Goal: Task Accomplishment & Management: Manage account settings

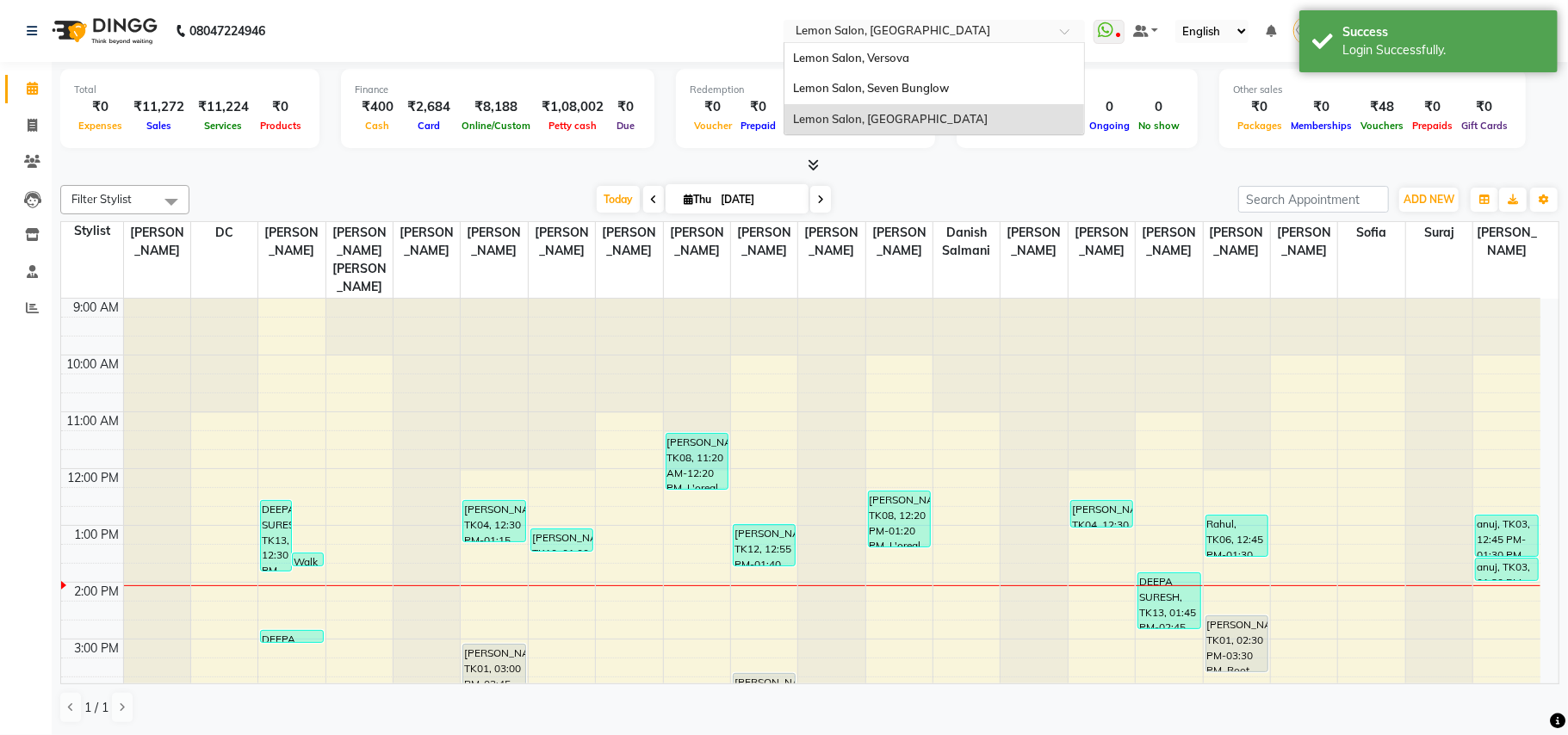
click at [972, 24] on input "text" at bounding box center [916, 33] width 250 height 17
click at [1015, 67] on div "Lemon Salon, Versova" at bounding box center [933, 59] width 300 height 31
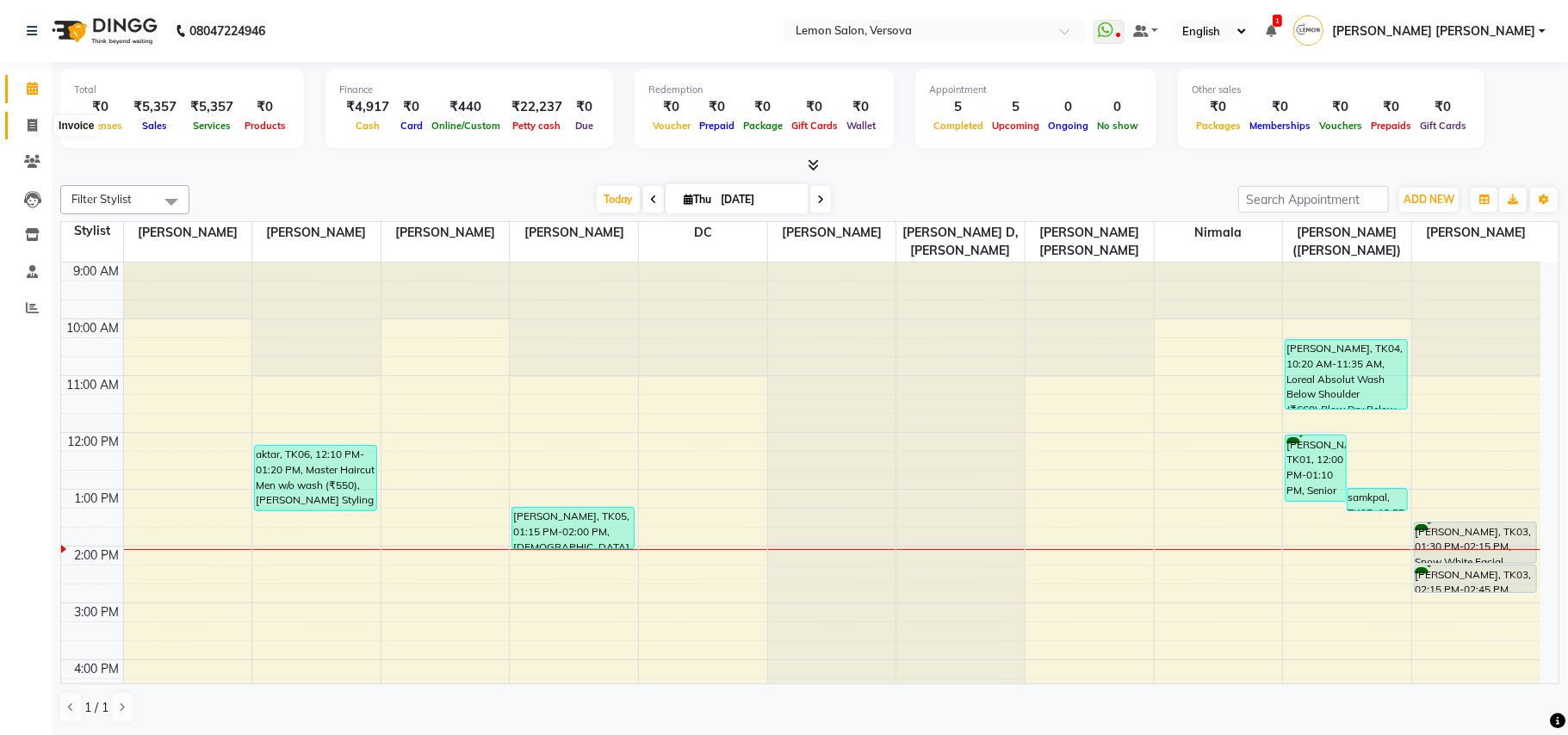
click at [32, 128] on icon at bounding box center [32, 125] width 9 height 13
select select "564"
select select "service"
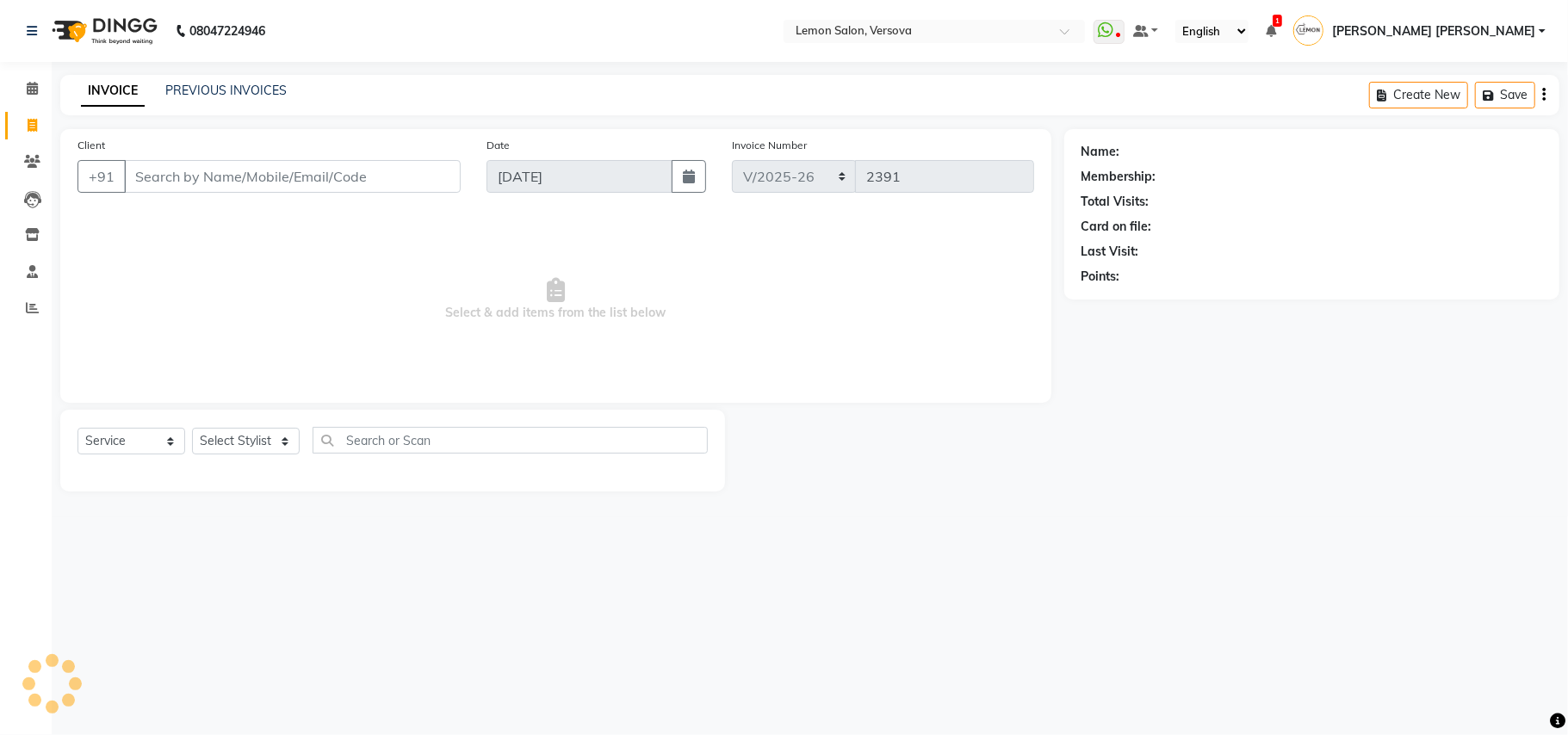
click at [213, 77] on div "INVOICE PREVIOUS INVOICES Create New Save" at bounding box center [810, 95] width 1499 height 41
click at [217, 88] on link "PREVIOUS INVOICES" at bounding box center [225, 91] width 122 height 16
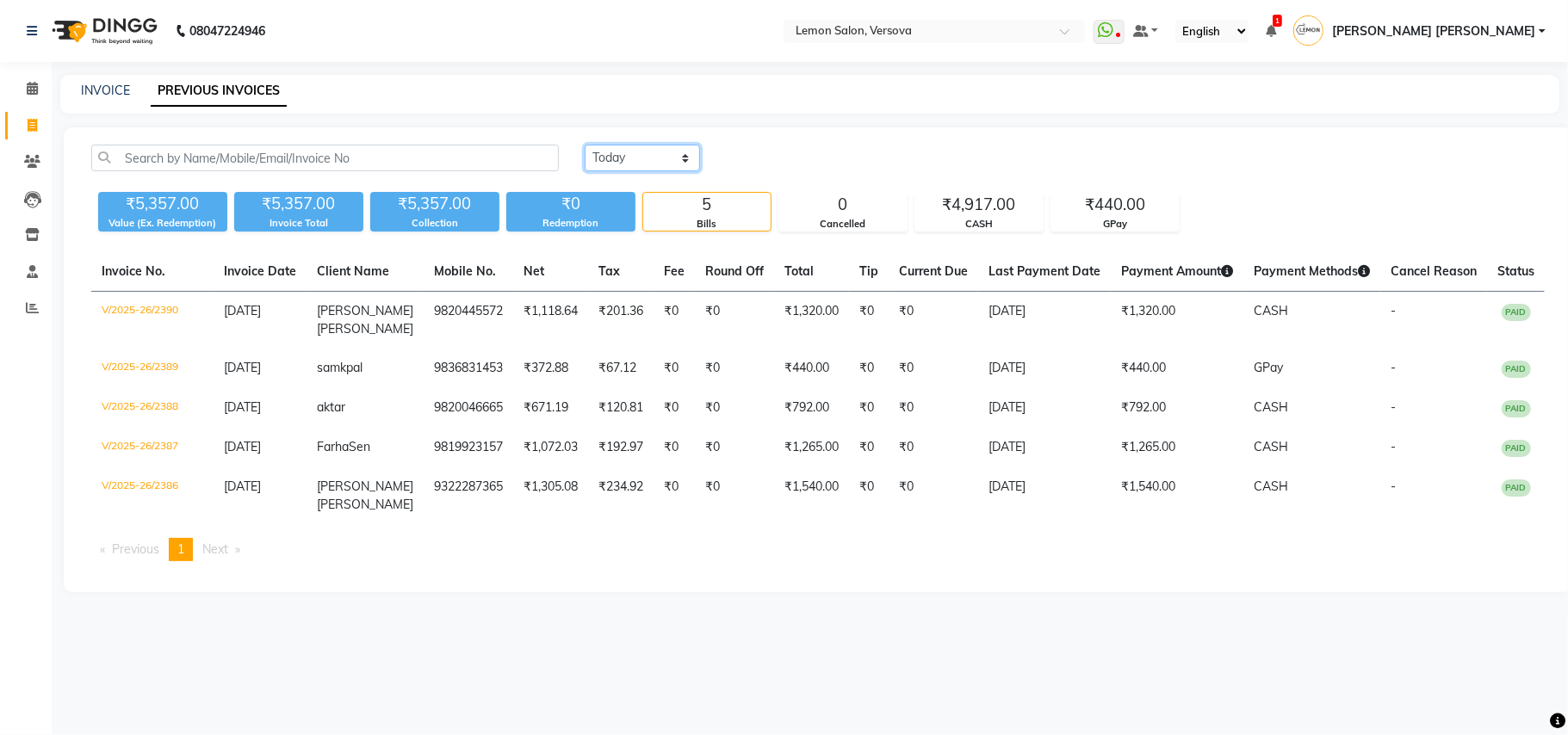
drag, startPoint x: 601, startPoint y: 152, endPoint x: 610, endPoint y: 169, distance: 19.2
click at [601, 152] on select "Today Yesterday Custom Range" at bounding box center [642, 158] width 116 height 27
select select "yesterday"
click at [585, 145] on select "Today Yesterday Custom Range" at bounding box center [642, 158] width 116 height 27
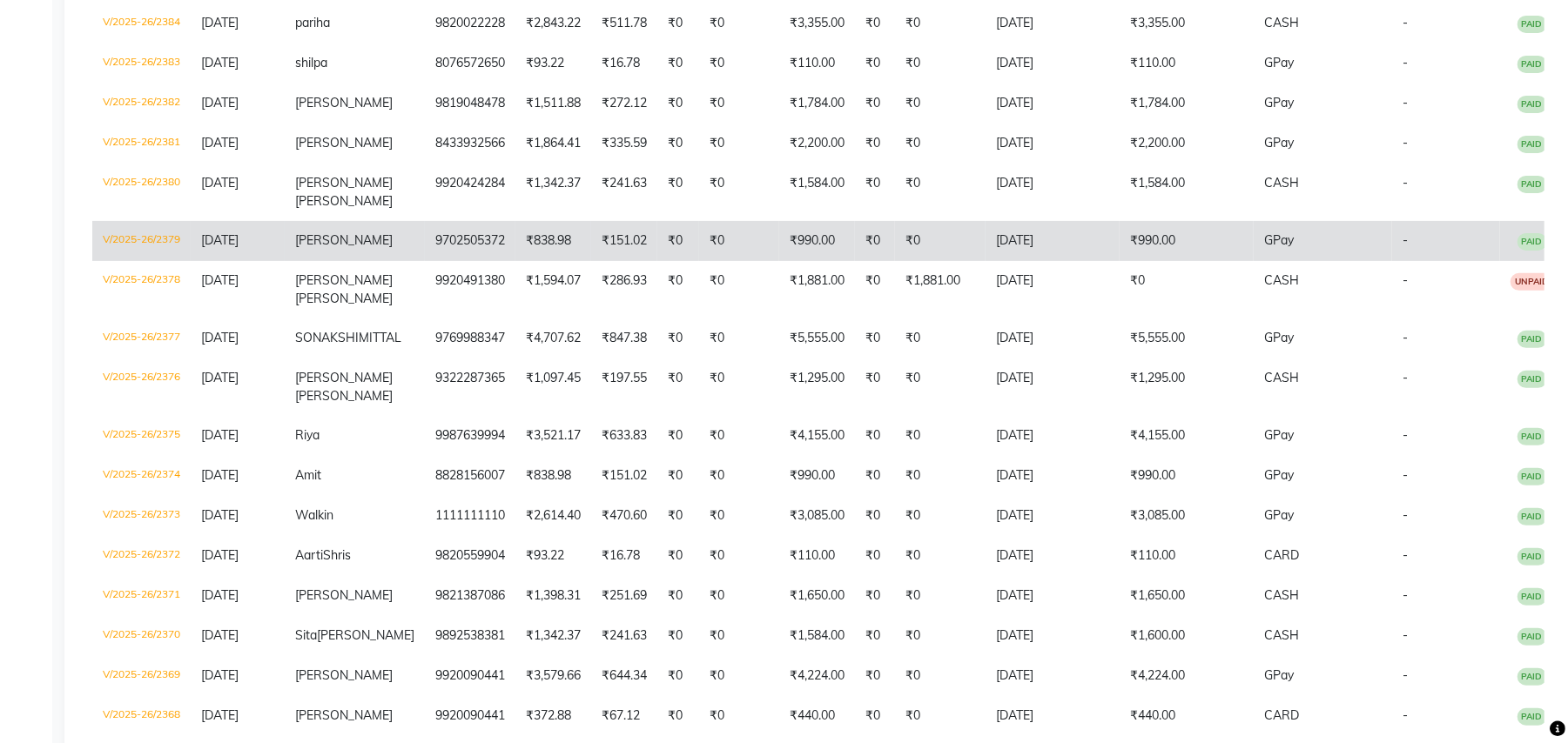
scroll to position [348, 0]
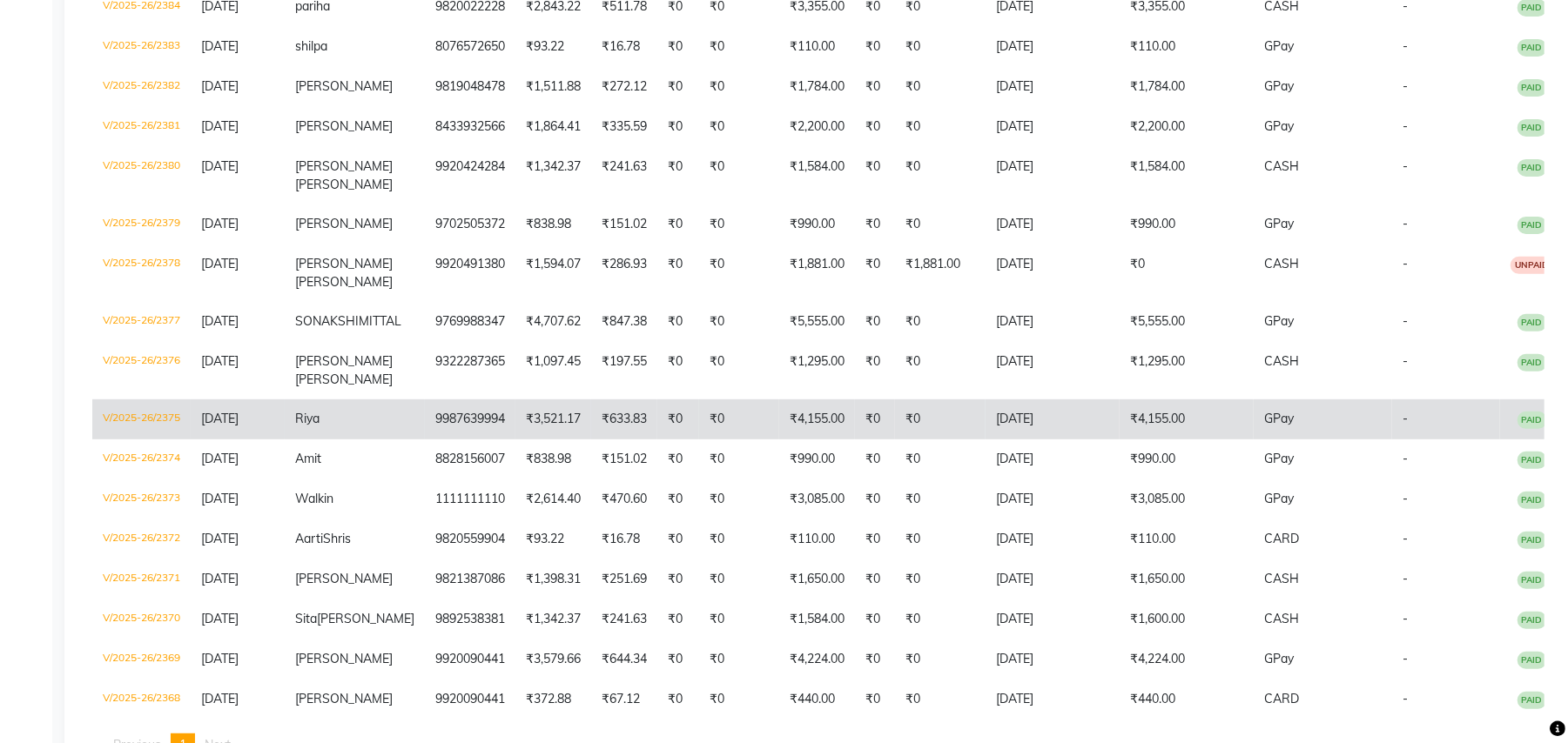
click at [141, 440] on td "V/2025-26/2375" at bounding box center [141, 420] width 99 height 40
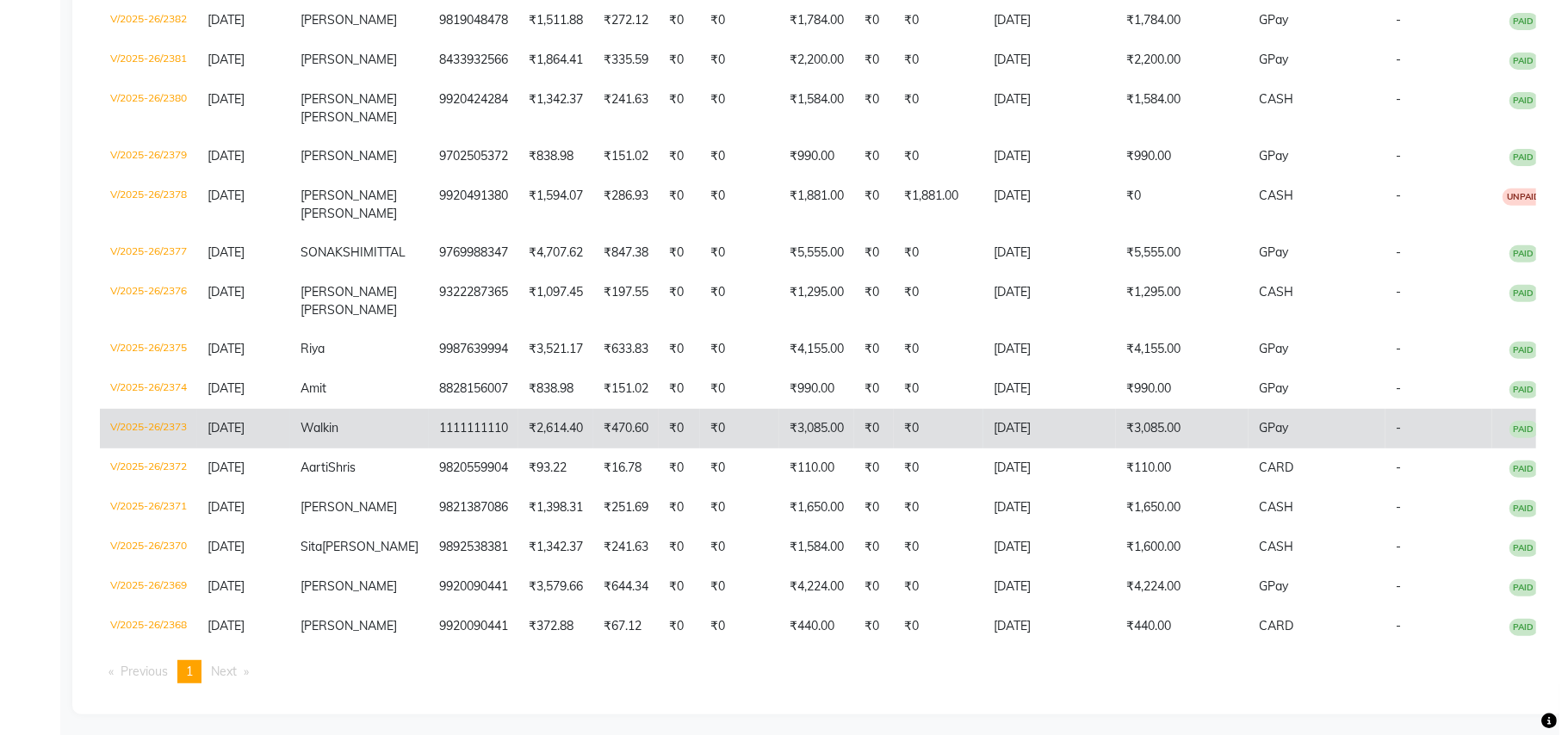
scroll to position [465, 0]
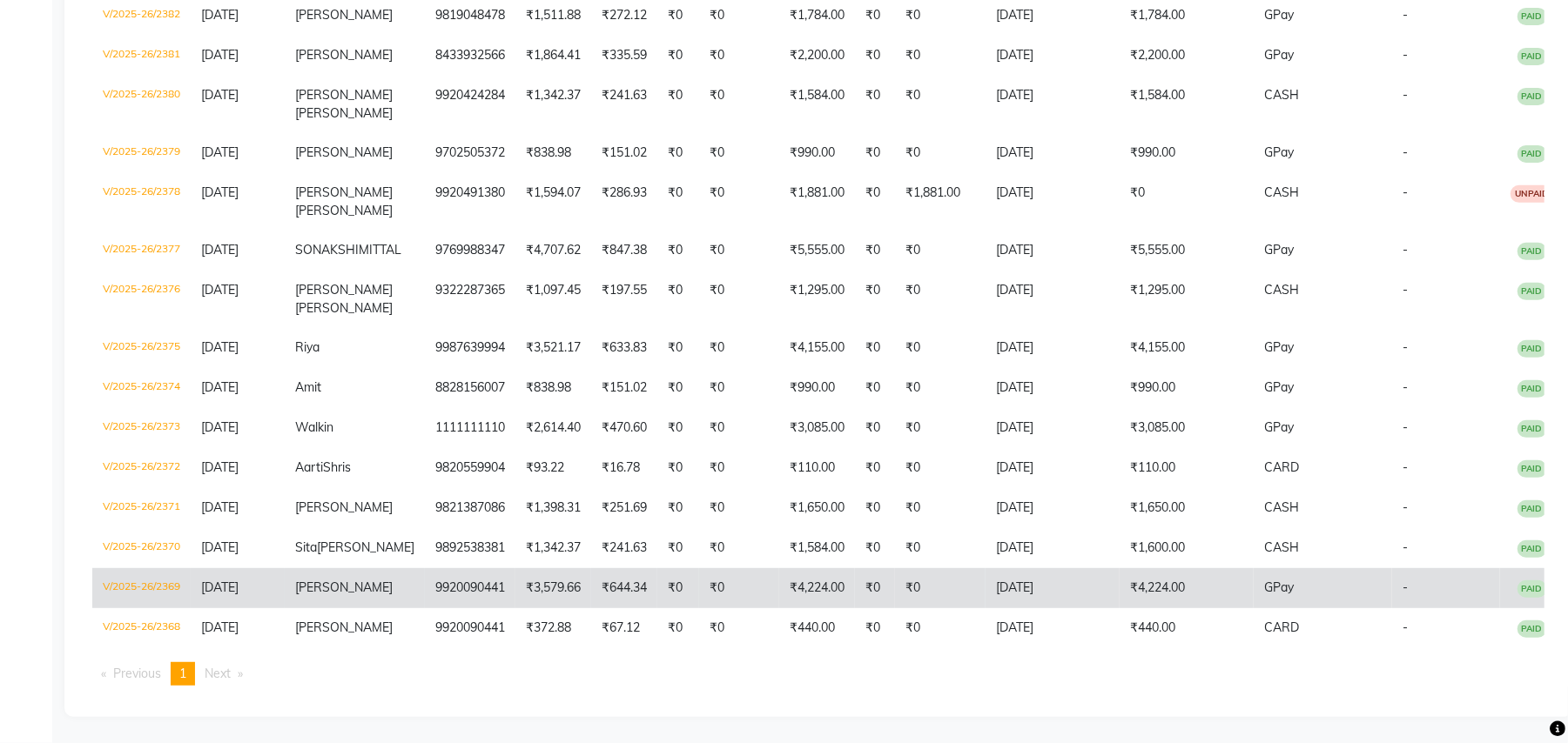
click at [153, 585] on td "V/2025-26/2369" at bounding box center [141, 588] width 99 height 40
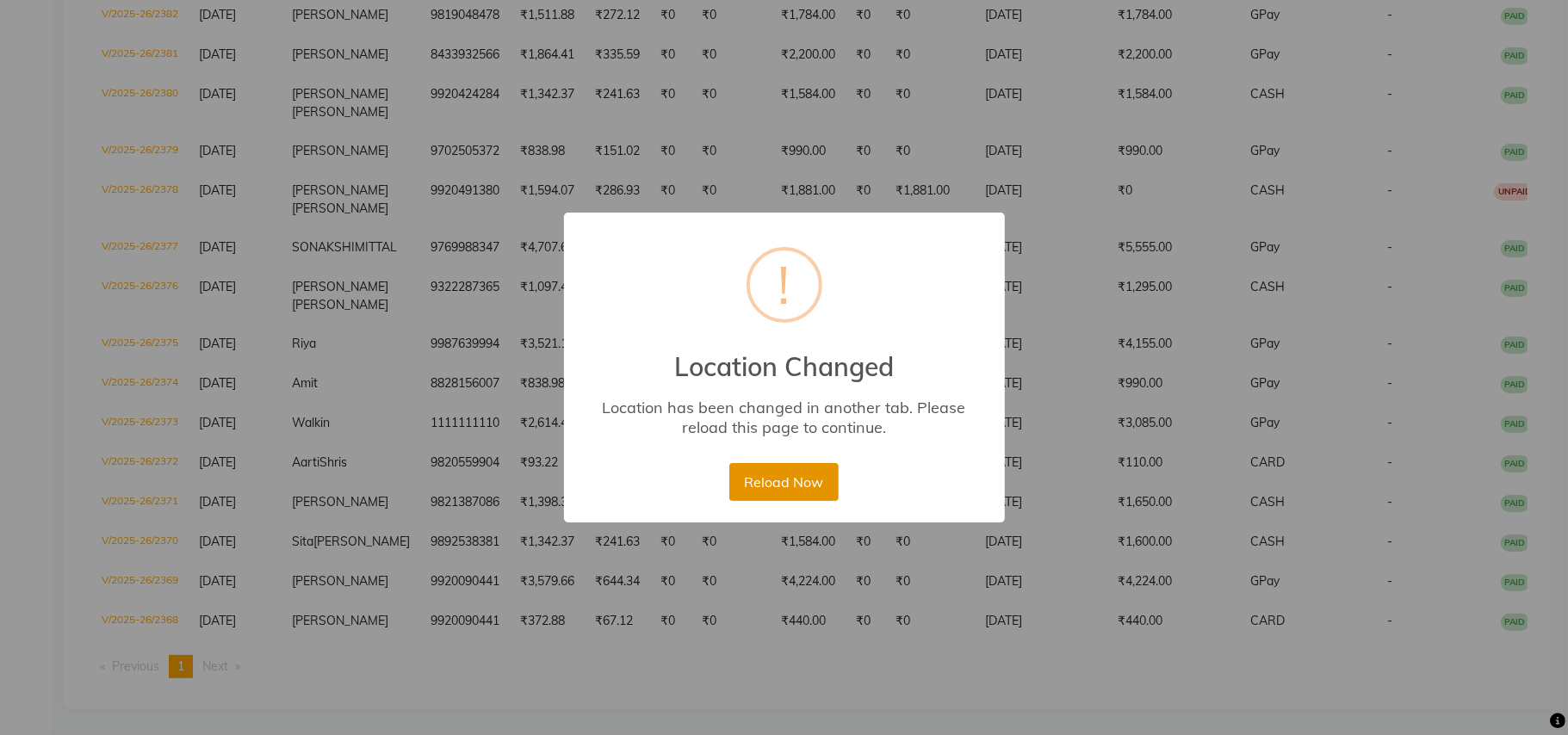
click at [809, 477] on button "Reload Now" at bounding box center [784, 482] width 110 height 38
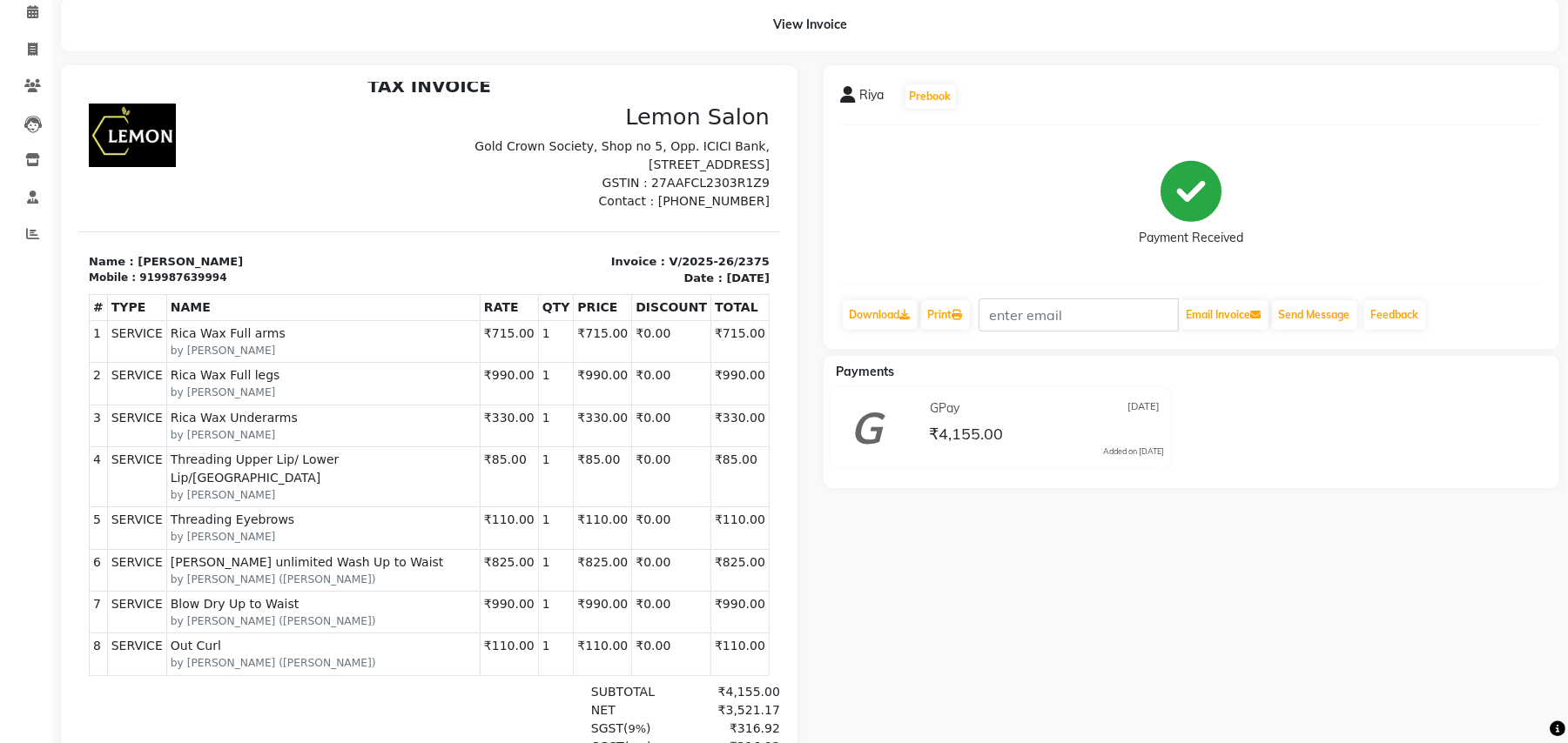
scroll to position [116, 0]
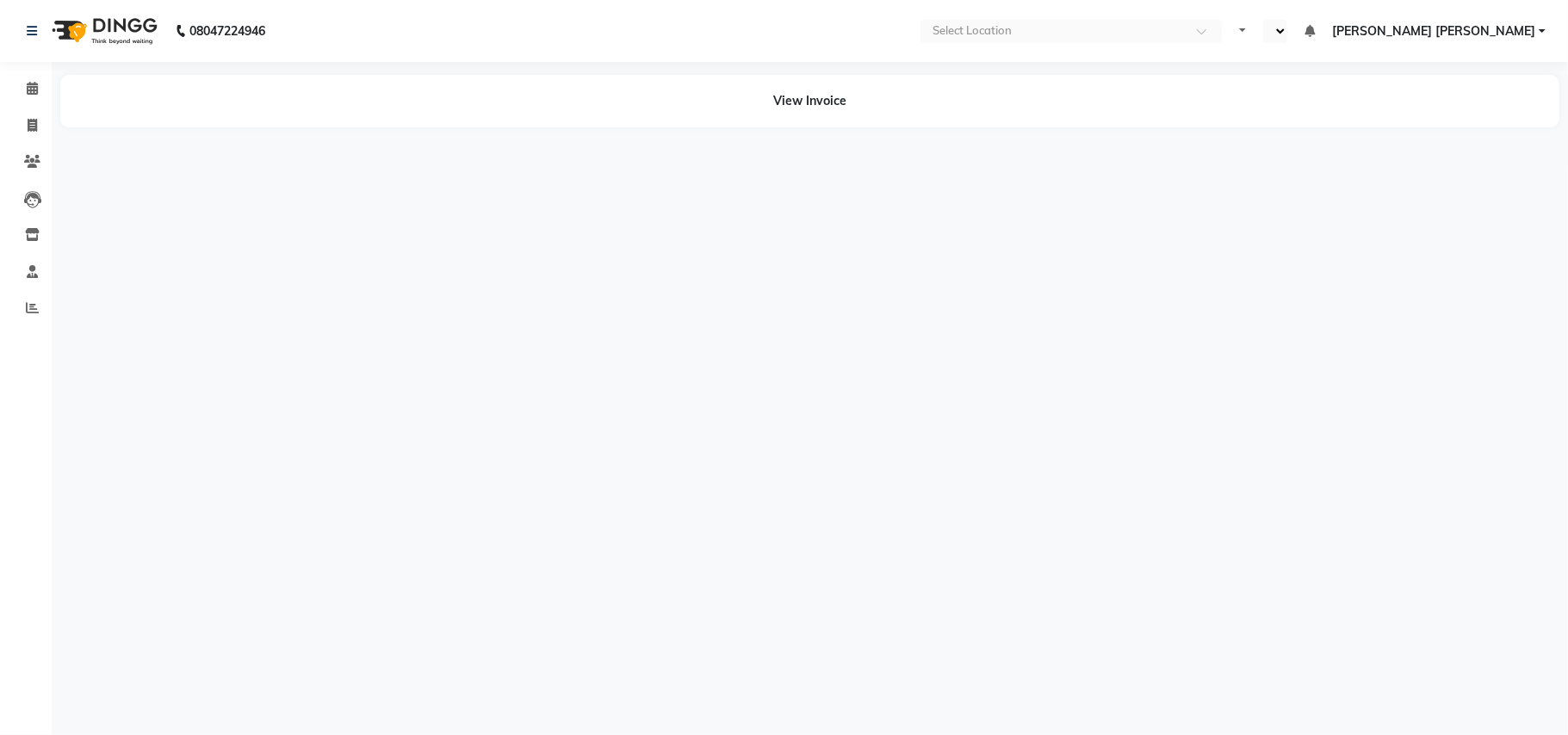
select select "en"
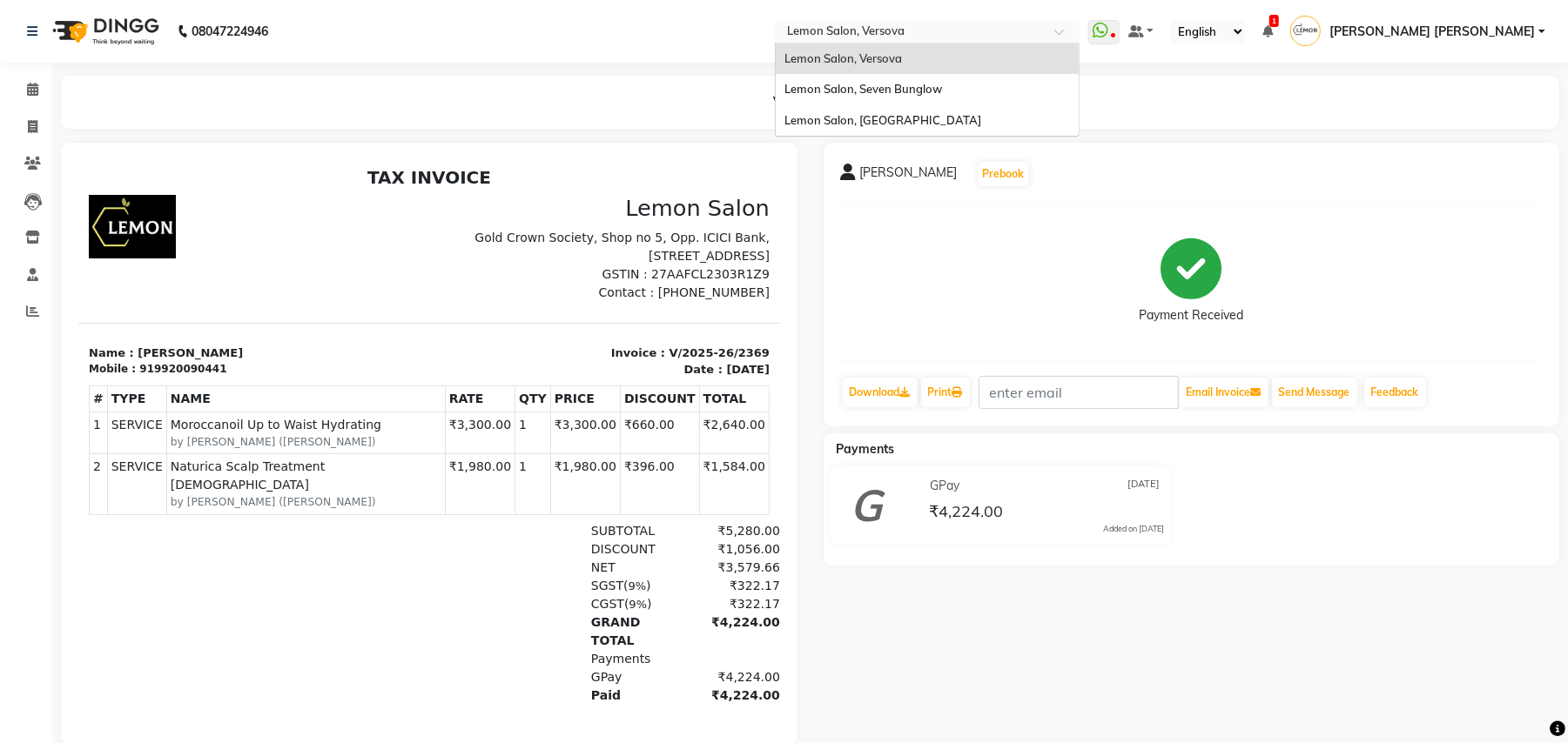
click at [983, 33] on input "text" at bounding box center [909, 33] width 252 height 17
click at [1015, 109] on div "Lemon Salon, [GEOGRAPHIC_DATA]" at bounding box center [926, 121] width 303 height 31
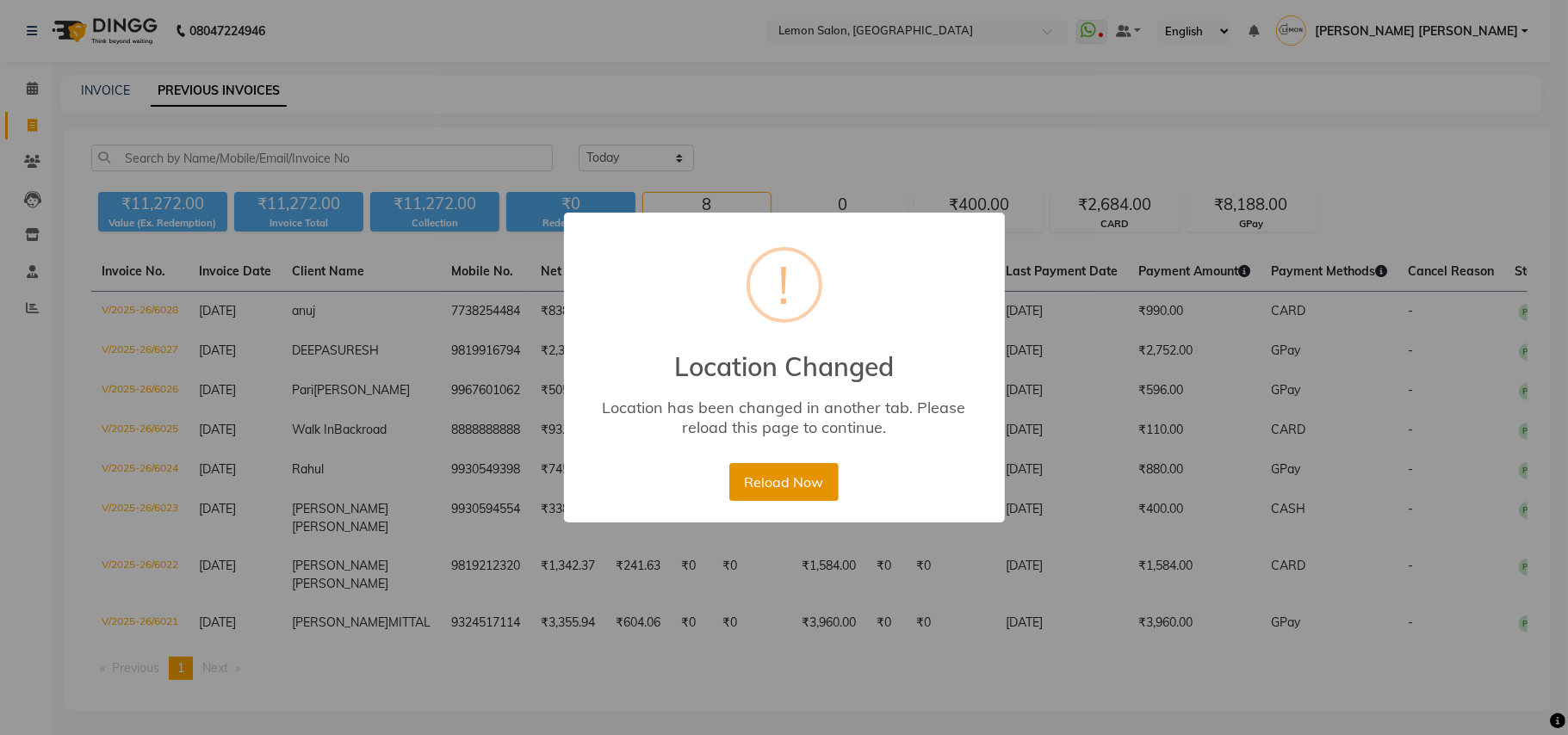
click at [773, 490] on button "Reload Now" at bounding box center [784, 482] width 110 height 38
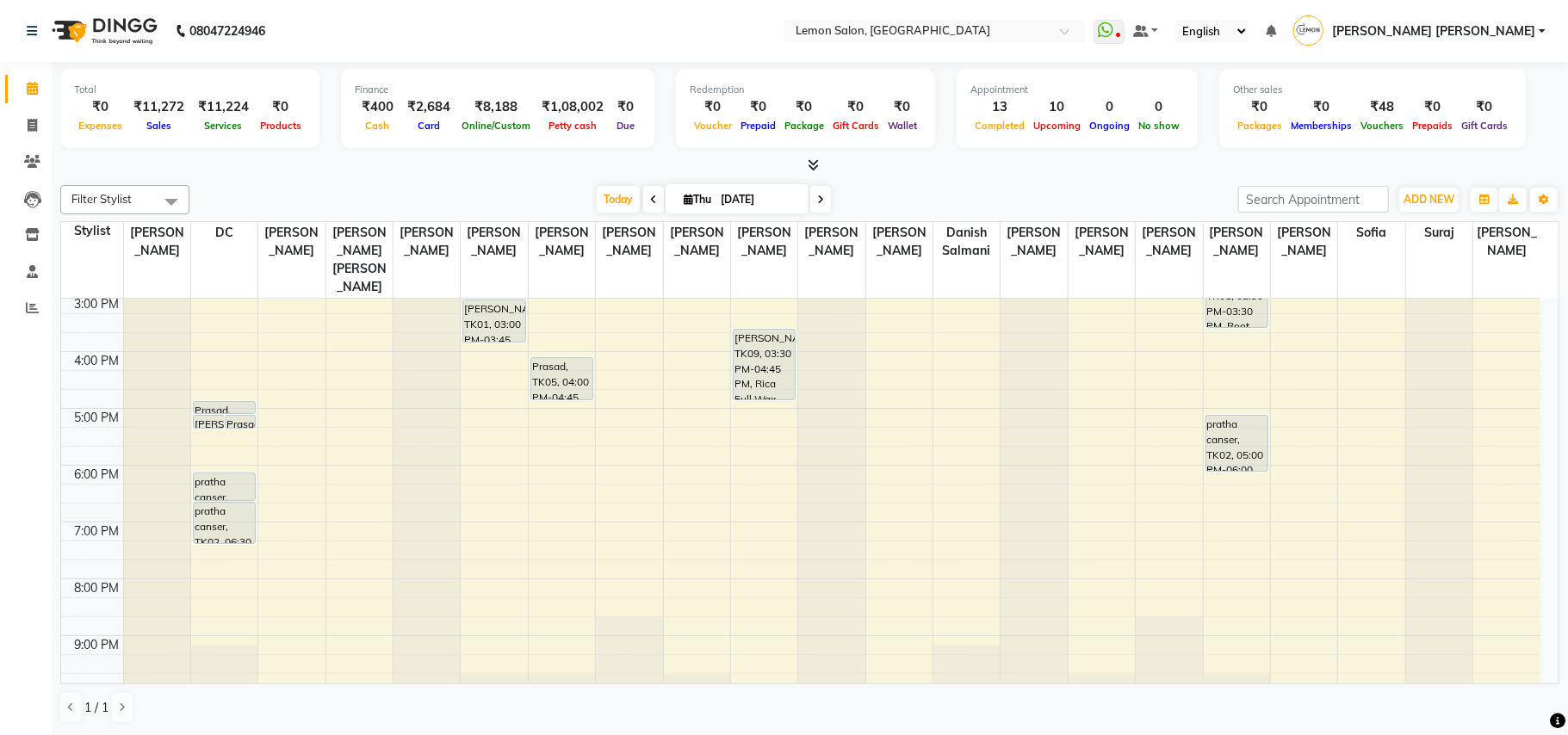
scroll to position [229, 0]
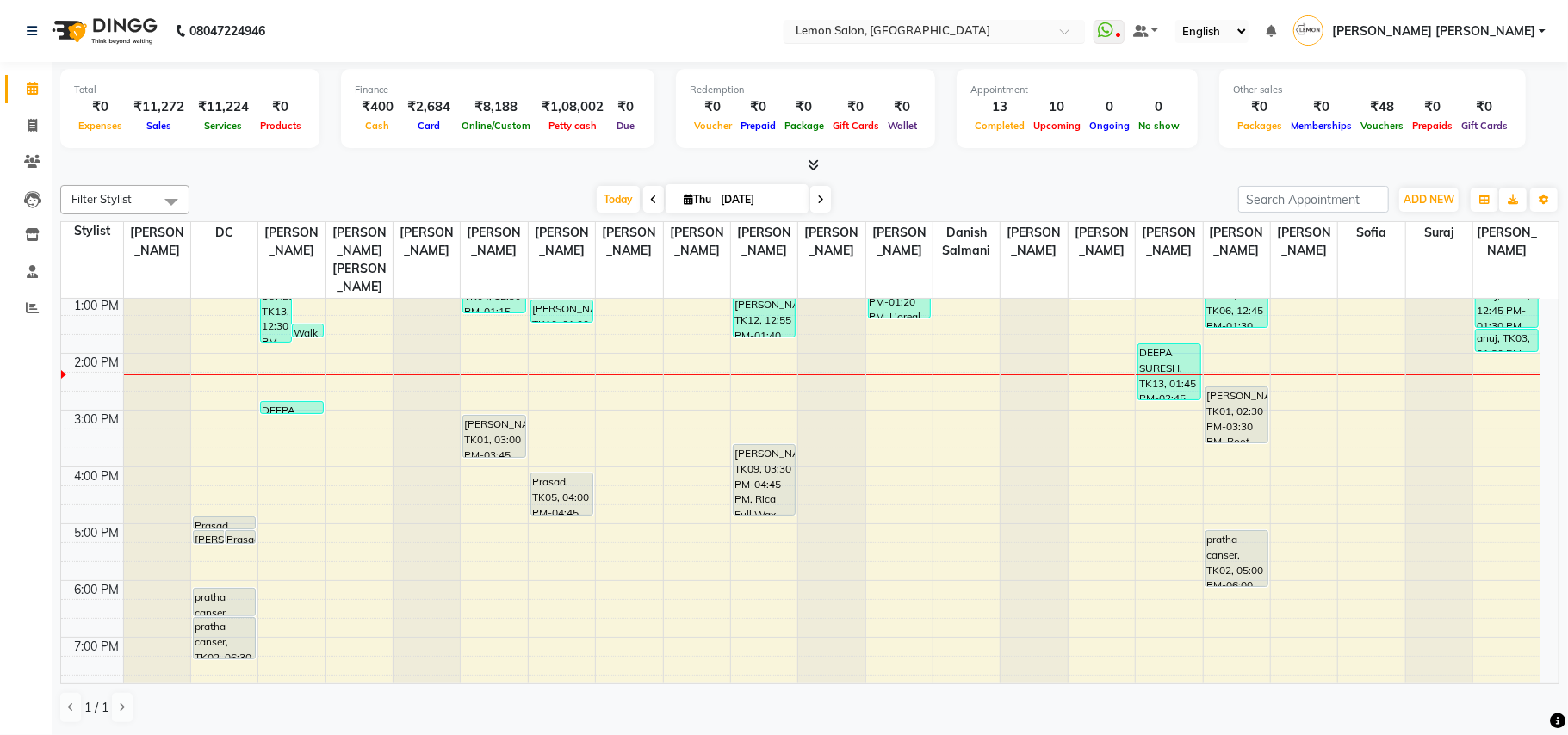
click at [1041, 24] on input "text" at bounding box center [916, 33] width 250 height 17
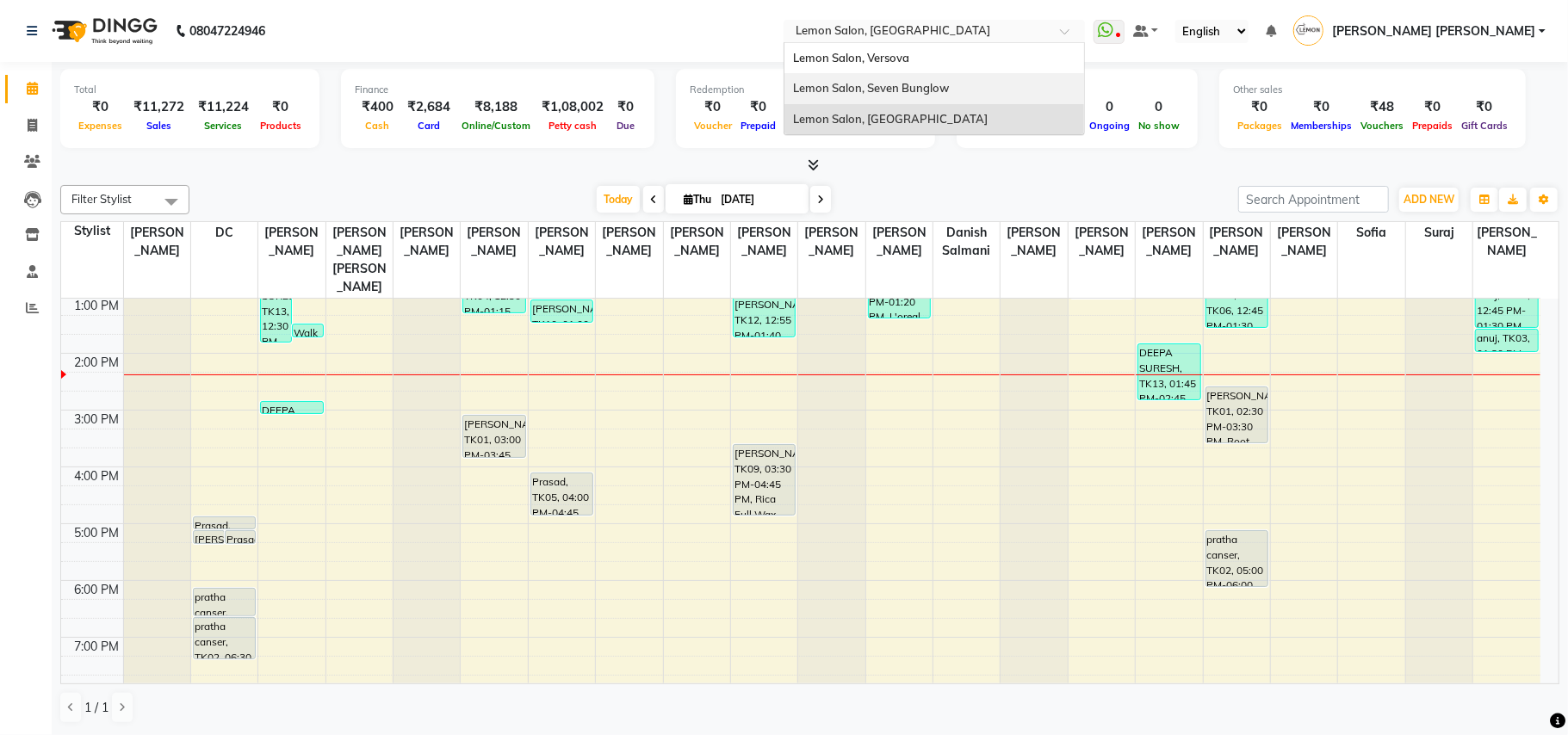
click at [949, 90] on span "Lemon Salon, Seven Bunglow" at bounding box center [870, 88] width 155 height 14
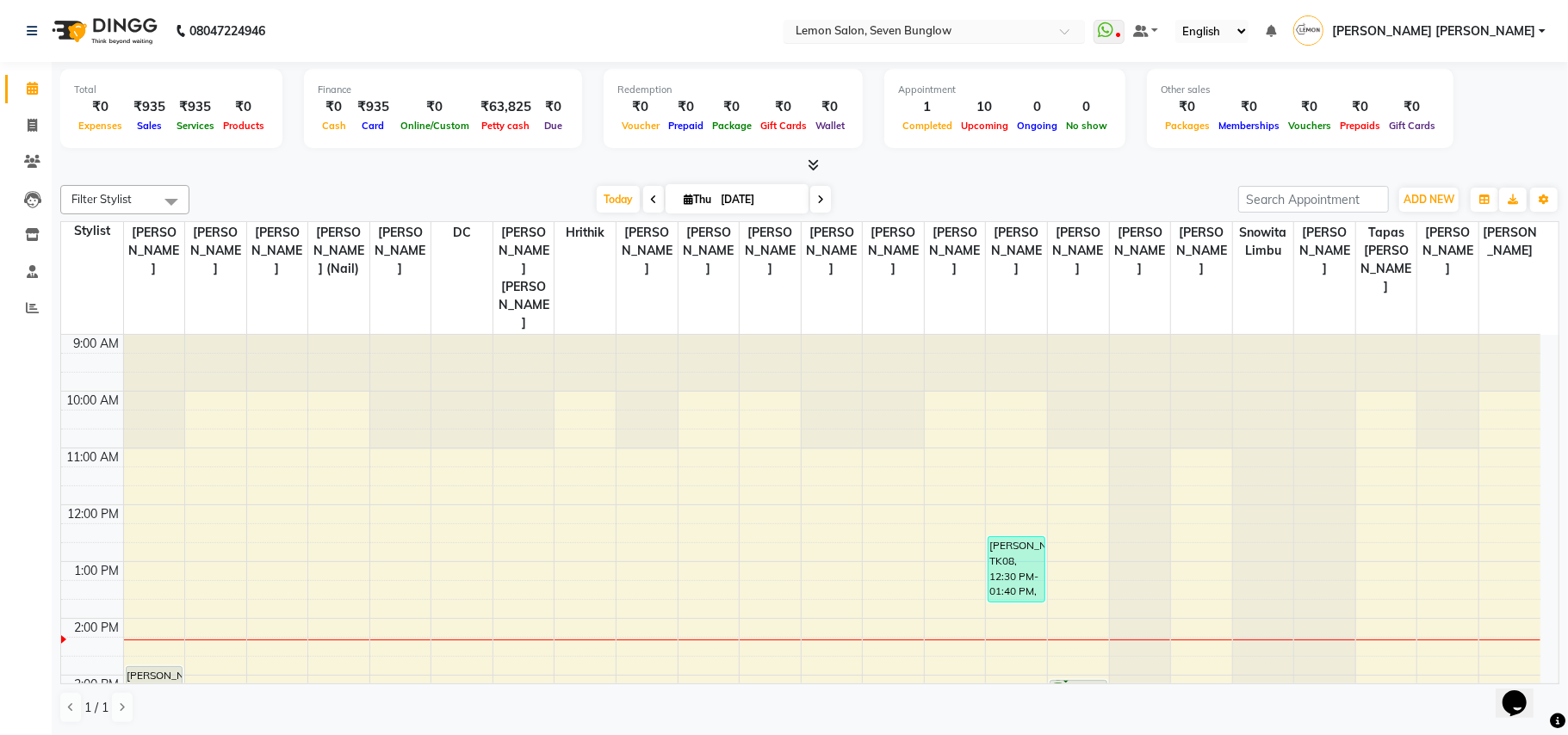
click at [969, 38] on input "text" at bounding box center [916, 33] width 250 height 17
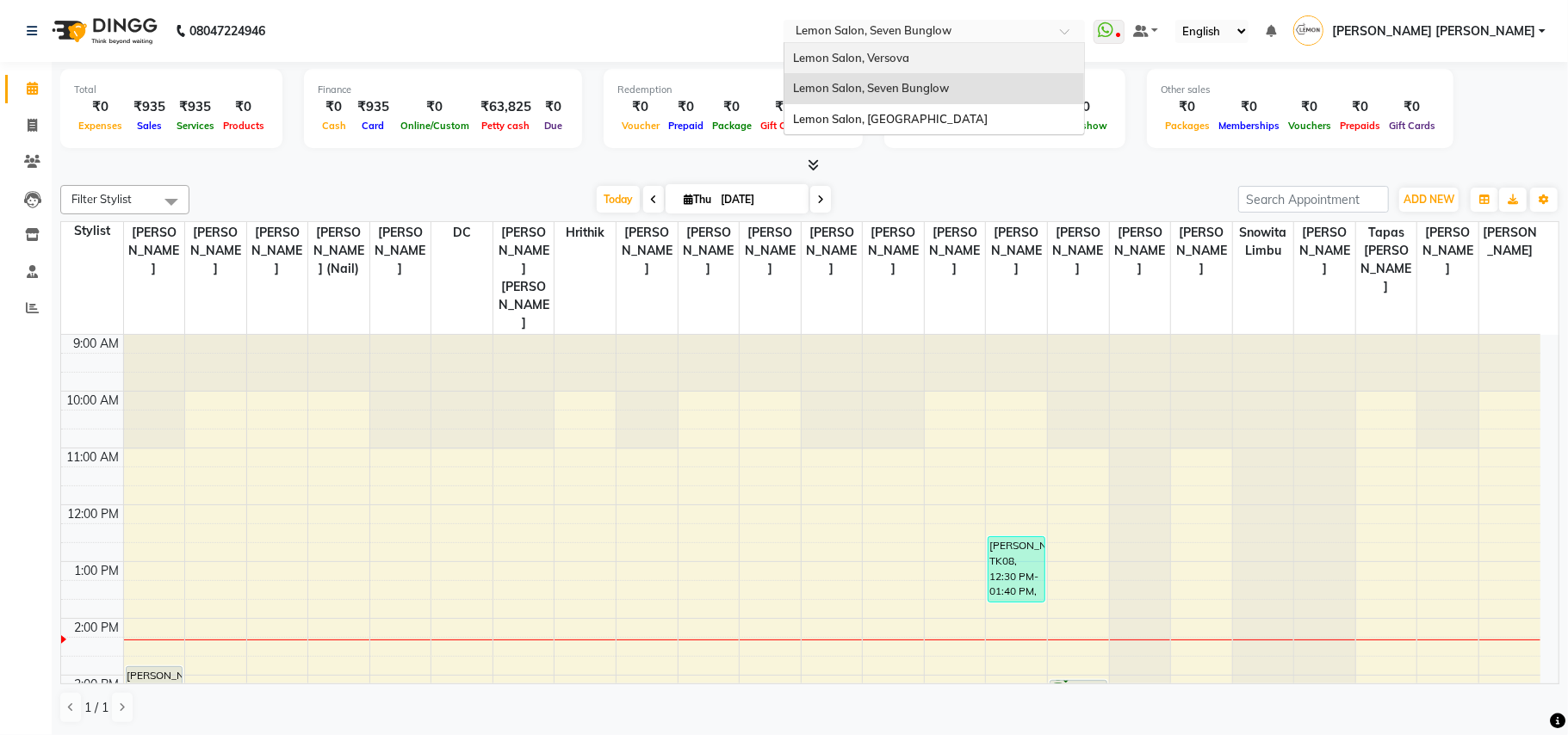
click at [970, 67] on div "Lemon Salon, Versova" at bounding box center [933, 59] width 300 height 31
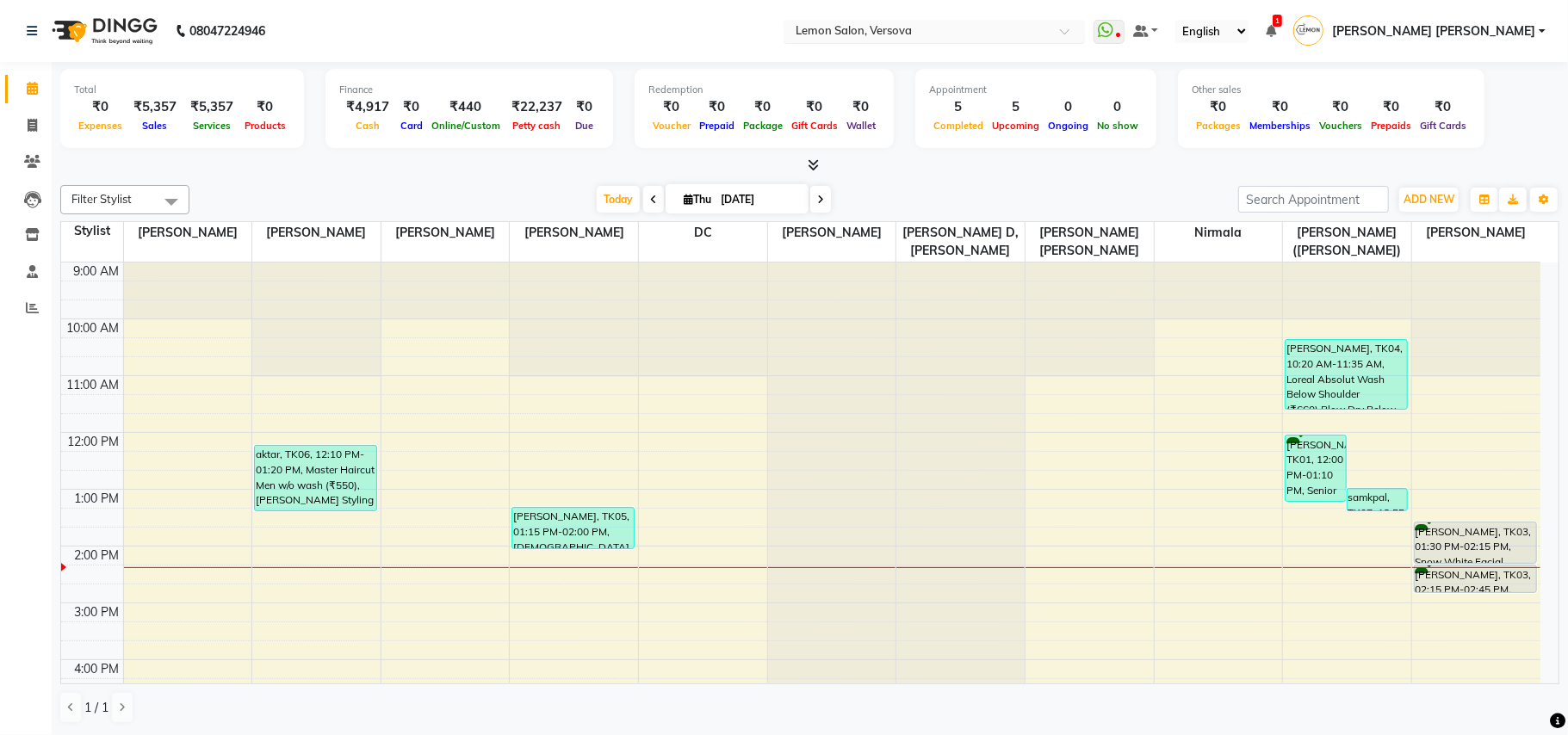
click at [944, 26] on input "text" at bounding box center [916, 33] width 250 height 17
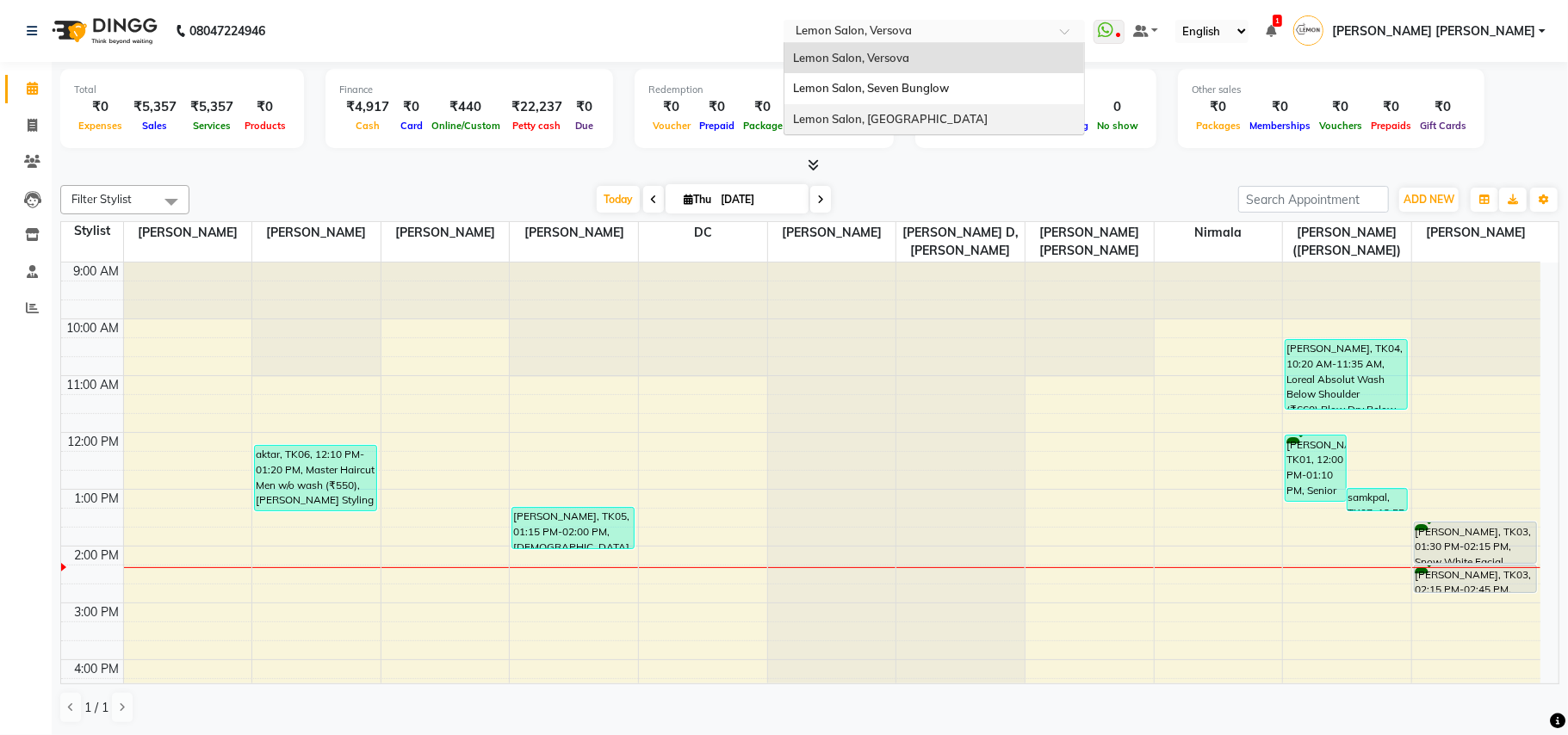
click at [955, 111] on div "Lemon Salon, [GEOGRAPHIC_DATA]" at bounding box center [933, 120] width 300 height 31
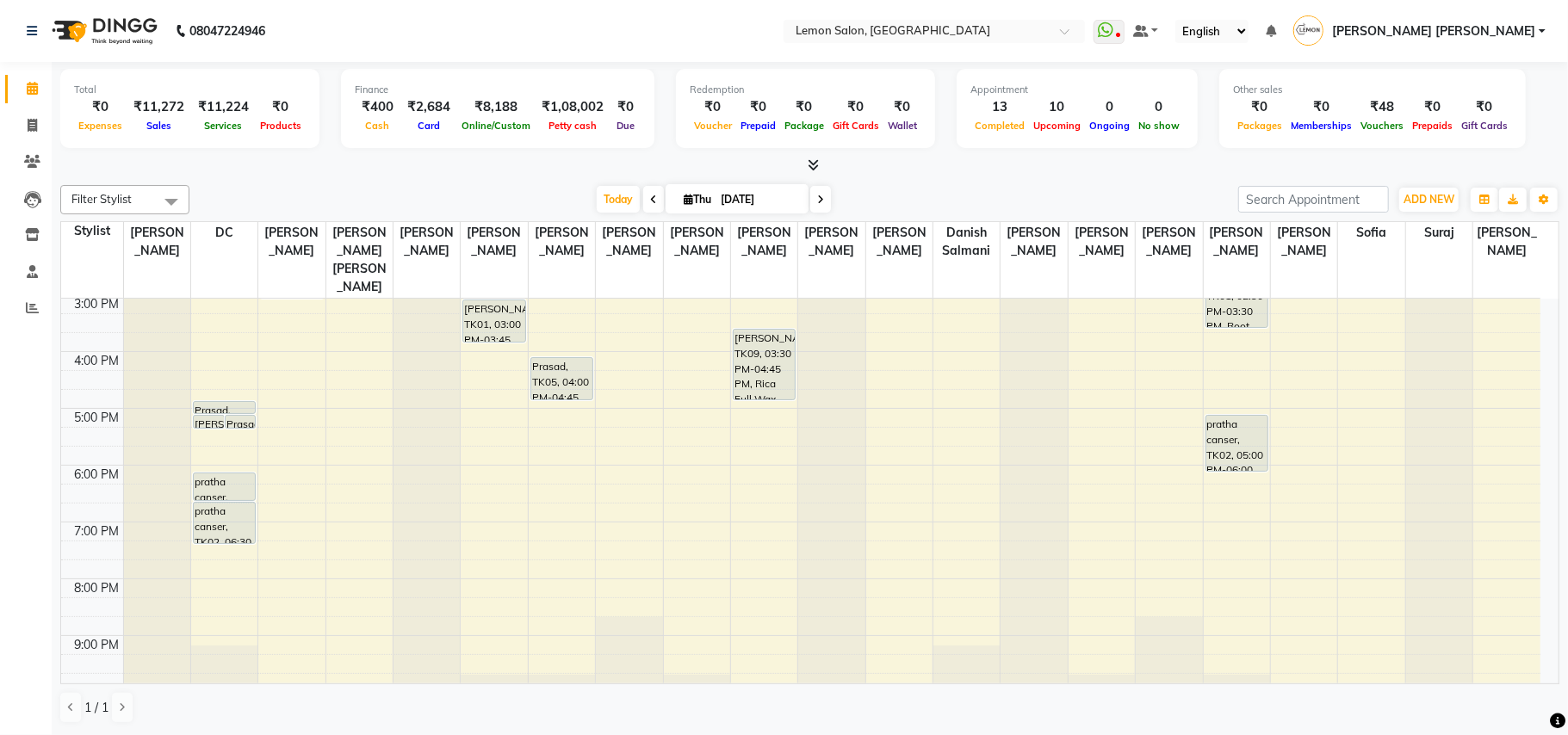
scroll to position [229, 0]
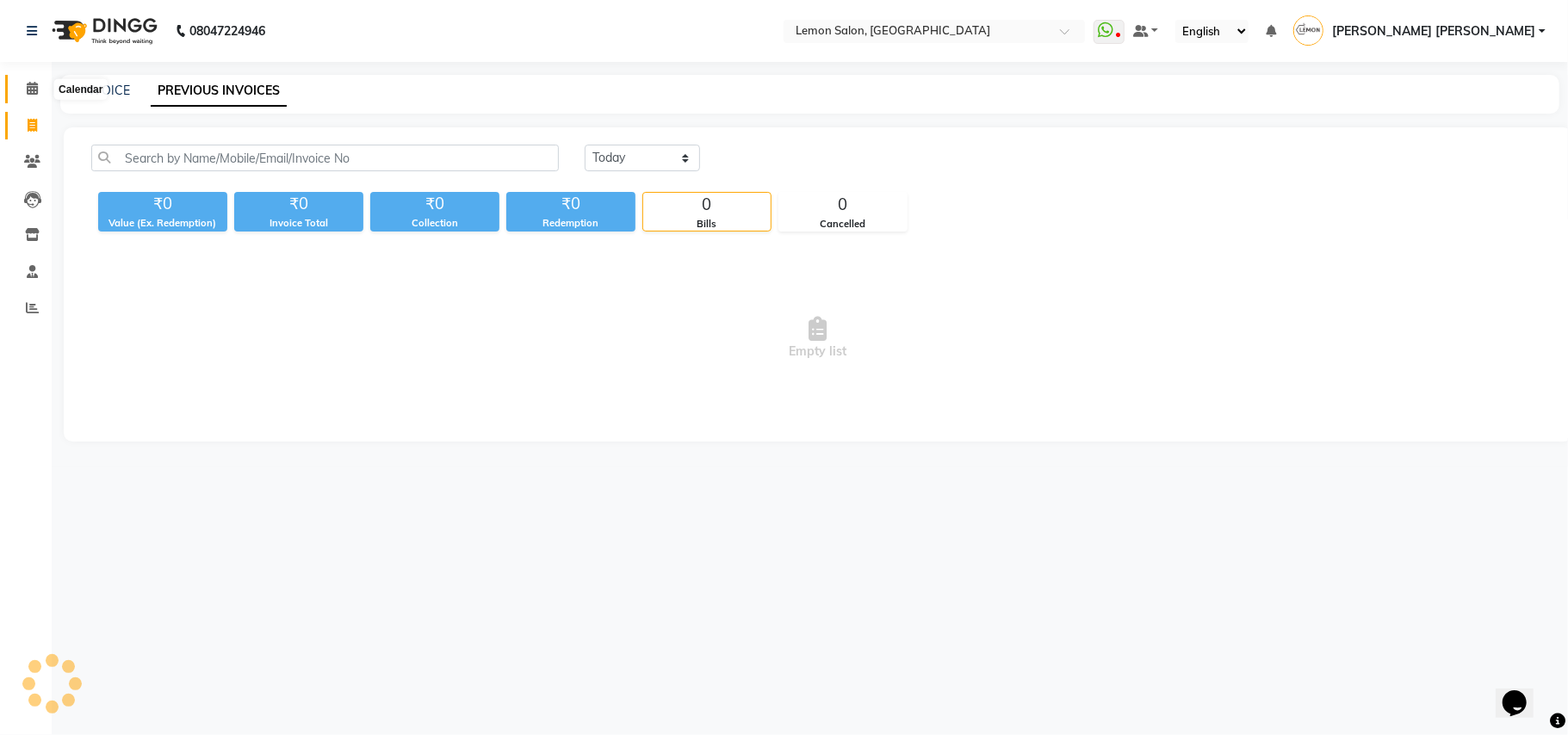
click at [24, 79] on span at bounding box center [32, 89] width 30 height 20
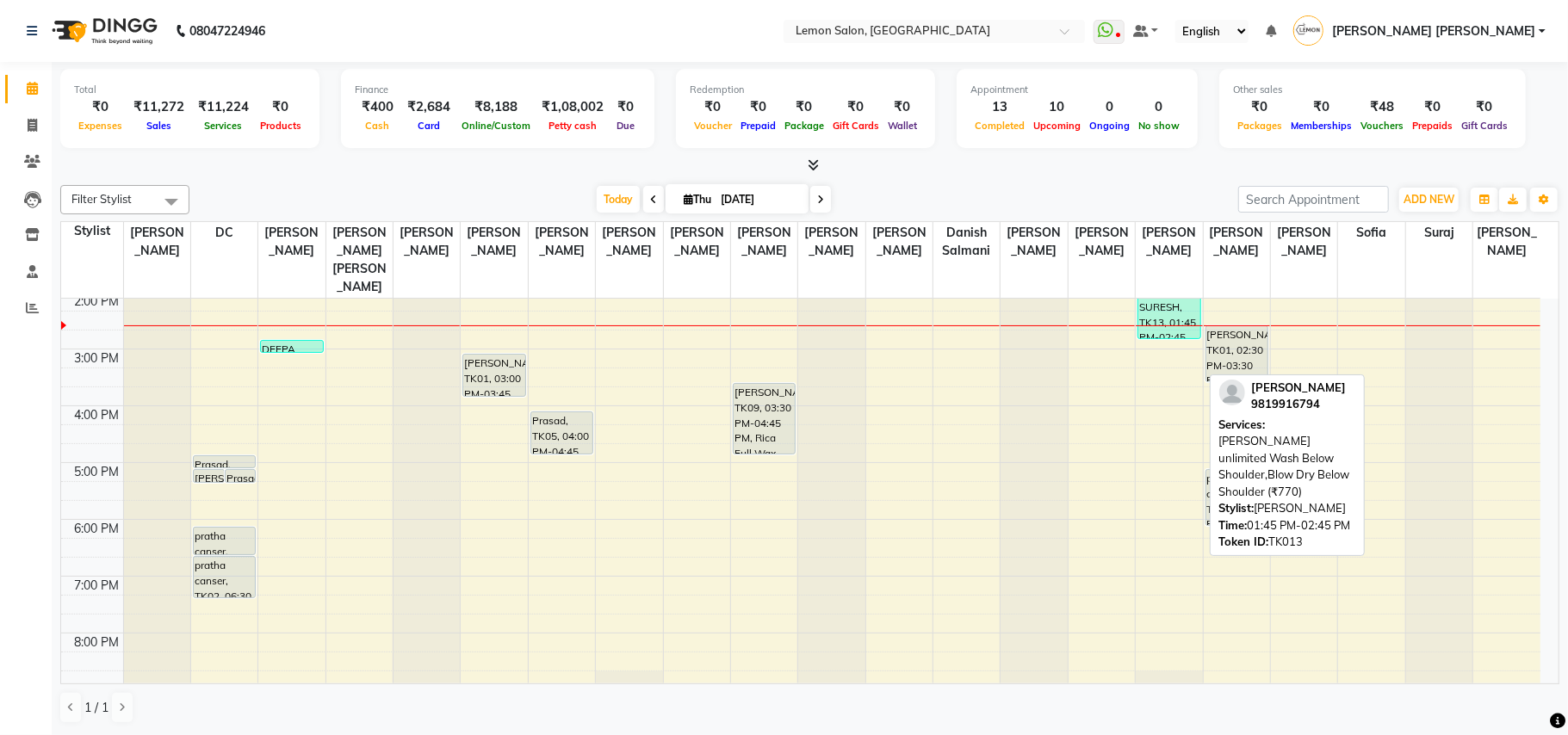
scroll to position [345, 0]
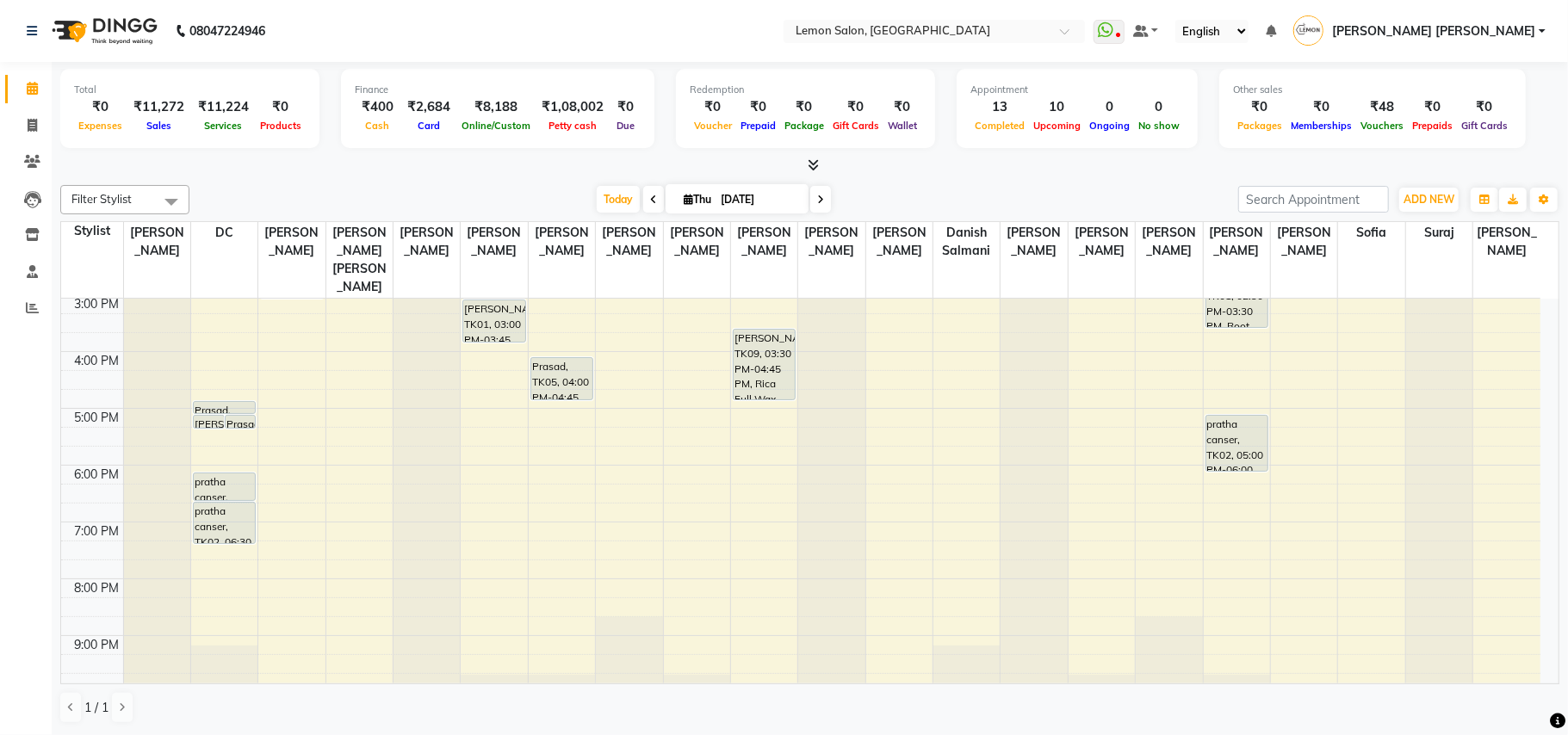
click at [817, 196] on icon at bounding box center [820, 200] width 7 height 10
type input "05-09-2025"
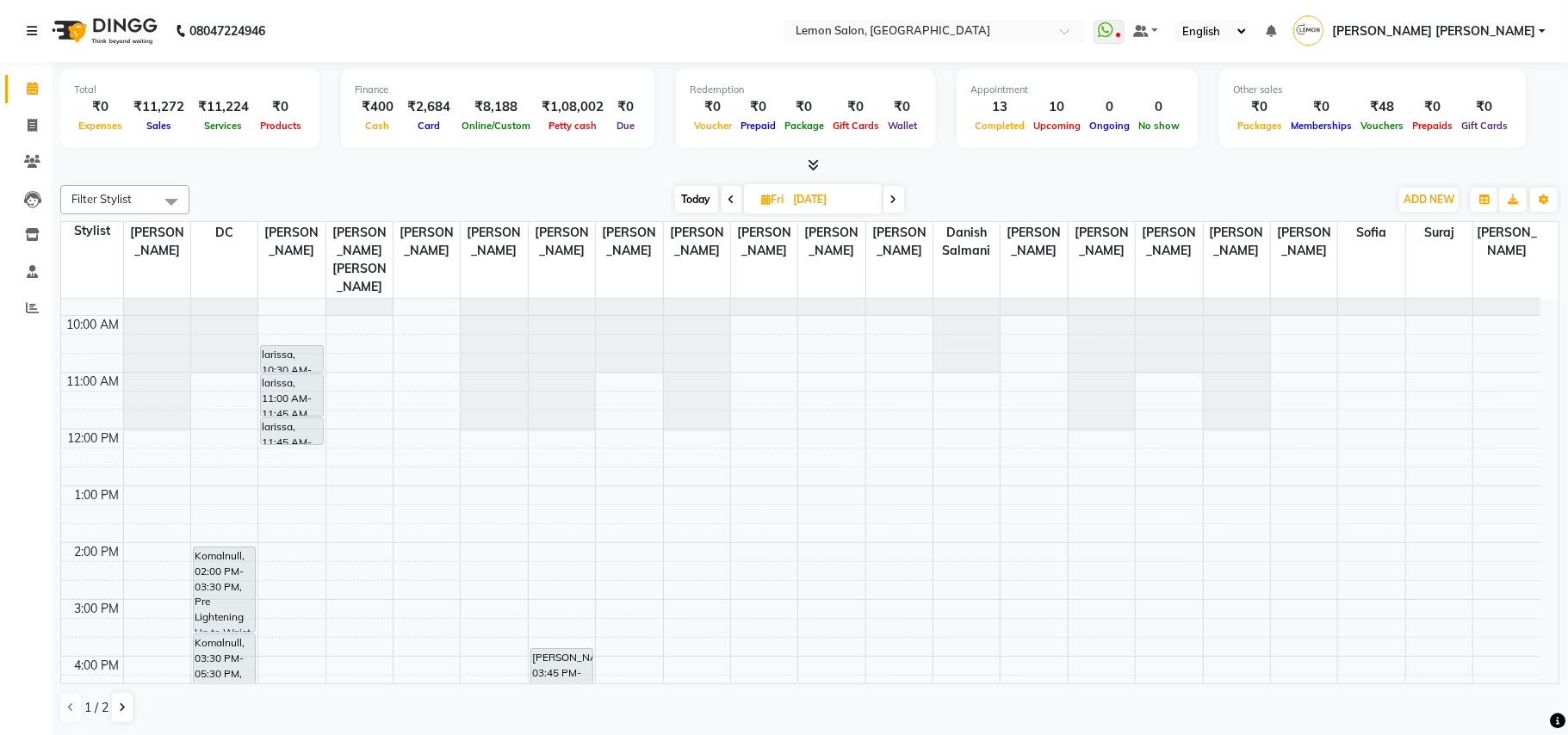
scroll to position [0, 0]
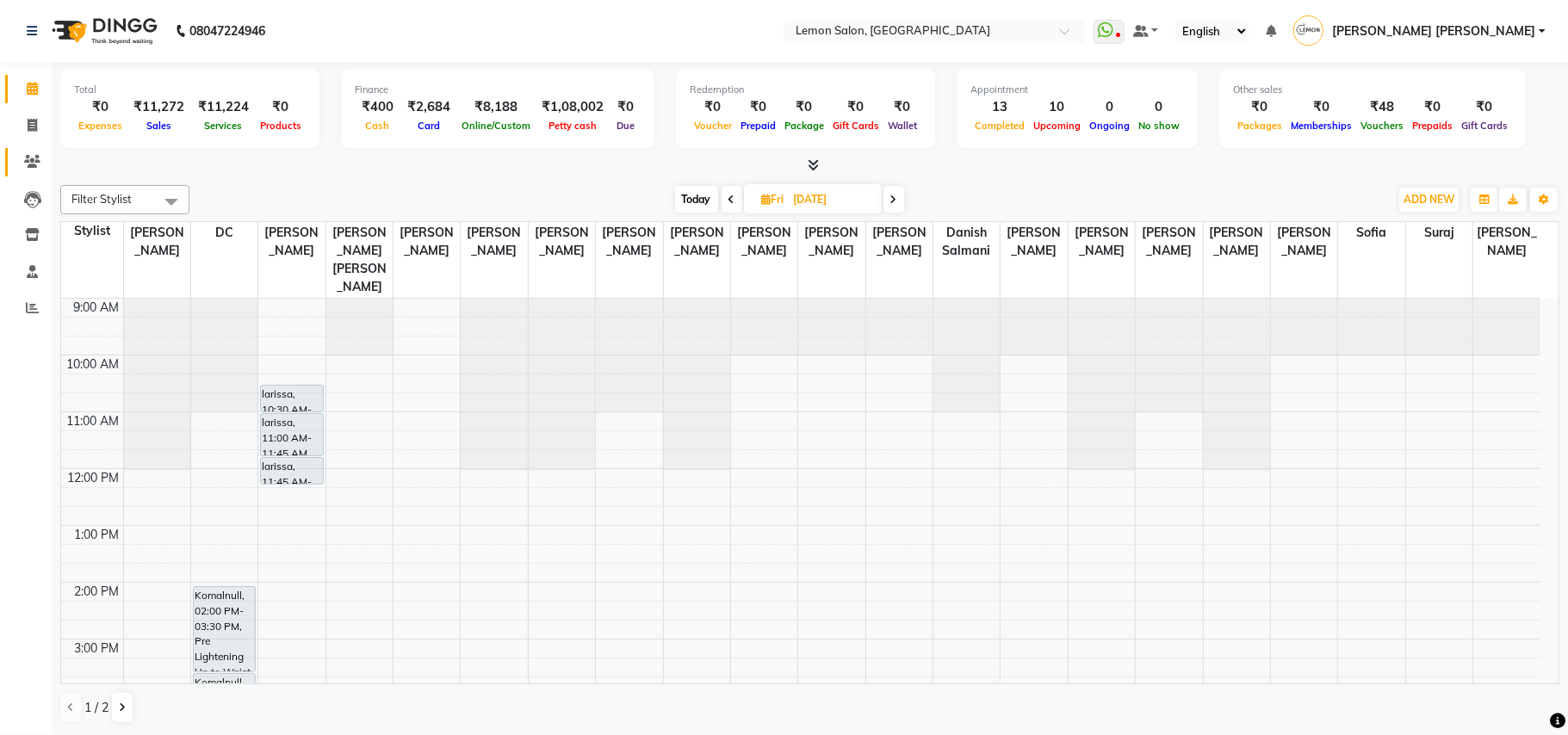
click at [15, 158] on link "Clients" at bounding box center [26, 162] width 41 height 29
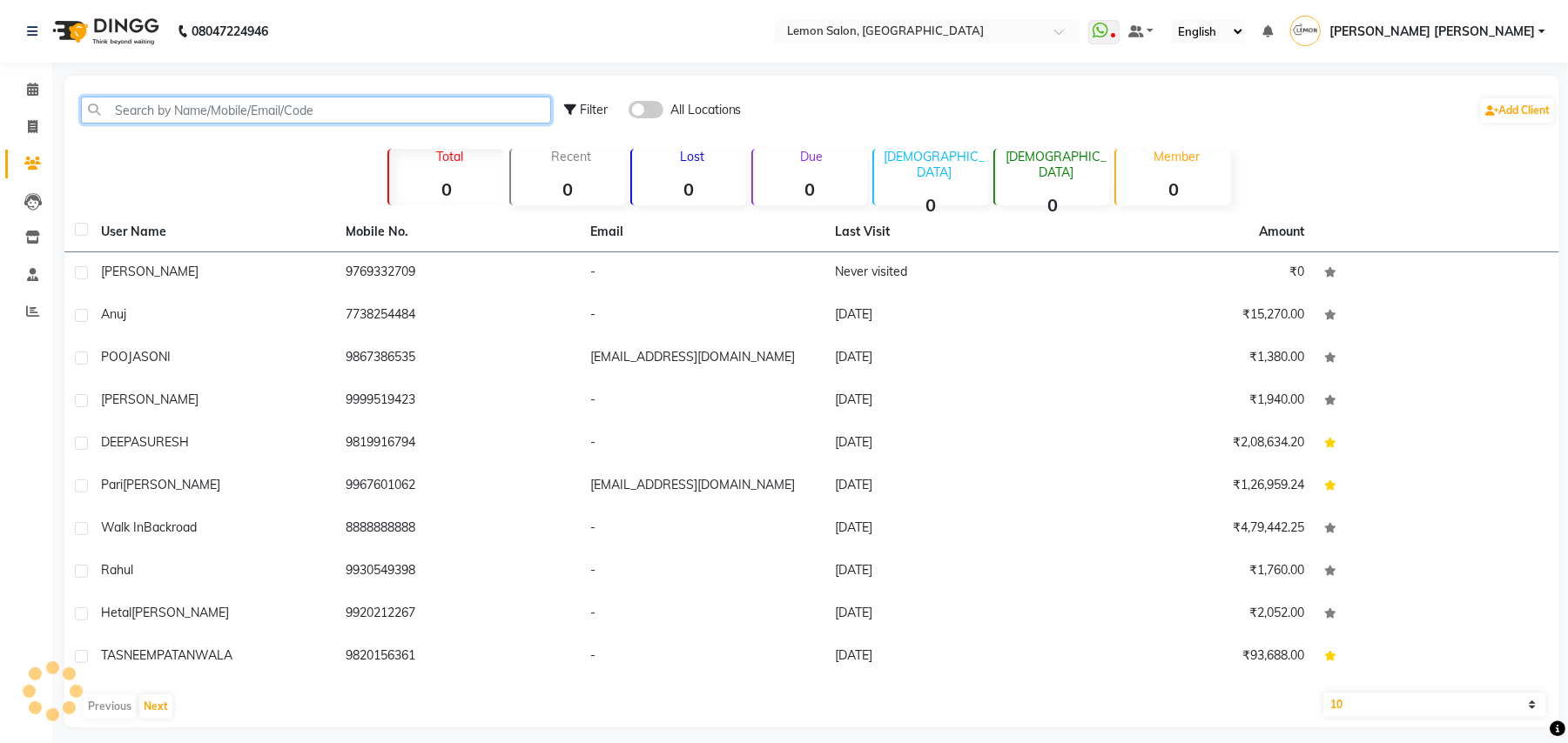
click at [331, 105] on input "text" at bounding box center [316, 110] width 470 height 27
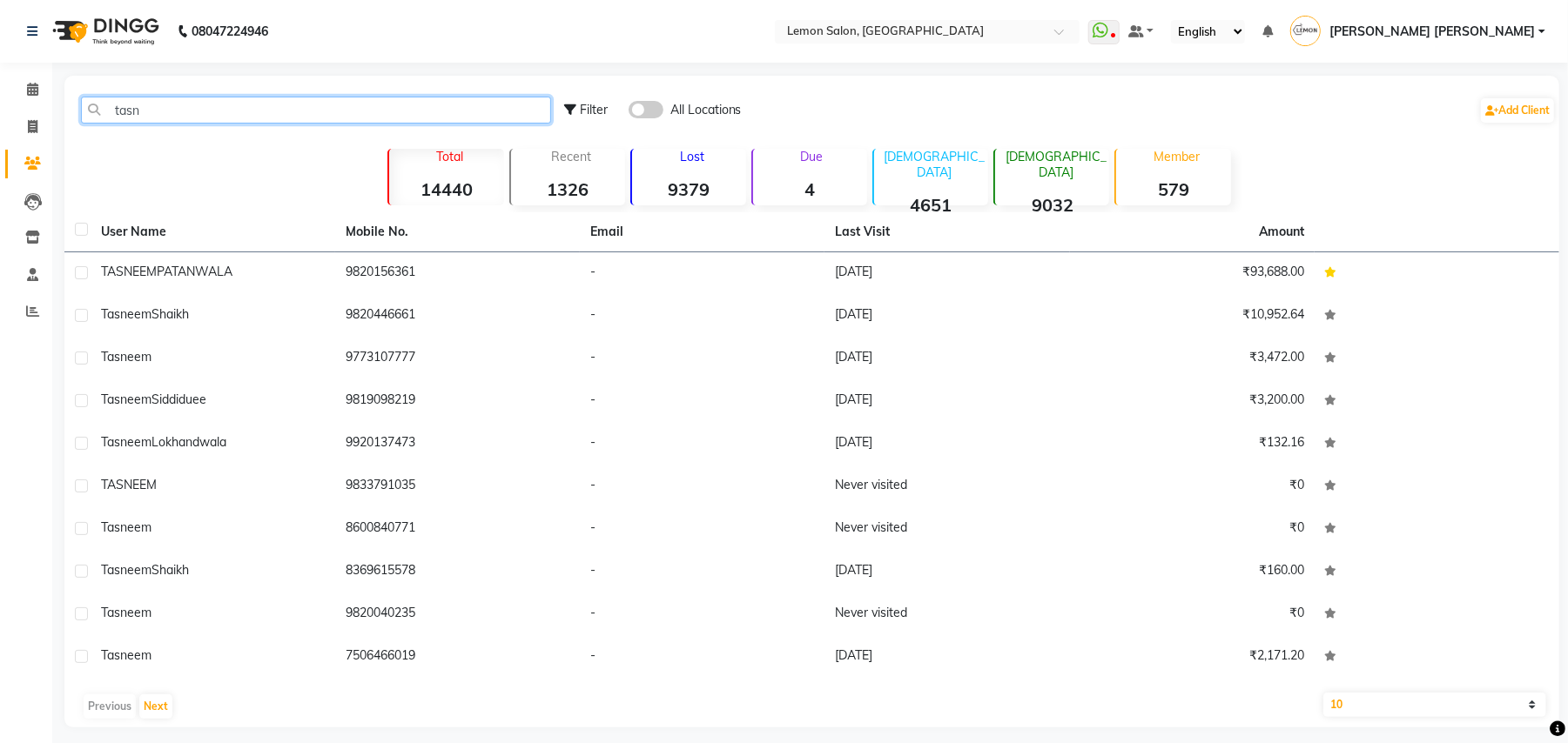
type input "tasn"
click at [413, 361] on td "9773107777" at bounding box center [457, 359] width 244 height 43
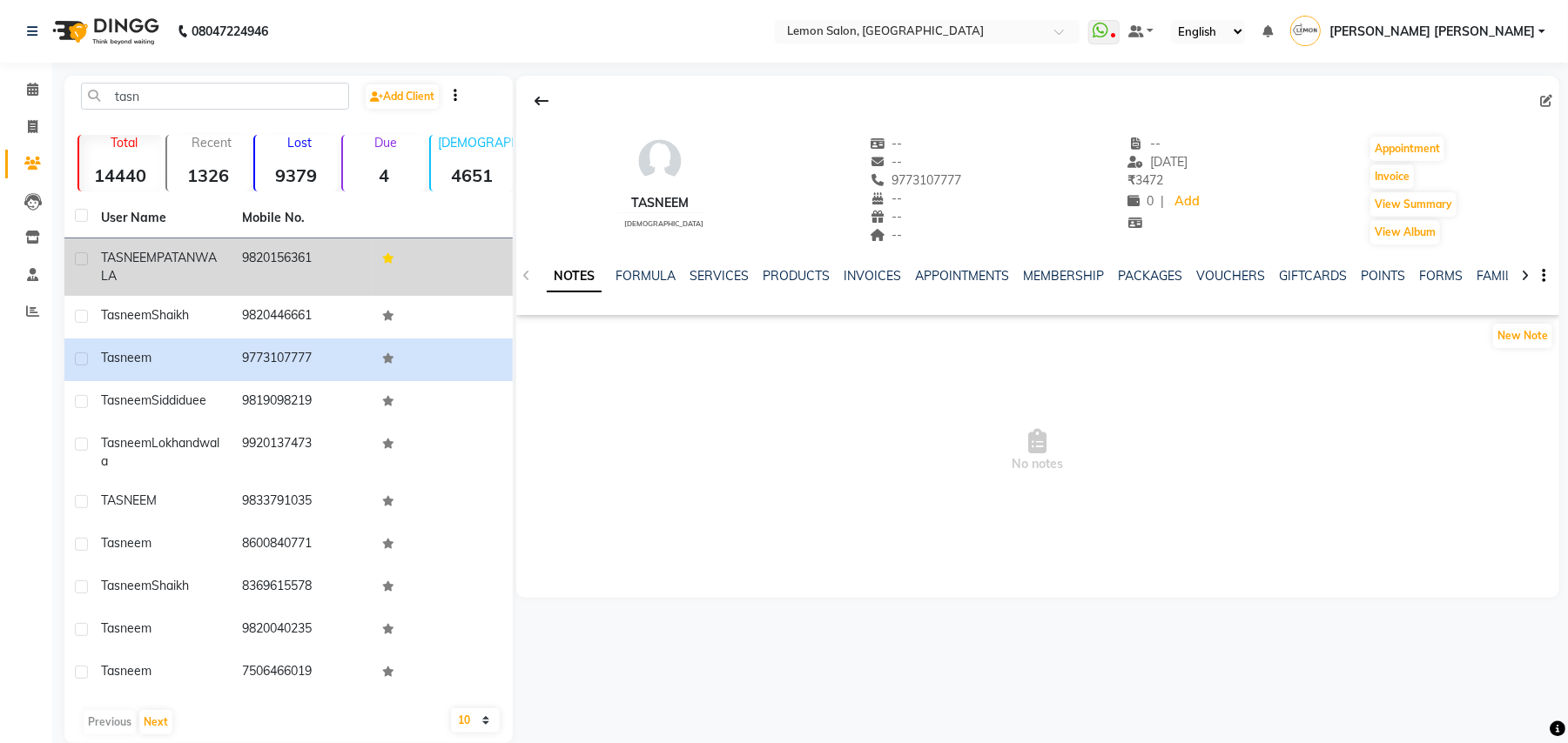
click at [284, 255] on td "9820156361" at bounding box center [302, 267] width 141 height 58
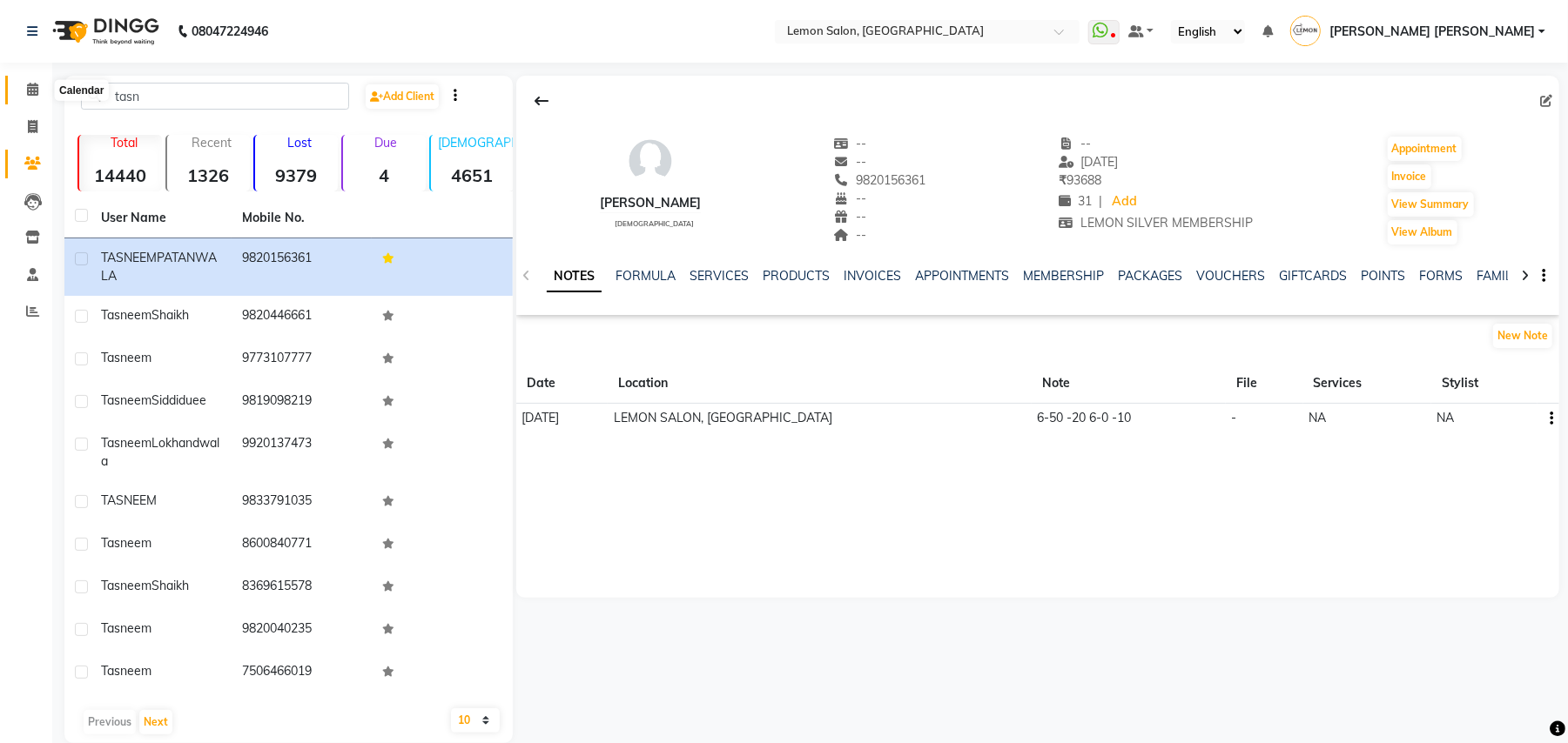
click at [19, 82] on span at bounding box center [32, 90] width 31 height 20
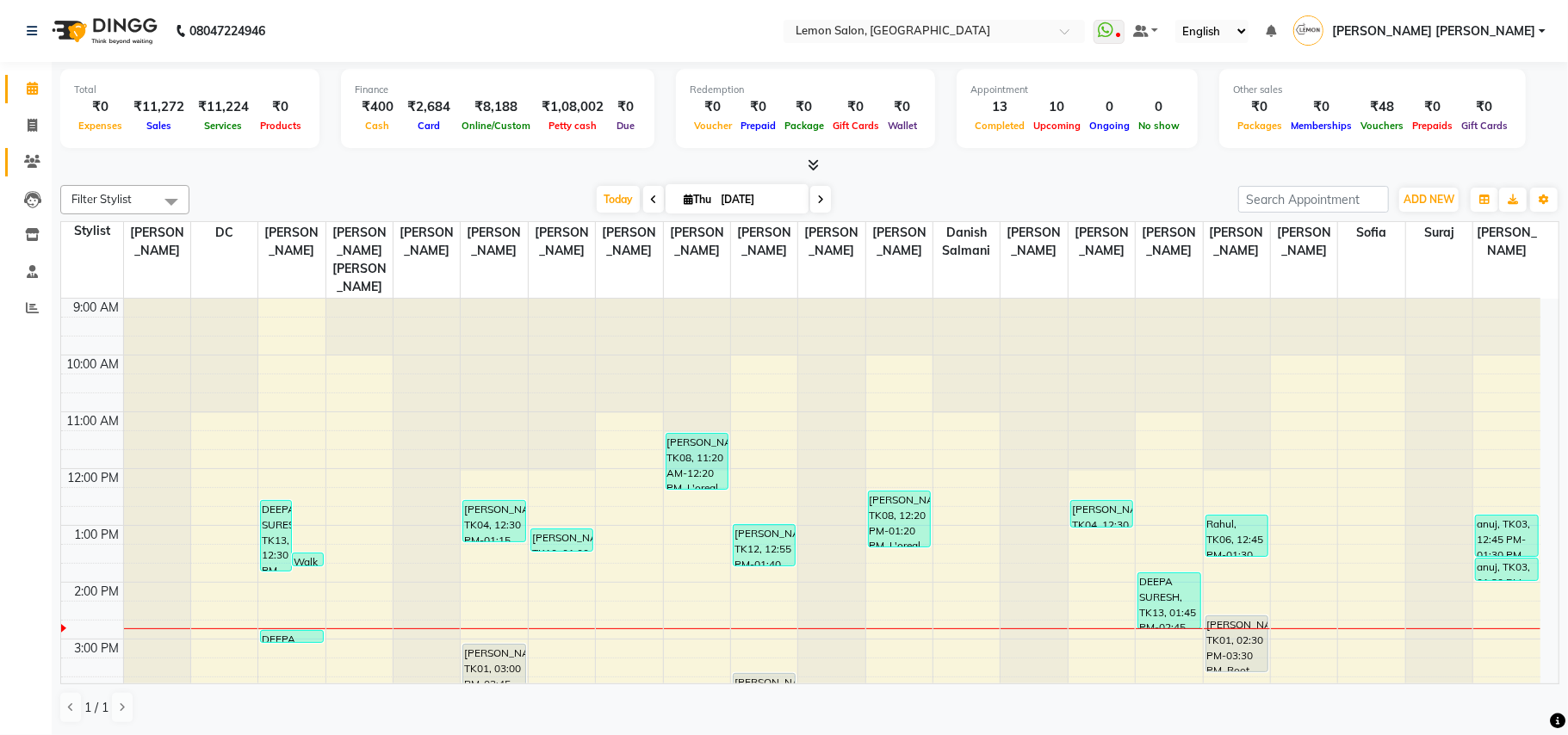
click at [17, 153] on span at bounding box center [32, 162] width 30 height 20
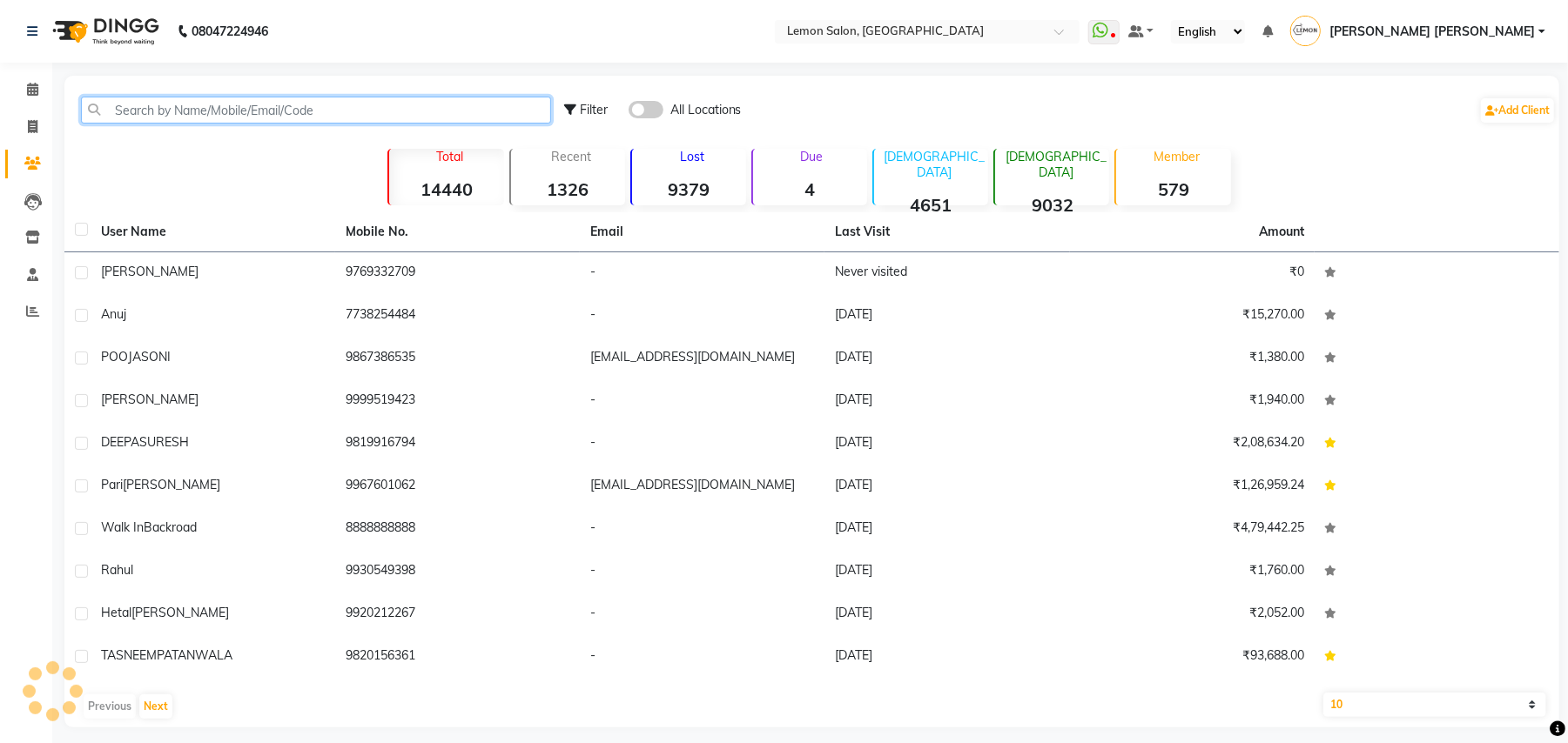
click at [188, 101] on input "text" at bounding box center [316, 110] width 470 height 27
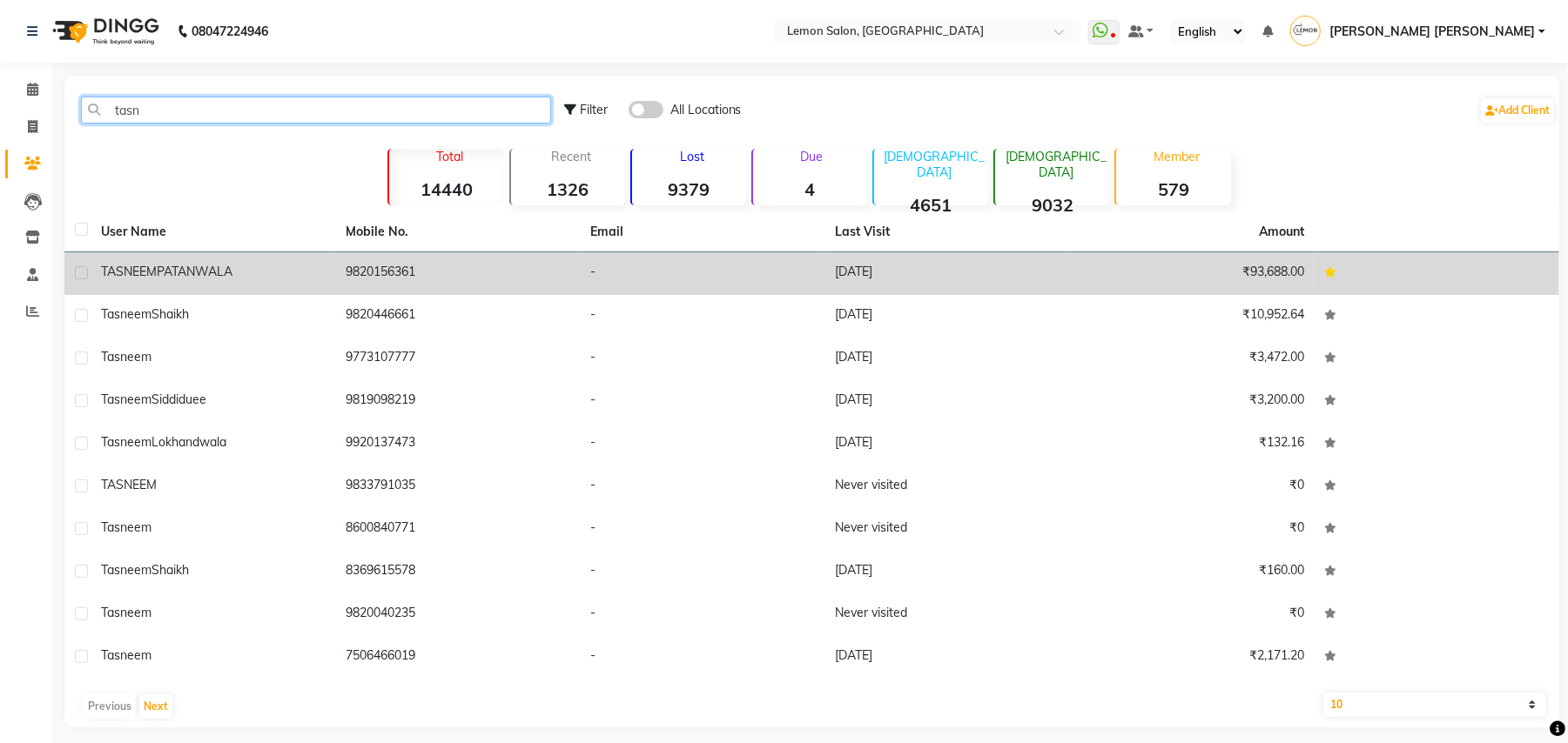
type input "tasn"
click at [361, 282] on td "9820156361" at bounding box center [457, 273] width 244 height 43
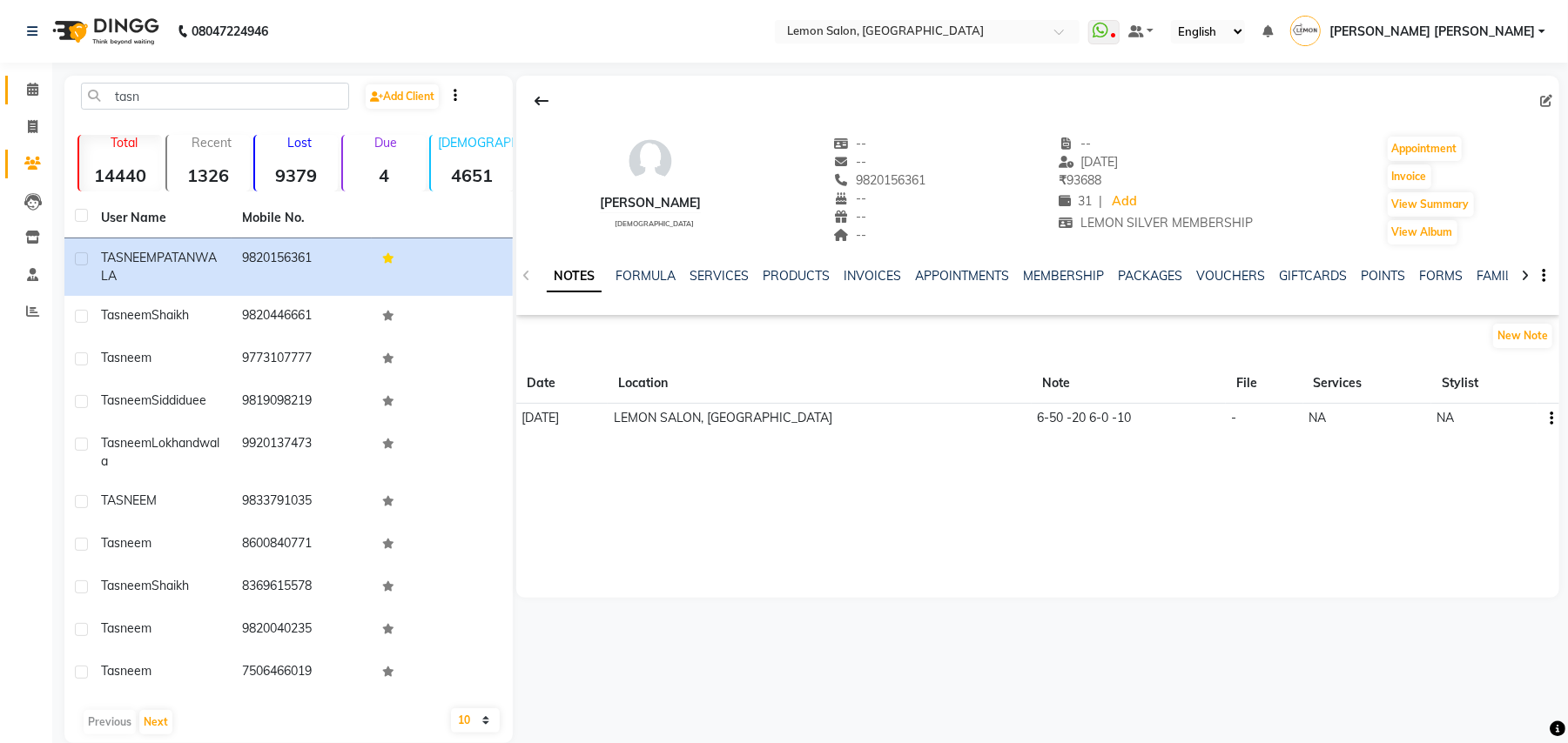
click at [33, 79] on link "Calendar" at bounding box center [26, 90] width 42 height 29
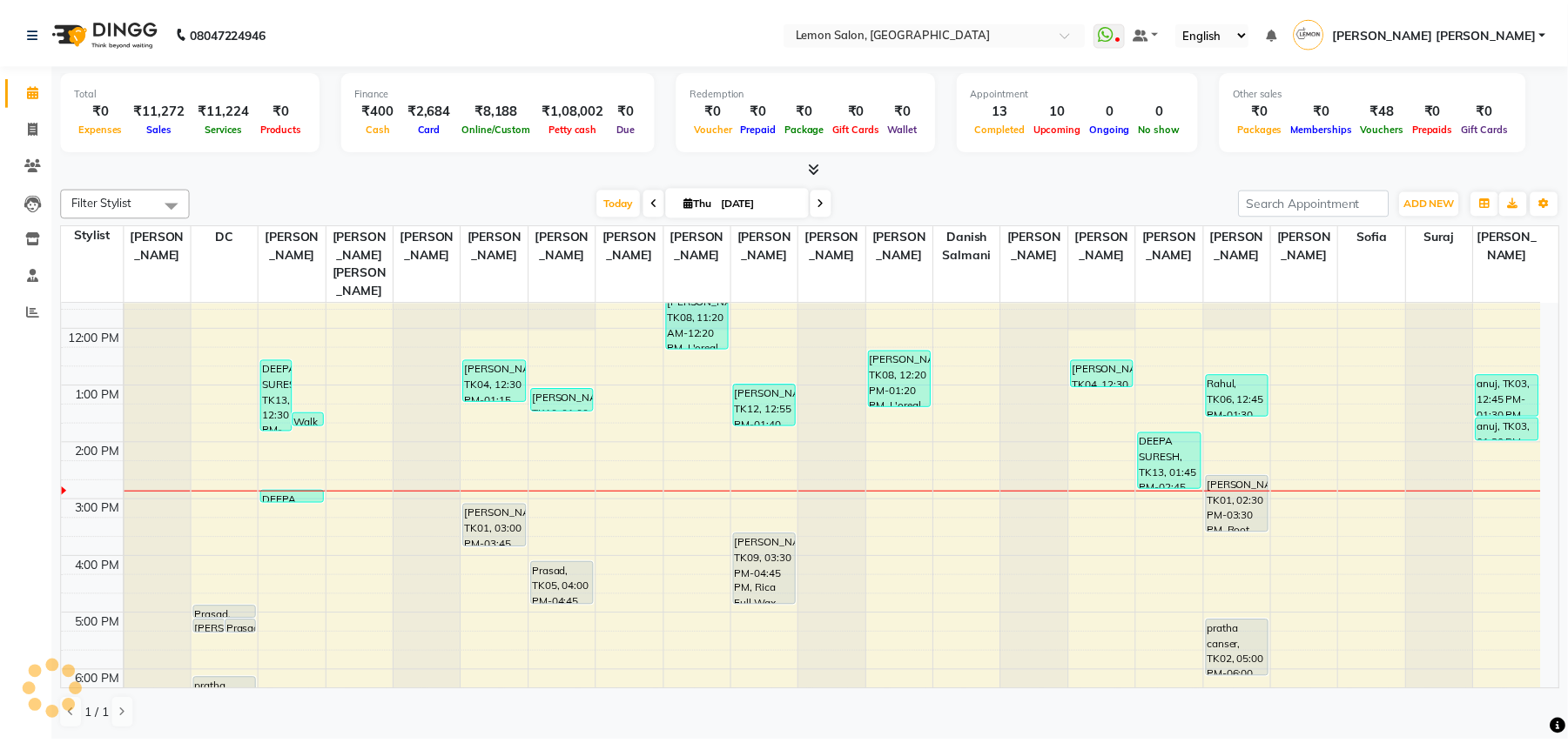
scroll to position [231, 0]
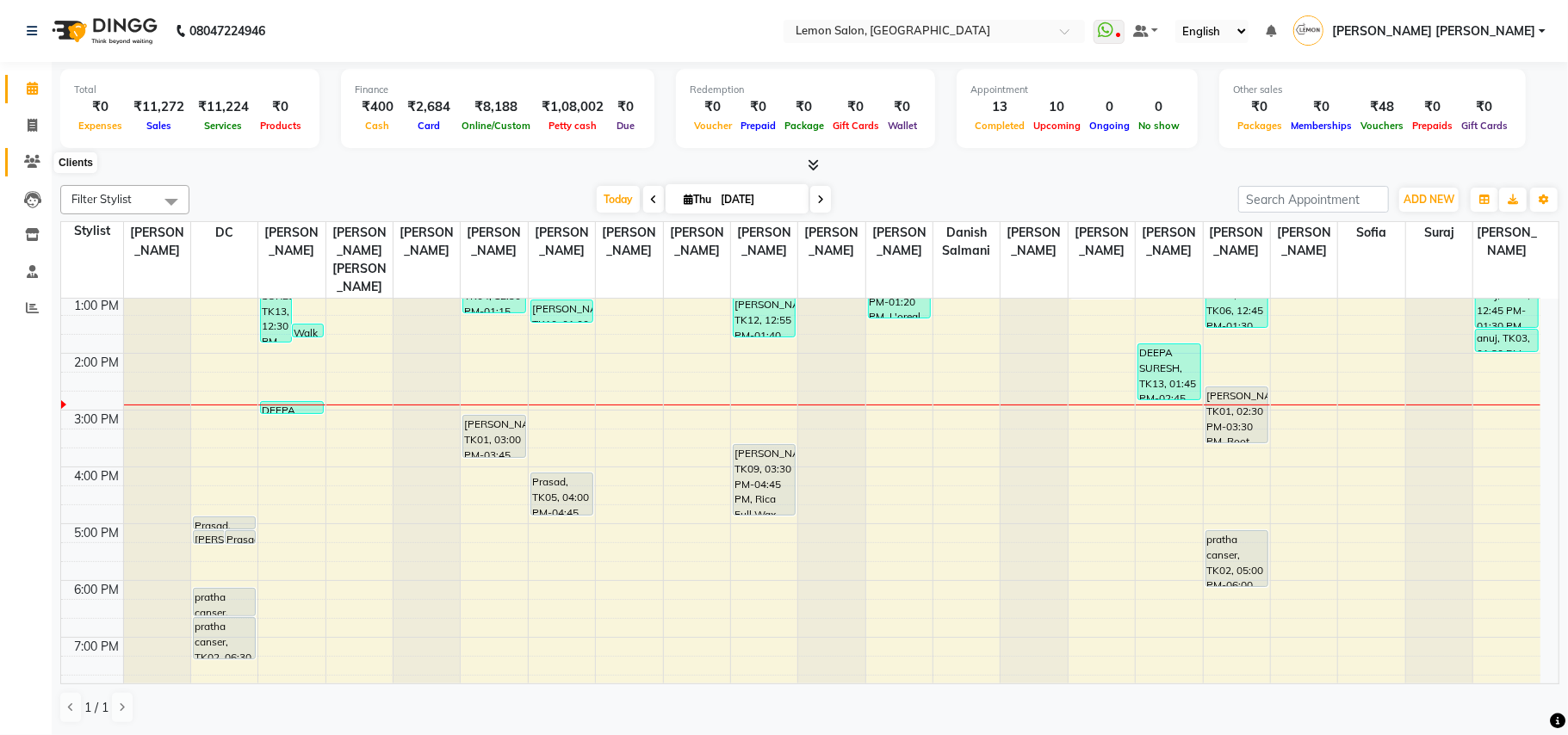
click at [28, 156] on icon at bounding box center [32, 161] width 16 height 13
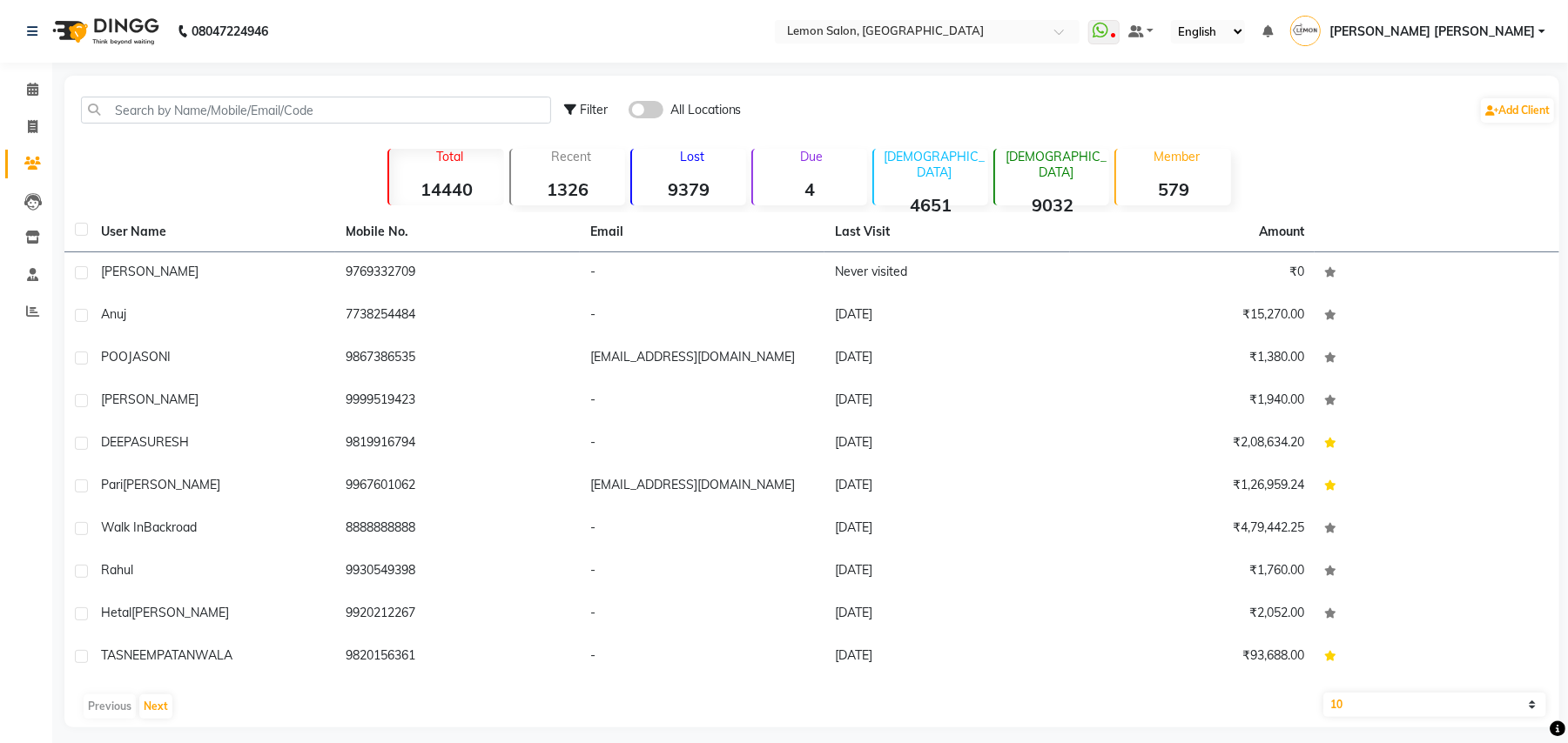
click at [798, 179] on strong "4" at bounding box center [809, 189] width 114 height 22
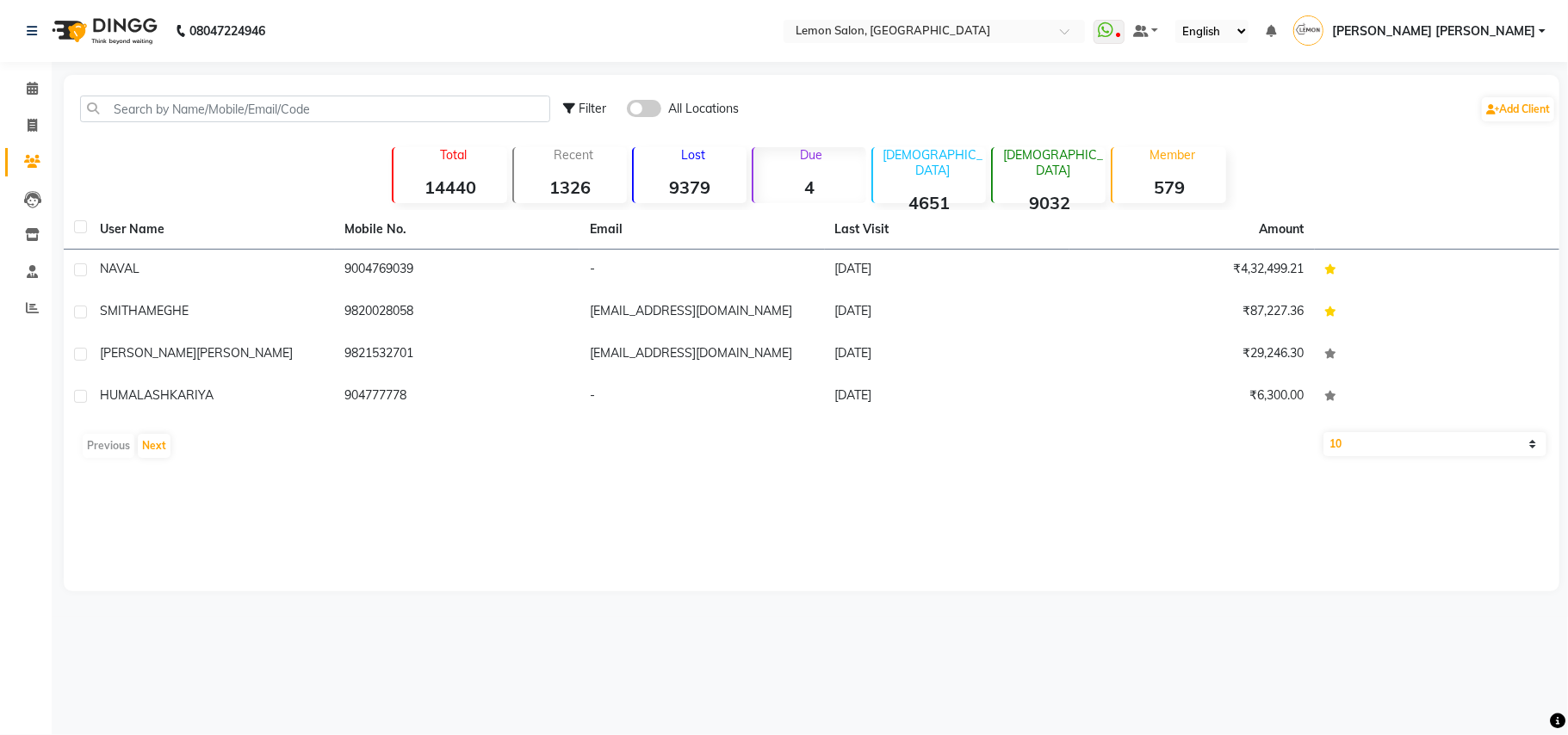
click at [686, 177] on strong "9379" at bounding box center [690, 187] width 113 height 22
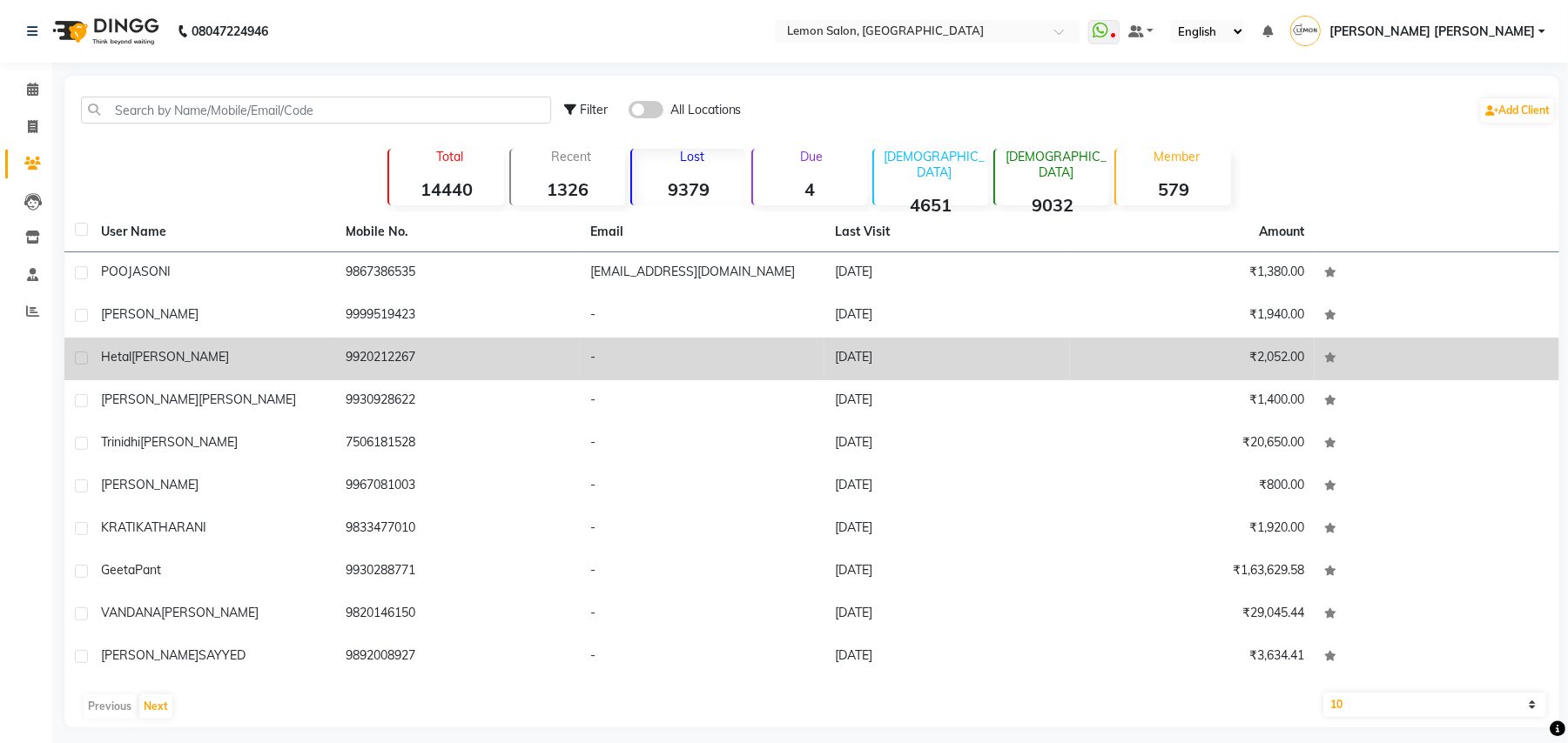
scroll to position [10, 0]
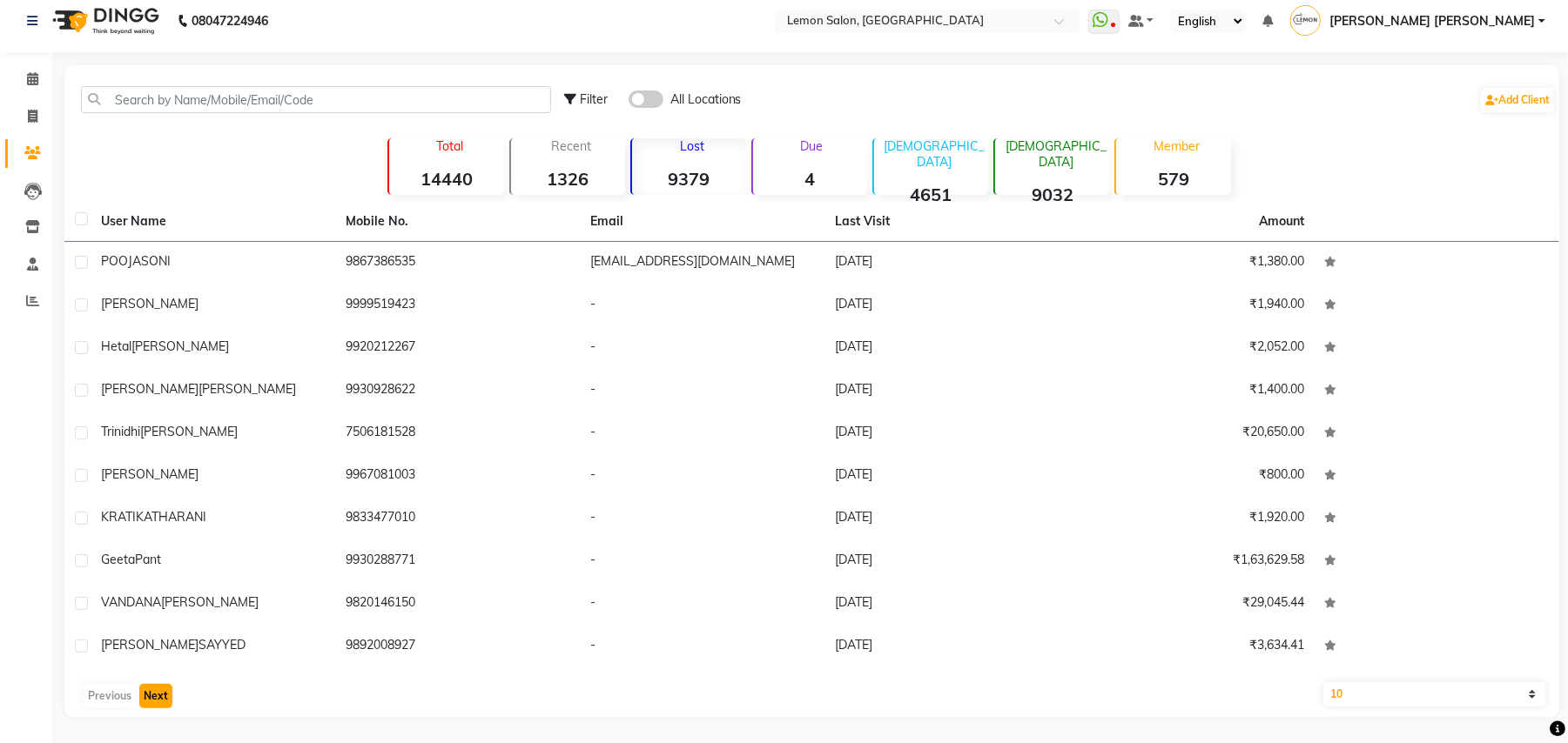
click at [161, 700] on button "Next" at bounding box center [156, 697] width 33 height 24
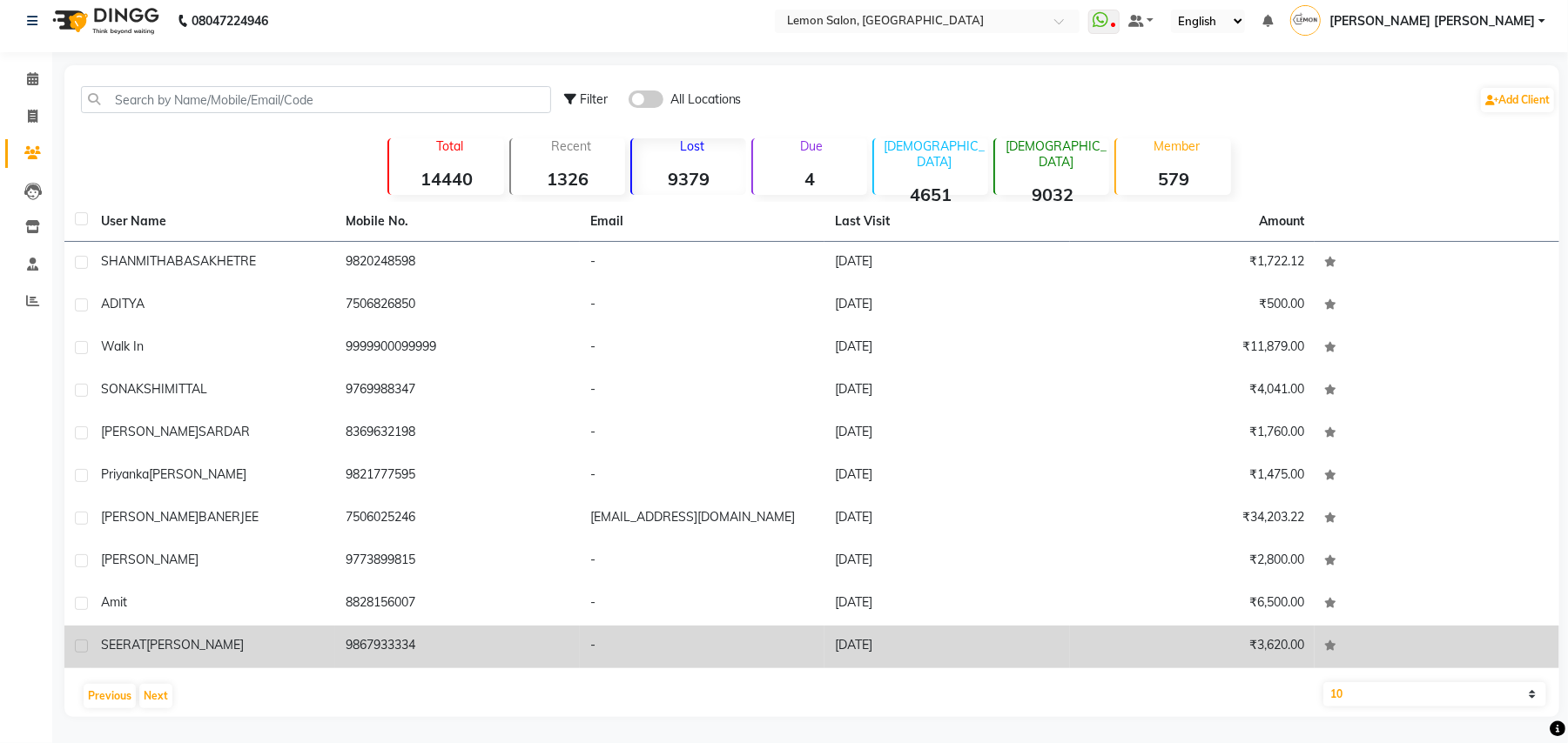
click at [377, 644] on td "9867933334" at bounding box center [457, 647] width 244 height 43
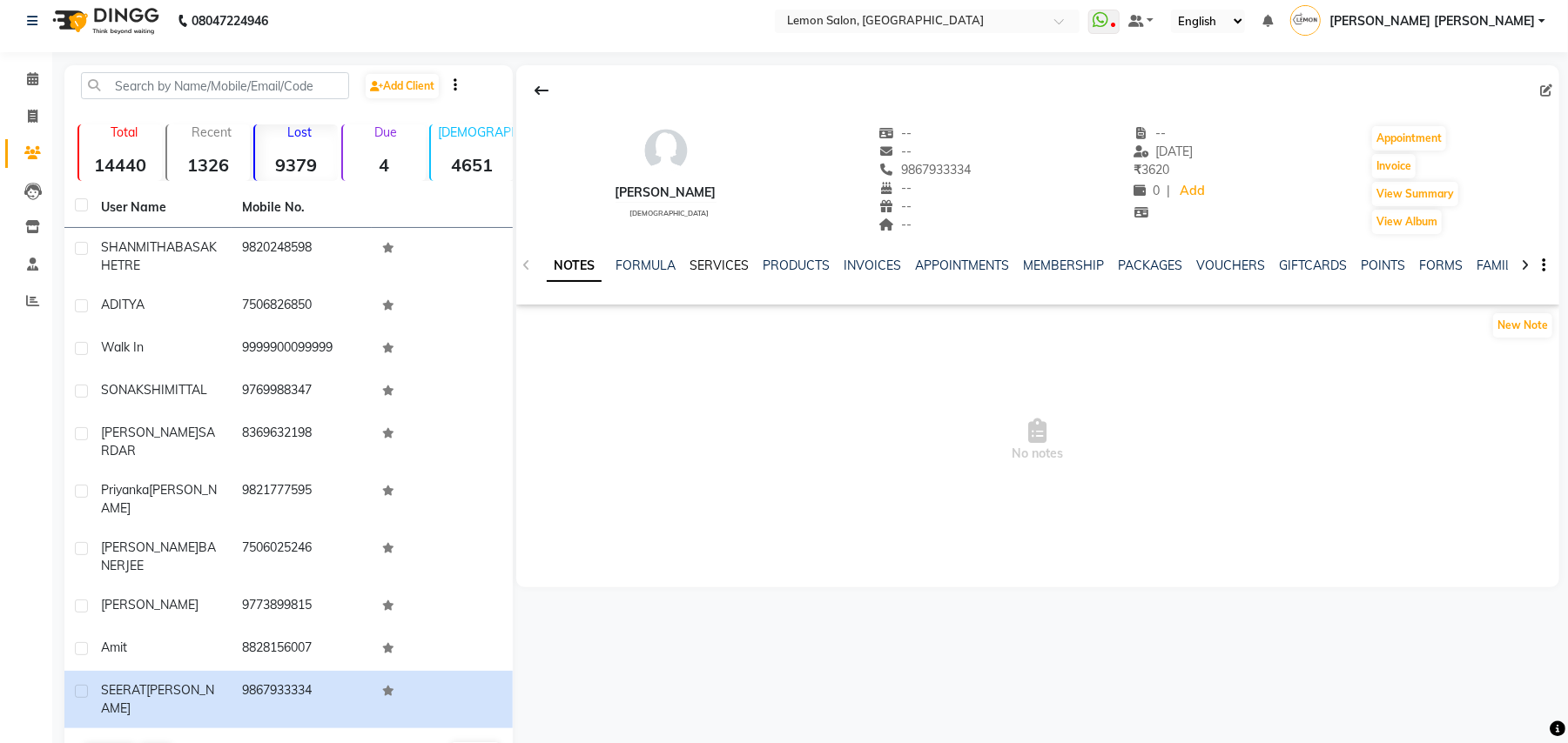
click at [709, 268] on link "SERVICES" at bounding box center [719, 265] width 59 height 16
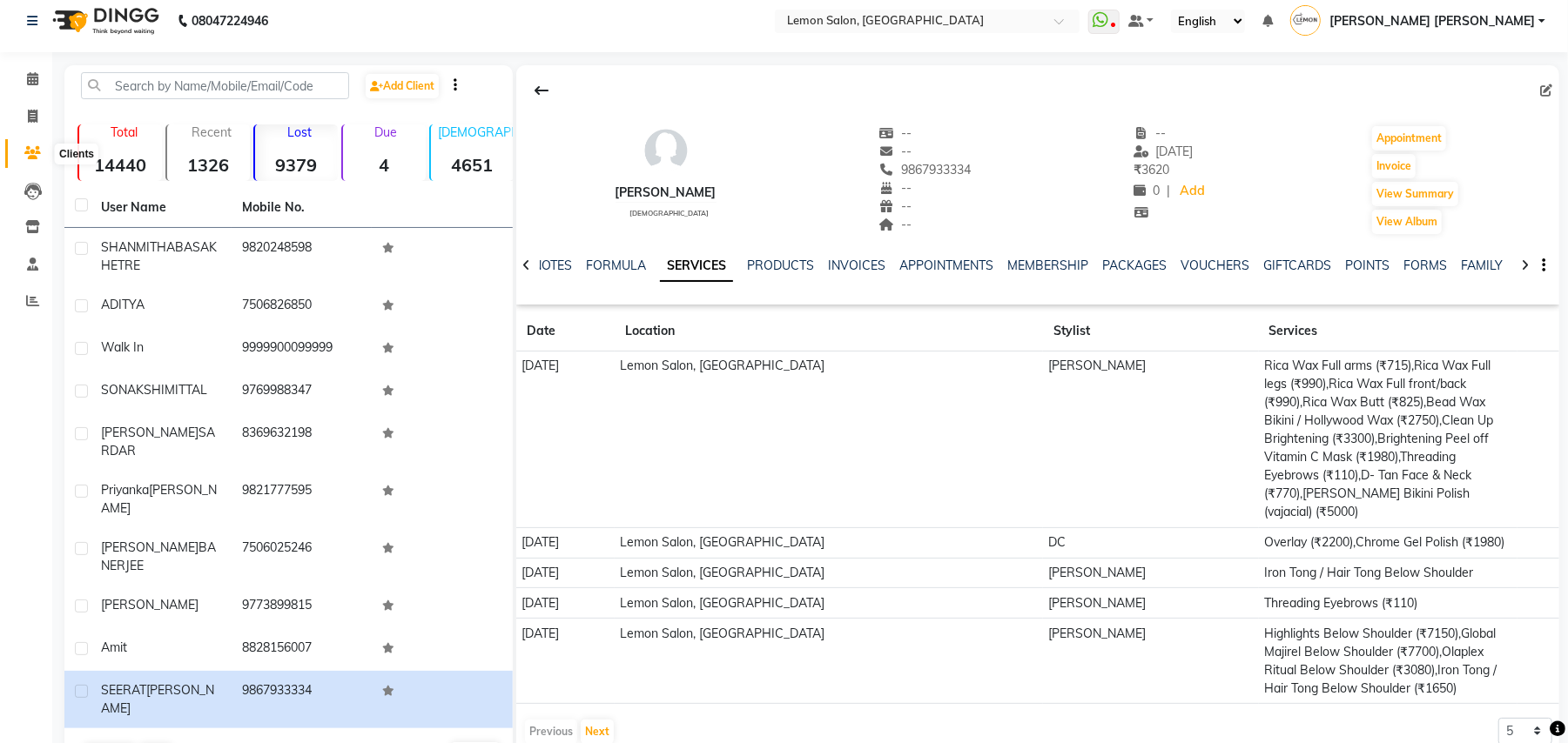
click at [25, 144] on span at bounding box center [32, 154] width 31 height 20
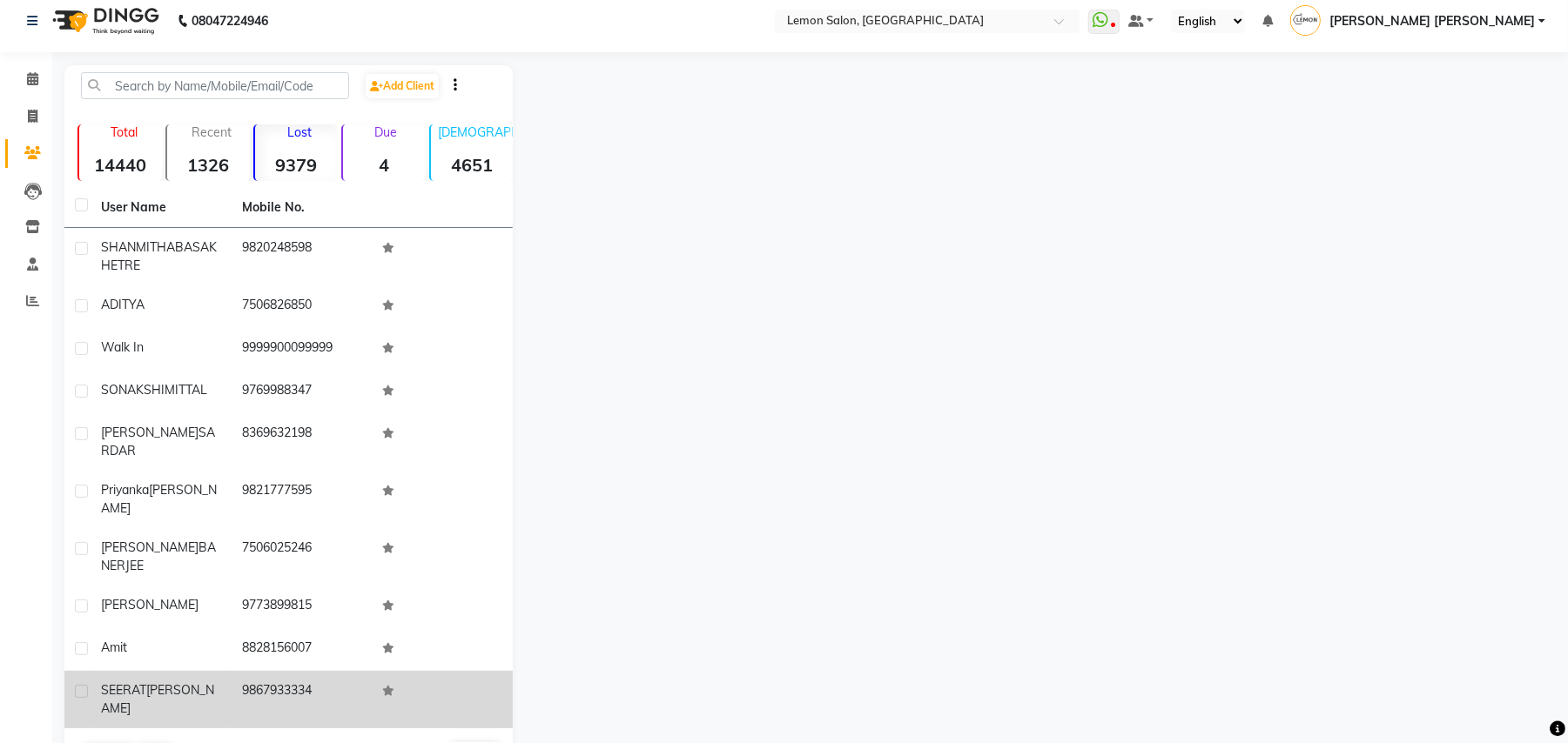
scroll to position [11, 0]
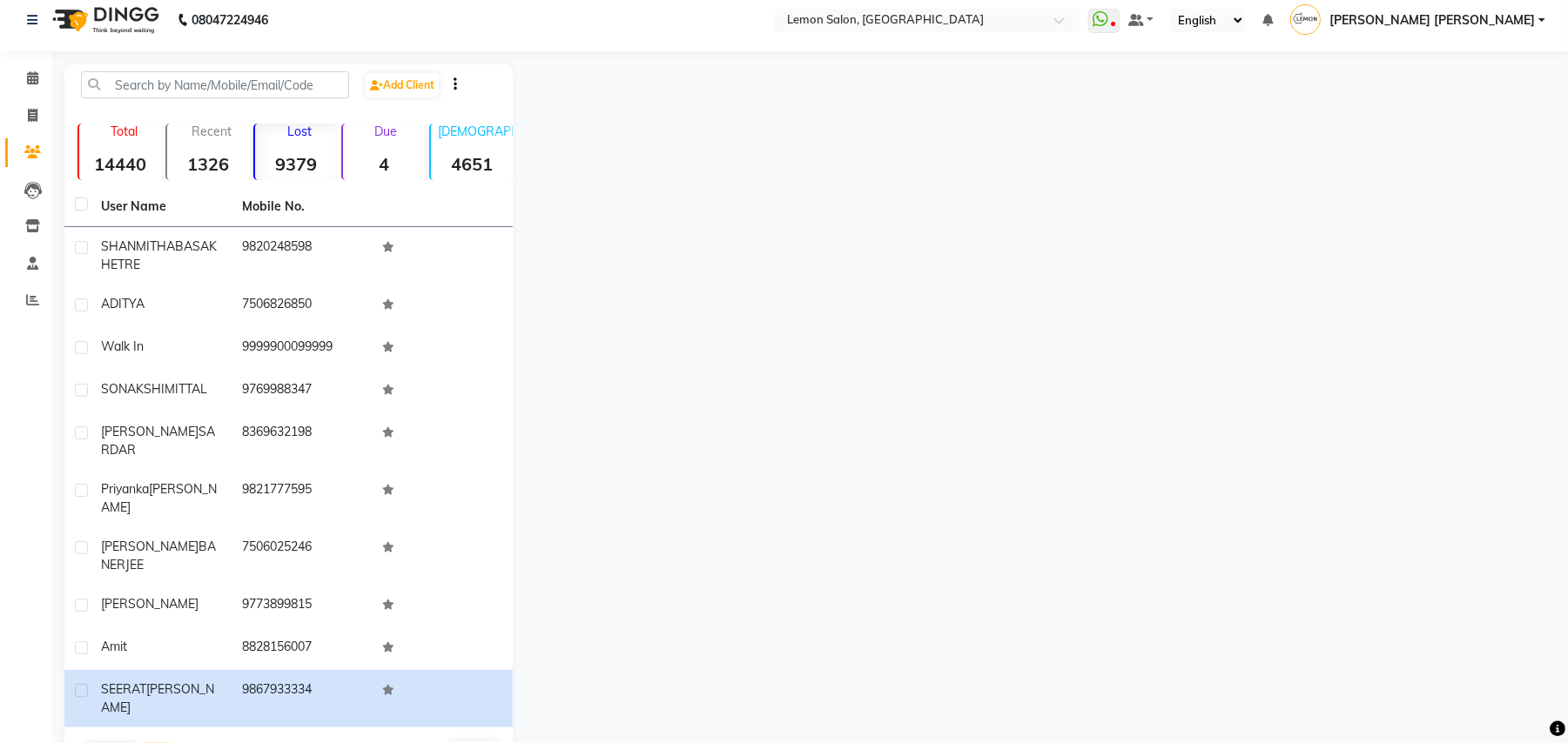
click at [148, 742] on button "Next" at bounding box center [156, 755] width 33 height 24
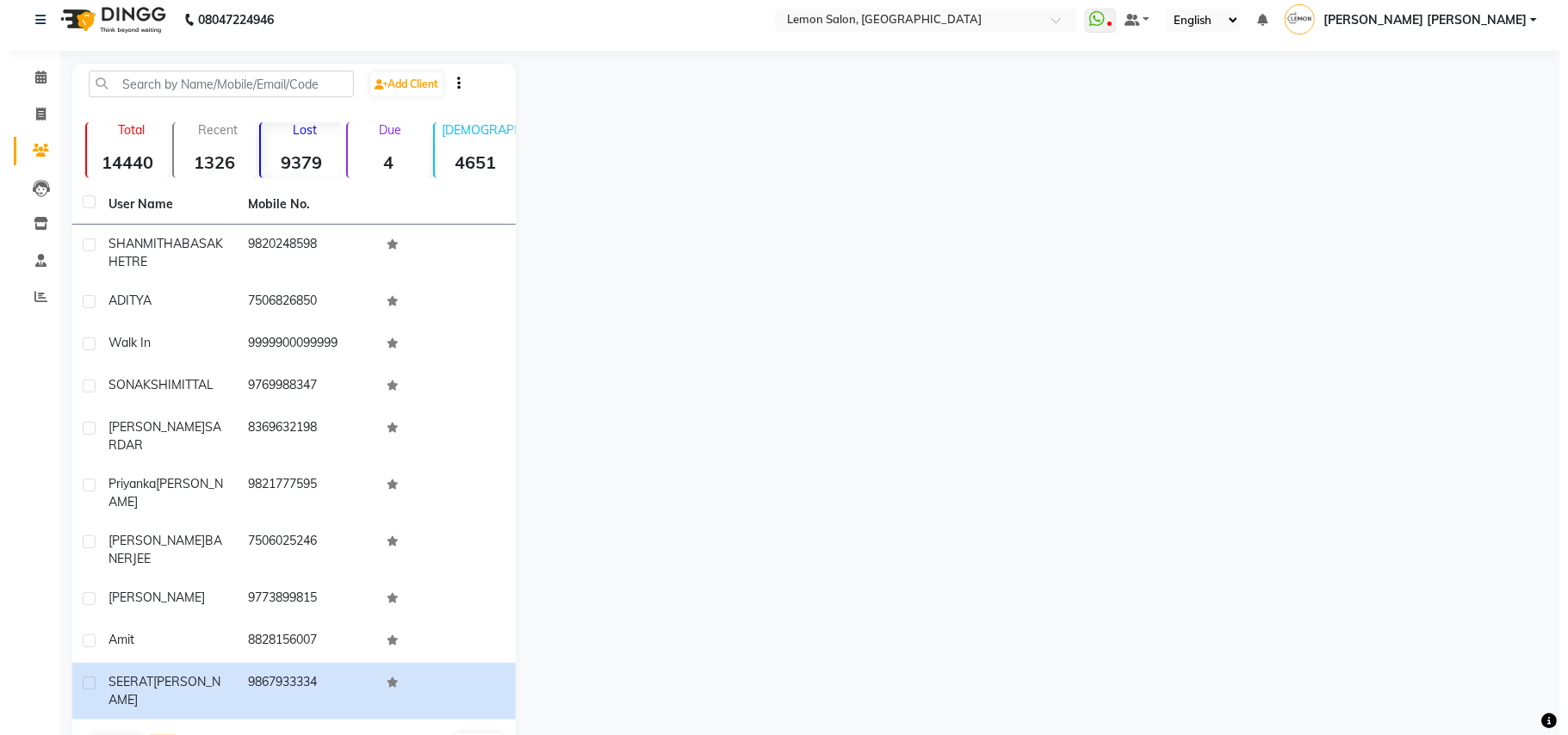
scroll to position [0, 0]
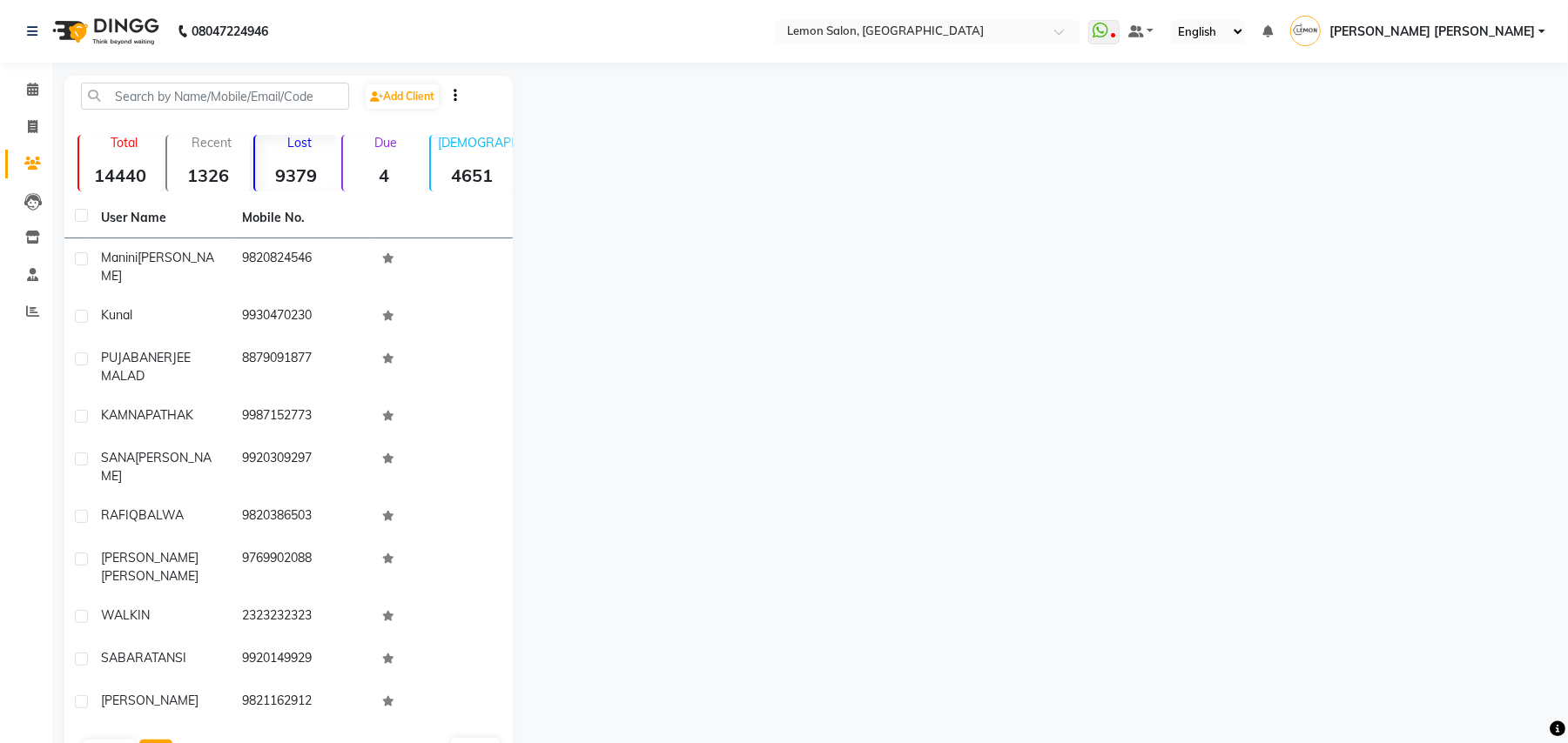
click at [153, 740] on button "Next" at bounding box center [156, 752] width 33 height 24
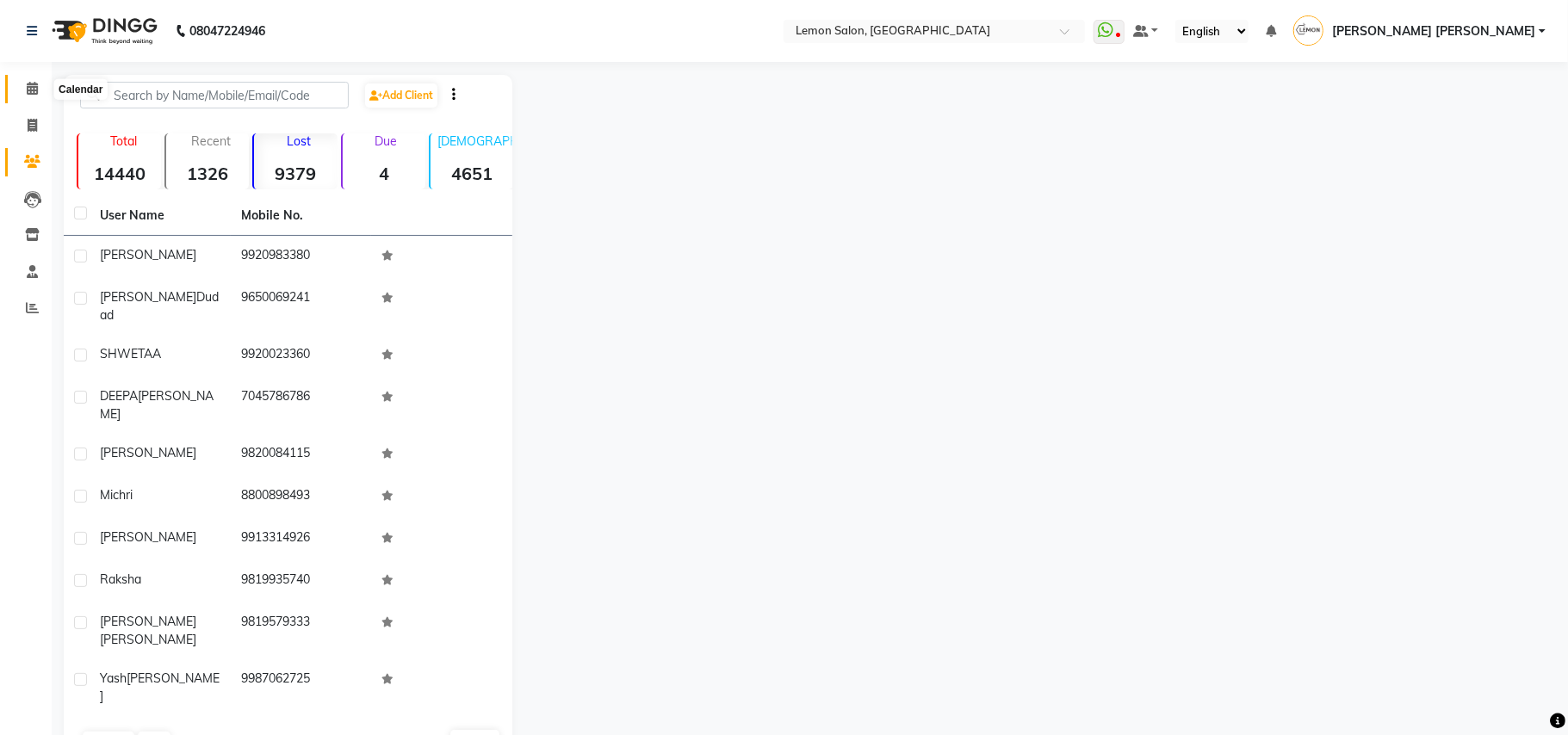
click at [31, 82] on icon at bounding box center [32, 88] width 11 height 13
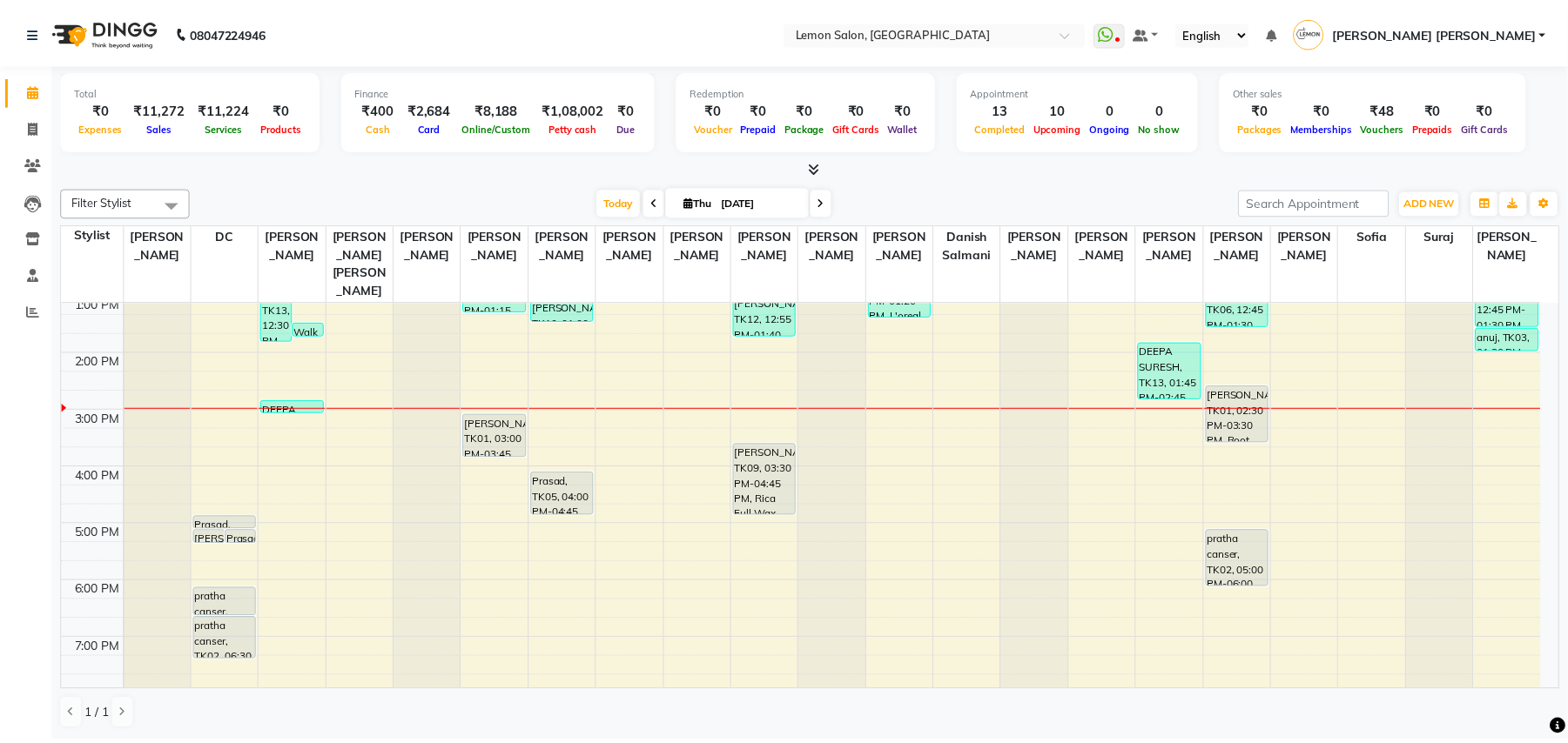
scroll to position [231, 0]
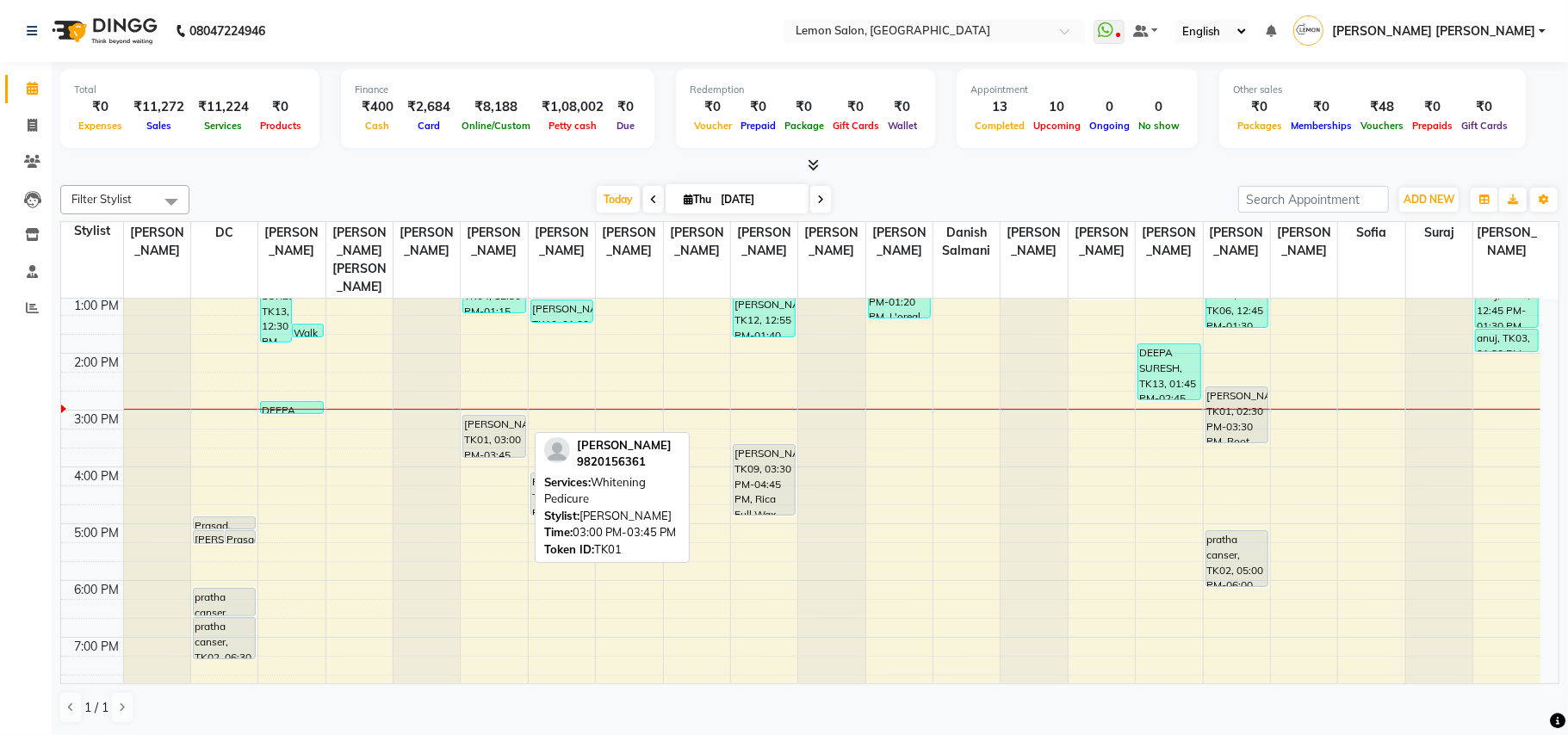
click at [492, 416] on div "[PERSON_NAME], TK01, 03:00 PM-03:45 PM, [MEDICAL_DATA] Pedicure" at bounding box center [493, 437] width 61 height 41
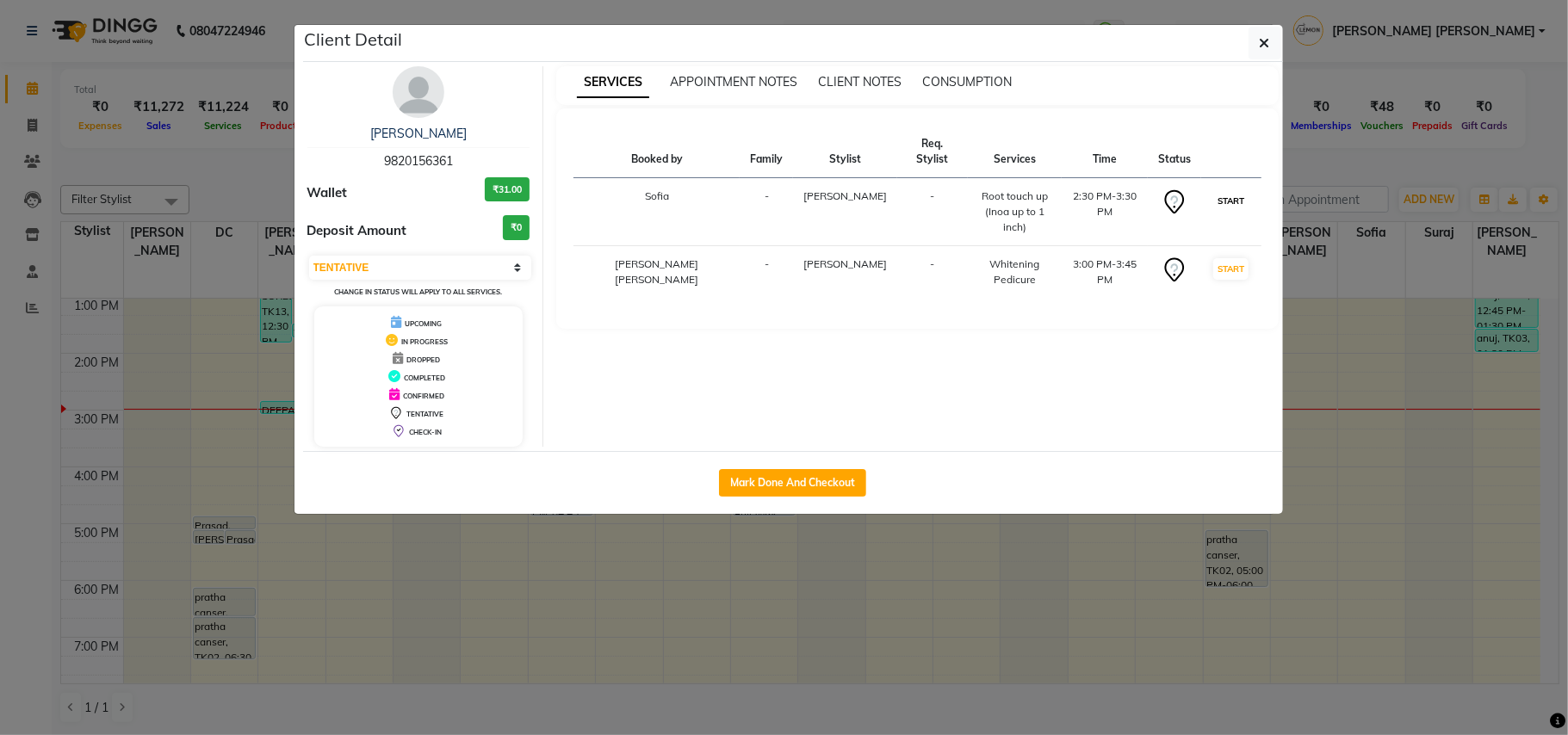
click at [1241, 190] on button "START" at bounding box center [1230, 200] width 35 height 22
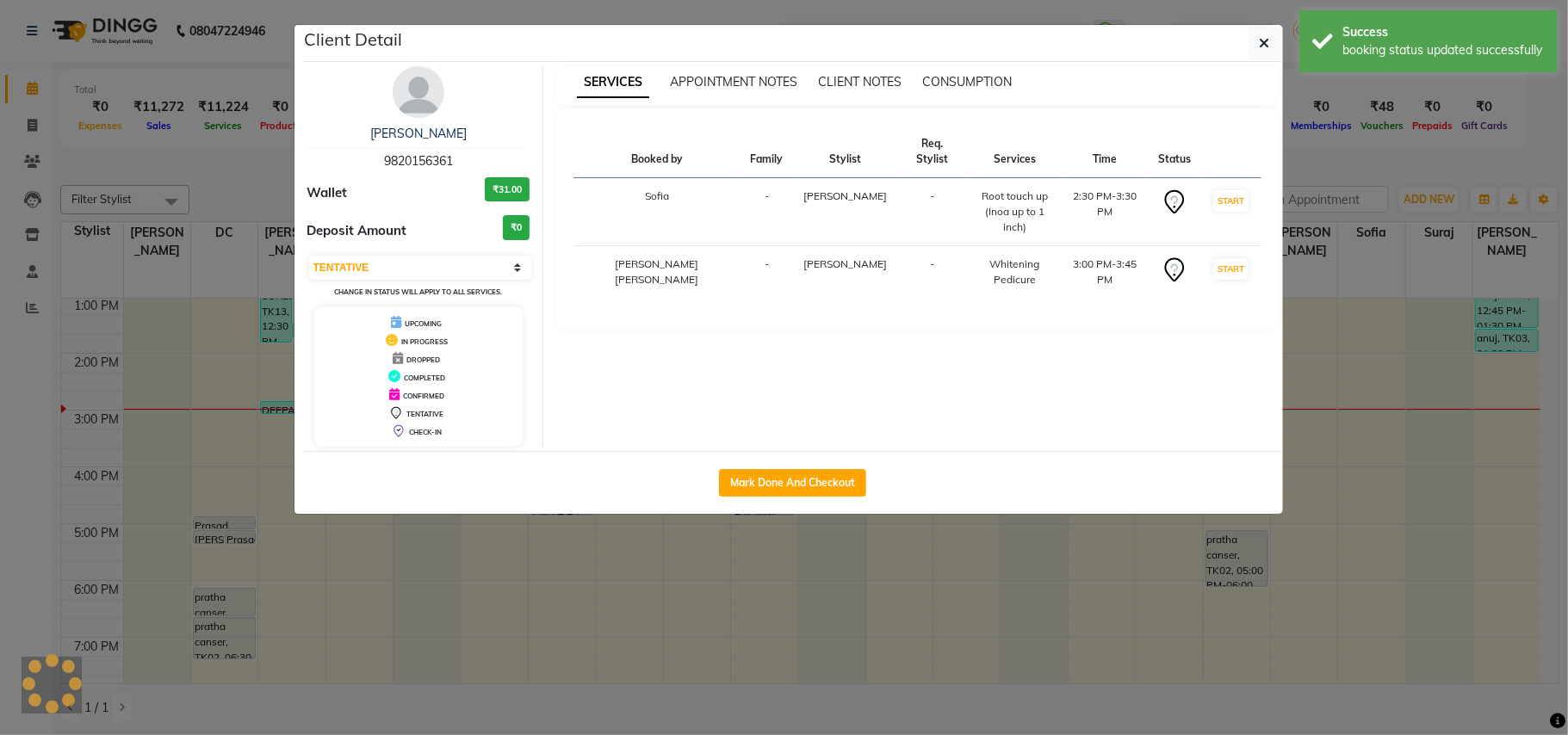
select select "select"
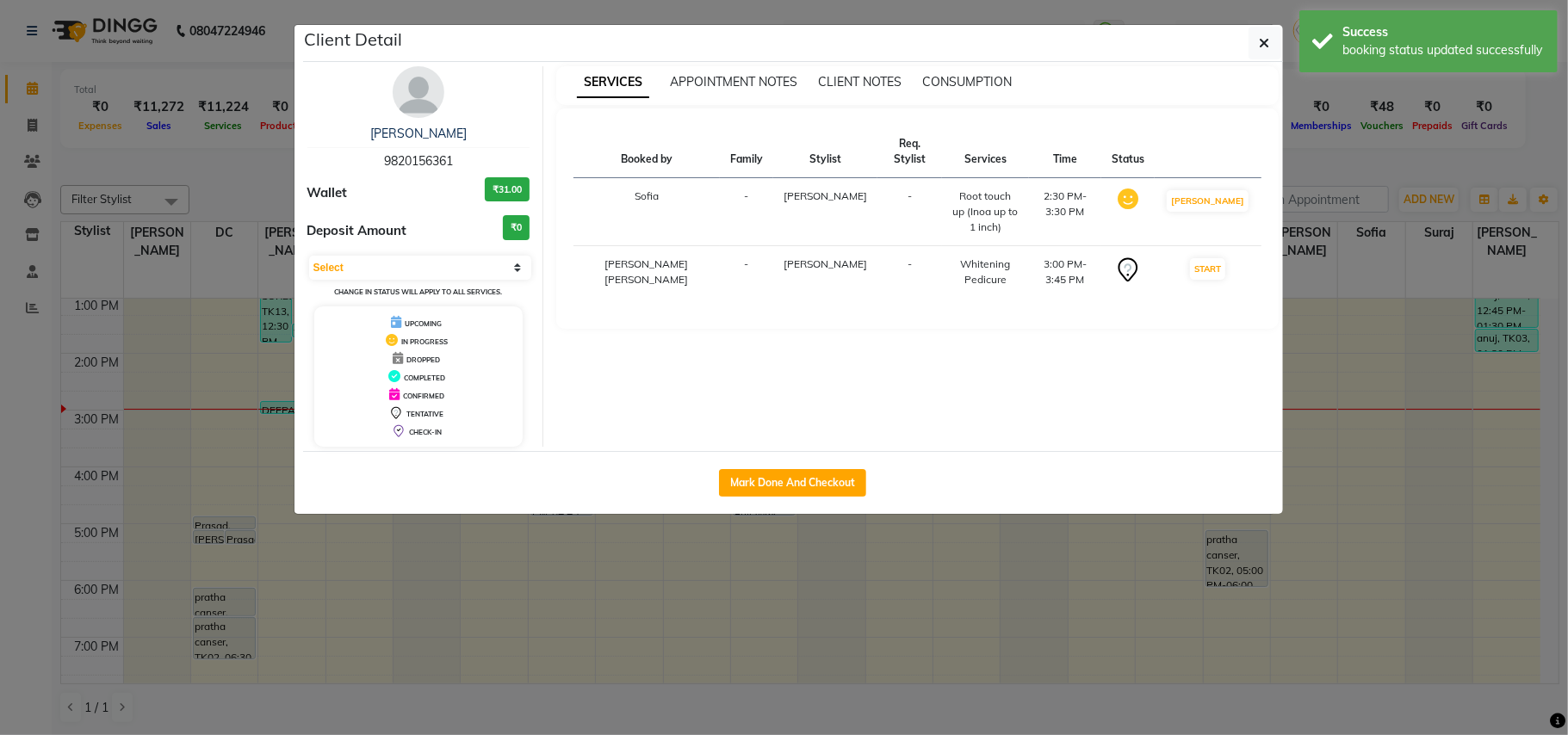
click at [0, 414] on ngb-modal-window "Client Detail TASNEEM PATANWALA 9820156361 Wallet ₹31.00 Deposit Amount ₹0 Sele…" at bounding box center [784, 367] width 1568 height 735
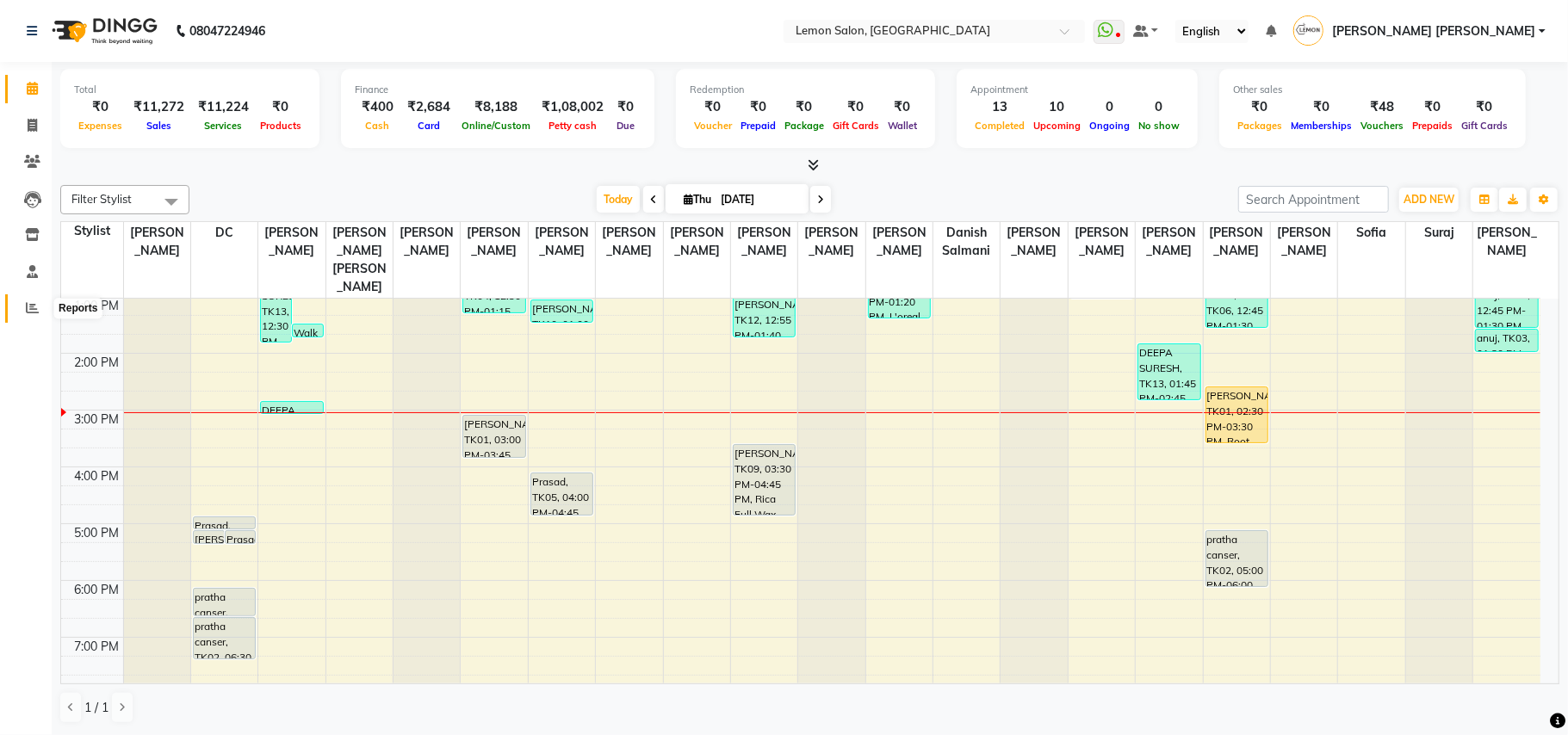
click at [39, 314] on span at bounding box center [32, 308] width 30 height 20
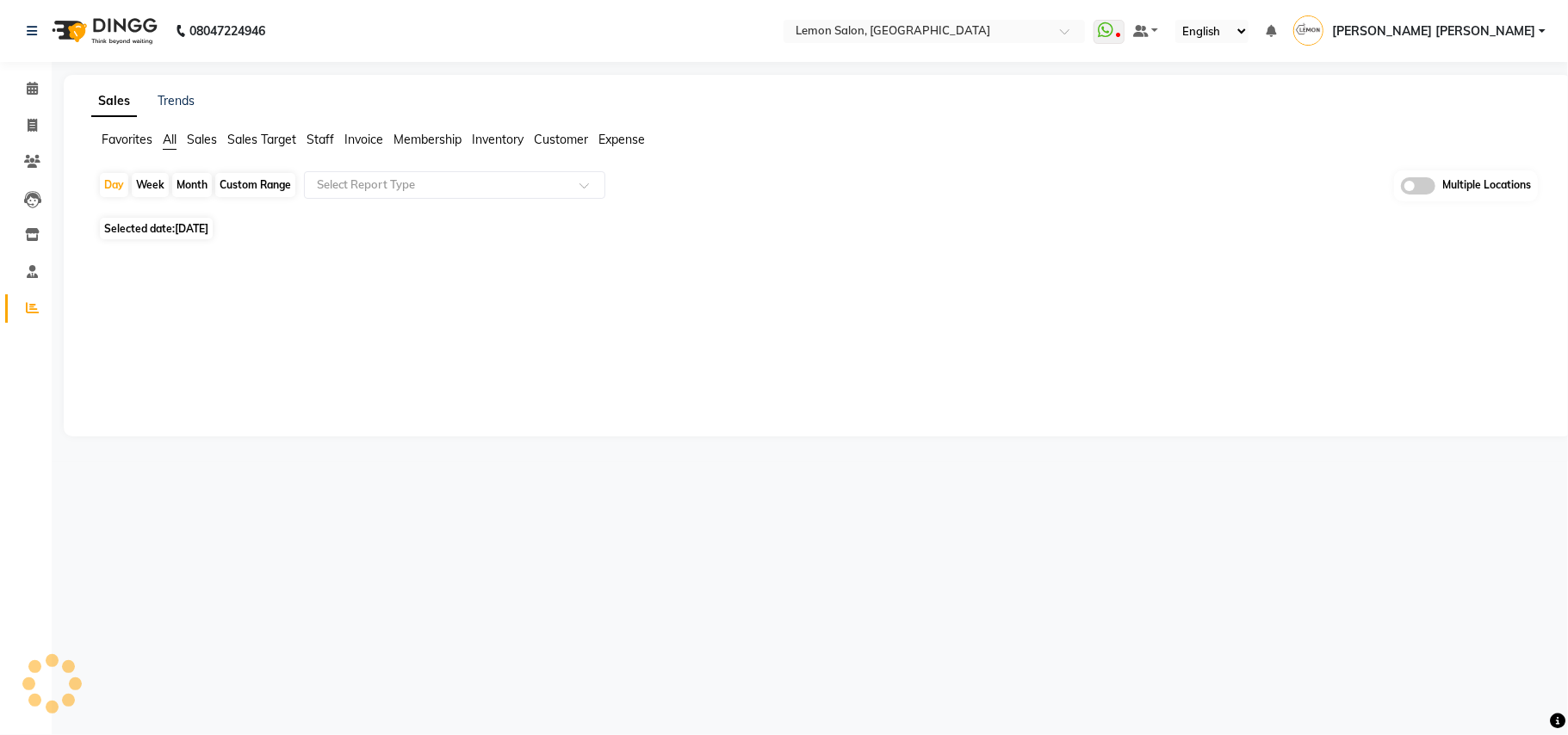
click at [332, 149] on ul "Favorites All Sales Sales Target Staff Invoice Membership Inventory Customer Ex…" at bounding box center [818, 141] width 1453 height 19
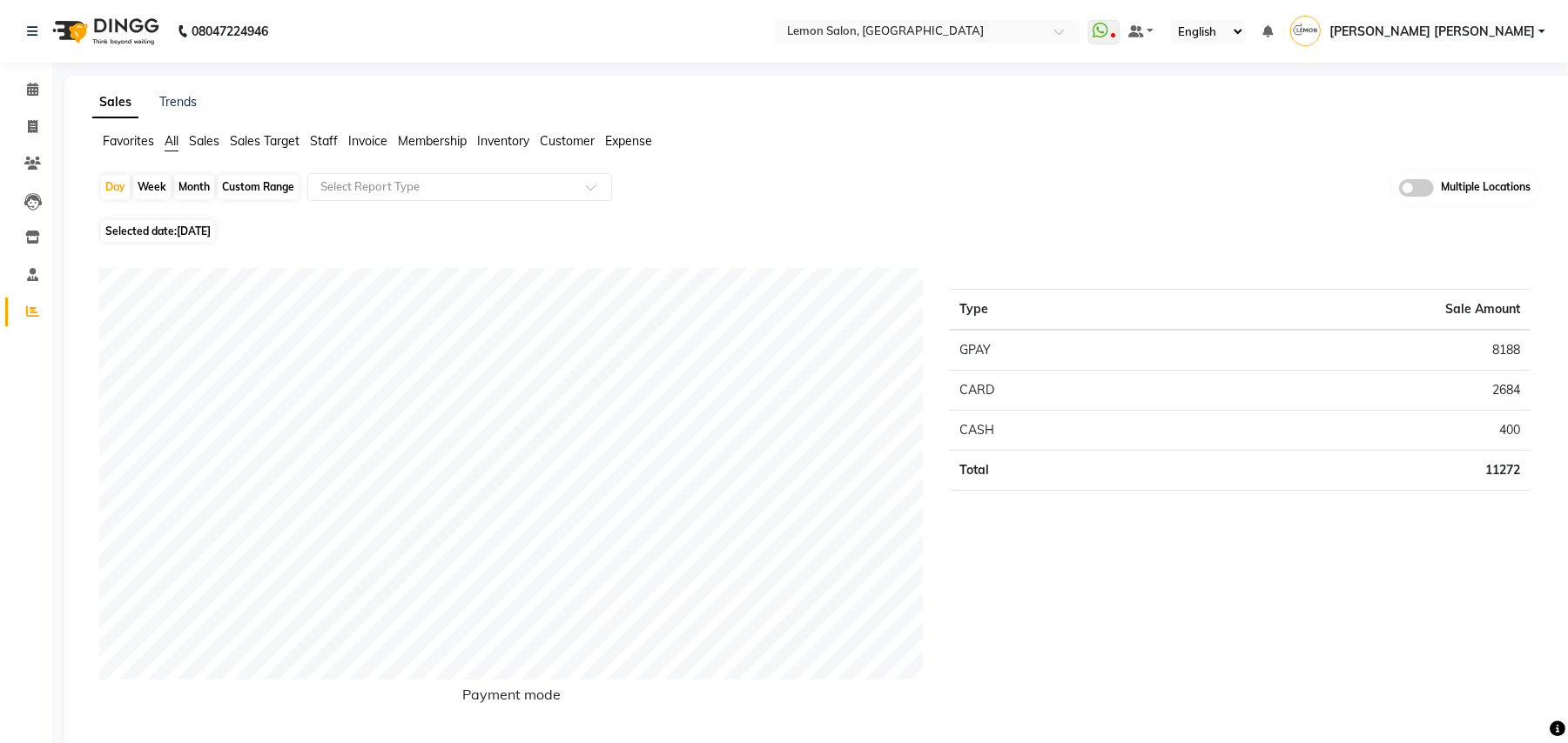
click at [322, 144] on span "Staff" at bounding box center [324, 141] width 28 height 16
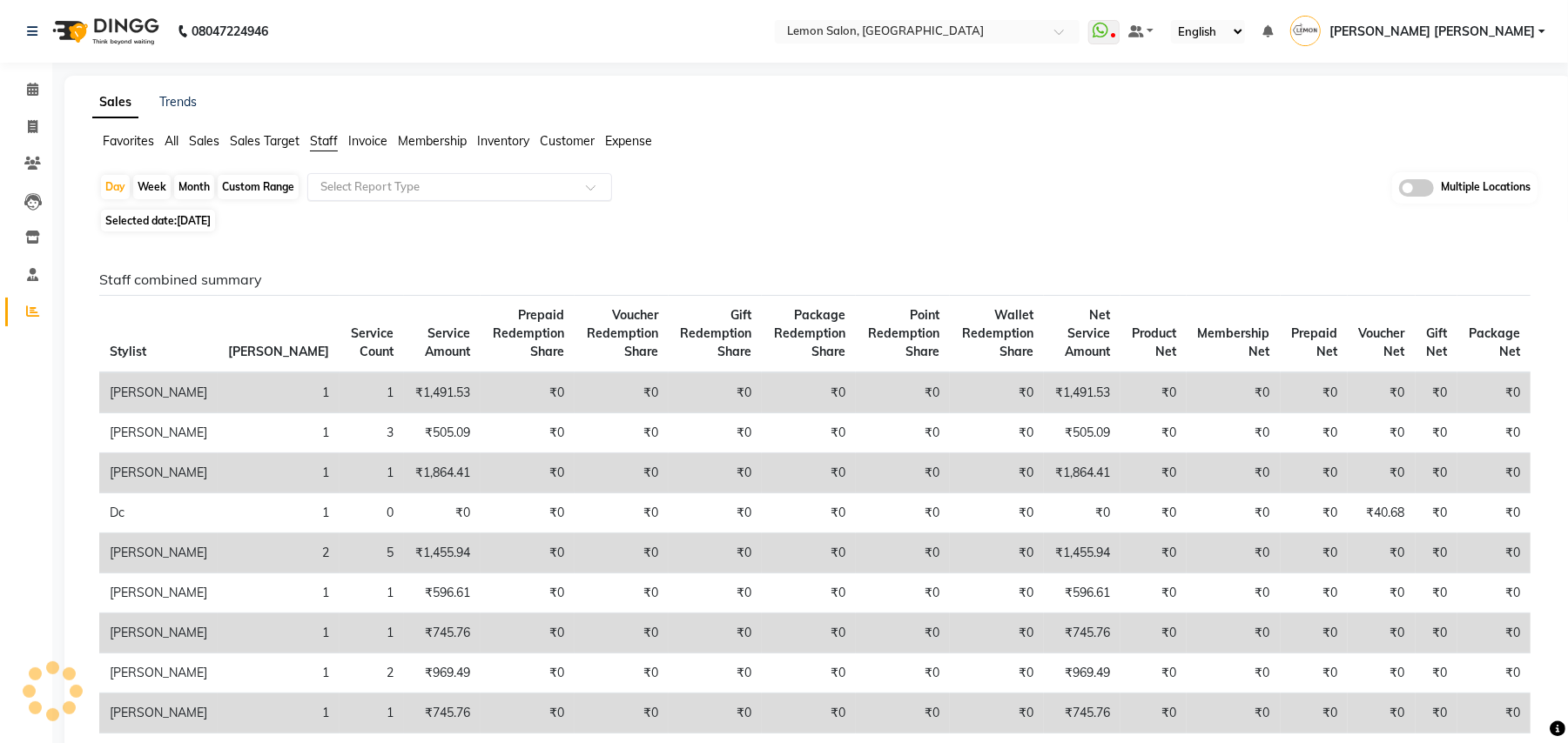
click at [406, 178] on input "text" at bounding box center [442, 187] width 251 height 17
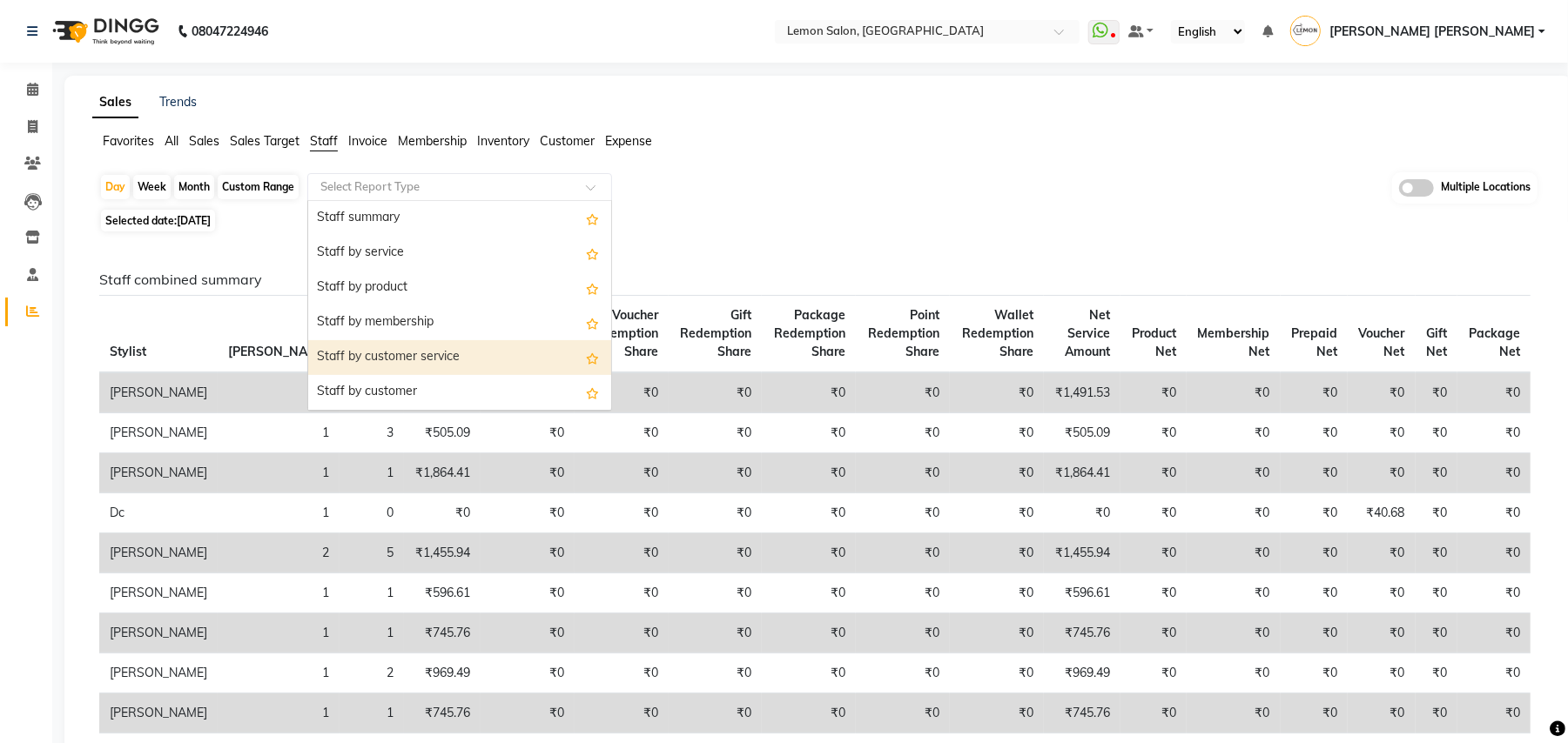
click at [430, 359] on div "Staff by customer service" at bounding box center [459, 358] width 303 height 35
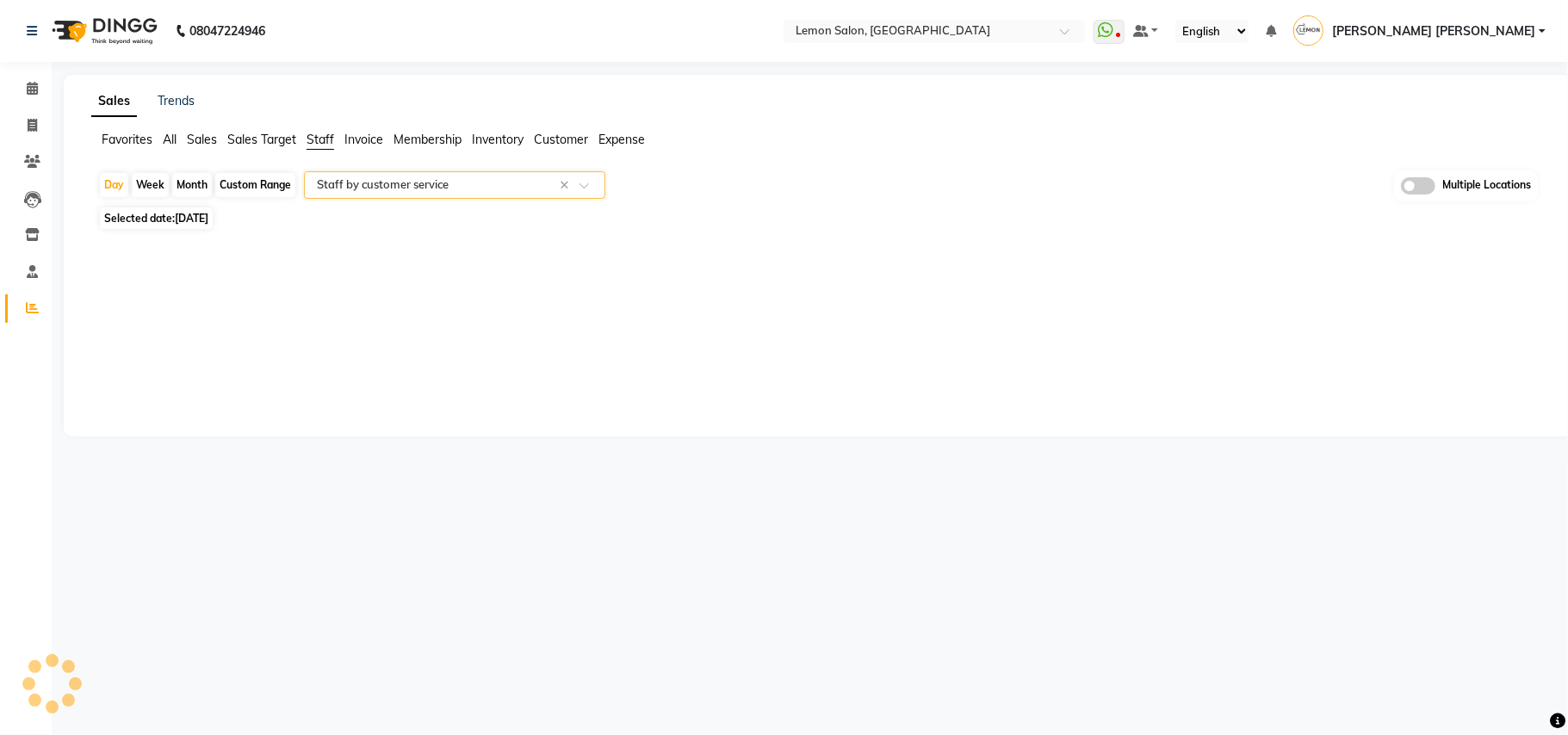
select select "csv"
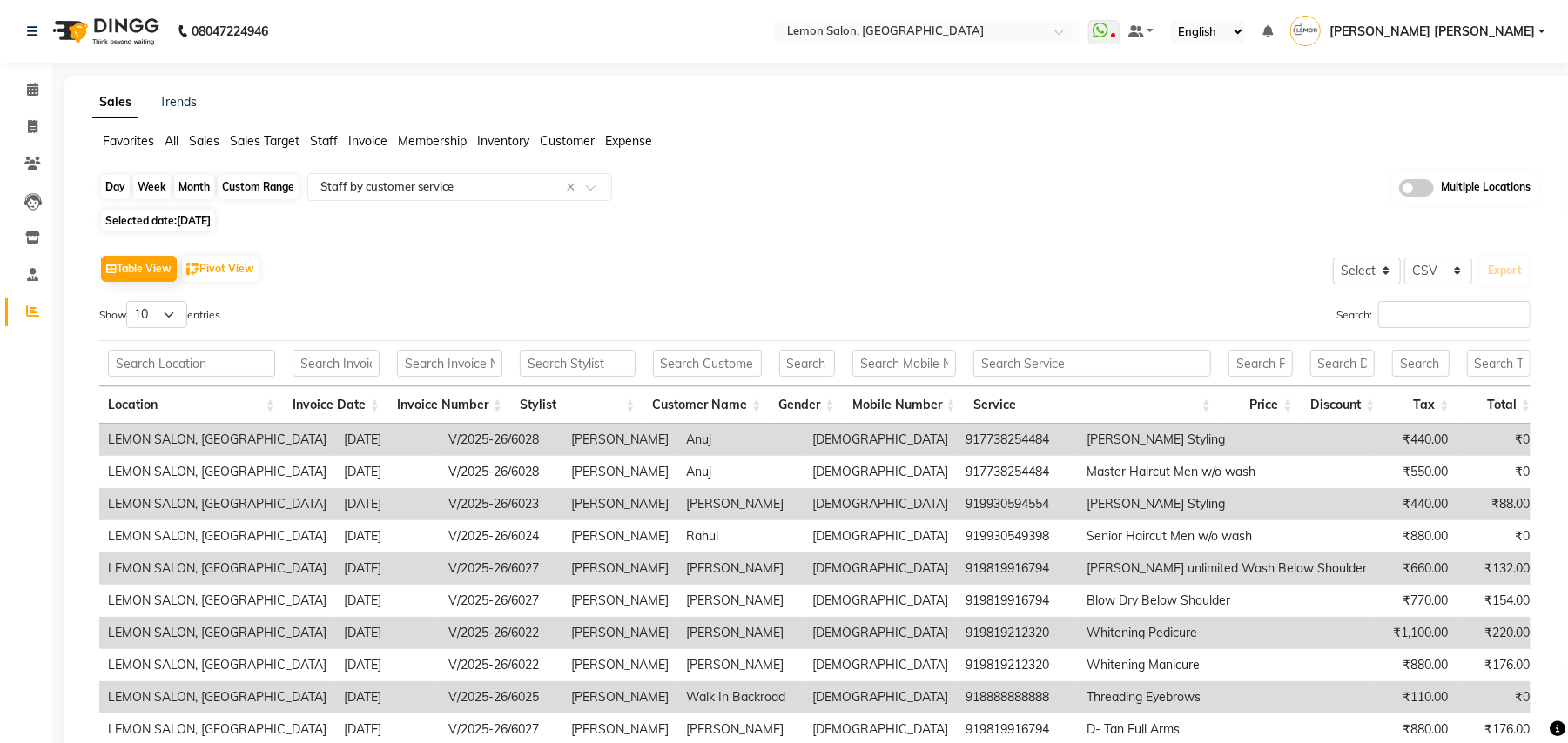
click at [105, 185] on div "Day" at bounding box center [115, 187] width 29 height 24
select select "9"
select select "2025"
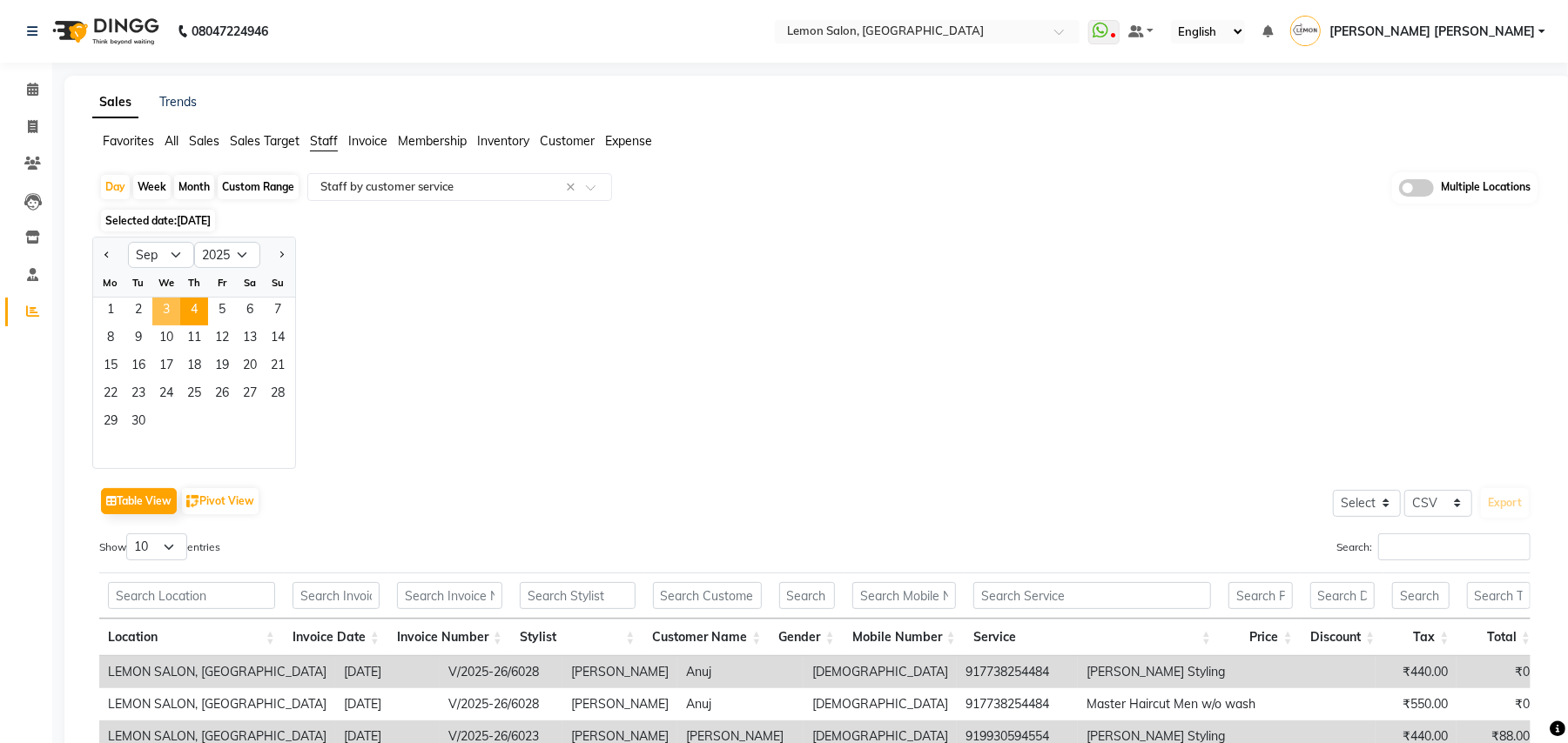
click at [157, 304] on span "3" at bounding box center [166, 312] width 28 height 28
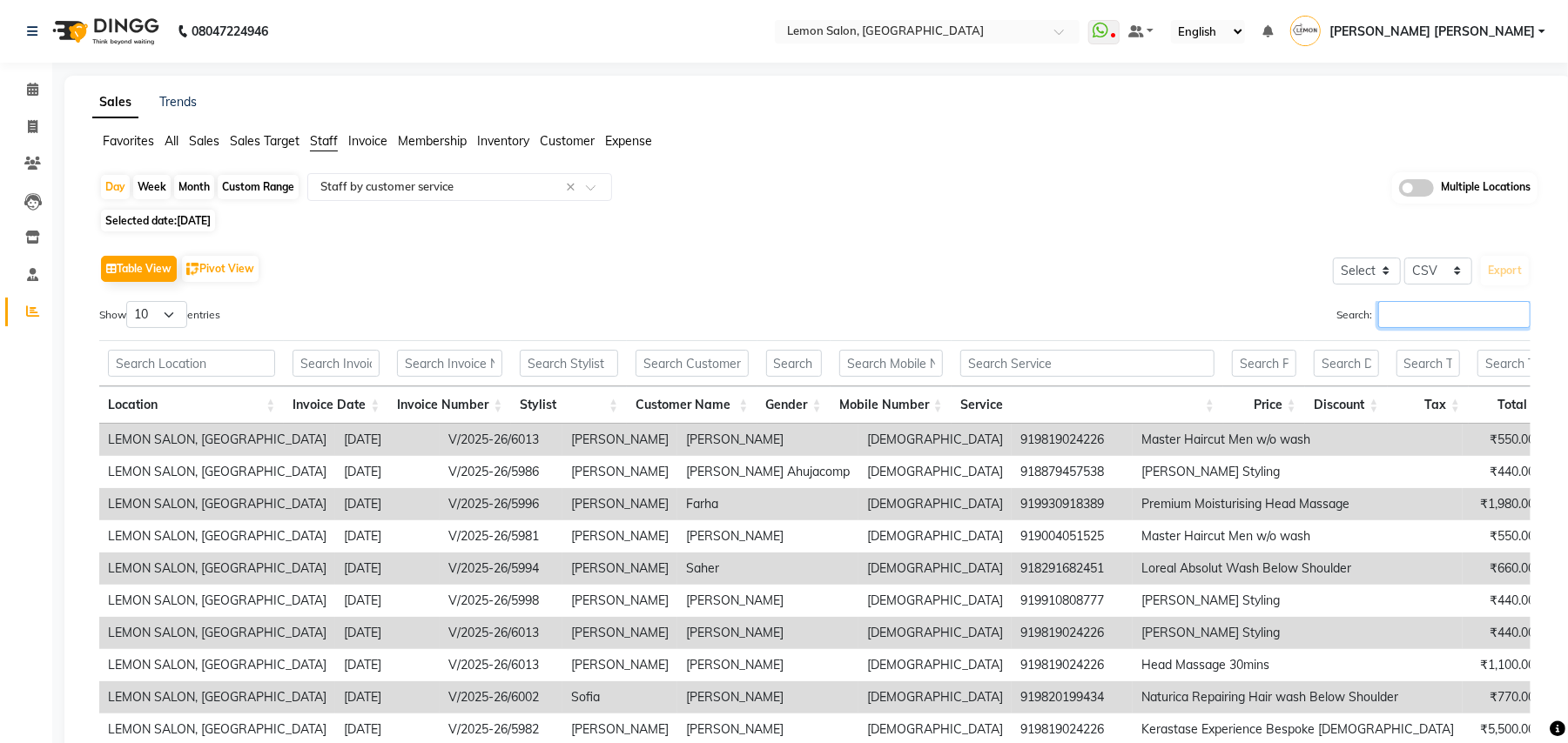
click at [1426, 311] on input "Search:" at bounding box center [1454, 314] width 152 height 27
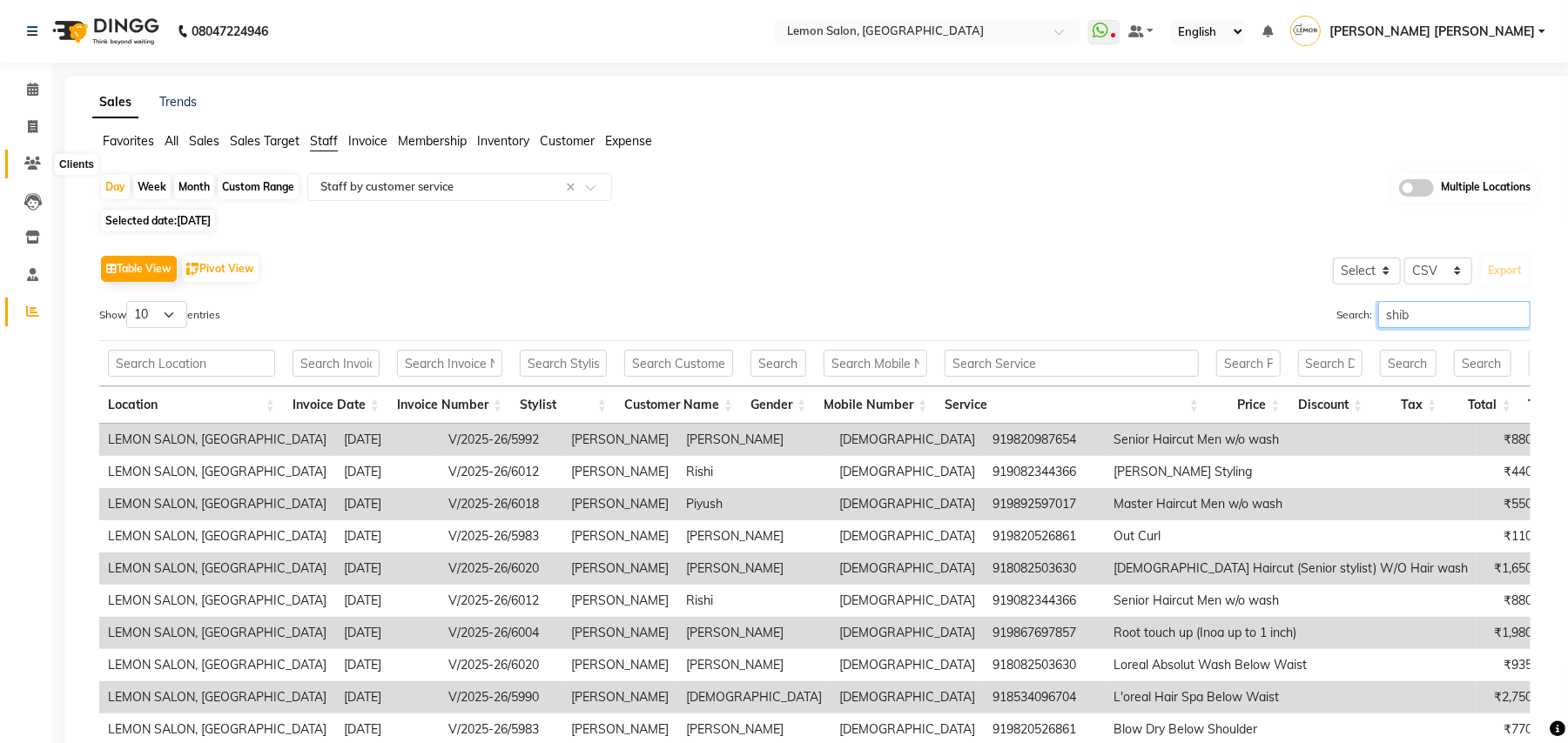
type input "shib"
click at [31, 158] on icon at bounding box center [32, 162] width 17 height 13
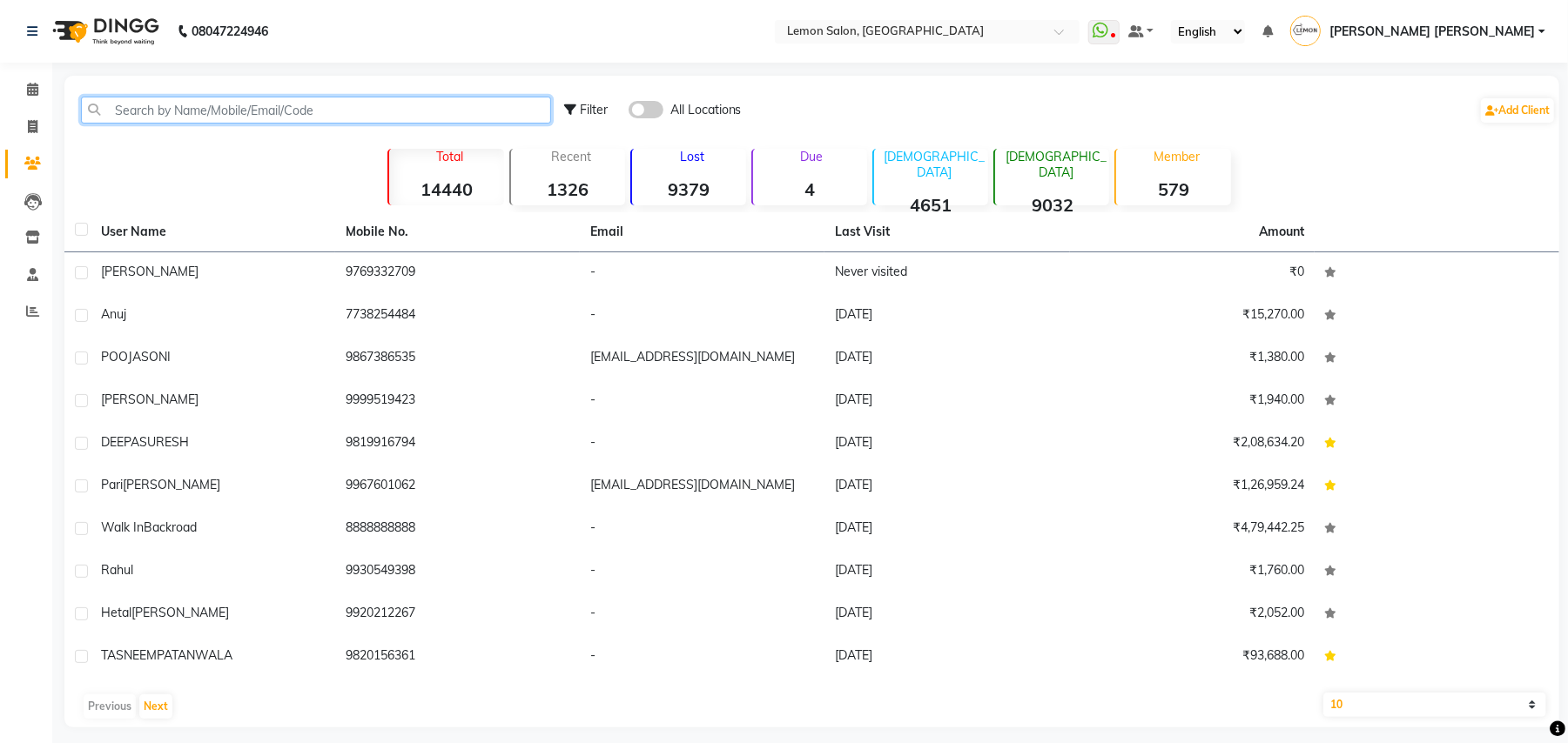
click at [223, 115] on input "text" at bounding box center [316, 110] width 470 height 27
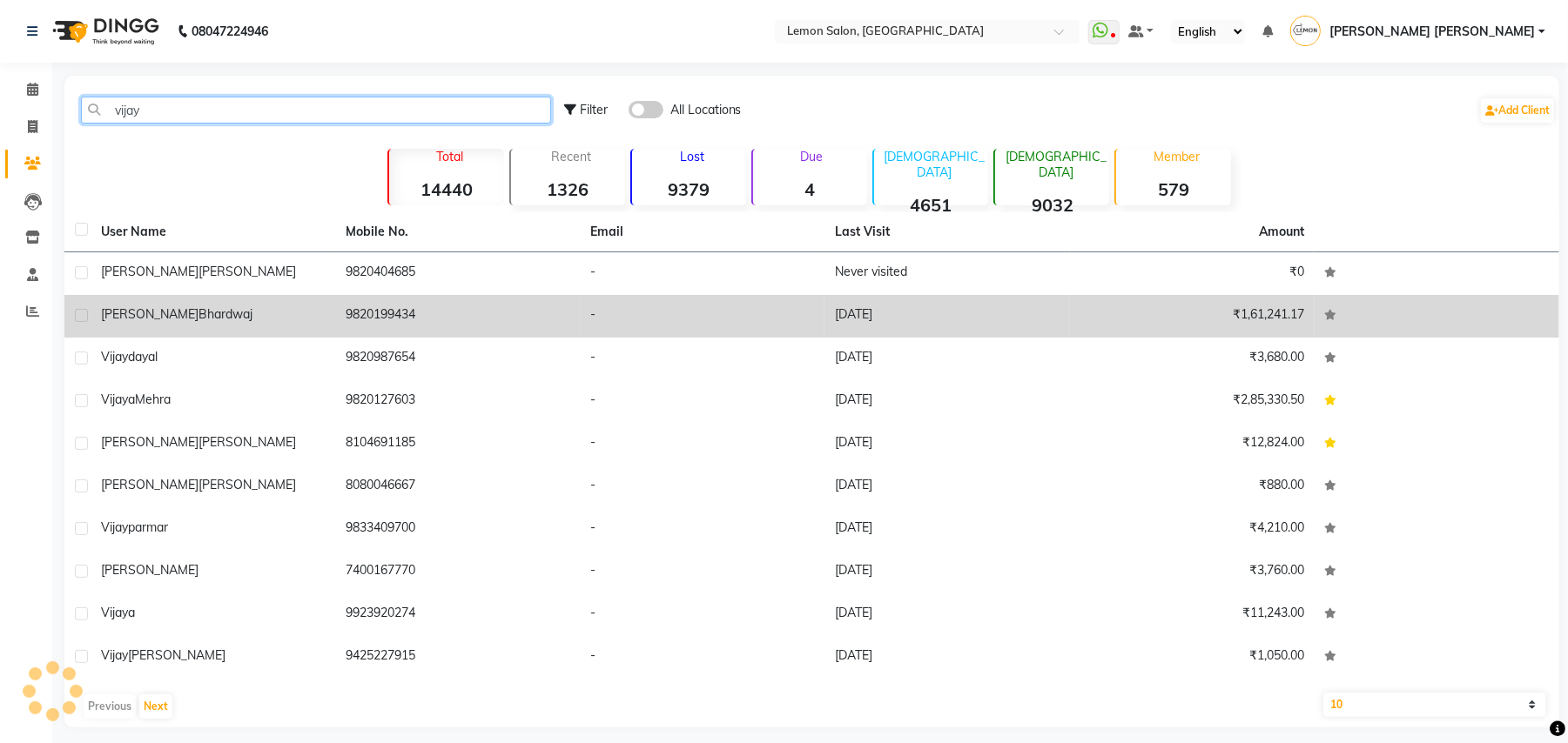
type input "vijay"
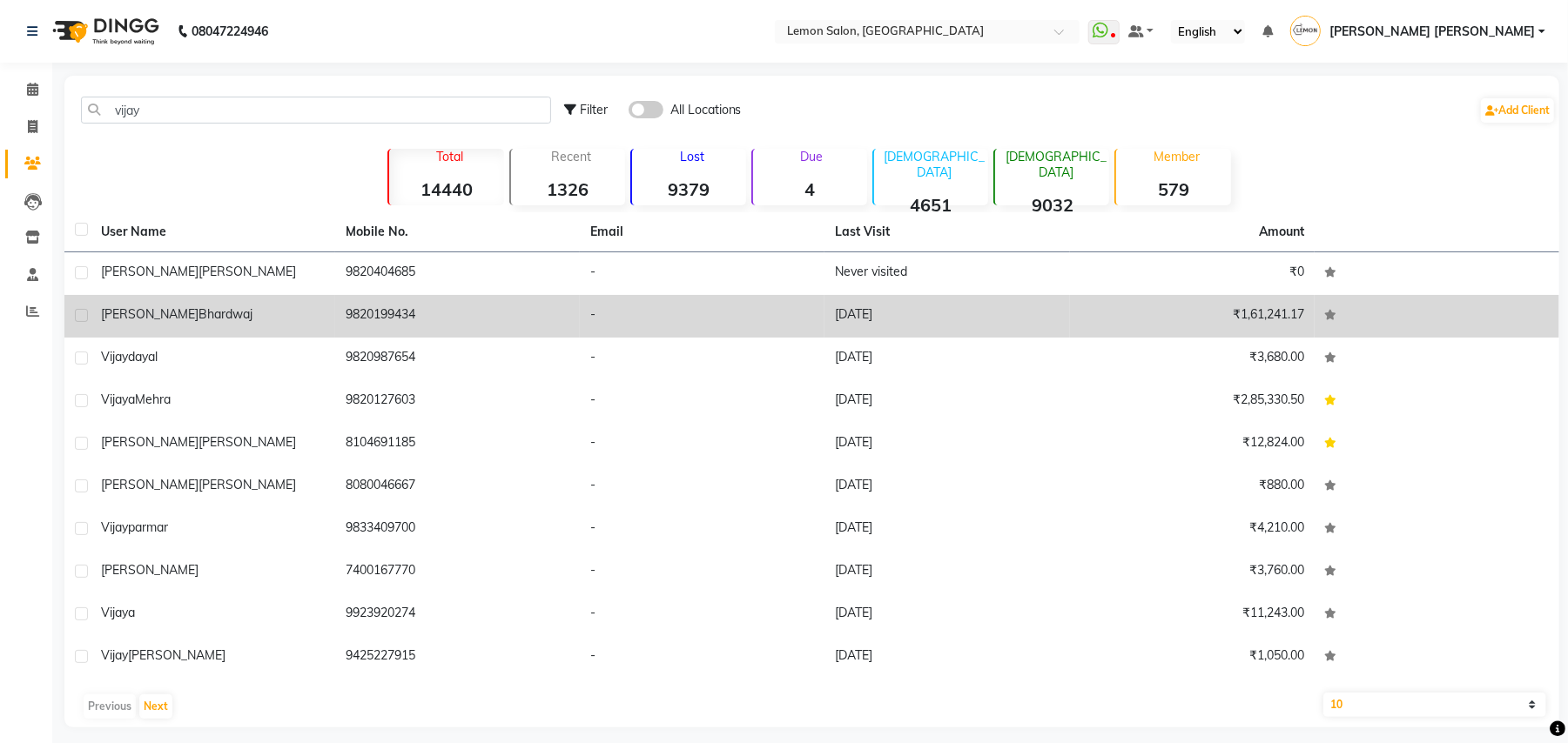
click at [380, 319] on td "9820199434" at bounding box center [457, 316] width 244 height 43
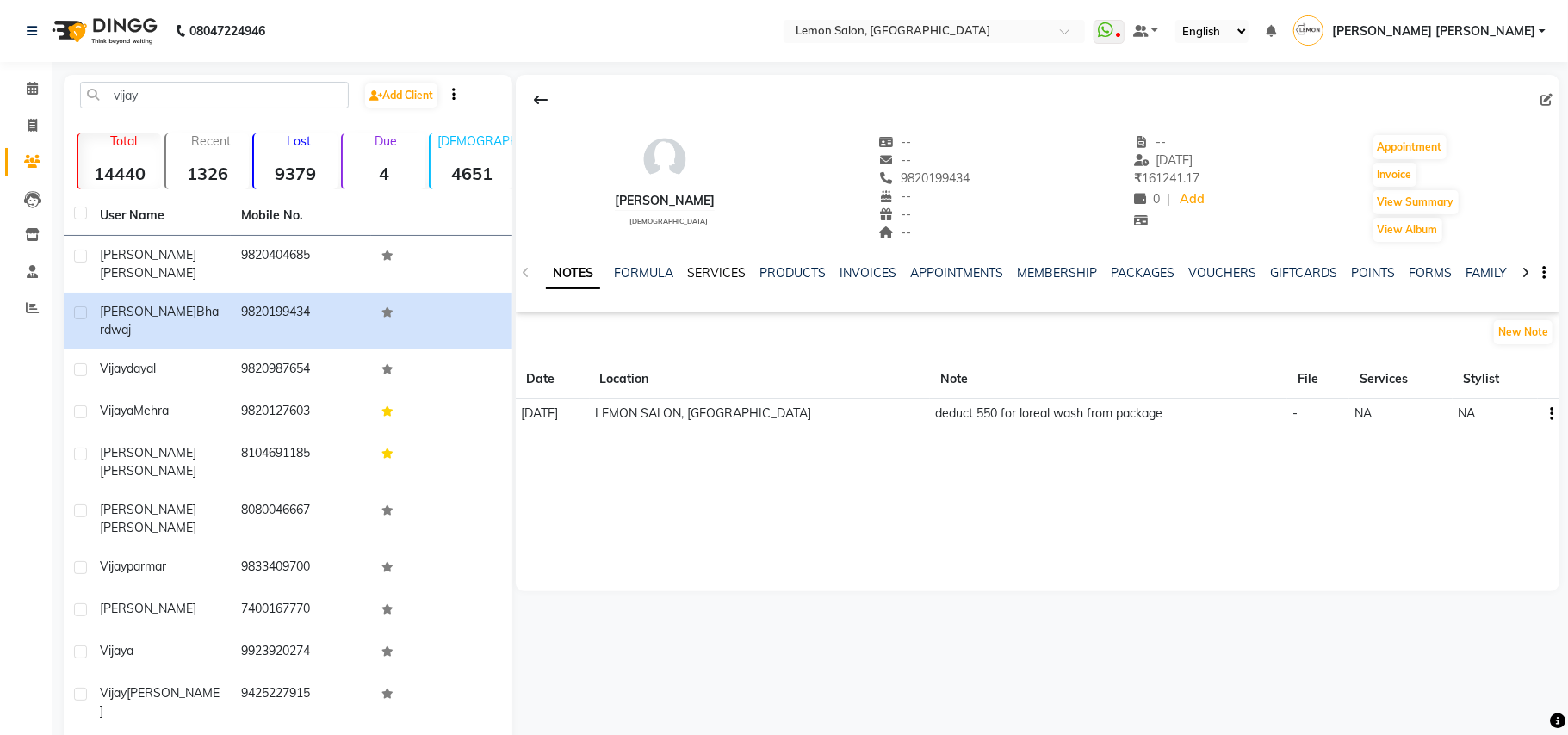
click at [717, 272] on link "SERVICES" at bounding box center [717, 273] width 59 height 16
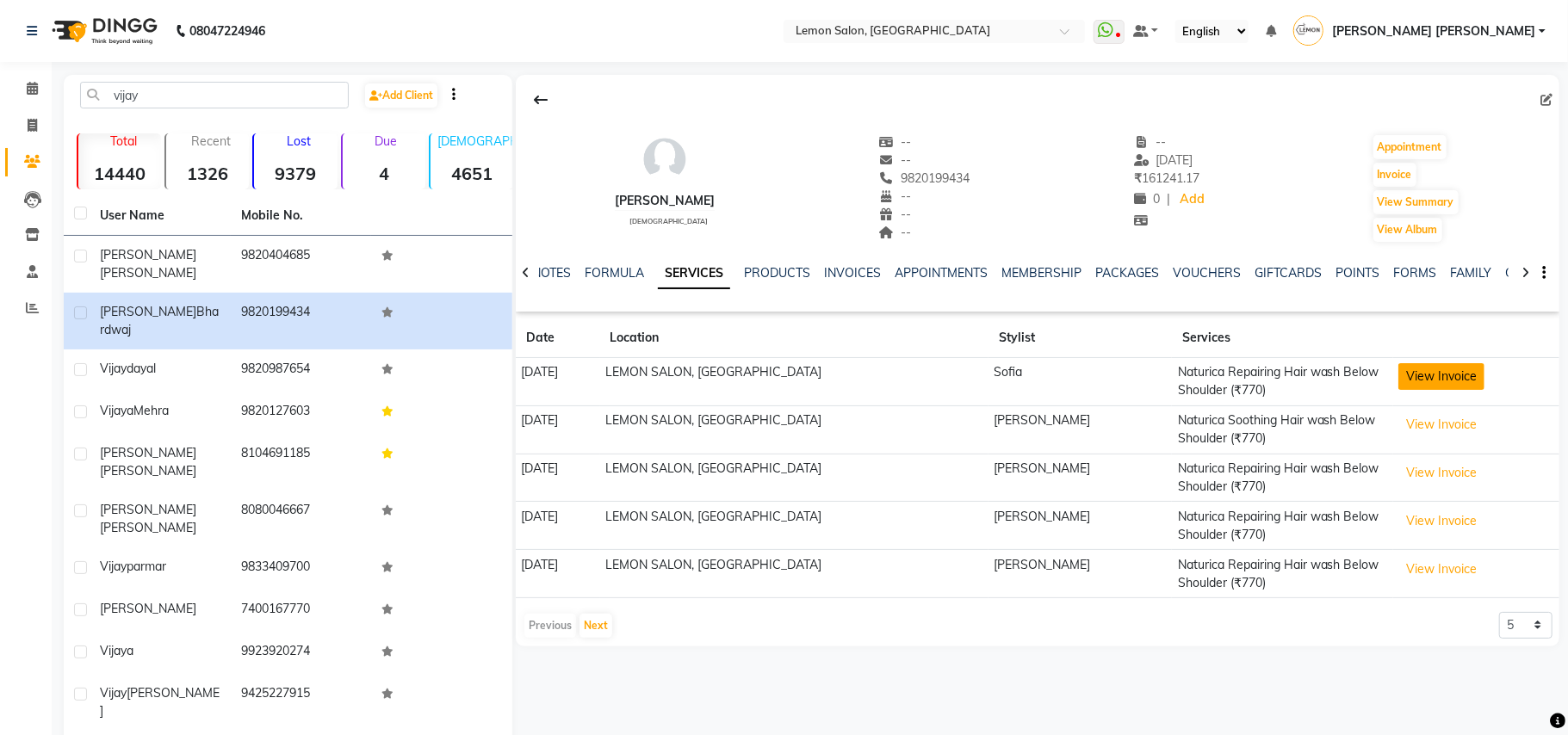
click at [1443, 372] on button "View Invoice" at bounding box center [1441, 377] width 86 height 27
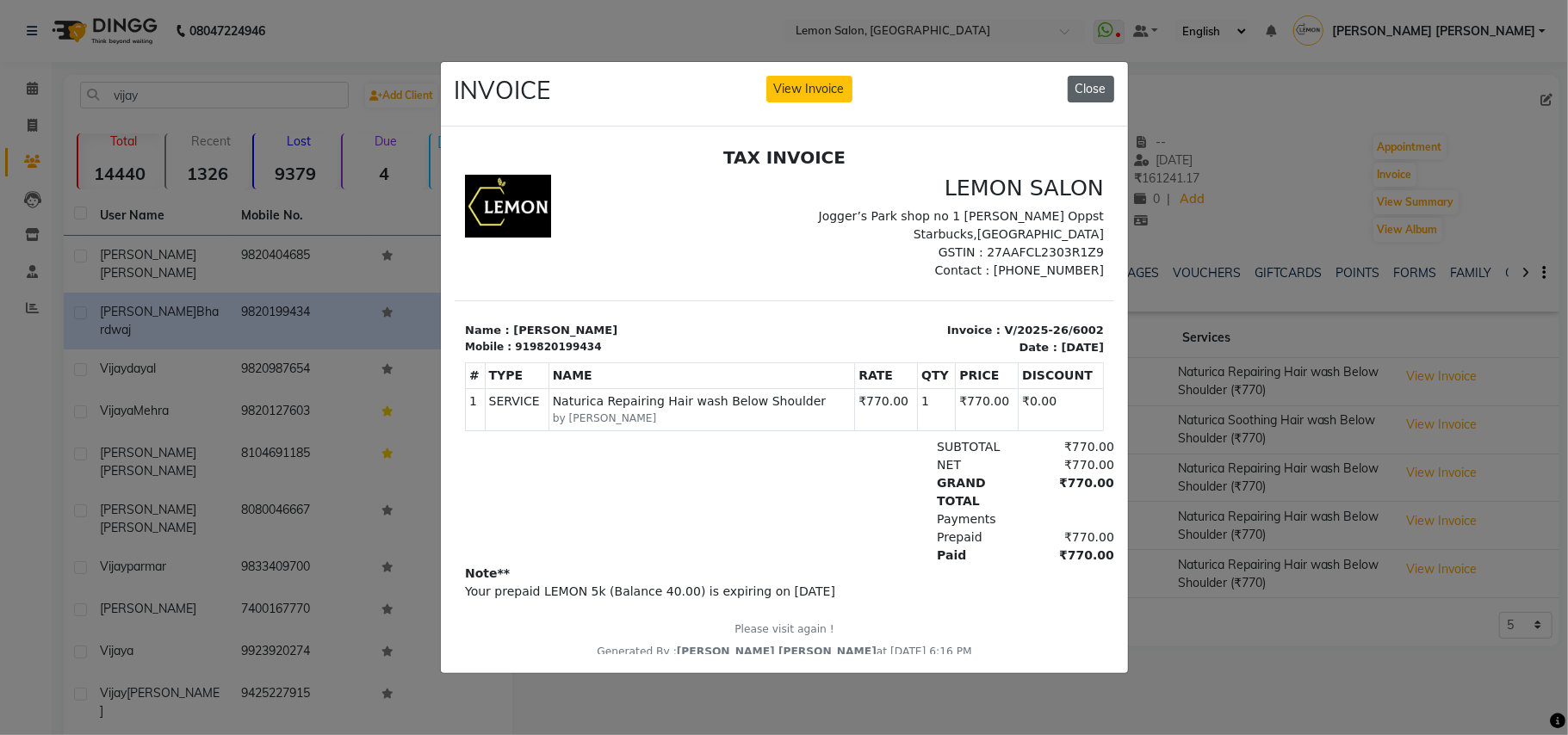
click at [1090, 94] on button "Close" at bounding box center [1091, 89] width 47 height 27
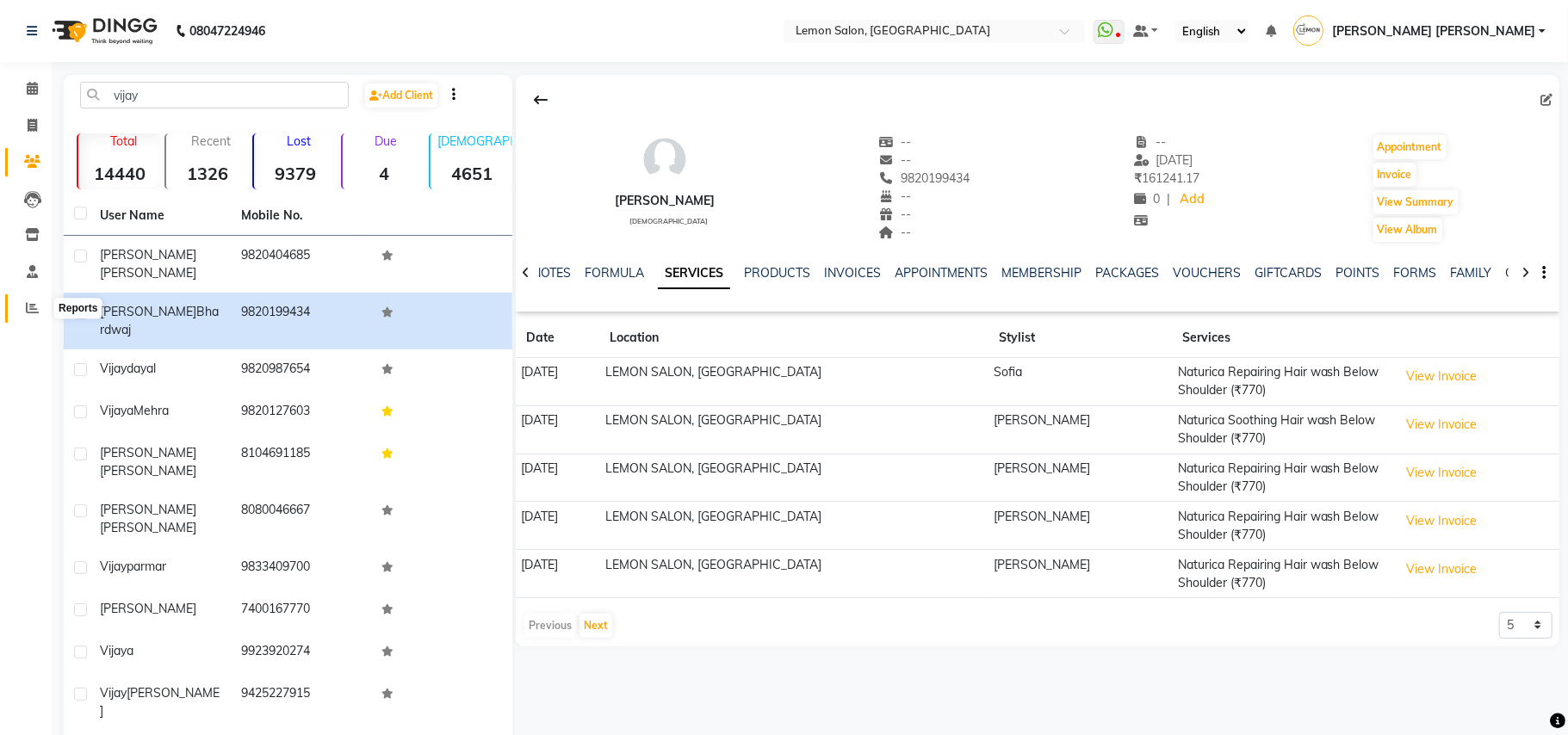
click at [35, 310] on icon at bounding box center [32, 307] width 13 height 13
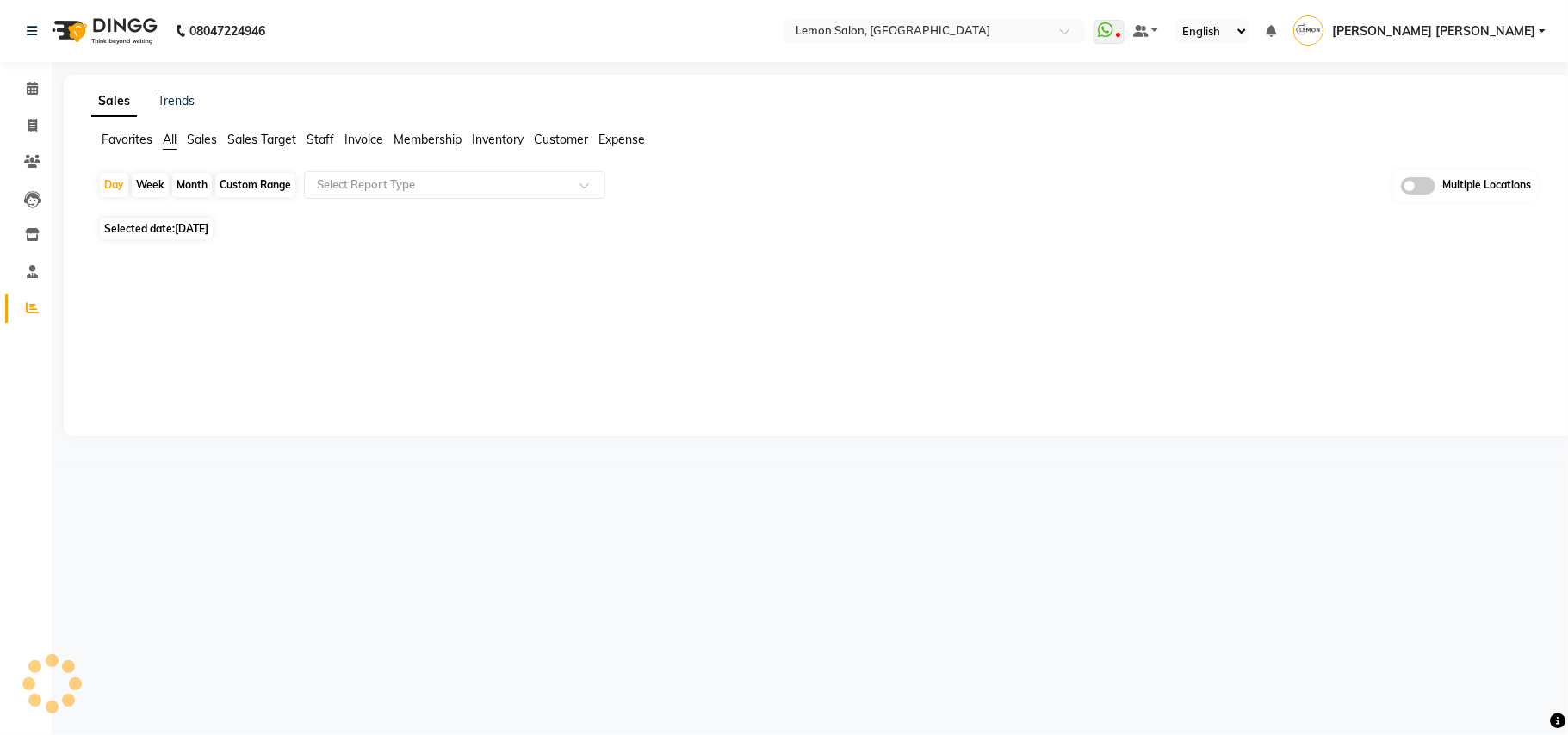
click at [313, 142] on span "Staff" at bounding box center [320, 140] width 28 height 16
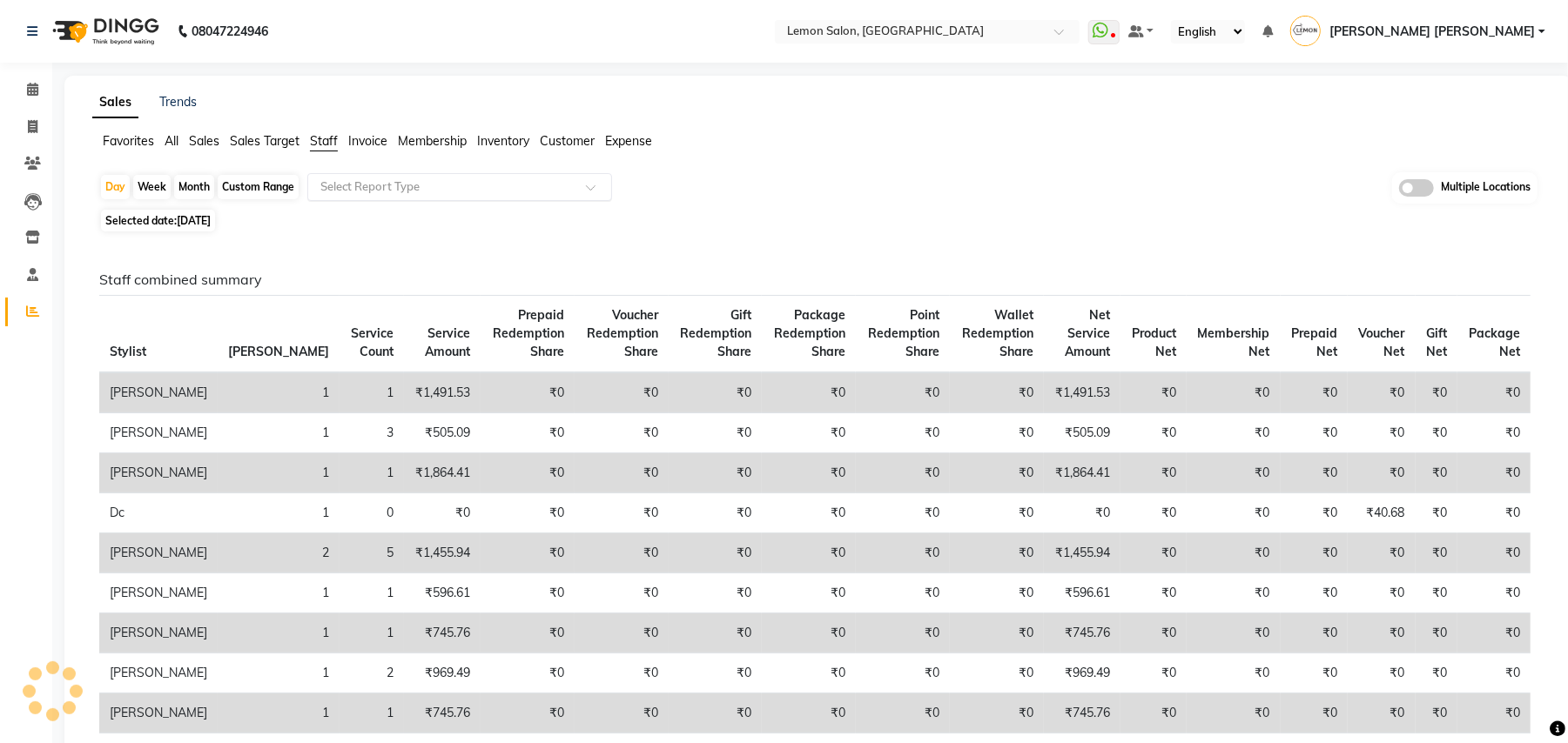
click at [382, 185] on input "text" at bounding box center [442, 187] width 251 height 17
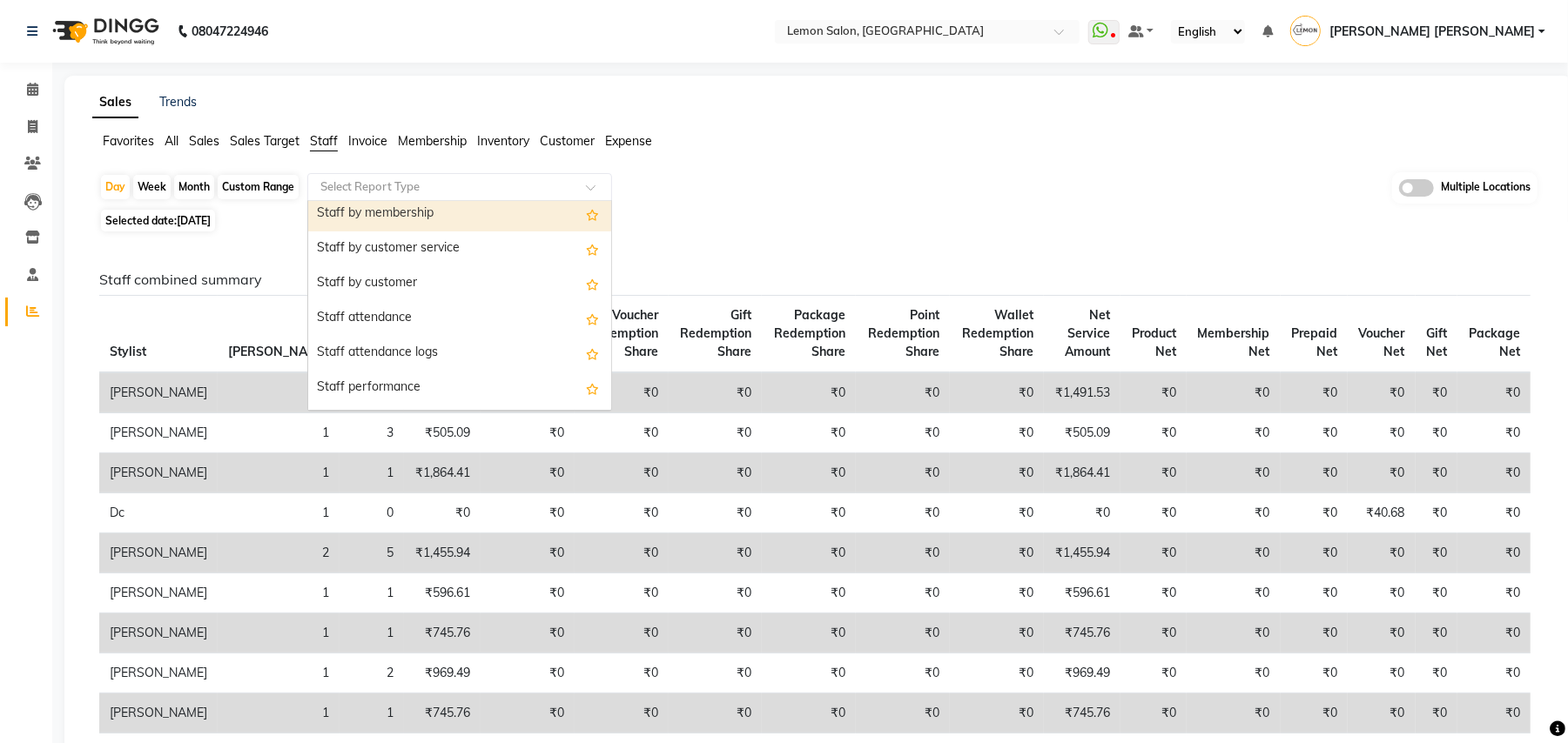
scroll to position [231, 0]
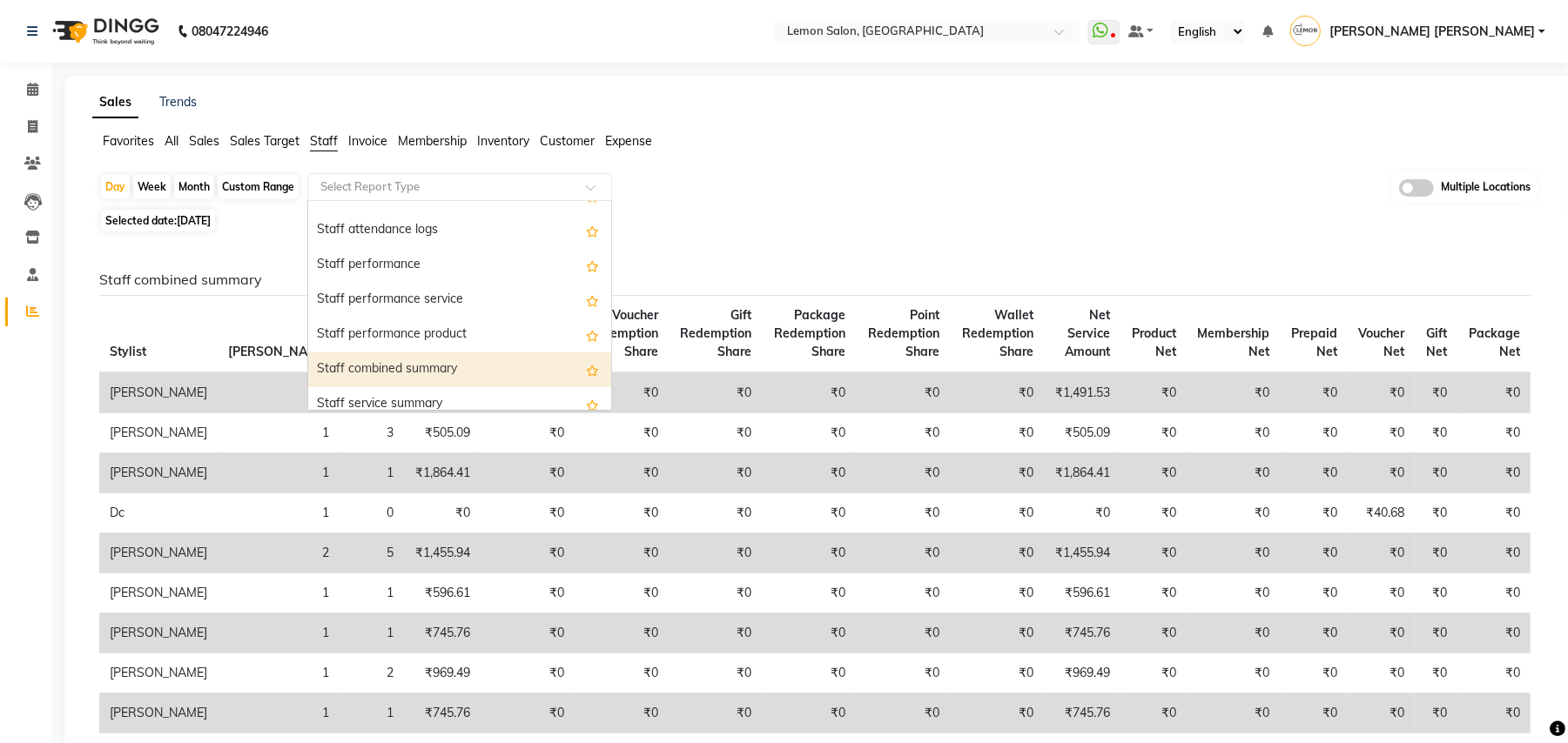
click at [460, 362] on div "Staff combined summary" at bounding box center [459, 370] width 303 height 35
select select "csv"
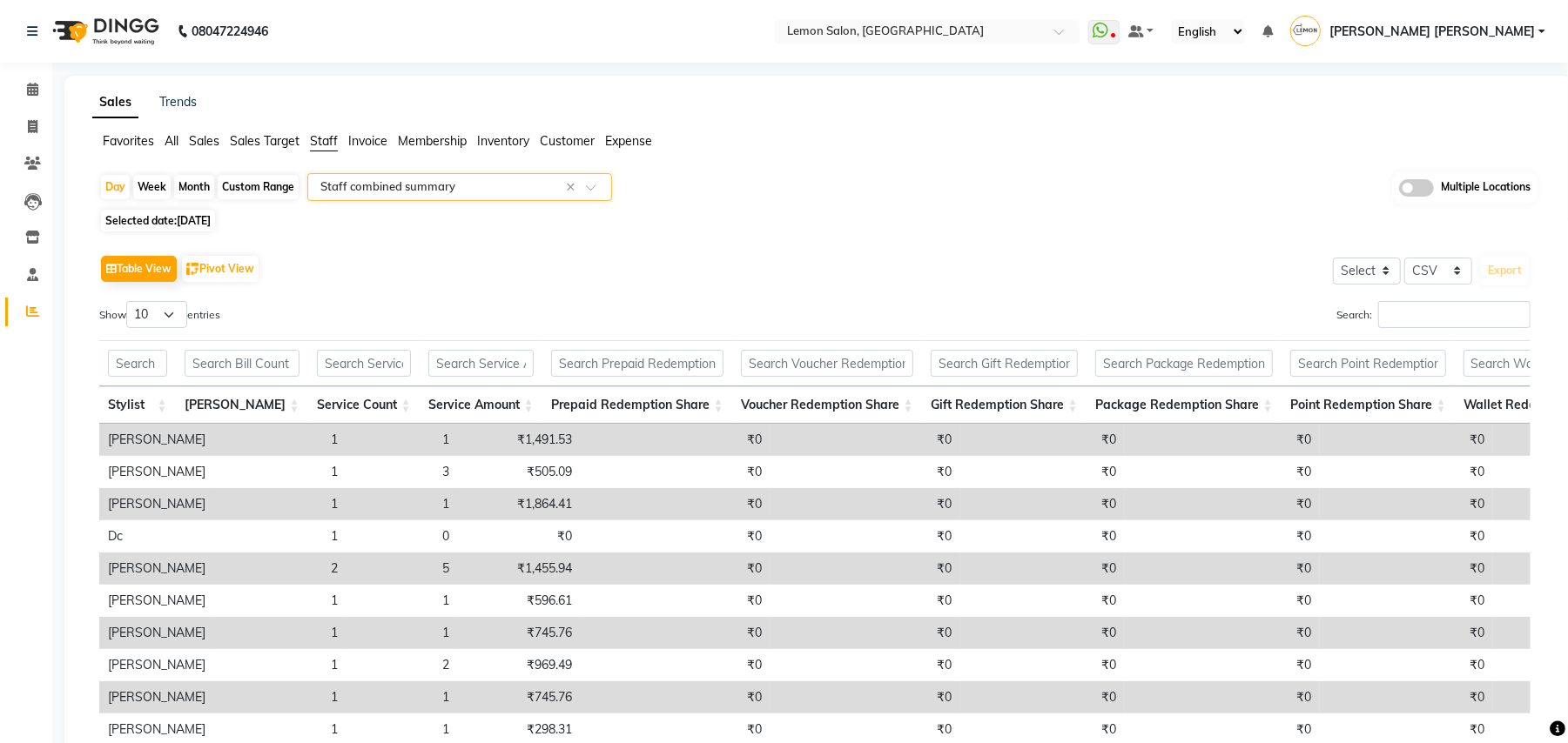
click at [245, 185] on div "Custom Range" at bounding box center [258, 187] width 81 height 24
select select "9"
select select "2025"
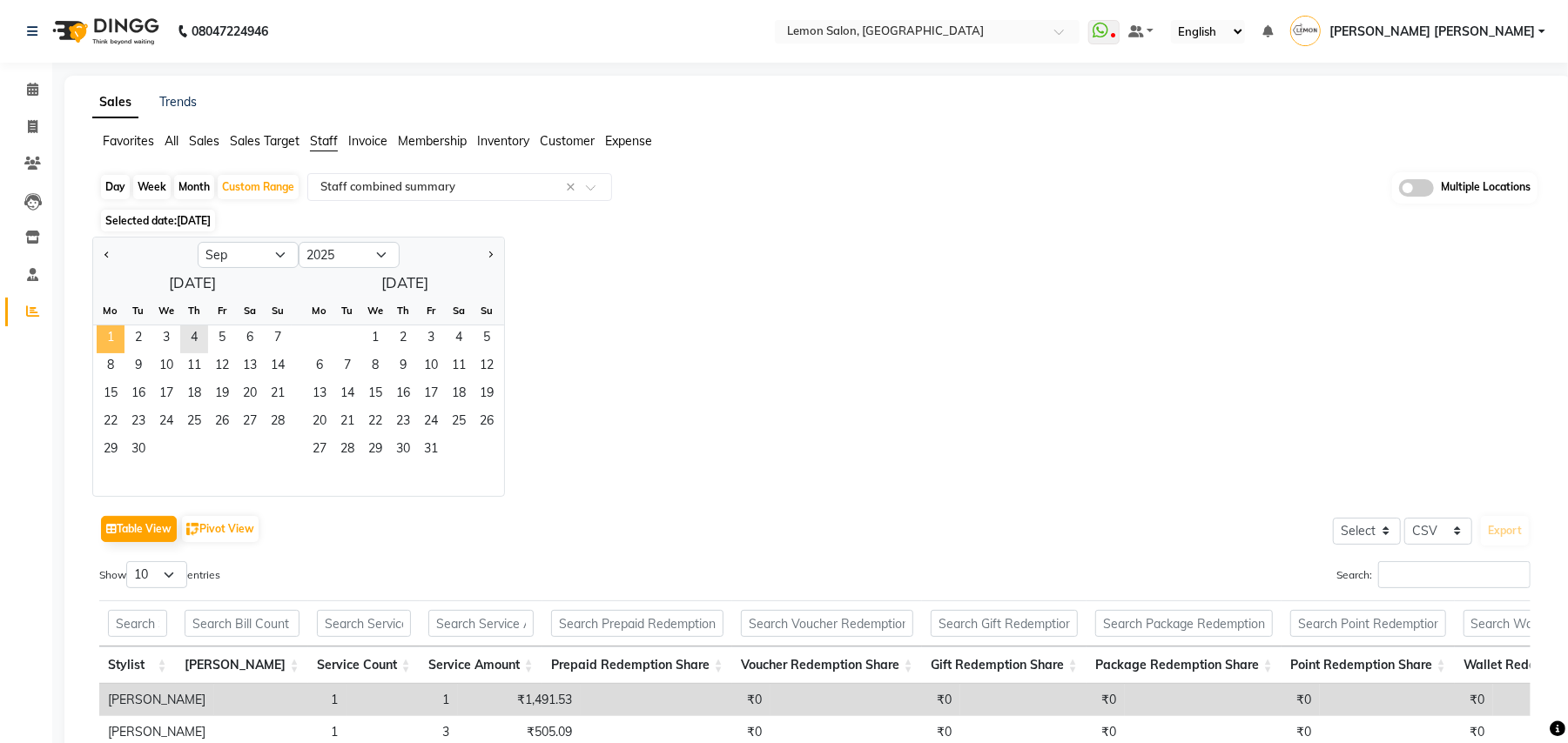
click at [122, 336] on span "1" at bounding box center [111, 340] width 28 height 28
click at [161, 340] on span "3" at bounding box center [166, 340] width 28 height 28
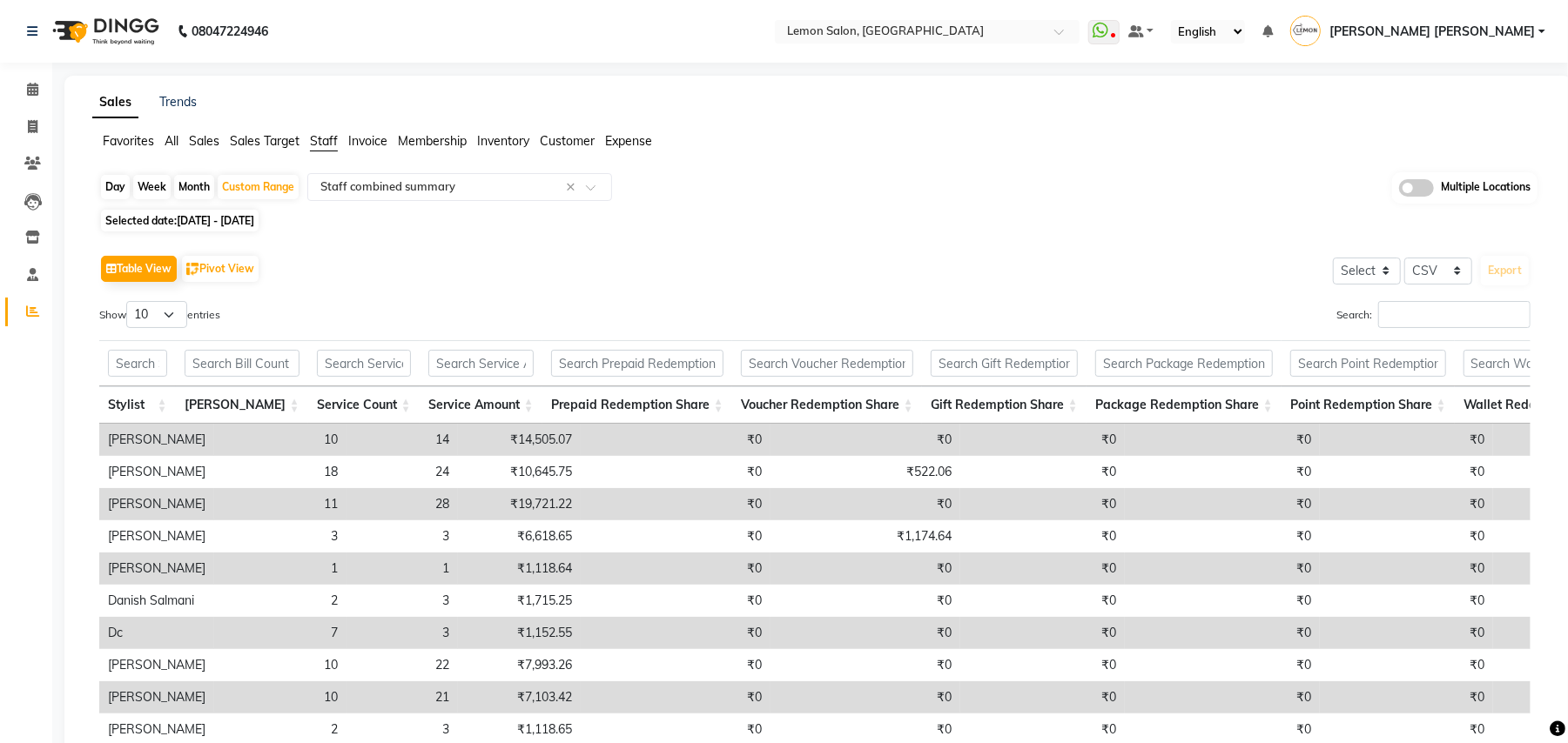
scroll to position [172, 0]
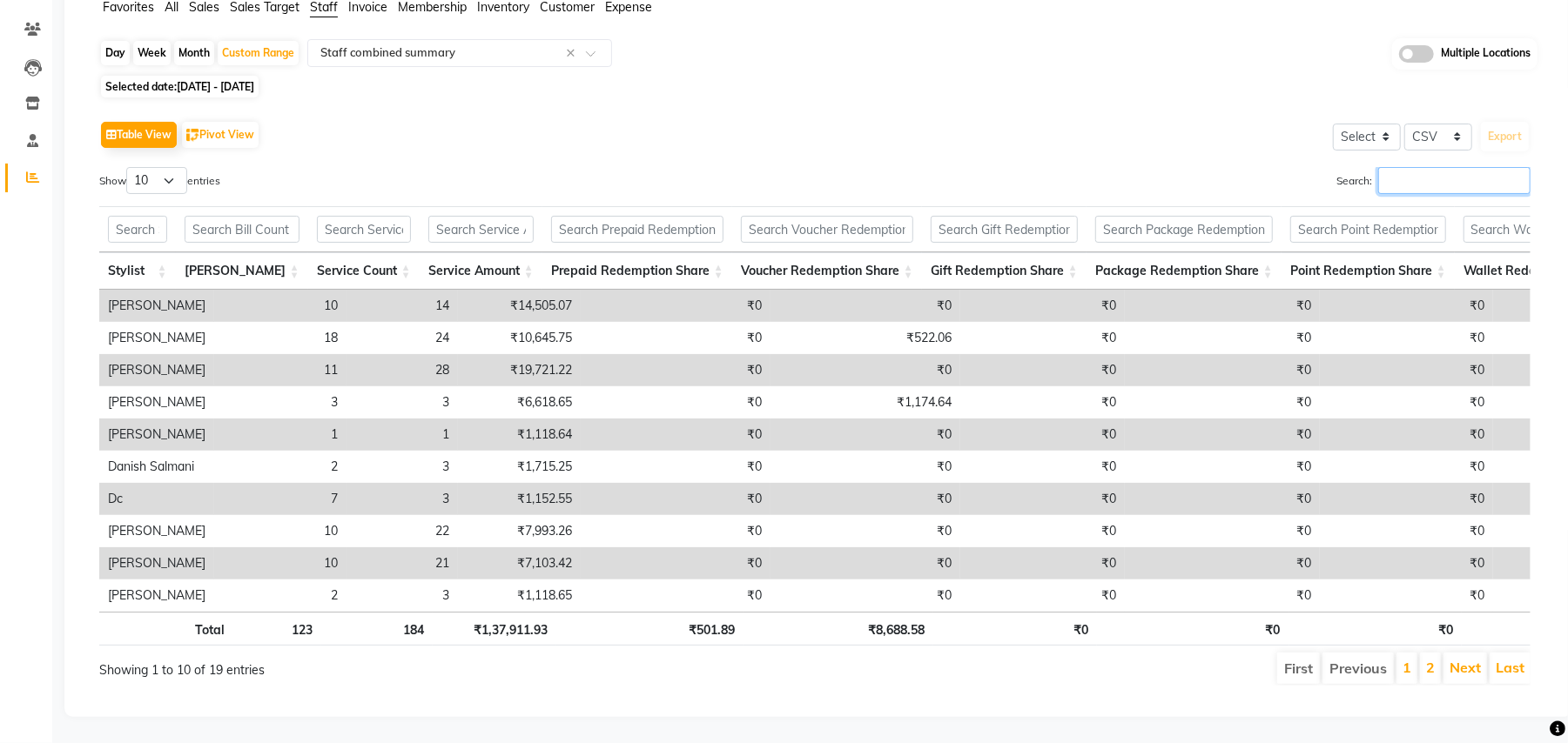
click at [1503, 167] on input "Search:" at bounding box center [1454, 180] width 152 height 27
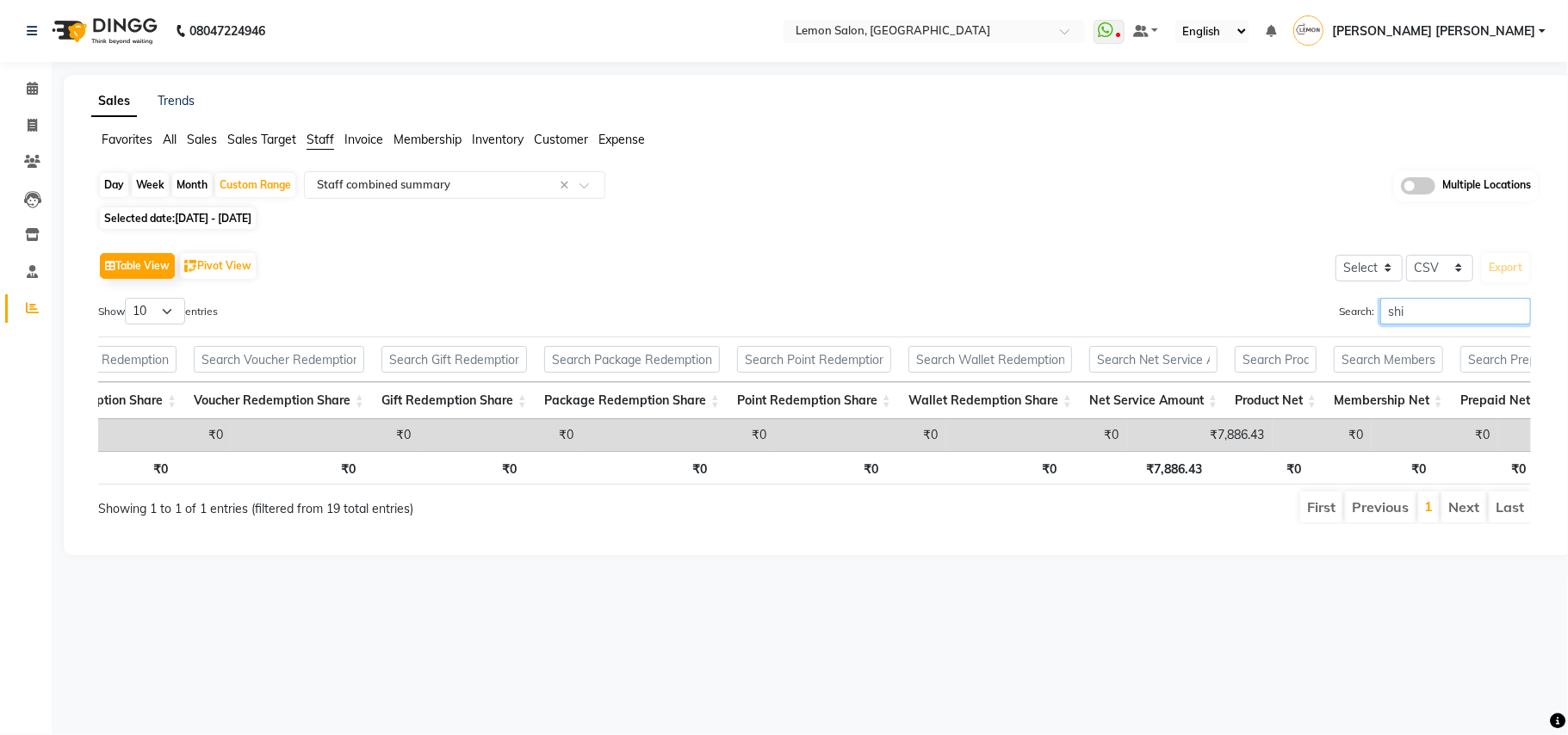
scroll to position [0, 693]
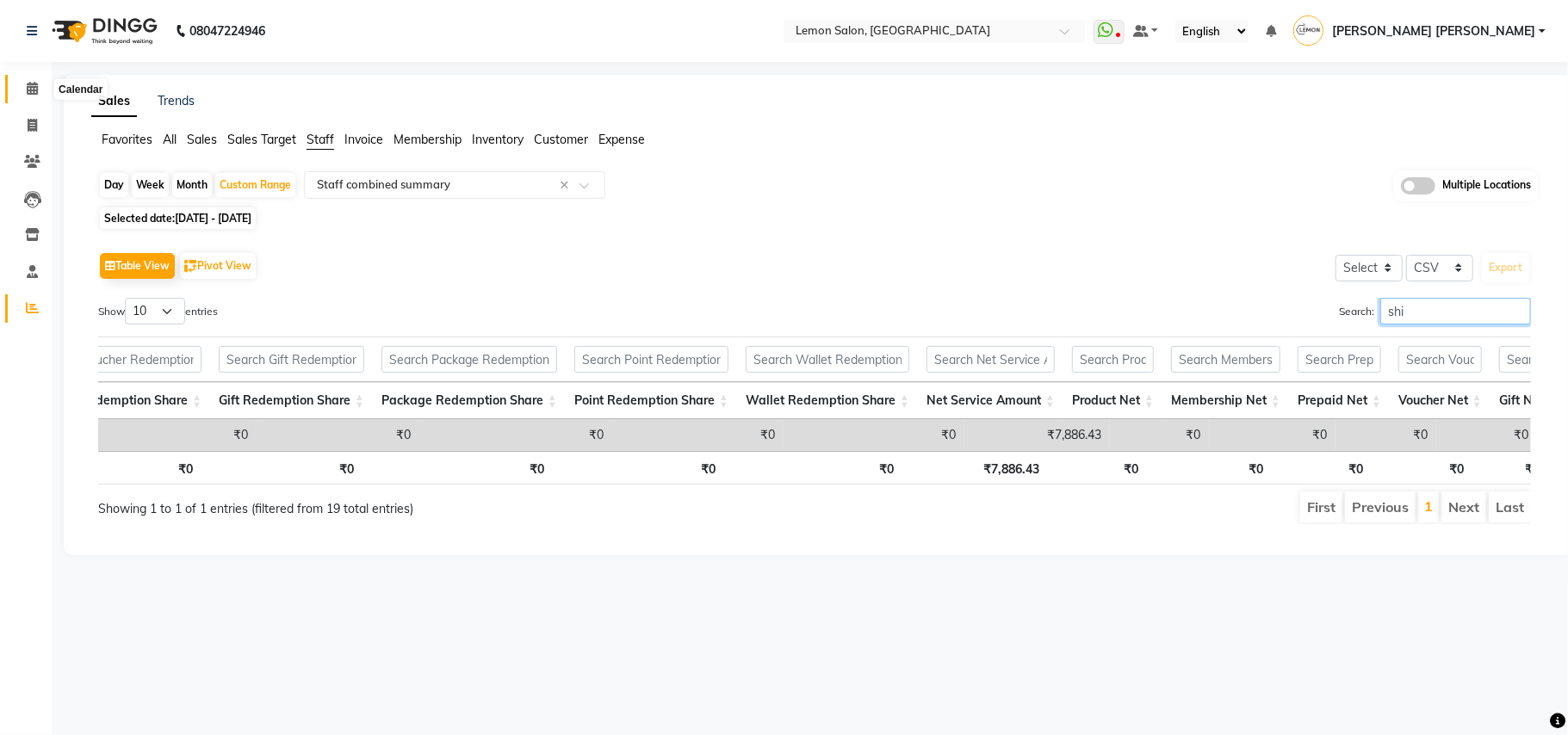
type input "shi"
click at [27, 85] on icon at bounding box center [32, 88] width 11 height 13
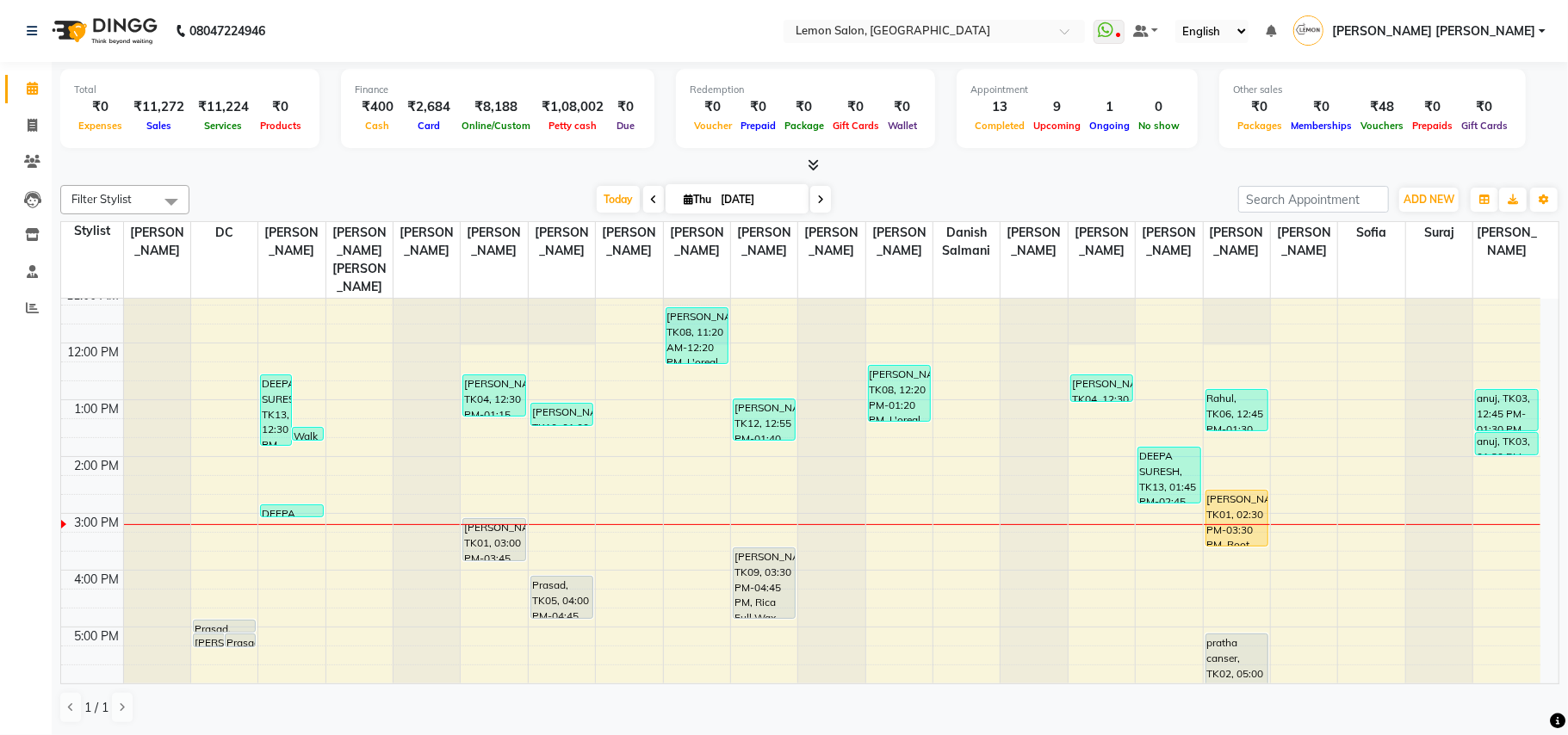
scroll to position [229, 0]
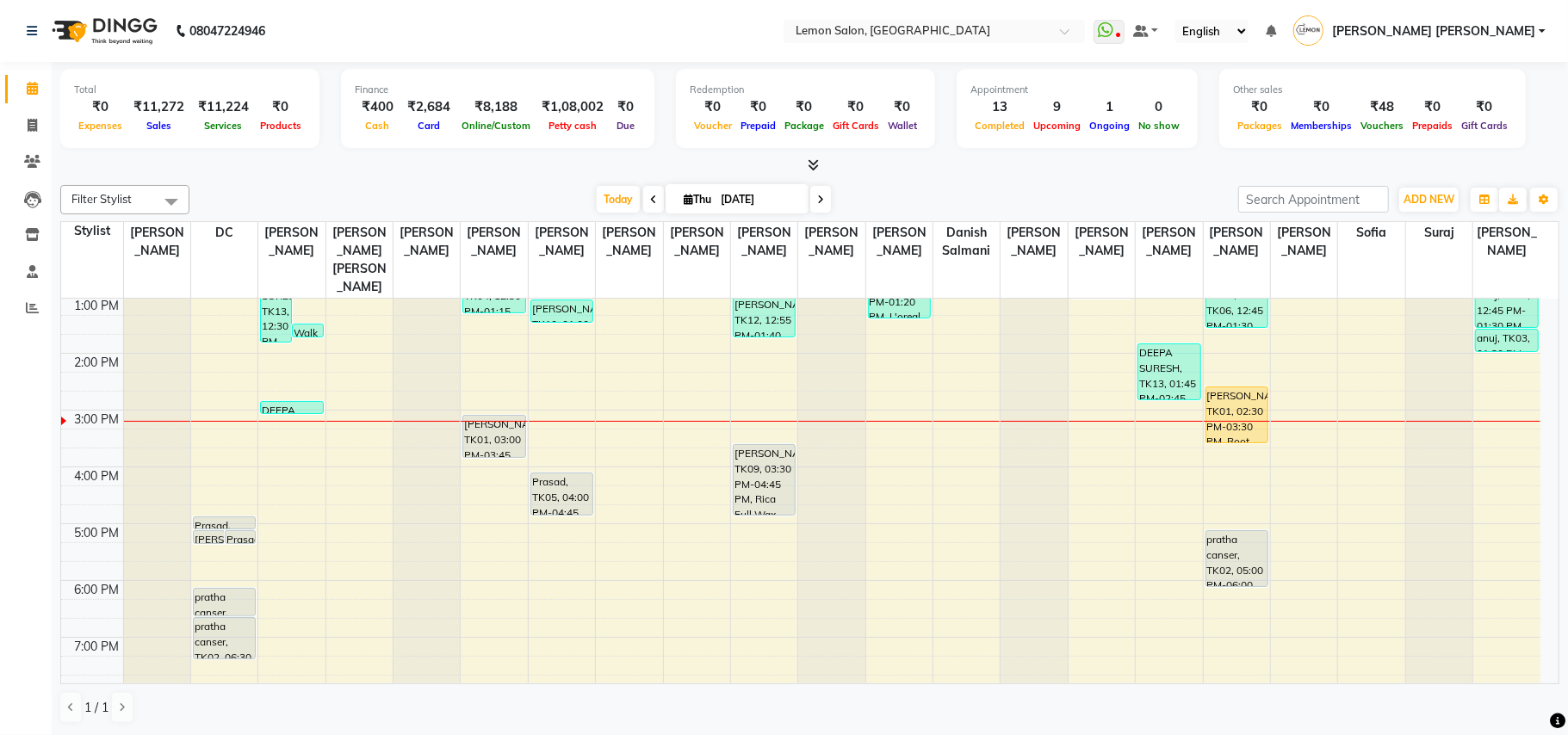
click at [213, 482] on div "9:00 AM 10:00 AM 11:00 AM 12:00 PM 1:00 PM 2:00 PM 3:00 PM 4:00 PM 5:00 PM 6:00…" at bounding box center [800, 467] width 1479 height 795
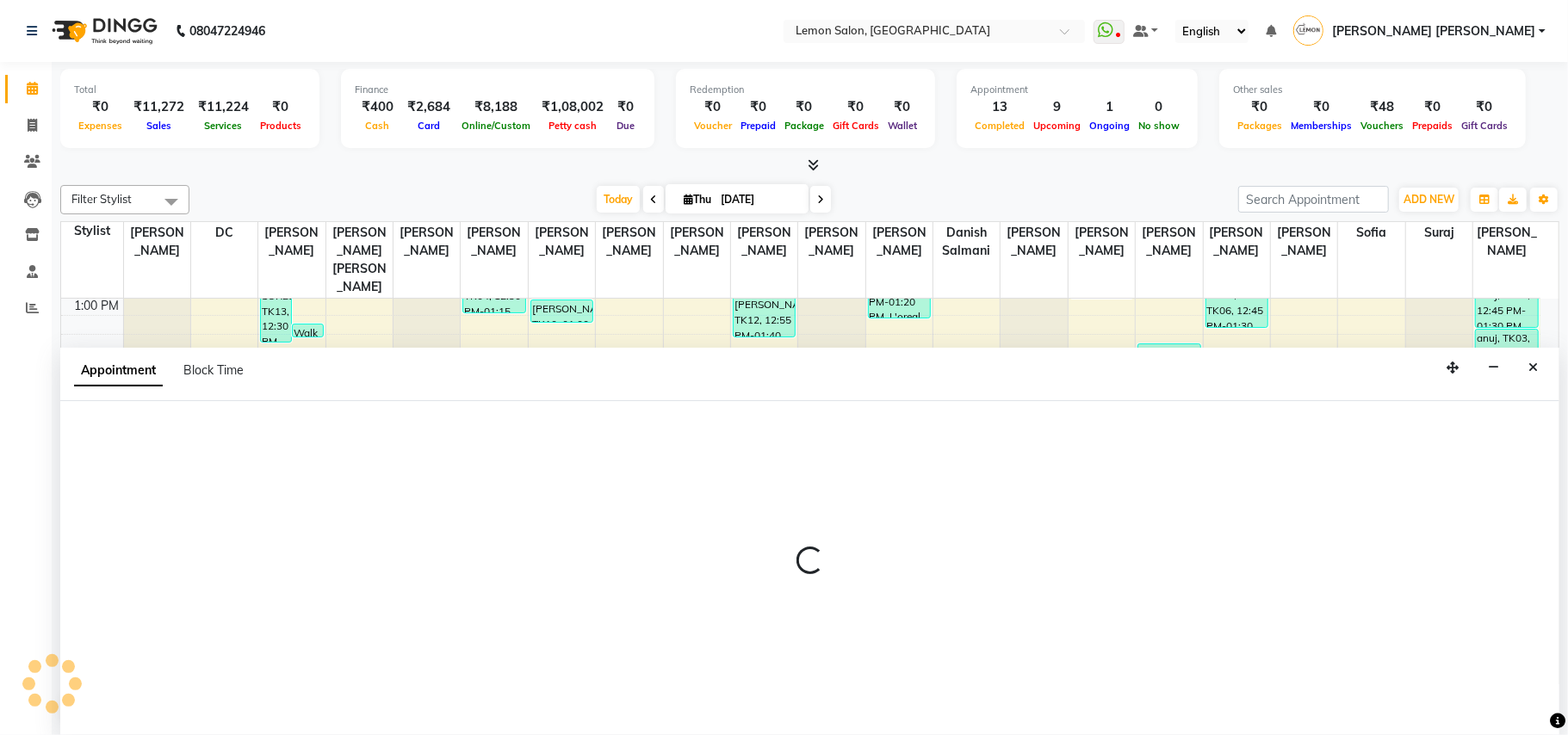
select select "7889"
select select "tentative"
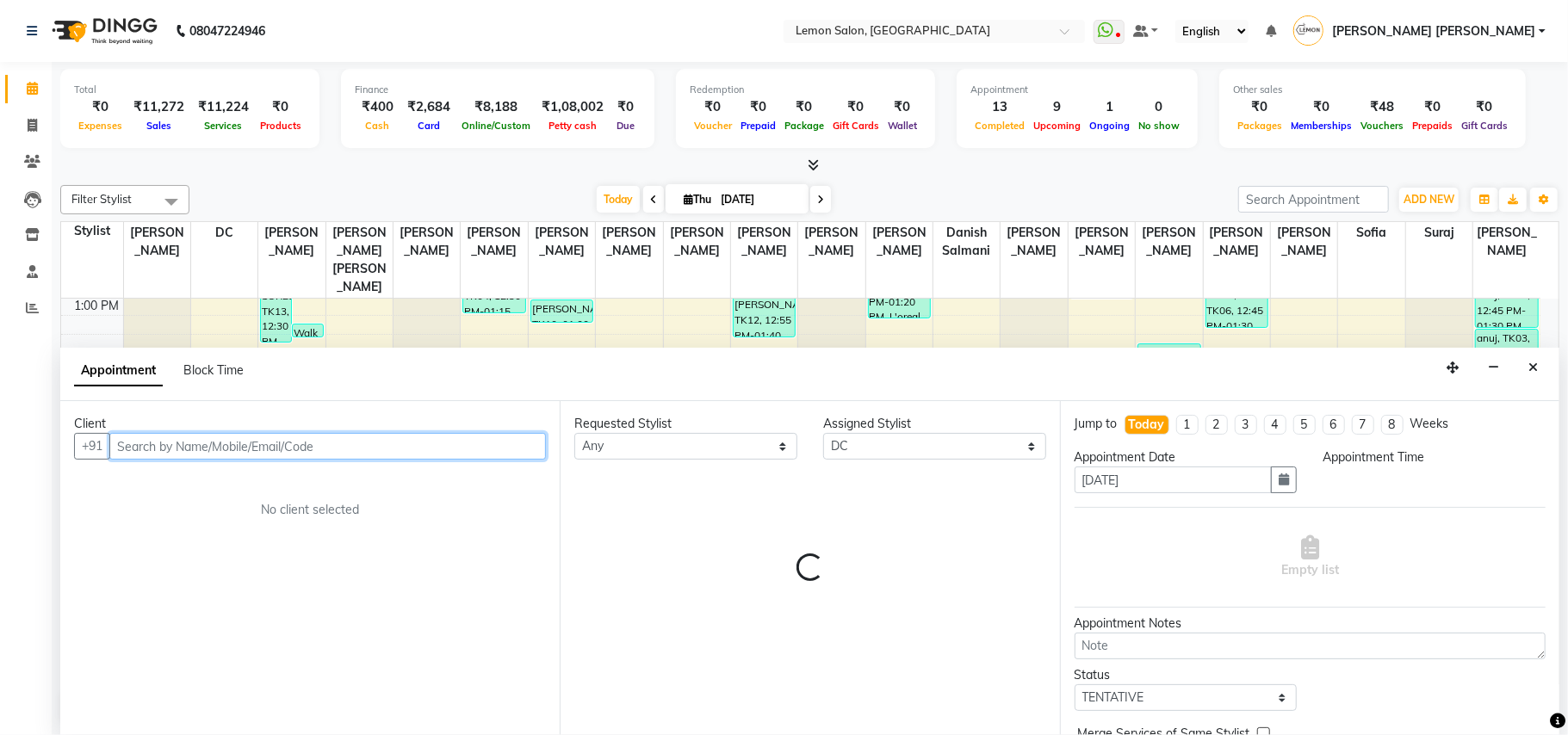
select select "975"
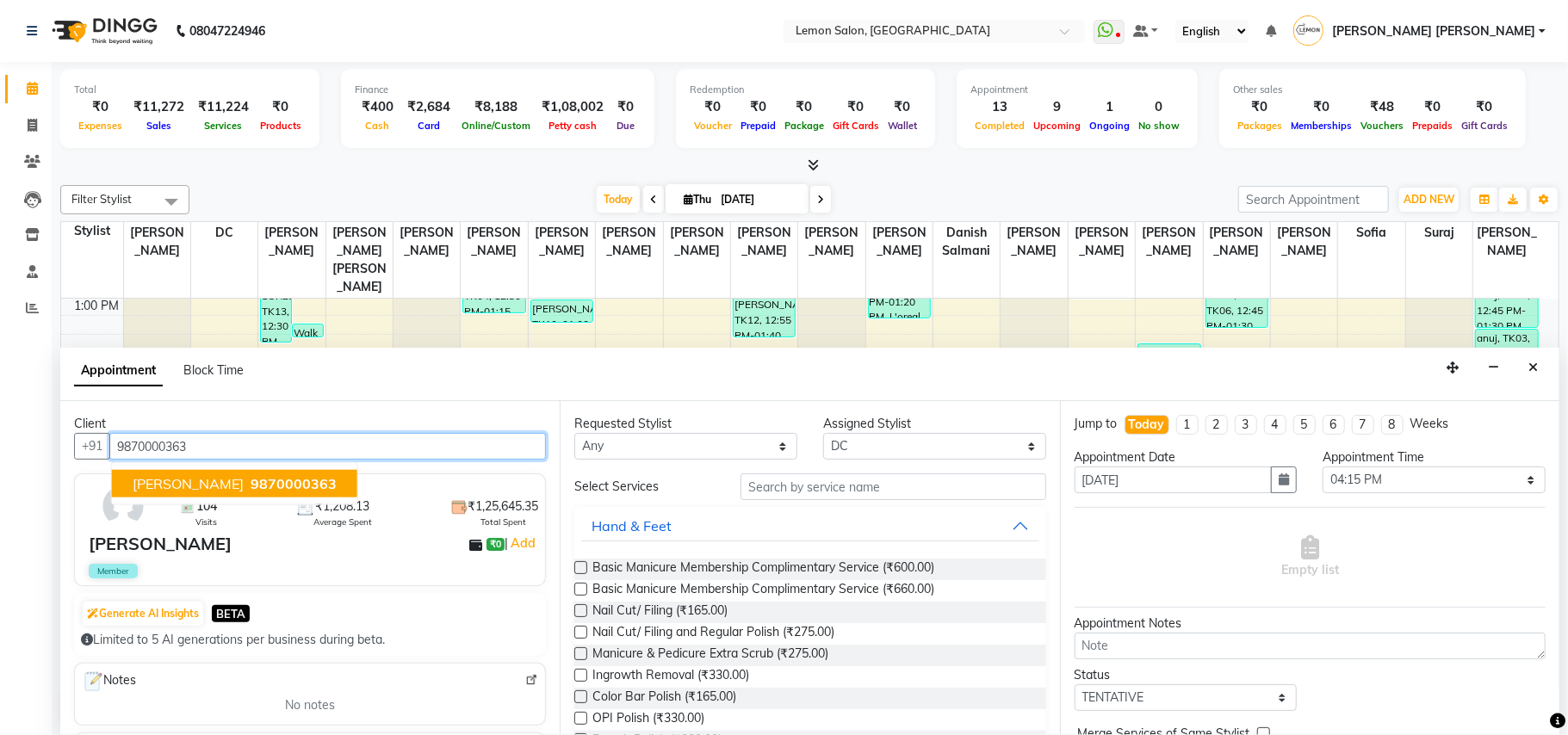
click at [258, 487] on span "9870000363" at bounding box center [294, 484] width 86 height 17
type input "9870000363"
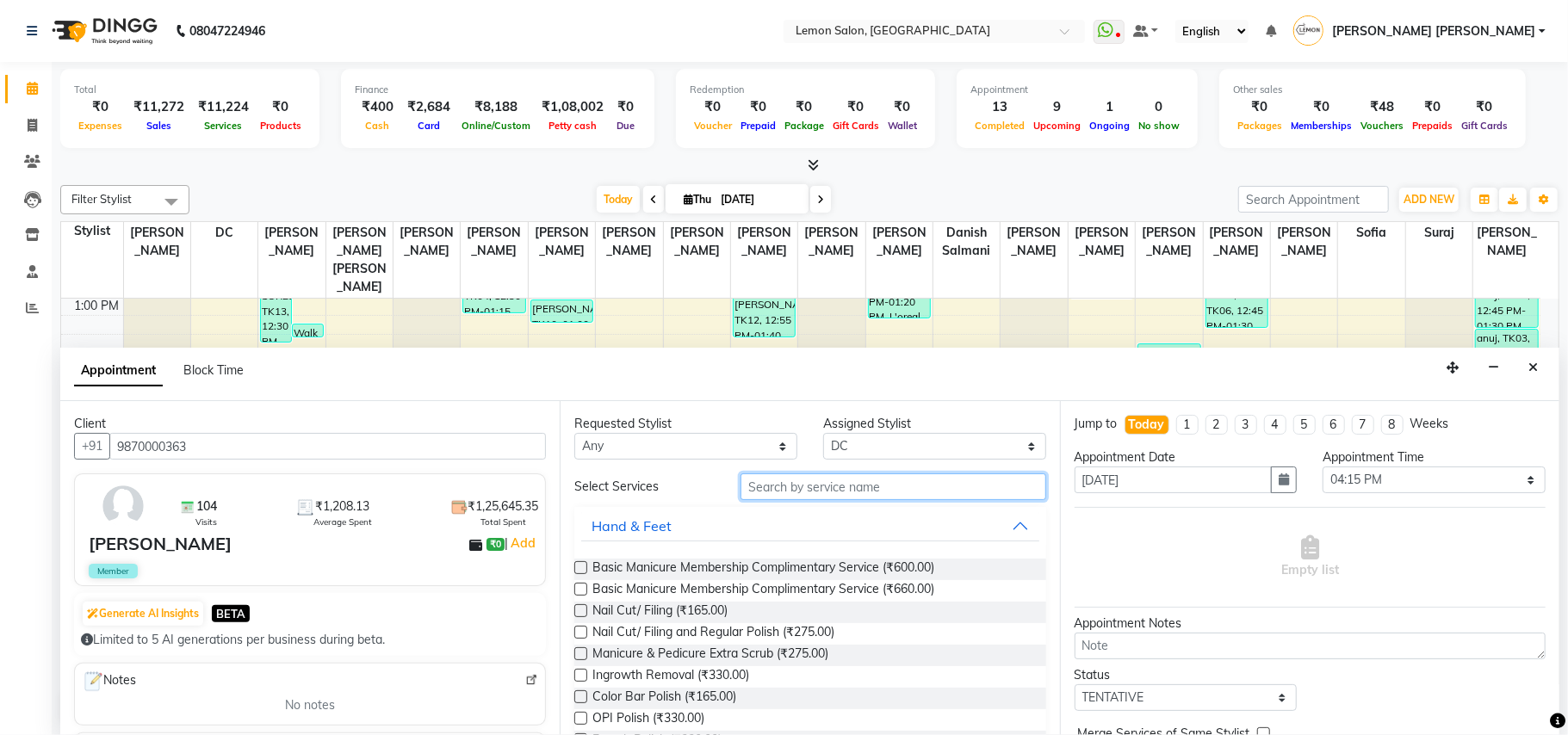
click at [816, 491] on input "text" at bounding box center [893, 486] width 306 height 27
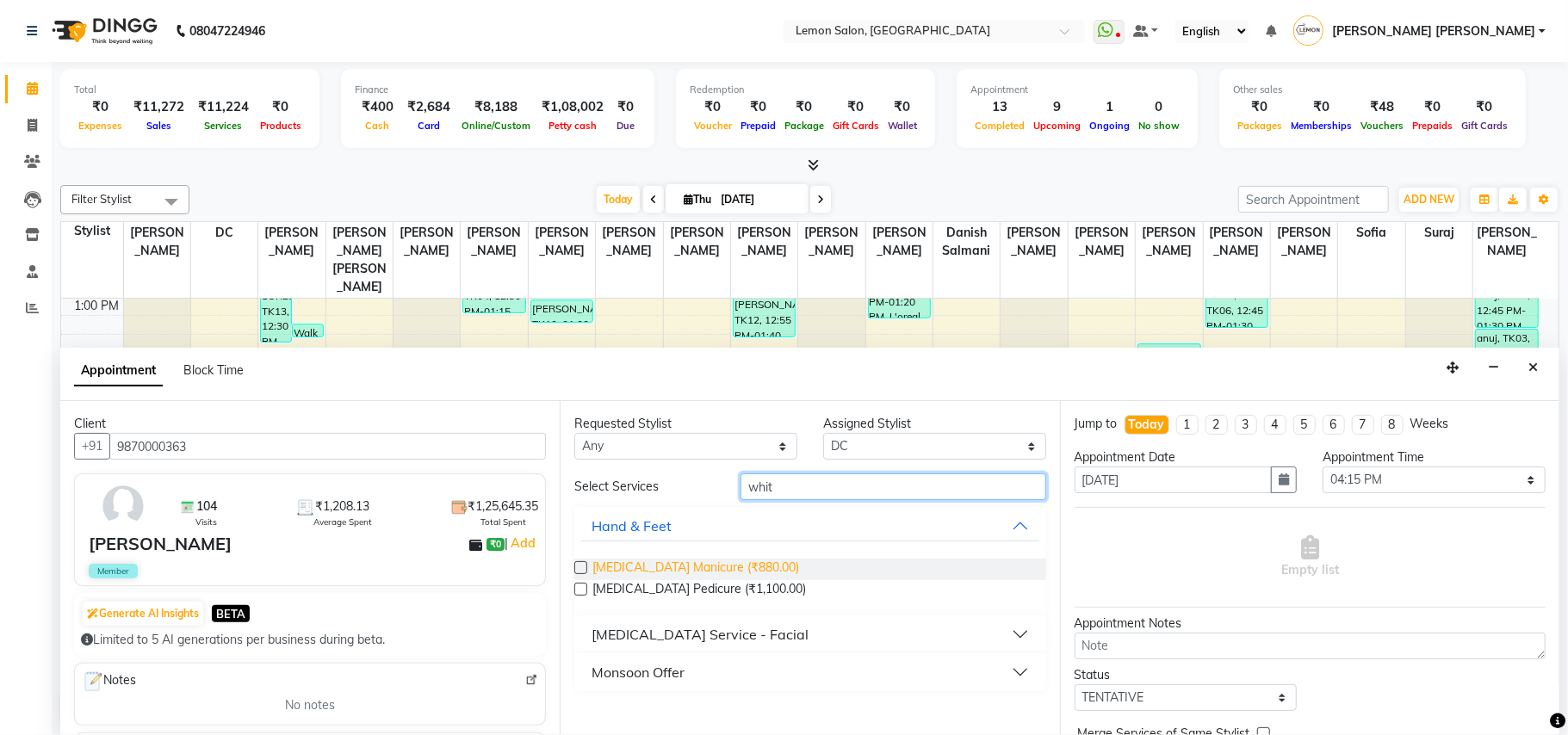
type input "whit"
click at [682, 566] on span "Whitening Manicure (₹880.00)" at bounding box center [695, 569] width 206 height 22
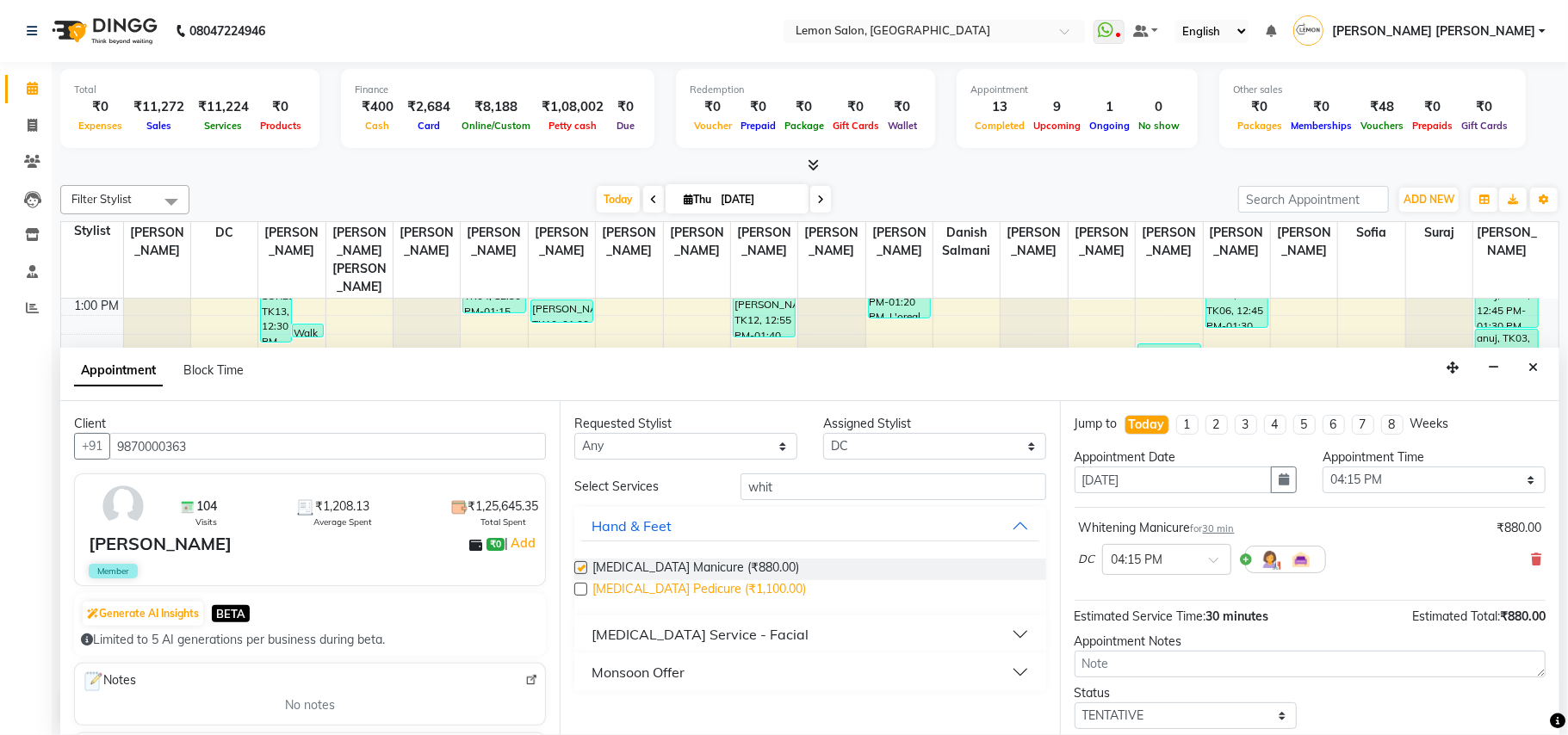
checkbox input "false"
click at [680, 597] on span "Whitening Pedicure (₹1,100.00)" at bounding box center [699, 591] width 213 height 22
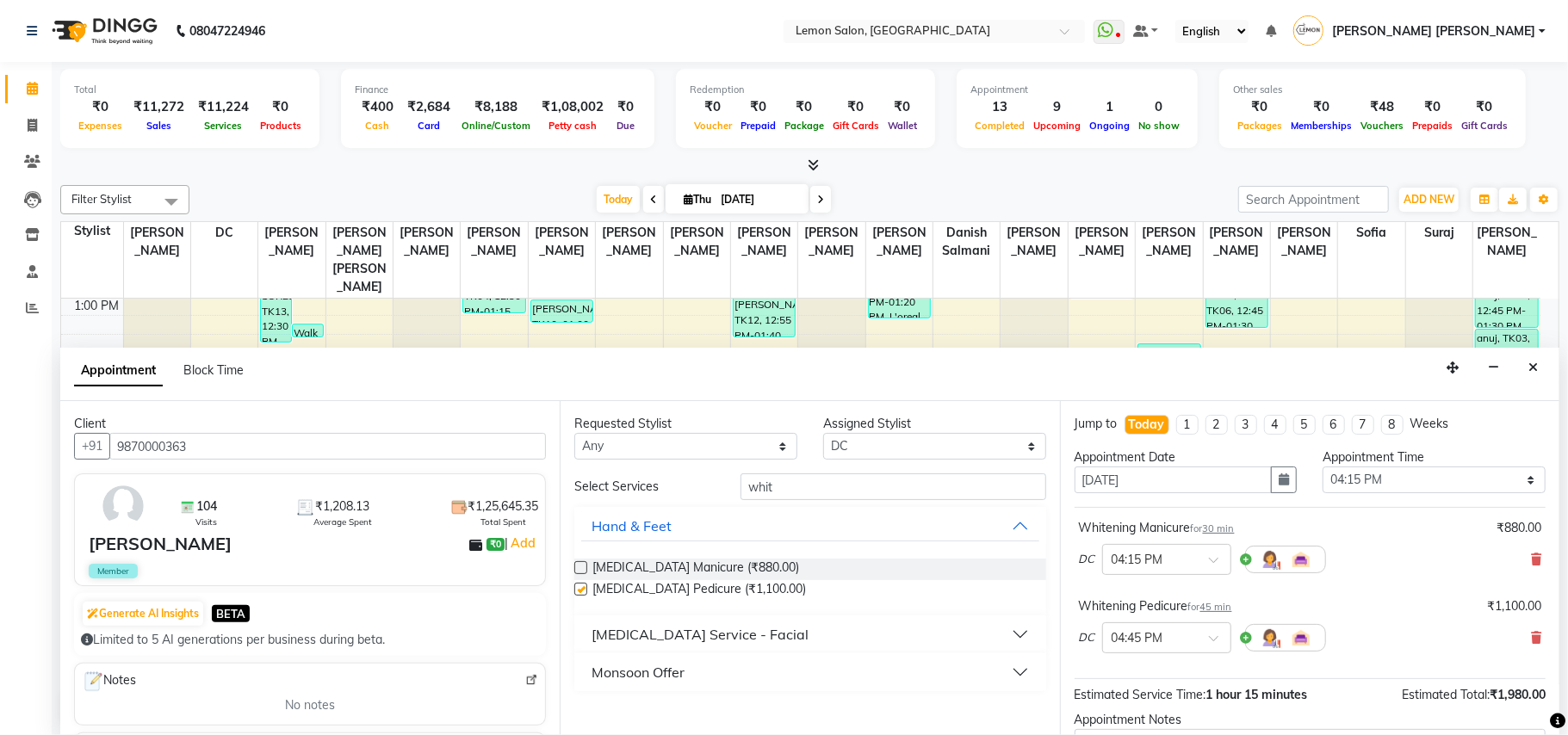
checkbox input "false"
click at [1462, 492] on select "Select 10:00 AM 10:15 AM 10:30 AM 10:45 AM 11:00 AM 11:15 AM 11:30 AM 11:45 AM …" at bounding box center [1433, 479] width 223 height 27
select select "990"
click at [1322, 468] on select "Select 10:00 AM 10:15 AM 10:30 AM 10:45 AM 11:00 AM 11:15 AM 11:30 AM 11:45 AM …" at bounding box center [1433, 479] width 223 height 27
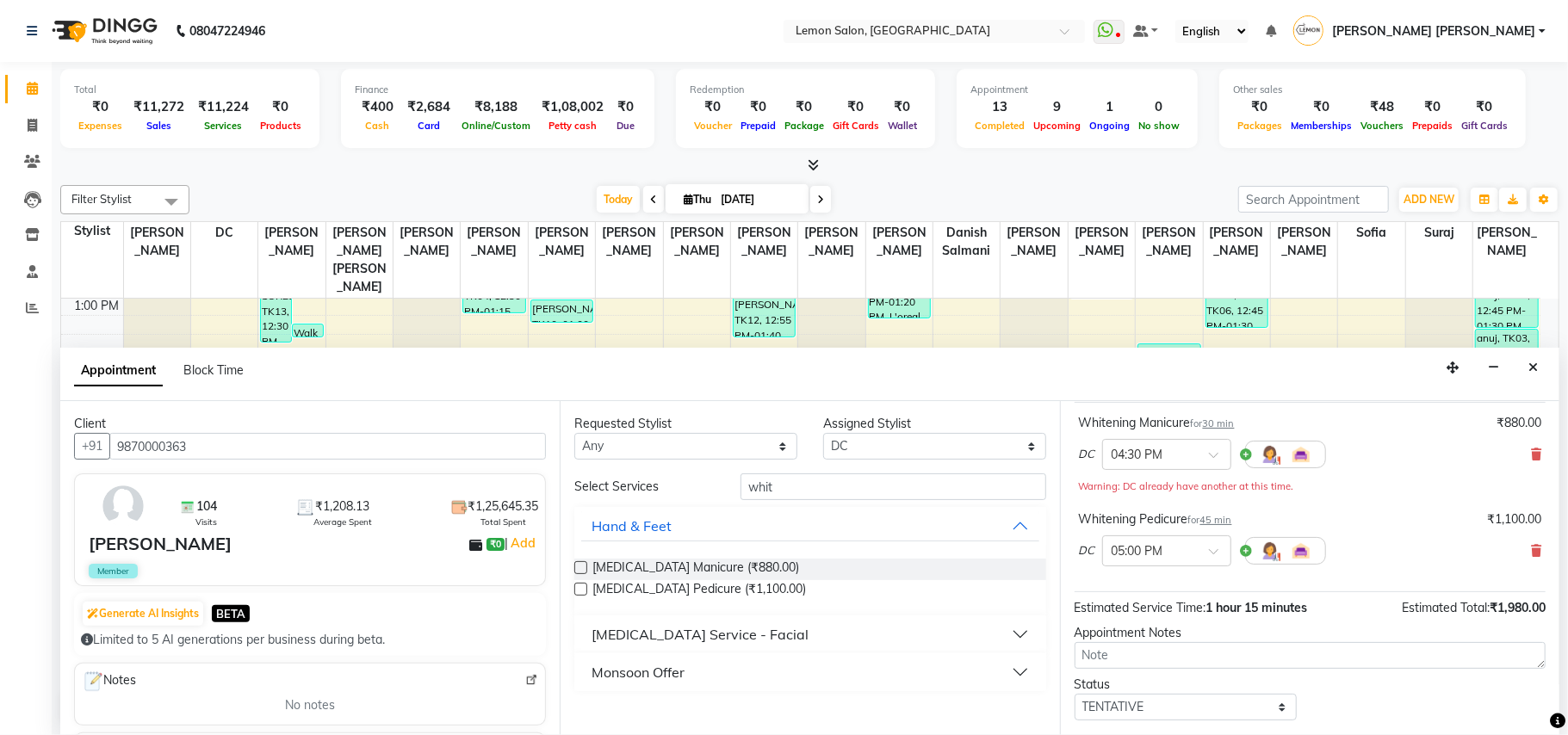
scroll to position [200, 0]
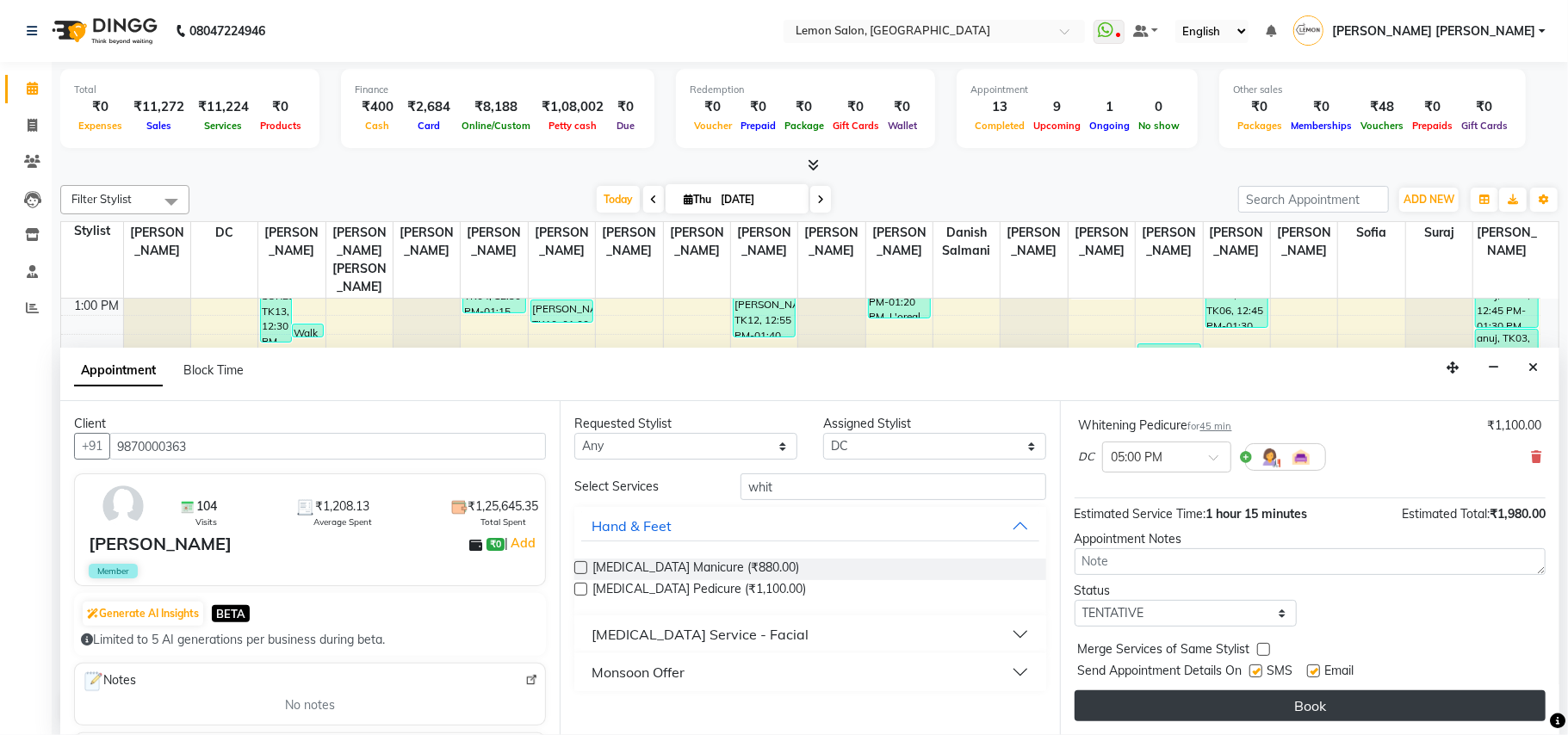
click at [1350, 706] on button "Book" at bounding box center [1309, 706] width 471 height 31
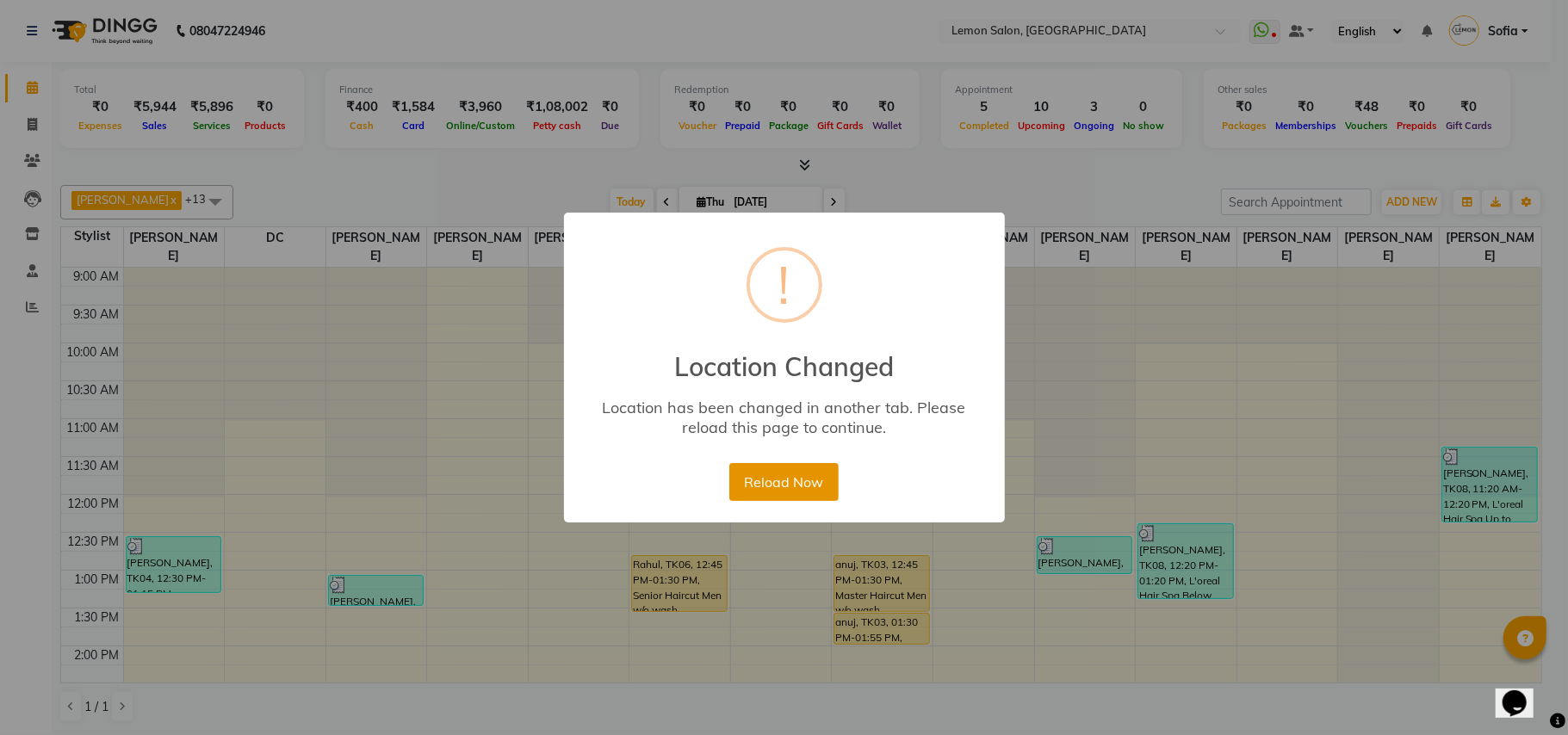
click at [749, 485] on button "Reload Now" at bounding box center [784, 482] width 110 height 38
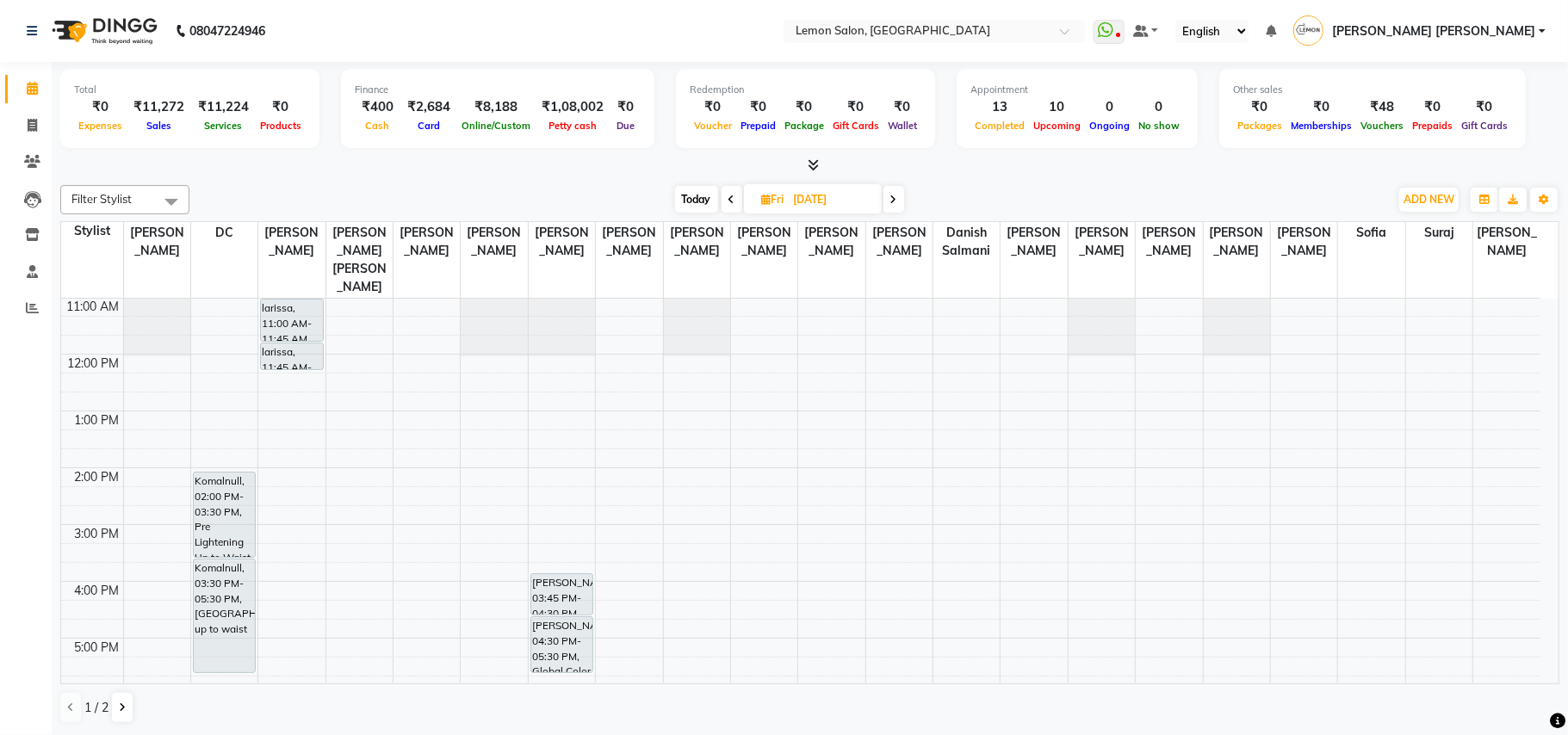
scroll to position [345, 0]
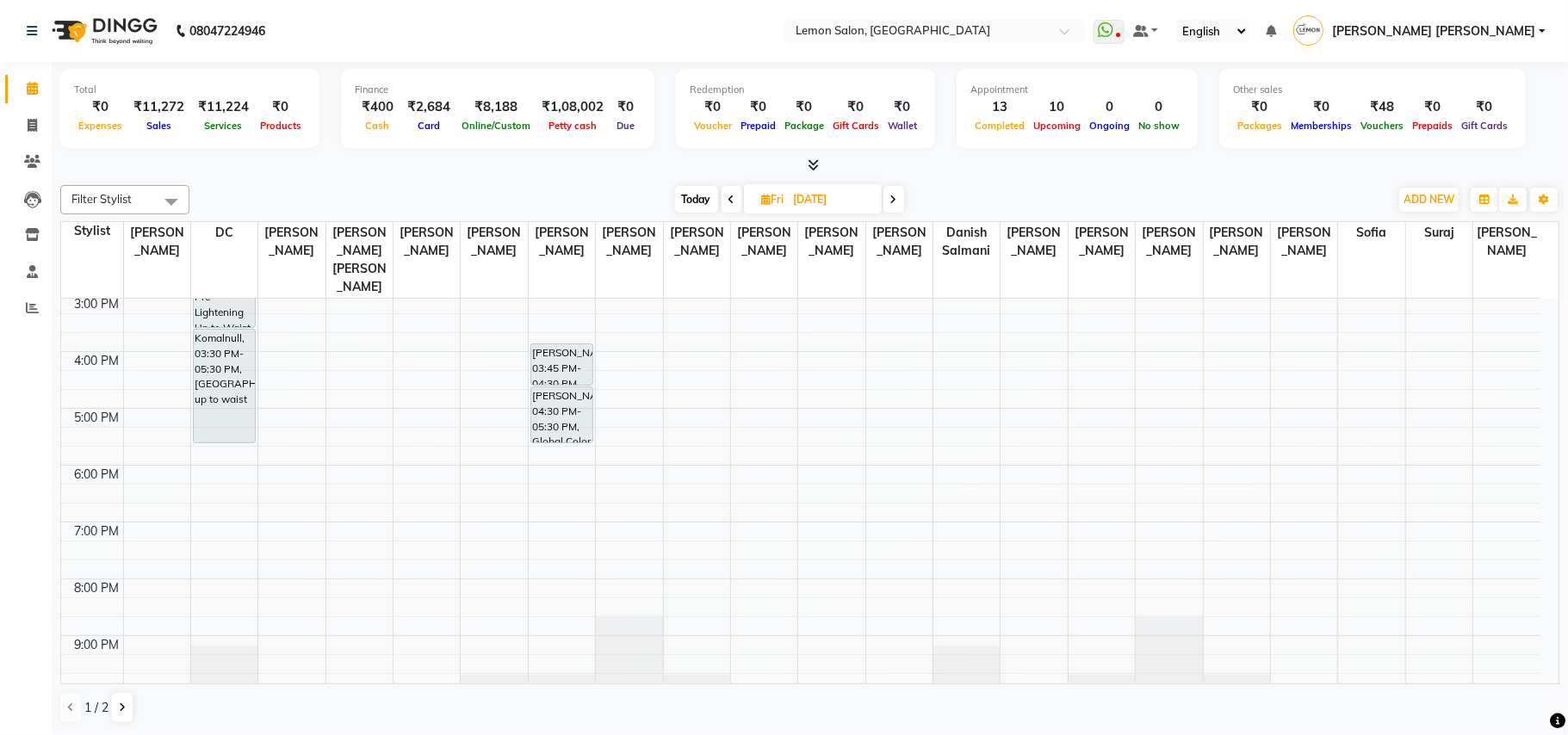
click at [686, 200] on span "Today" at bounding box center [697, 199] width 43 height 27
type input "[DATE]"
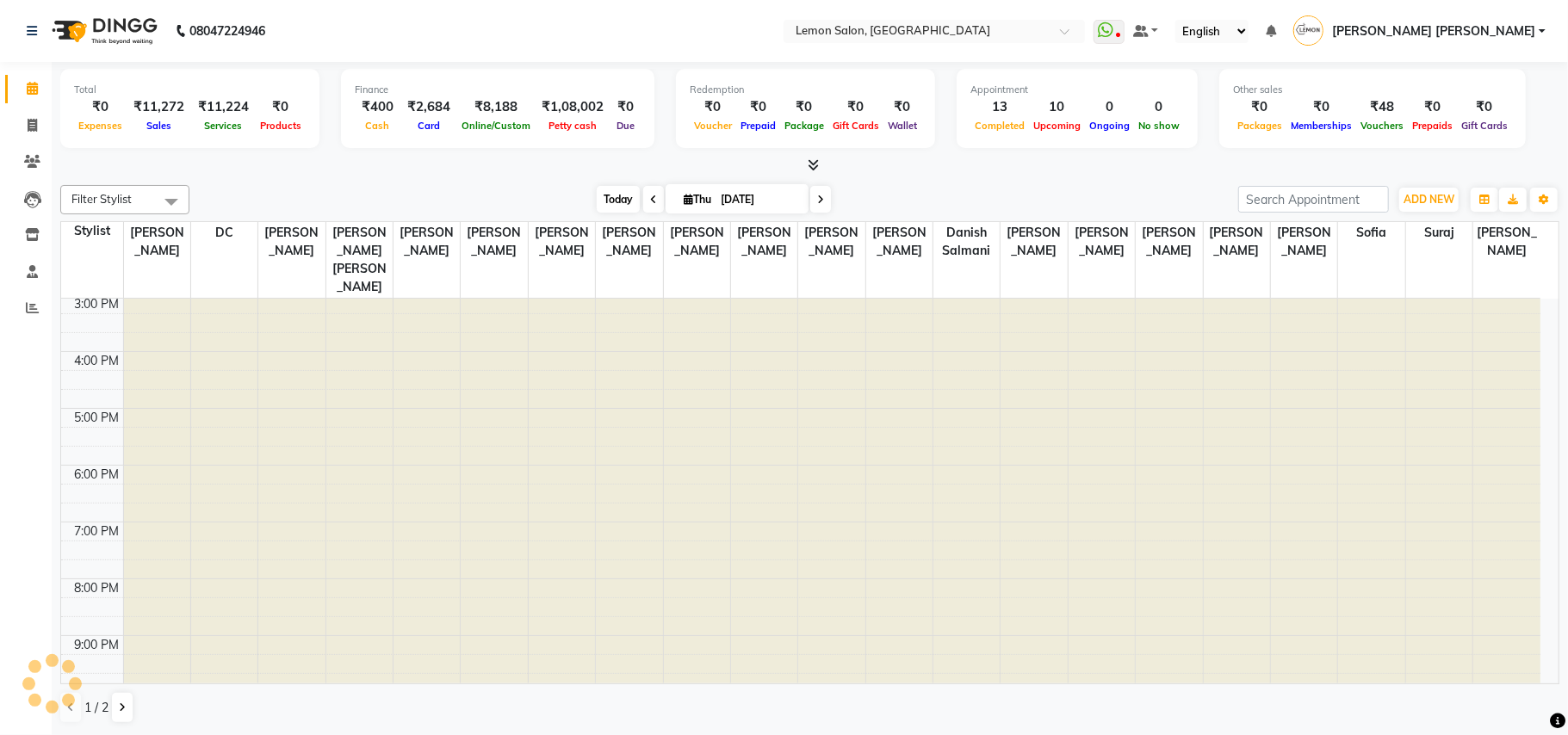
scroll to position [289, 0]
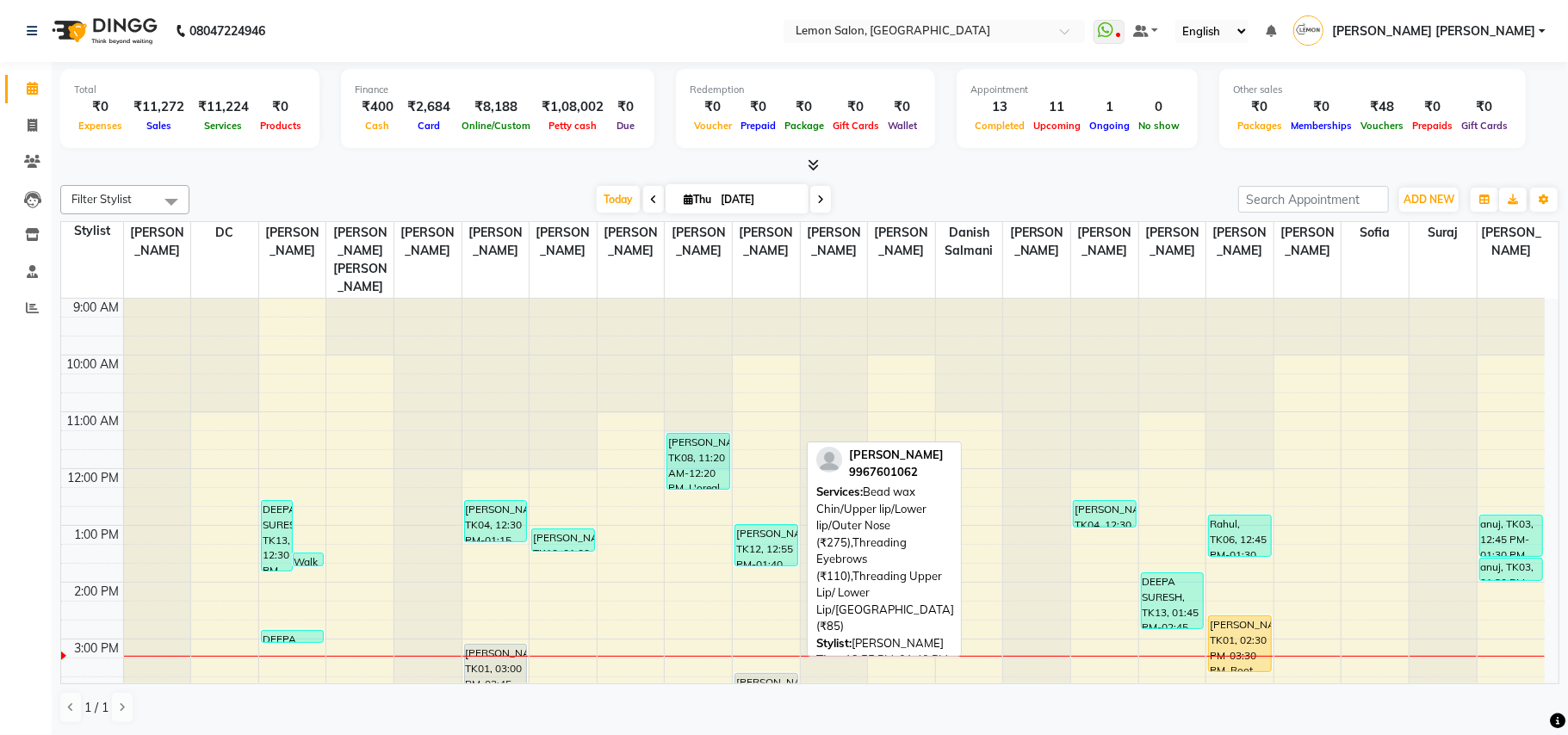
scroll to position [229, 0]
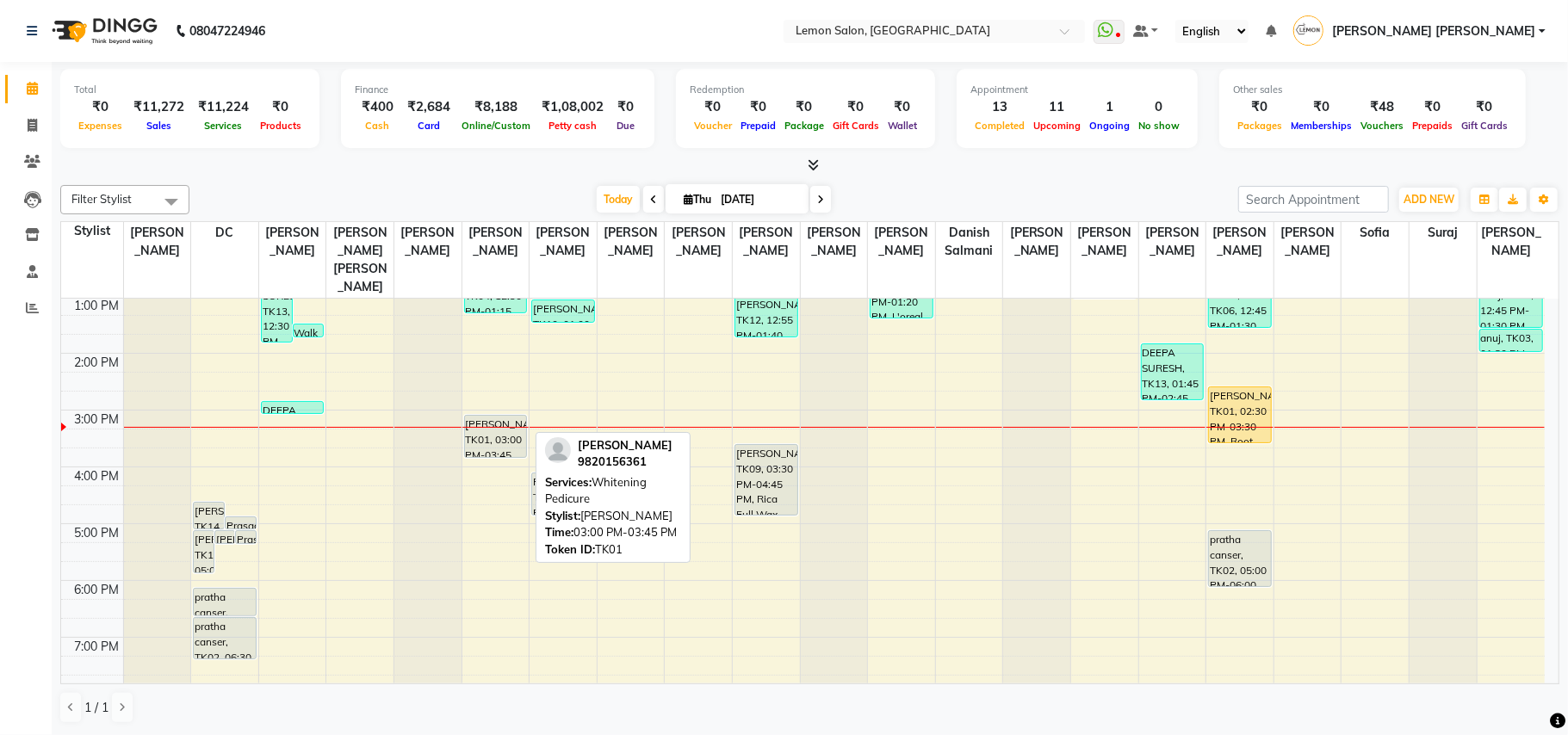
click at [479, 453] on div at bounding box center [496, 457] width 62 height 7
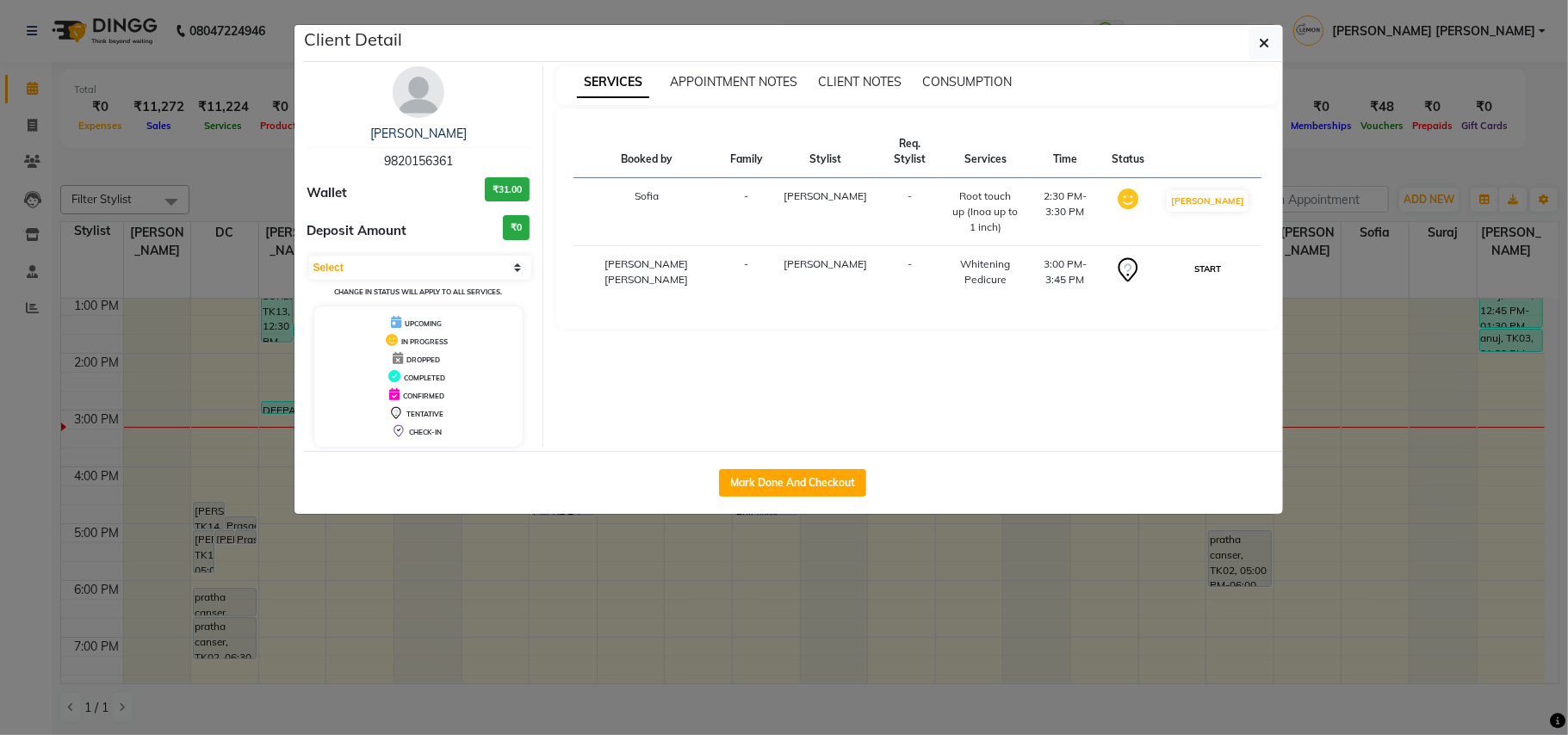
click at [1162, 263] on button "START" at bounding box center [1207, 269] width 35 height 22
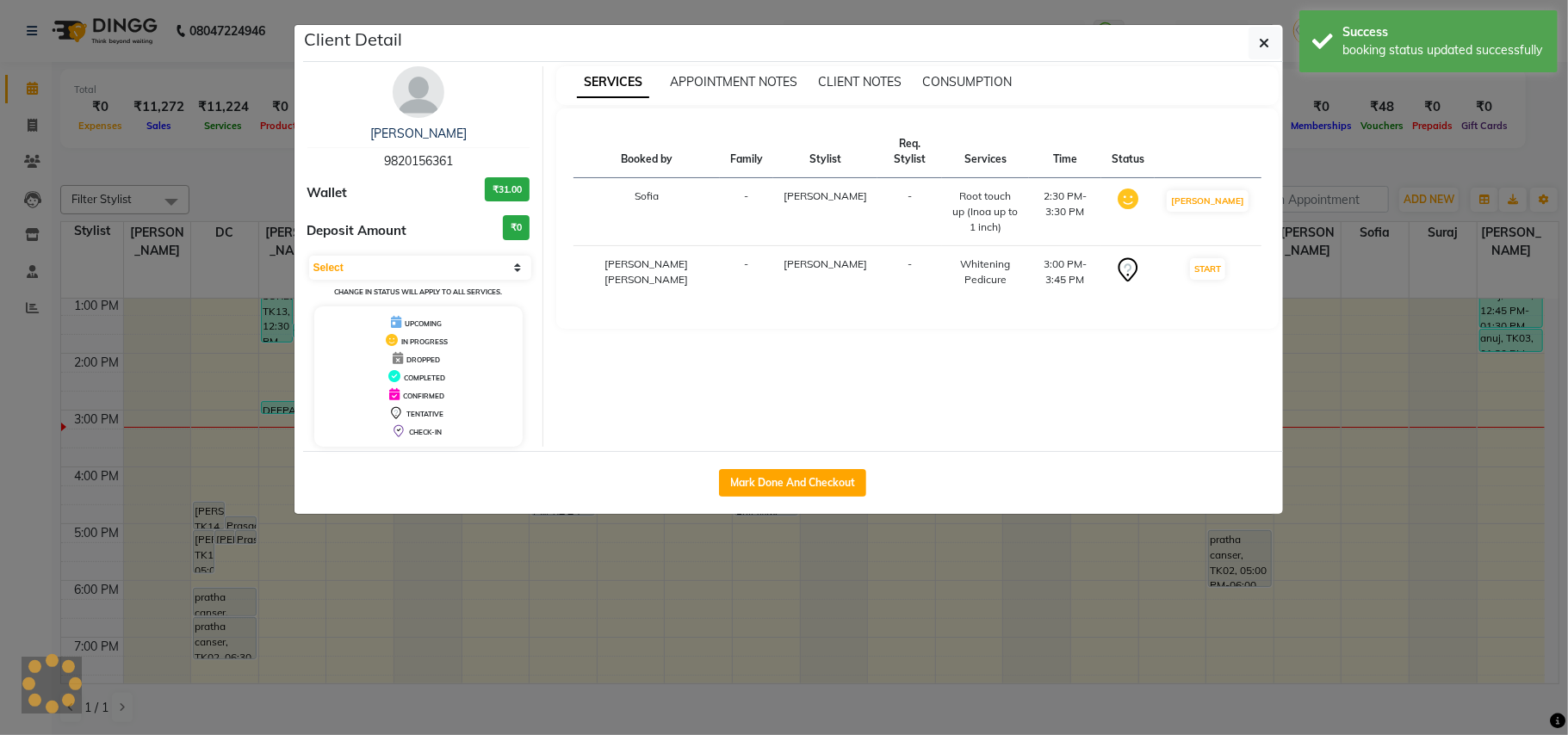
select select "1"
click at [0, 522] on ngb-modal-window "Client Detail TASNEEM PATANWALA 9820156361 Wallet ₹31.00 Deposit Amount ₹0 Sele…" at bounding box center [784, 367] width 1568 height 735
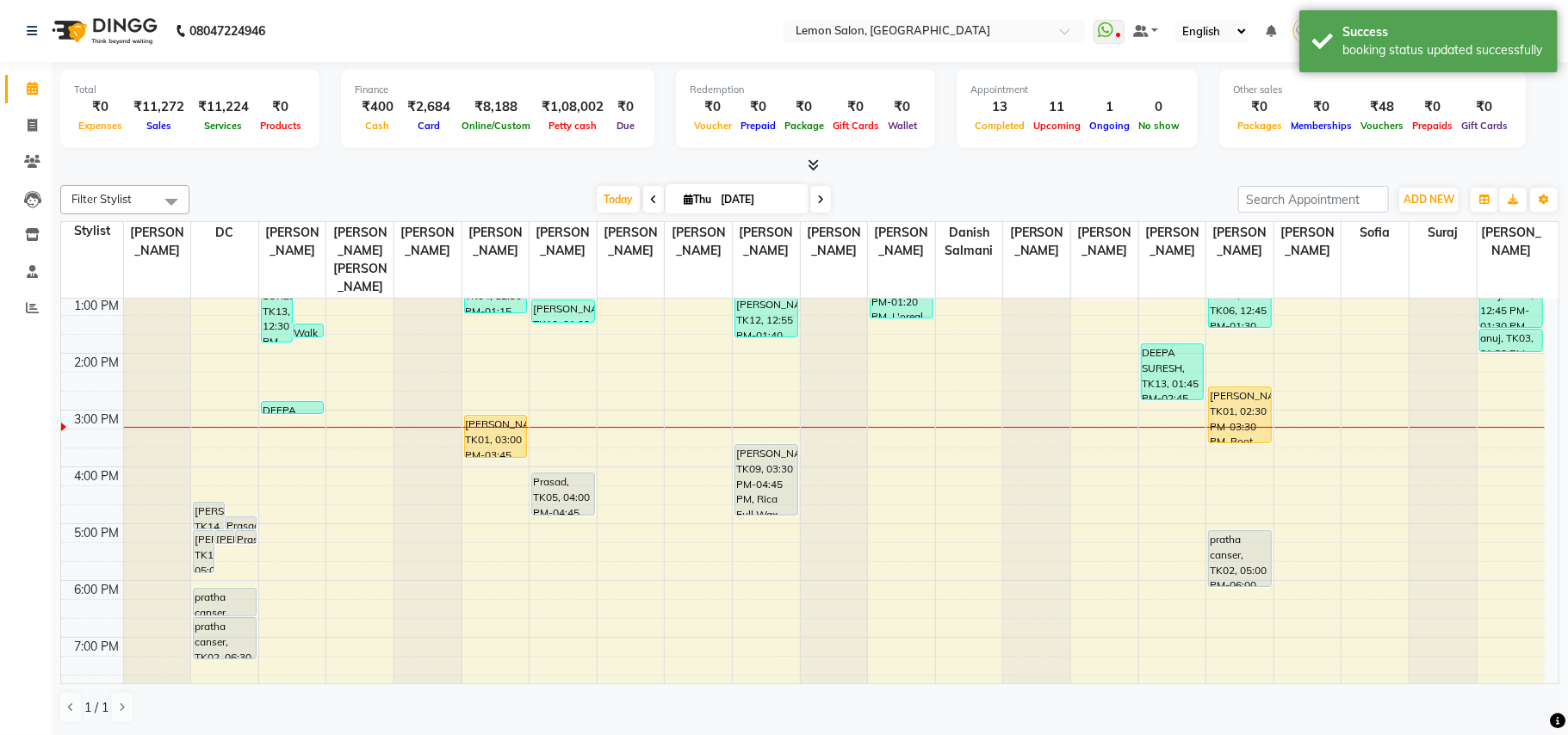
click at [1162, 431] on div "9:00 AM 10:00 AM 11:00 AM 12:00 PM 1:00 PM 2:00 PM 3:00 PM 4:00 PM 5:00 PM 6:00…" at bounding box center [803, 467] width 1483 height 795
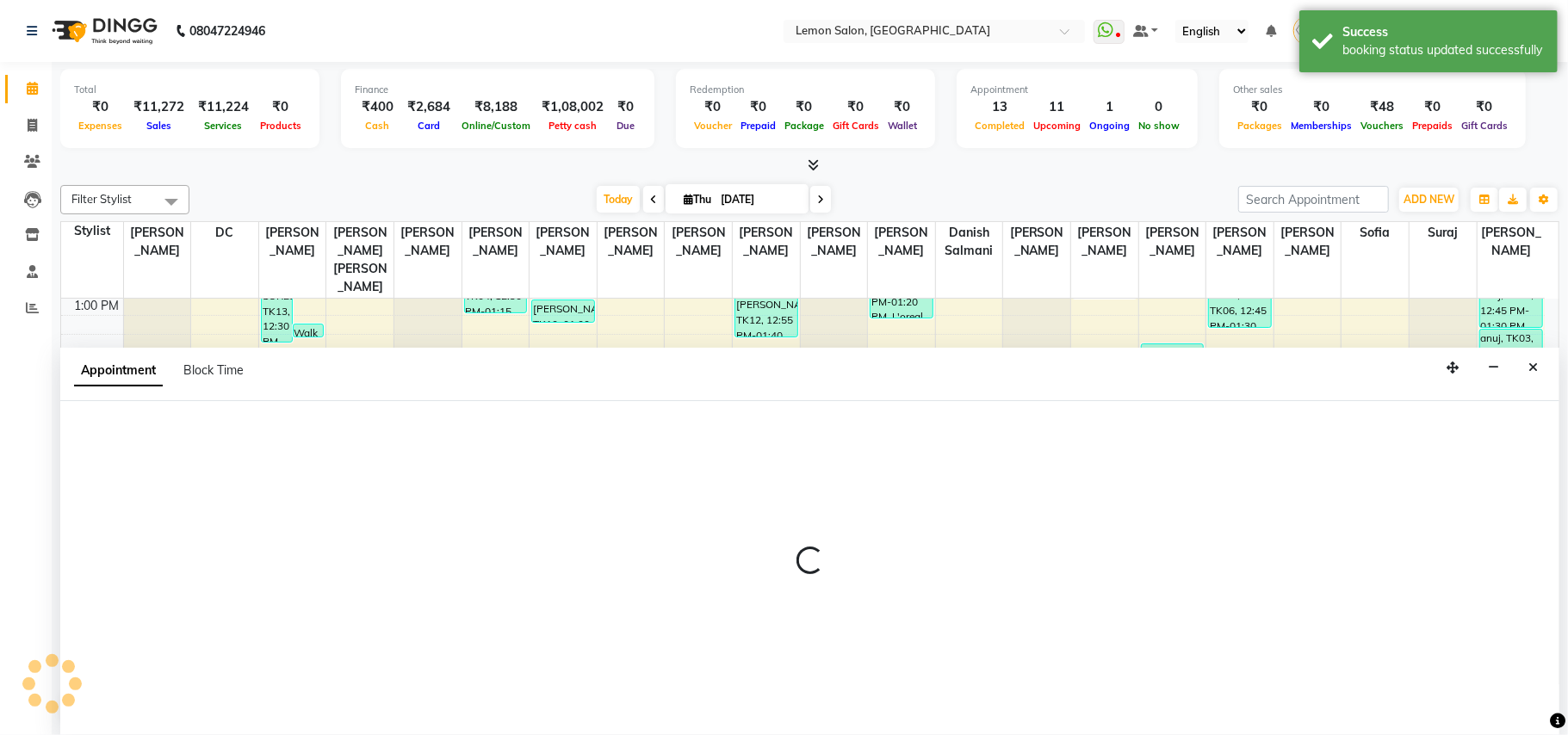
select select "34429"
select select "tentative"
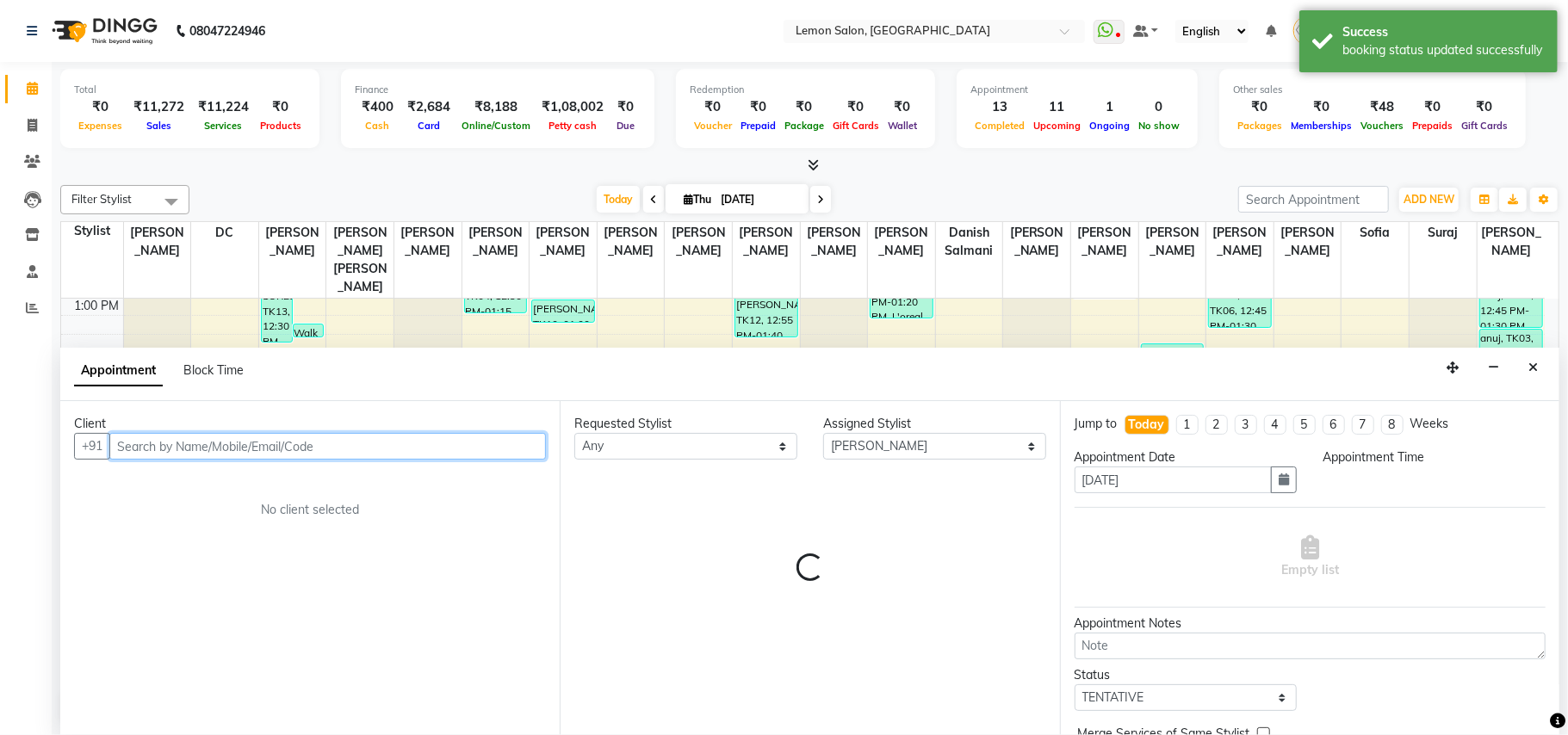
select select "915"
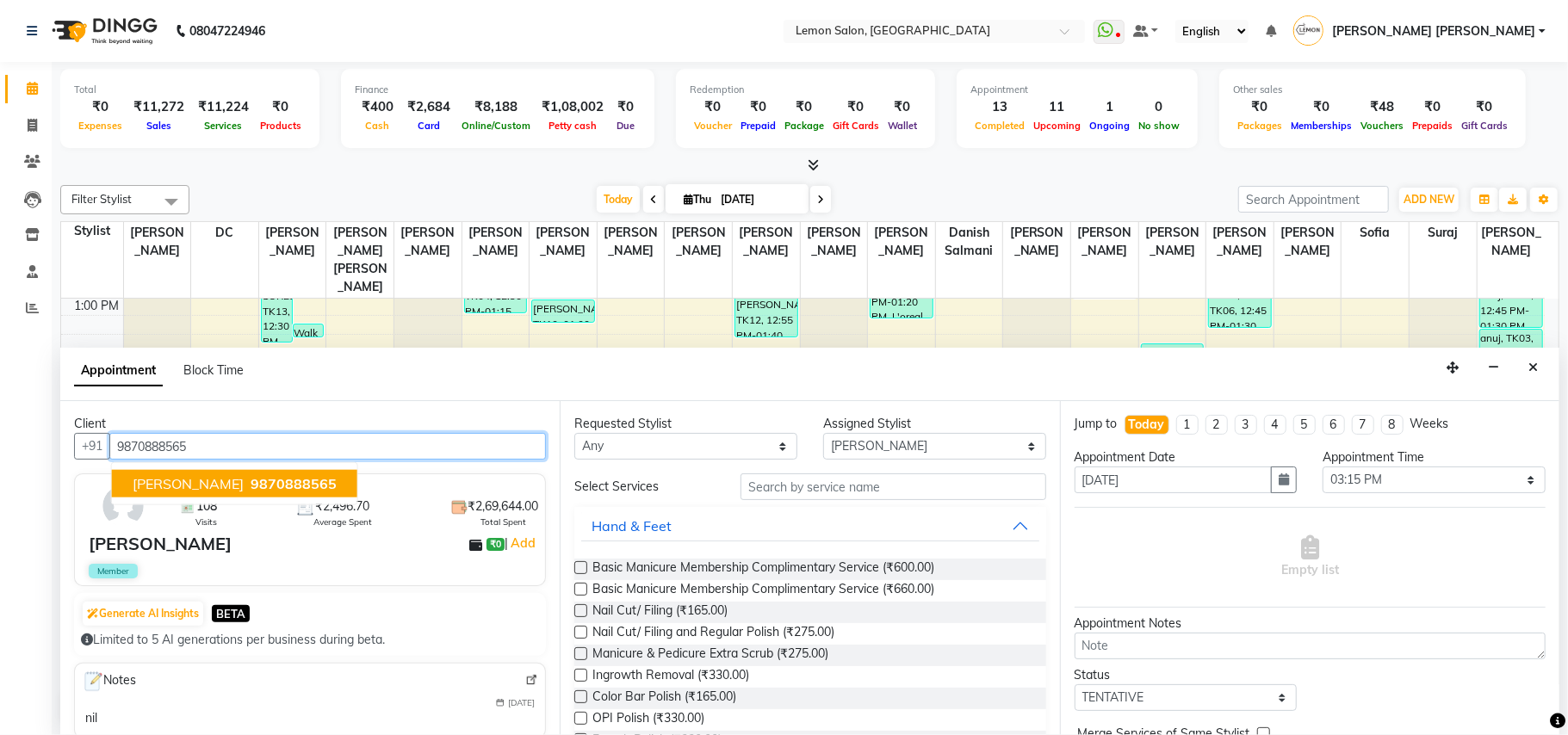
click at [250, 485] on span "9870888565" at bounding box center [294, 484] width 86 height 17
type input "9870888565"
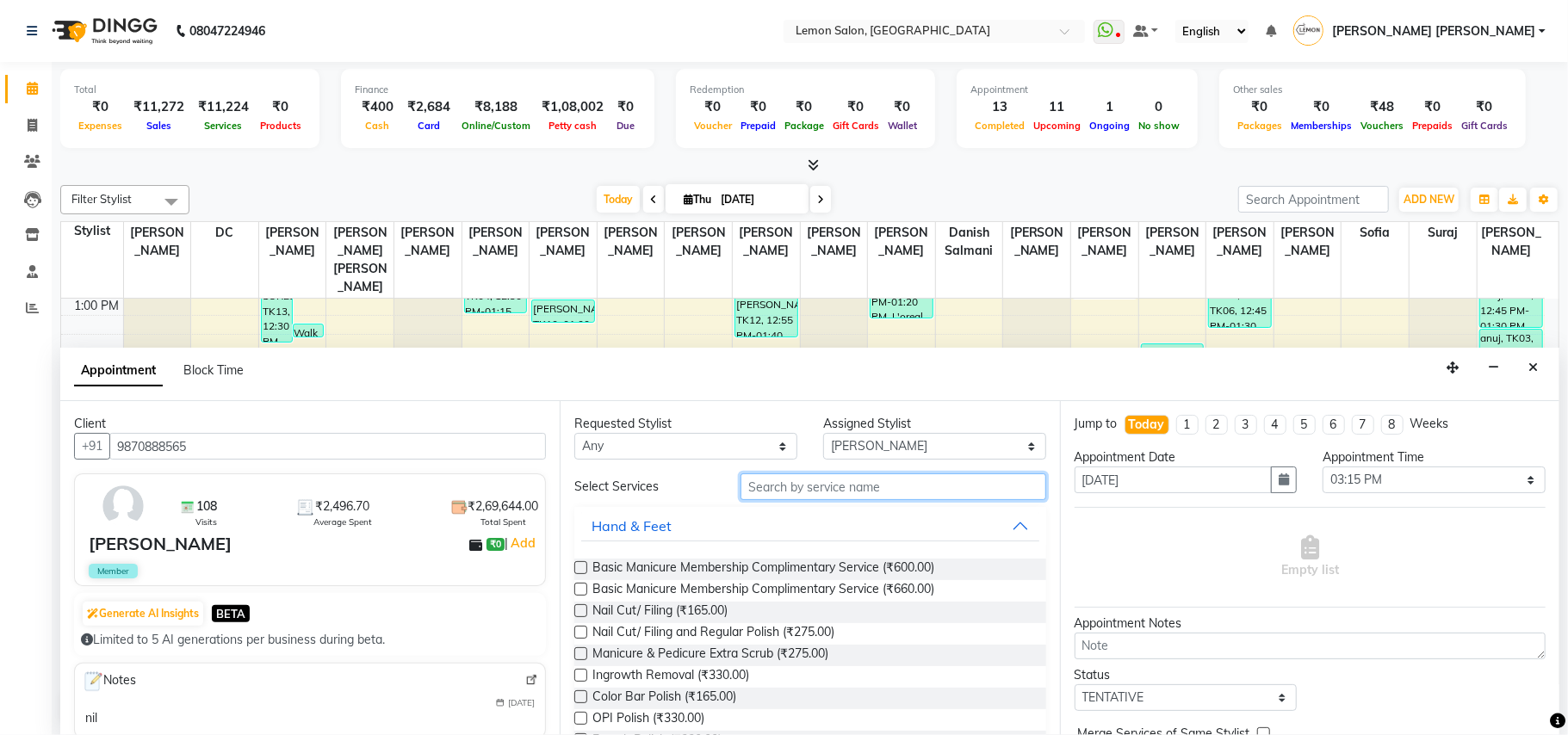
click at [862, 483] on input "text" at bounding box center [893, 486] width 306 height 27
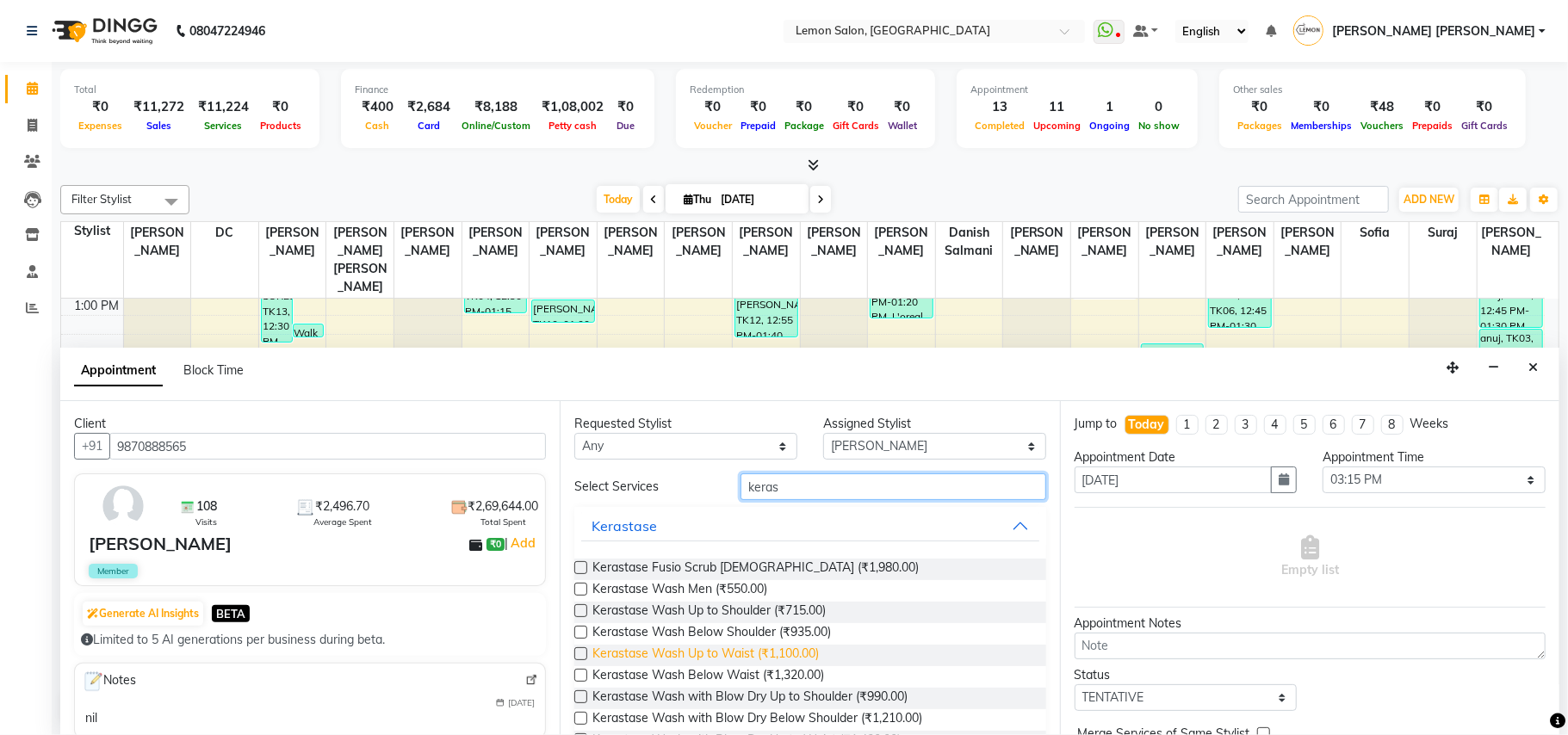
type input "keras"
click at [769, 522] on span "Kerastase Wash Up to Waist (₹1,100.00)" at bounding box center [705, 656] width 226 height 22
checkbox input "false"
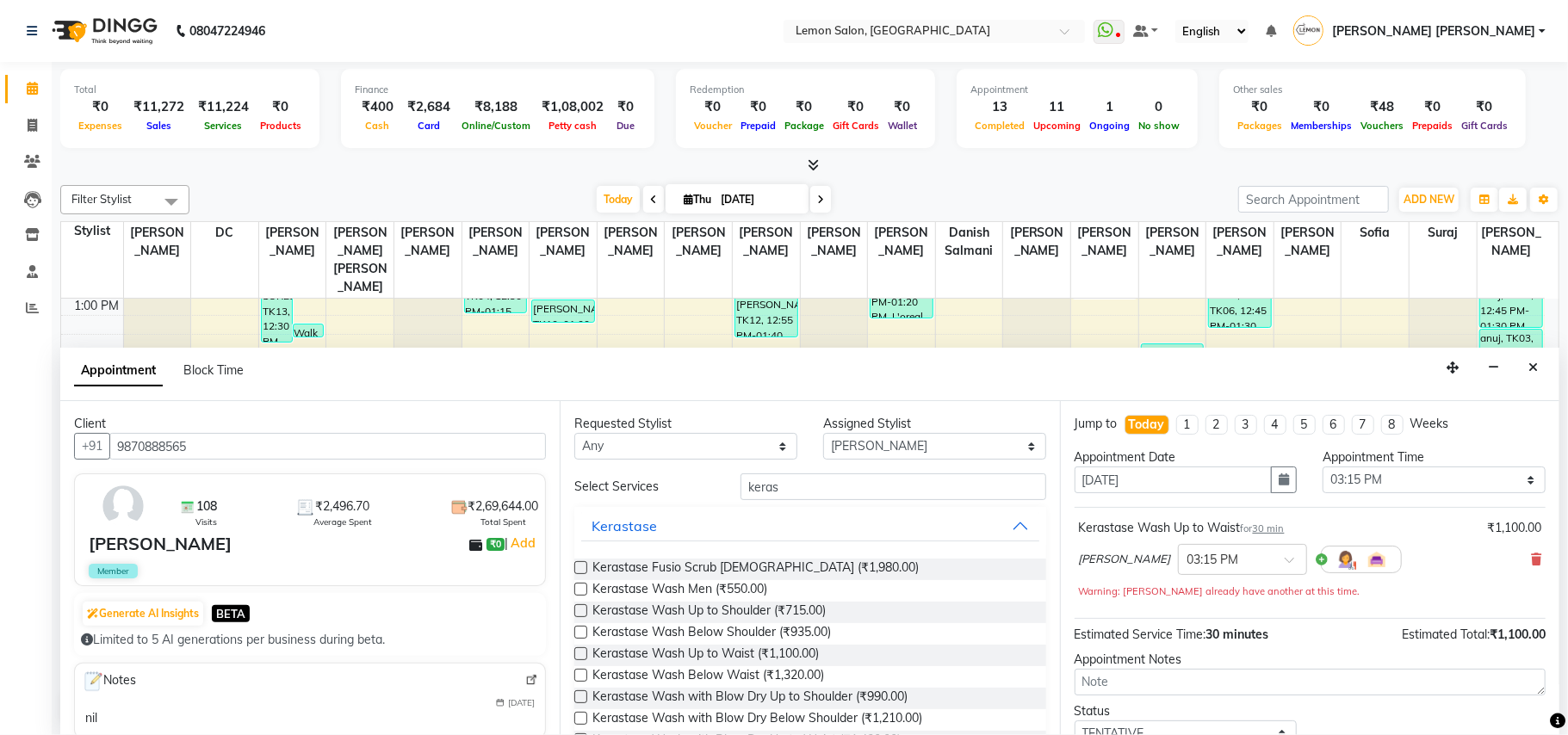
scroll to position [123, 0]
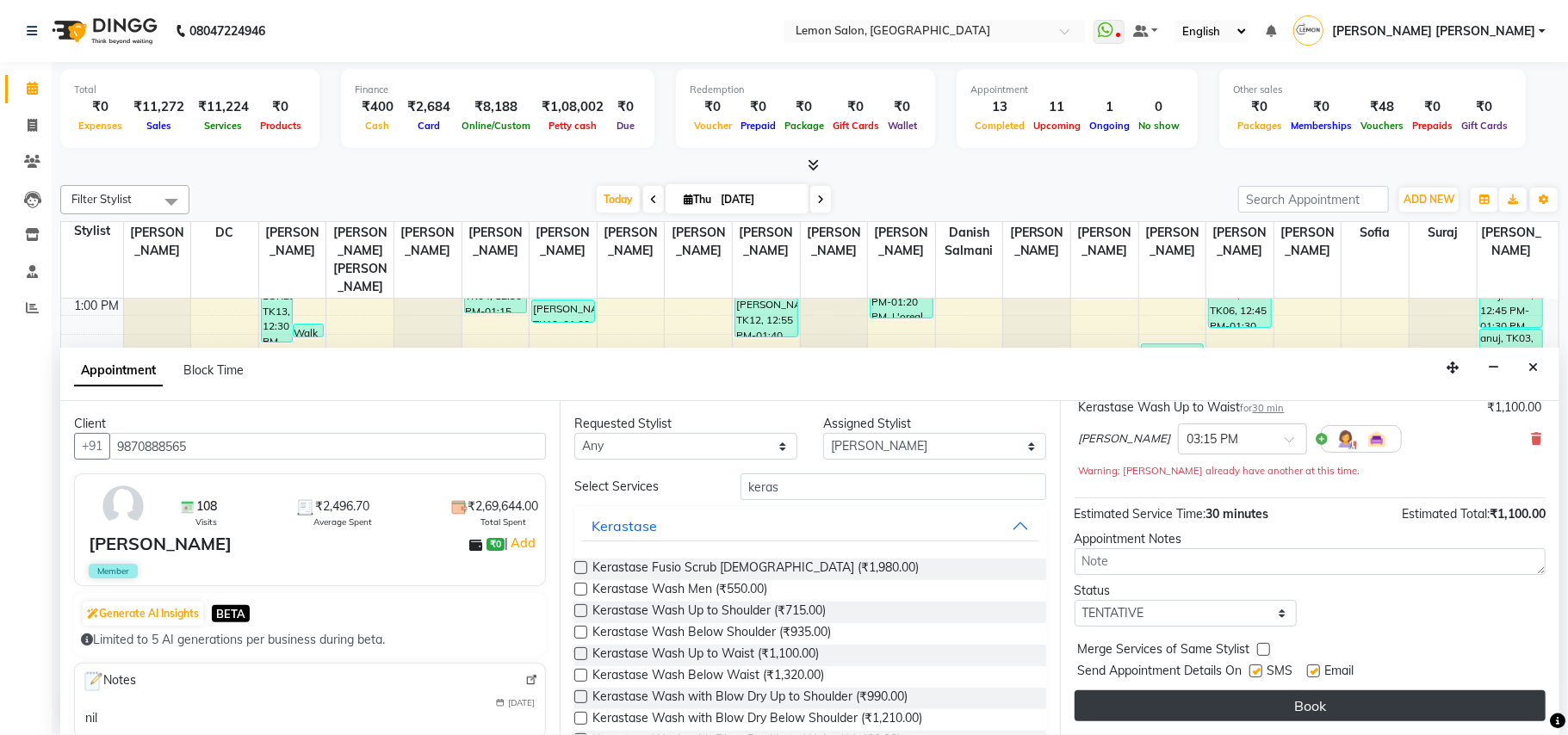
click at [1162, 522] on button "Book" at bounding box center [1309, 706] width 471 height 31
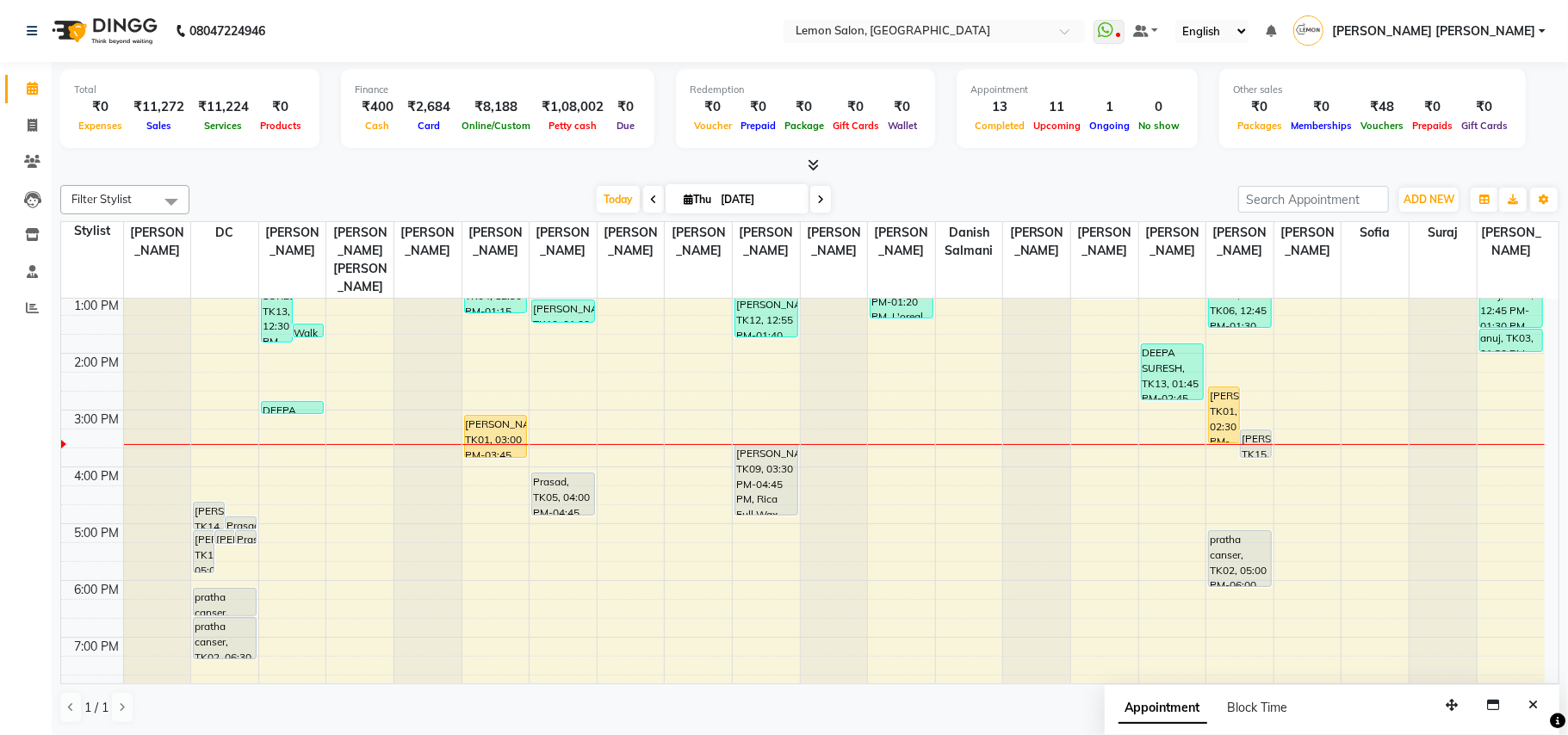
click at [819, 201] on span at bounding box center [820, 199] width 21 height 27
type input "05-09-2025"
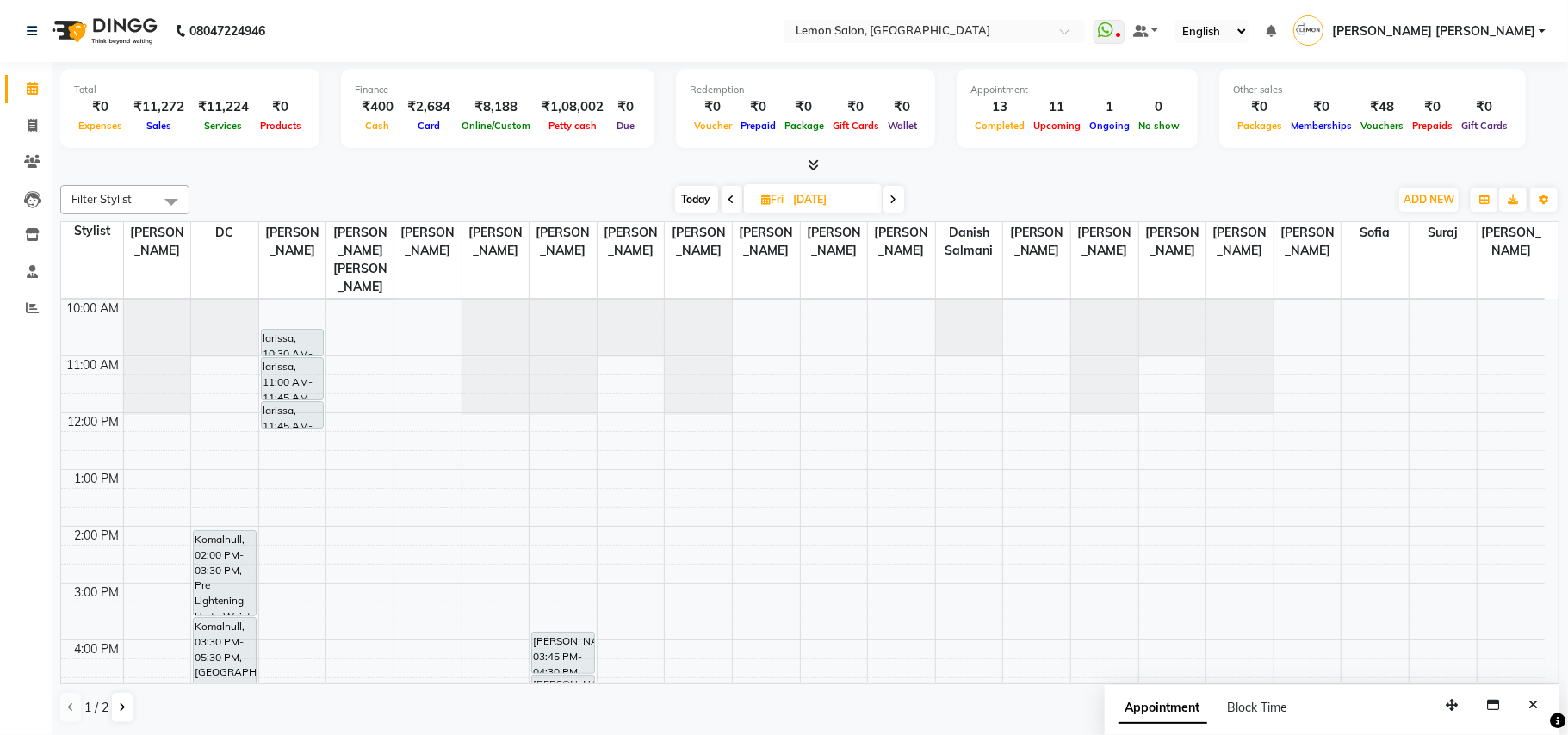
scroll to position [0, 0]
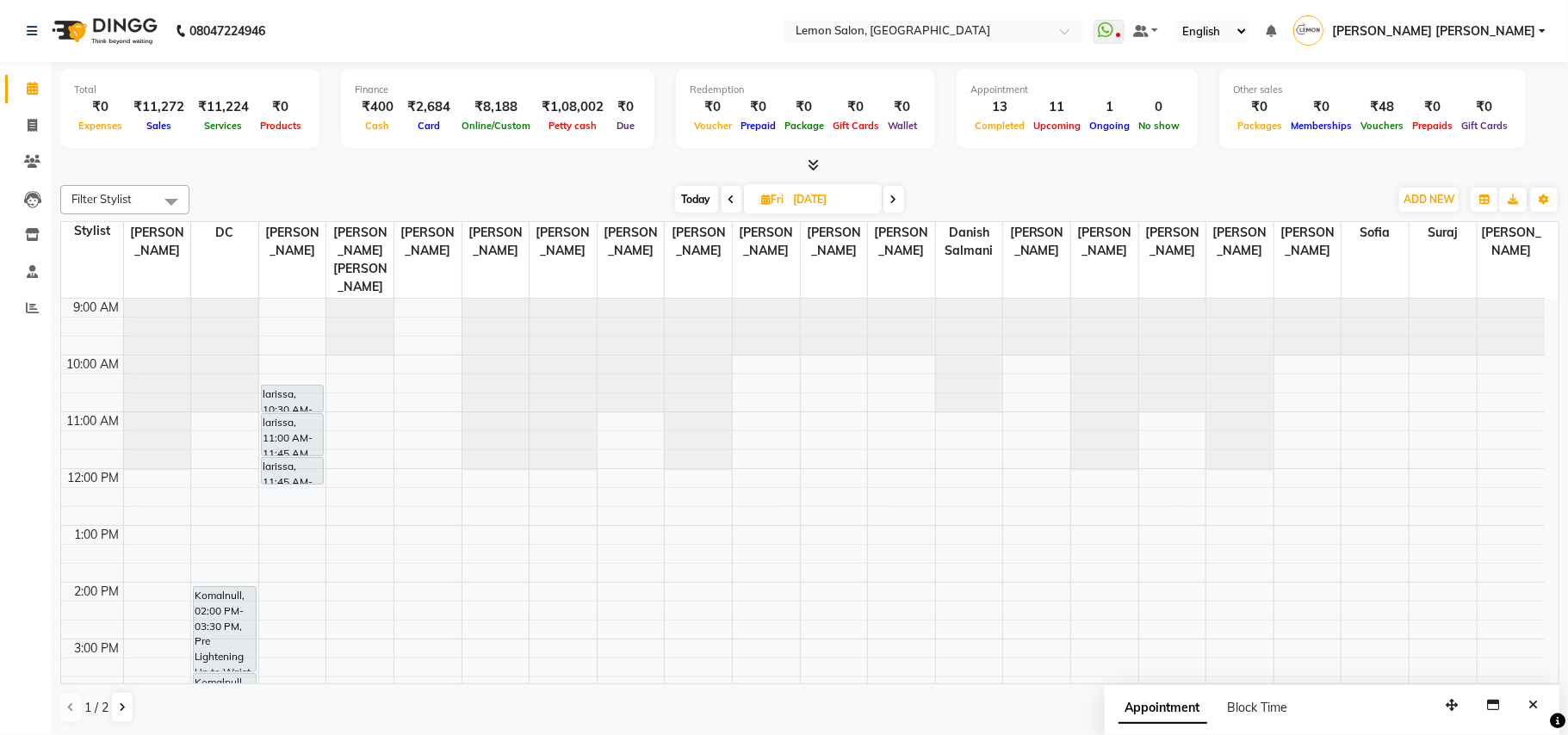
click at [755, 196] on span "Fri 05-09-2025" at bounding box center [812, 199] width 138 height 29
click at [762, 201] on icon at bounding box center [766, 199] width 9 height 11
select select "9"
select select "2025"
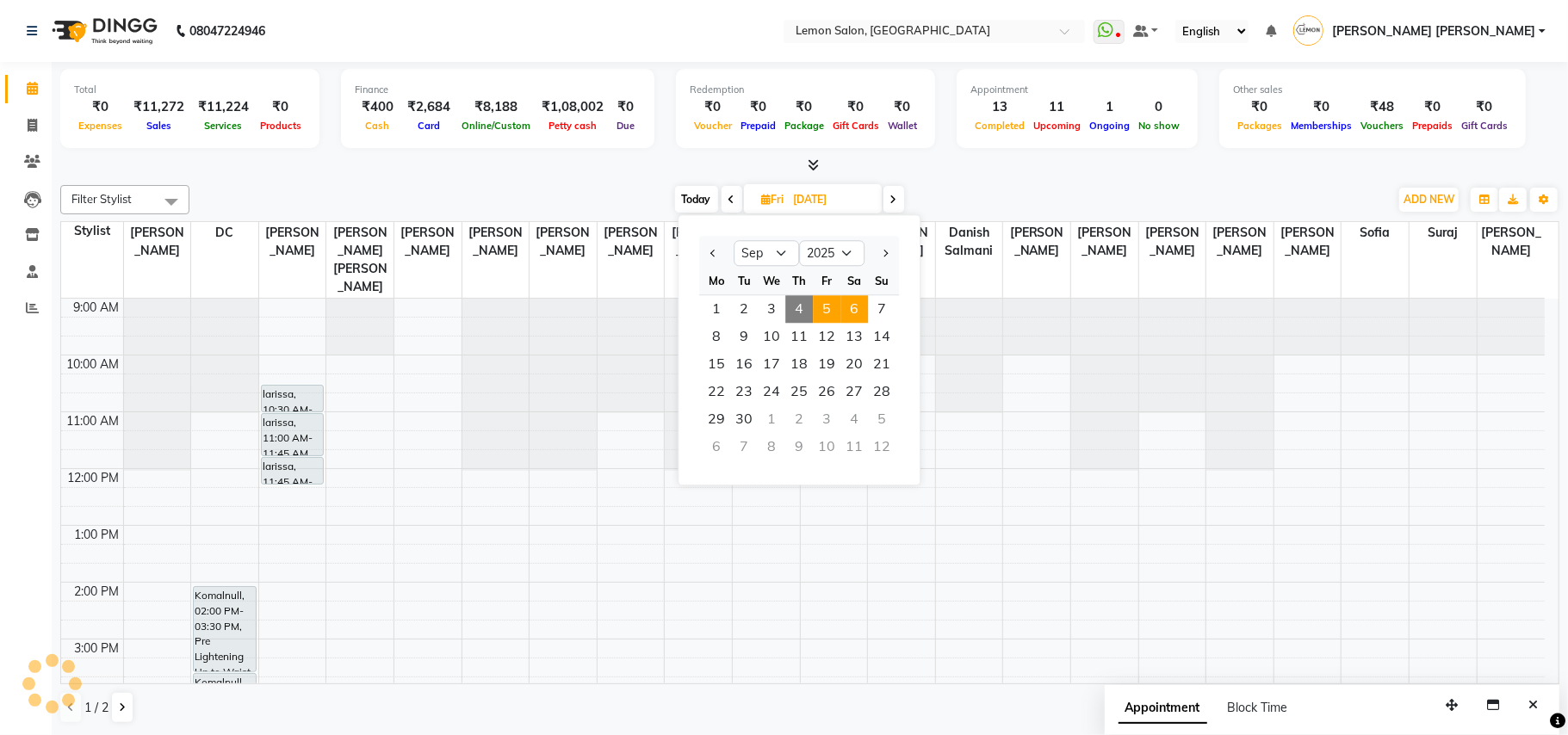
click at [866, 314] on span "6" at bounding box center [854, 309] width 28 height 28
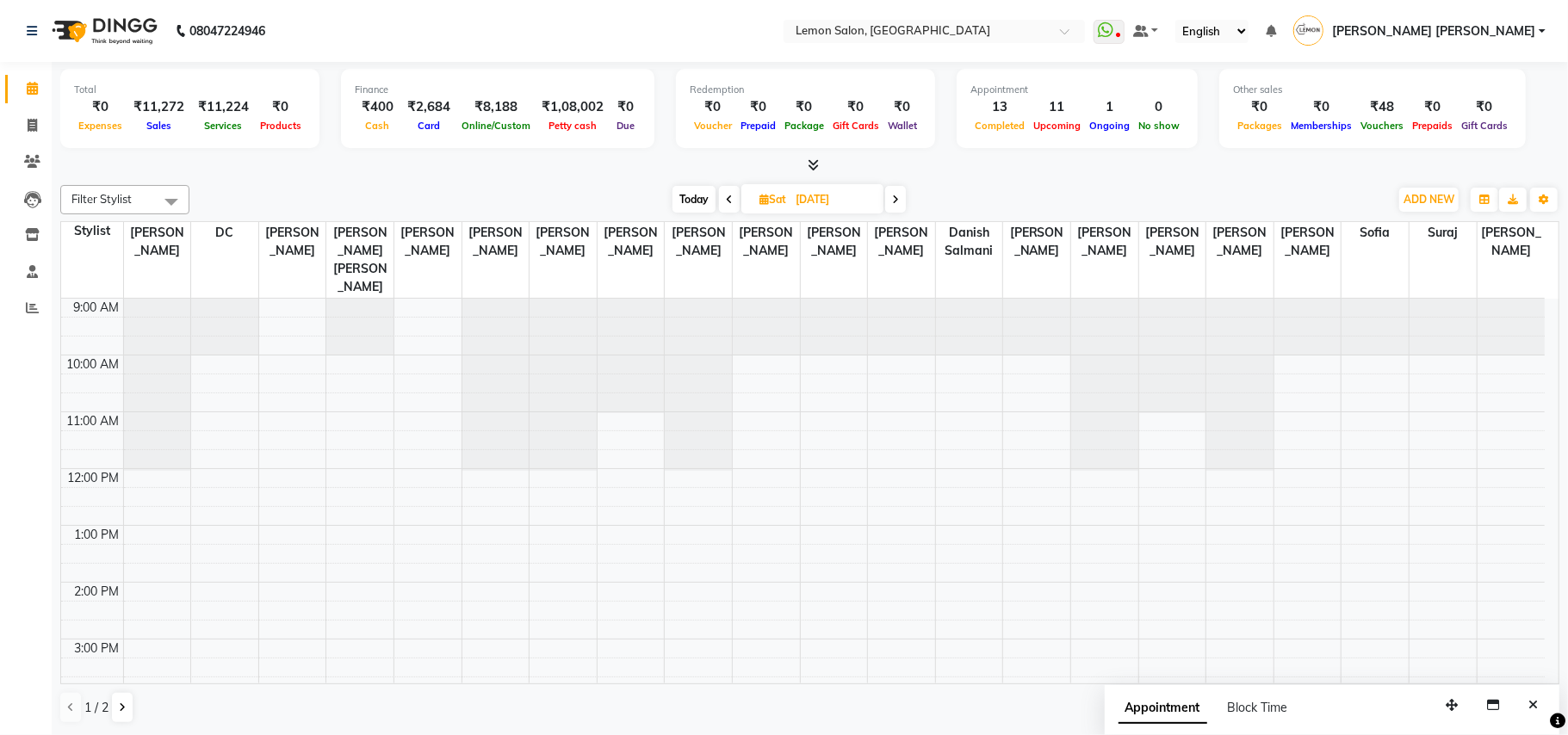
scroll to position [346, 0]
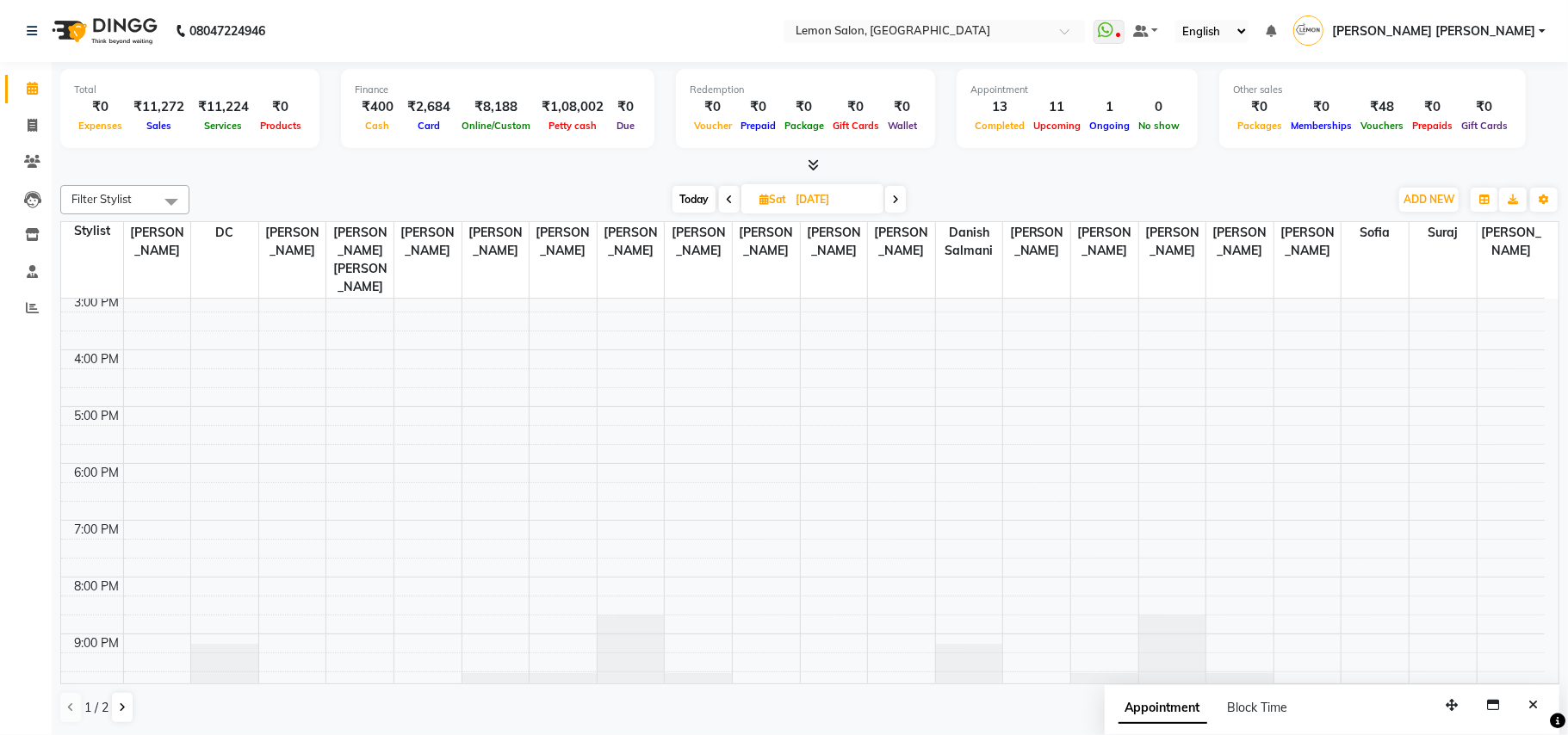
click at [900, 205] on span at bounding box center [895, 199] width 21 height 27
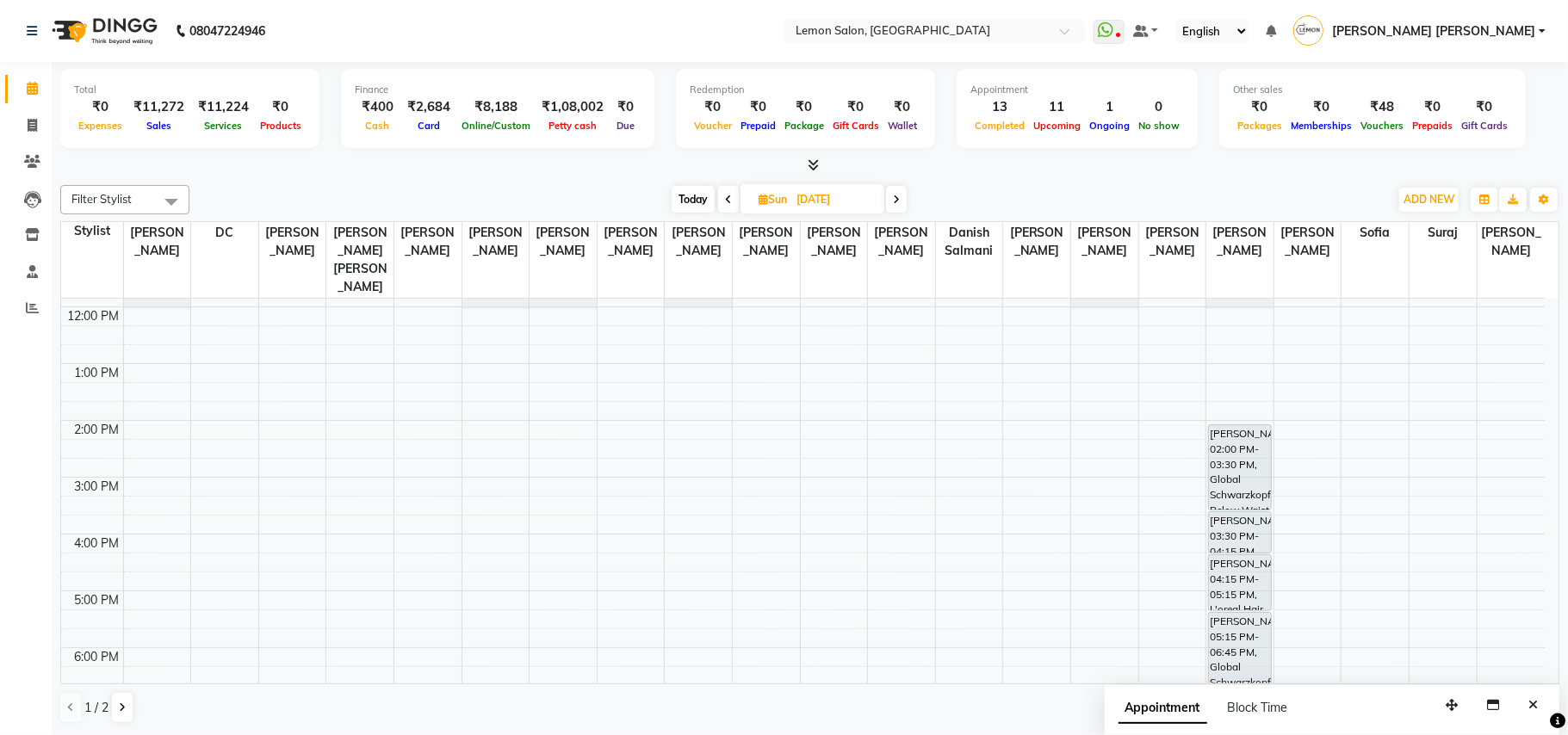
scroll to position [345, 0]
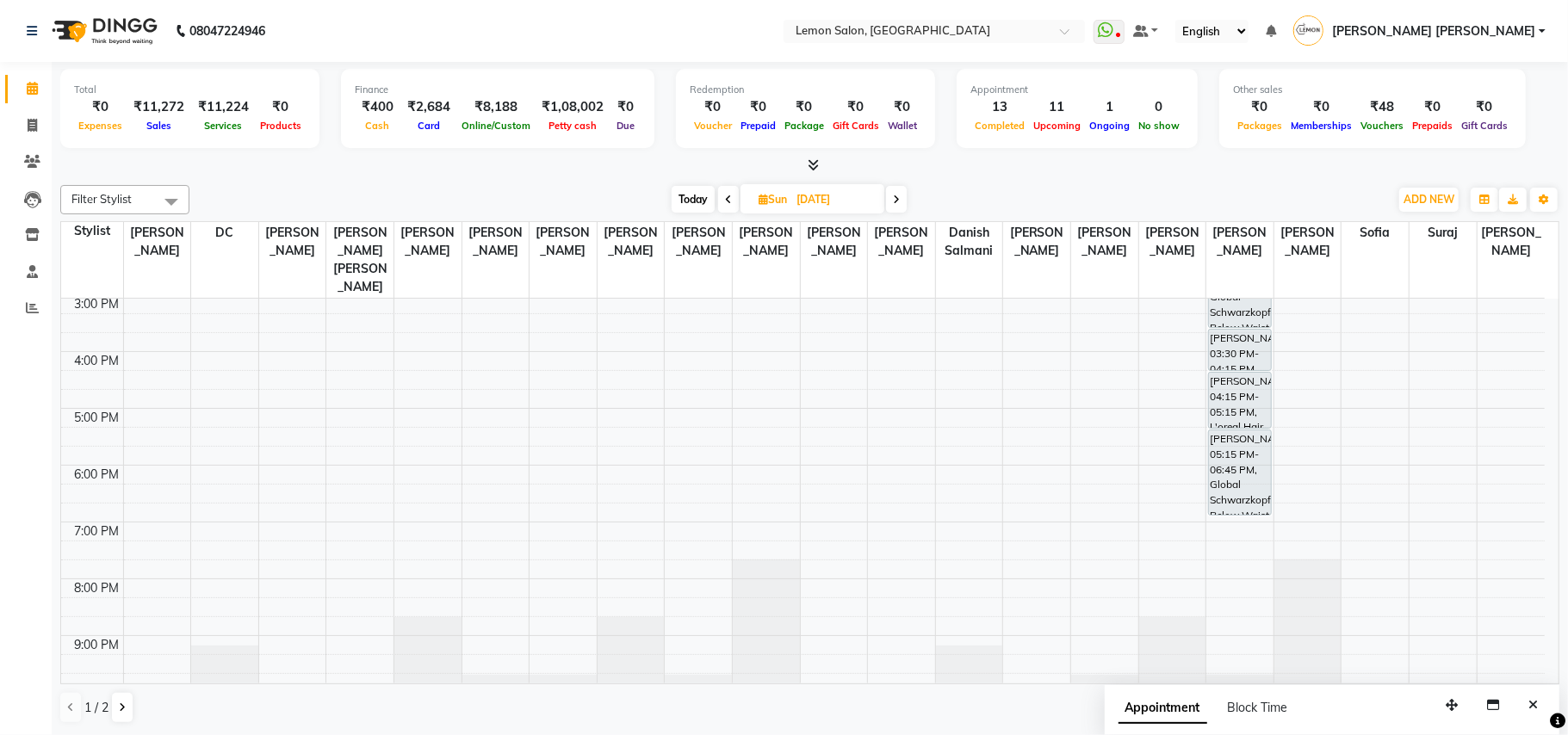
click at [682, 200] on span "Today" at bounding box center [693, 199] width 43 height 27
type input "[DATE]"
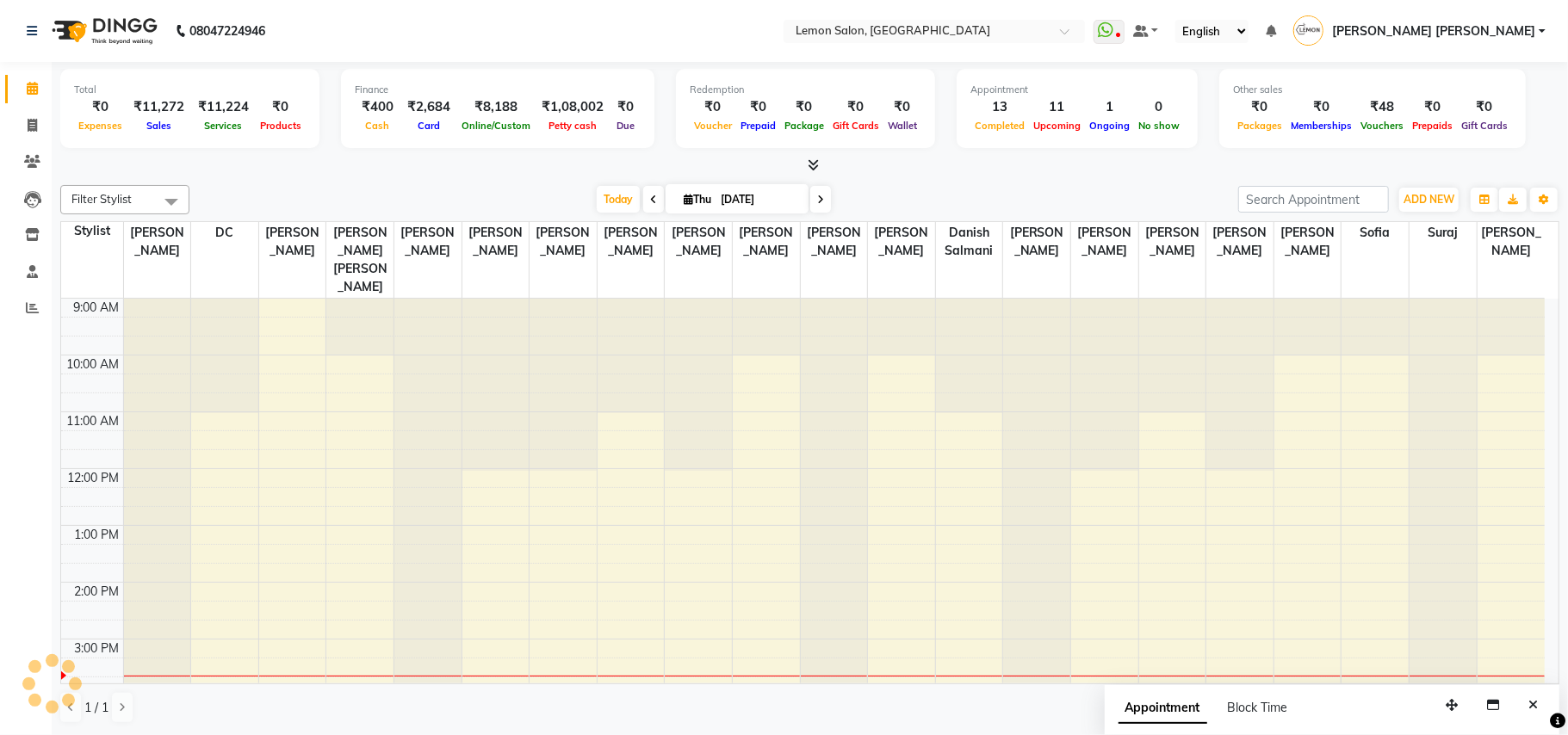
scroll to position [346, 0]
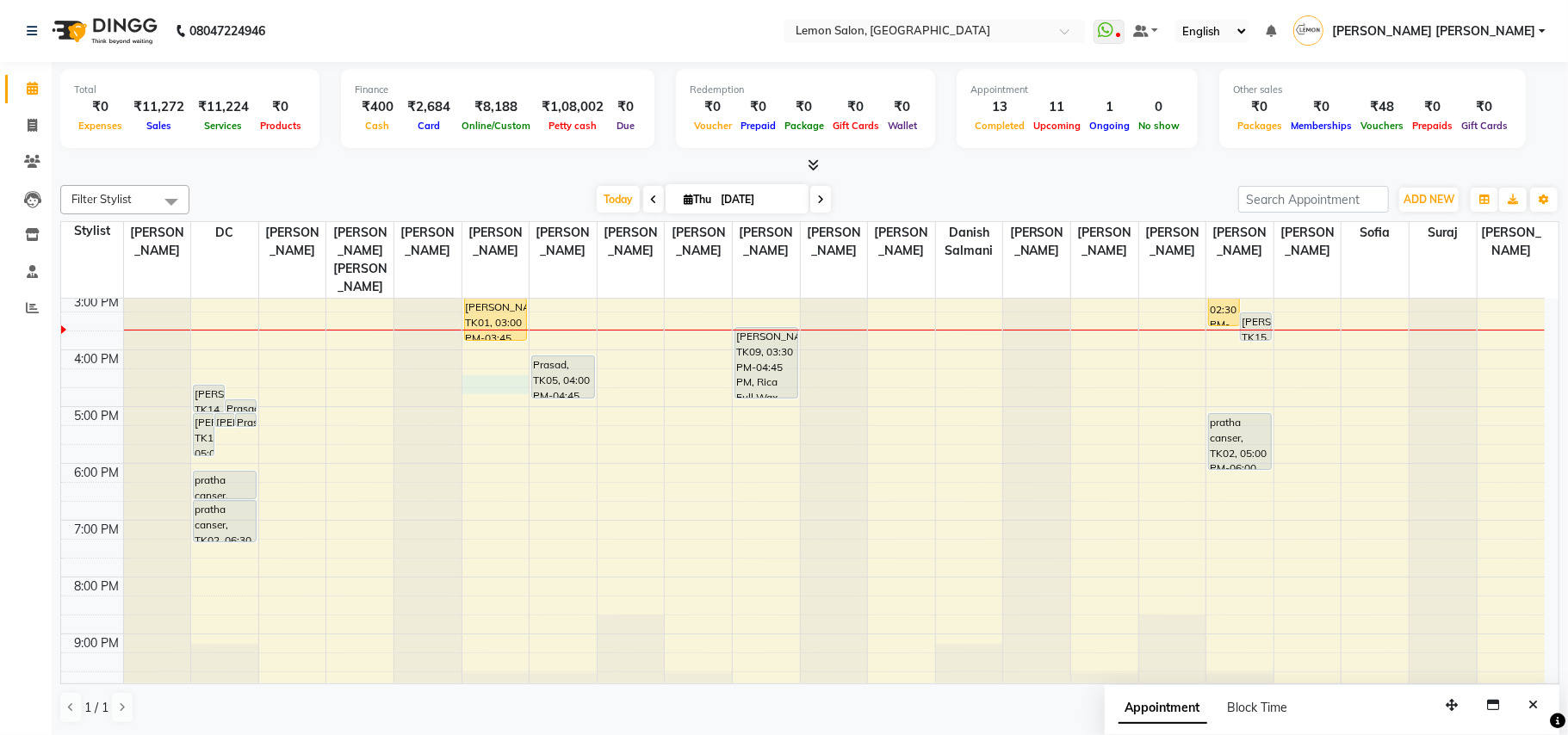
click at [492, 373] on div "9:00 AM 10:00 AM 11:00 AM 12:00 PM 1:00 PM 2:00 PM 3:00 PM 4:00 PM 5:00 PM 6:00…" at bounding box center [803, 350] width 1483 height 795
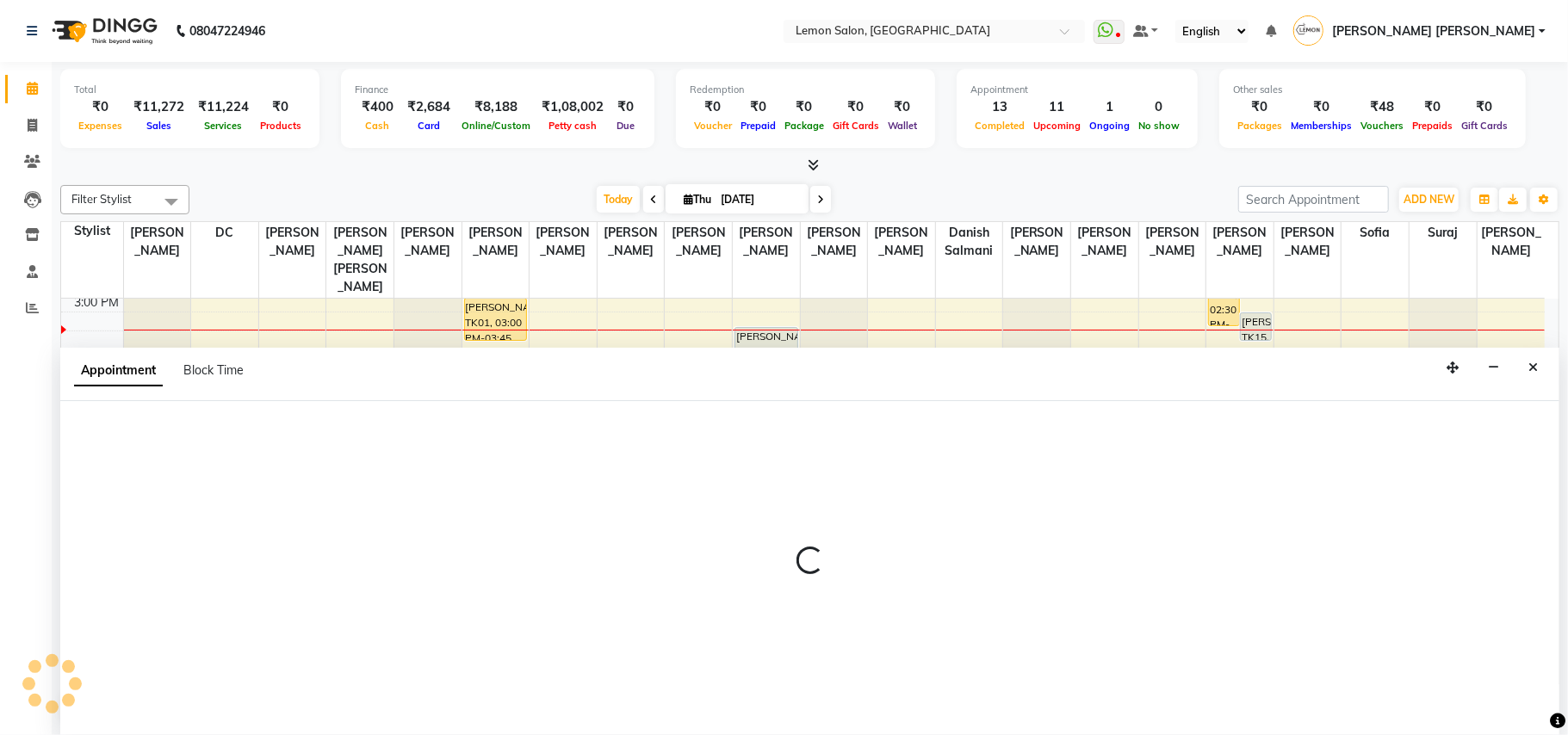
select select "7468"
select select "tentative"
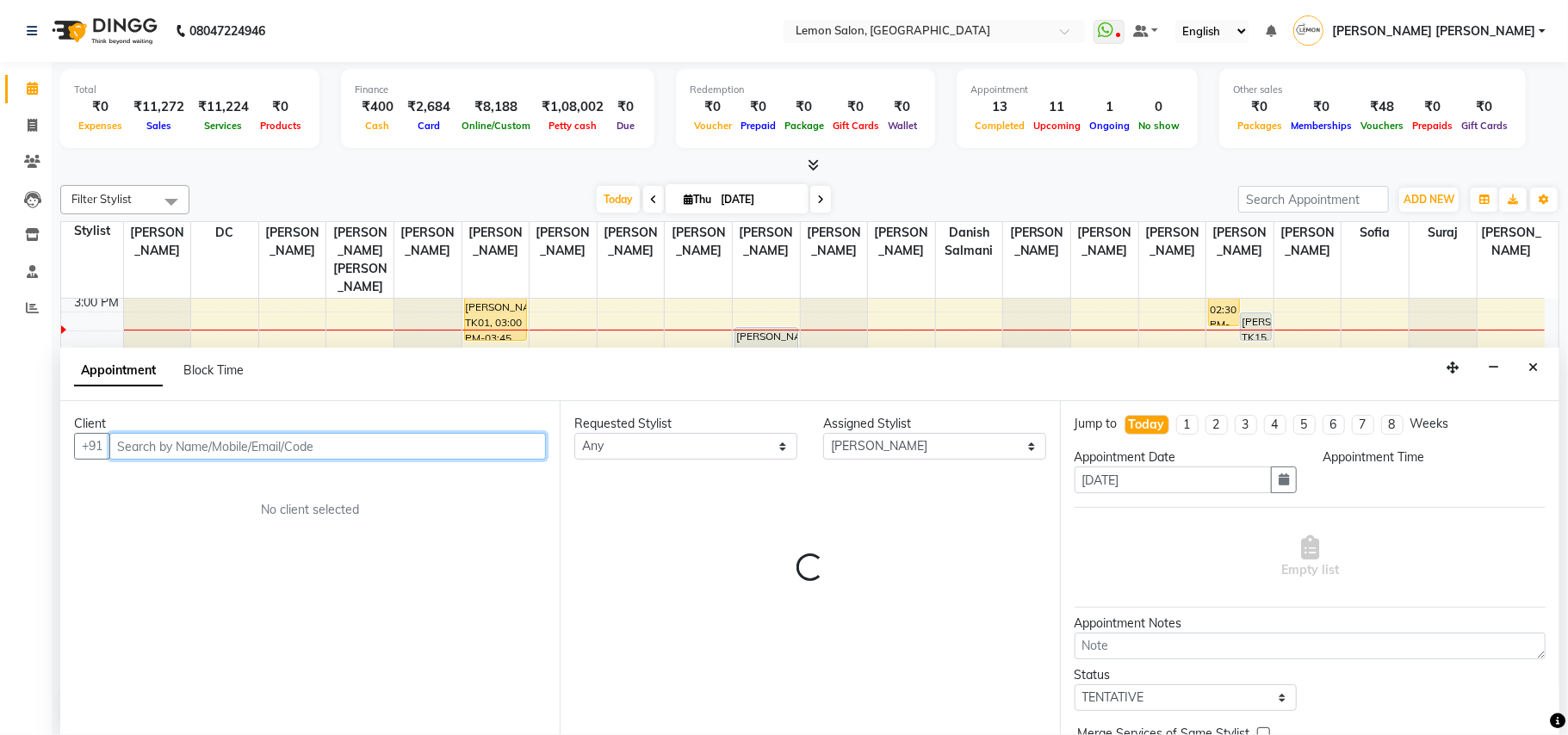
select select "975"
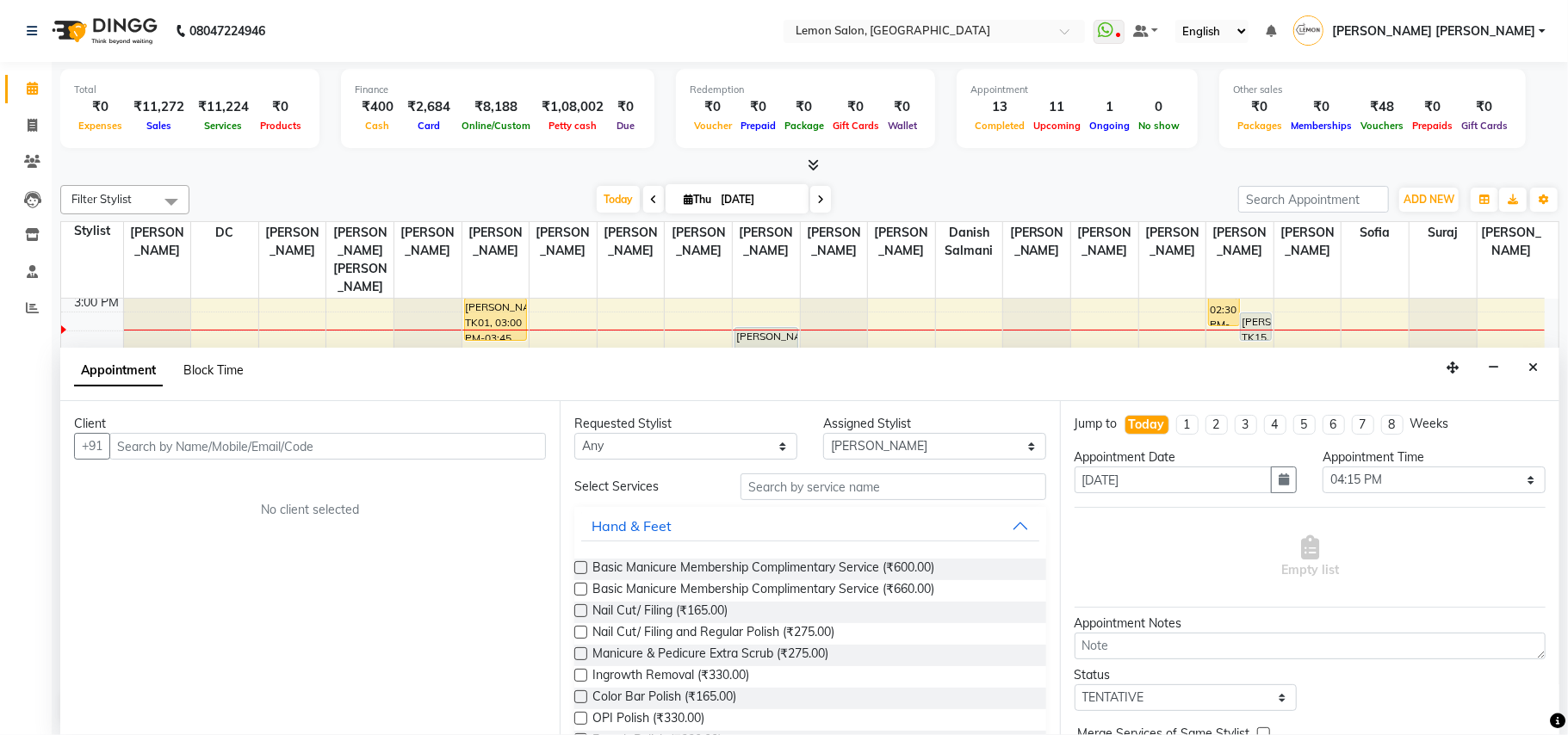
click at [212, 369] on span "Block Time" at bounding box center [213, 371] width 60 height 16
select select "7468"
select select "975"
select select "1005"
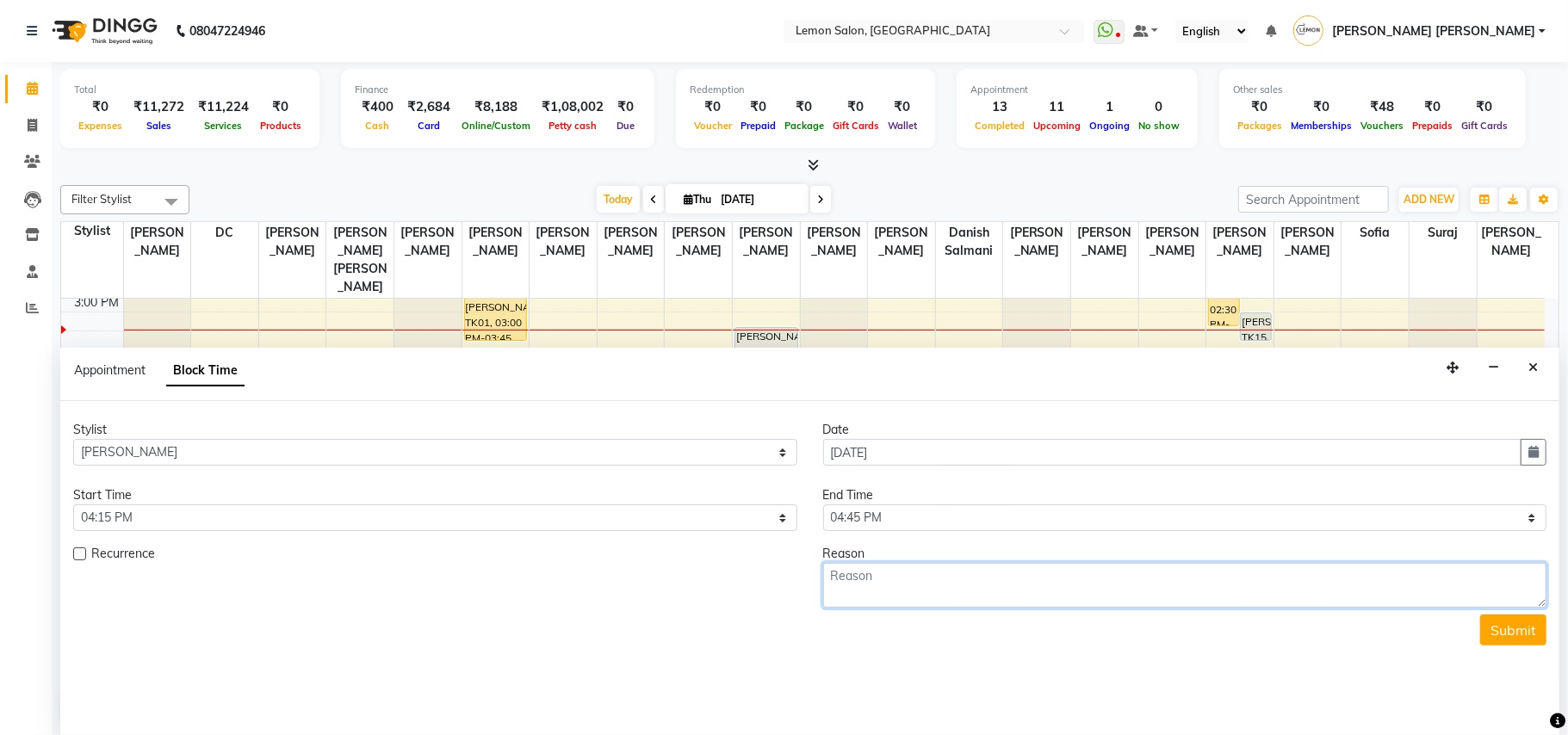
click at [892, 522] on textarea at bounding box center [1185, 586] width 724 height 45
type textarea "oshiwara Shabana jimani"
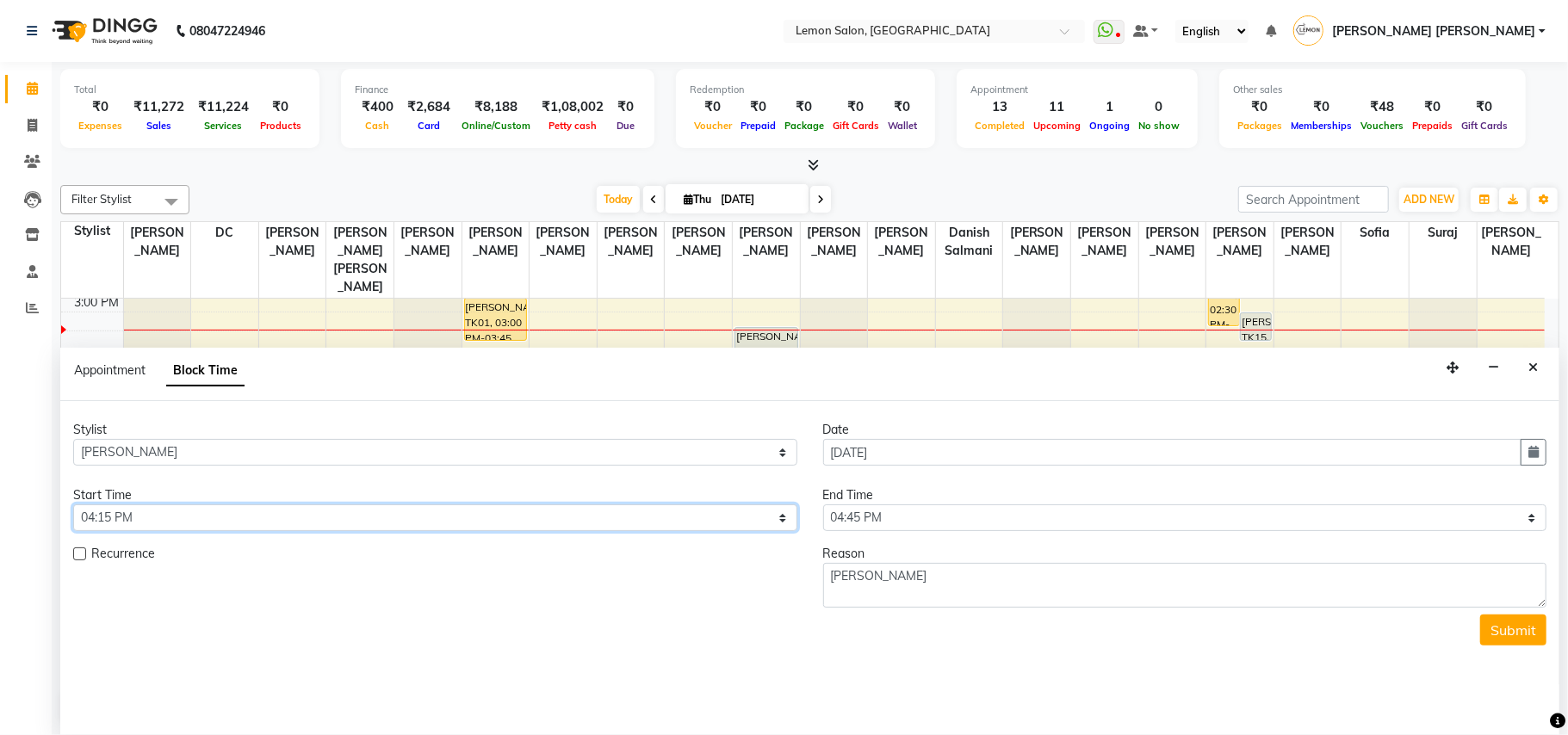
click at [98, 521] on select "Select 10:00 AM 10:15 AM 10:30 AM 10:45 AM 11:00 AM 11:15 AM 11:30 AM 11:45 AM …" at bounding box center [435, 517] width 724 height 27
click at [0, 434] on div "Calendar Invoice Clients Leads Inventory Staff Reports Completed InProgress Upc…" at bounding box center [116, 379] width 232 height 661
click at [98, 522] on select "Select 10:00 AM 10:15 AM 10:30 AM 10:45 AM 11:00 AM 11:15 AM 11:30 AM 11:45 AM …" at bounding box center [435, 517] width 724 height 27
select select "990"
click at [73, 506] on select "Select 10:00 AM 10:15 AM 10:30 AM 10:45 AM 11:00 AM 11:15 AM 11:30 AM 11:45 AM …" at bounding box center [435, 517] width 724 height 27
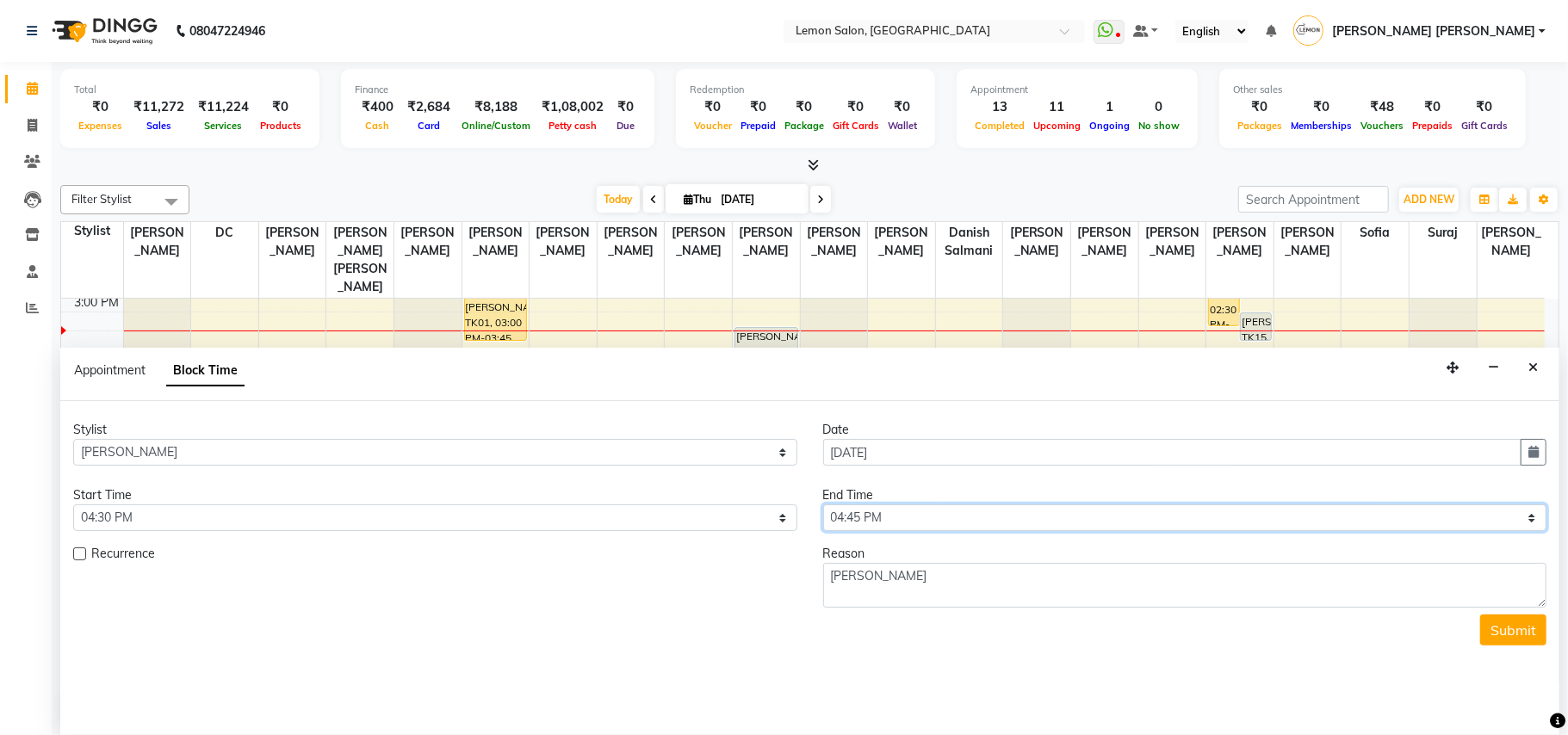
click at [873, 522] on select "Select 10:00 AM 10:15 AM 10:30 AM 10:45 AM 11:00 AM 11:15 AM 11:30 AM 11:45 AM …" at bounding box center [1185, 517] width 724 height 27
select select "1050"
click at [823, 506] on select "Select 10:00 AM 10:15 AM 10:30 AM 10:45 AM 11:00 AM 11:15 AM 11:30 AM 11:45 AM …" at bounding box center [1185, 517] width 724 height 27
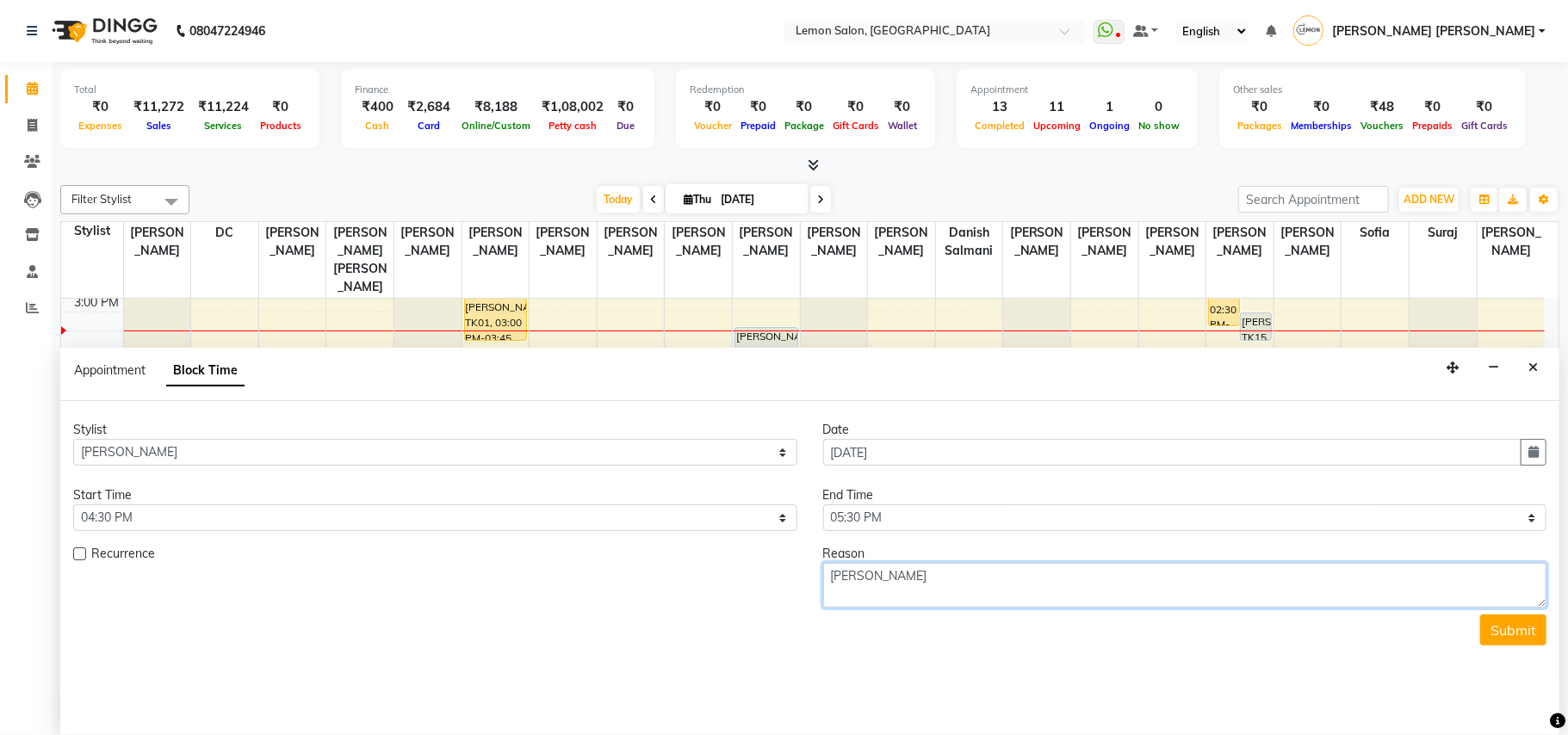
click at [838, 522] on textarea "oshiwara Shabana jimani" at bounding box center [1185, 586] width 724 height 45
click at [947, 522] on textarea "Oshiwara Shabana jimani" at bounding box center [1185, 586] width 724 height 45
type textarea "[PERSON_NAME]"
click at [1162, 522] on button "Submit" at bounding box center [1513, 630] width 66 height 31
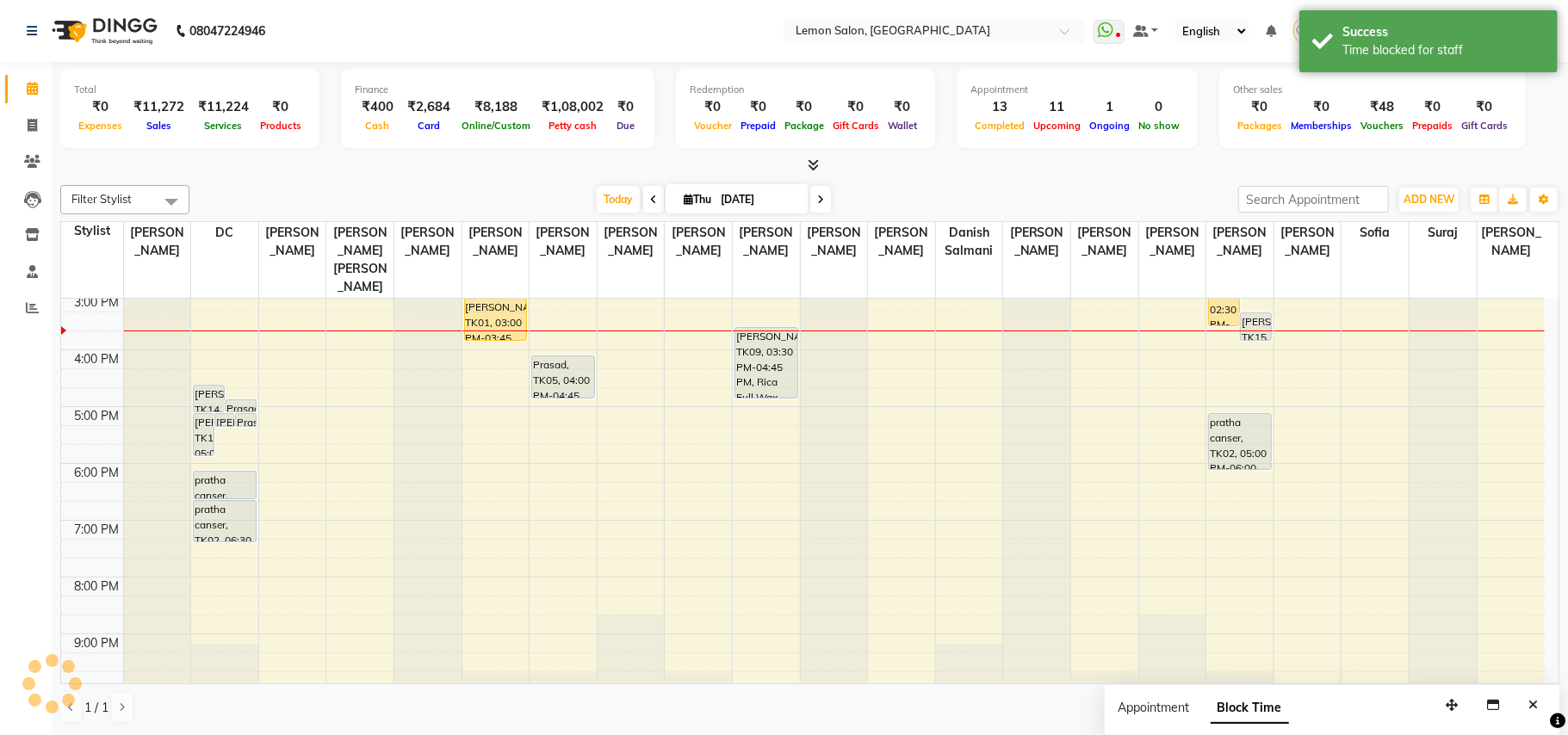
click at [810, 207] on span at bounding box center [820, 199] width 21 height 27
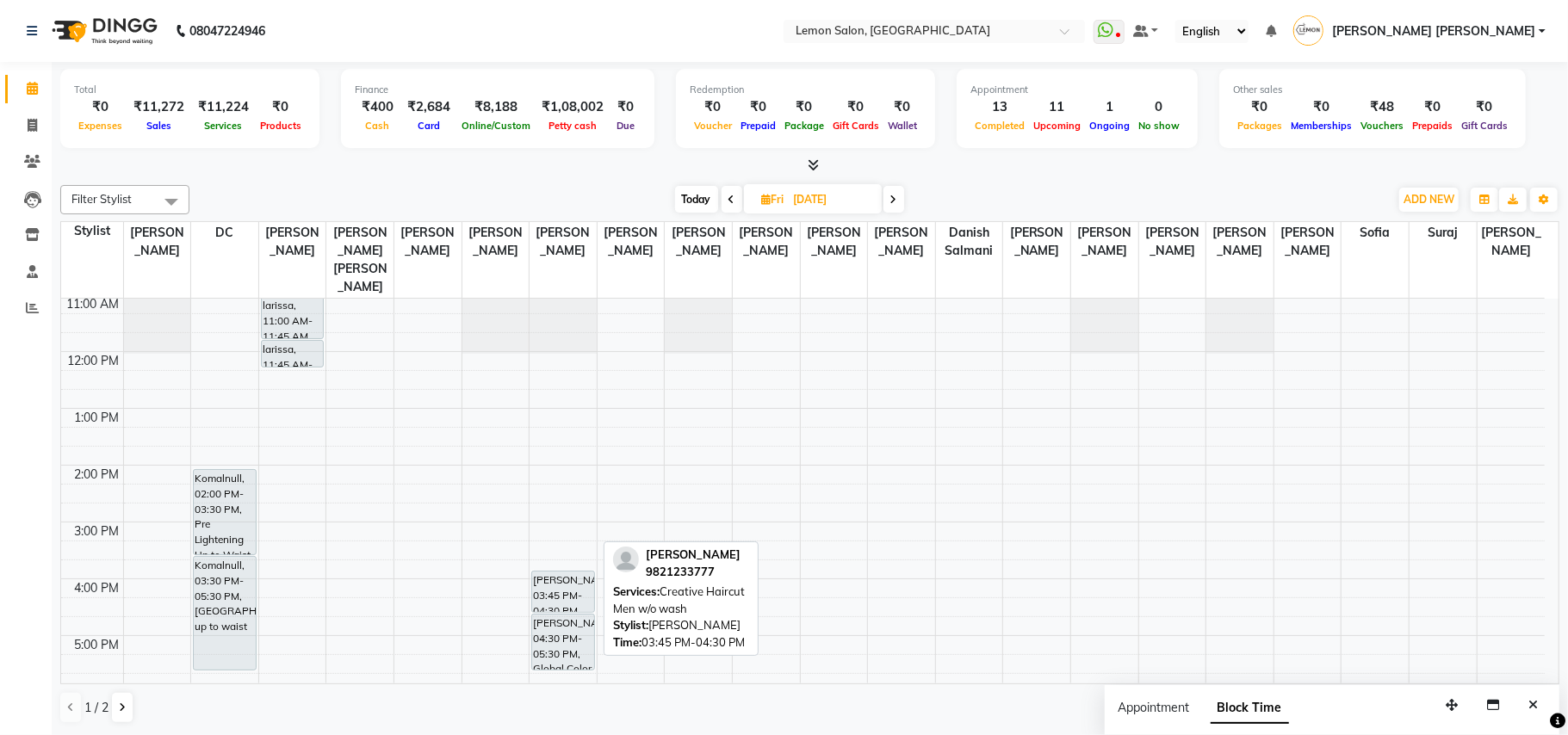
scroll to position [231, 0]
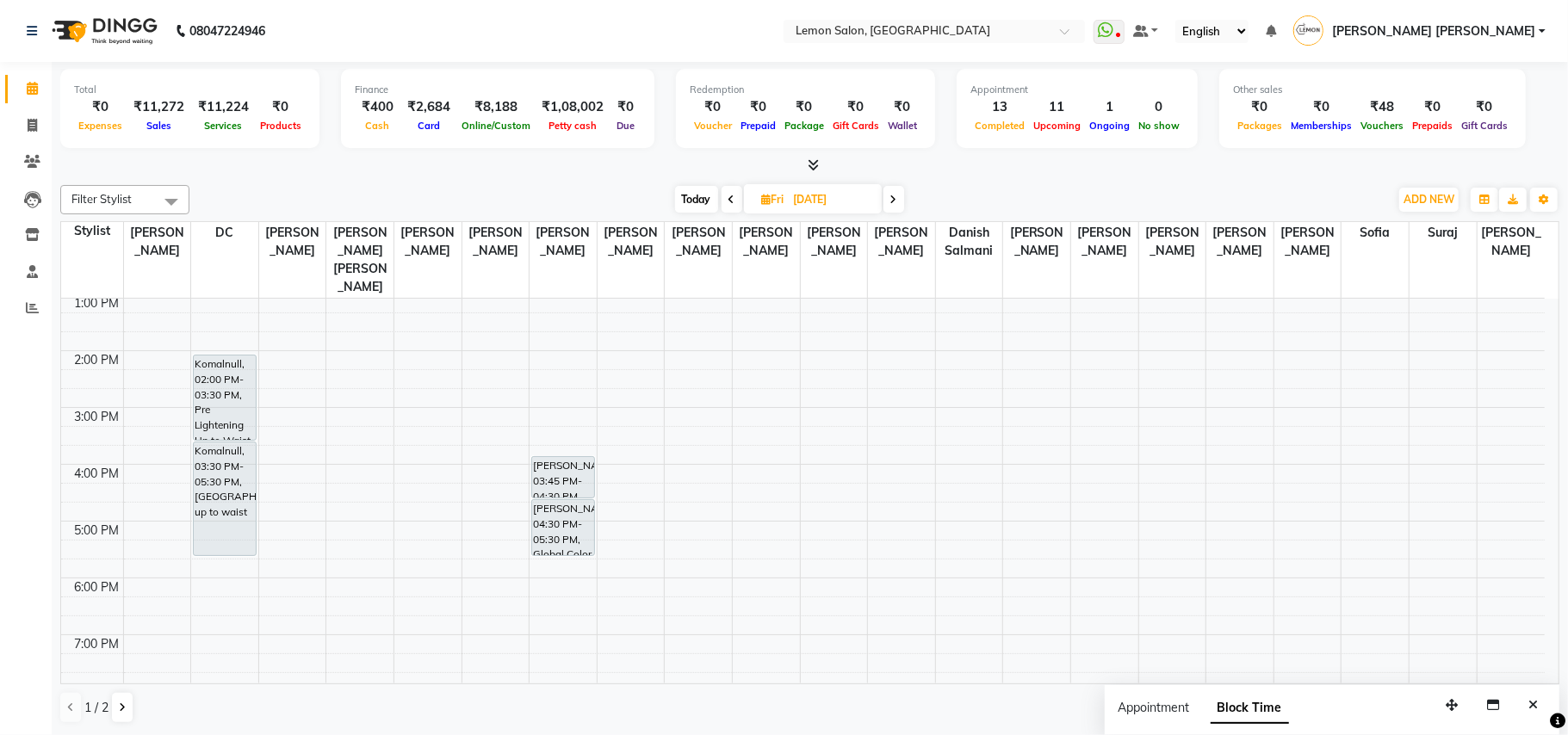
click at [693, 193] on span "Today" at bounding box center [697, 199] width 43 height 27
type input "[DATE]"
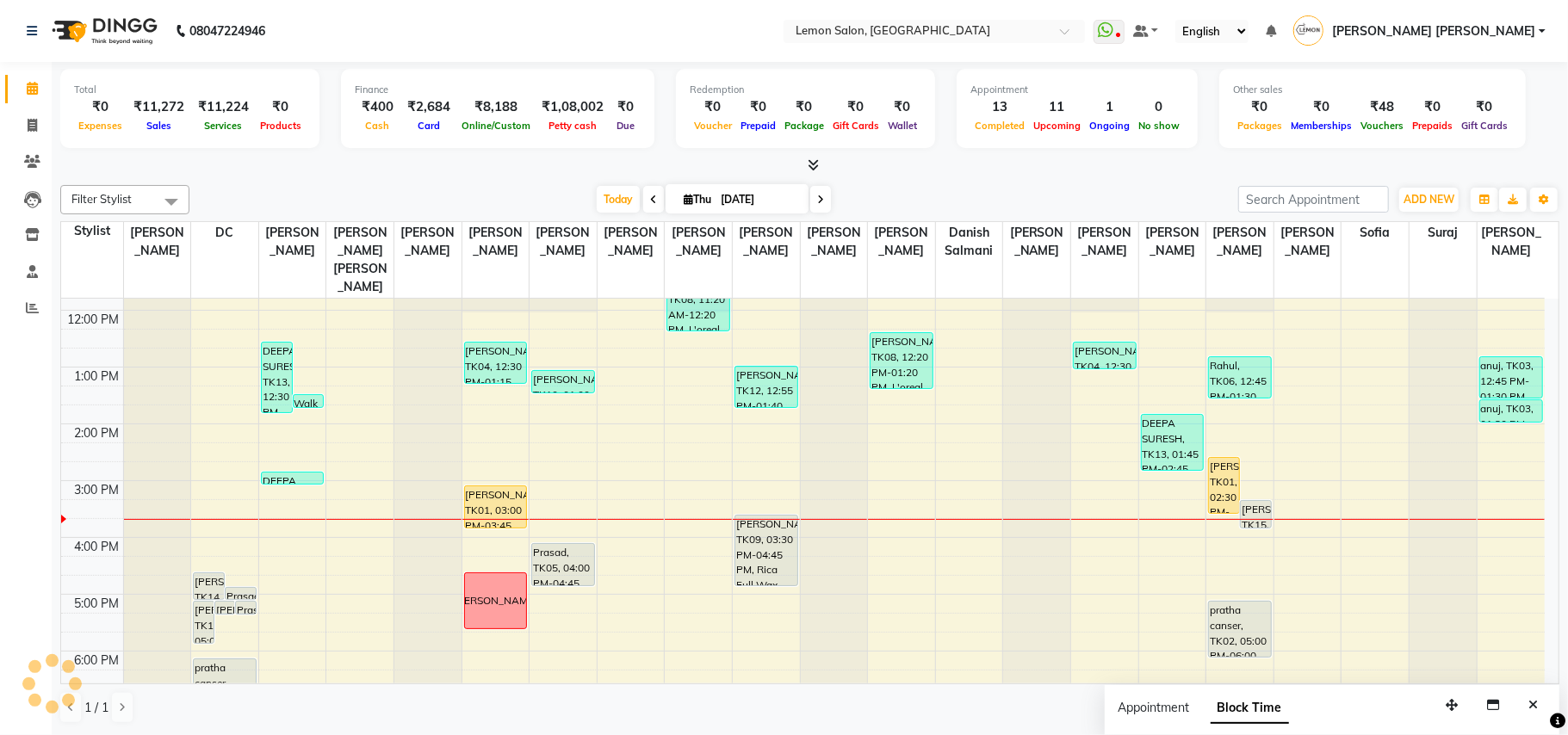
scroll to position [117, 0]
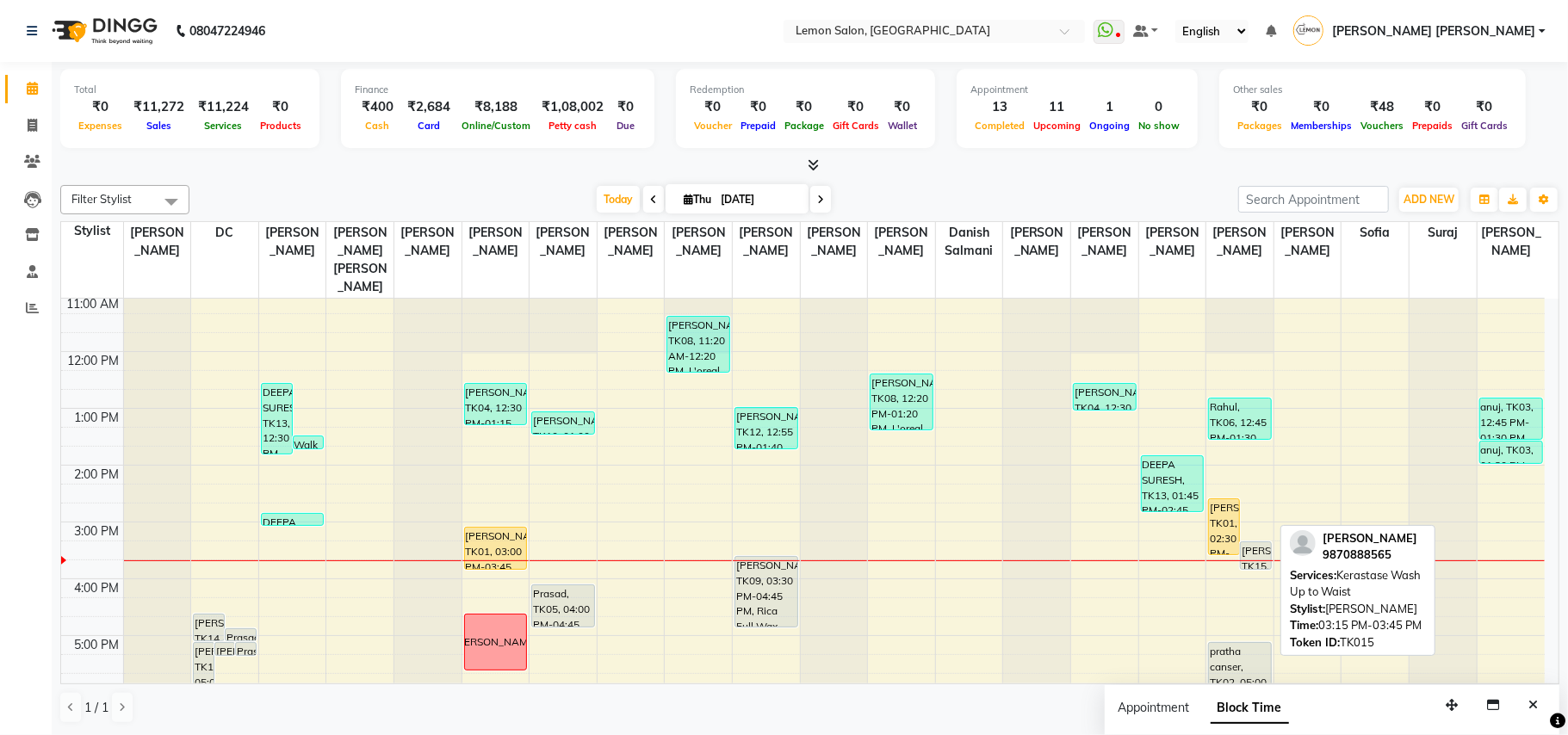
click at [1162, 522] on div "[PERSON_NAME], TK15, 03:15 PM-03:45 PM, Kerastase Wash Up to Waist" at bounding box center [1255, 555] width 30 height 27
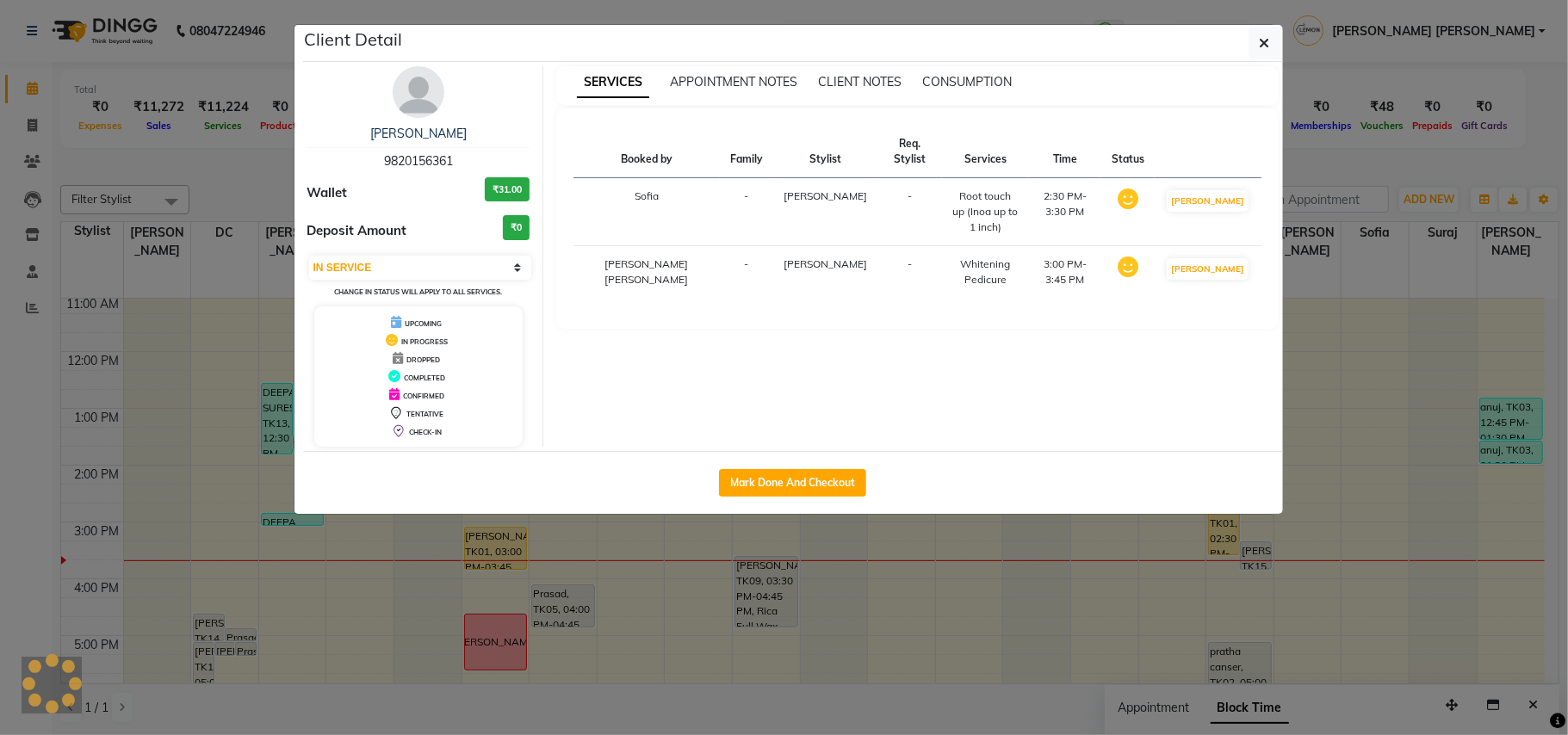
select select "7"
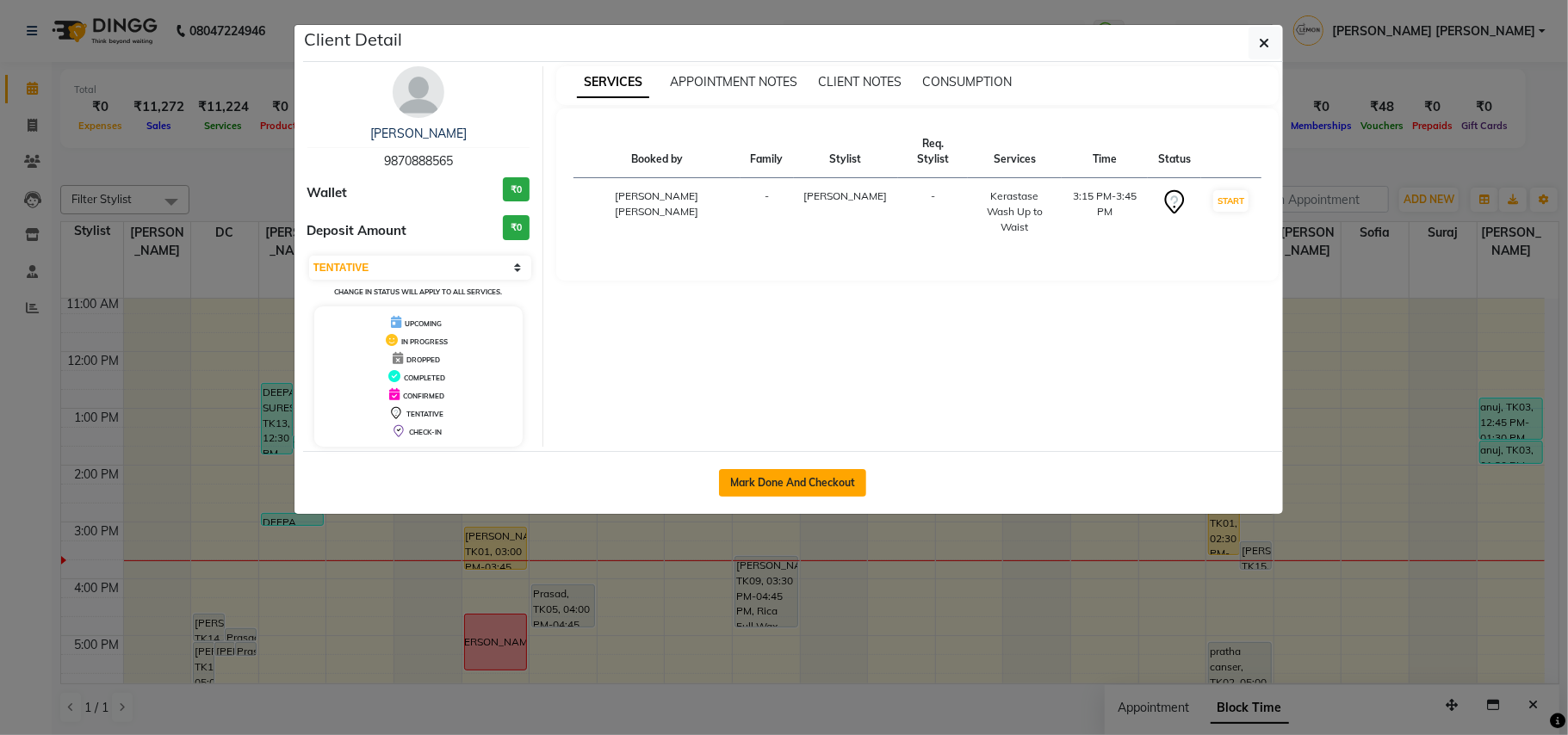
click at [745, 484] on button "Mark Done And Checkout" at bounding box center [793, 483] width 147 height 28
select select "service"
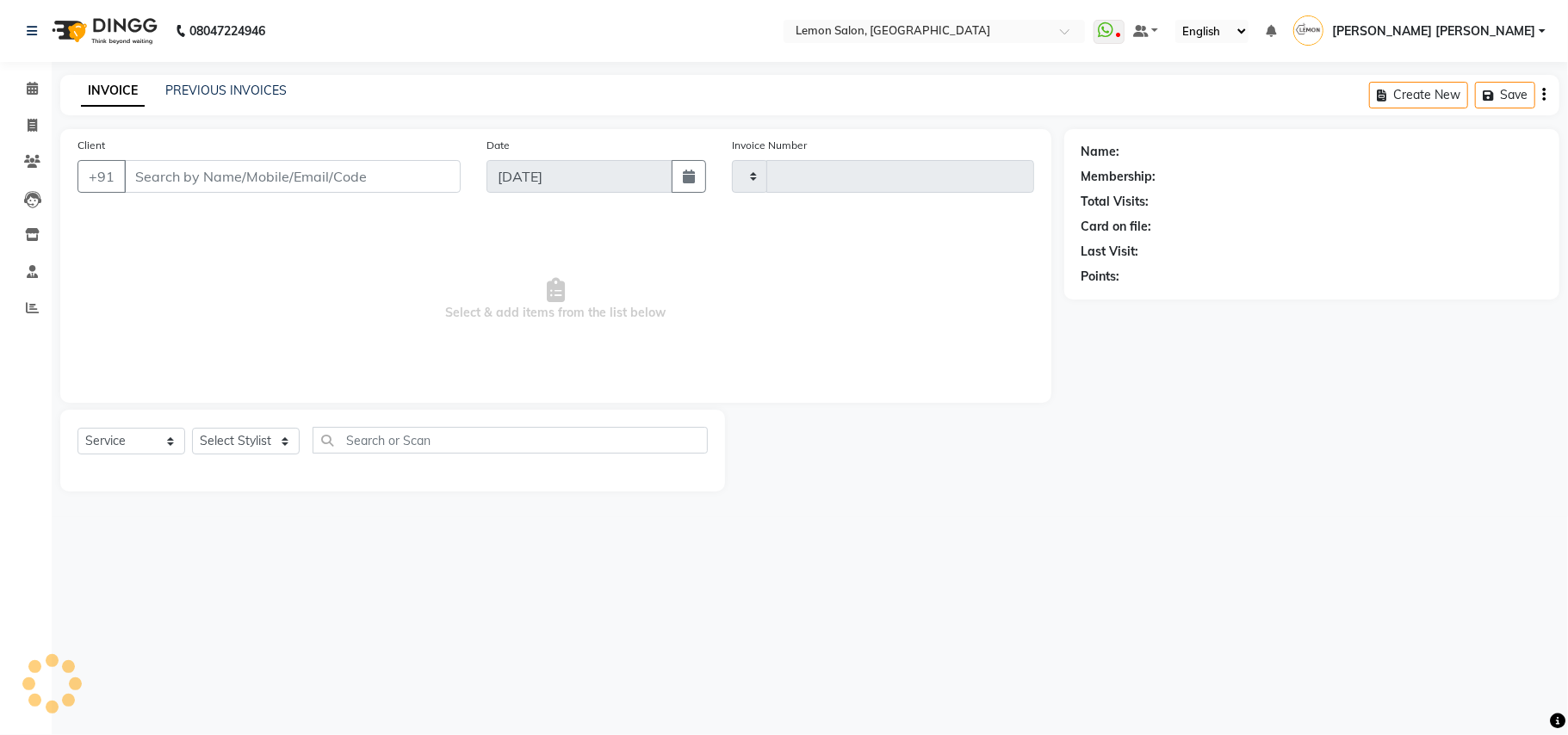
type input "6029"
select select "551"
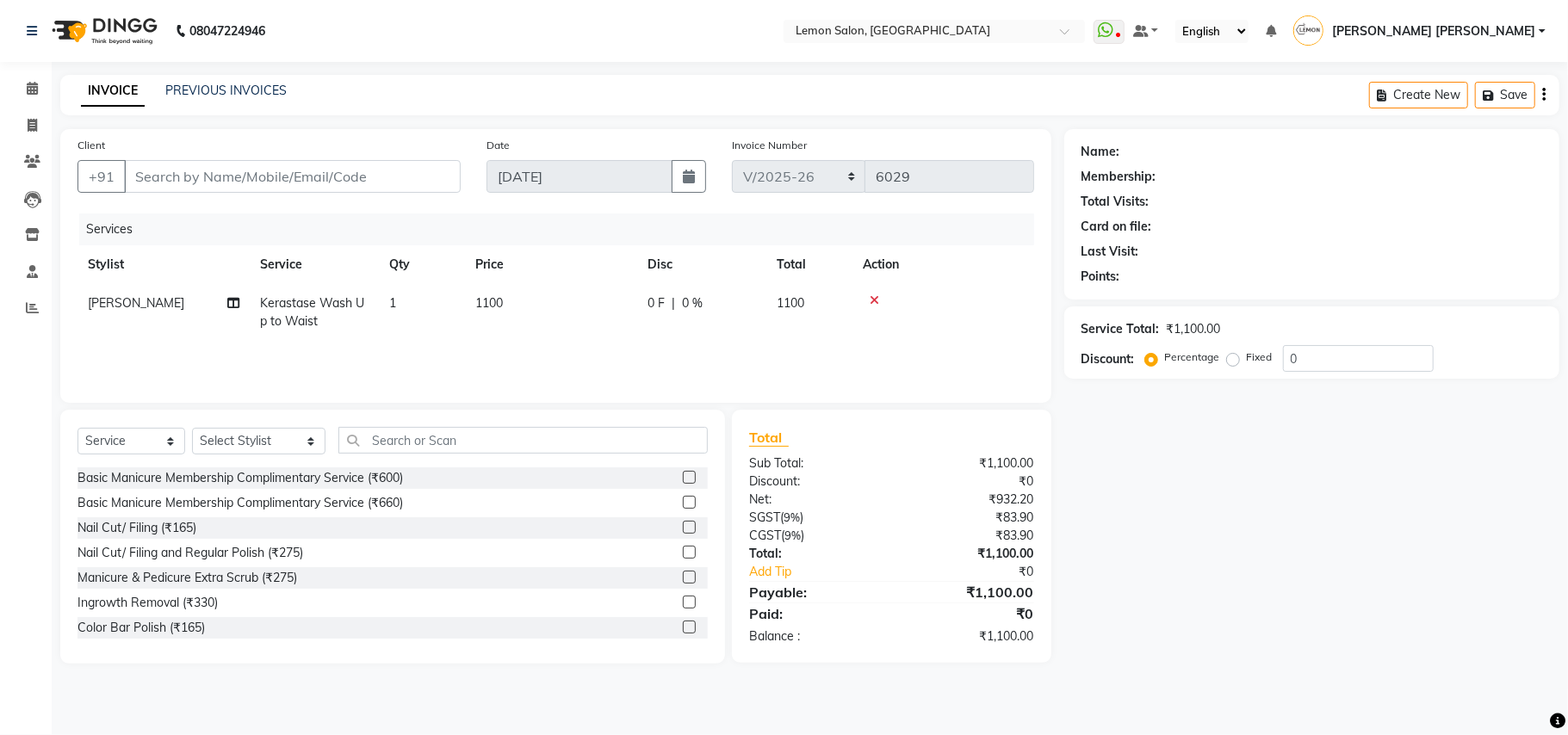
type input "9870888565"
select select "34429"
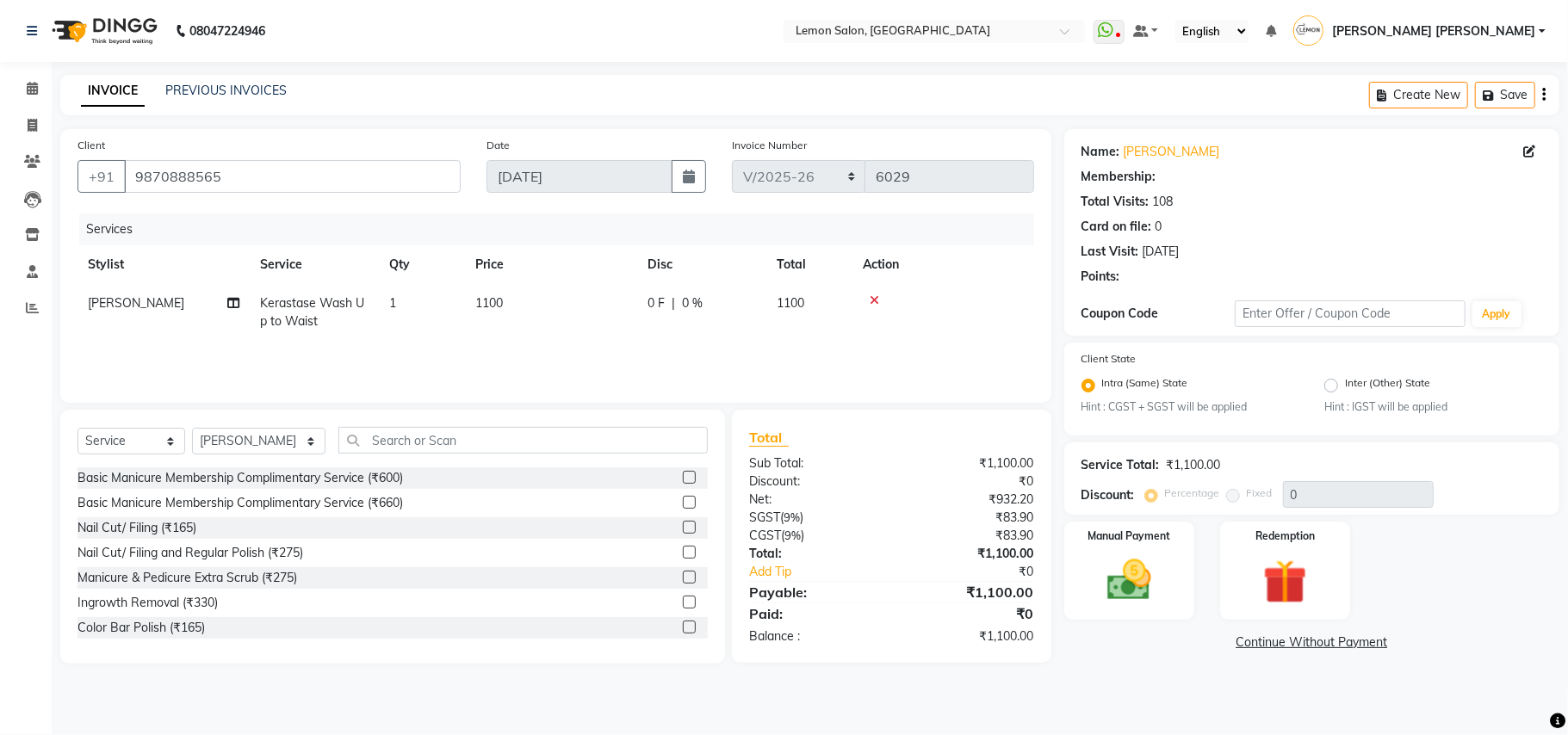
select select "1: Object"
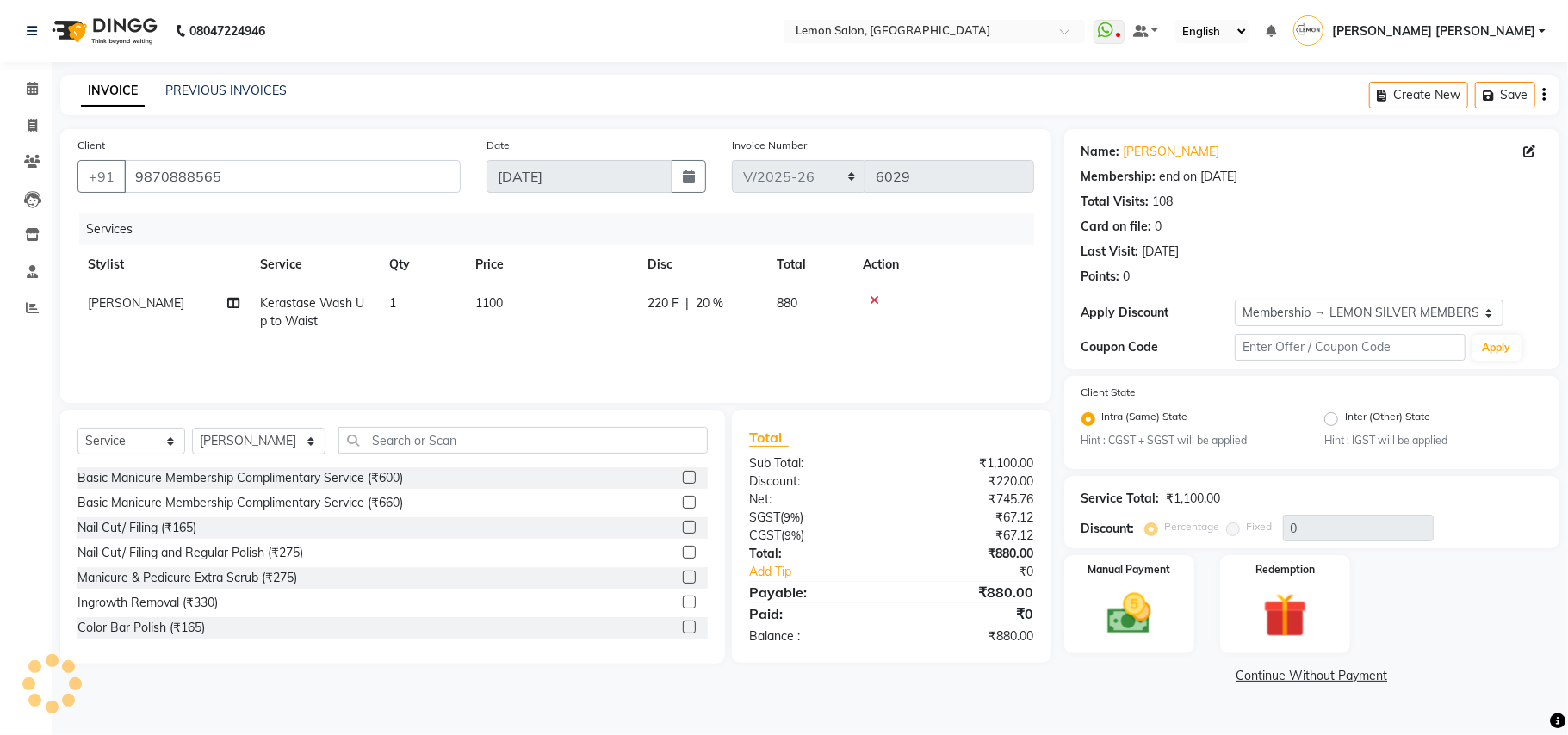
type input "20"
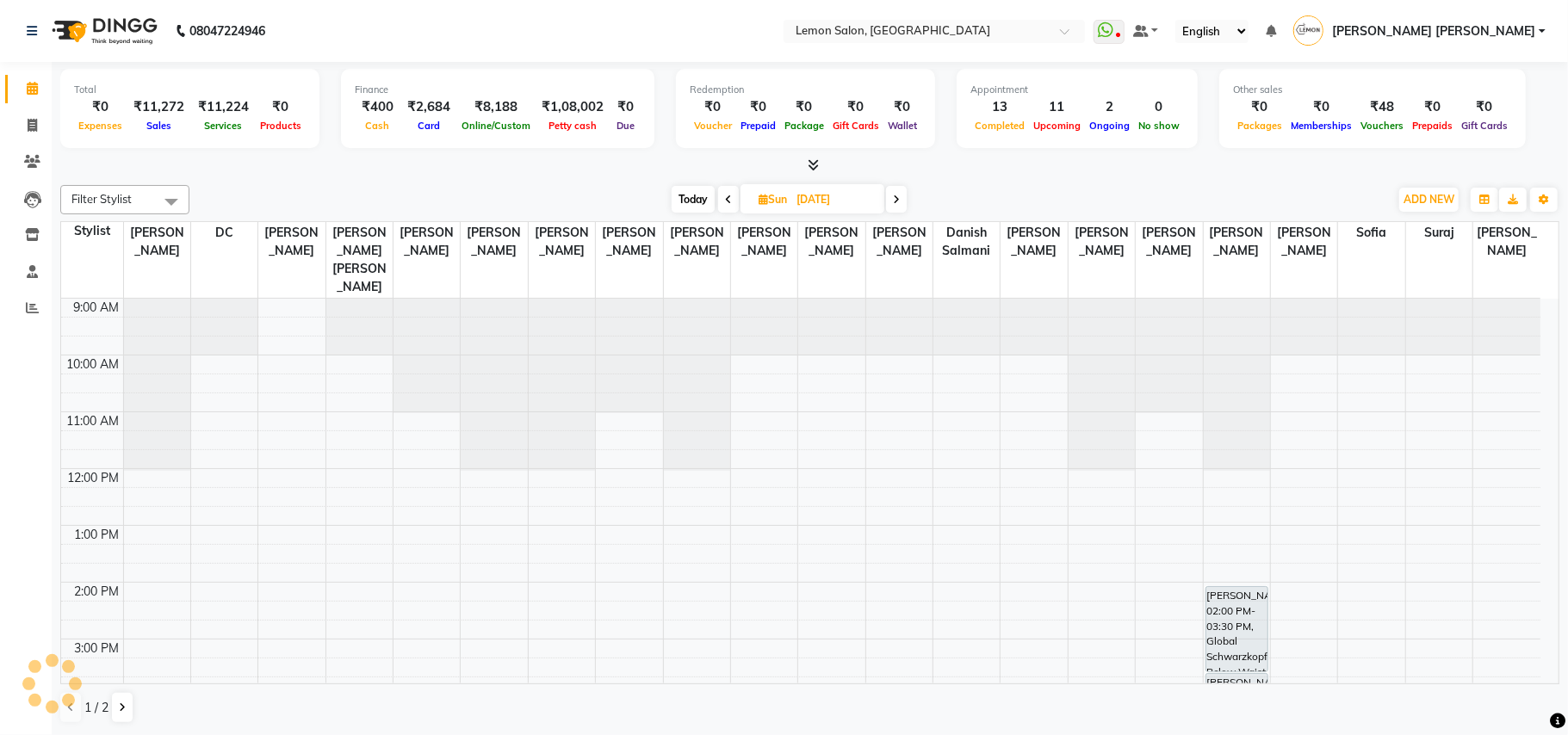
drag, startPoint x: 686, startPoint y: 189, endPoint x: 738, endPoint y: 269, distance: 95.4
click at [687, 191] on span "Today" at bounding box center [693, 199] width 43 height 27
type input "[DATE]"
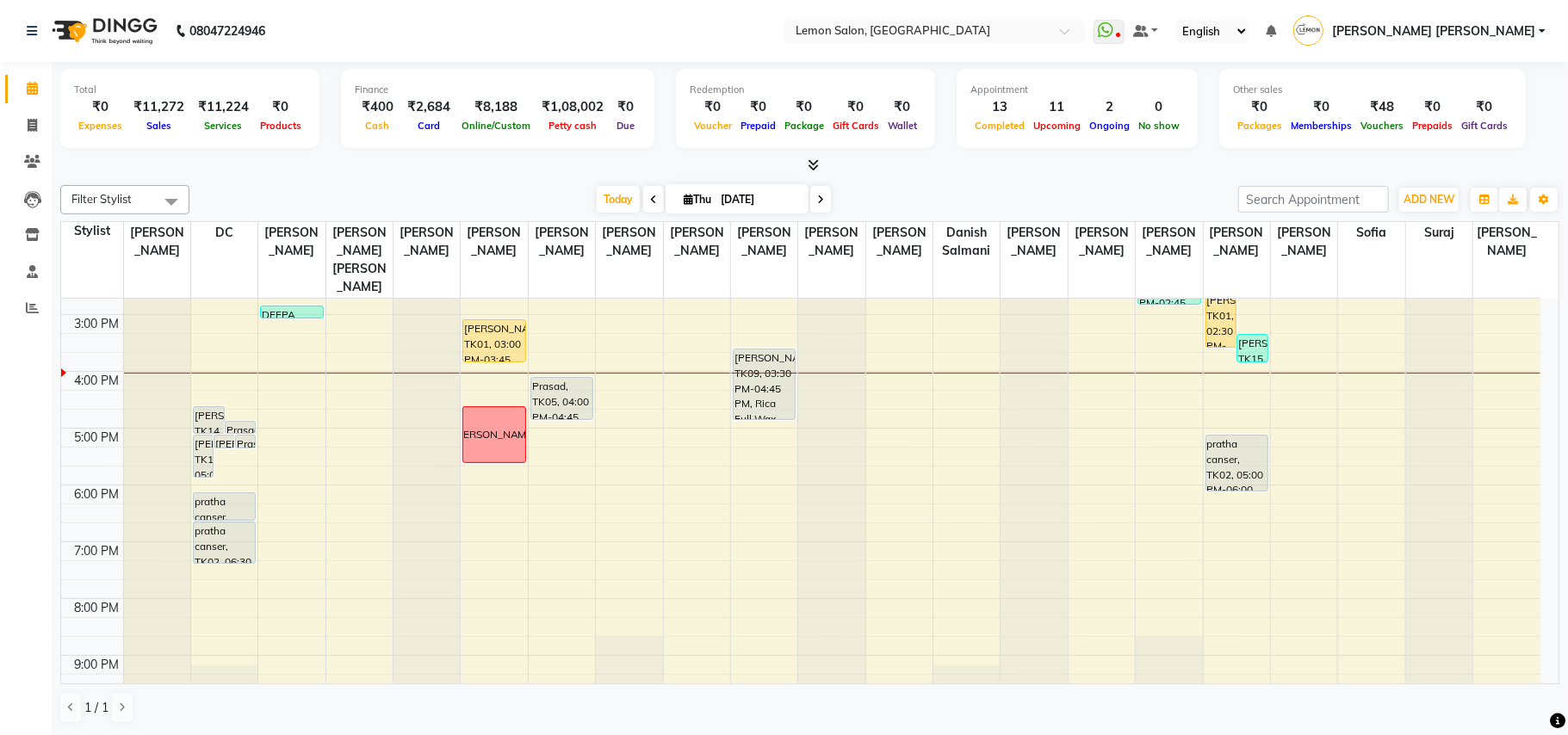
scroll to position [404, 0]
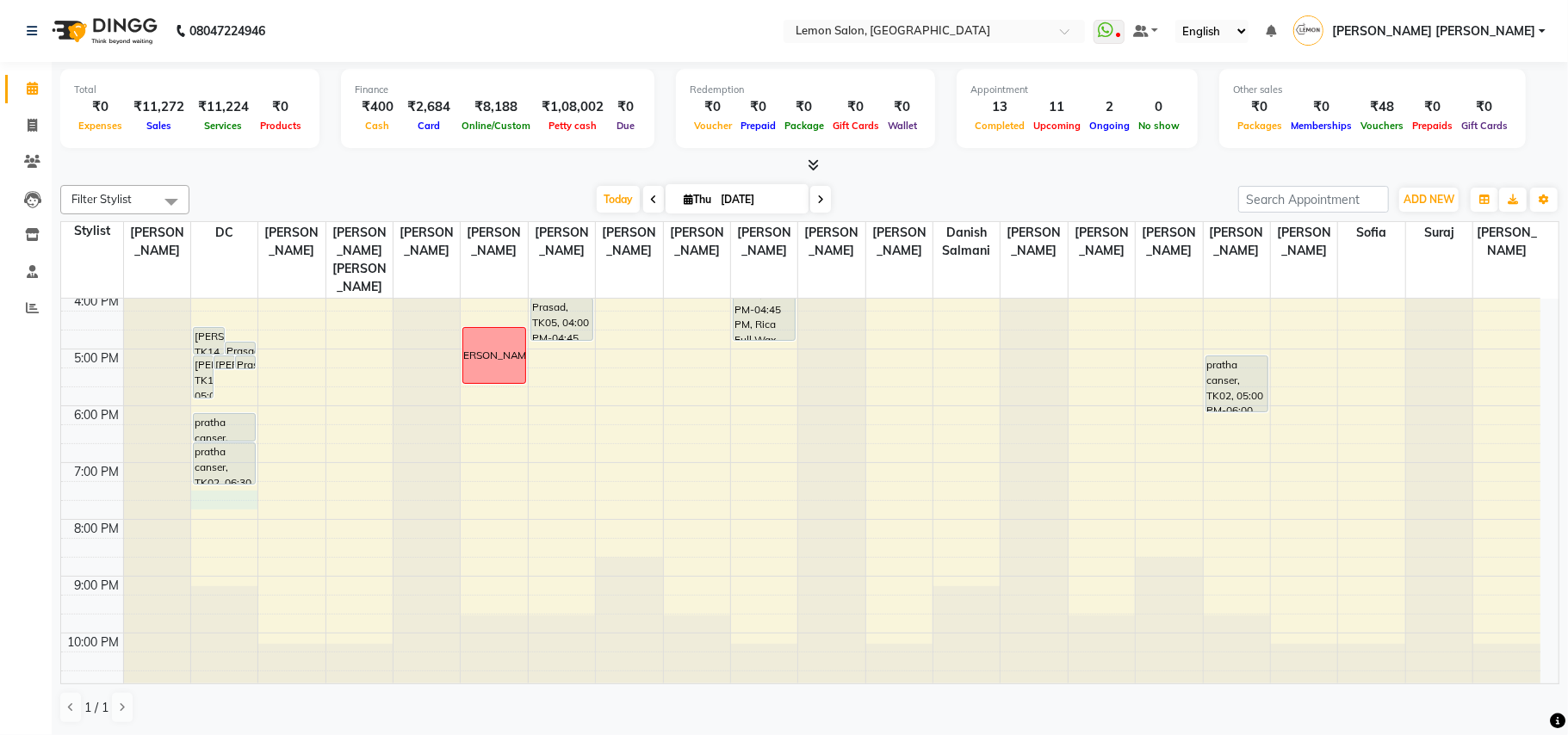
click at [227, 479] on div "9:00 AM 10:00 AM 11:00 AM 12:00 PM 1:00 PM 2:00 PM 3:00 PM 4:00 PM 5:00 PM 6:00…" at bounding box center [800, 292] width 1479 height 795
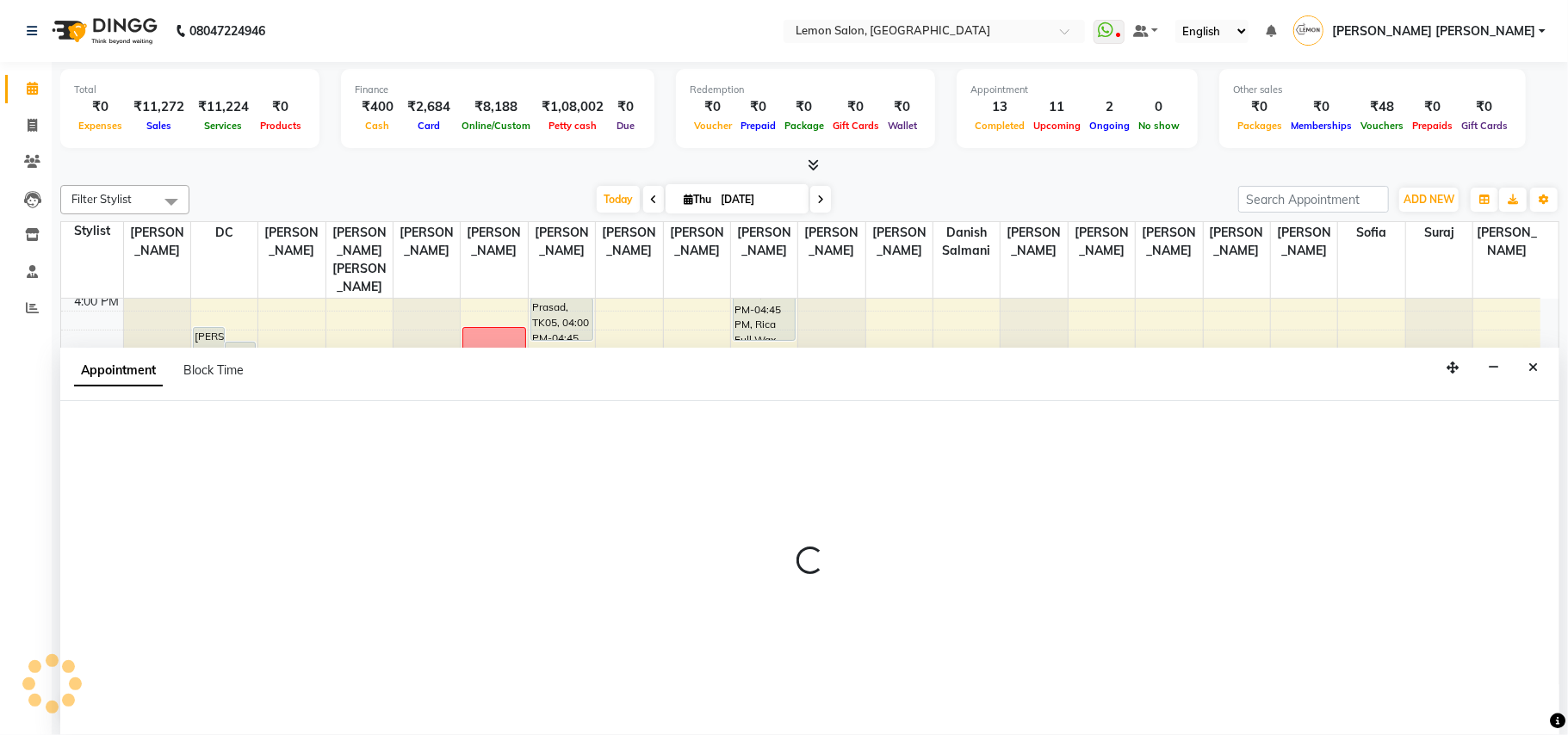
select select "7889"
select select "tentative"
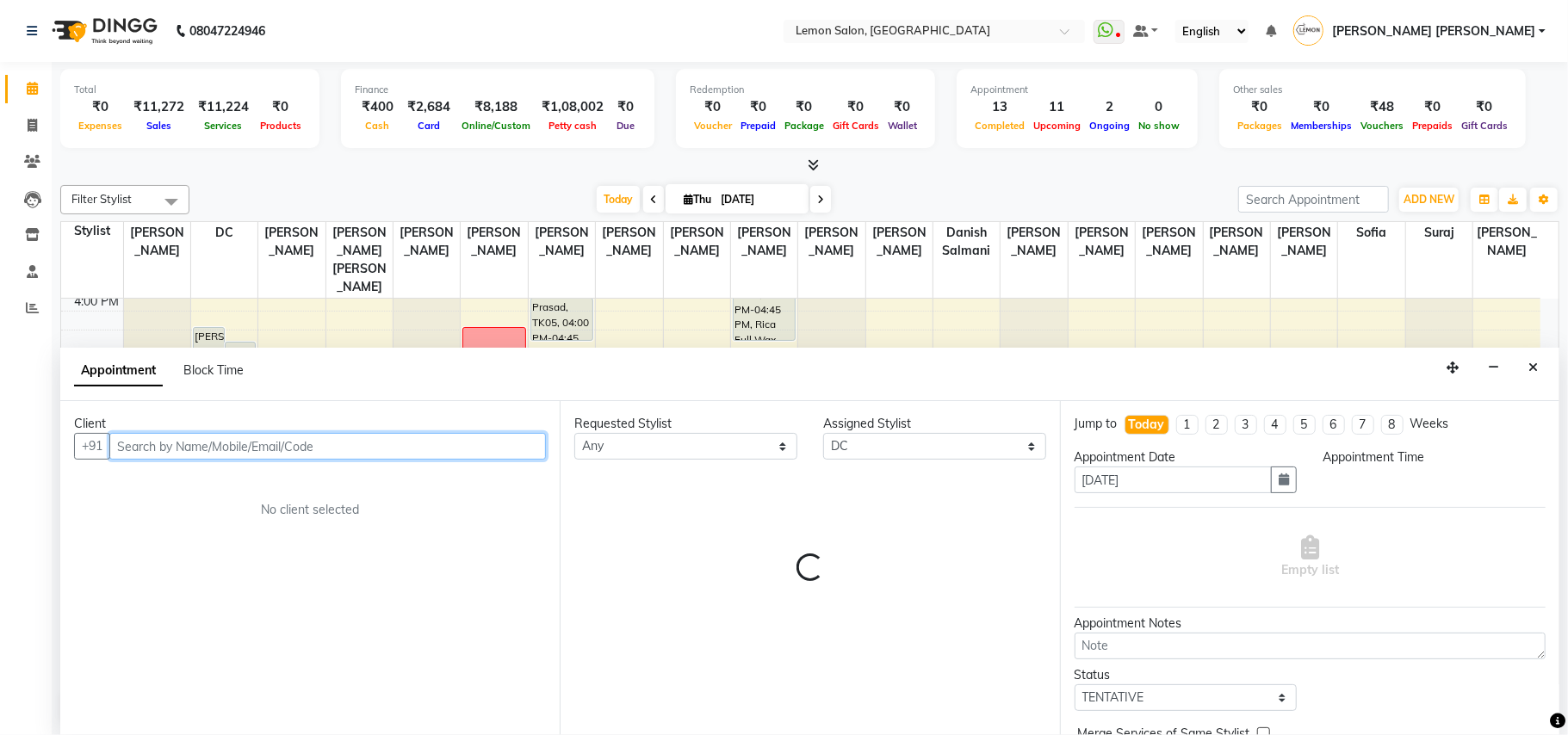
select select "1155"
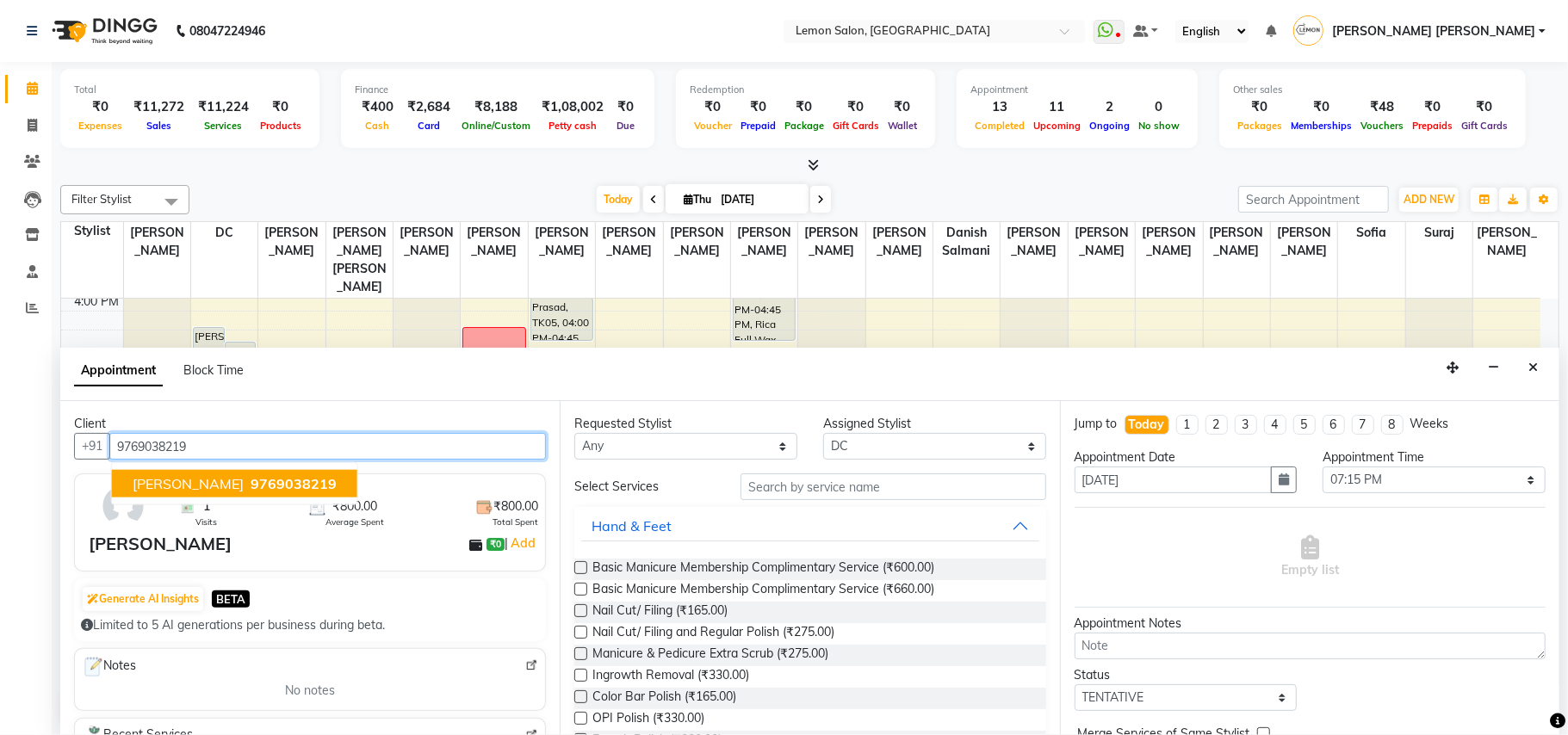
click at [256, 478] on span "9769038219" at bounding box center [294, 484] width 86 height 17
type input "9769038219"
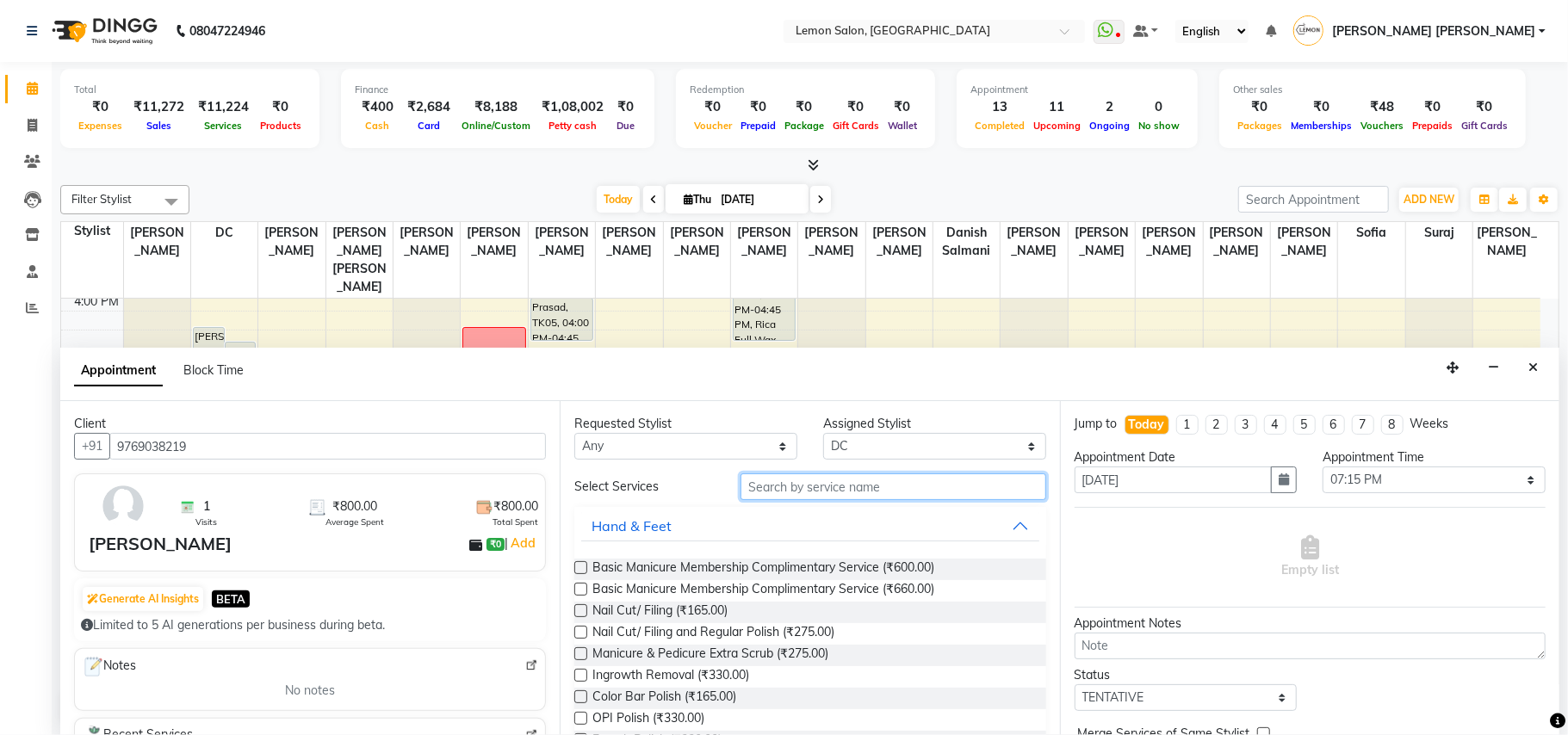
click at [842, 485] on input "text" at bounding box center [893, 486] width 306 height 27
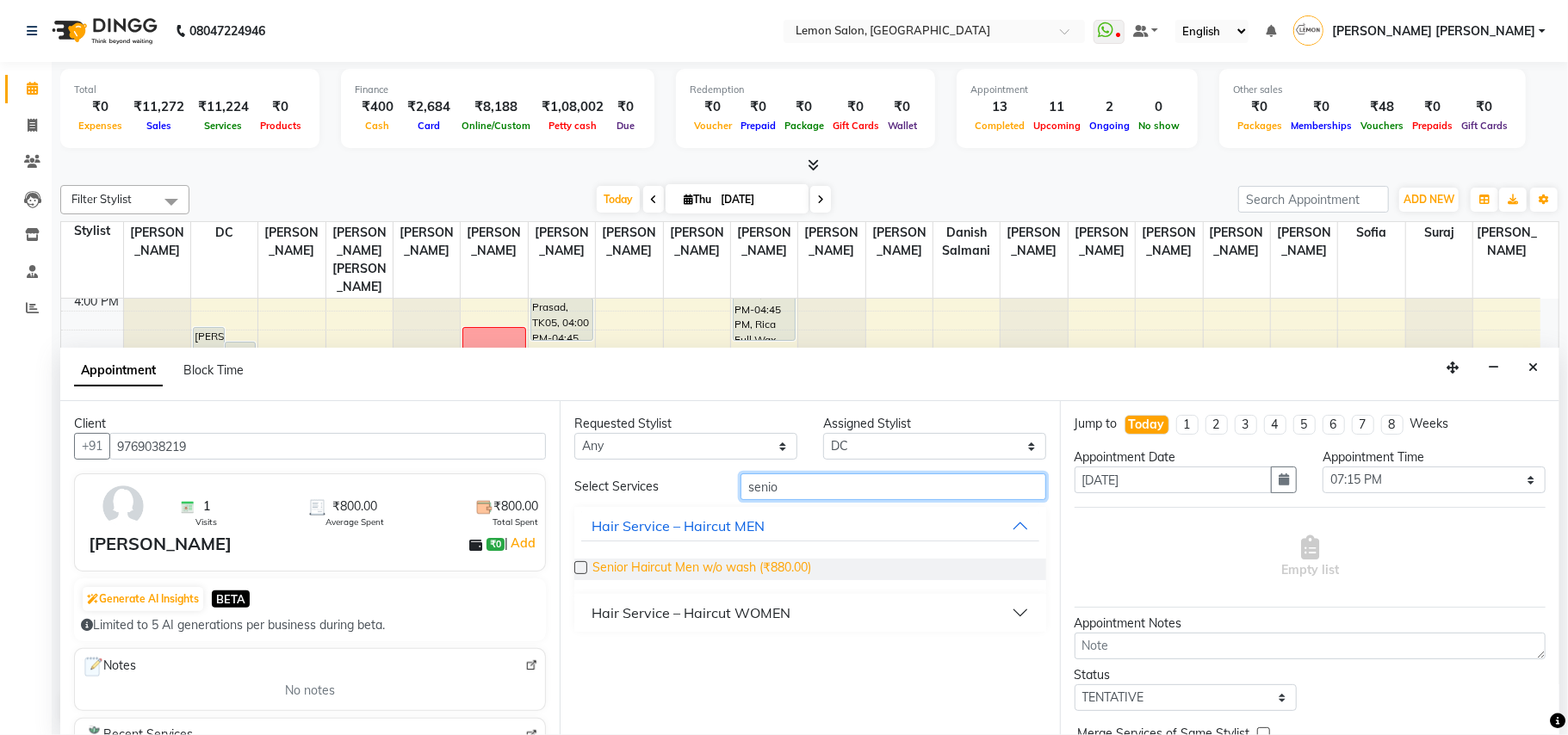
type input "senio"
click at [785, 561] on span "Senior Haircut Men w/o wash (₹880.00)" at bounding box center [701, 569] width 218 height 22
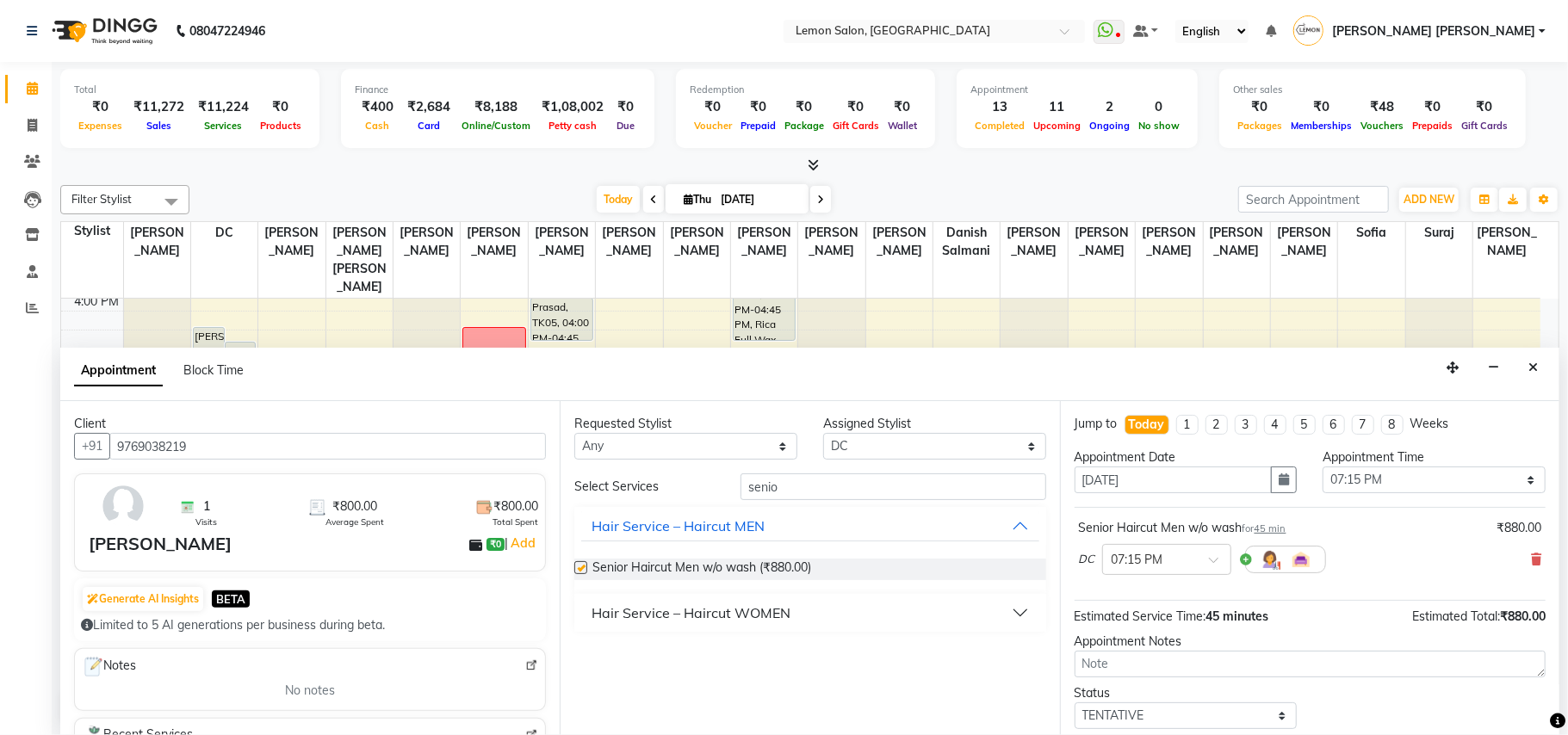
checkbox input "false"
drag, startPoint x: 1398, startPoint y: 489, endPoint x: 1434, endPoint y: 468, distance: 41.7
click at [1399, 489] on select "Select 10:00 AM 10:15 AM 10:30 AM 10:45 AM 11:00 AM 11:15 AM 11:30 AM 11:45 AM …" at bounding box center [1433, 479] width 223 height 27
select select "1170"
click at [1322, 468] on select "Select 10:00 AM 10:15 AM 10:30 AM 10:45 AM 11:00 AM 11:15 AM 11:30 AM 11:45 AM …" at bounding box center [1433, 479] width 223 height 27
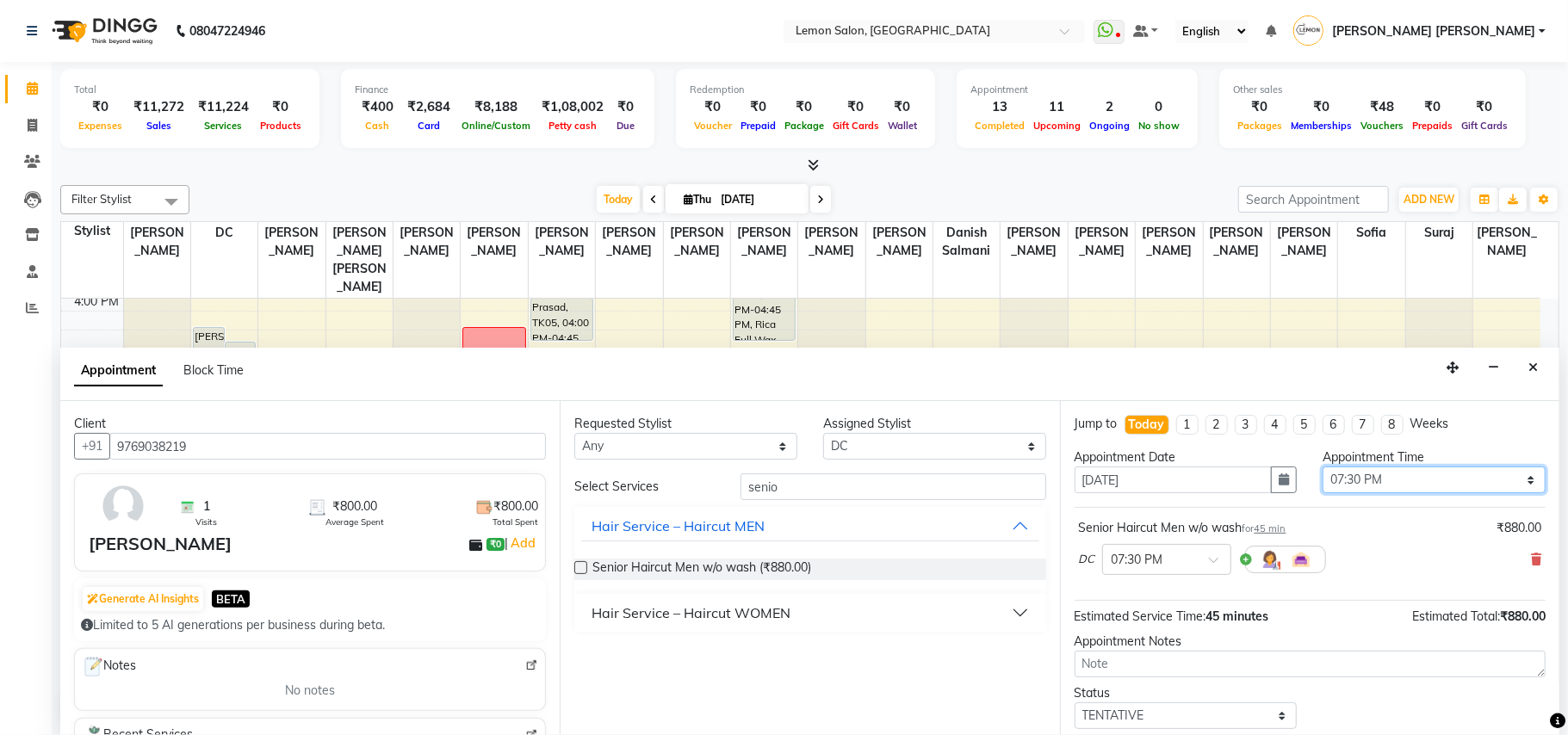
scroll to position [105, 0]
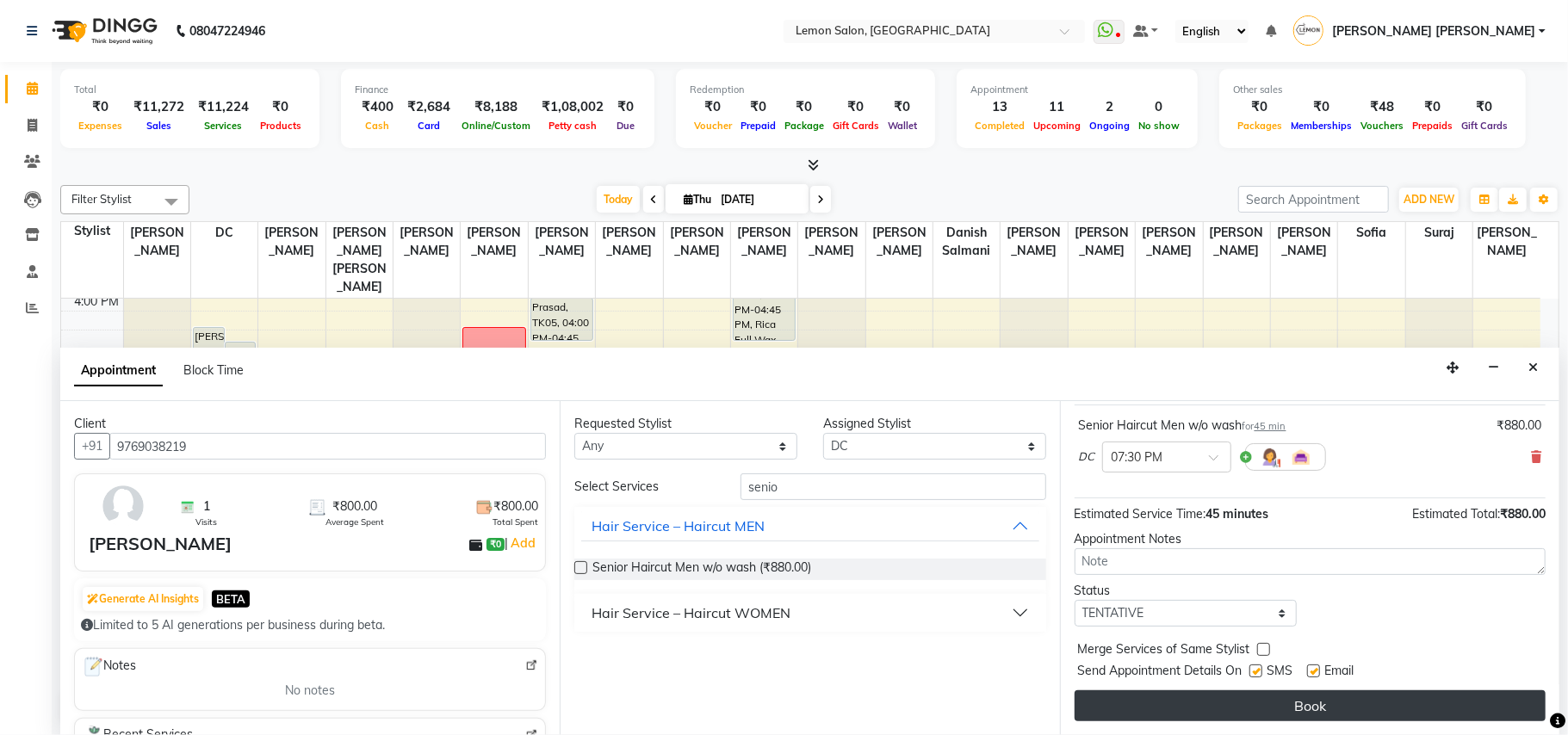
click at [1389, 715] on button "Book" at bounding box center [1309, 706] width 471 height 31
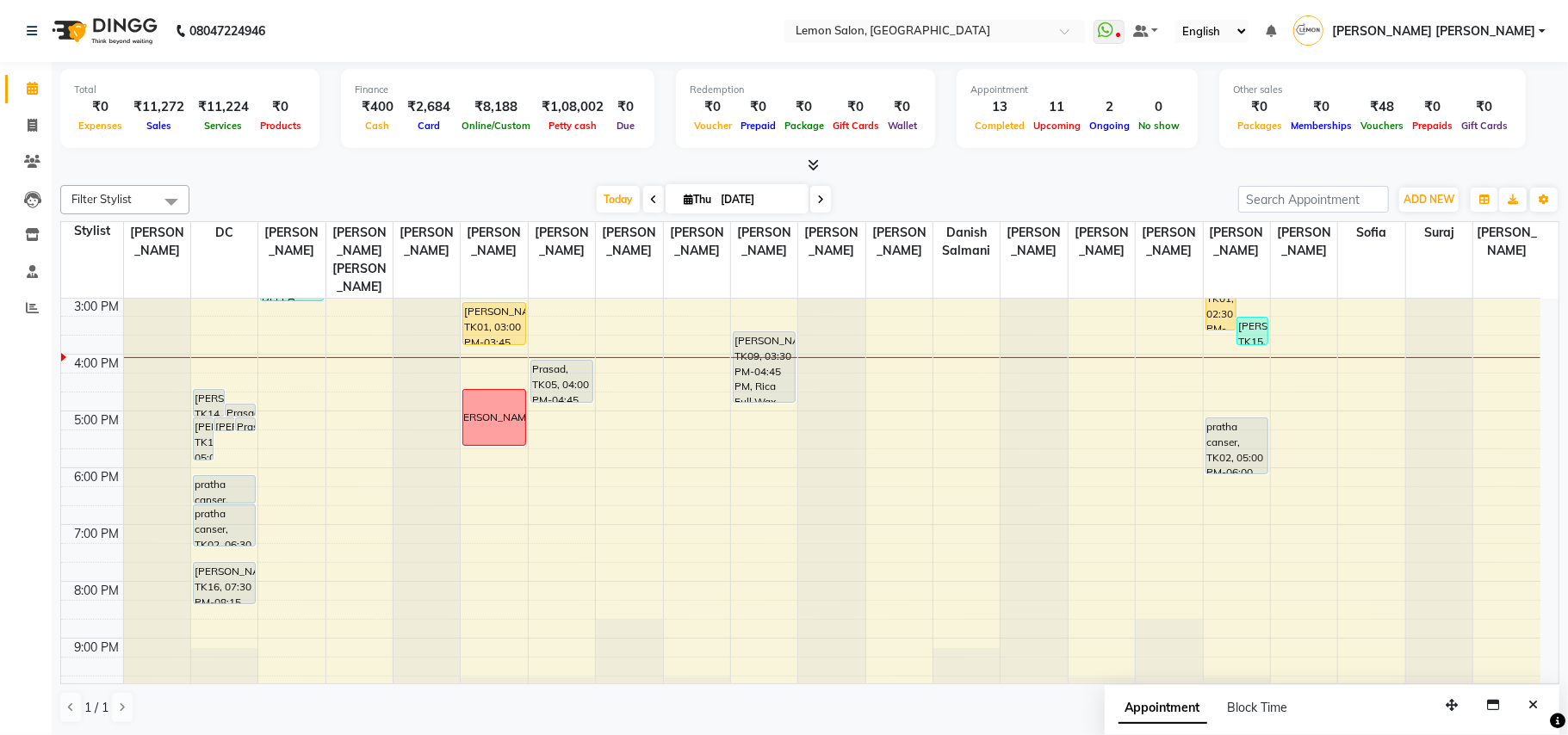
scroll to position [289, 0]
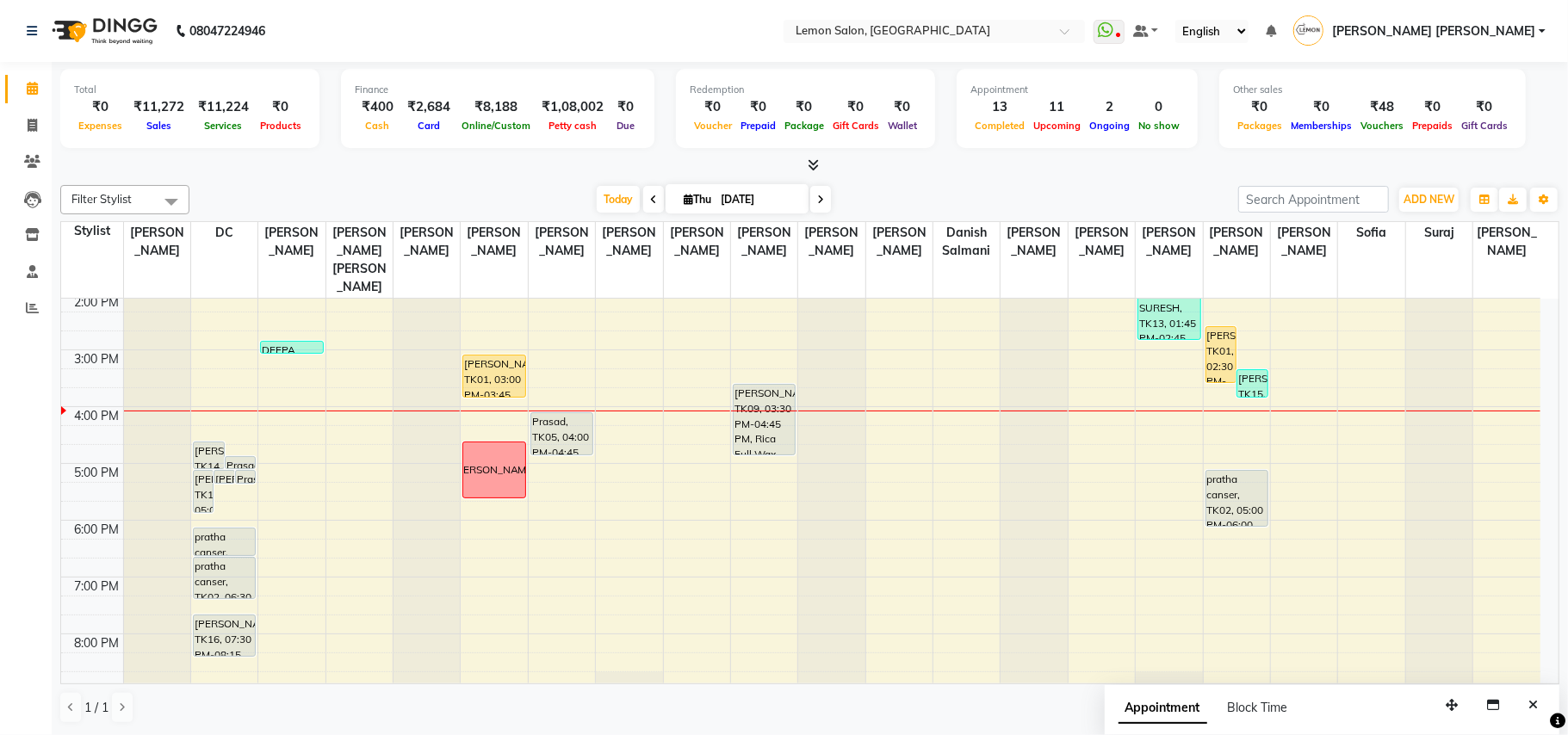
click at [239, 421] on div "9:00 AM 10:00 AM 11:00 AM 12:00 PM 1:00 PM 2:00 PM 3:00 PM 4:00 PM 5:00 PM 6:00…" at bounding box center [800, 407] width 1479 height 795
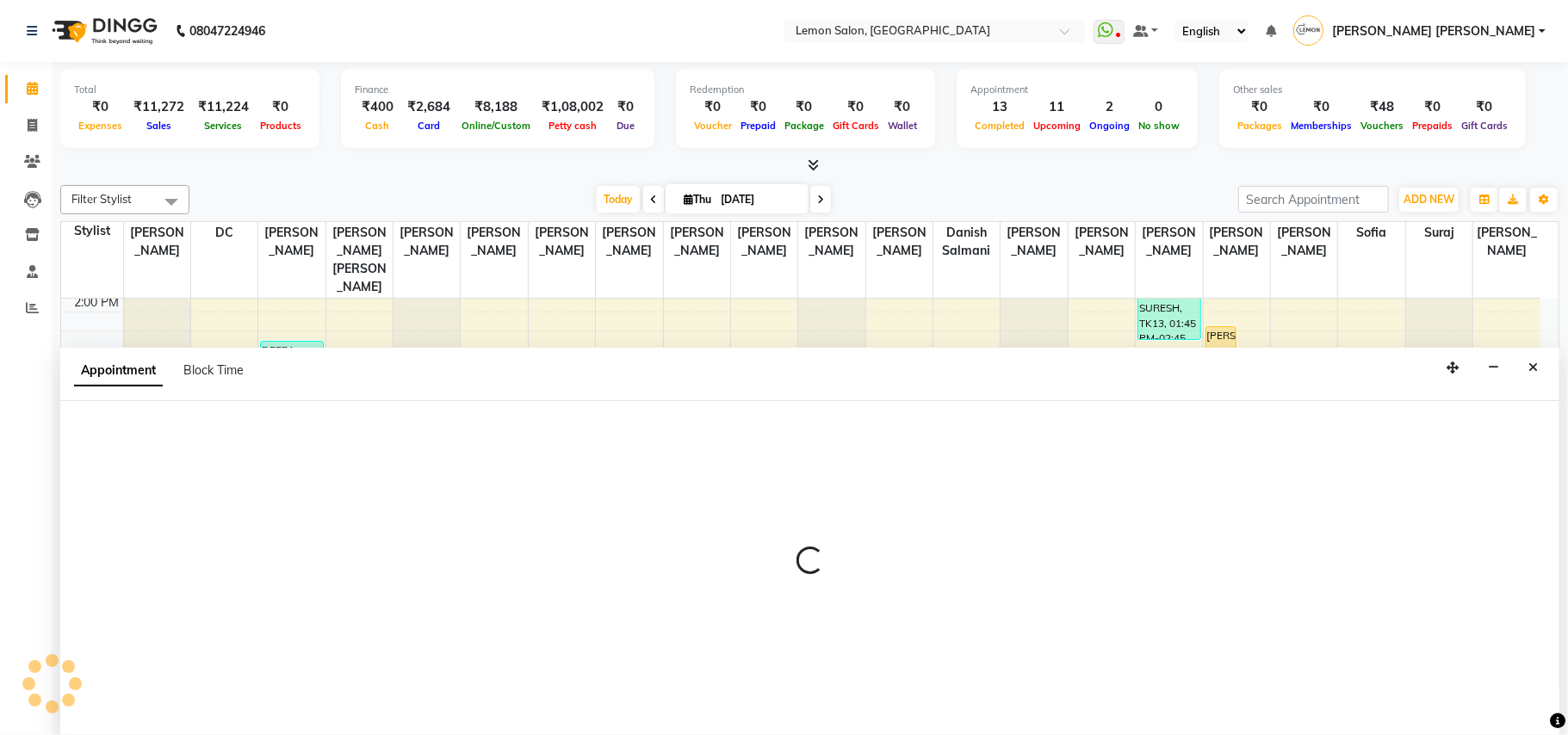
select select "7889"
select select "tentative"
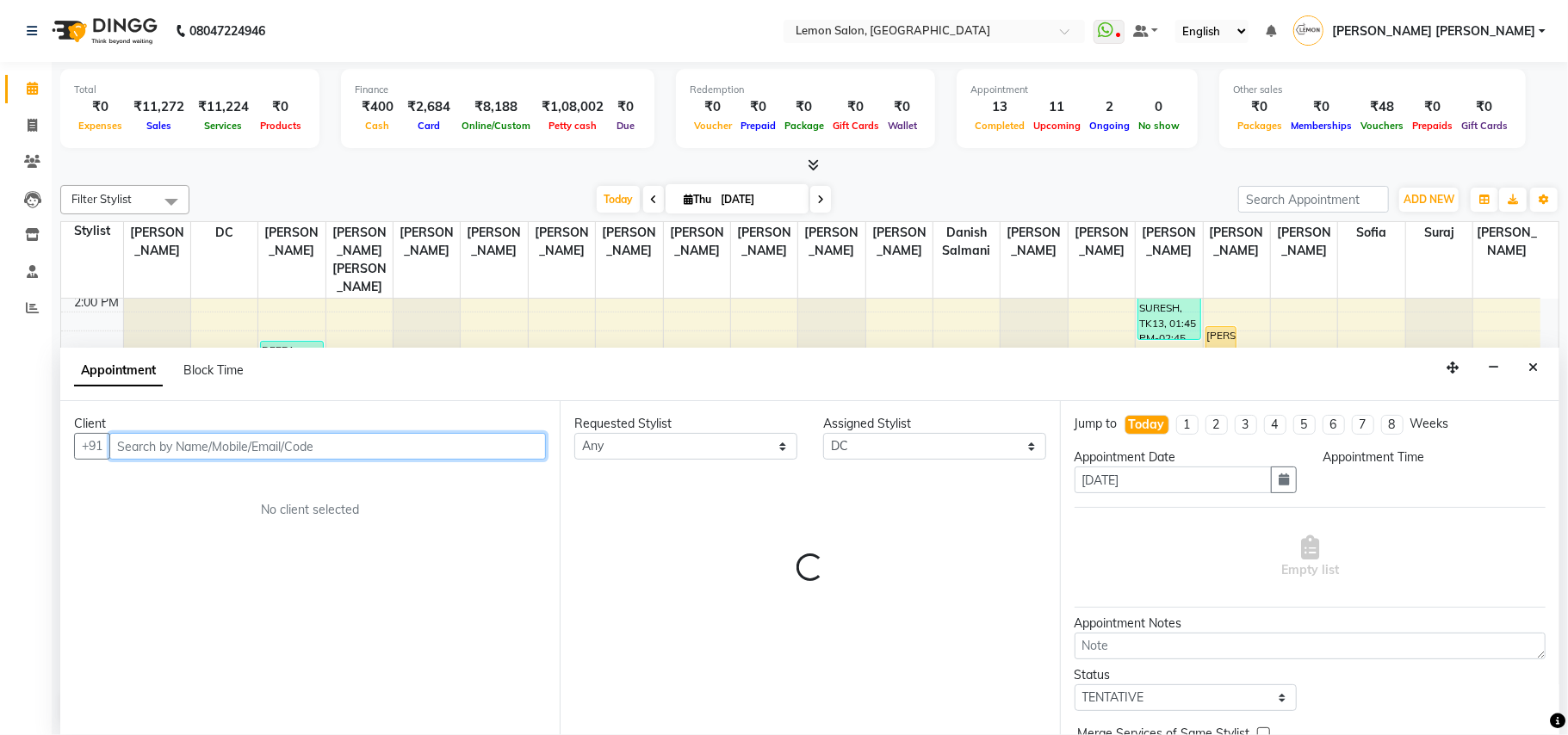
select select "975"
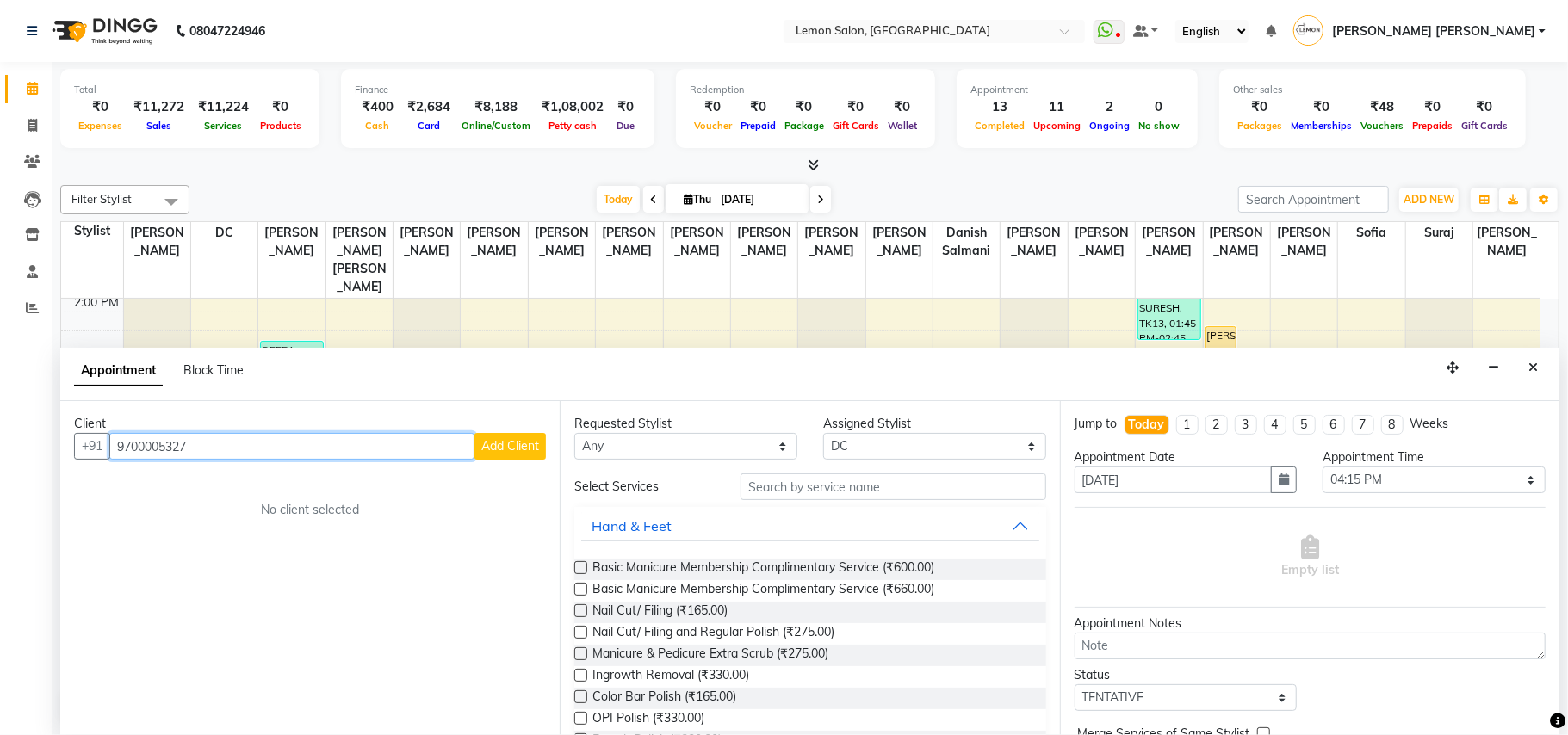
type input "9700005327"
click at [539, 455] on button "Add Client" at bounding box center [509, 447] width 72 height 27
select select "22"
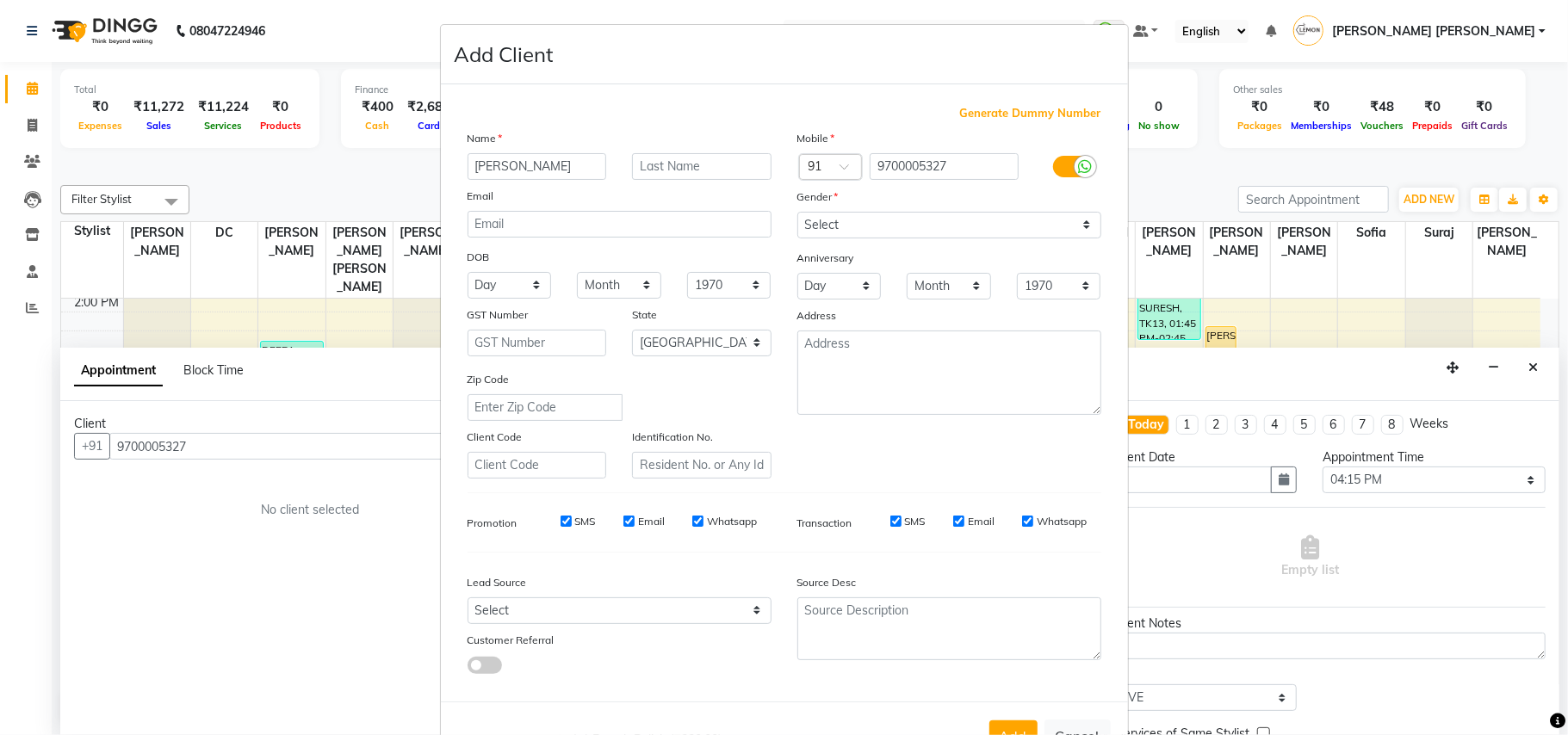
type input "Reenal"
click at [889, 224] on select "Select Male Female Other Prefer Not To Say" at bounding box center [949, 225] width 304 height 27
select select "female"
click at [797, 212] on select "Select Male Female Other Prefer Not To Say" at bounding box center [949, 225] width 304 height 27
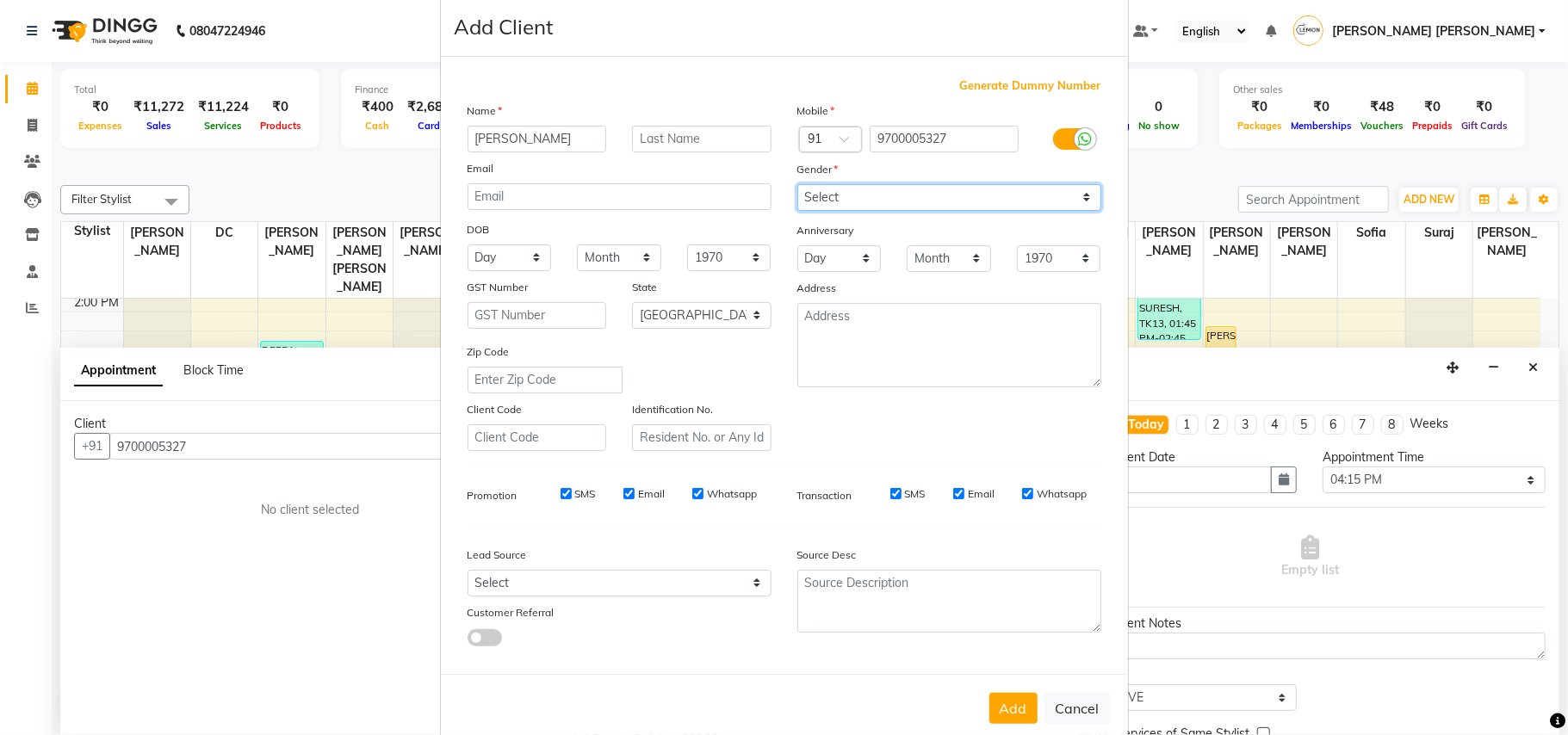
scroll to position [55, 0]
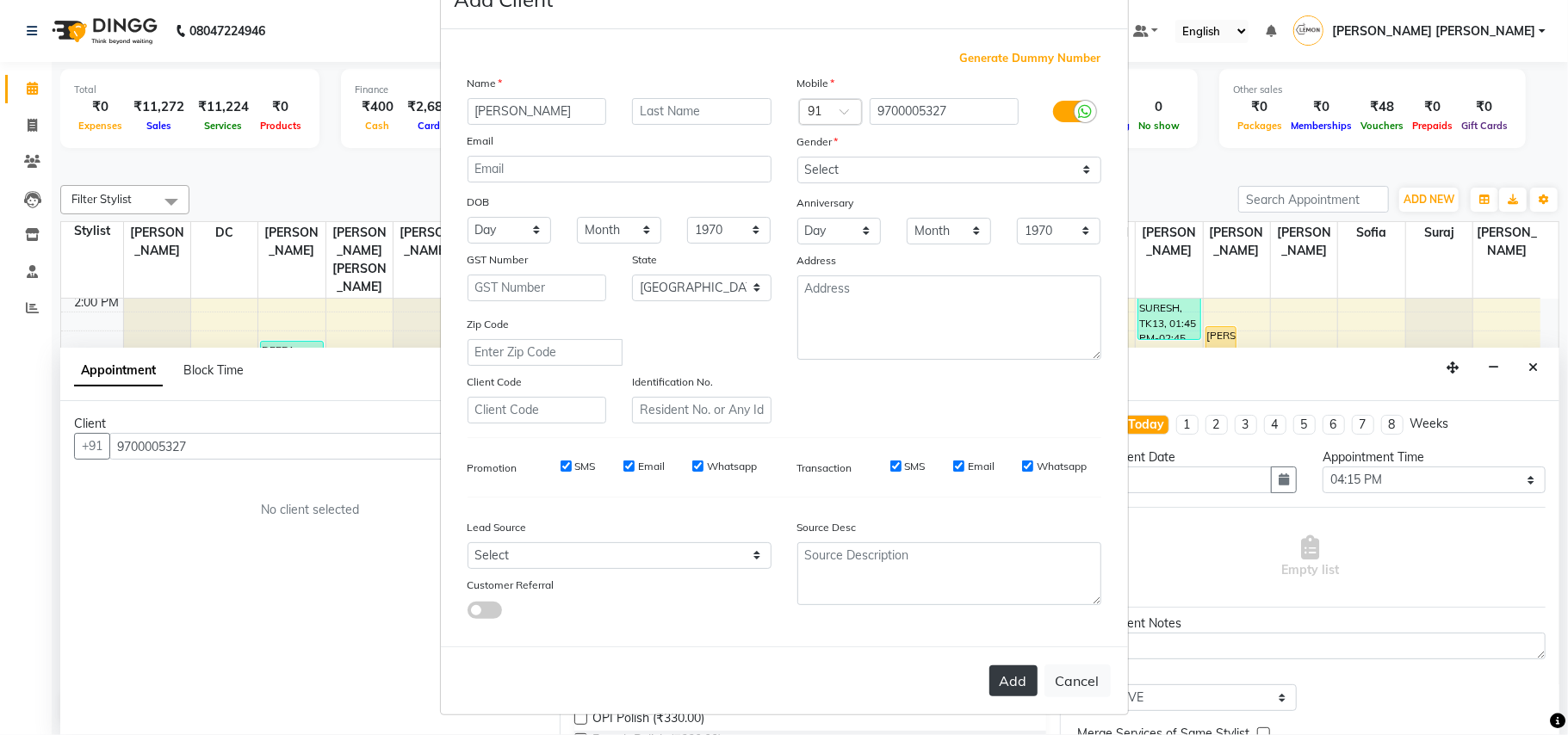
click at [993, 686] on button "Add" at bounding box center [1014, 681] width 48 height 31
select select
select select "null"
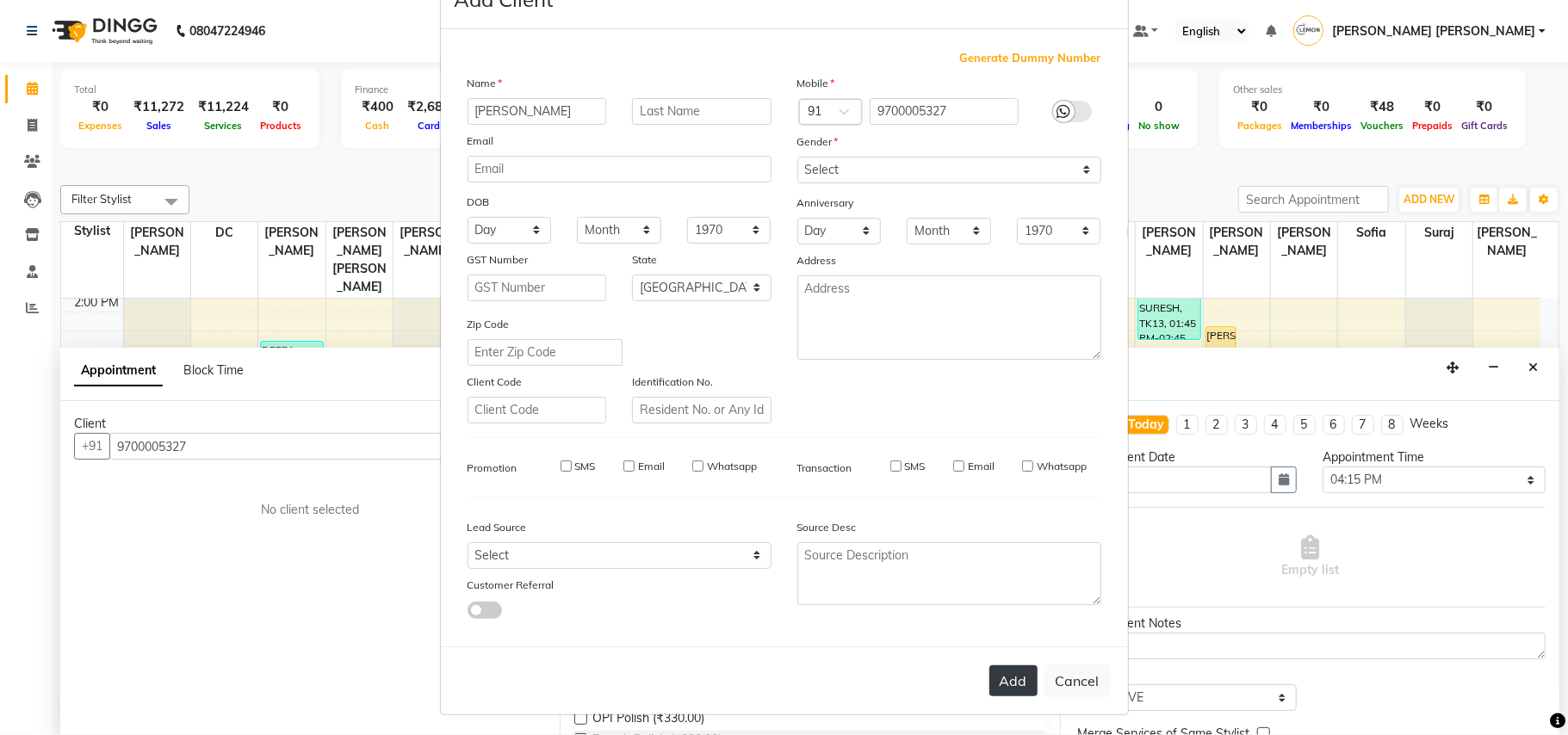
select select
checkbox input "false"
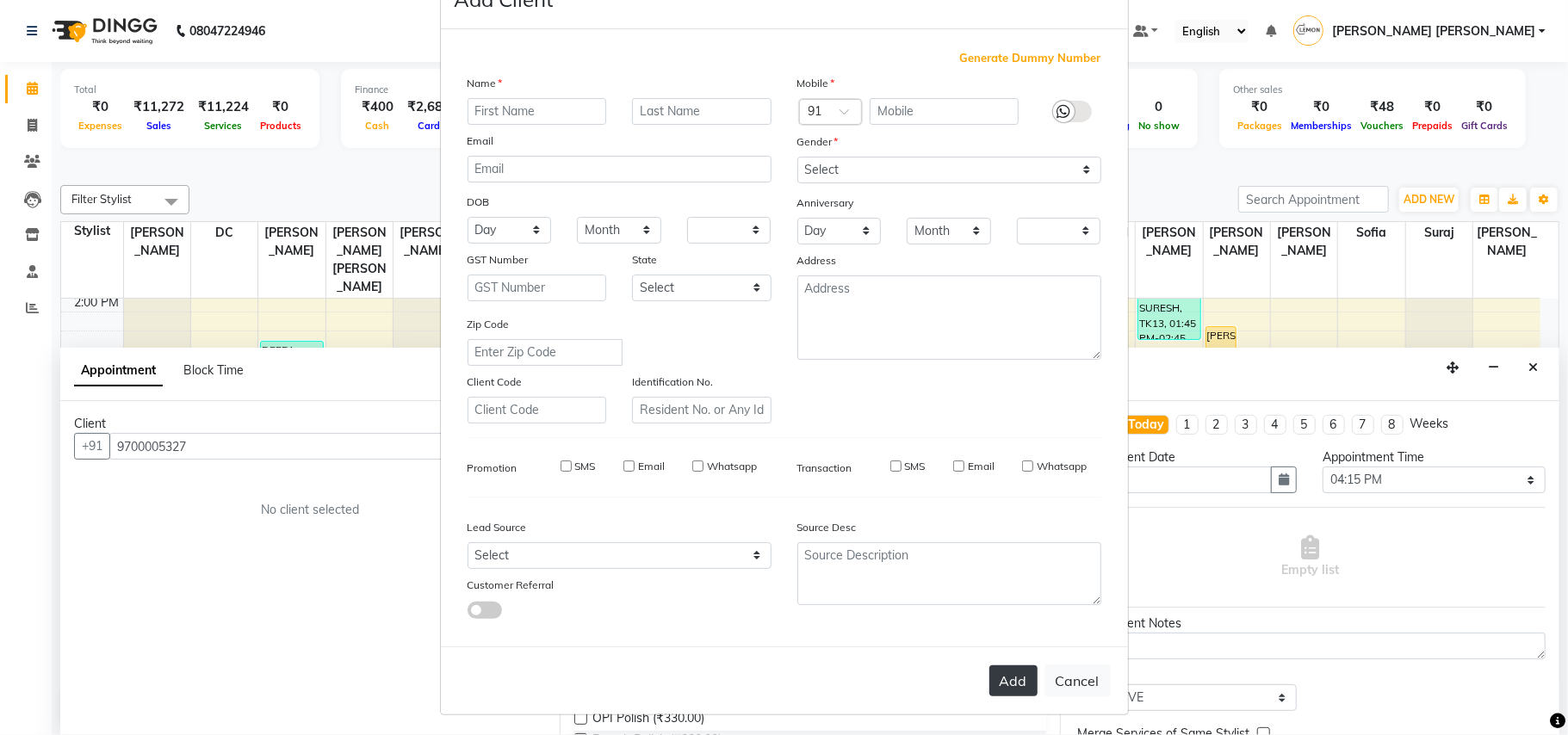
checkbox input "false"
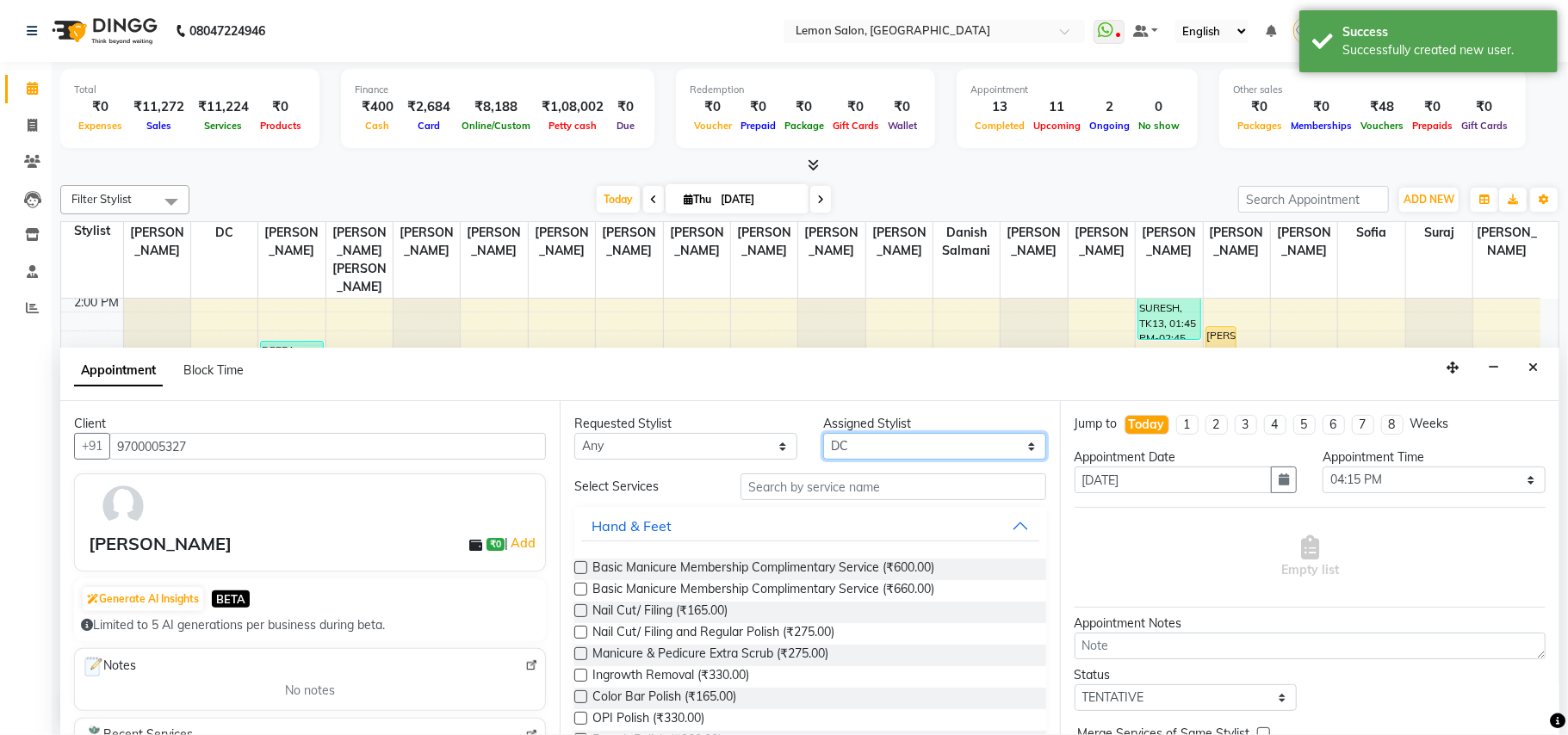
click at [902, 438] on select "Select Aalam Saifi Abhishek Shelar Ansar Ahmed Archana Muke Ashish Sharma Ayesh…" at bounding box center [934, 447] width 223 height 27
select select "48089"
click at [823, 434] on select "Select Aalam Saifi Abhishek Shelar Ansar Ahmed Archana Muke Ashish Sharma Ayesh…" at bounding box center [934, 447] width 223 height 27
click at [785, 491] on input "text" at bounding box center [893, 486] width 306 height 27
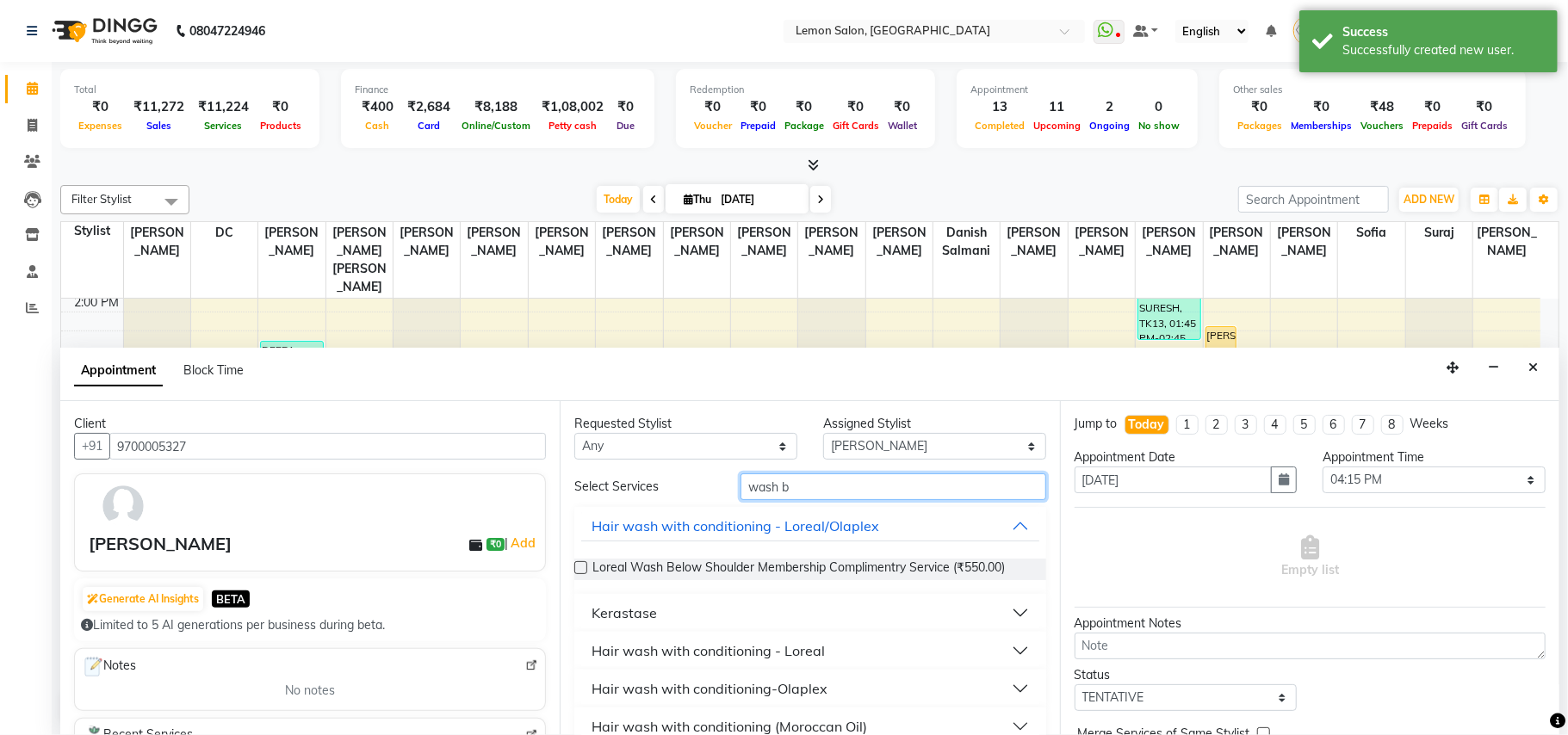
type input "wash b"
click at [797, 648] on div "Hair wash with conditioning - Loreal" at bounding box center [708, 651] width 233 height 21
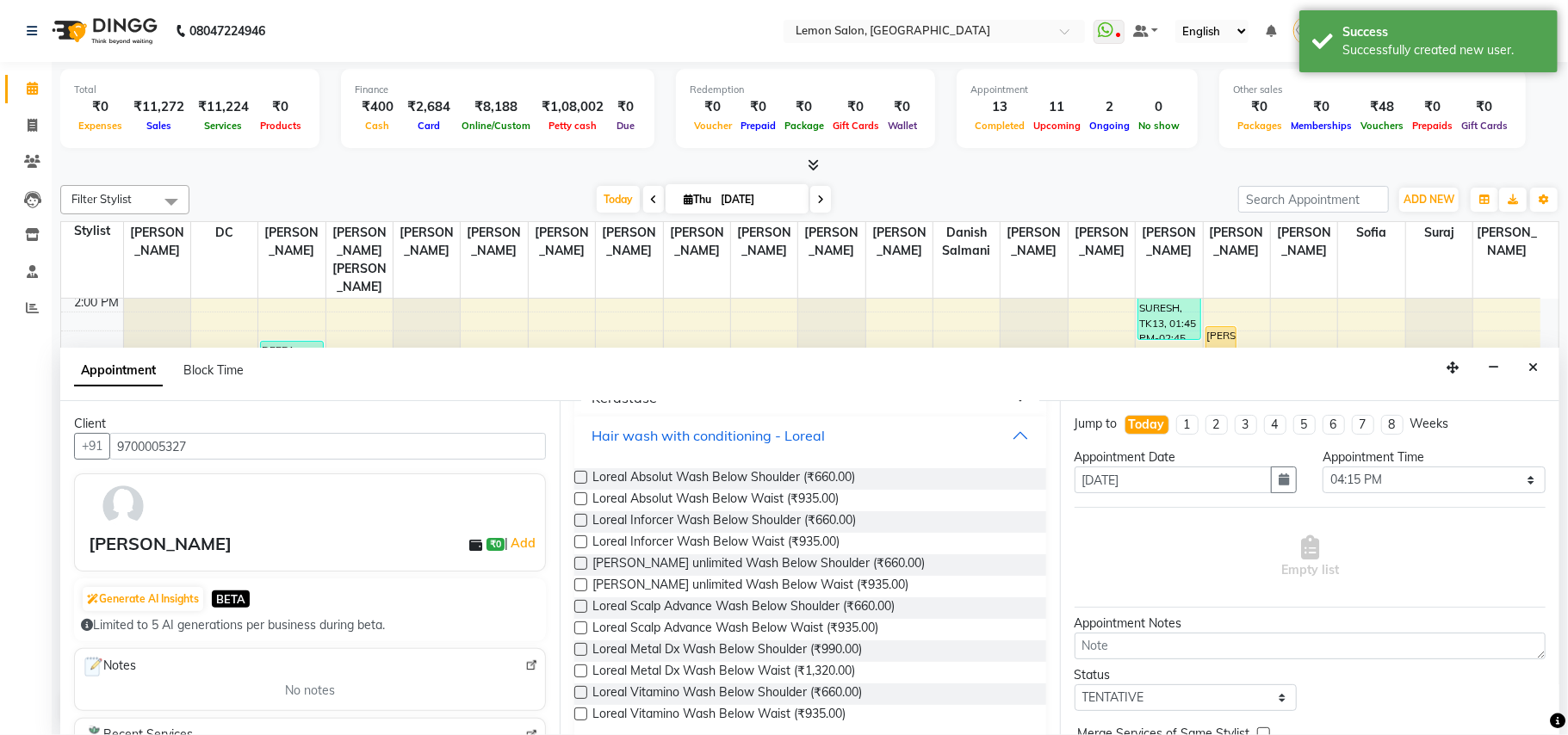
scroll to position [229, 0]
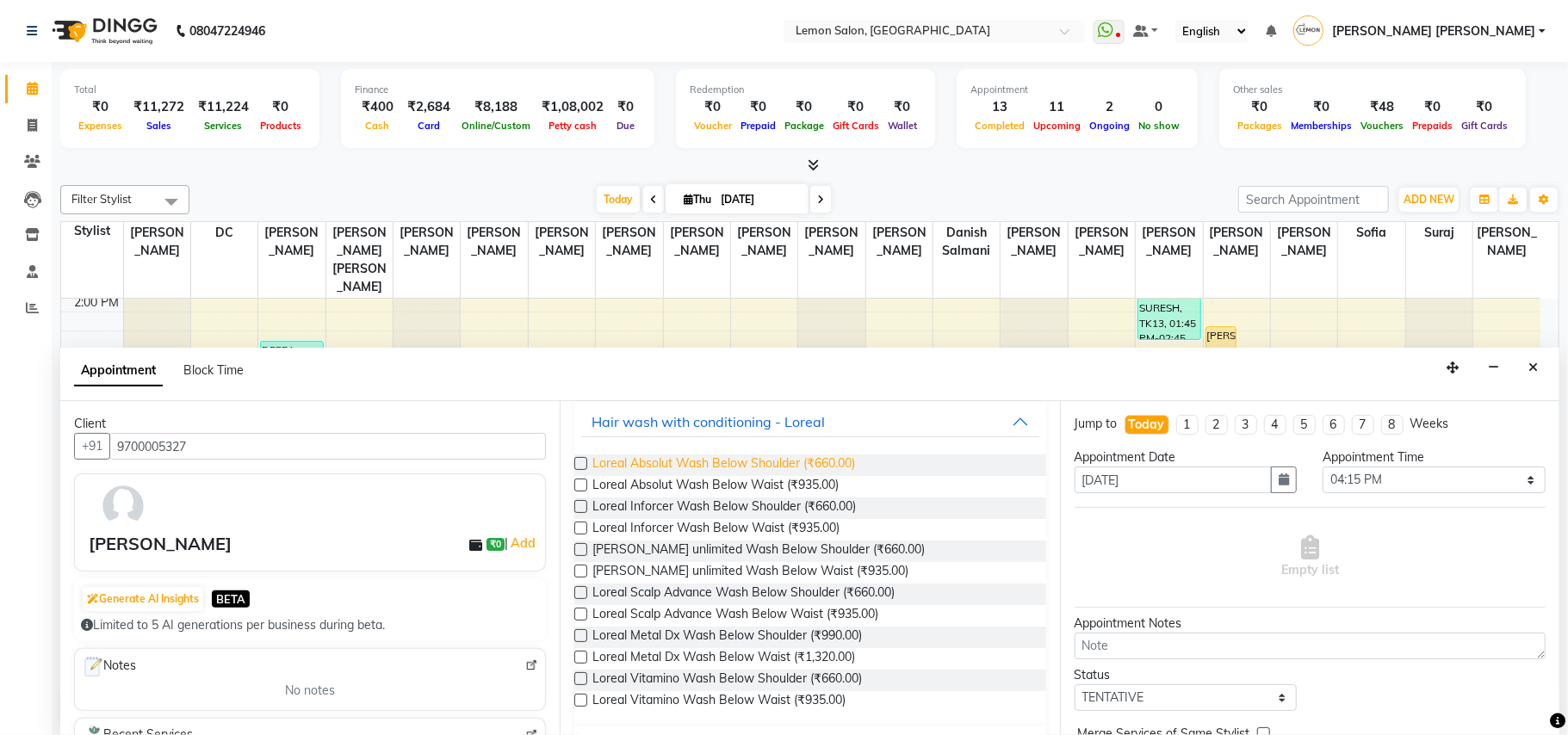
click at [841, 466] on span "Loreal Absolut Wash Below Shoulder (₹660.00)" at bounding box center [724, 465] width 262 height 22
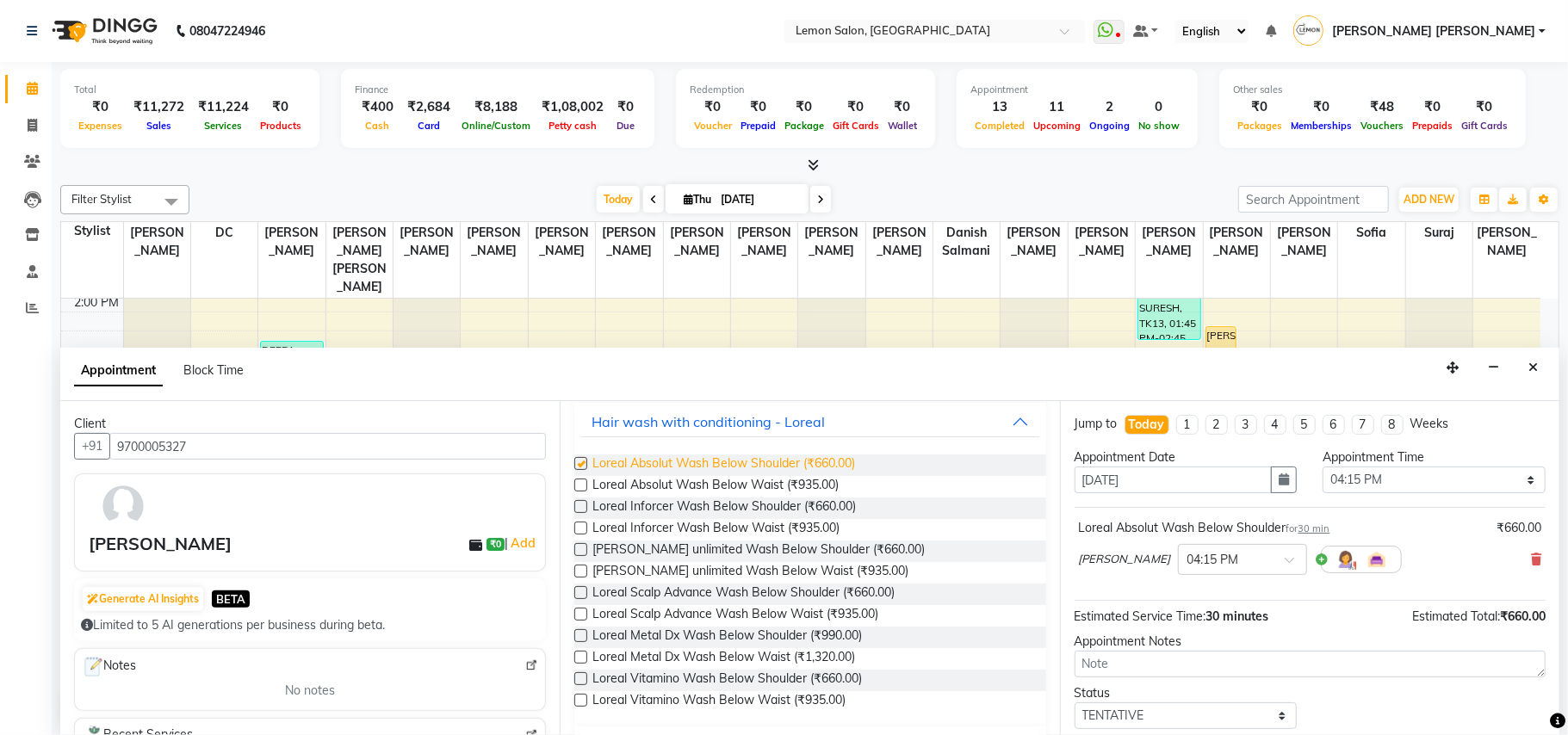
checkbox input "false"
click at [1481, 484] on select "Select 10:00 AM 10:15 AM 10:30 AM 10:45 AM 11:00 AM 11:15 AM 11:30 AM 11:45 AM …" at bounding box center [1433, 479] width 223 height 27
select select "990"
click at [1322, 468] on select "Select 10:00 AM 10:15 AM 10:30 AM 10:45 AM 11:00 AM 11:15 AM 11:30 AM 11:45 AM …" at bounding box center [1433, 479] width 223 height 27
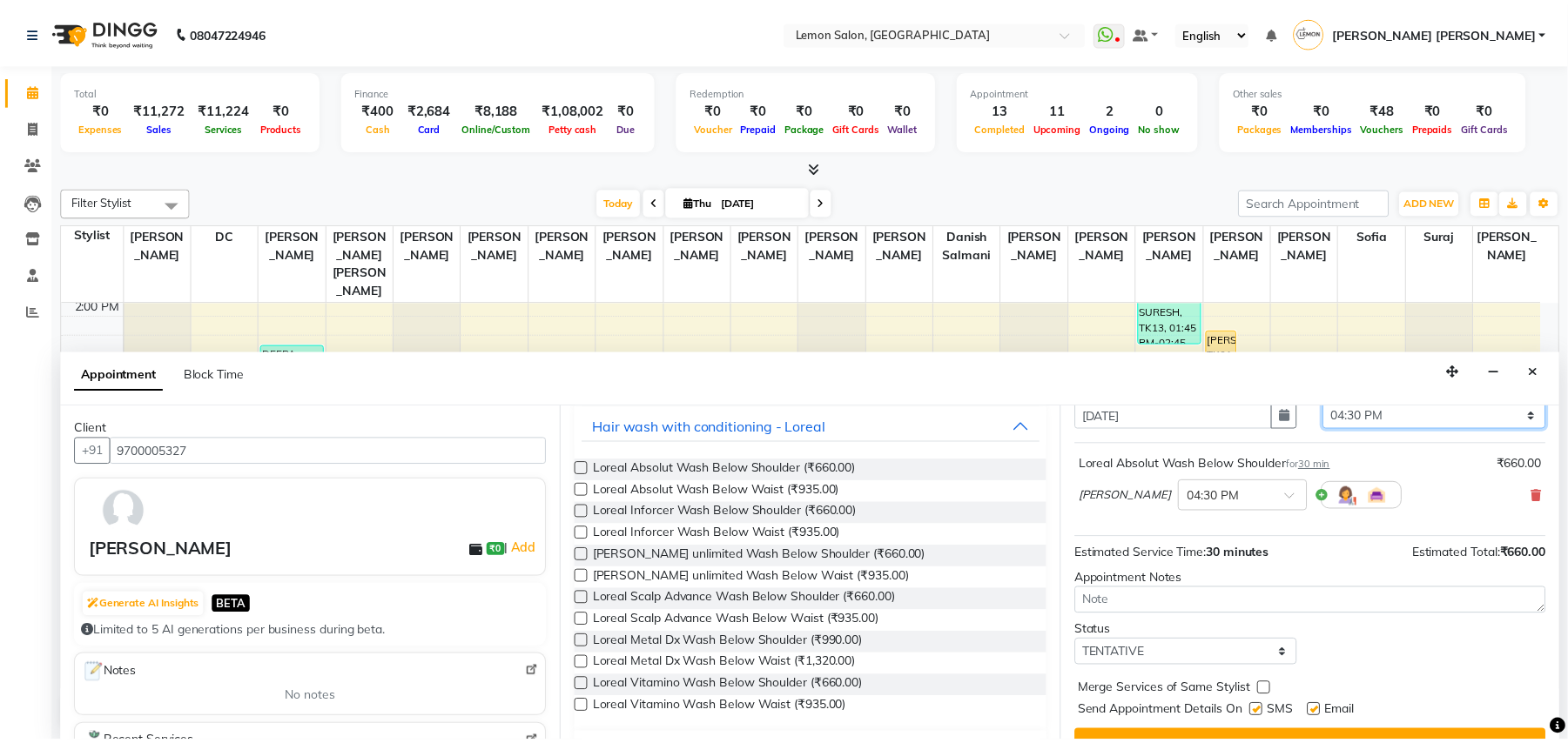
scroll to position [106, 0]
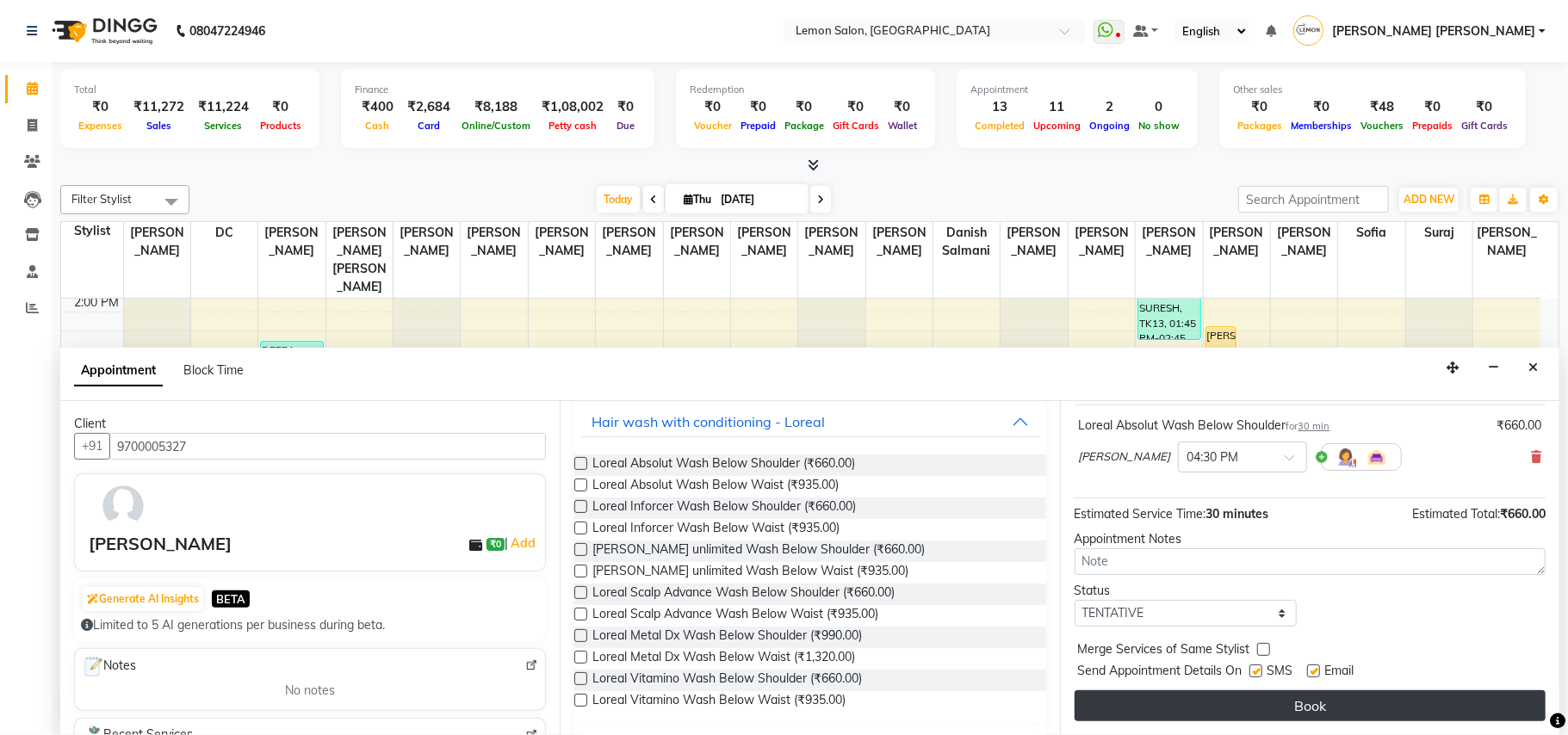
click at [1382, 700] on button "Book" at bounding box center [1309, 706] width 471 height 31
click at [1288, 694] on button "Book" at bounding box center [1309, 706] width 471 height 31
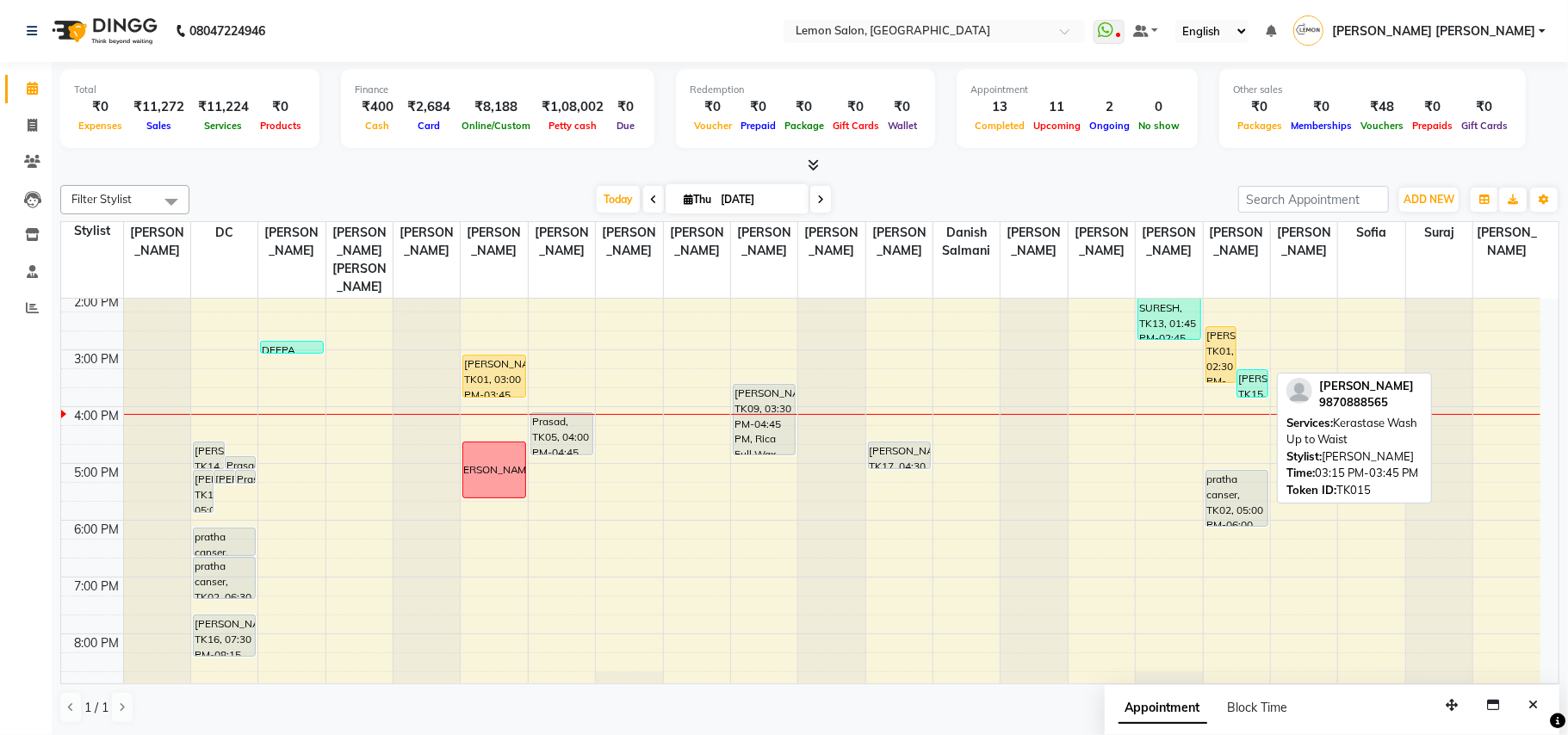
click at [1240, 377] on div "[PERSON_NAME], TK15, 03:15 PM-03:45 PM, Kerastase Wash Up to Waist" at bounding box center [1252, 383] width 30 height 27
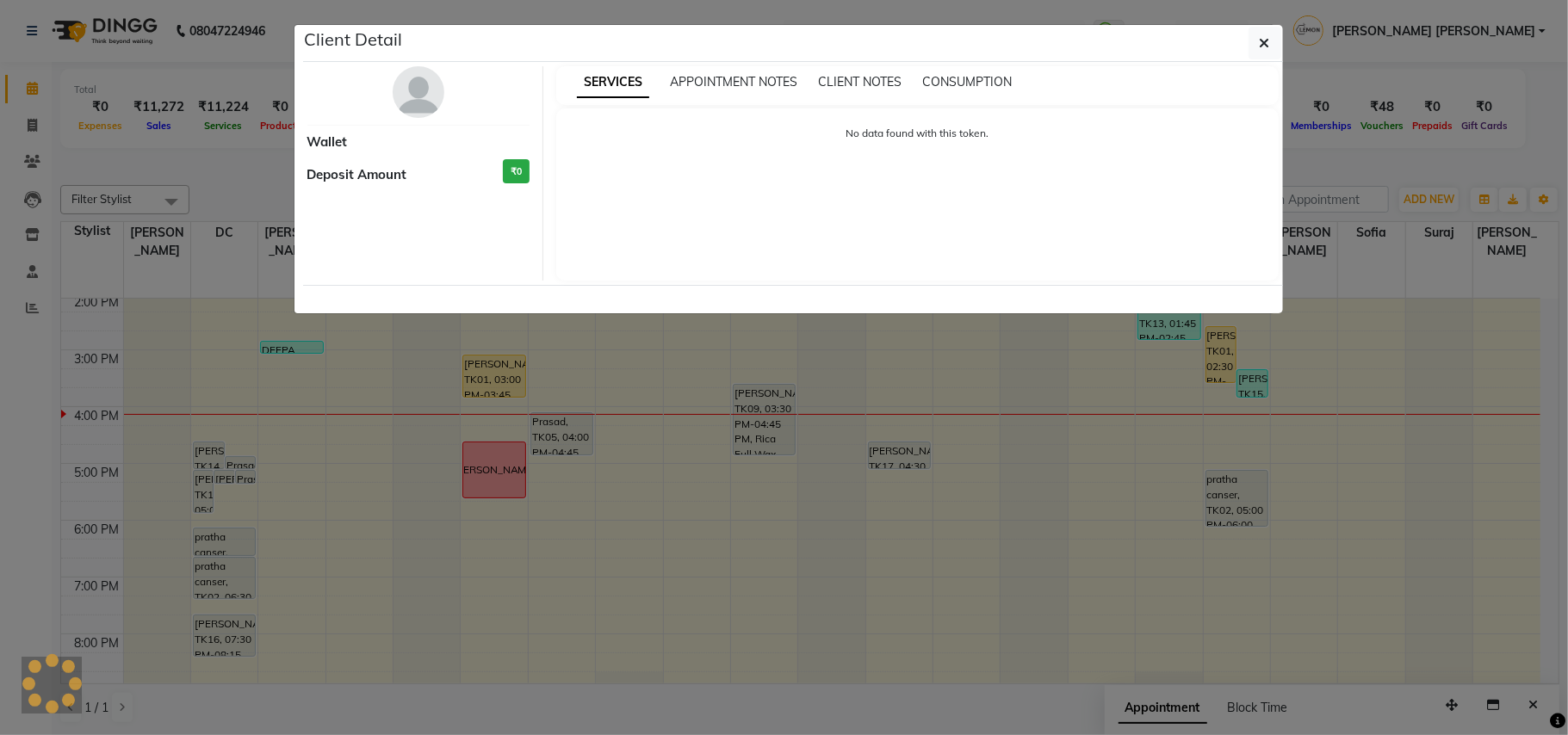
select select "3"
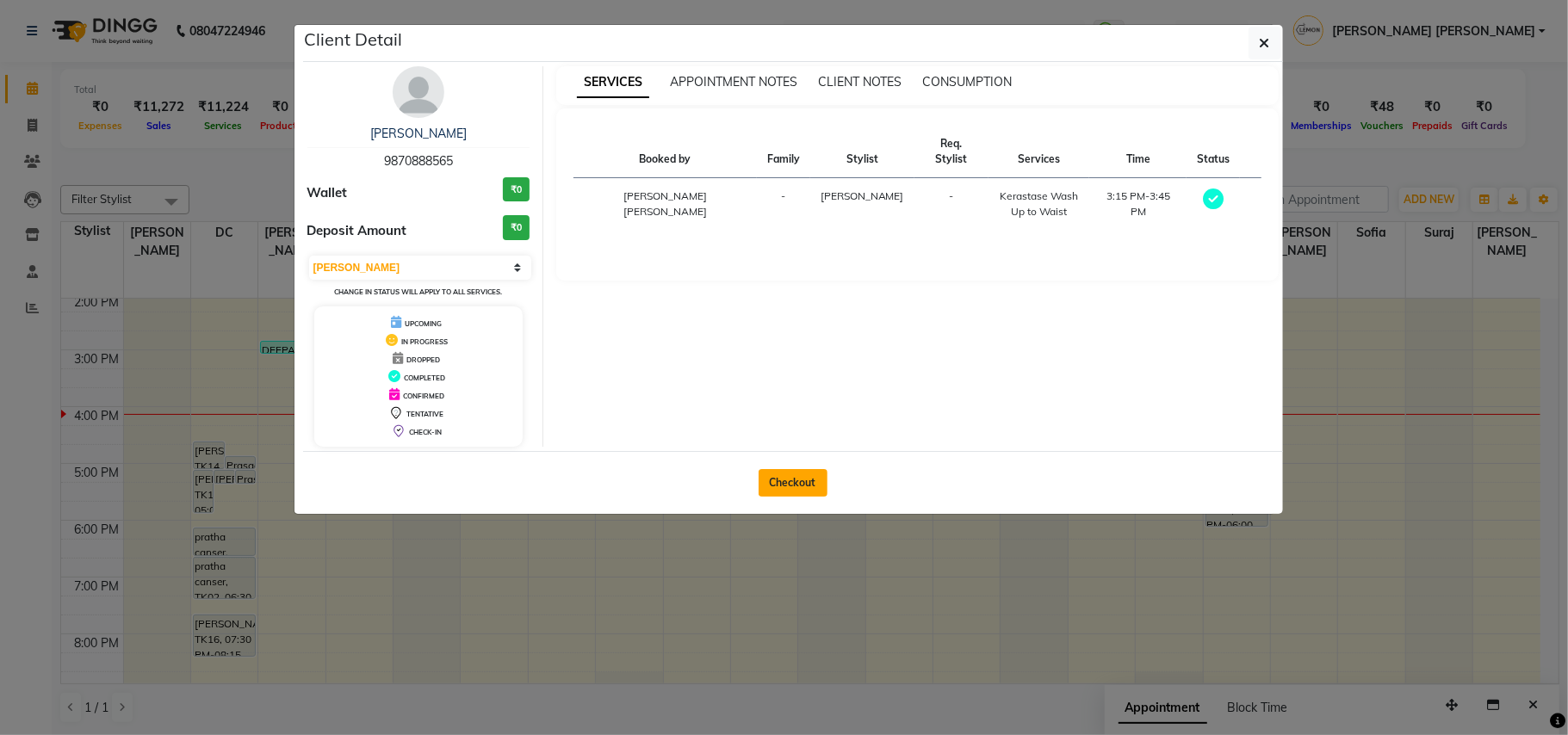
click at [772, 472] on button "Checkout" at bounding box center [793, 483] width 69 height 28
select select "551"
select select "service"
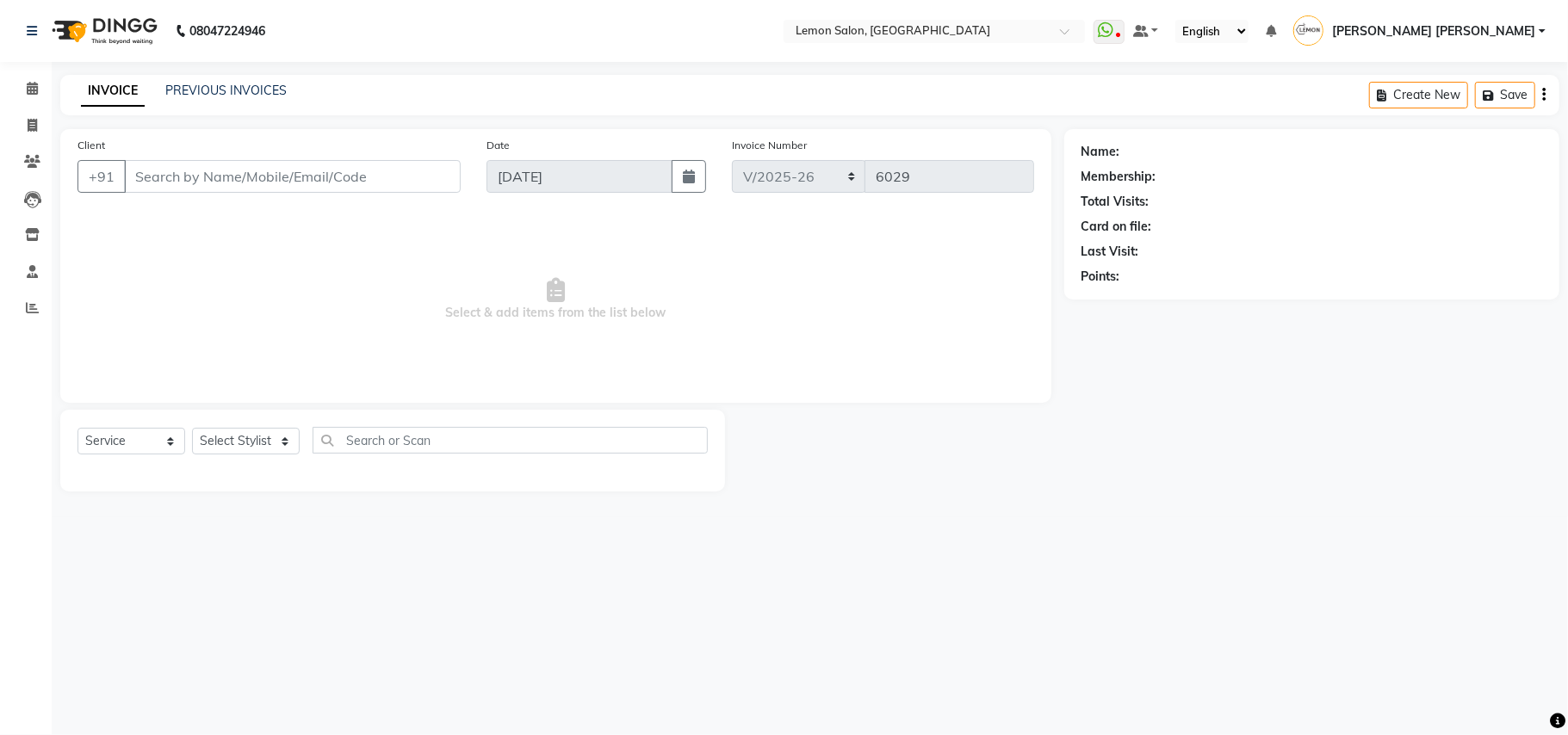
type input "9870888565"
select select "34429"
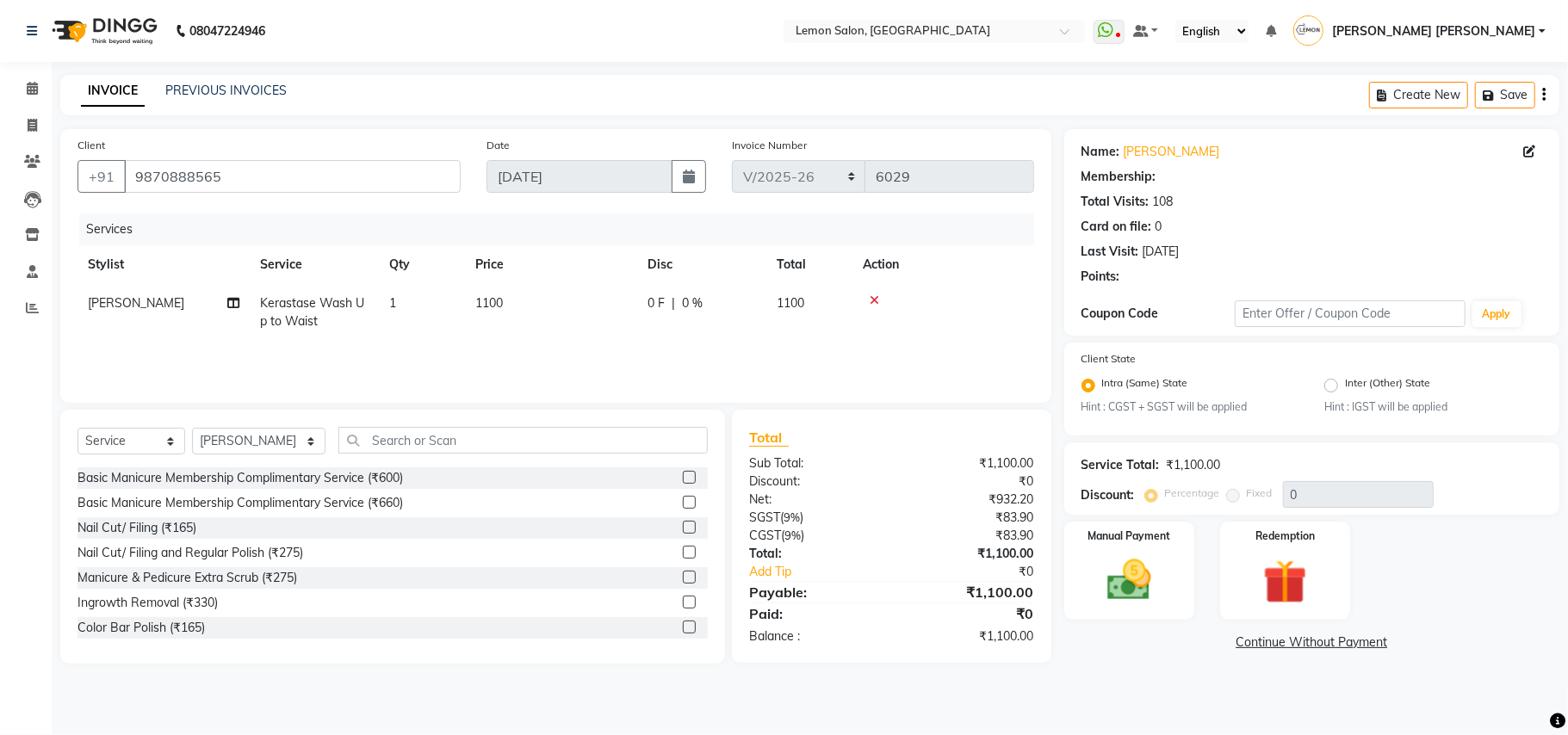
select select "1: Object"
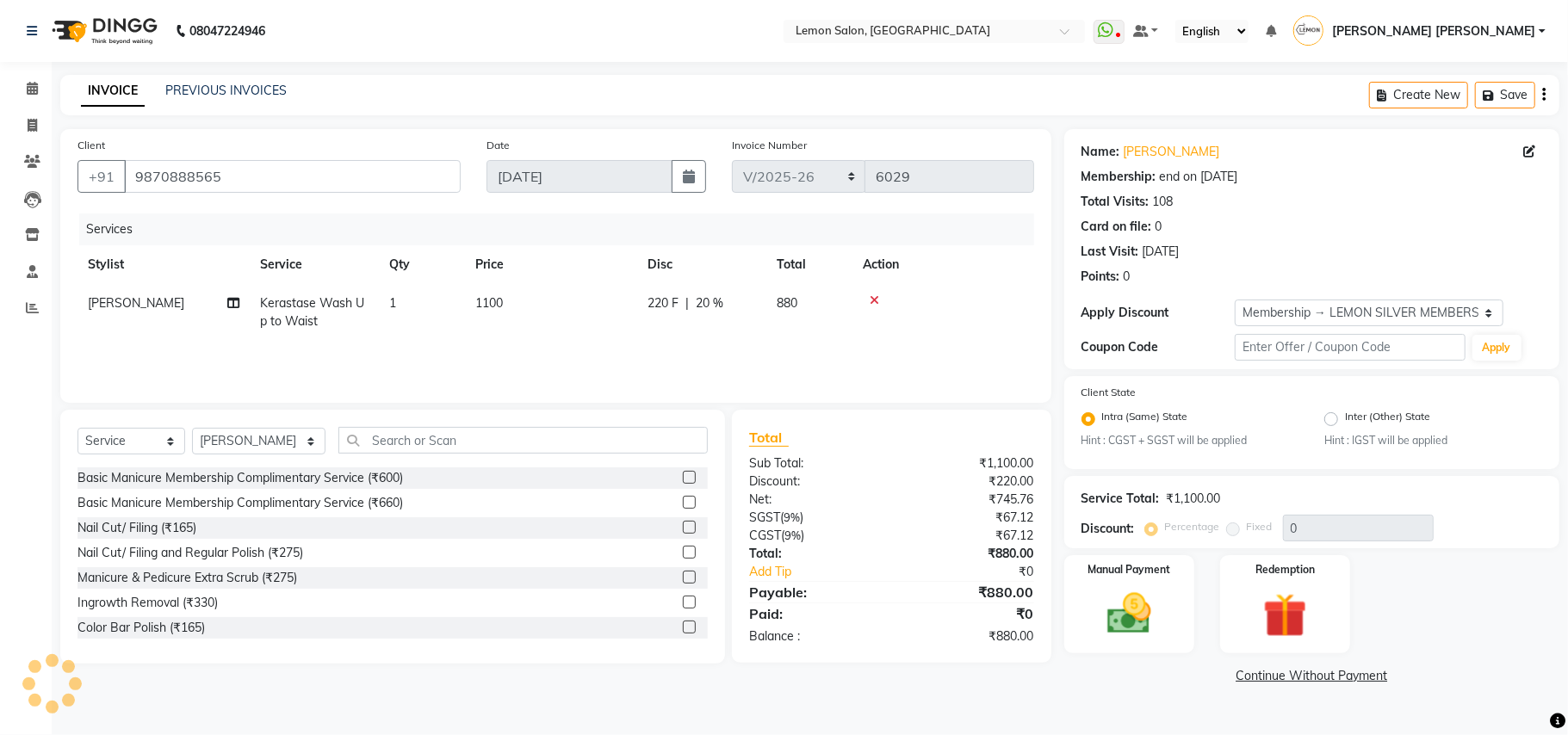
type input "20"
click at [1154, 611] on img at bounding box center [1129, 615] width 75 height 54
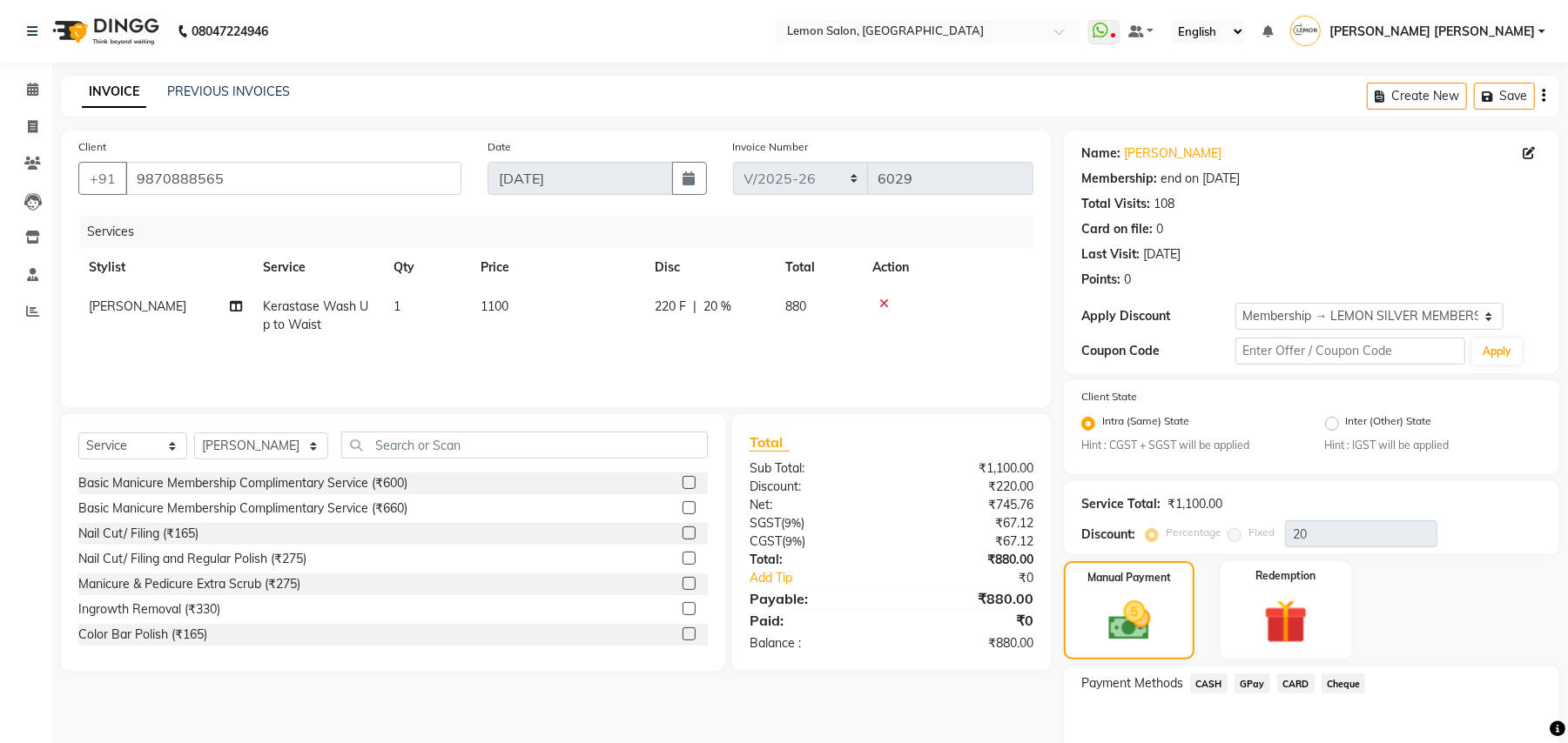
click at [1294, 684] on span "CARD" at bounding box center [1296, 684] width 38 height 20
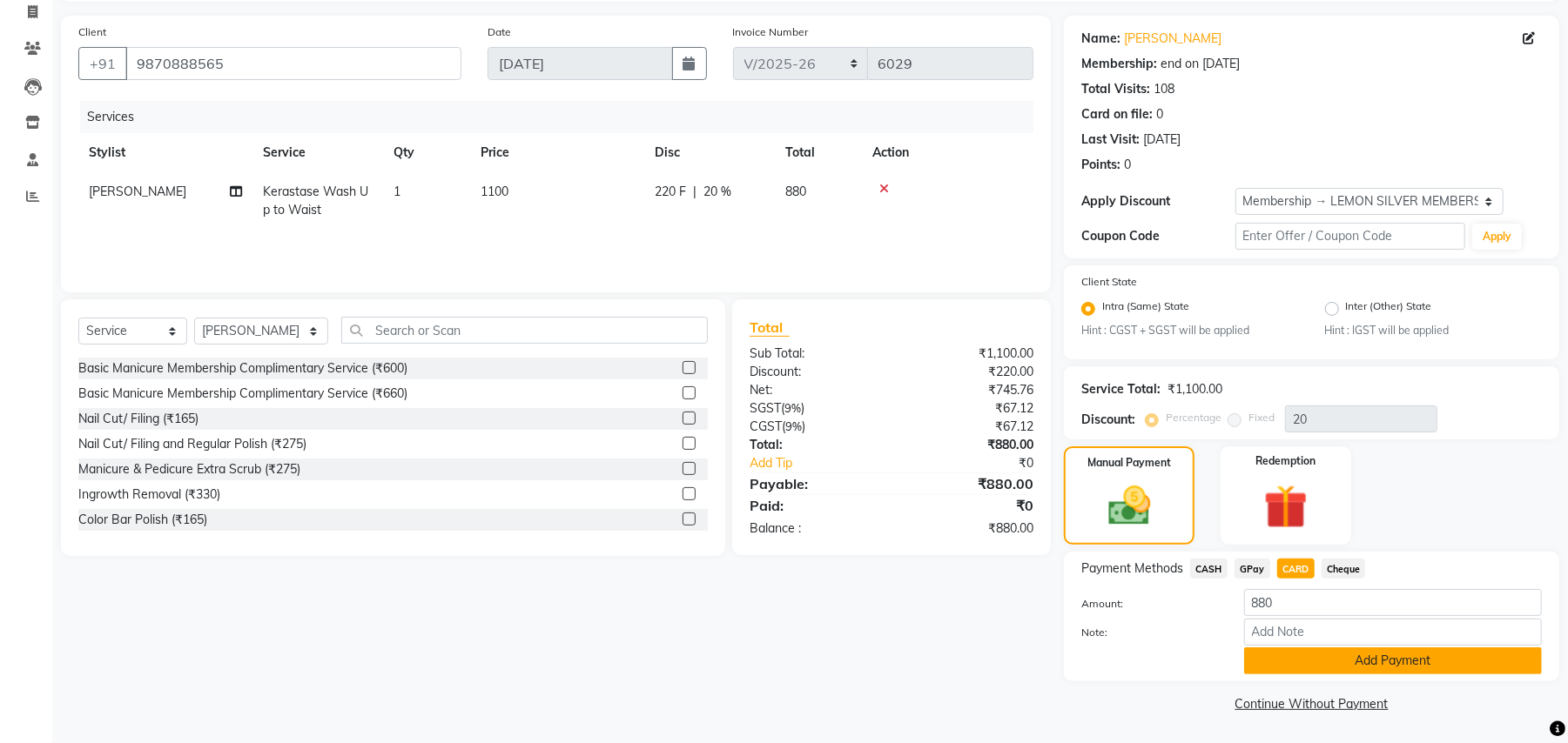
click at [1290, 663] on button "Add Payment" at bounding box center [1393, 661] width 298 height 27
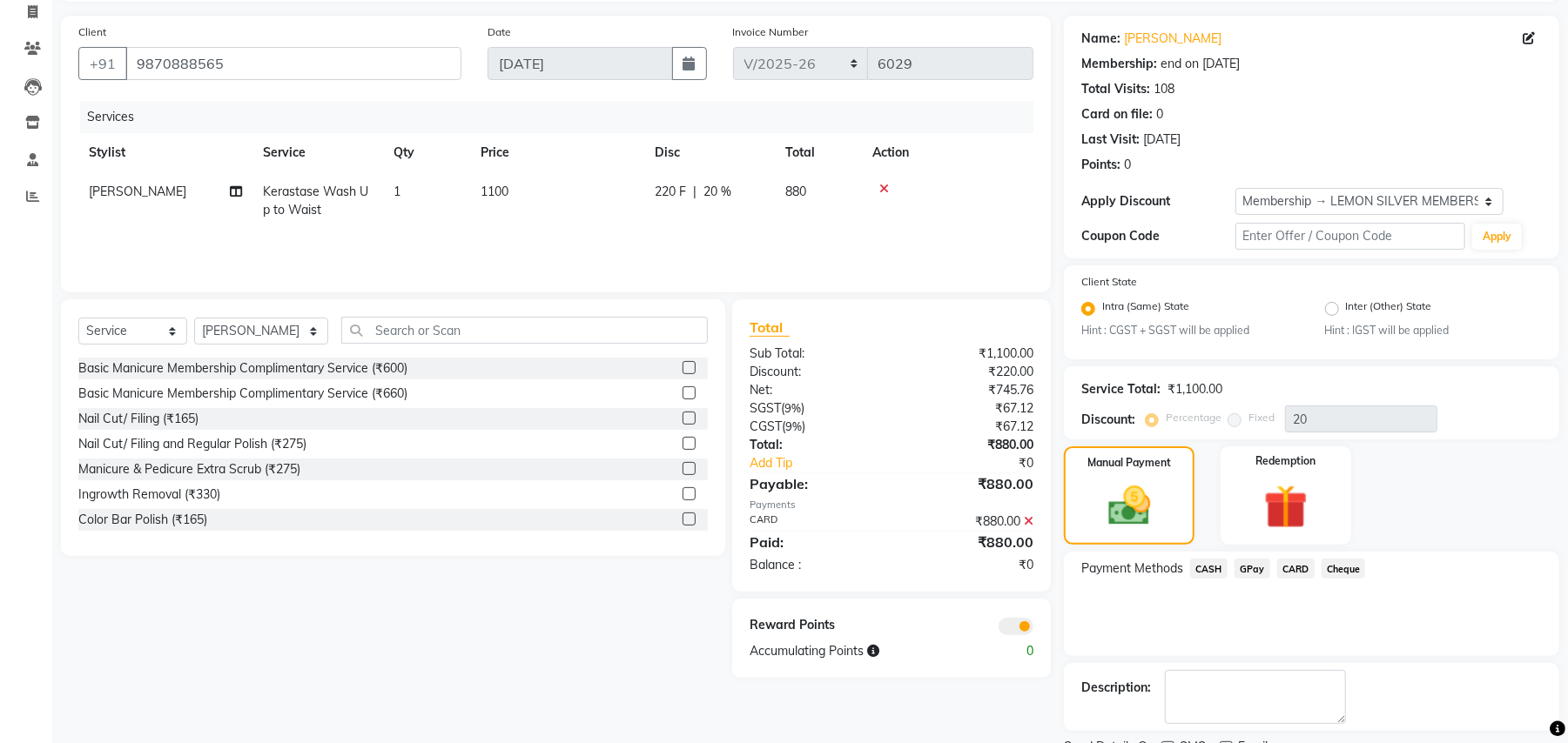
scroll to position [188, 0]
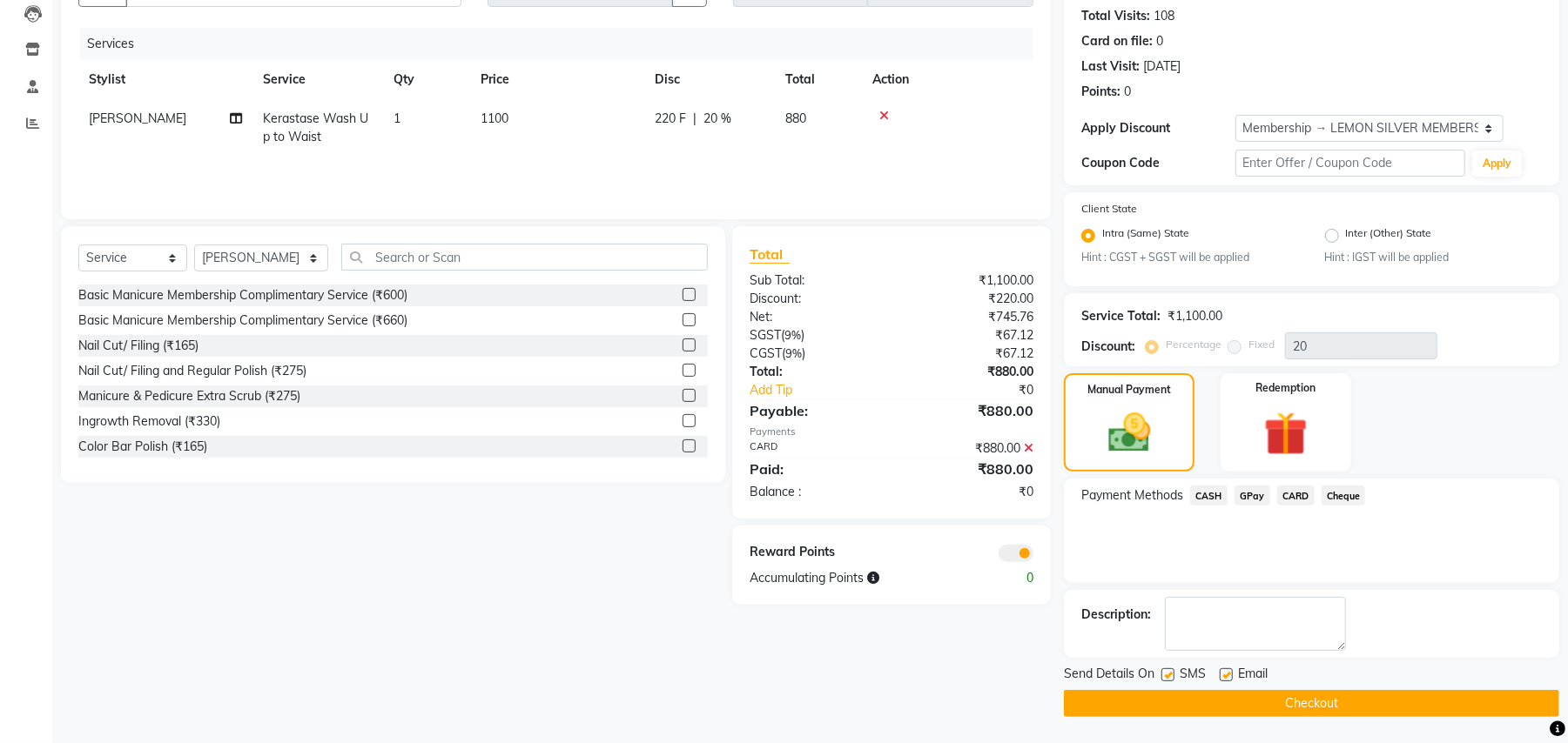
click at [1172, 674] on label at bounding box center [1167, 675] width 13 height 13
click at [1172, 674] on input "checkbox" at bounding box center [1166, 676] width 11 height 11
checkbox input "false"
click at [1227, 672] on label at bounding box center [1226, 675] width 13 height 13
click at [1227, 672] on input "checkbox" at bounding box center [1225, 676] width 11 height 11
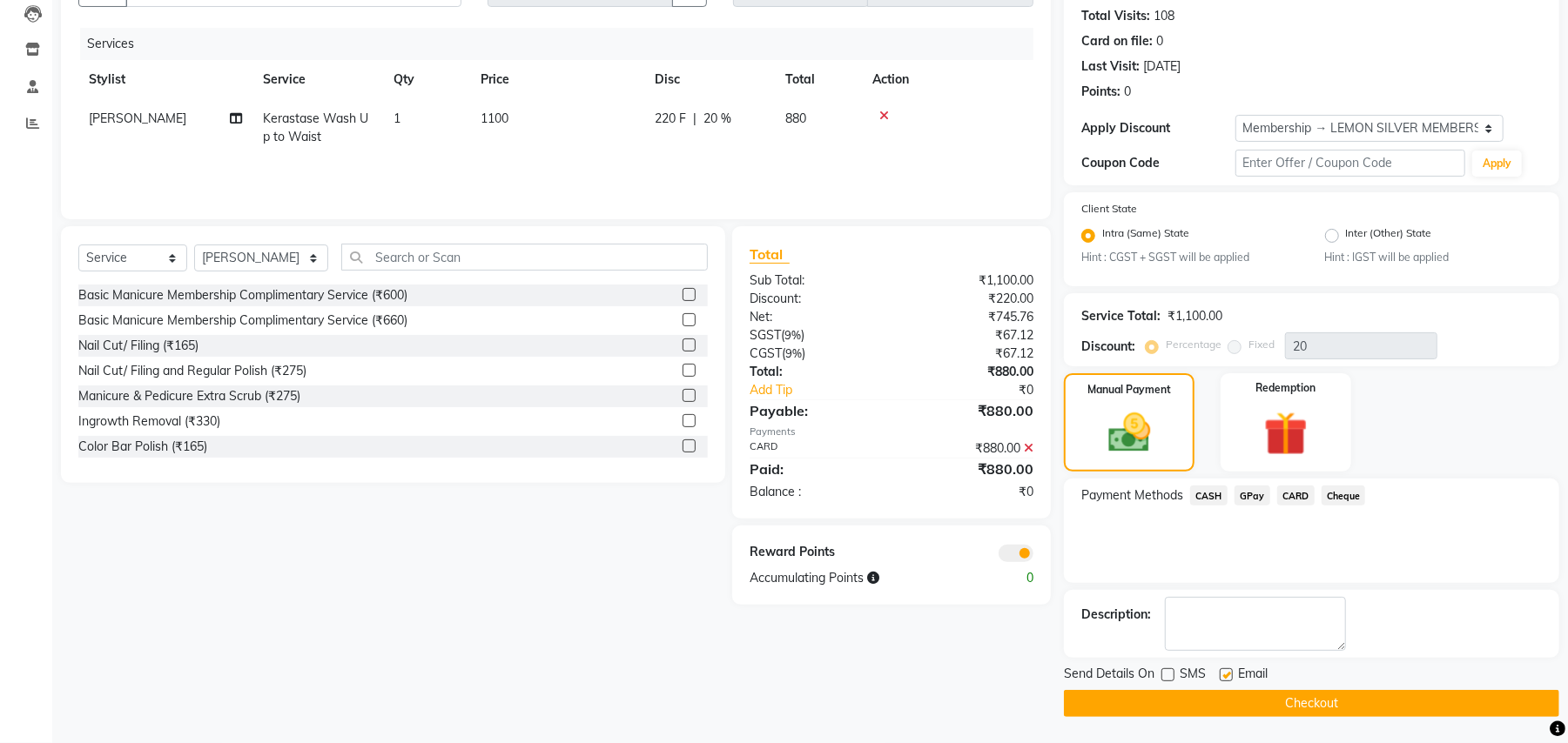
checkbox input "false"
click at [1219, 697] on button "Checkout" at bounding box center [1310, 704] width 495 height 27
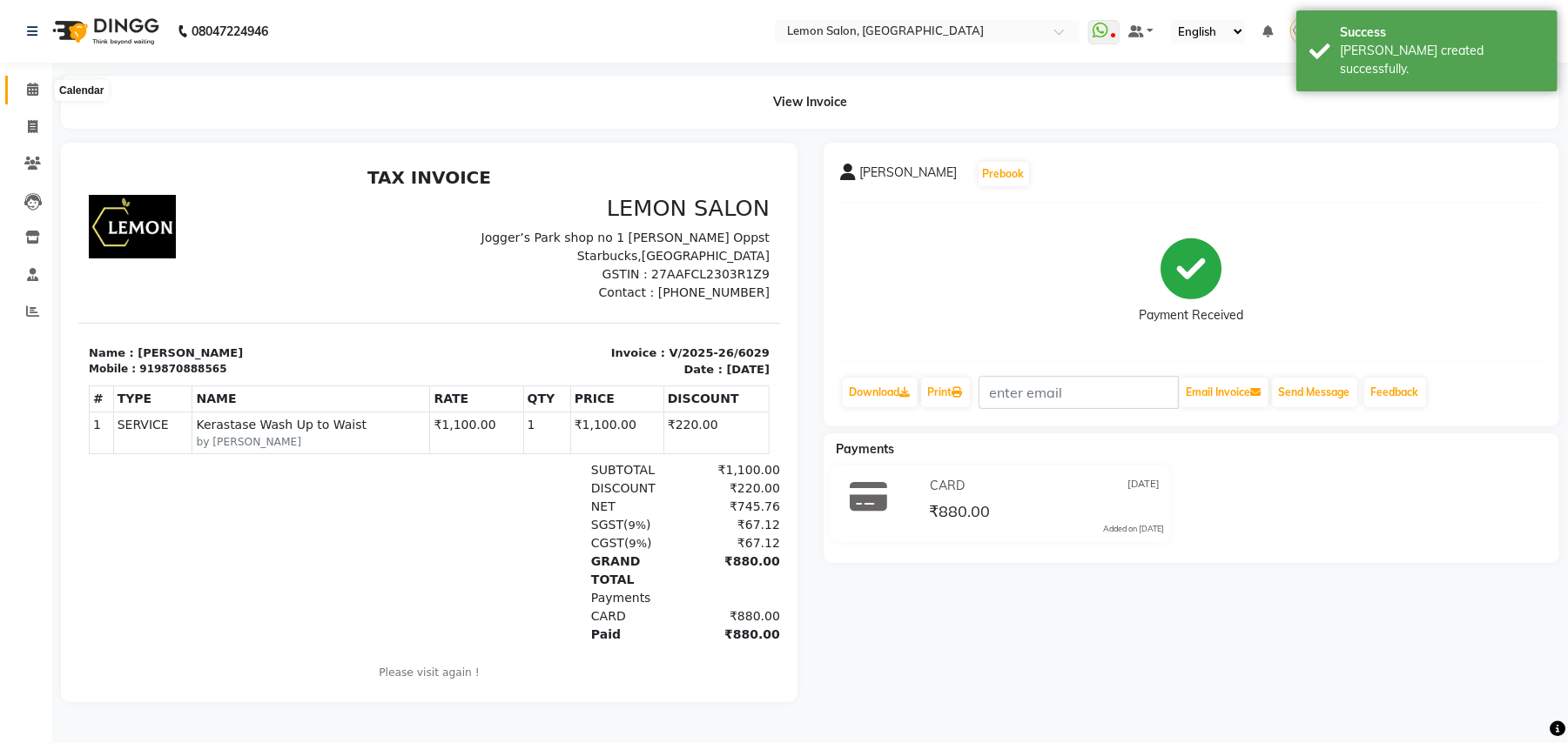
click at [33, 87] on icon at bounding box center [32, 89] width 11 height 13
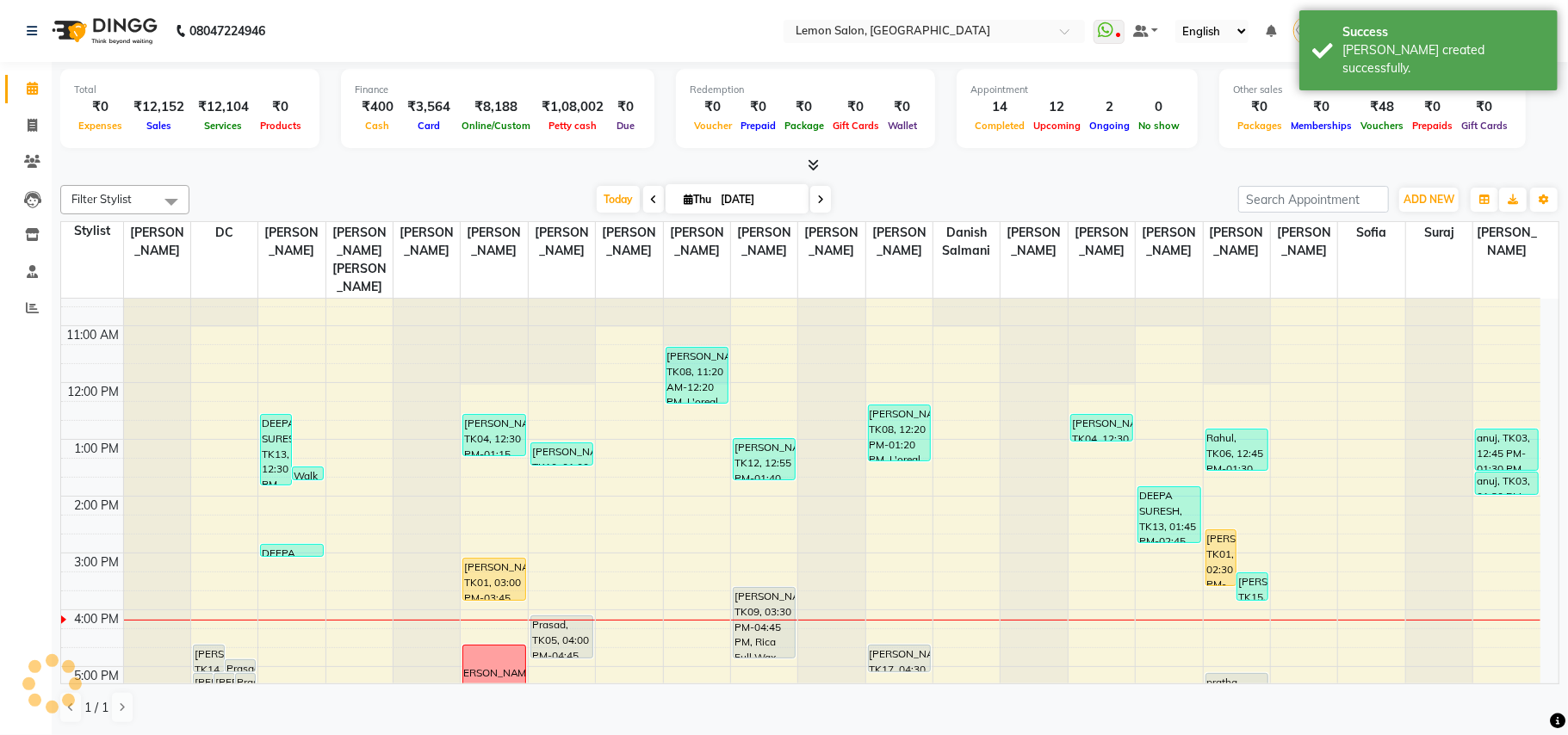
scroll to position [229, 0]
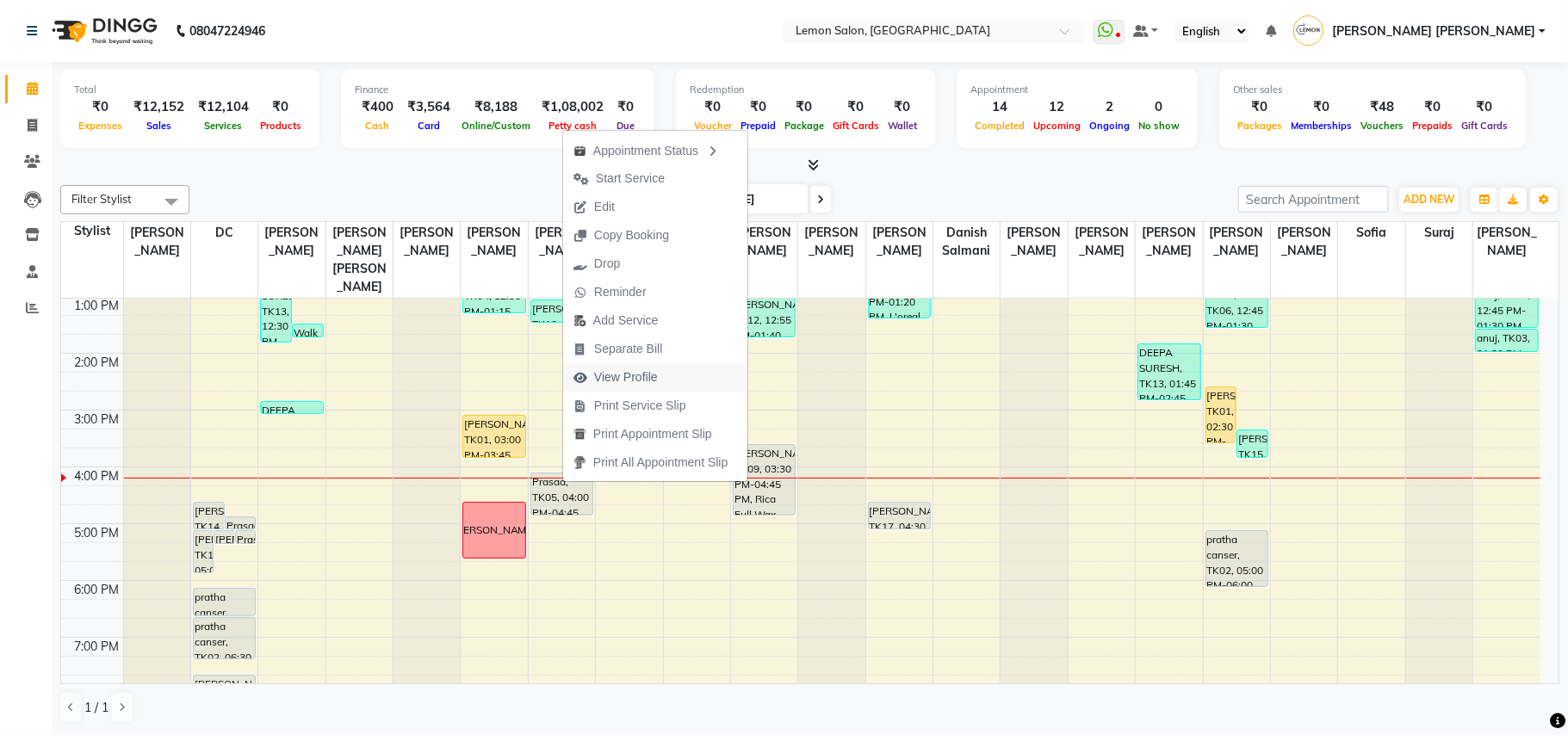
click at [649, 377] on span "View Profile" at bounding box center [626, 377] width 64 height 18
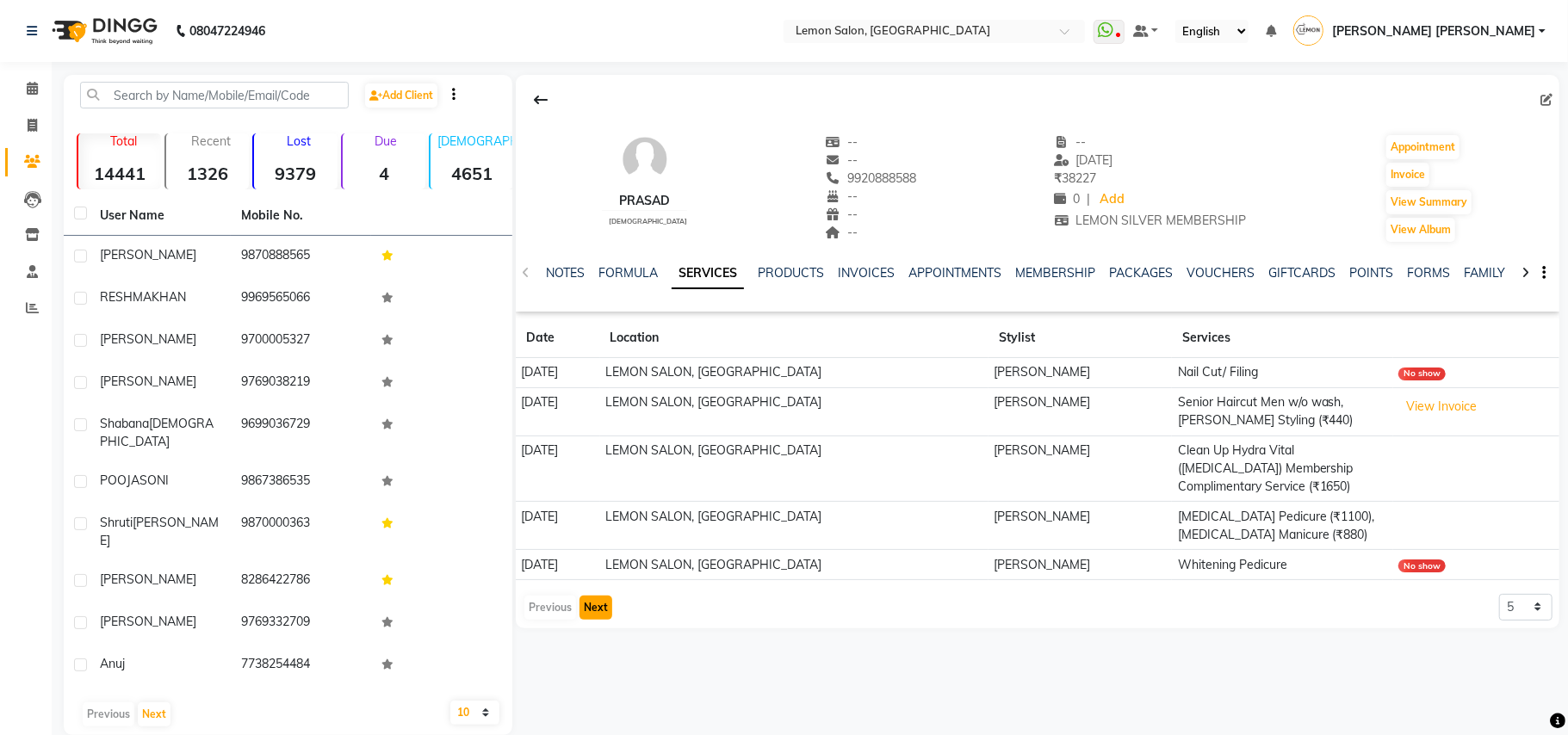
click at [600, 610] on button "Next" at bounding box center [596, 608] width 33 height 24
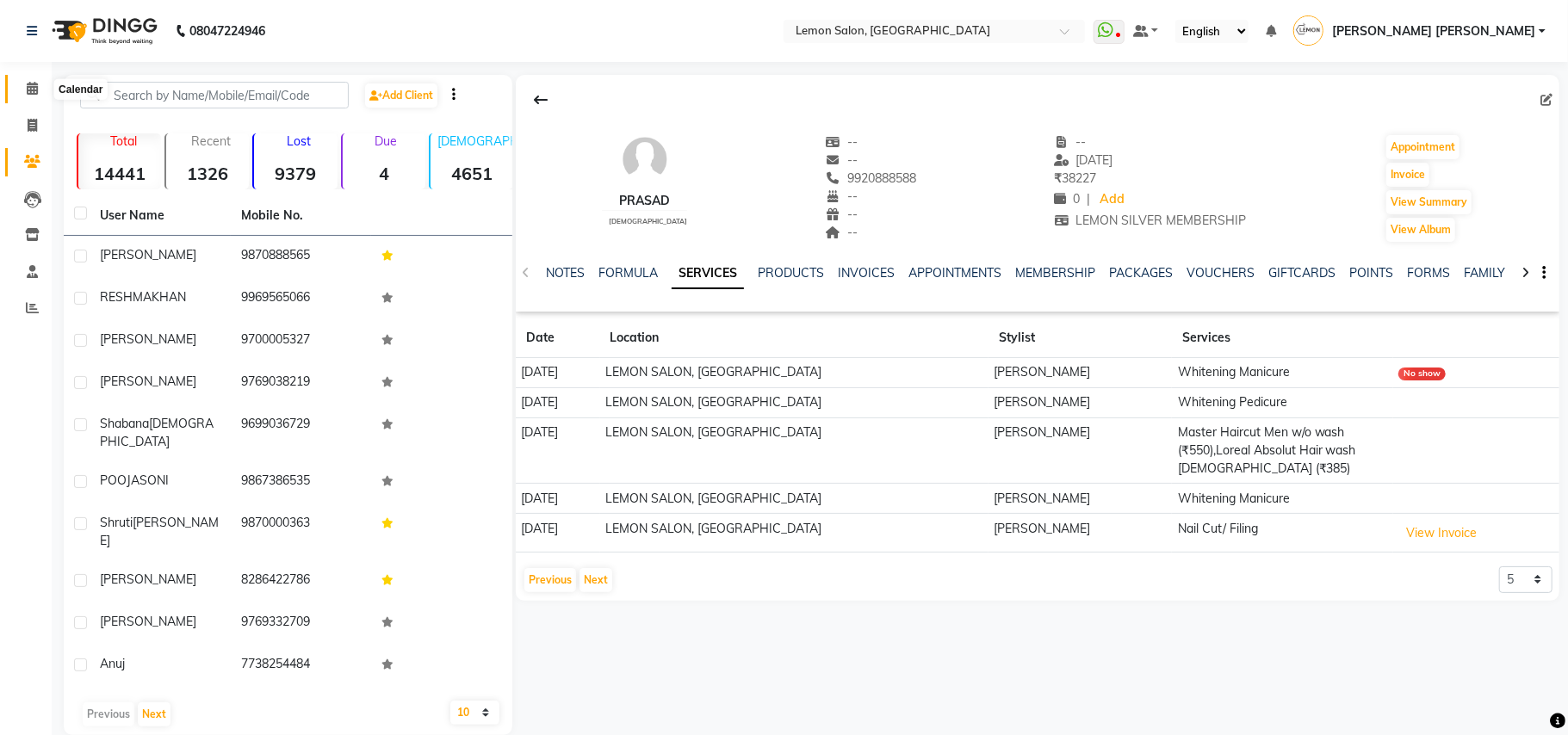
click at [27, 91] on icon at bounding box center [32, 88] width 11 height 13
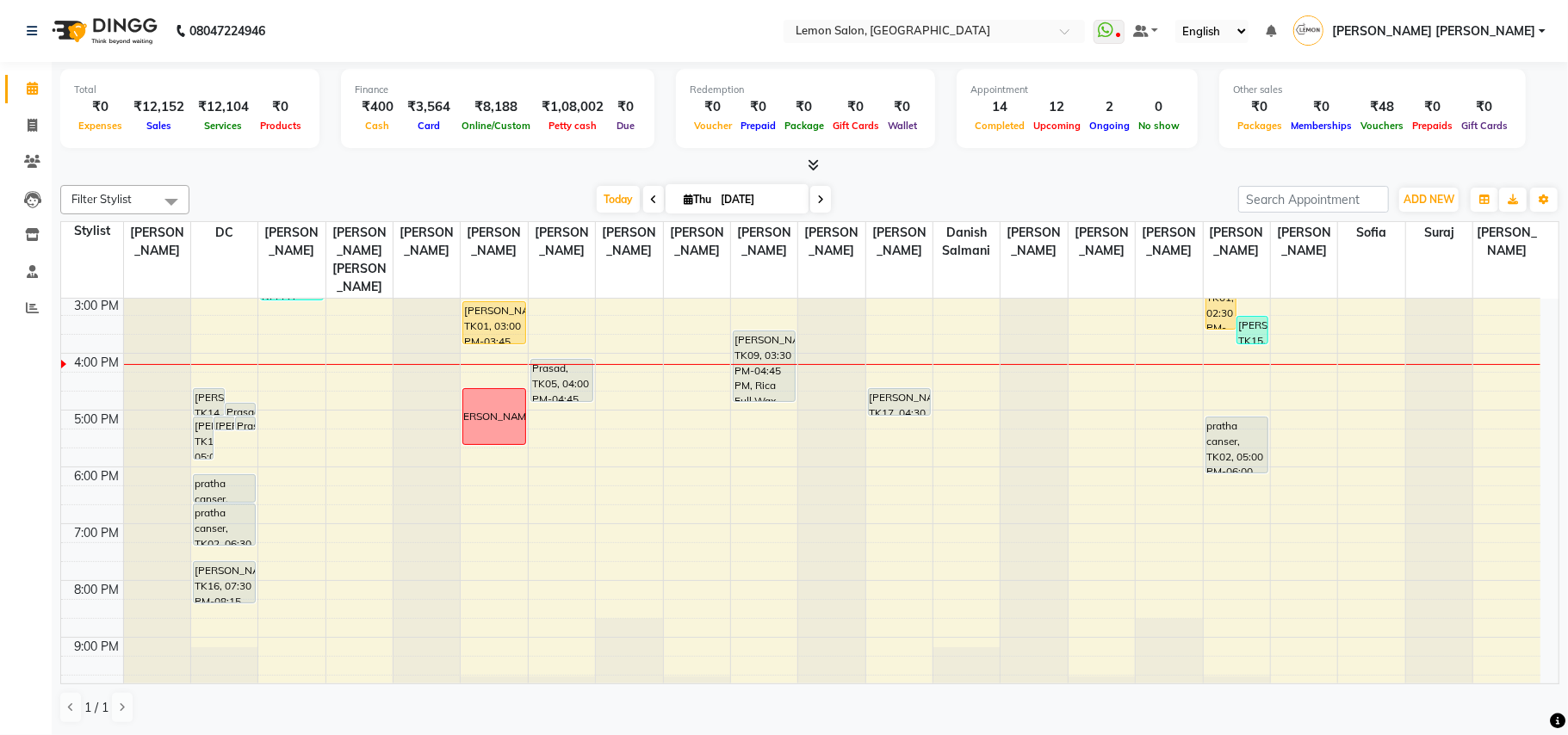
scroll to position [289, 0]
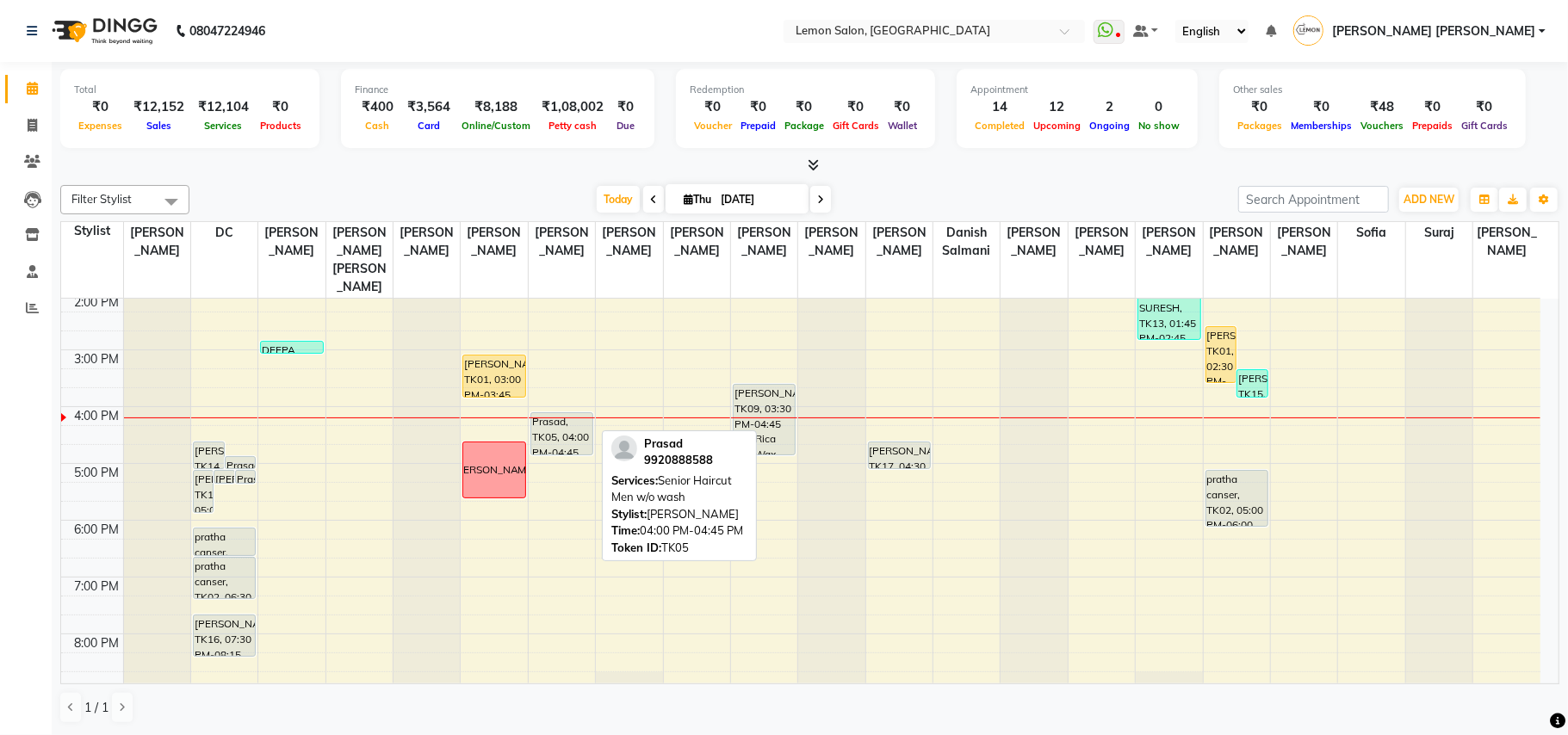
click at [559, 424] on div "Prasad, TK05, 04:00 PM-04:45 PM, Senior Haircut Men w/o wash" at bounding box center [561, 434] width 61 height 41
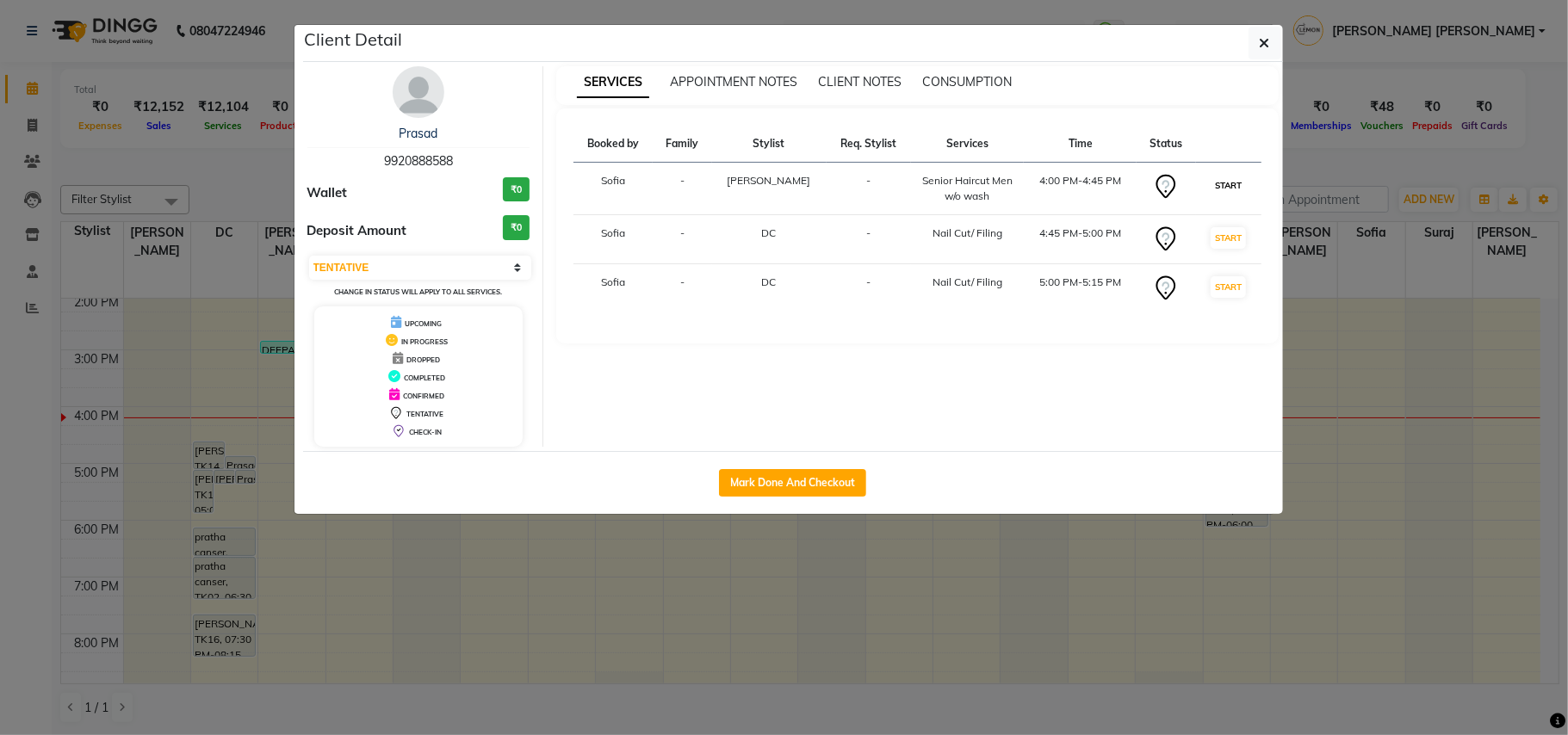
click at [1231, 182] on button "START" at bounding box center [1228, 185] width 35 height 22
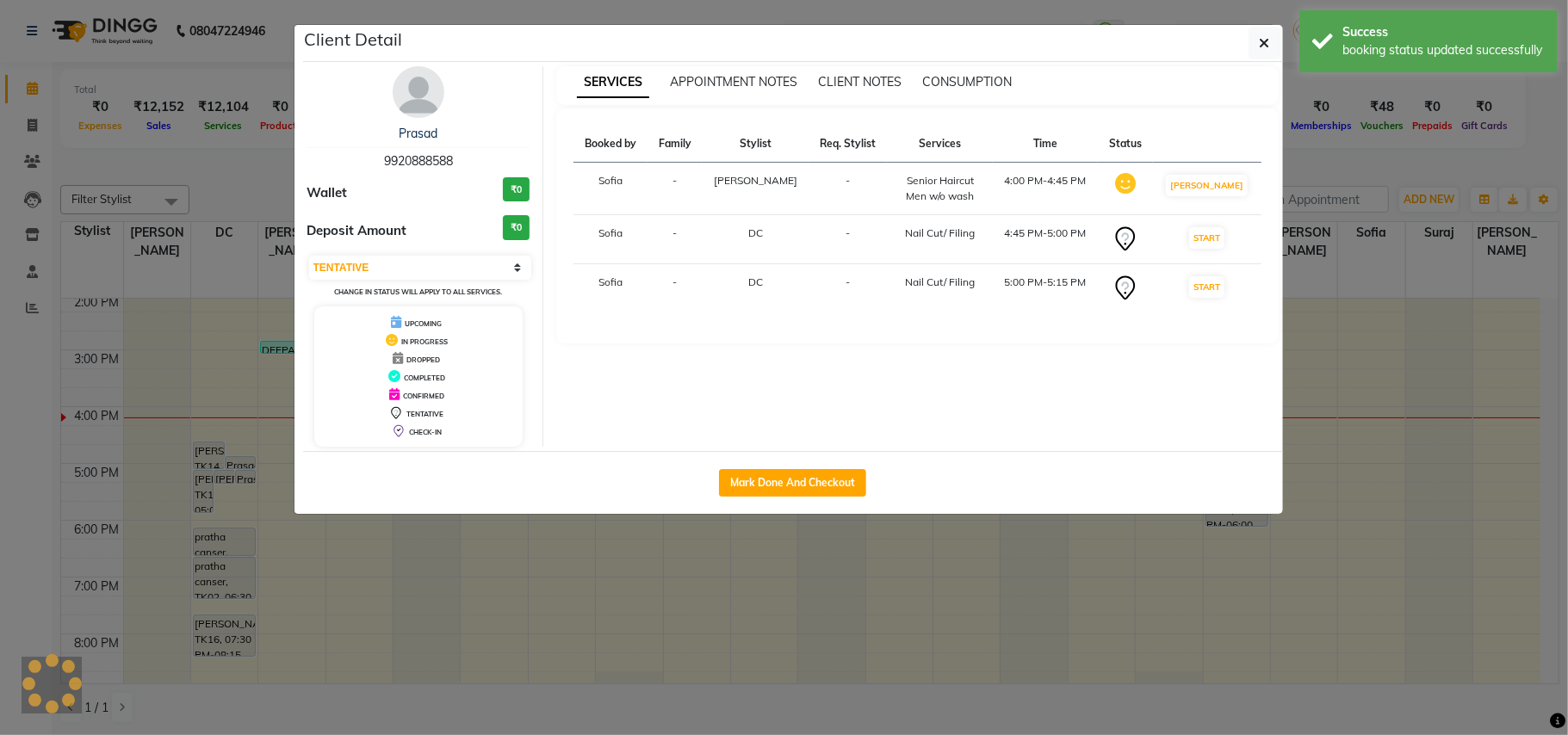
select select "select"
click at [708, 568] on ngb-modal-window "Client Detail Prasad 9920888588 Wallet ₹0 Deposit Amount ₹0 Select IN SERVICE C…" at bounding box center [784, 367] width 1568 height 735
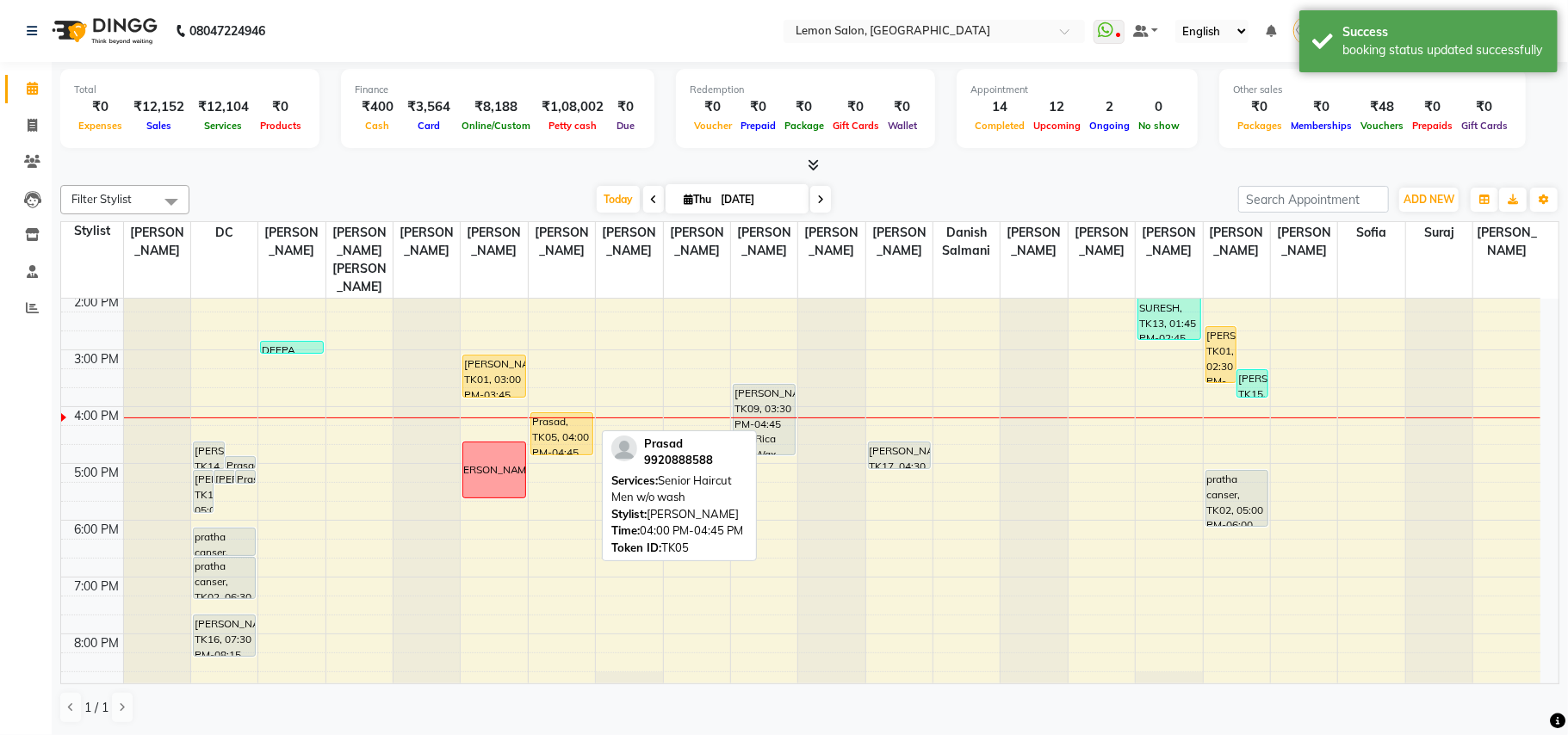
click at [572, 451] on div at bounding box center [561, 454] width 61 height 7
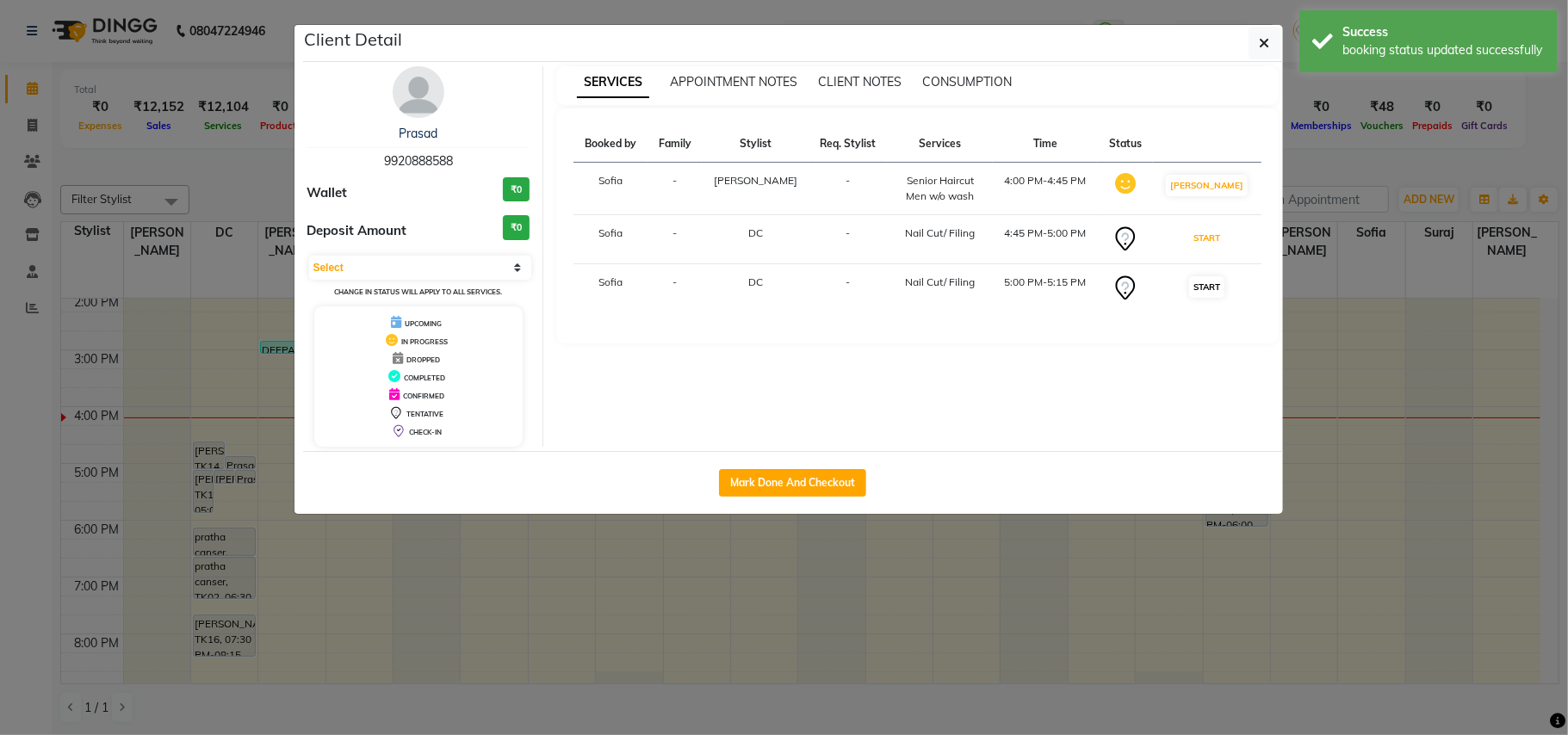
drag, startPoint x: 1220, startPoint y: 241, endPoint x: 1214, endPoint y: 289, distance: 48.4
click at [1220, 242] on button "START" at bounding box center [1206, 238] width 35 height 22
click at [889, 561] on ngb-modal-window "Client Detail Prasad 9920888588 Wallet ₹0 Deposit Amount ₹0 Select IN SERVICE C…" at bounding box center [784, 367] width 1568 height 735
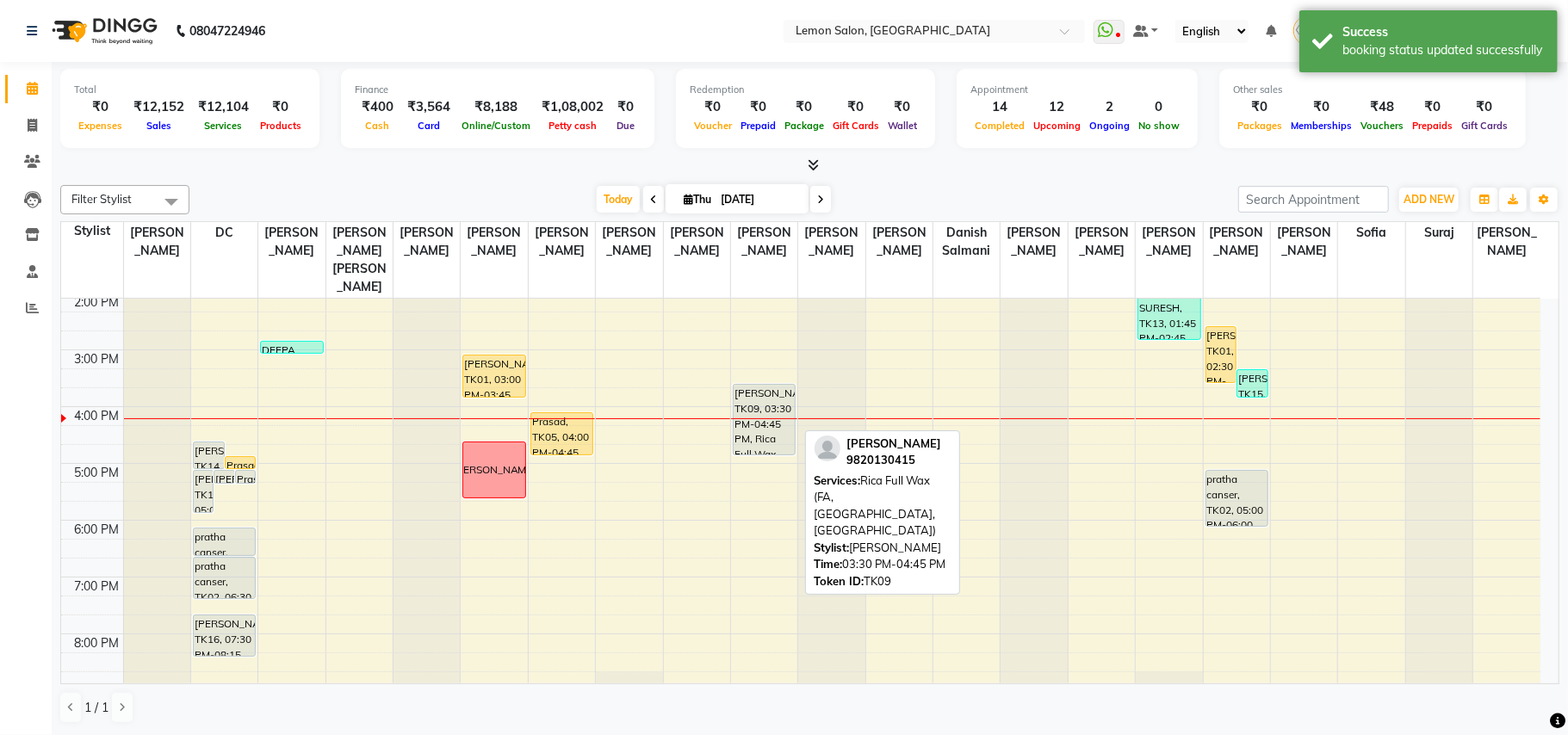
click at [757, 415] on div "[PERSON_NAME], TK09, 03:30 PM-04:45 PM, Rica Full Wax (FA, [GEOGRAPHIC_DATA], […" at bounding box center [763, 420] width 61 height 70
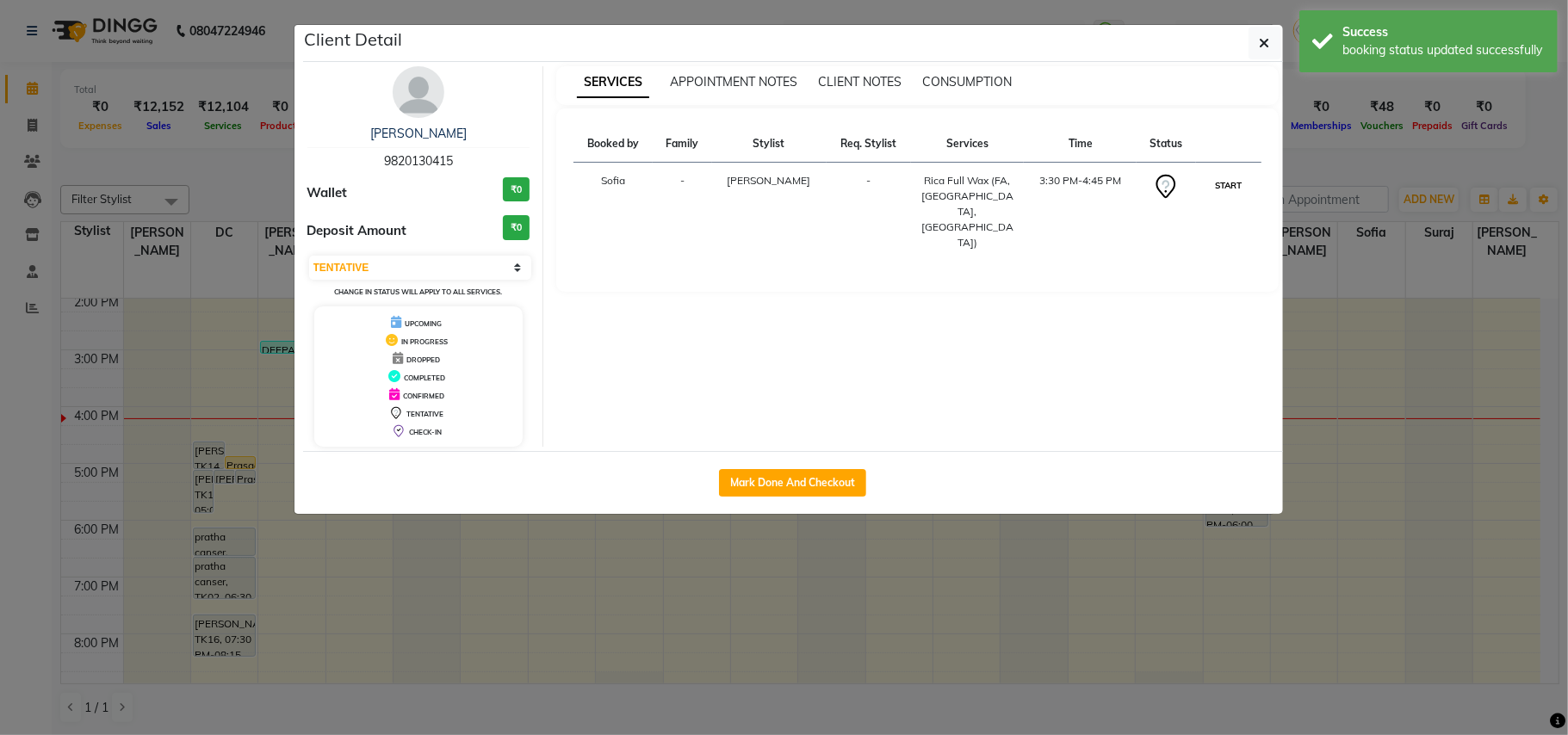
click at [1234, 183] on button "START" at bounding box center [1228, 185] width 35 height 22
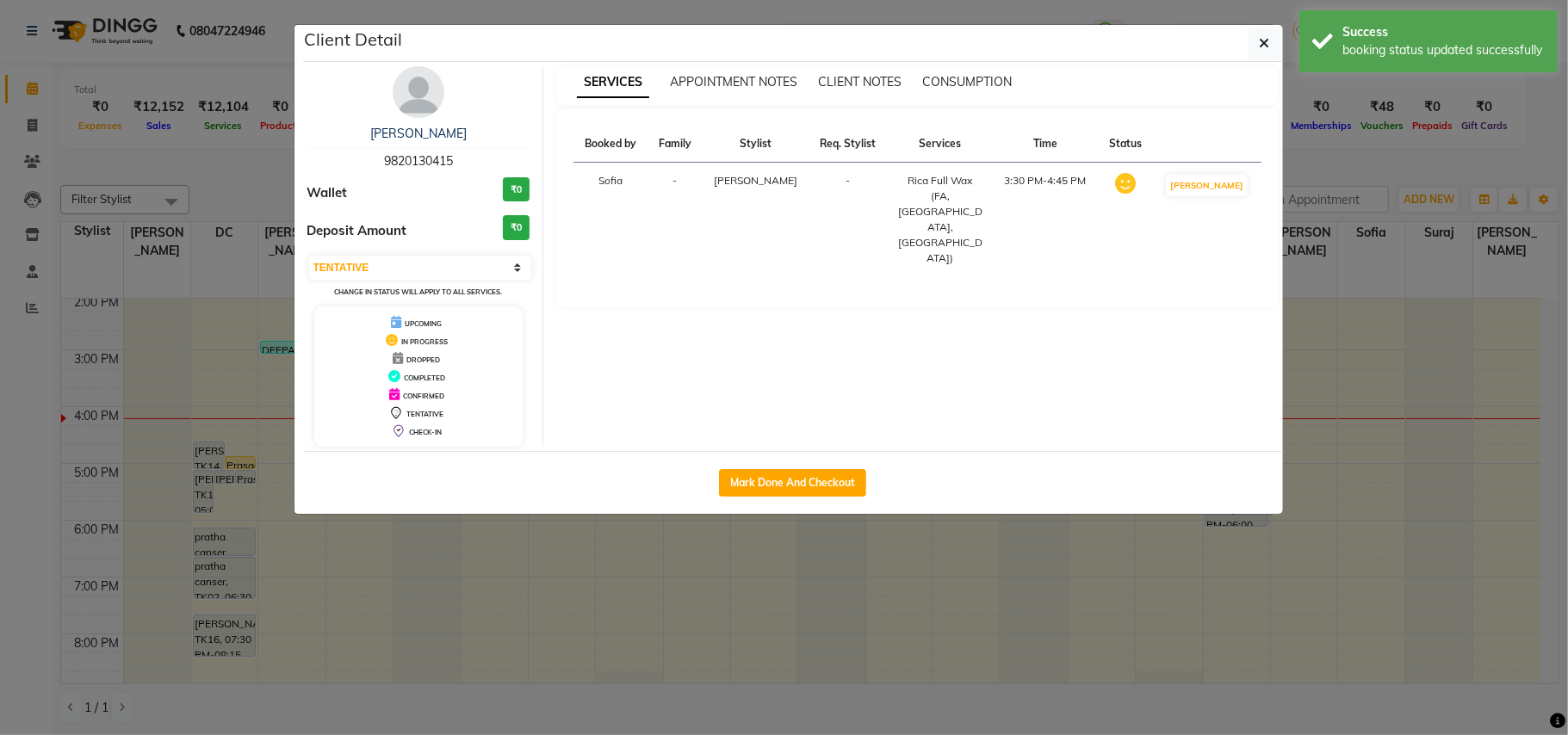
select select "1"
drag, startPoint x: 729, startPoint y: 589, endPoint x: 752, endPoint y: 504, distance: 88.1
click at [729, 589] on ngb-modal-window "Client Detail Deveshi 9820130415 Wallet ₹0 Deposit Amount ₹0 Select IN SERVICE …" at bounding box center [784, 367] width 1568 height 735
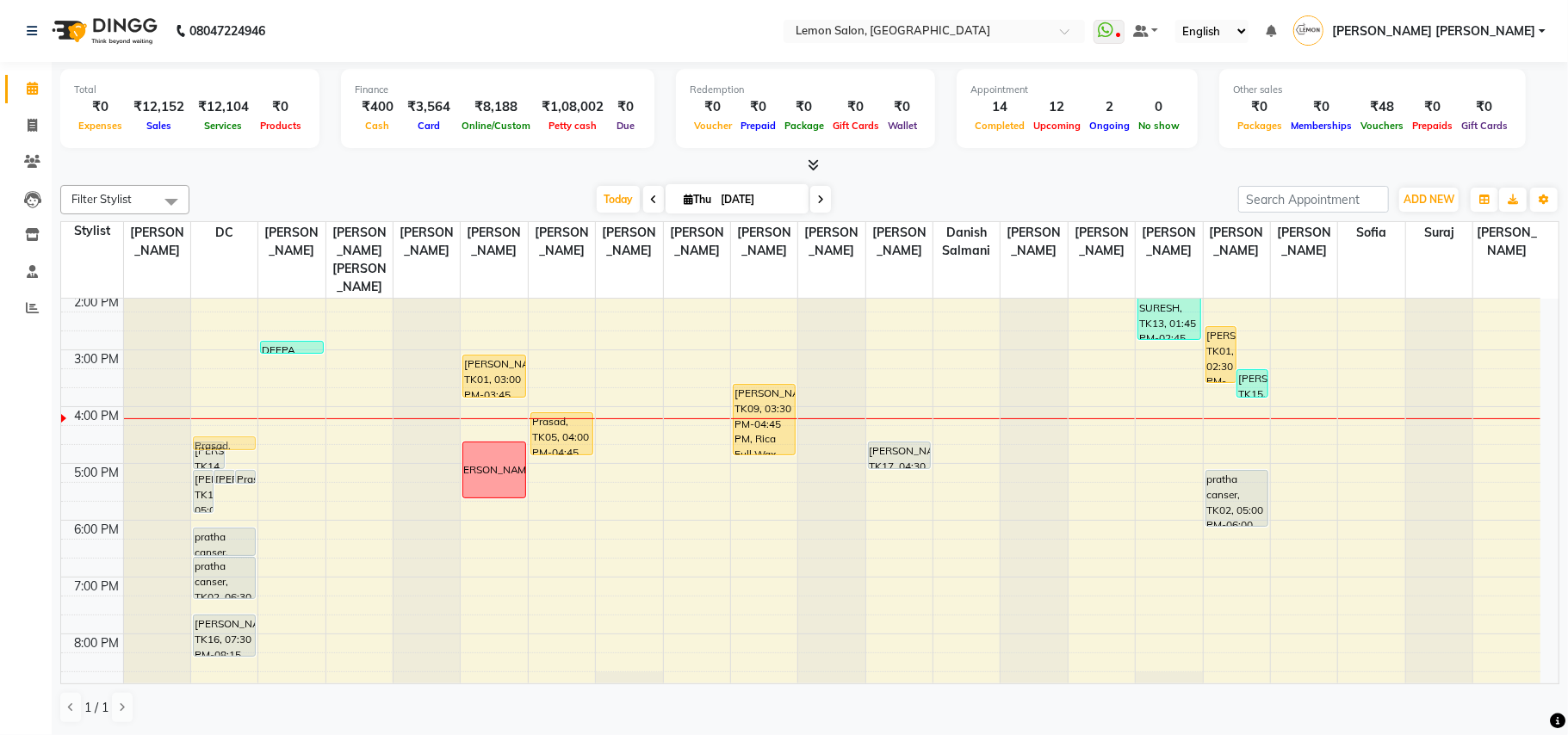
drag, startPoint x: 238, startPoint y: 444, endPoint x: 246, endPoint y: 424, distance: 21.5
click at [246, 424] on div "Shruti Patak, TK14, 05:00 PM-05:45 PM, Whitening Pedicure Meghna, TK07, 05:00 P…" at bounding box center [224, 407] width 66 height 795
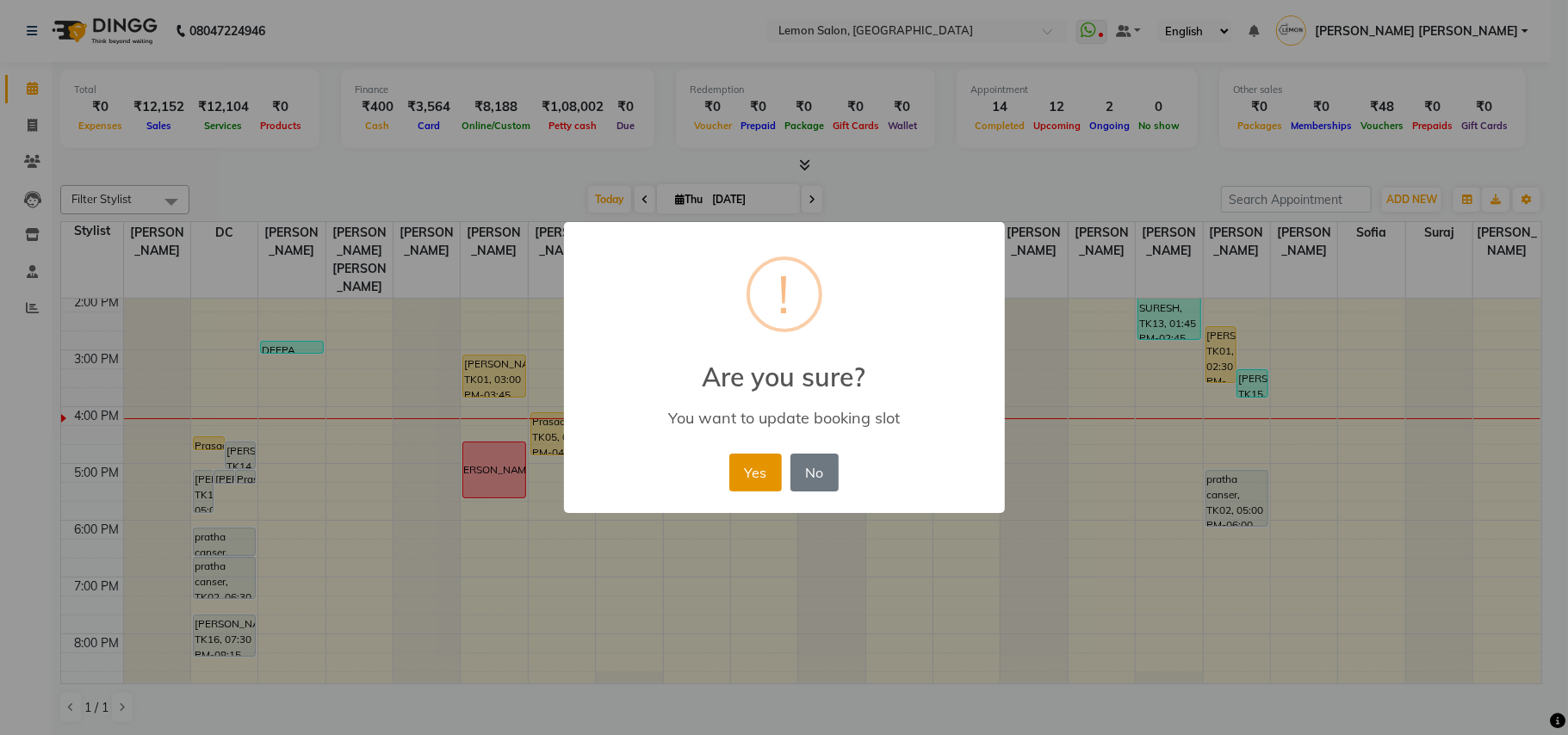
click at [752, 482] on button "Yes" at bounding box center [756, 472] width 53 height 38
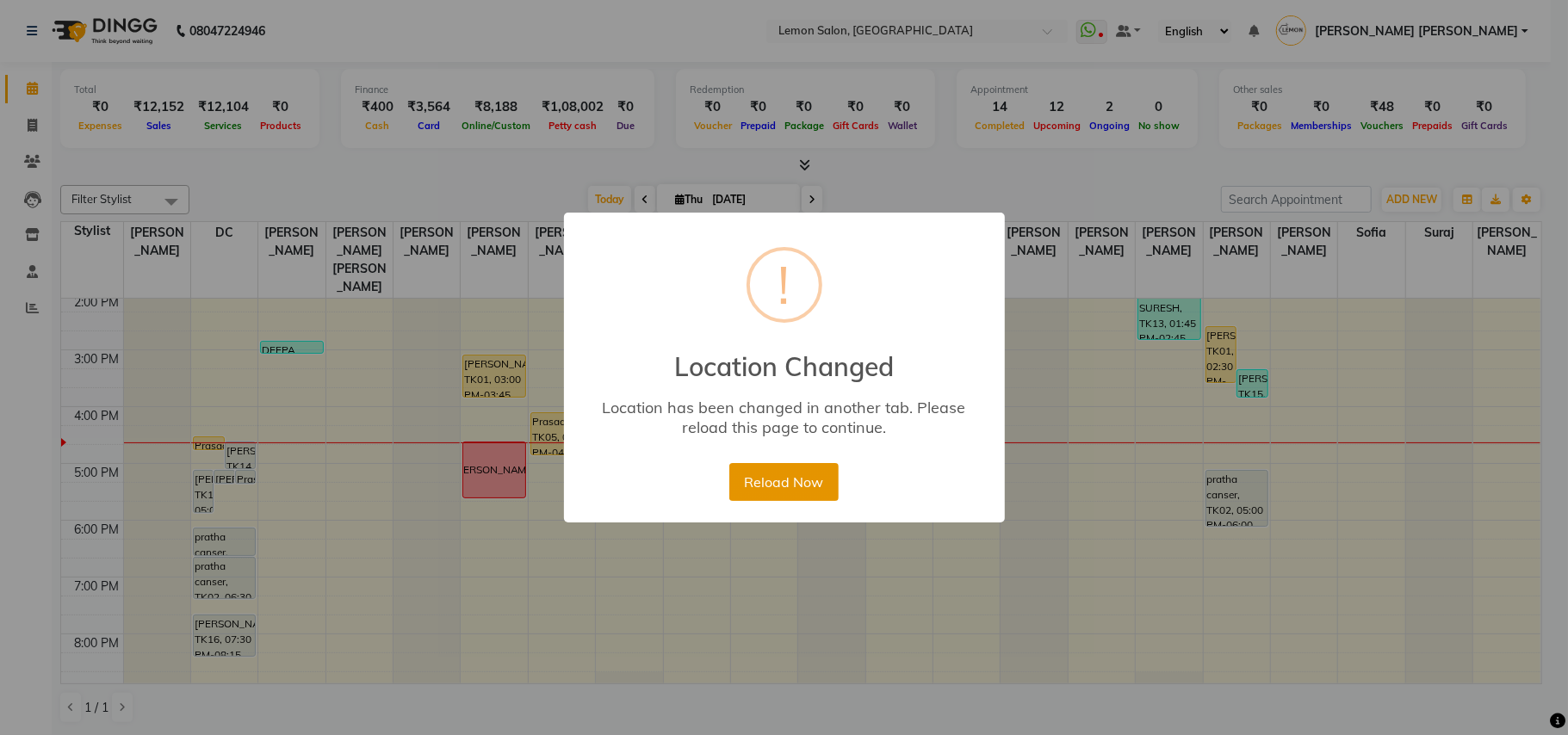
click at [809, 468] on button "Reload Now" at bounding box center [784, 482] width 110 height 38
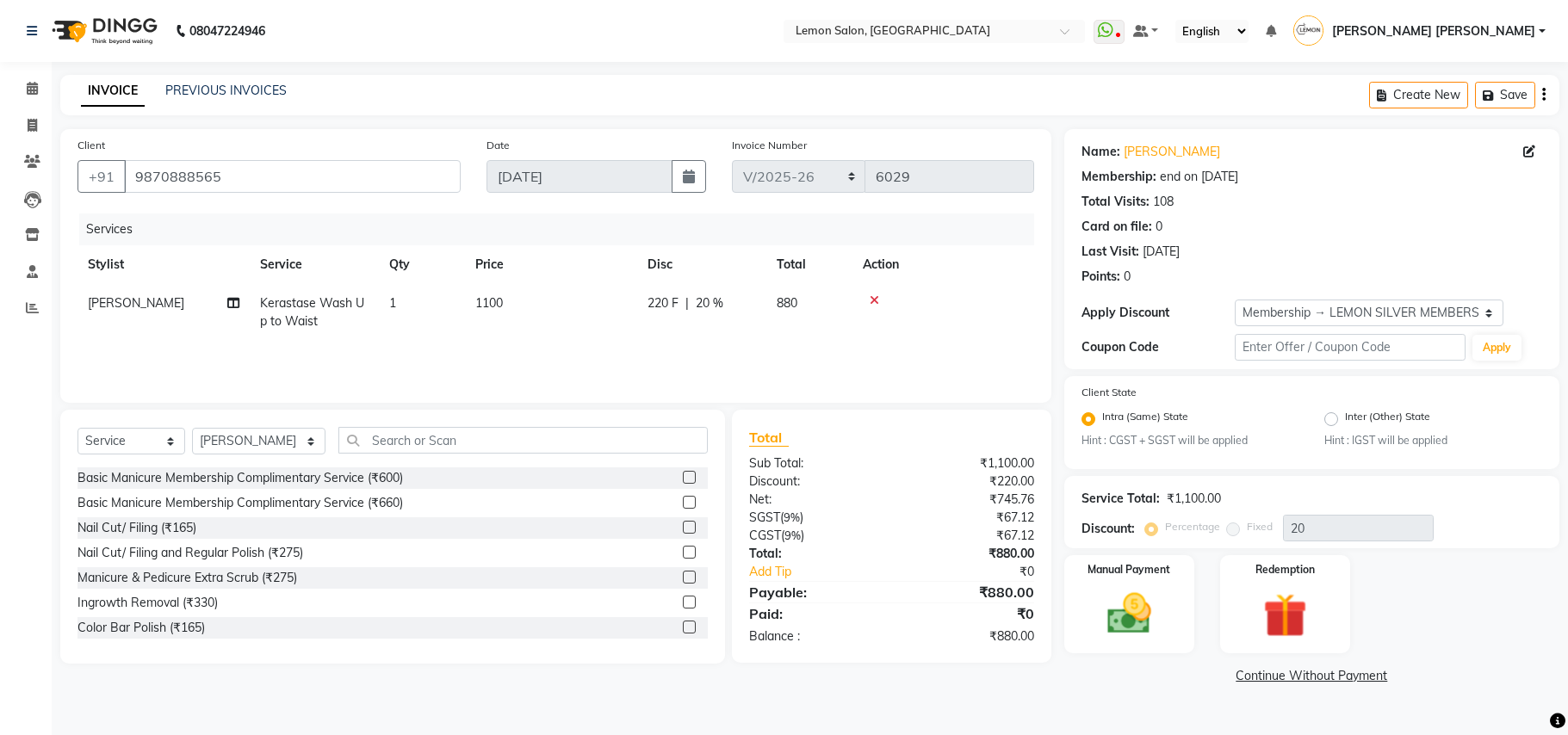
select select "551"
select select "service"
select select "34429"
select select "1: Object"
click at [1143, 611] on img at bounding box center [1129, 615] width 75 height 54
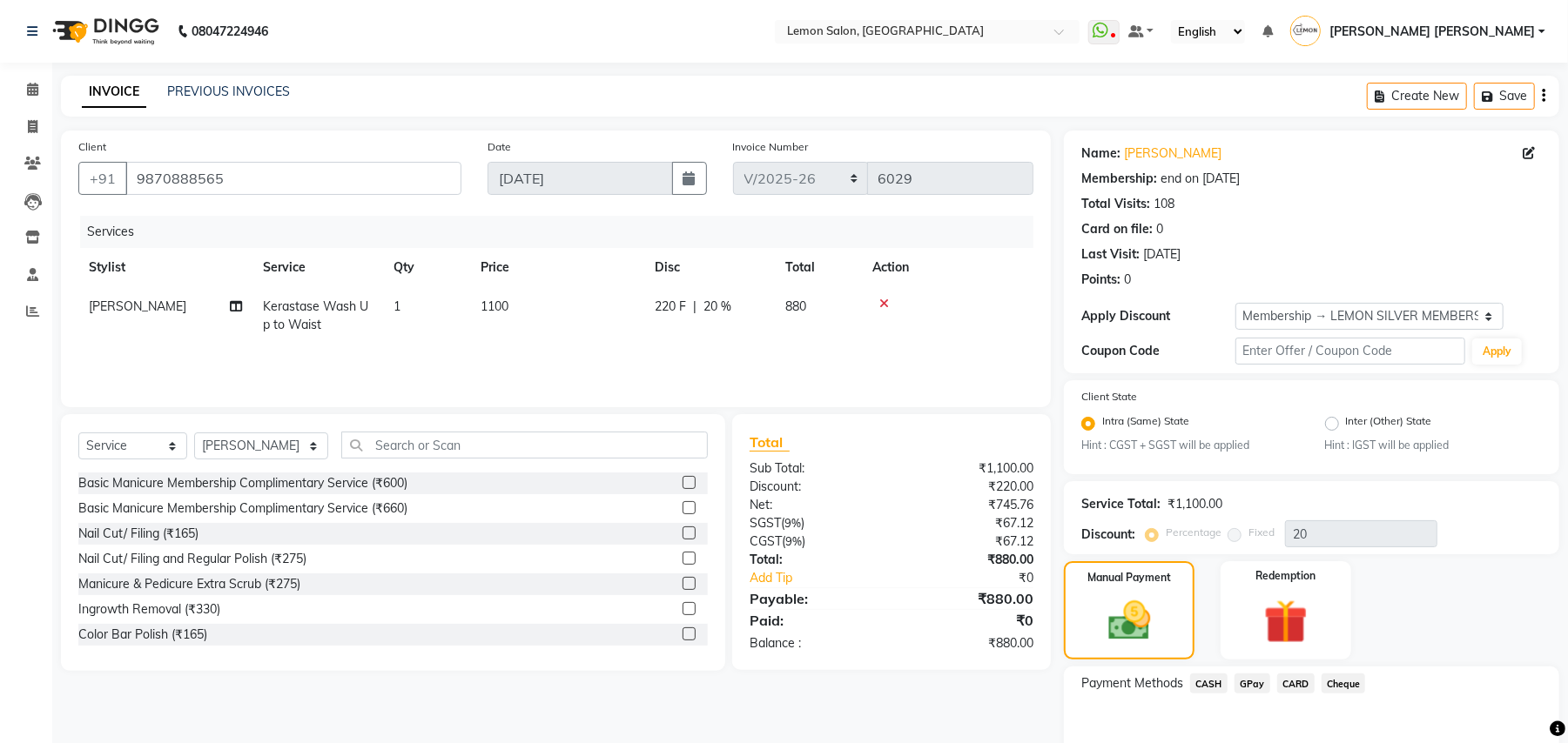
scroll to position [88, 0]
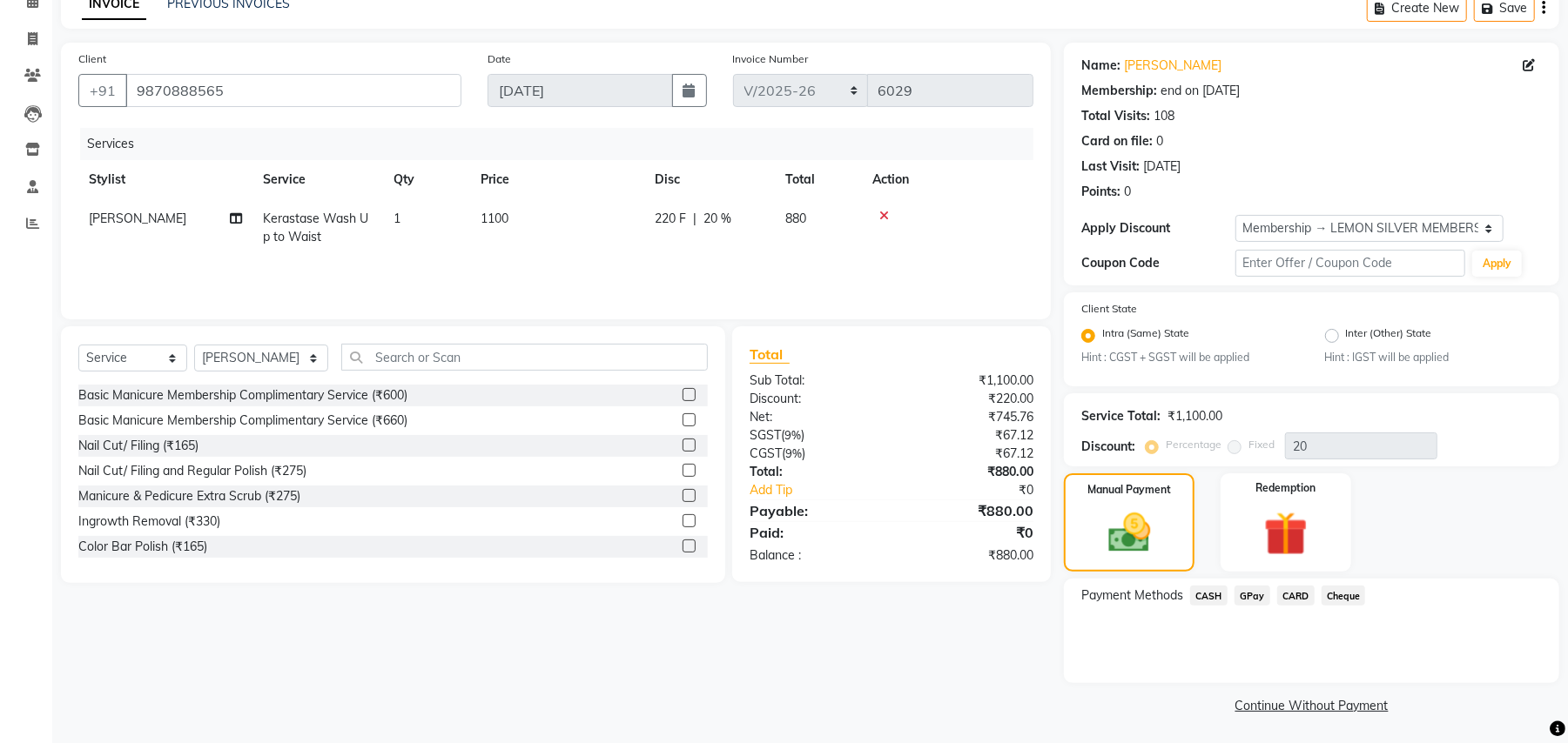
click at [1286, 589] on span "CARD" at bounding box center [1296, 595] width 38 height 20
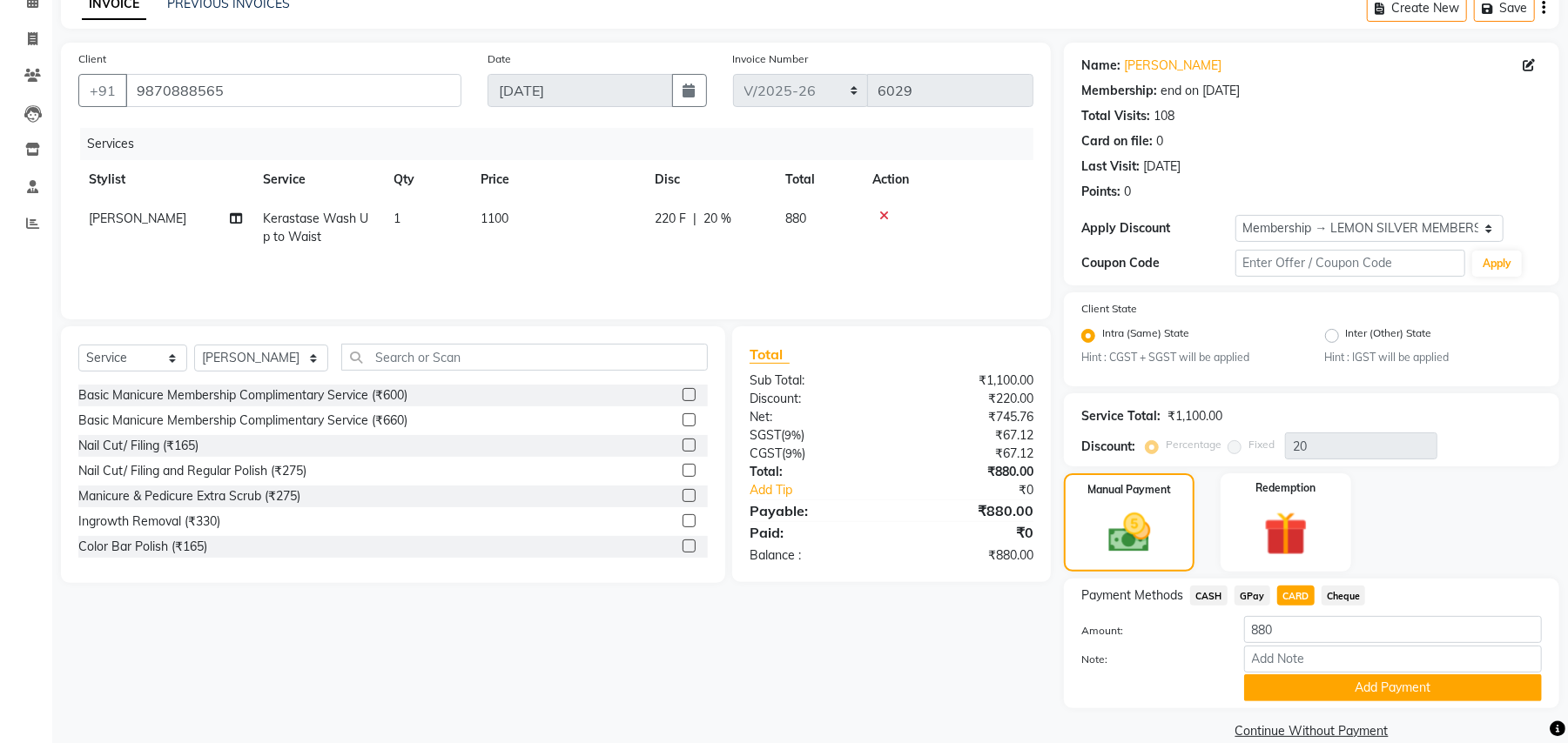
scroll to position [115, 0]
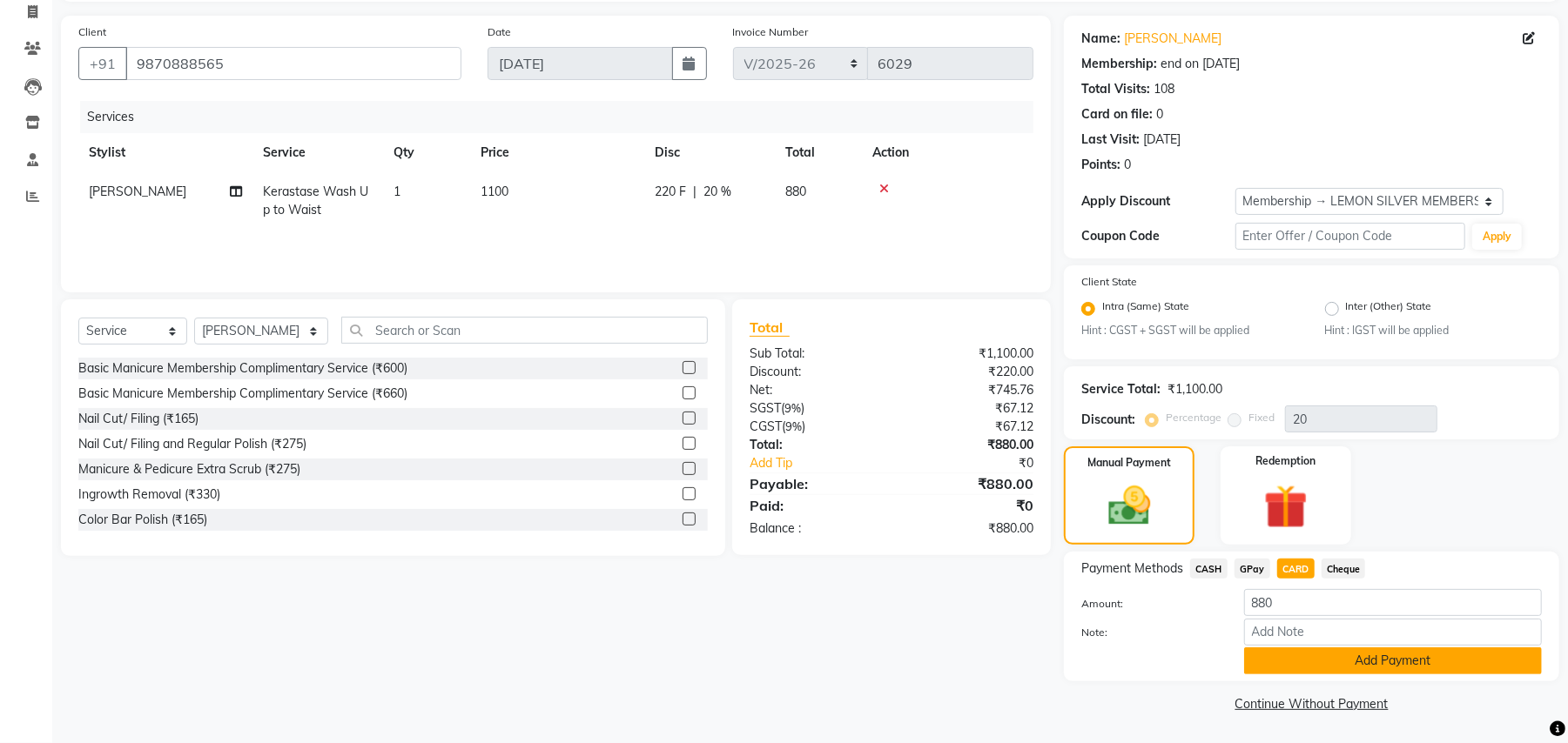
click at [1268, 653] on button "Add Payment" at bounding box center [1393, 661] width 298 height 27
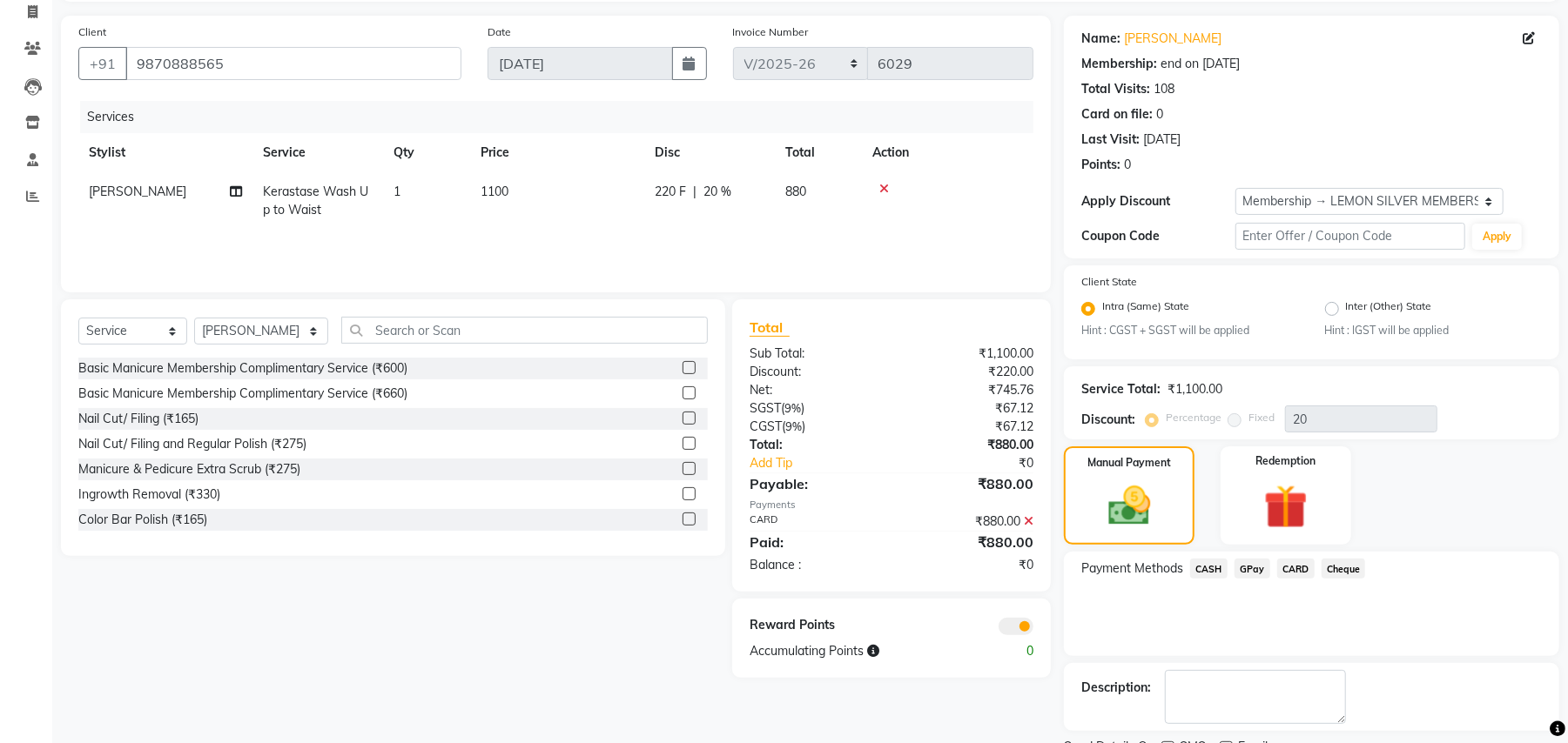
scroll to position [188, 0]
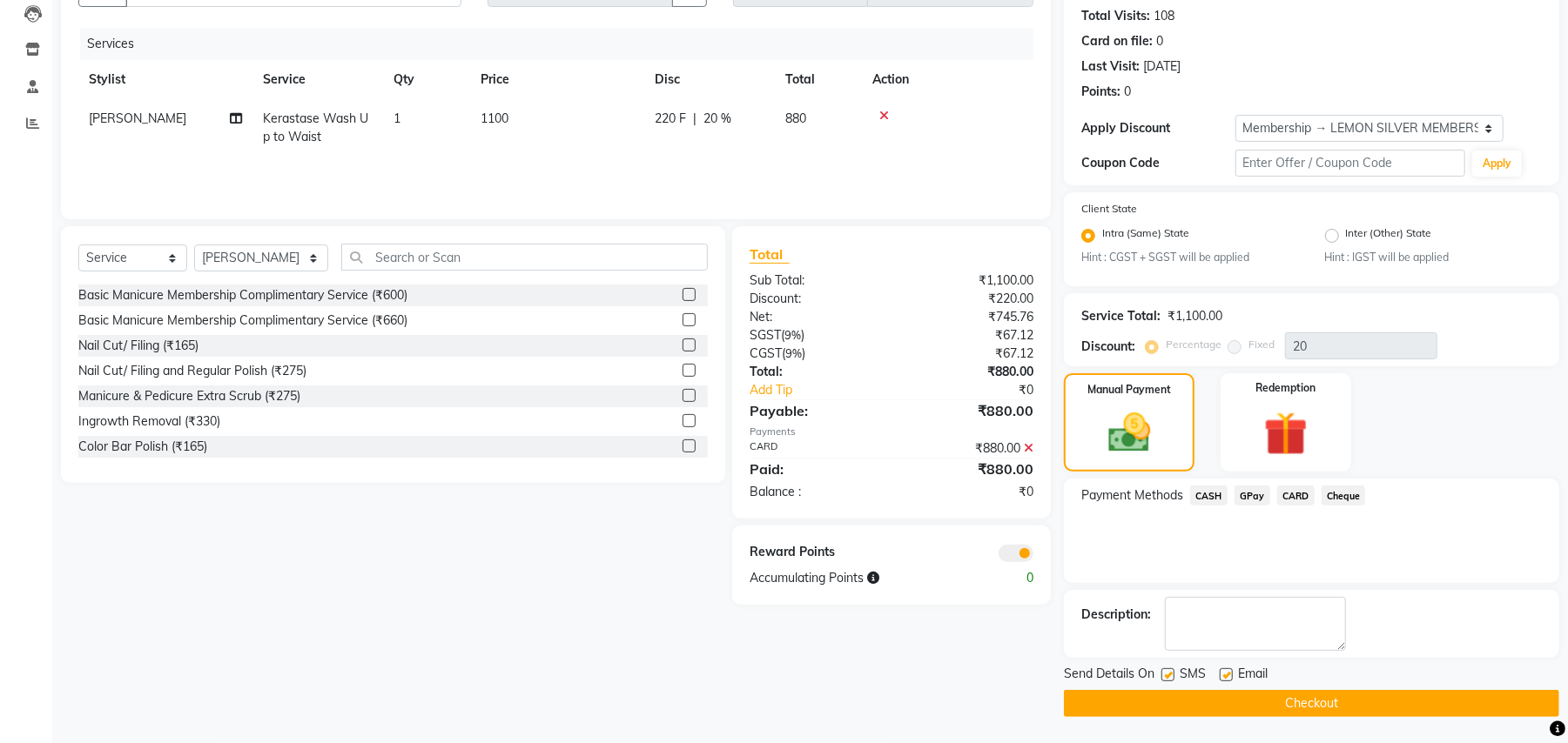
click at [1233, 701] on button "Checkout" at bounding box center [1310, 704] width 495 height 27
click at [1125, 712] on button "Checkout" at bounding box center [1310, 704] width 495 height 27
click at [1224, 714] on button "Checkout" at bounding box center [1310, 704] width 495 height 27
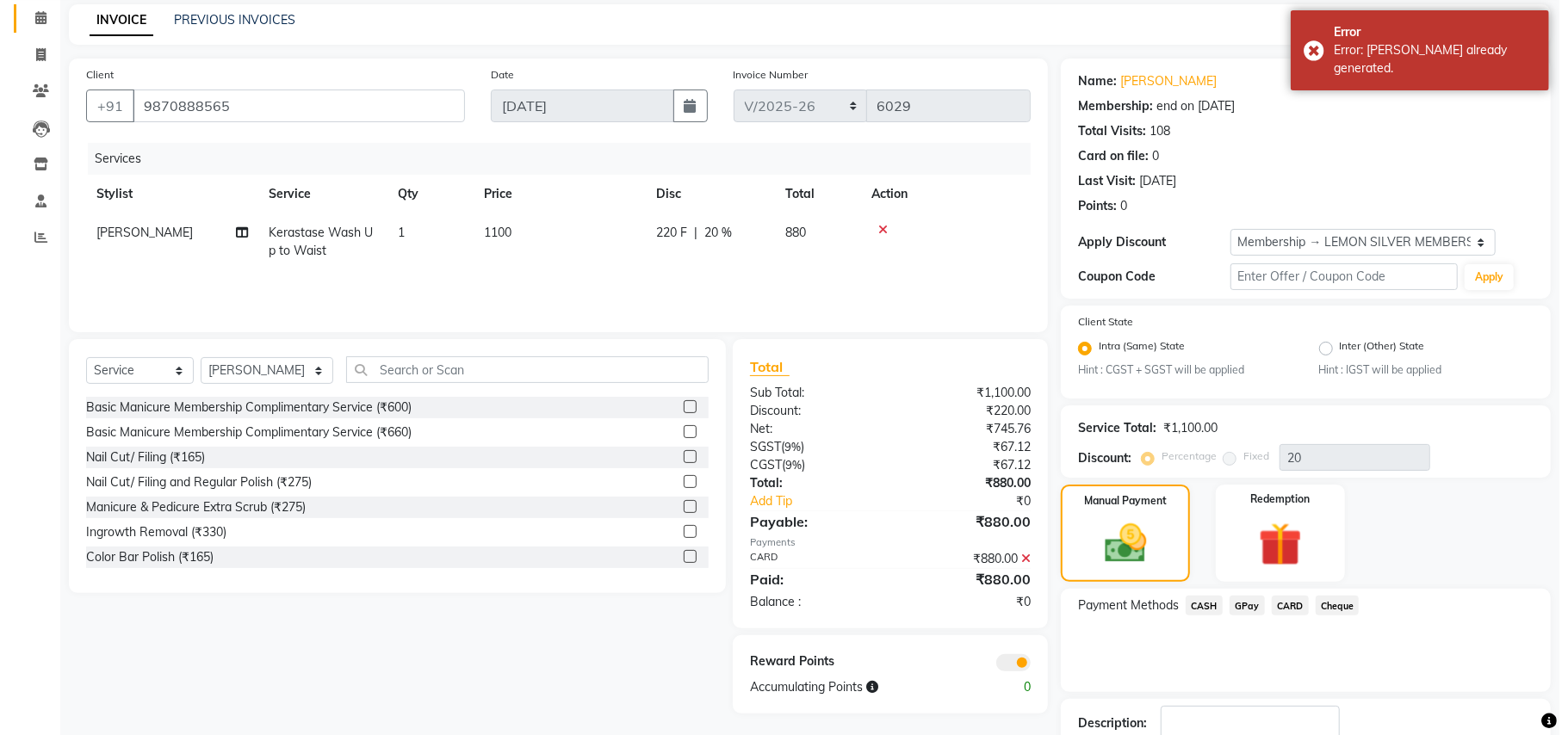
scroll to position [0, 0]
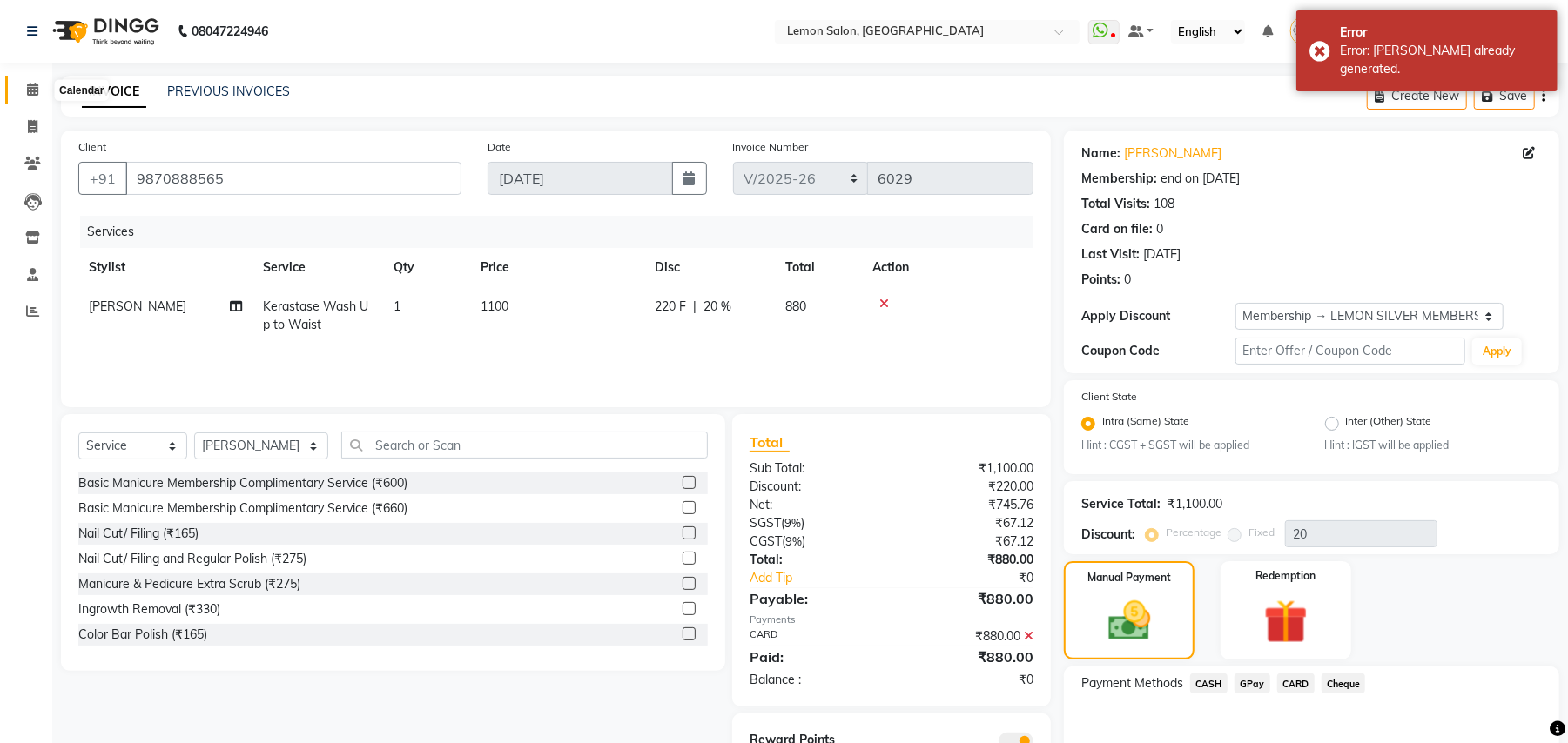
click at [28, 86] on icon at bounding box center [32, 89] width 11 height 13
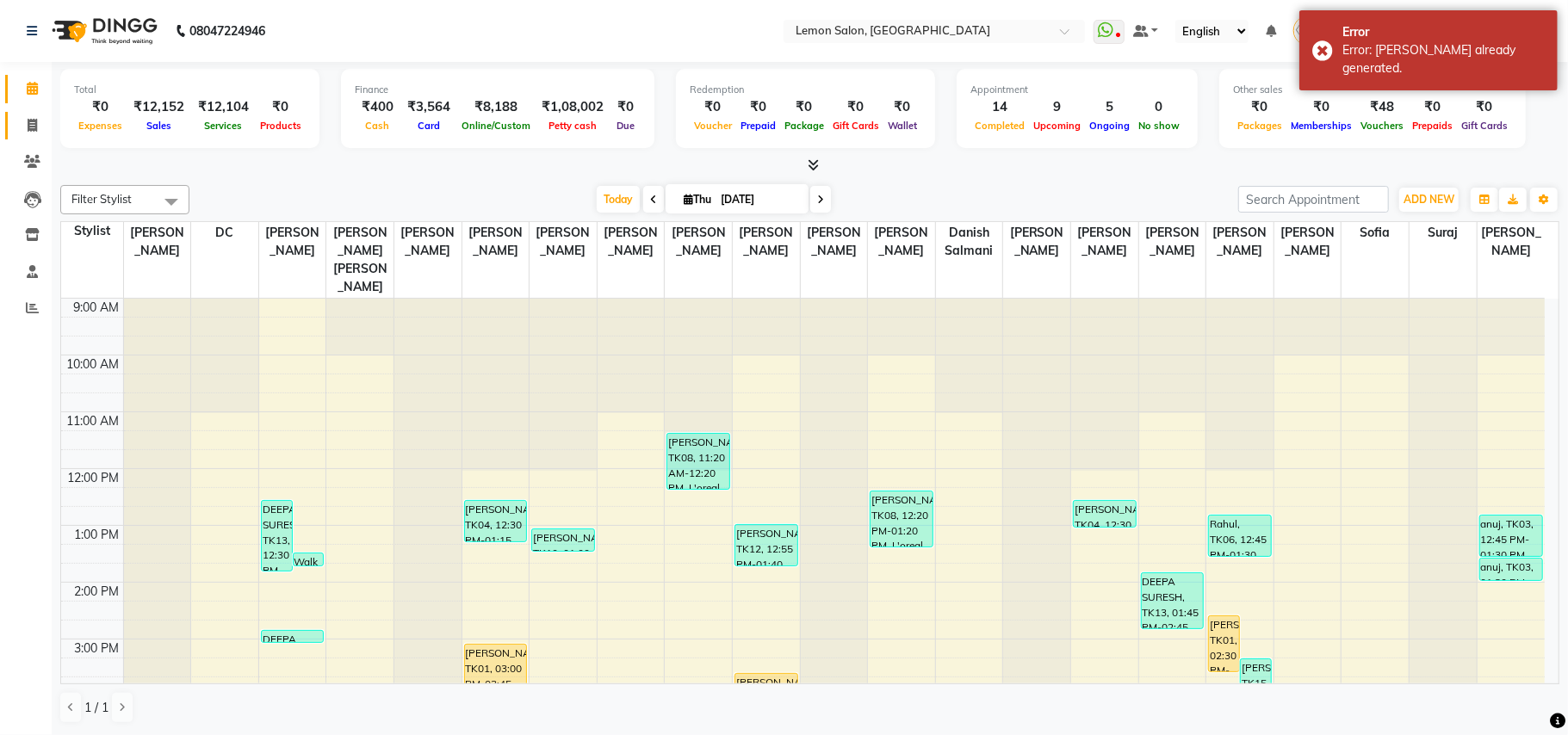
click at [14, 123] on link "Invoice" at bounding box center [26, 126] width 41 height 29
select select "service"
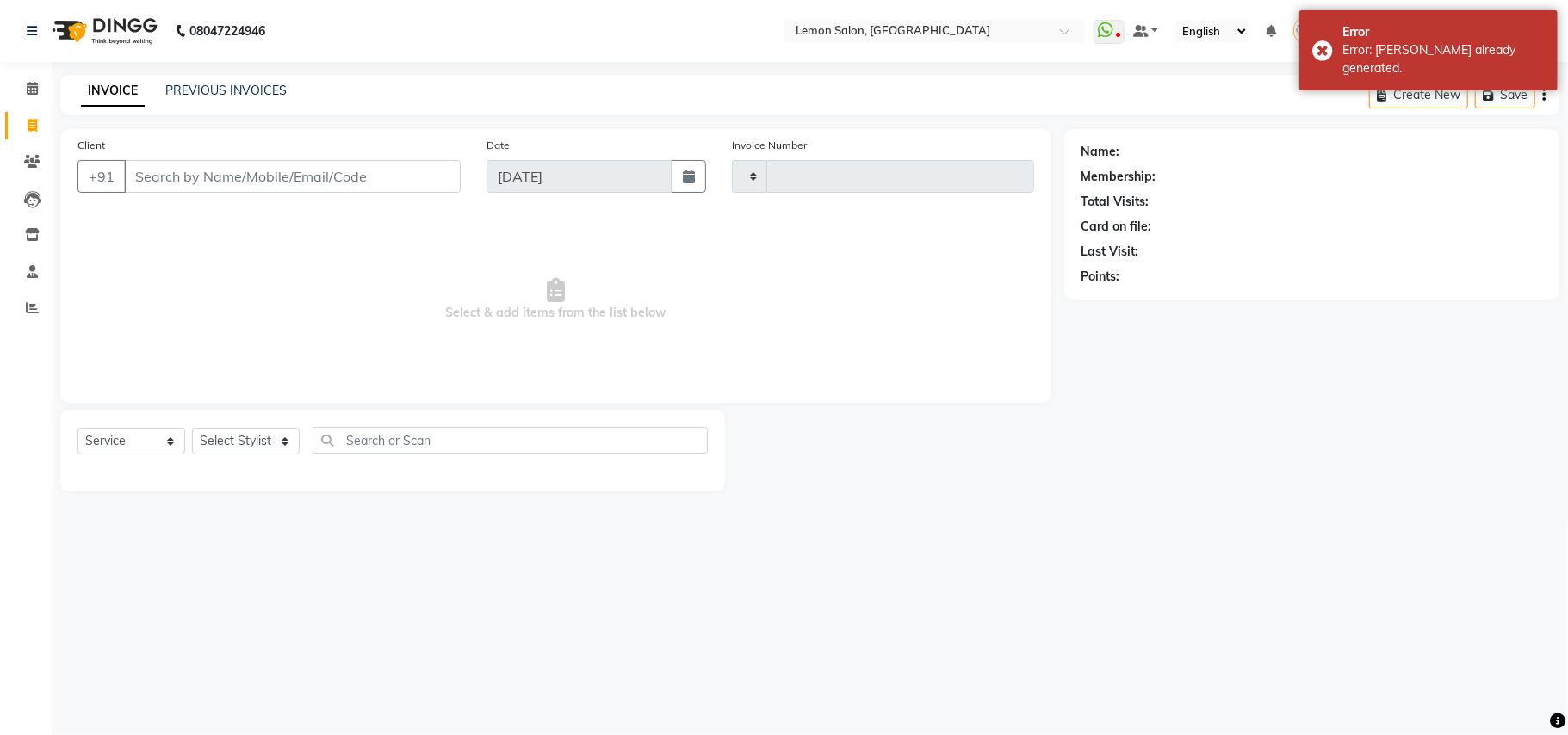
type input "6030"
select select "551"
click at [221, 92] on link "PREVIOUS INVOICES" at bounding box center [225, 91] width 122 height 16
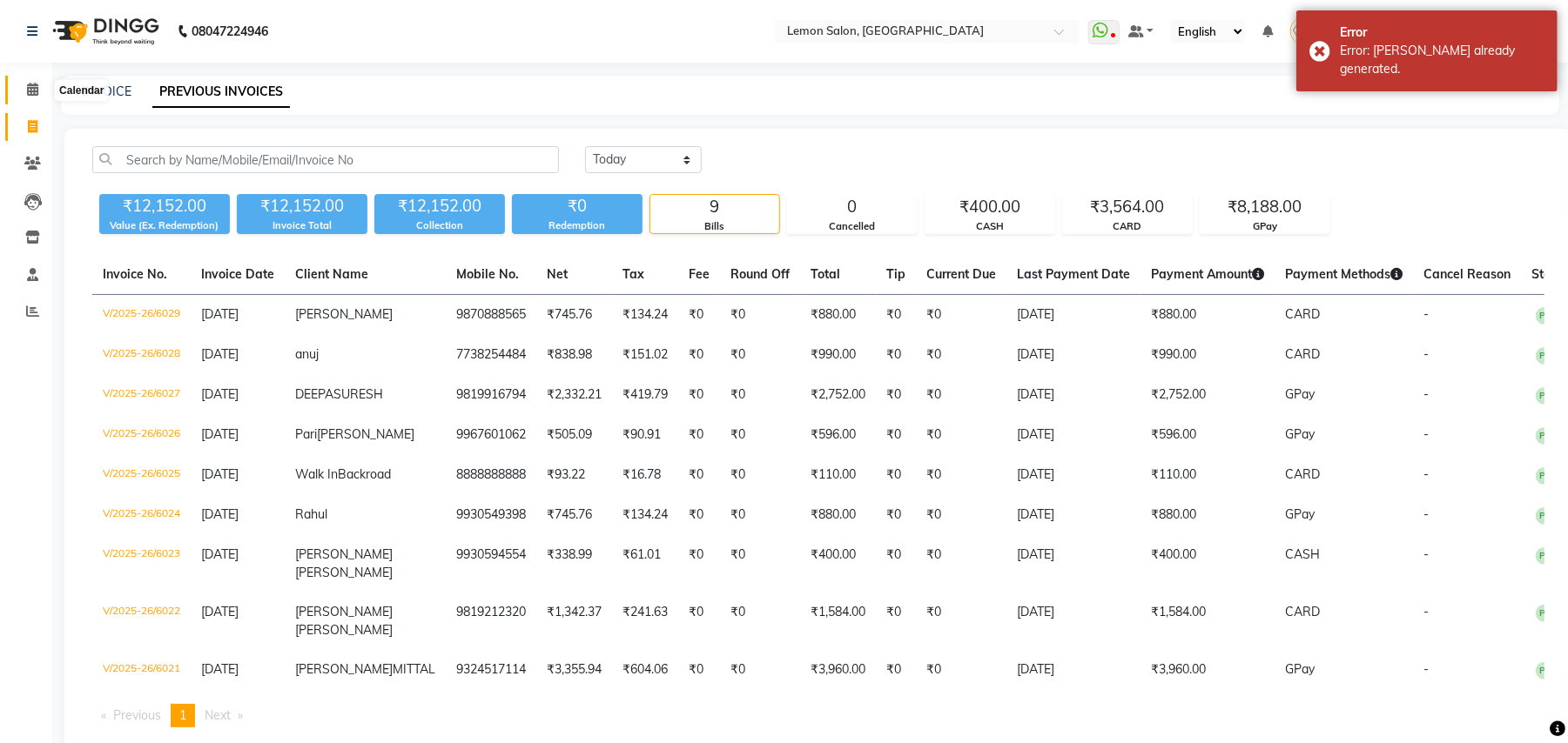
click at [30, 88] on icon at bounding box center [32, 89] width 11 height 13
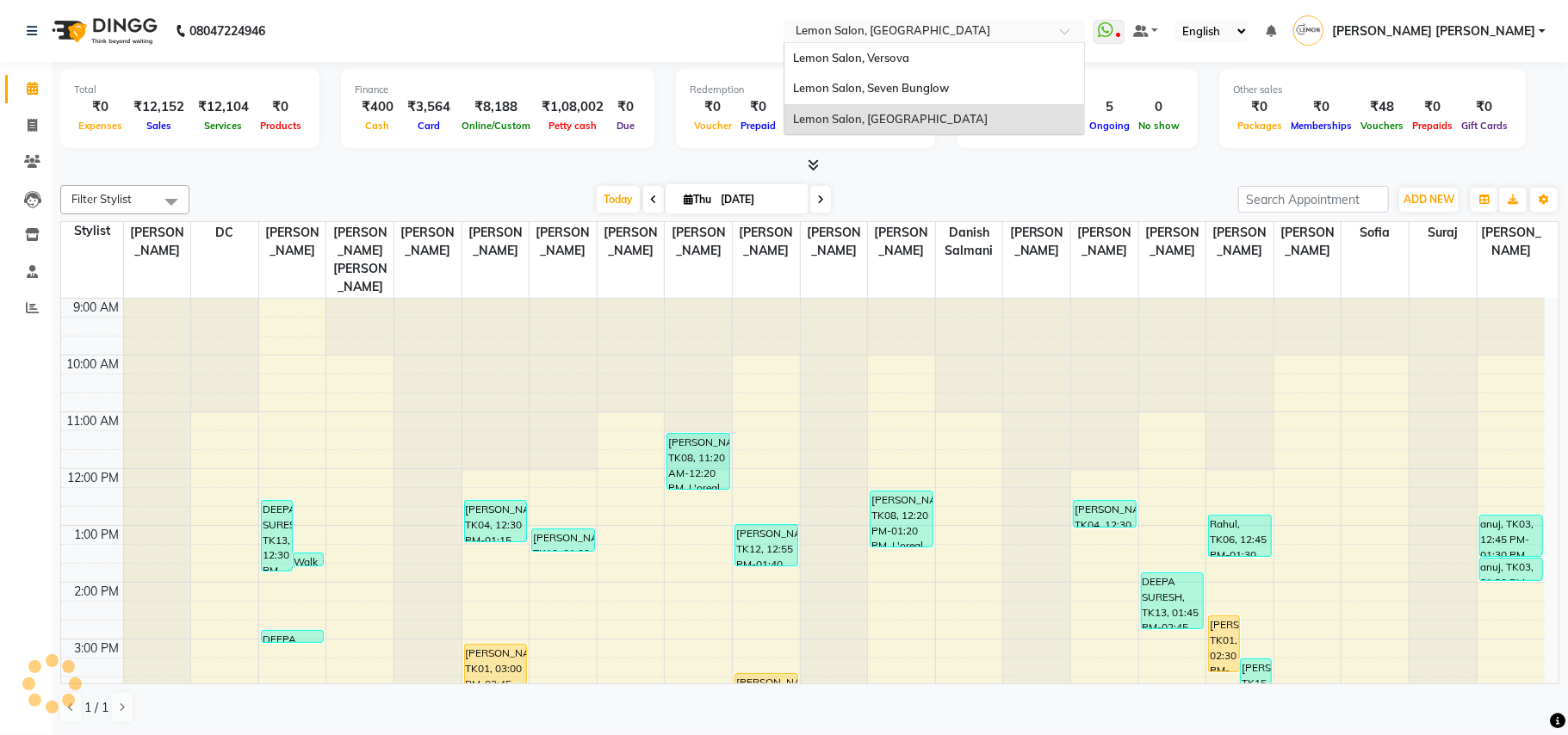
click at [990, 22] on div "× Lemon Salon, Lokhandwala" at bounding box center [892, 31] width 194 height 17
click at [949, 93] on span "Lemon Salon, Seven Bunglow" at bounding box center [870, 88] width 155 height 14
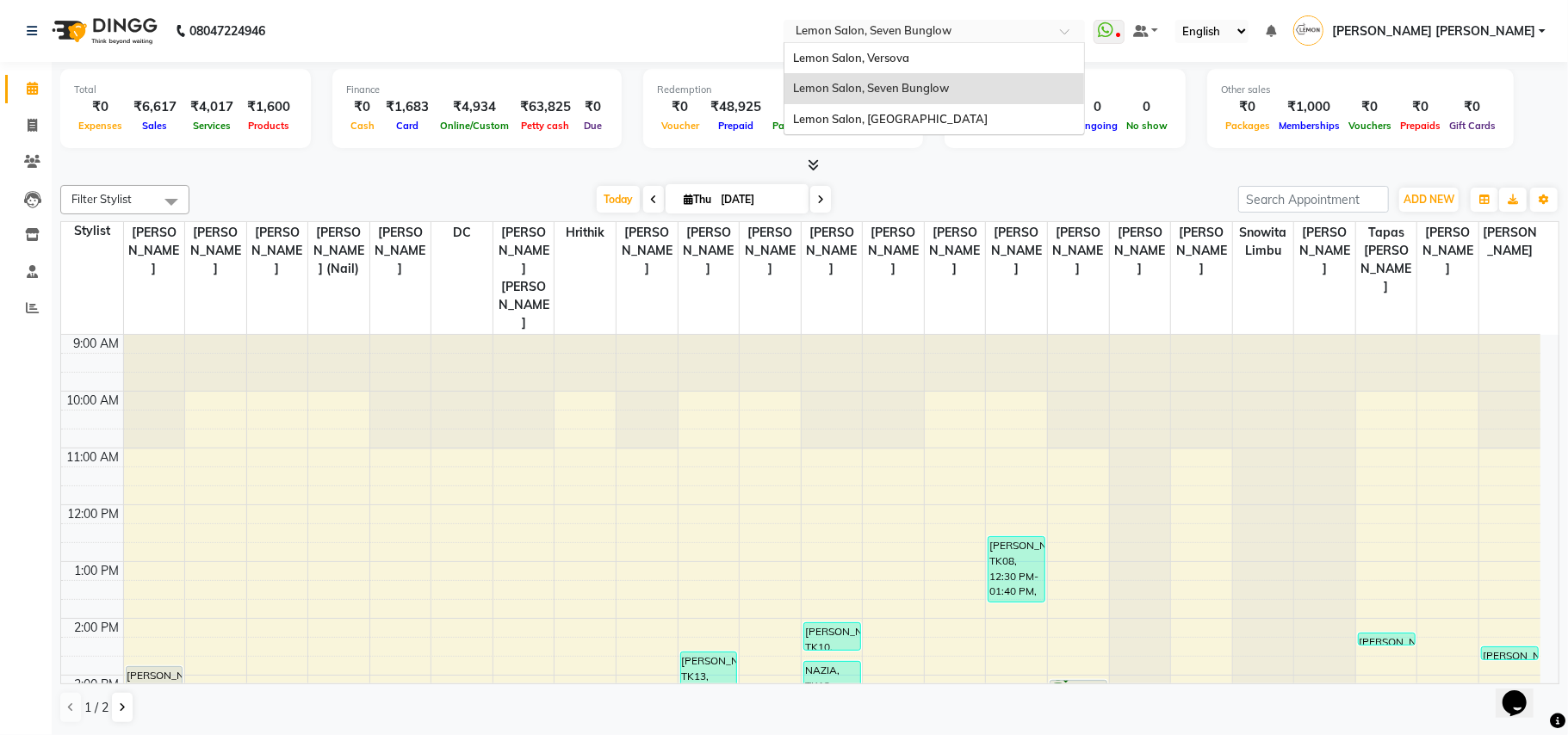
click at [1041, 24] on input "text" at bounding box center [916, 33] width 250 height 17
click at [1034, 60] on div "Lemon Salon, Versova" at bounding box center [933, 59] width 300 height 31
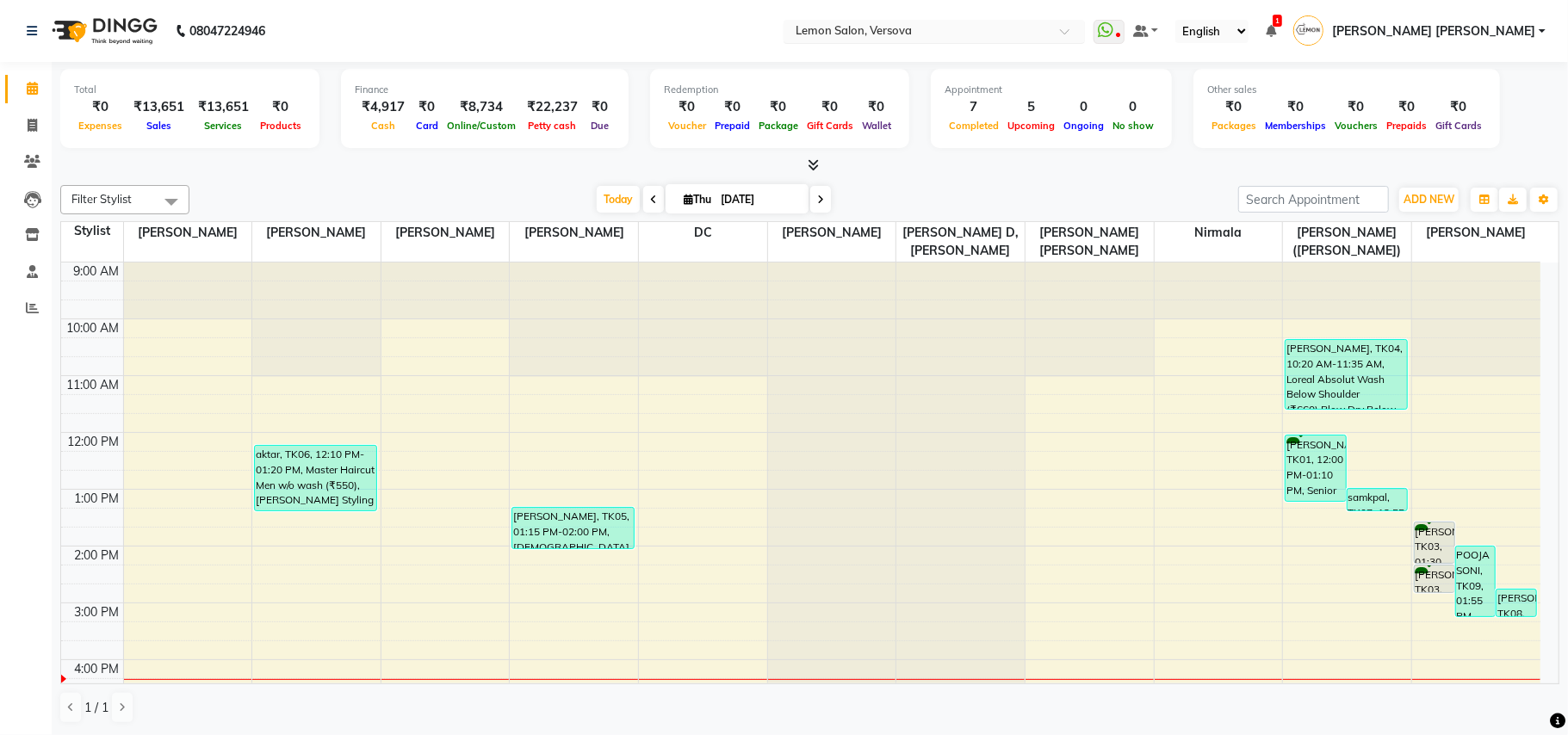
click at [1033, 29] on input "text" at bounding box center [916, 33] width 250 height 17
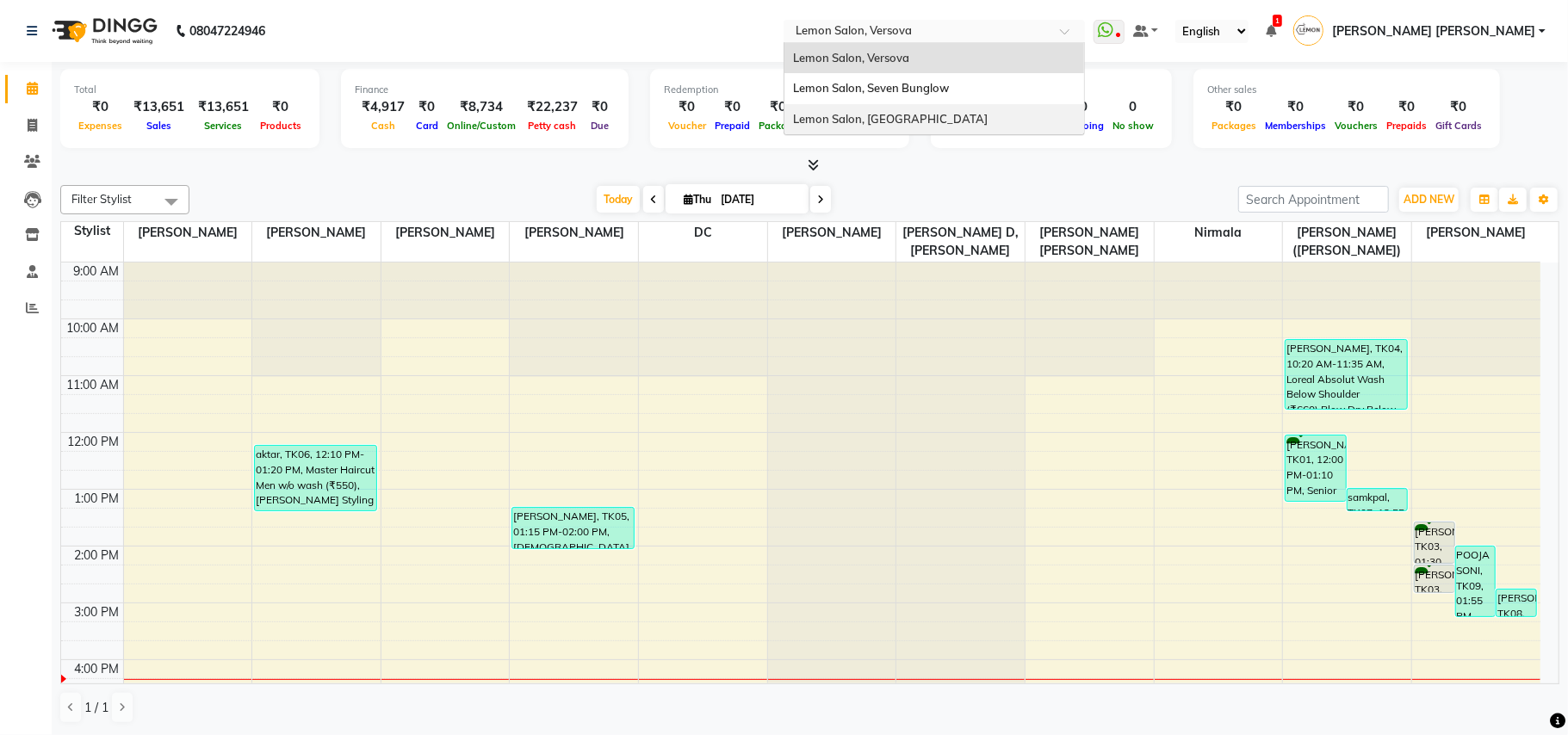
click at [1033, 107] on div "Lemon Salon, [GEOGRAPHIC_DATA]" at bounding box center [933, 120] width 300 height 31
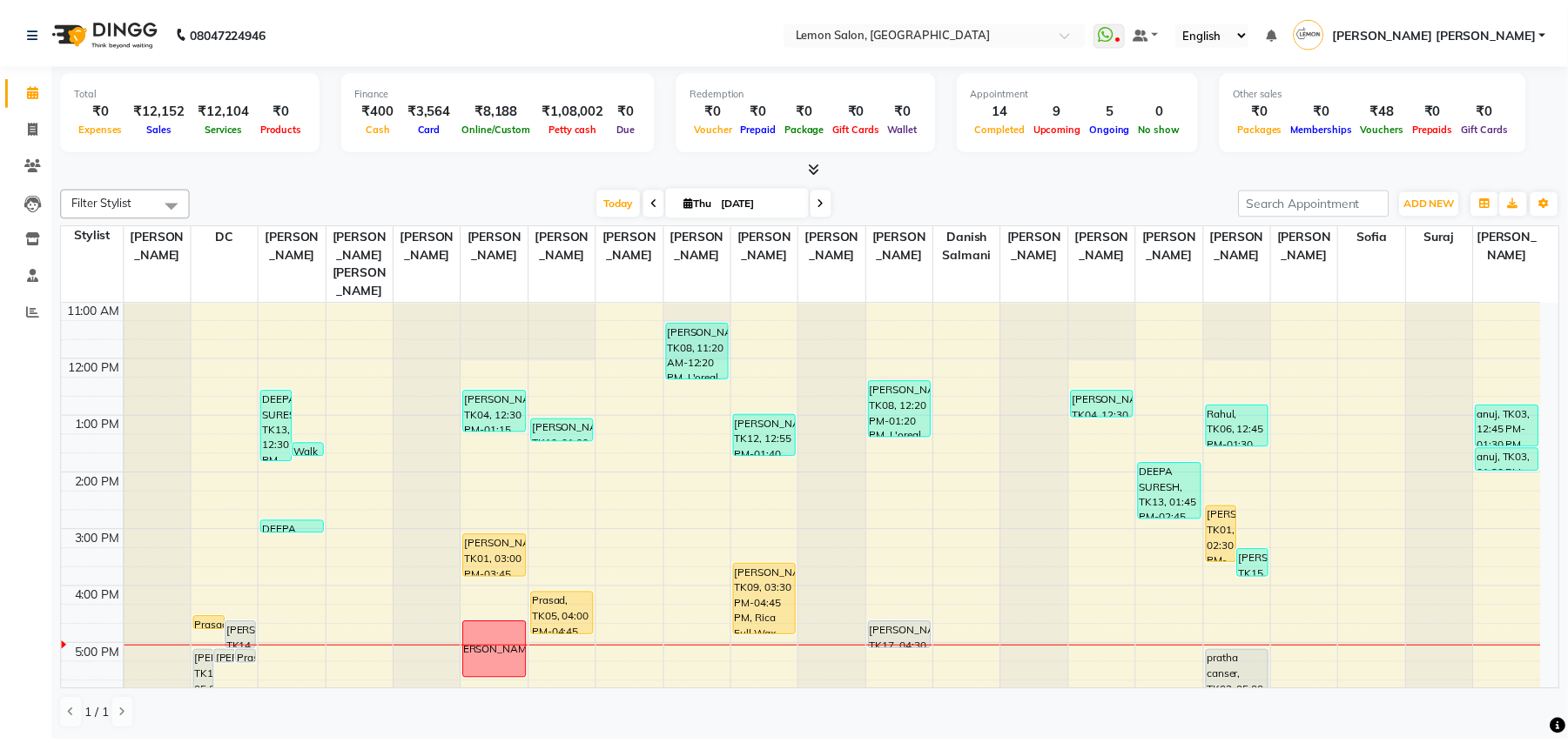
scroll to position [231, 0]
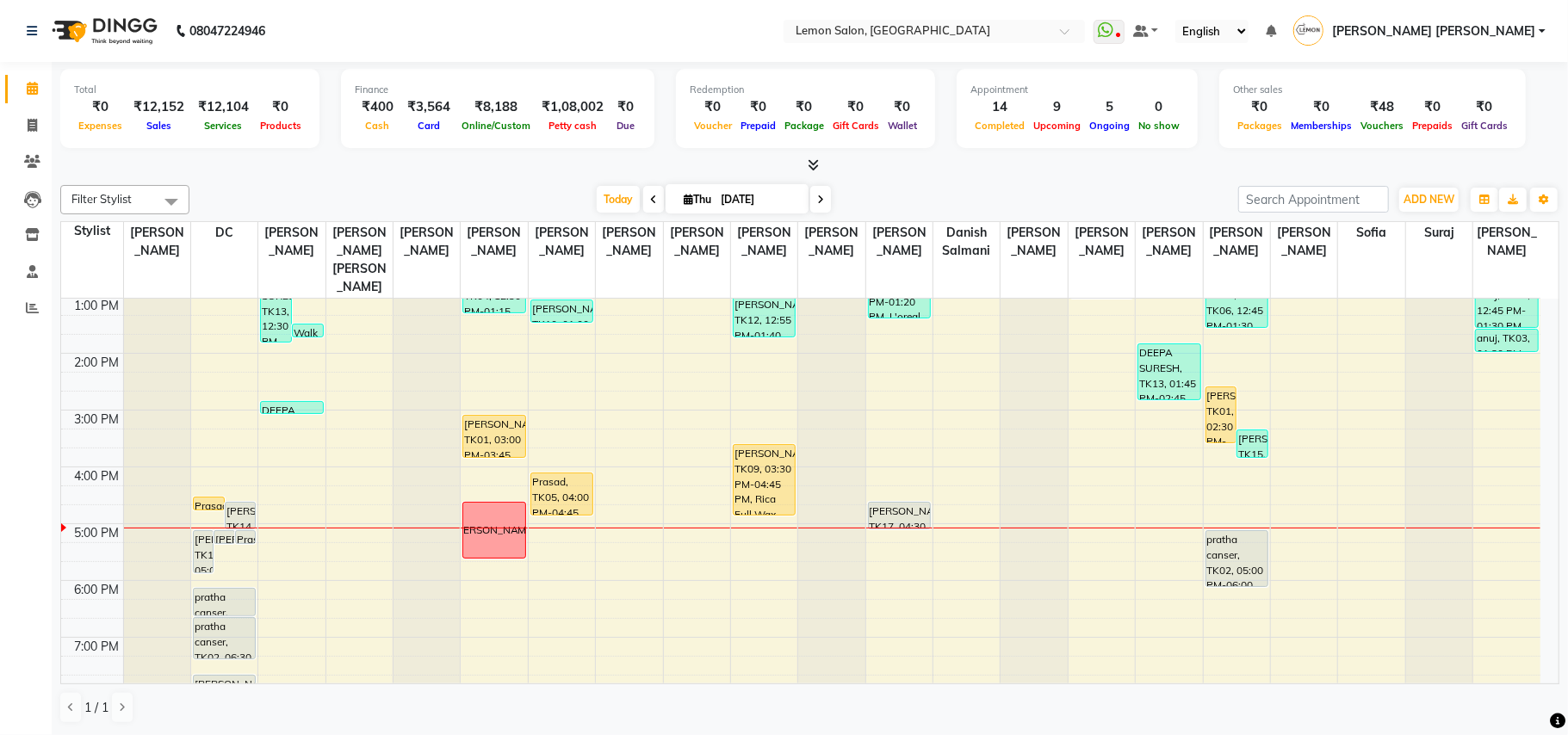
click at [243, 539] on div "9:00 AM 10:00 AM 11:00 AM 12:00 PM 1:00 PM 2:00 PM 3:00 PM 4:00 PM 5:00 PM 6:00…" at bounding box center [800, 467] width 1479 height 795
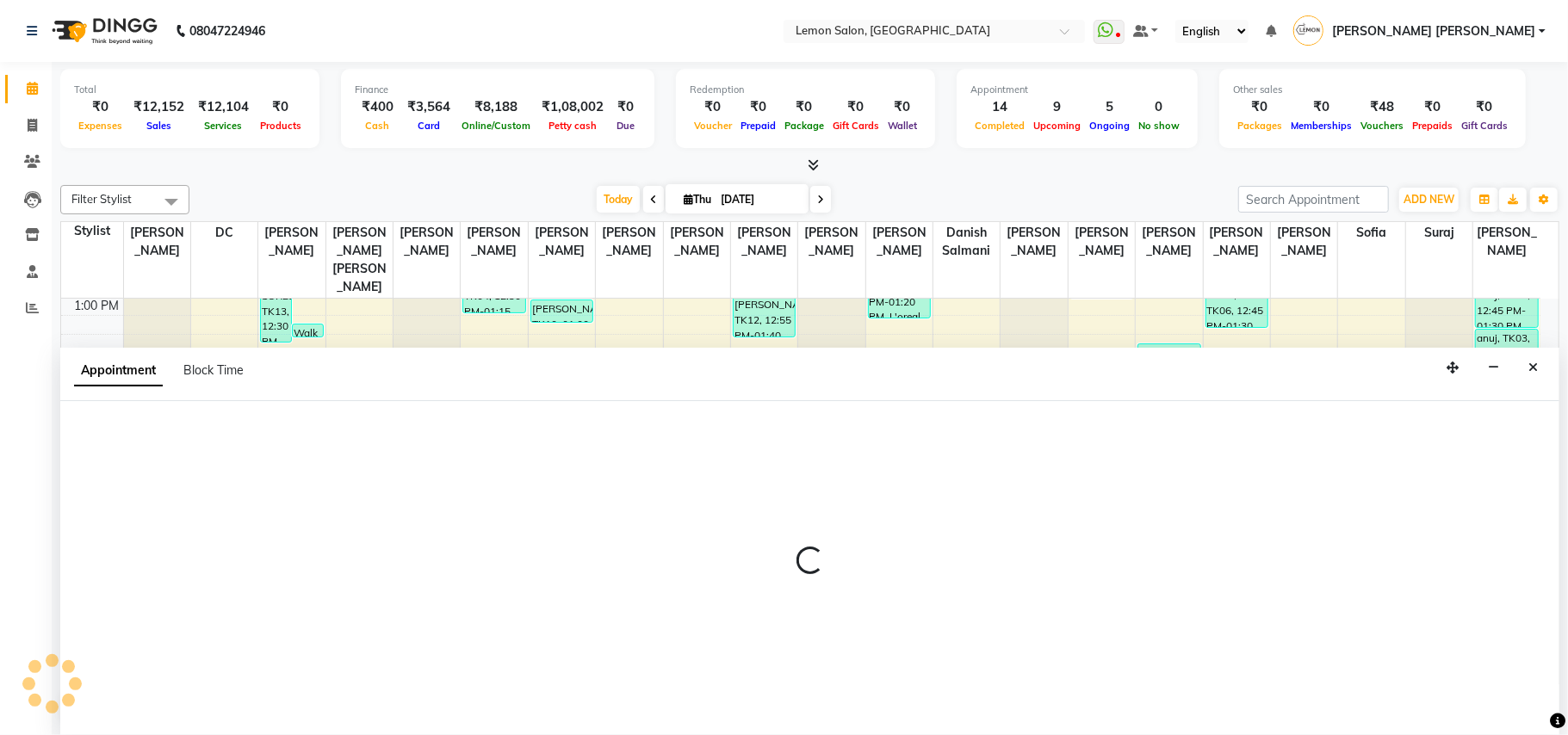
select select "7889"
select select "tentative"
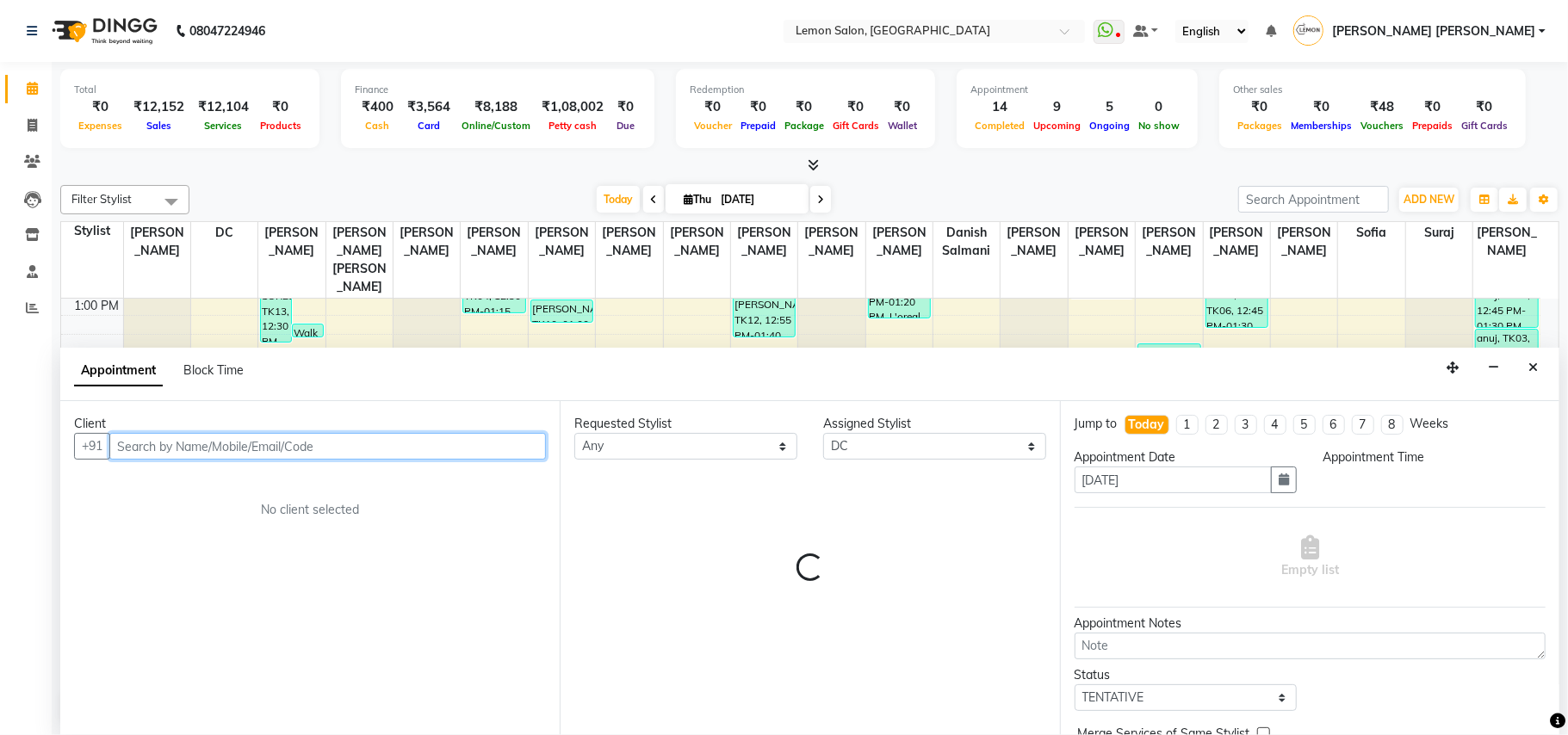
select select "1035"
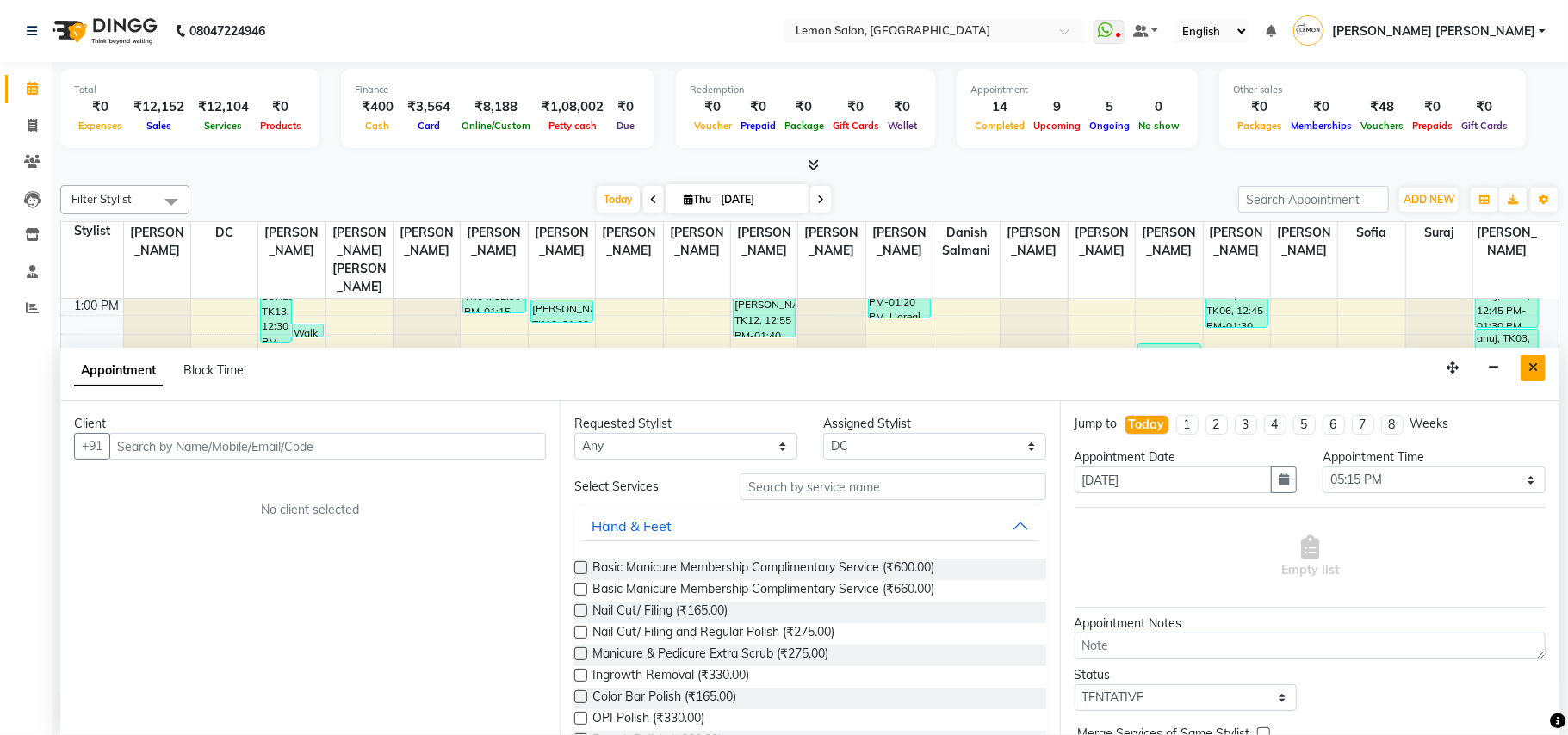
click at [1537, 365] on icon "Close" at bounding box center [1533, 368] width 9 height 12
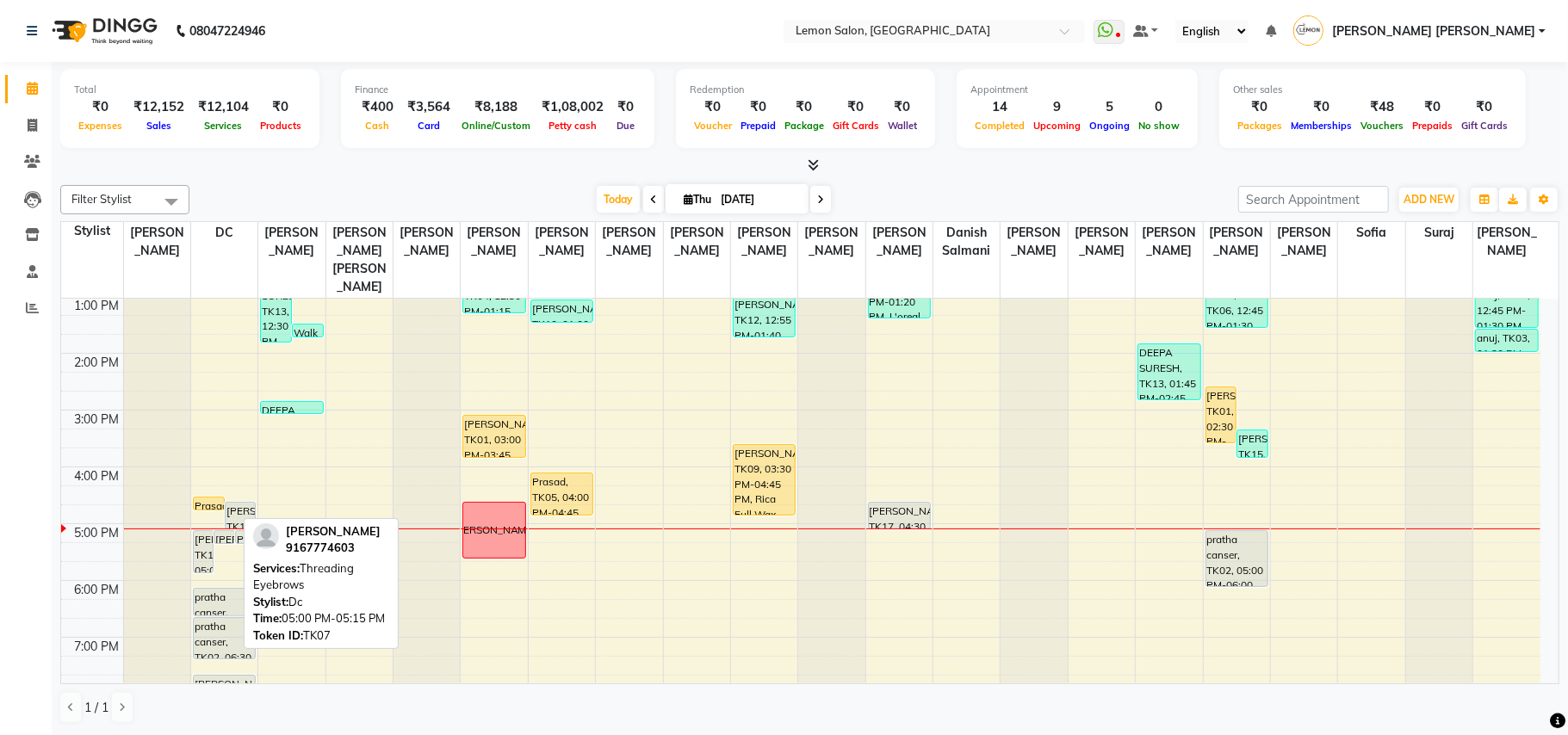
click at [224, 531] on div "[PERSON_NAME], TK07, 05:00 PM-05:15 PM, Threading Eyebrows" at bounding box center [224, 537] width 20 height 12
select select "7"
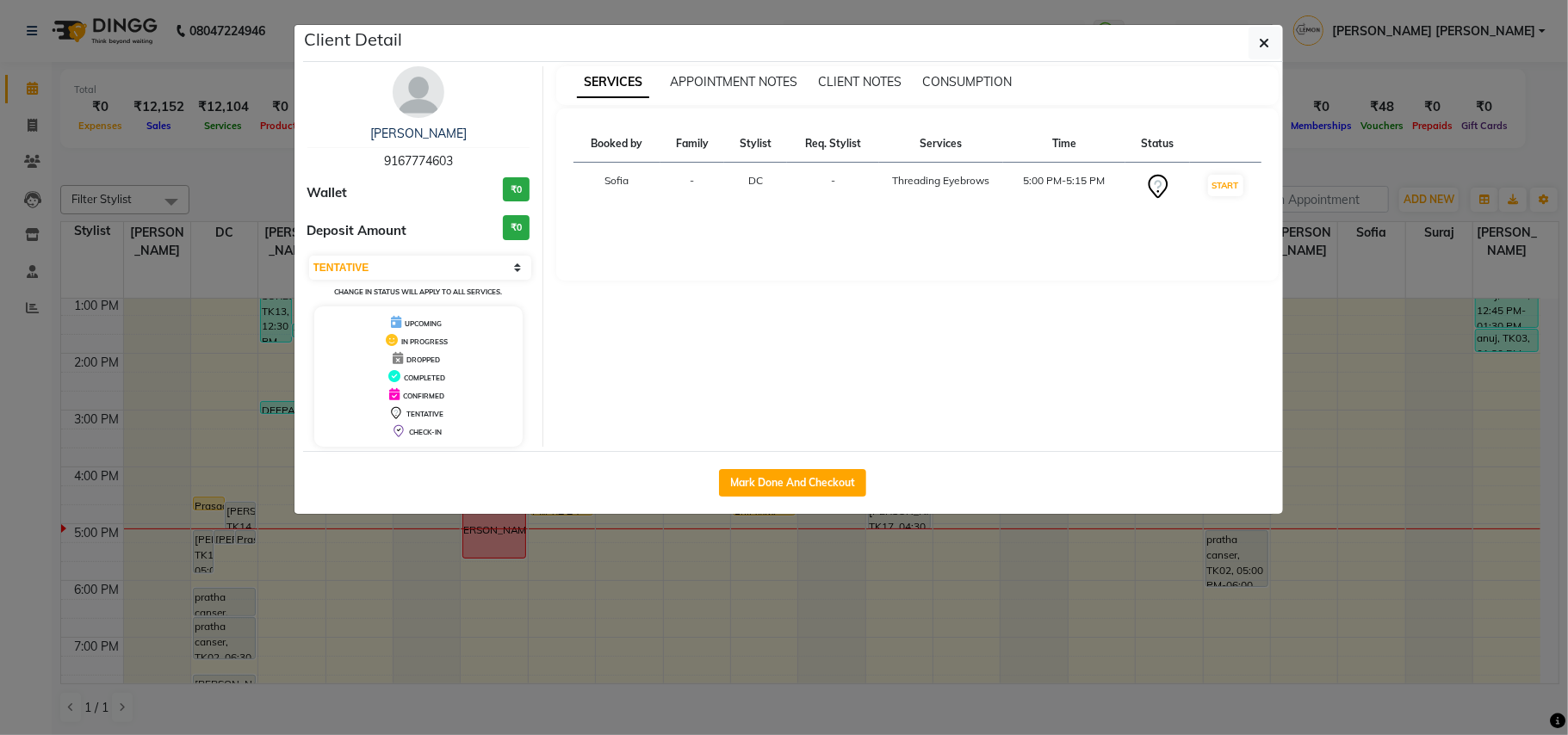
drag, startPoint x: 0, startPoint y: 563, endPoint x: 279, endPoint y: 539, distance: 280.0
click at [24, 559] on ngb-modal-window "Client Detail [PERSON_NAME] 9167774603 Wallet ₹0 Deposit Amount ₹0 Select IN SE…" at bounding box center [784, 367] width 1568 height 735
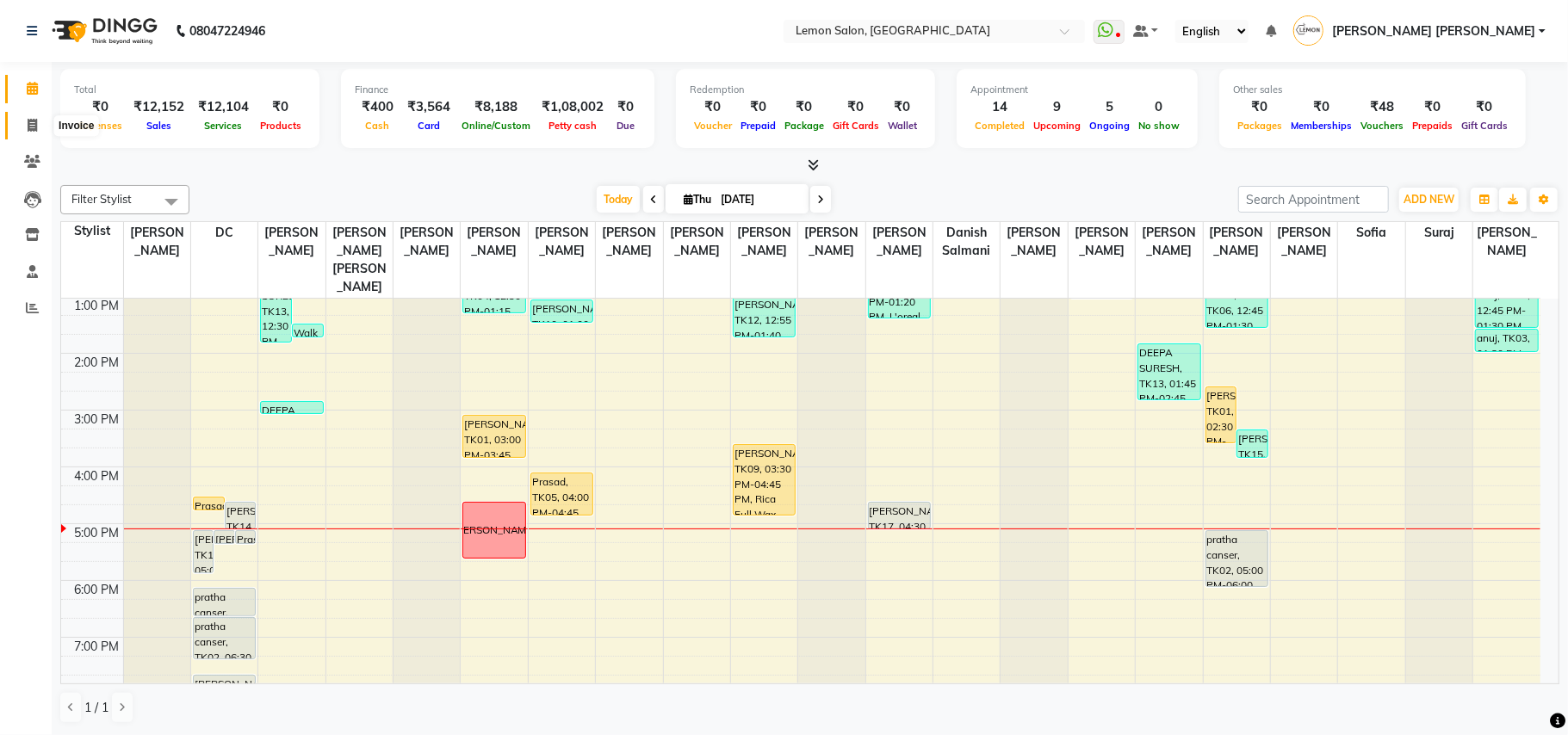
click at [29, 126] on icon at bounding box center [32, 125] width 9 height 13
select select "551"
select select "service"
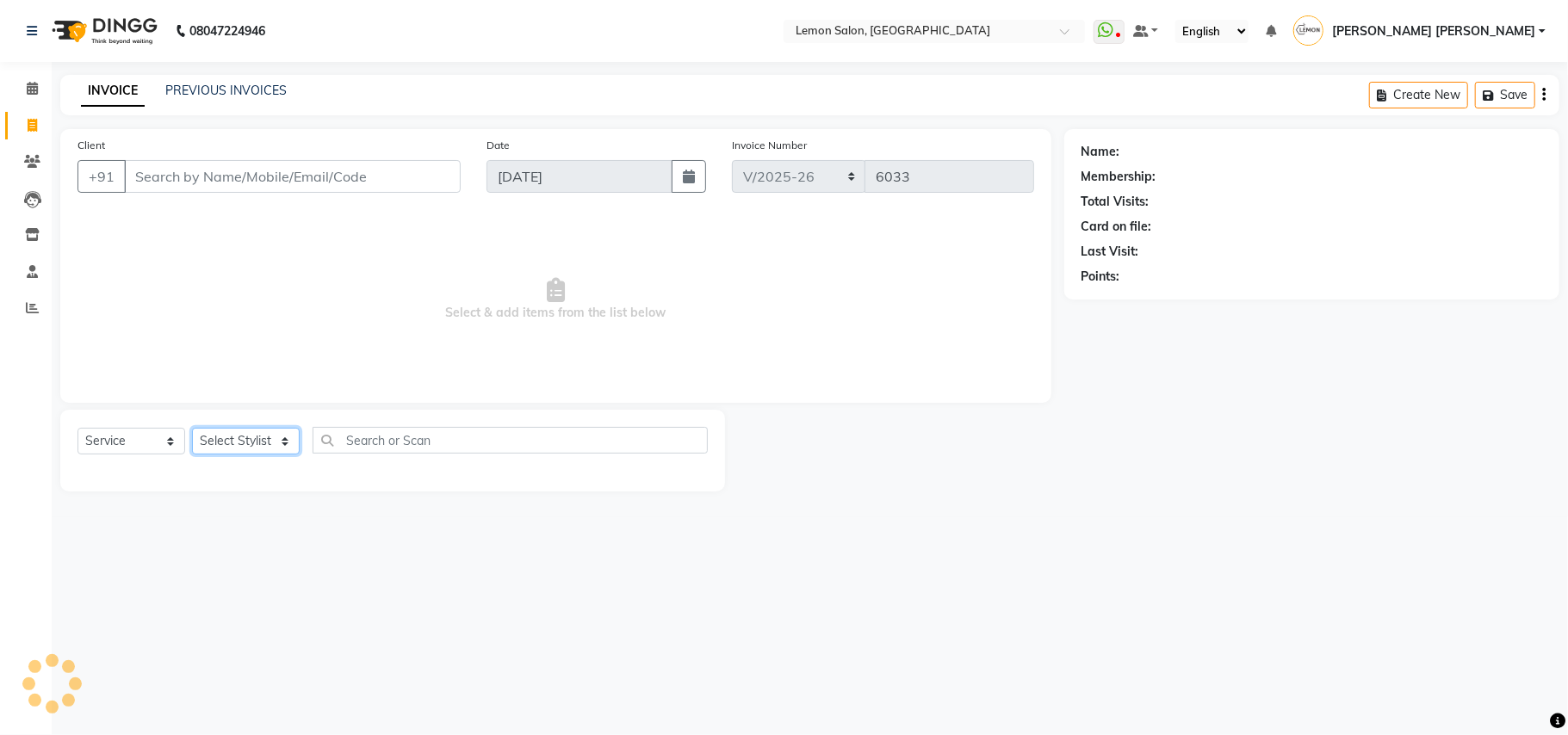
click at [267, 438] on select "Select Stylist" at bounding box center [245, 441] width 108 height 27
select select "33180"
click at [192, 428] on select "Select Stylist Aalam [PERSON_NAME] [PERSON_NAME] [PERSON_NAME] [PERSON_NAME] [P…" at bounding box center [258, 441] width 134 height 27
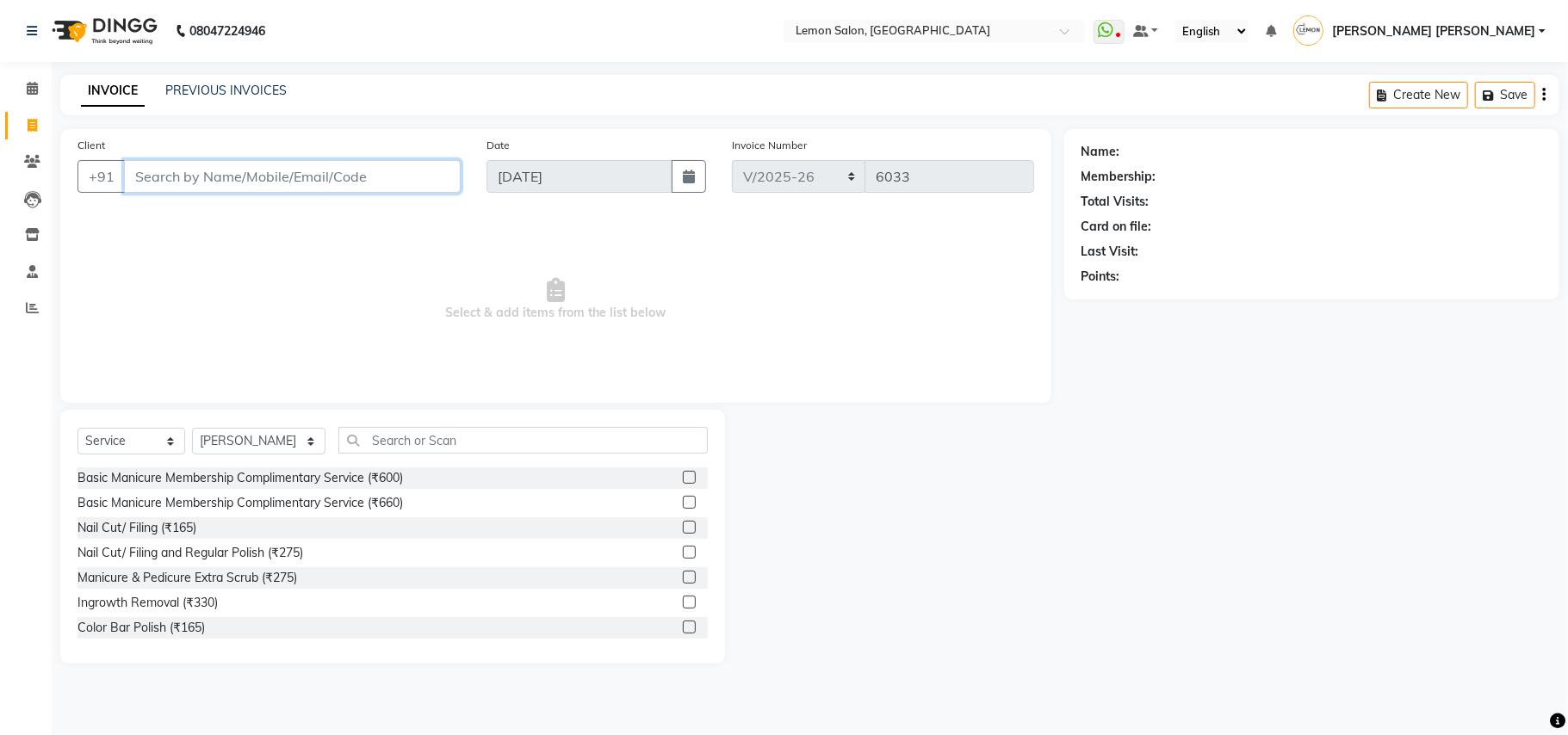
click at [237, 174] on input "Client" at bounding box center [293, 176] width 337 height 33
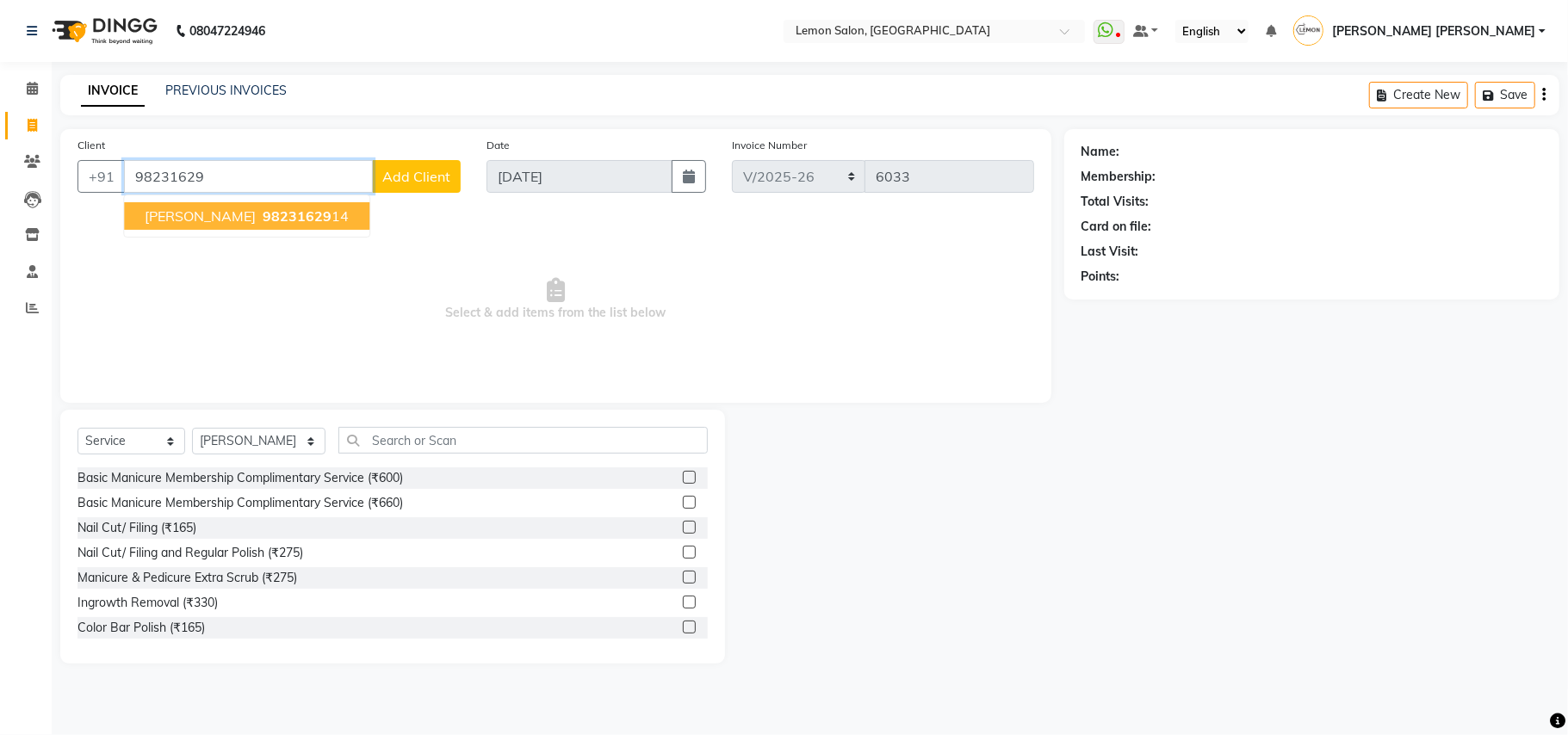
click at [262, 217] on span "98231629" at bounding box center [297, 216] width 69 height 17
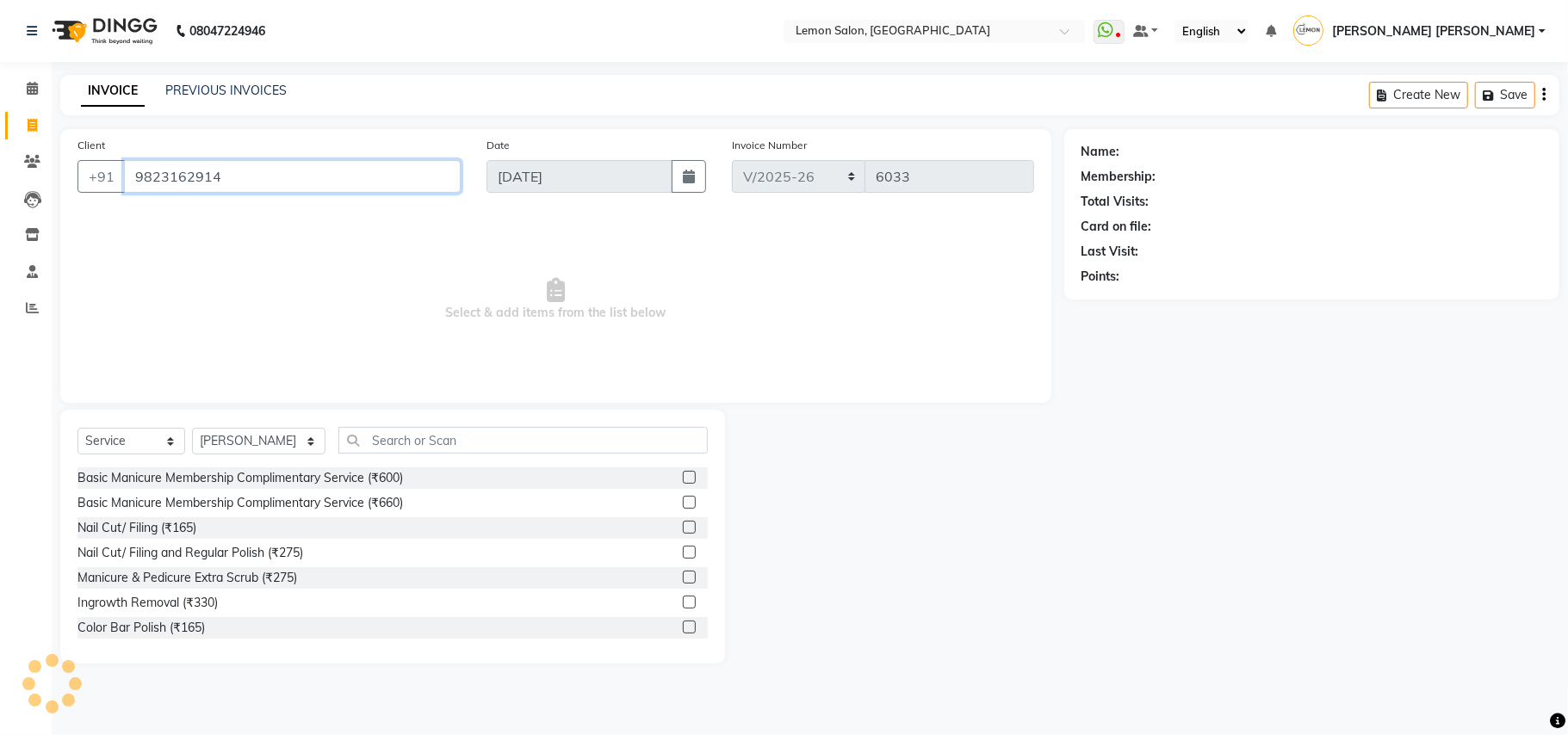
type input "9823162914"
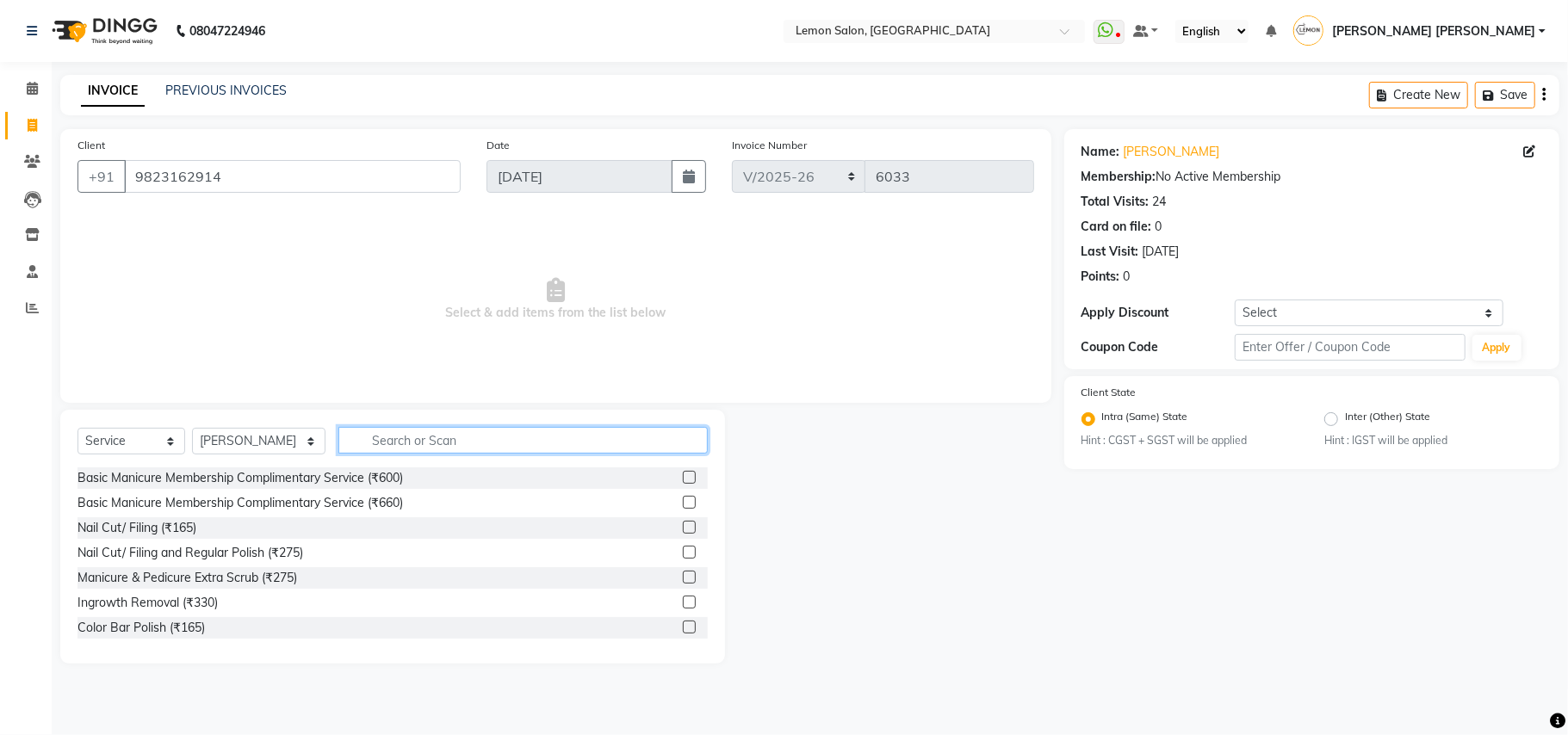
click at [446, 439] on input "text" at bounding box center [523, 440] width 370 height 27
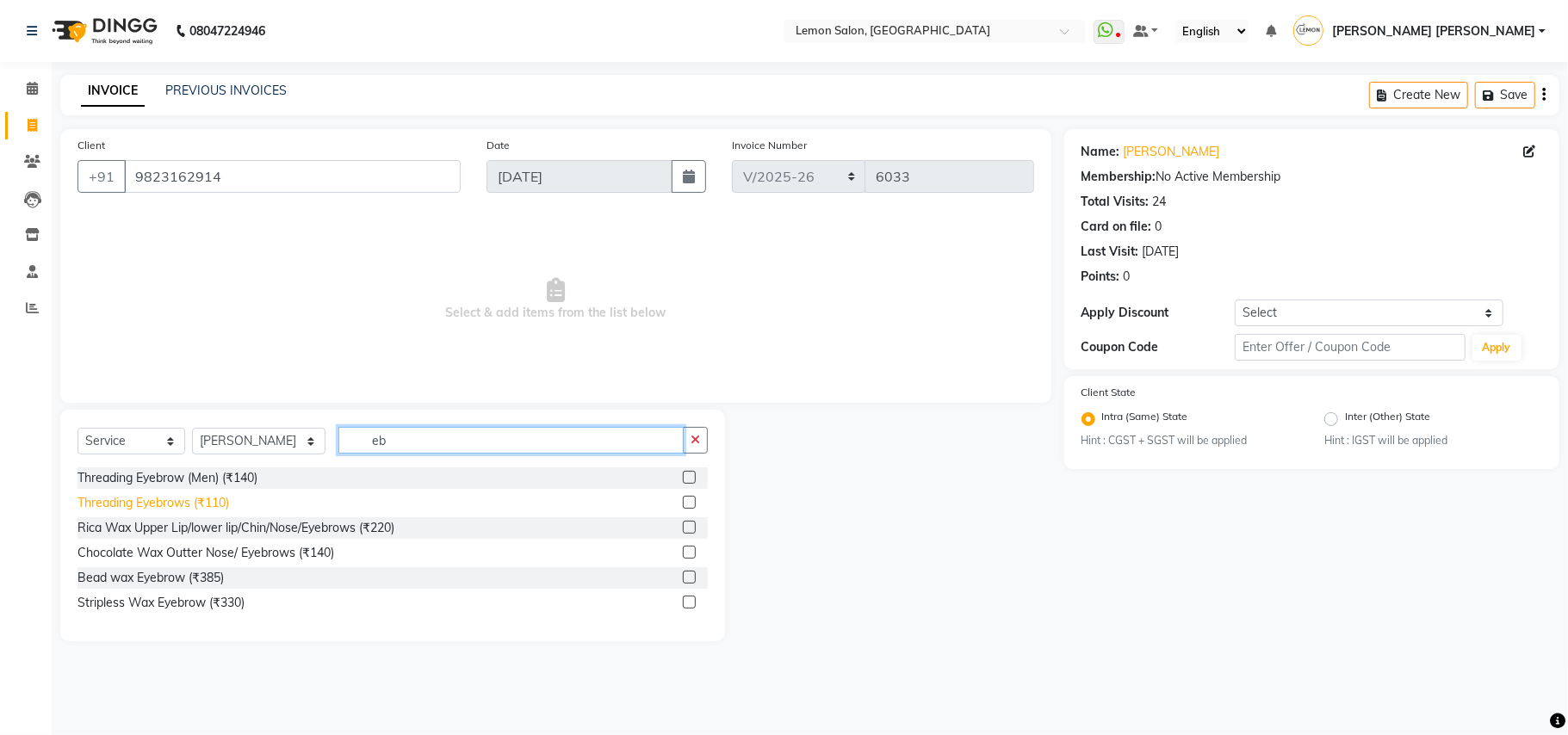
type input "eb"
click at [203, 499] on div "Threading Eyebrows (₹110)" at bounding box center [153, 503] width 151 height 18
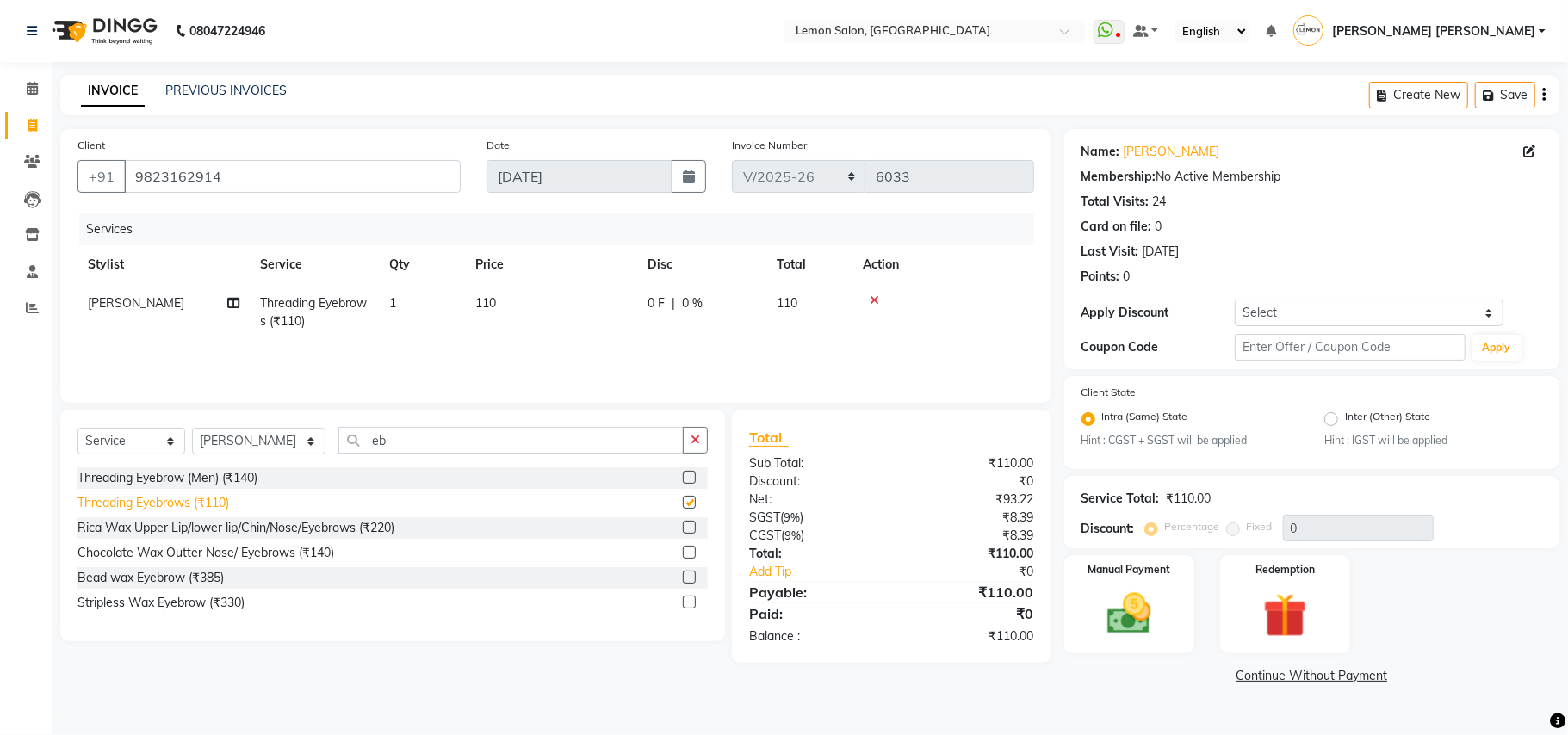
checkbox input "false"
click at [1136, 618] on img at bounding box center [1129, 615] width 75 height 54
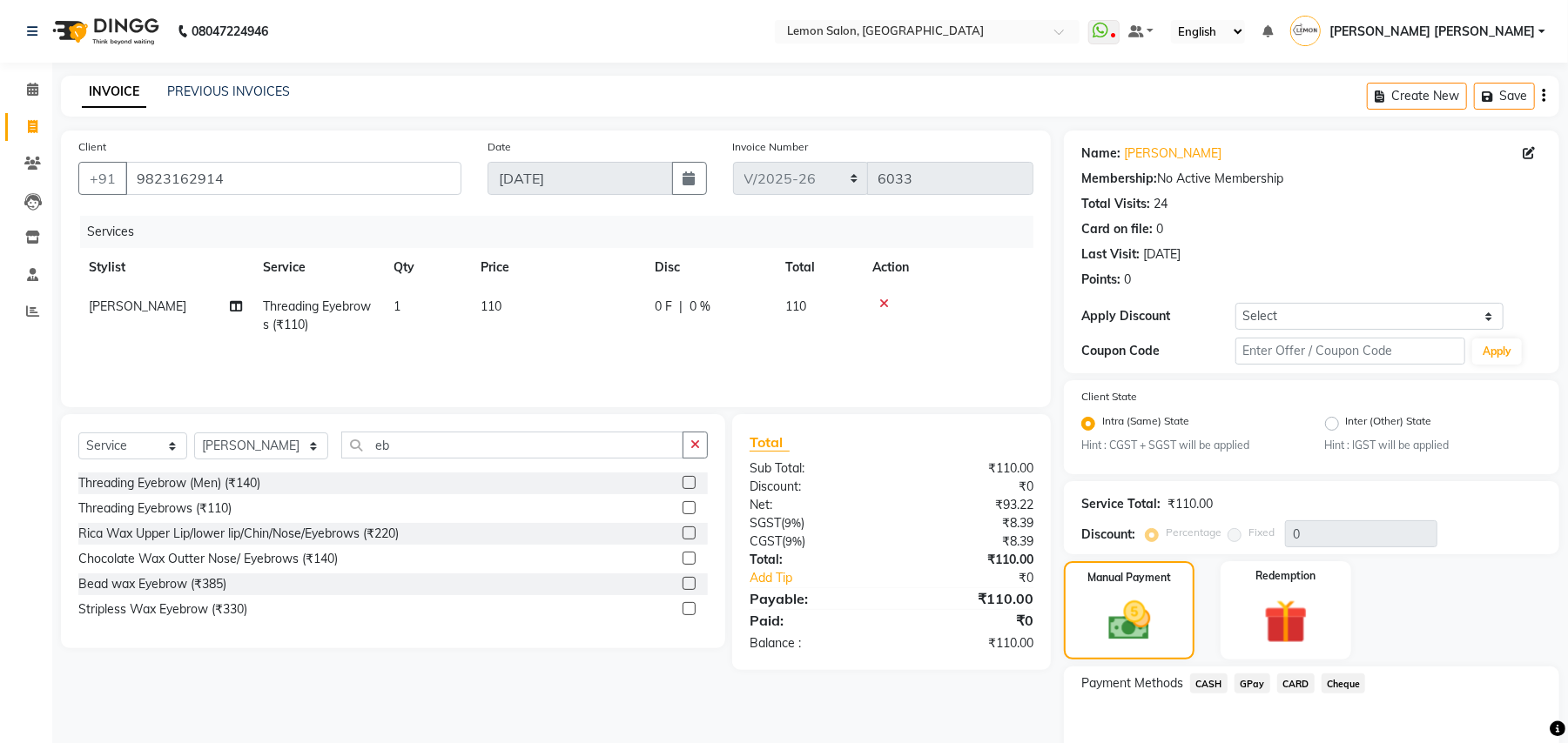
click at [1245, 685] on span "GPay" at bounding box center [1252, 684] width 36 height 20
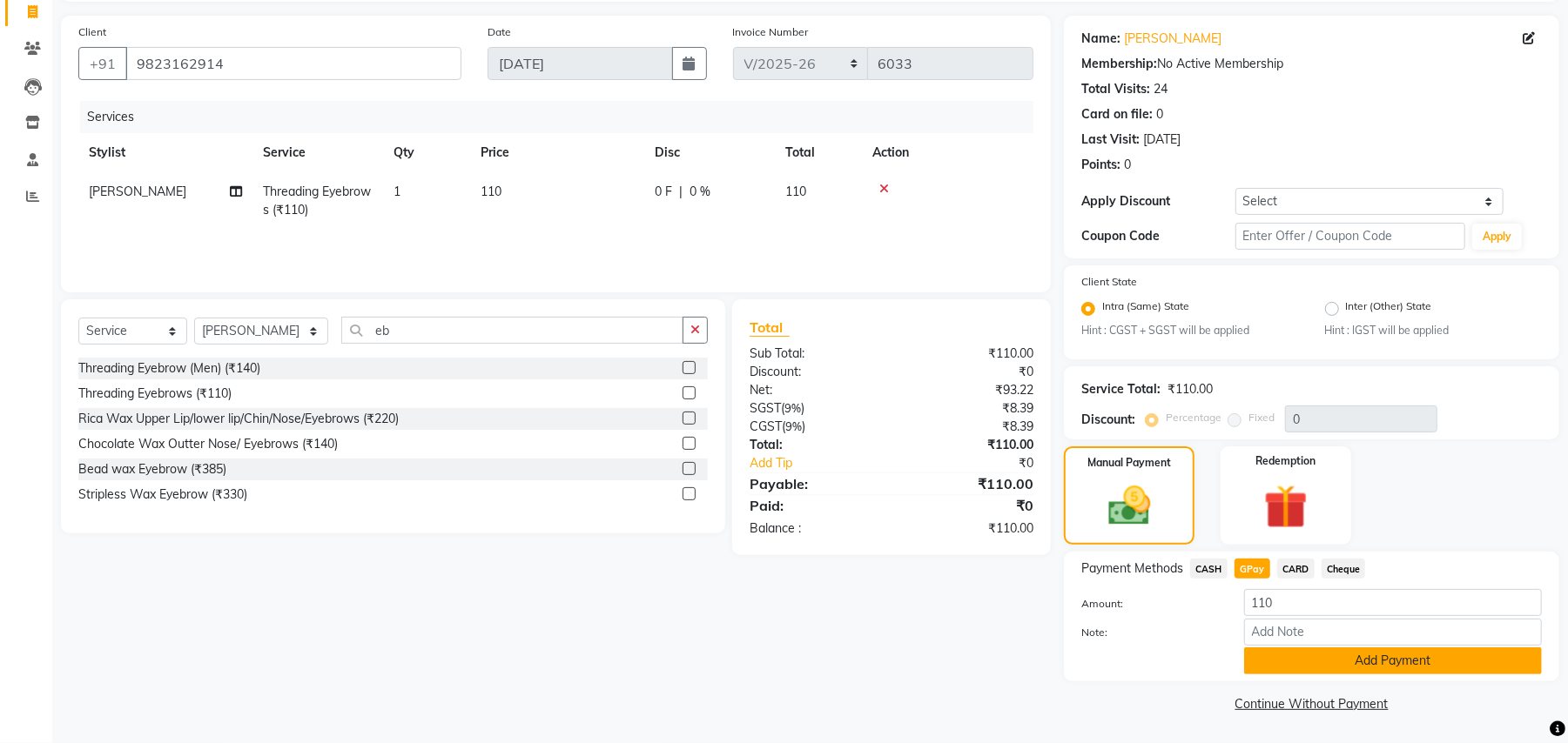
click at [1330, 663] on button "Add Payment" at bounding box center [1393, 661] width 298 height 27
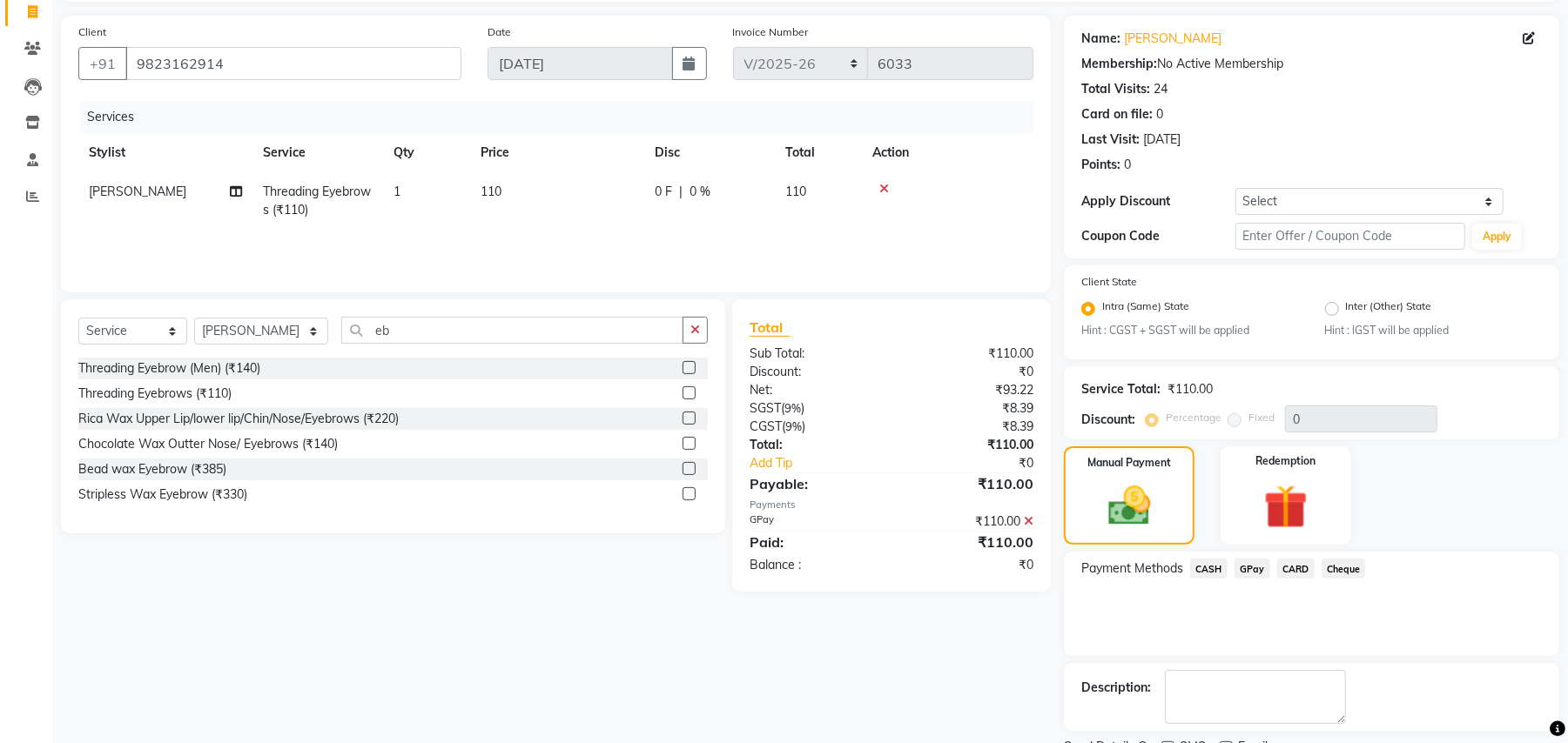
scroll to position [188, 0]
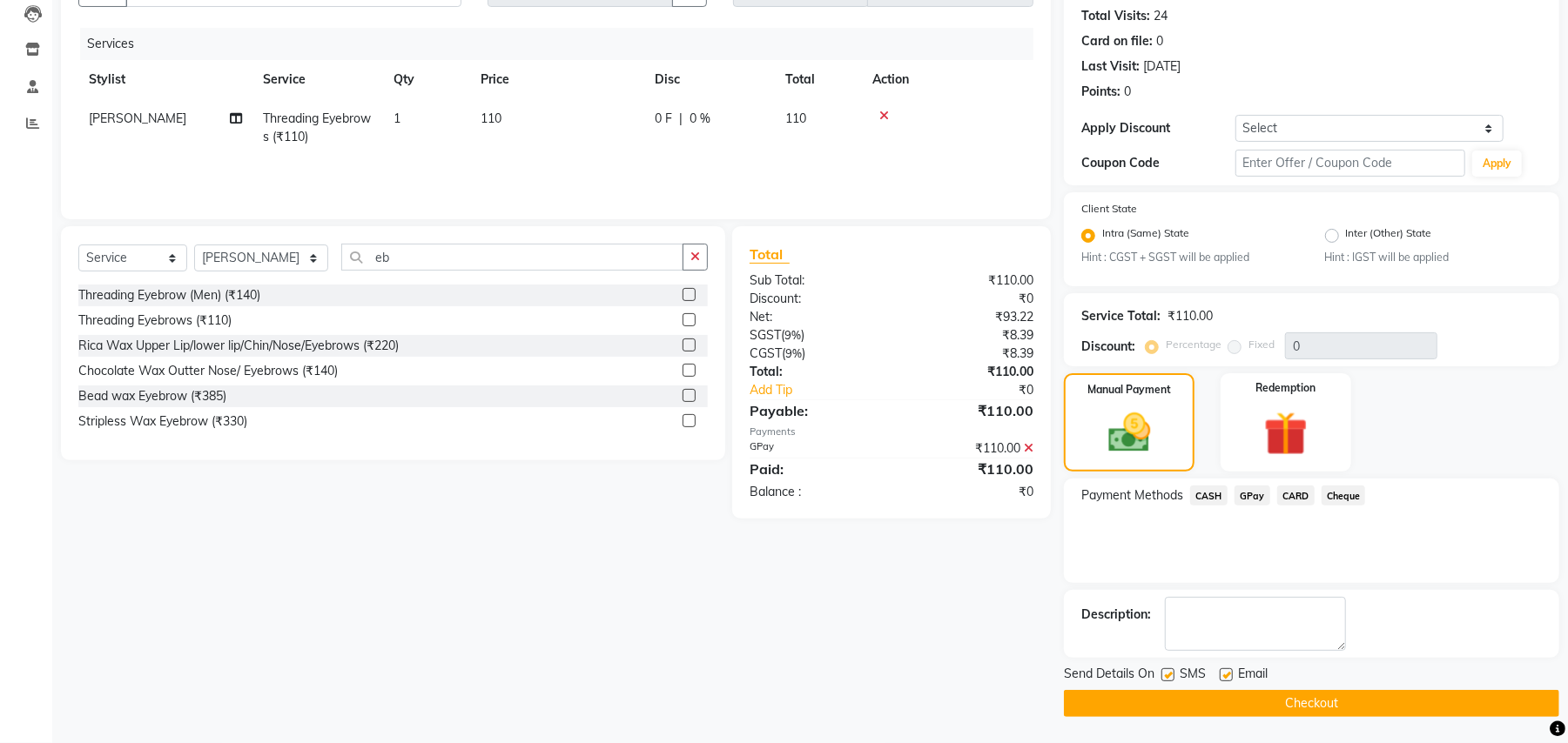
click at [1224, 672] on label at bounding box center [1226, 675] width 13 height 13
click at [1224, 672] on input "checkbox" at bounding box center [1225, 676] width 11 height 11
checkbox input "false"
click at [1161, 676] on label at bounding box center [1167, 675] width 13 height 13
click at [1161, 676] on input "checkbox" at bounding box center [1166, 676] width 11 height 11
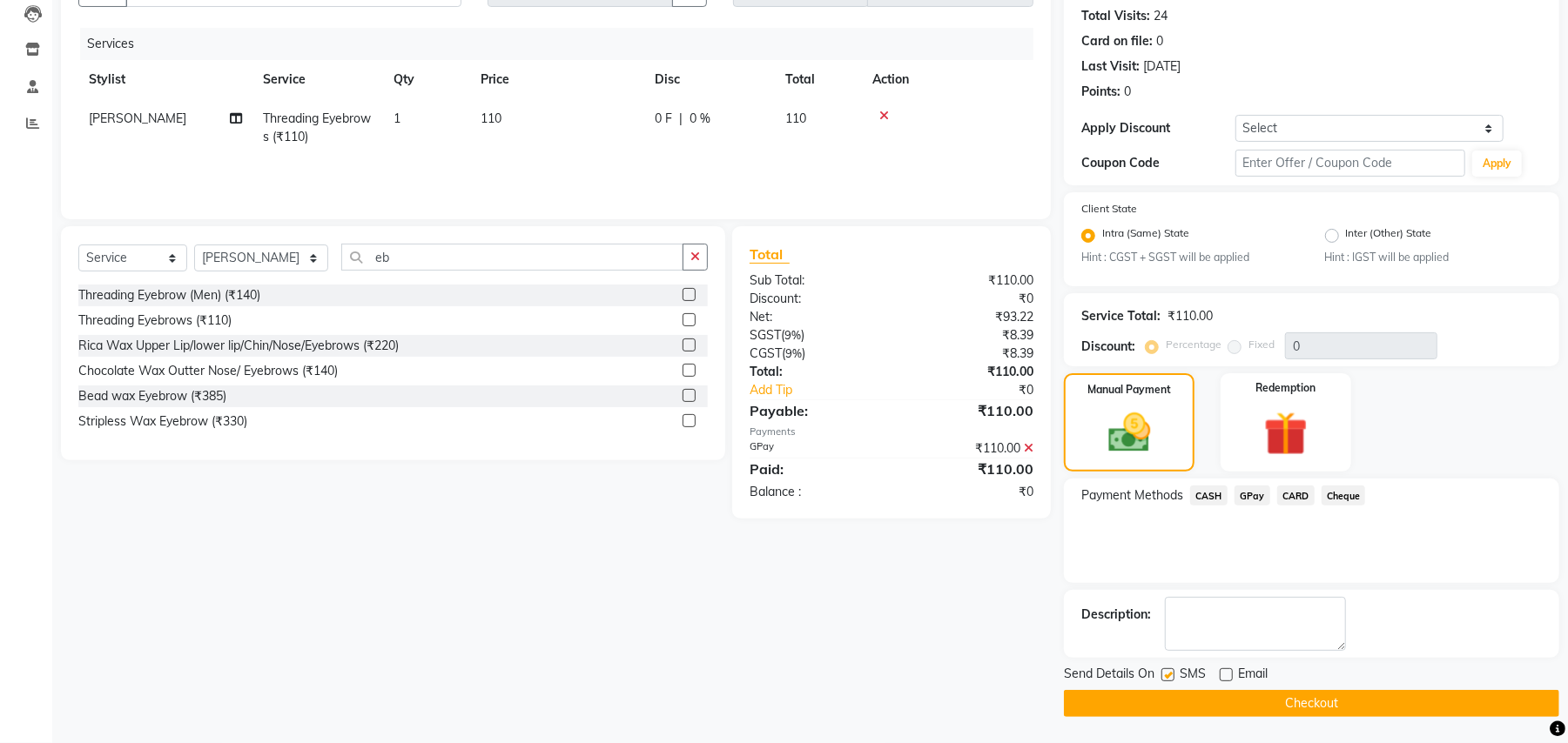
checkbox input "false"
click at [1166, 702] on button "Checkout" at bounding box center [1310, 704] width 495 height 27
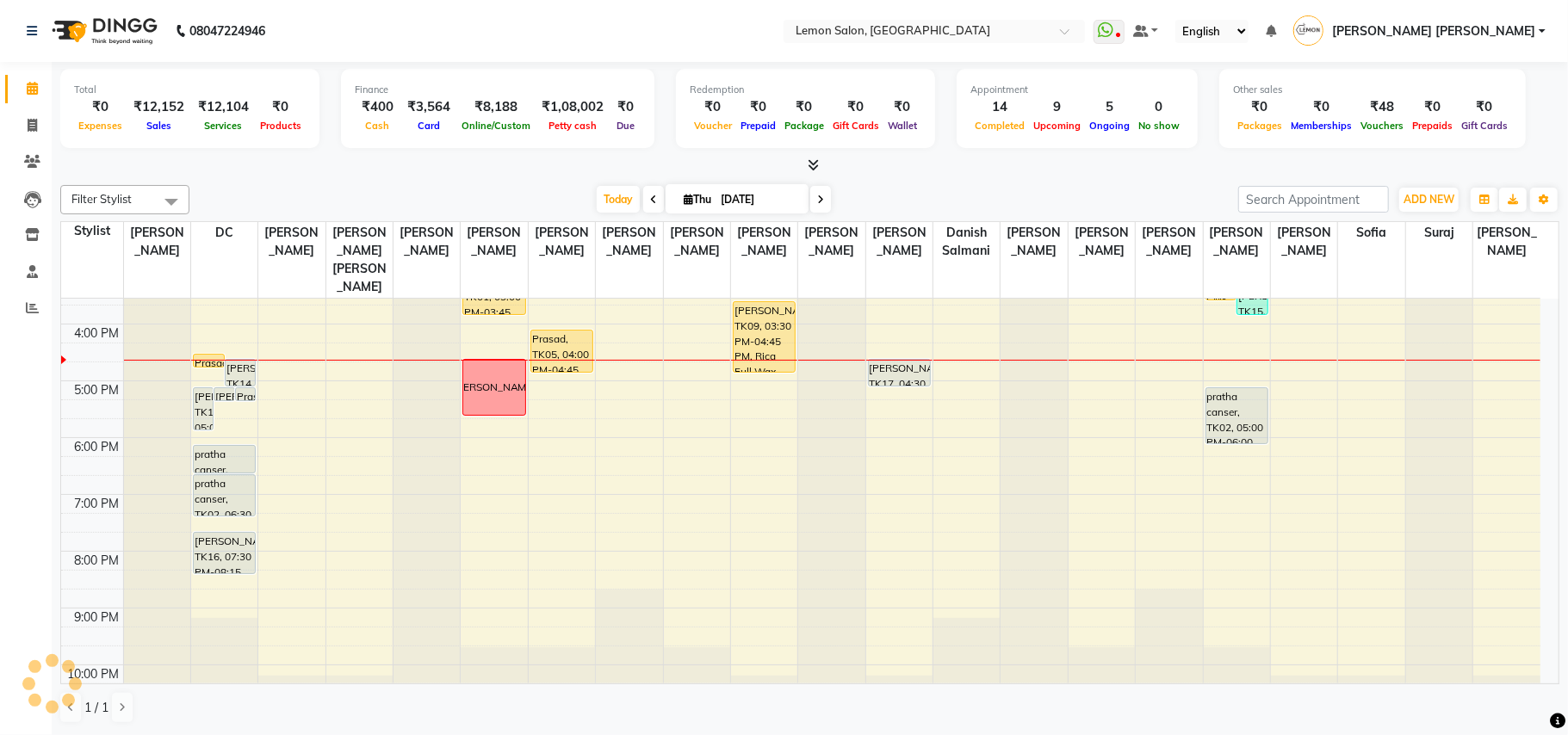
click at [8, 146] on li "Clients" at bounding box center [26, 162] width 52 height 37
click at [40, 153] on span at bounding box center [32, 162] width 30 height 20
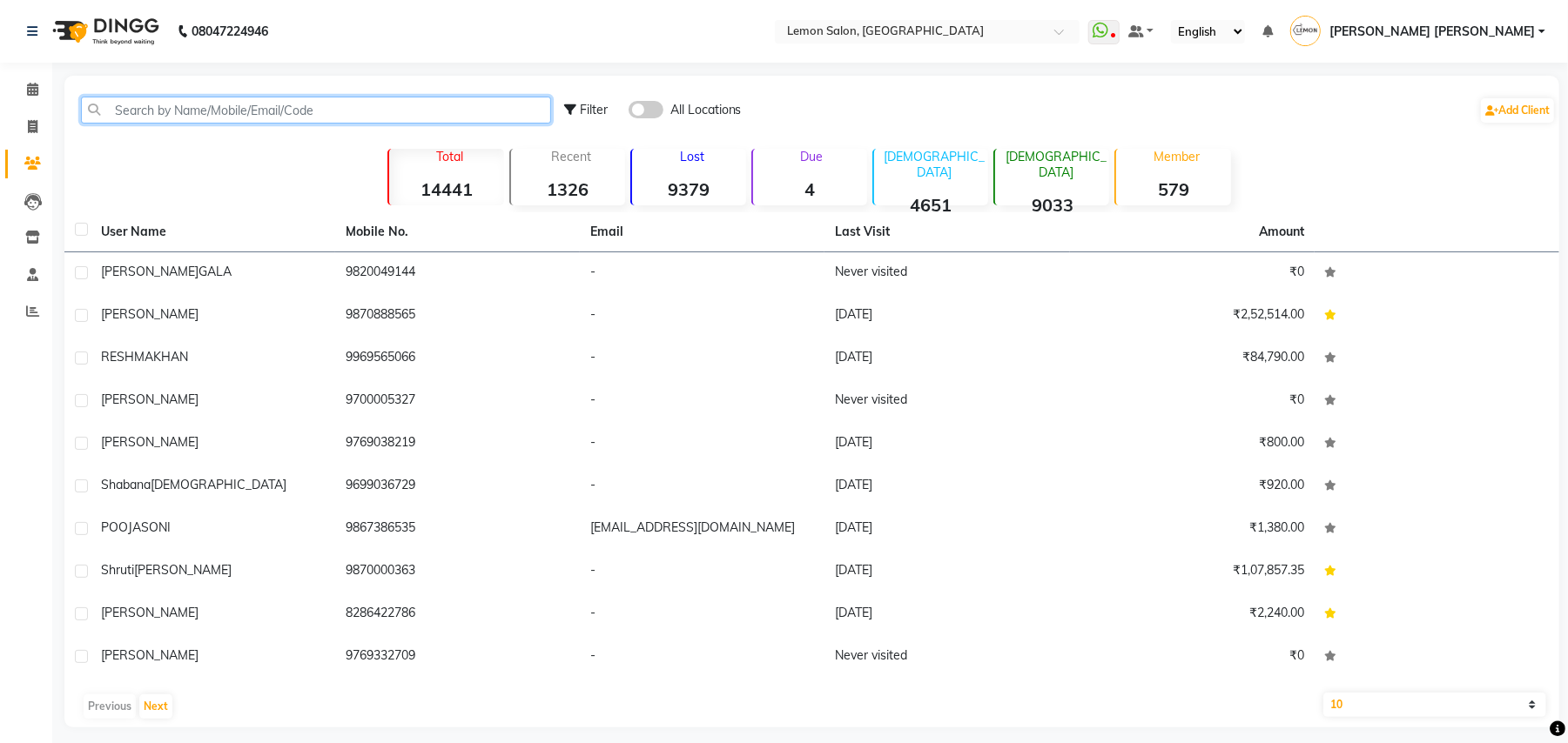
click at [352, 109] on input "text" at bounding box center [316, 110] width 470 height 27
paste input "919324534725"
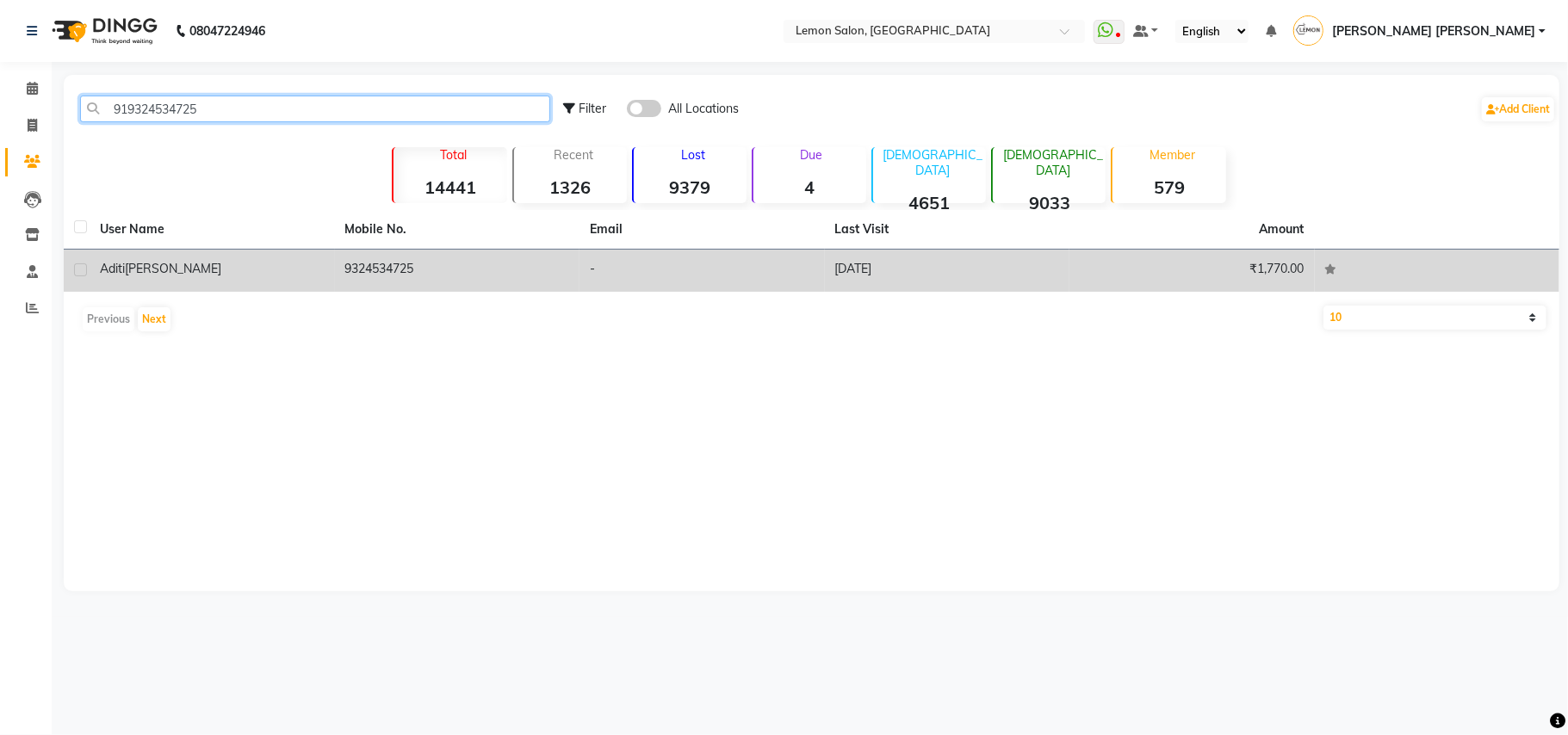
type input "919324534725"
click at [370, 266] on td "9324534725" at bounding box center [458, 270] width 245 height 42
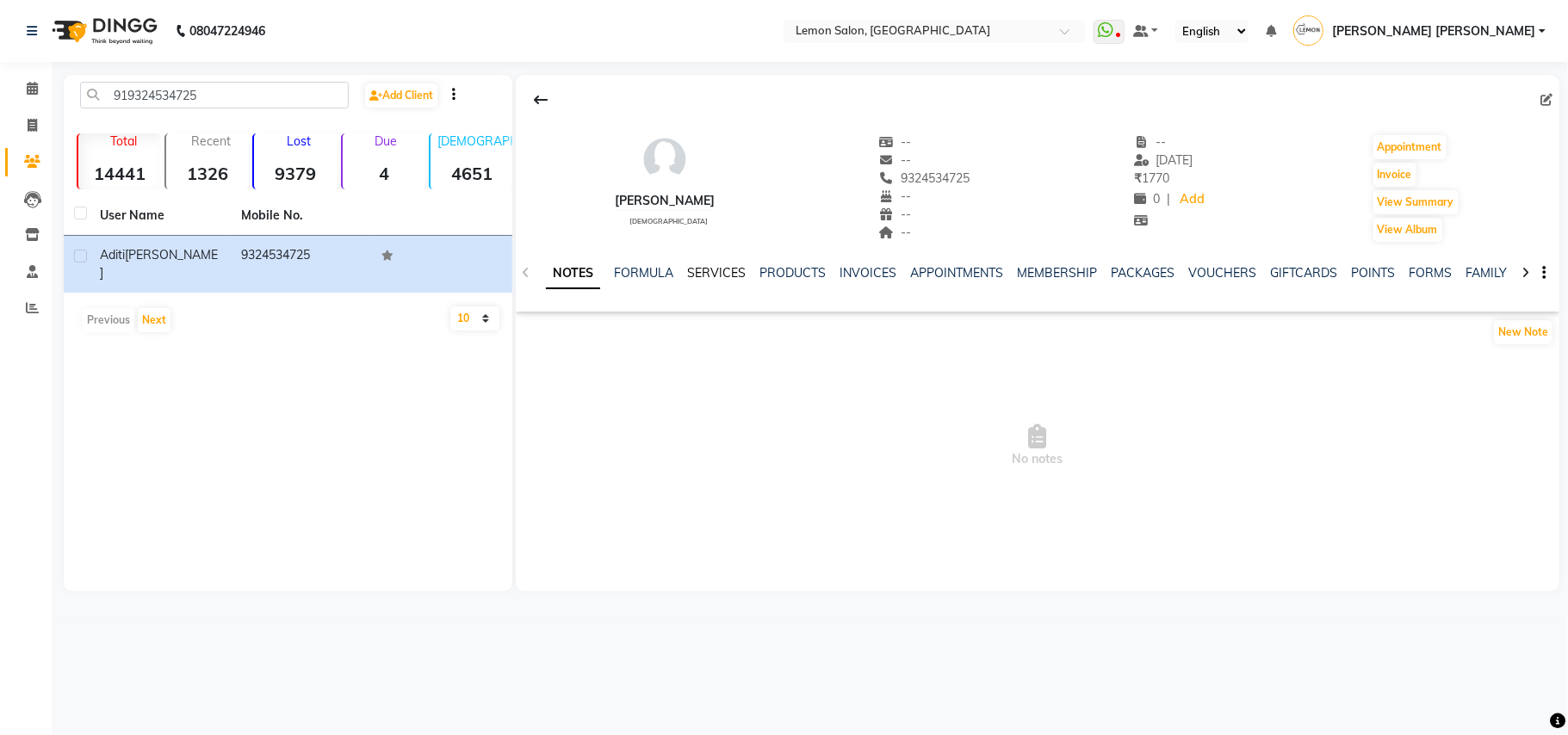
click at [721, 273] on link "SERVICES" at bounding box center [717, 273] width 59 height 16
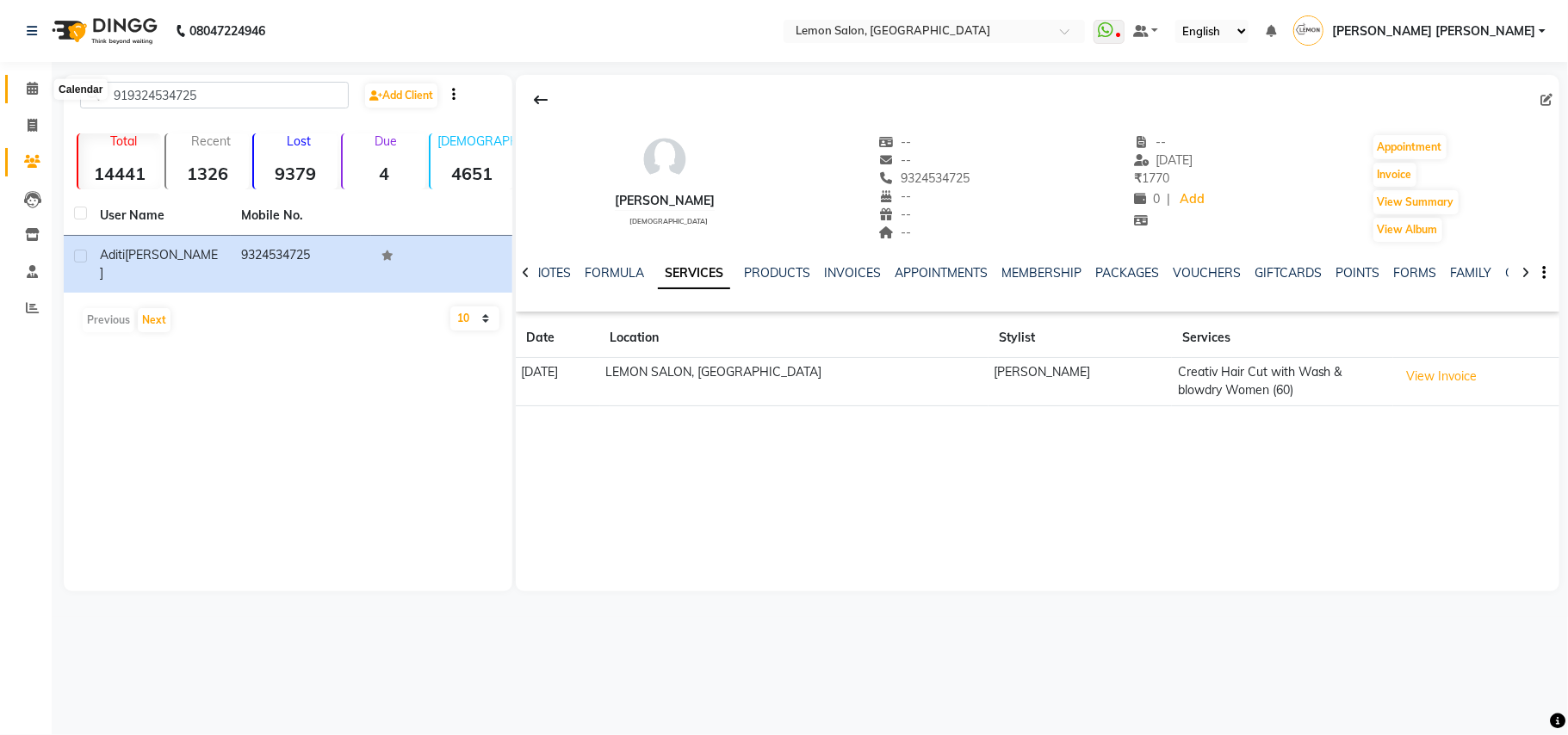
click at [27, 83] on icon at bounding box center [32, 88] width 11 height 13
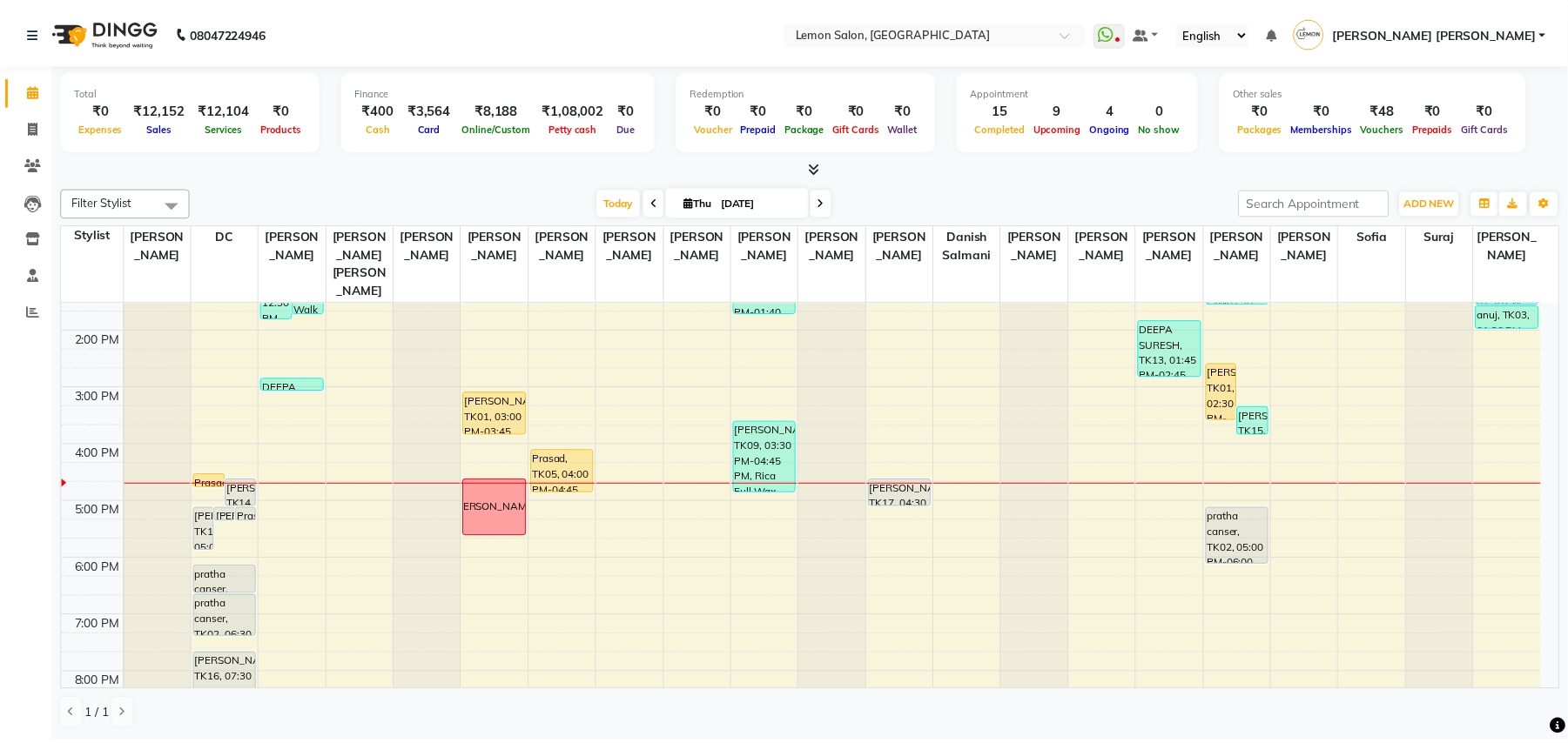
scroll to position [348, 0]
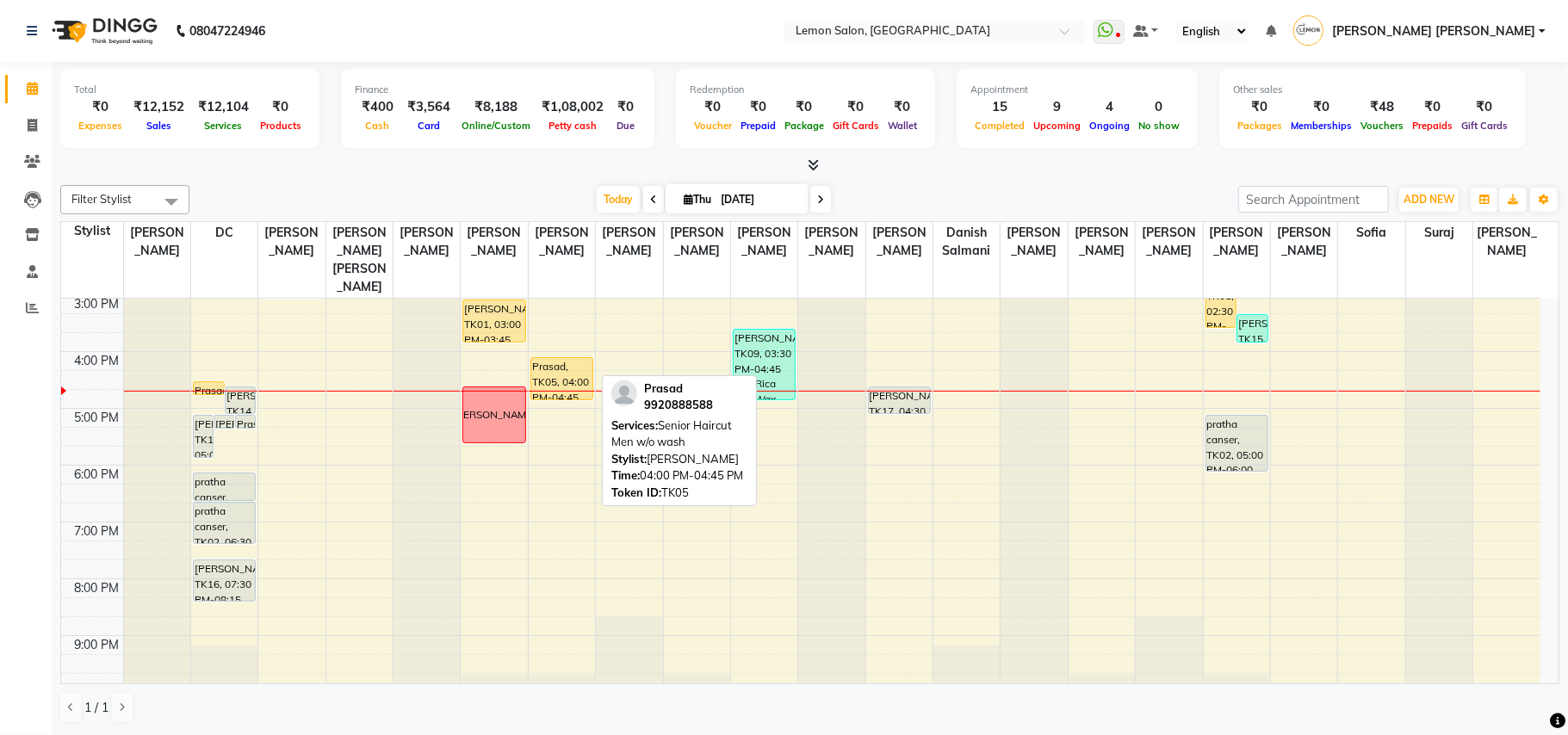
click at [565, 358] on div "Prasad, TK05, 04:00 PM-04:45 PM, Senior Haircut Men w/o wash" at bounding box center [561, 379] width 61 height 41
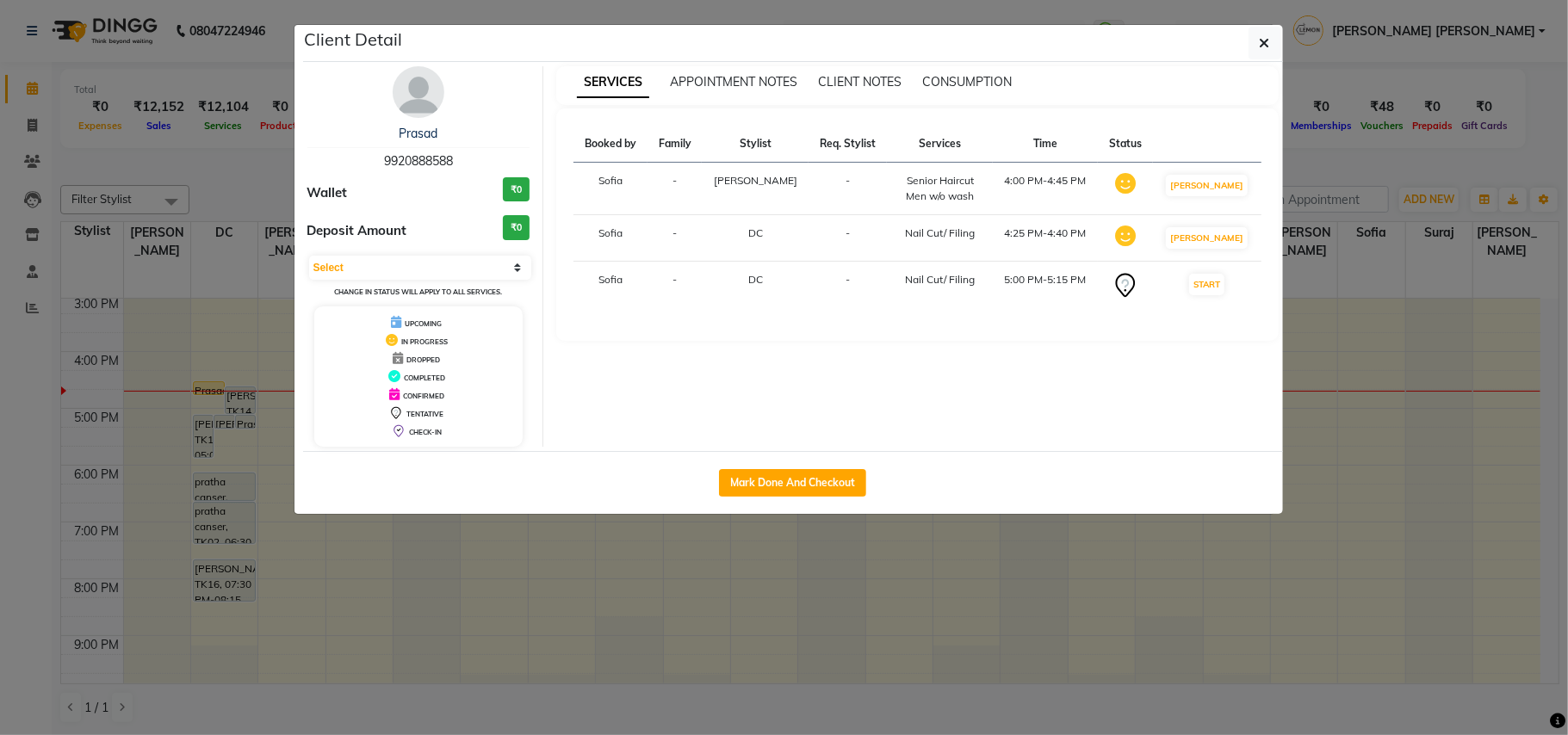
click at [848, 466] on div "Mark Done And Checkout" at bounding box center [793, 482] width 980 height 63
click at [758, 476] on button "Mark Done And Checkout" at bounding box center [793, 483] width 147 height 28
select select "551"
select select "service"
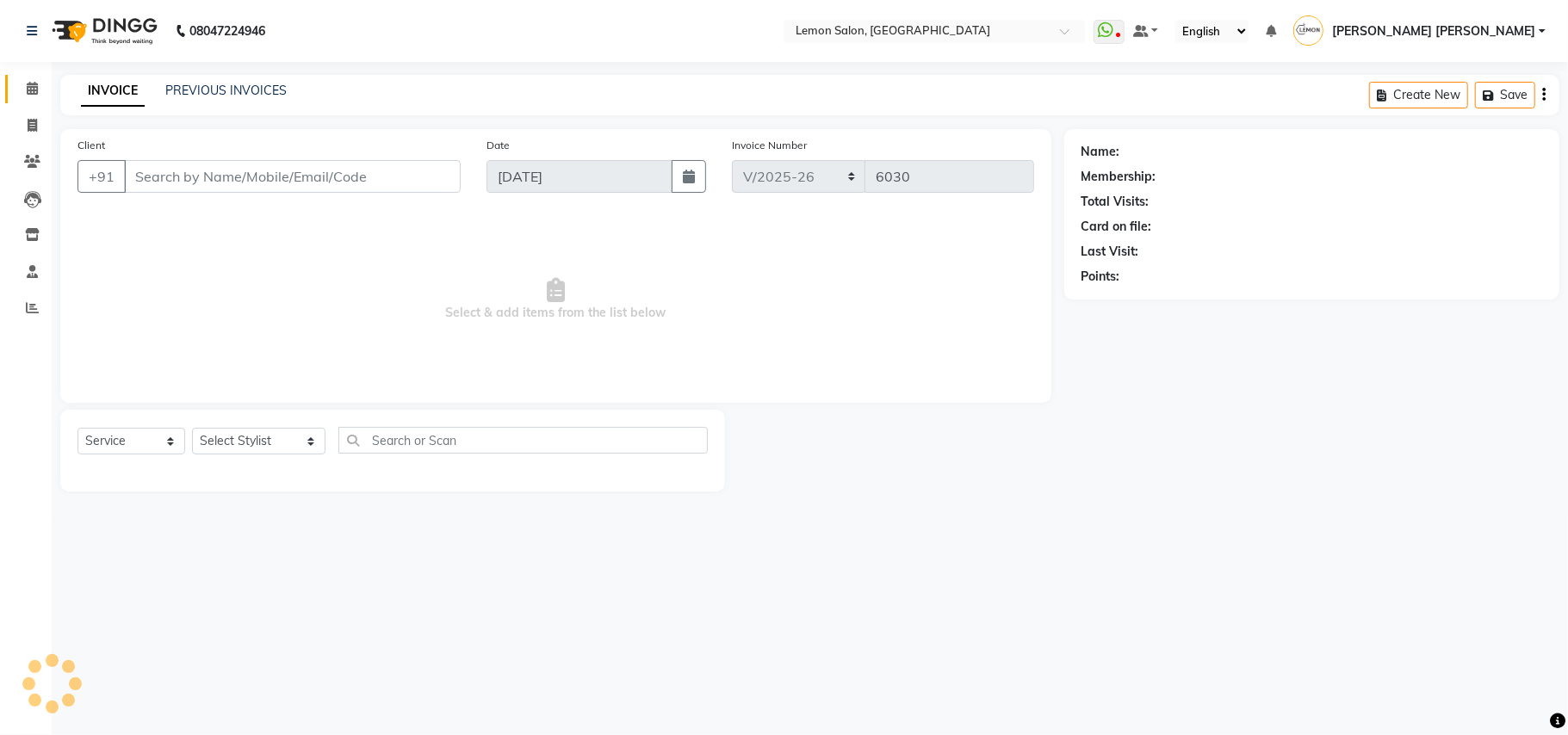
type input "9920888588"
select select "7955"
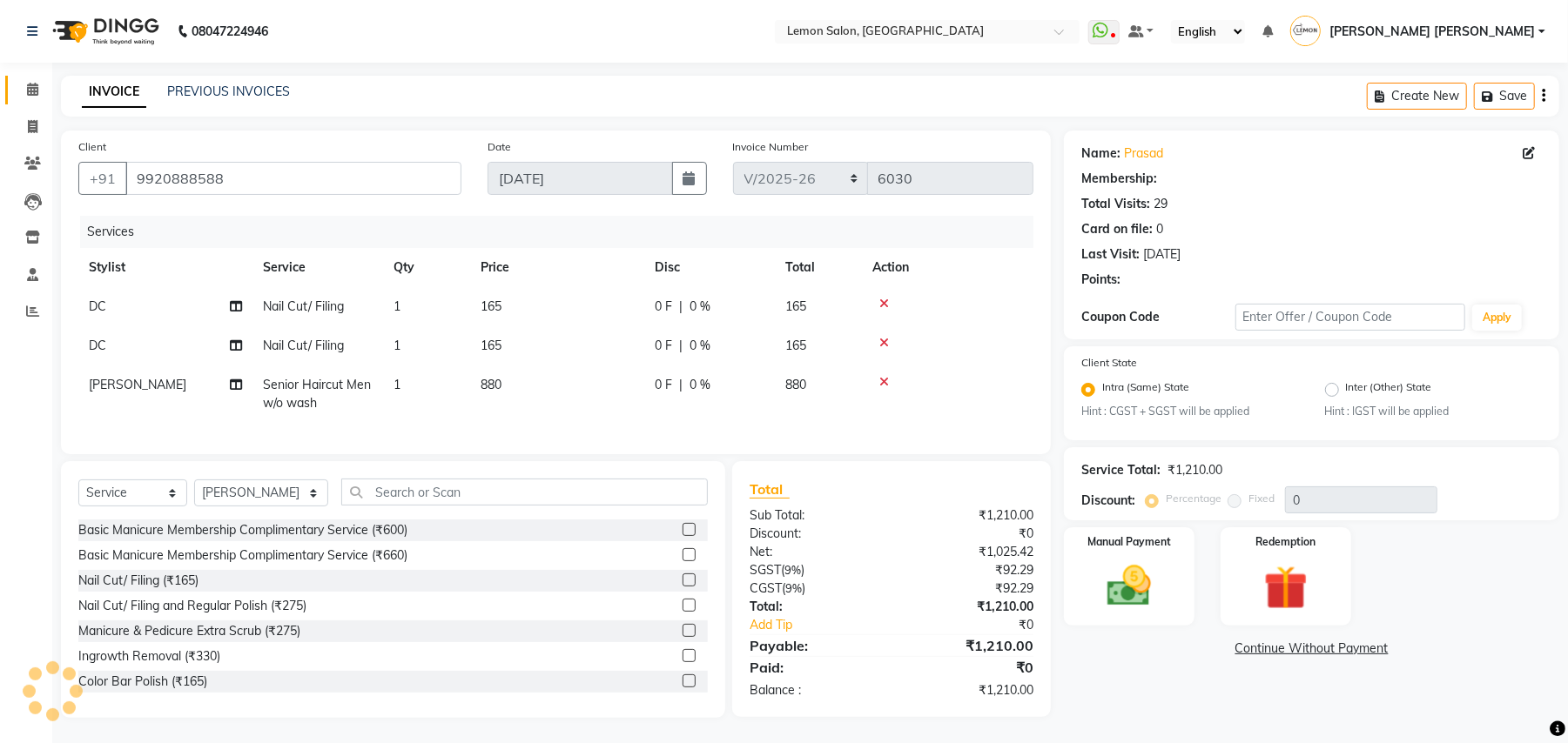
select select "1: Object"
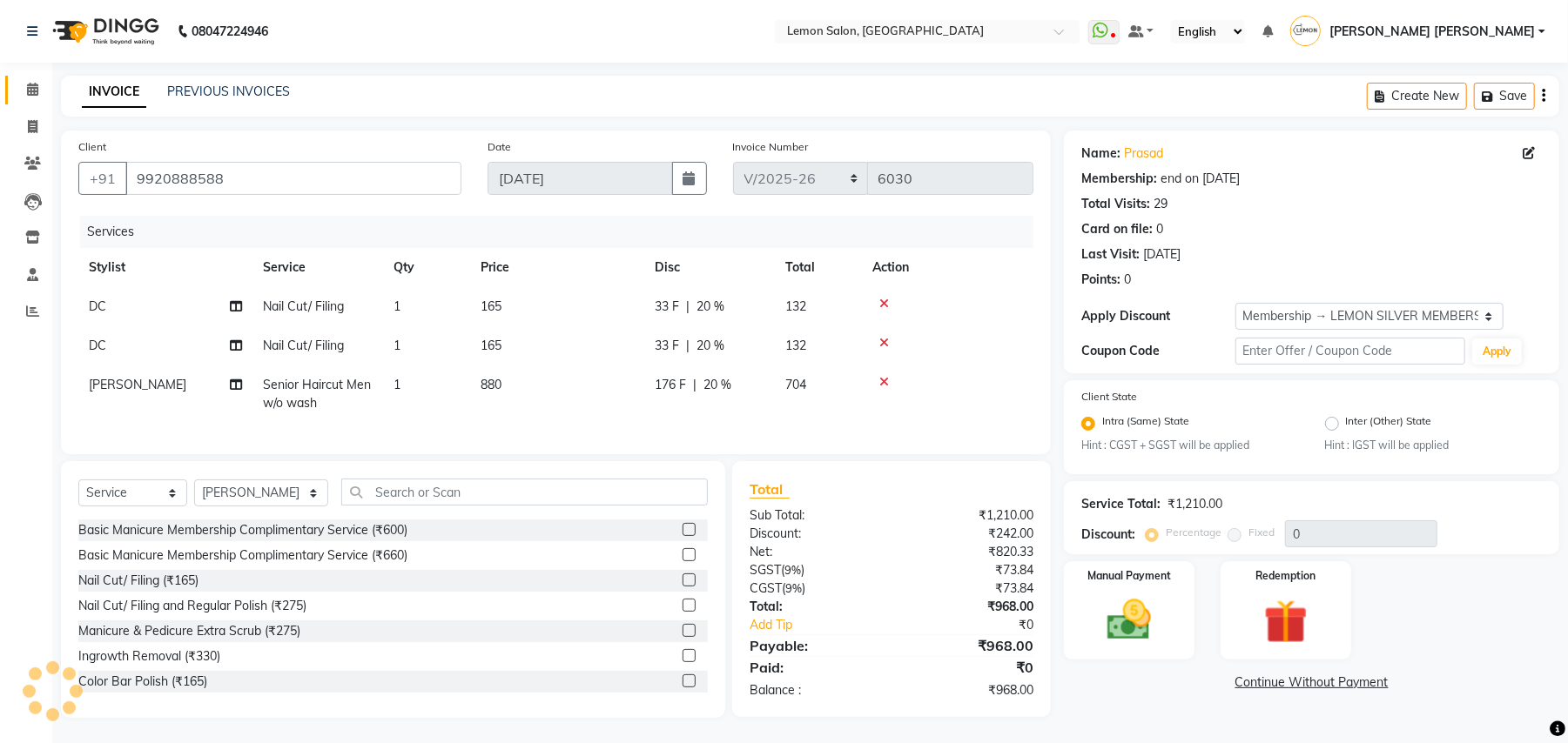
type input "20"
click at [98, 299] on span "DC" at bounding box center [98, 306] width 17 height 16
select select "7889"
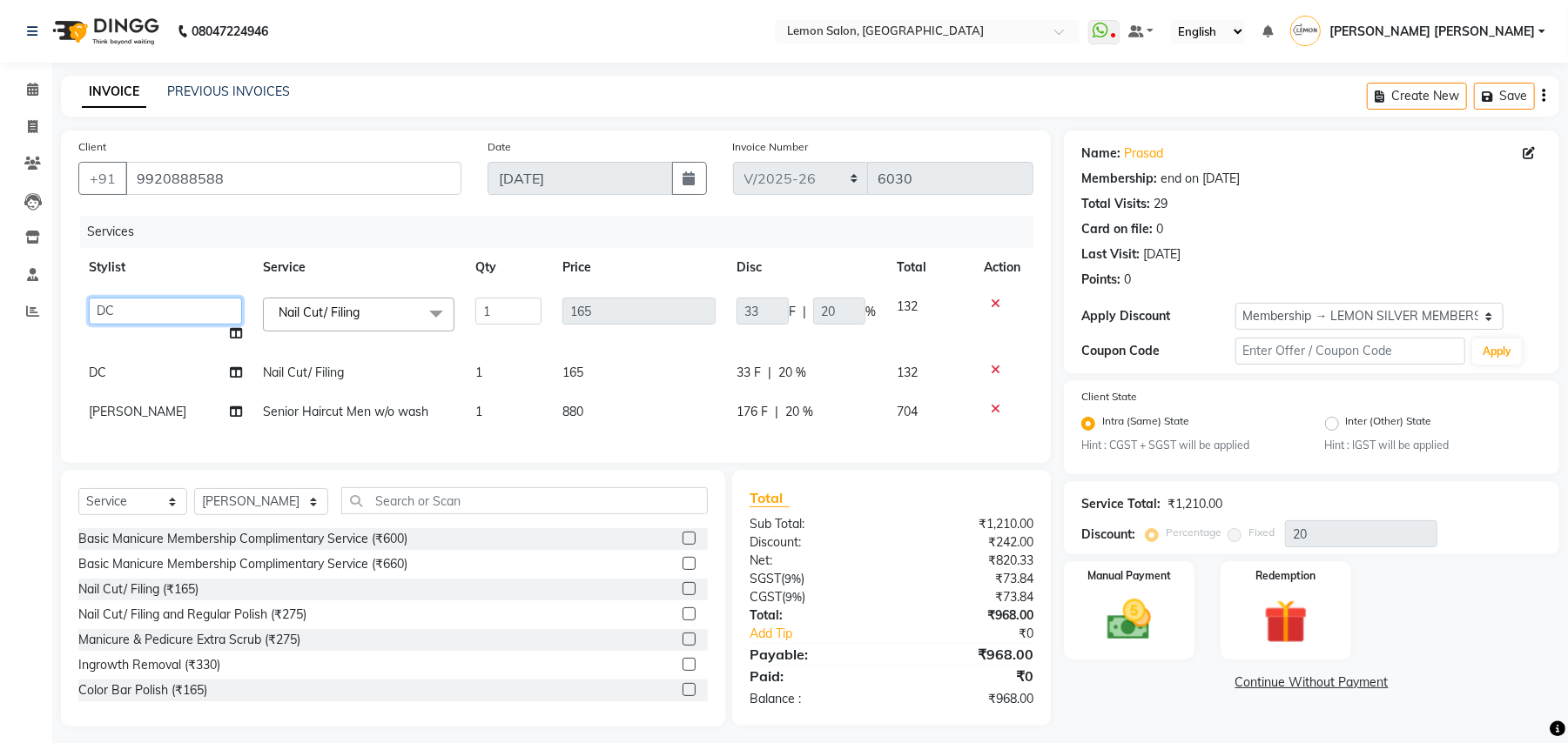
drag, startPoint x: 98, startPoint y: 299, endPoint x: 109, endPoint y: 307, distance: 13.6
click at [109, 307] on select "Aalam [PERSON_NAME] [PERSON_NAME] [PERSON_NAME] [PERSON_NAME] [PERSON_NAME] [PE…" at bounding box center [165, 311] width 153 height 27
select select "35459"
click at [95, 370] on span "DC" at bounding box center [98, 373] width 17 height 16
select select "7889"
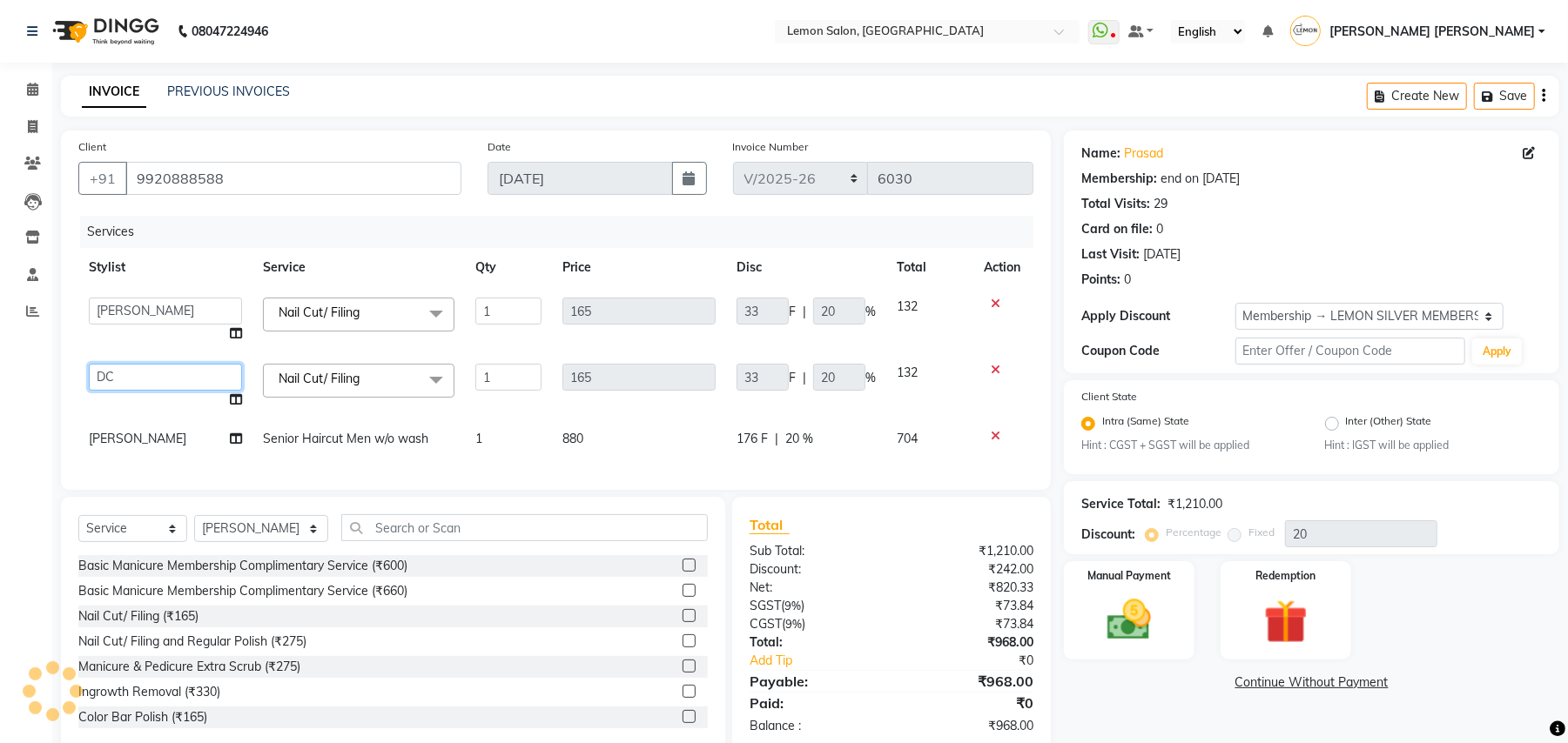
click at [126, 371] on select "Aalam [PERSON_NAME] [PERSON_NAME] [PERSON_NAME] [PERSON_NAME] [PERSON_NAME] [PE…" at bounding box center [165, 377] width 153 height 27
select select "35459"
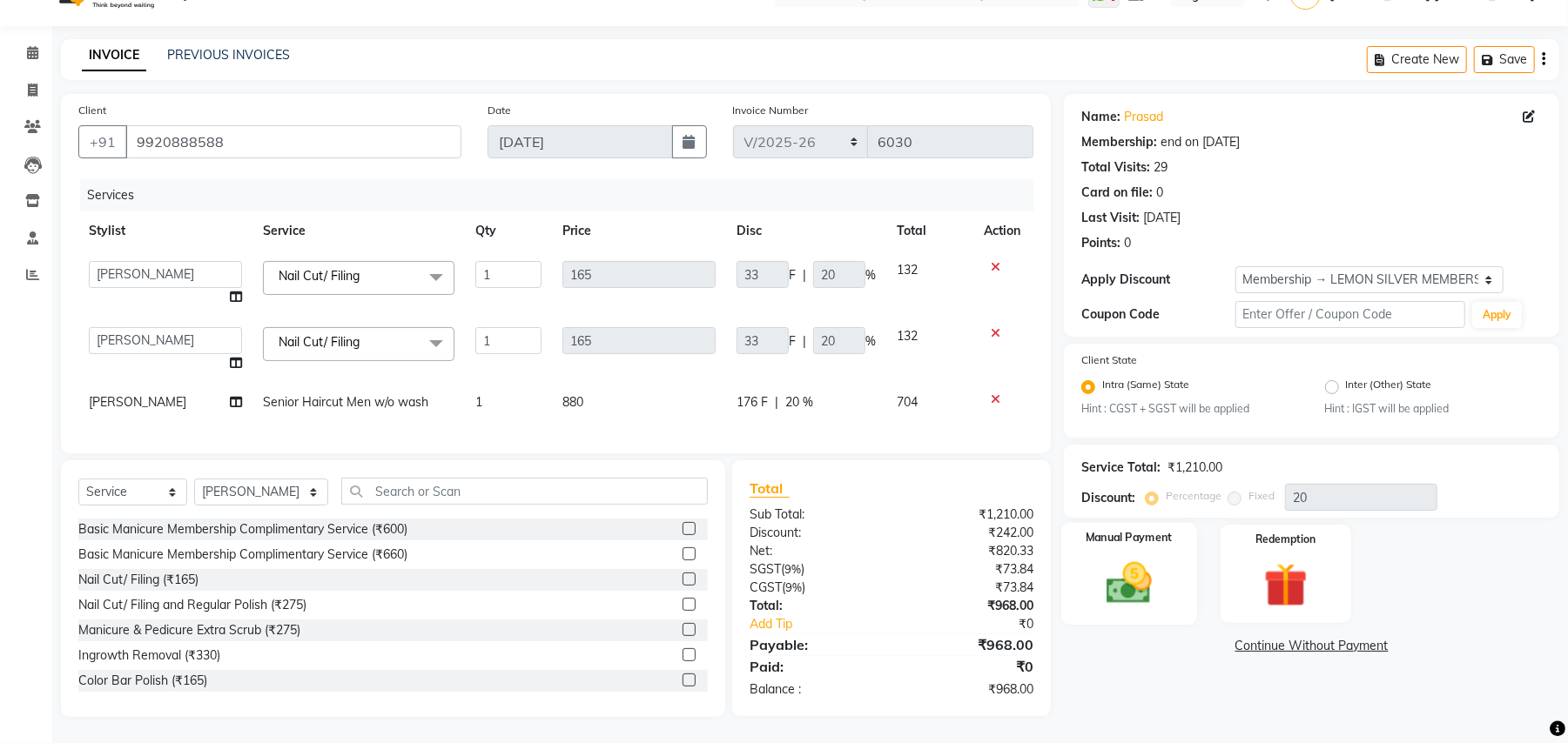
click at [1145, 561] on img at bounding box center [1129, 584] width 75 height 53
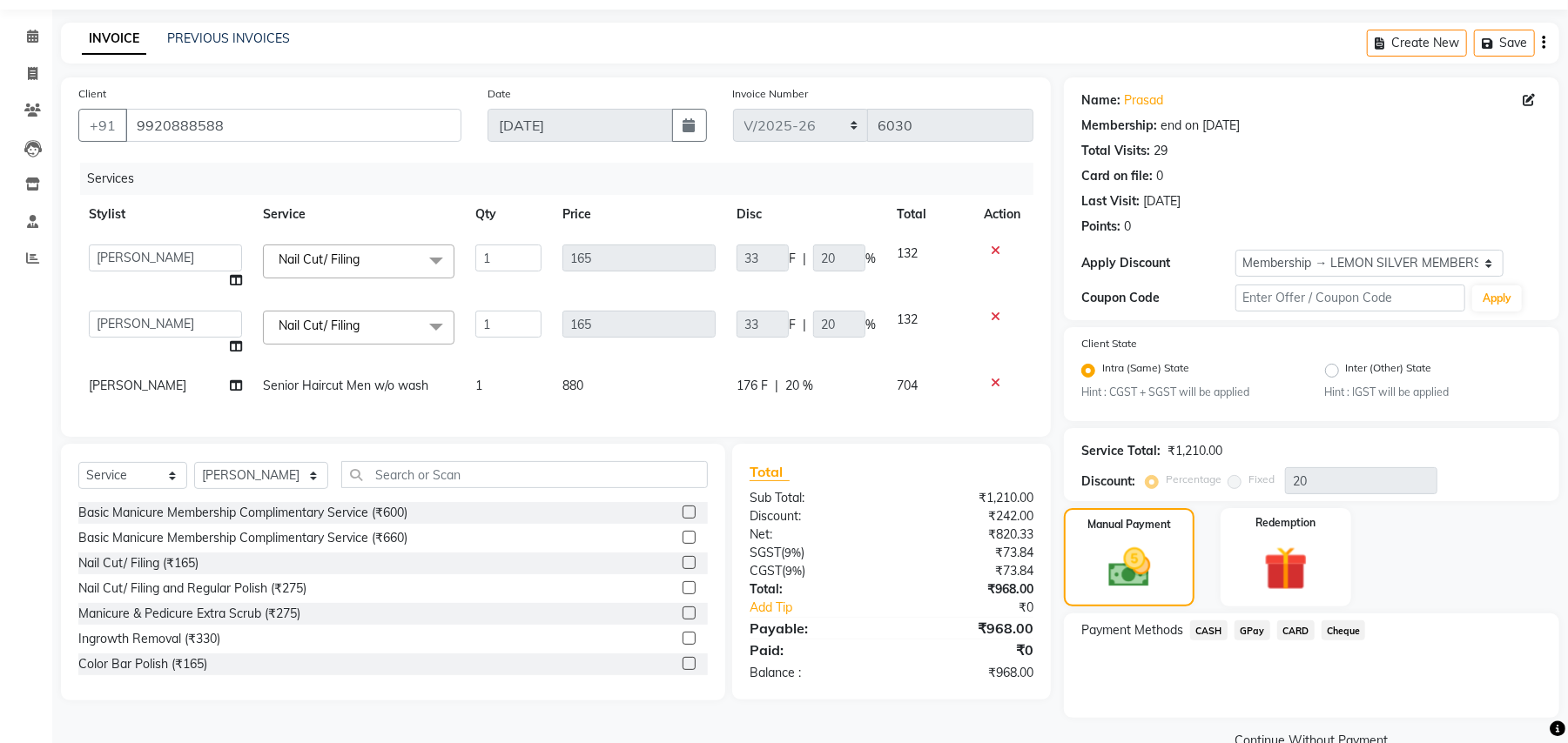
click at [1210, 627] on span "CASH" at bounding box center [1208, 630] width 38 height 20
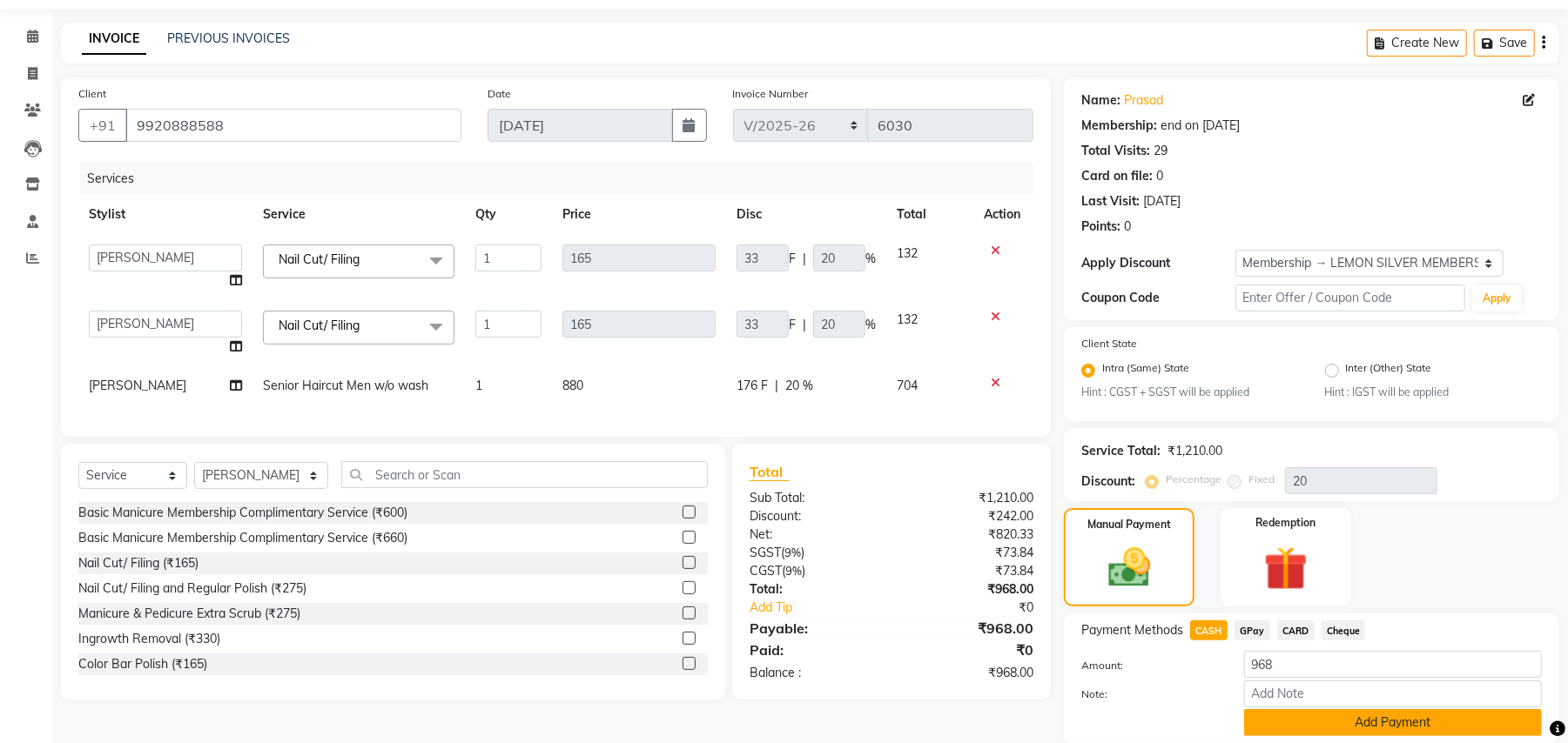
click at [1330, 719] on button "Add Payment" at bounding box center [1393, 723] width 298 height 27
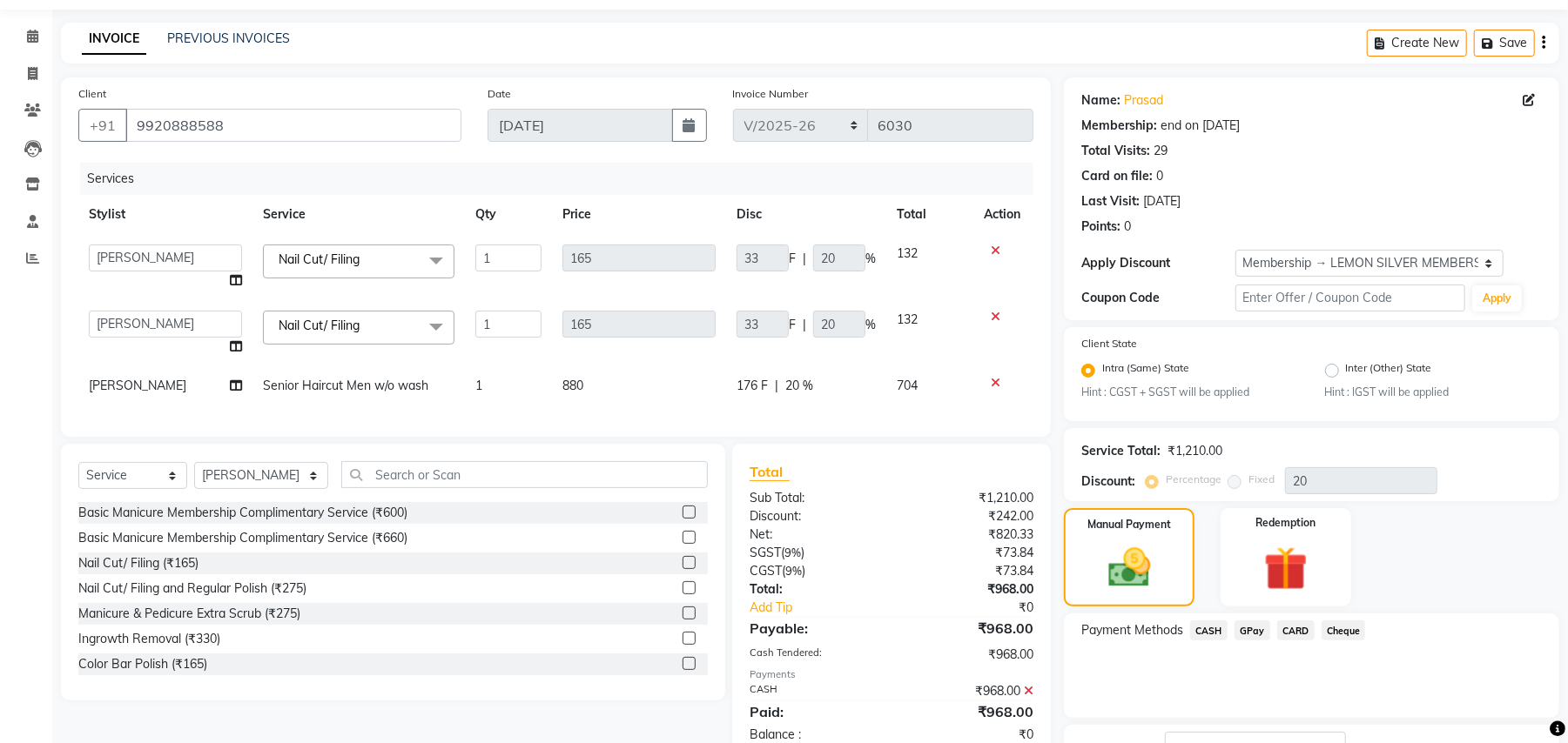
scroll to position [169, 0]
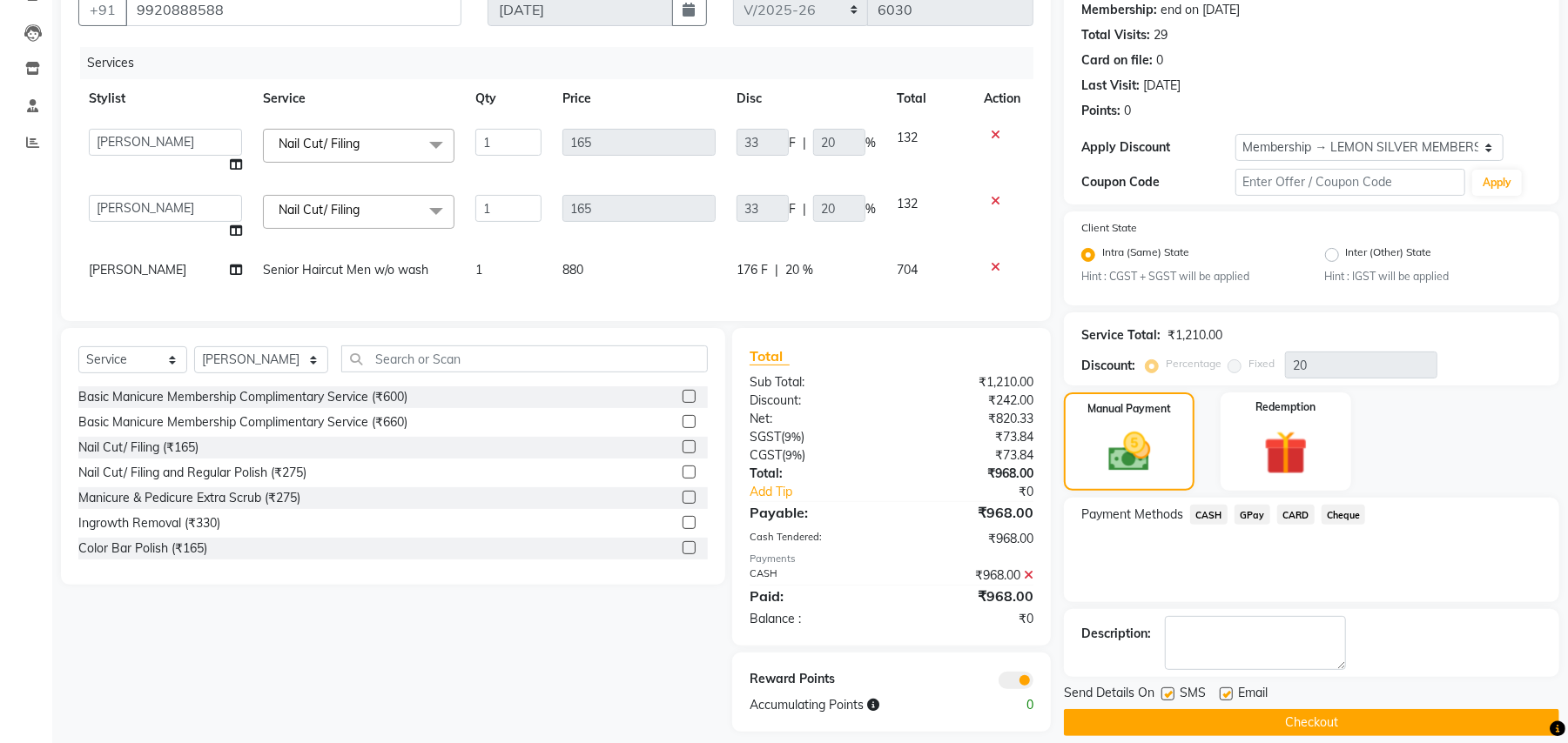
click at [1345, 714] on button "Checkout" at bounding box center [1310, 723] width 495 height 27
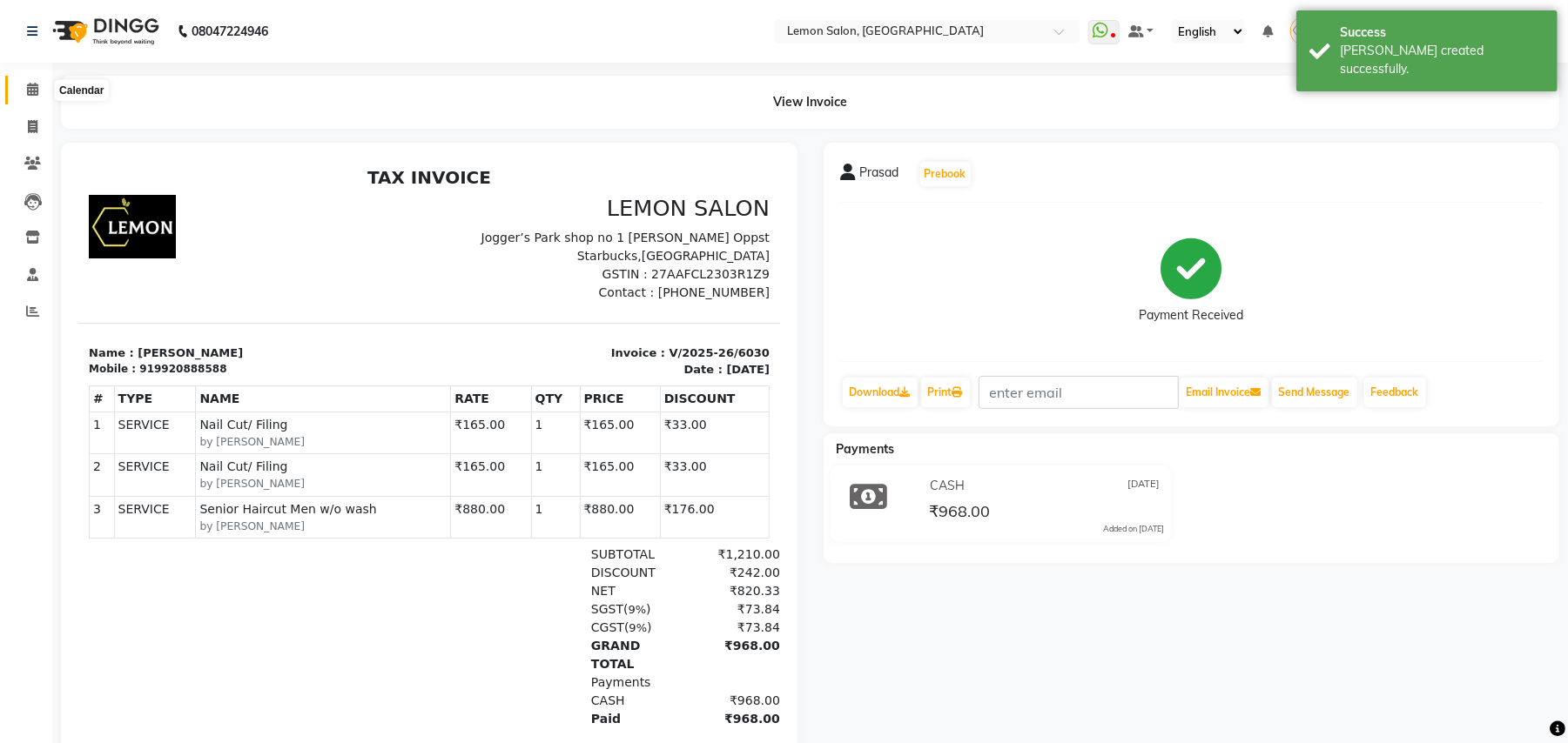
click at [36, 85] on icon at bounding box center [32, 89] width 11 height 13
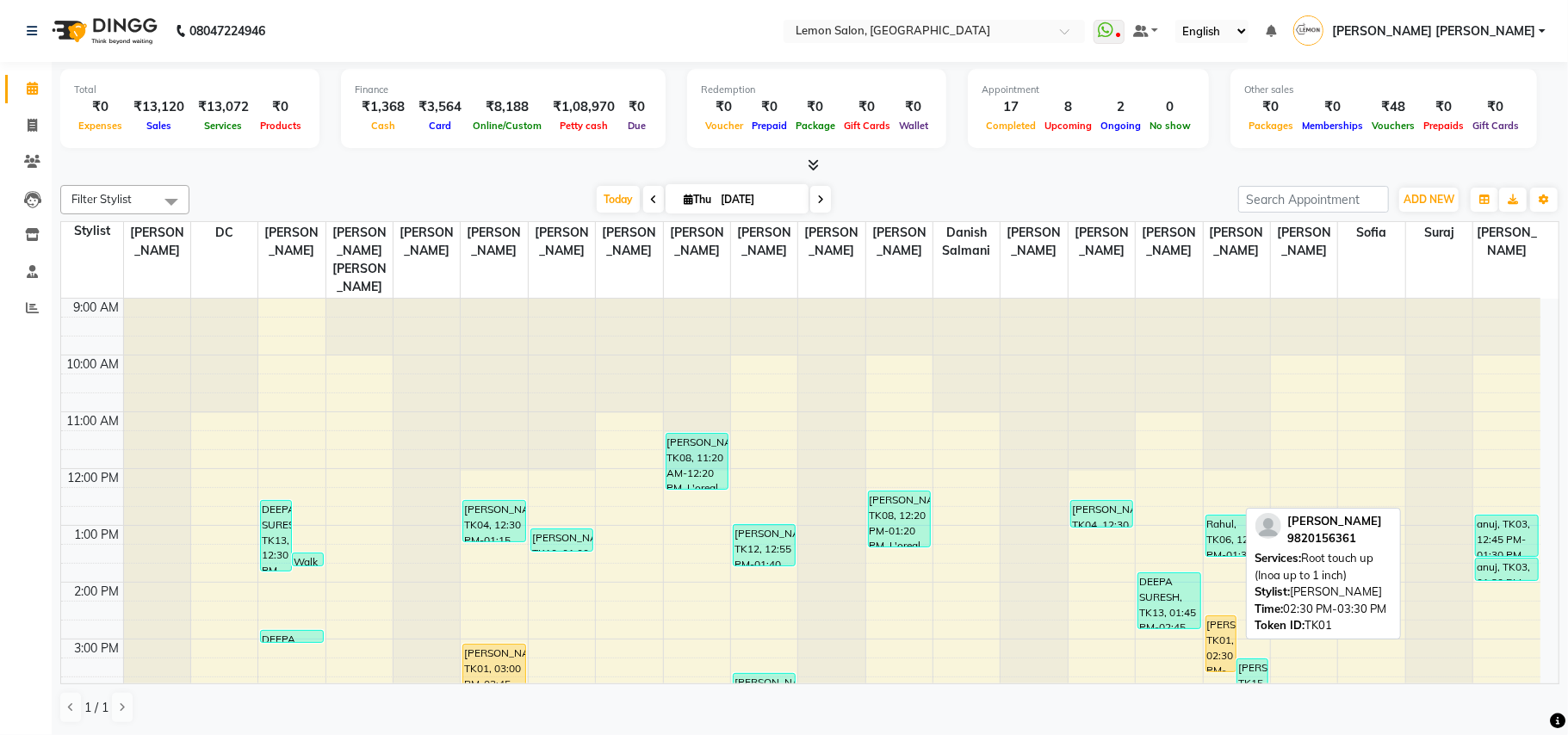
click at [1211, 617] on div "TASNEEM PATANWALA, TK01, 02:30 PM-03:30 PM, Root touch up (Inoa up to 1 inch)" at bounding box center [1221, 644] width 30 height 55
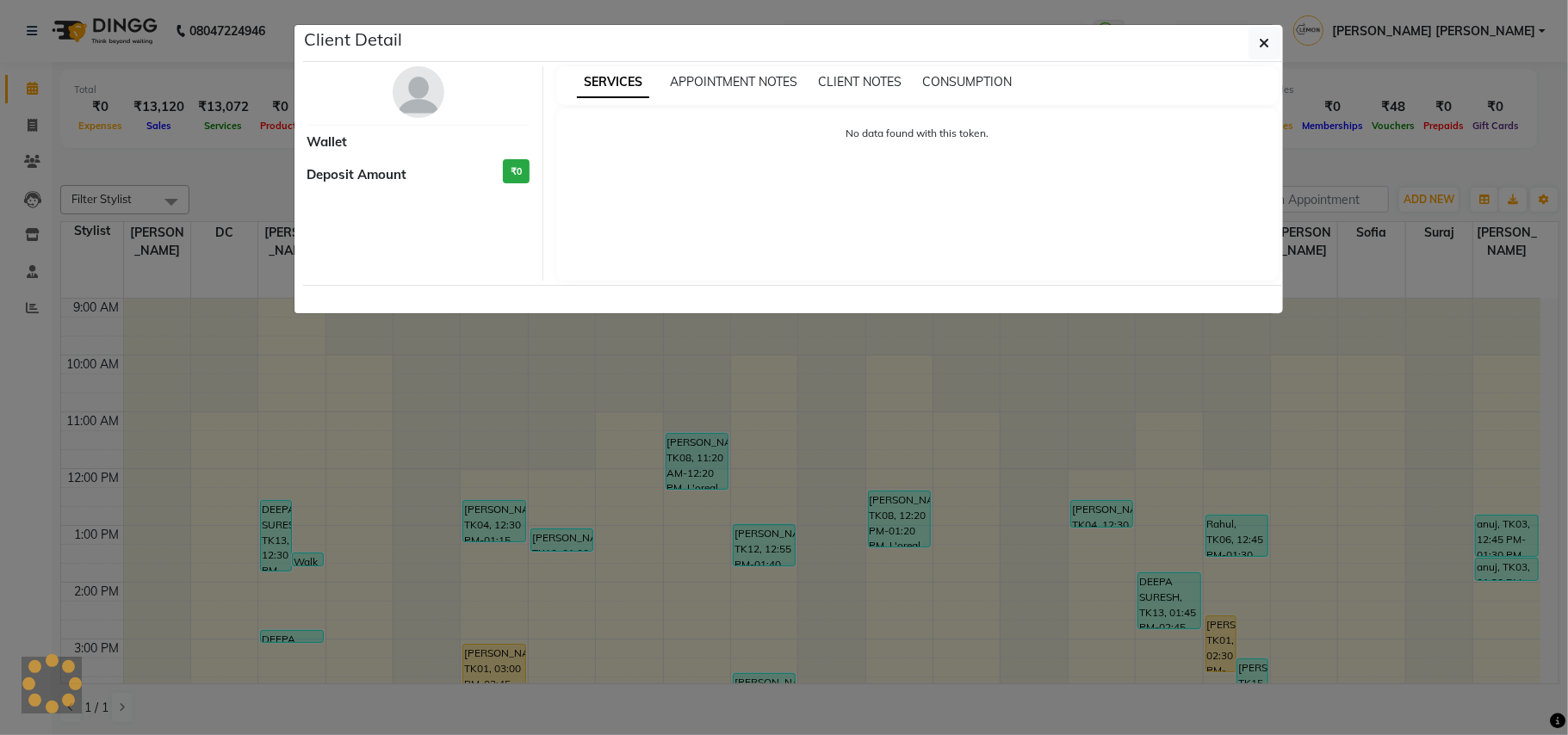
select select "1"
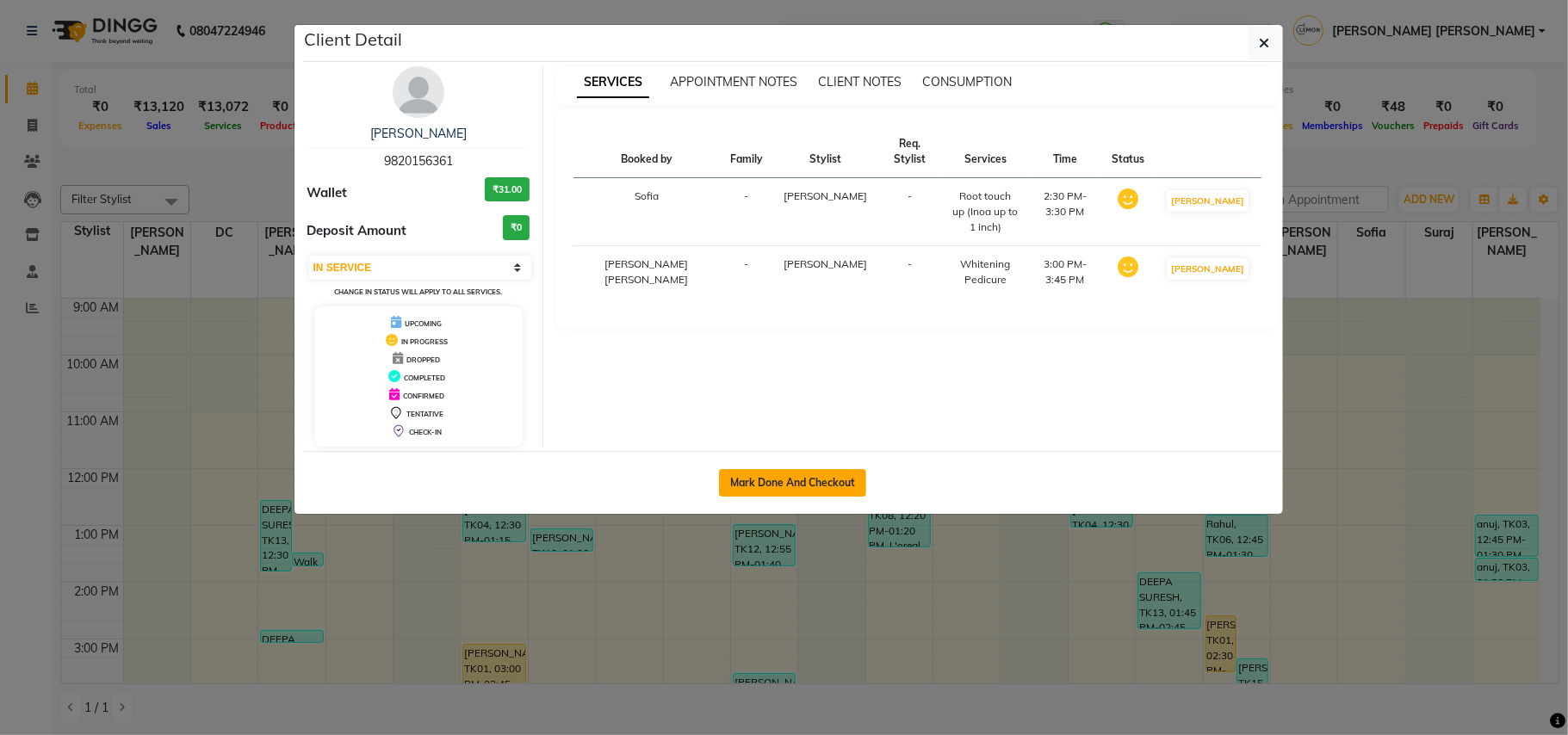
click at [762, 487] on button "Mark Done And Checkout" at bounding box center [793, 483] width 147 height 28
select select "service"
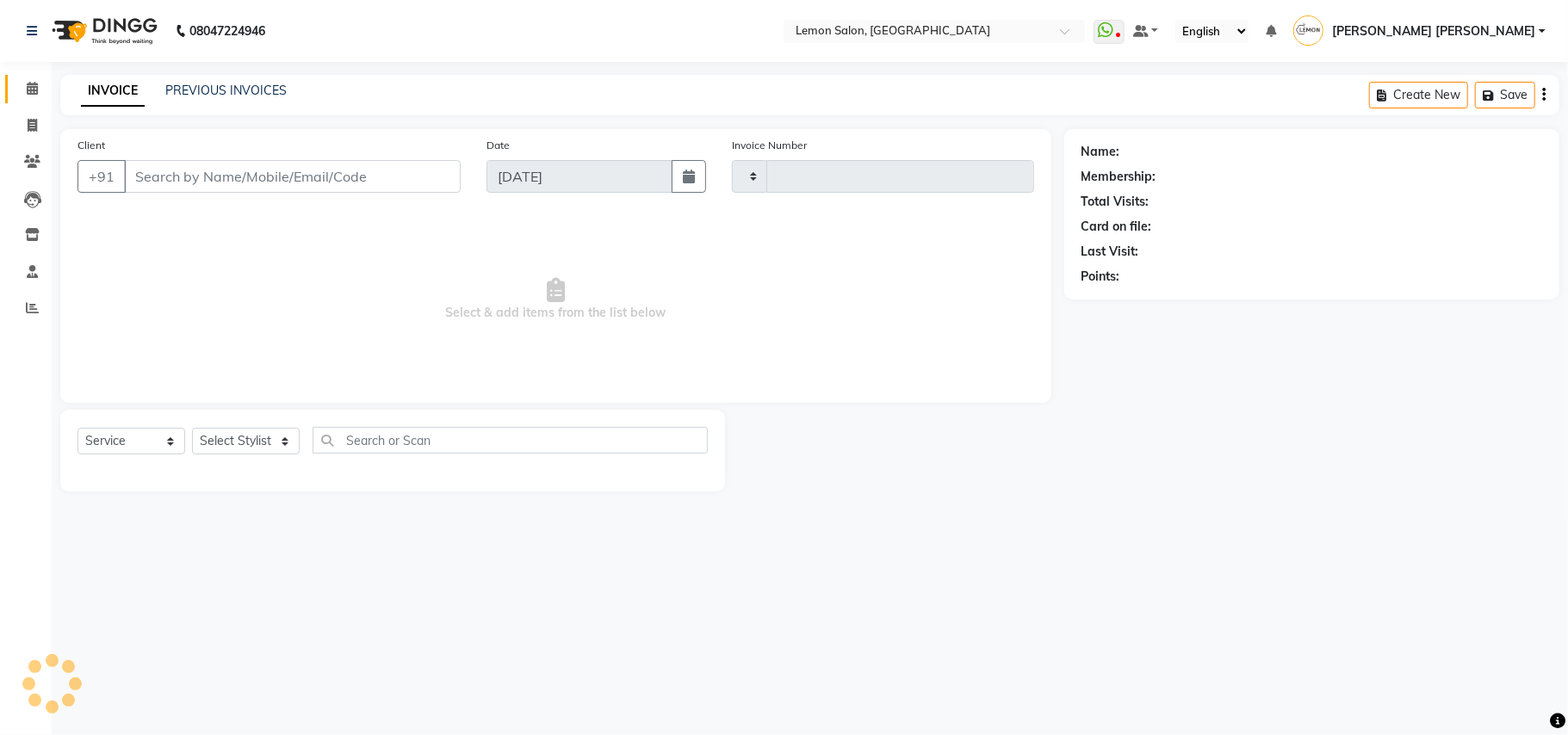
type input "6031"
select select "551"
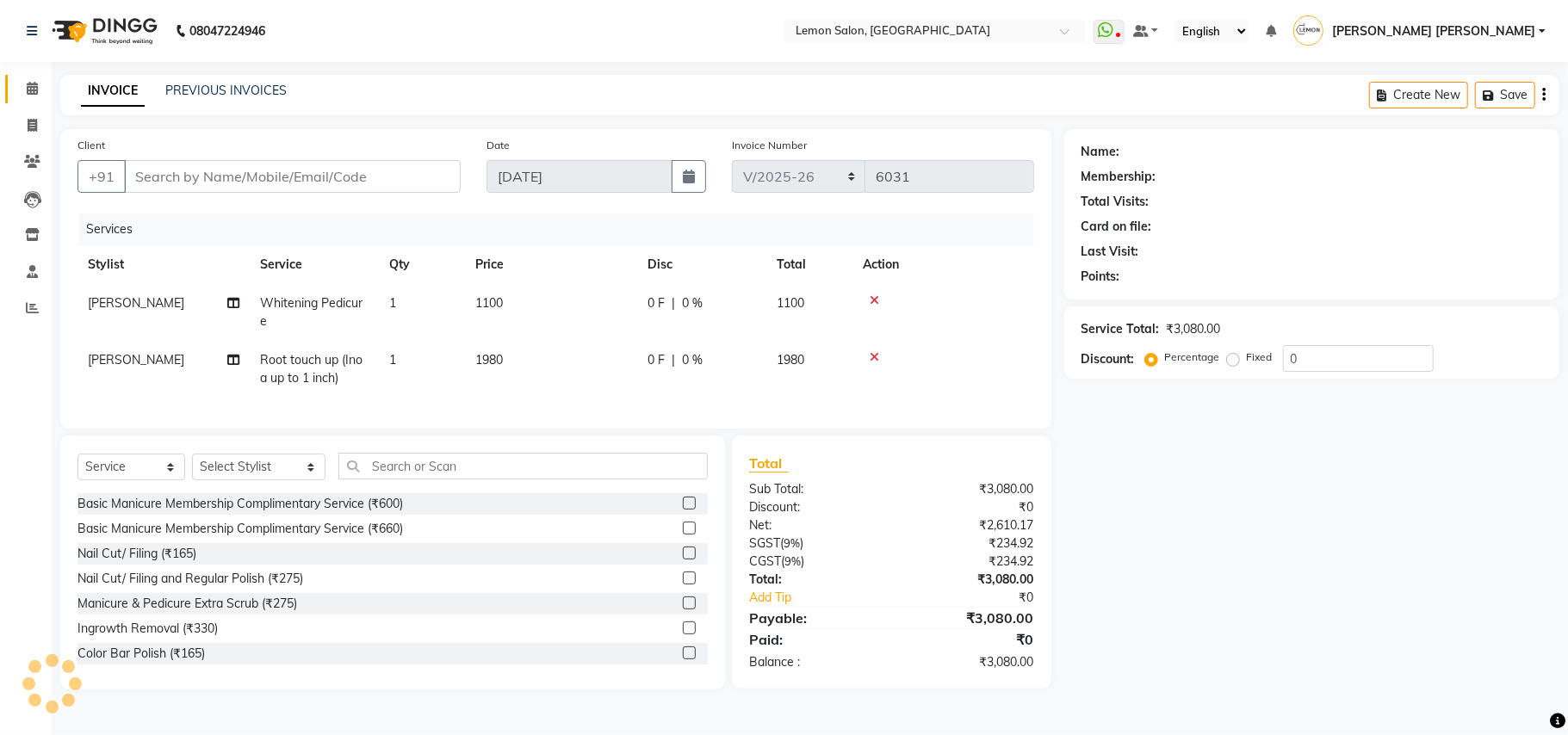
type input "9820156361"
select select "34429"
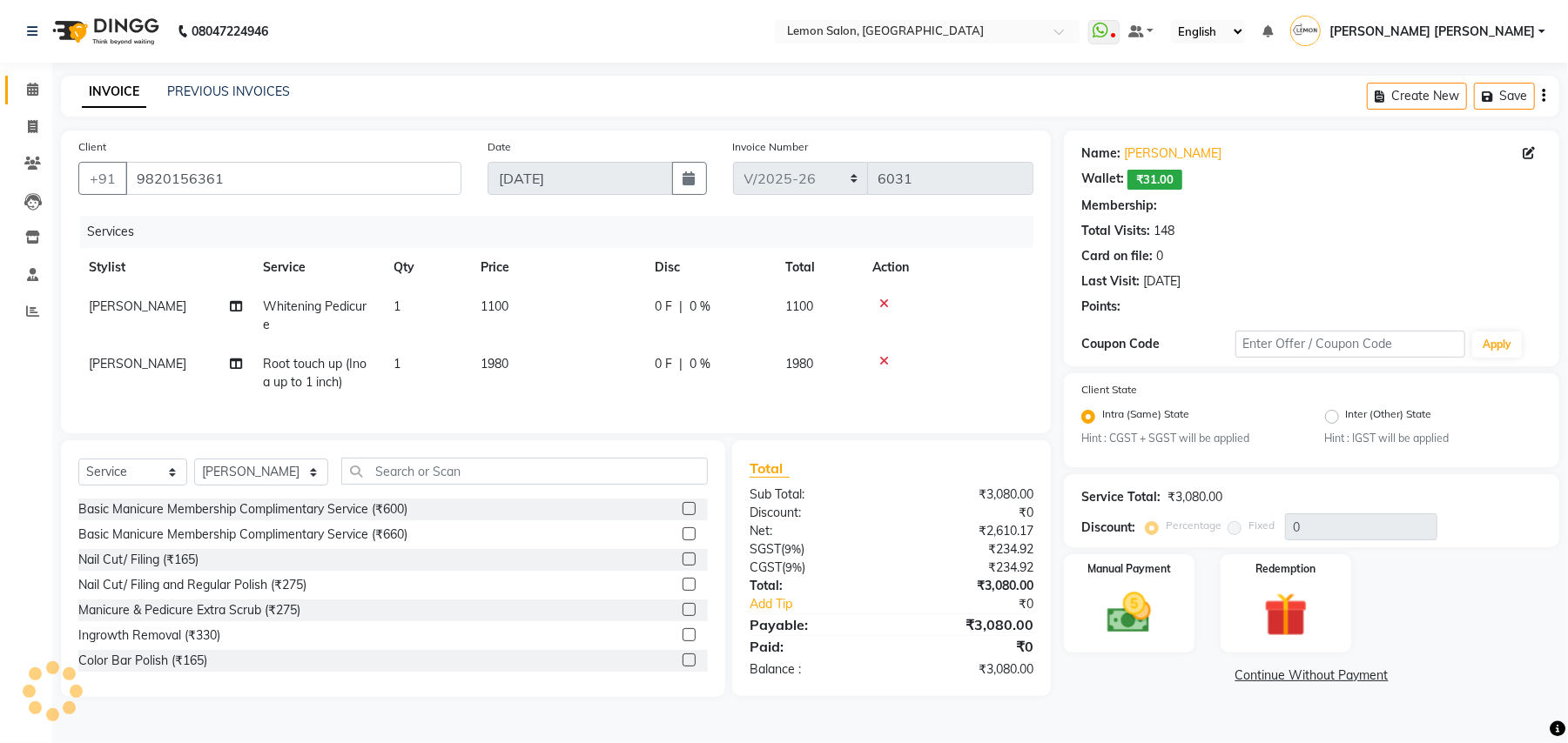
select select "1: Object"
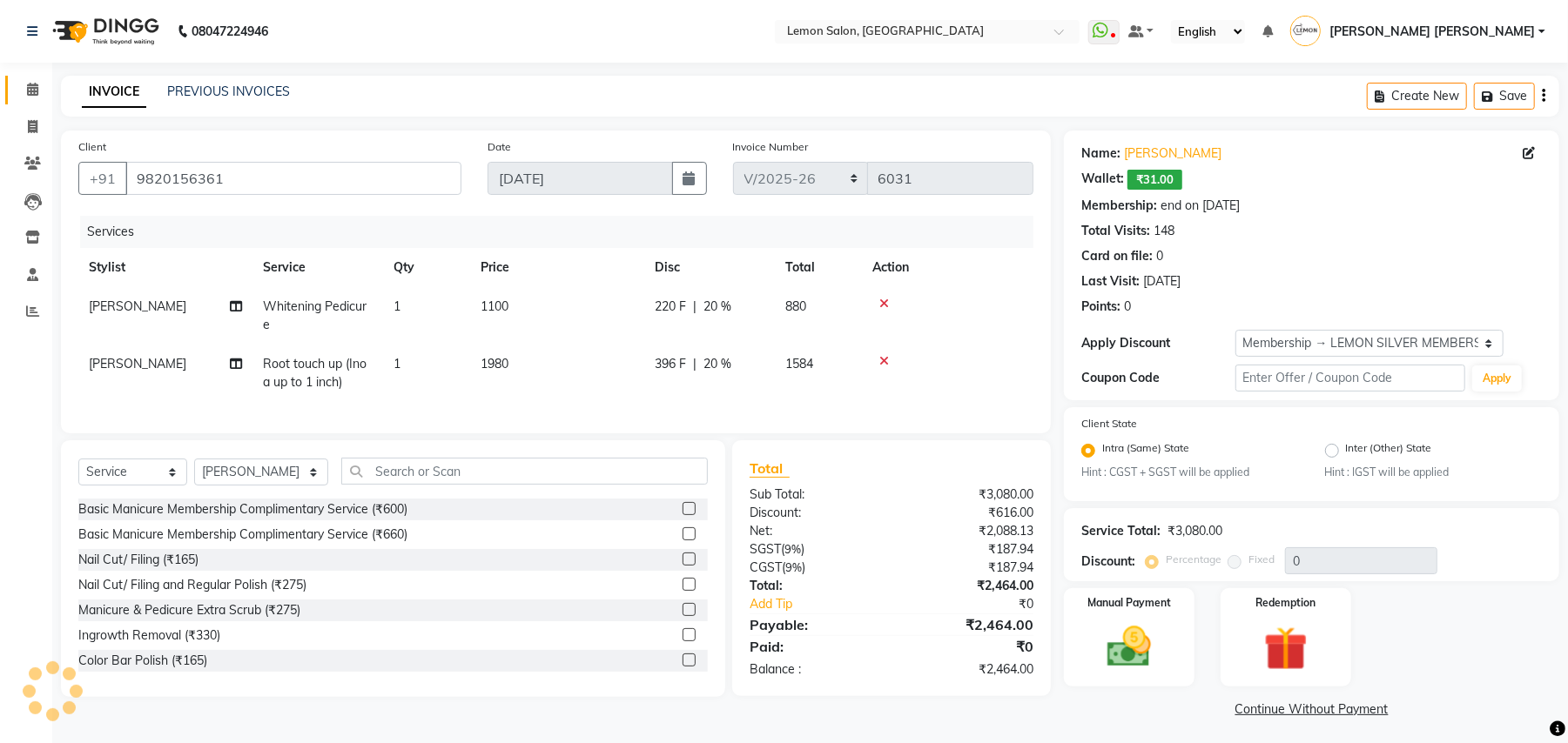
type input "20"
click at [882, 300] on icon at bounding box center [884, 304] width 10 height 12
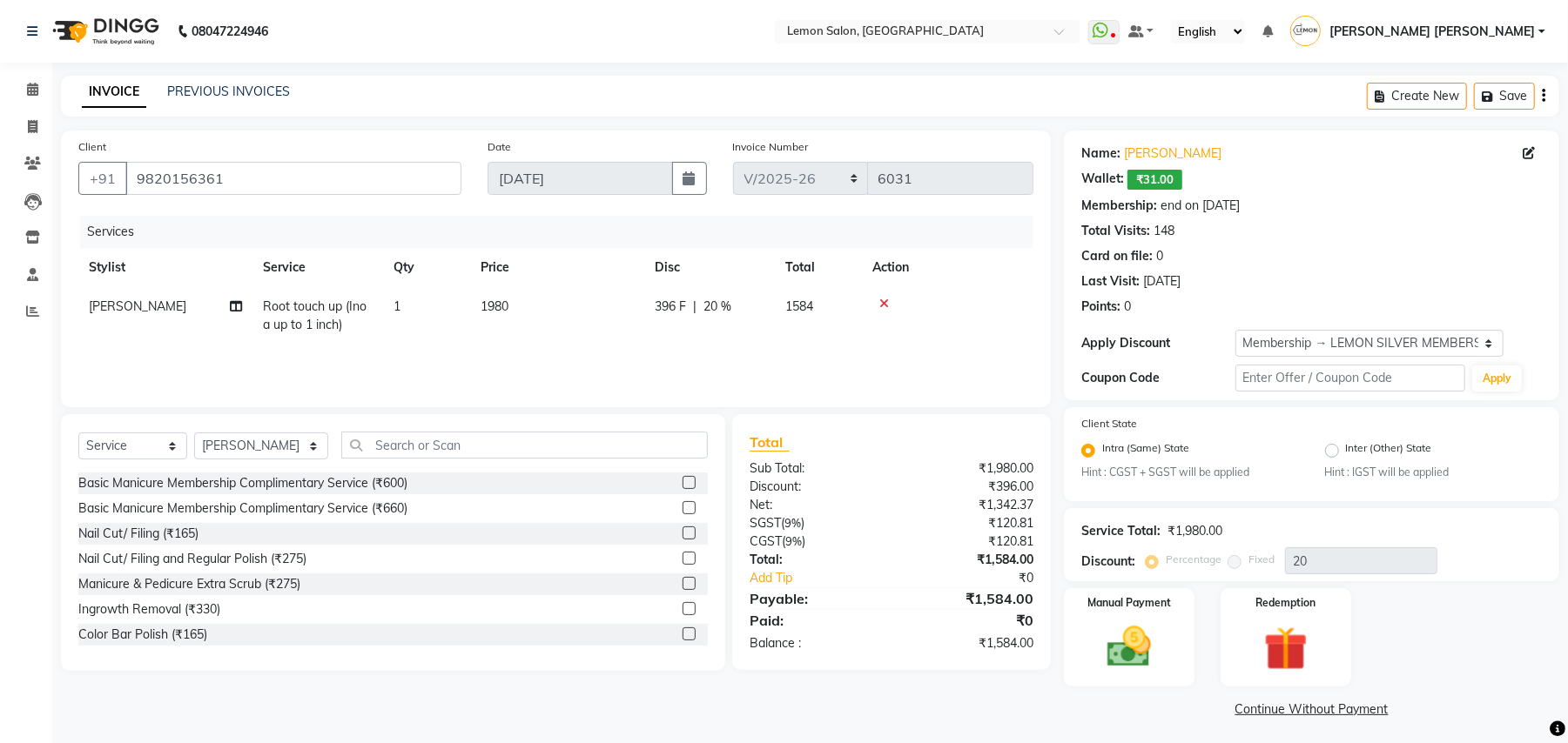
click at [286, 313] on span "Root touch up (Inoa up to 1 inch)" at bounding box center [314, 315] width 104 height 34
select select "34429"
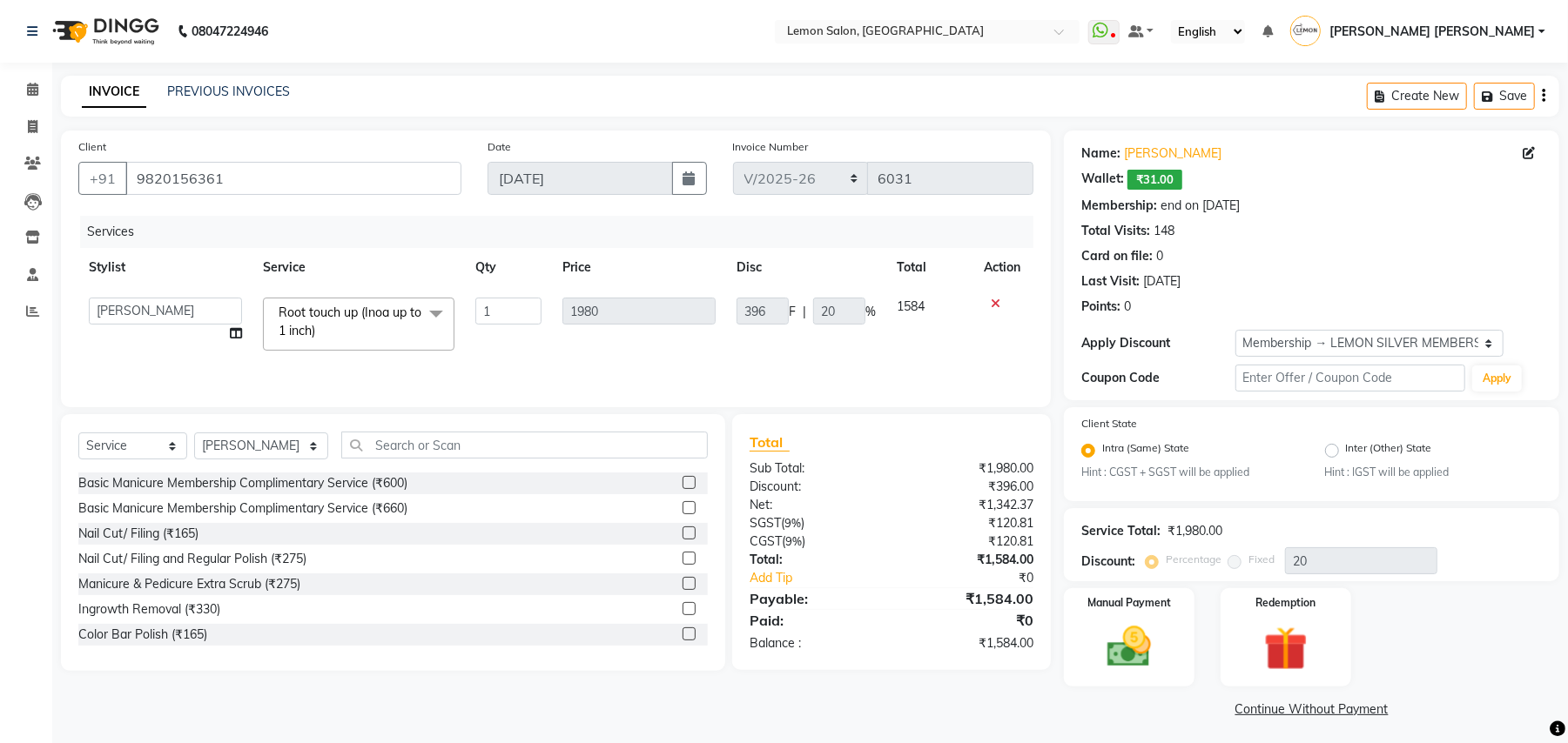
click at [289, 319] on span "Root touch up (Inoa up to 1 inch)" at bounding box center [350, 321] width 143 height 34
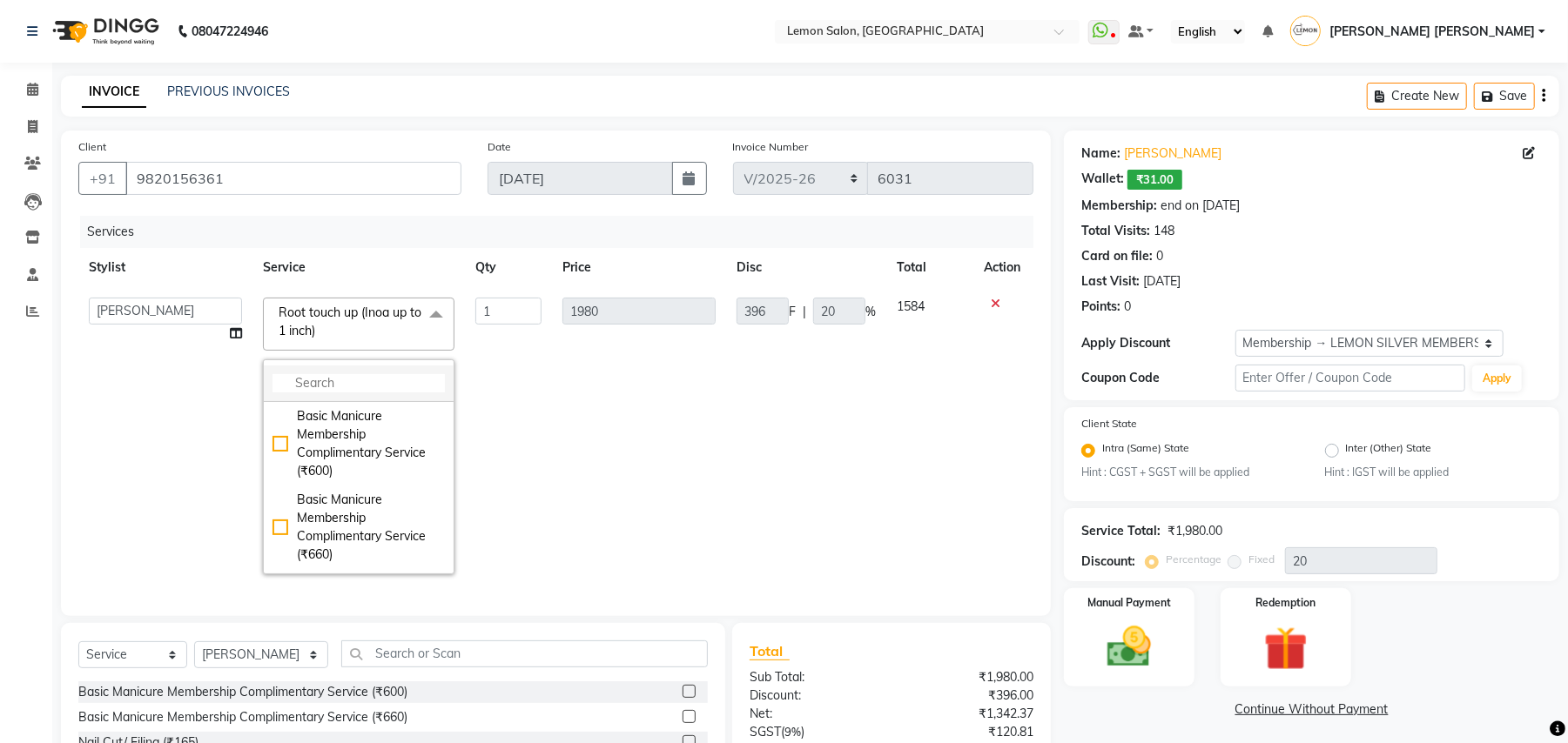
click at [362, 388] on input "multiselect-search" at bounding box center [358, 383] width 172 height 18
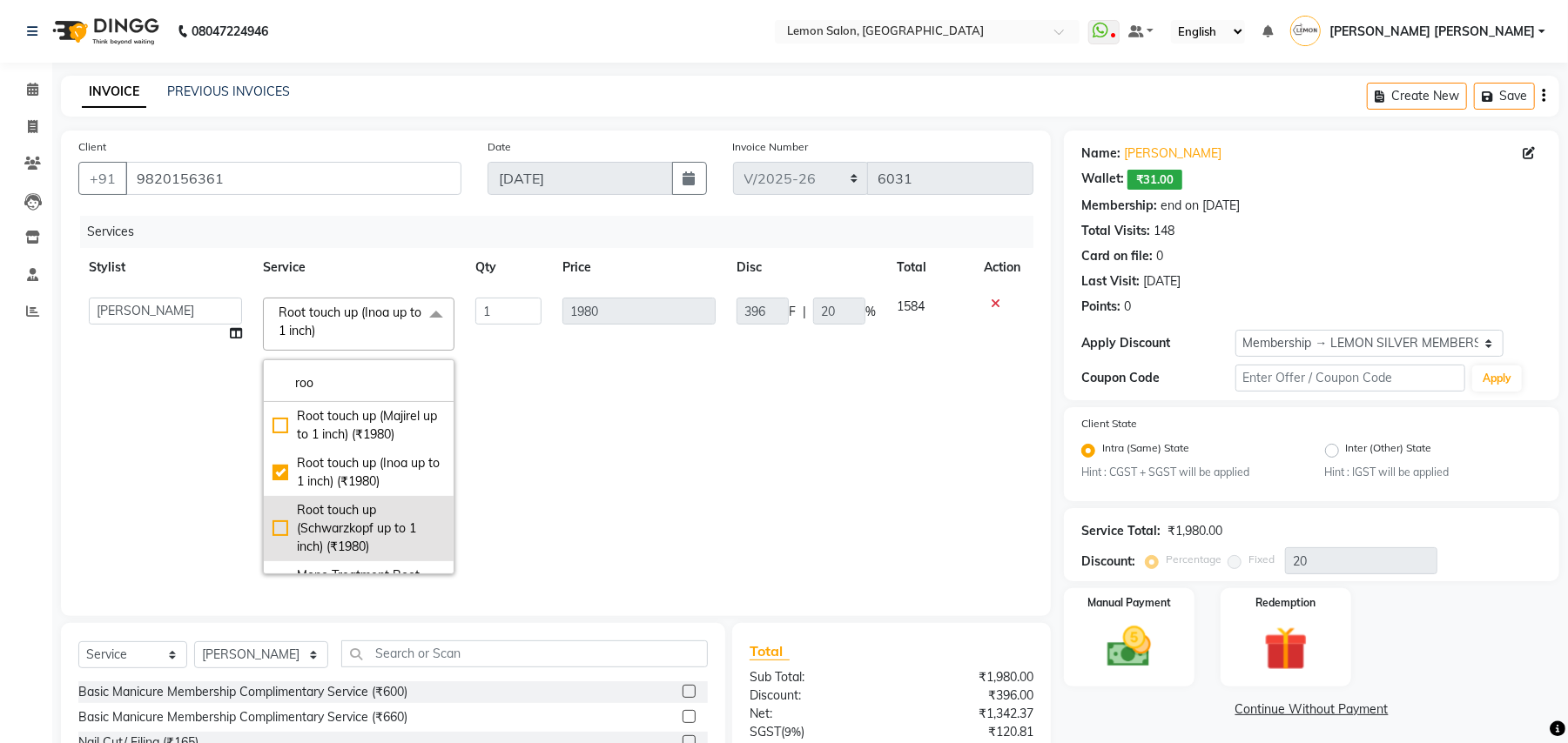
type input "roo"
click at [363, 526] on div "Root touch up (Schwarzkopf up to 1 inch) (₹1980)" at bounding box center [358, 528] width 172 height 55
checkbox input "false"
checkbox input "true"
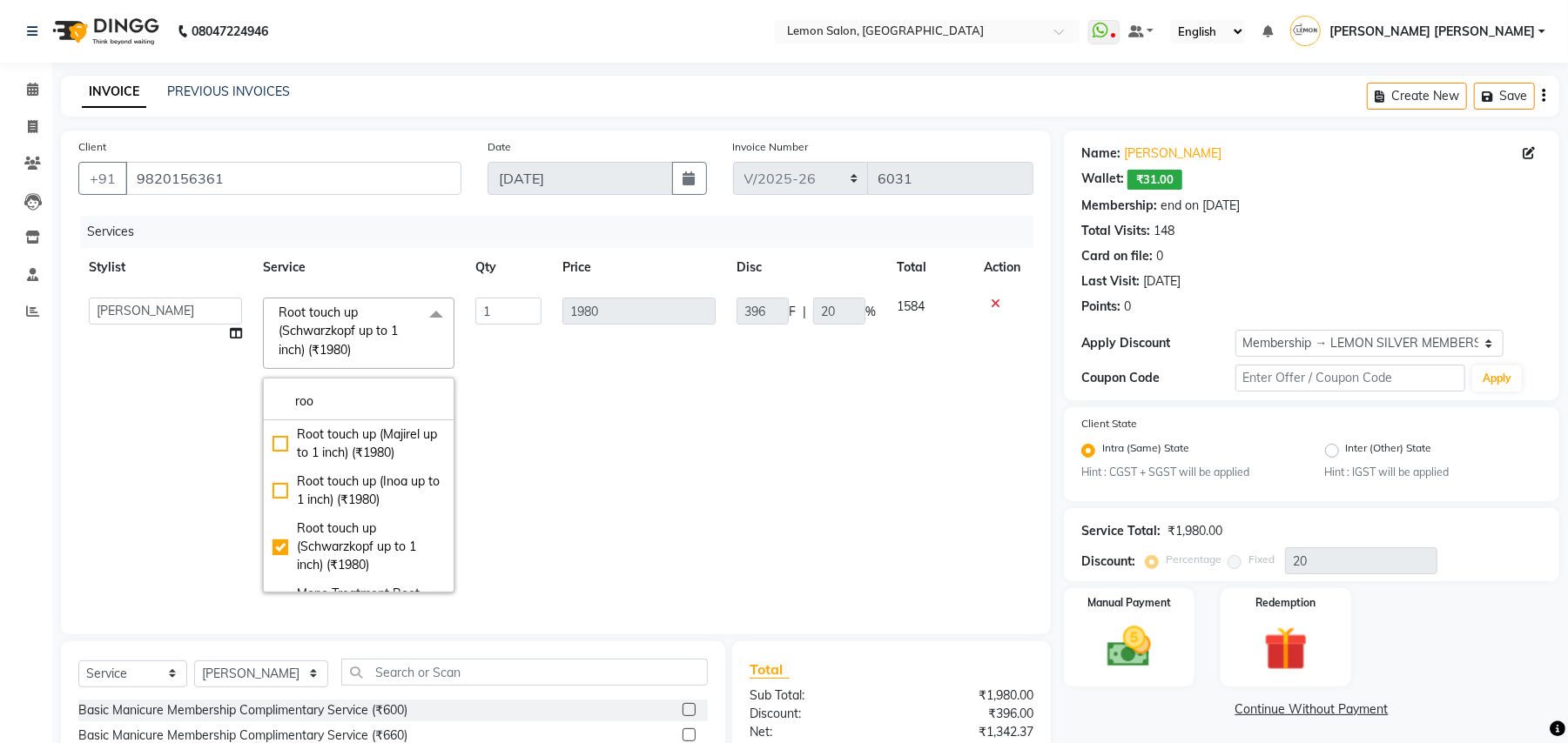
click at [757, 422] on td "396 F | 20 %" at bounding box center [806, 445] width 160 height 316
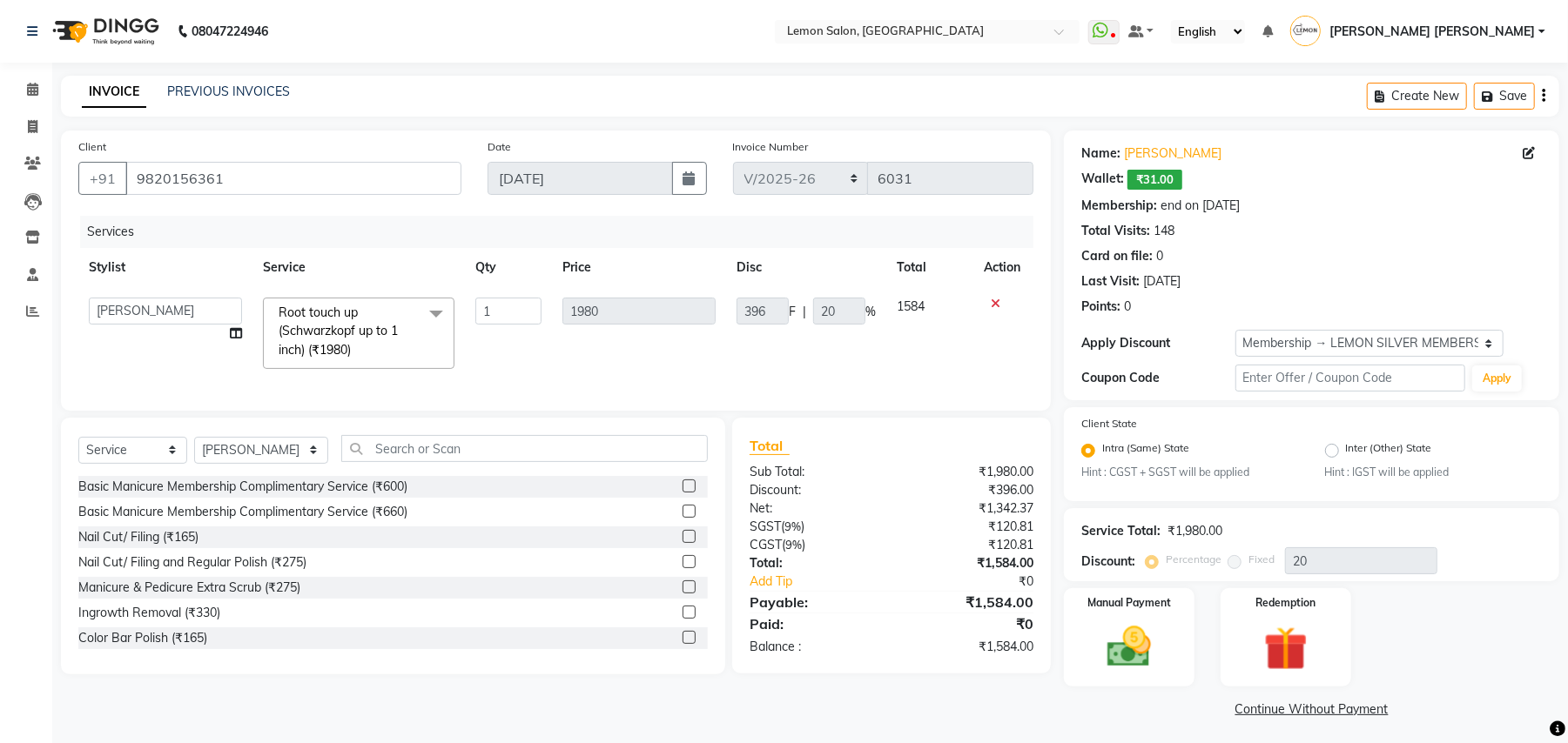
scroll to position [4, 0]
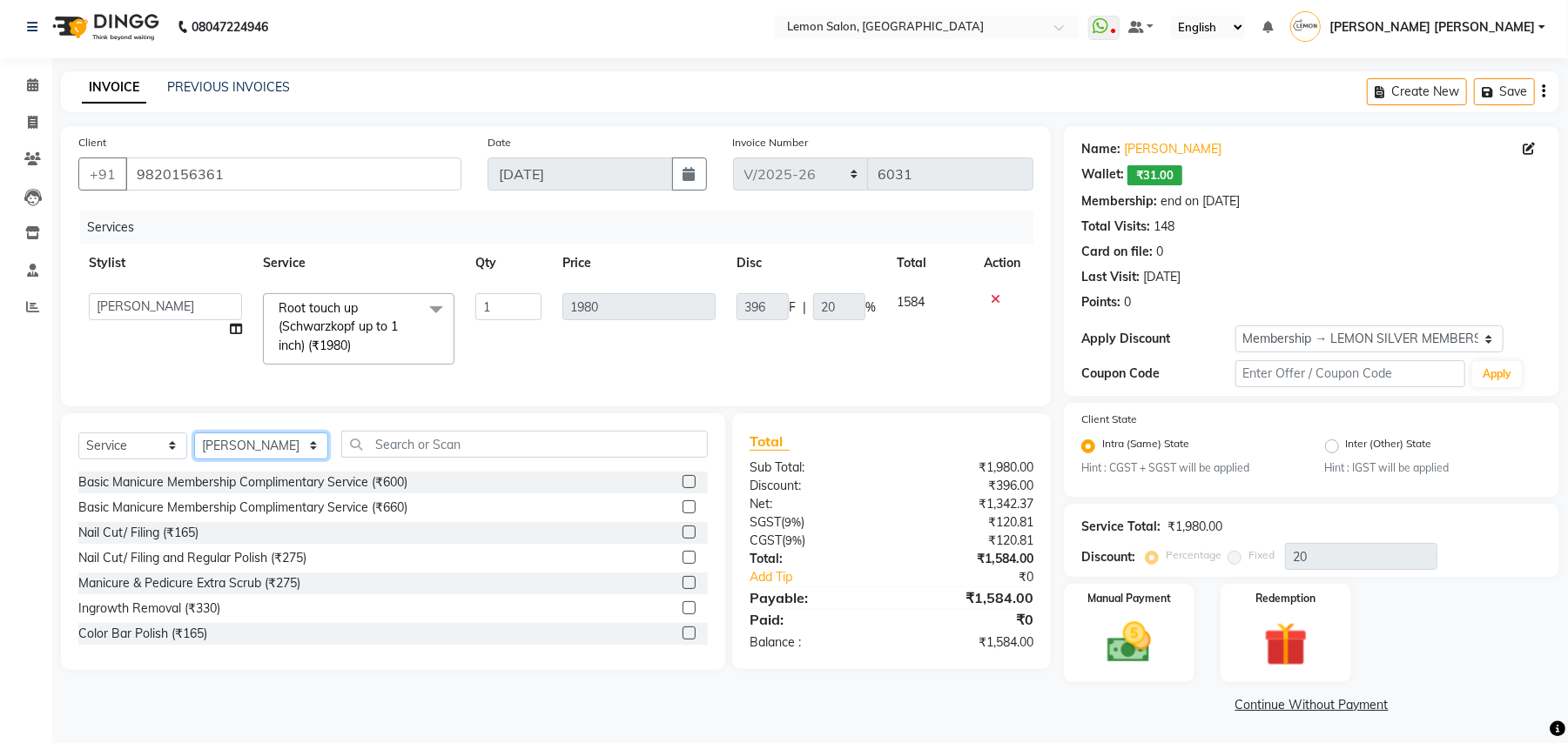
click at [249, 459] on select "Select Stylist Aalam [PERSON_NAME] [PERSON_NAME] [PERSON_NAME] [PERSON_NAME] [P…" at bounding box center [261, 446] width 134 height 27
select select "20632"
click at [194, 450] on select "Select Stylist Aalam [PERSON_NAME] [PERSON_NAME] [PERSON_NAME] [PERSON_NAME] [P…" at bounding box center [261, 446] width 134 height 27
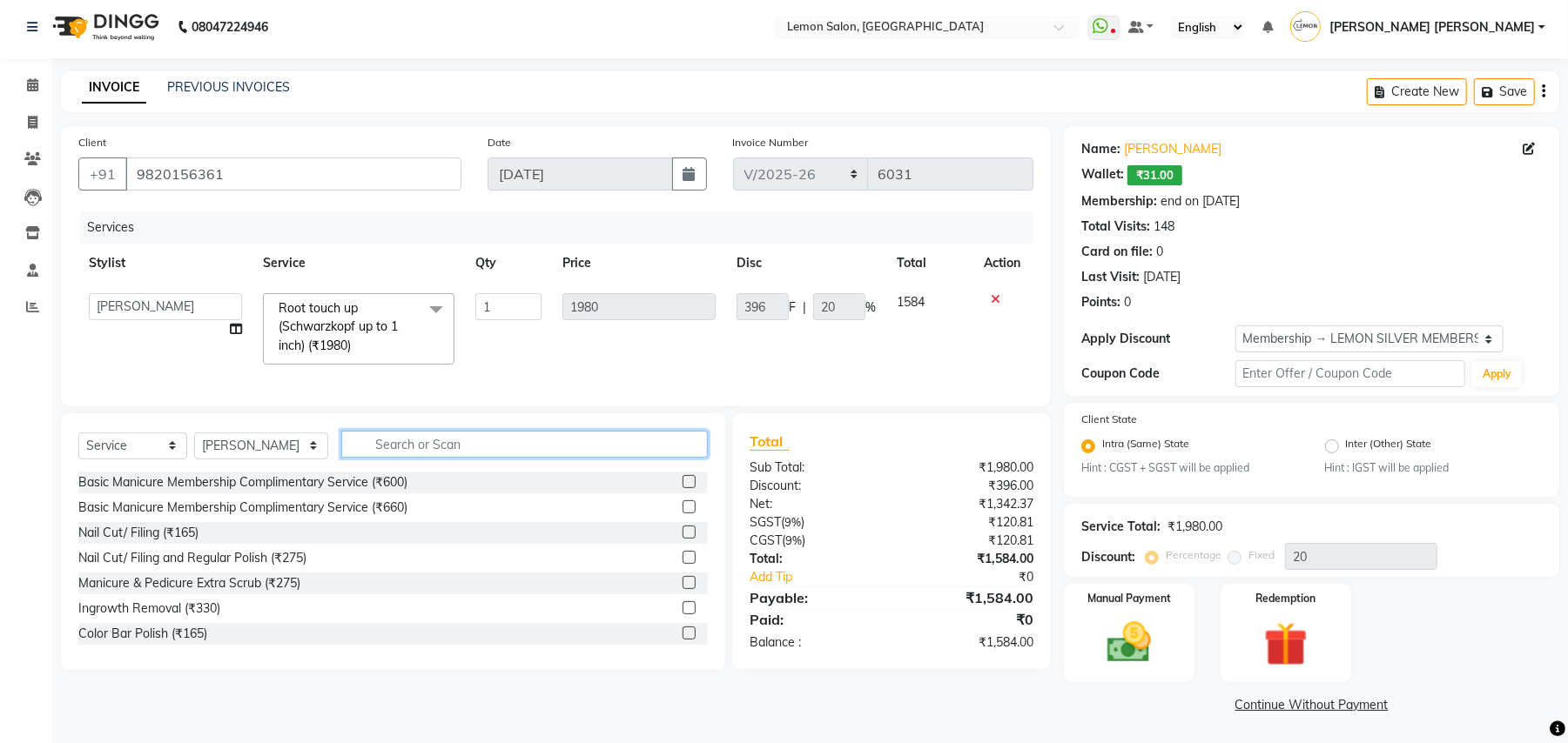
click at [512, 457] on input "text" at bounding box center [525, 444] width 367 height 27
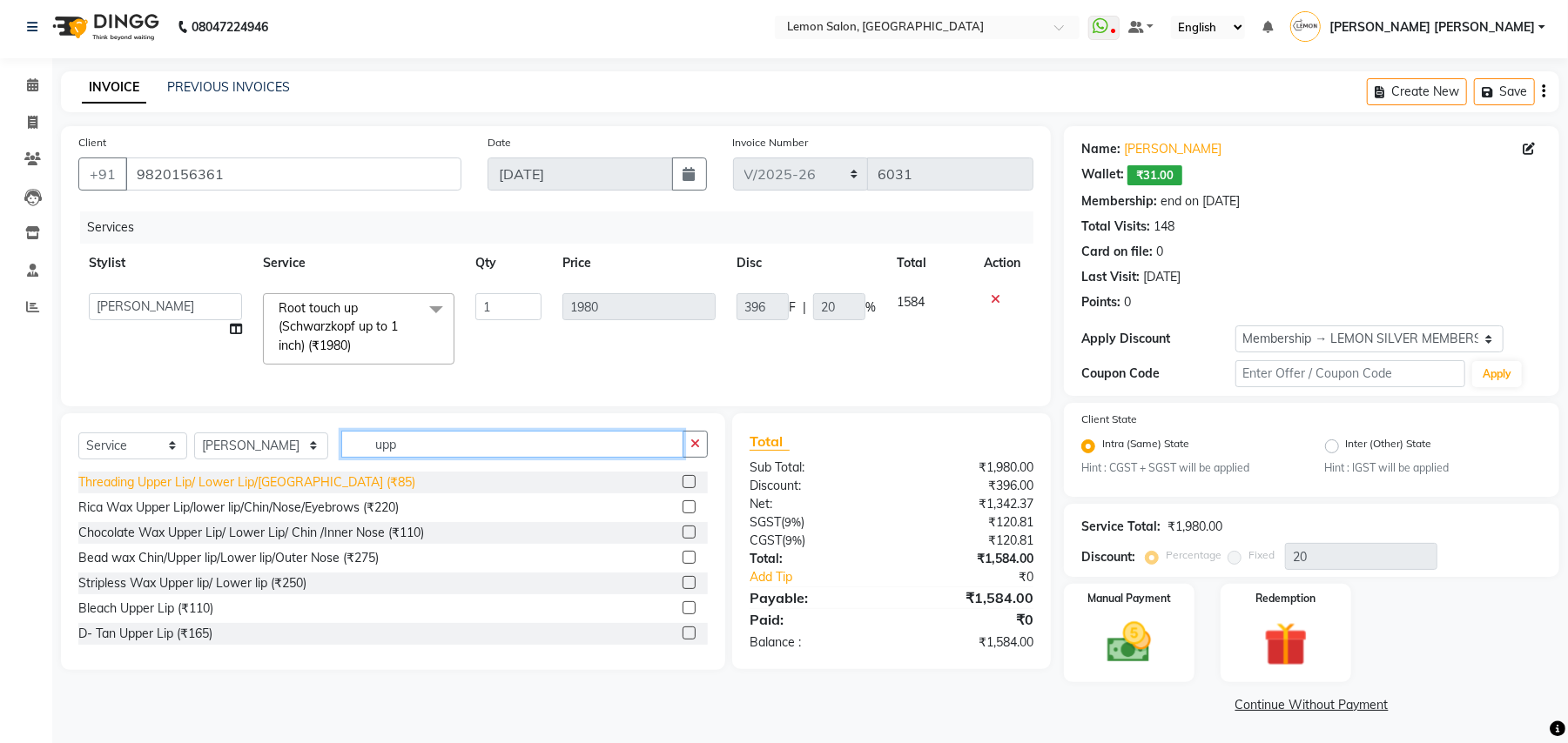
type input "upp"
click at [228, 492] on div "Threading Upper Lip/ Lower Lip/[GEOGRAPHIC_DATA] (₹85)" at bounding box center [247, 482] width 337 height 18
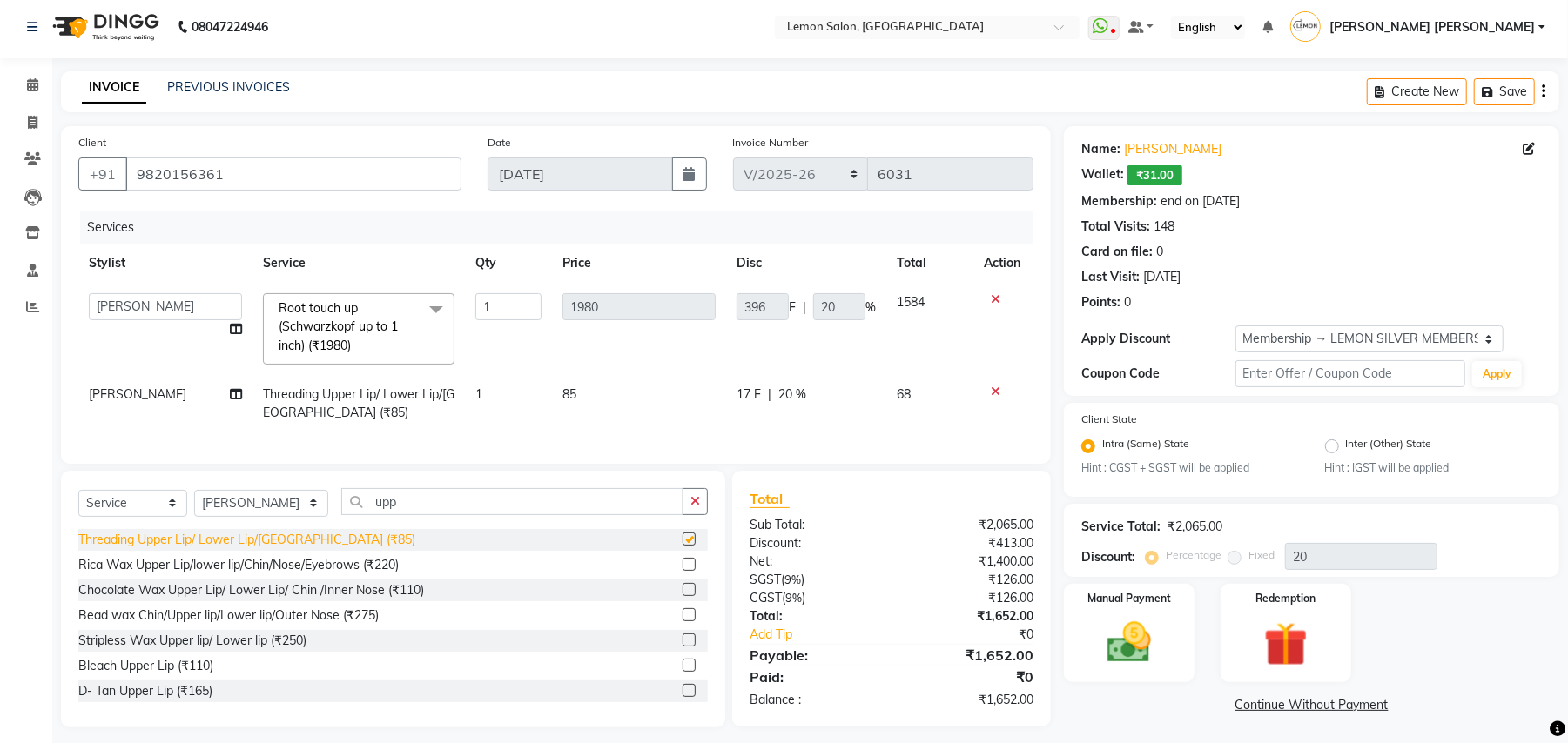
checkbox input "false"
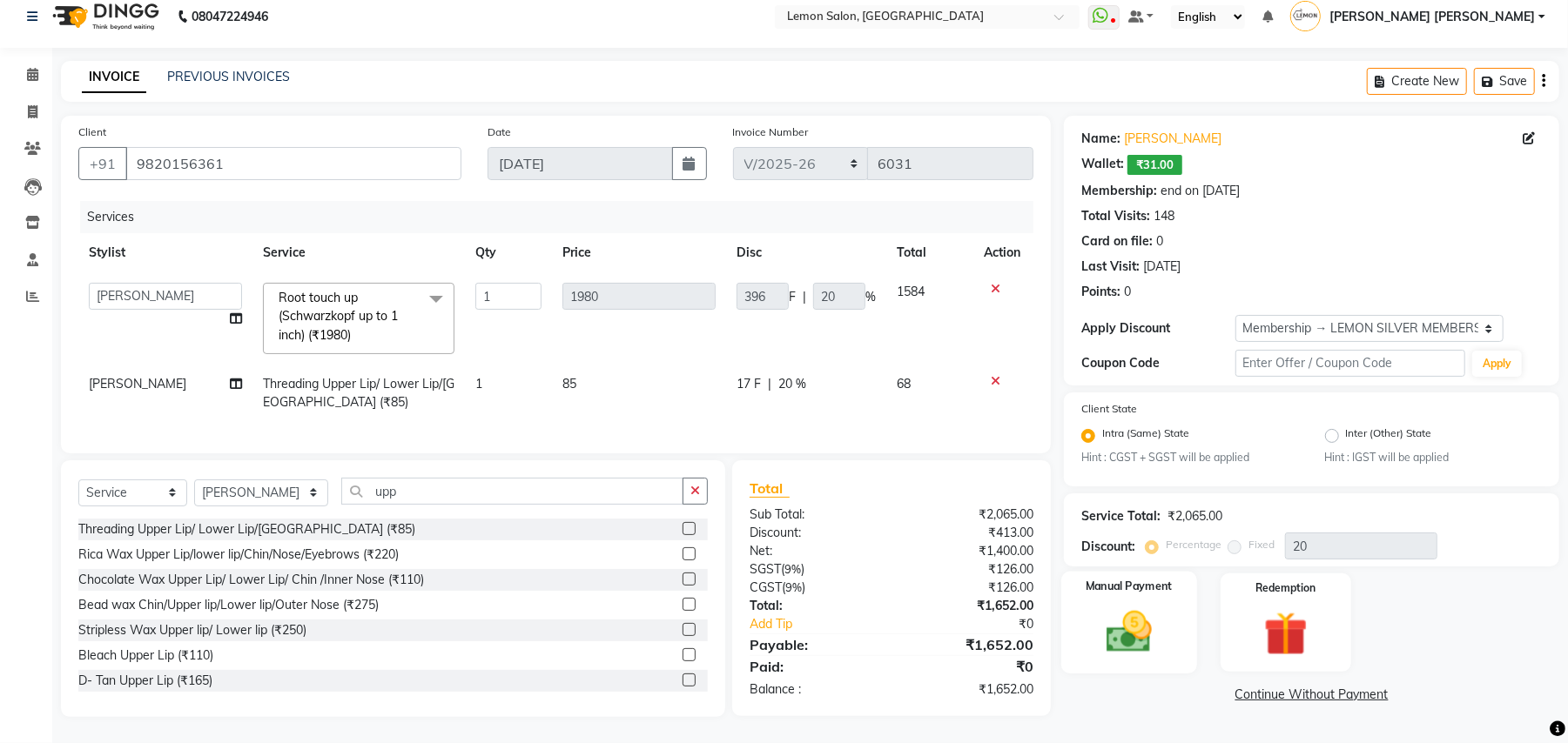
click at [1154, 627] on img at bounding box center [1129, 633] width 75 height 53
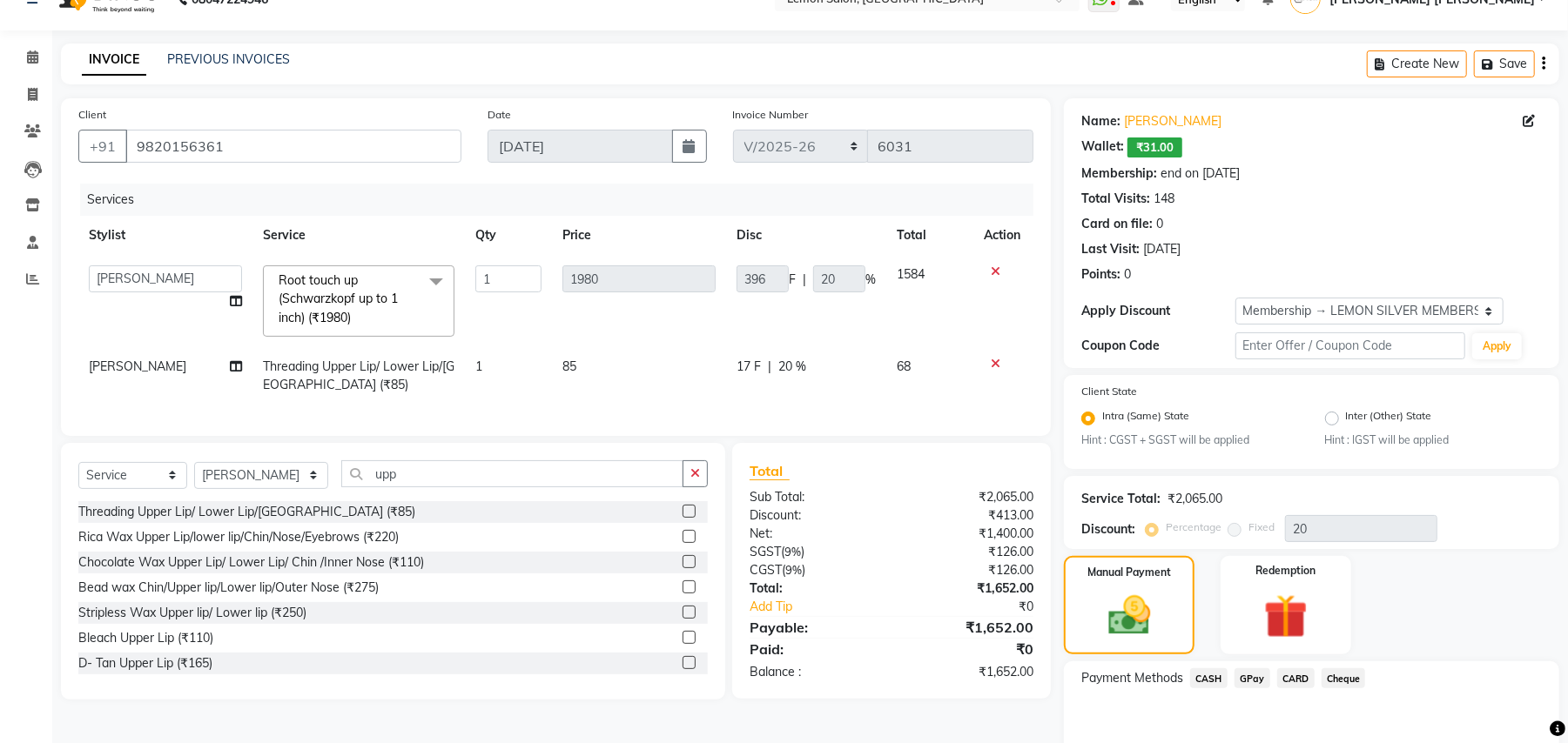
scroll to position [116, 0]
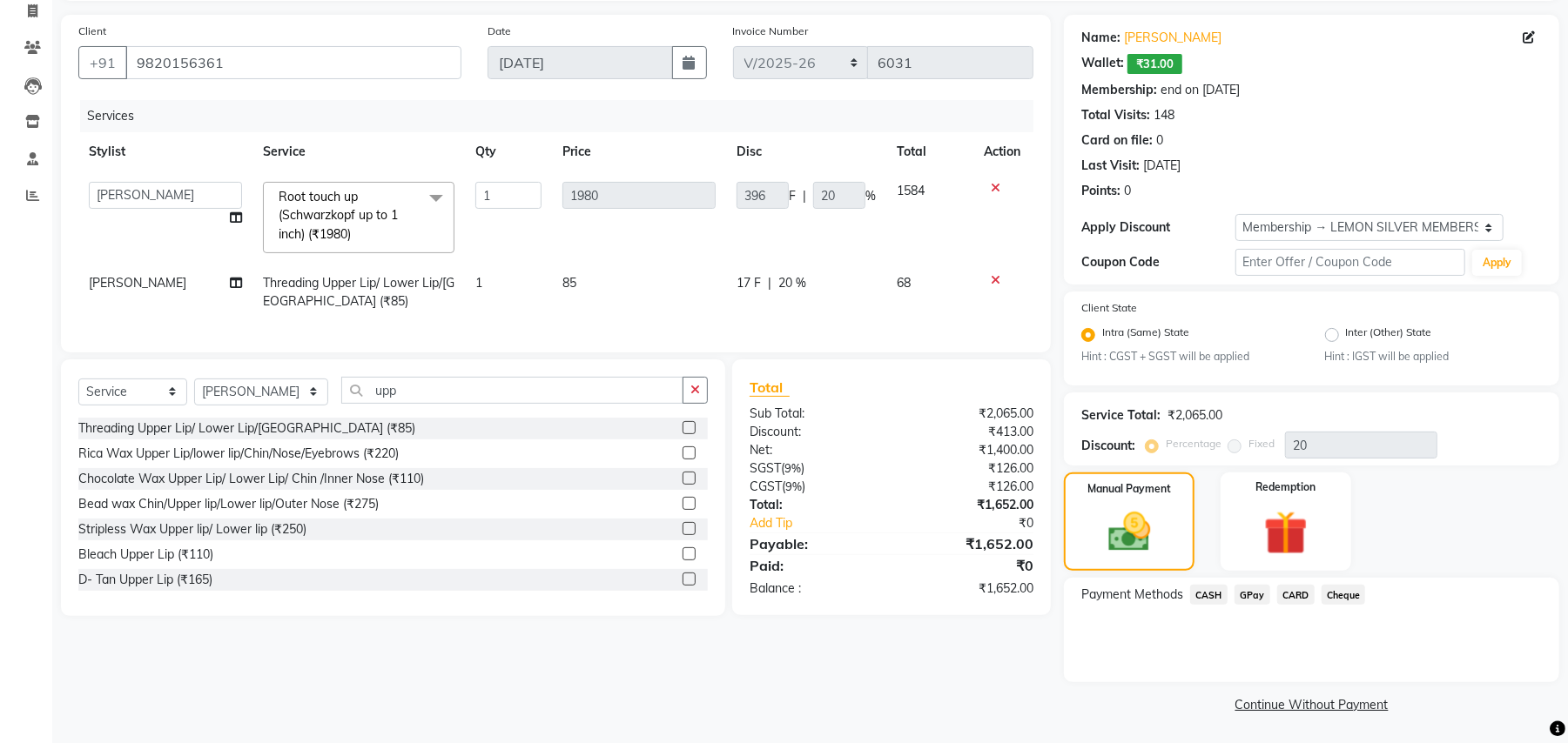
click at [1209, 585] on span "CASH" at bounding box center [1208, 595] width 38 height 20
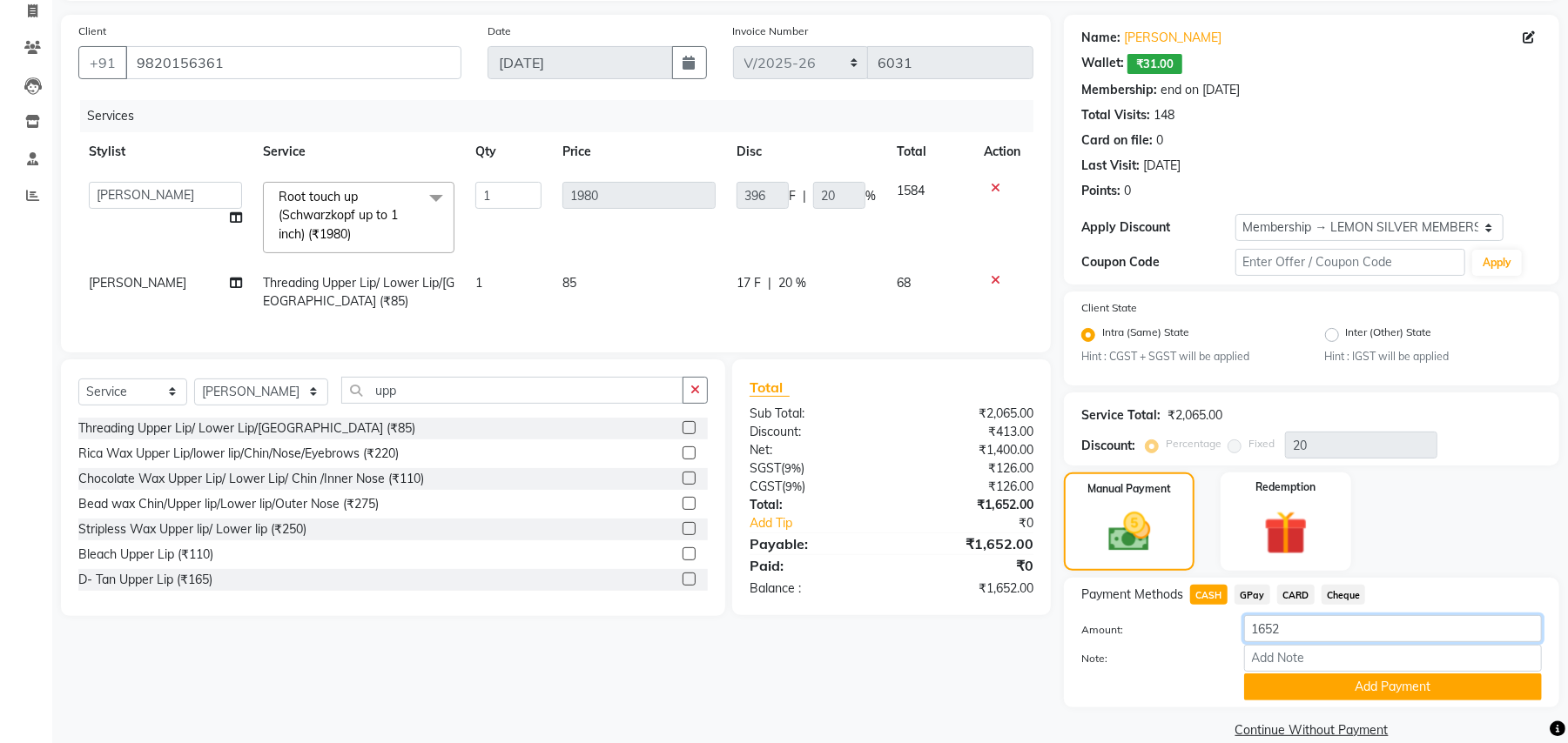
drag, startPoint x: 1272, startPoint y: 632, endPoint x: 1192, endPoint y: 642, distance: 80.6
click at [1194, 642] on div "Amount: 1652" at bounding box center [1310, 630] width 486 height 30
type input "1000"
click at [1345, 691] on button "Add Payment" at bounding box center [1393, 687] width 298 height 27
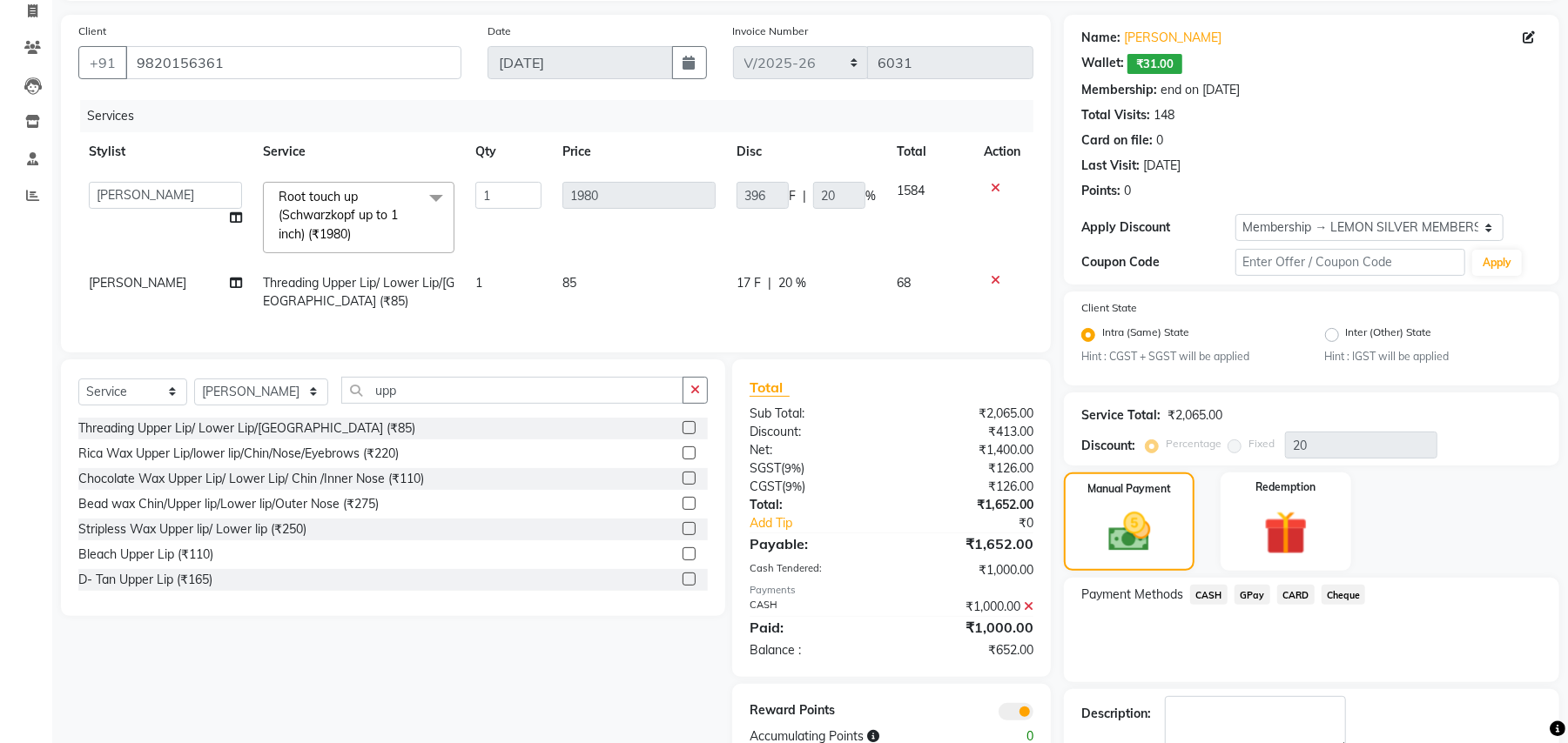
click at [1303, 596] on span "CARD" at bounding box center [1296, 595] width 38 height 20
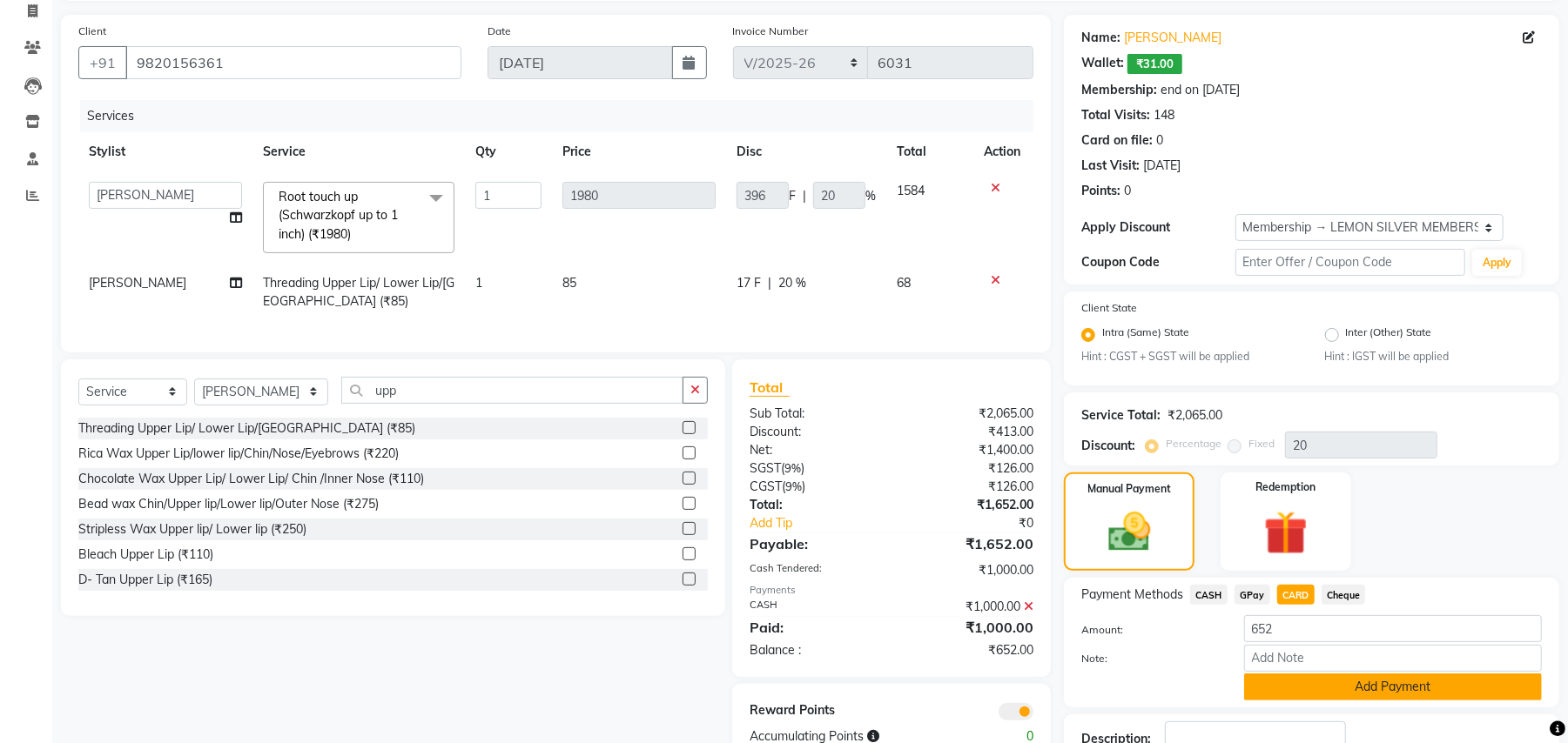
click at [1300, 688] on button "Add Payment" at bounding box center [1393, 687] width 298 height 27
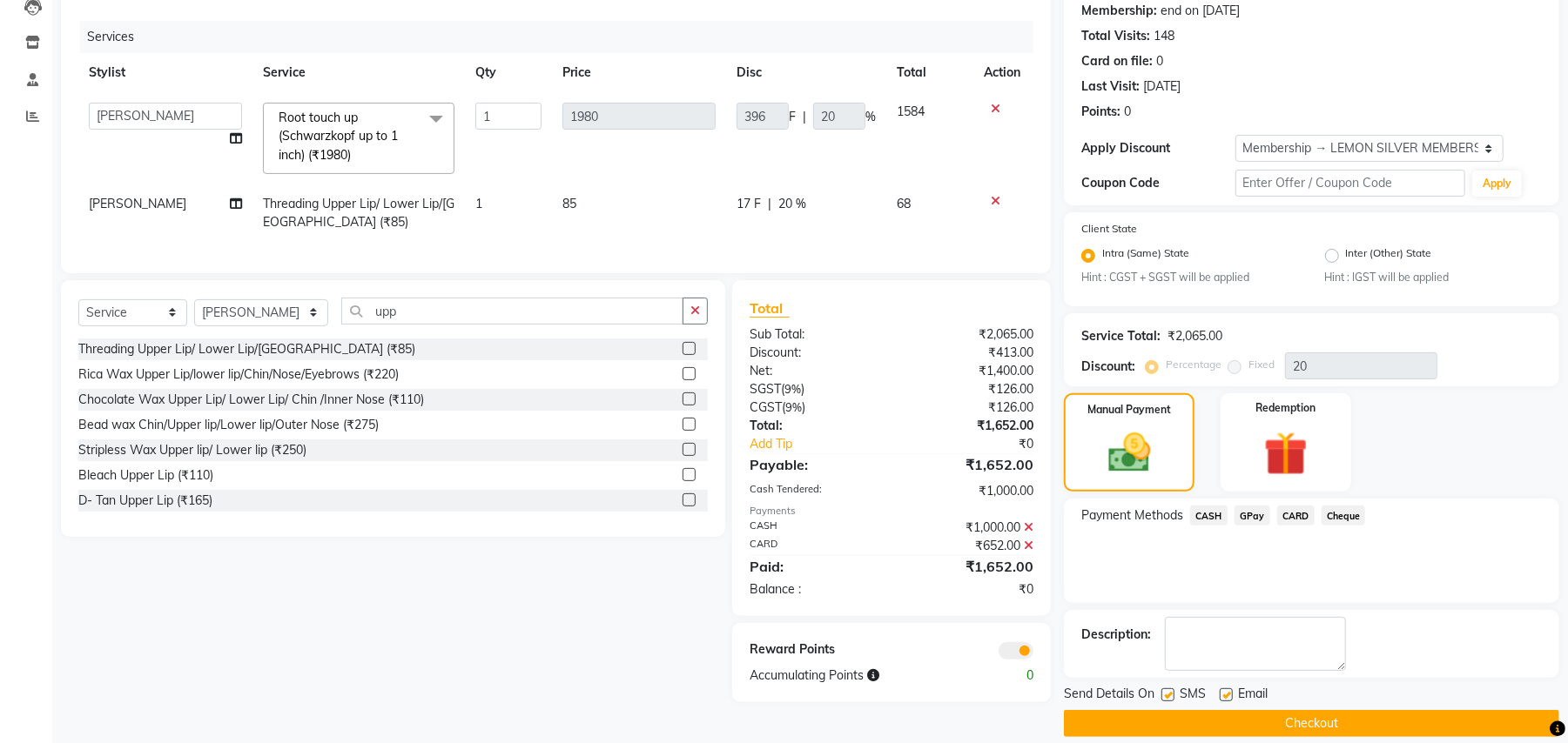
scroll to position [214, 0]
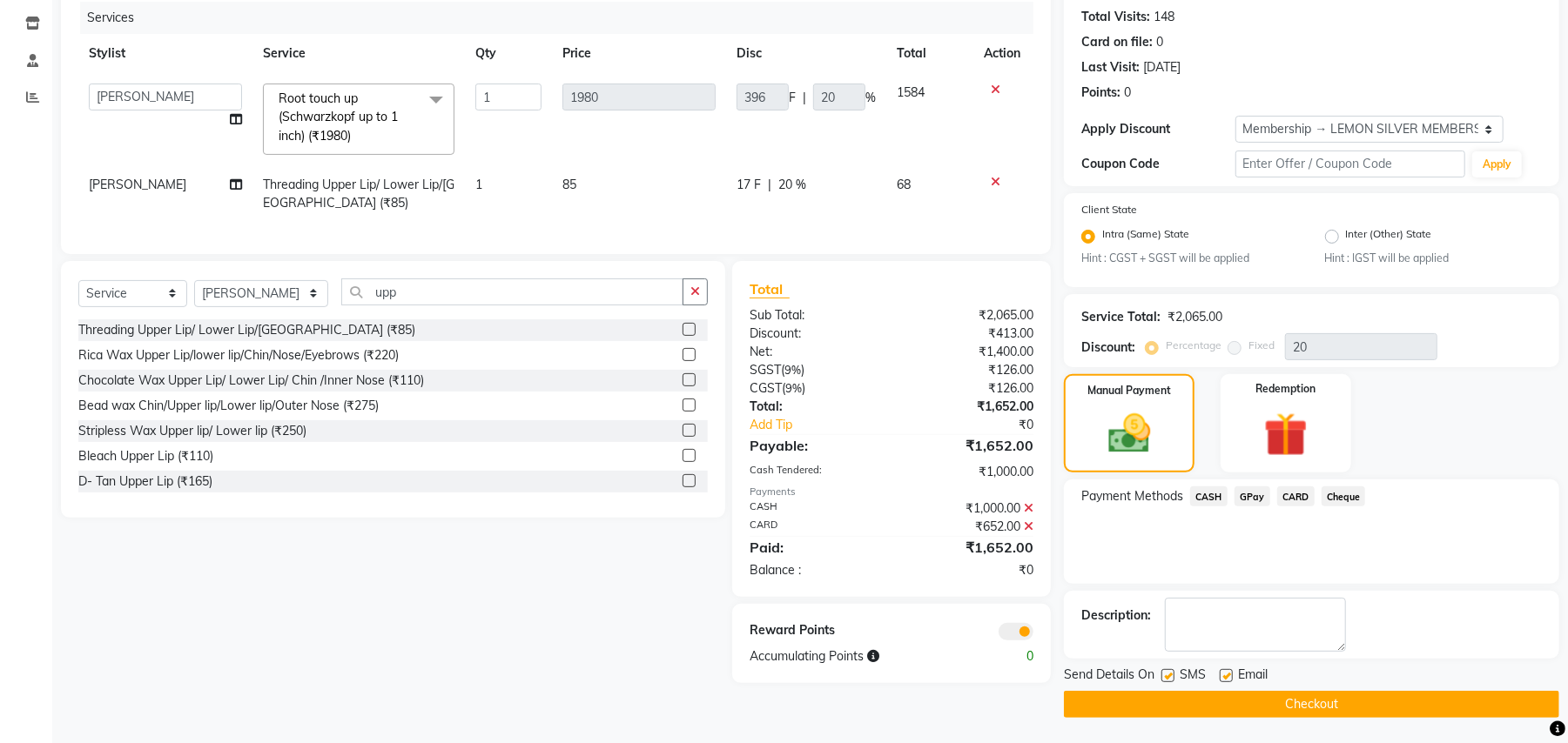
click at [1152, 694] on button "Checkout" at bounding box center [1310, 705] width 495 height 27
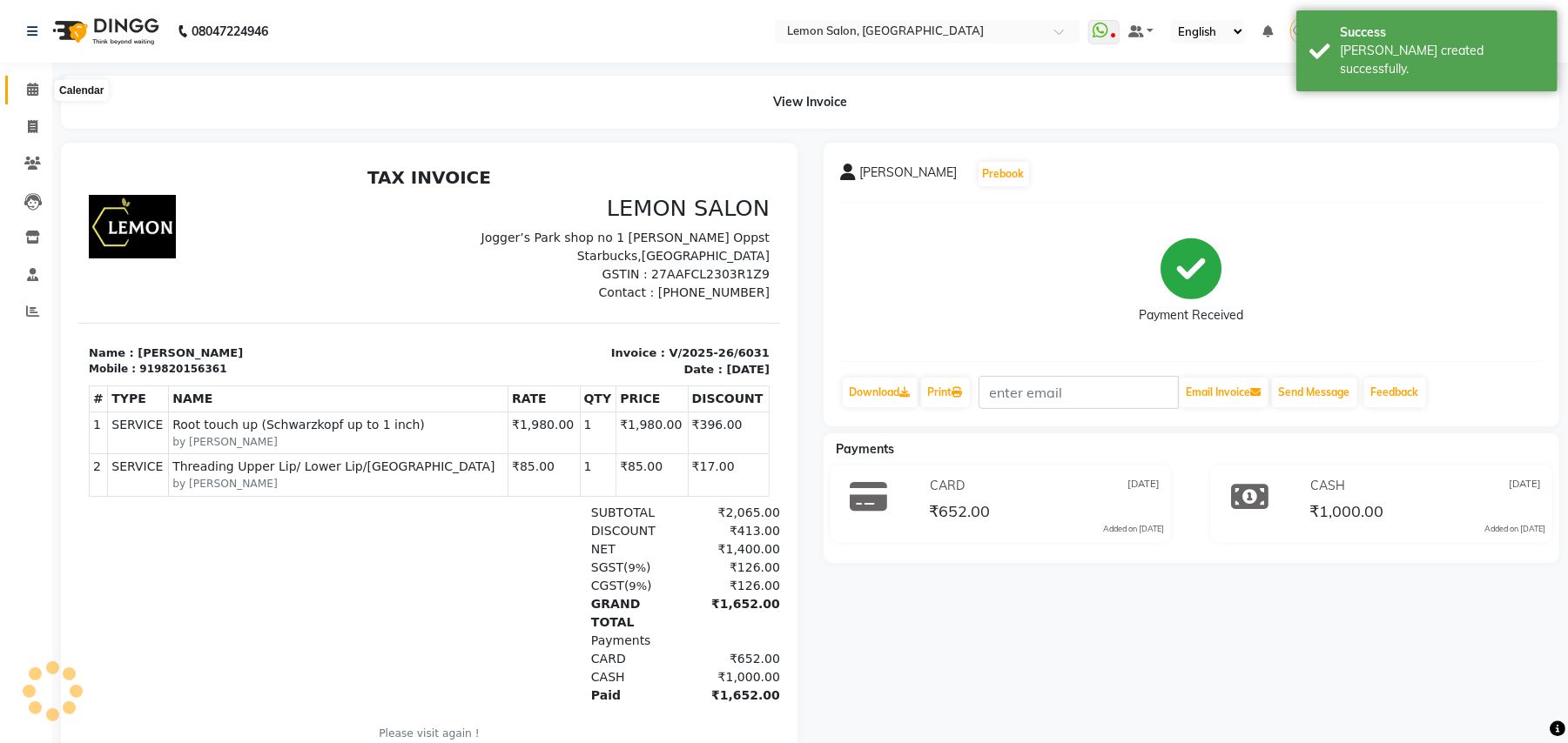
click at [28, 88] on icon at bounding box center [32, 89] width 11 height 13
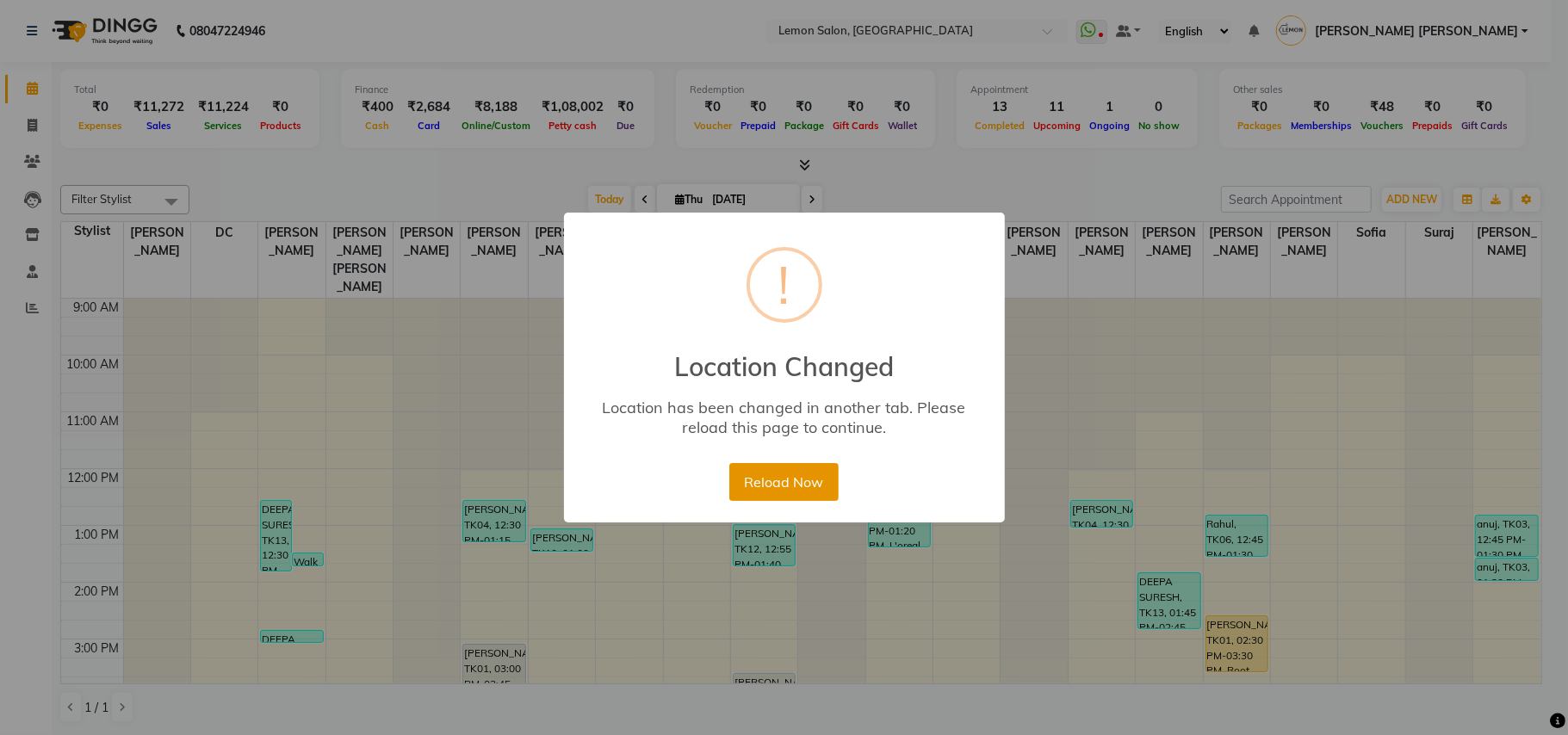
click at [757, 482] on button "Reload Now" at bounding box center [784, 482] width 110 height 38
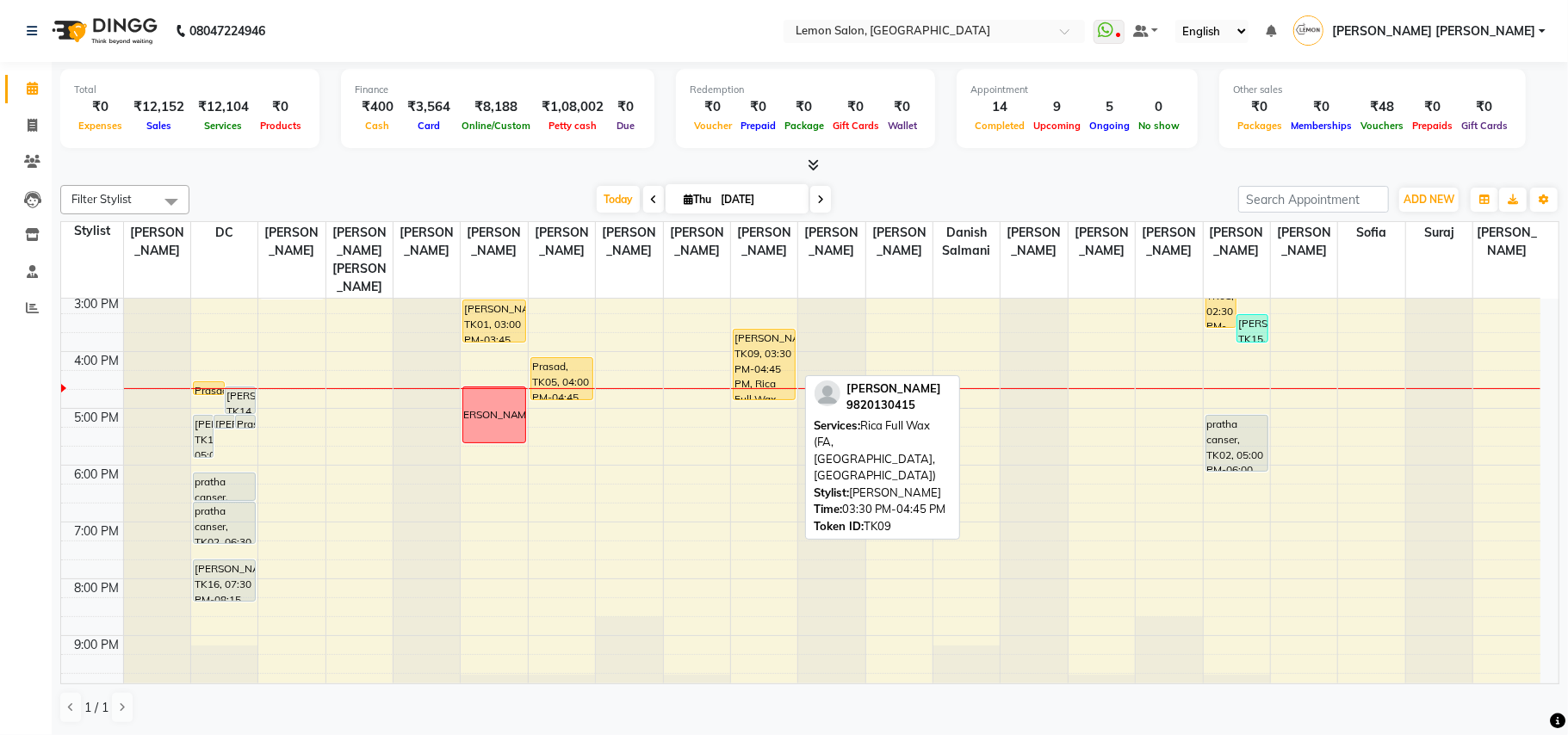
click at [744, 341] on div "[PERSON_NAME], TK09, 03:30 PM-04:45 PM, Rica Full Wax (FA, [GEOGRAPHIC_DATA], […" at bounding box center [763, 364] width 61 height 70
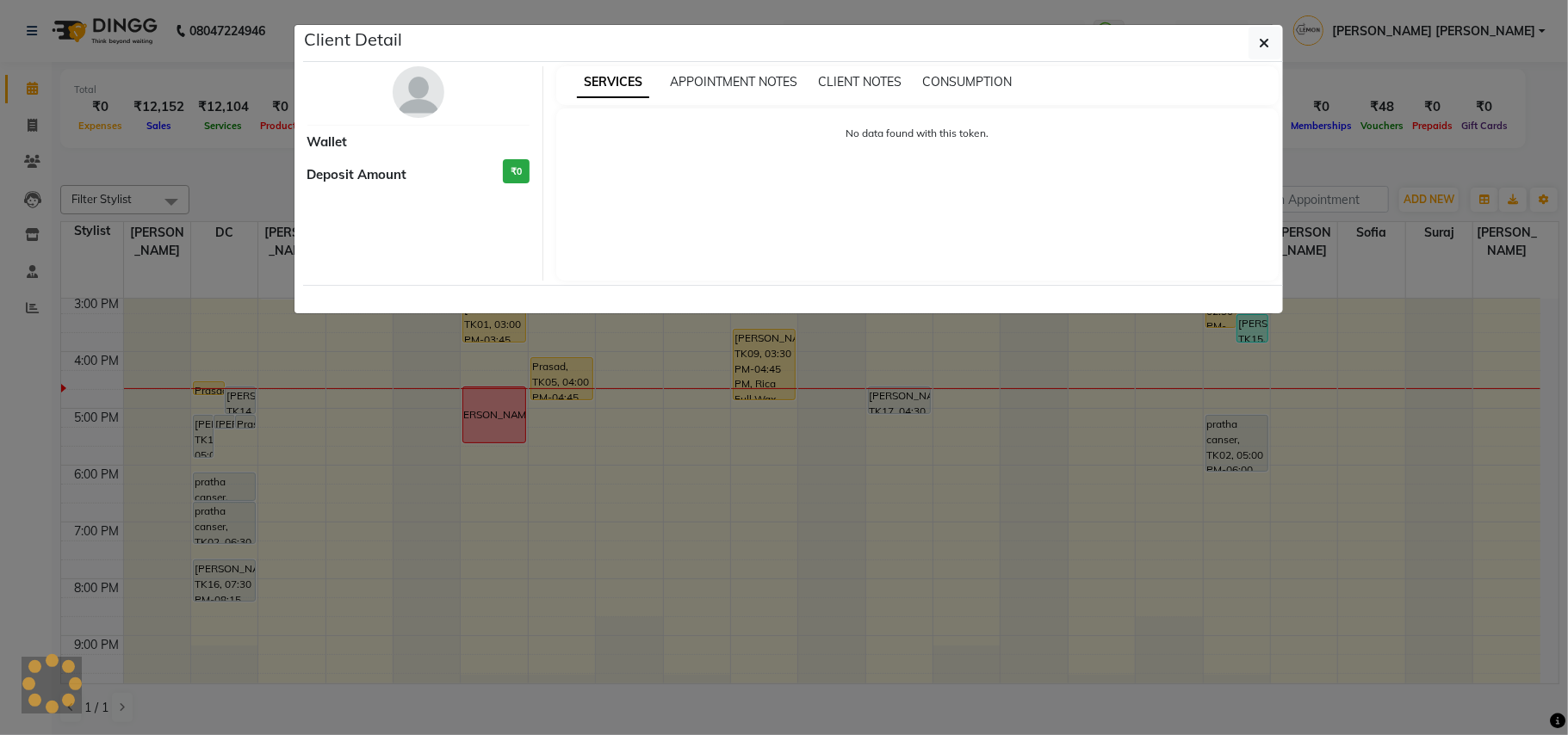
select select "1"
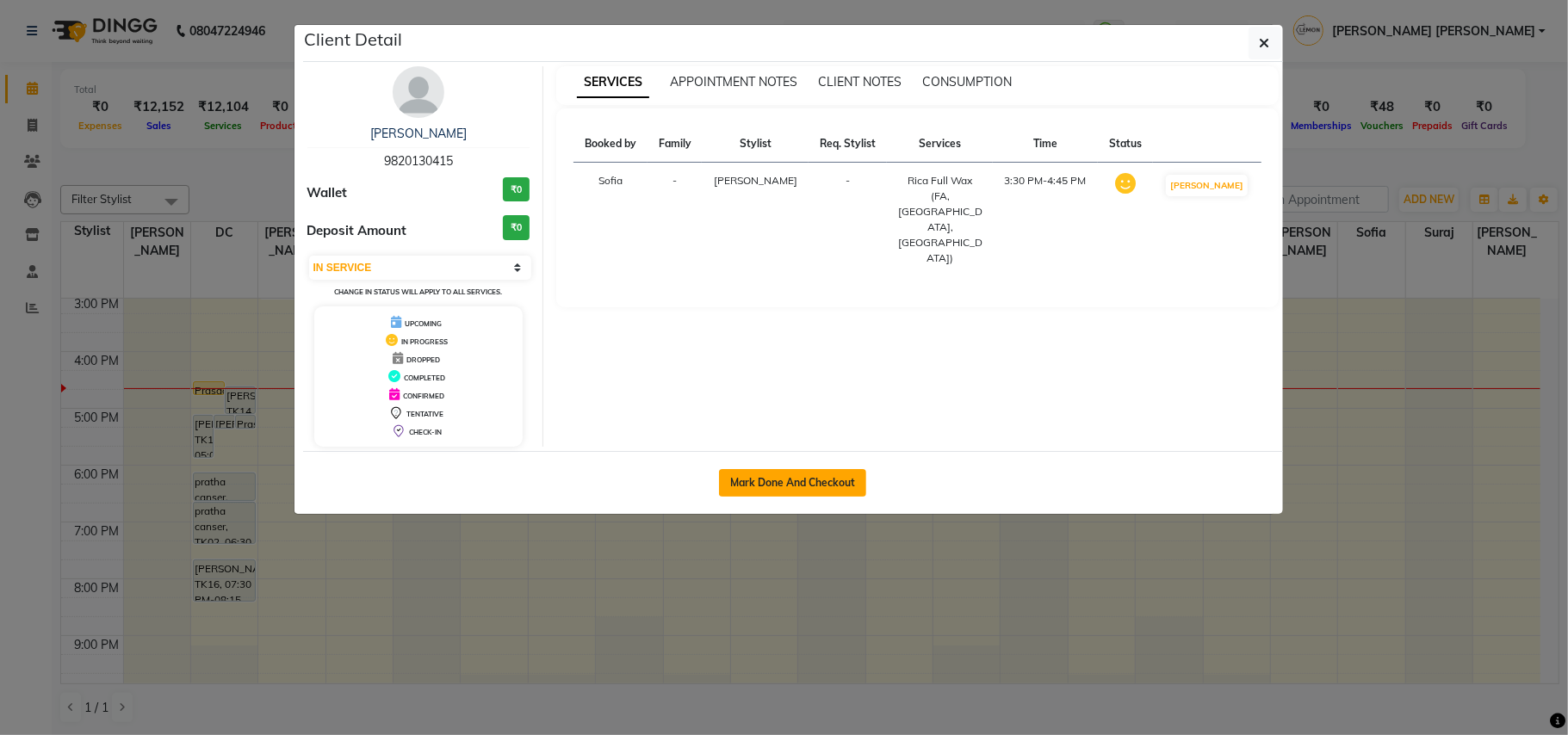
click at [780, 490] on button "Mark Done And Checkout" at bounding box center [793, 483] width 147 height 28
select select "551"
select select "service"
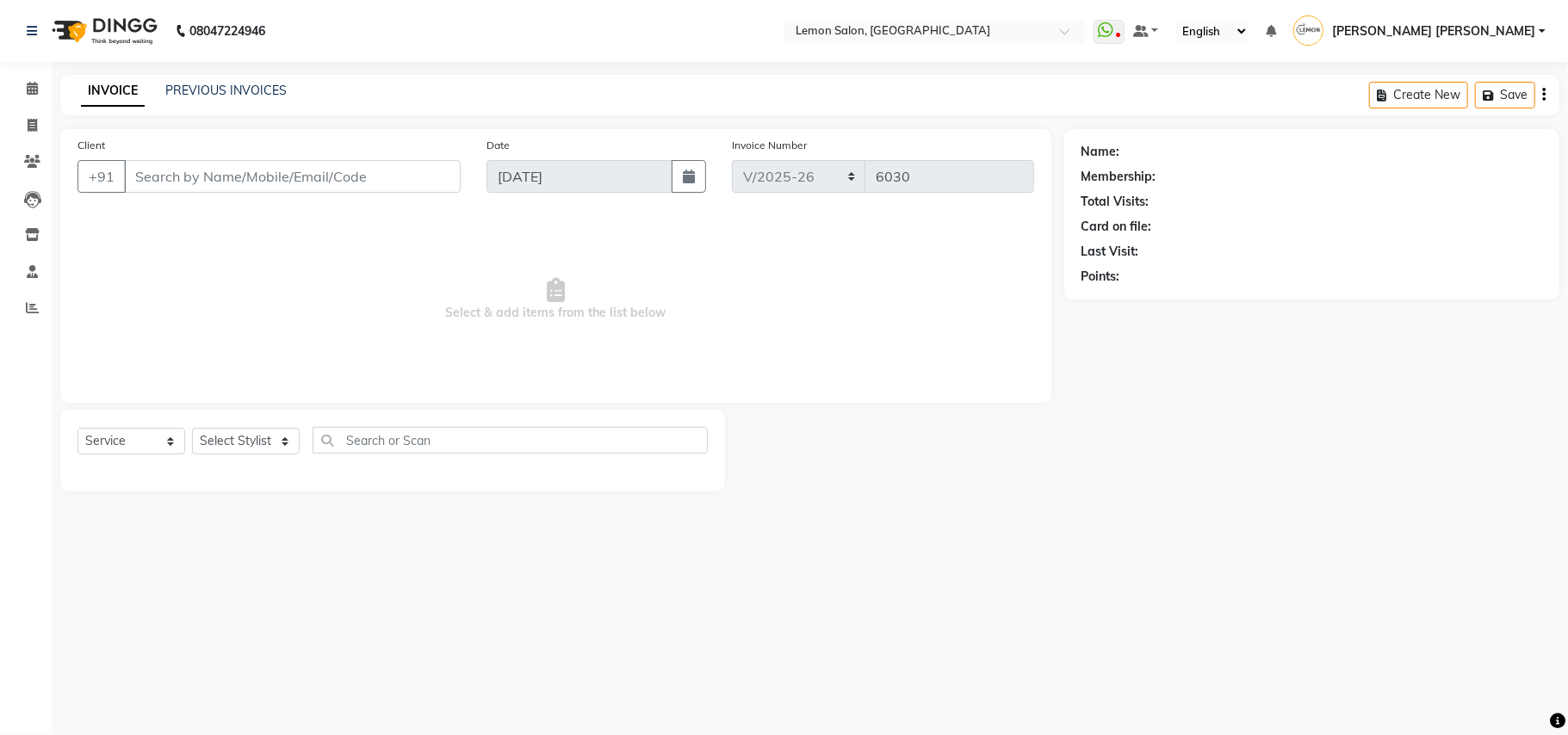
type input "9820130415"
select select "33180"
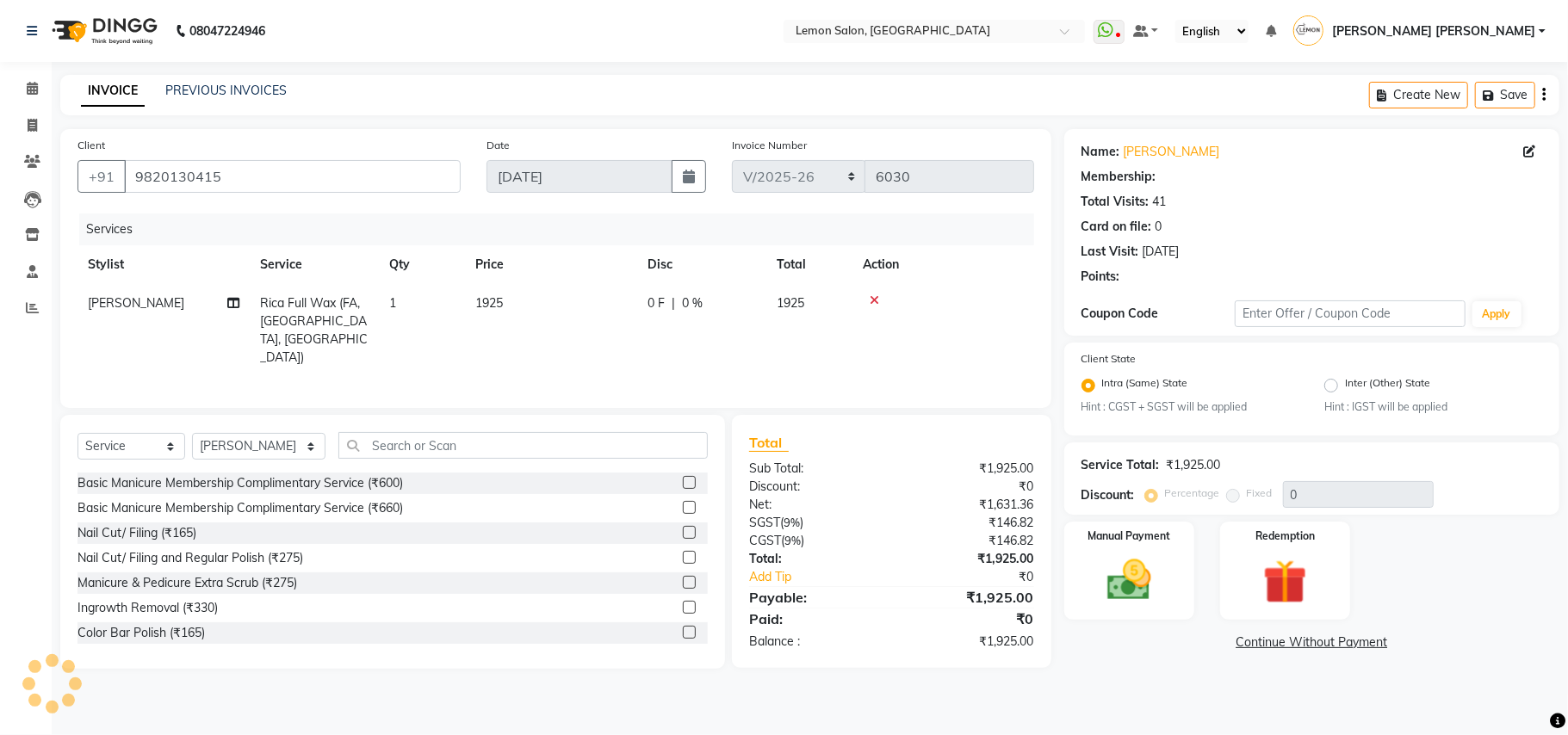
select select "1: Object"
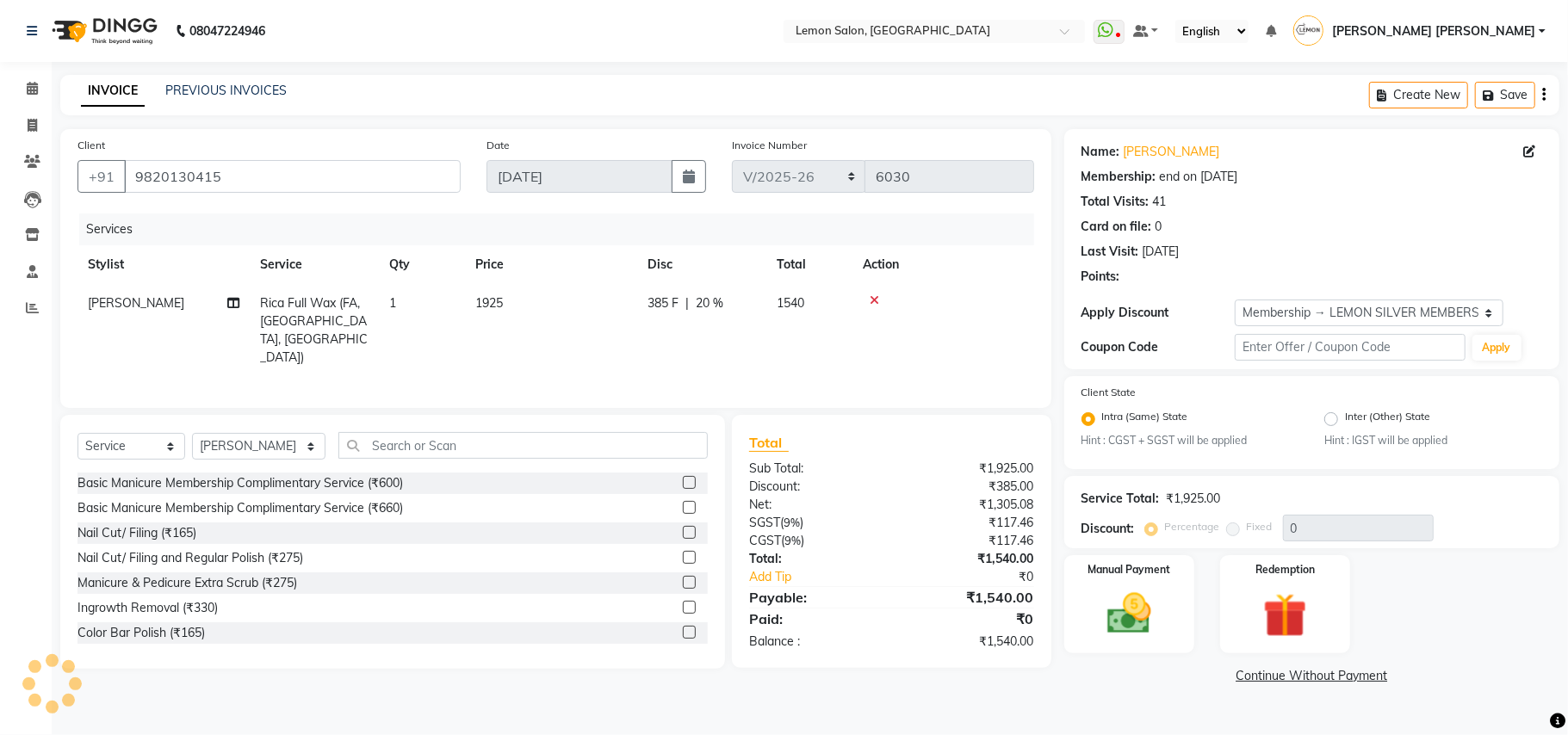
type input "20"
click at [284, 312] on span "Rica Full Wax (FA, [GEOGRAPHIC_DATA], [GEOGRAPHIC_DATA])" at bounding box center [313, 330] width 108 height 70
select select "33180"
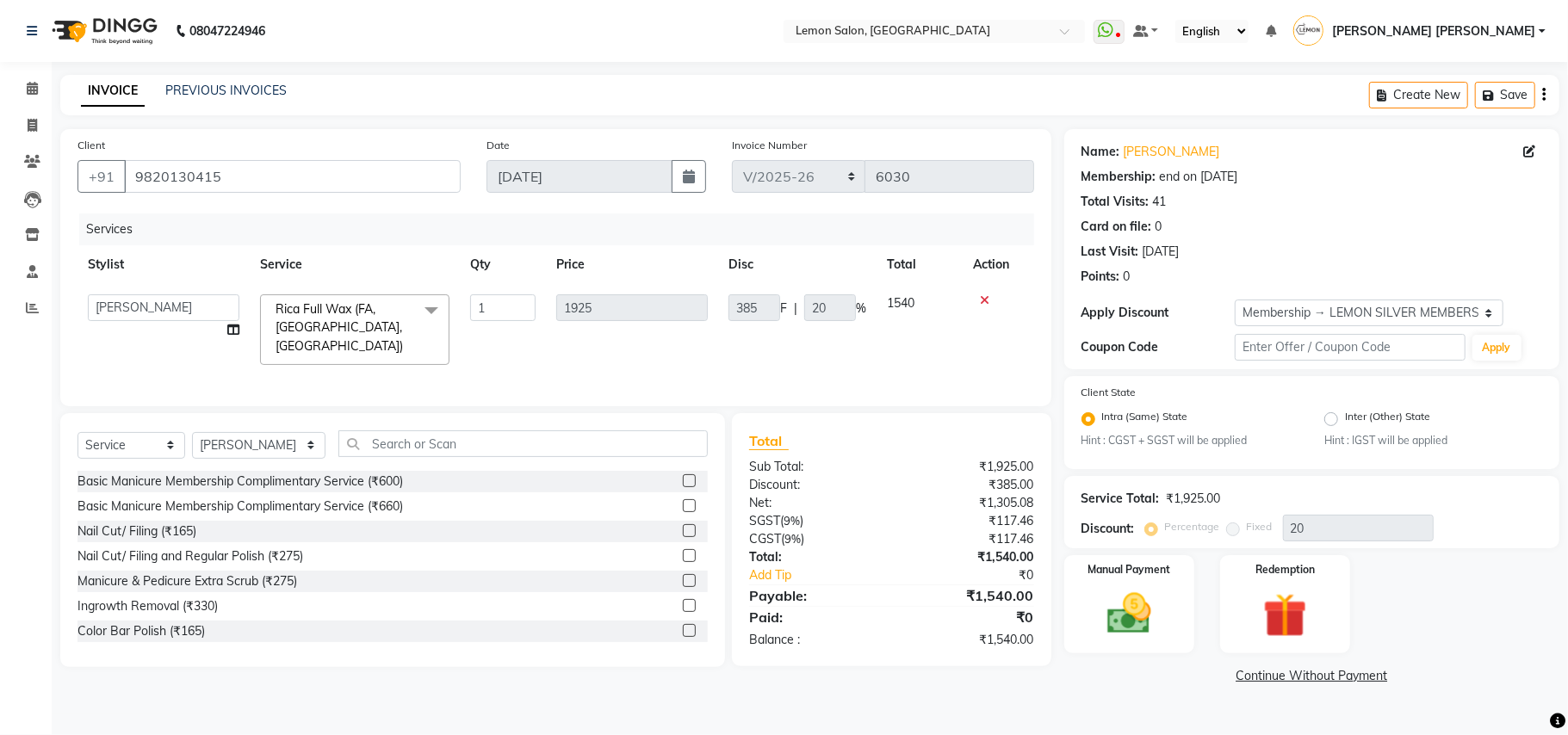
click at [291, 314] on span "Rica Full Wax (FA, [GEOGRAPHIC_DATA], [GEOGRAPHIC_DATA])" at bounding box center [339, 327] width 128 height 53
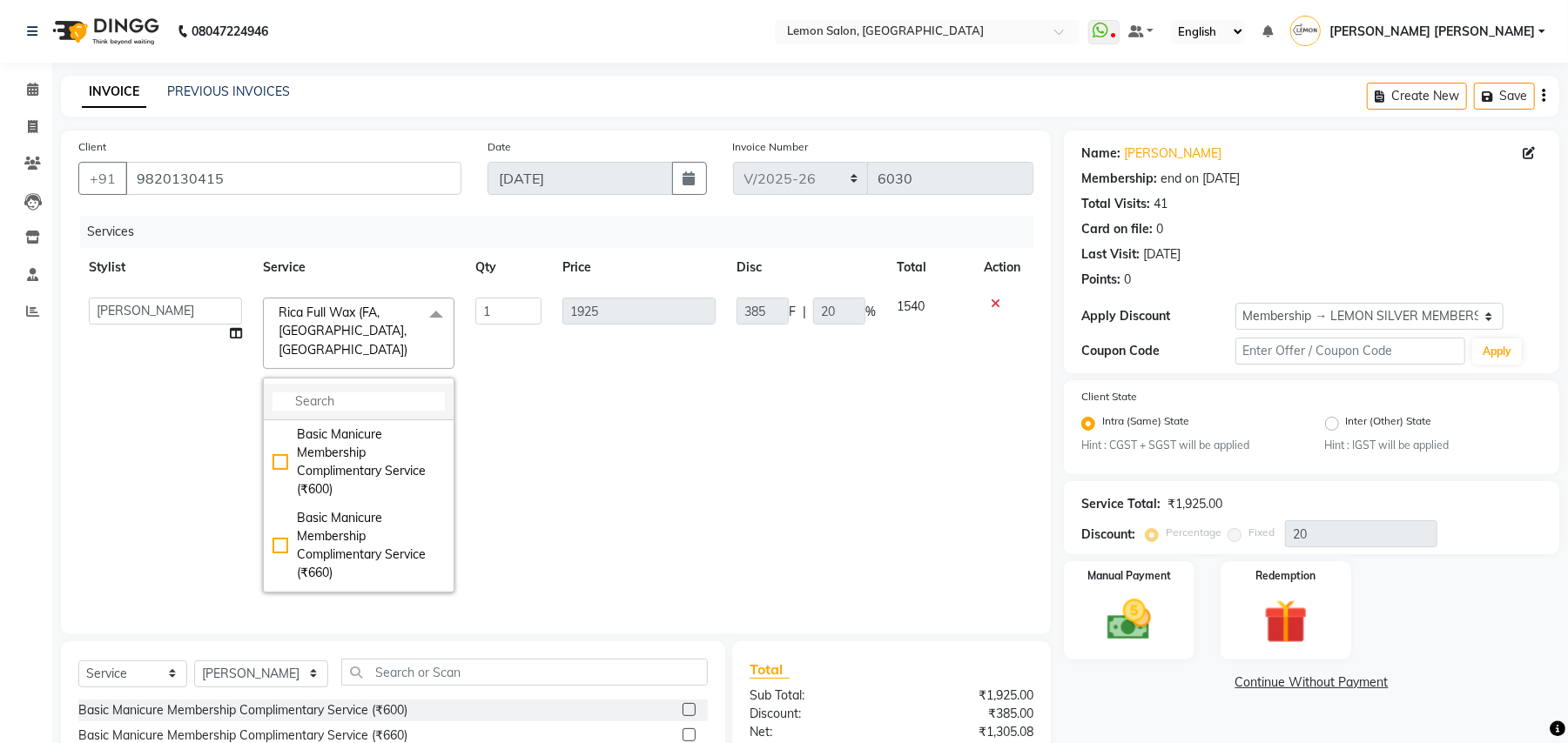
click at [319, 393] on input "multiselect-search" at bounding box center [358, 402] width 172 height 18
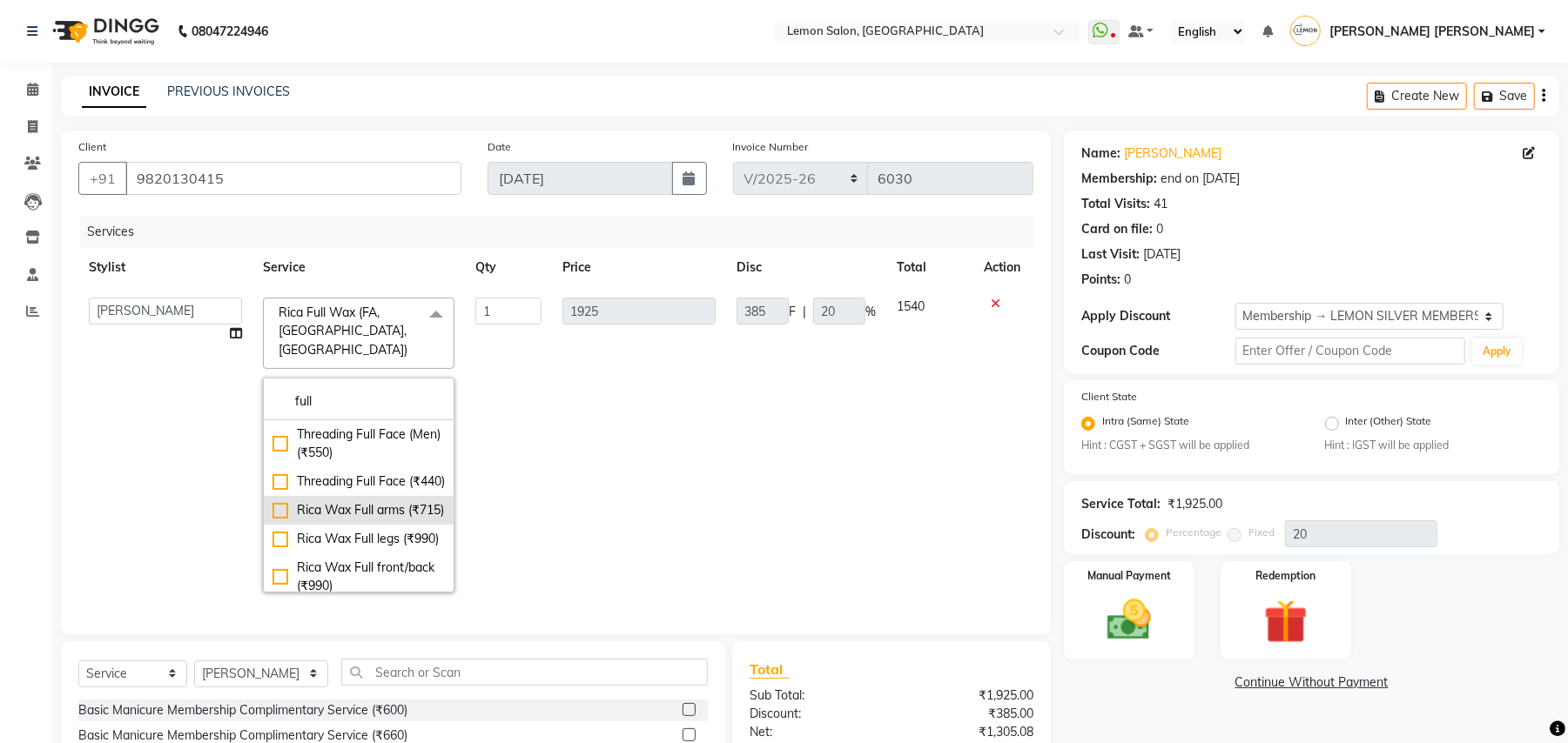
type input "full"
click at [359, 519] on div "Rica Wax Full arms (₹715)" at bounding box center [358, 510] width 172 height 18
checkbox input "true"
checkbox input "false"
type input "715"
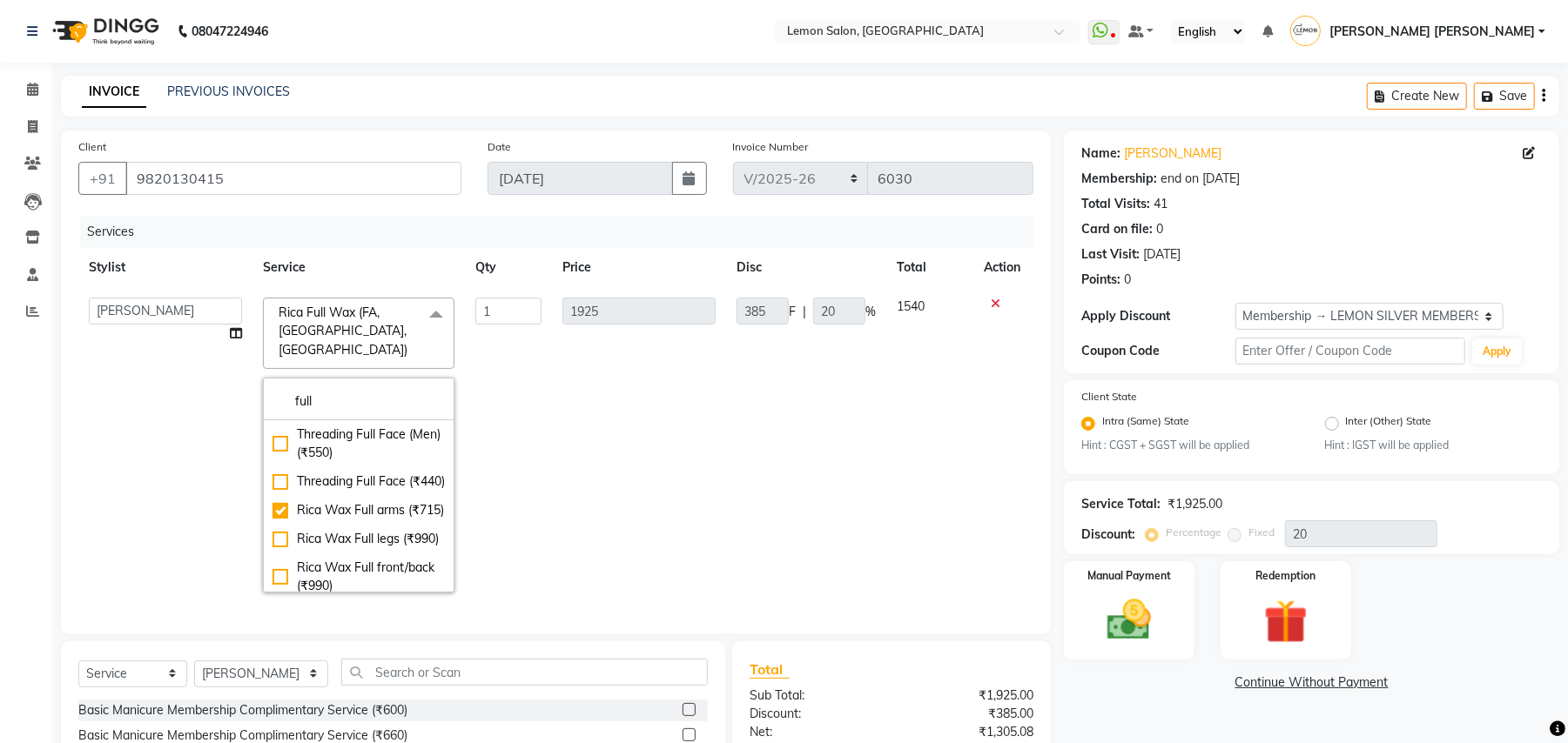
type input "143"
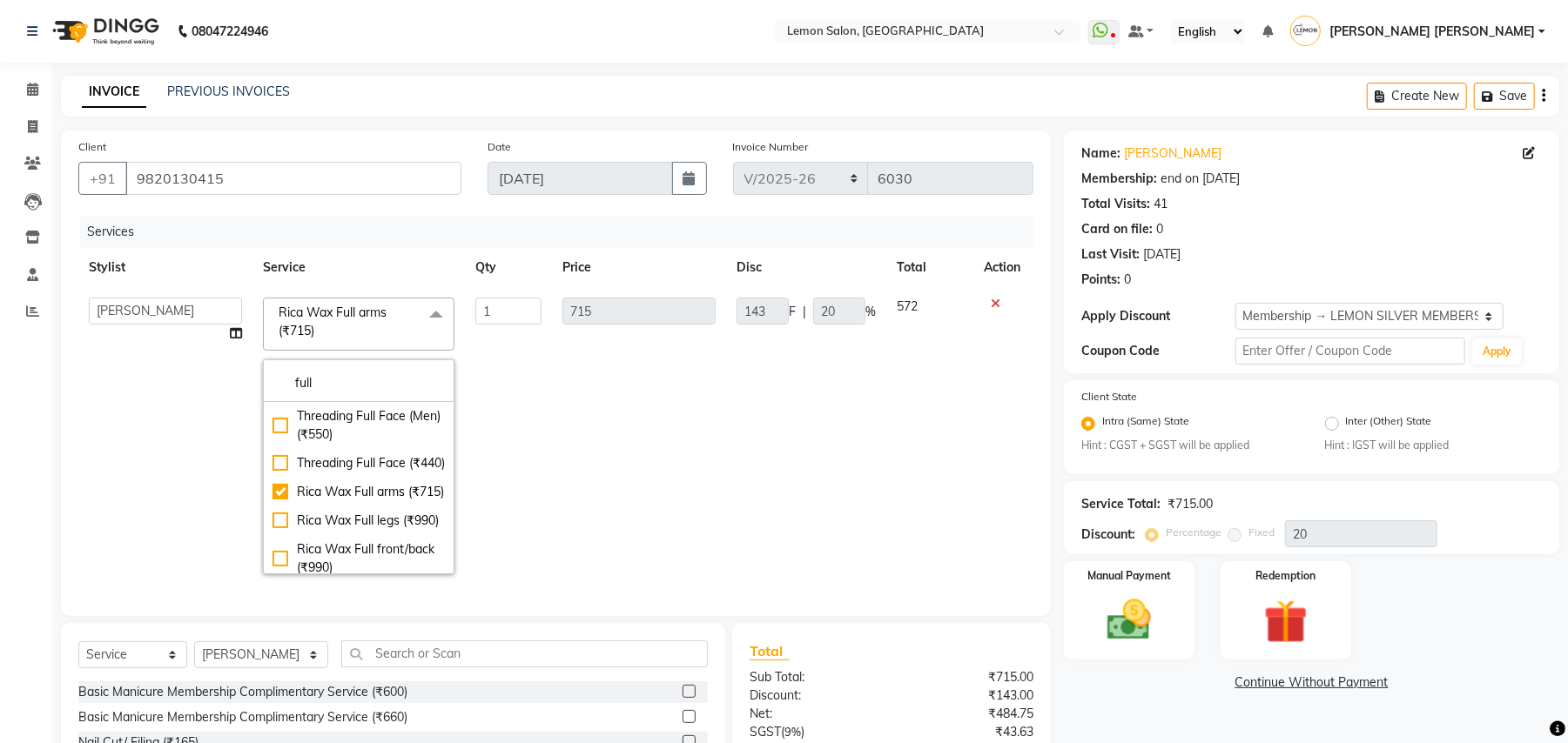
click at [683, 457] on td "715" at bounding box center [638, 436] width 174 height 298
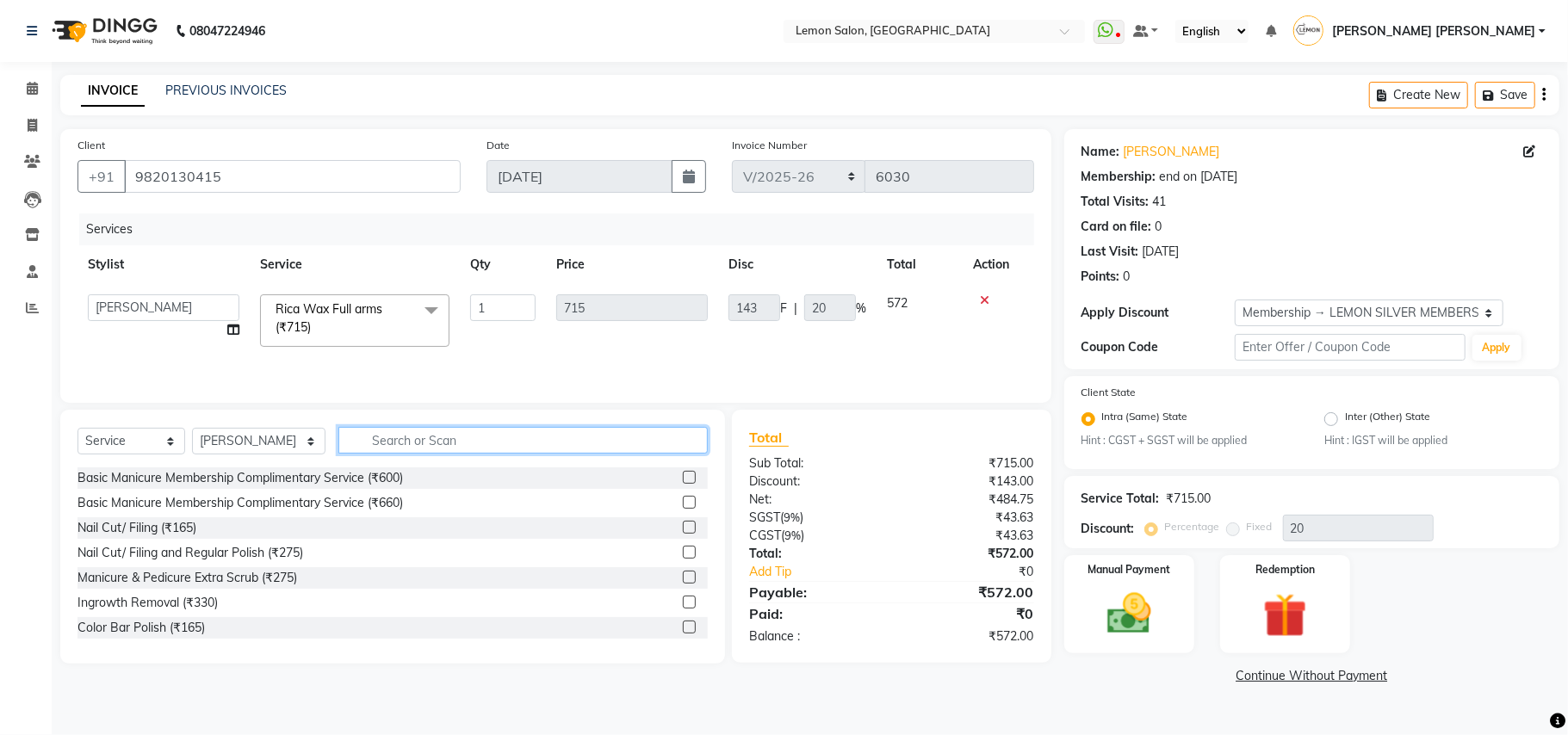
click at [556, 438] on input "text" at bounding box center [523, 440] width 370 height 27
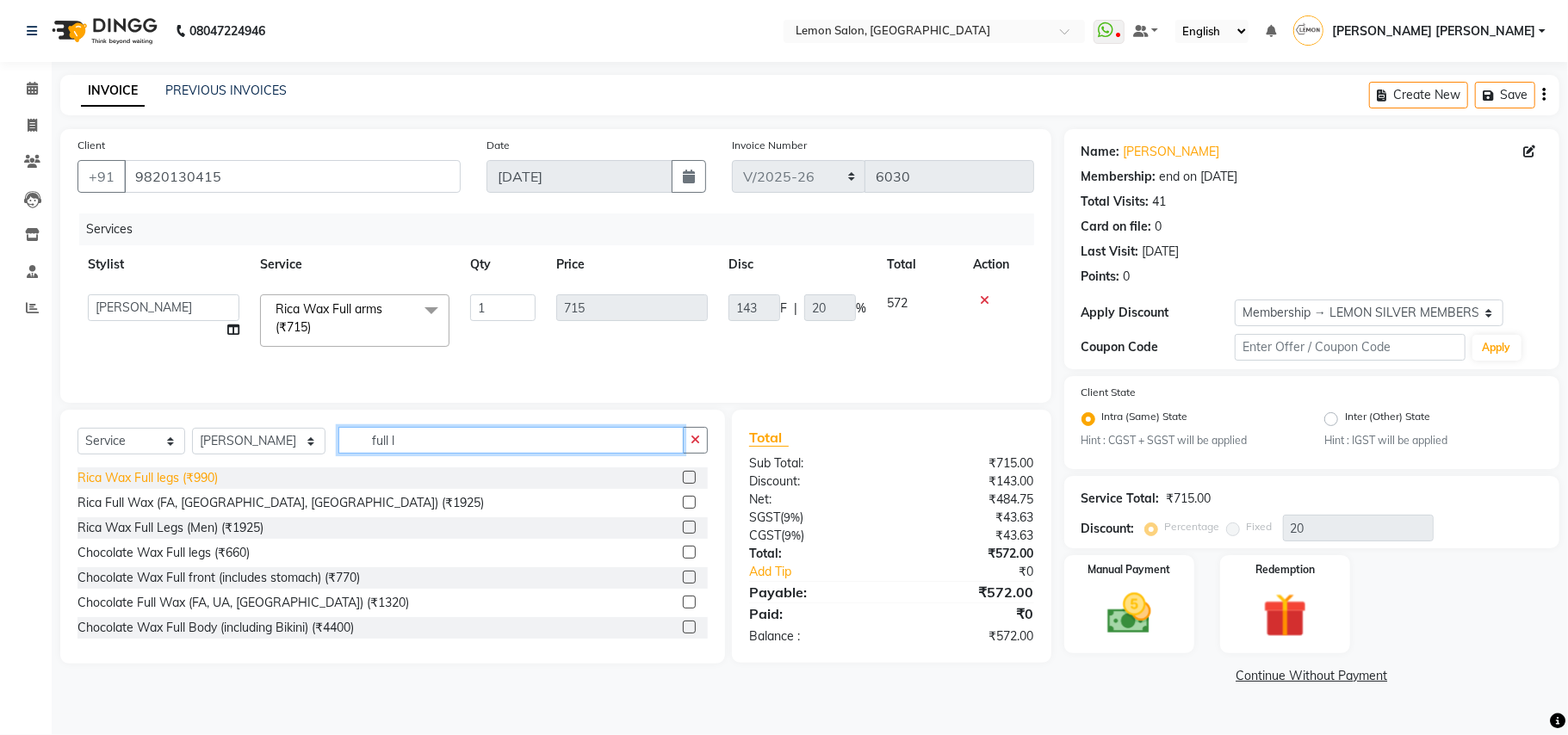
type input "full l"
click at [159, 487] on div "Rica Wax Full legs (₹990)" at bounding box center [148, 478] width 141 height 18
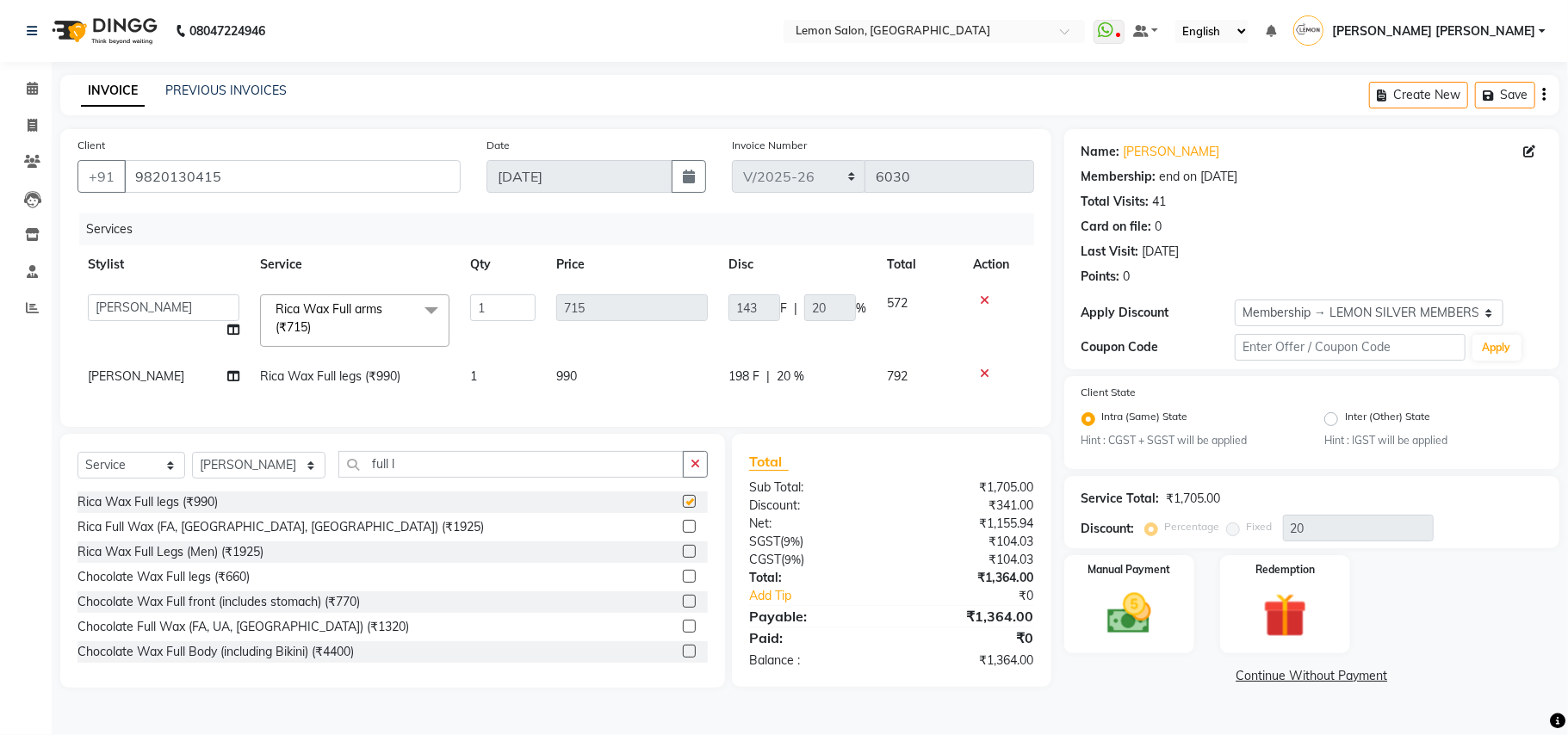
checkbox input "false"
click at [703, 476] on button "button" at bounding box center [695, 464] width 25 height 27
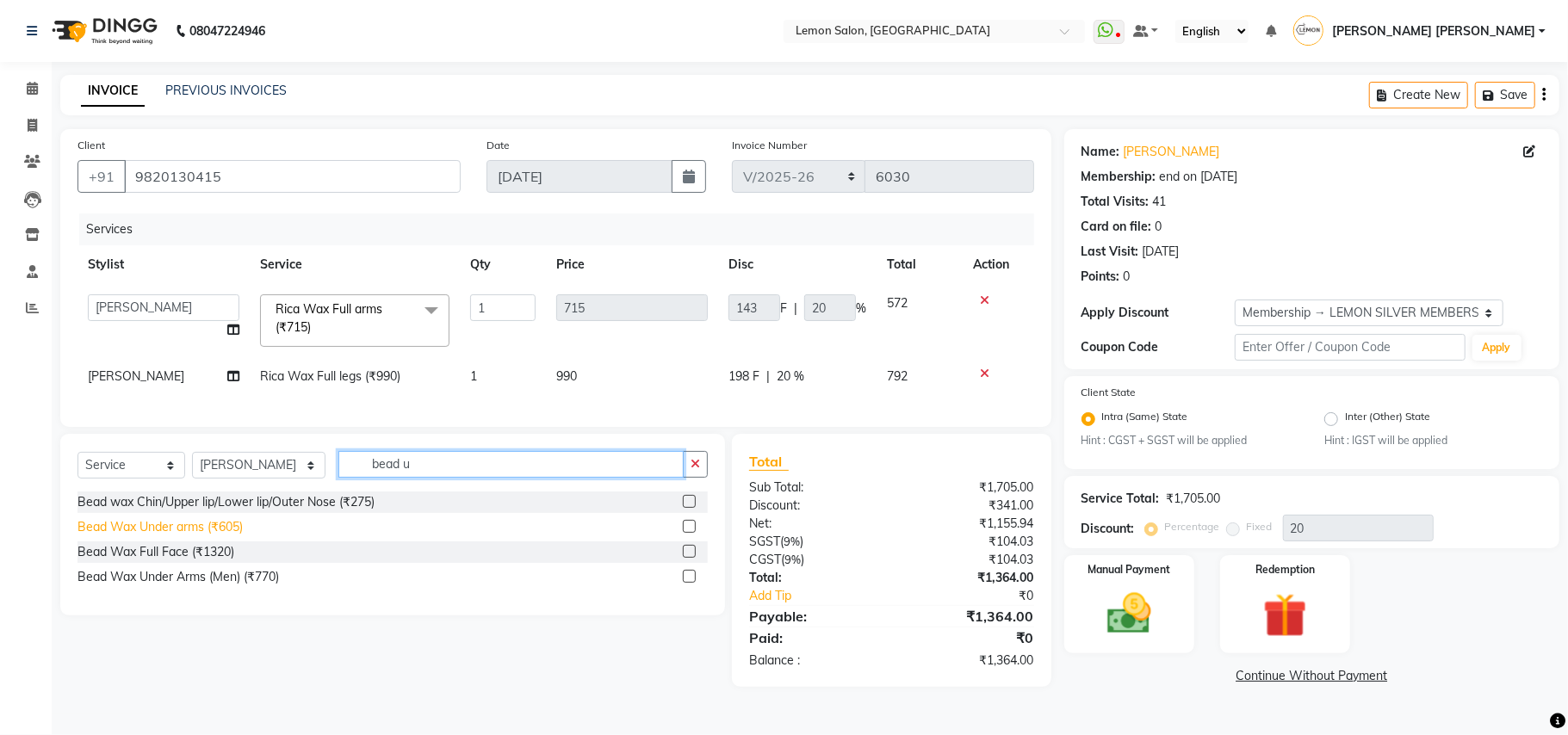
type input "bead u"
click at [231, 536] on div "Bead Wax Under arms (₹605)" at bounding box center [160, 527] width 165 height 18
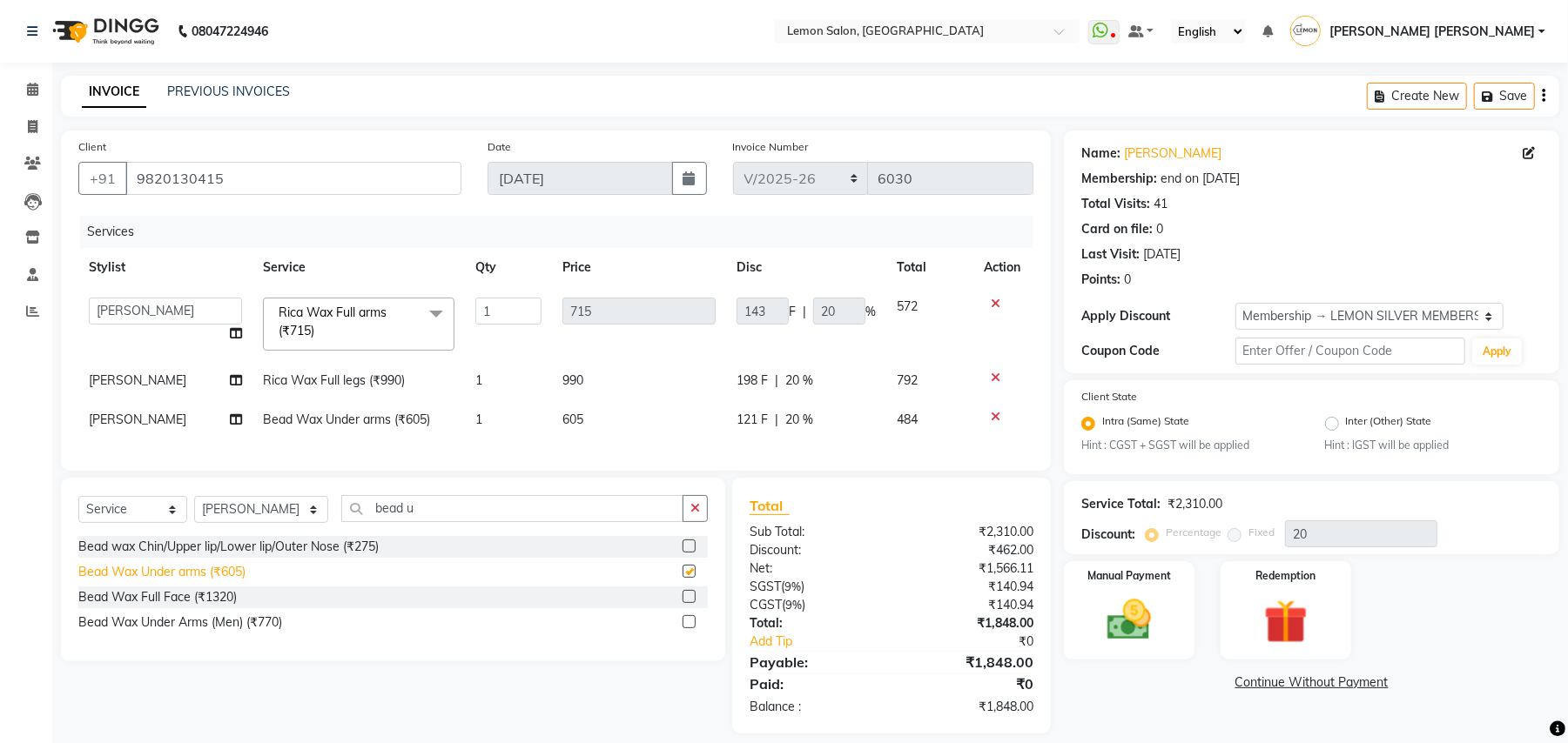
checkbox input "false"
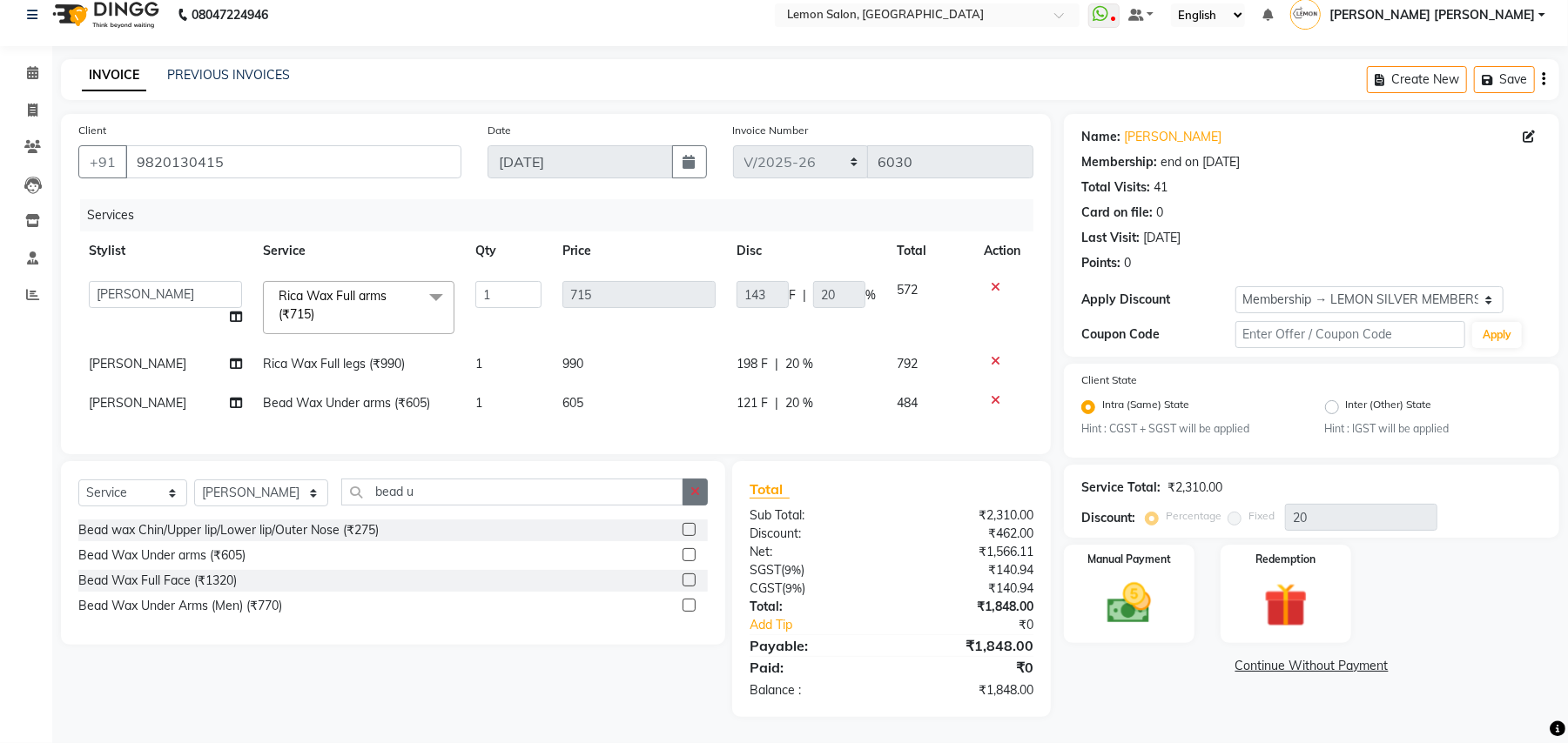
click at [691, 495] on icon "button" at bounding box center [695, 492] width 10 height 12
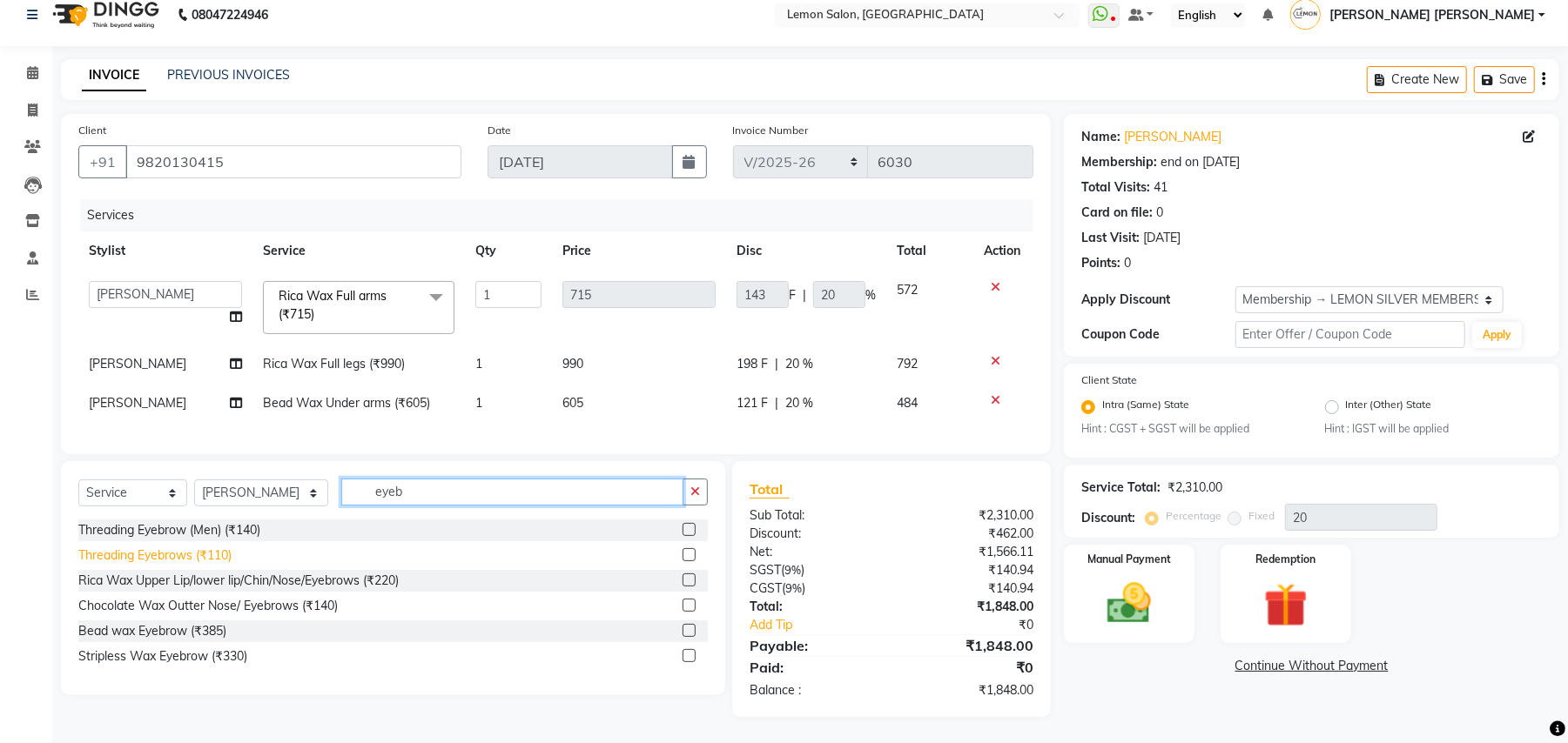
type input "eyeb"
click at [189, 555] on div "Threading Eyebrows (₹110)" at bounding box center [155, 555] width 153 height 18
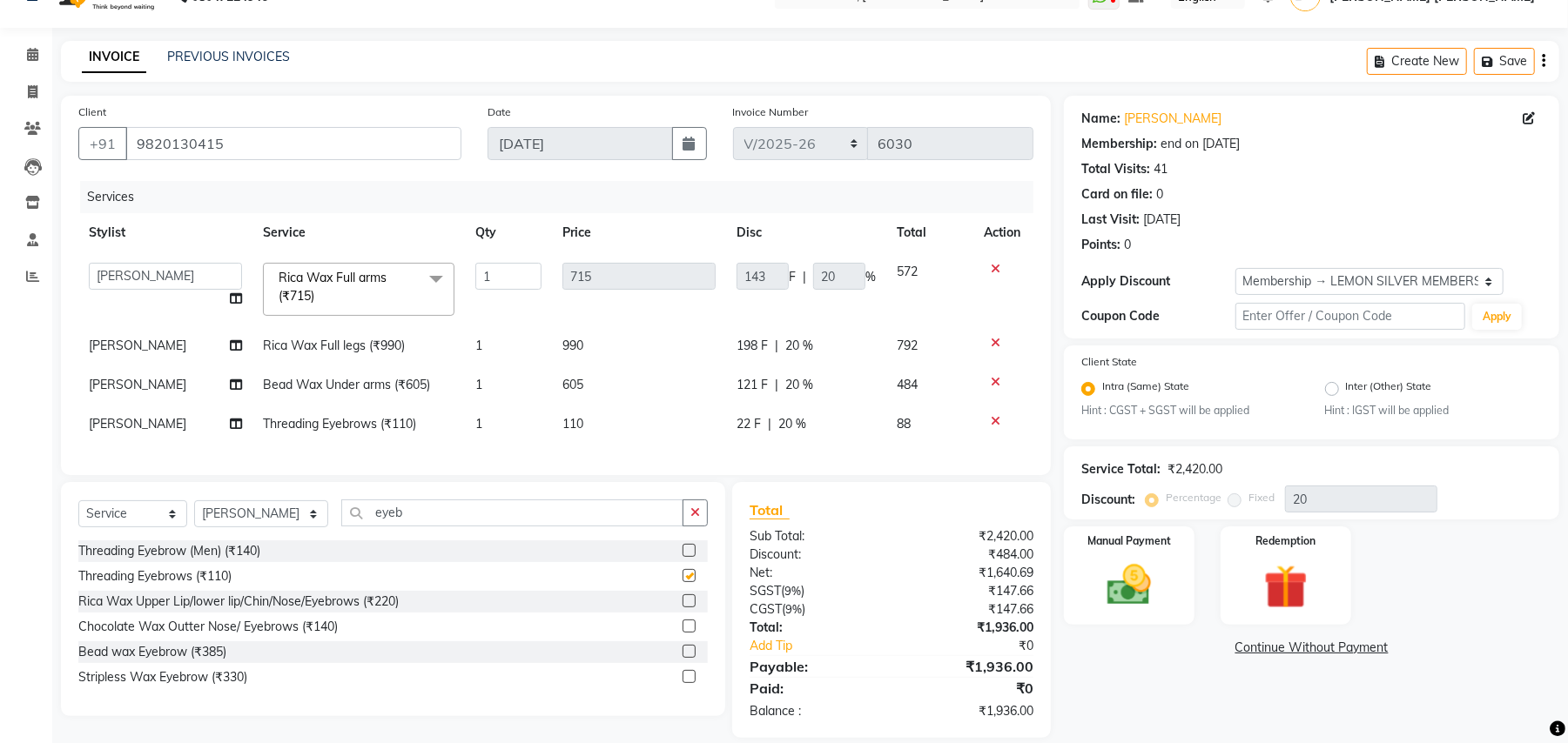
checkbox input "false"
click at [698, 519] on icon "button" at bounding box center [695, 513] width 10 height 12
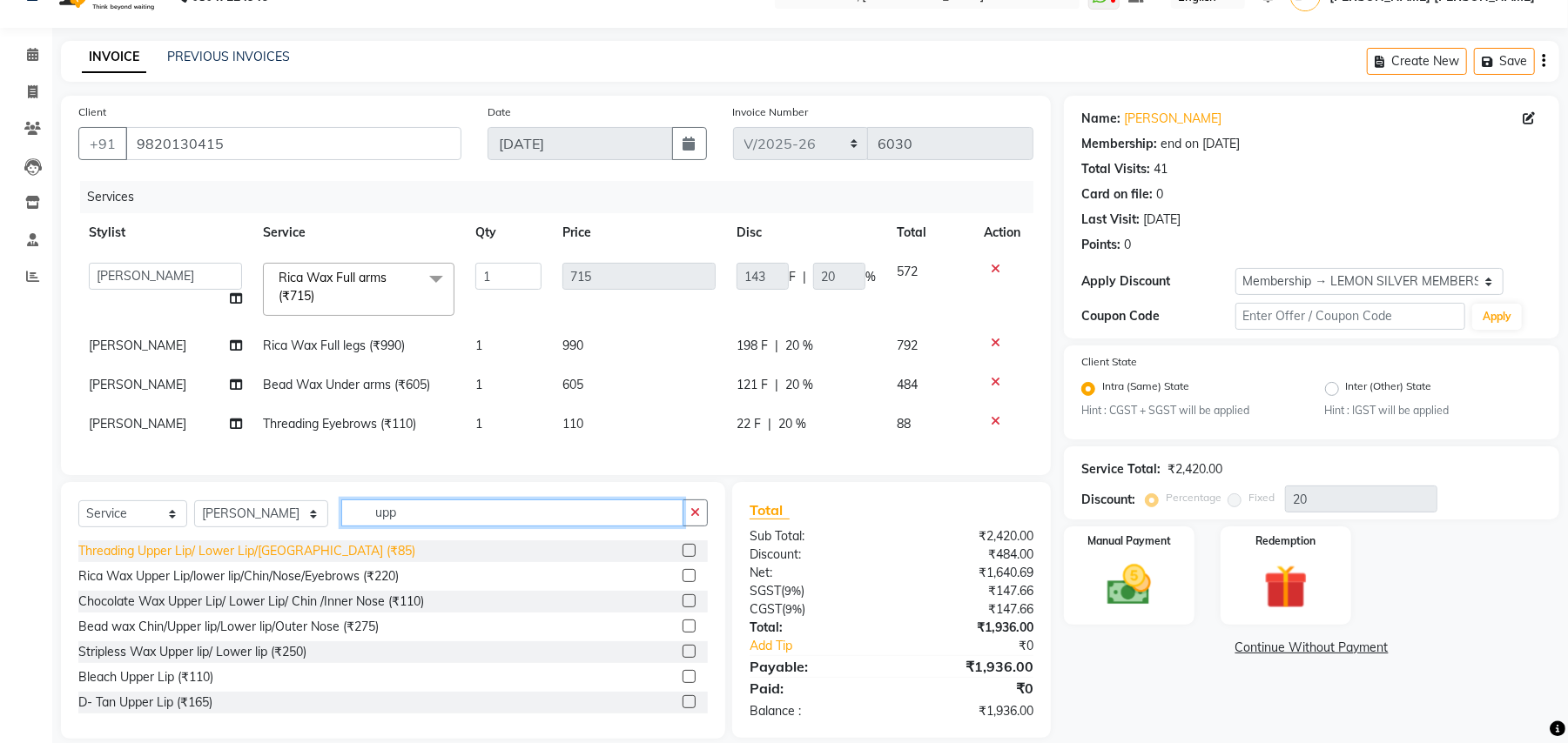
type input "upp"
click at [269, 561] on div "Threading Upper Lip/ Lower Lip/[GEOGRAPHIC_DATA] (₹85)" at bounding box center [247, 551] width 337 height 18
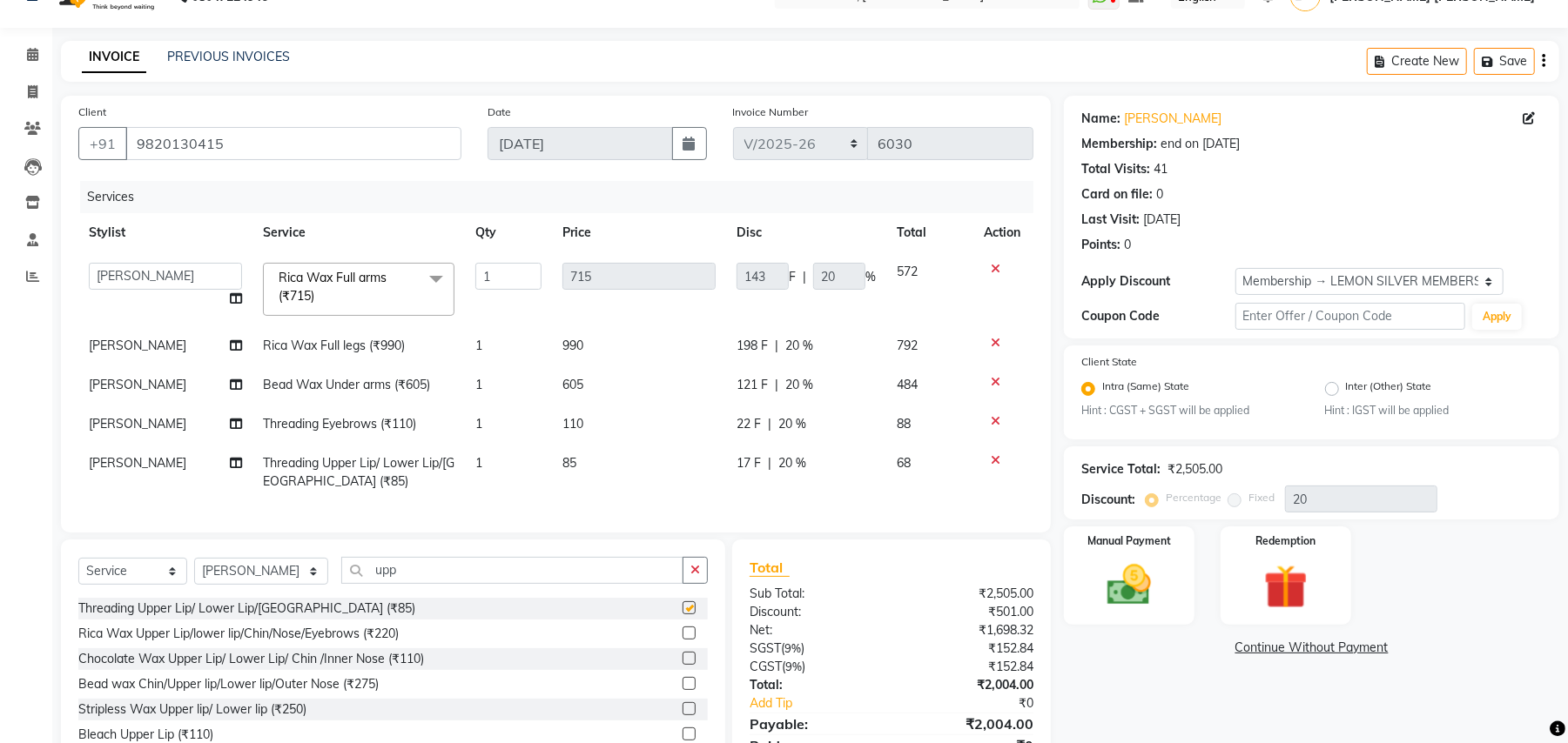
checkbox input "false"
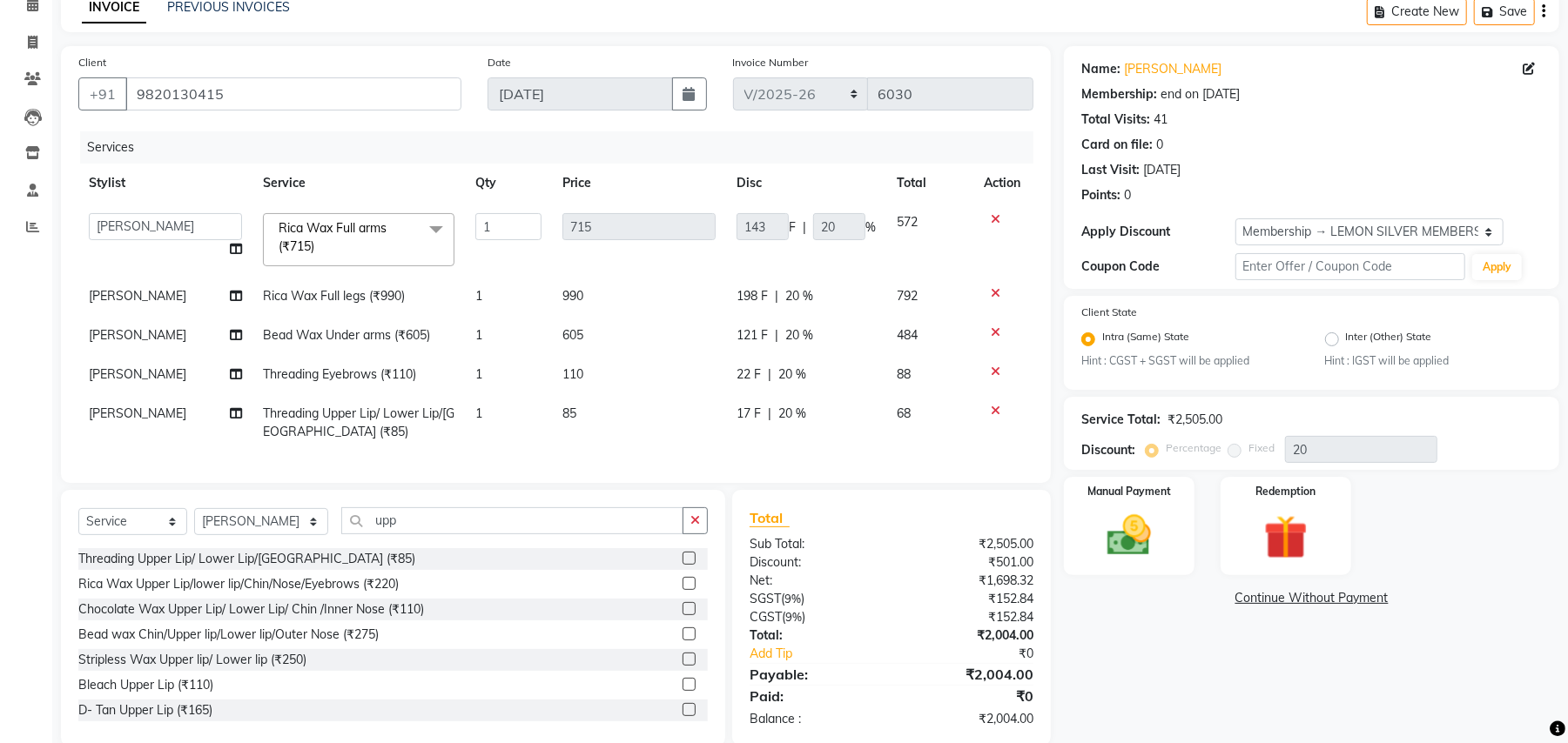
scroll to position [133, 0]
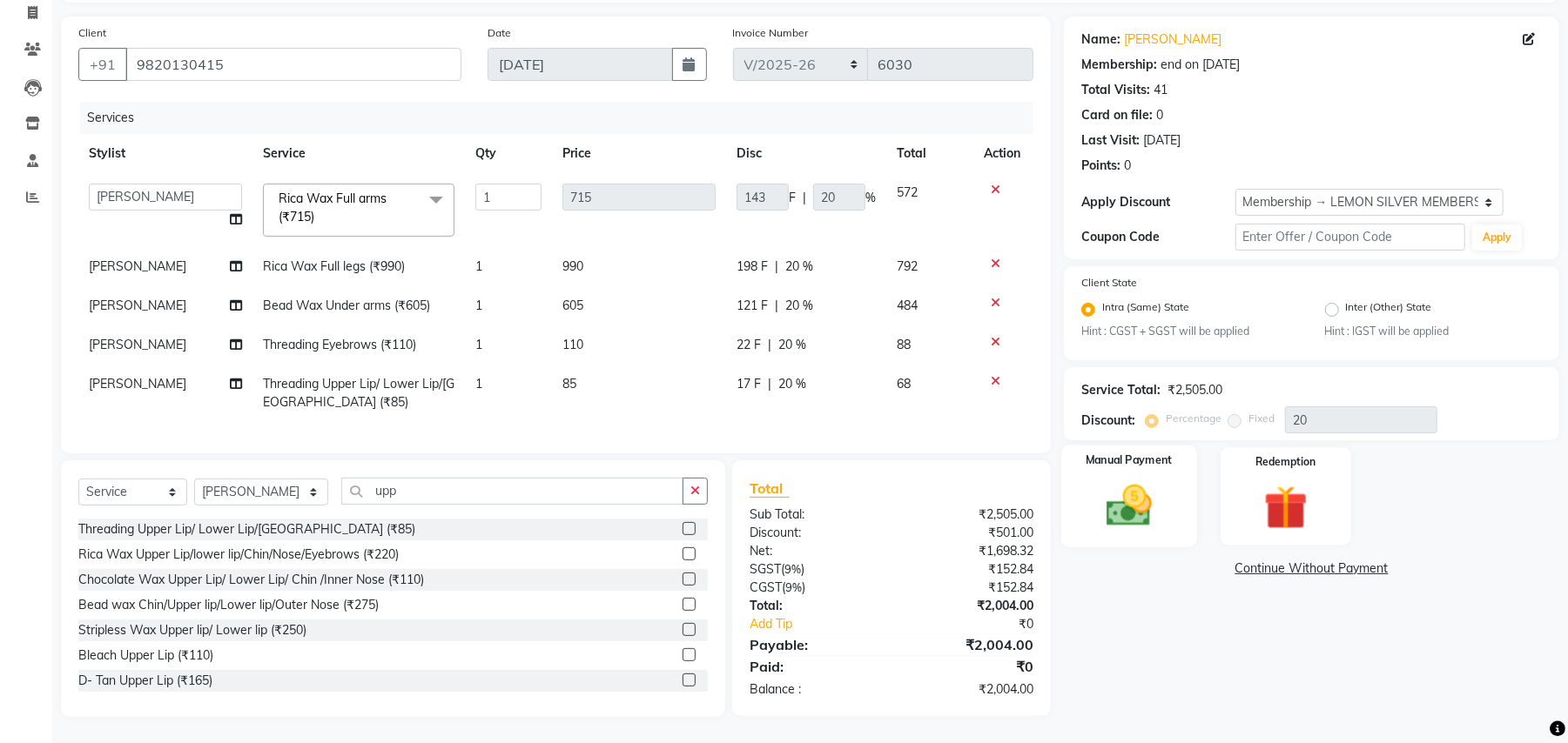
click at [1146, 480] on img at bounding box center [1129, 506] width 75 height 53
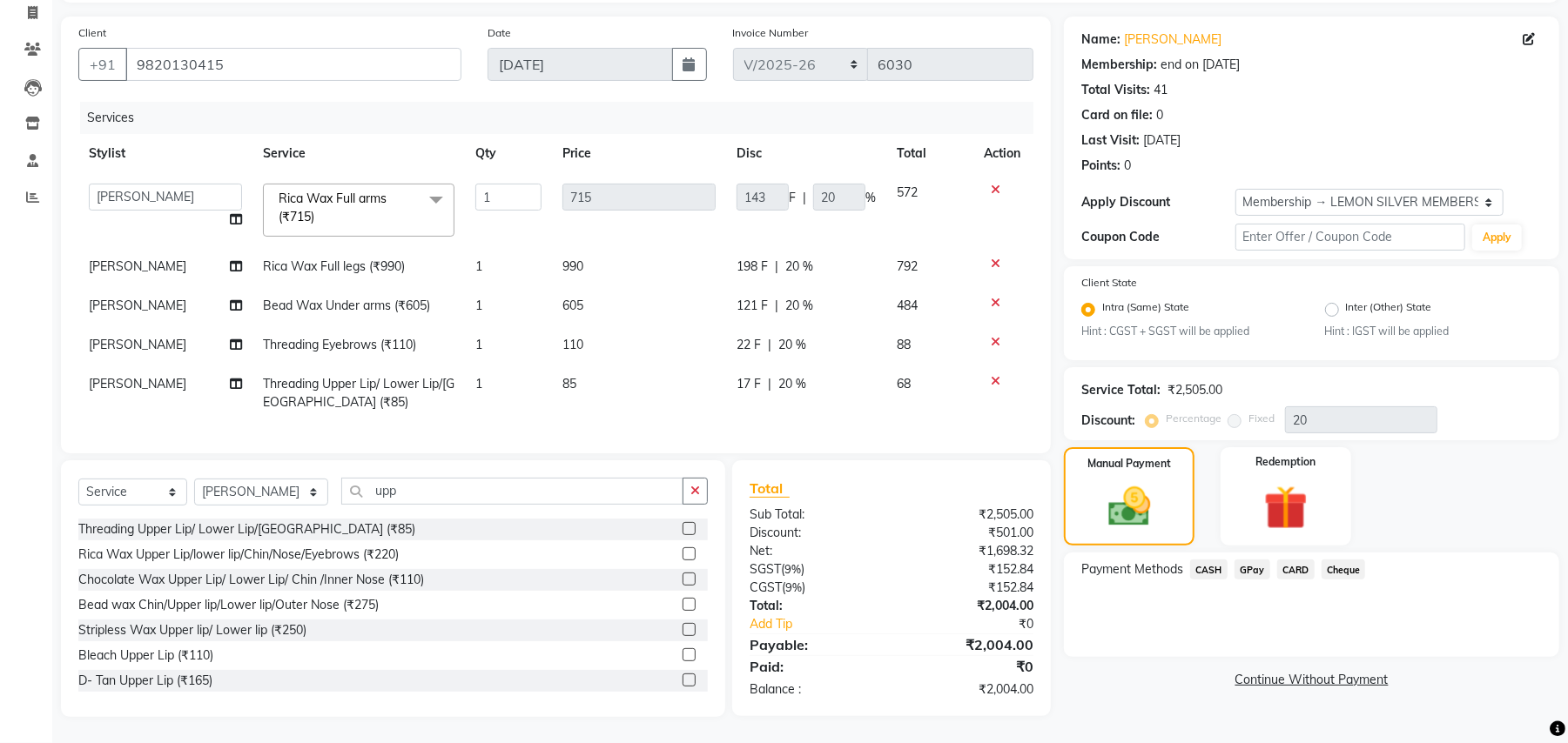
click at [1306, 560] on span "CARD" at bounding box center [1296, 569] width 38 height 20
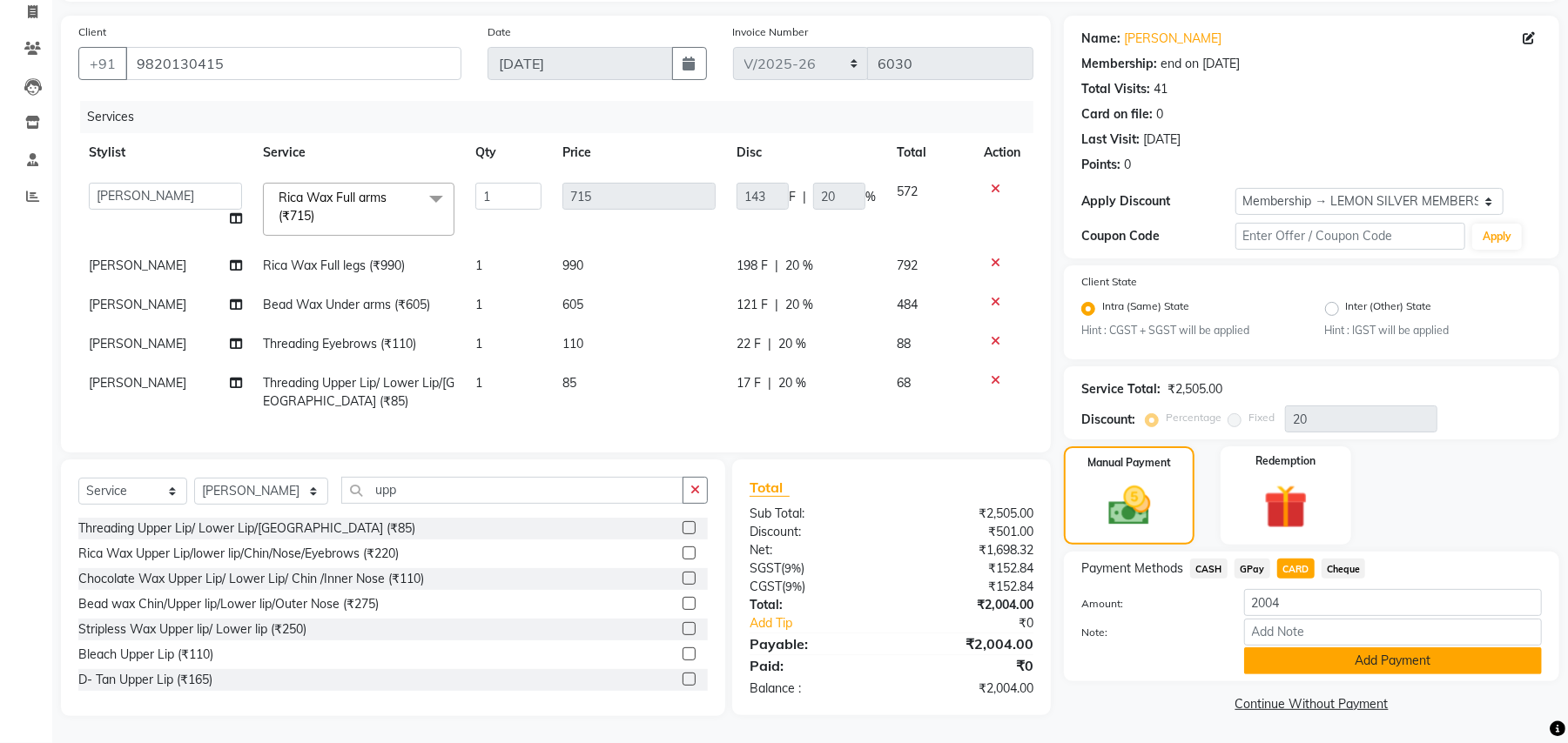
click at [1351, 648] on button "Add Payment" at bounding box center [1393, 661] width 298 height 27
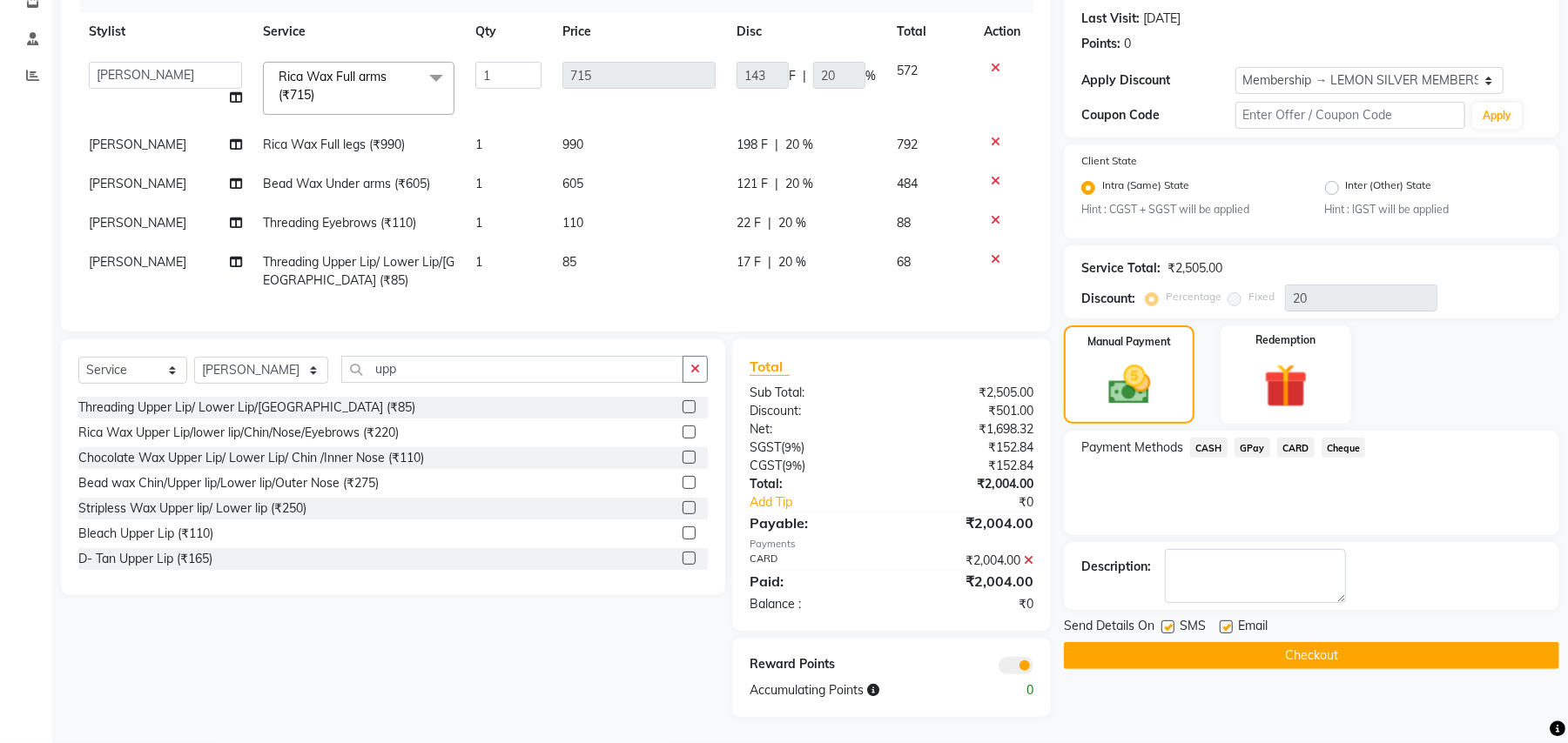
scroll to position [252, 0]
click at [1376, 652] on button "Checkout" at bounding box center [1310, 656] width 495 height 27
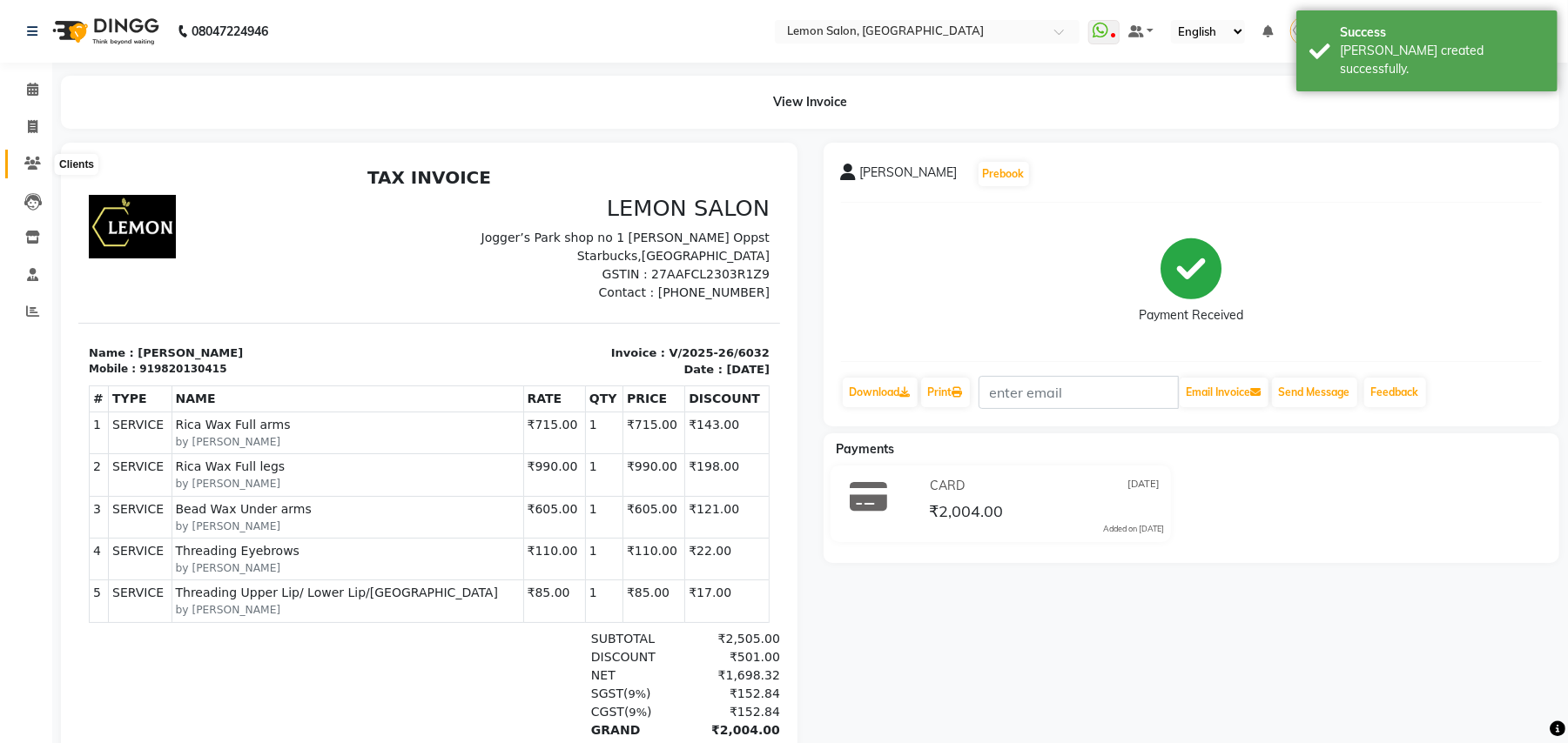
click at [38, 162] on icon at bounding box center [32, 162] width 17 height 13
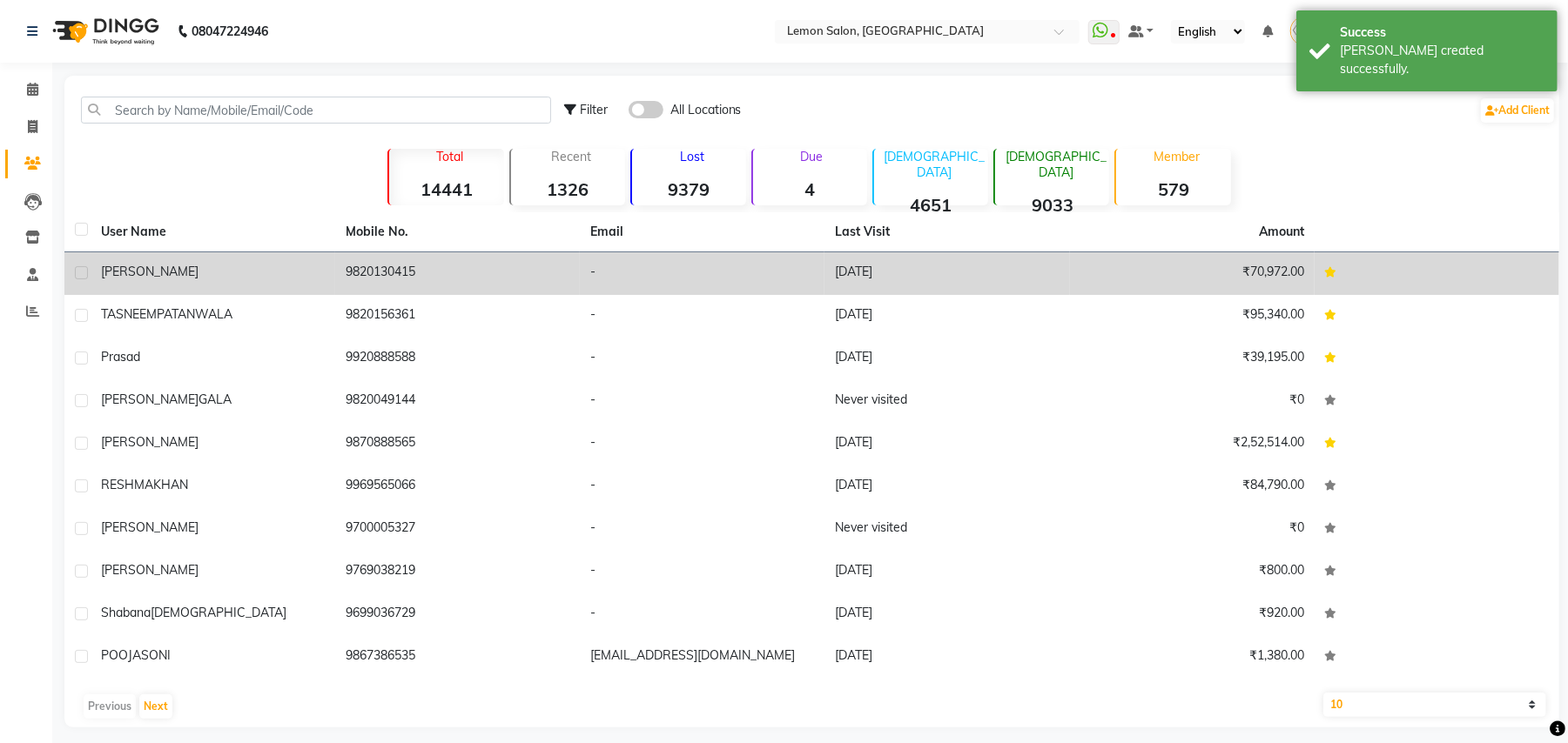
click at [380, 279] on td "9820130415" at bounding box center [457, 273] width 244 height 43
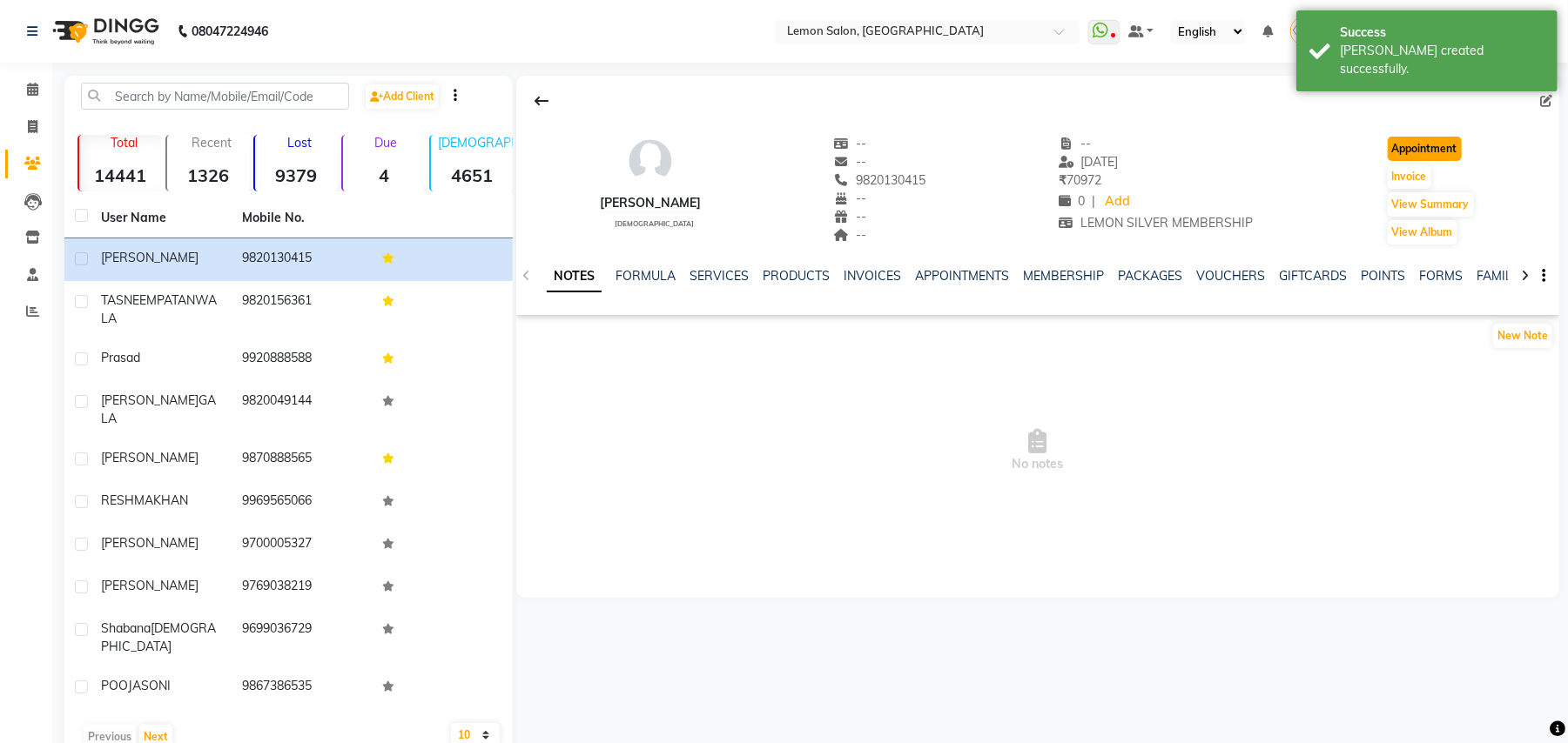
click at [1424, 145] on button "Appointment" at bounding box center [1424, 149] width 74 height 24
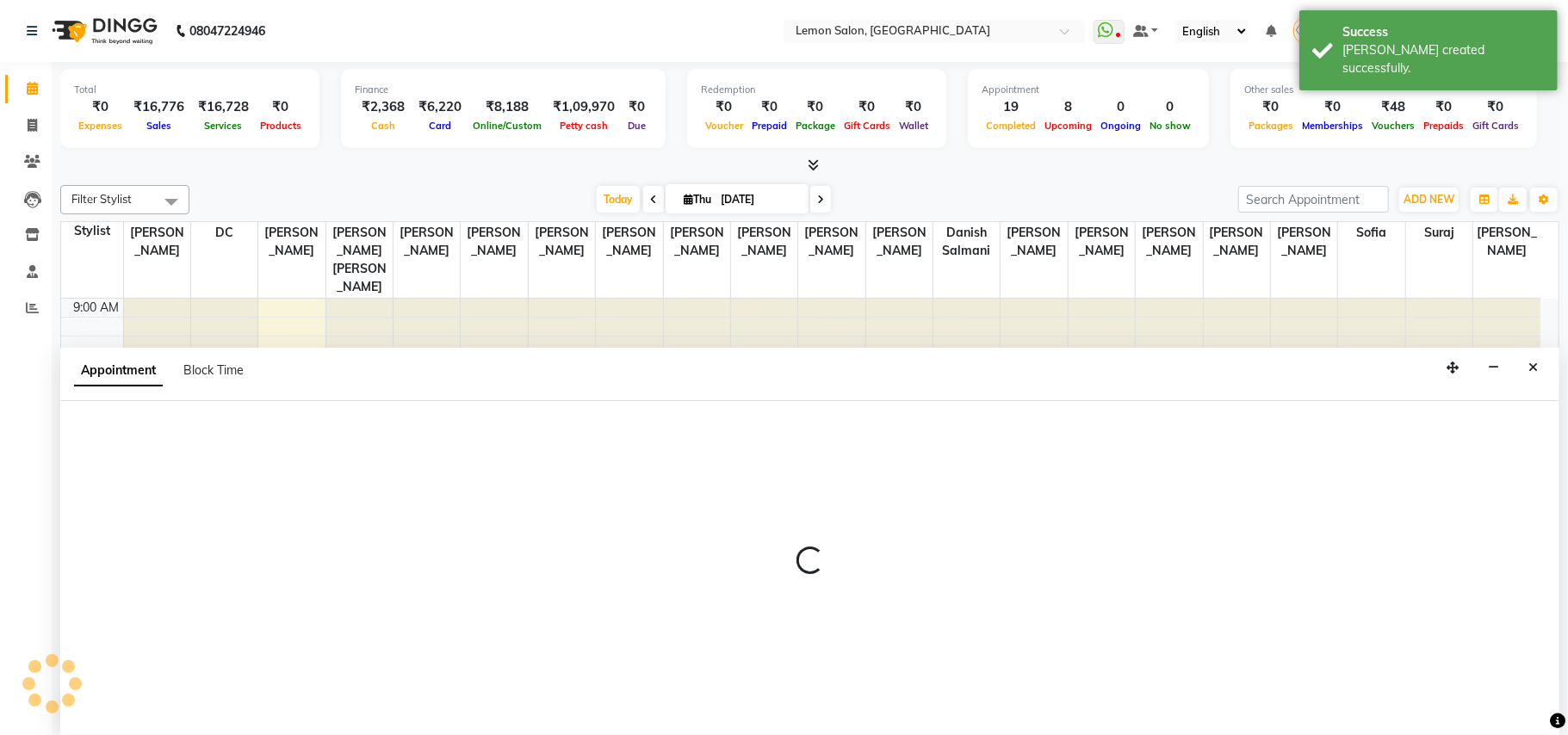
select select "600"
select select "tentative"
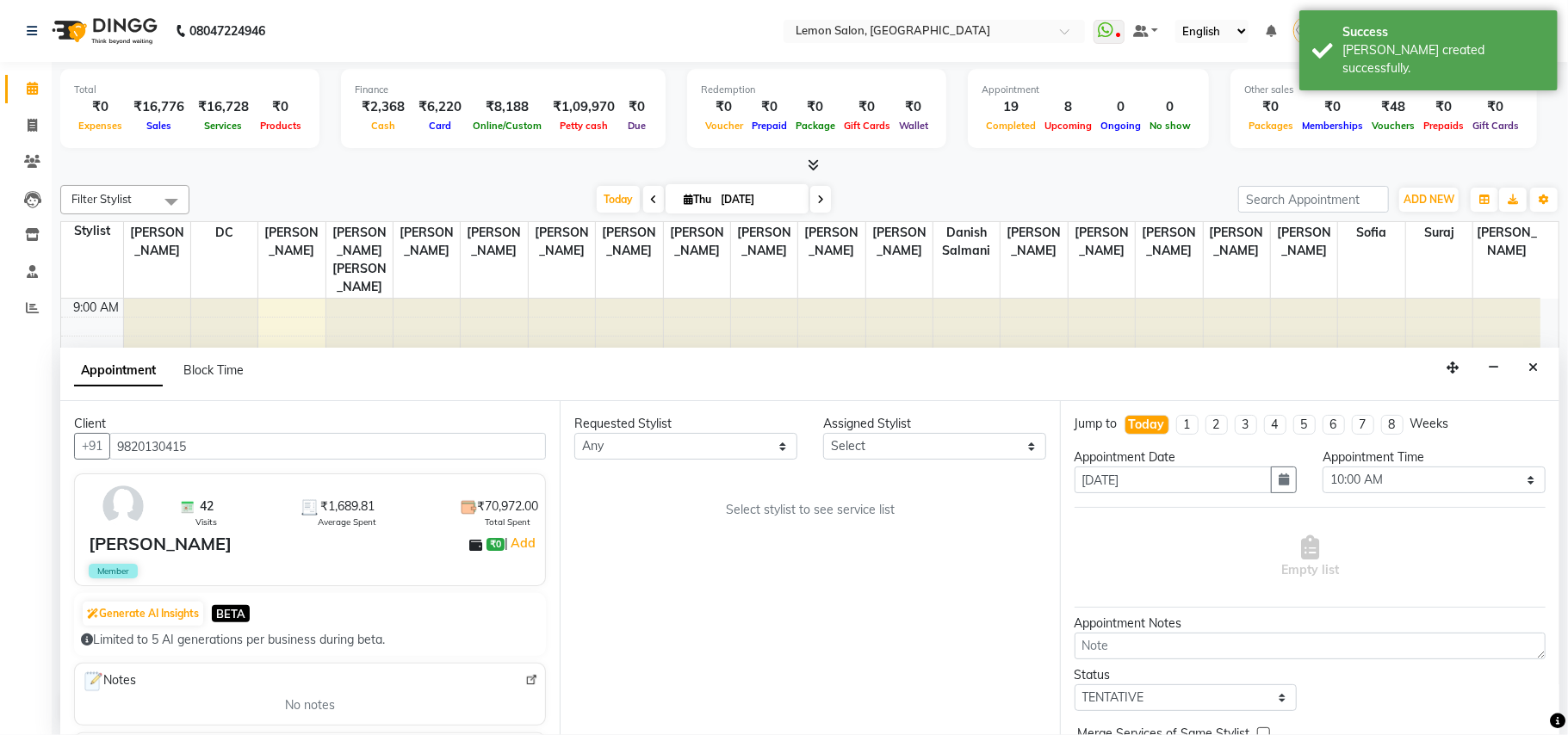
scroll to position [405, 0]
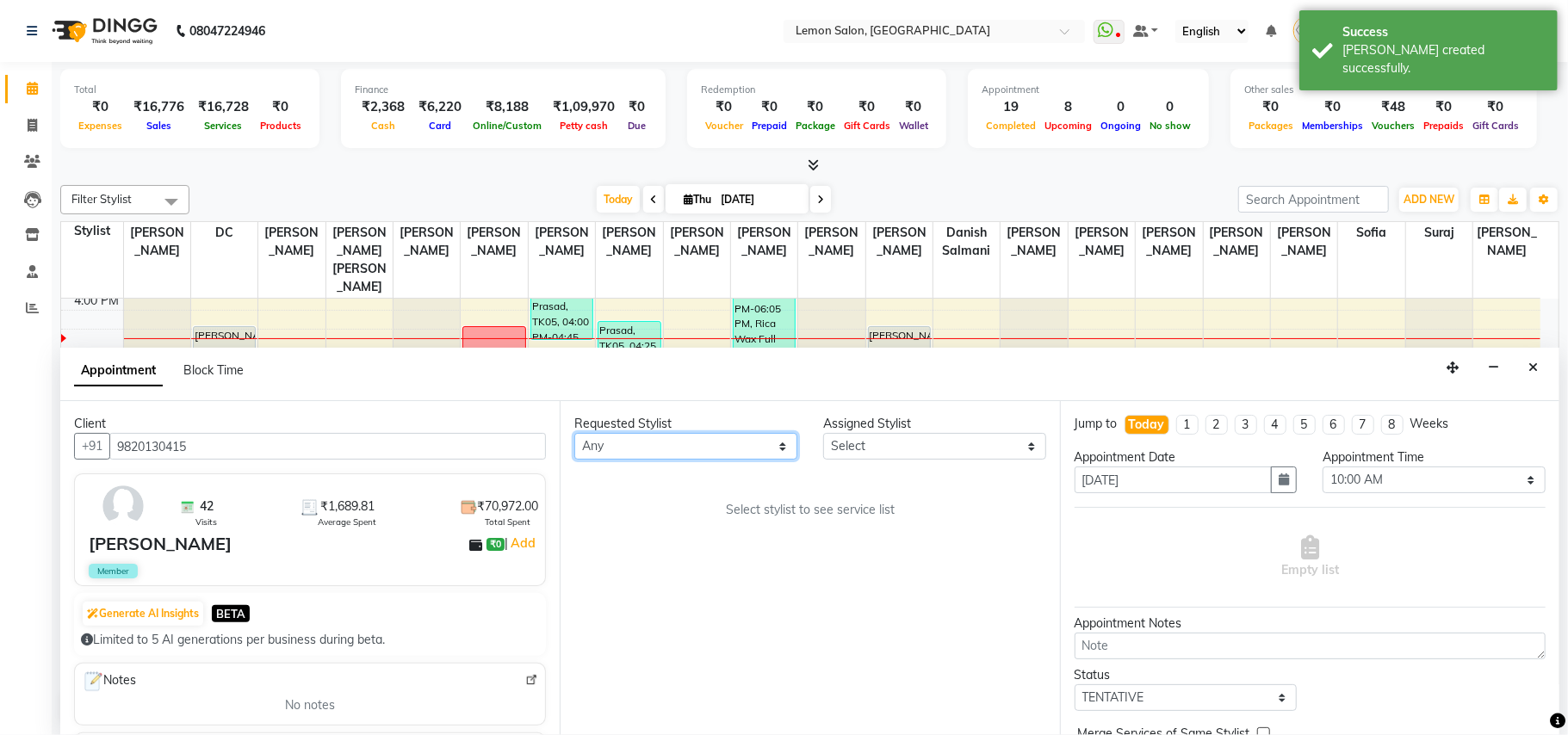
click at [697, 445] on select "Any Aalam Saifi Abhishek Shelar Ansar Ahmed Archana Muke Ashish Sharma Ayesha K…" at bounding box center [686, 447] width 223 height 27
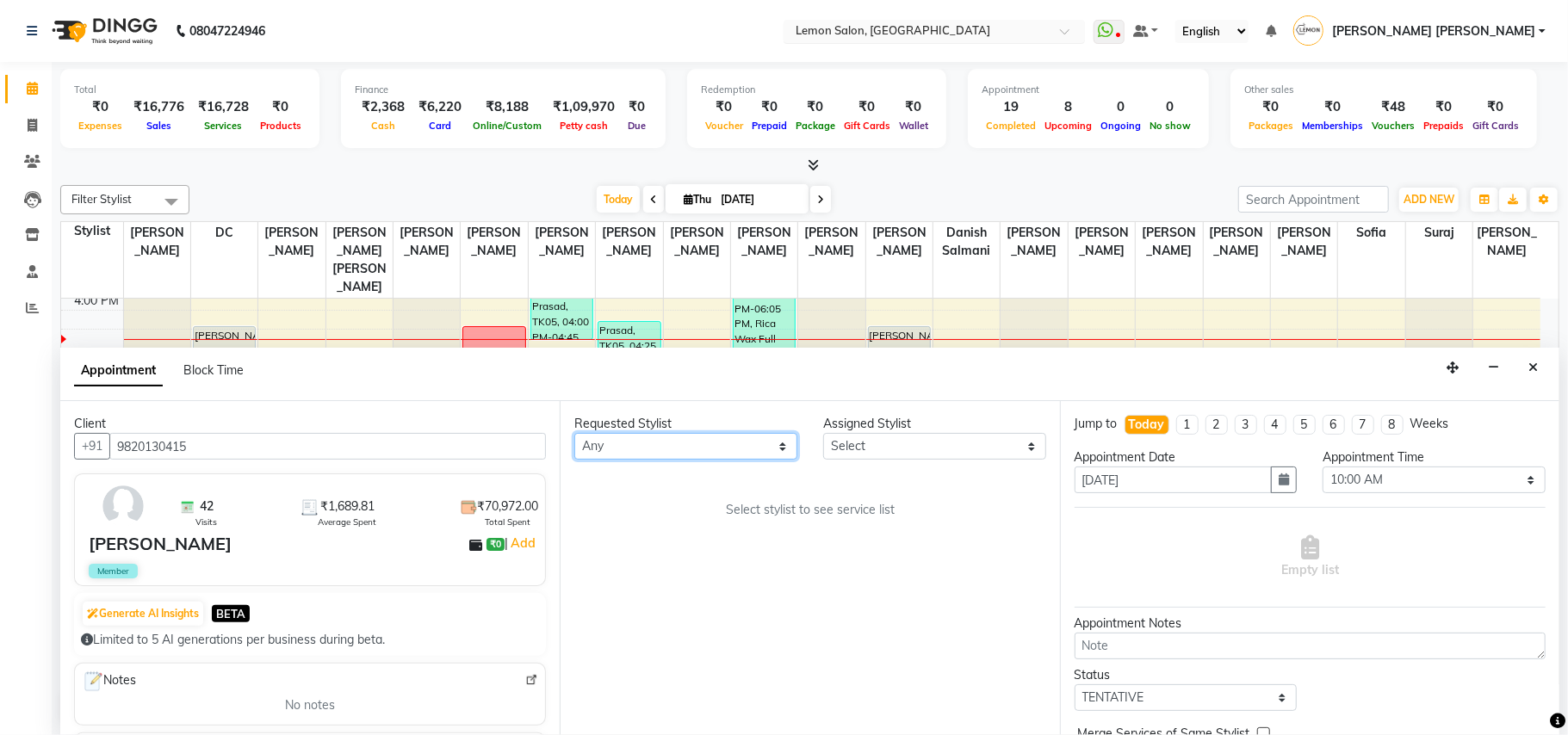
select select "7889"
click at [574, 434] on select "Any Aalam Saifi Abhishek Shelar Ansar Ahmed Archana Muke Ashish Sharma Ayesha K…" at bounding box center [686, 447] width 223 height 27
select select "7889"
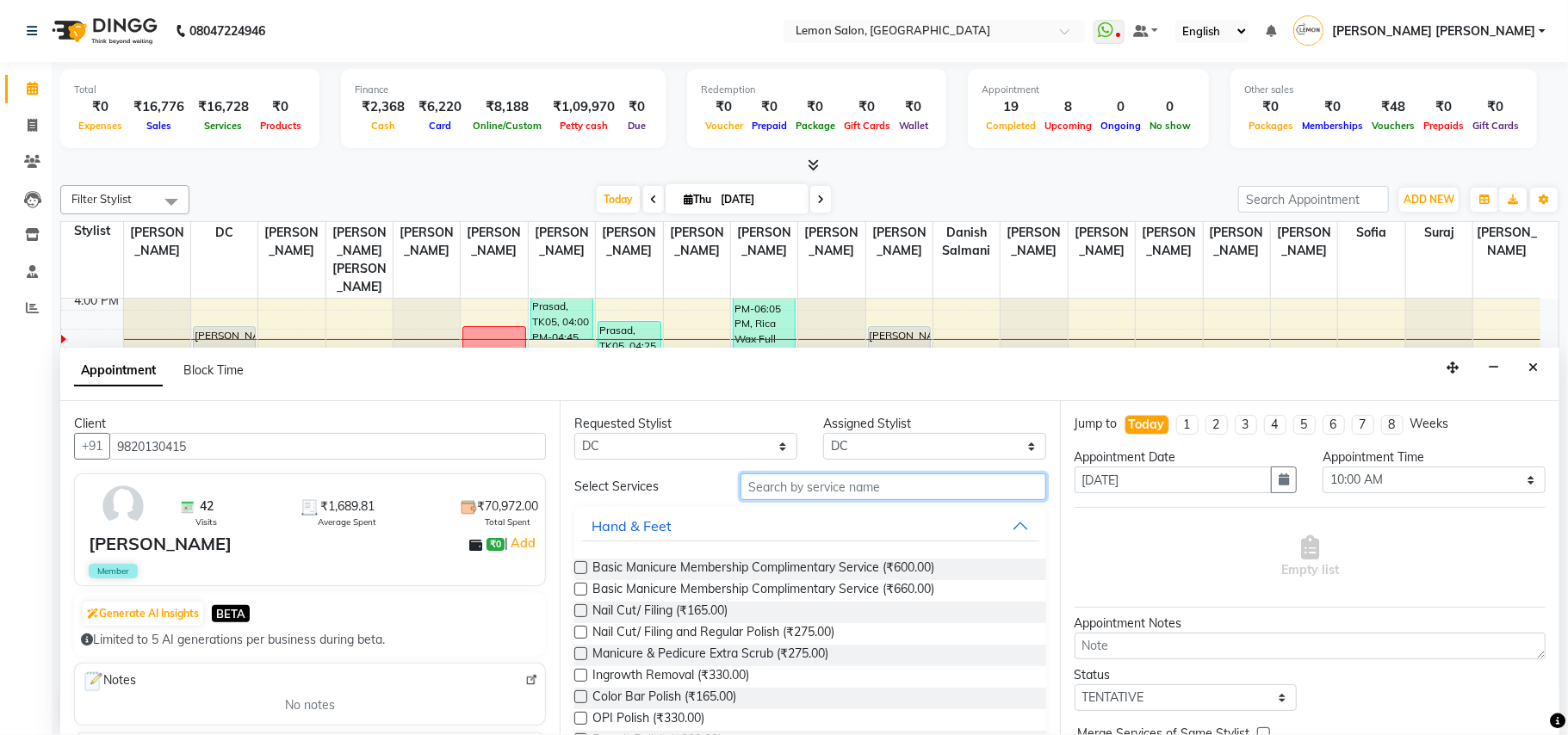
click at [897, 496] on input "text" at bounding box center [893, 486] width 306 height 27
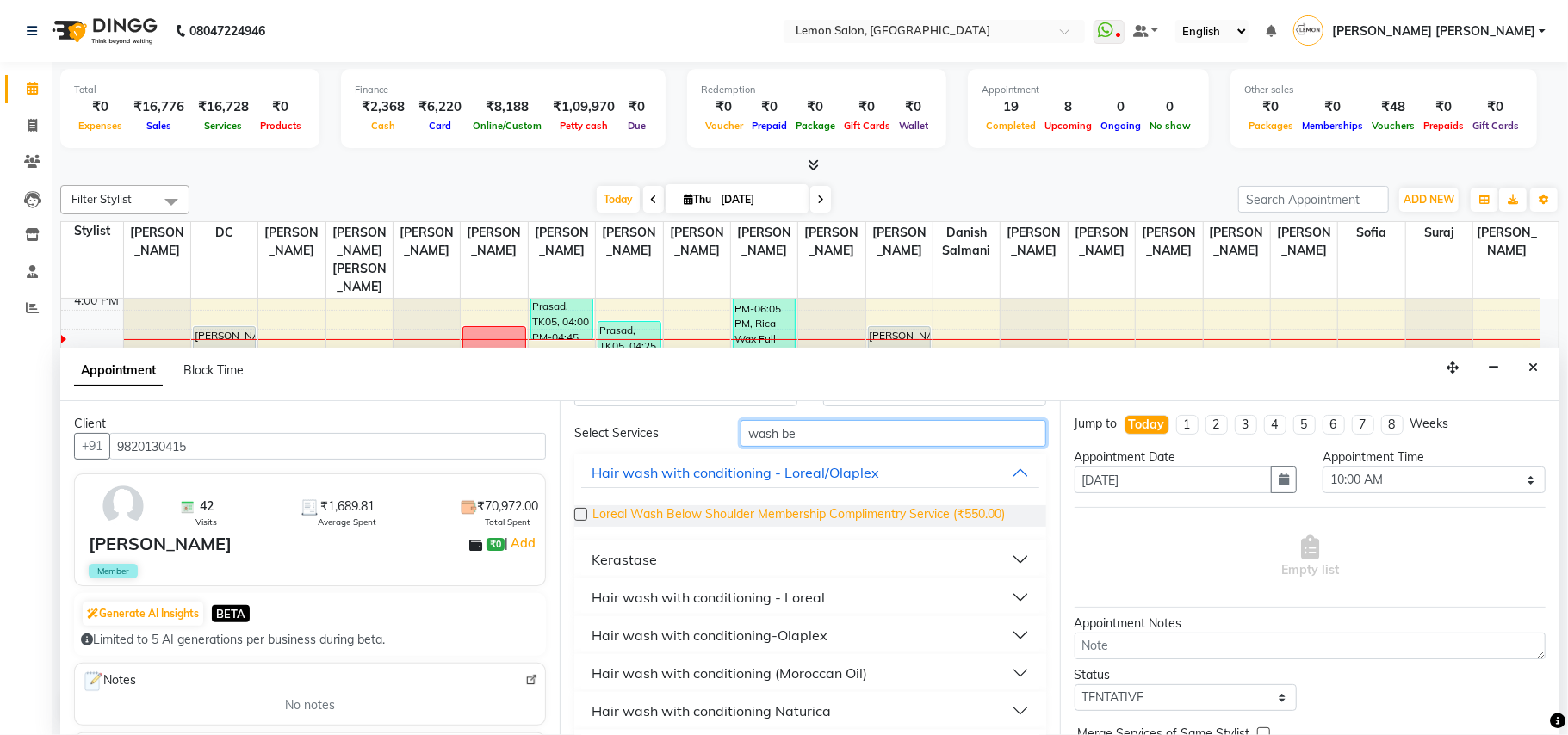
scroll to position [100, 0]
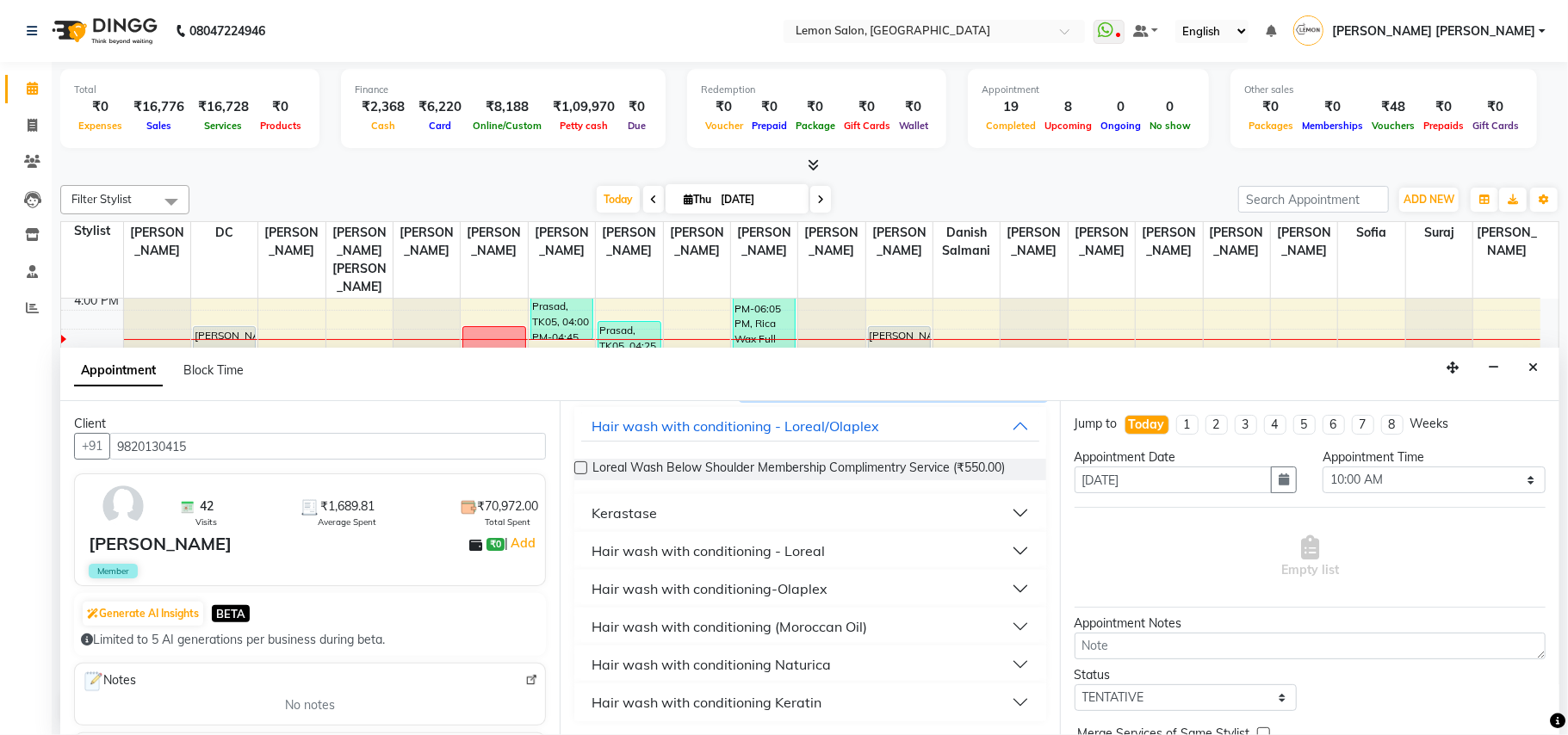
type input "wash be"
click at [803, 552] on div "Hair wash with conditioning - Loreal" at bounding box center [708, 551] width 233 height 21
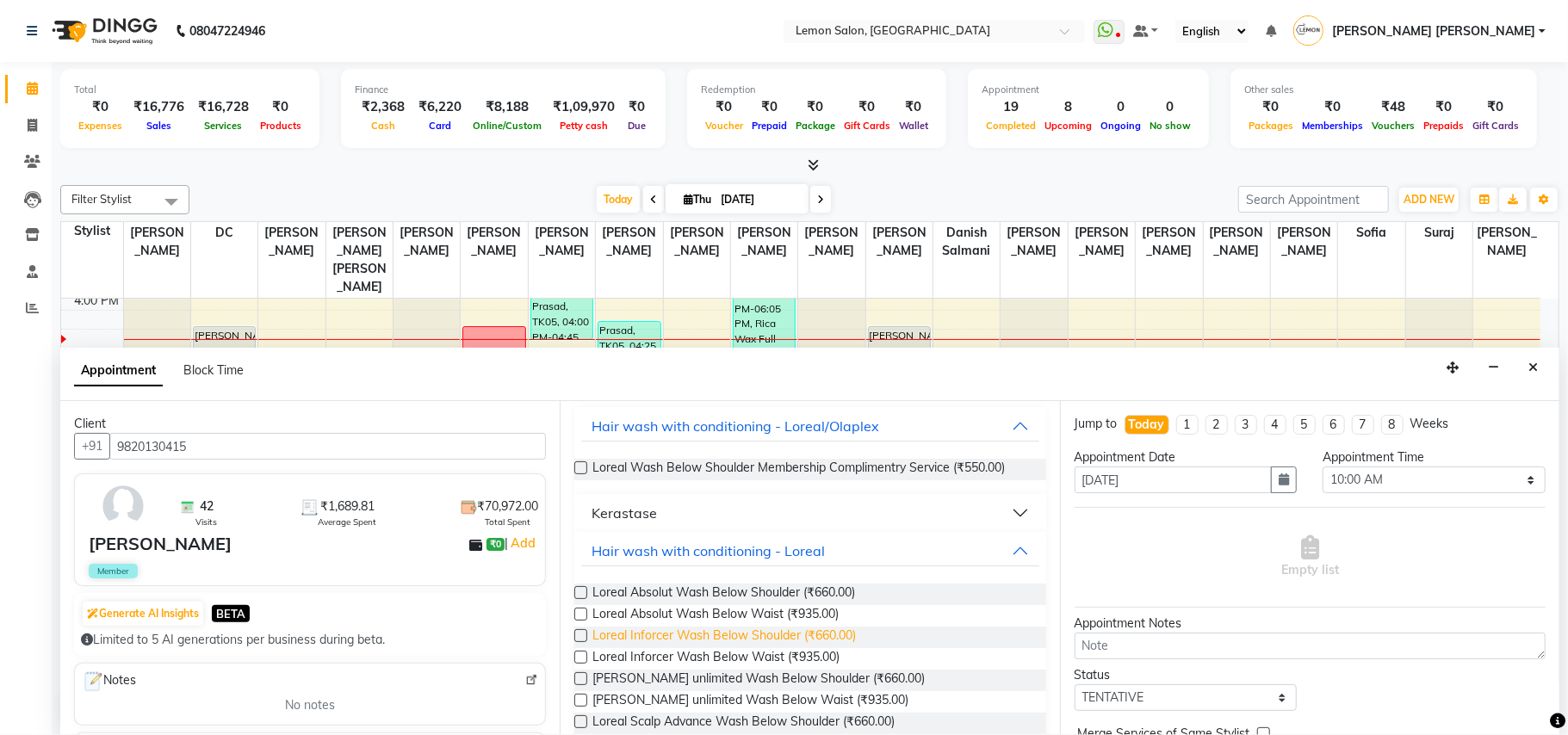
click at [788, 636] on span "Loreal Inforcer Wash Below Shoulder (₹660.00)" at bounding box center [724, 637] width 263 height 22
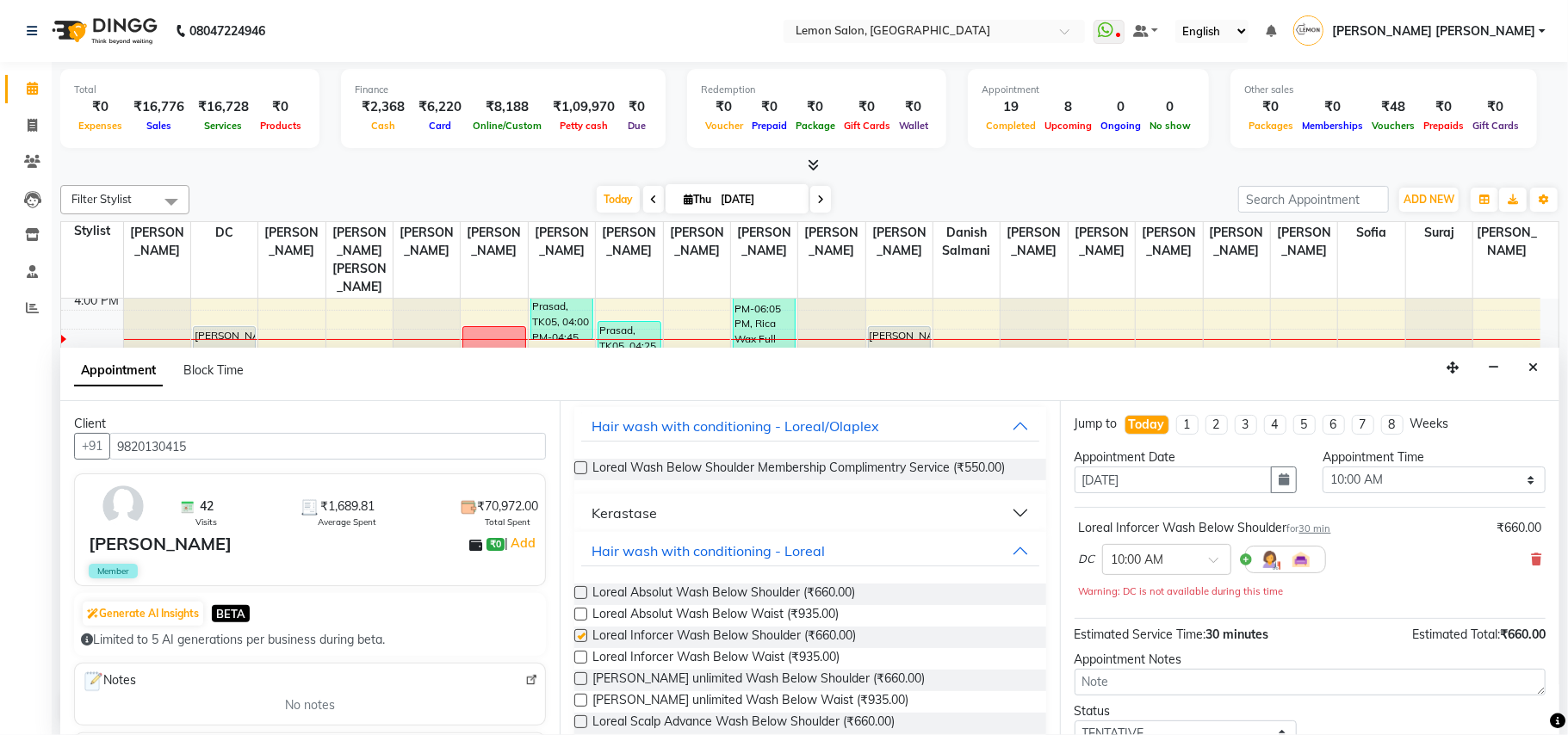
checkbox input "false"
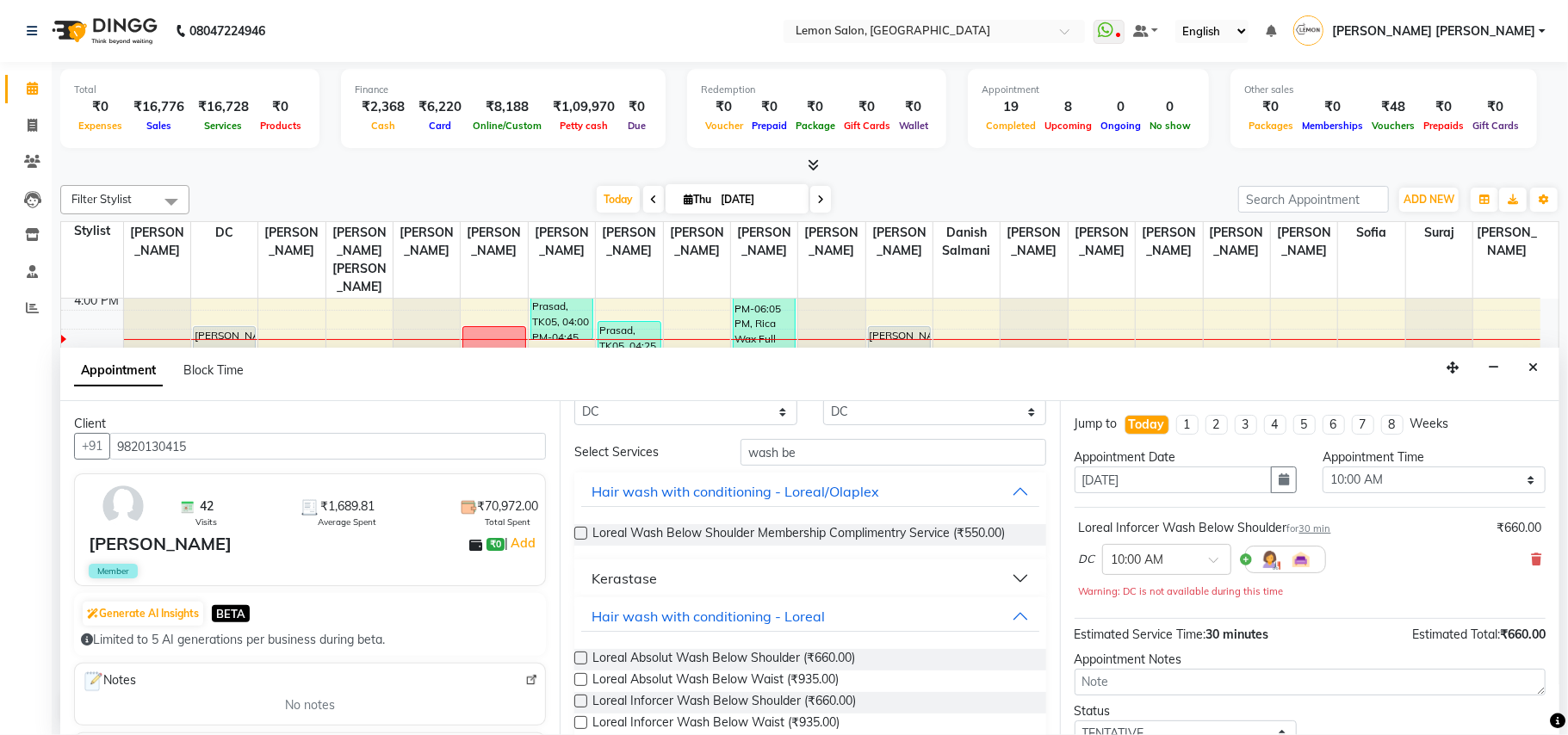
scroll to position [0, 0]
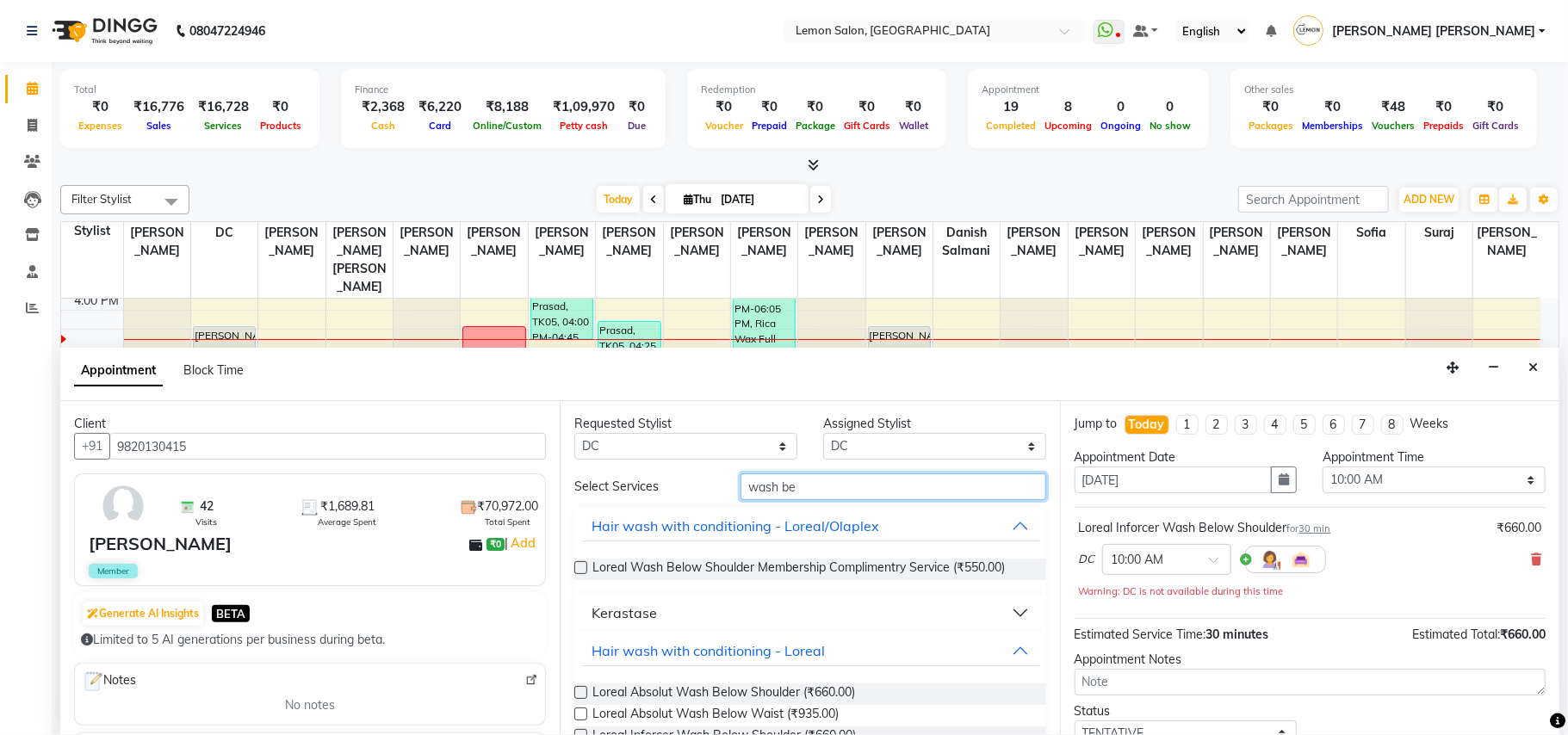
drag, startPoint x: 837, startPoint y: 482, endPoint x: 656, endPoint y: 491, distance: 181.2
click at [656, 491] on div "Select Services wash be" at bounding box center [809, 486] width 496 height 27
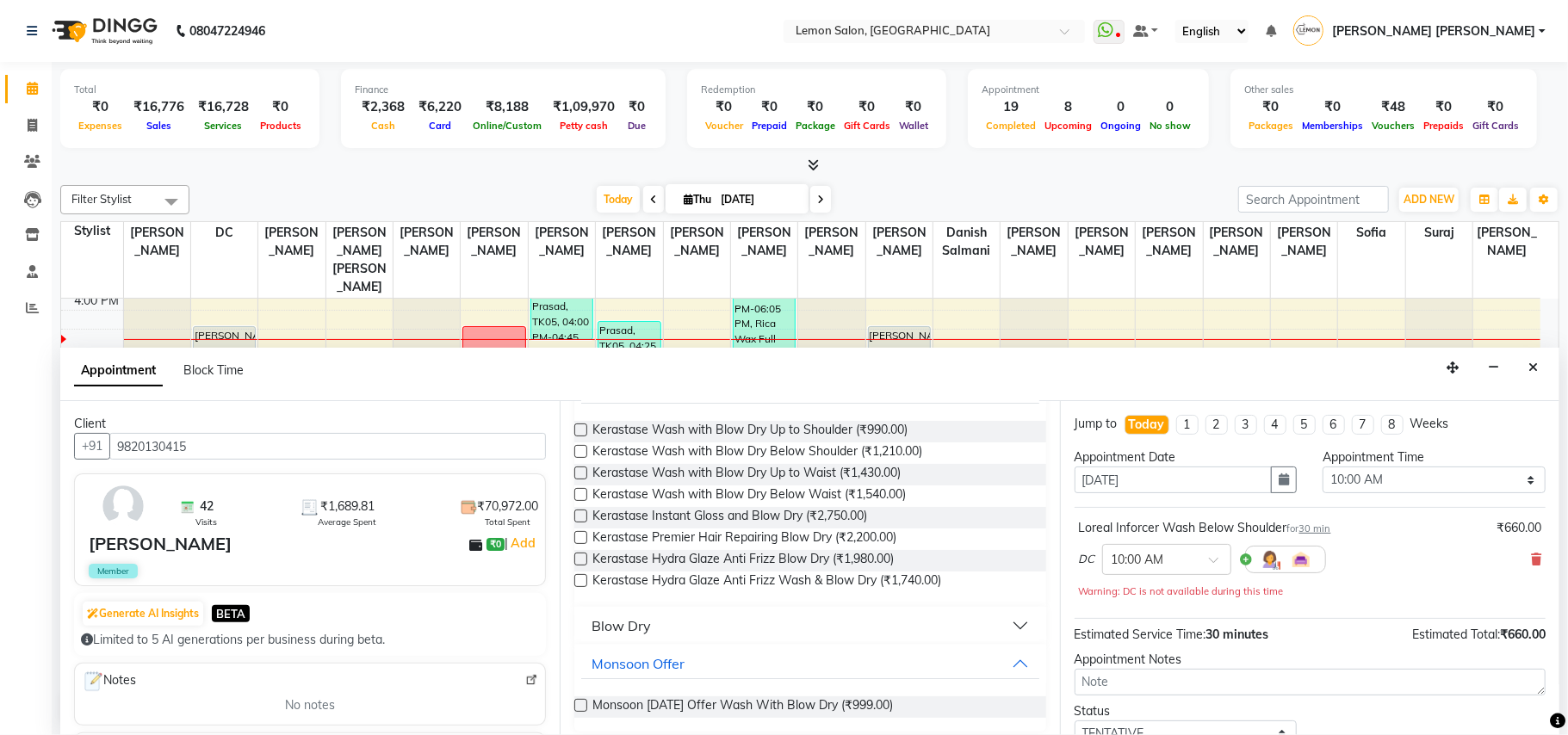
scroll to position [148, 0]
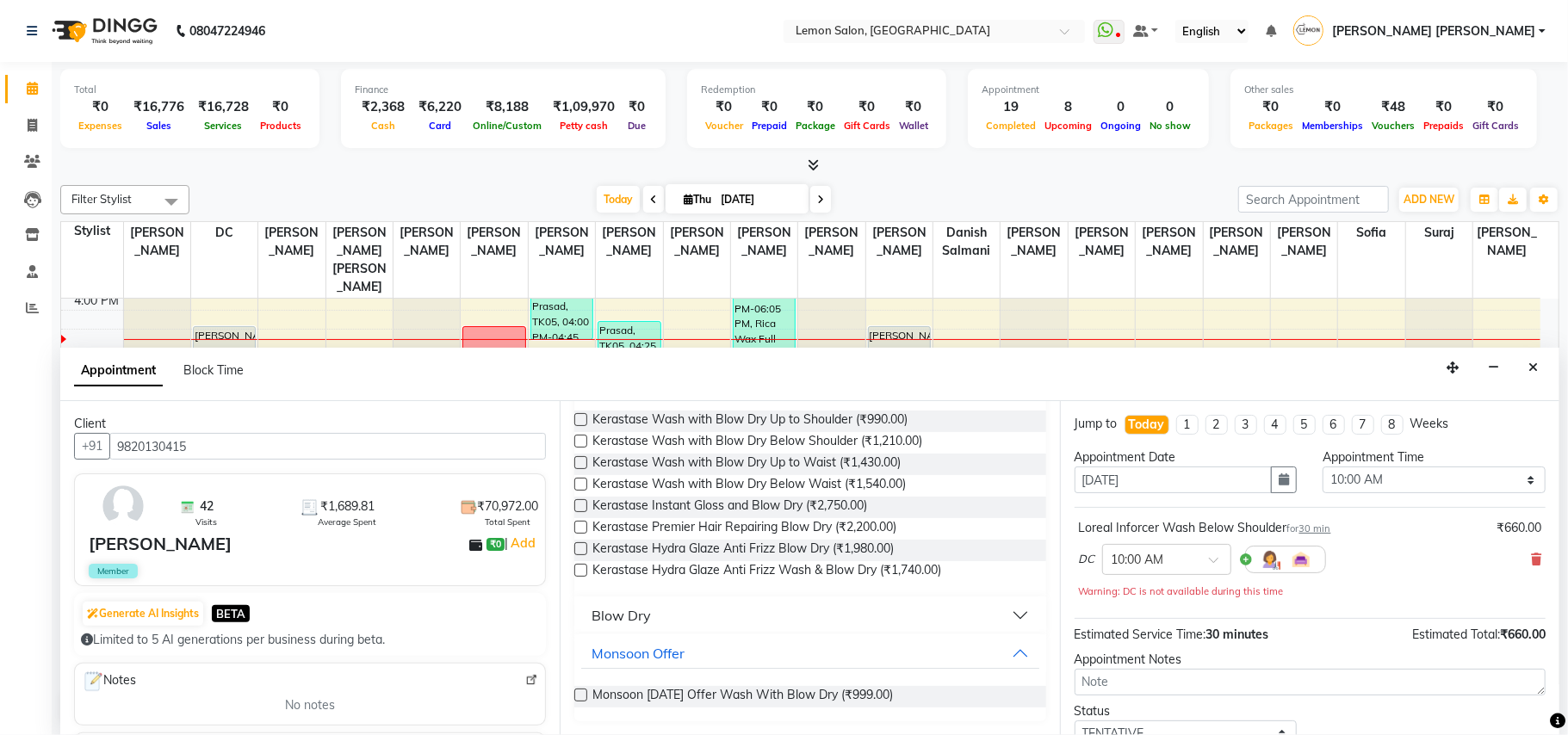
type input "blow"
click at [645, 622] on div "Blow Dry" at bounding box center [621, 616] width 60 height 21
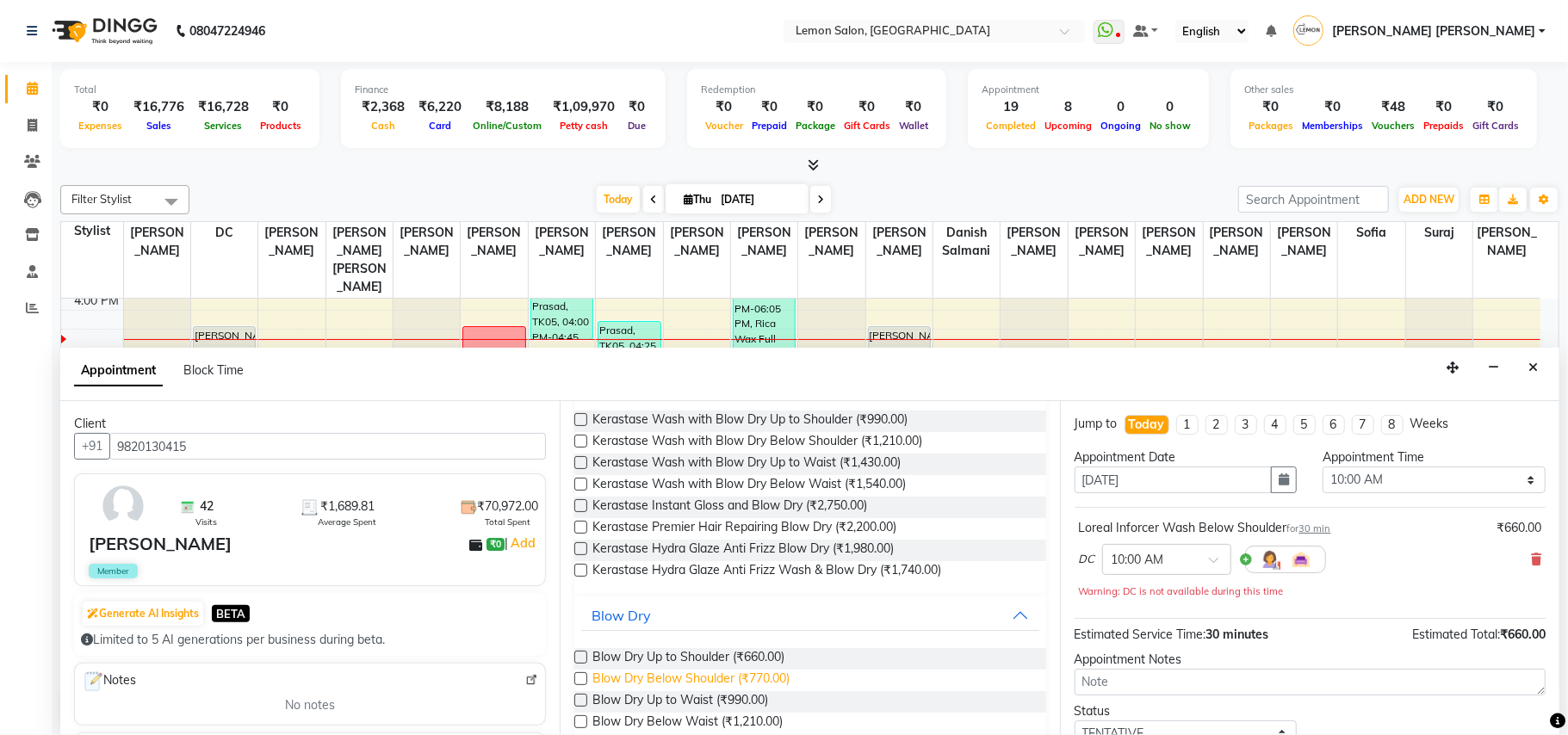
click at [720, 684] on span "Blow Dry Below Shoulder (₹770.00)" at bounding box center [691, 681] width 197 height 22
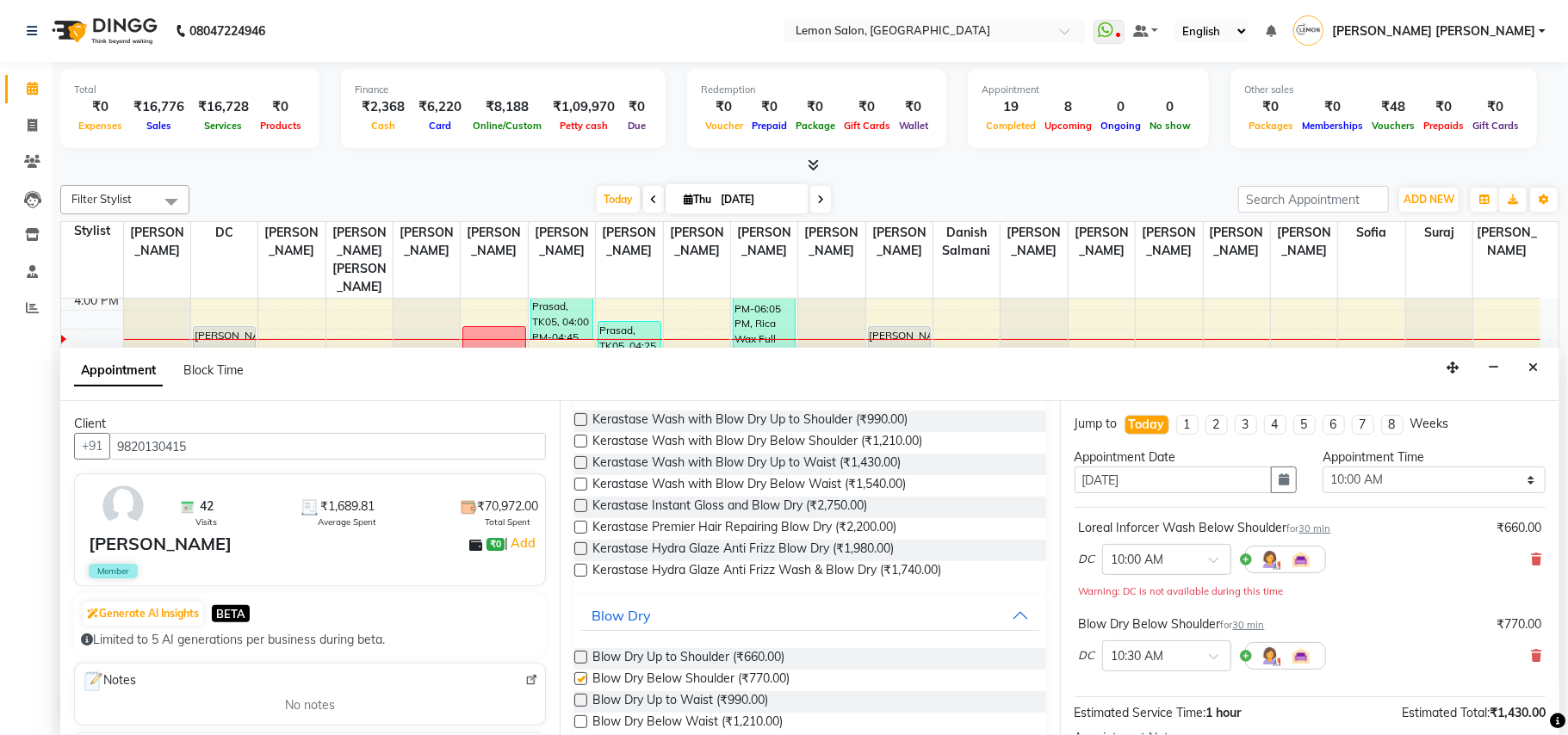
checkbox input "false"
click at [1391, 487] on select "Select 10:00 AM 10:15 AM 10:30 AM 10:45 AM 11:00 AM 11:15 AM 11:30 AM 11:45 AM …" at bounding box center [1433, 479] width 223 height 27
select select "705"
click at [1322, 468] on select "Select 10:00 AM 10:15 AM 10:30 AM 10:45 AM 11:00 AM 11:15 AM 11:30 AM 11:45 AM …" at bounding box center [1433, 479] width 223 height 27
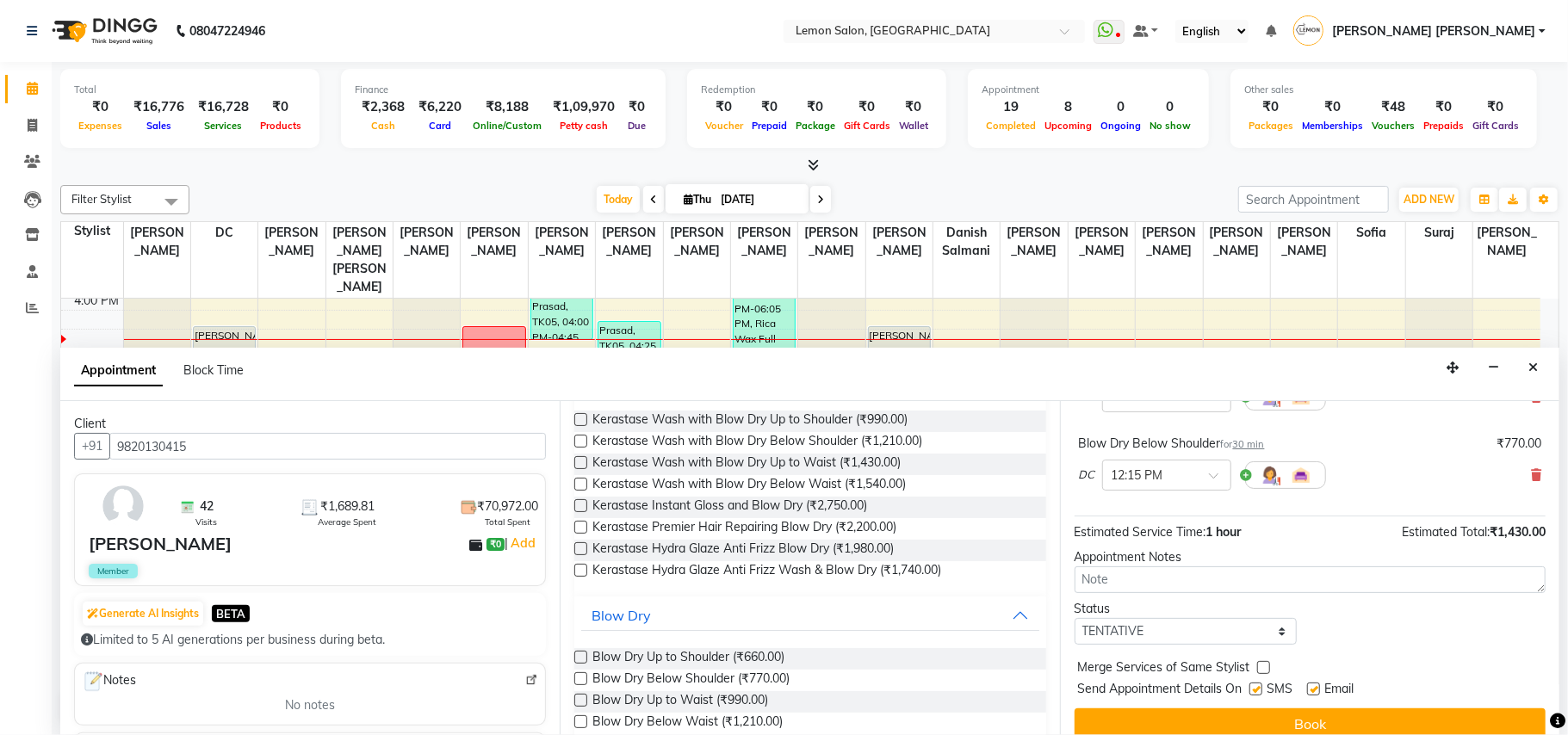
scroll to position [183, 0]
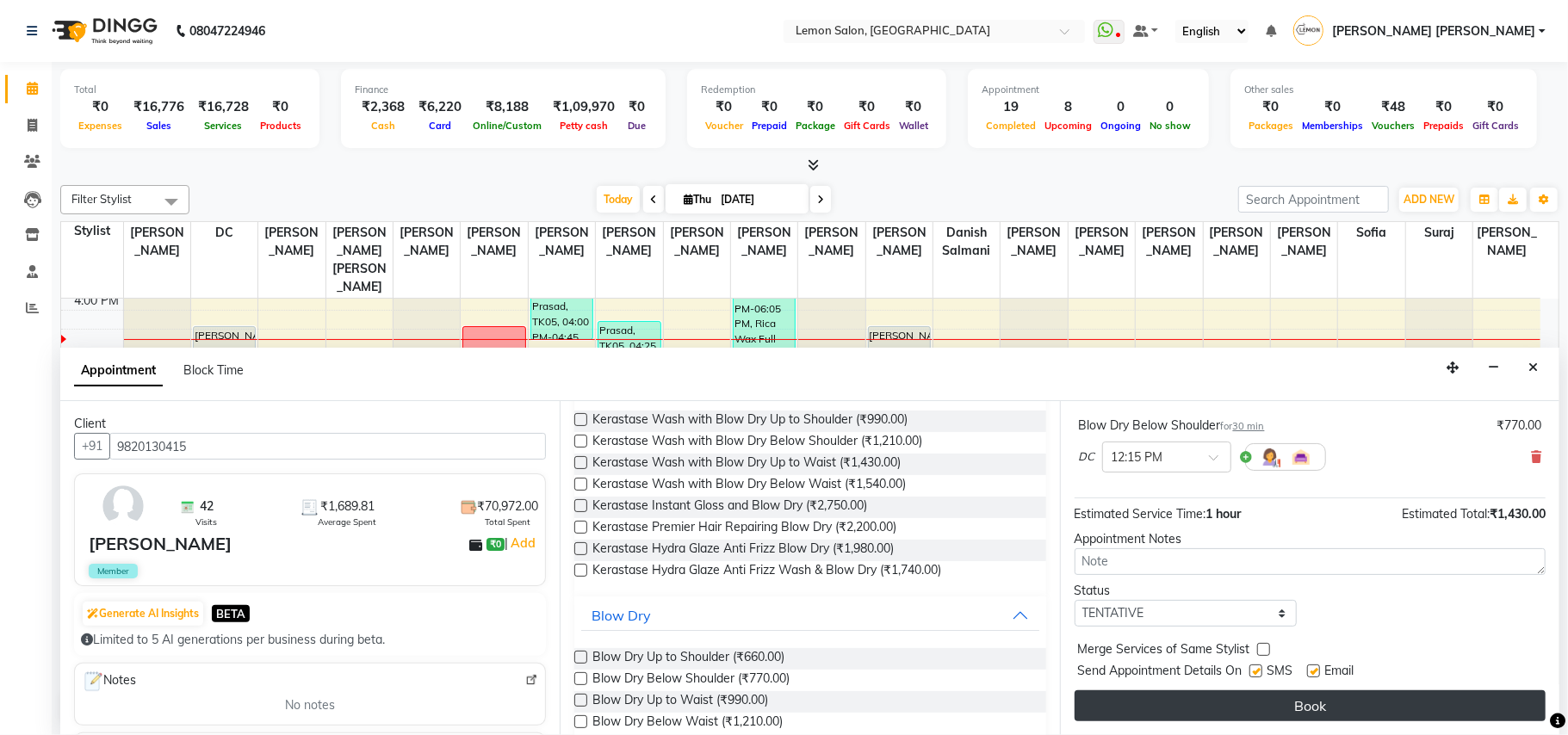
click at [1391, 700] on button "Book" at bounding box center [1309, 706] width 471 height 31
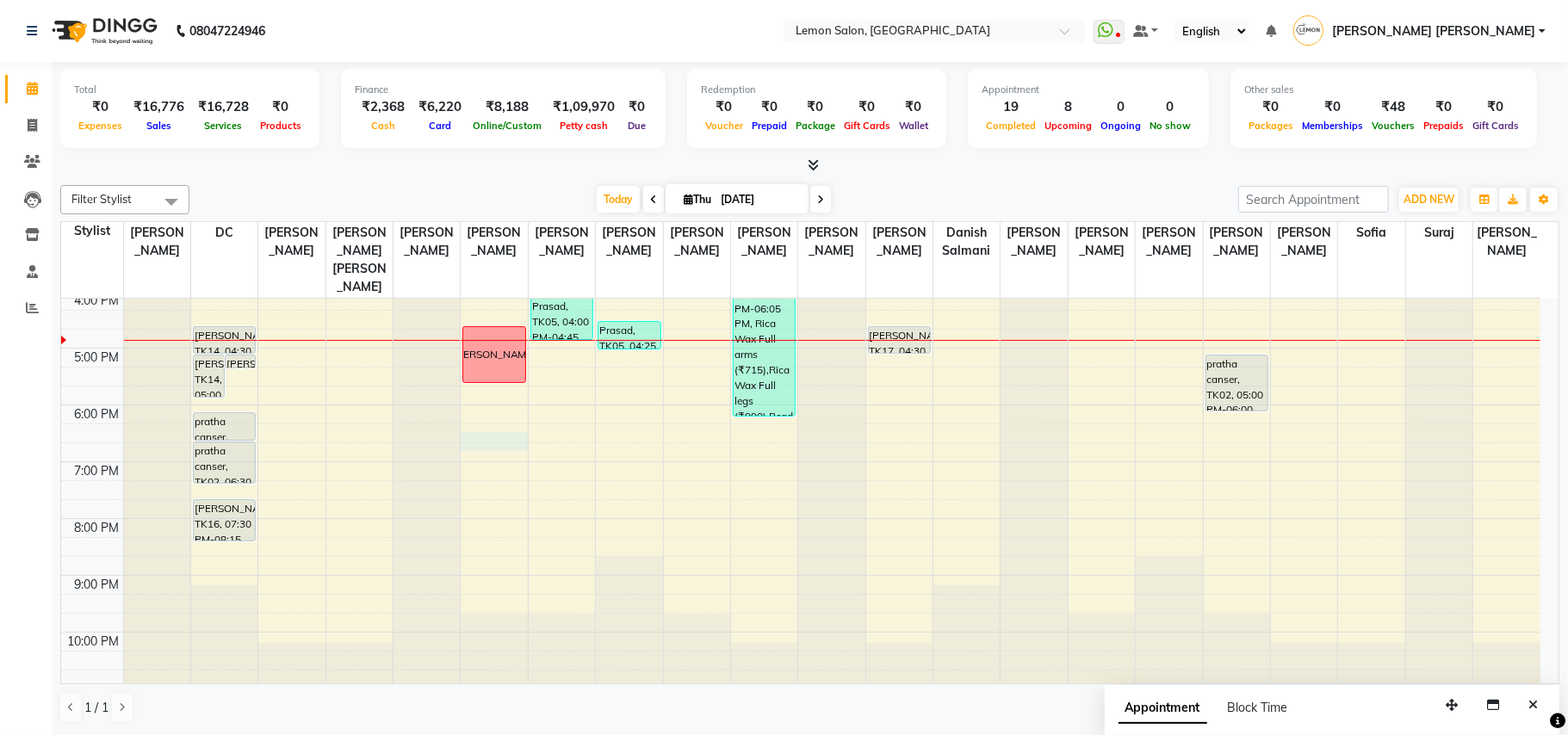
click at [496, 425] on div "9:00 AM 10:00 AM 11:00 AM 12:00 PM 1:00 PM 2:00 PM 3:00 PM 4:00 PM 5:00 PM 6:00…" at bounding box center [800, 291] width 1479 height 795
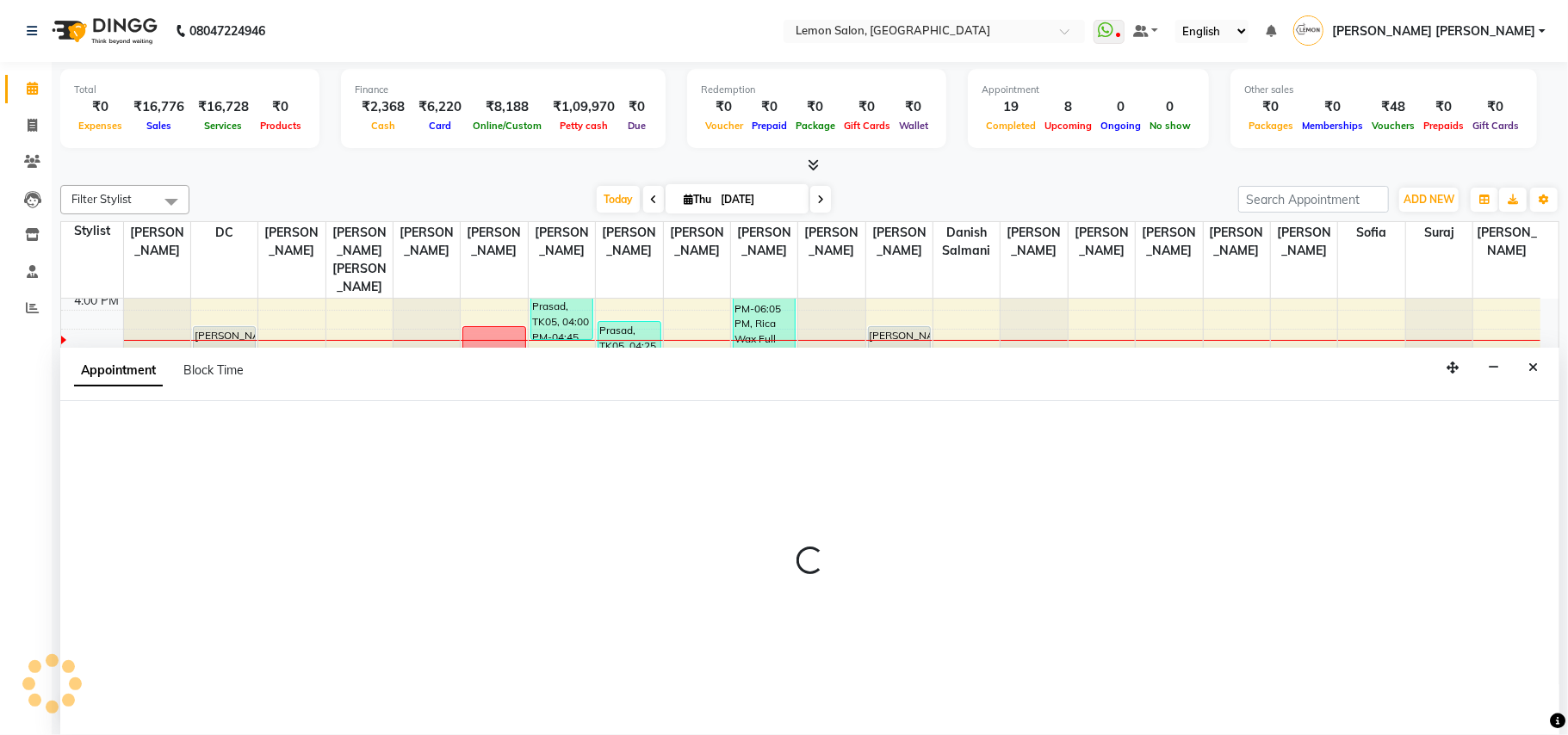
select select "7468"
select select "tentative"
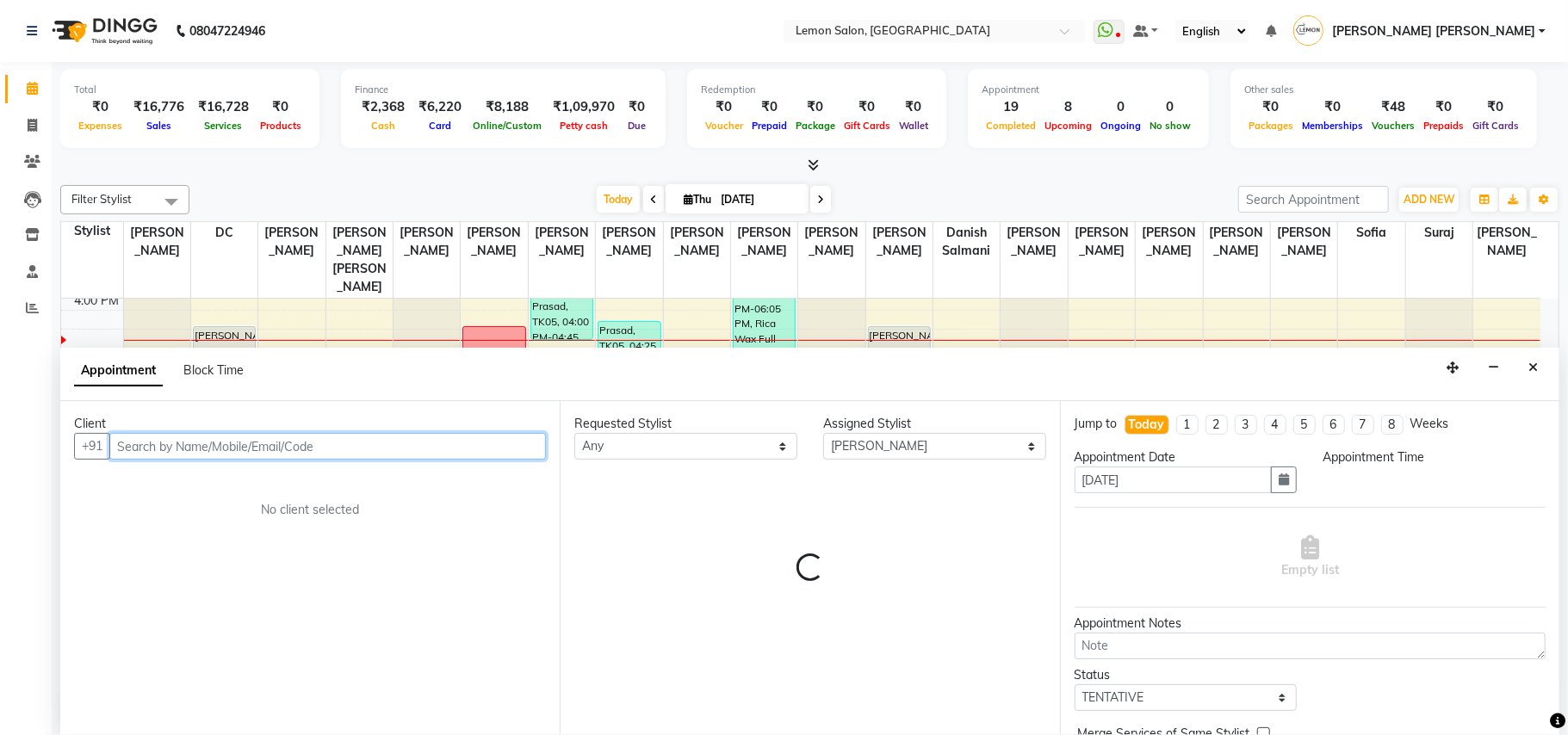
select select "1095"
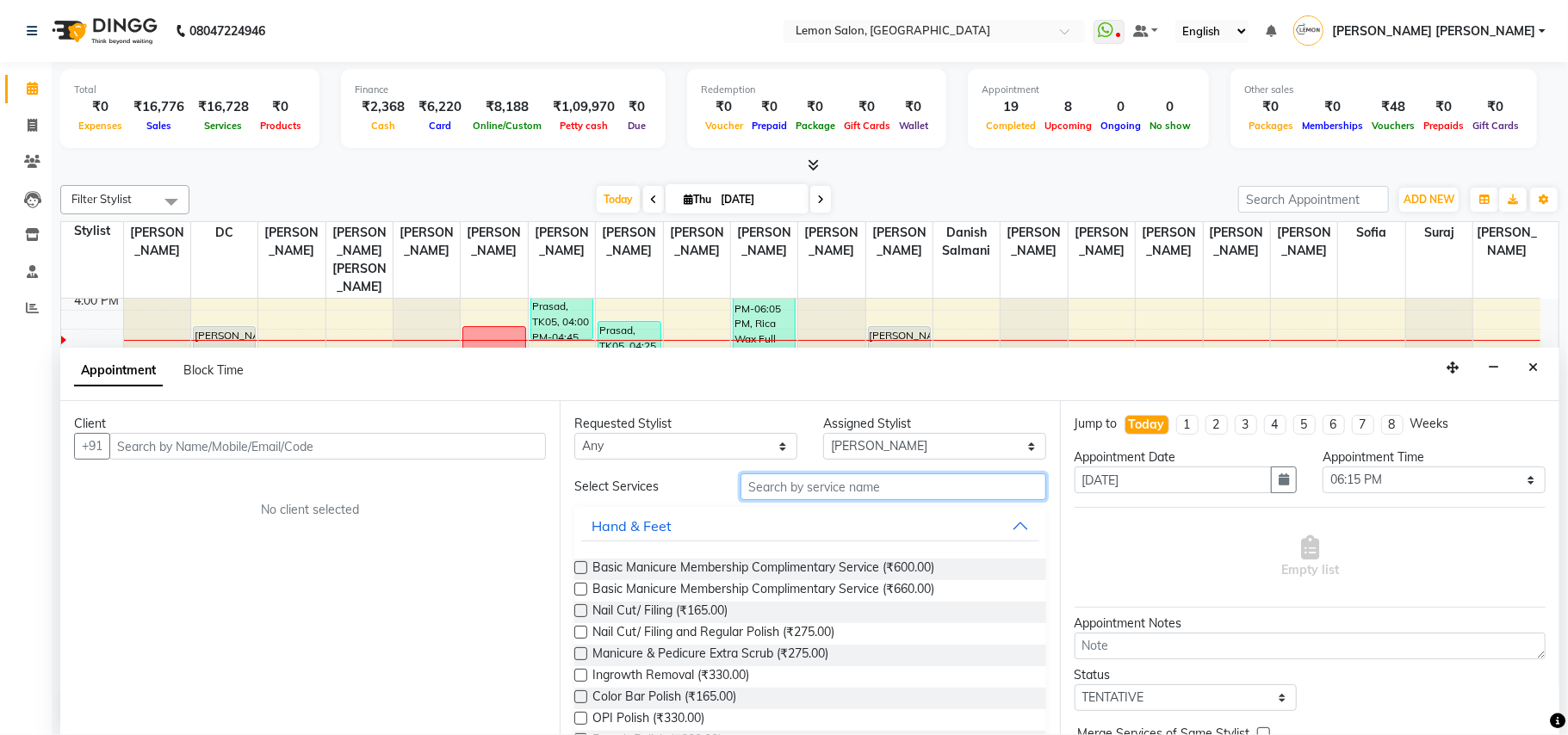
click at [882, 480] on input "text" at bounding box center [893, 486] width 306 height 27
click at [850, 496] on input "text" at bounding box center [893, 486] width 306 height 27
click at [828, 490] on input "text" at bounding box center [893, 486] width 306 height 27
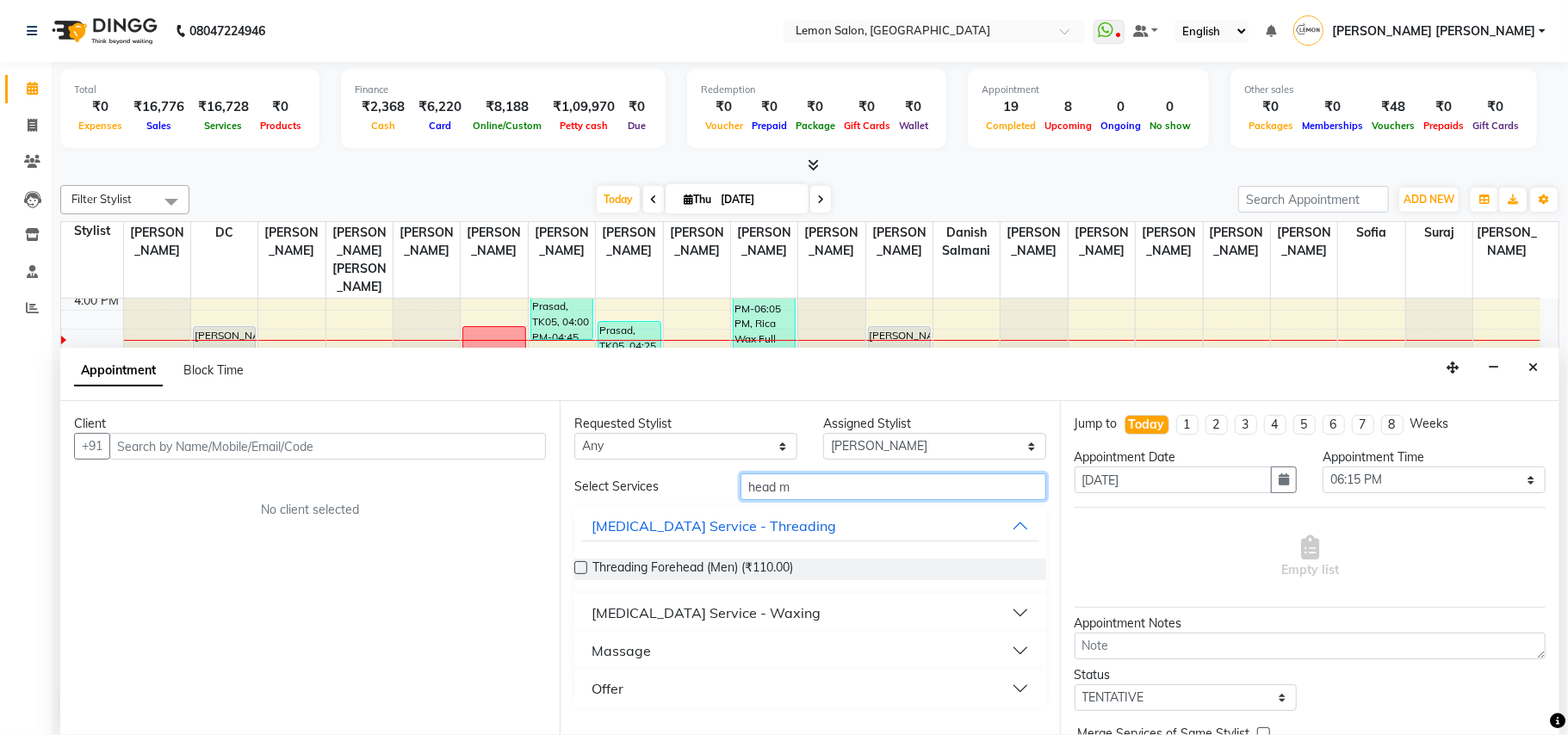
type input "head m"
click at [1403, 477] on select "Select 10:00 AM 10:15 AM 10:30 AM 10:45 AM 11:00 AM 11:15 AM 11:30 AM 11:45 AM …" at bounding box center [1433, 479] width 223 height 27
select select "1110"
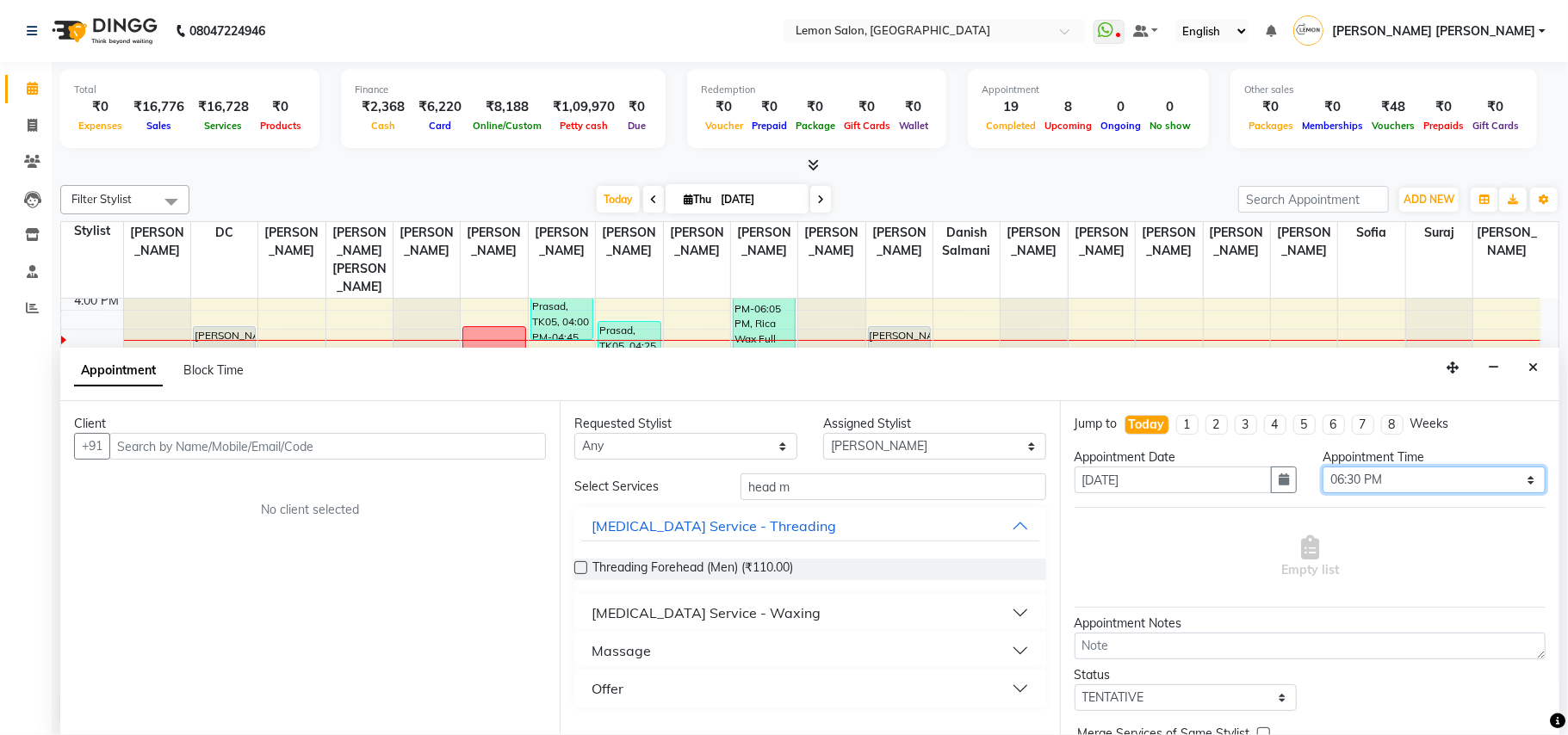
click at [1322, 468] on select "Select 10:00 AM 10:15 AM 10:30 AM 10:45 AM 11:00 AM 11:15 AM 11:30 AM 11:45 AM …" at bounding box center [1433, 479] width 223 height 27
click at [911, 489] on input "head m" at bounding box center [893, 486] width 306 height 27
click at [635, 649] on div "Massage" at bounding box center [621, 651] width 60 height 21
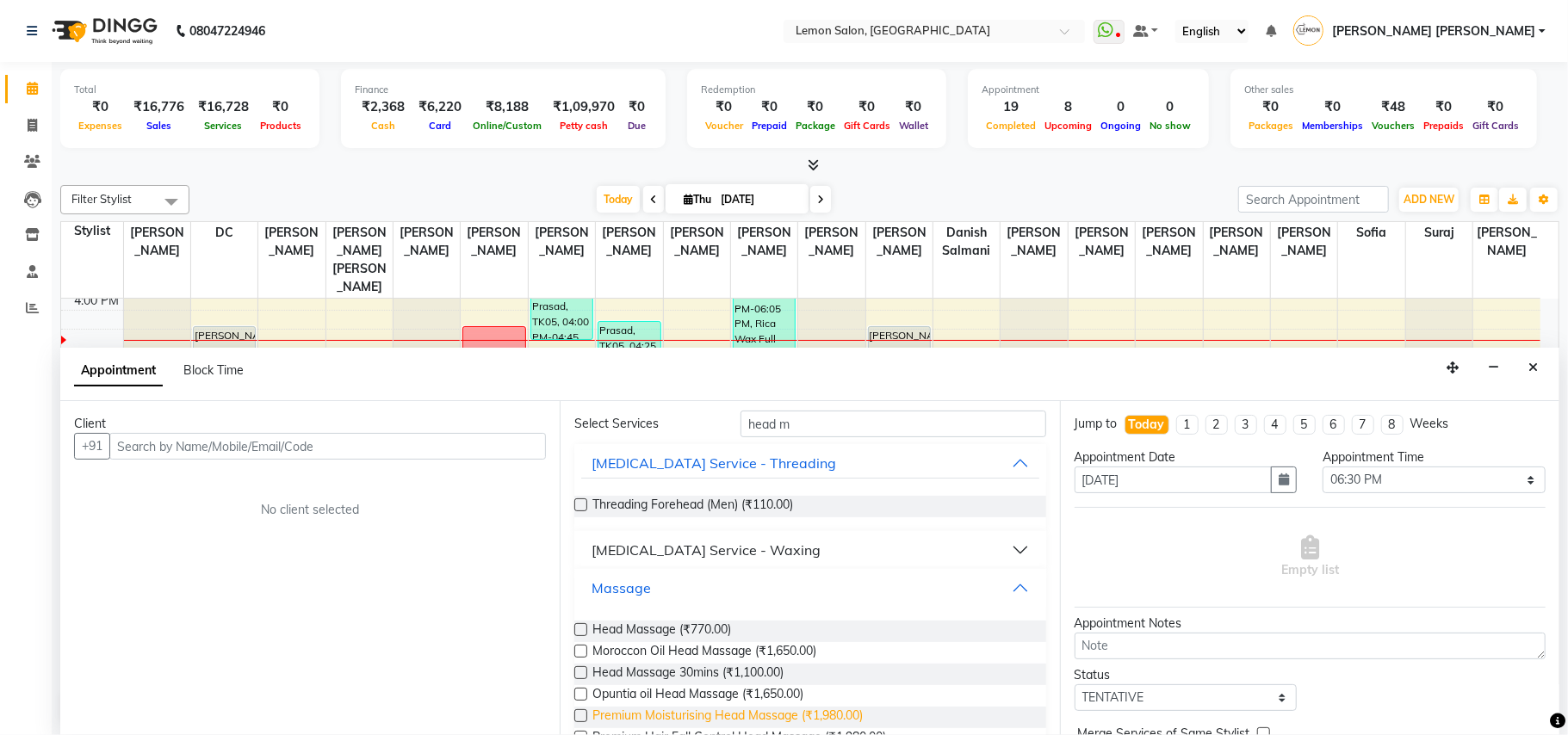
scroll to position [115, 0]
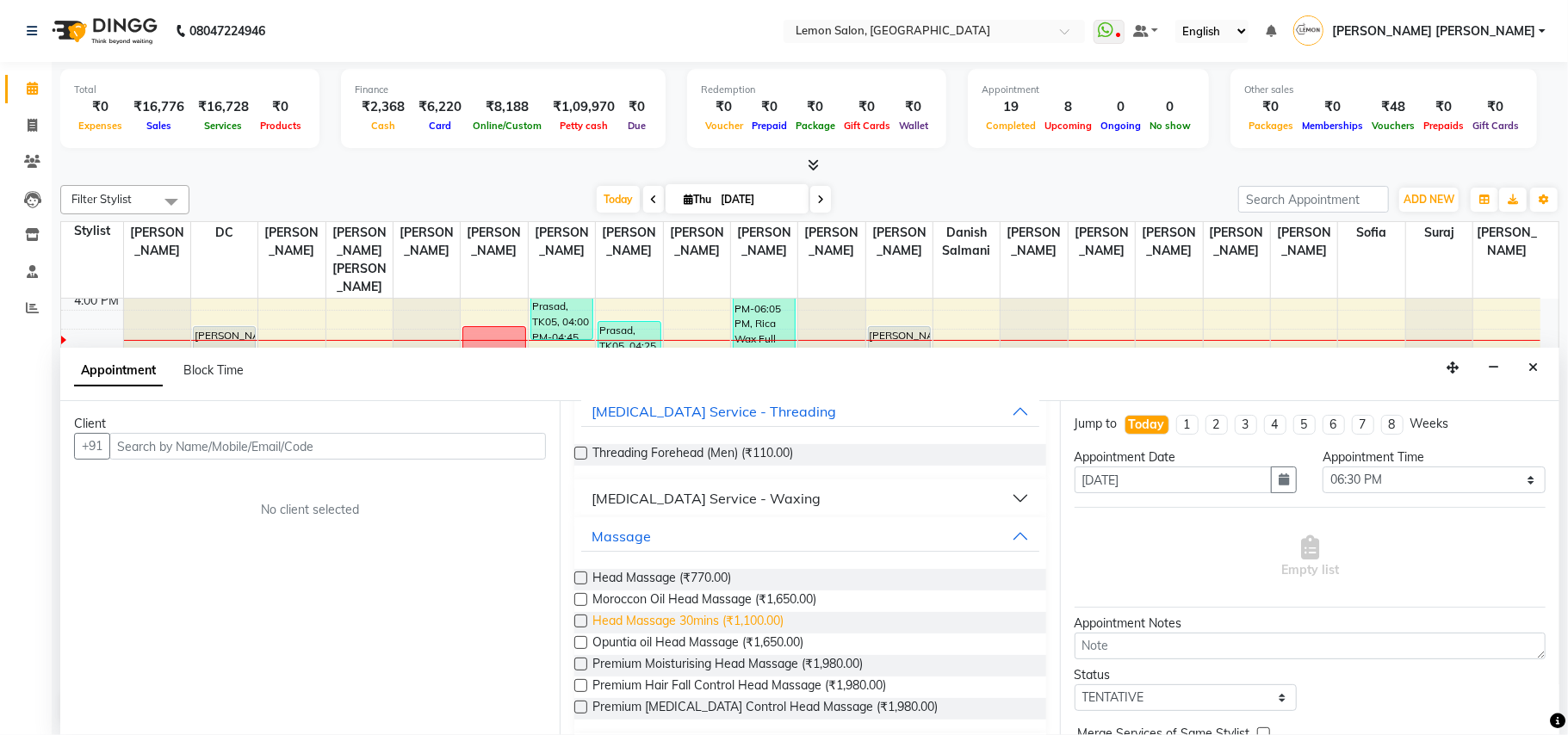
click at [714, 620] on span "Head Massage 30mins (₹1,100.00)" at bounding box center [687, 623] width 191 height 22
checkbox input "false"
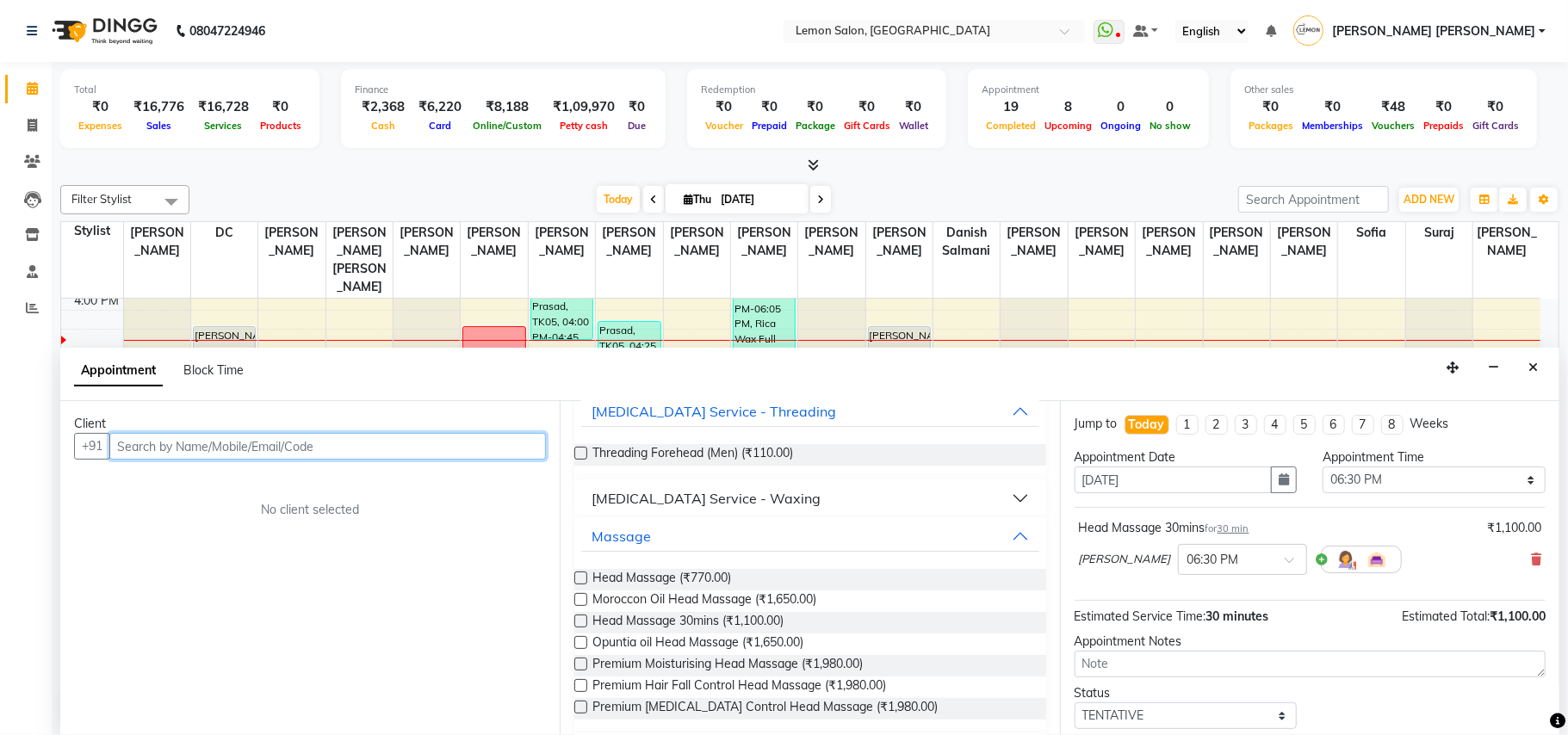
click at [407, 453] on input "text" at bounding box center [328, 447] width 437 height 27
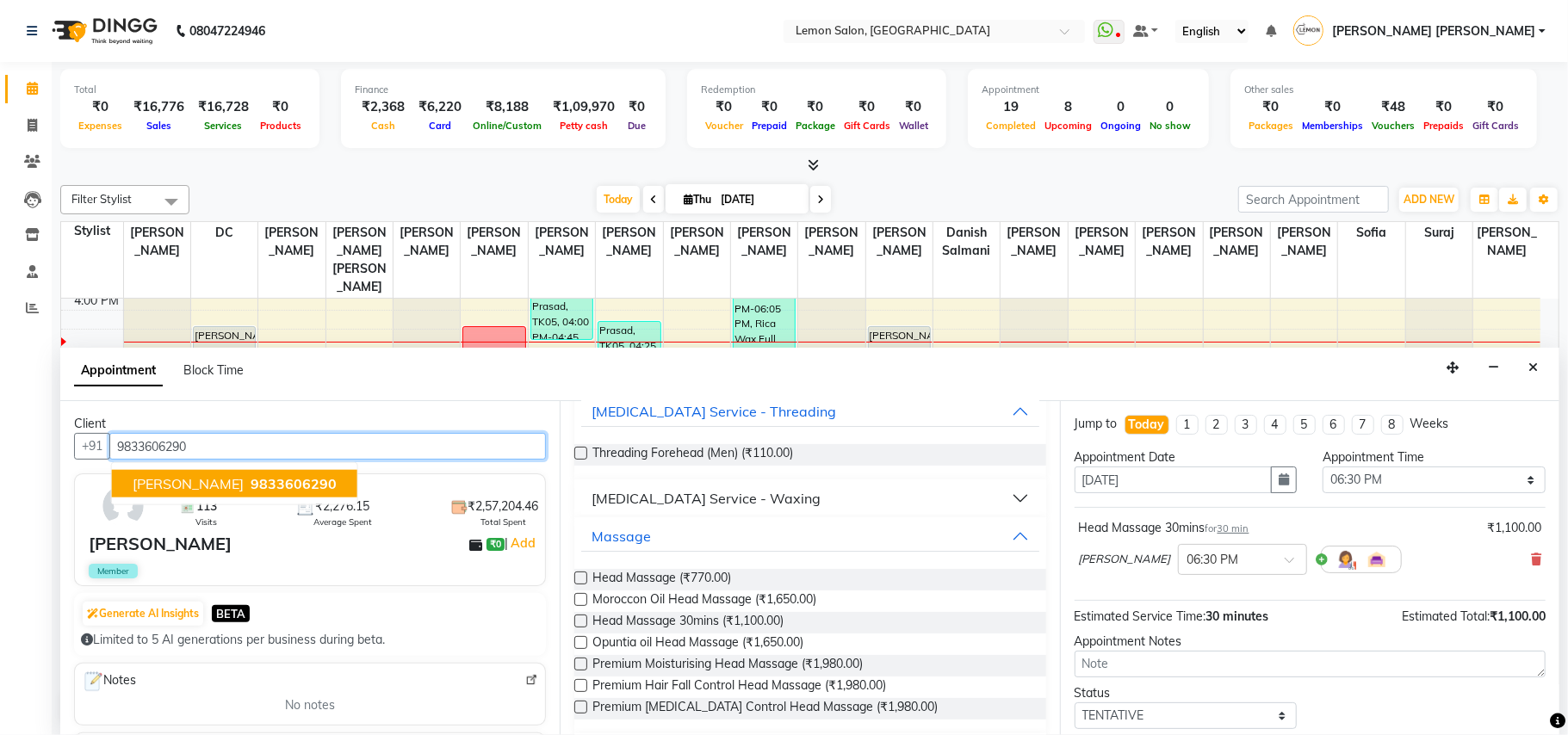
click at [304, 490] on span "9833606290" at bounding box center [294, 484] width 86 height 17
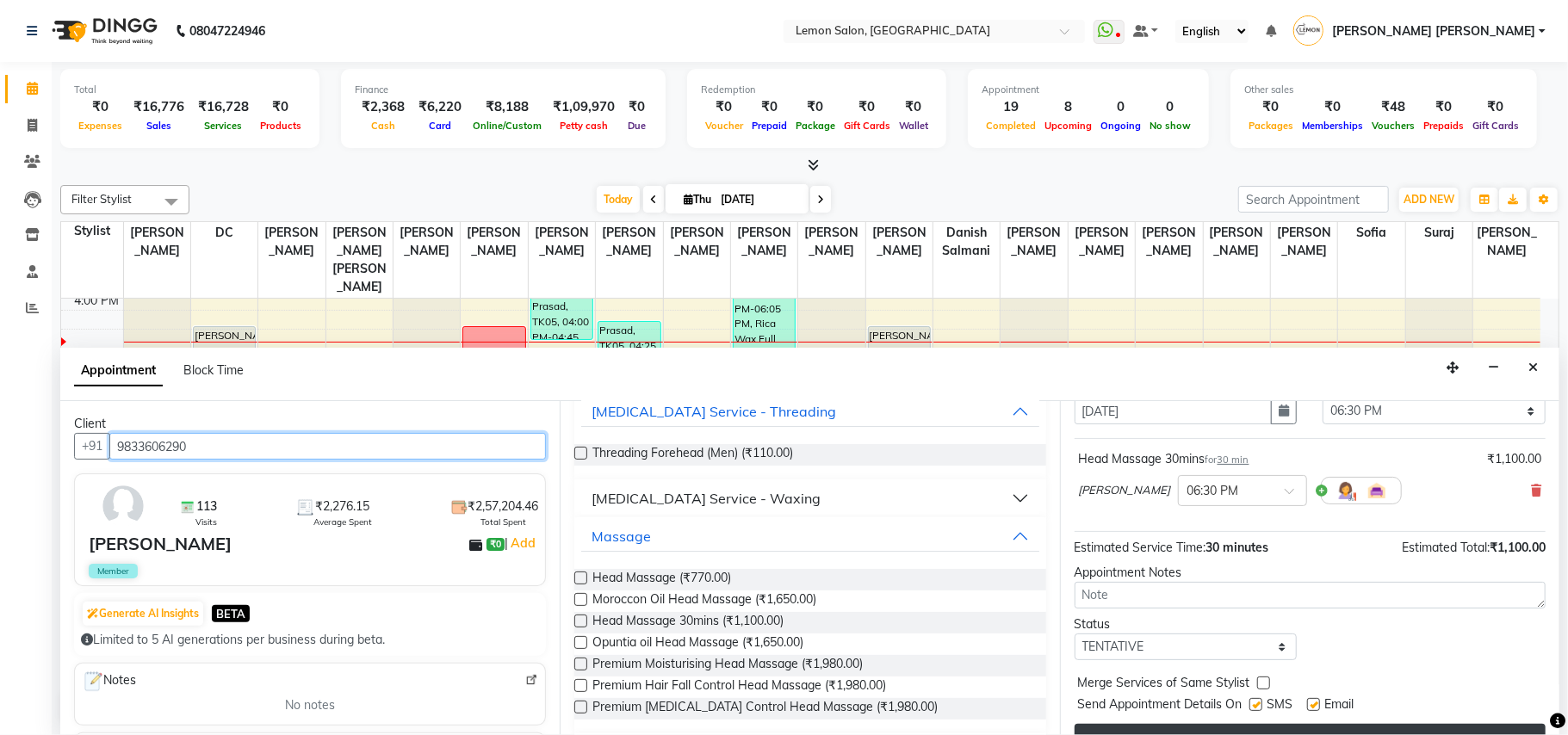
scroll to position [105, 0]
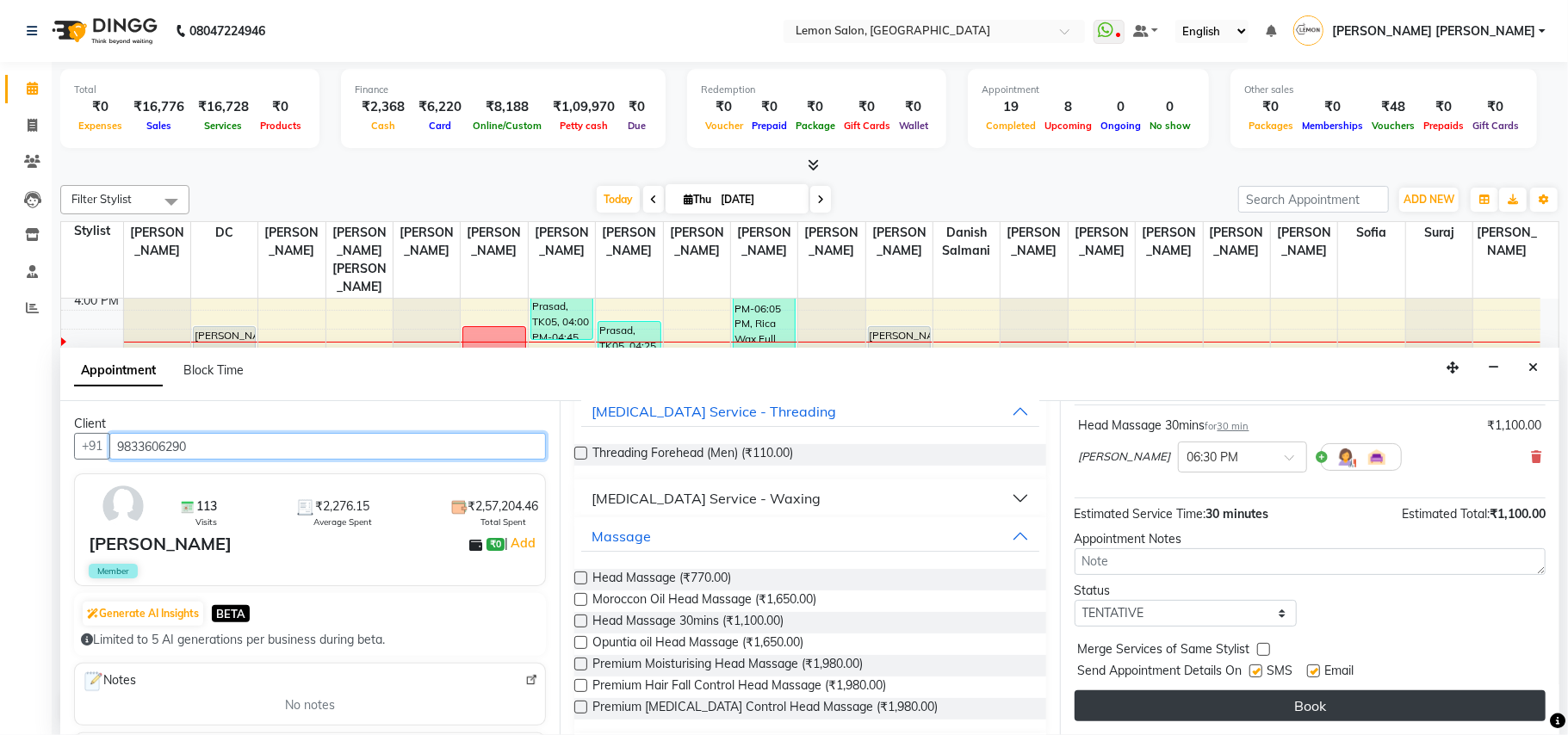
type input "9833606290"
click at [1362, 714] on button "Book" at bounding box center [1309, 706] width 471 height 31
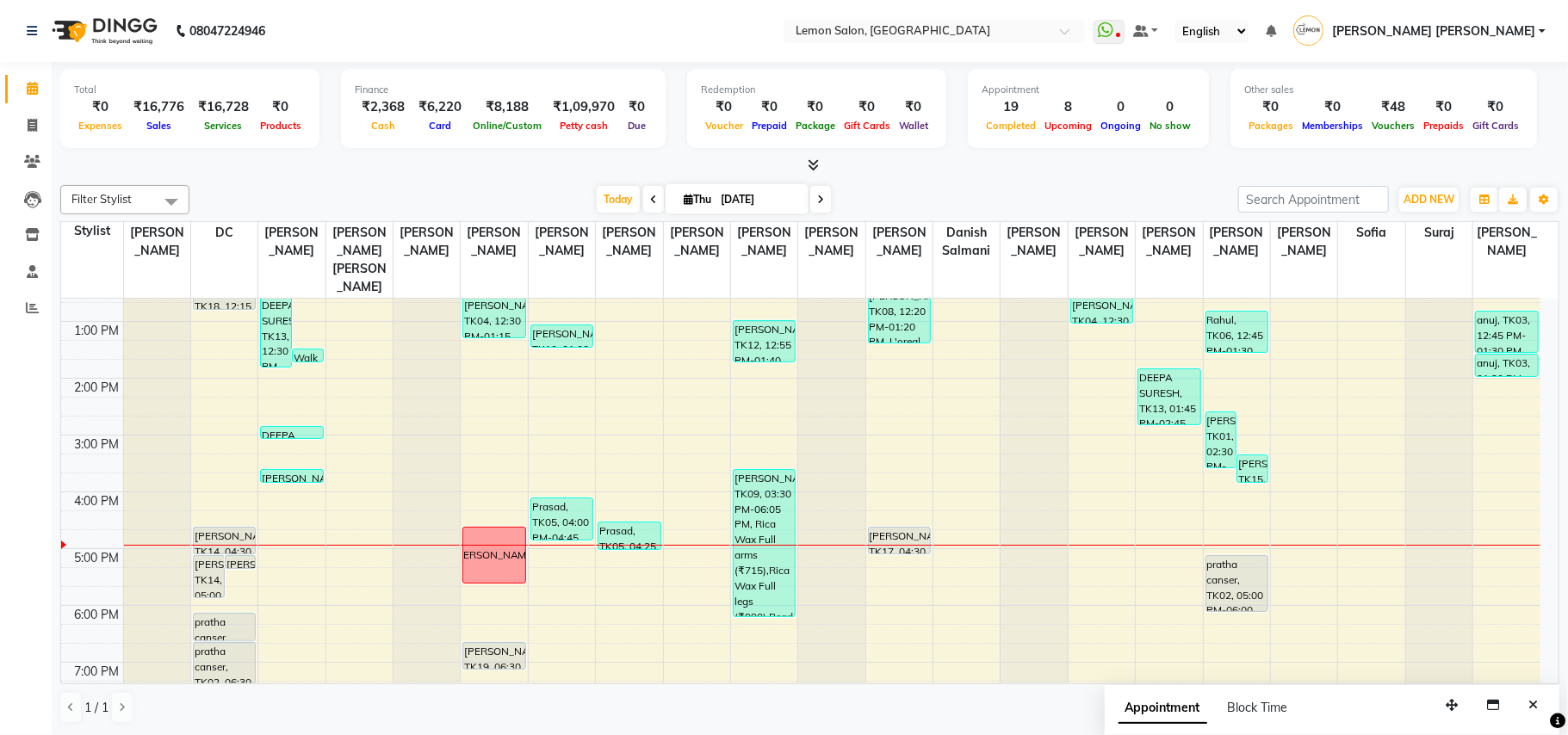
scroll to position [0, 0]
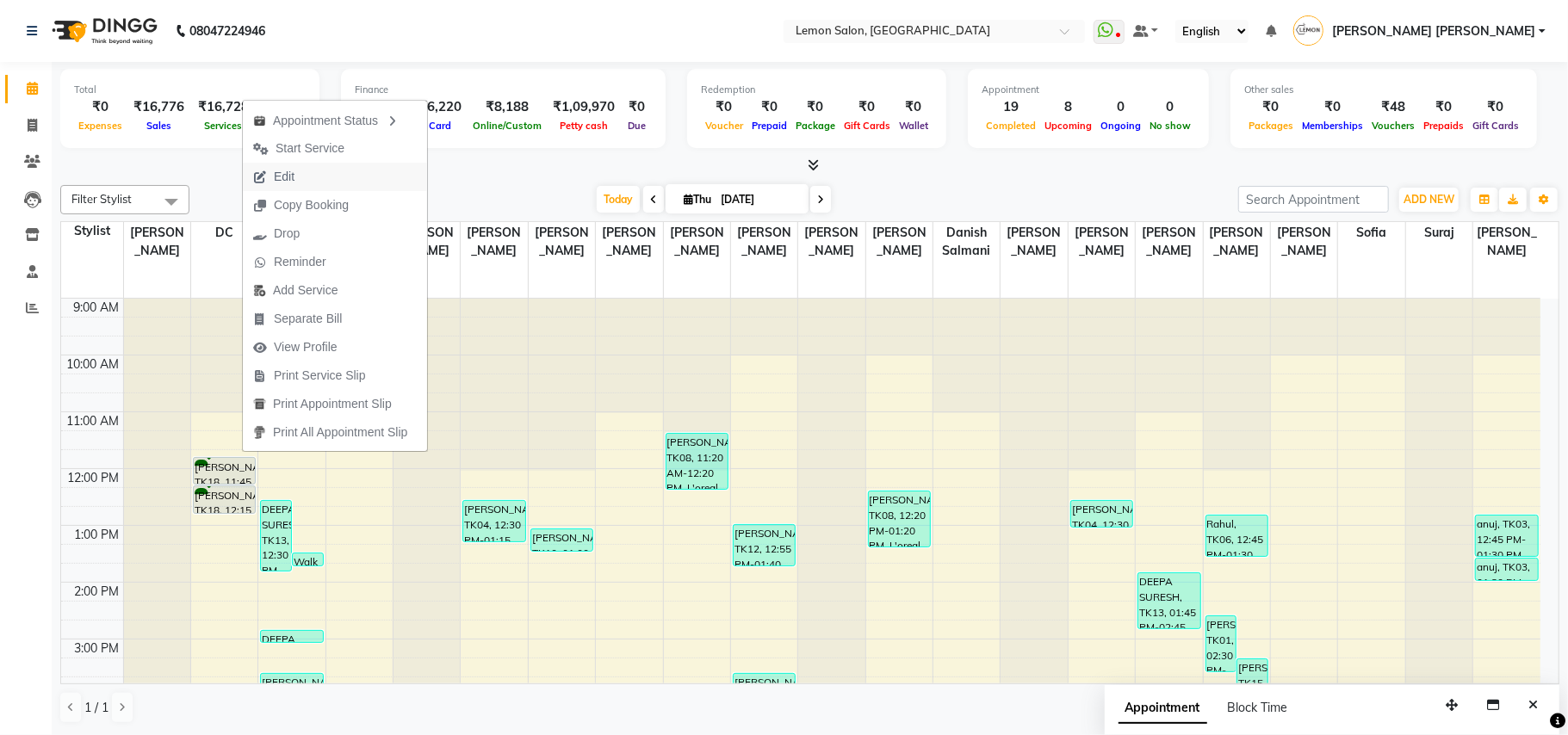
click at [270, 175] on span "Edit" at bounding box center [274, 176] width 62 height 29
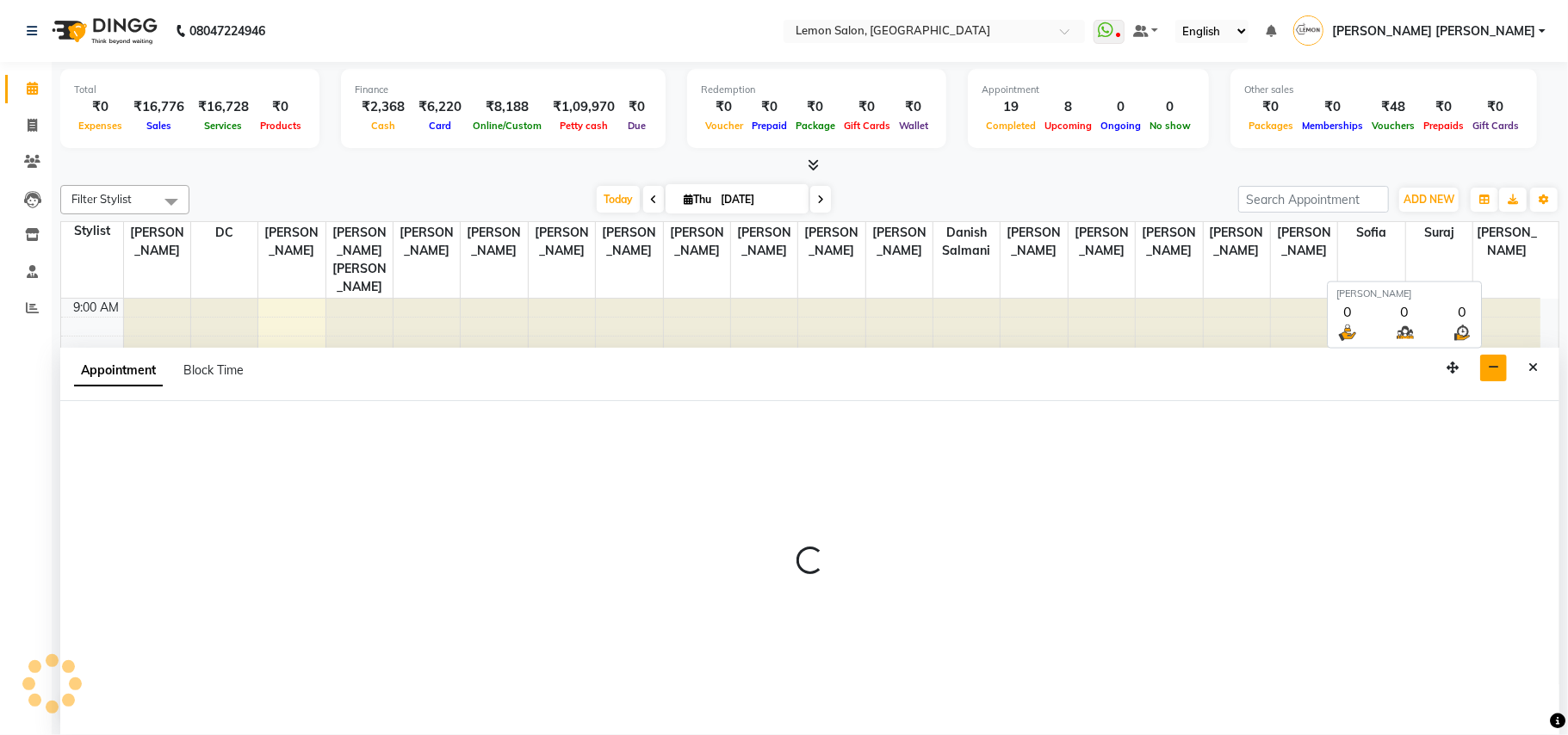
select select "tentative"
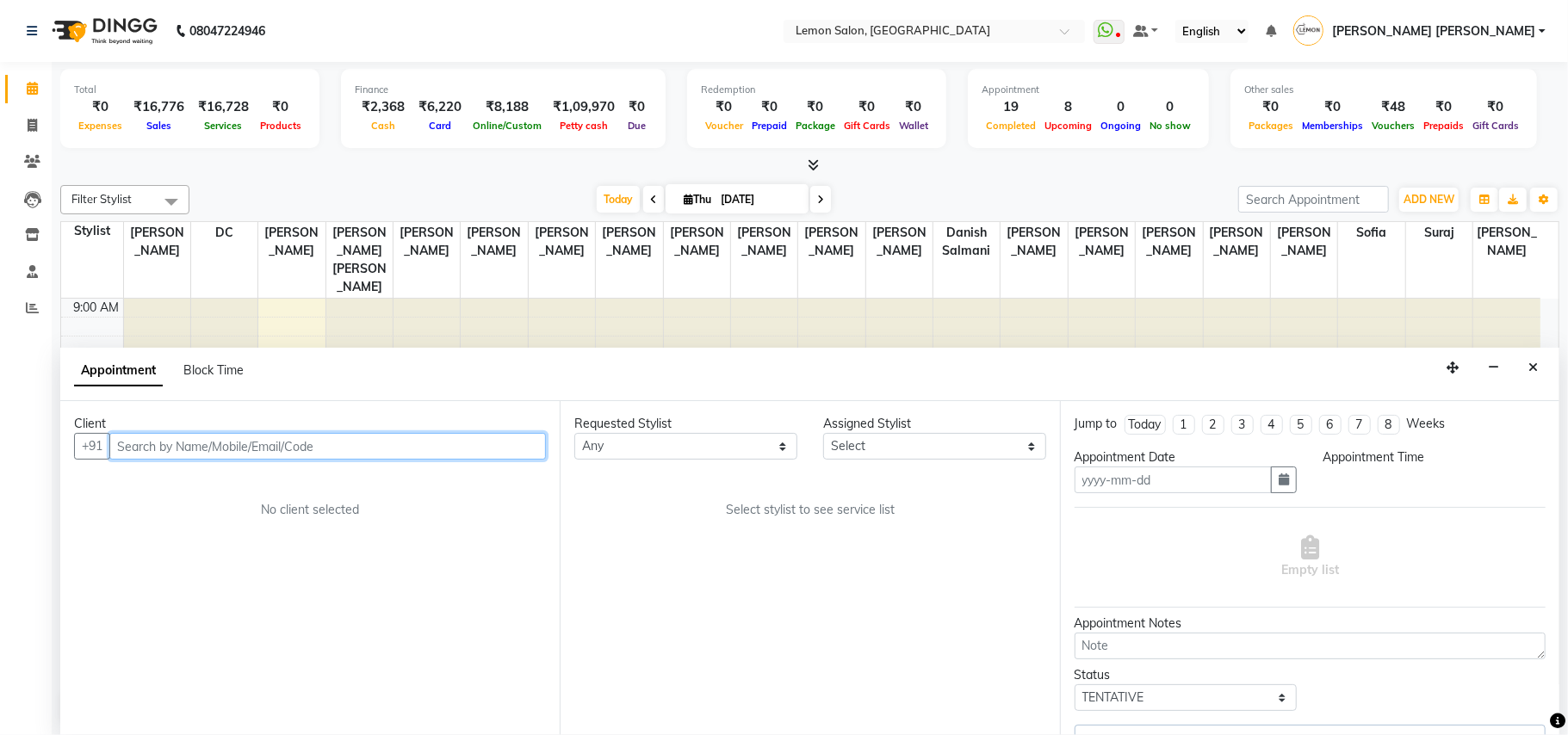
type input "[DATE]"
select select "7889"
select select "705"
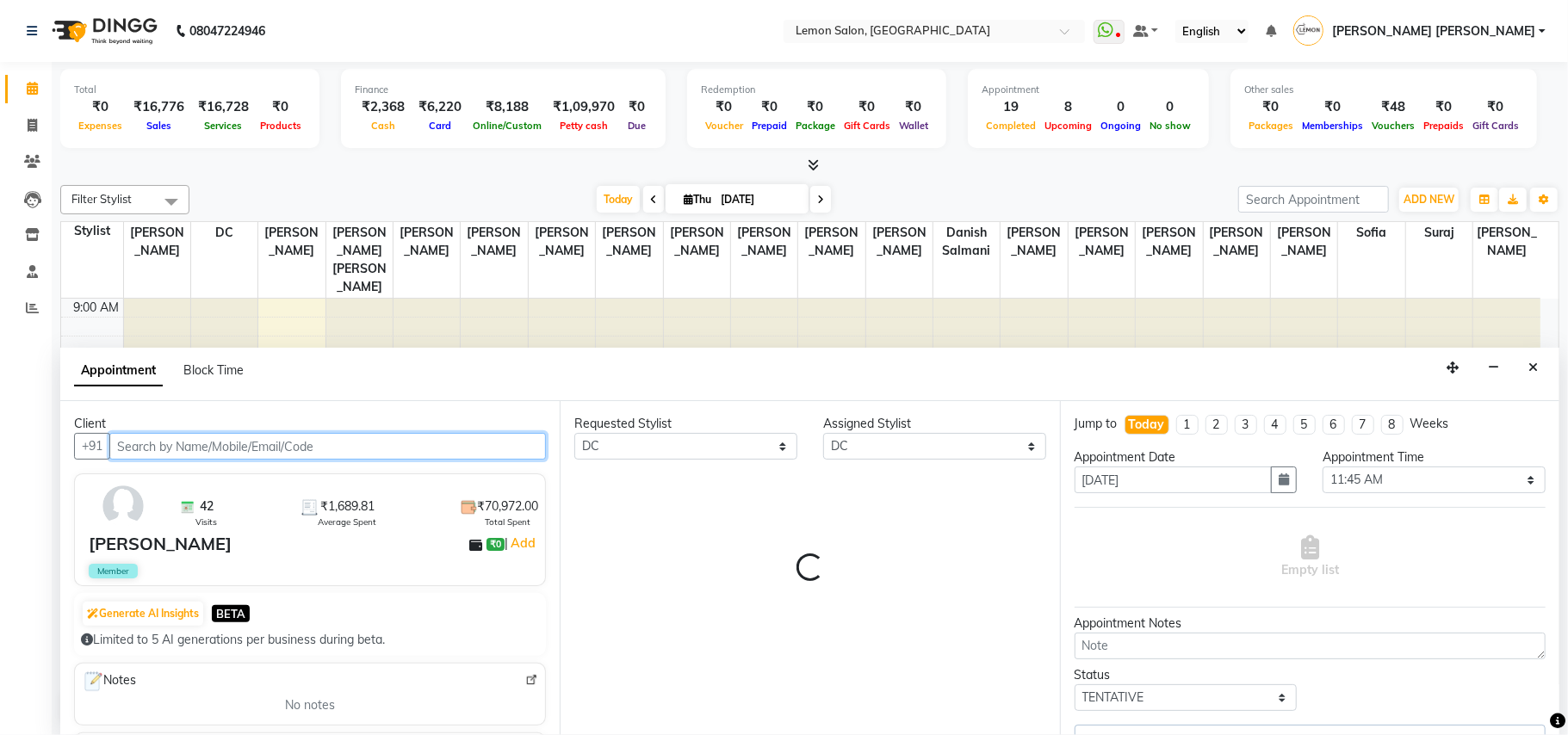
scroll to position [405, 0]
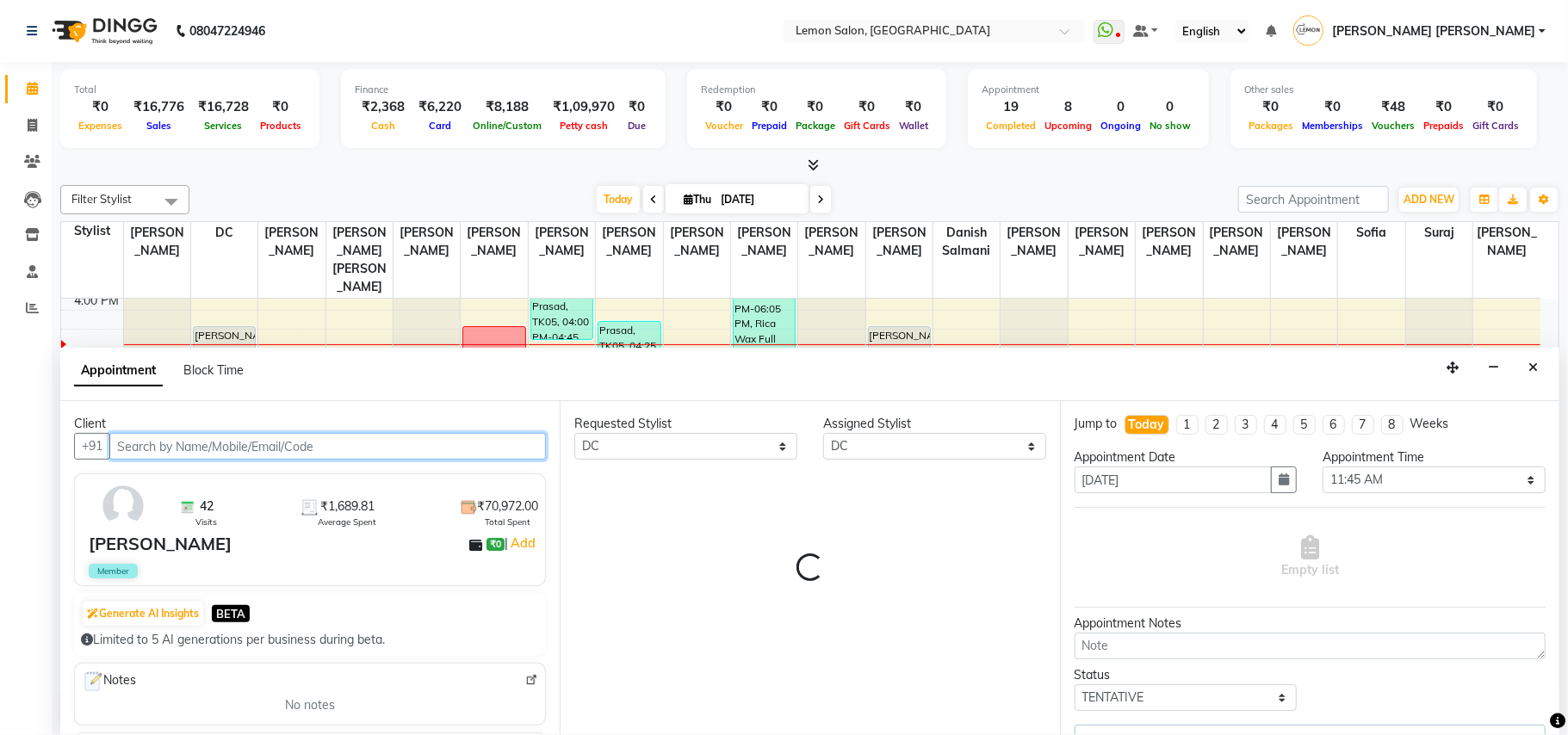
select select "281"
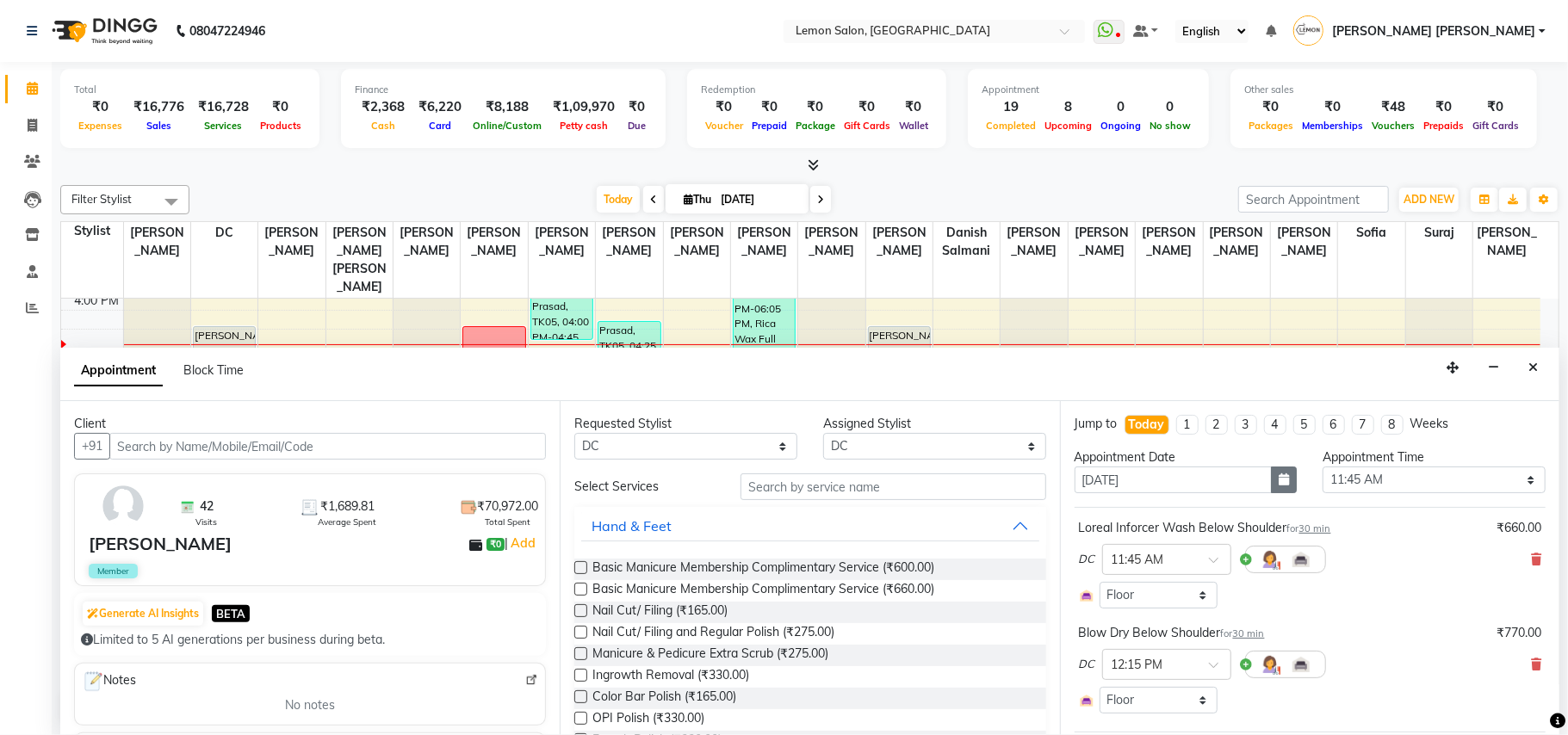
click at [1285, 479] on button "button" at bounding box center [1284, 479] width 26 height 27
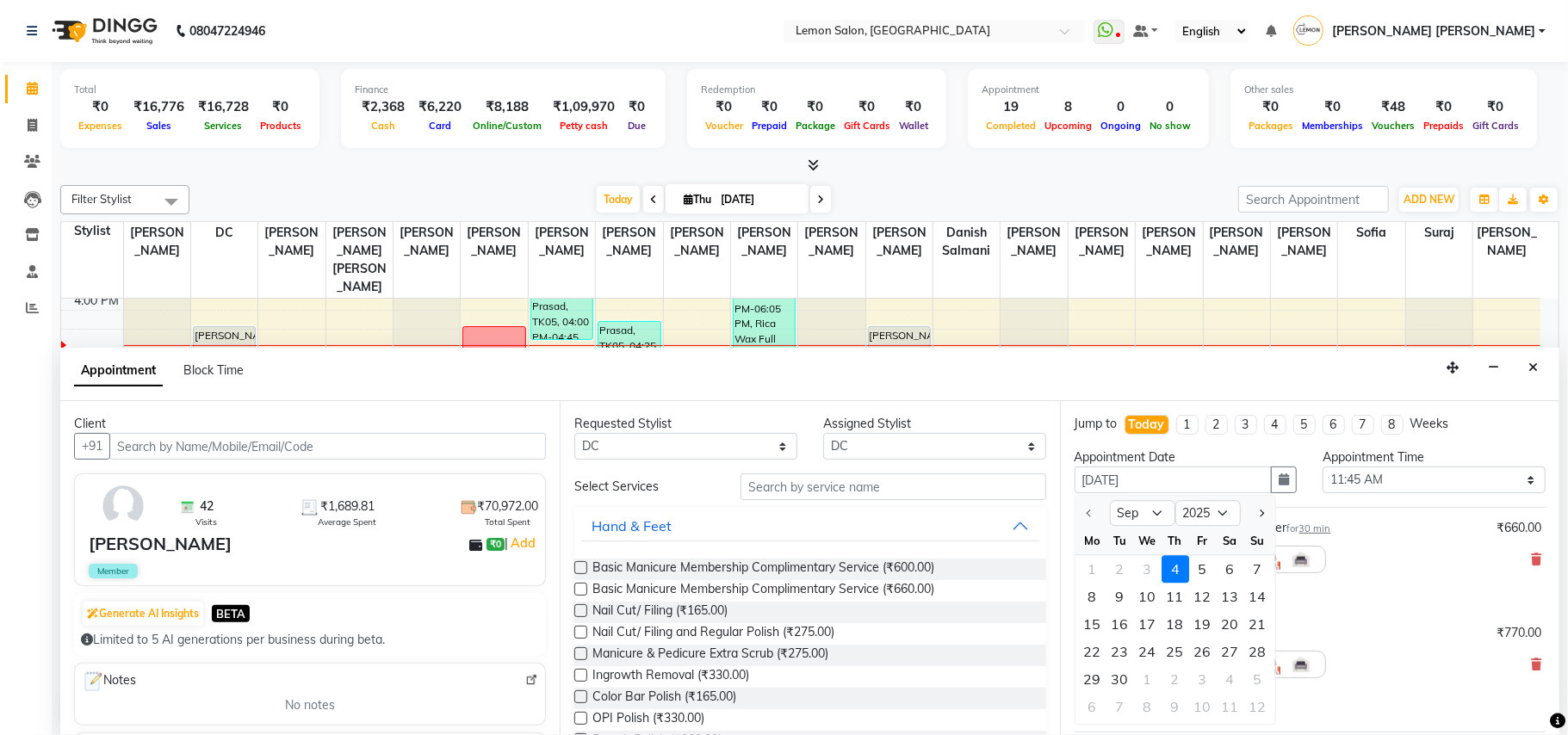
click at [1189, 572] on div "4" at bounding box center [1175, 569] width 28 height 28
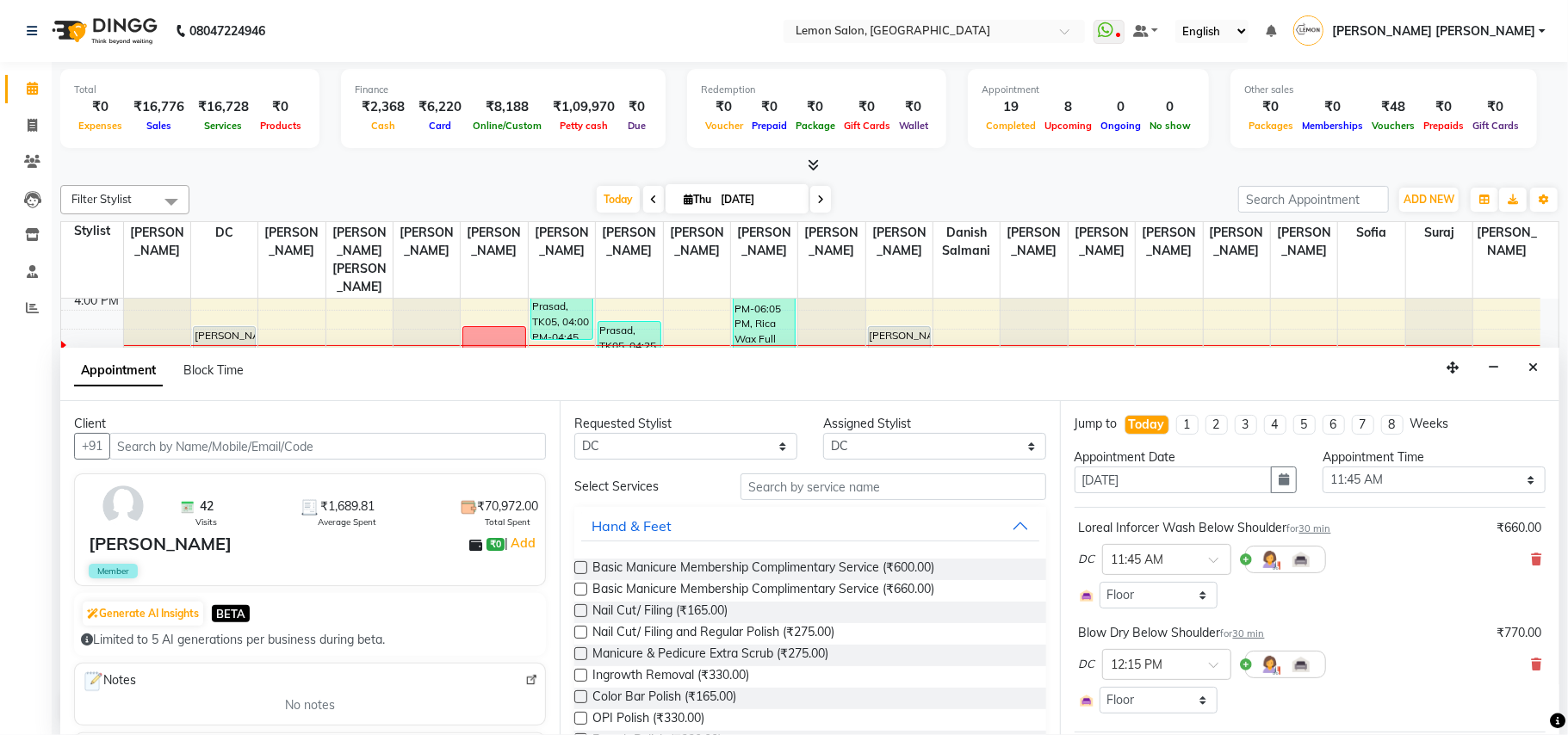
click at [1279, 475] on icon "button" at bounding box center [1284, 479] width 10 height 12
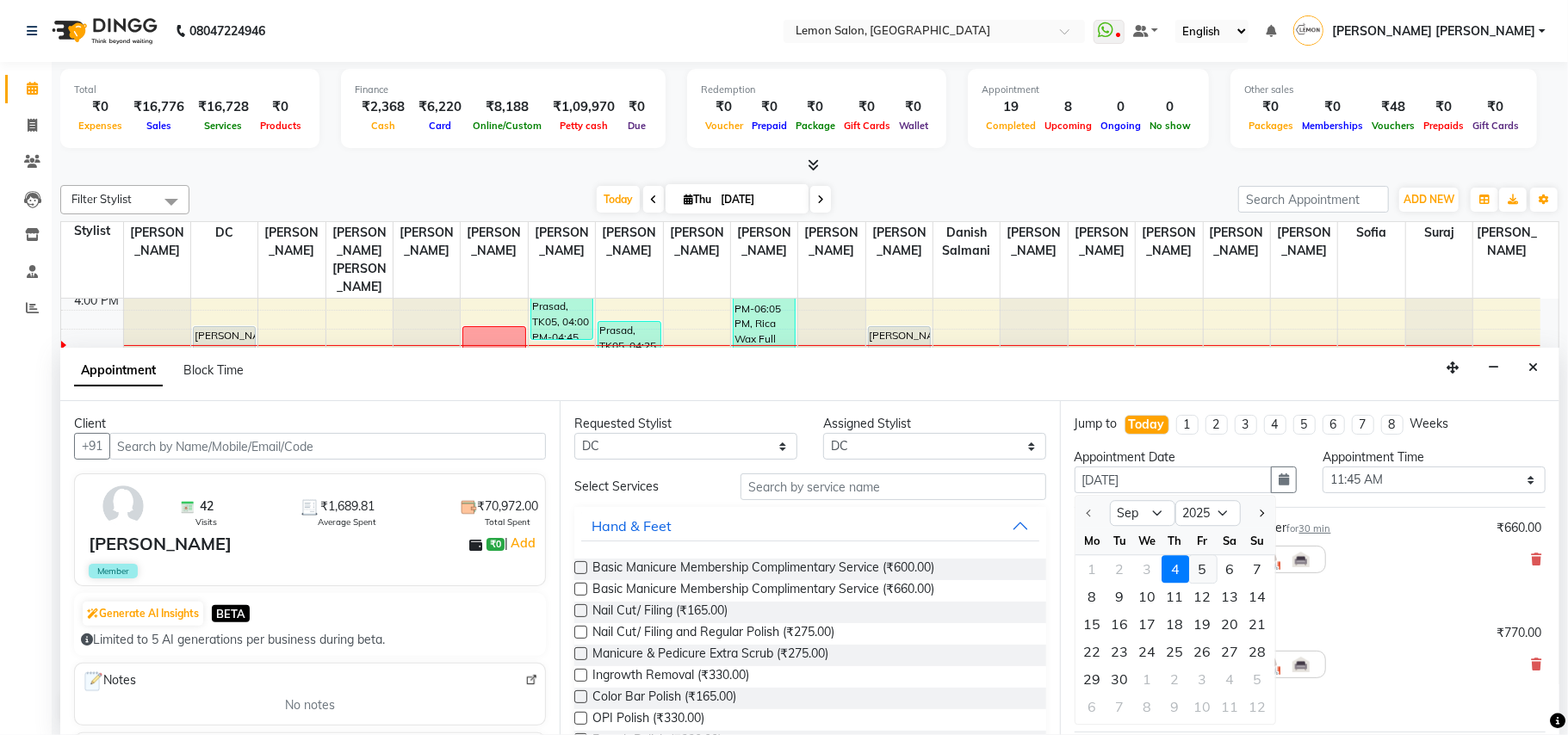
click at [1203, 576] on div "5" at bounding box center [1203, 569] width 28 height 28
type input "05-09-2025"
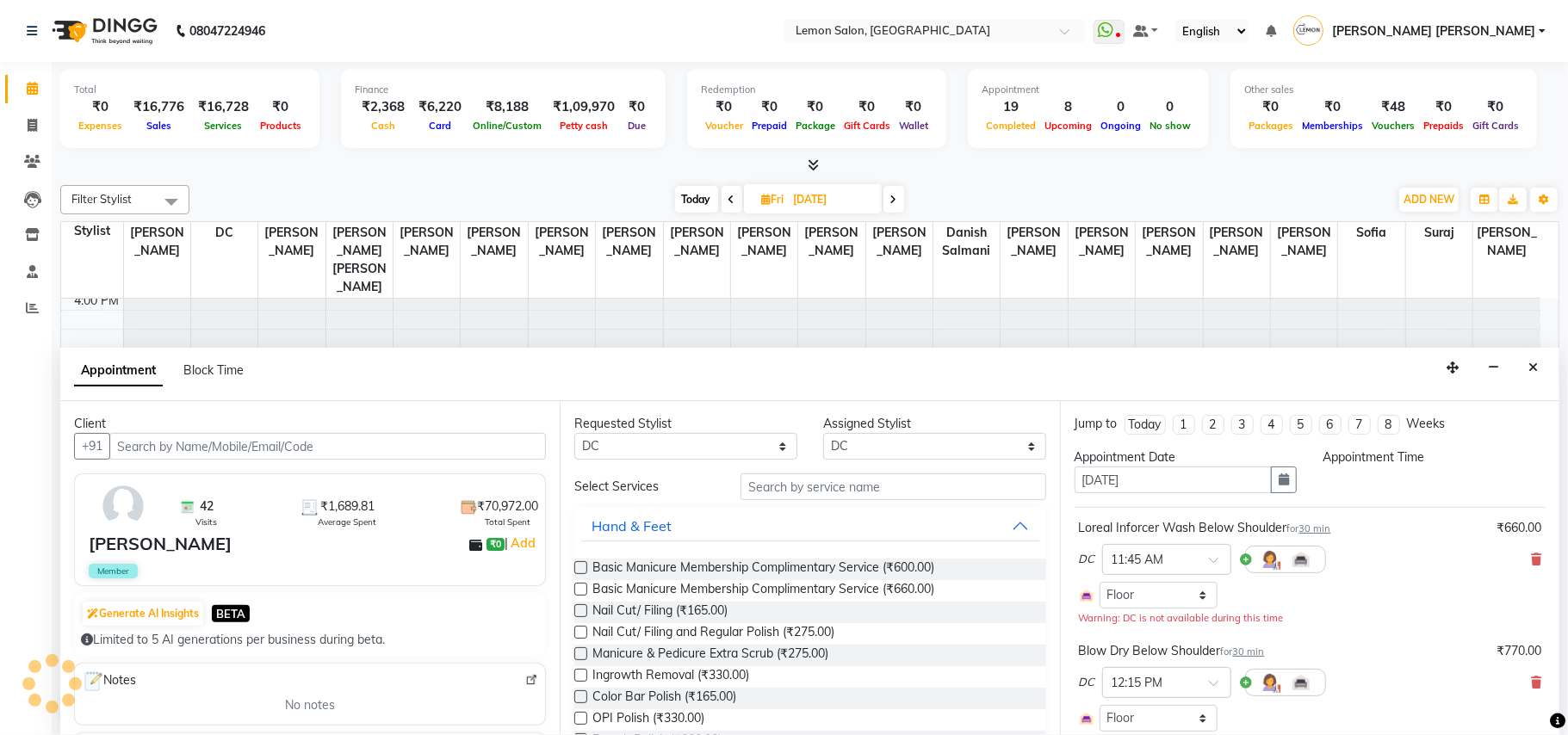
scroll to position [0, 0]
select select "705"
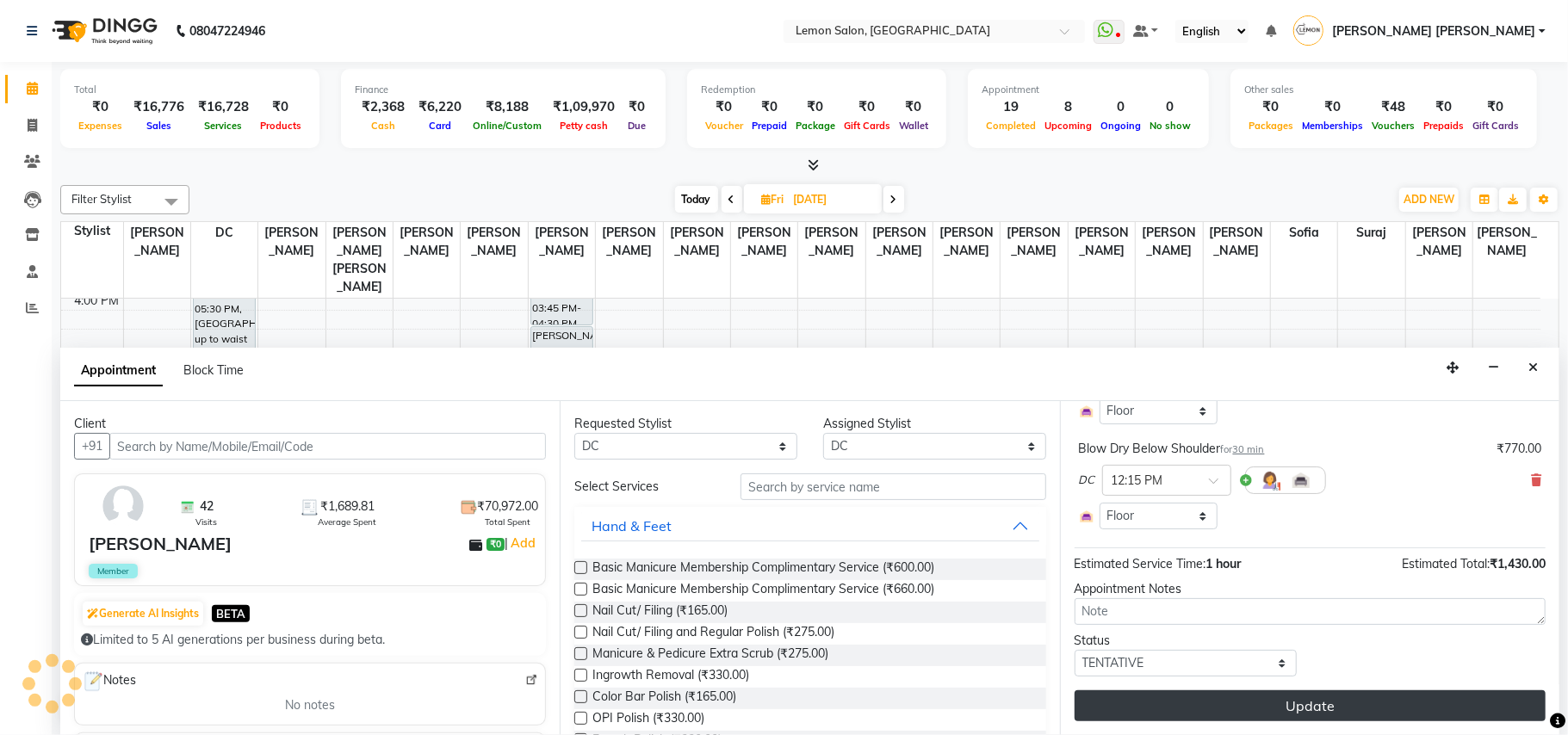
scroll to position [187, 0]
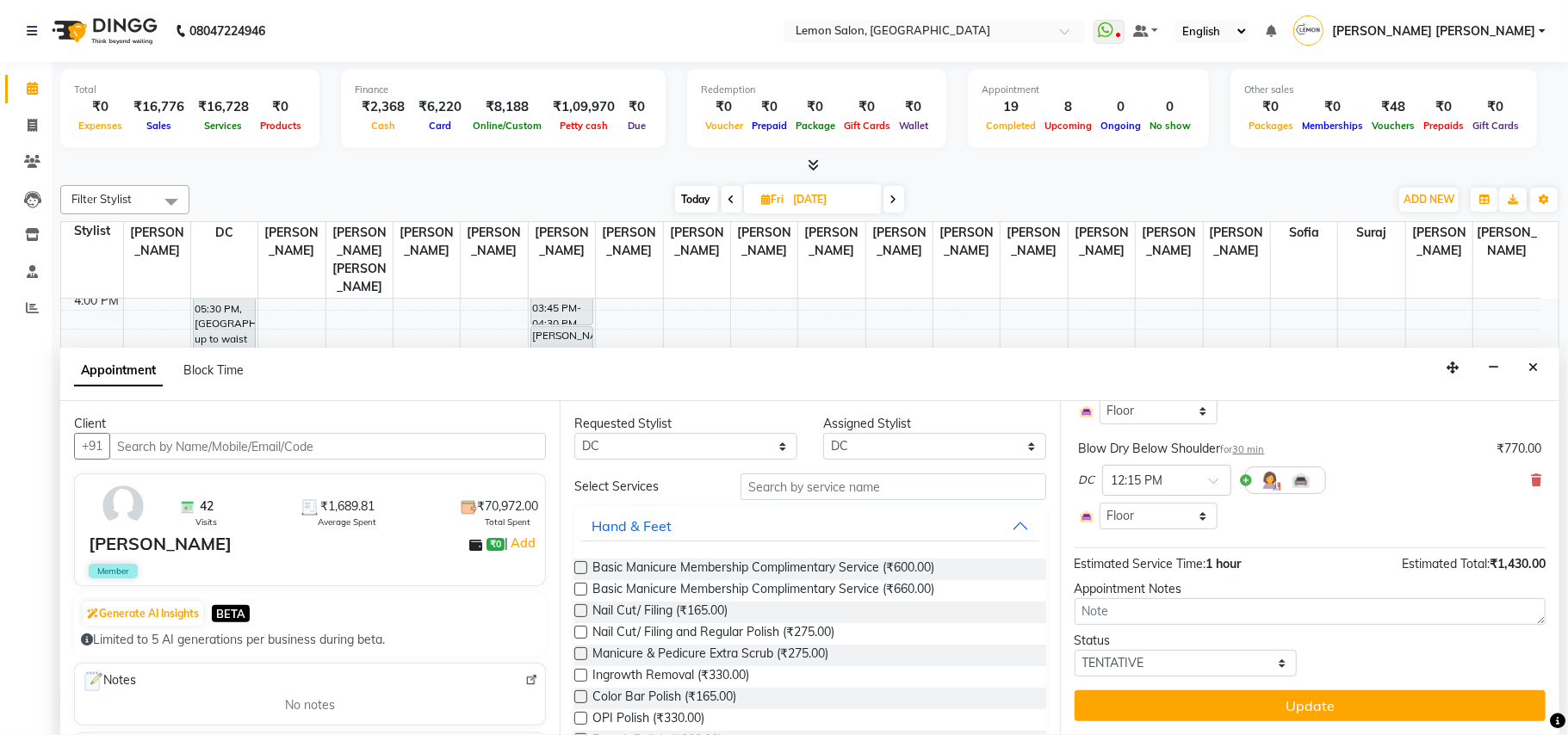
click at [1385, 722] on div "Jump to Today 1 2 3 4 5 6 7 8 Weeks Appointment Date 05-09-2025 Appointment Tim…" at bounding box center [1309, 568] width 499 height 334
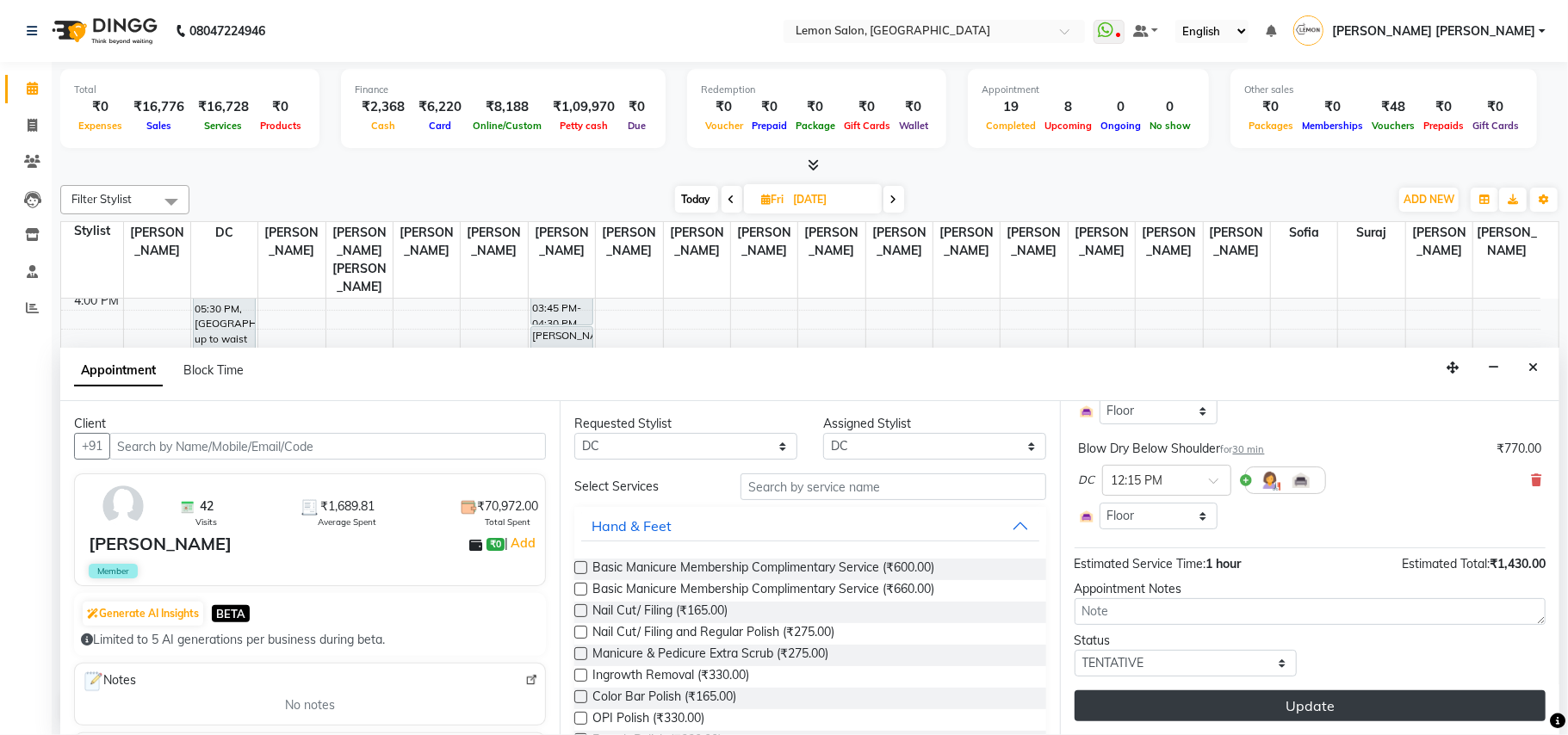
click at [1385, 717] on button "Update" at bounding box center [1309, 706] width 471 height 31
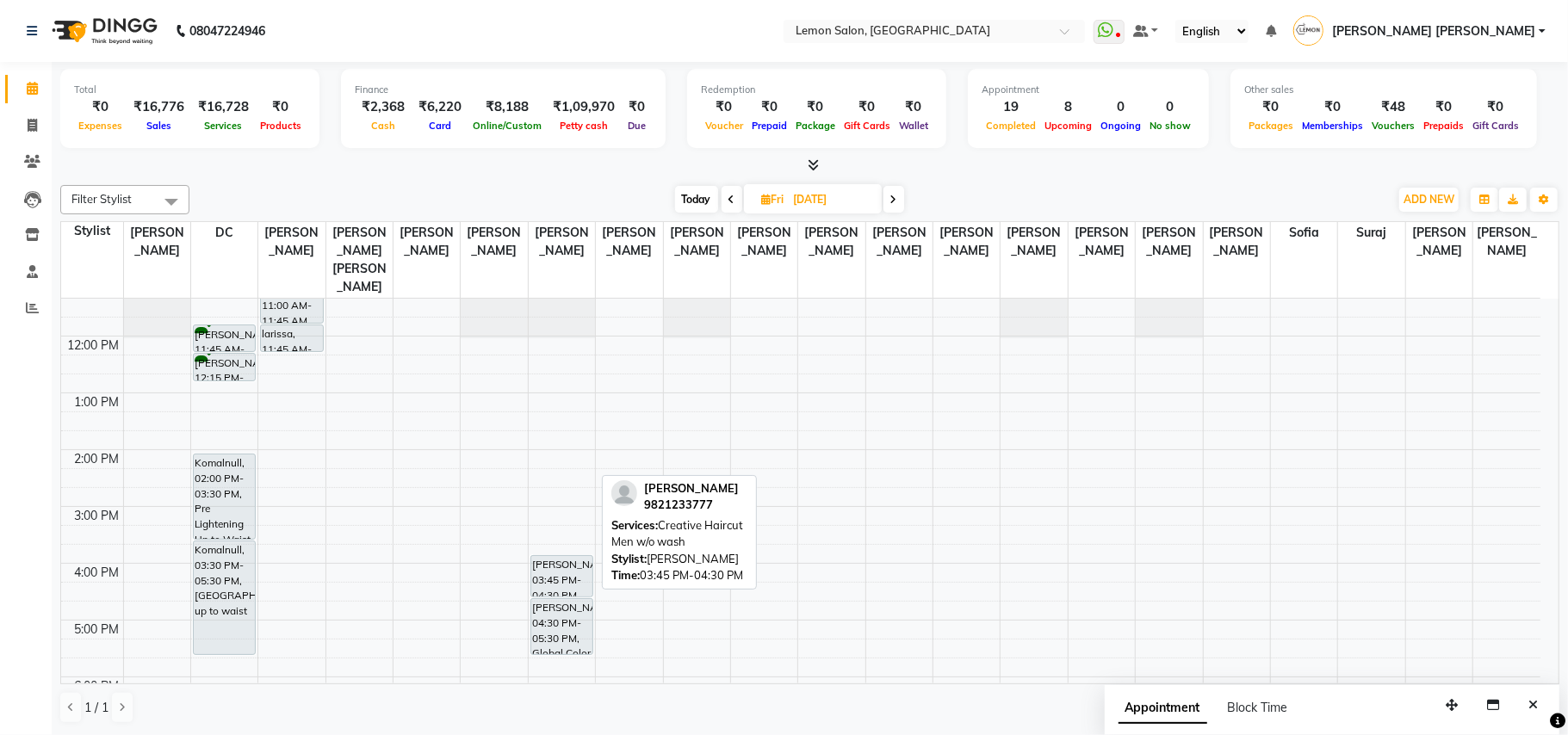
scroll to position [0, 0]
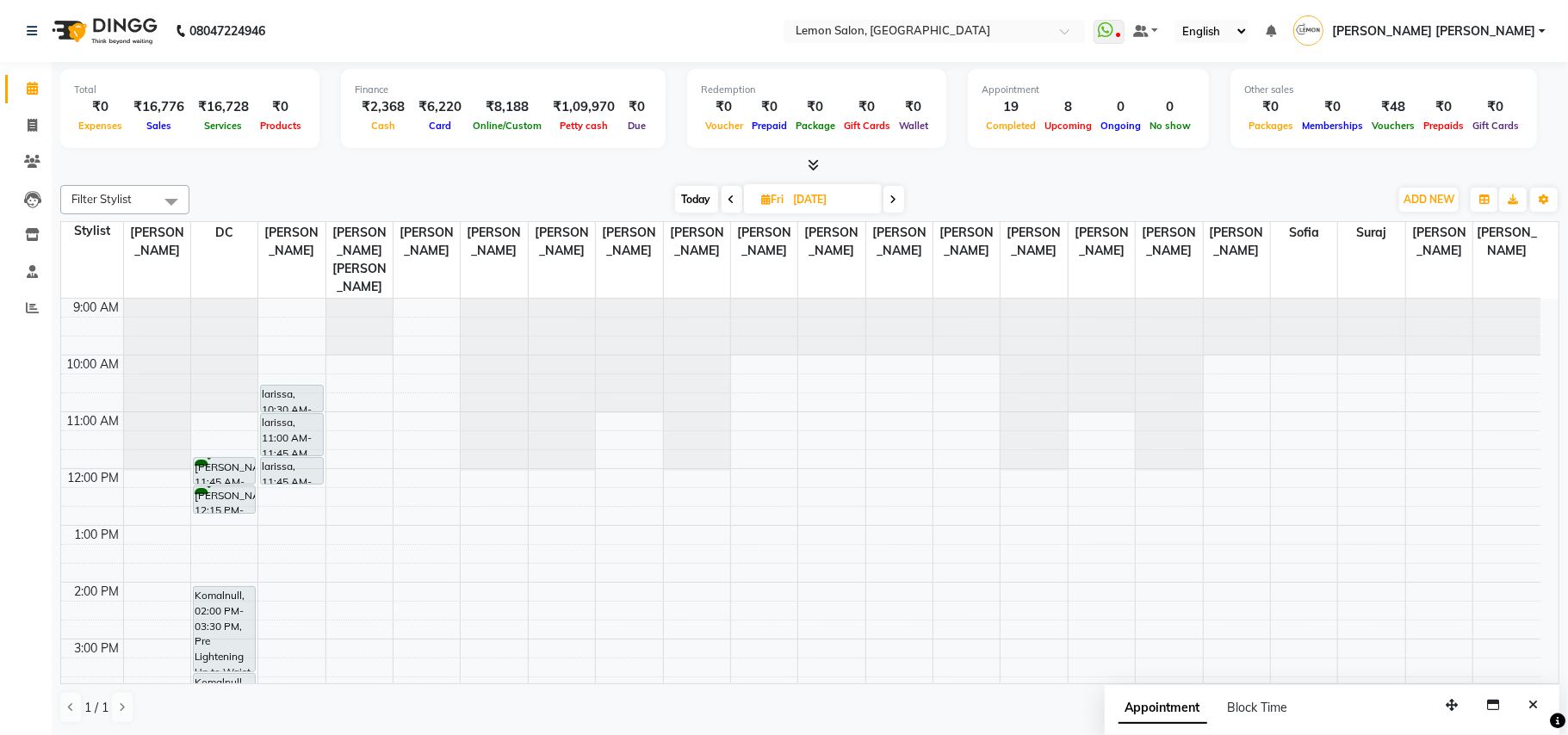
click at [698, 200] on span "Today" at bounding box center [697, 199] width 43 height 27
type input "[DATE]"
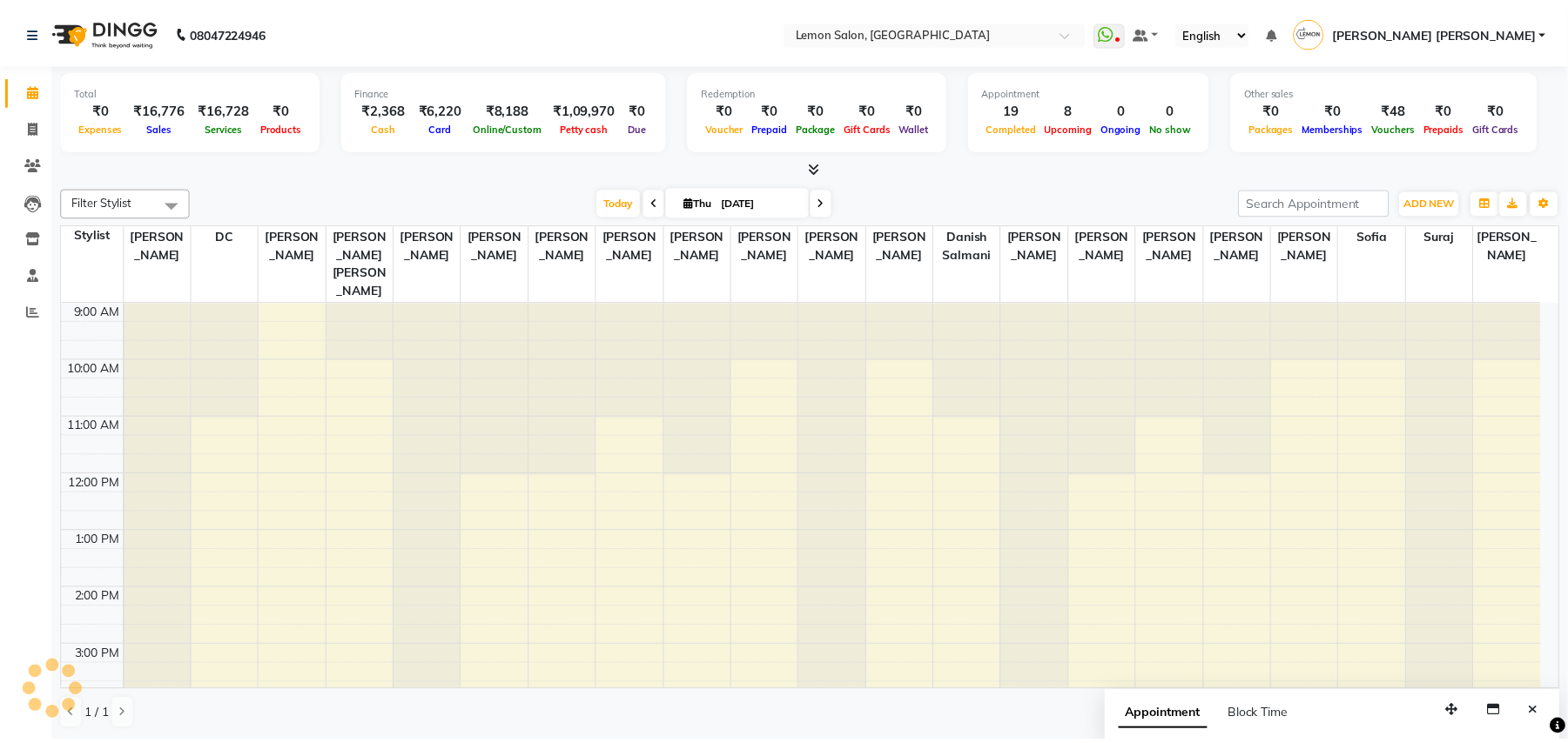
scroll to position [409, 0]
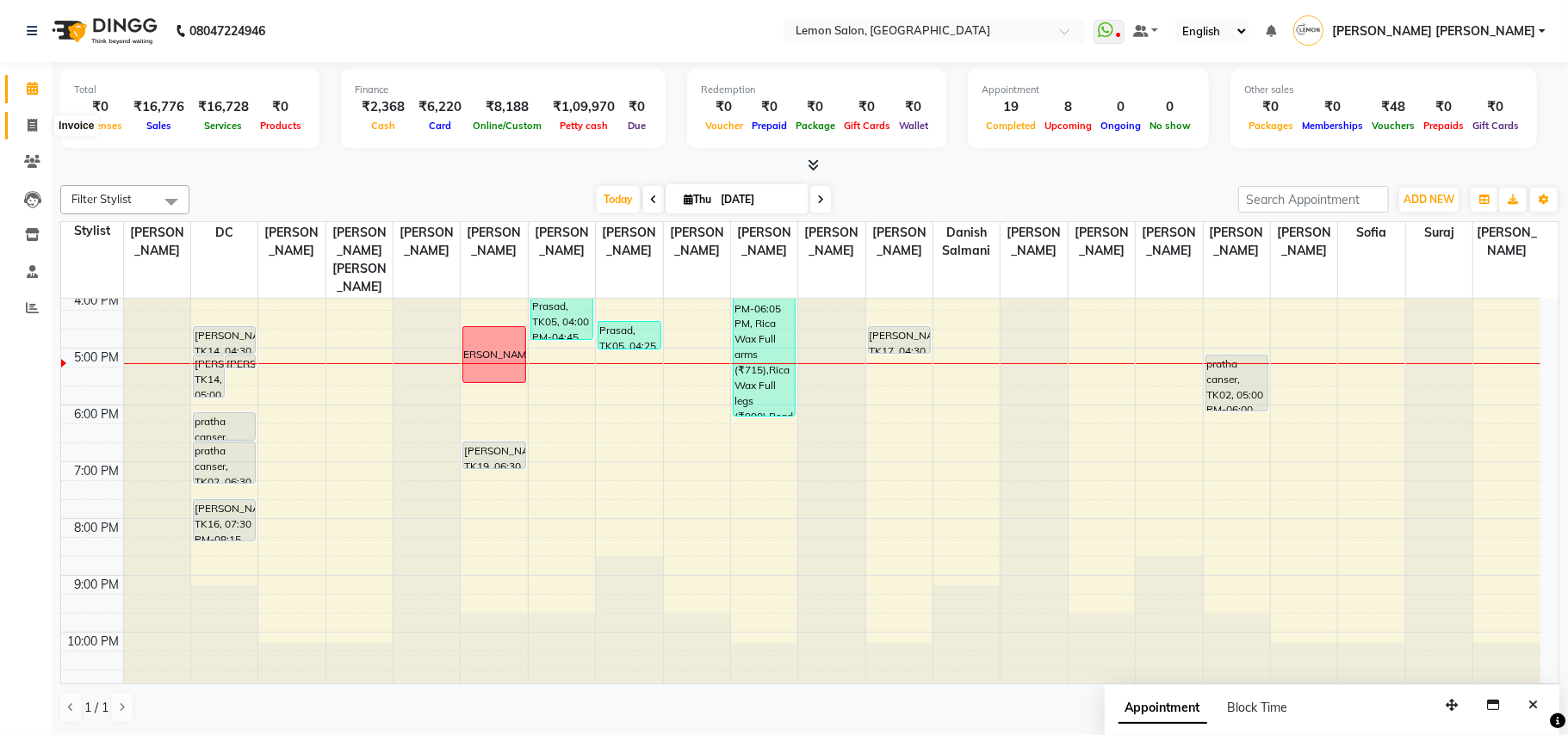
click at [31, 123] on icon at bounding box center [32, 125] width 9 height 13
select select "551"
select select "service"
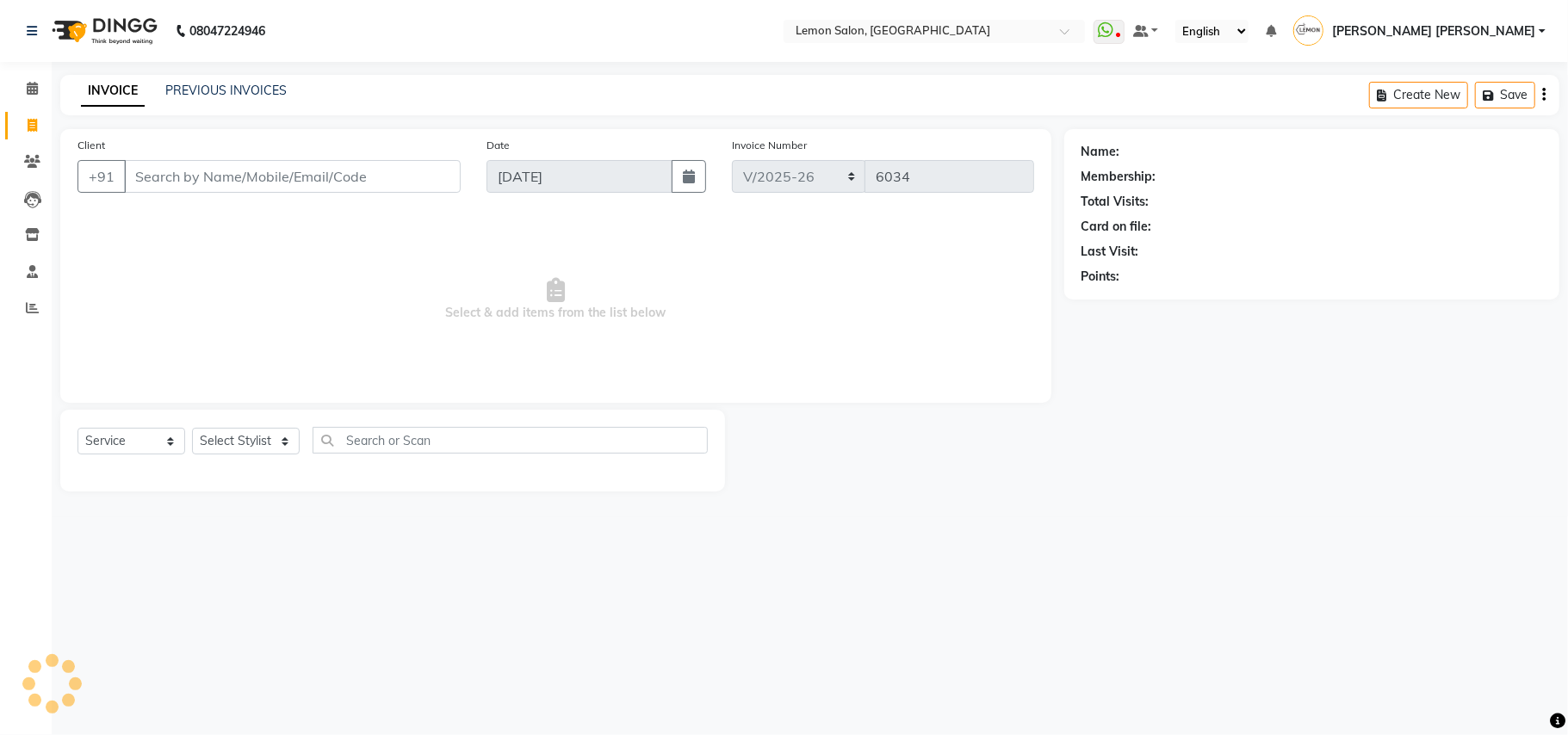
click at [277, 169] on input "Client" at bounding box center [293, 176] width 337 height 33
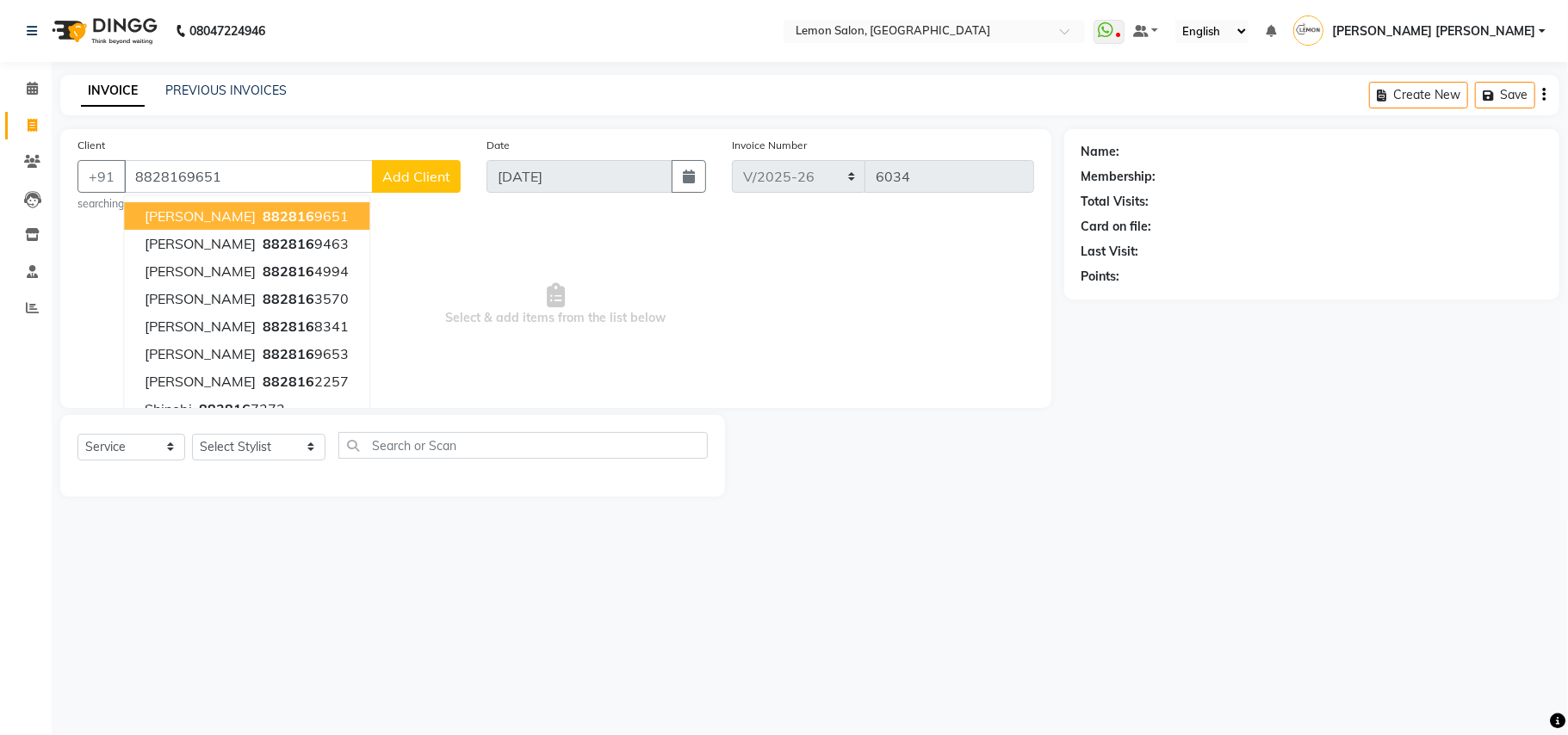
type input "8828169651"
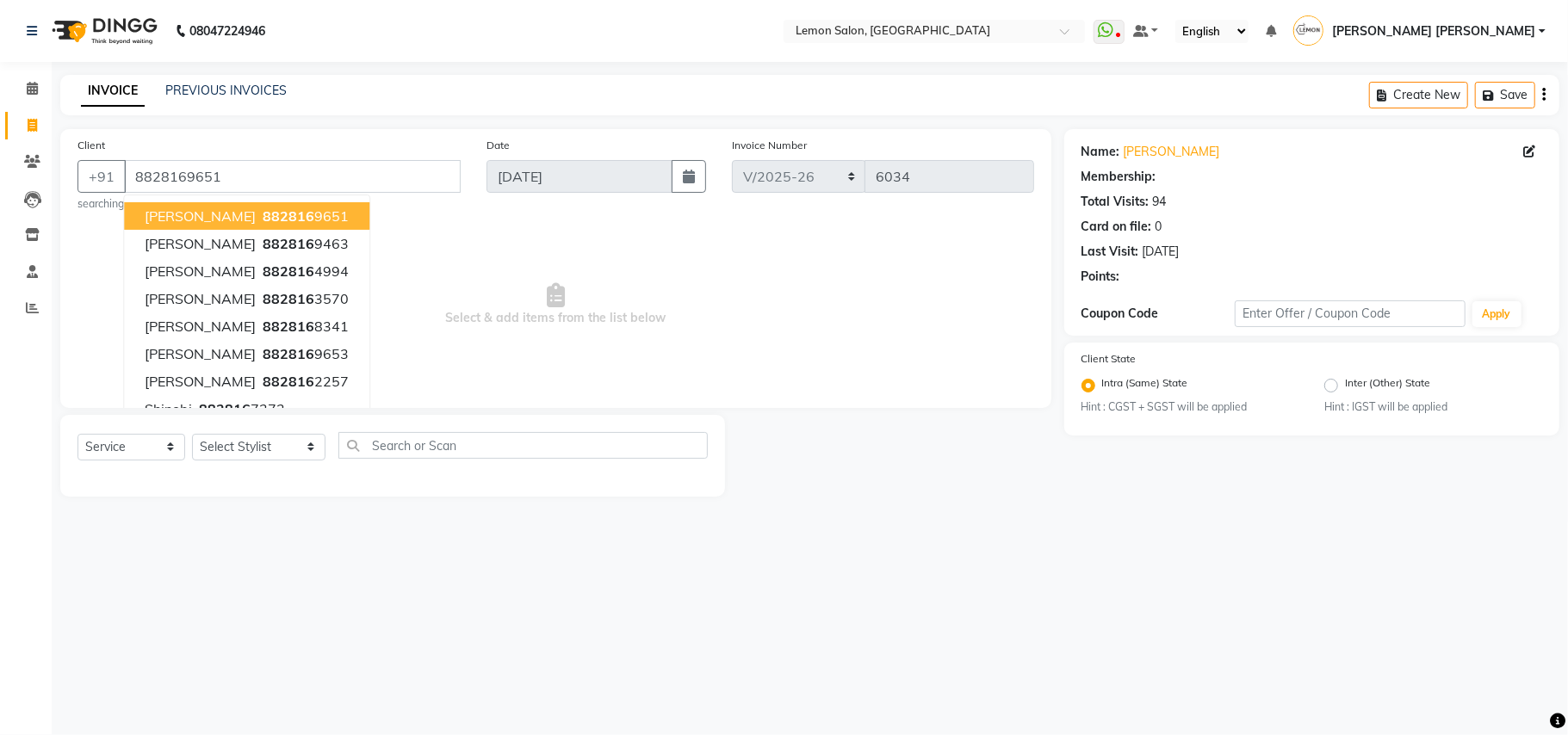
select select "1: Object"
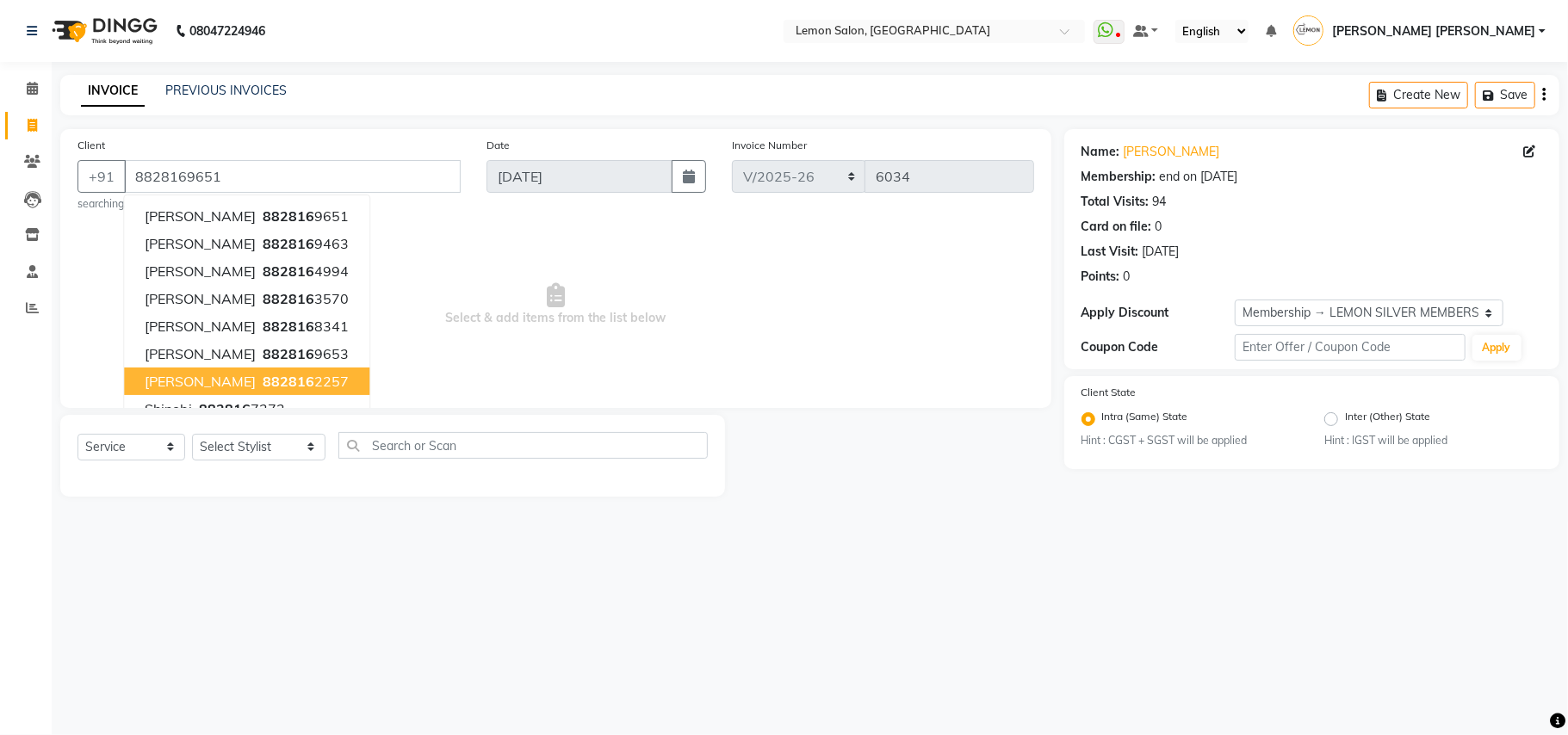
drag, startPoint x: 0, startPoint y: 476, endPoint x: 74, endPoint y: 455, distance: 76.9
click at [2, 473] on div "Calendar Invoice Clients Leads Inventory Staff Reports Completed InProgress Upc…" at bounding box center [116, 379] width 232 height 661
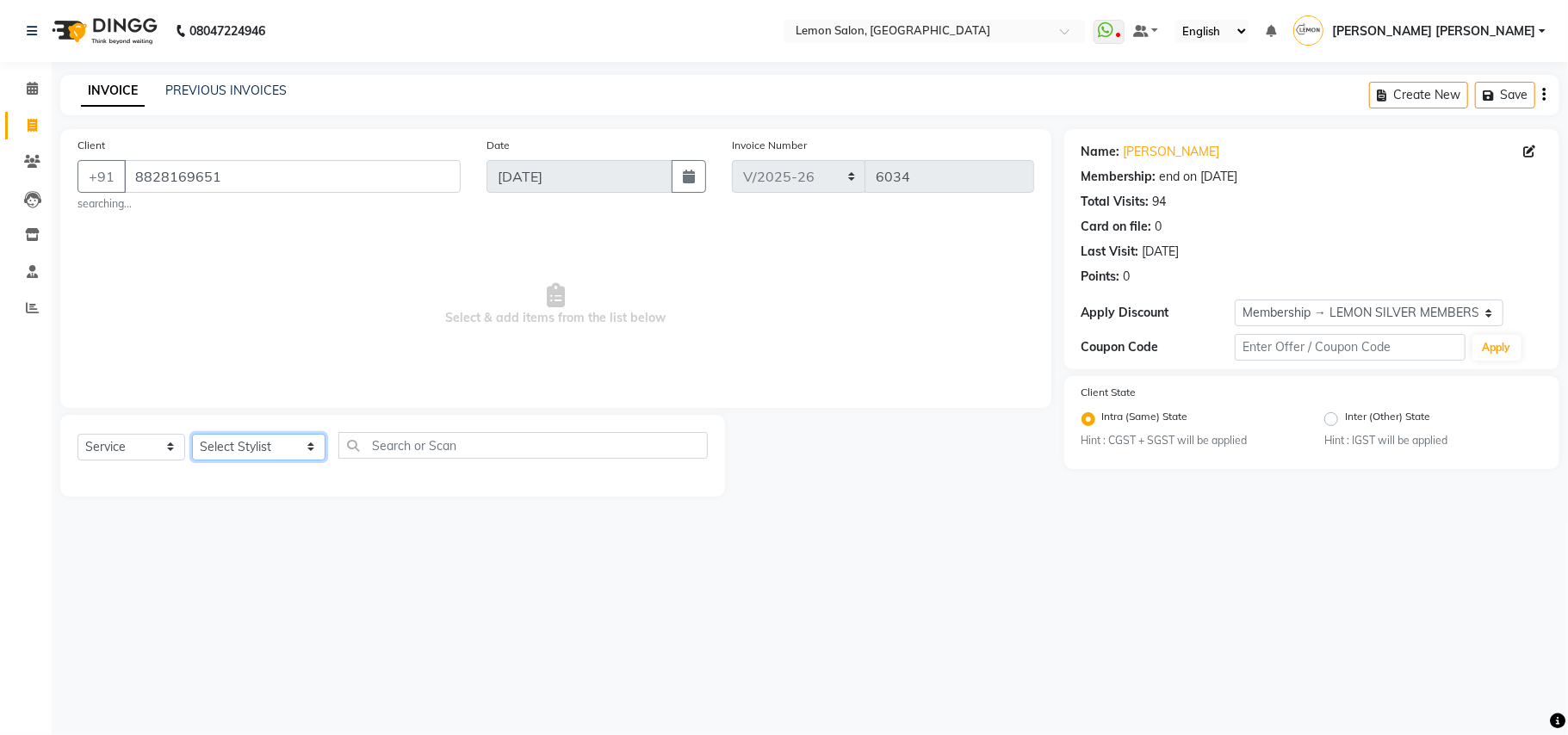
click at [213, 446] on select "Select Stylist Aalam Saifi Abhishek Shelar Ansar Ahmed Archana Muke Archana Raj…" at bounding box center [258, 447] width 134 height 27
select select "33180"
click at [192, 434] on select "Select Stylist Aalam Saifi Abhishek Shelar Ansar Ahmed Archana Muke Archana Raj…" at bounding box center [258, 447] width 134 height 27
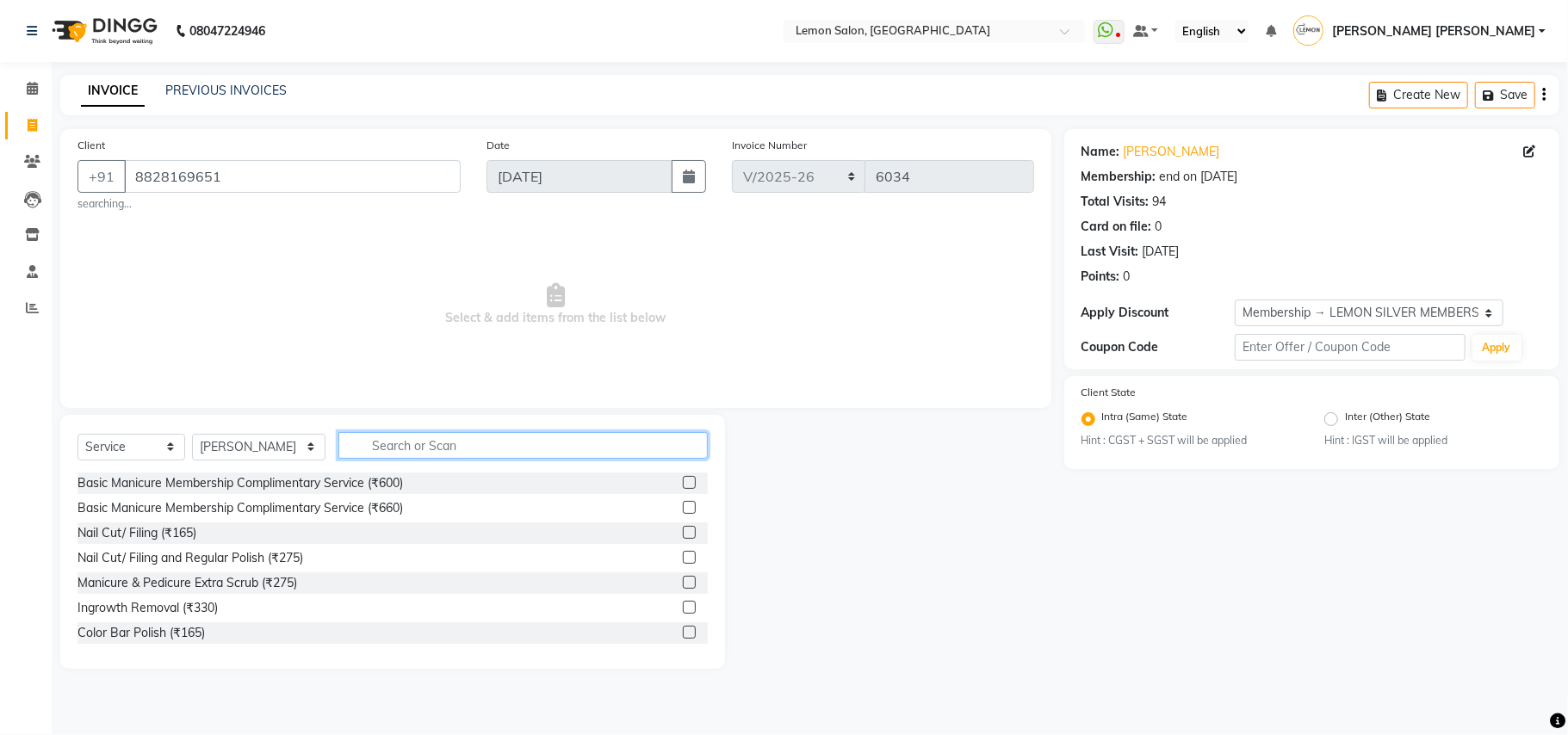
click at [404, 445] on input "text" at bounding box center [523, 446] width 370 height 27
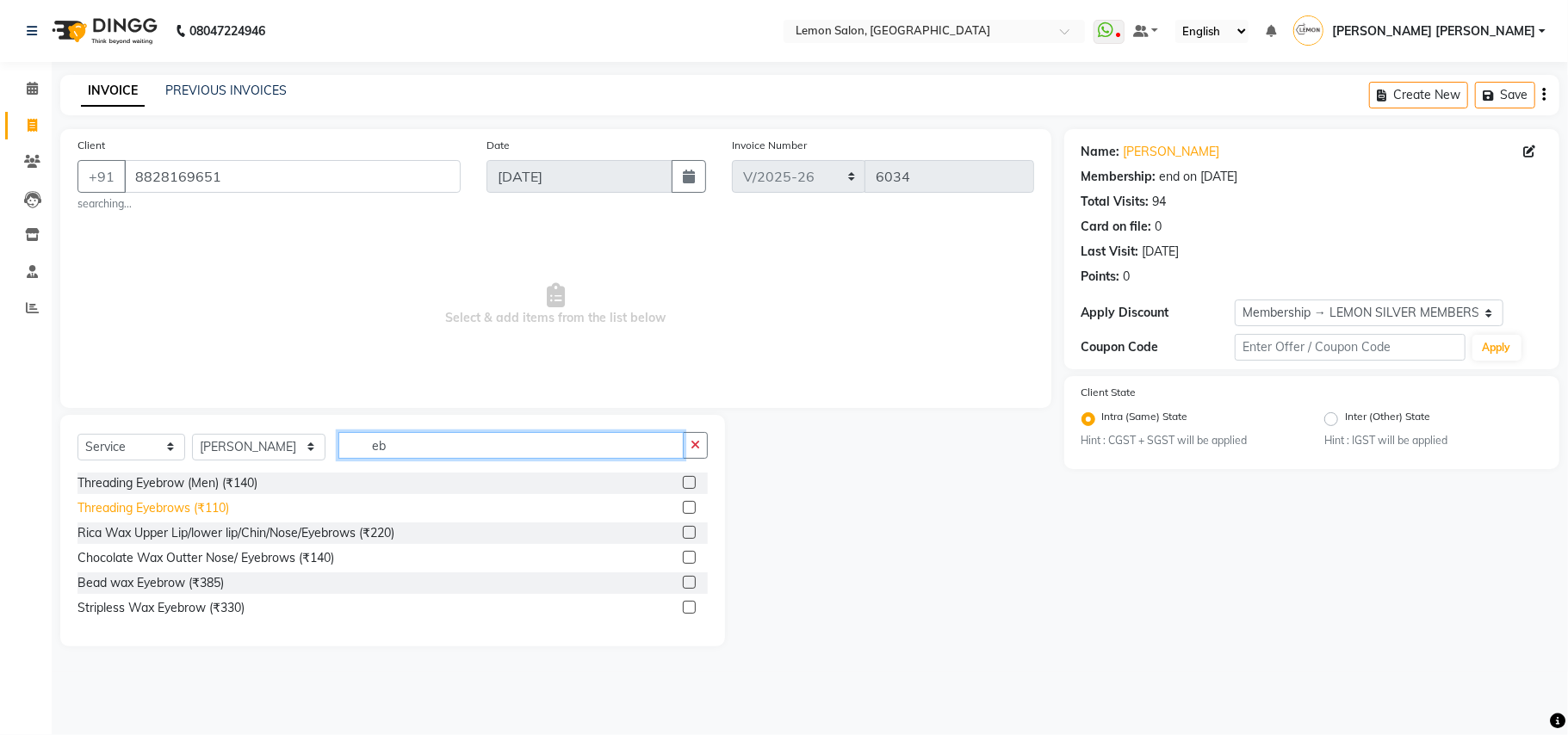
type input "eb"
click at [179, 504] on div "Threading Eyebrows (₹110)" at bounding box center [153, 508] width 151 height 18
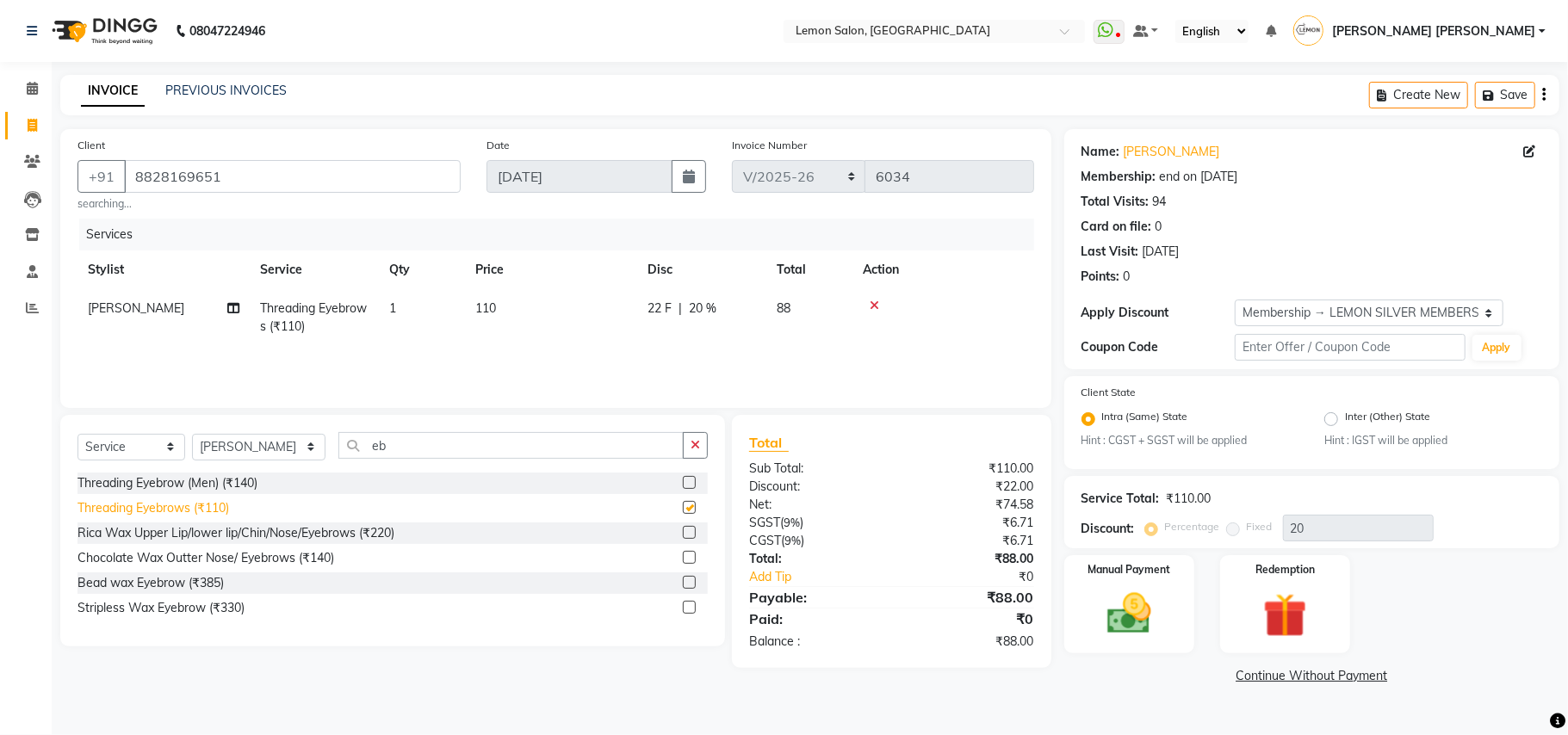
checkbox input "false"
drag, startPoint x: 1148, startPoint y: 610, endPoint x: 1136, endPoint y: 611, distance: 12.0
click at [1150, 610] on img at bounding box center [1129, 615] width 75 height 54
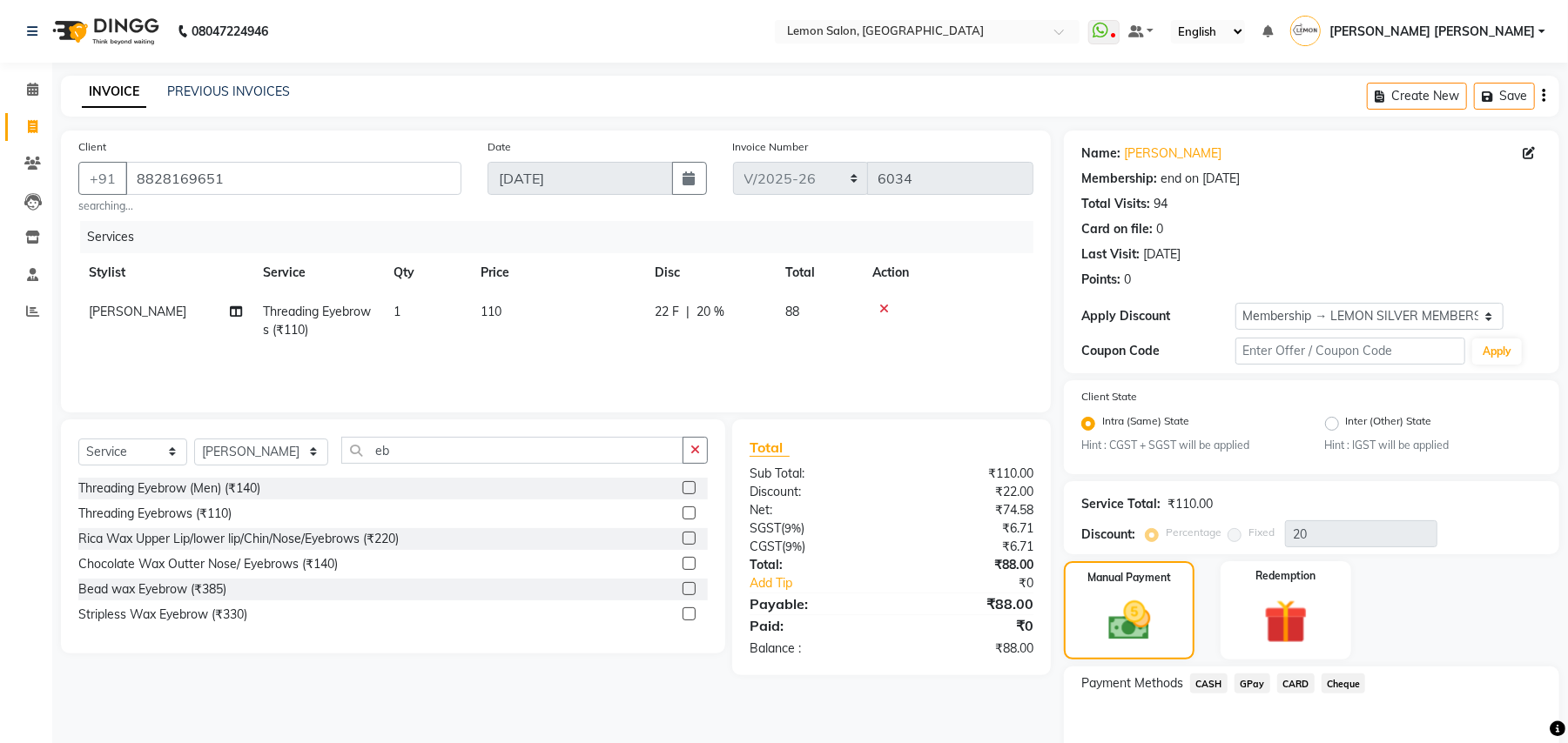
click at [1261, 681] on span "GPay" at bounding box center [1252, 684] width 36 height 20
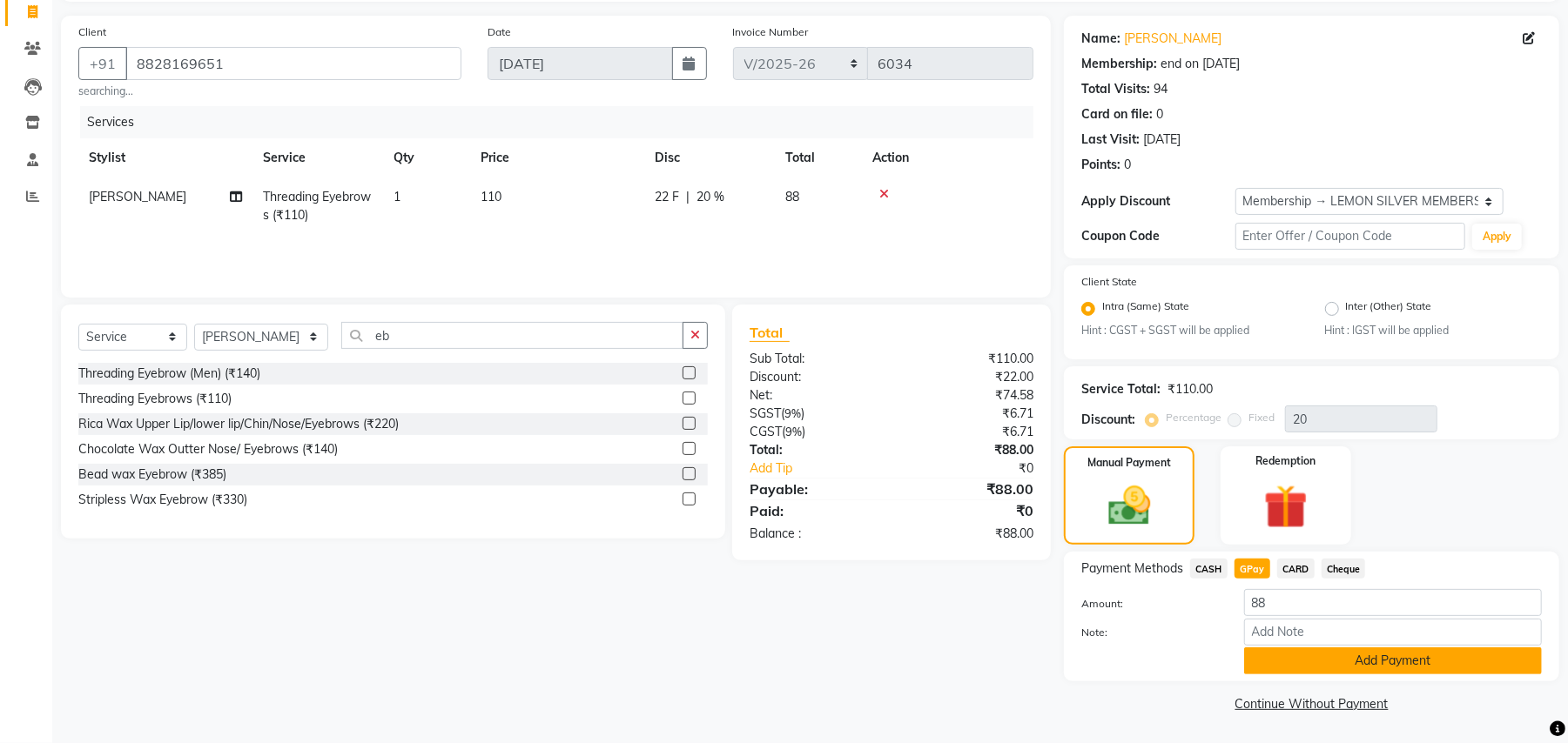
click at [1279, 669] on button "Add Payment" at bounding box center [1393, 661] width 298 height 27
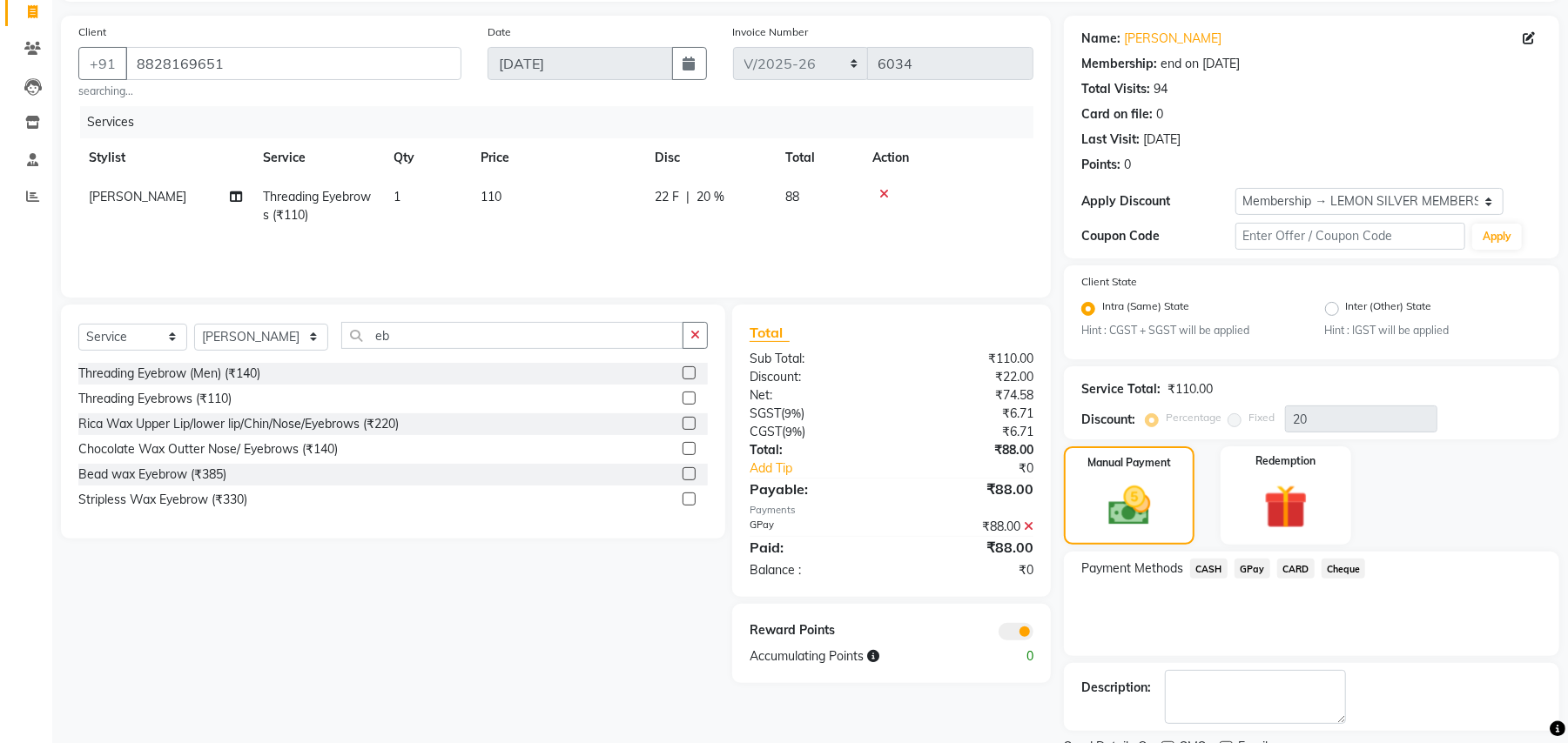
scroll to position [188, 0]
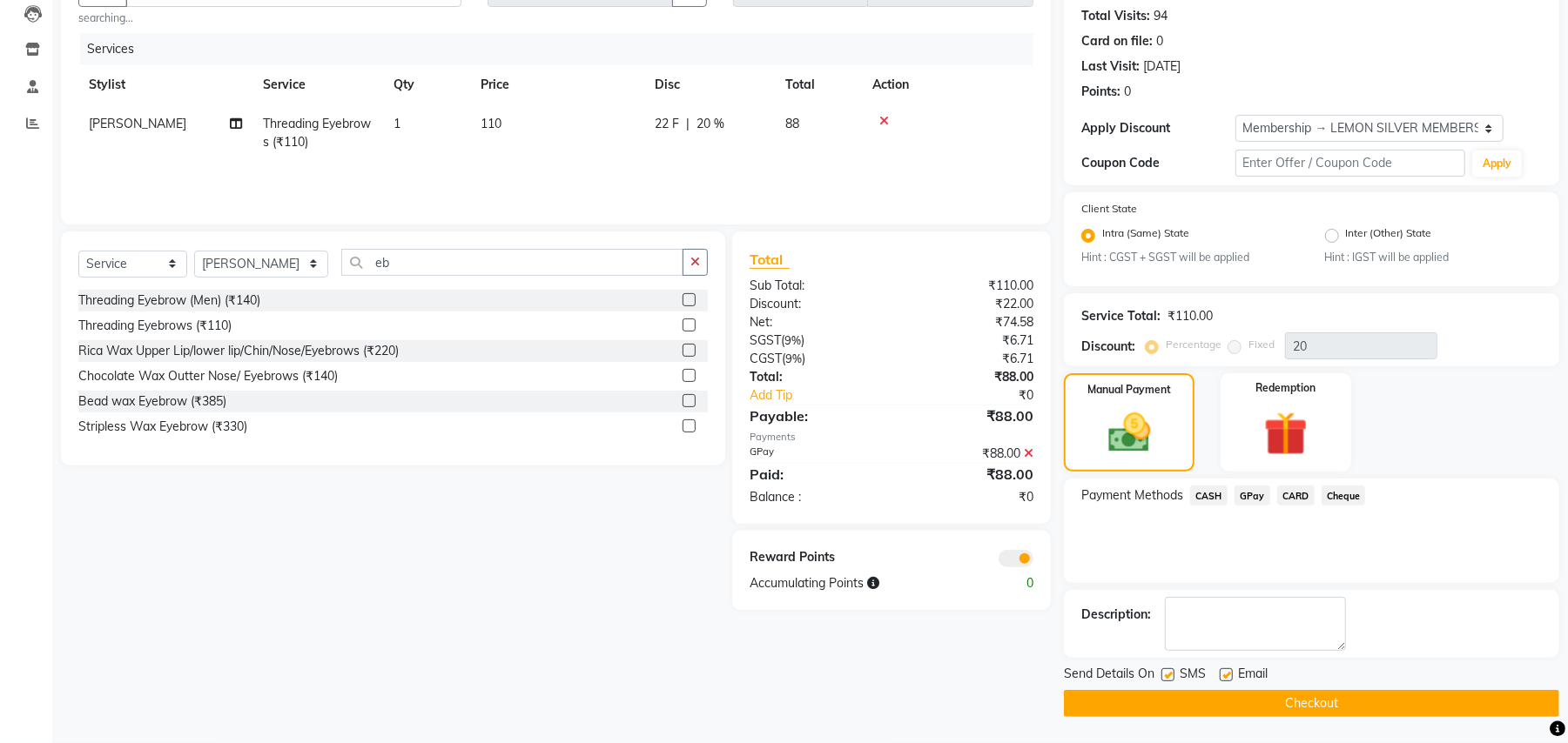
drag, startPoint x: 1168, startPoint y: 671, endPoint x: 1213, endPoint y: 678, distance: 45.5
click at [1170, 671] on label at bounding box center [1167, 675] width 13 height 13
click at [1170, 671] on input "checkbox" at bounding box center [1166, 676] width 11 height 11
checkbox input "false"
click at [1222, 676] on label at bounding box center [1226, 675] width 13 height 13
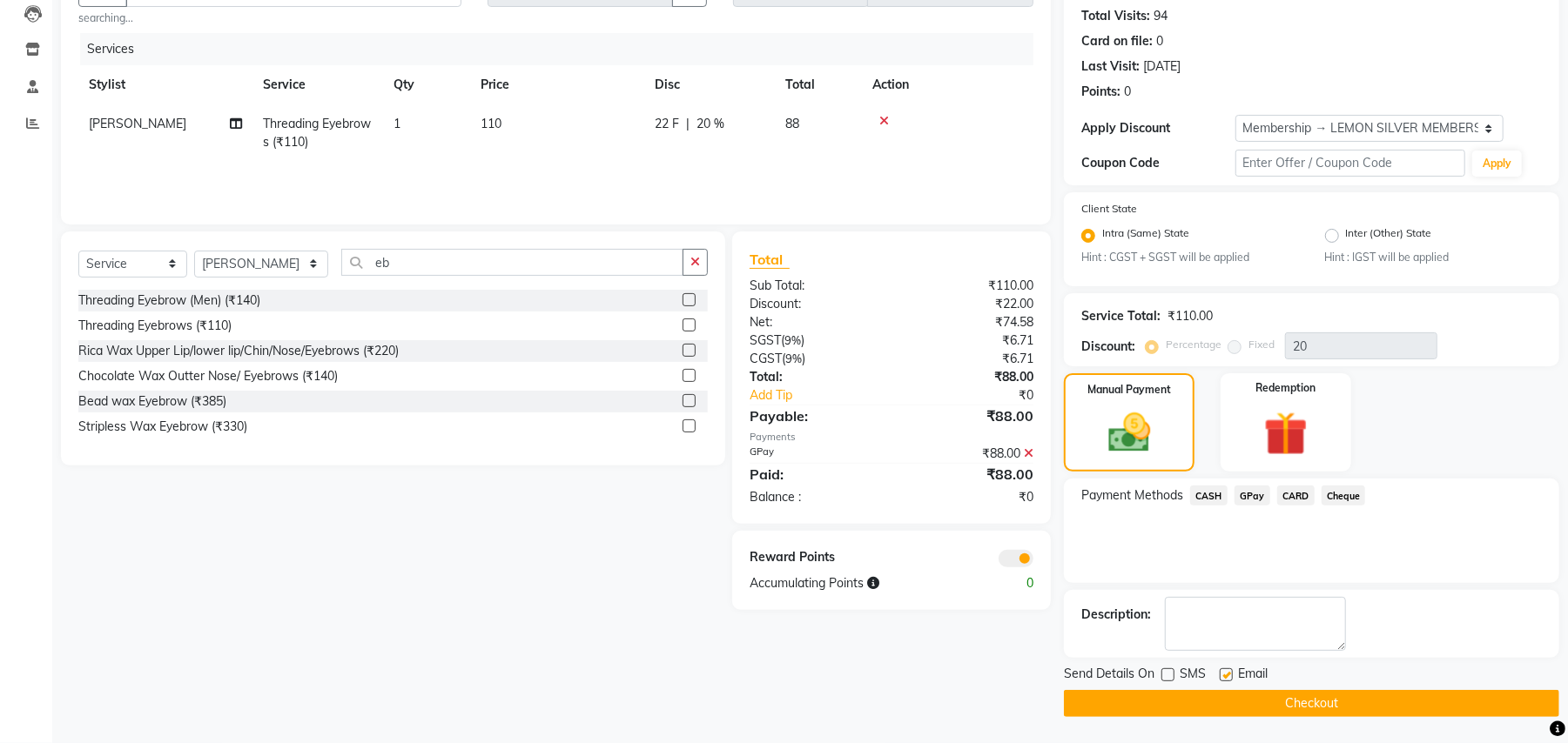
click at [1222, 676] on input "checkbox" at bounding box center [1225, 676] width 11 height 11
checkbox input "false"
click at [1203, 709] on button "Checkout" at bounding box center [1310, 704] width 495 height 27
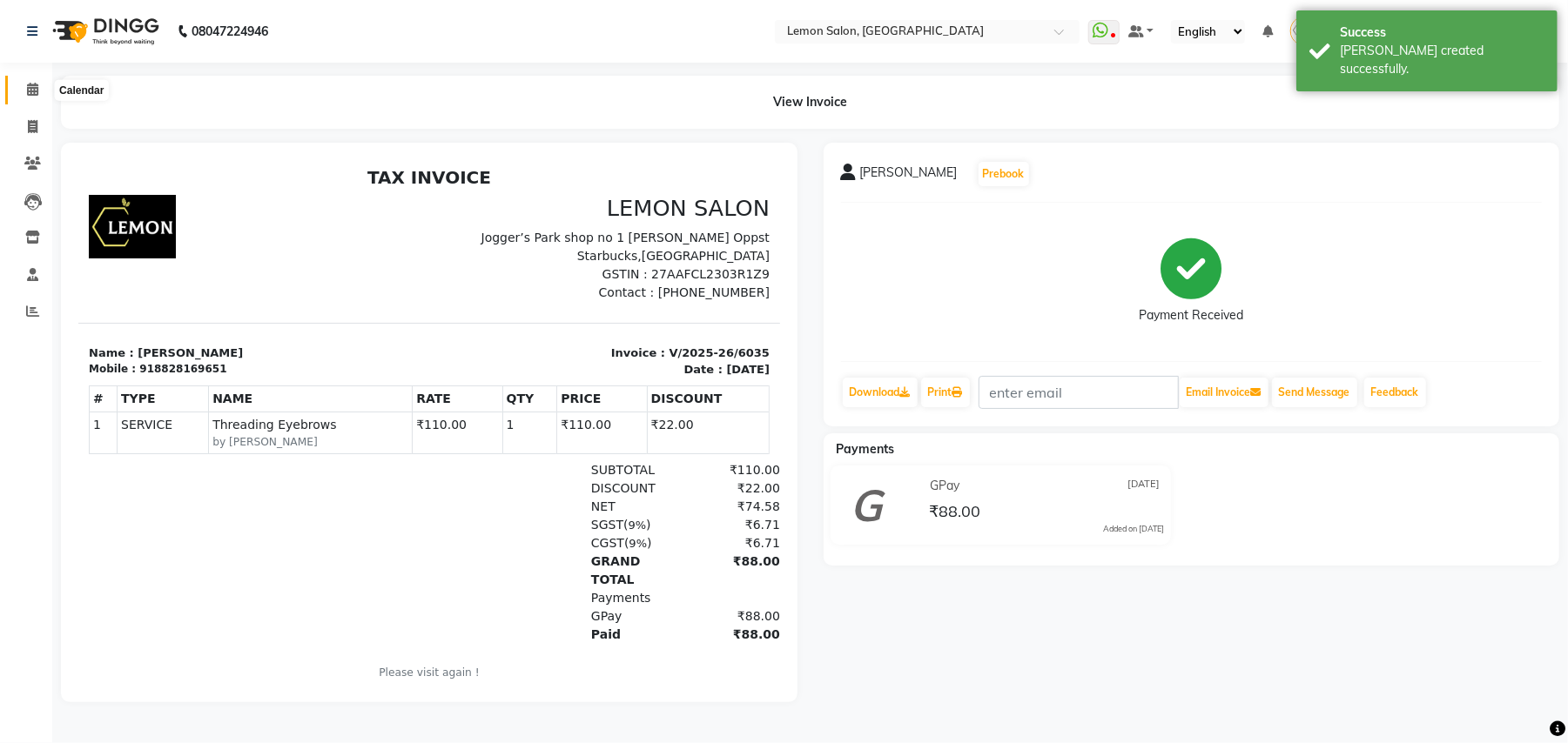
click at [42, 80] on span at bounding box center [32, 90] width 31 height 20
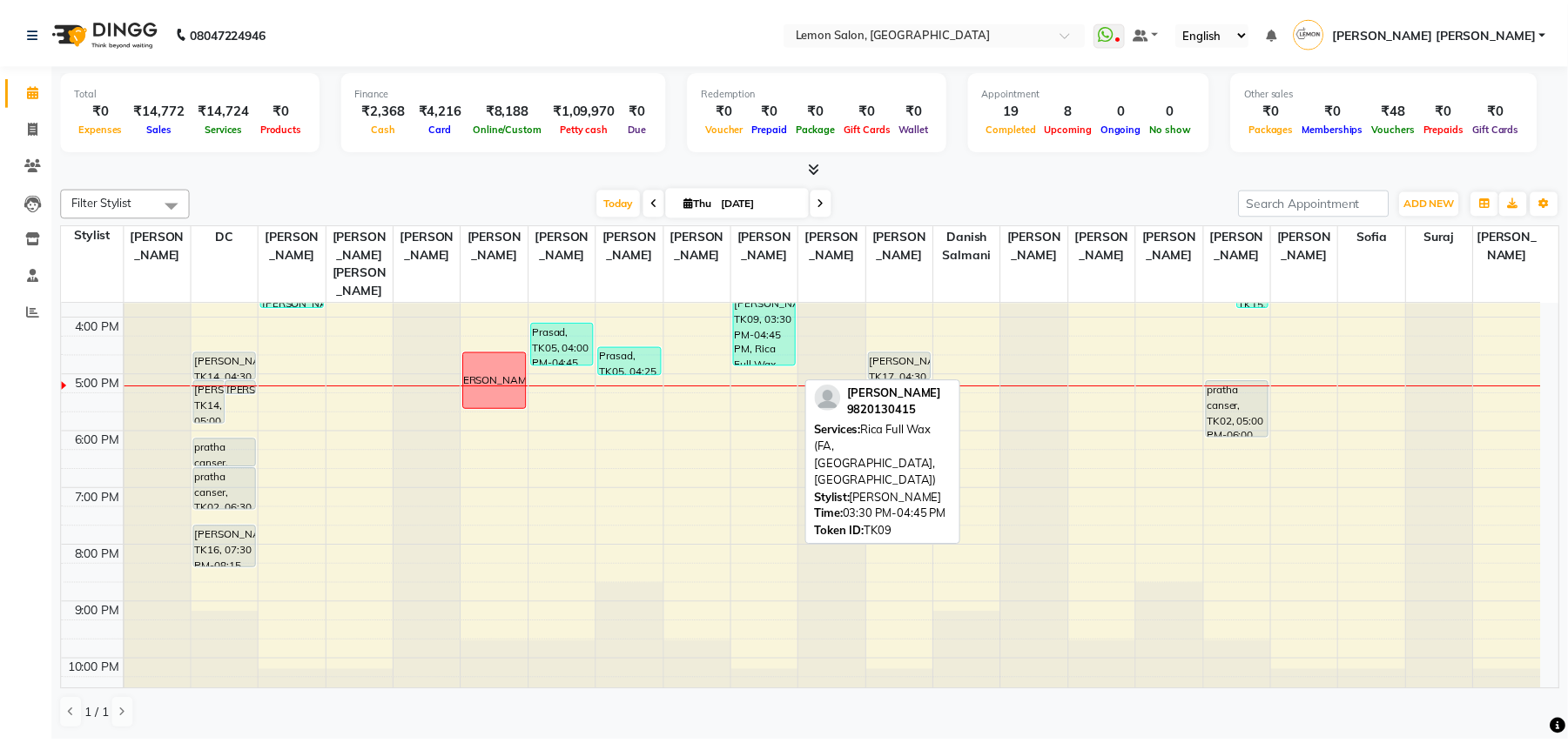
scroll to position [409, 0]
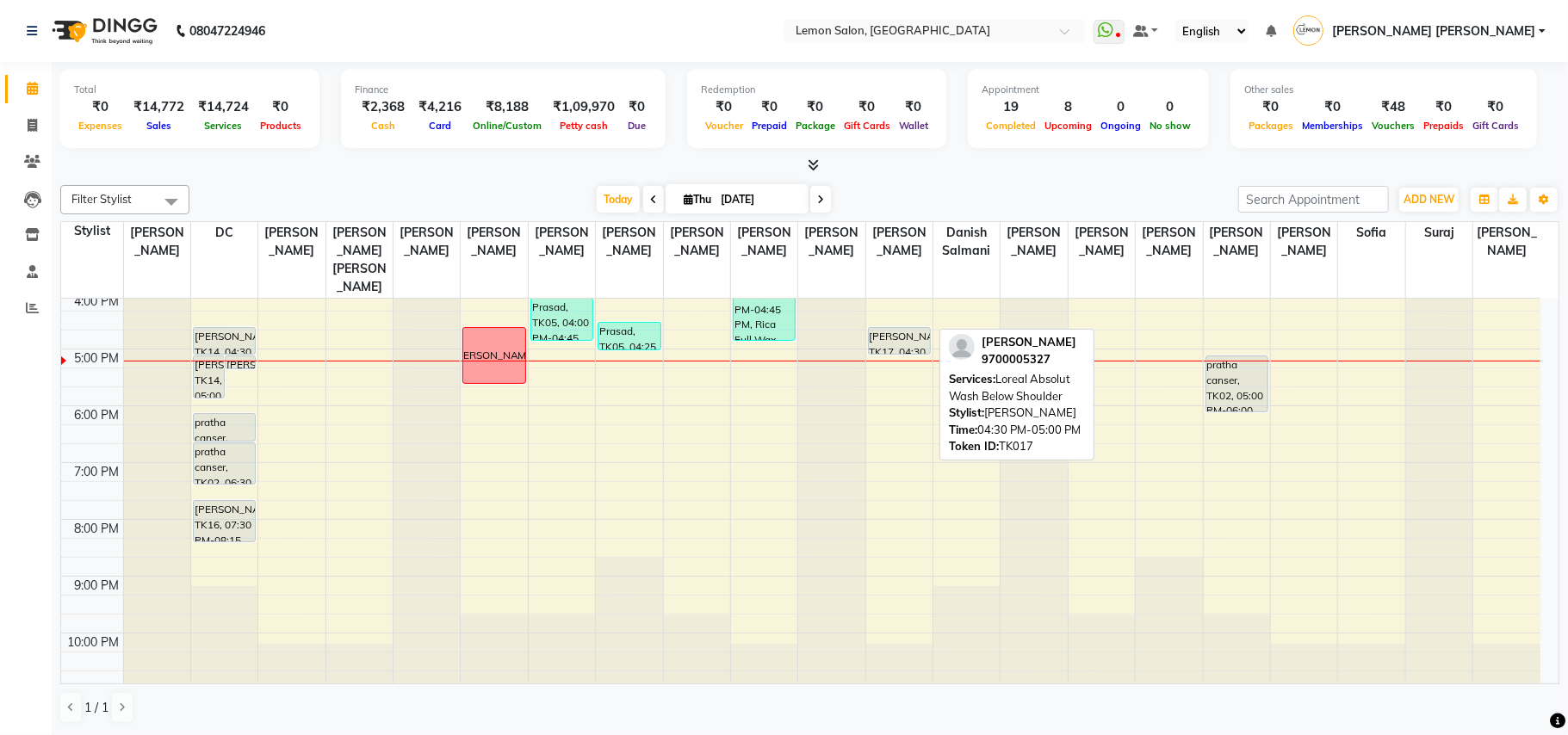
click at [875, 328] on div "[PERSON_NAME], TK17, 04:30 PM-05:00 PM, Loreal Absolut Wash Below Shoulder" at bounding box center [899, 341] width 61 height 26
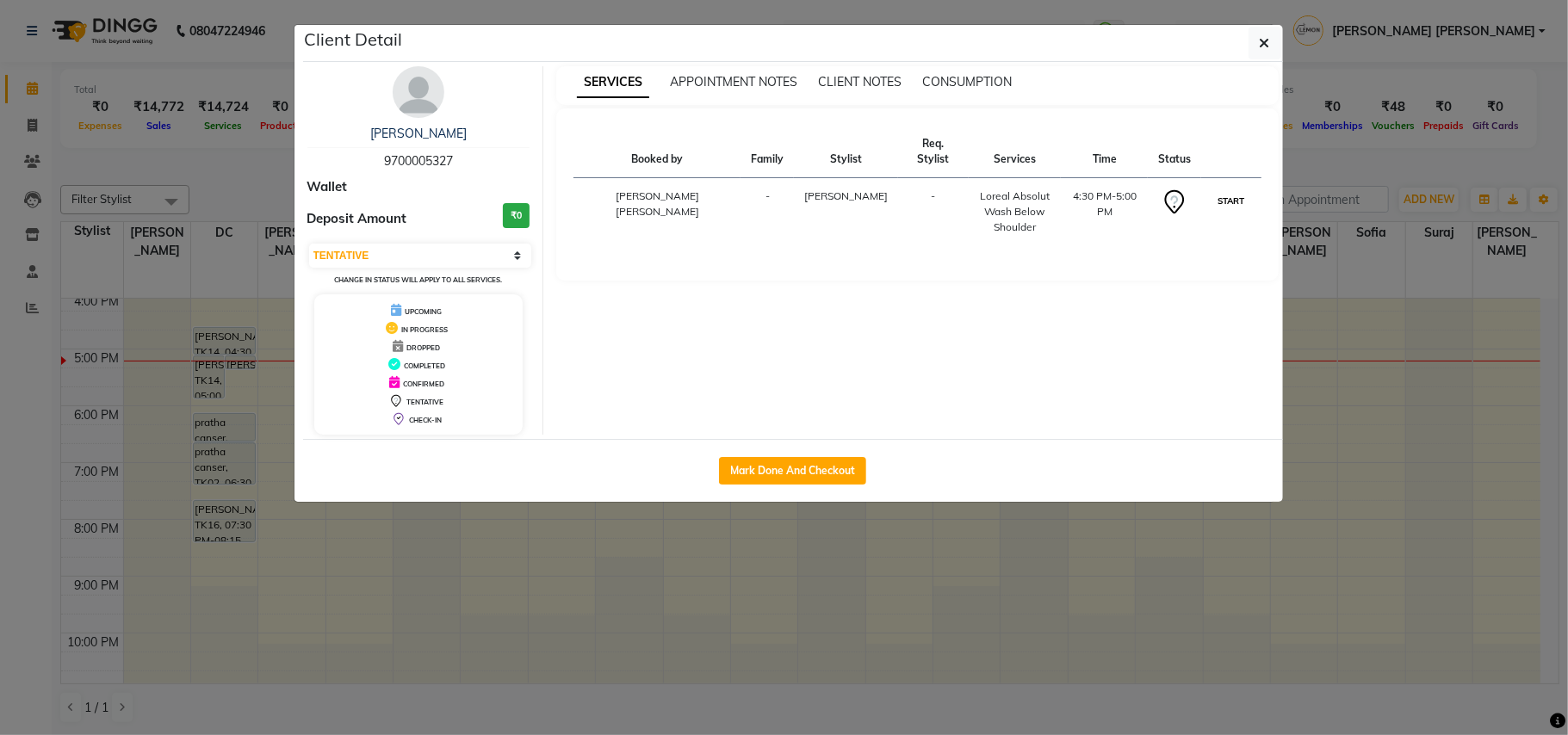
click at [1213, 190] on button "START" at bounding box center [1230, 200] width 35 height 22
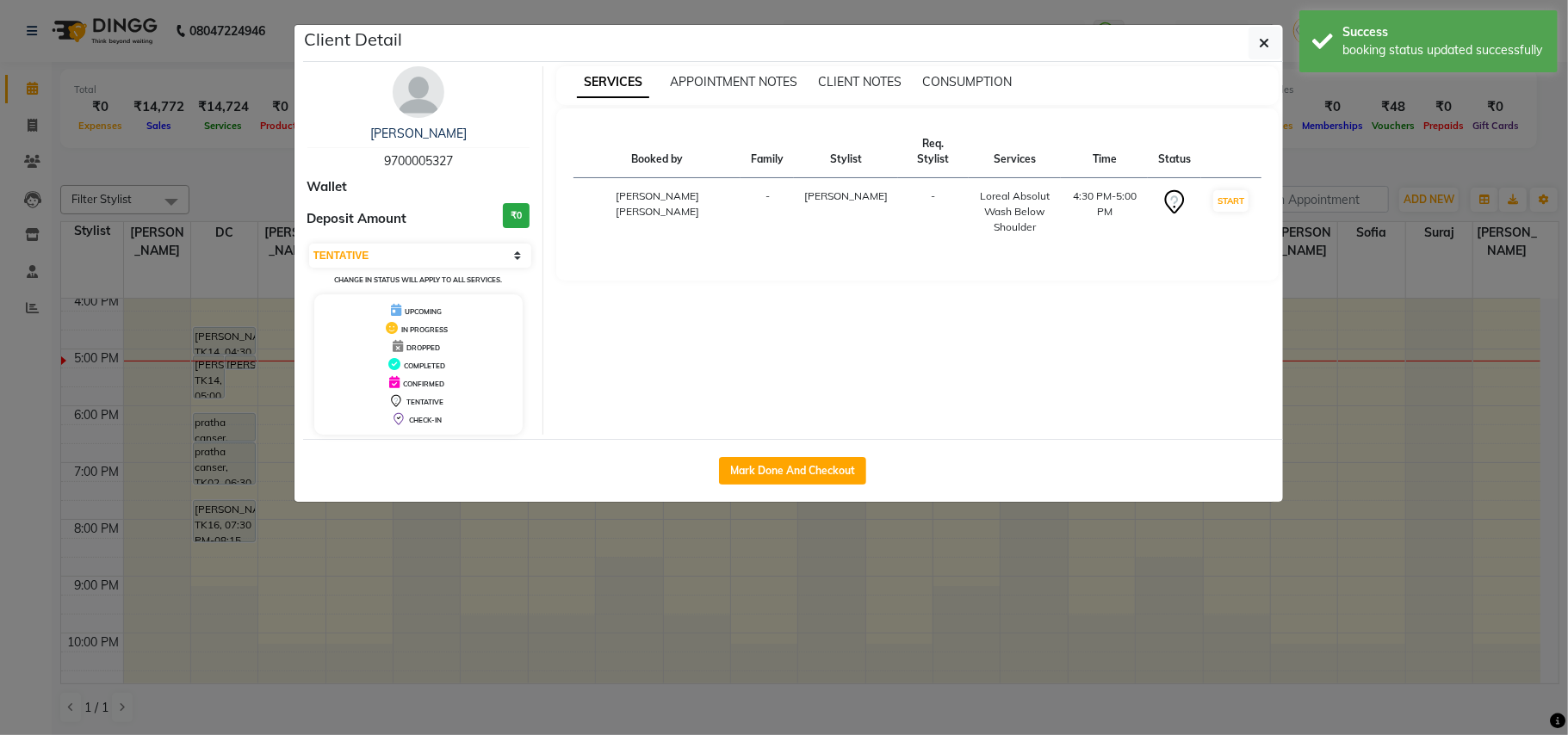
select select "1"
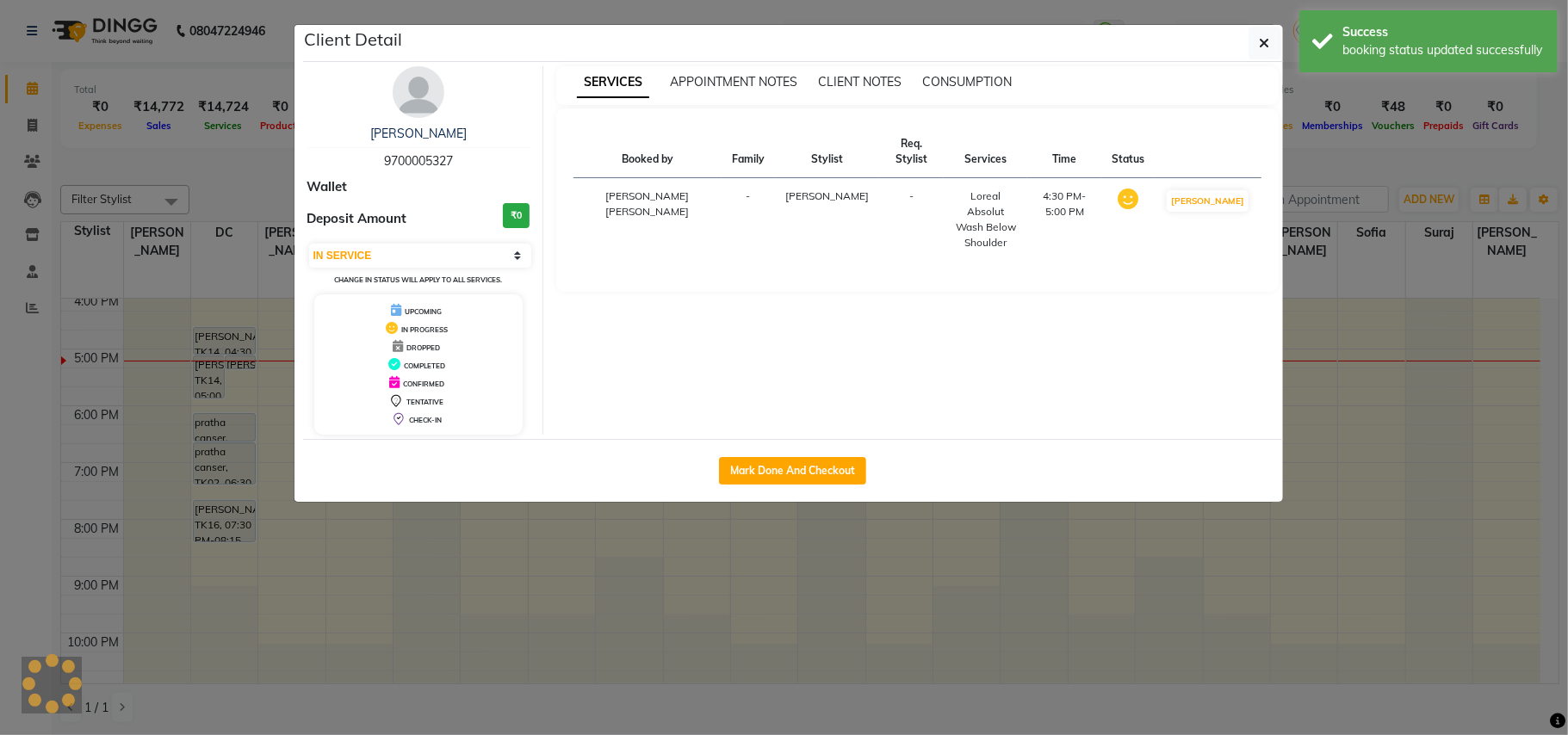
click at [0, 383] on ngb-modal-window "Client Detail [PERSON_NAME] 9700005327 Wallet Deposit Amount ₹0 Select IN SERVI…" at bounding box center [784, 367] width 1568 height 735
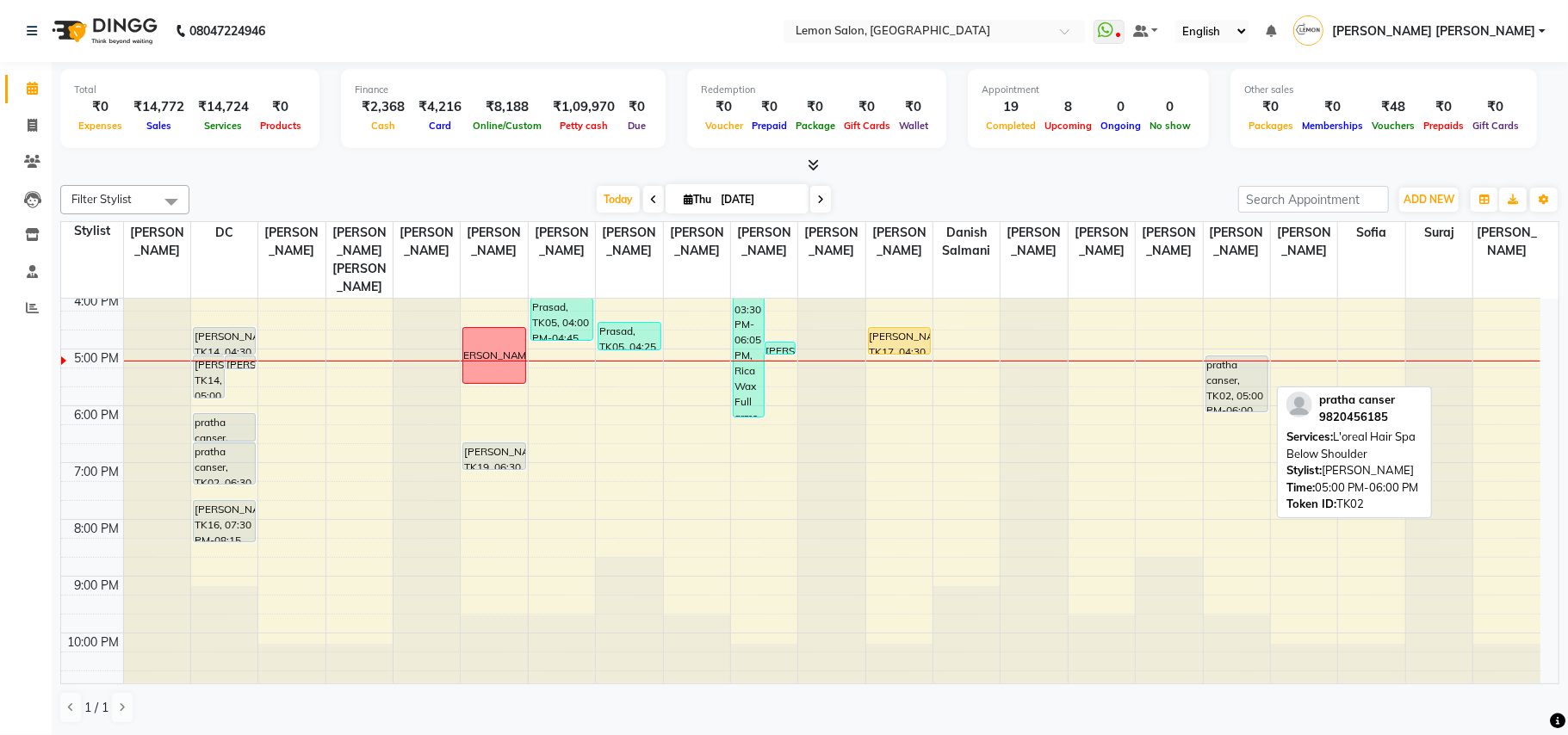
click at [1219, 360] on div "pratha canser, TK02, 05:00 PM-06:00 PM, L'oreal Hair Spa Below Shoulder" at bounding box center [1236, 384] width 61 height 55
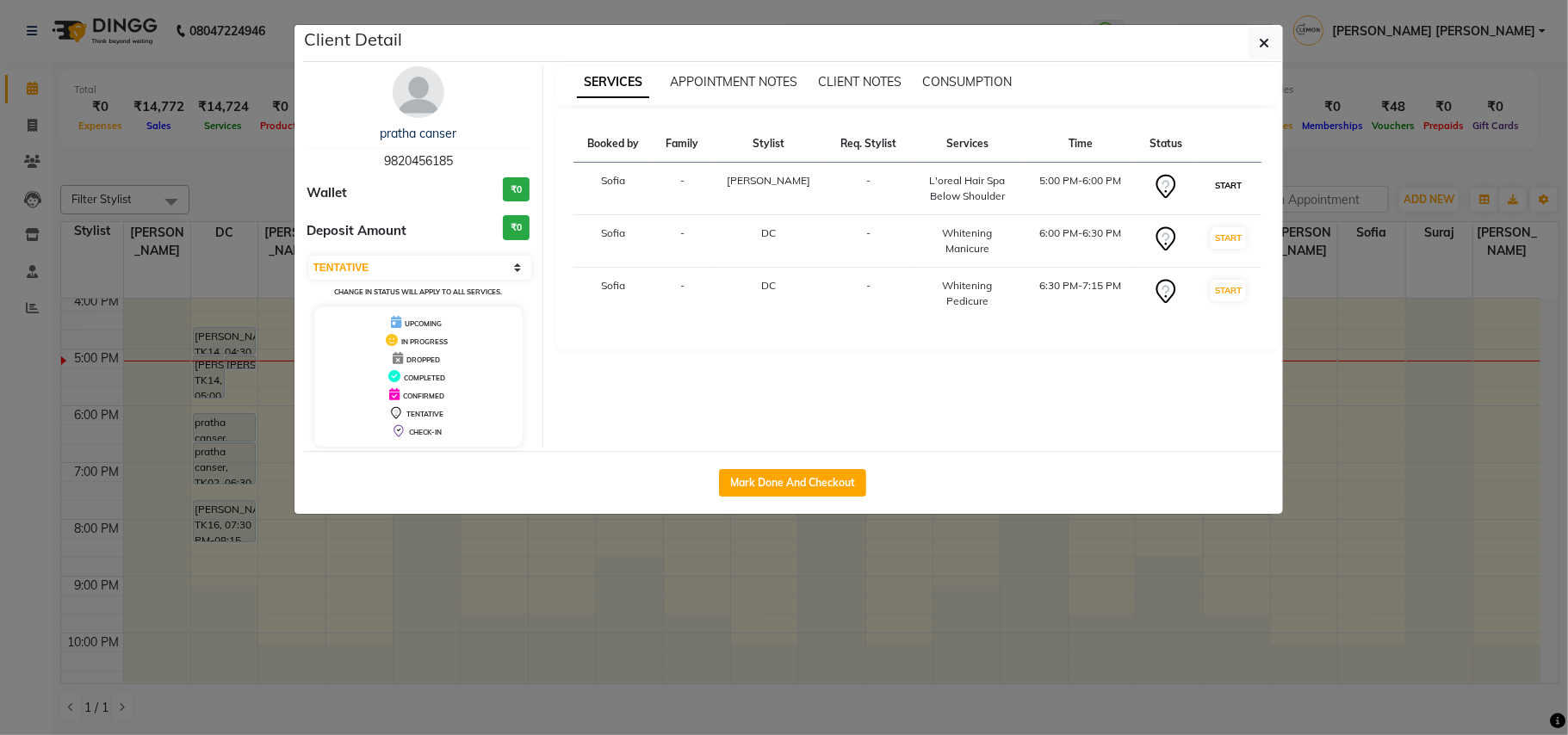
click at [1223, 184] on button "START" at bounding box center [1228, 185] width 35 height 22
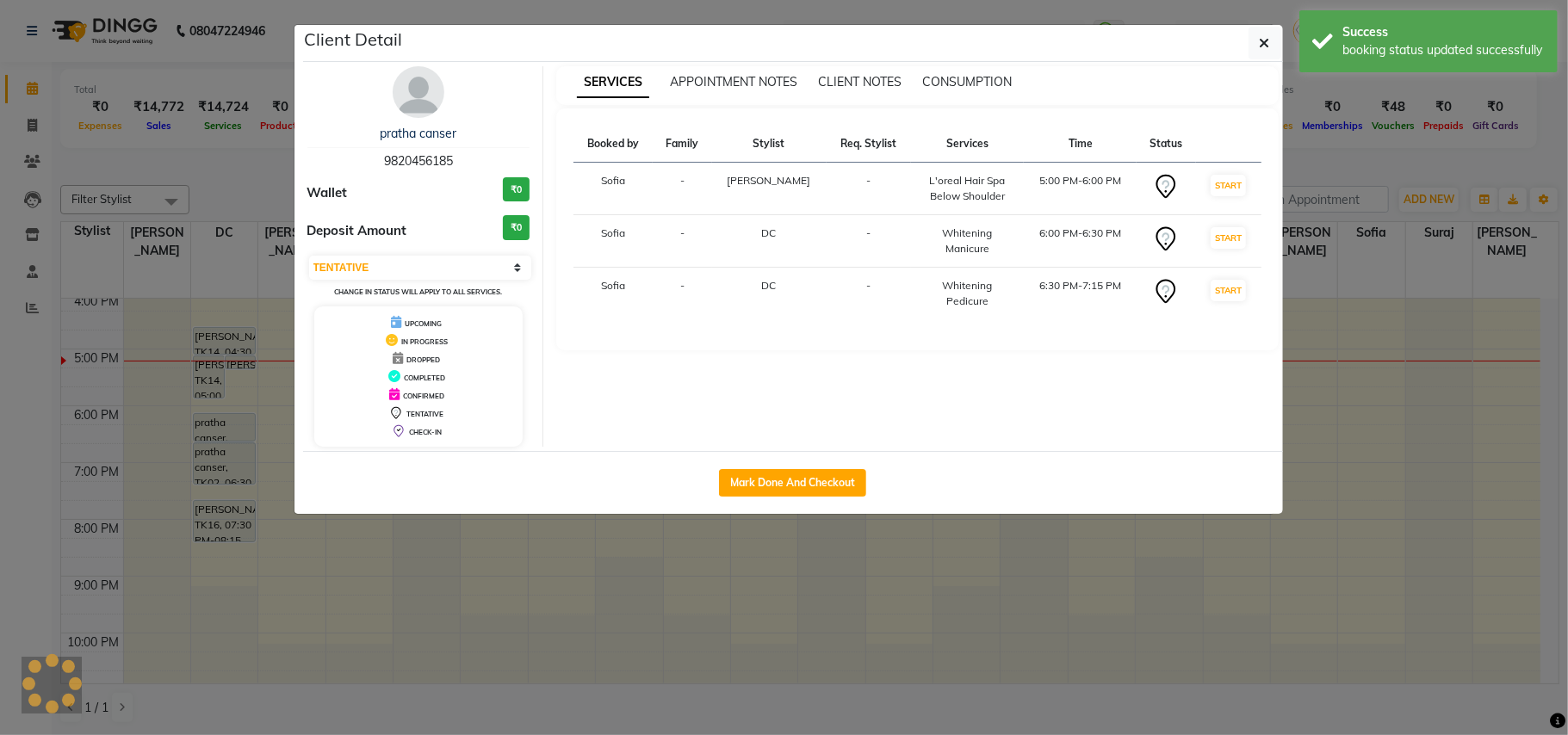
select select "select"
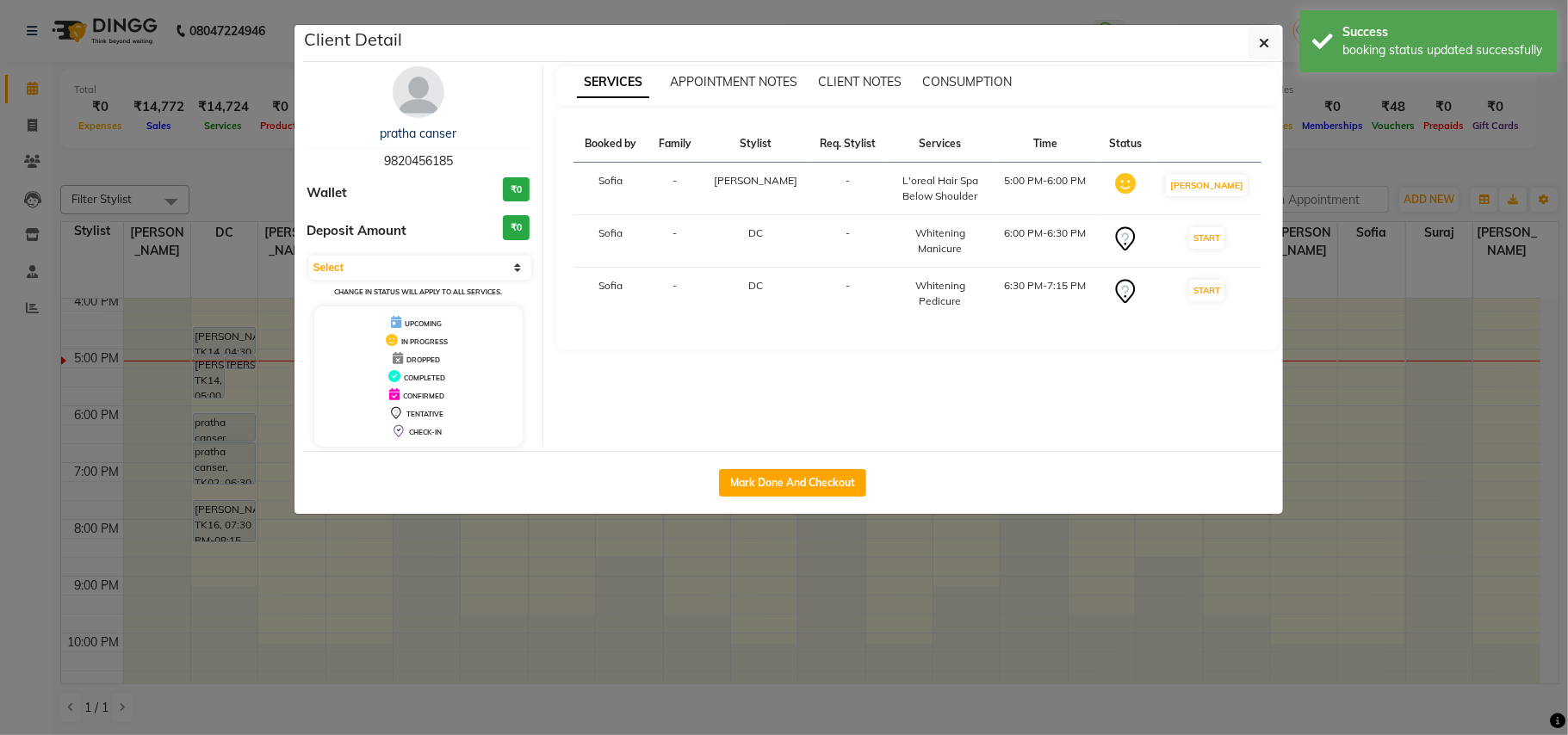
click at [0, 374] on ngb-modal-window "Client Detail pratha canser 9820456185 Wallet ₹0 Deposit Amount ₹0 Select IN SE…" at bounding box center [784, 367] width 1568 height 735
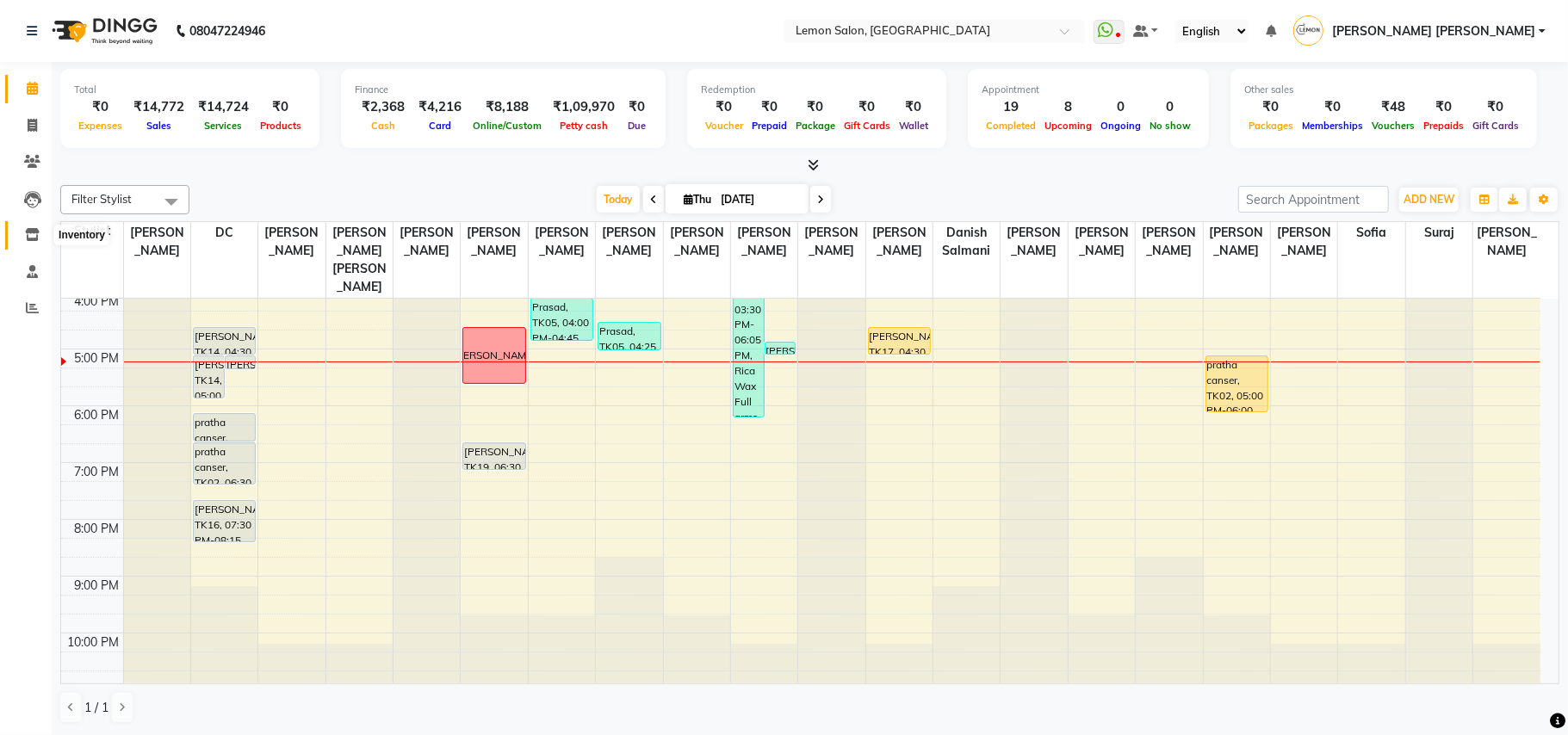
click at [22, 243] on span at bounding box center [32, 235] width 30 height 20
select select
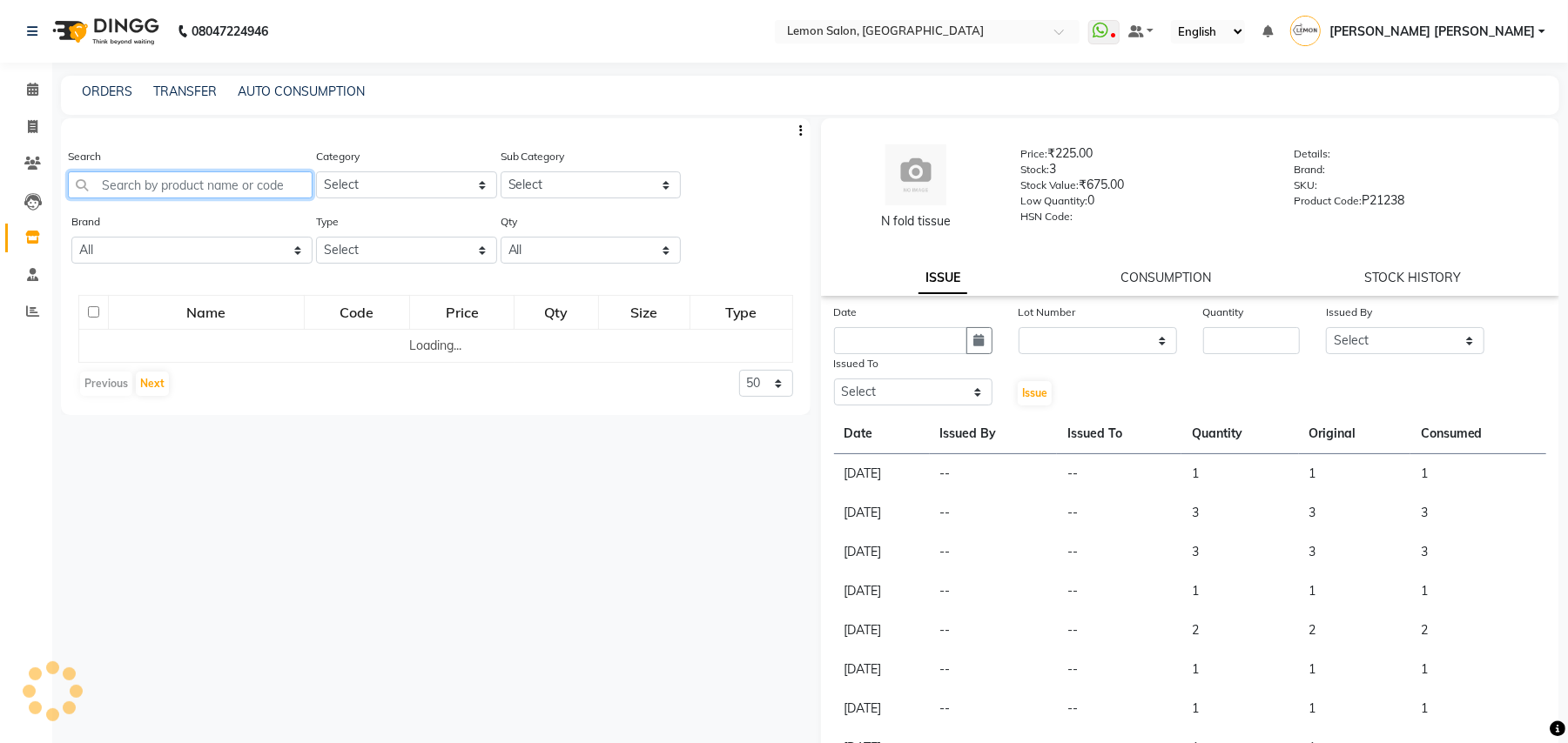
click at [202, 185] on input "text" at bounding box center [190, 184] width 244 height 27
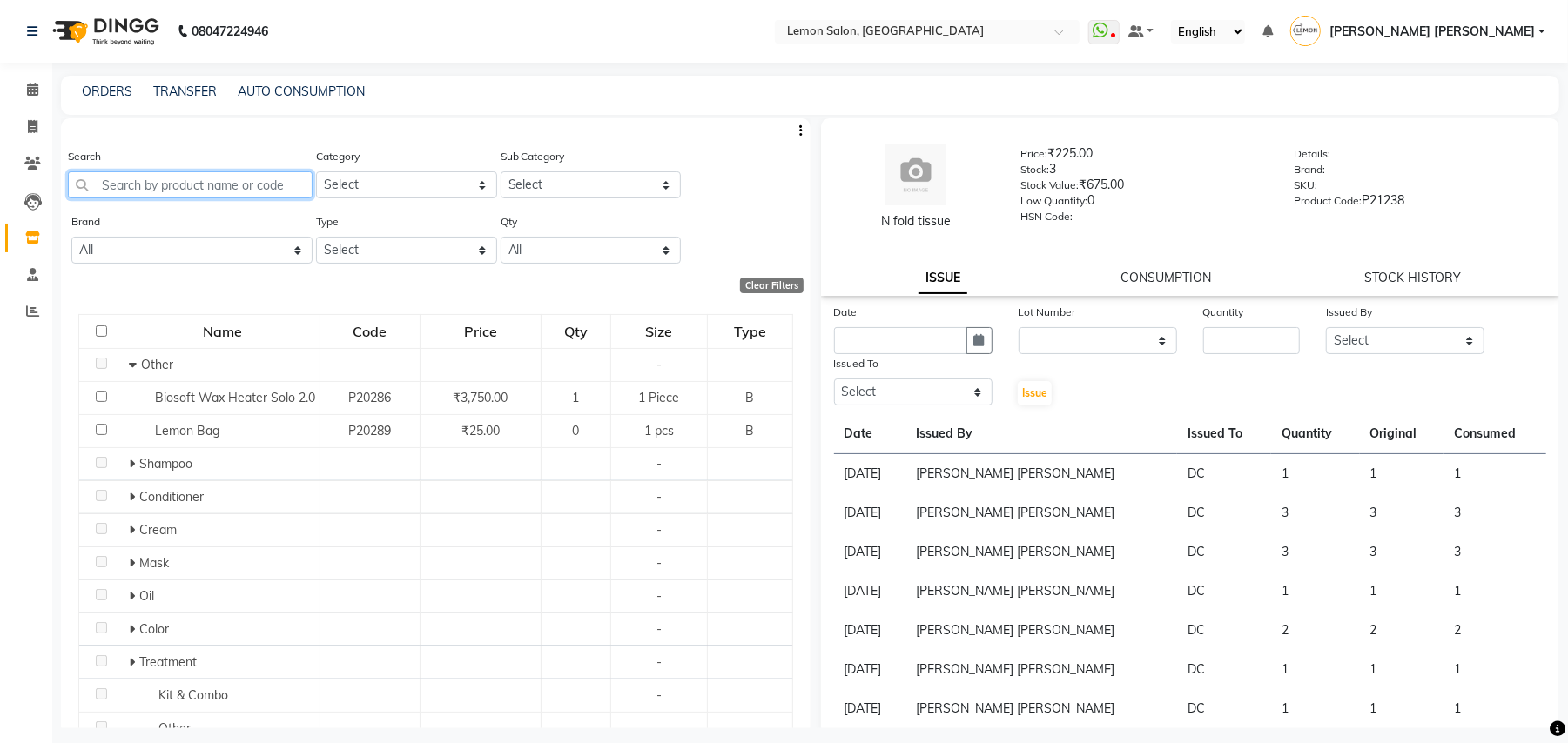
type input "f"
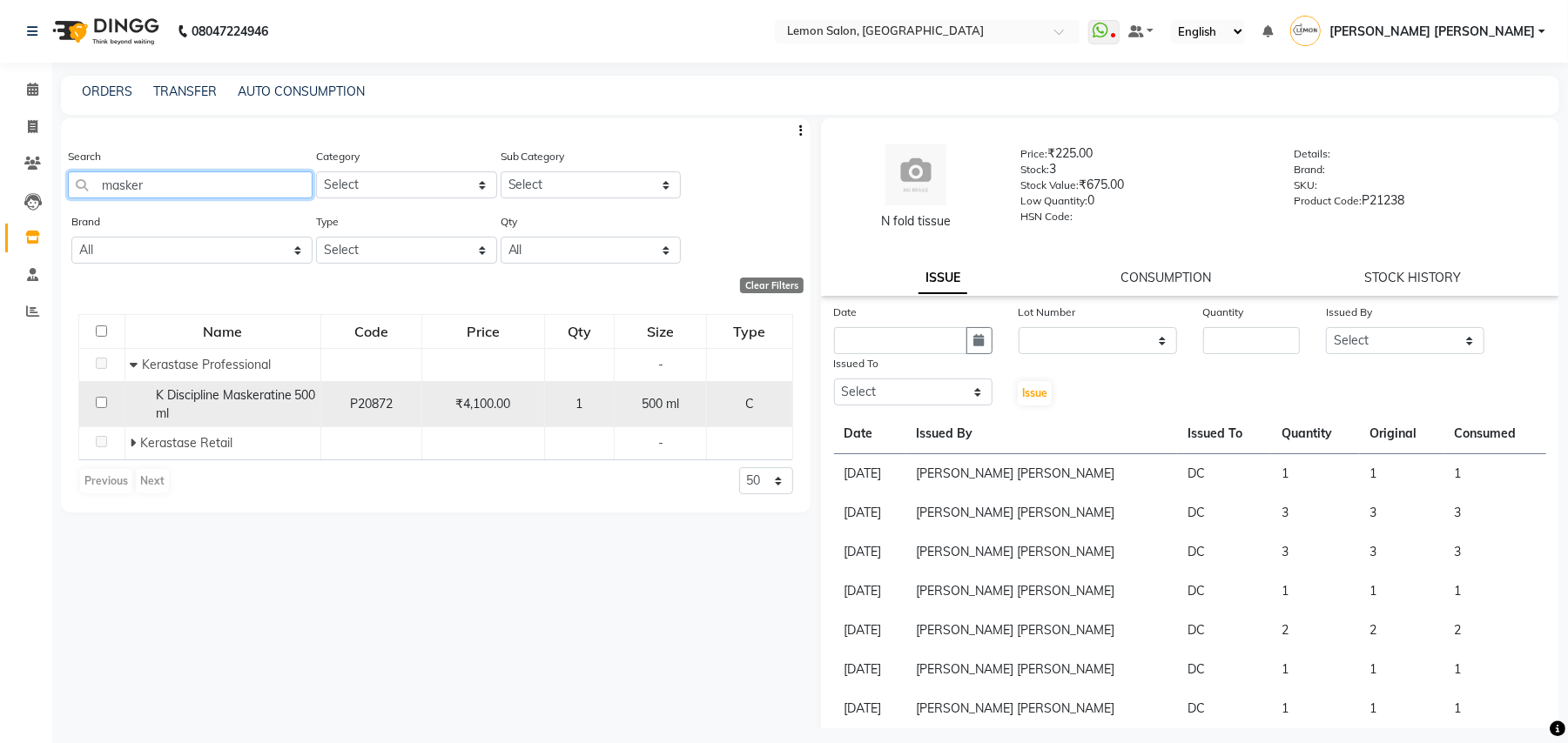
type input "masker"
click at [233, 391] on span "K Discipline Maskeratine 500 ml" at bounding box center [235, 404] width 160 height 34
select select
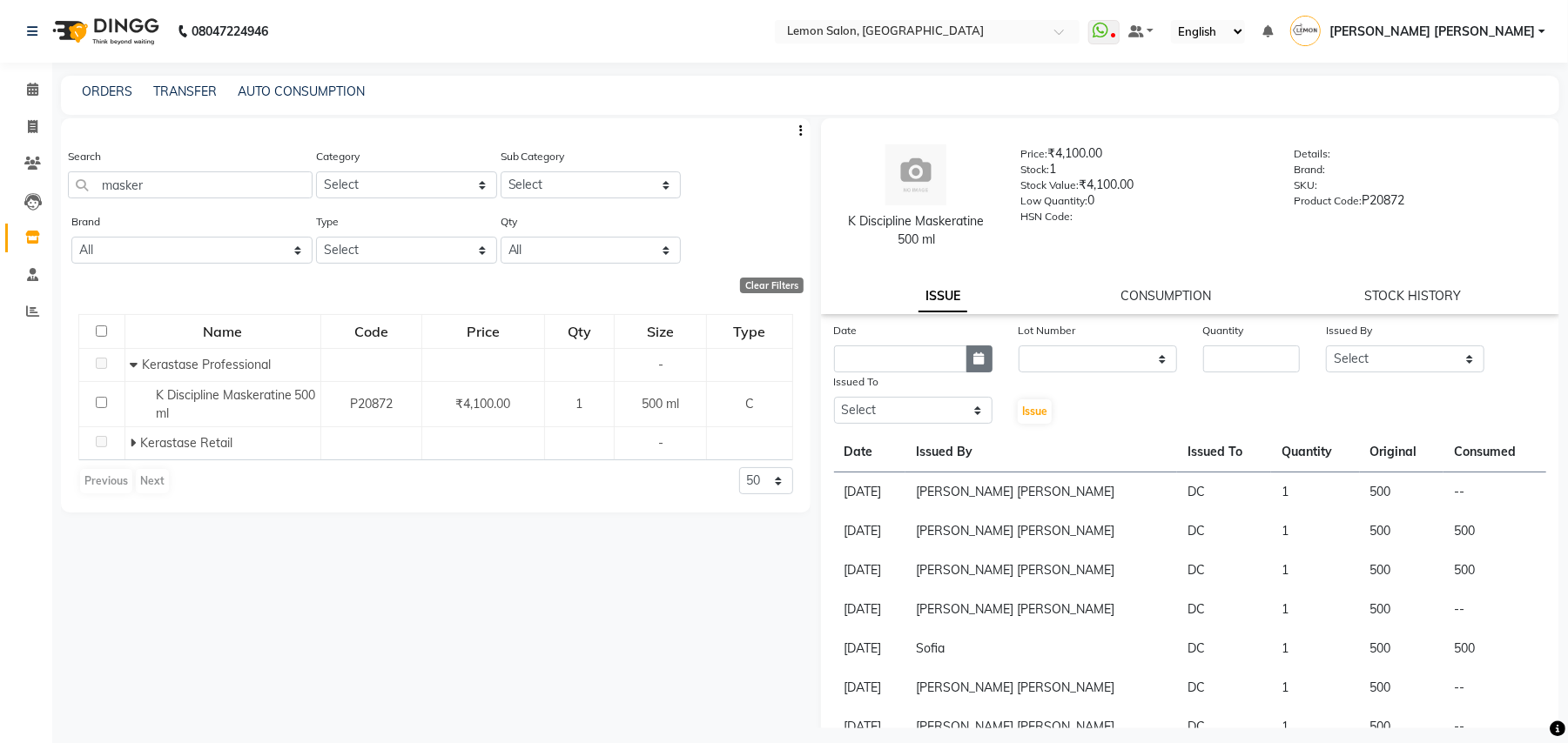
click at [974, 353] on icon "button" at bounding box center [980, 359] width 10 height 12
select select "9"
select select "2025"
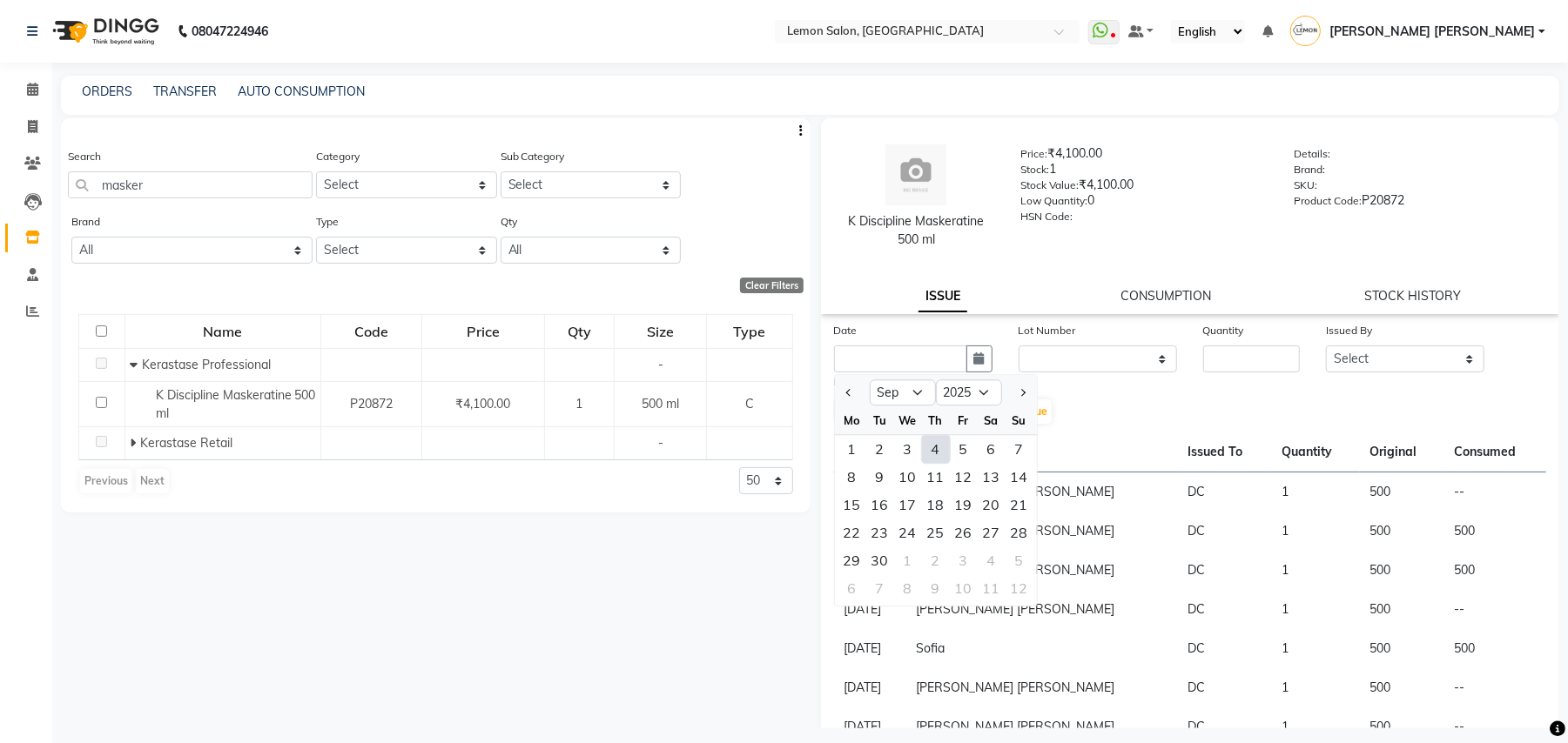
click at [946, 443] on div "4" at bounding box center [936, 450] width 28 height 28
type input "[DATE]"
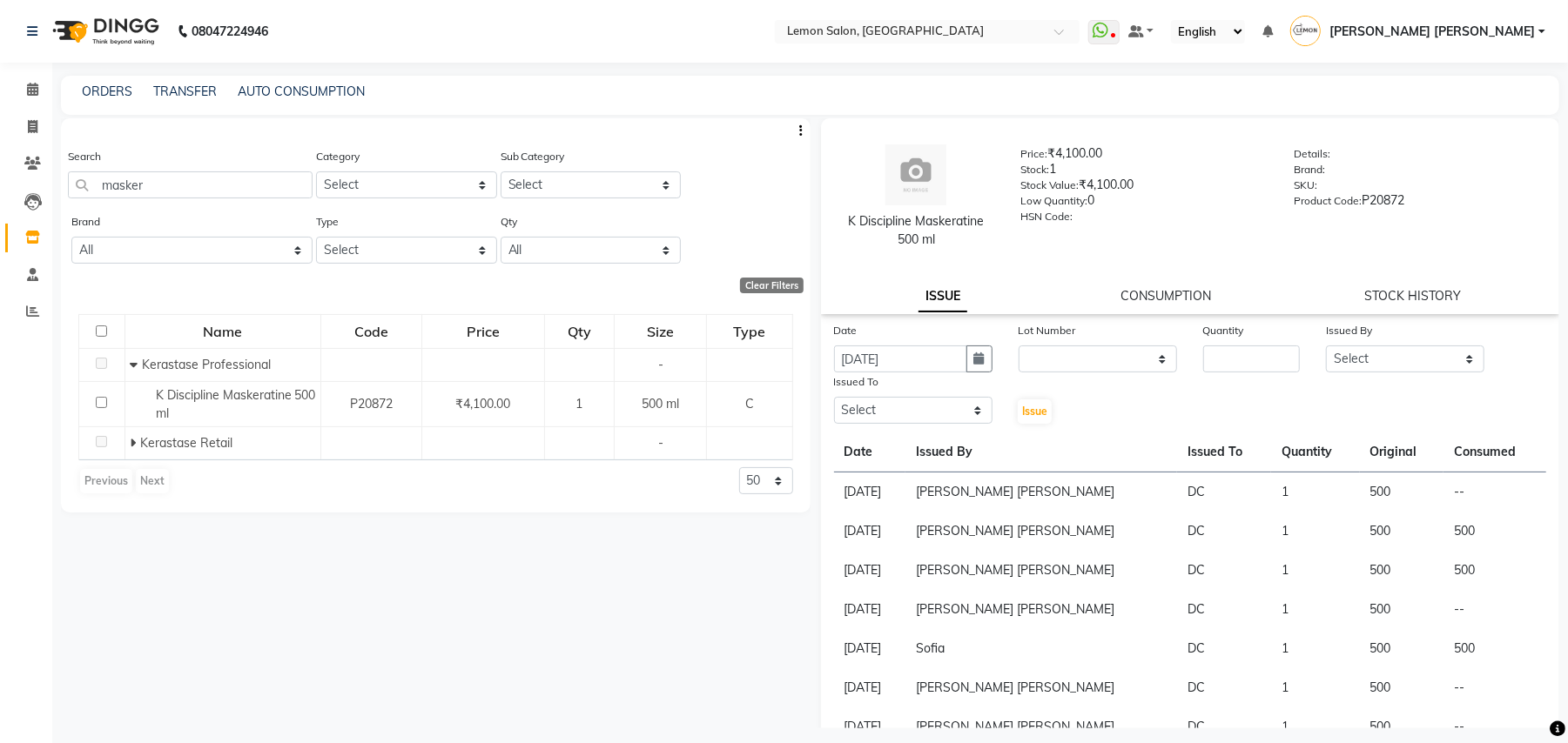
click at [1059, 373] on div "Issue" at bounding box center [1036, 399] width 62 height 53
click at [1086, 364] on select "None" at bounding box center [1097, 359] width 158 height 27
select select "0: null"
click at [1019, 346] on select "None" at bounding box center [1097, 359] width 158 height 27
click at [1224, 370] on input "number" at bounding box center [1251, 359] width 97 height 27
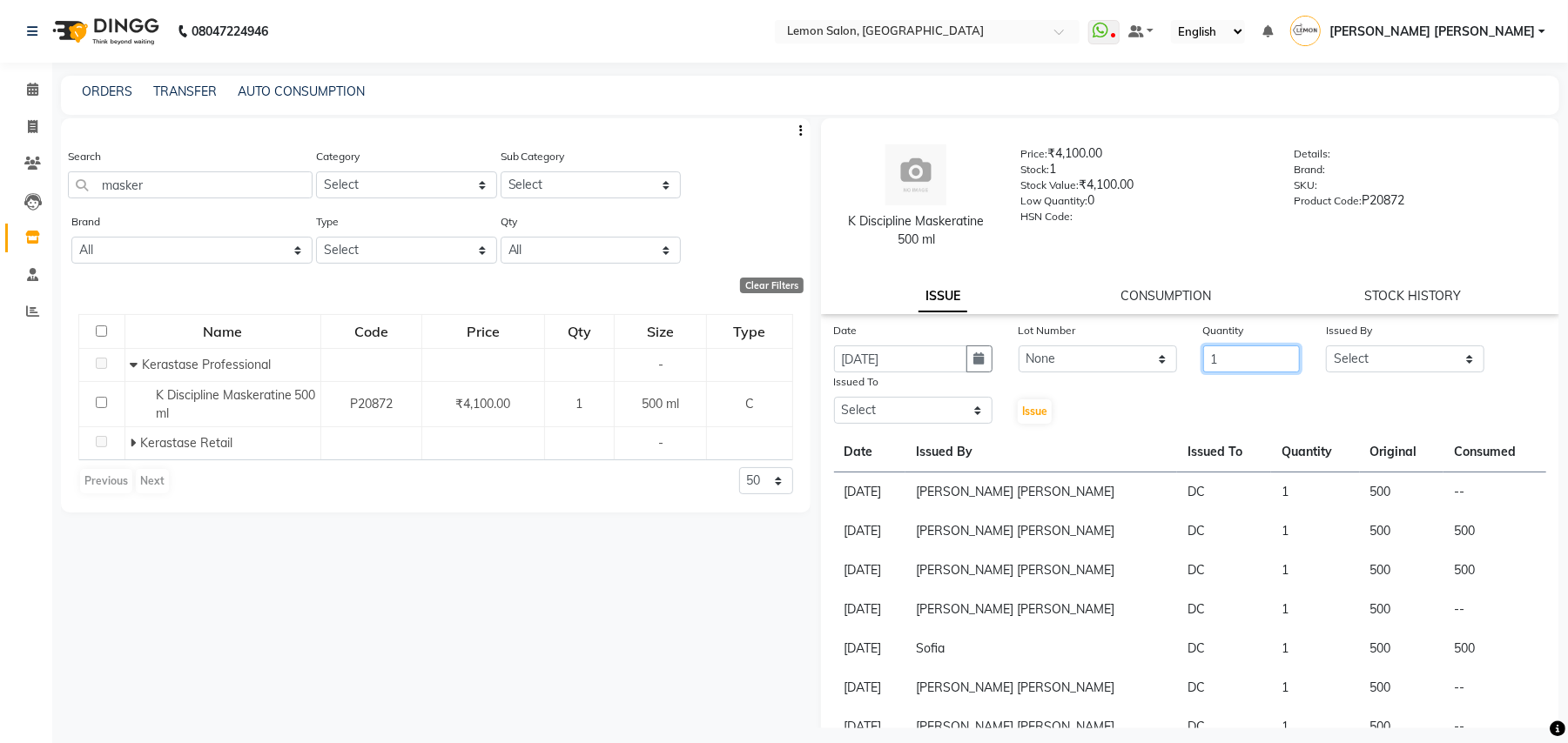
type input "1"
click at [1359, 356] on select "Select Aalam Saifi Abhishek Shelar Ansar Ahmed Archana Muke Archana Rajbhar Ash…" at bounding box center [1405, 359] width 158 height 27
select select "20636"
click at [1326, 346] on select "Select Aalam Saifi Abhishek Shelar Ansar Ahmed Archana Muke Archana Rajbhar Ash…" at bounding box center [1405, 359] width 158 height 27
click at [926, 404] on select "Select Aalam Saifi Abhishek Shelar Ansar Ahmed Archana Muke Archana Rajbhar Ash…" at bounding box center [912, 410] width 158 height 27
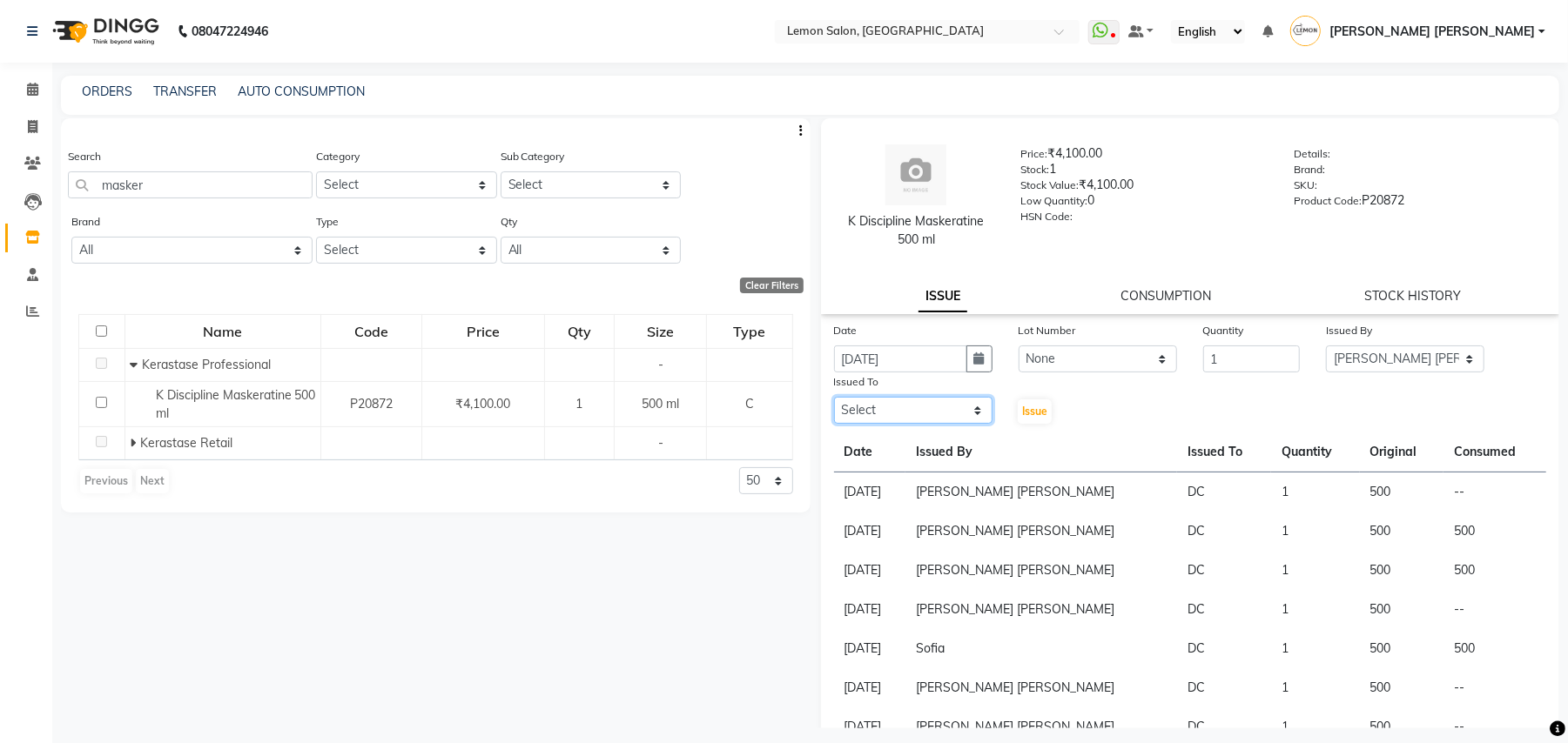
select select "7889"
click at [834, 397] on select "Select Aalam Saifi Abhishek Shelar Ansar Ahmed Archana Muke Archana Rajbhar Ash…" at bounding box center [912, 410] width 158 height 27
click at [1029, 415] on span "Issue" at bounding box center [1035, 411] width 25 height 13
select select
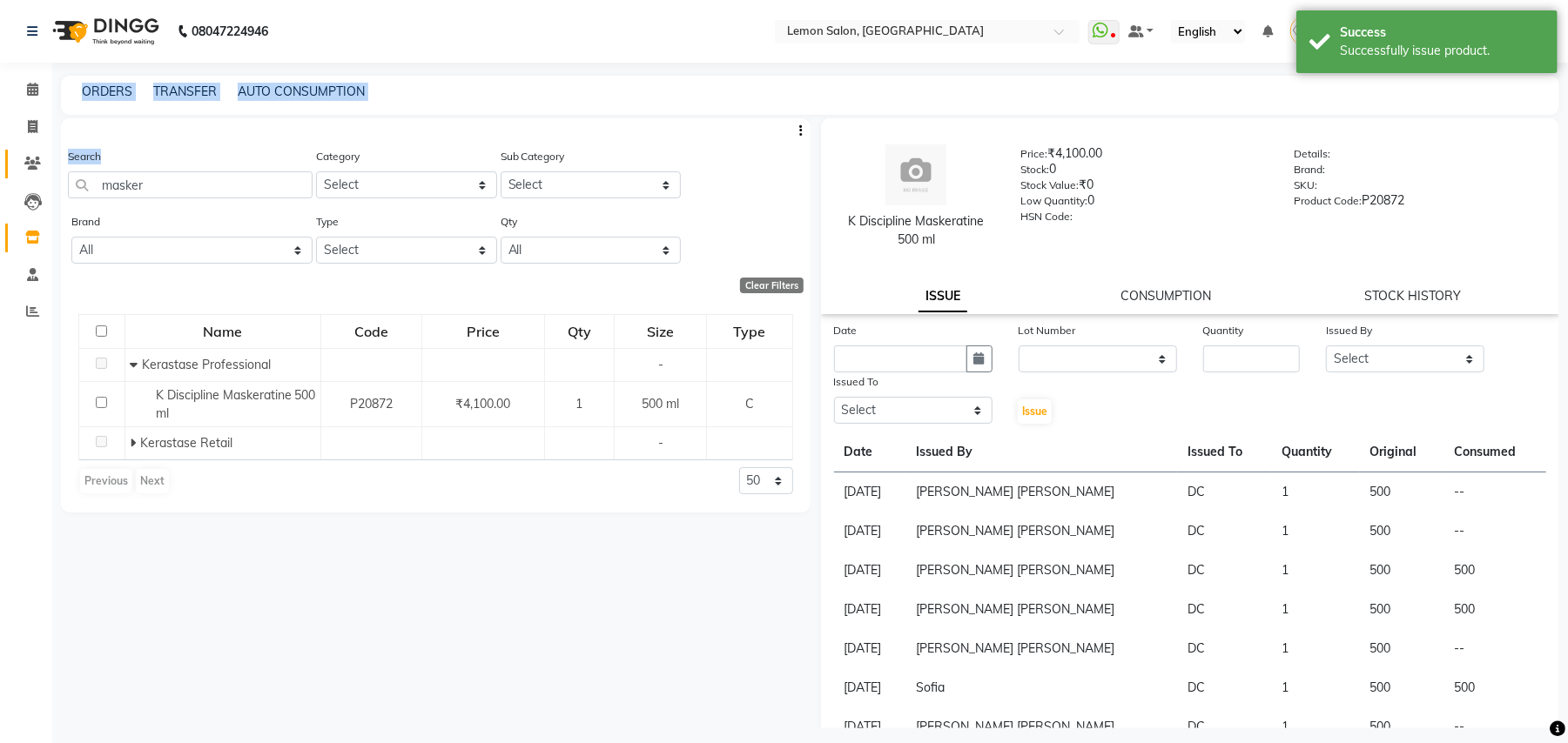
drag, startPoint x: 170, startPoint y: 198, endPoint x: 12, endPoint y: 171, distance: 160.3
click at [12, 171] on app-home "08047224946 Select Location × Lemon Salon, Lokhandwala WhatsApp Status ✕ Status…" at bounding box center [784, 377] width 1568 height 754
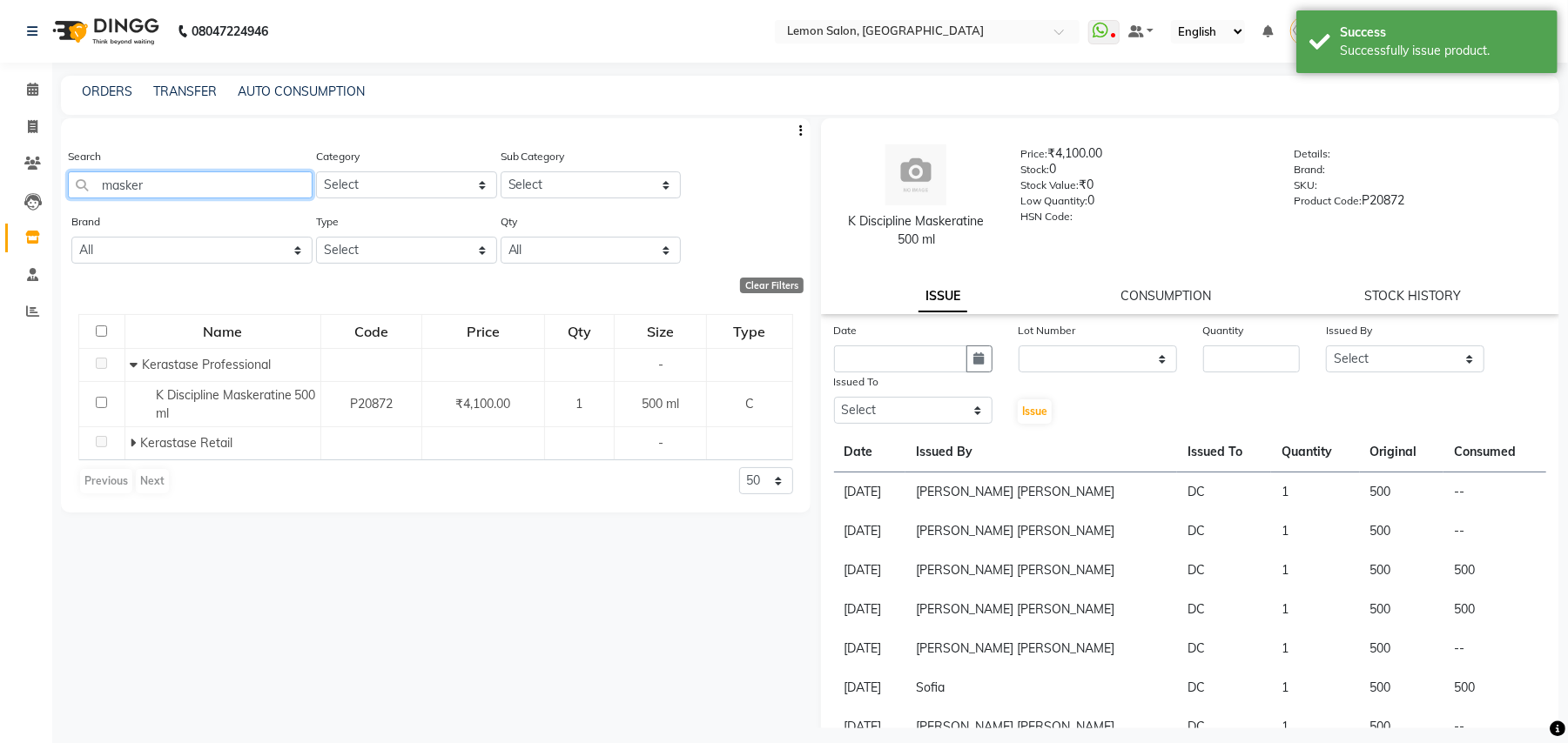
drag, startPoint x: 193, startPoint y: 188, endPoint x: 0, endPoint y: 188, distance: 193.0
click at [0, 188] on app-home "08047224946 Select Location × Lemon Salon, Lokhandwala WhatsApp Status ✕ Status…" at bounding box center [784, 377] width 1568 height 754
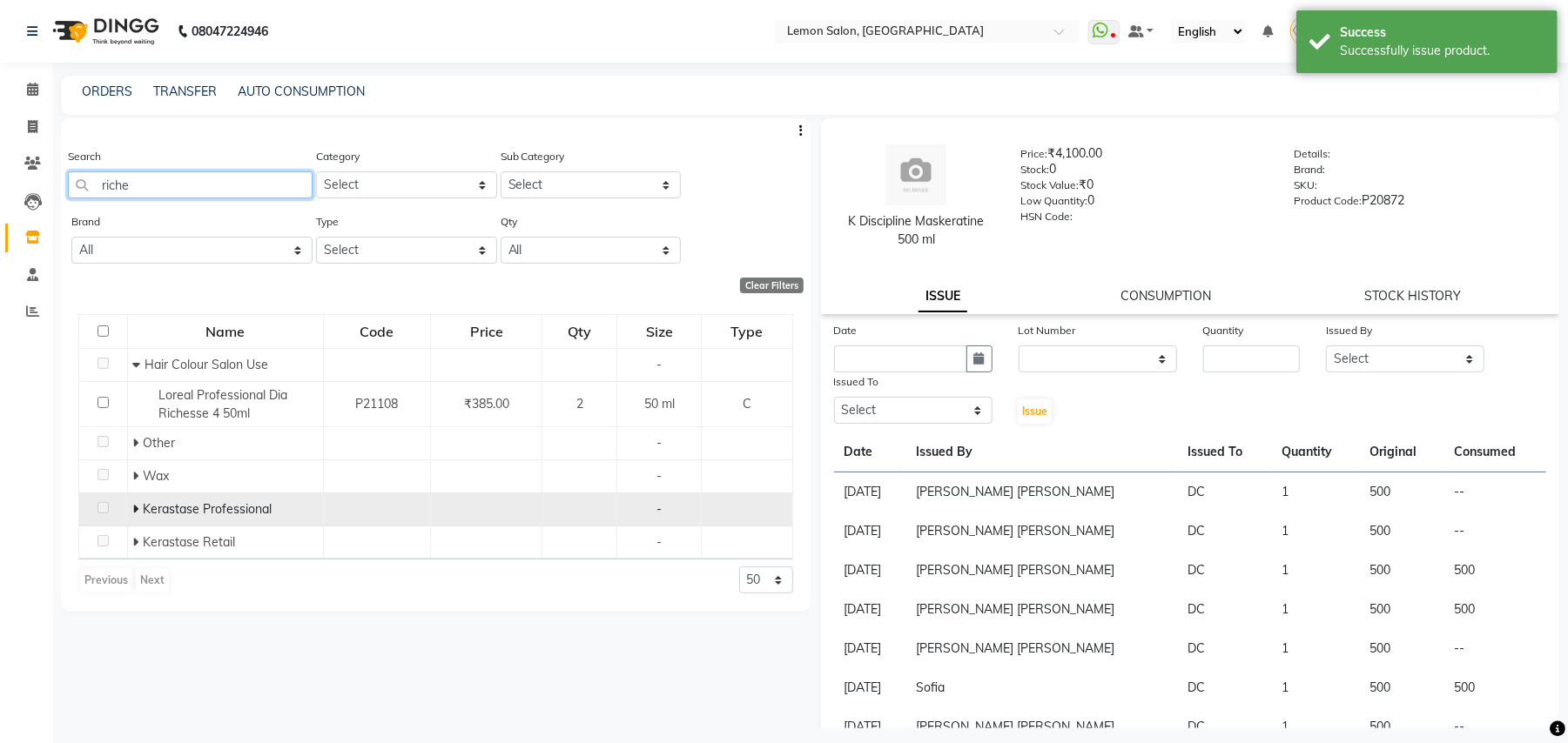
scroll to position [10, 0]
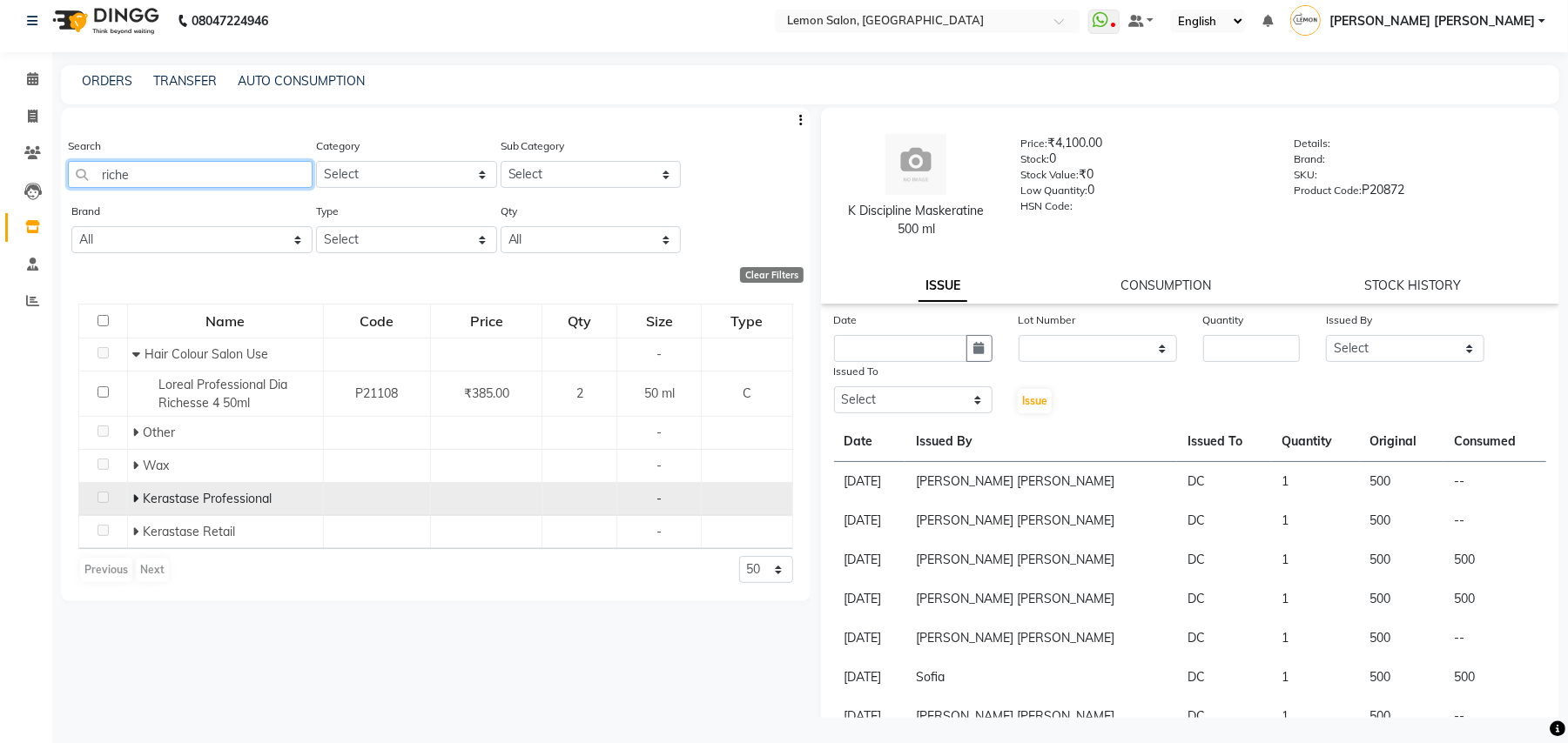
type input "riche"
click at [137, 503] on icon at bounding box center [135, 499] width 6 height 12
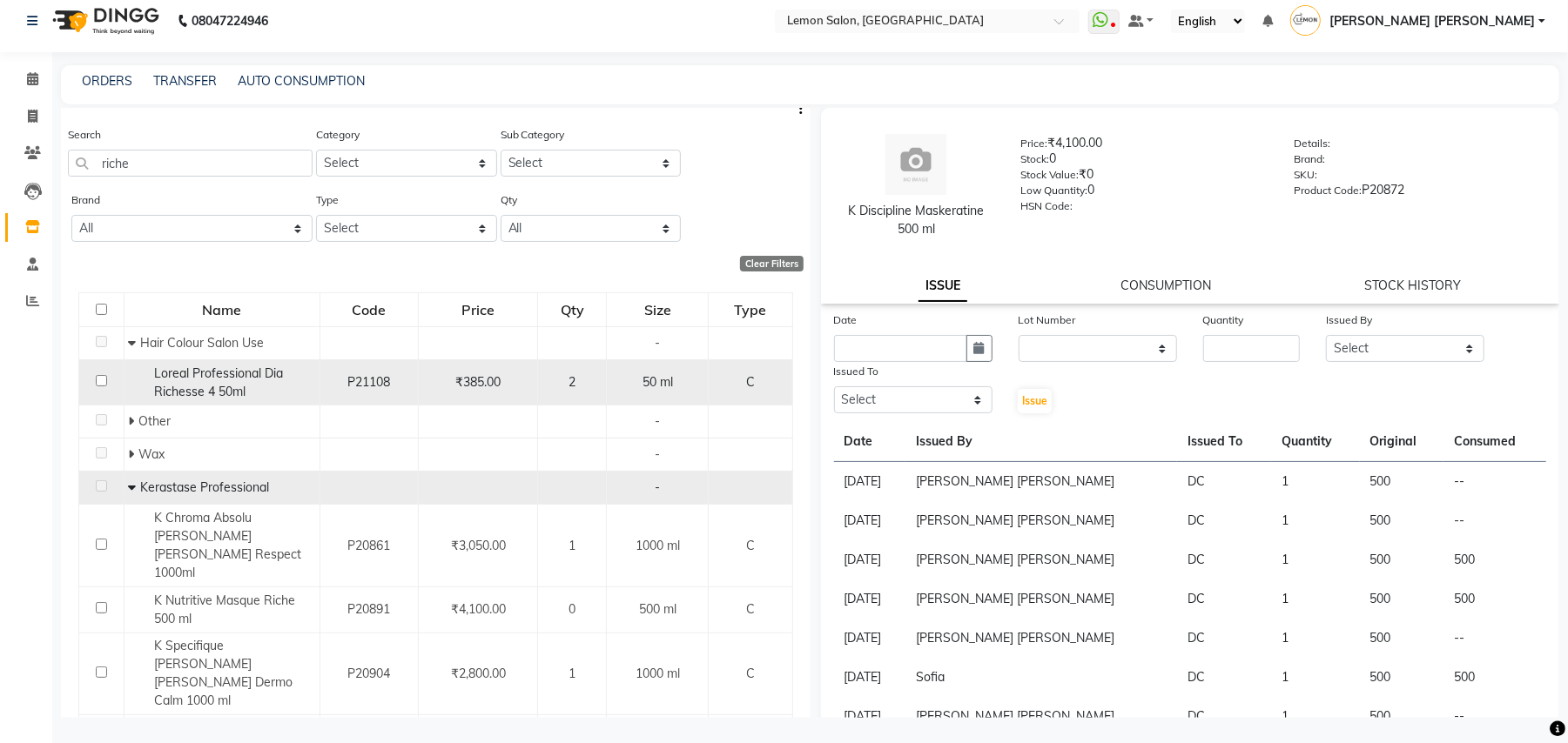
scroll to position [23, 0]
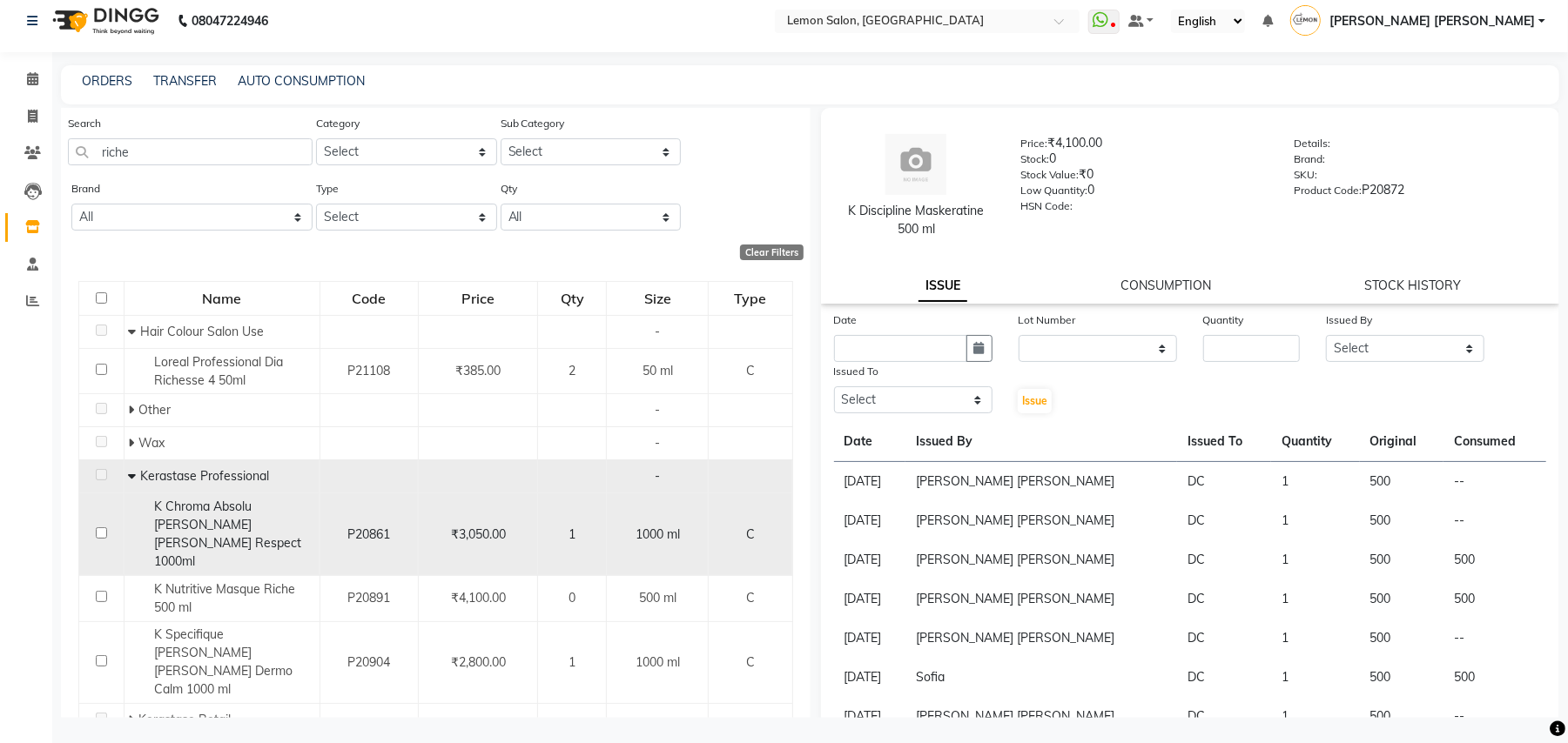
click at [259, 519] on span "K Chroma Absolu Bain Riche Respect 1000ml" at bounding box center [227, 533] width 148 height 71
select select
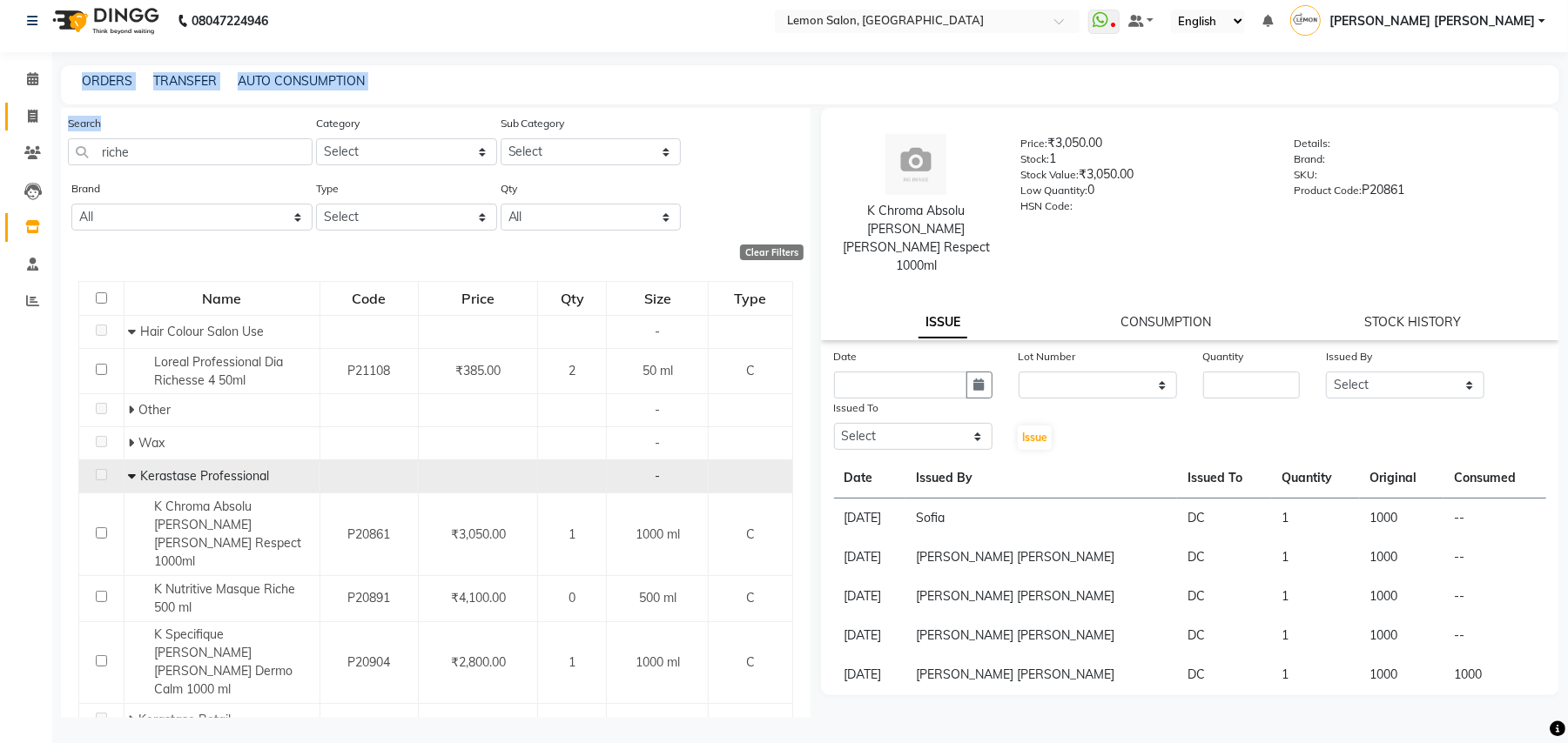
drag, startPoint x: 170, startPoint y: 134, endPoint x: 37, endPoint y: 127, distance: 133.2
click at [37, 127] on app-home "08047224946 Select Location × Lemon Salon, Lokhandwala WhatsApp Status ✕ Status…" at bounding box center [784, 367] width 1568 height 754
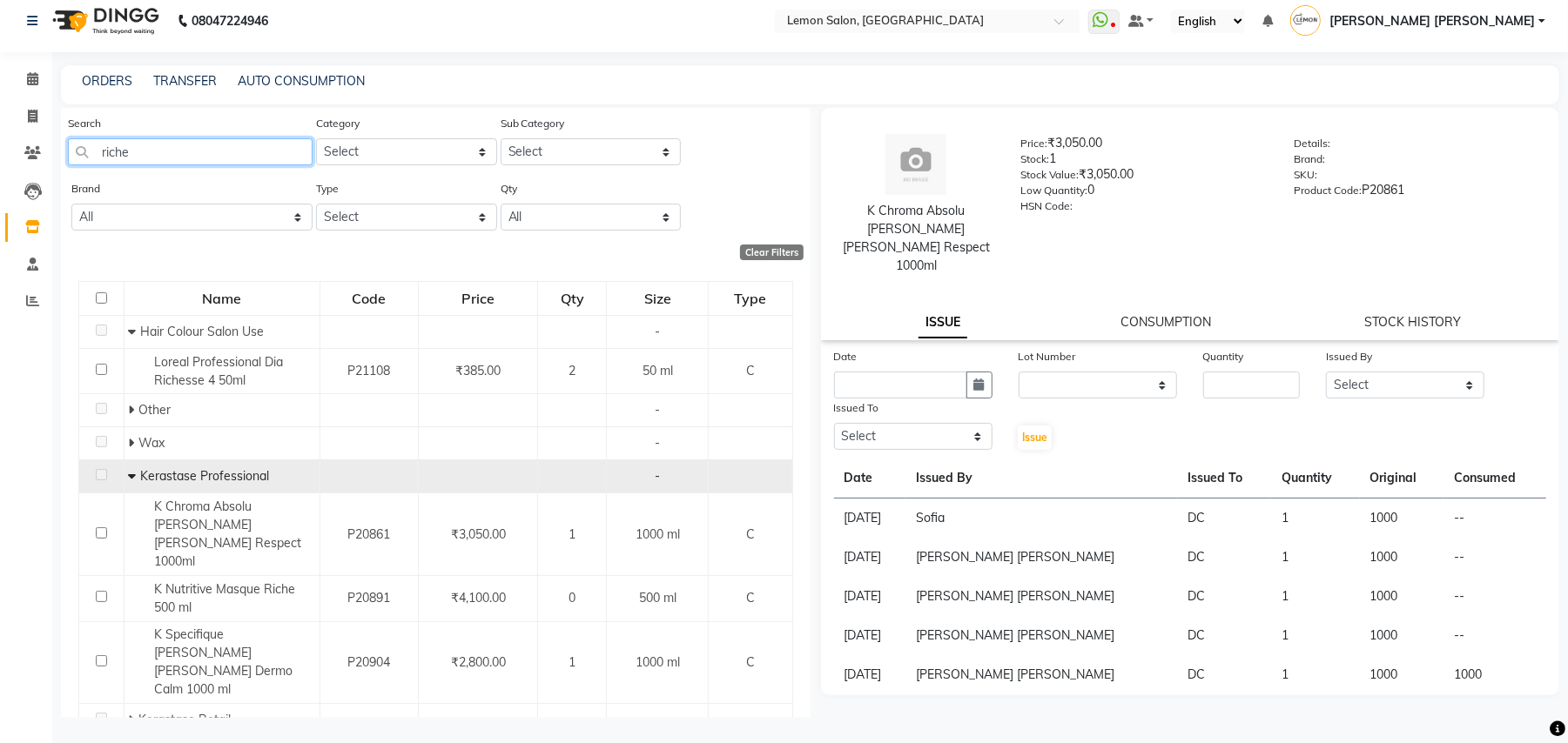
drag, startPoint x: 177, startPoint y: 141, endPoint x: 0, endPoint y: 157, distance: 177.7
click at [5, 158] on app-home "08047224946 Select Location × Lemon Salon, Lokhandwala WhatsApp Status ✕ Status…" at bounding box center [784, 367] width 1568 height 754
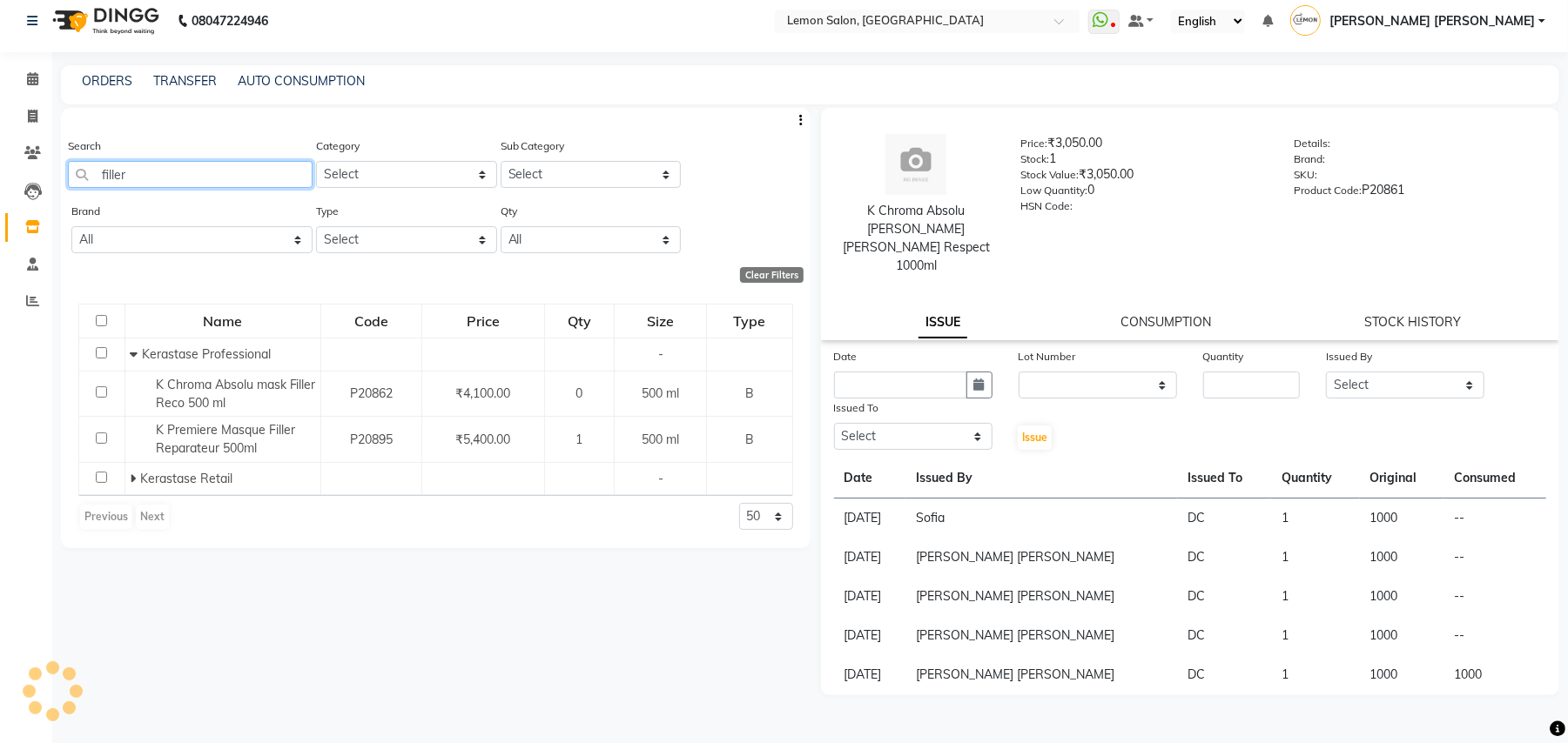
scroll to position [0, 0]
type input "filler"
click at [24, 79] on span at bounding box center [32, 79] width 31 height 20
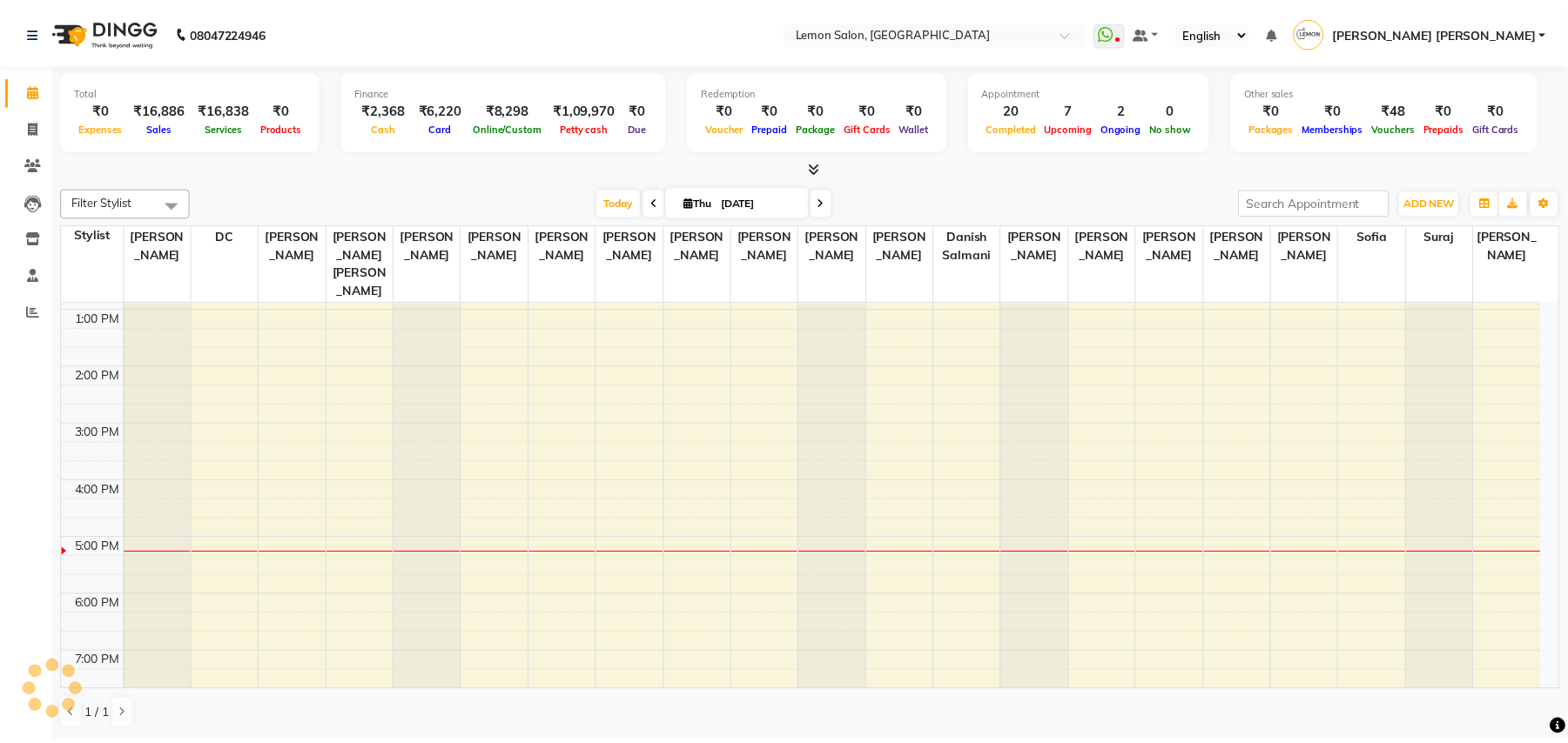
scroll to position [231, 0]
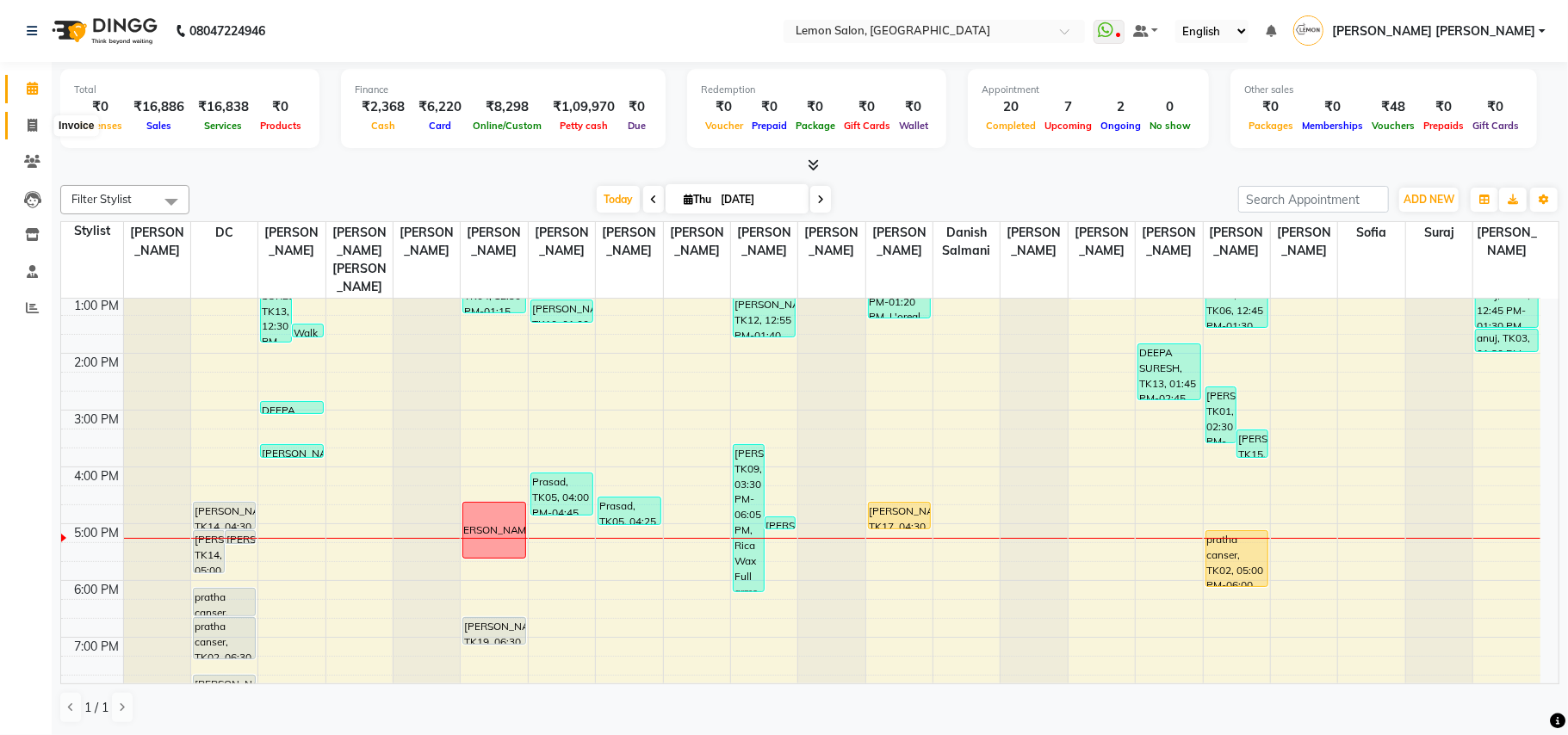
click at [28, 130] on icon at bounding box center [32, 125] width 9 height 13
select select "551"
select select "service"
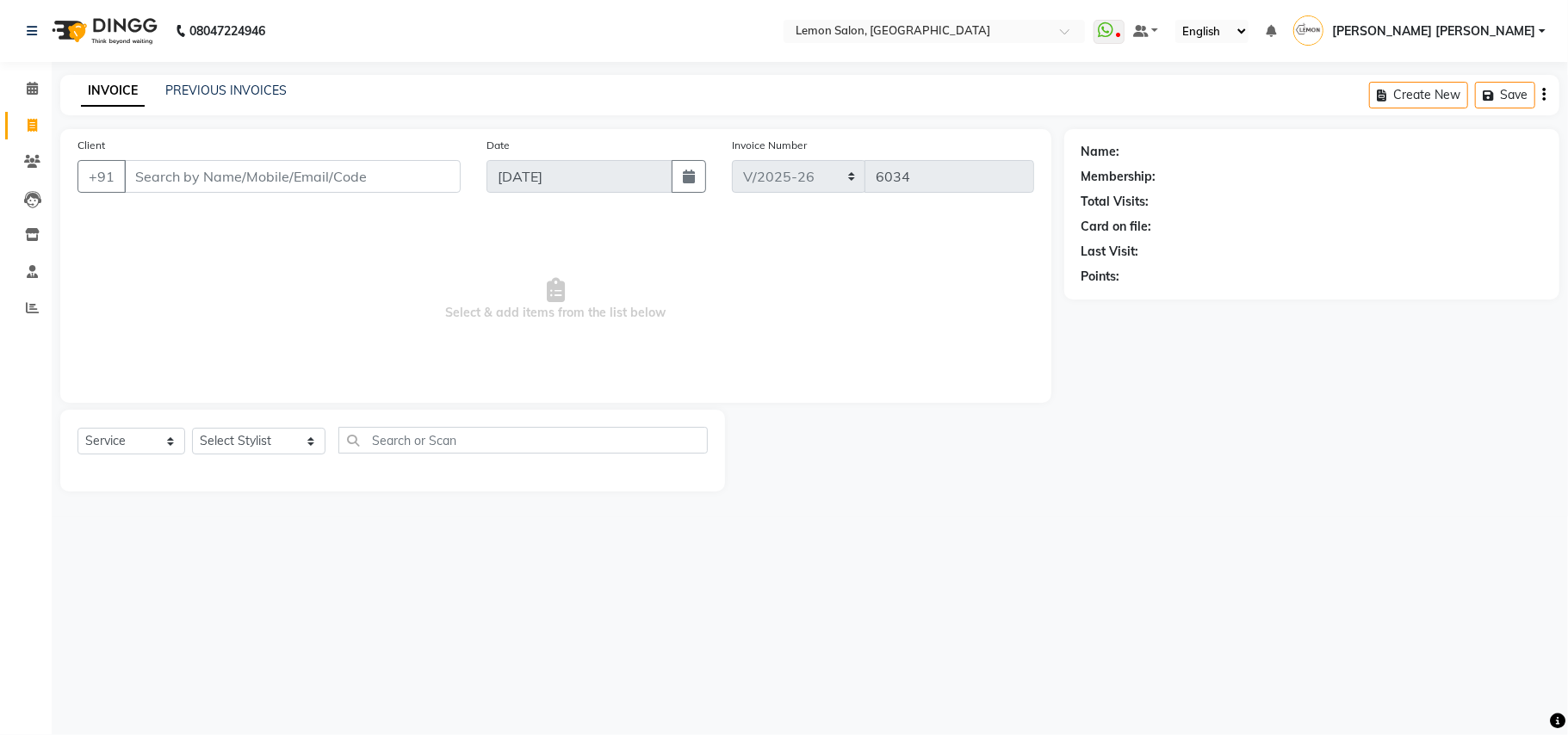
click at [363, 180] on input "Client" at bounding box center [293, 176] width 337 height 33
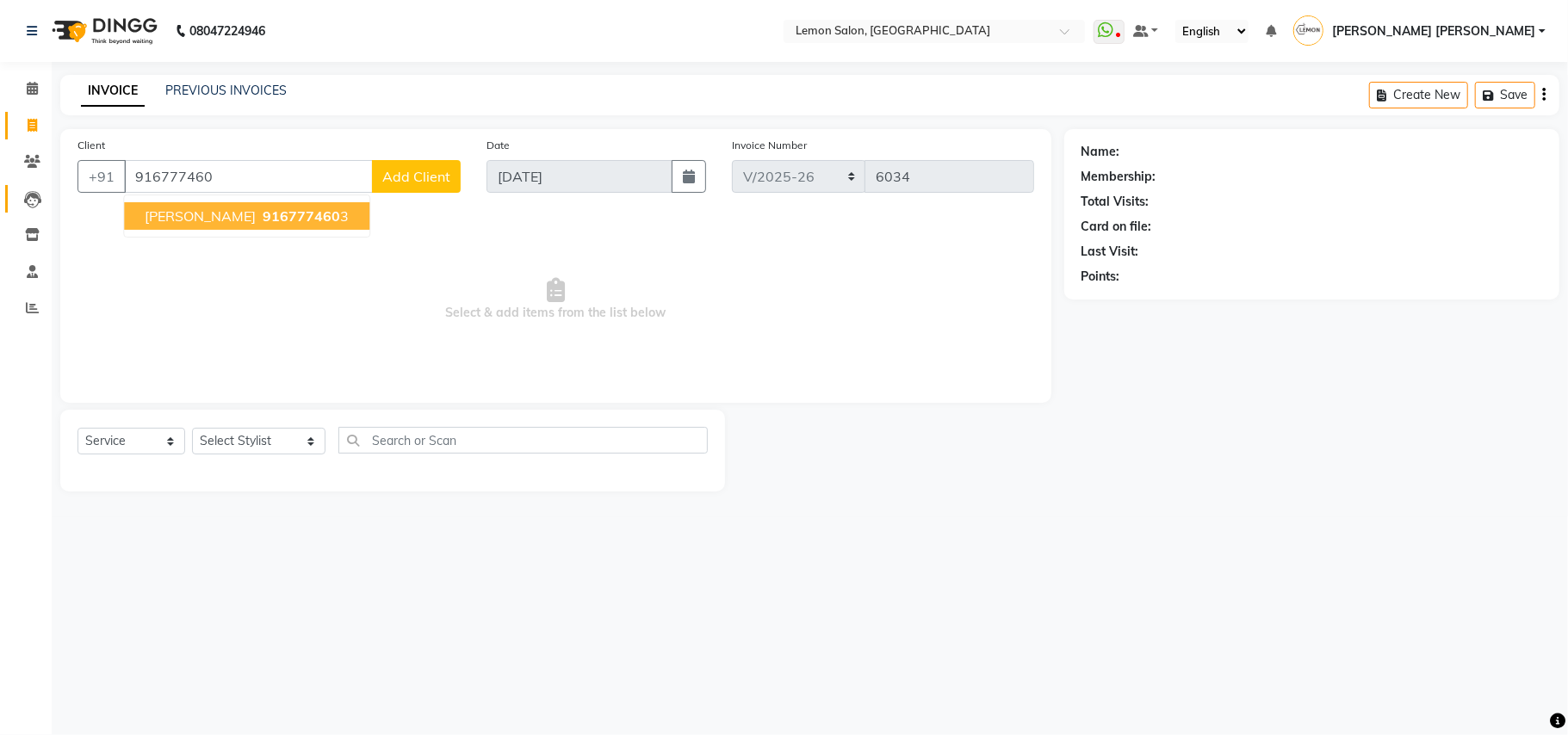
drag, startPoint x: 15, startPoint y: 265, endPoint x: 42, endPoint y: 211, distance: 60.4
click at [18, 265] on li "Staff" at bounding box center [26, 272] width 52 height 37
click at [263, 179] on input "916777460" at bounding box center [249, 176] width 249 height 33
type input "9167774603"
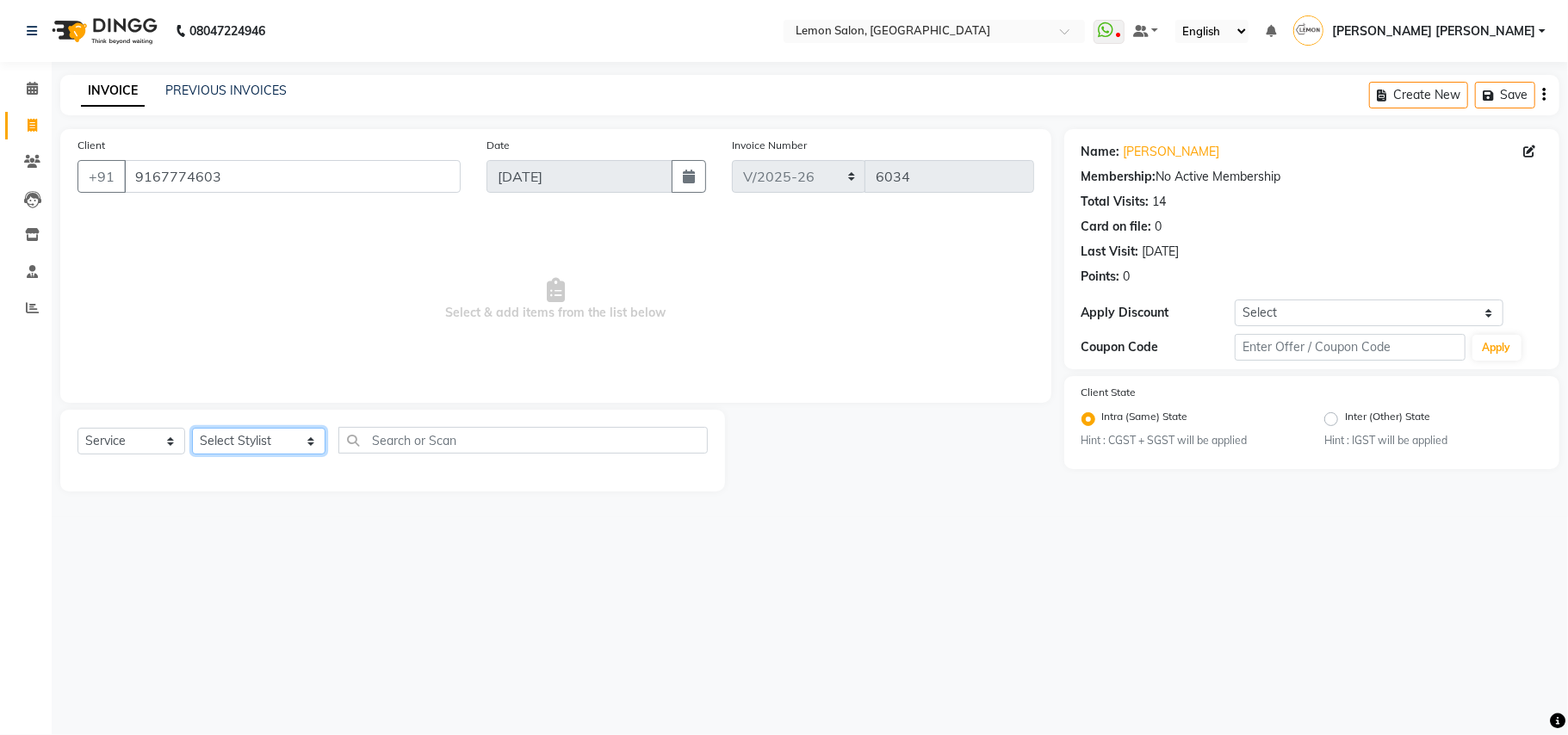
click at [262, 446] on select "Select Stylist Aalam Saifi Abhishek Shelar Ansar Ahmed Archana Muke Archana Raj…" at bounding box center [258, 441] width 134 height 27
select select "20632"
click at [192, 428] on select "Select Stylist Aalam Saifi Abhishek Shelar Ansar Ahmed Archana Muke Archana Raj…" at bounding box center [258, 441] width 134 height 27
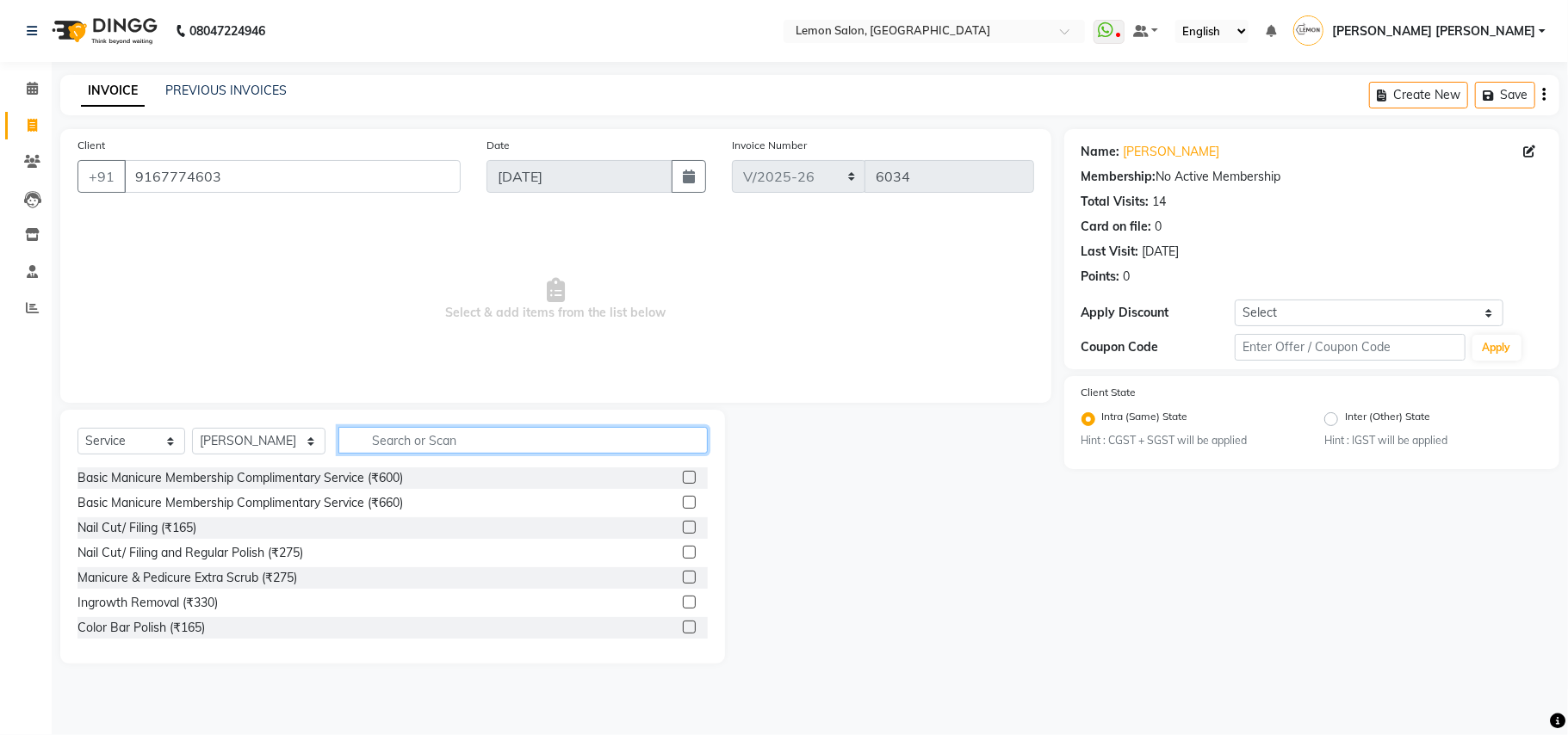
click at [459, 444] on input "text" at bounding box center [523, 440] width 370 height 27
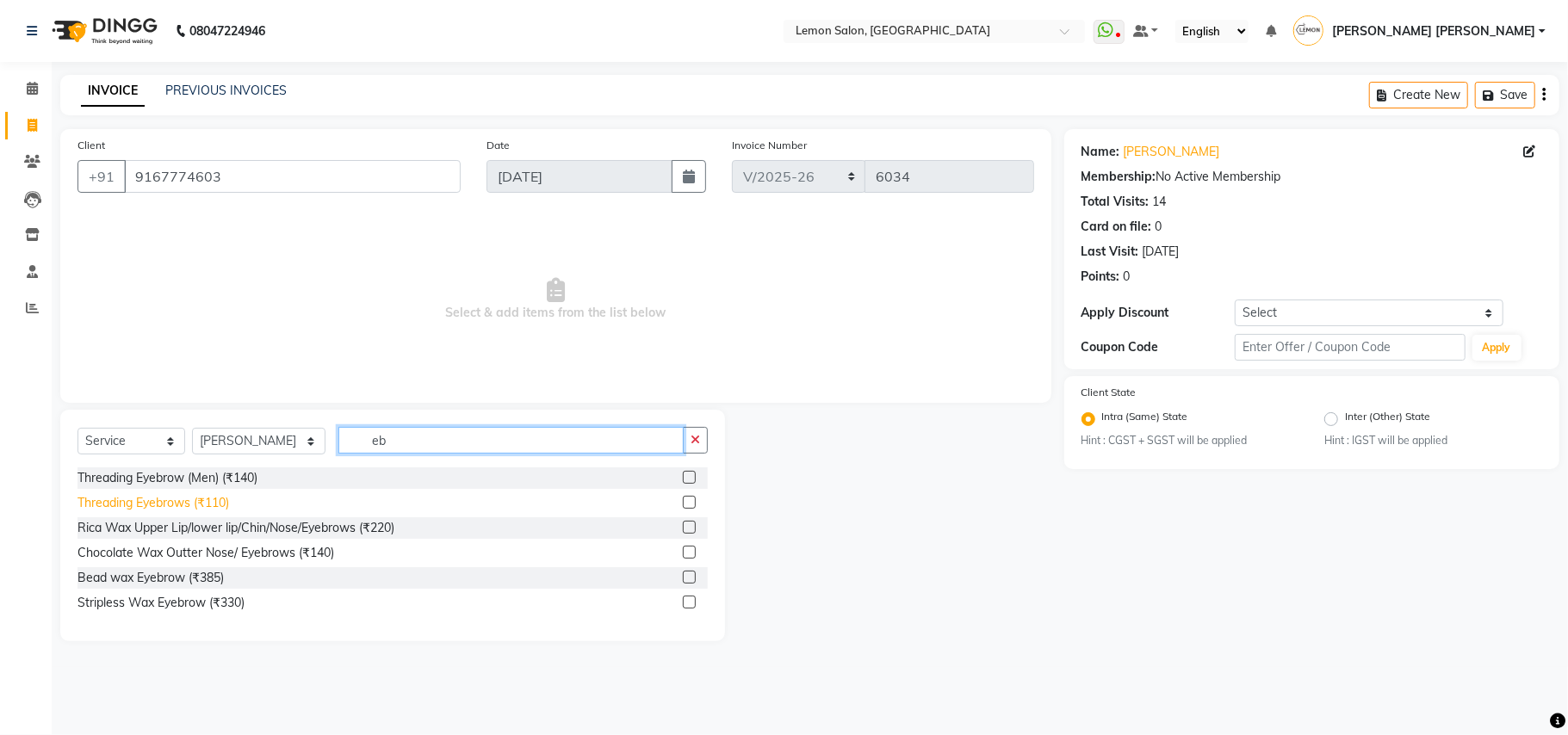
type input "eb"
click at [187, 497] on div "Threading Eyebrows (₹110)" at bounding box center [153, 503] width 151 height 18
checkbox input "false"
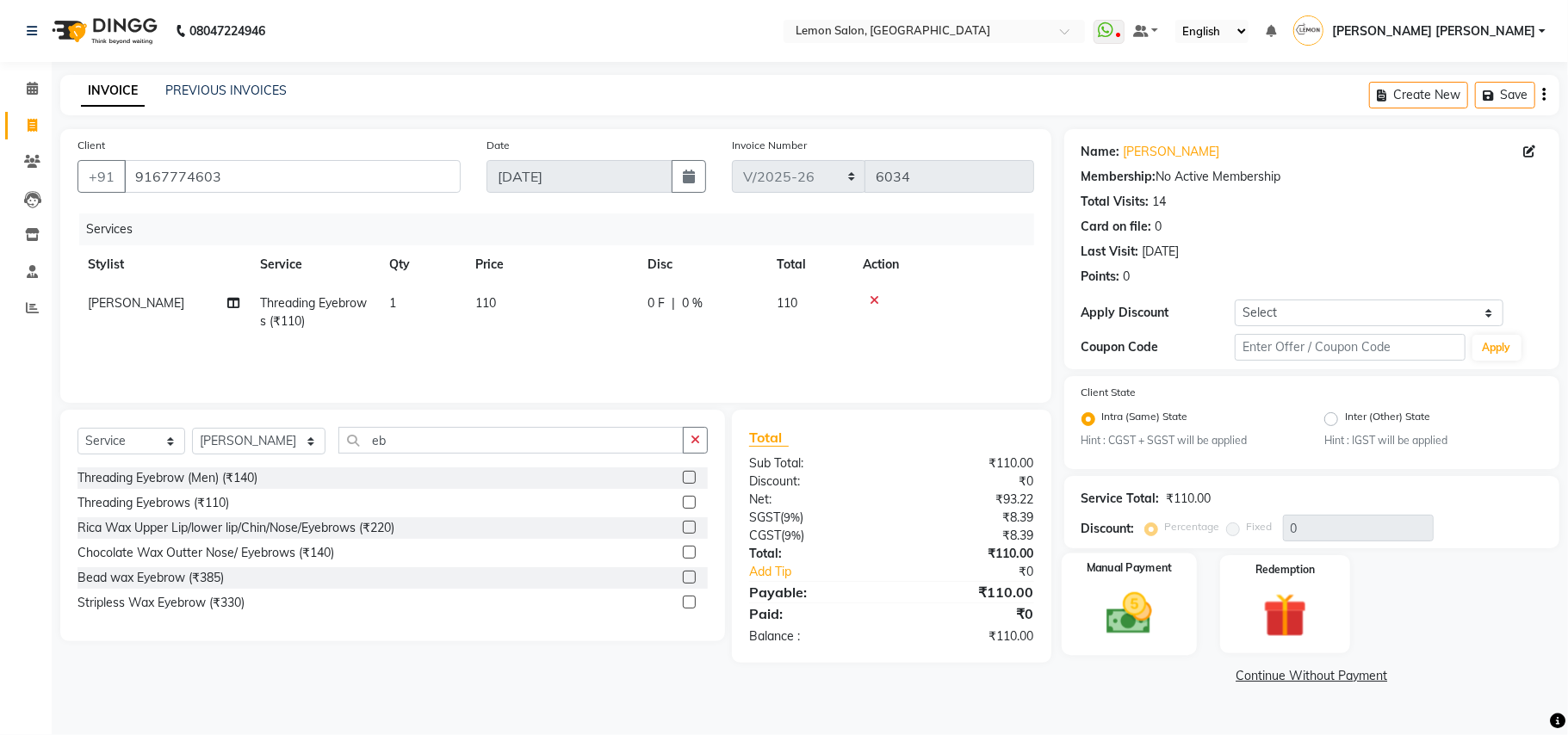
click at [1131, 603] on img at bounding box center [1129, 615] width 75 height 54
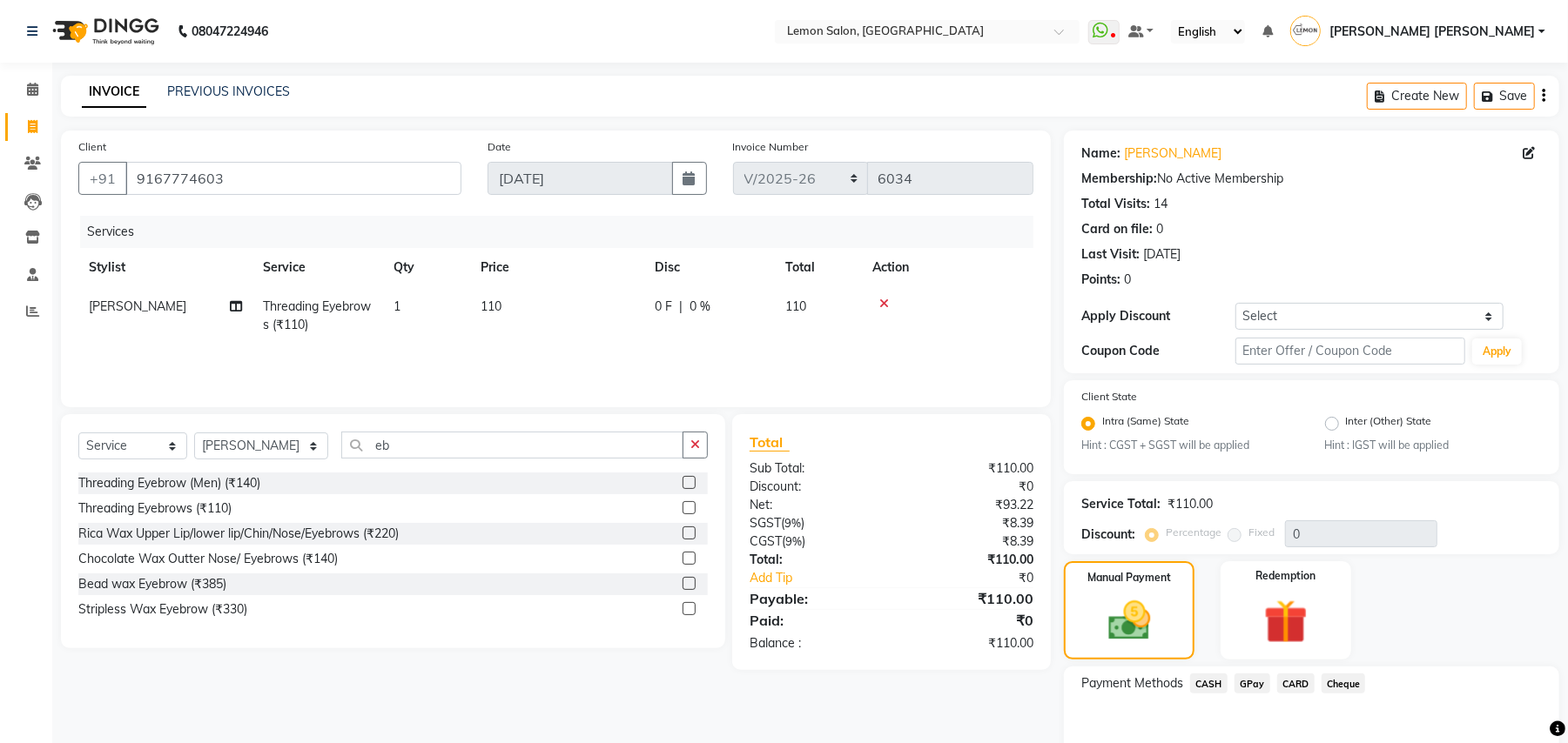
click at [1250, 684] on span "GPay" at bounding box center [1252, 684] width 36 height 20
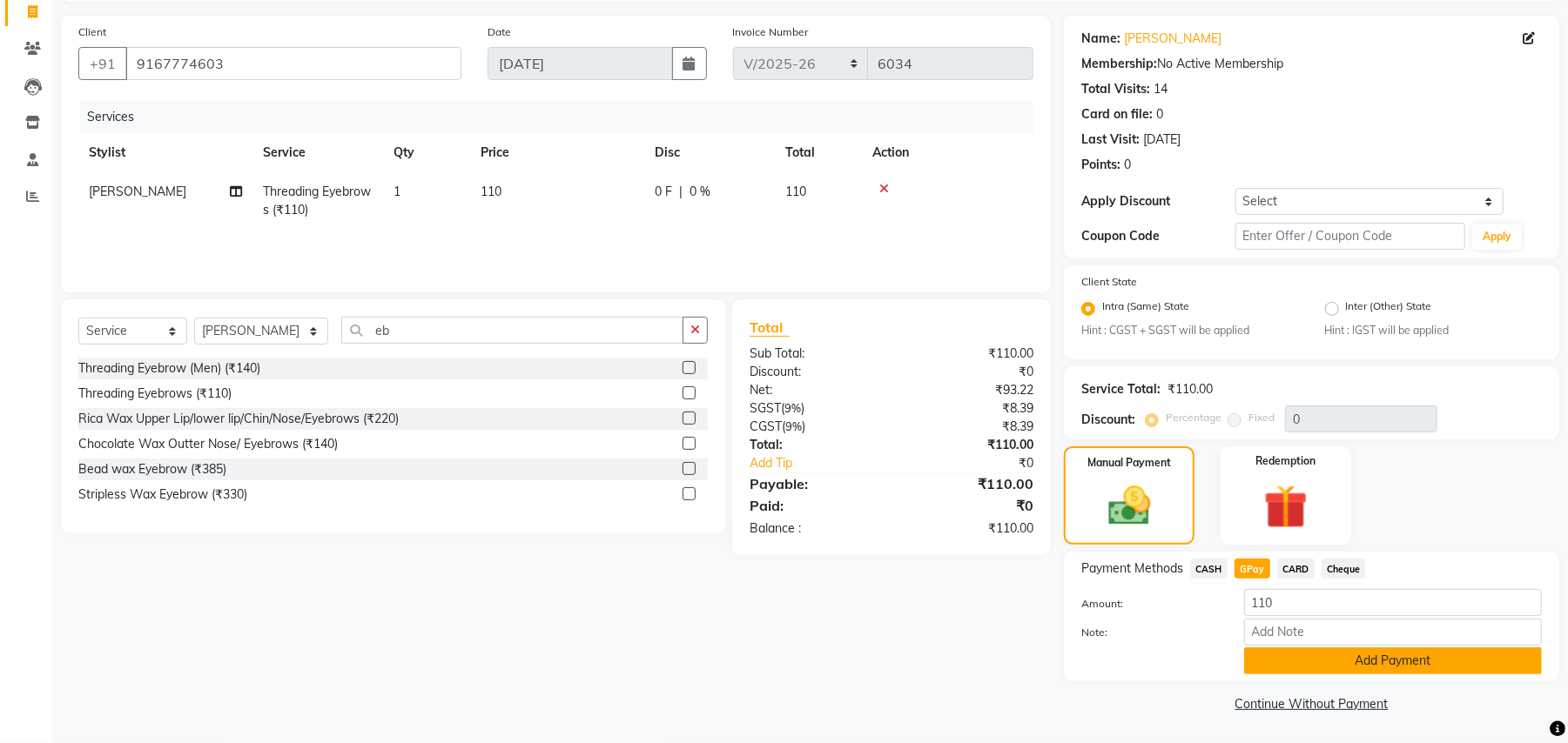
click at [1275, 666] on button "Add Payment" at bounding box center [1393, 661] width 298 height 27
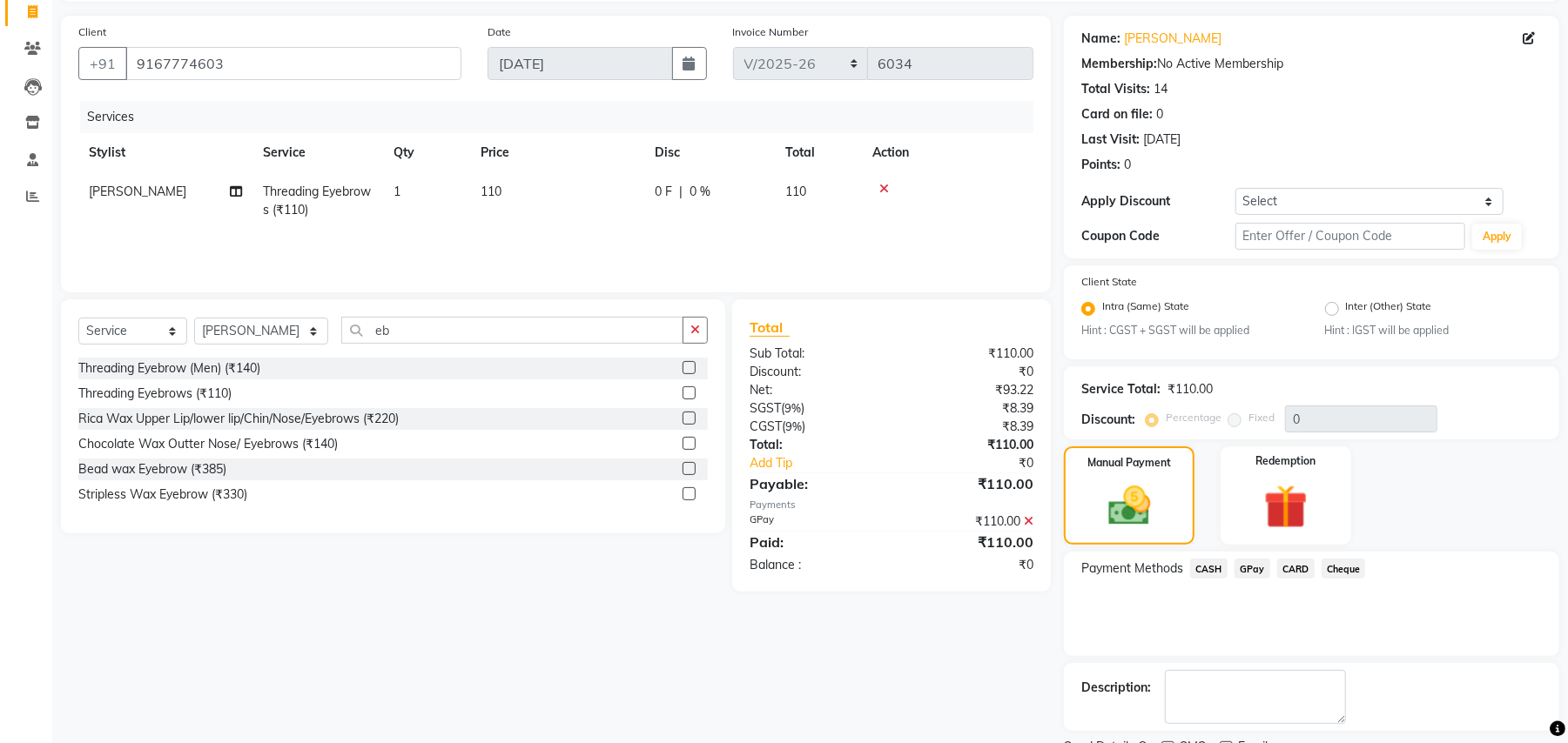
scroll to position [188, 0]
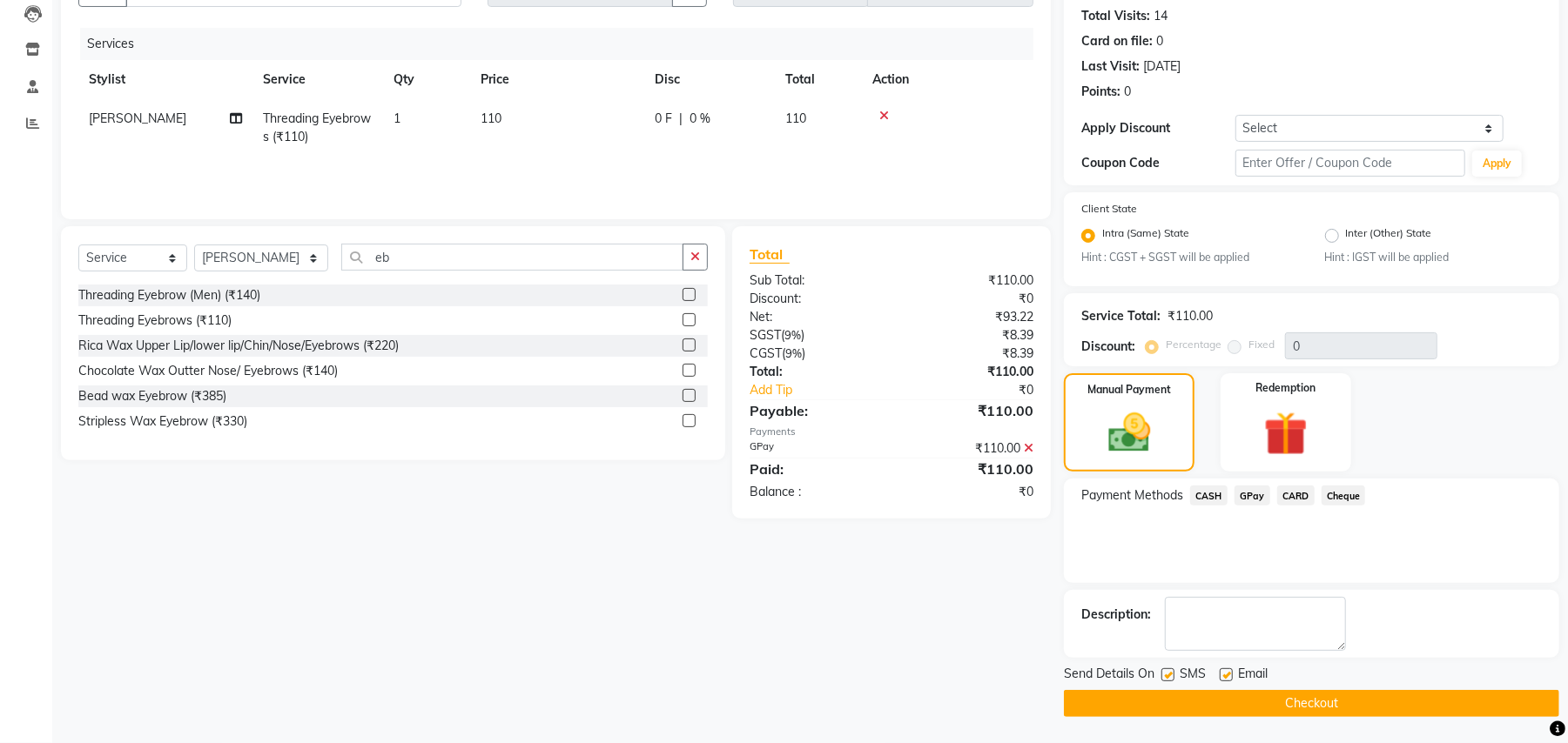
drag, startPoint x: 1166, startPoint y: 676, endPoint x: 1231, endPoint y: 673, distance: 65.1
click at [1178, 676] on div "SMS" at bounding box center [1190, 676] width 58 height 22
click at [1227, 673] on label at bounding box center [1226, 675] width 13 height 13
click at [1227, 673] on input "checkbox" at bounding box center [1225, 676] width 11 height 11
checkbox input "false"
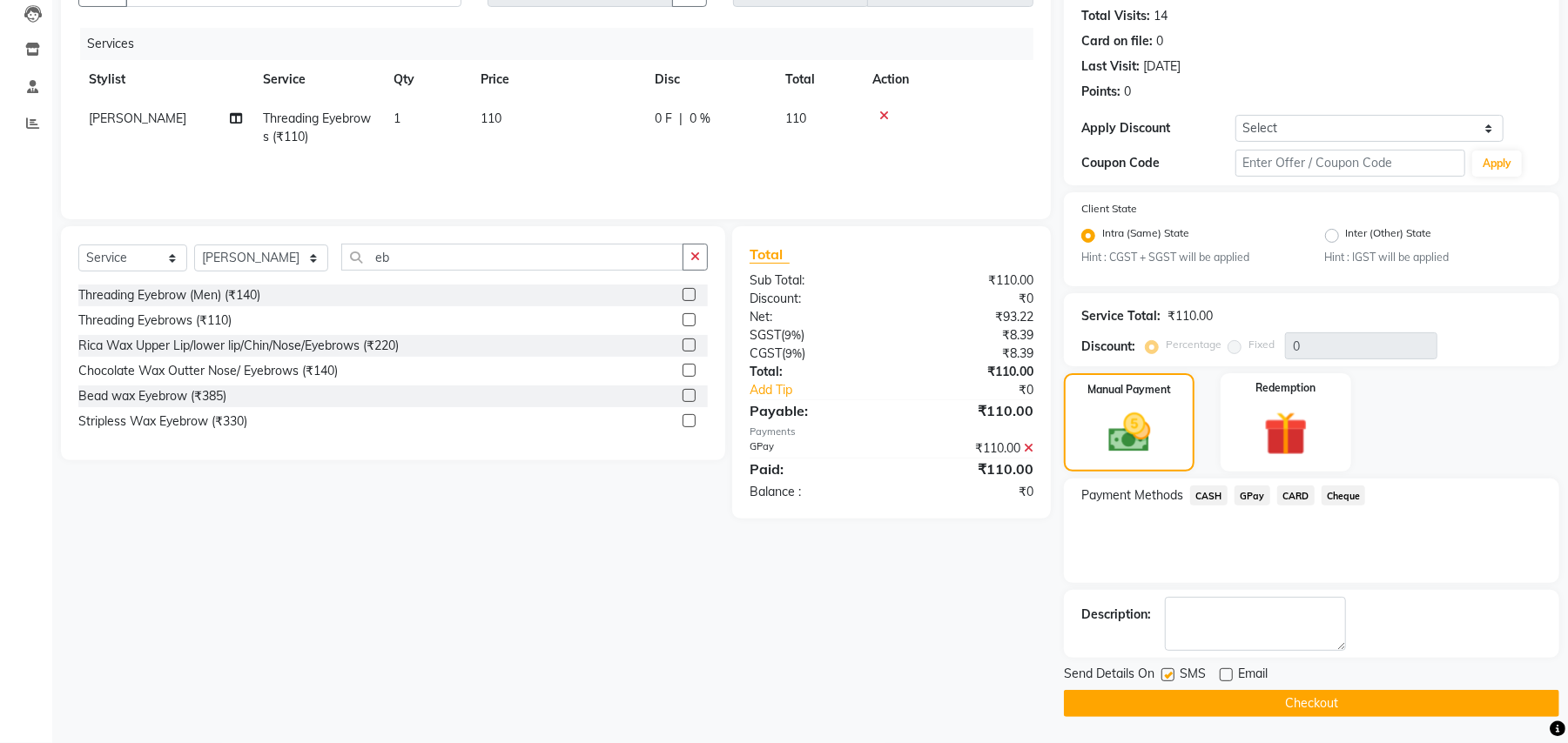
click at [1167, 672] on label at bounding box center [1167, 675] width 13 height 13
click at [1167, 672] on input "checkbox" at bounding box center [1166, 676] width 11 height 11
checkbox input "false"
click at [1179, 719] on main "INVOICE PREVIOUS INVOICES Create New Save Client +91 9167774603 Date 04-09-2025…" at bounding box center [810, 315] width 1516 height 856
click at [1210, 714] on button "Checkout" at bounding box center [1310, 704] width 495 height 27
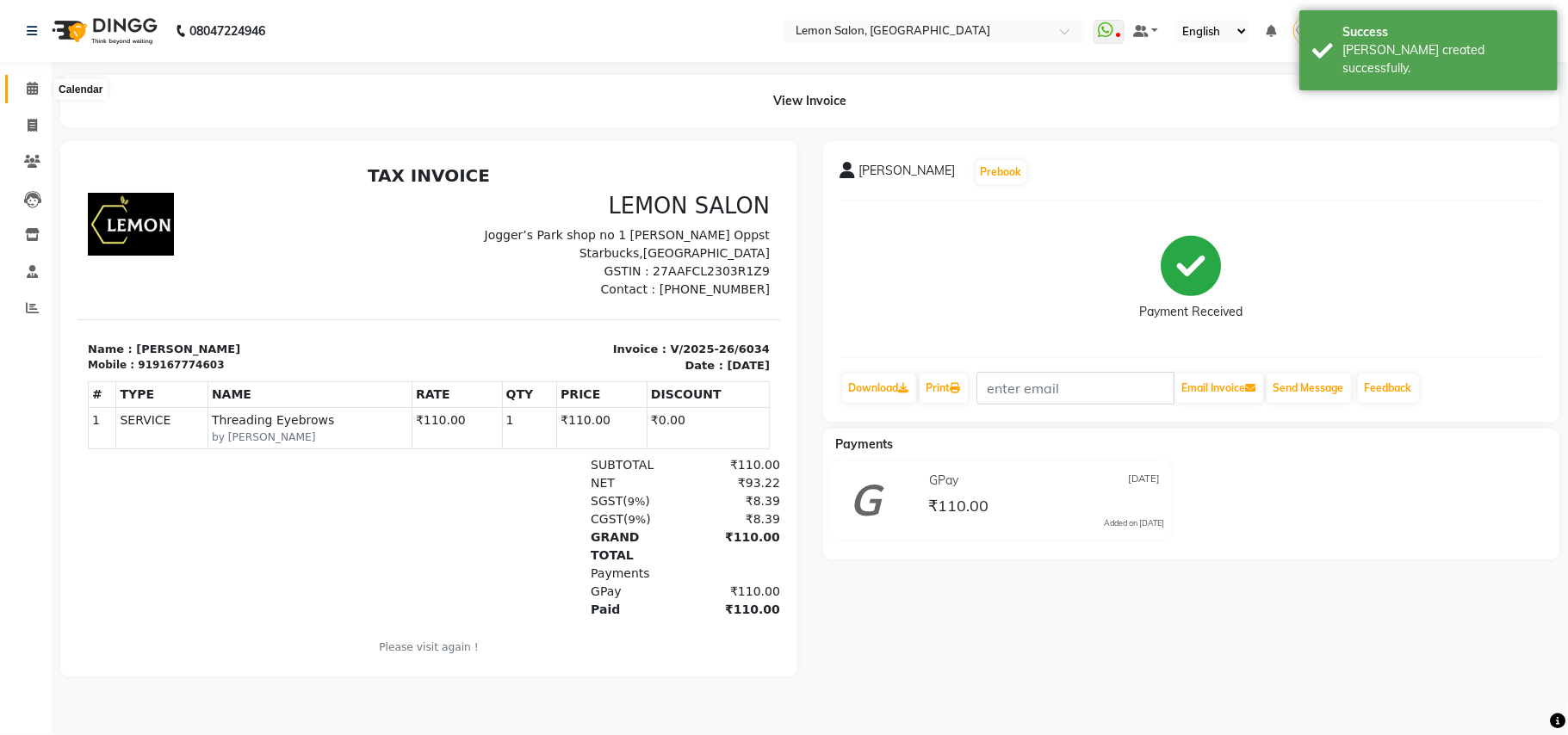
click at [29, 94] on icon at bounding box center [32, 88] width 11 height 13
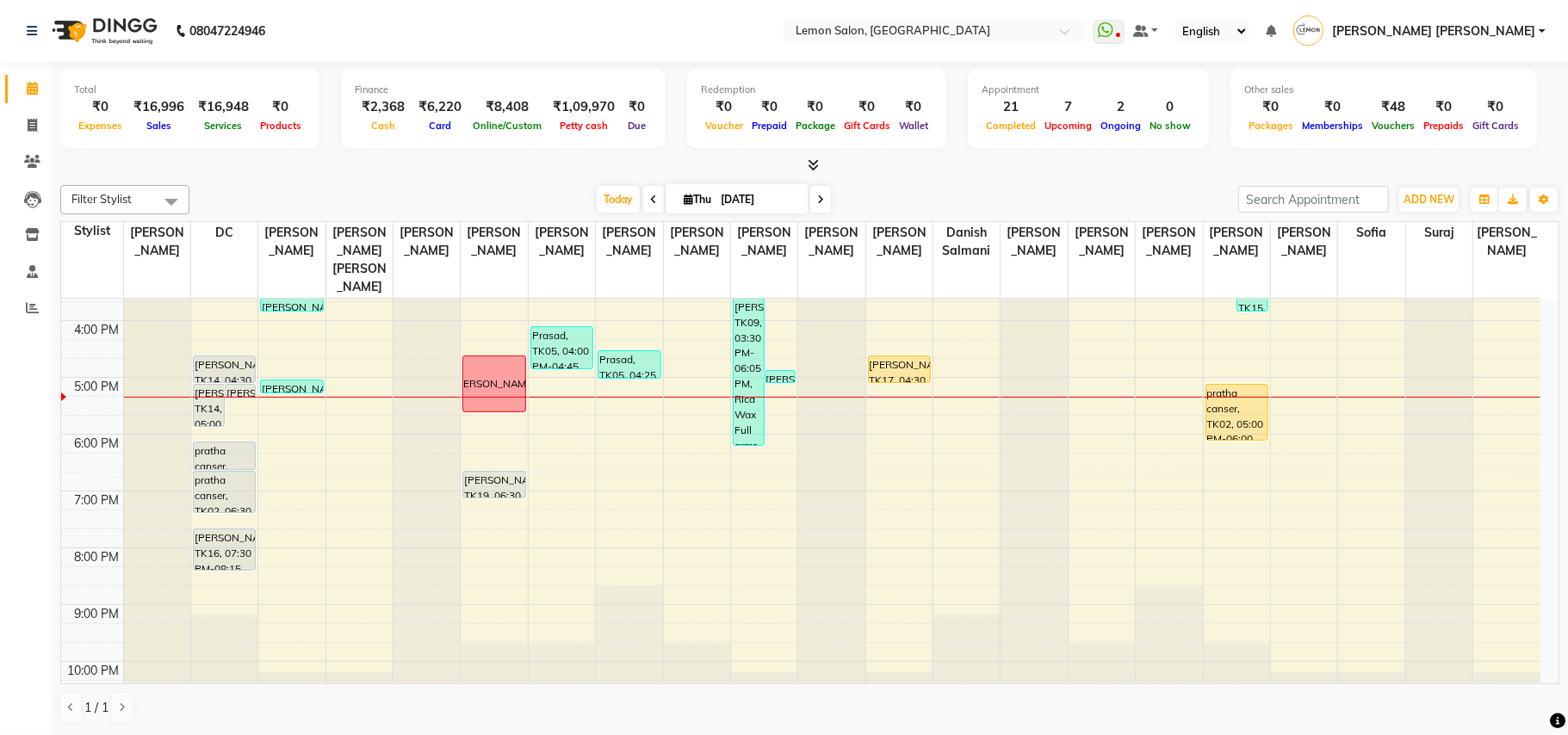
scroll to position [404, 0]
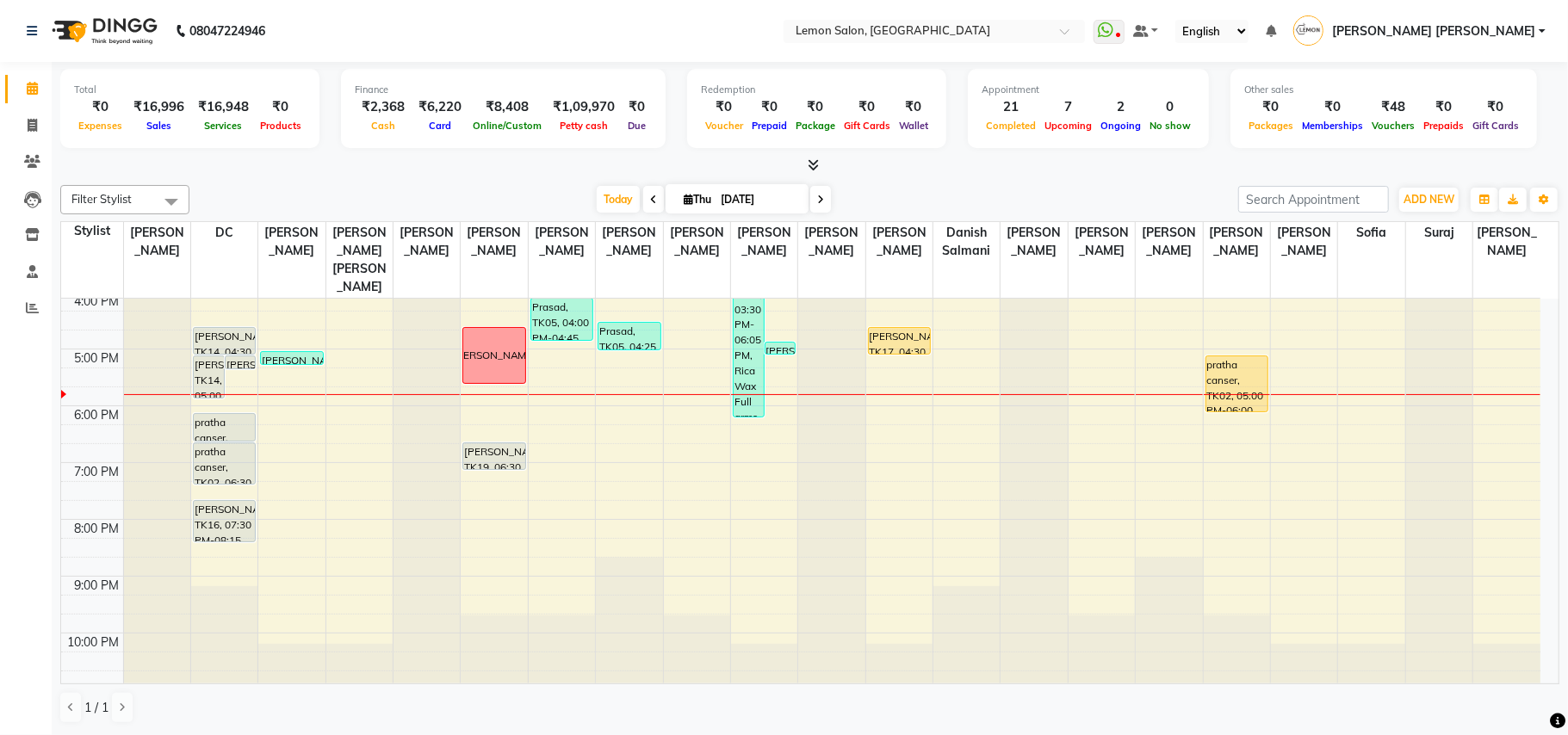
click at [231, 386] on div "9:00 AM 10:00 AM 11:00 AM 12:00 PM 1:00 PM 2:00 PM 3:00 PM 4:00 PM 5:00 PM 6:00…" at bounding box center [800, 292] width 1479 height 795
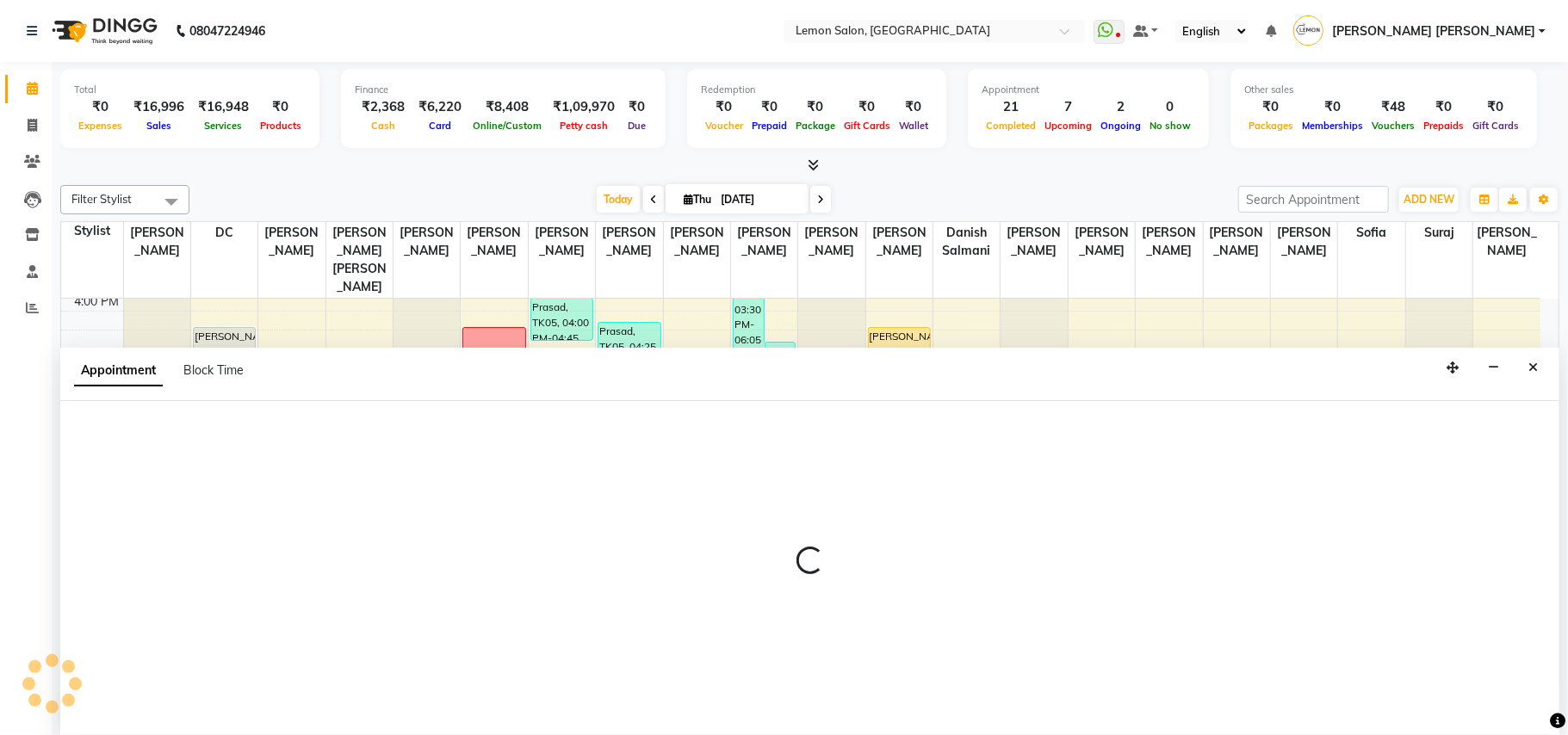
select select "7889"
select select "1065"
select select "tentative"
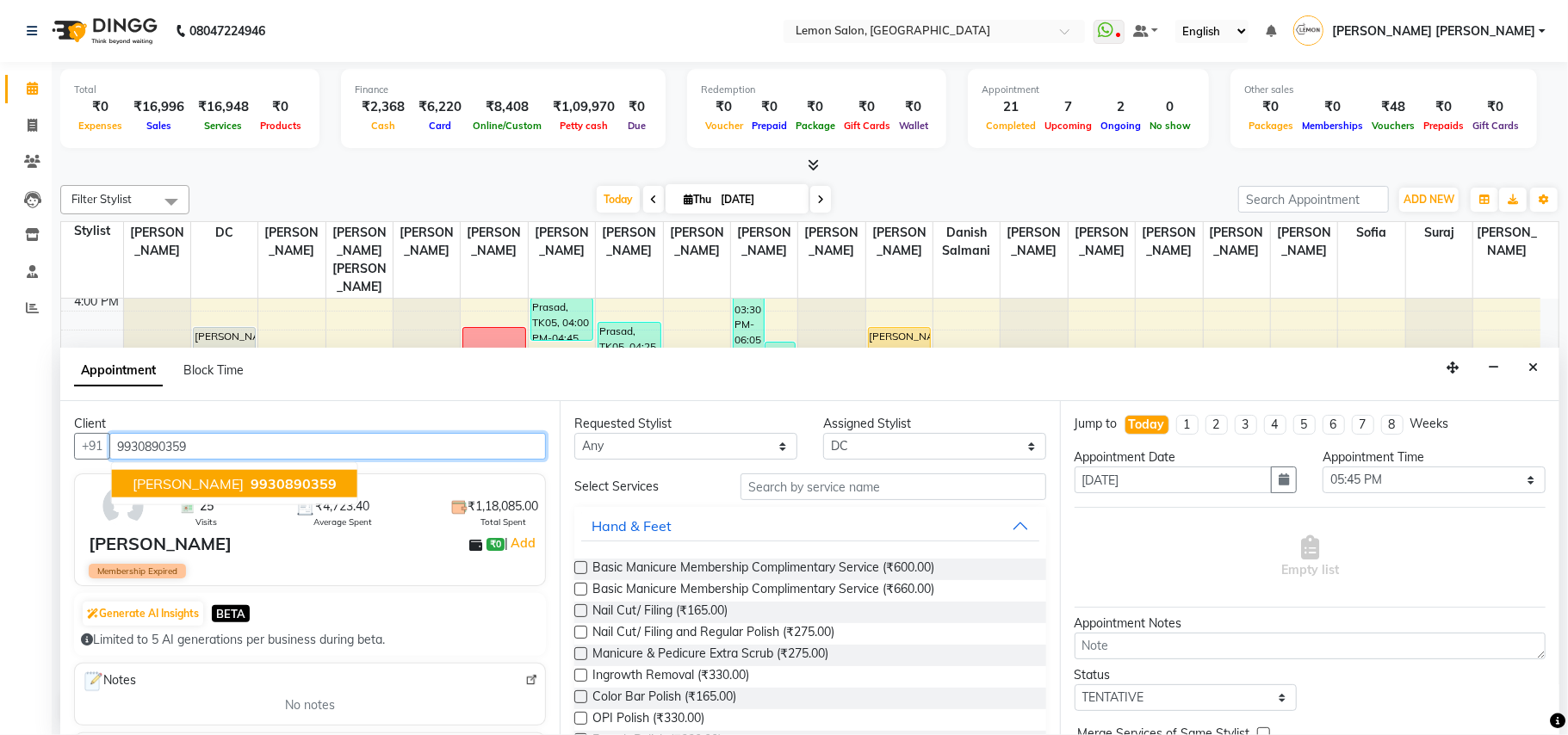
click at [243, 482] on span "Sugandha Mishra" at bounding box center [188, 484] width 111 height 17
type input "9930890359"
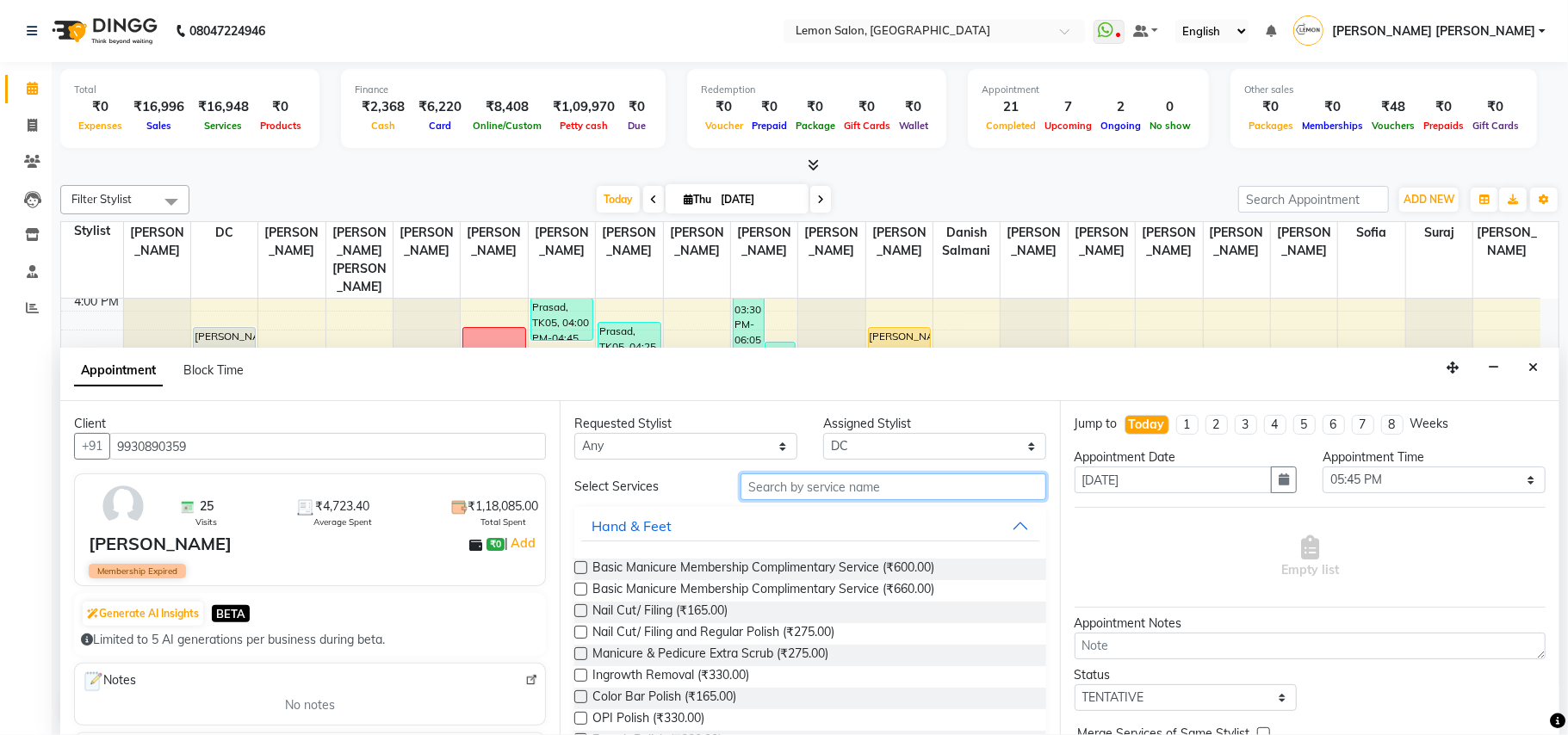
click at [966, 496] on input "text" at bounding box center [893, 486] width 306 height 27
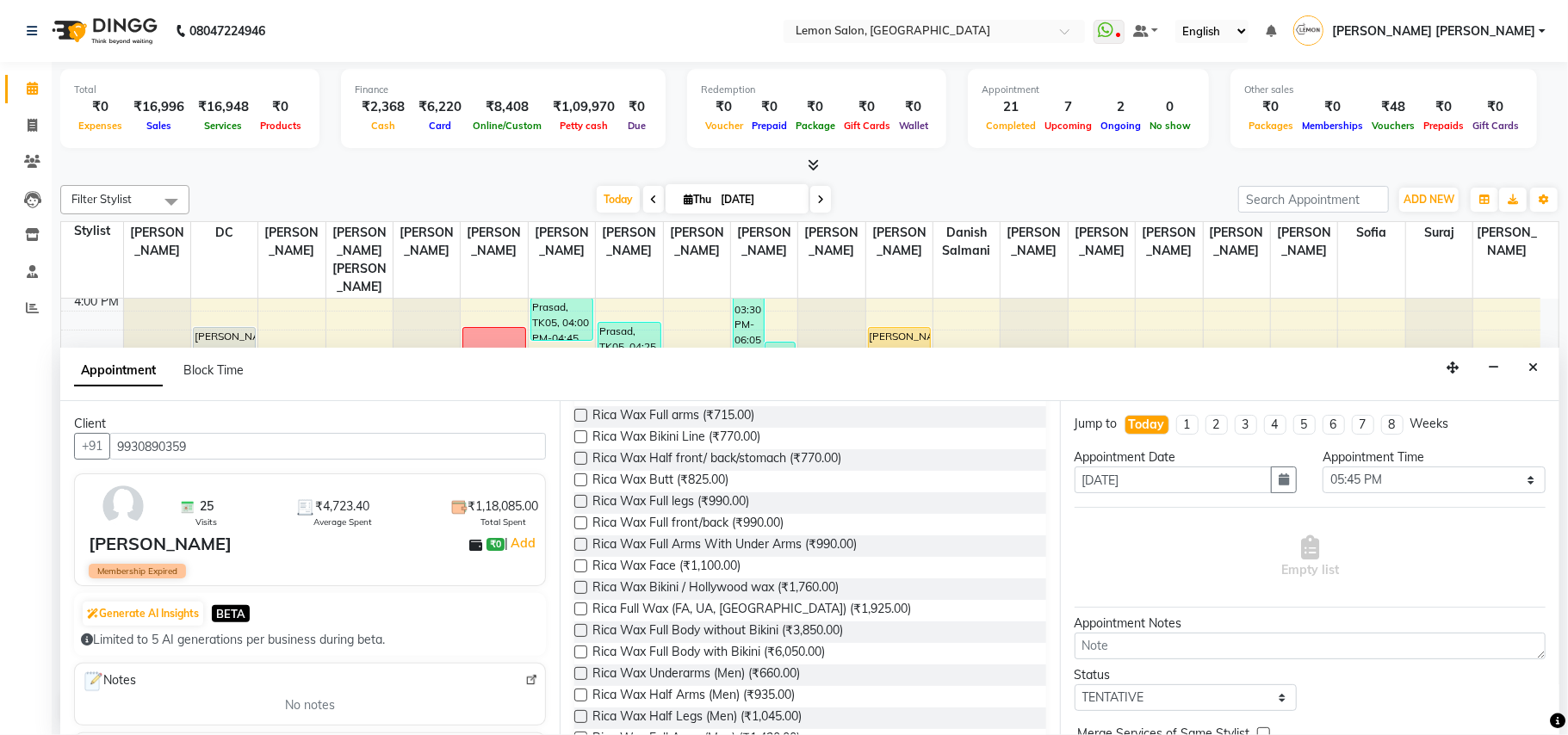
scroll to position [345, 0]
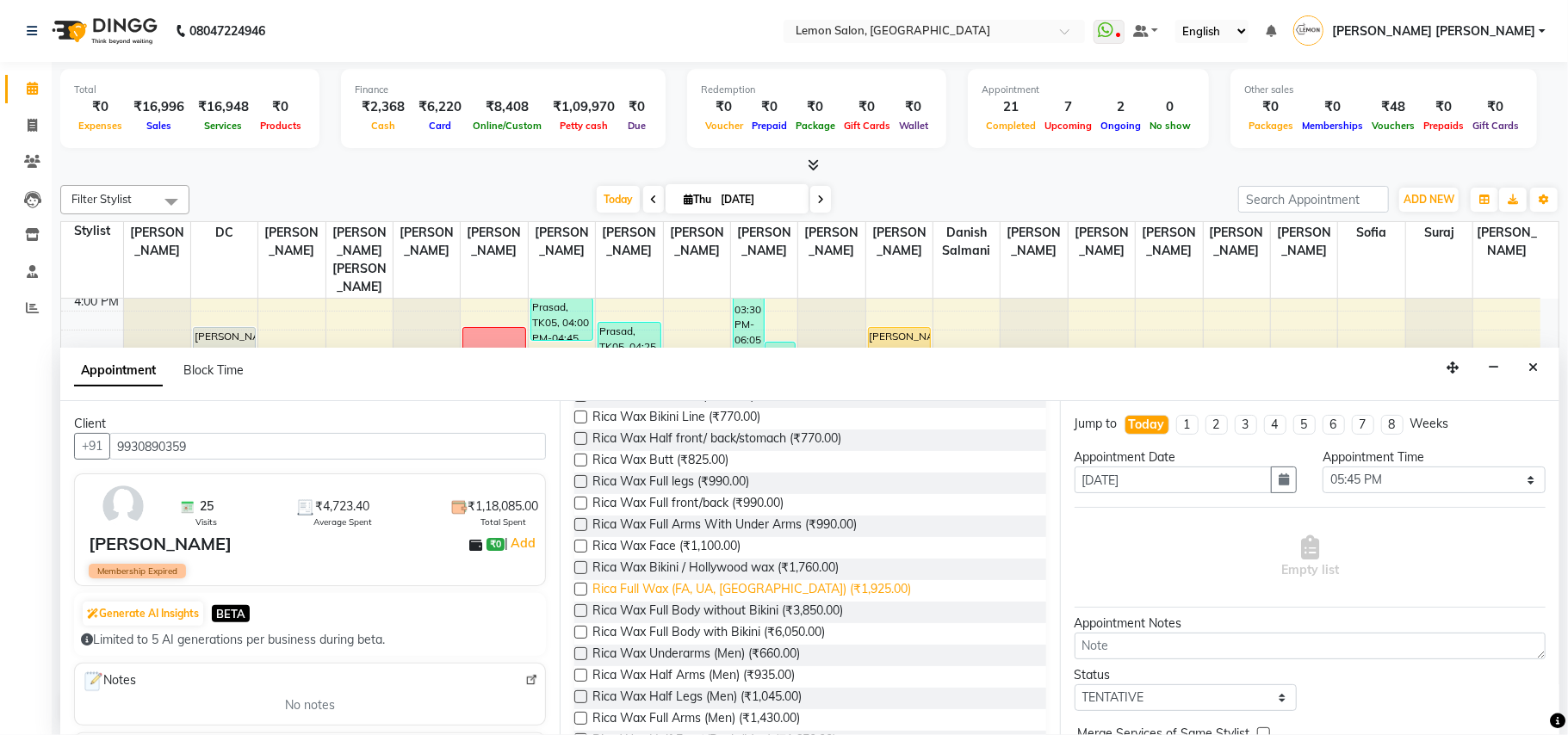
type input "wax"
drag, startPoint x: 799, startPoint y: 592, endPoint x: 965, endPoint y: 563, distance: 168.5
click at [799, 592] on span "Rica Full Wax (FA, UA, FL) (₹1,925.00)" at bounding box center [751, 591] width 319 height 22
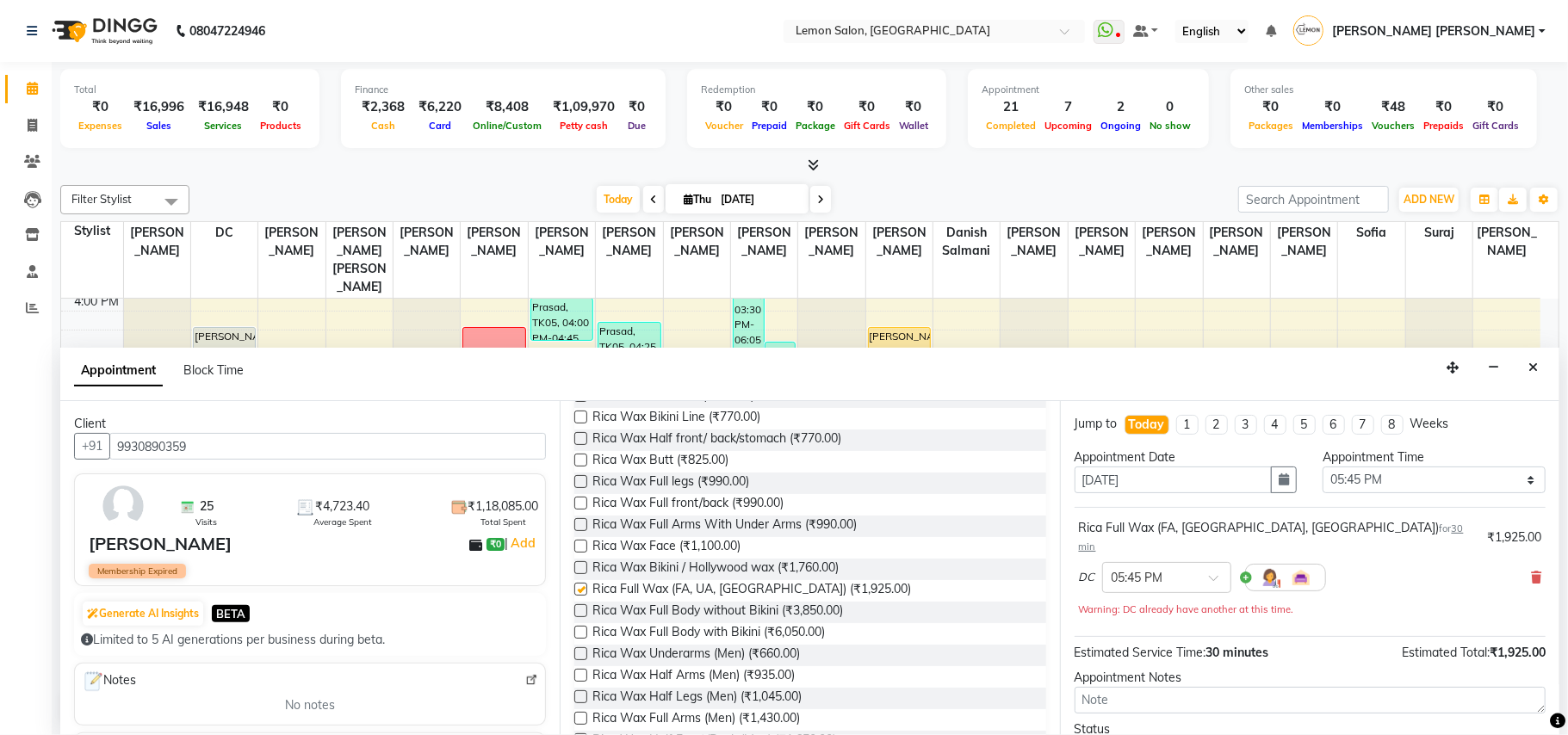
checkbox input "false"
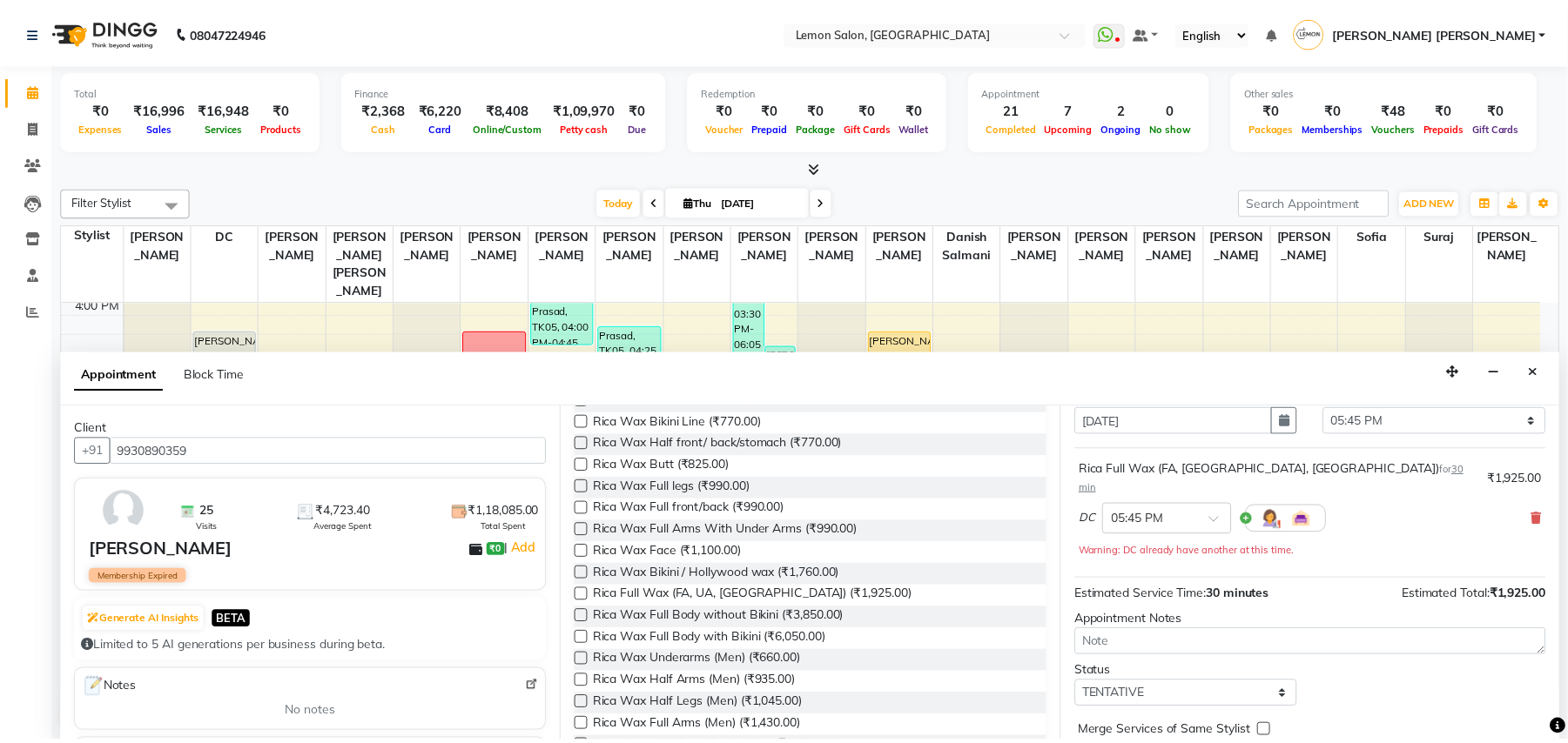
scroll to position [124, 0]
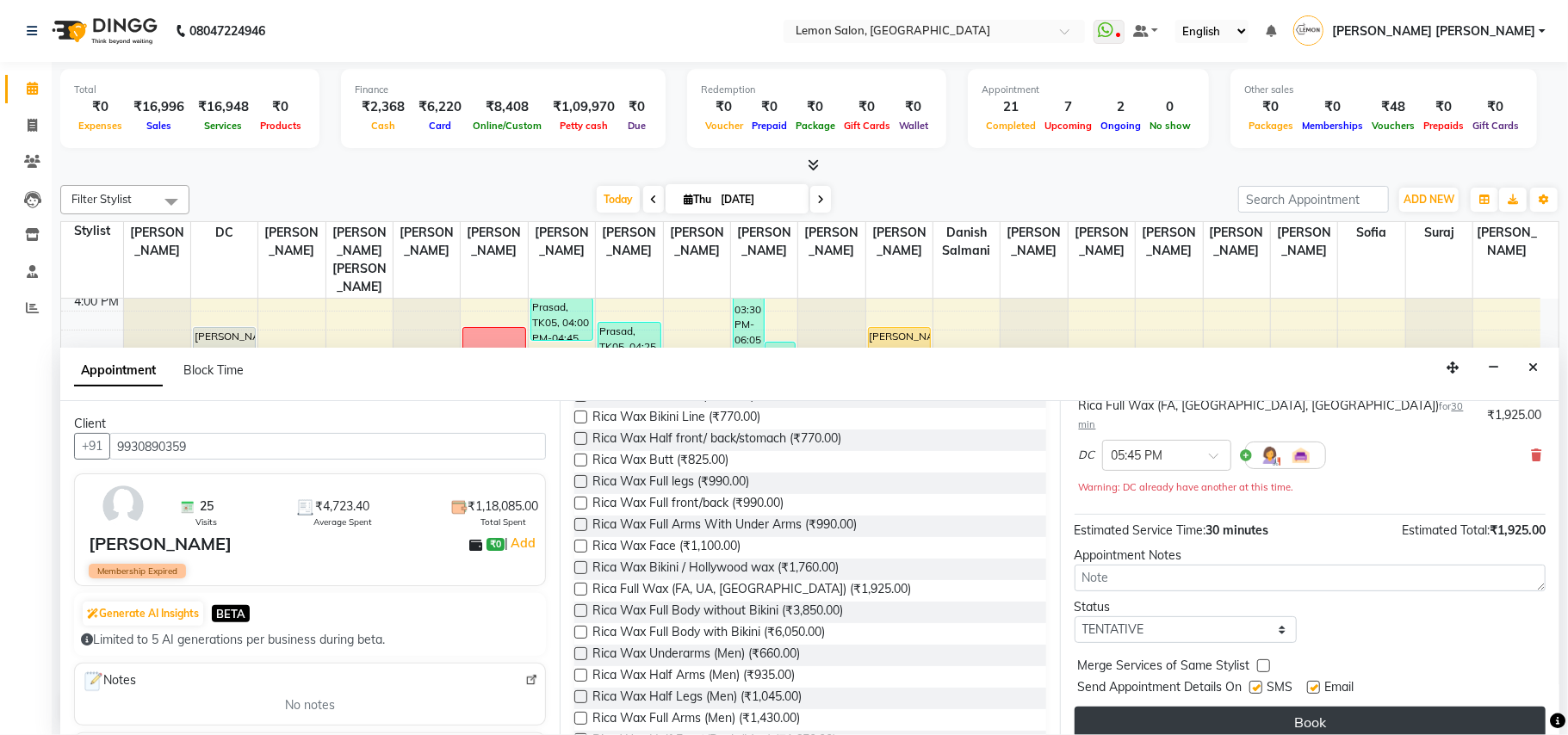
click at [1238, 711] on button "Book" at bounding box center [1309, 723] width 471 height 31
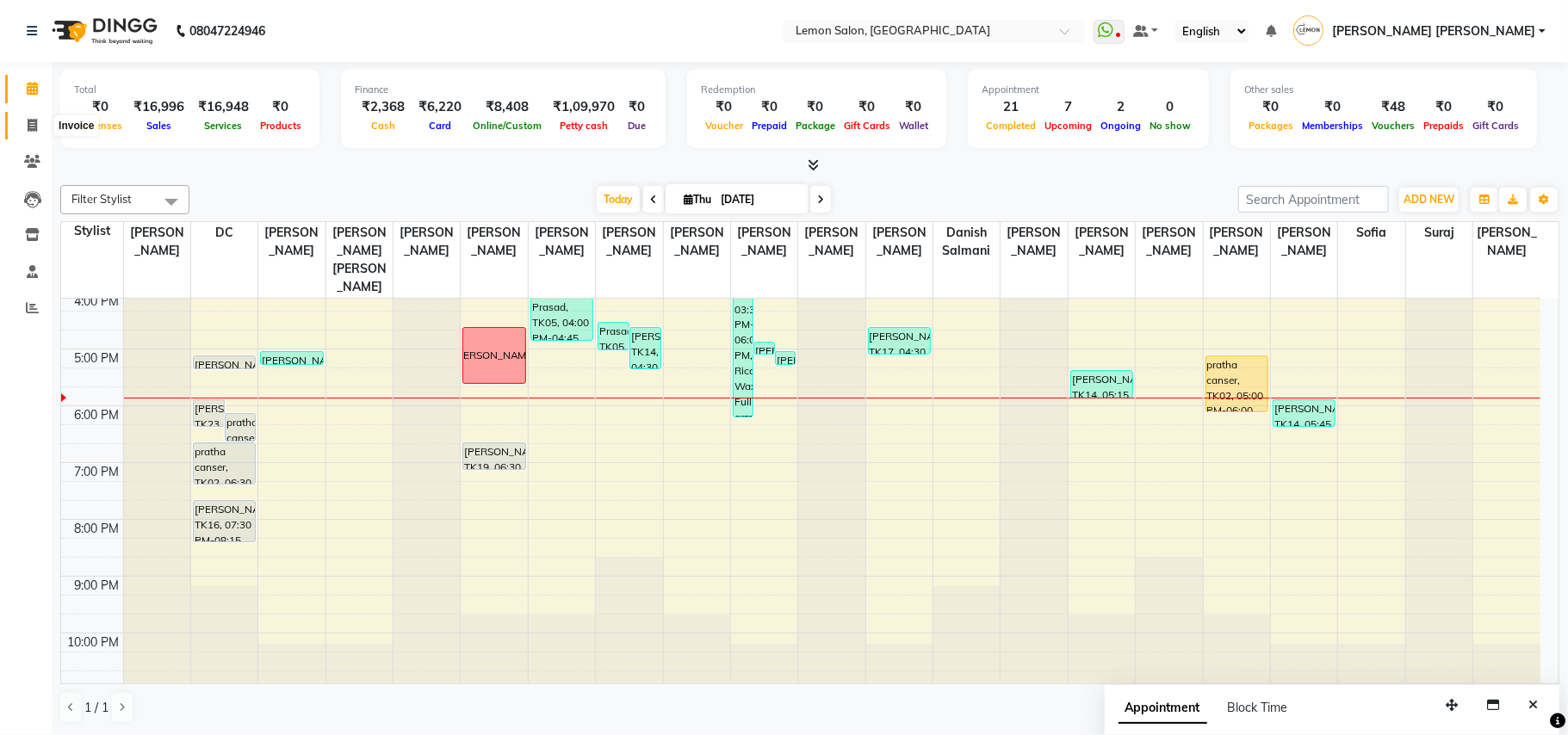
click at [38, 125] on span at bounding box center [32, 126] width 30 height 20
select select "service"
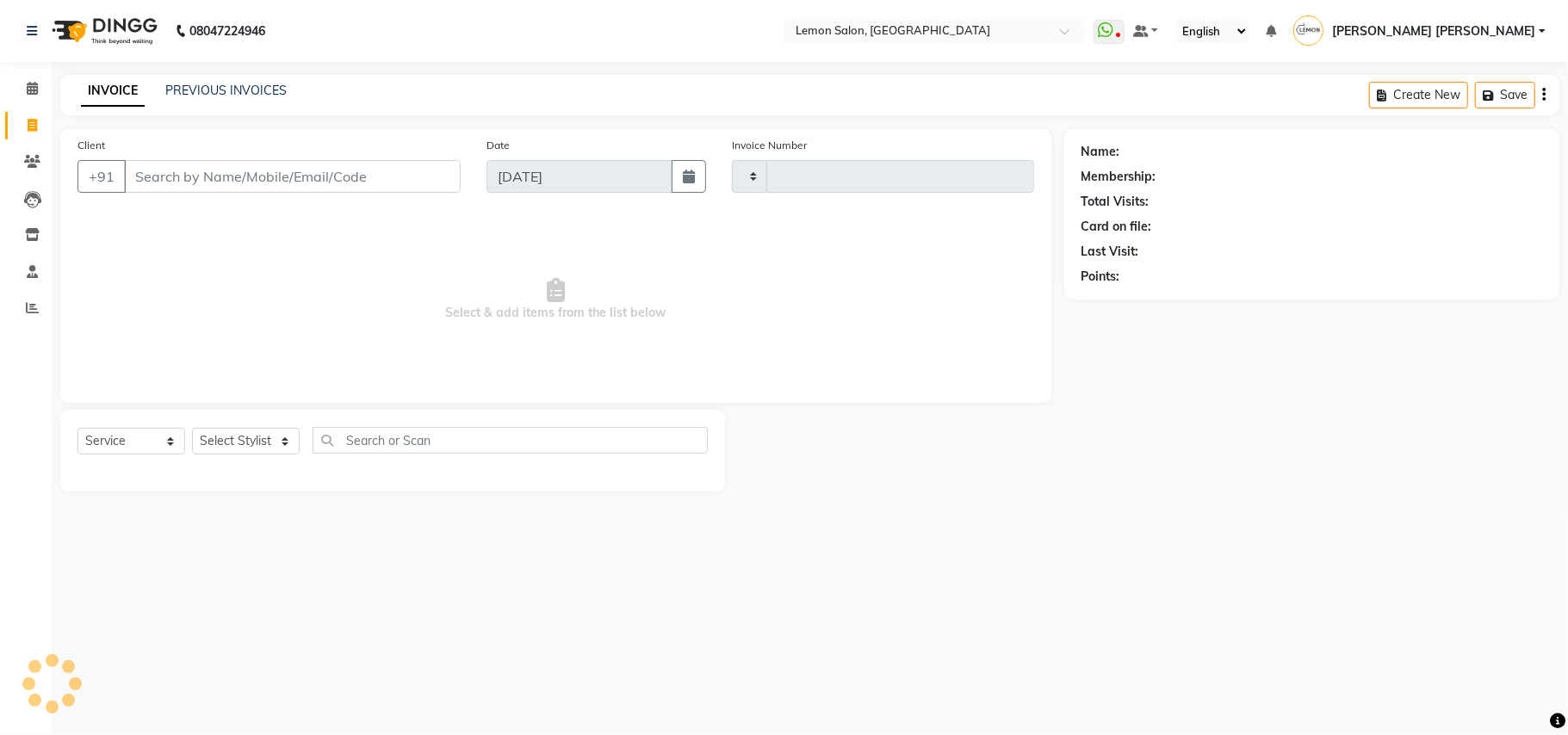
type input "6037"
select select "551"
click at [434, 433] on input "text" at bounding box center [523, 440] width 370 height 27
click at [212, 439] on select "Select Stylist Aalam Saifi Abhishek Shelar Ansar Ahmed Archana Muke Archana Raj…" at bounding box center [258, 441] width 134 height 27
select select "20632"
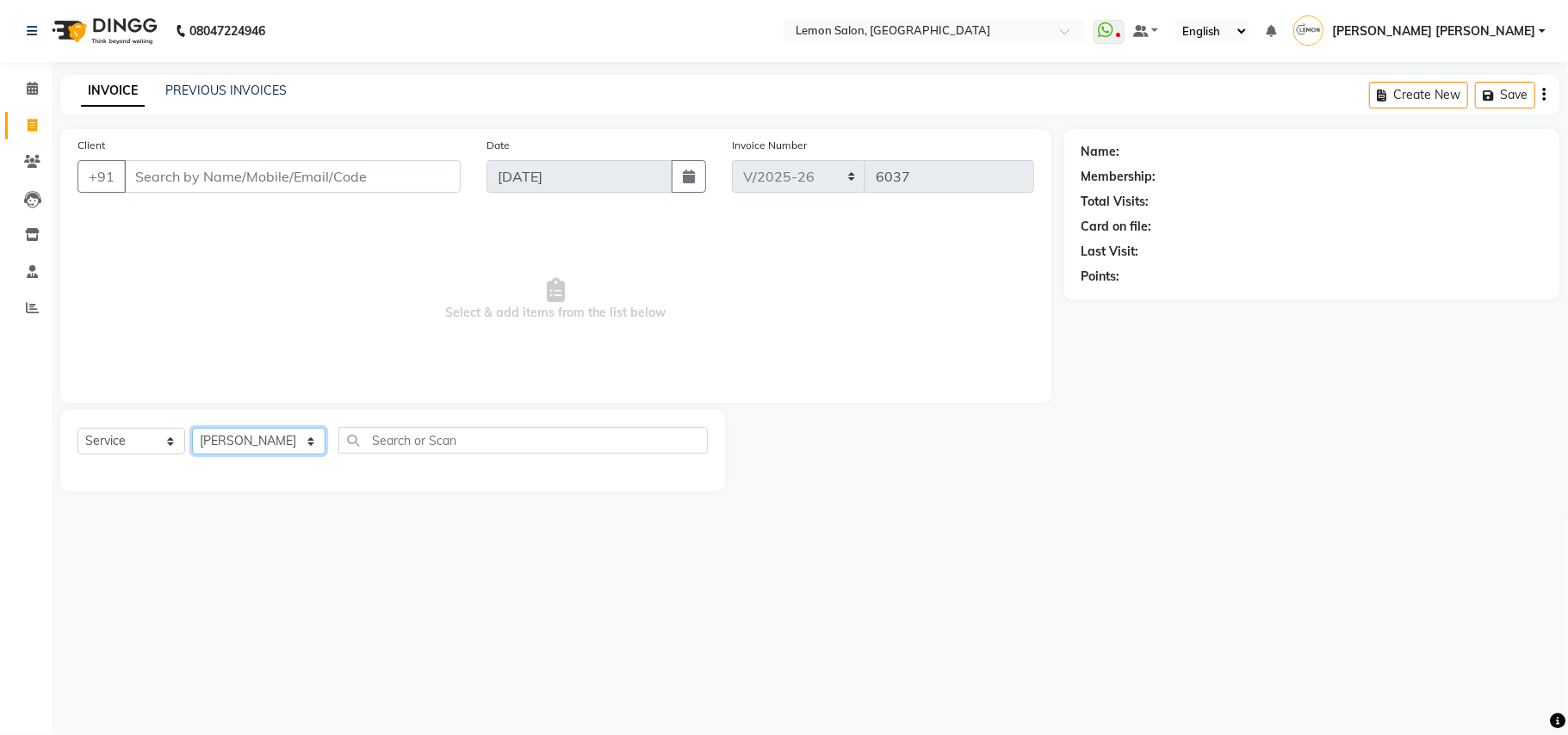
click at [192, 428] on select "Select Stylist Aalam Saifi Abhishek Shelar Ansar Ahmed Archana Muke Archana Raj…" at bounding box center [258, 441] width 134 height 27
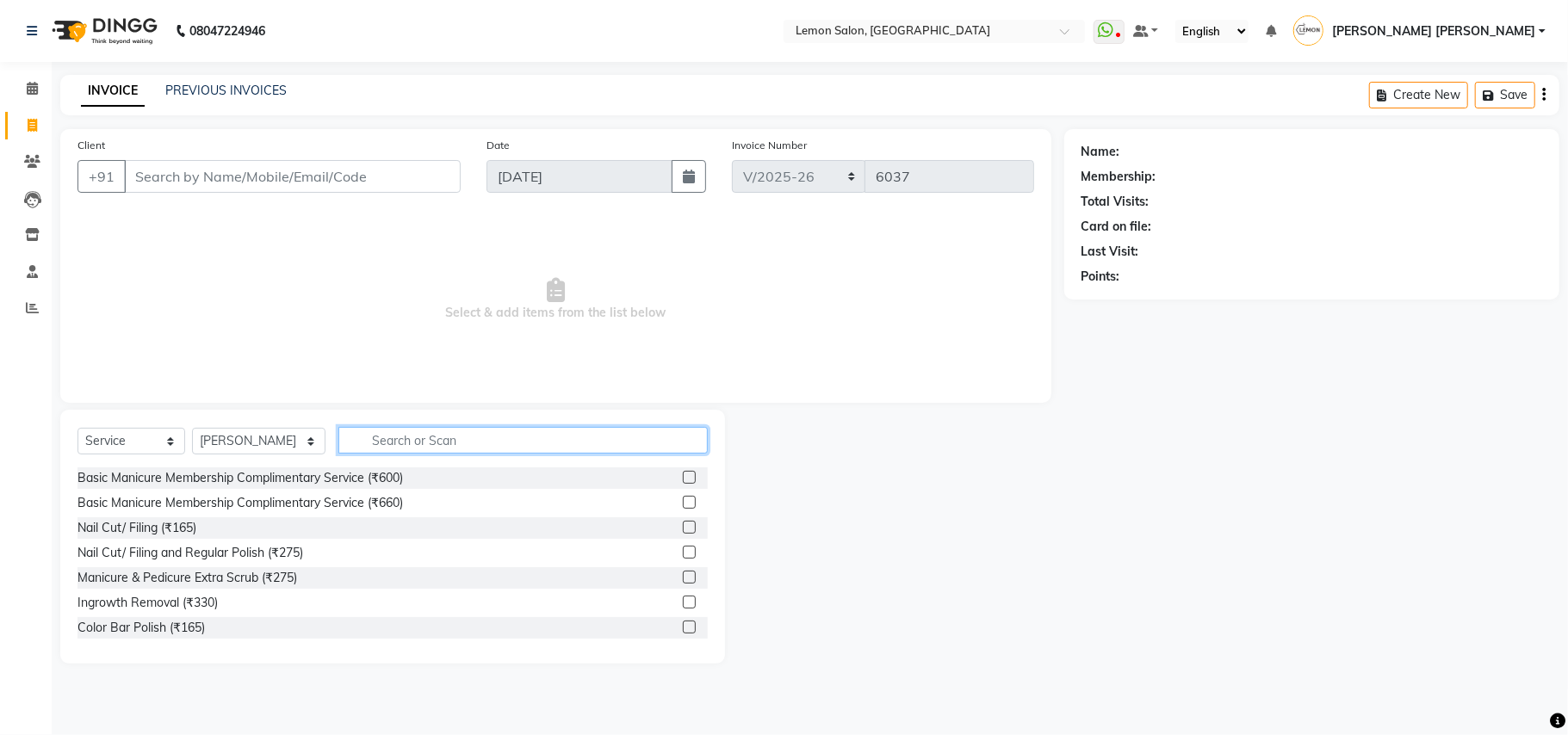
click at [428, 446] on input "text" at bounding box center [523, 440] width 370 height 27
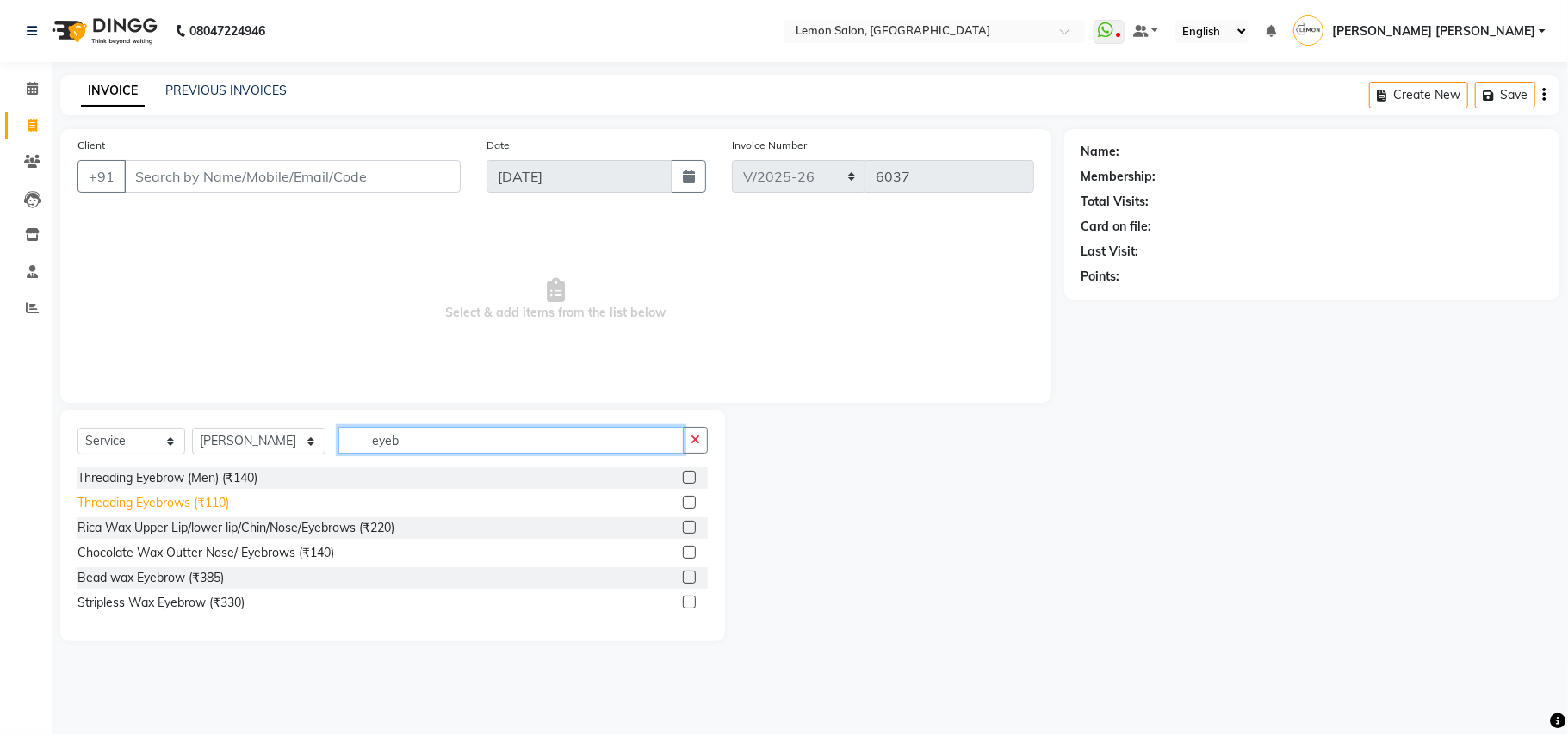
type input "eyeb"
click at [213, 508] on div "Threading Eyebrows (₹110)" at bounding box center [153, 503] width 151 height 18
checkbox input "false"
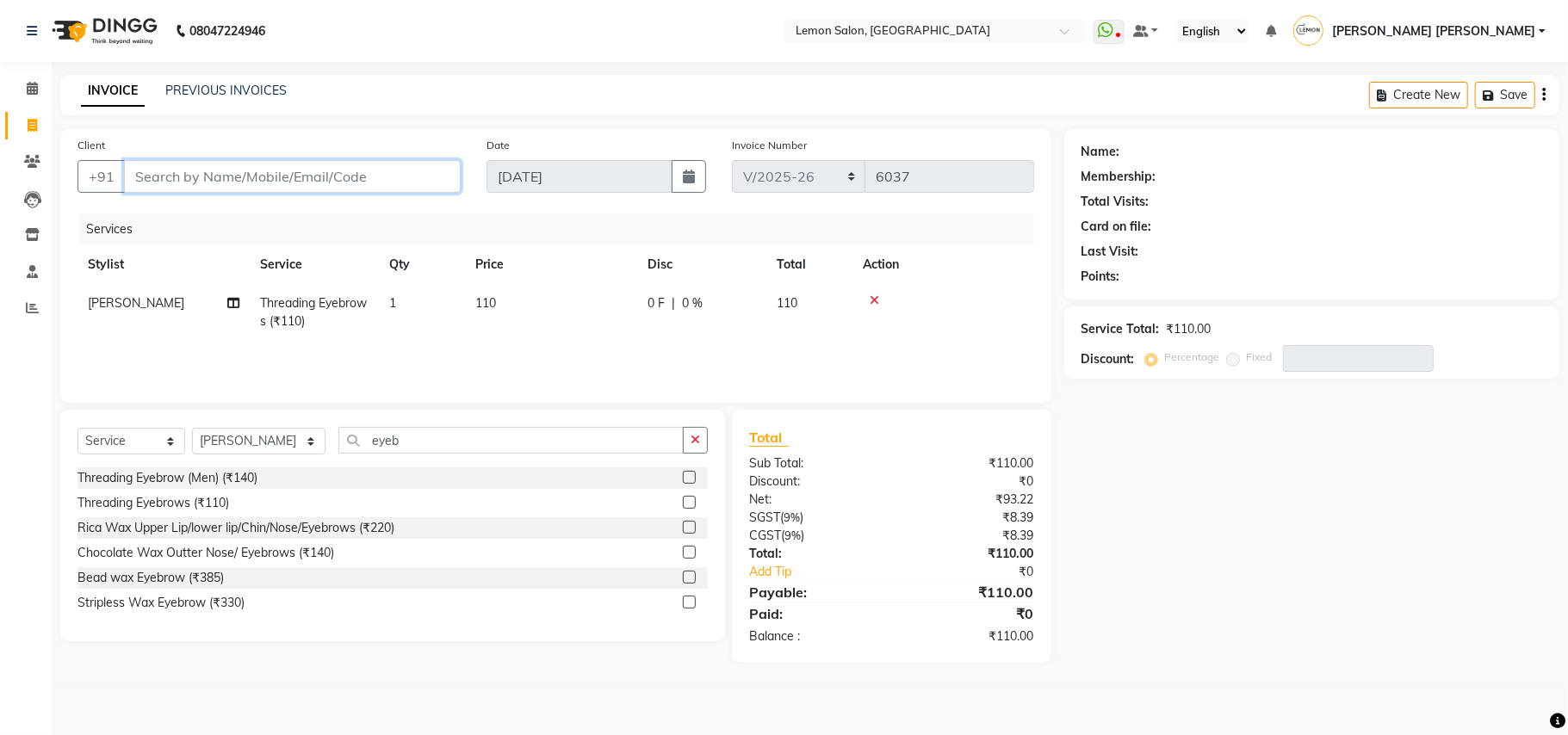
click at [244, 170] on input "Client" at bounding box center [293, 176] width 337 height 33
type input "7"
type input "0"
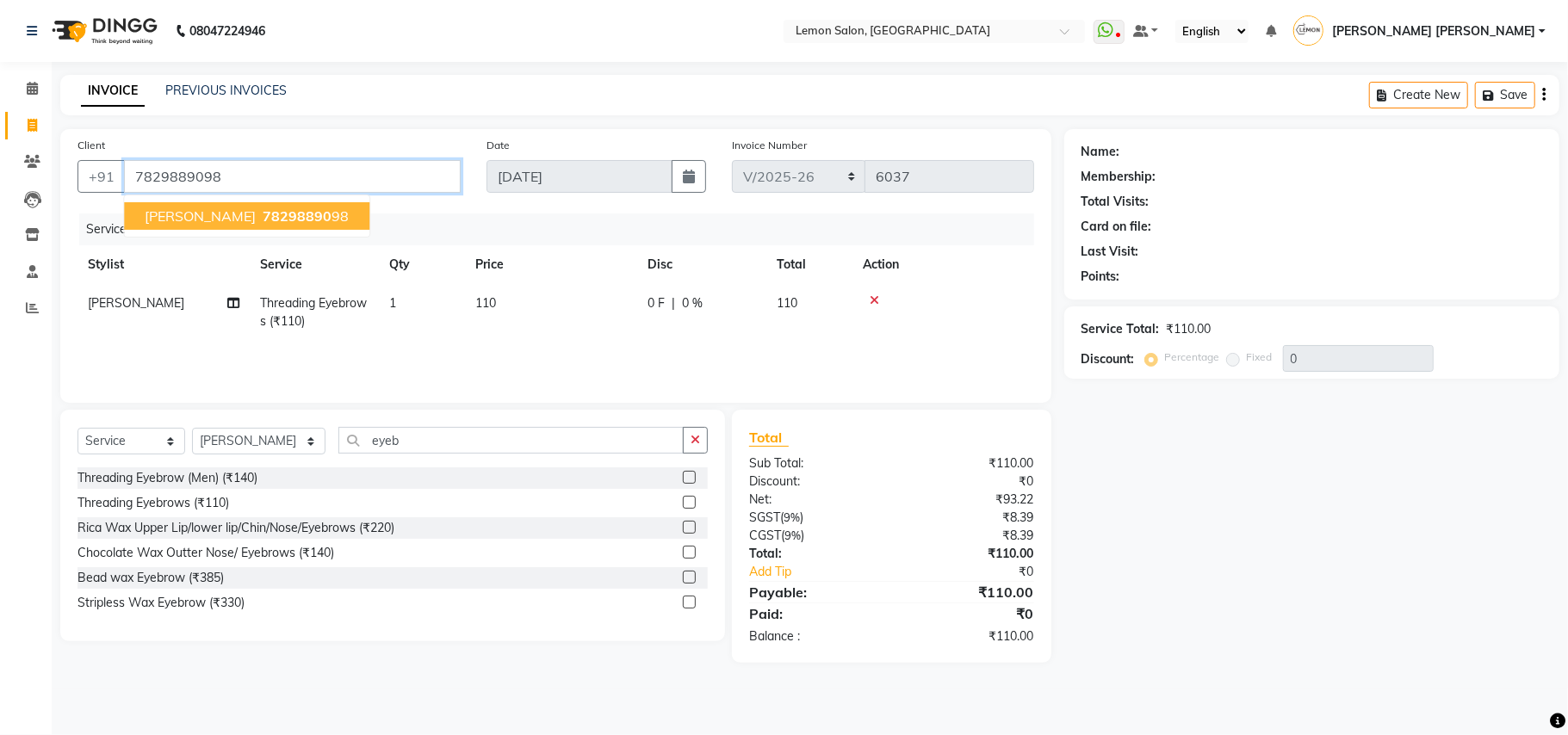
type input "7829889098"
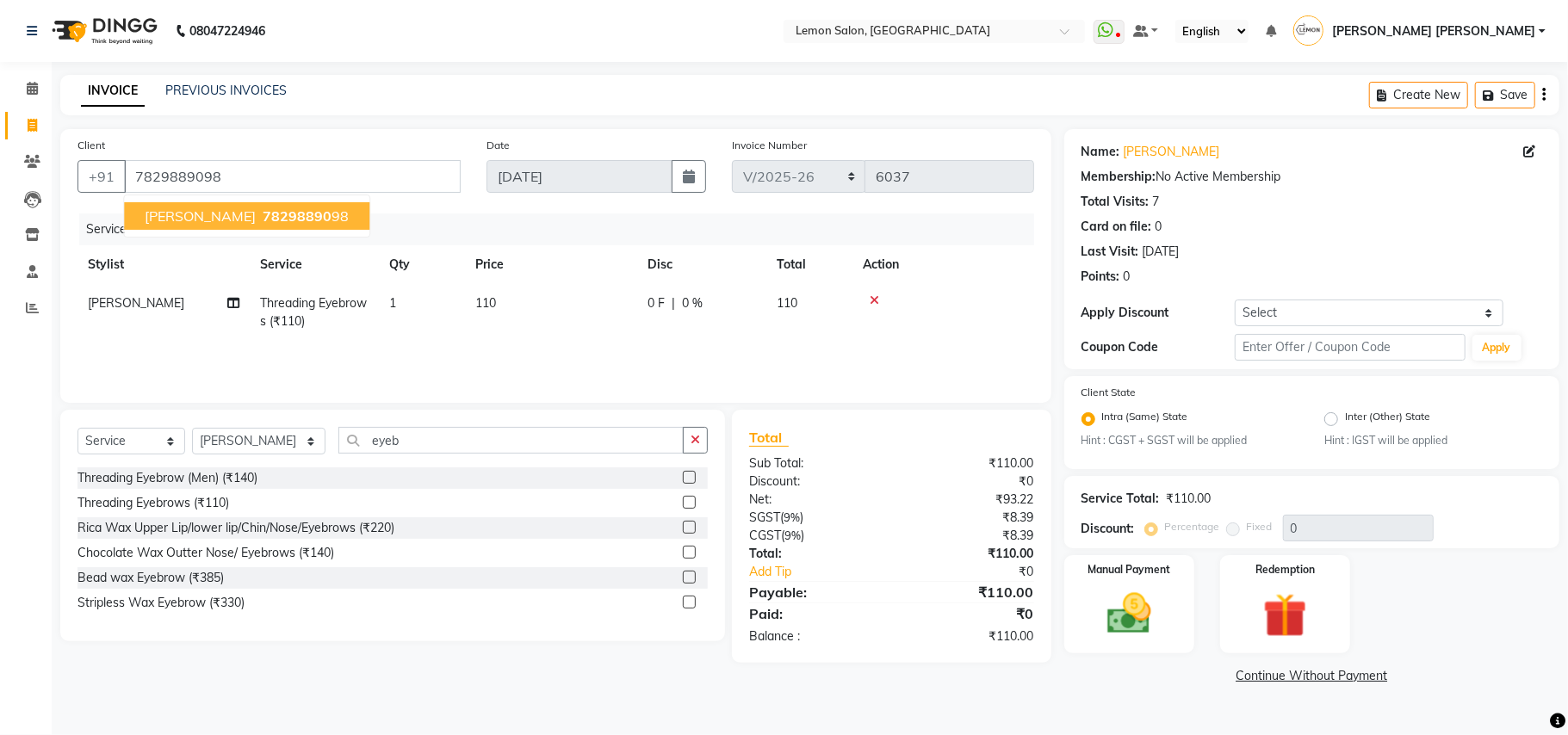
drag, startPoint x: 243, startPoint y: 204, endPoint x: 270, endPoint y: 227, distance: 35.5
click at [243, 204] on button "AKSHITA 78298890 98" at bounding box center [247, 216] width 245 height 28
click at [689, 435] on button "button" at bounding box center [695, 440] width 25 height 27
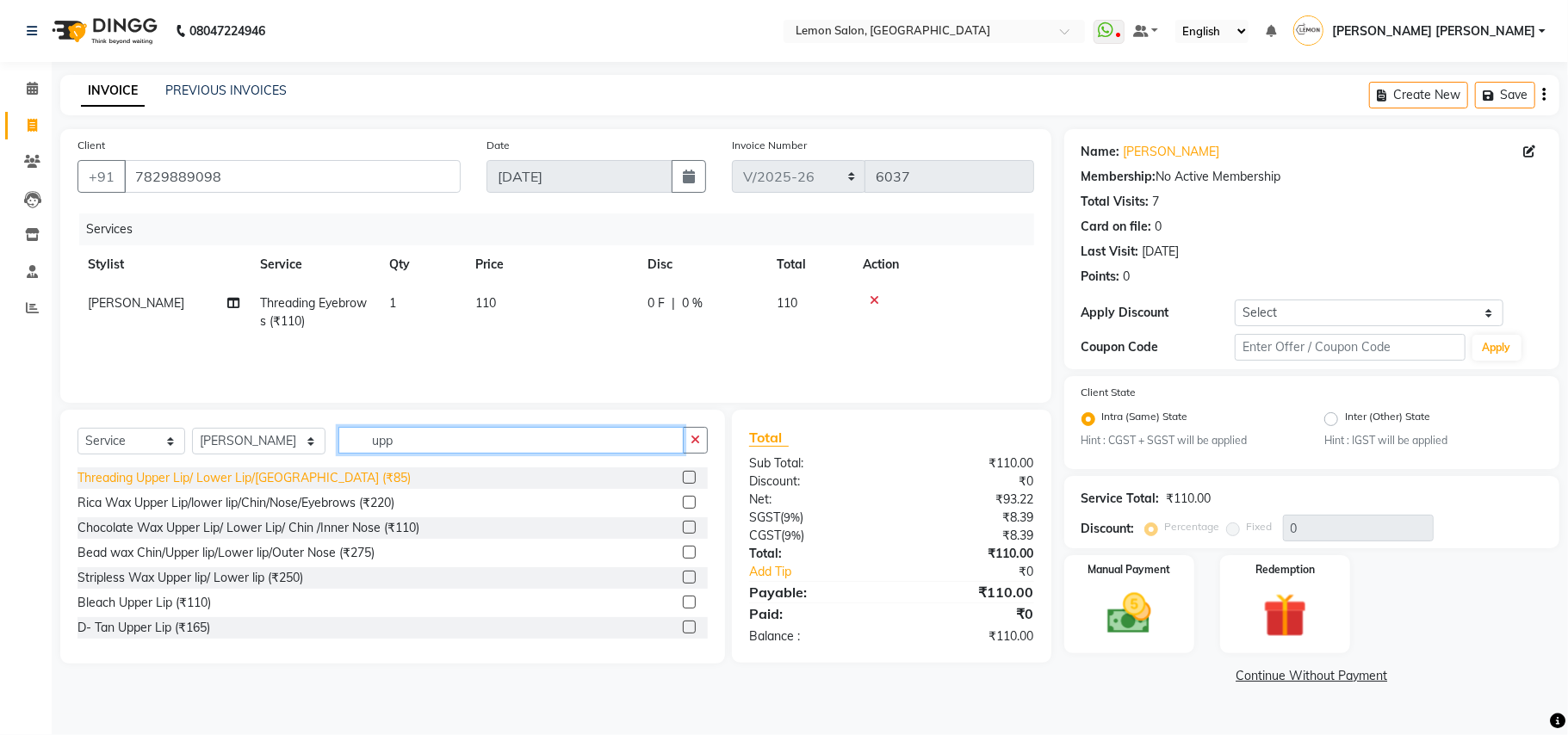
type input "upp"
click at [266, 473] on div "Threading Upper Lip/ Lower Lip/Chin (₹85)" at bounding box center [244, 478] width 333 height 18
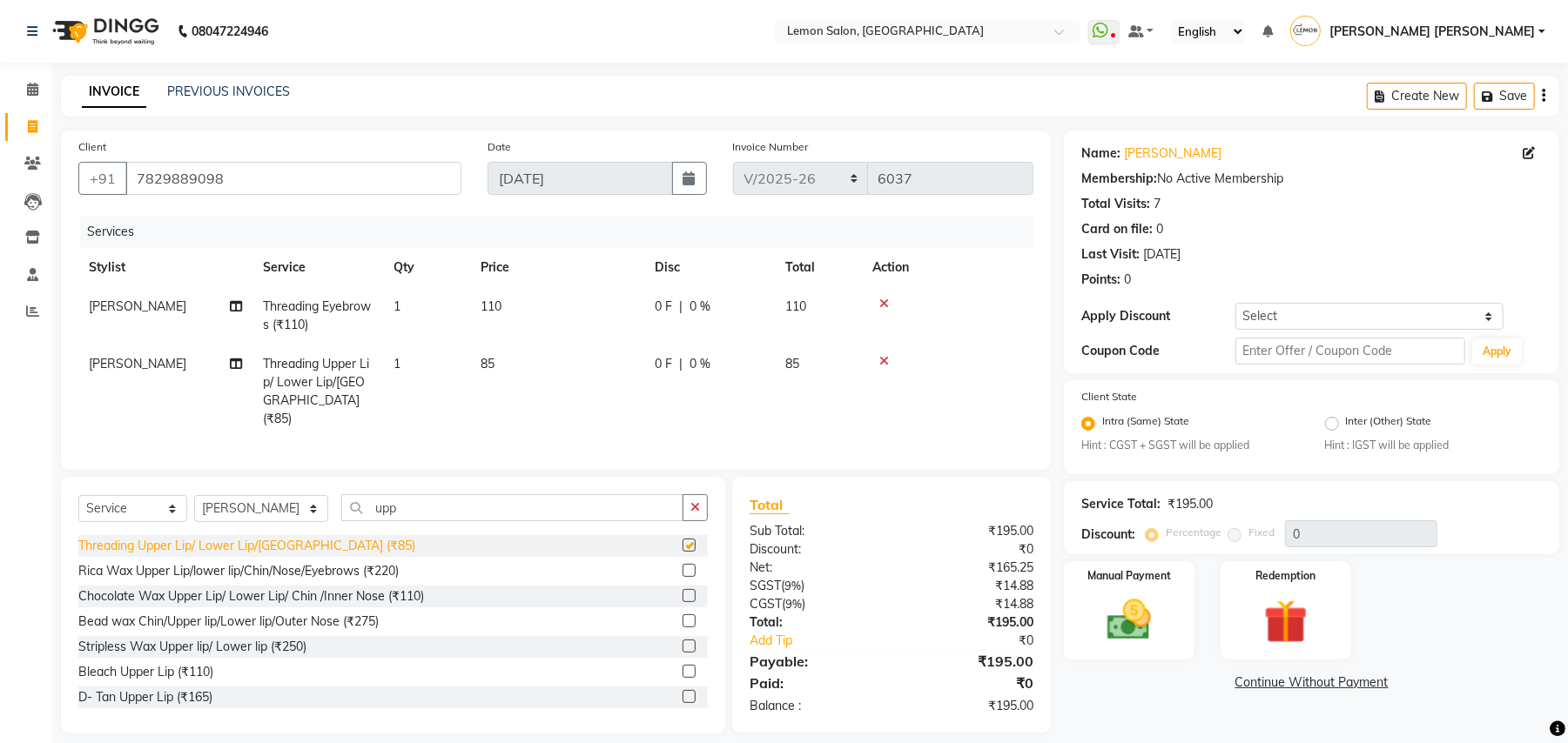
checkbox input "false"
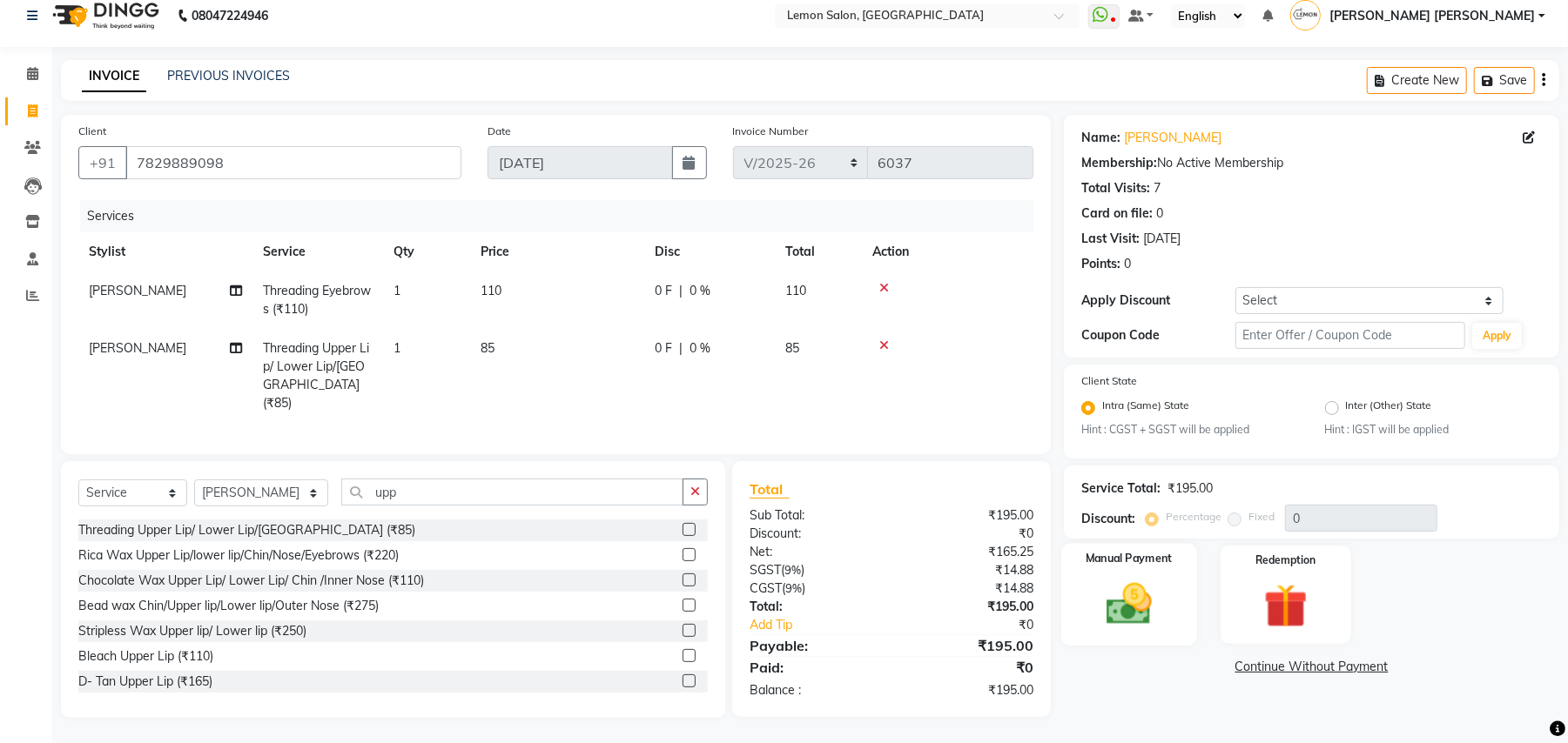
click at [1159, 582] on img at bounding box center [1129, 605] width 75 height 53
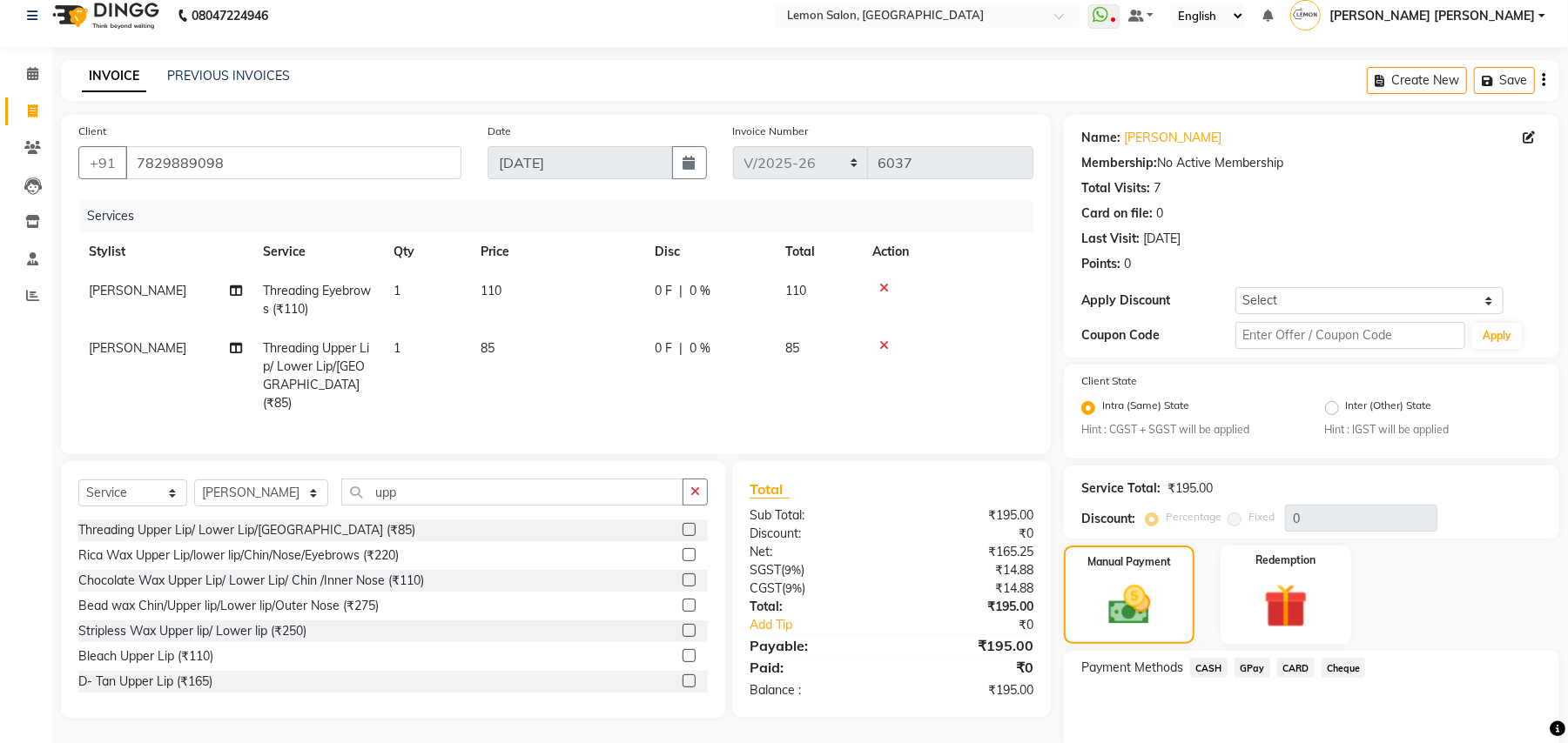
click at [1261, 664] on span "GPay" at bounding box center [1252, 668] width 36 height 20
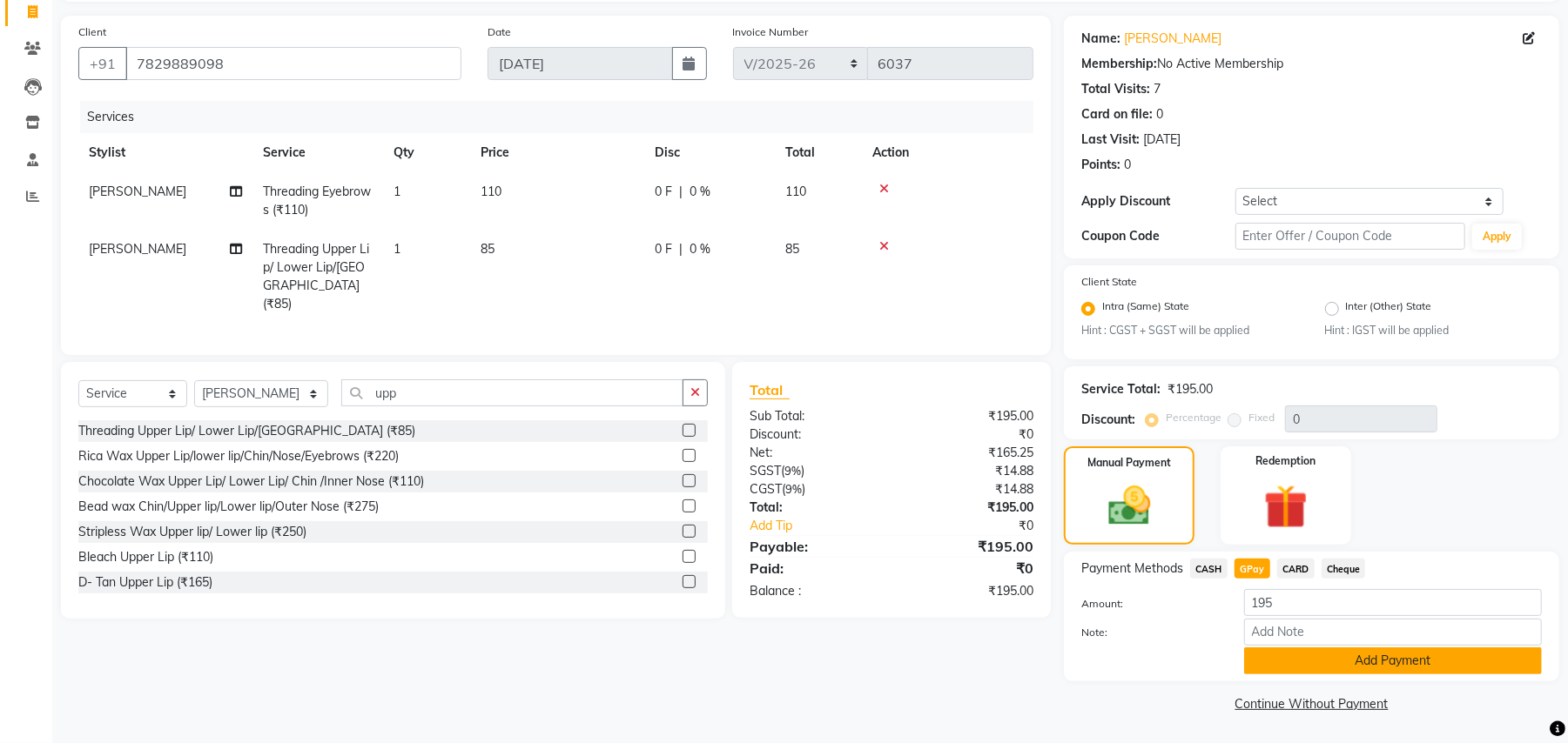
click at [1347, 669] on button "Add Payment" at bounding box center [1393, 661] width 298 height 27
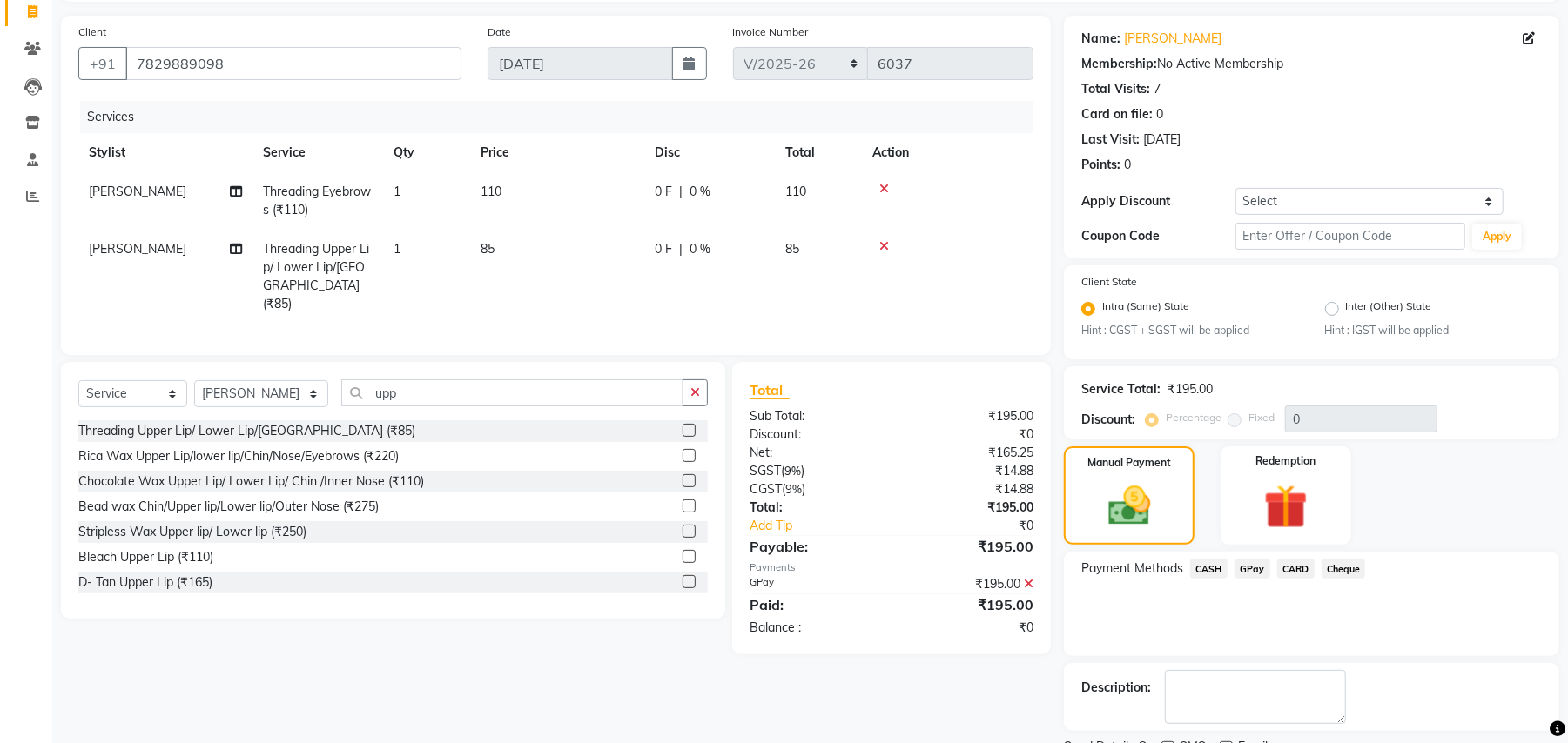
scroll to position [188, 0]
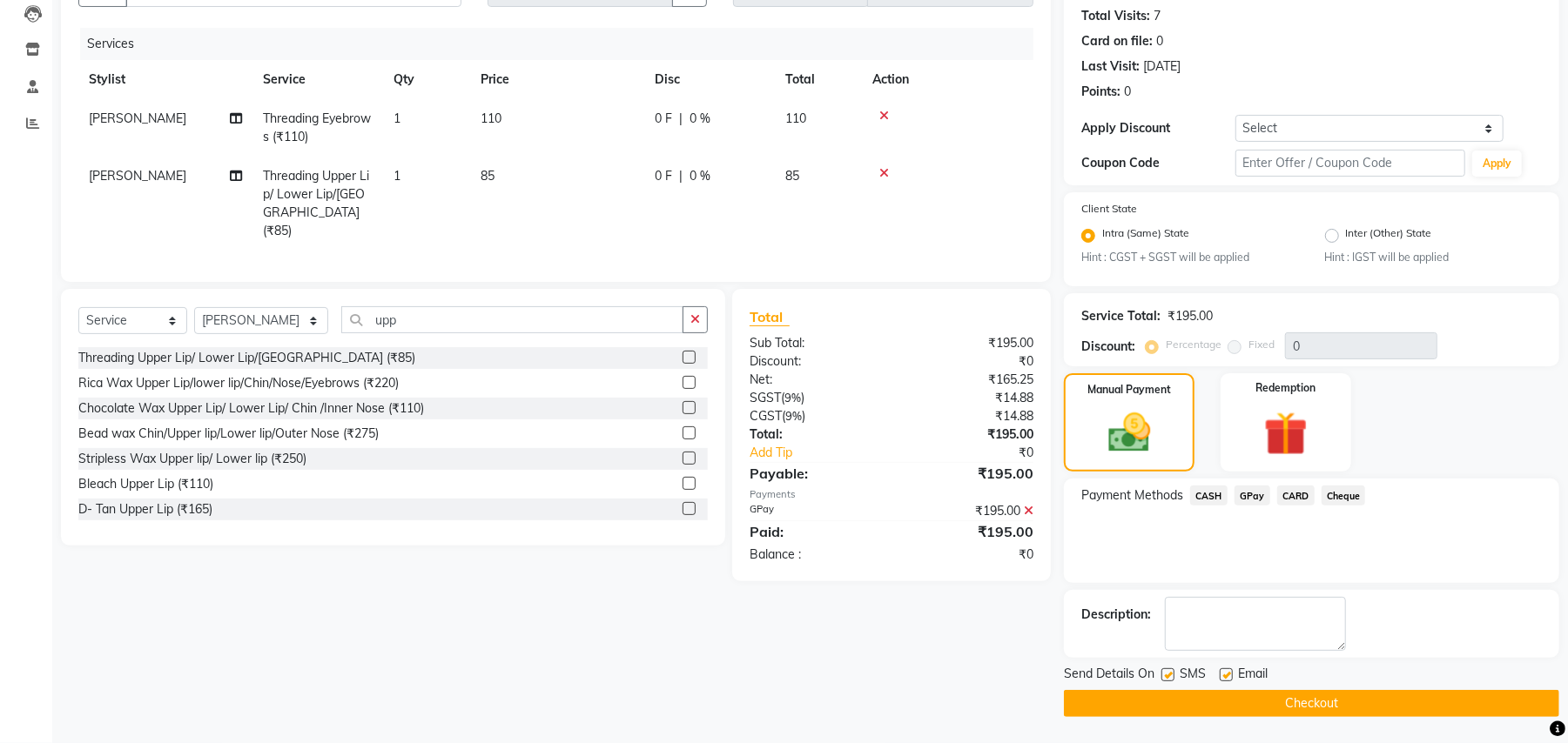
click at [1372, 698] on button "Checkout" at bounding box center [1310, 704] width 495 height 27
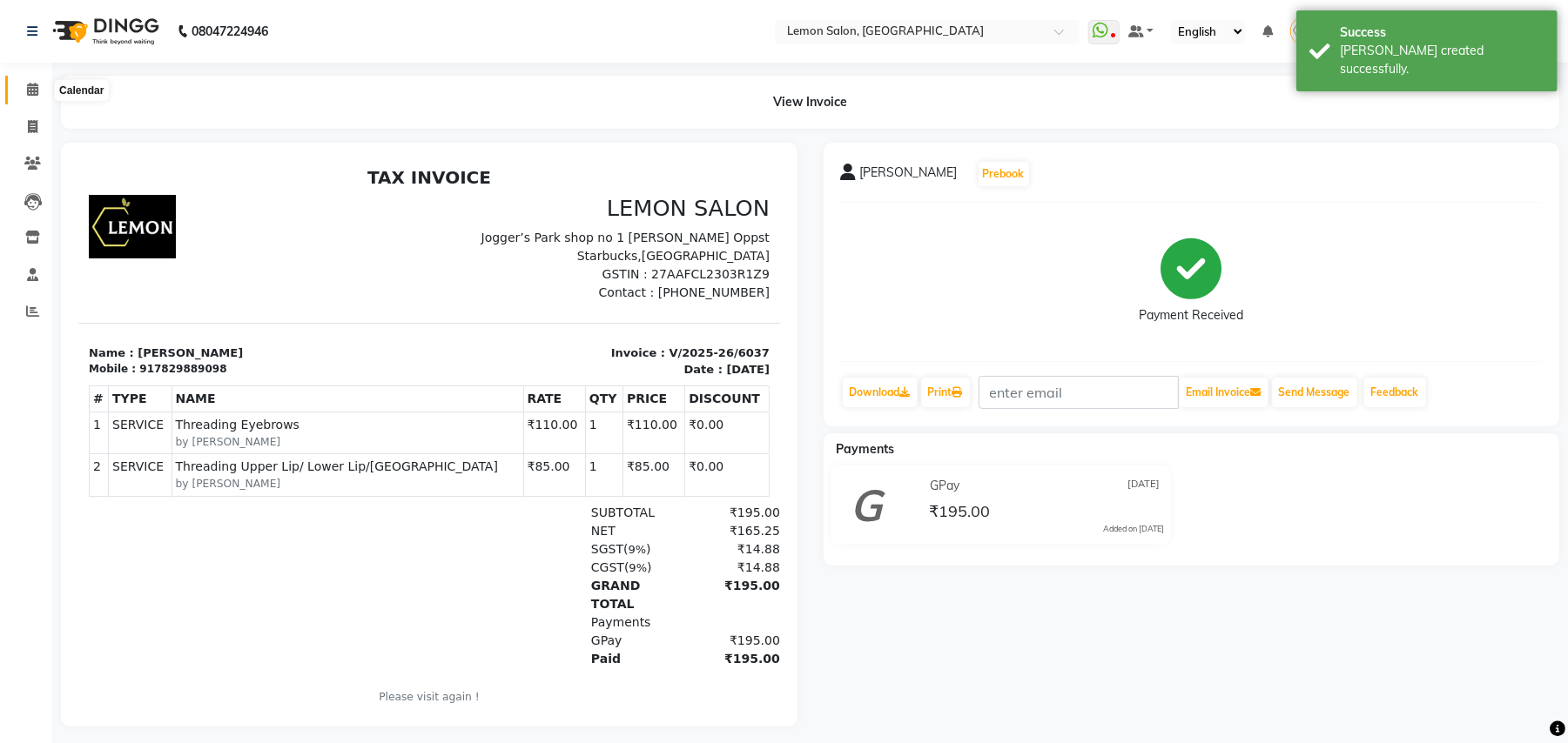
click at [27, 87] on icon at bounding box center [32, 89] width 11 height 13
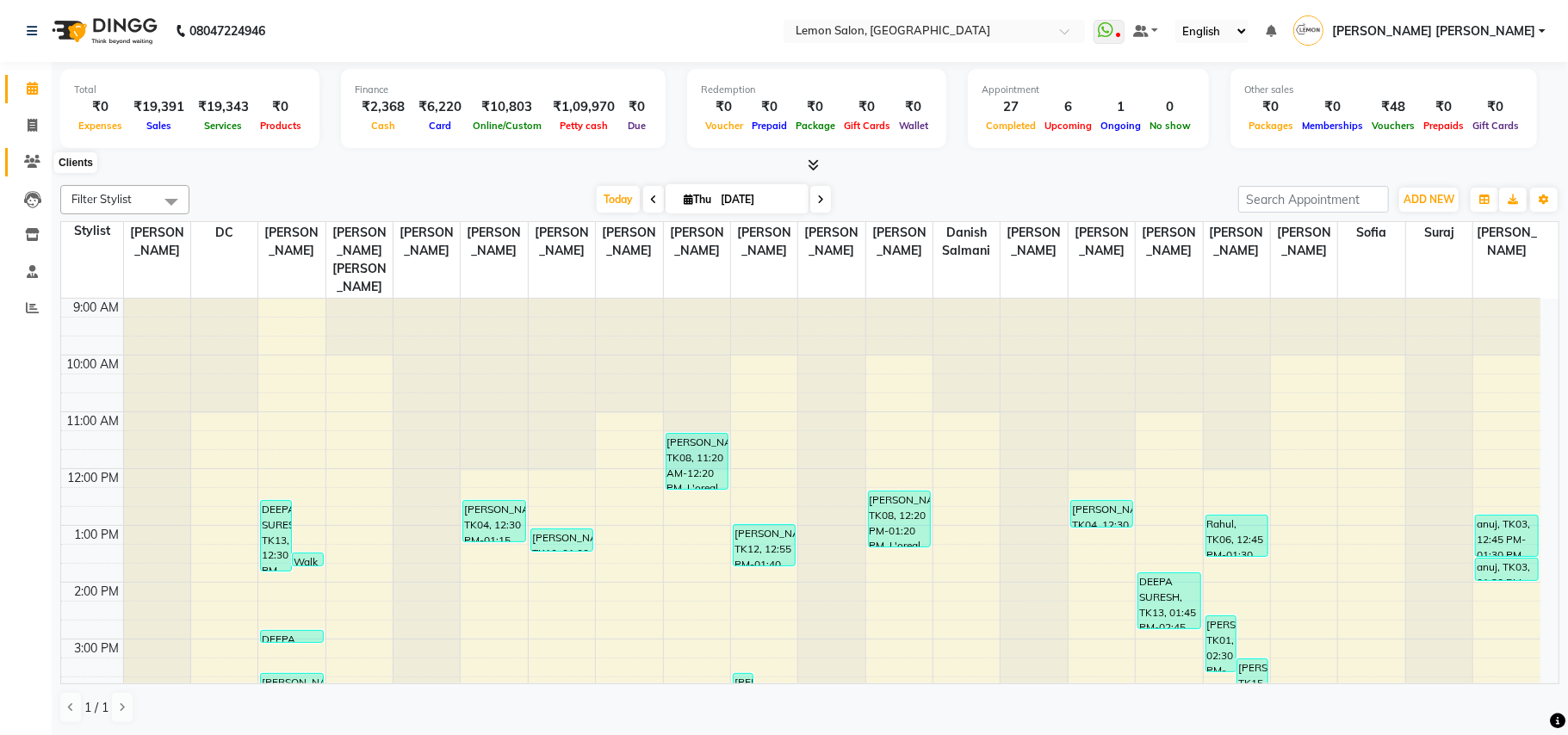
click at [28, 159] on icon at bounding box center [32, 161] width 16 height 13
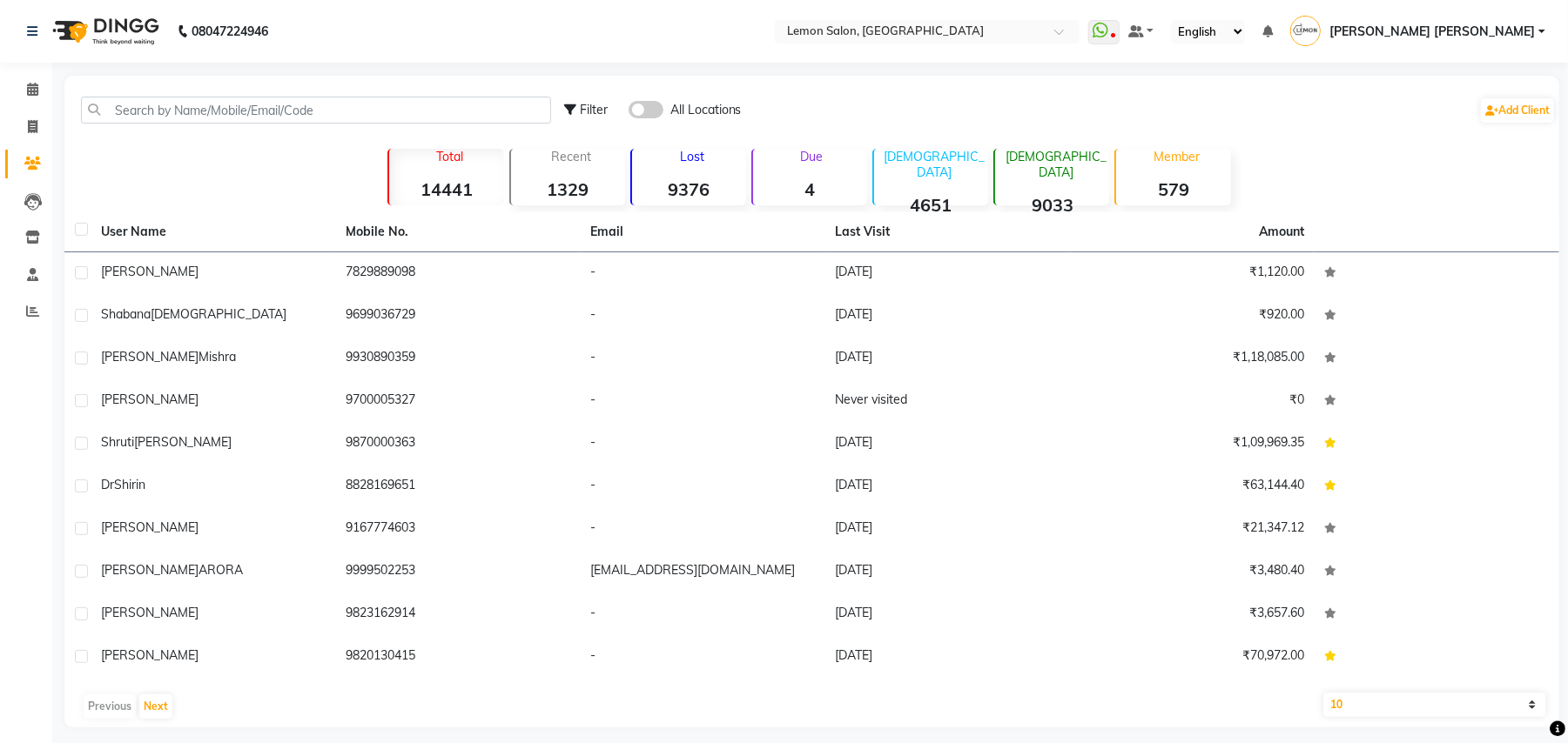
click at [226, 88] on div "Filter All Locations Add Client" at bounding box center [812, 110] width 1488 height 55
click at [227, 108] on input "text" at bounding box center [316, 110] width 470 height 27
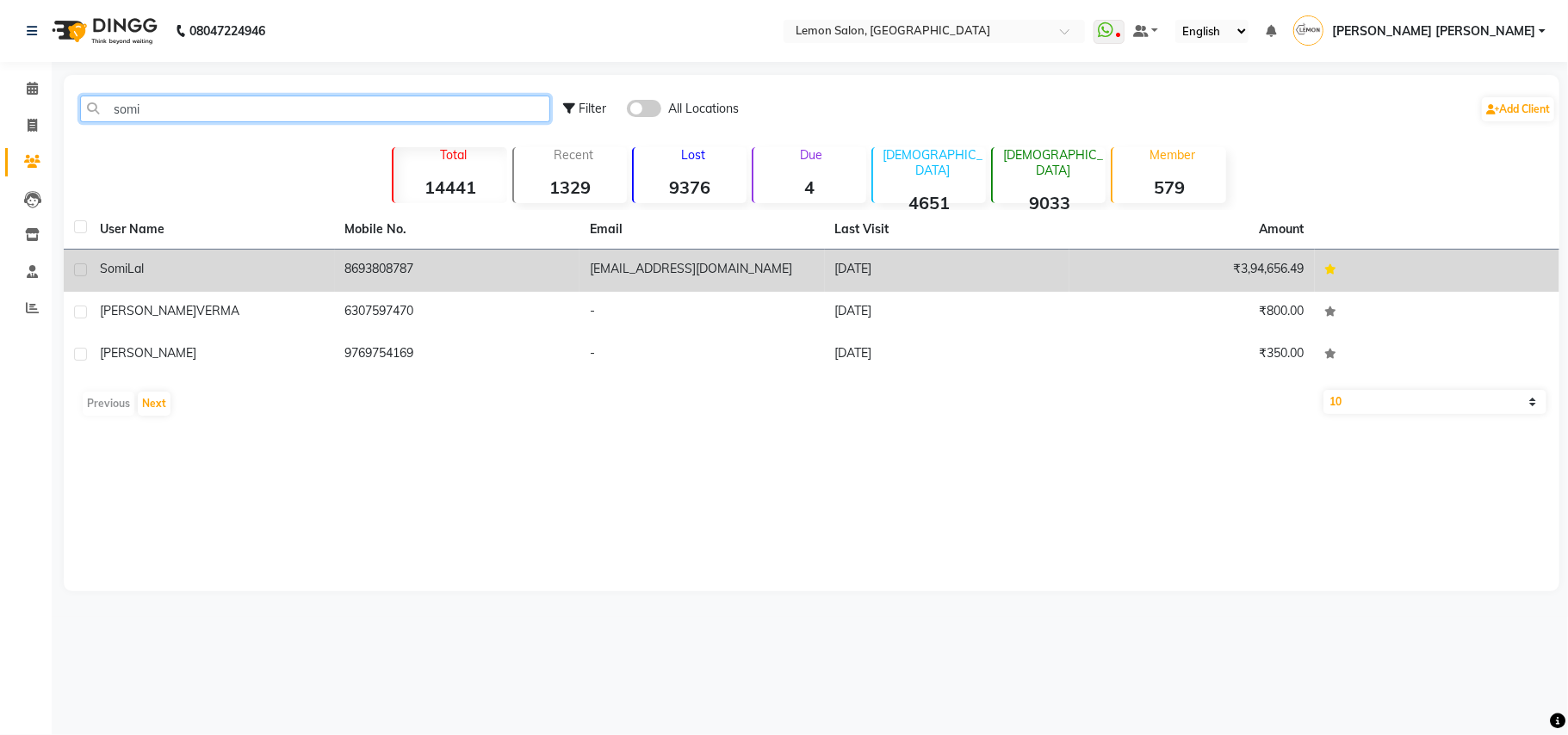
type input "somi"
click at [384, 257] on td "8693808787" at bounding box center [458, 270] width 245 height 42
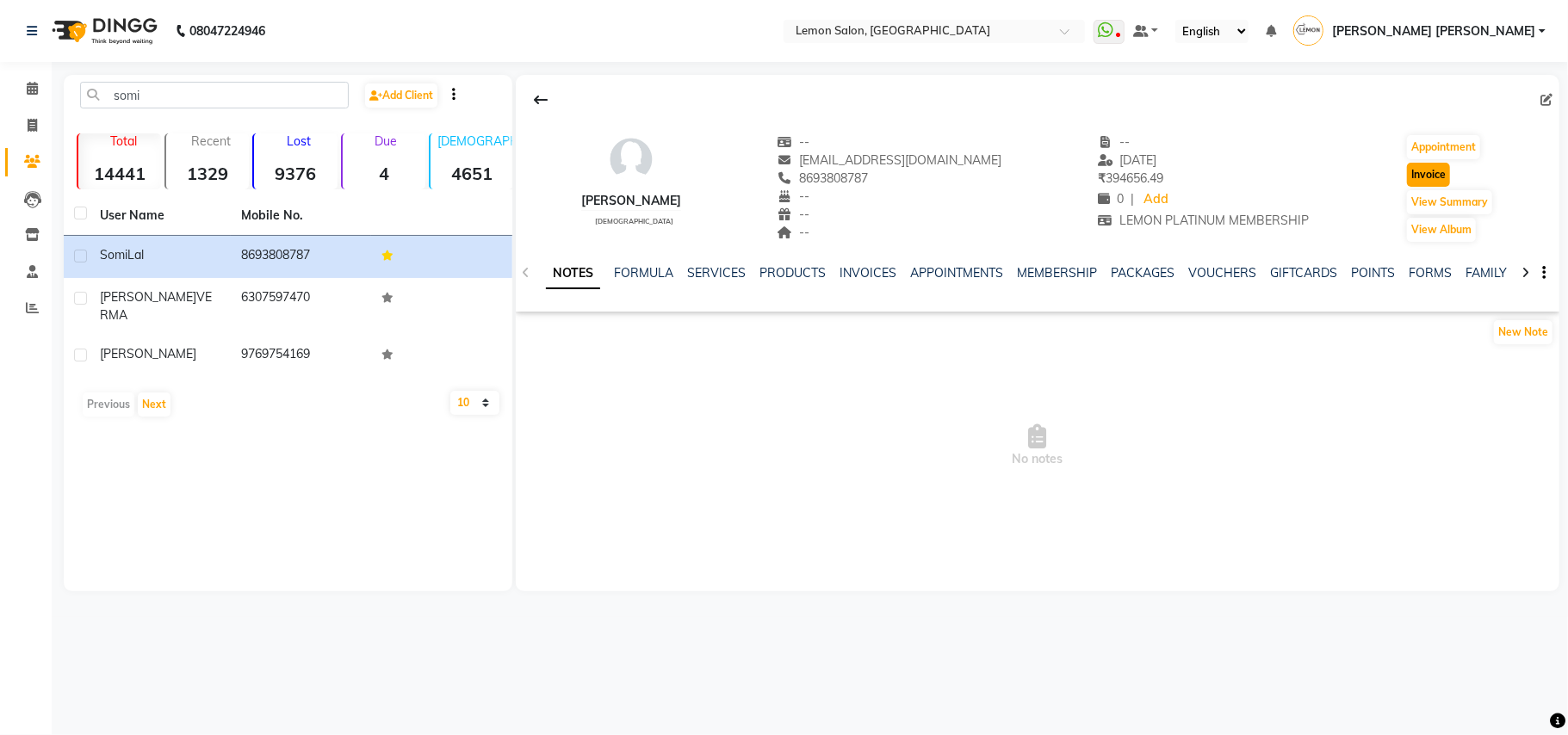
click at [1407, 167] on button "Invoice" at bounding box center [1428, 174] width 43 height 24
select select "551"
select select "service"
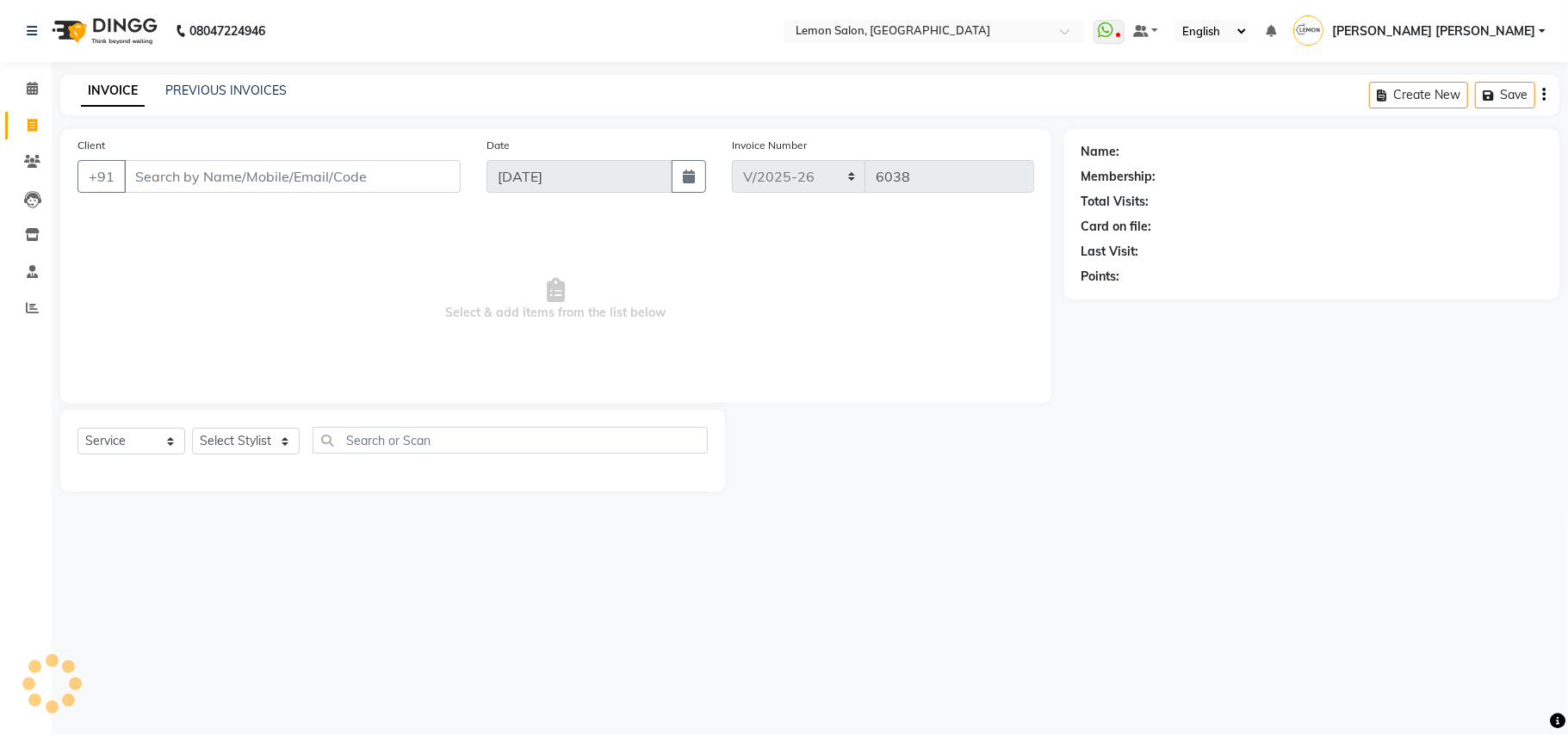
type input "8693808787"
select select "1: Object"
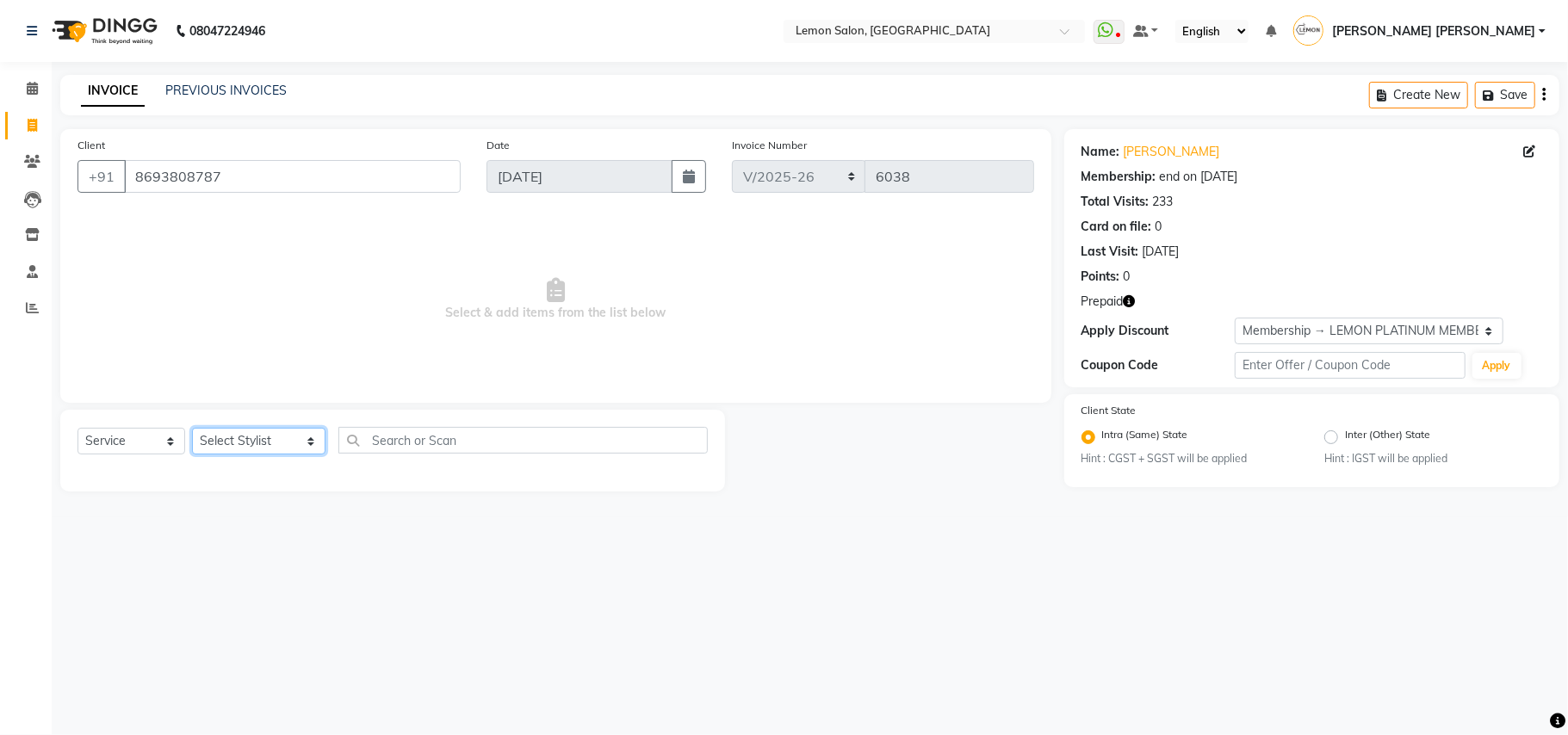
click at [227, 440] on select "Select Stylist Aalam Saifi Abhishek Shelar Ansar Ahmed Archana Muke Archana Raj…" at bounding box center [258, 441] width 134 height 27
select select "58017"
click at [192, 428] on select "Select Stylist Aalam Saifi Abhishek Shelar Ansar Ahmed Archana Muke Archana Raj…" at bounding box center [258, 441] width 134 height 27
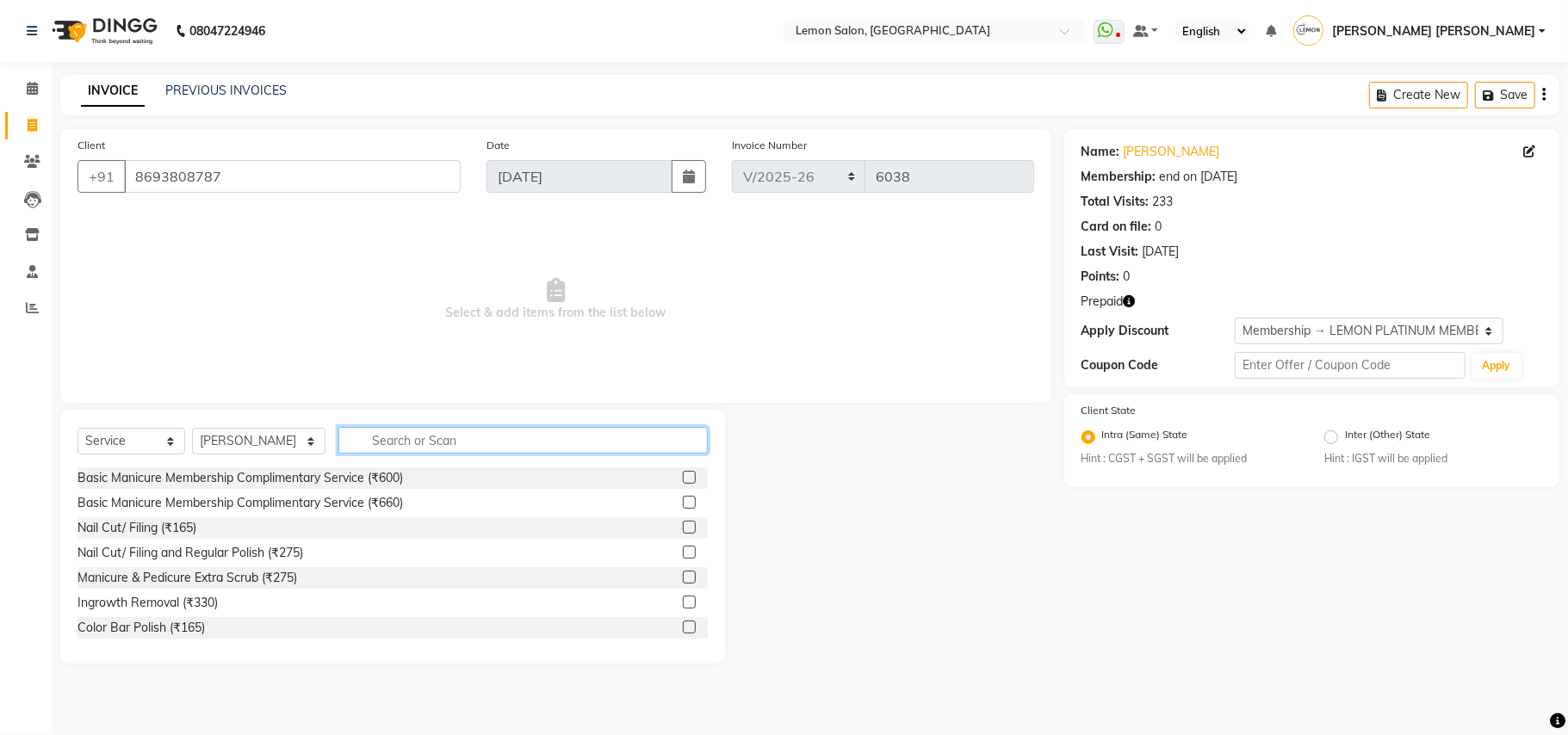
click at [438, 432] on input "text" at bounding box center [523, 440] width 370 height 27
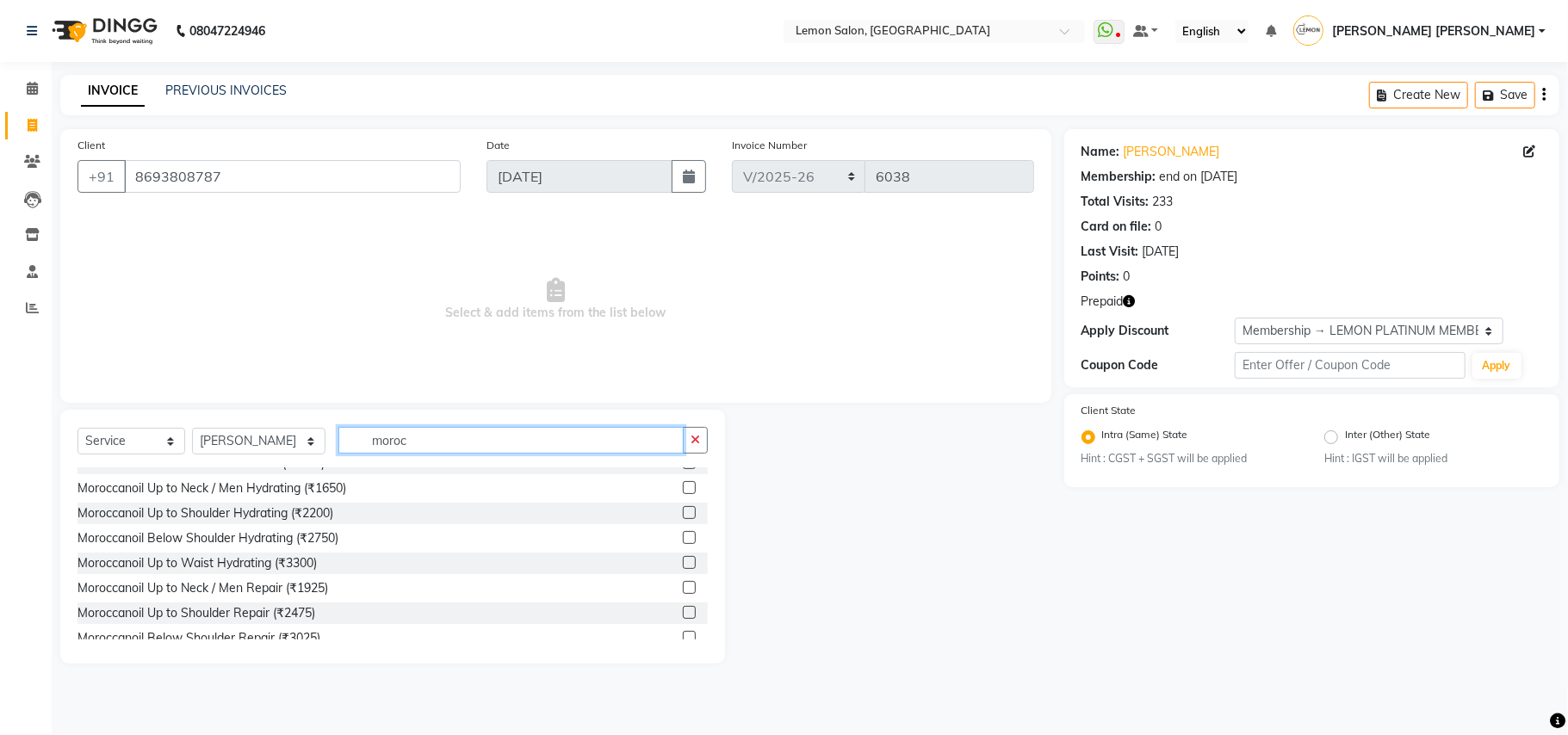
scroll to position [176, 0]
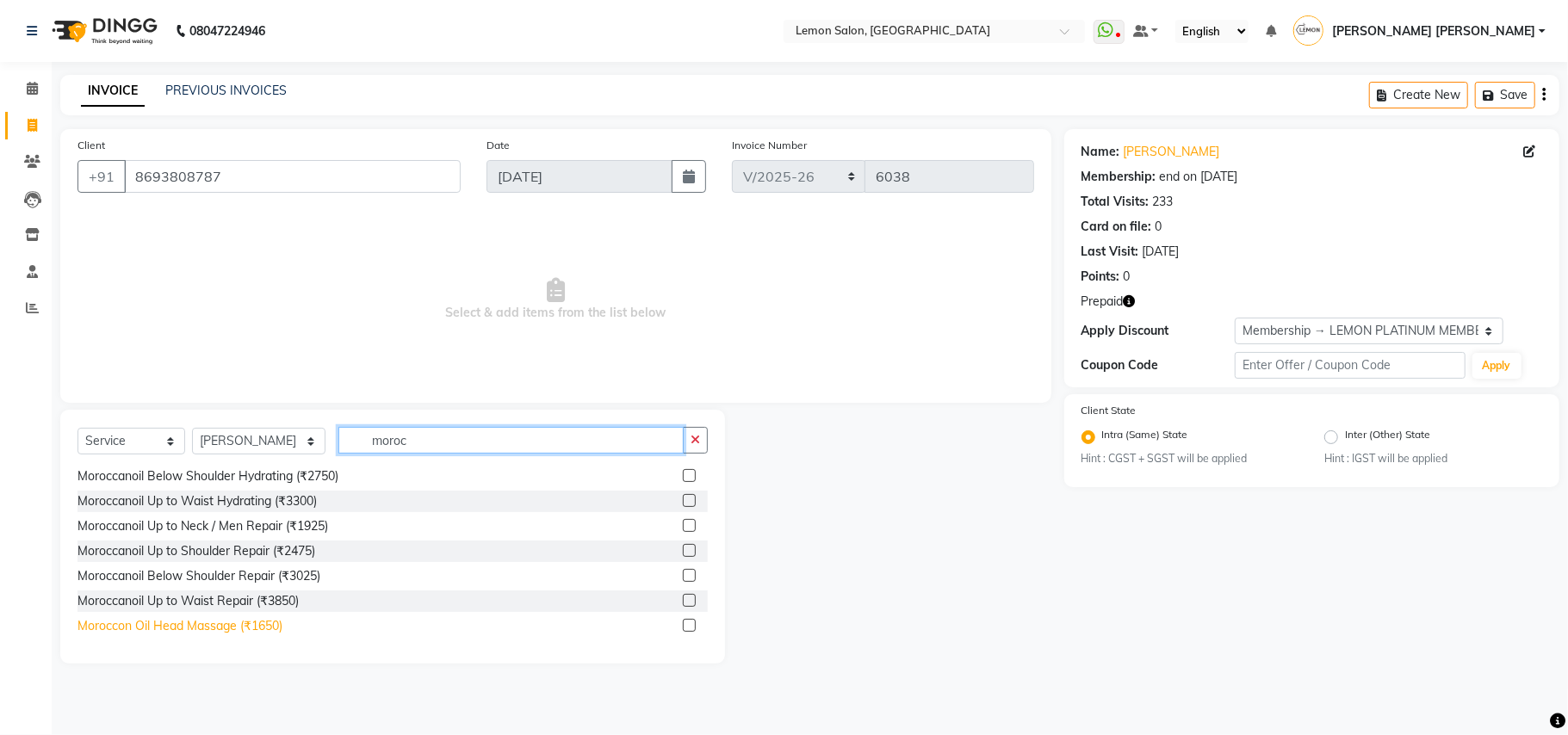
type input "moroc"
click at [236, 627] on div "Moroccon Oil Head Massage (₹1650)" at bounding box center [180, 626] width 205 height 18
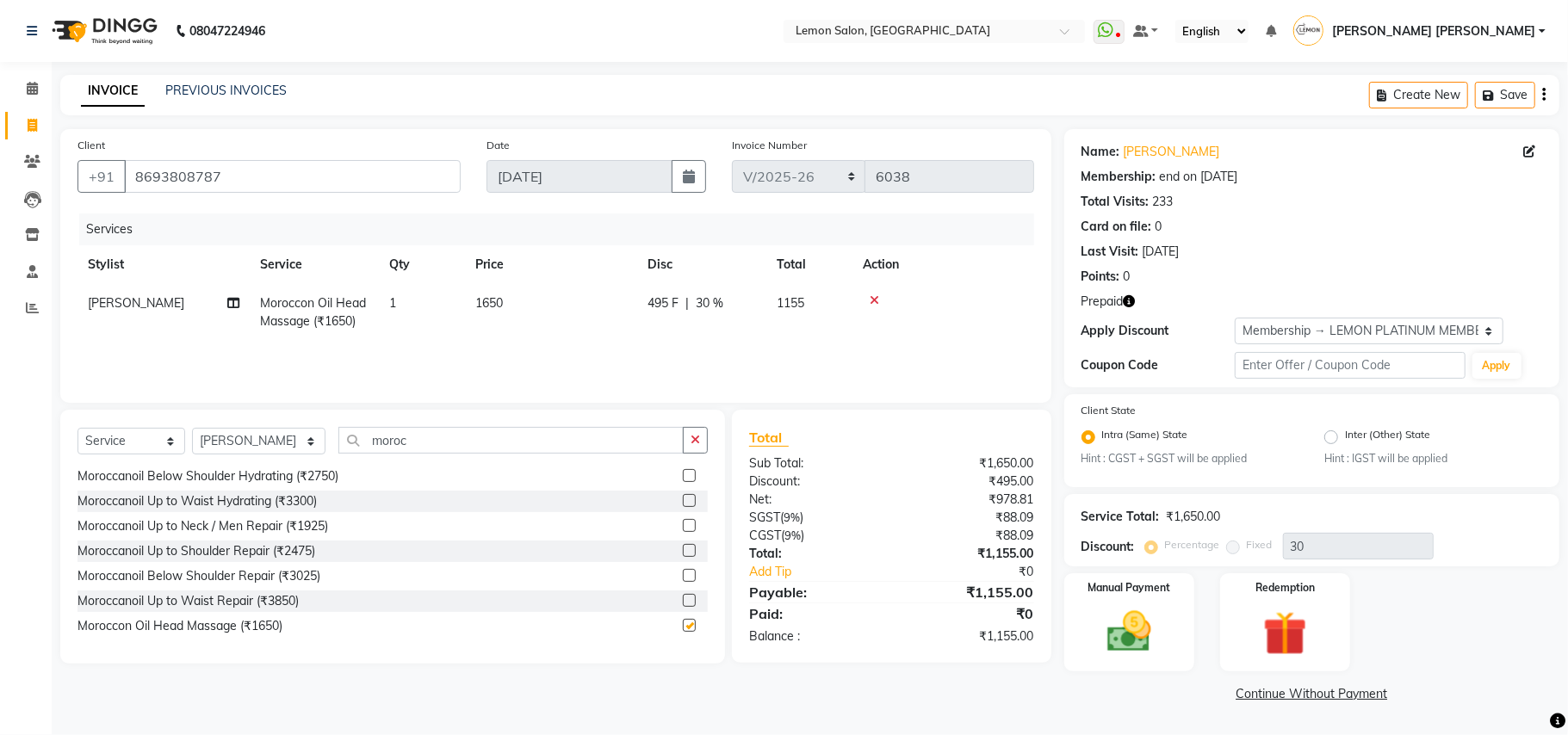
checkbox input "false"
click at [700, 436] on button "button" at bounding box center [695, 440] width 25 height 27
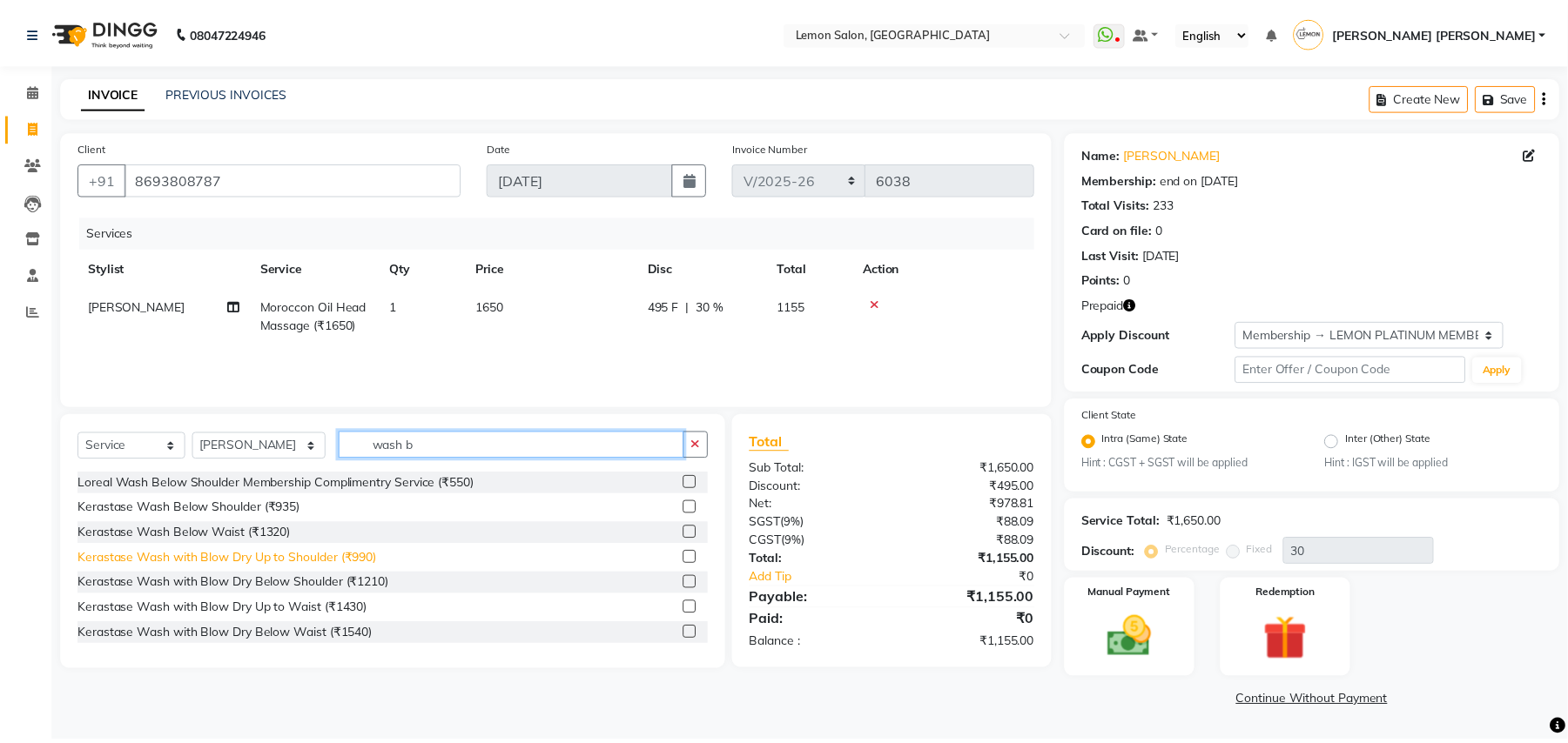
scroll to position [116, 0]
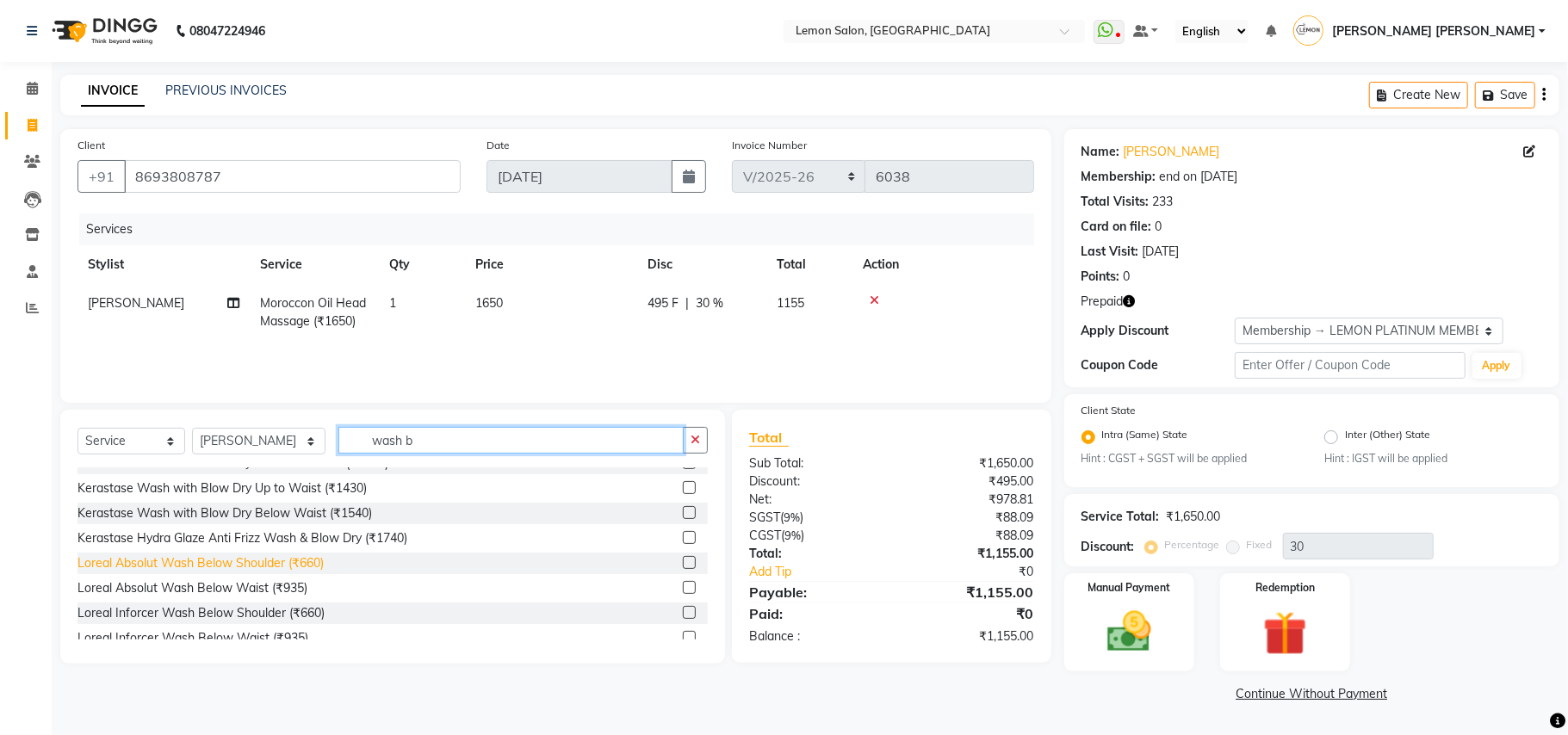
type input "wash b"
click at [304, 565] on div "Loreal Absolut Wash Below Shoulder (₹660)" at bounding box center [200, 563] width 246 height 18
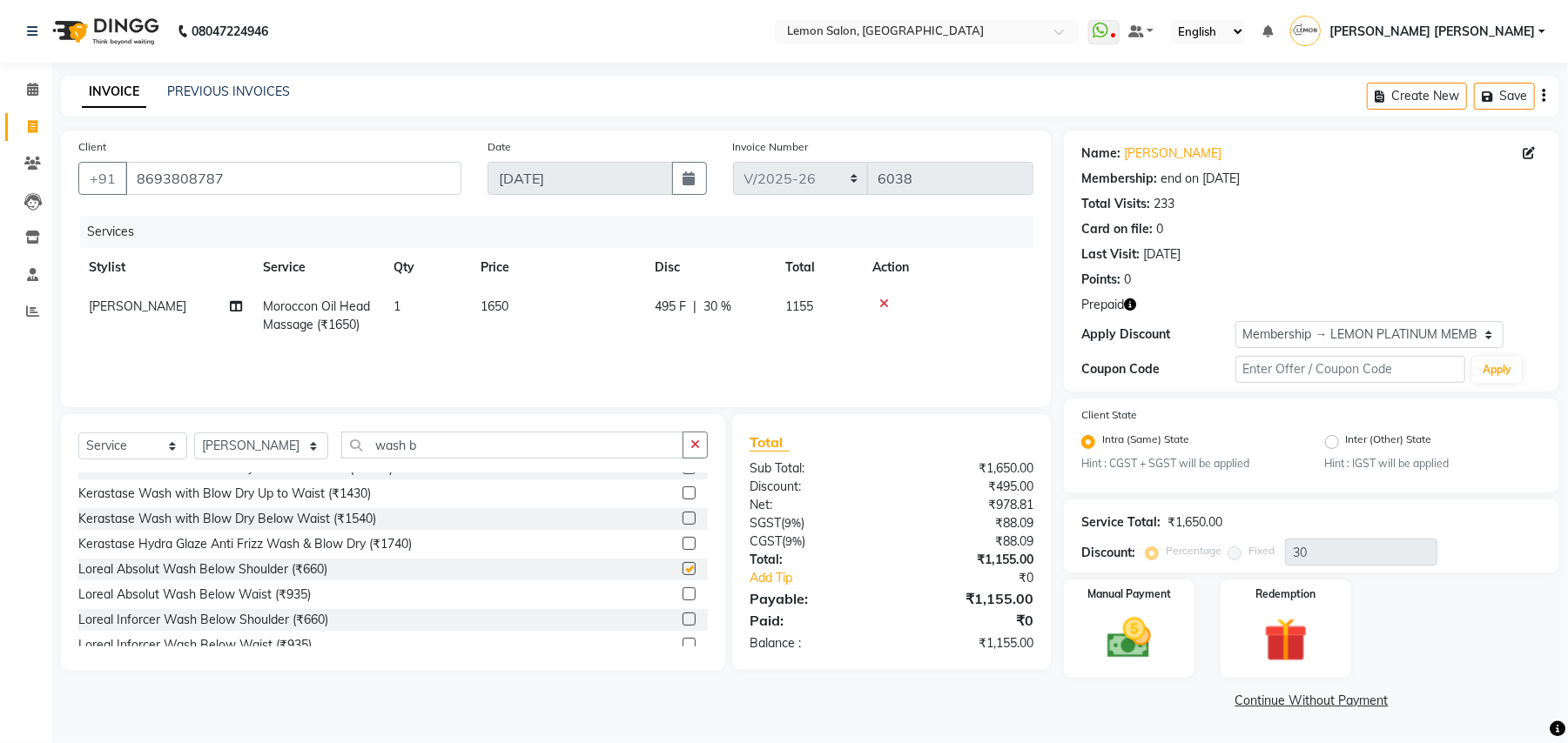
checkbox input "false"
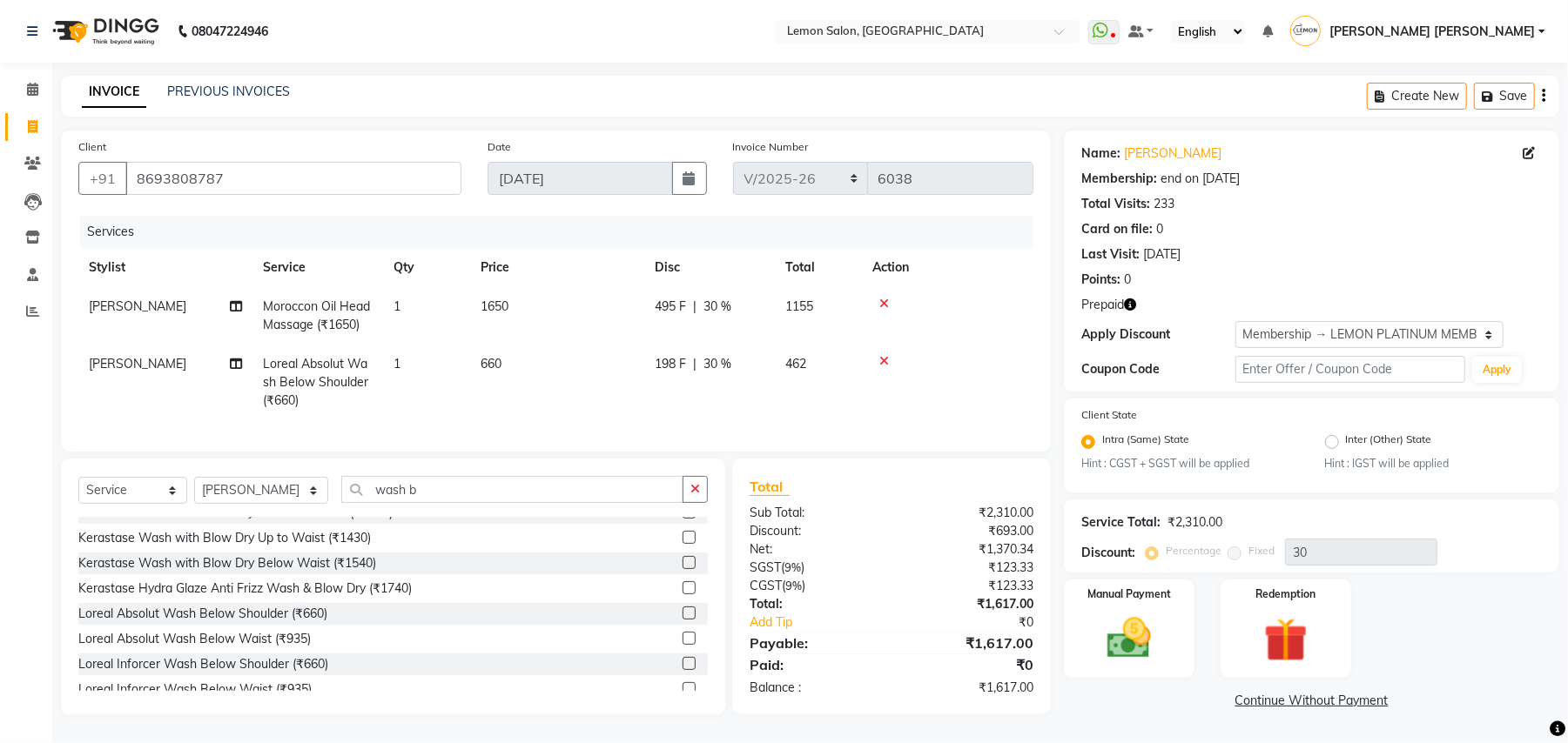
scroll to position [16, 0]
click at [1292, 613] on img at bounding box center [1286, 641] width 75 height 57
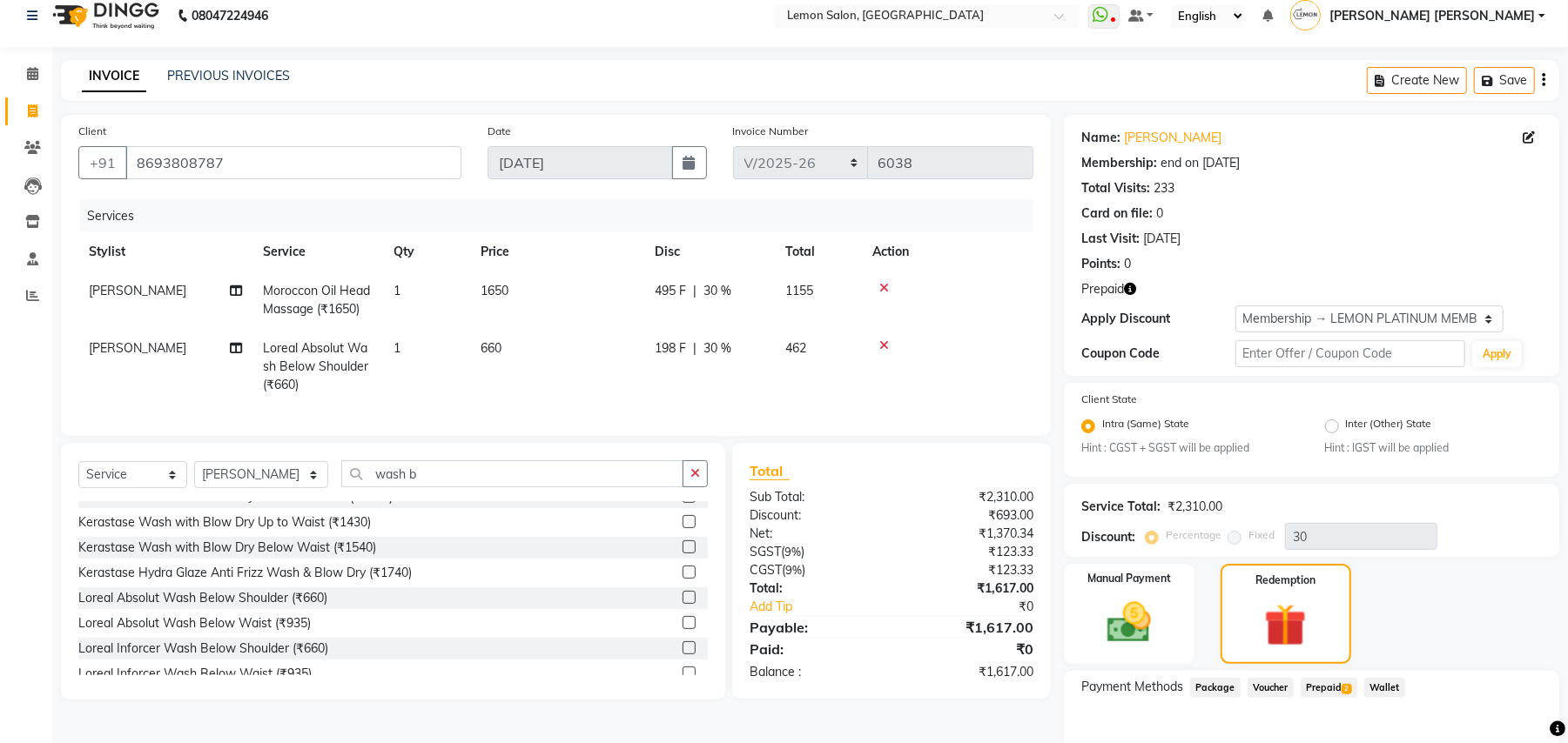
scroll to position [108, 0]
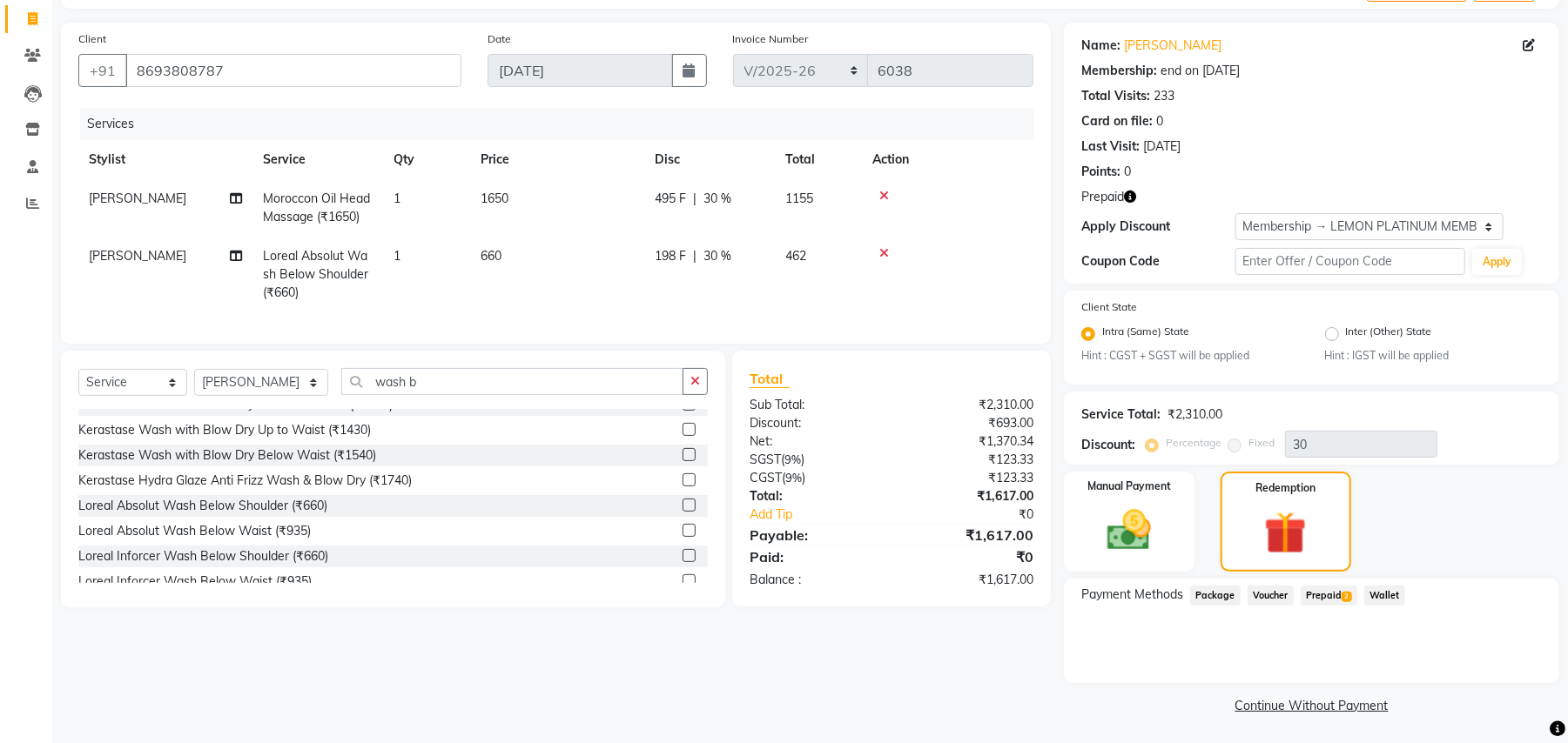
click at [1327, 594] on span "Prepaid 2" at bounding box center [1329, 595] width 57 height 20
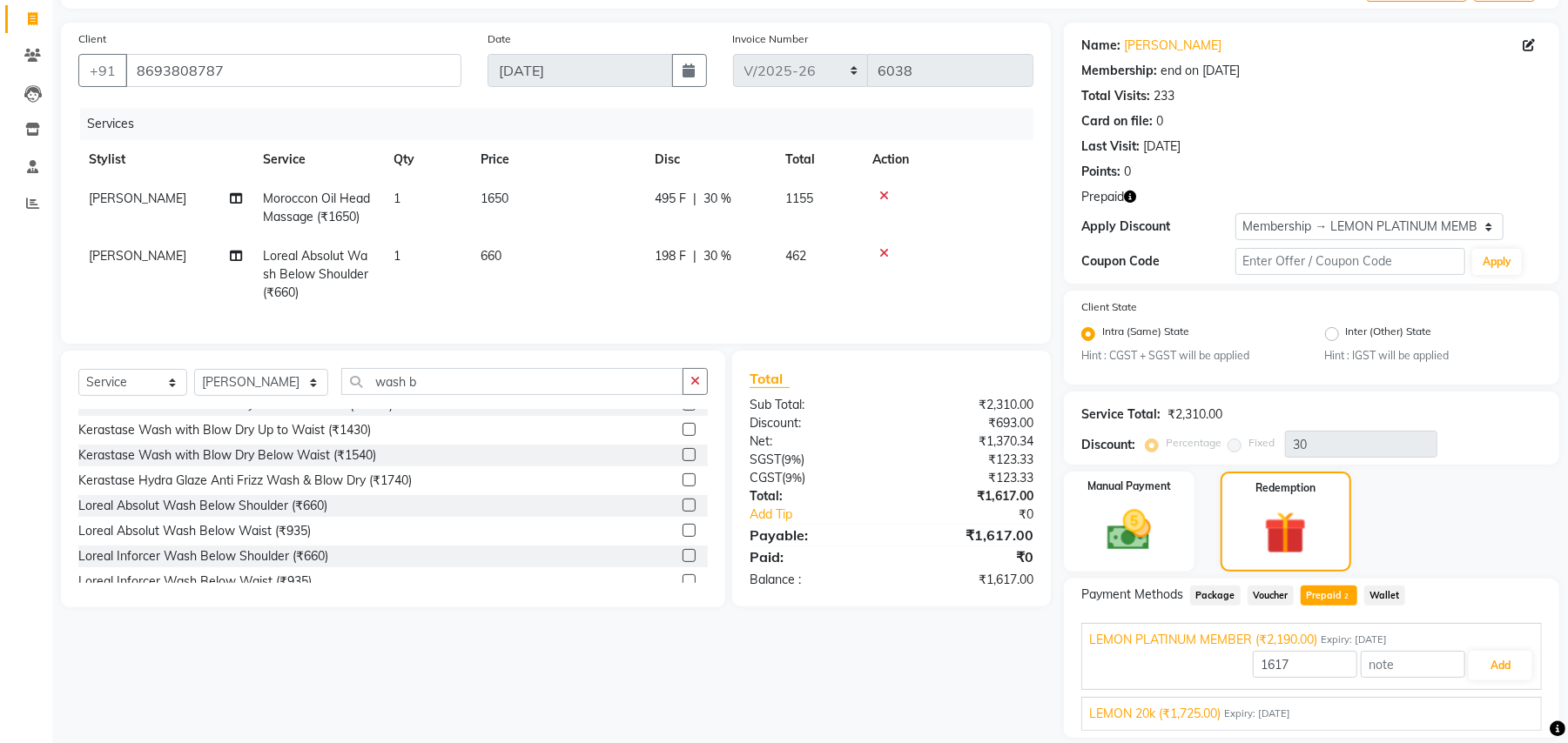
scroll to position [164, 0]
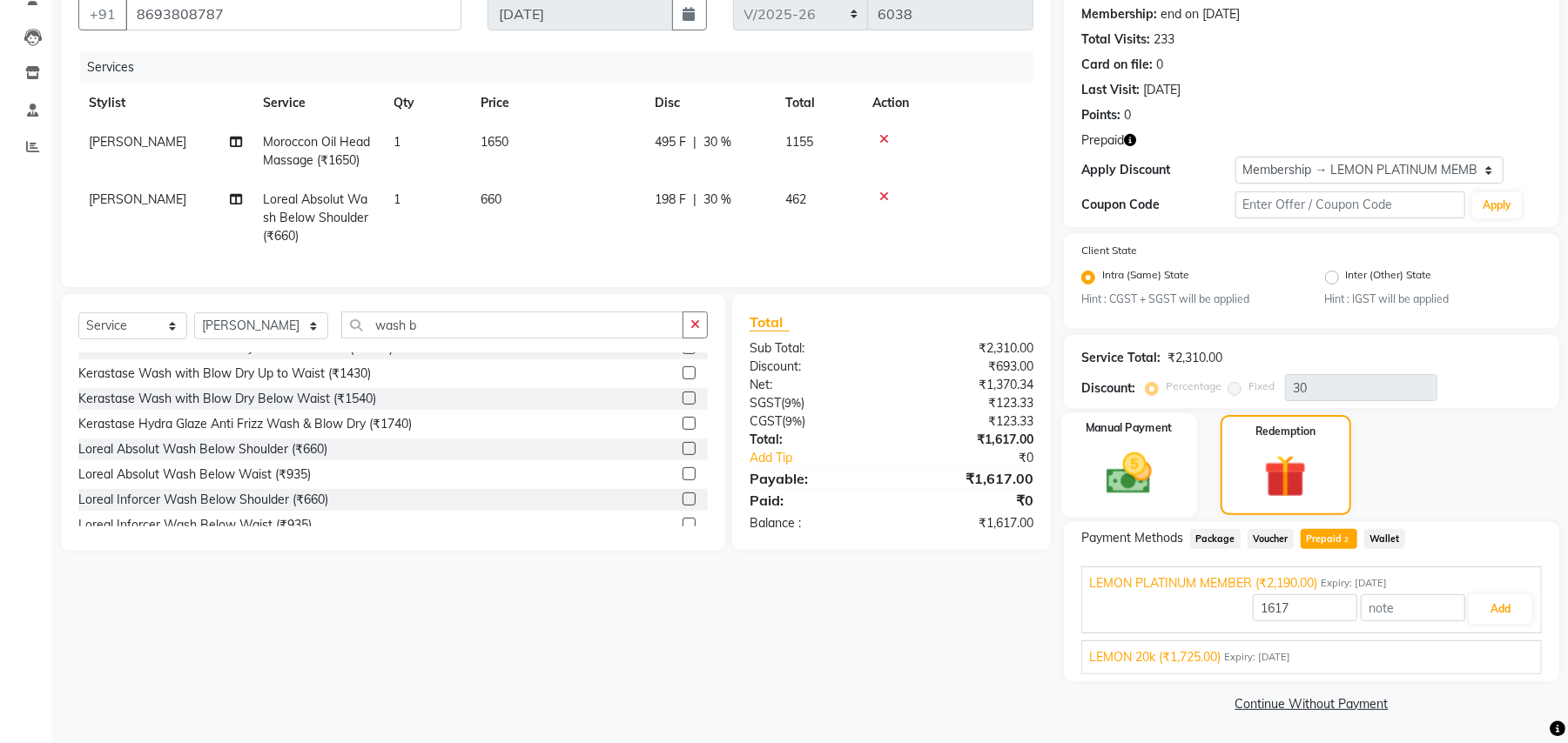
click at [1153, 443] on div "Manual Payment" at bounding box center [1129, 465] width 136 height 104
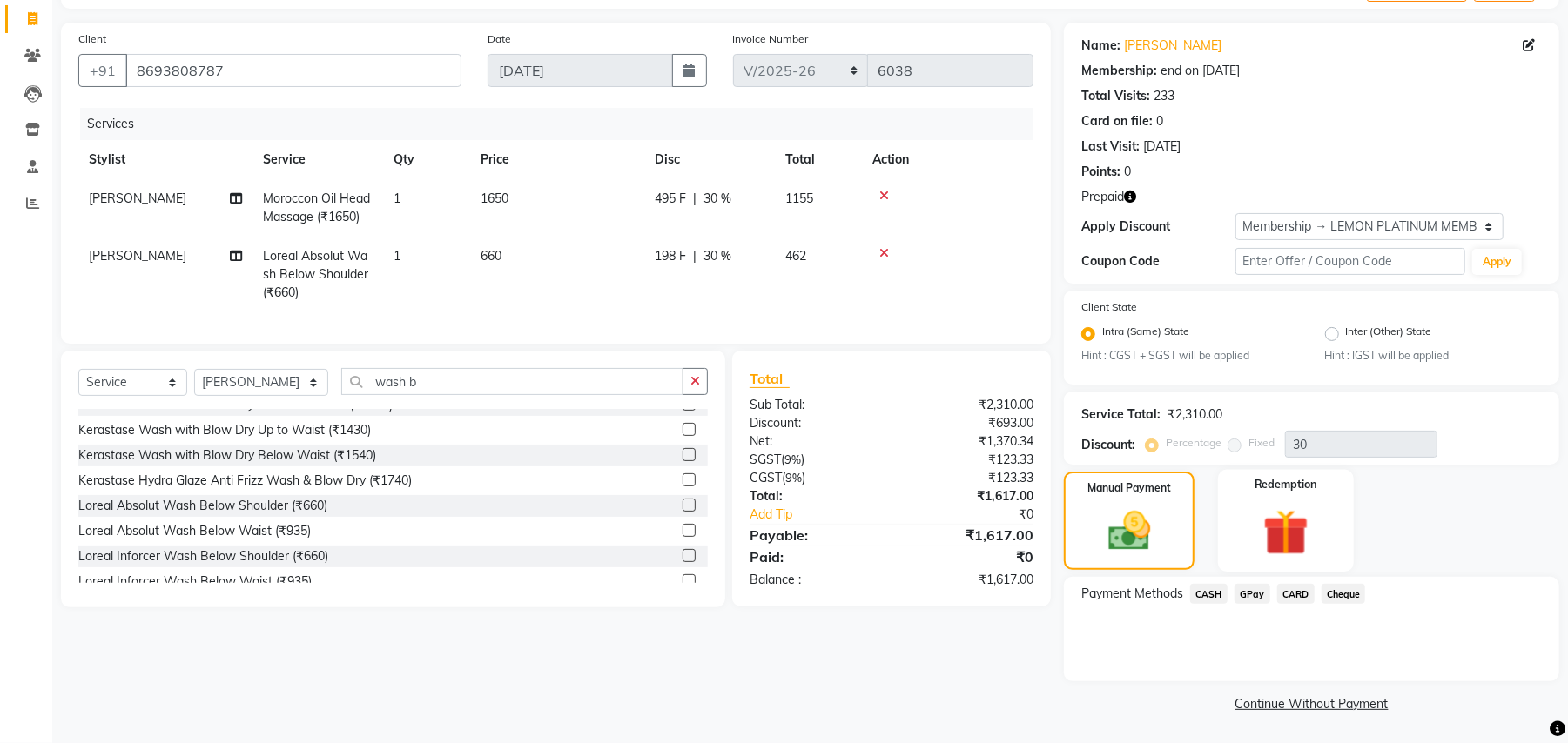
scroll to position [107, 0]
click at [1255, 590] on span "GPay" at bounding box center [1252, 595] width 36 height 20
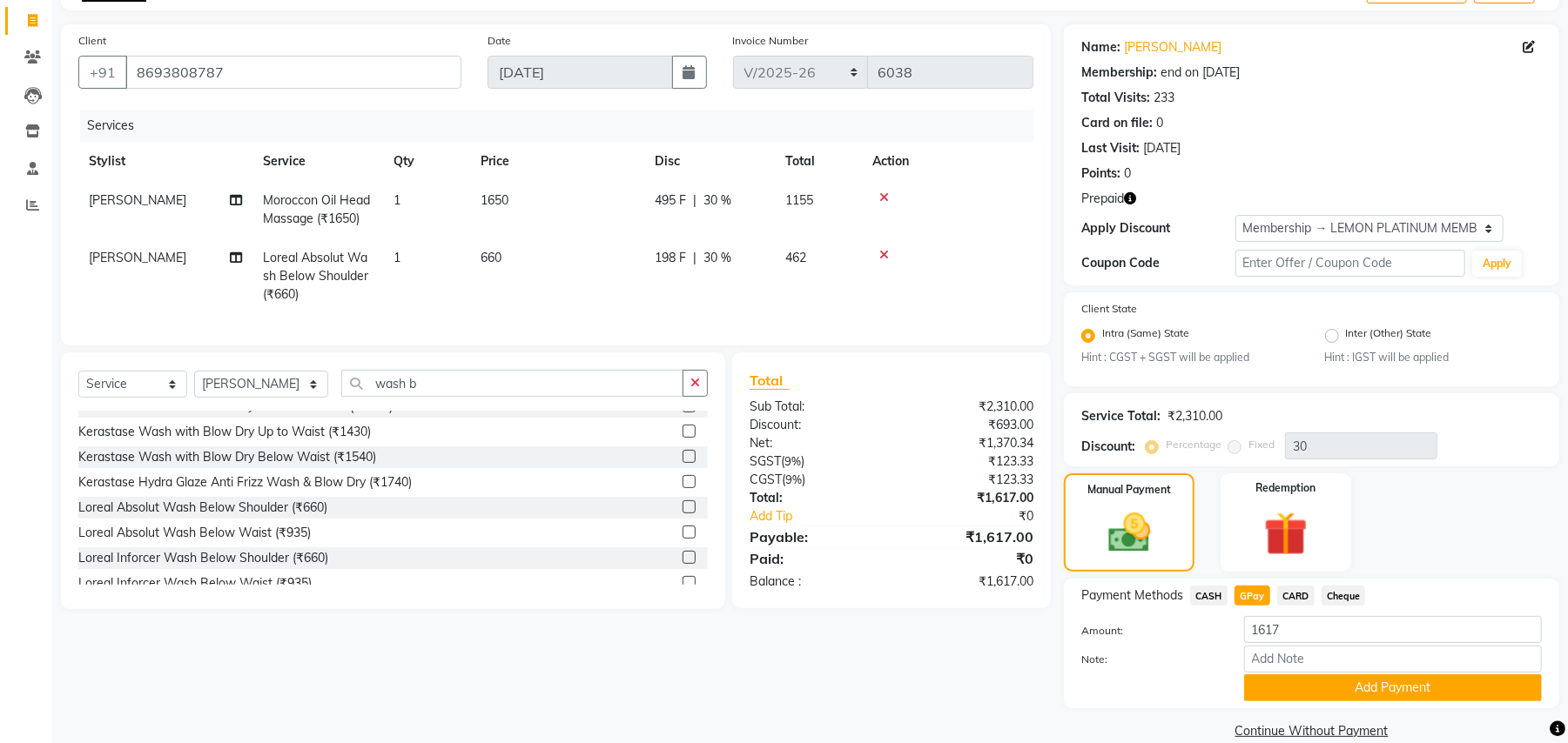
scroll to position [134, 0]
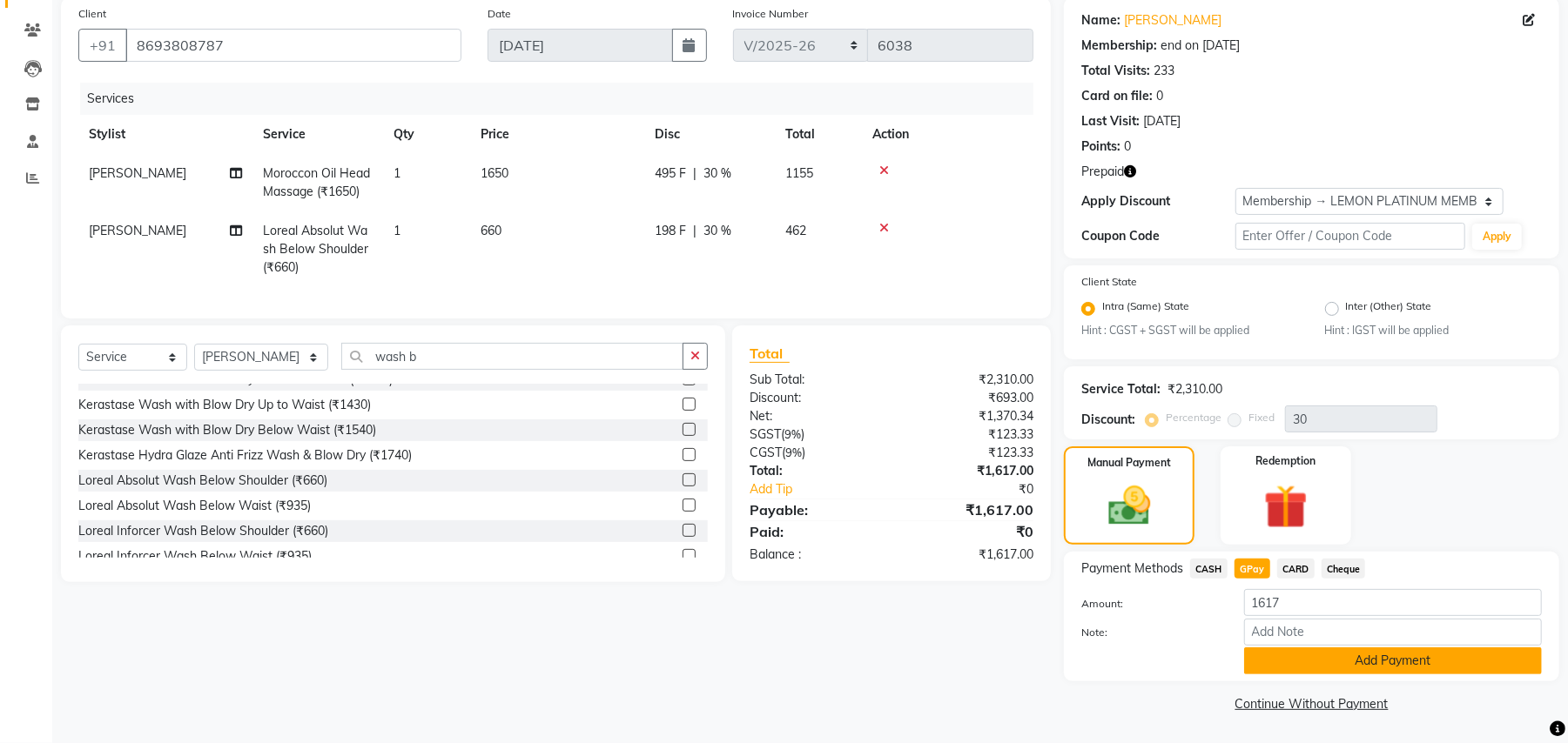
click at [1330, 669] on button "Add Payment" at bounding box center [1393, 661] width 298 height 27
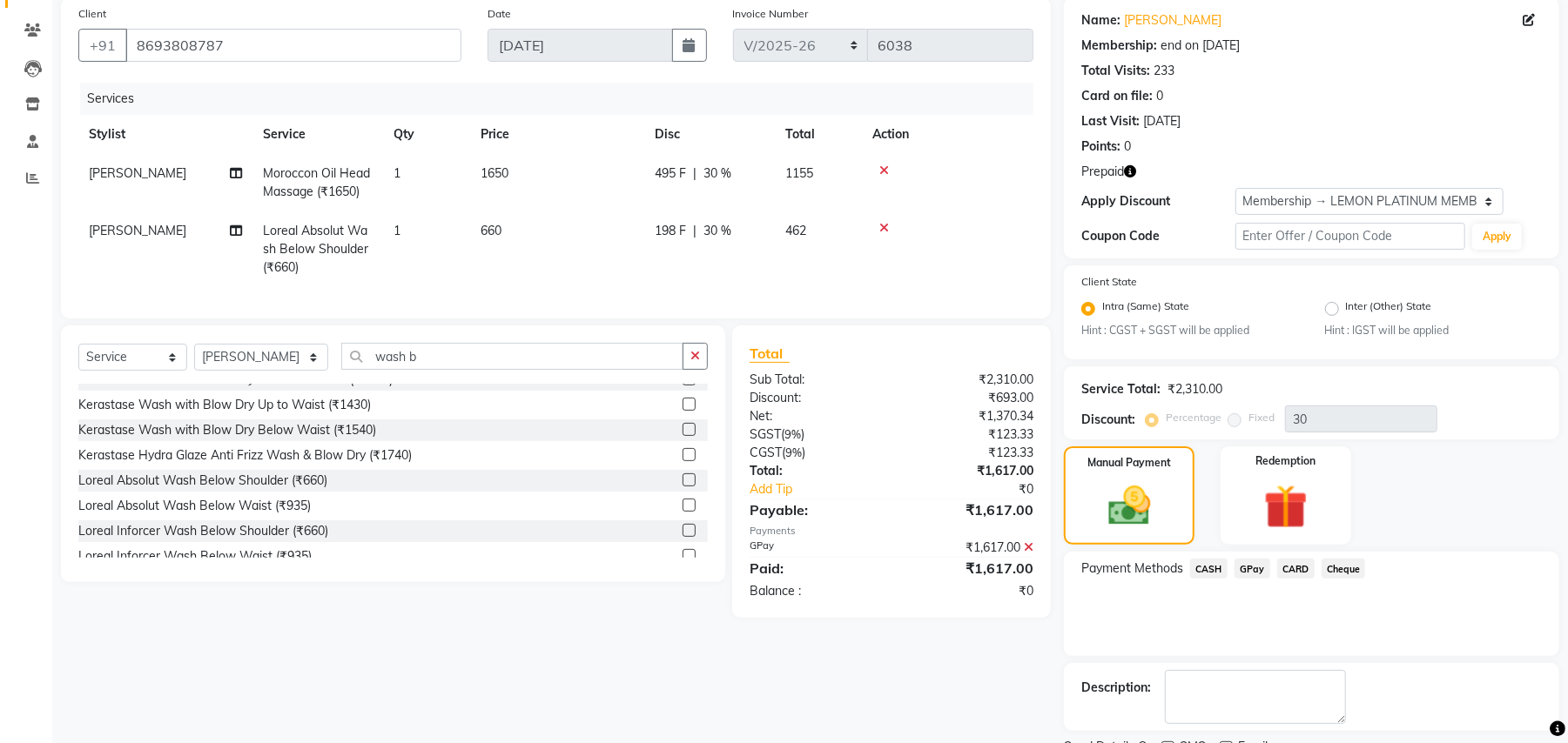
scroll to position [206, 0]
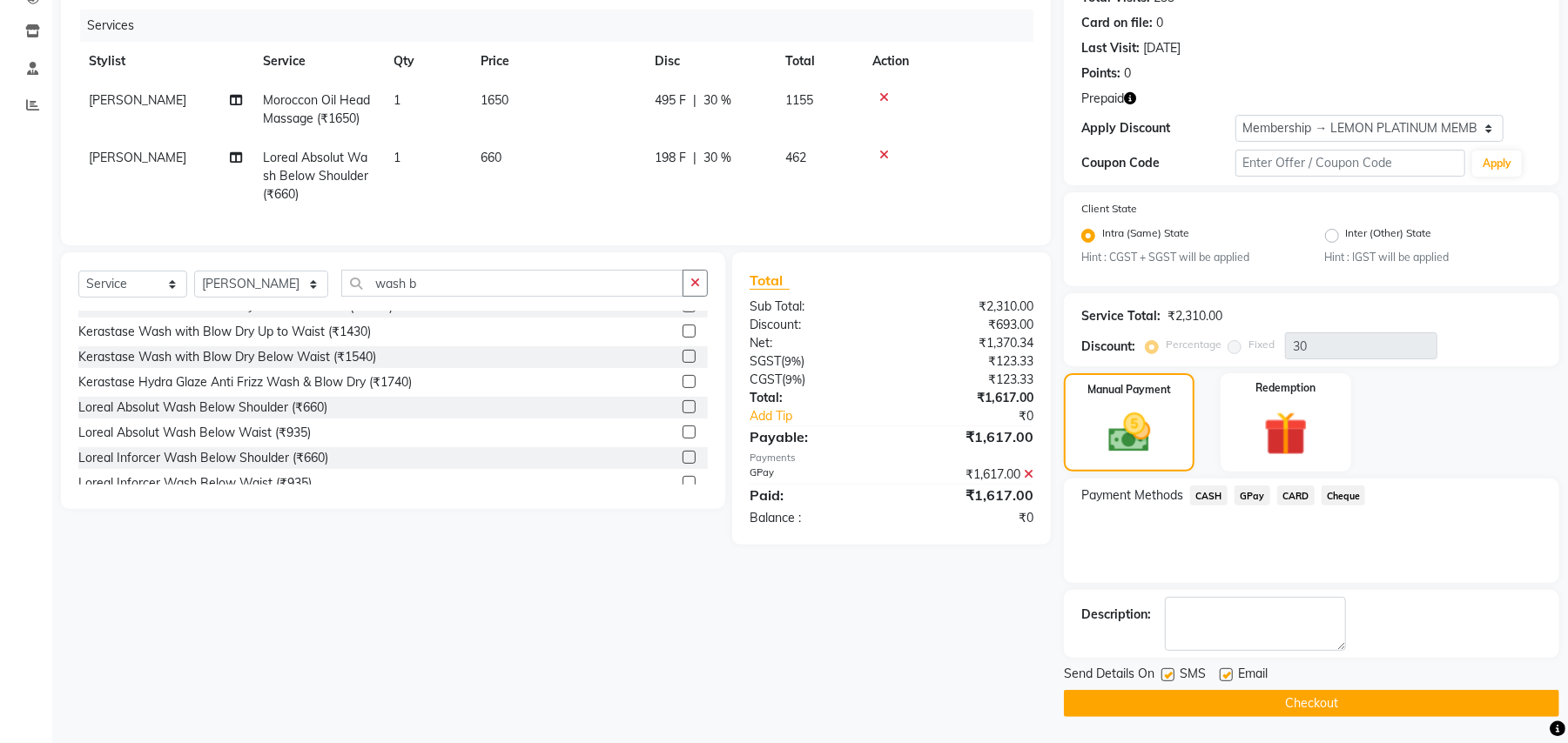
click at [1227, 669] on label at bounding box center [1226, 675] width 13 height 13
click at [1227, 671] on input "checkbox" at bounding box center [1225, 676] width 11 height 11
checkbox input "false"
click at [1170, 677] on label at bounding box center [1167, 675] width 13 height 13
click at [1170, 677] on input "checkbox" at bounding box center [1166, 676] width 11 height 11
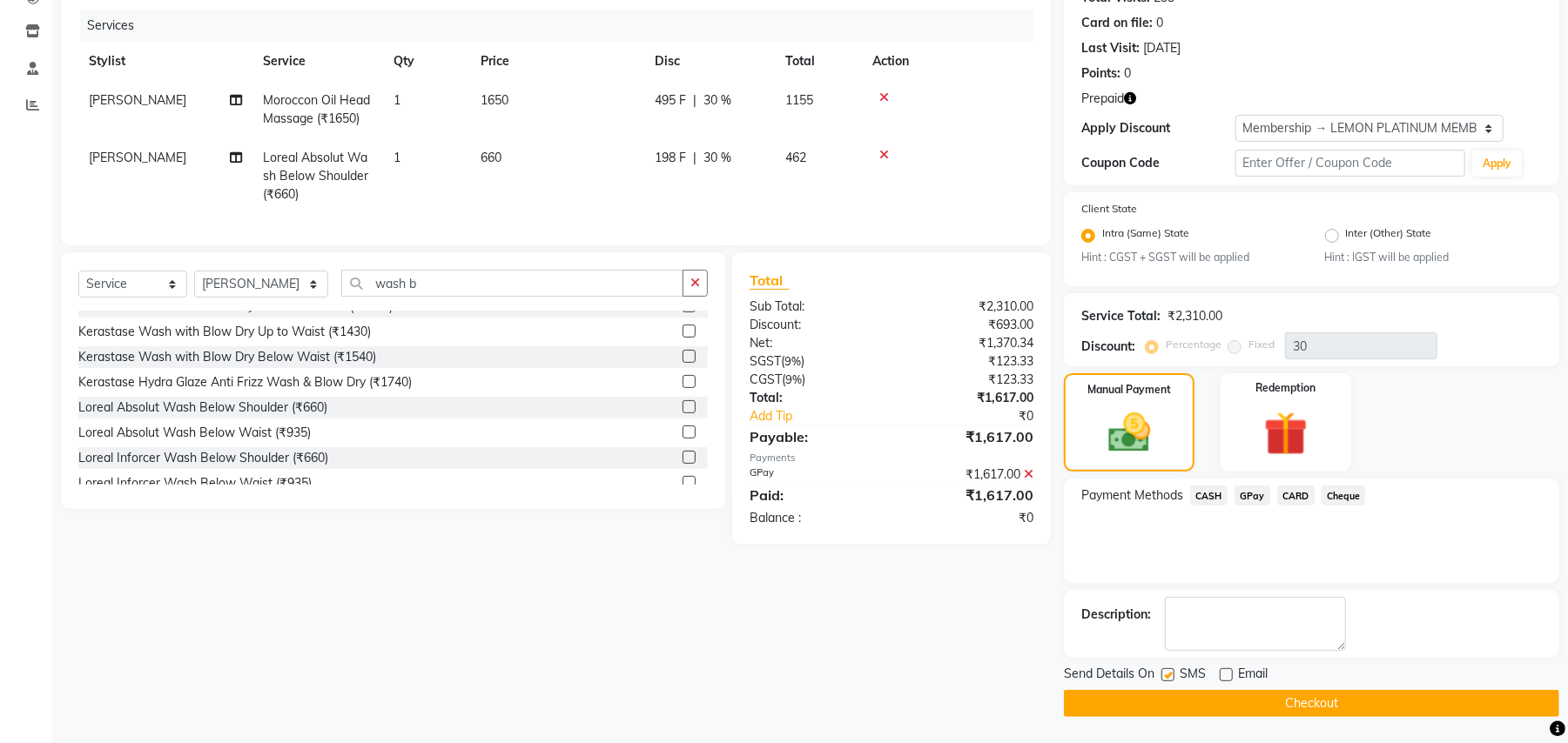
checkbox input "false"
click at [1206, 700] on button "Checkout" at bounding box center [1310, 704] width 495 height 27
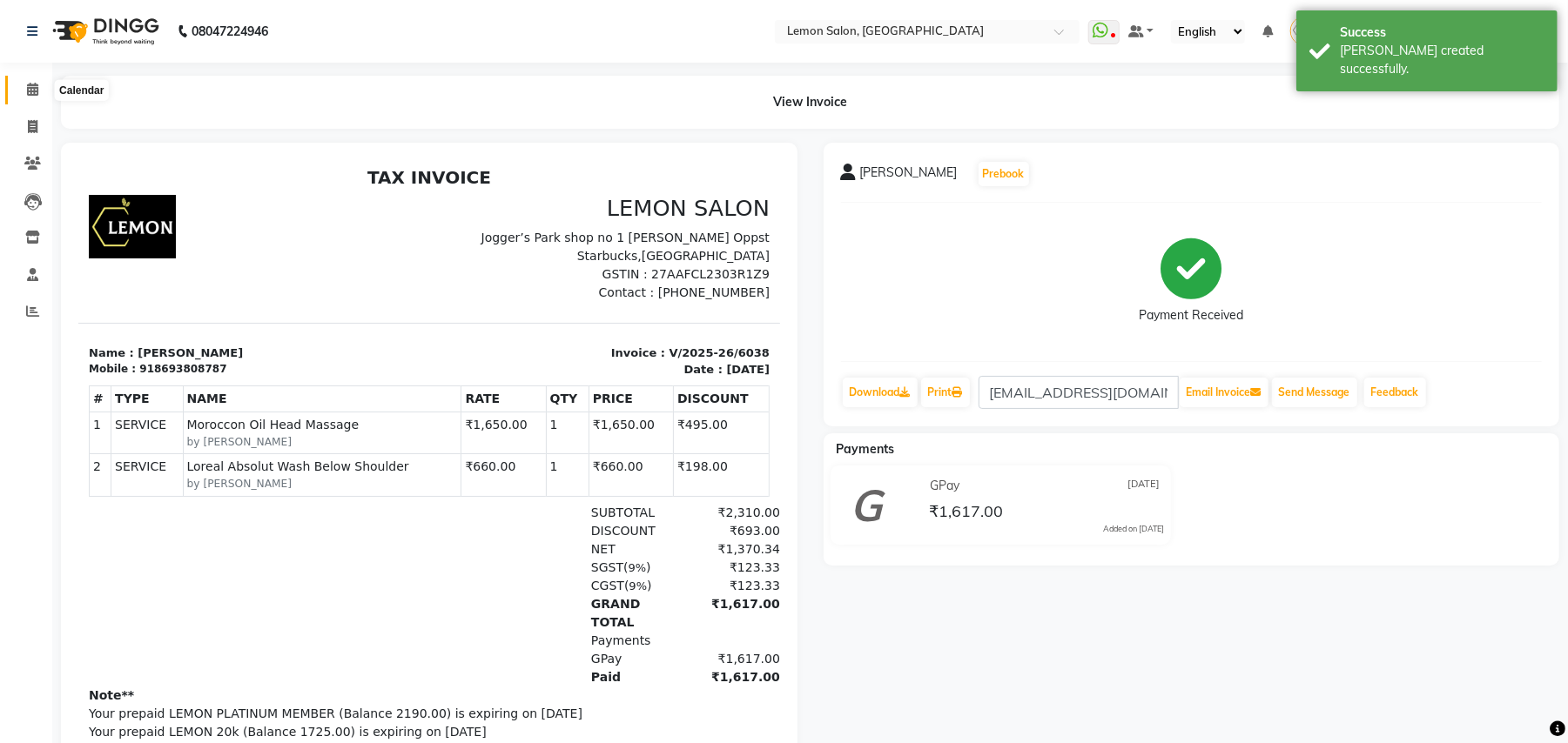
click at [27, 84] on icon at bounding box center [32, 89] width 11 height 13
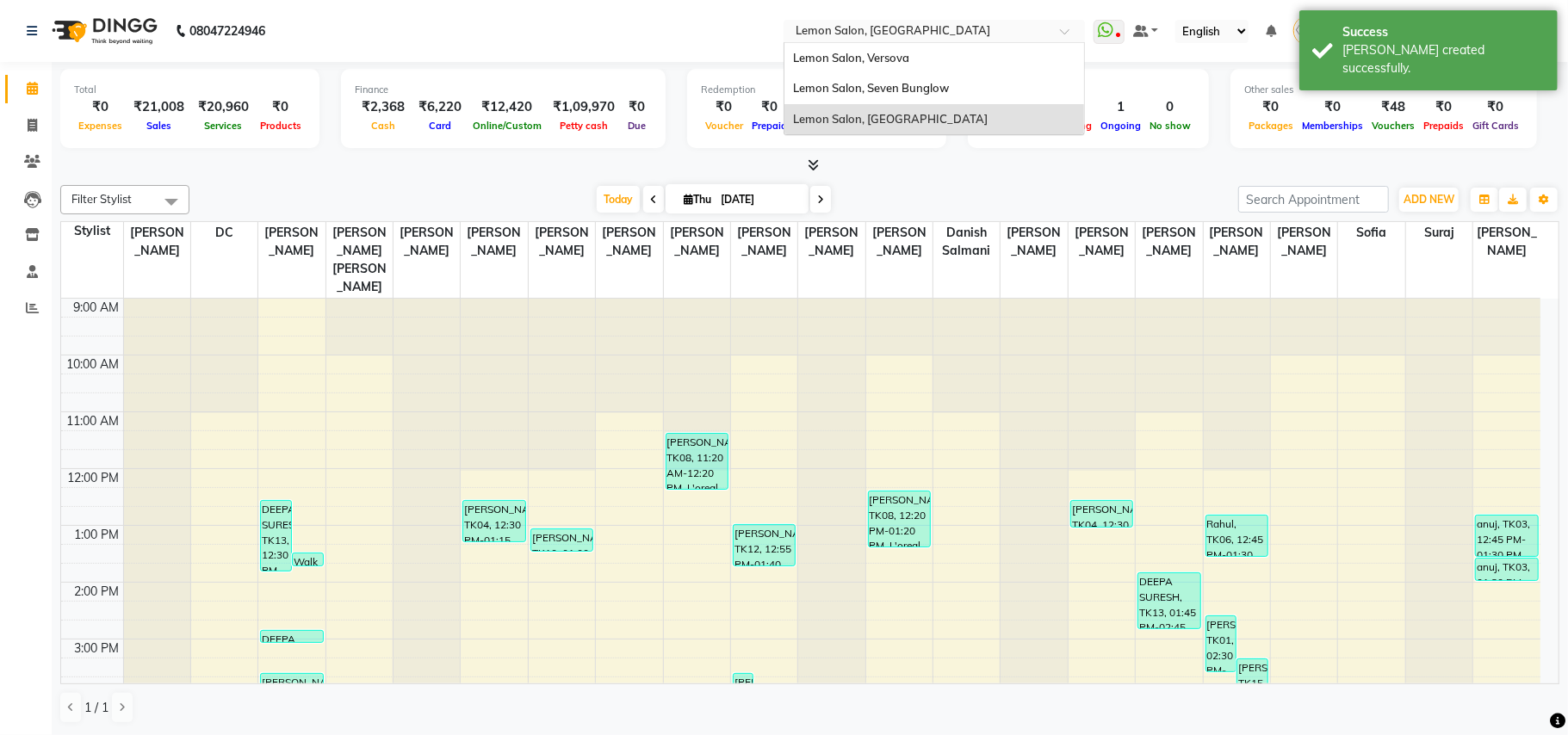
click at [948, 29] on input "text" at bounding box center [916, 33] width 250 height 17
click at [947, 49] on div "Lemon Salon, Versova" at bounding box center [933, 59] width 300 height 31
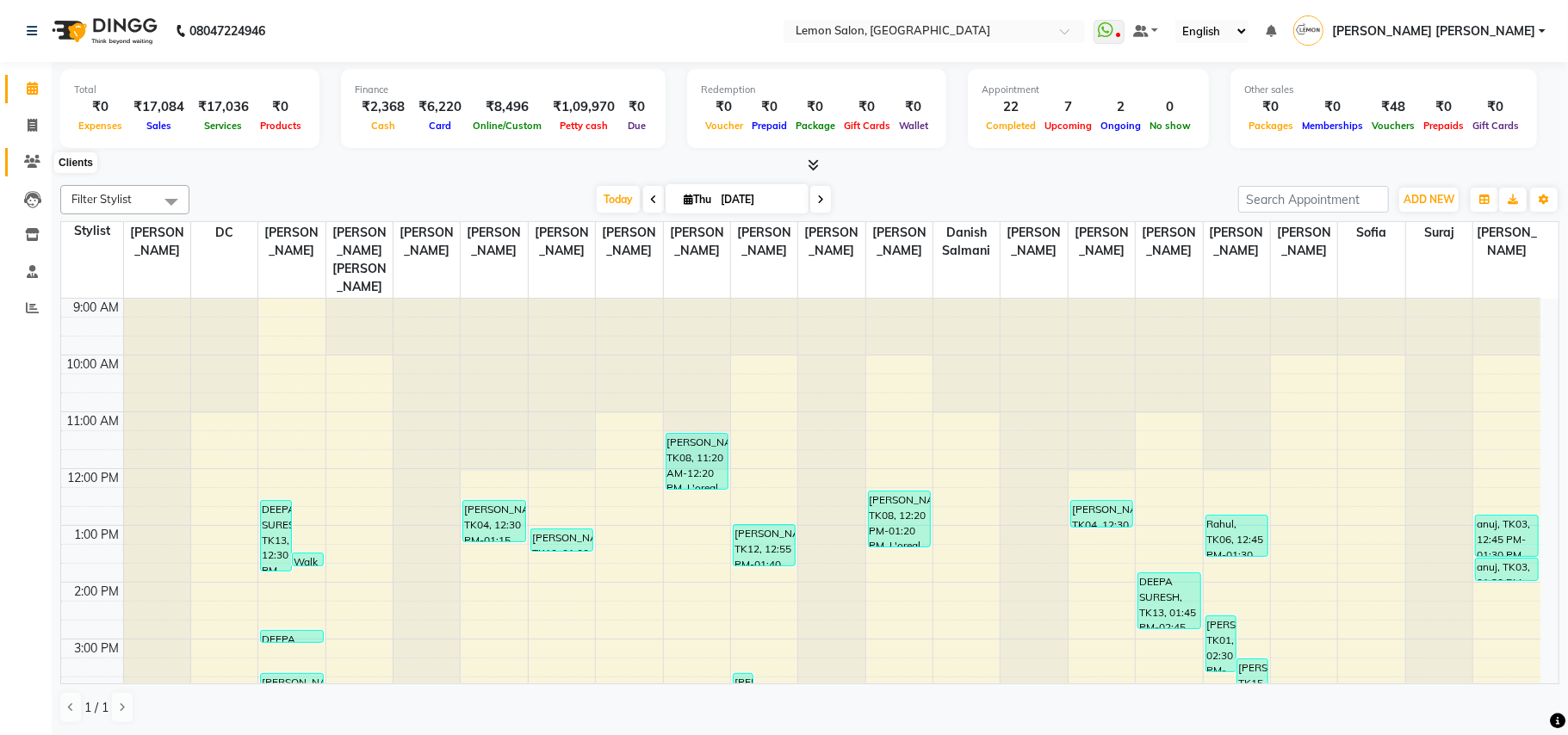
click at [26, 155] on icon at bounding box center [32, 161] width 16 height 13
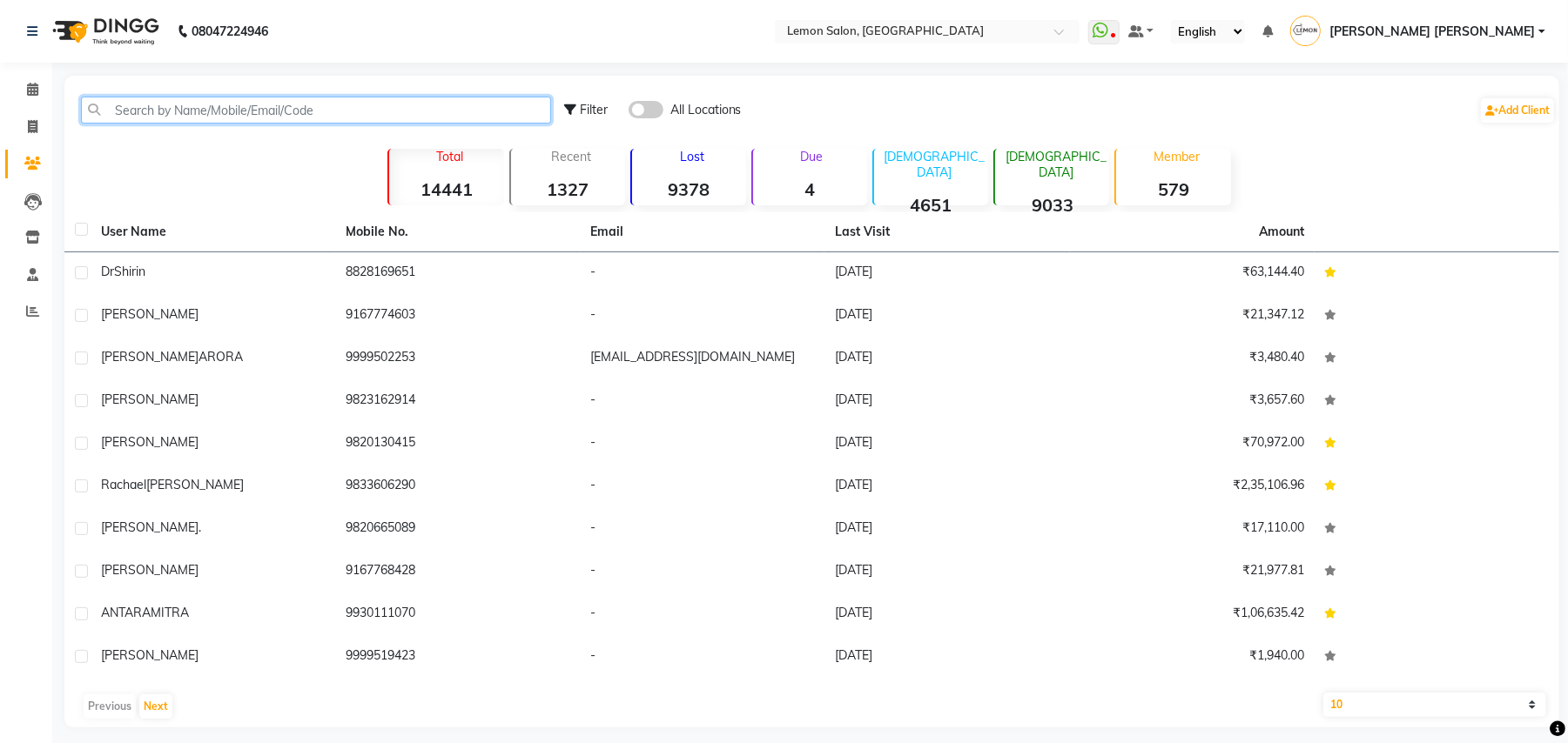
click at [175, 112] on input "text" at bounding box center [316, 110] width 470 height 27
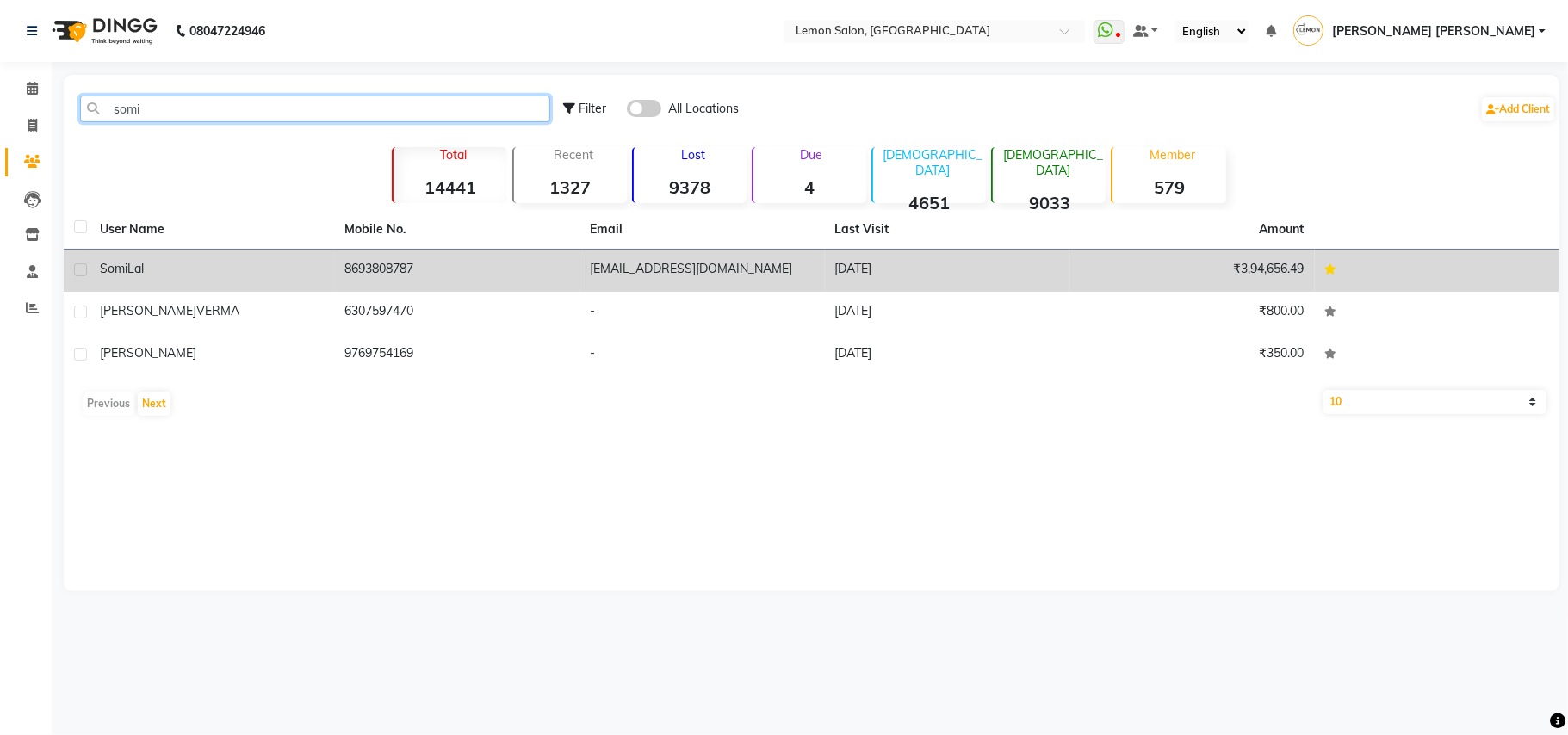
type input "somi"
click at [381, 276] on td "8693808787" at bounding box center [458, 270] width 245 height 42
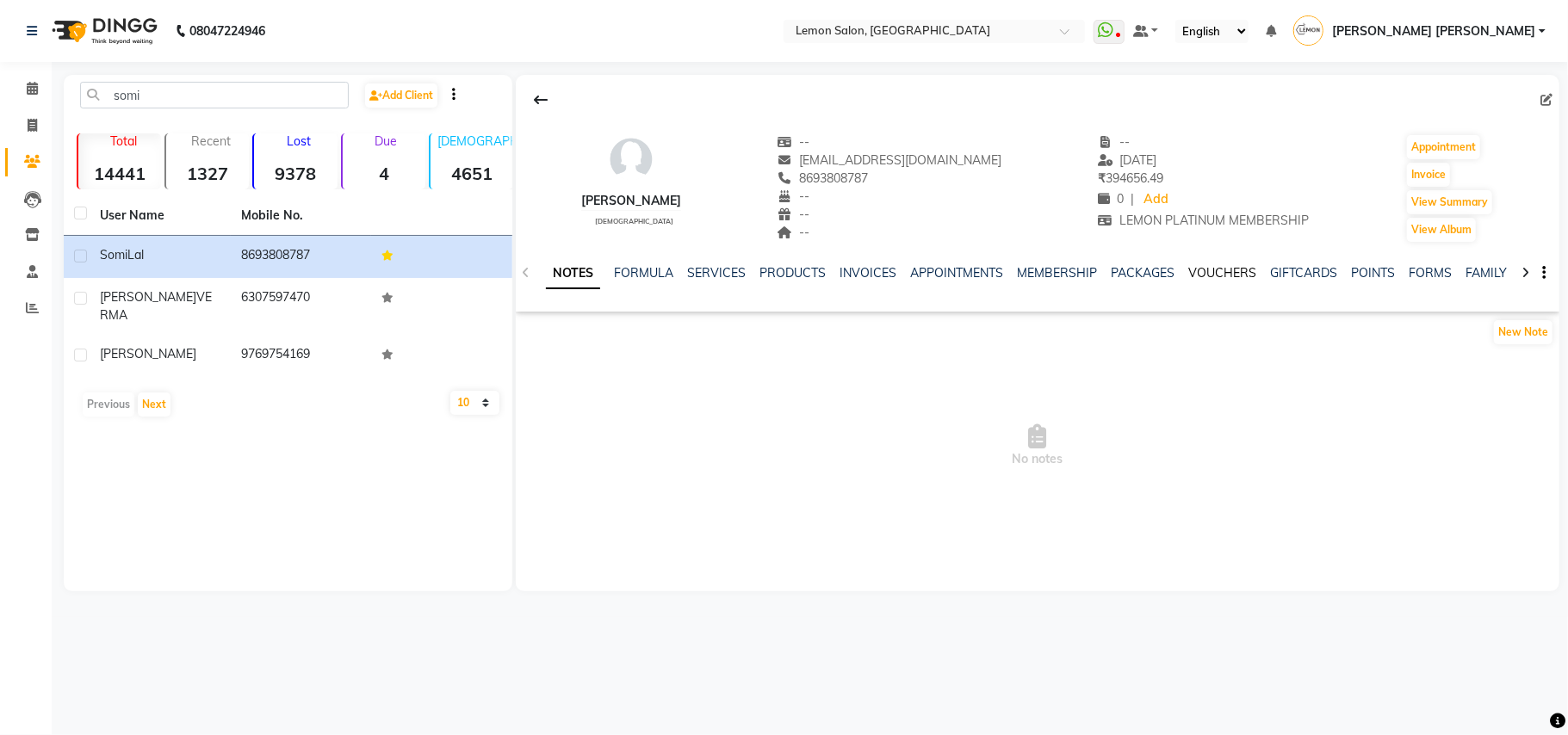
click at [1234, 274] on link "VOUCHERS" at bounding box center [1222, 273] width 68 height 16
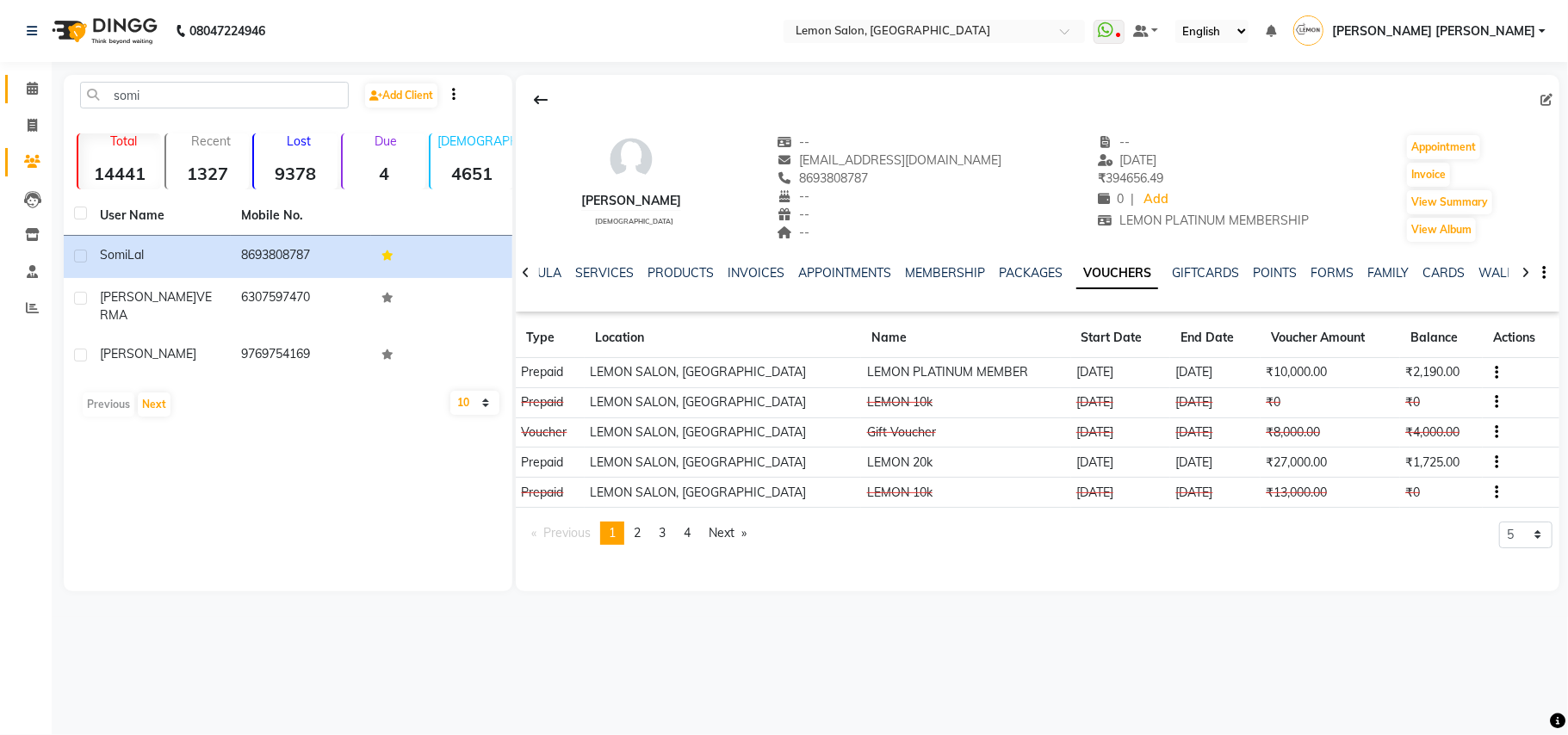
click at [39, 76] on link "Calendar" at bounding box center [26, 89] width 41 height 29
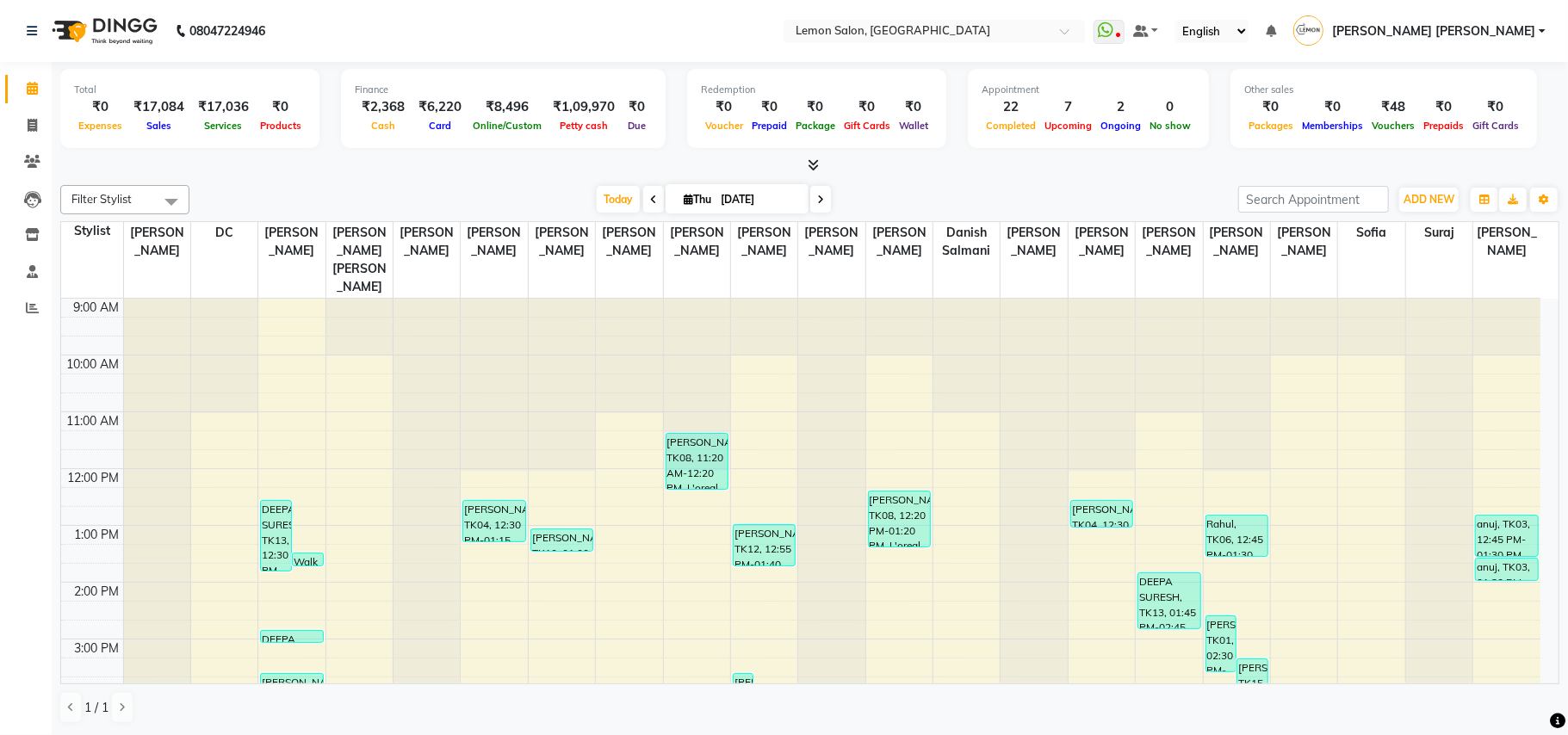
drag, startPoint x: 0, startPoint y: 0, endPoint x: 17, endPoint y: 402, distance: 402.4
click at [16, 411] on div "Calendar Invoice Clients Leads Inventory Staff Reports Completed InProgress Upc…" at bounding box center [116, 379] width 232 height 661
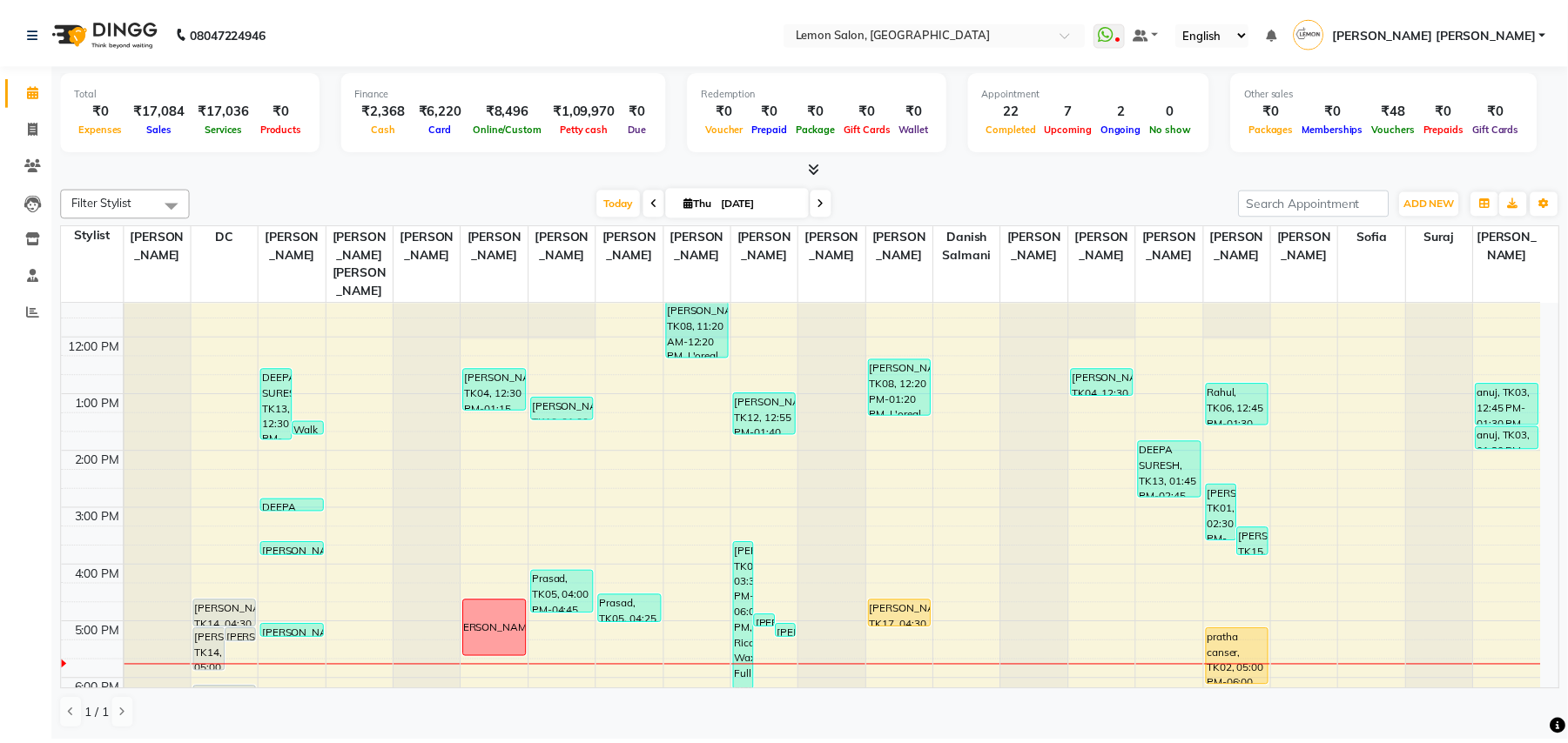
scroll to position [348, 0]
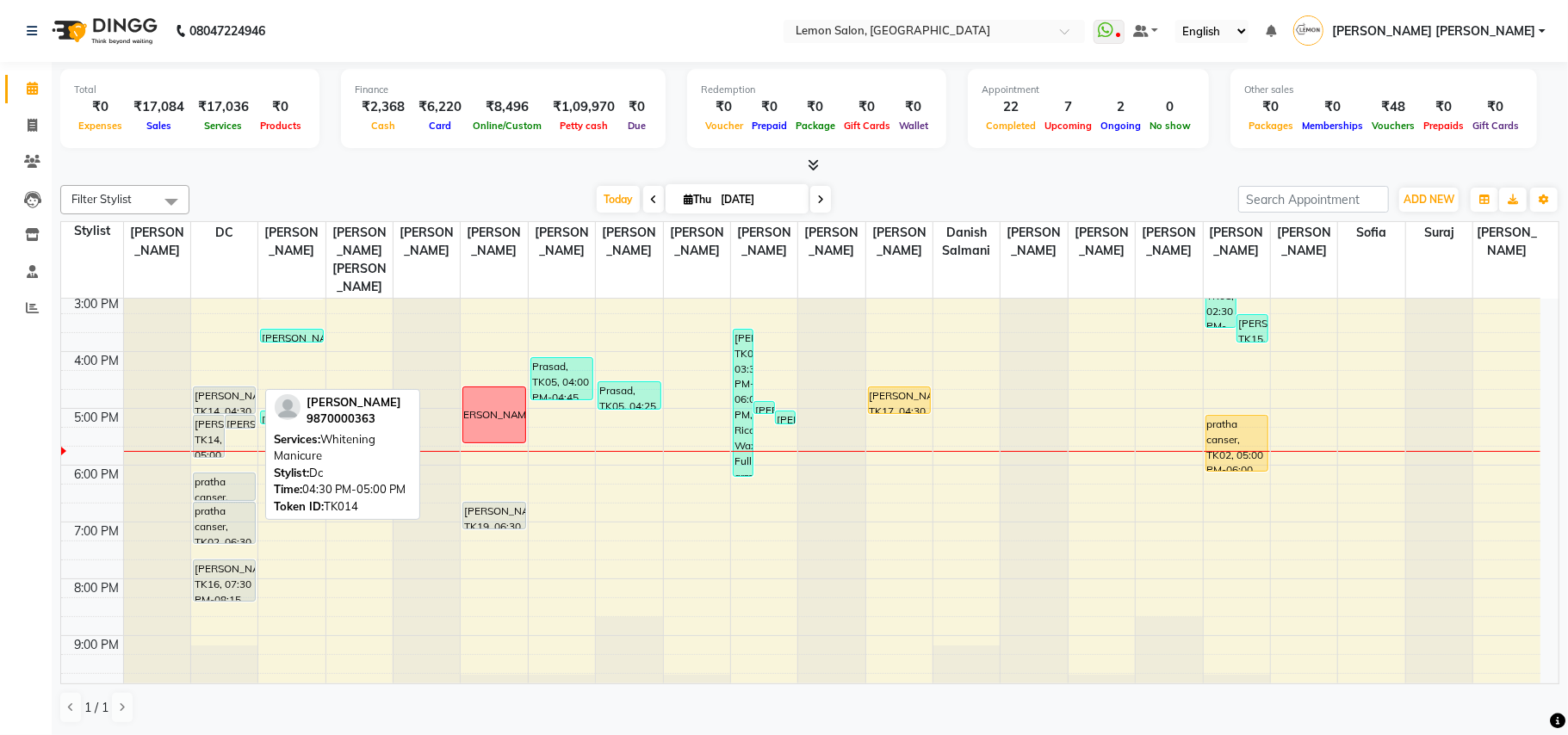
click at [221, 388] on div "Shruti Patak, TK14, 04:30 PM-05:00 PM, Whitening Manicure" at bounding box center [224, 401] width 61 height 26
select select "7"
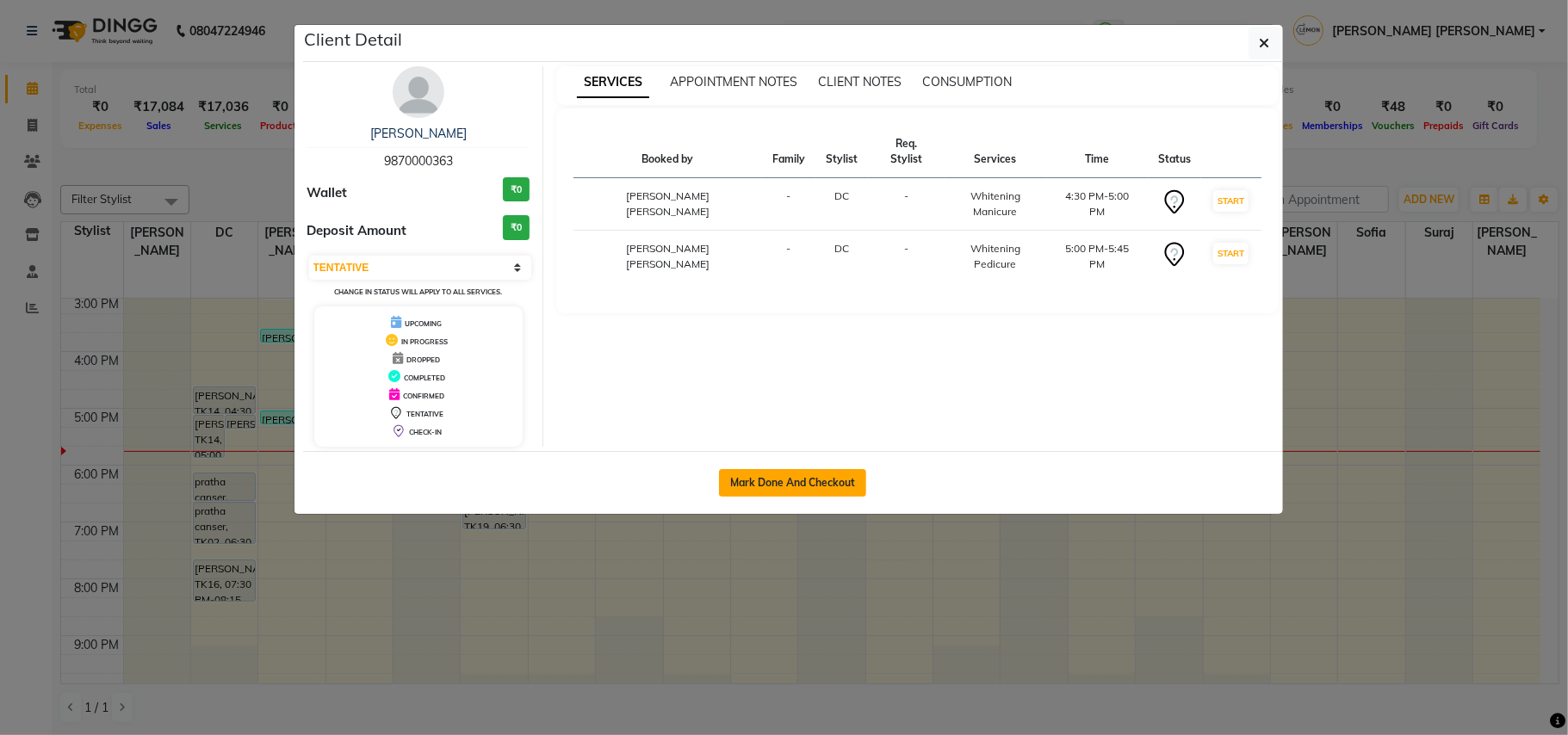
click at [768, 483] on button "Mark Done And Checkout" at bounding box center [793, 483] width 147 height 28
select select "551"
select select "service"
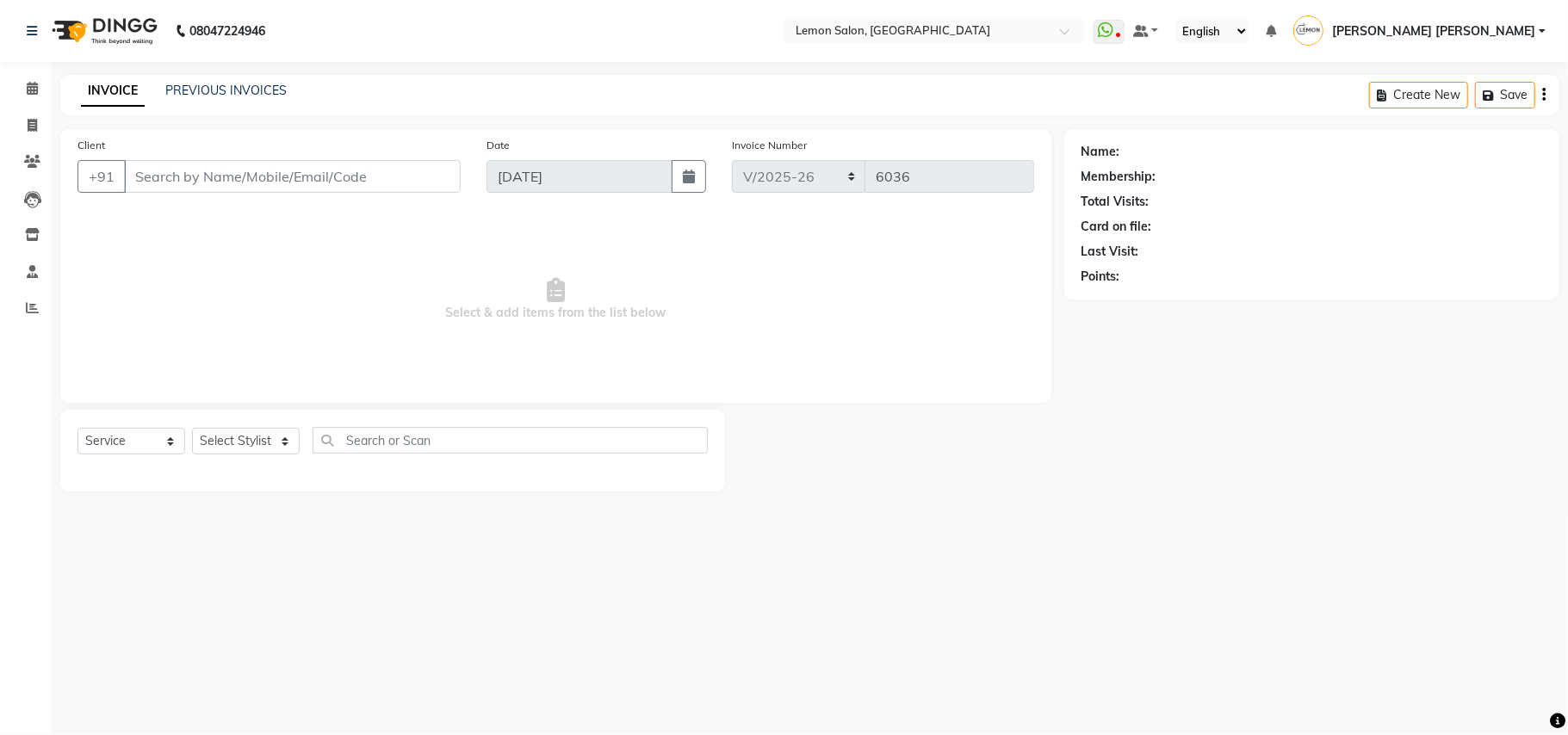
type input "9870000363"
select select "7889"
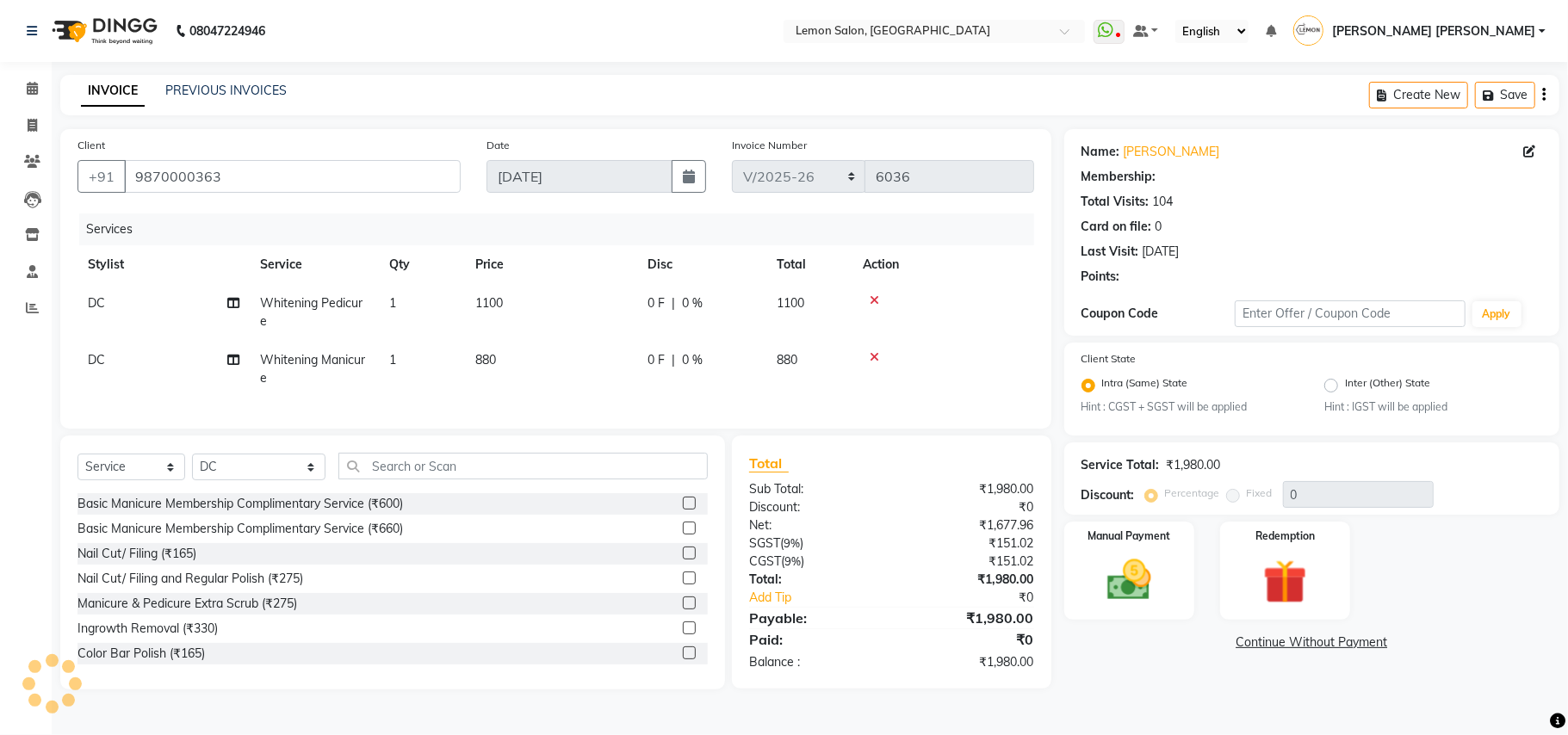
select select "1: Object"
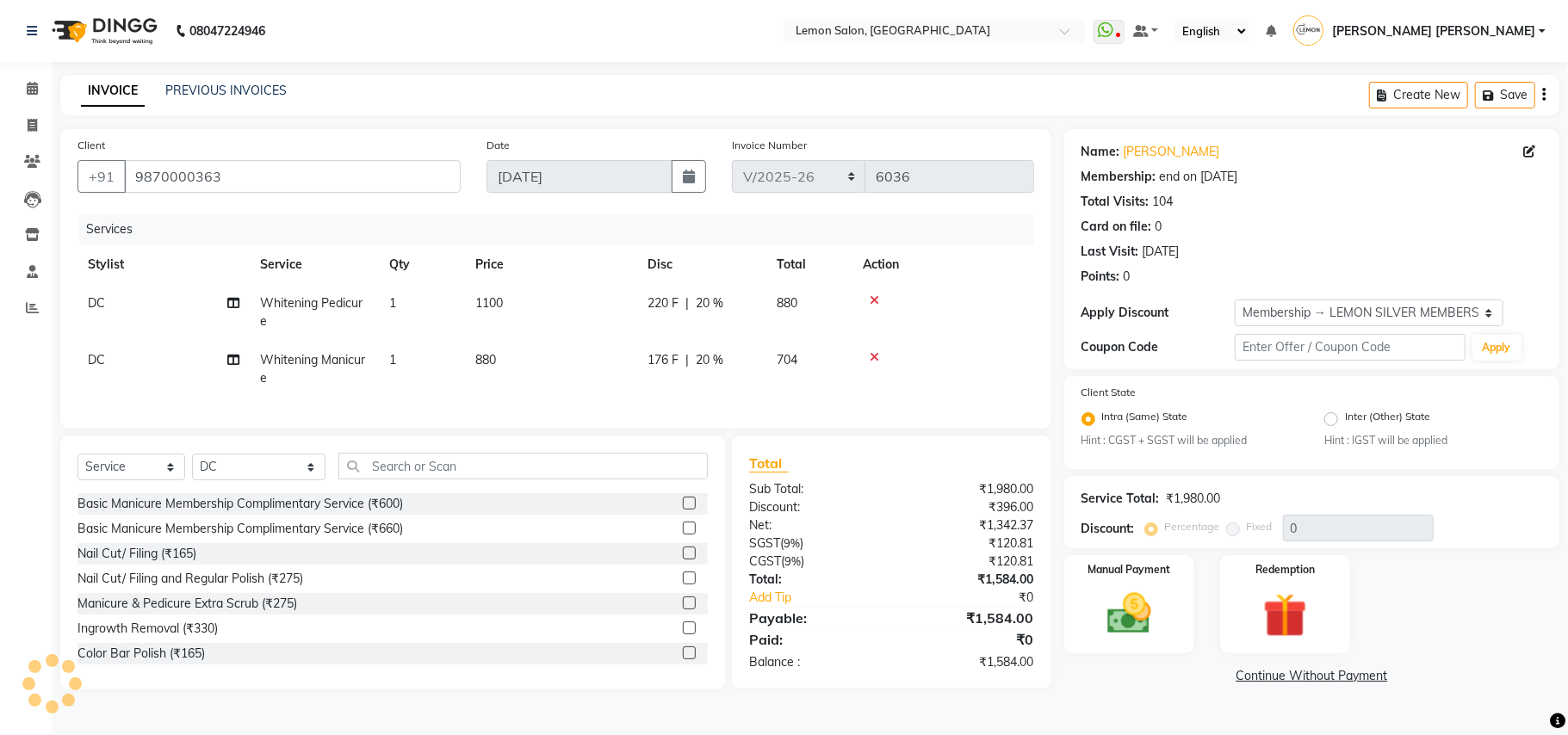
type input "20"
click at [90, 305] on span "DC" at bounding box center [97, 303] width 17 height 16
select select "7889"
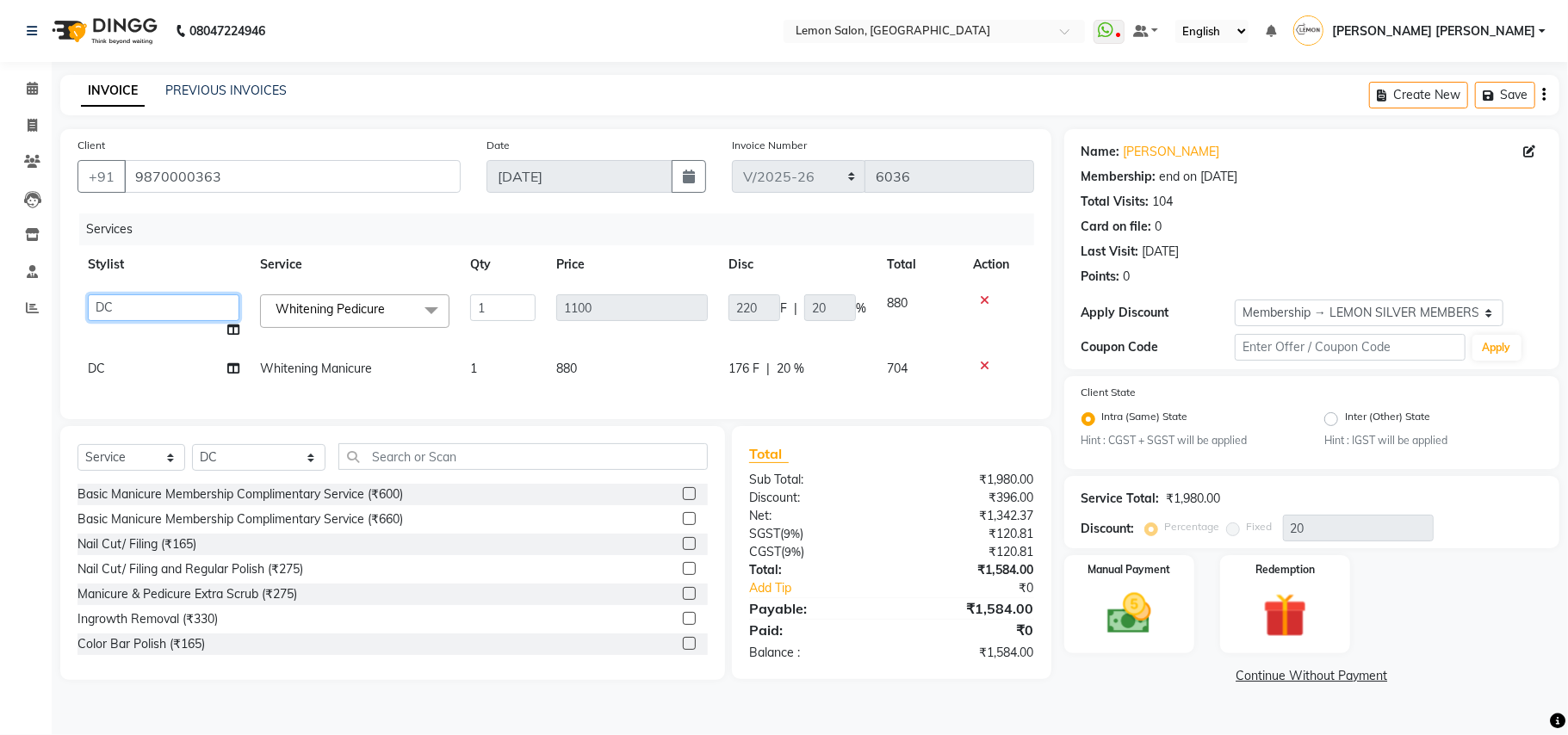
click at [104, 307] on select "Aalam Saifi Abhishek Shelar Ansar Ahmed Archana Muke Archana Rajbhar Ashish Sha…" at bounding box center [163, 307] width 151 height 27
select select "35459"
click at [123, 376] on td "DC" at bounding box center [163, 369] width 172 height 39
select select "7889"
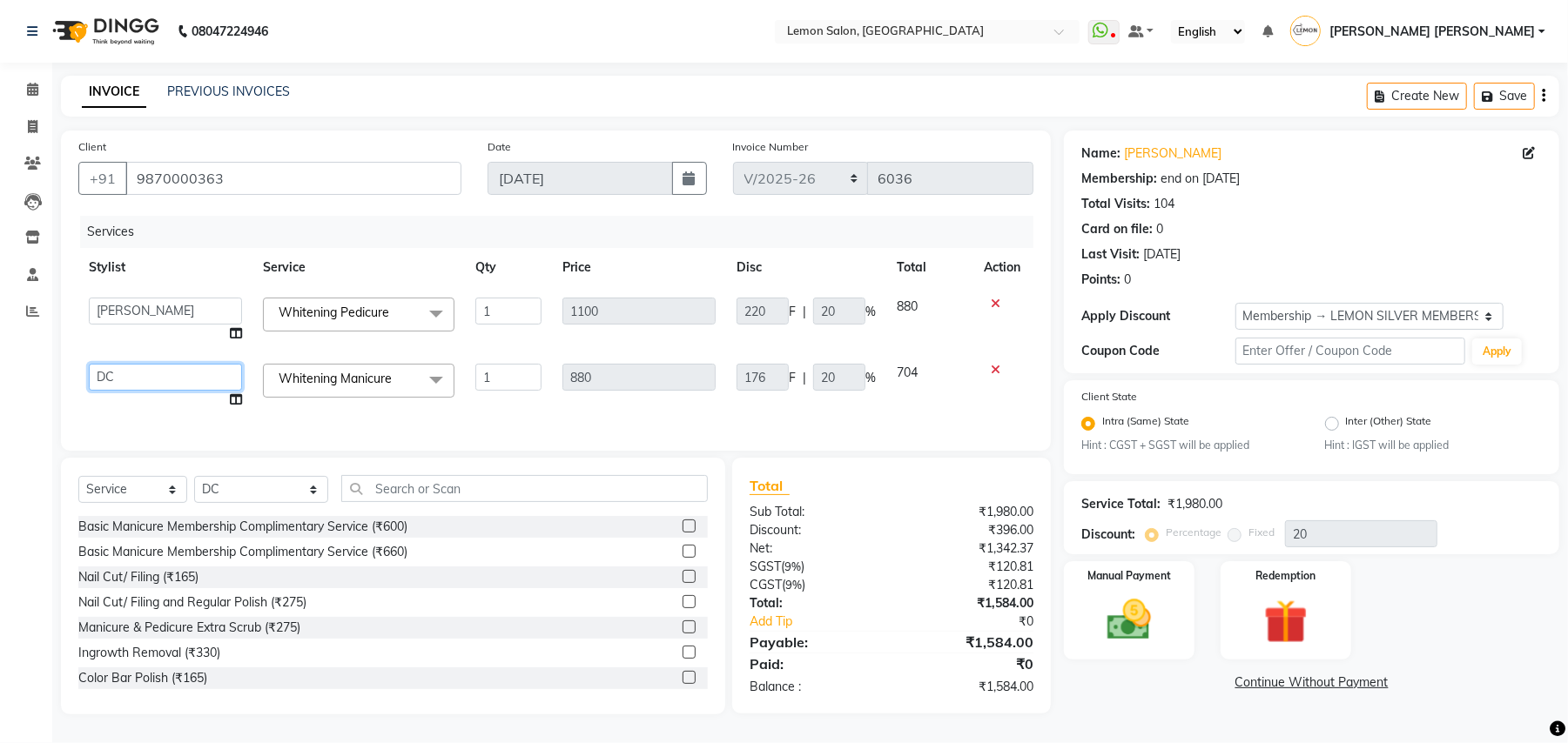
click at [124, 380] on select "Aalam Saifi Abhishek Shelar Ansar Ahmed Archana Muke Archana Rajbhar Ashish Sha…" at bounding box center [165, 377] width 153 height 27
select select "47823"
drag, startPoint x: 244, startPoint y: 510, endPoint x: 254, endPoint y: 495, distance: 18.0
click at [247, 503] on select "Select Stylist Aalam Saifi Abhishek Shelar Ansar Ahmed Archana Muke Archana Raj…" at bounding box center [261, 489] width 134 height 27
select select "48406"
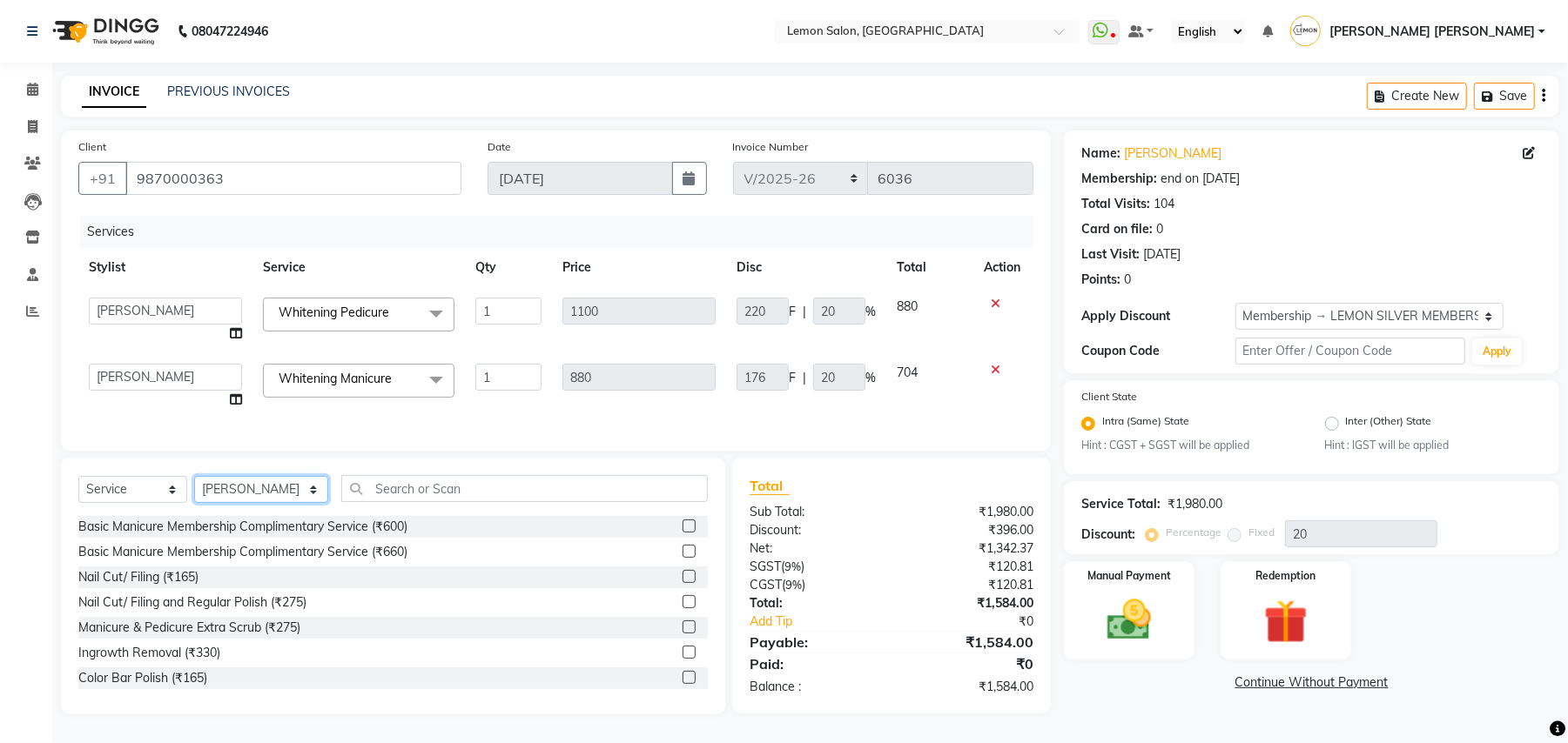
click at [194, 493] on select "Select Stylist Aalam Saifi Abhishek Shelar Ansar Ahmed Archana Muke Archana Raj…" at bounding box center [261, 489] width 134 height 27
click at [492, 502] on input "text" at bounding box center [525, 488] width 367 height 27
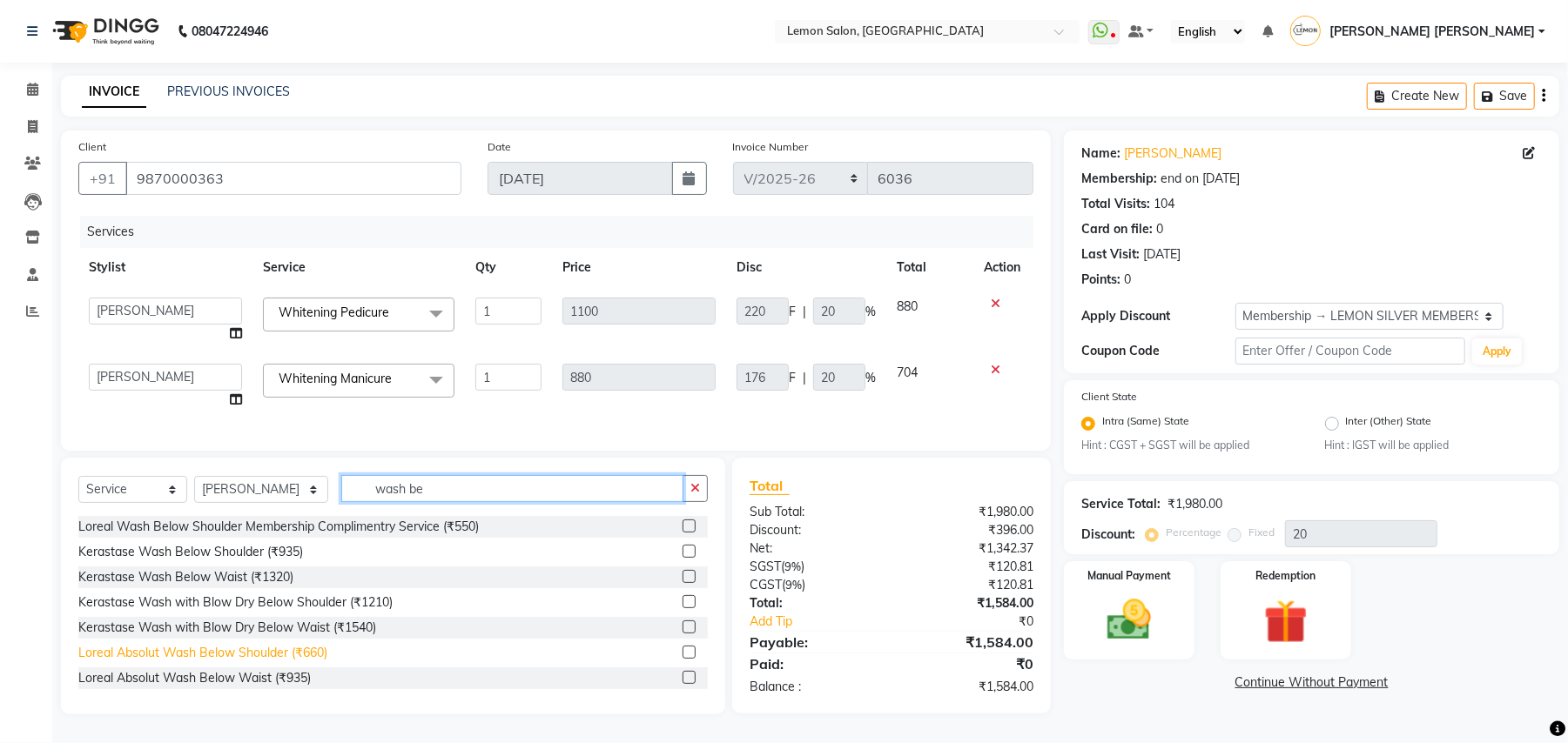
type input "wash be"
click at [272, 663] on div "Loreal Absolut Wash Below Shoulder (₹660)" at bounding box center [203, 653] width 249 height 18
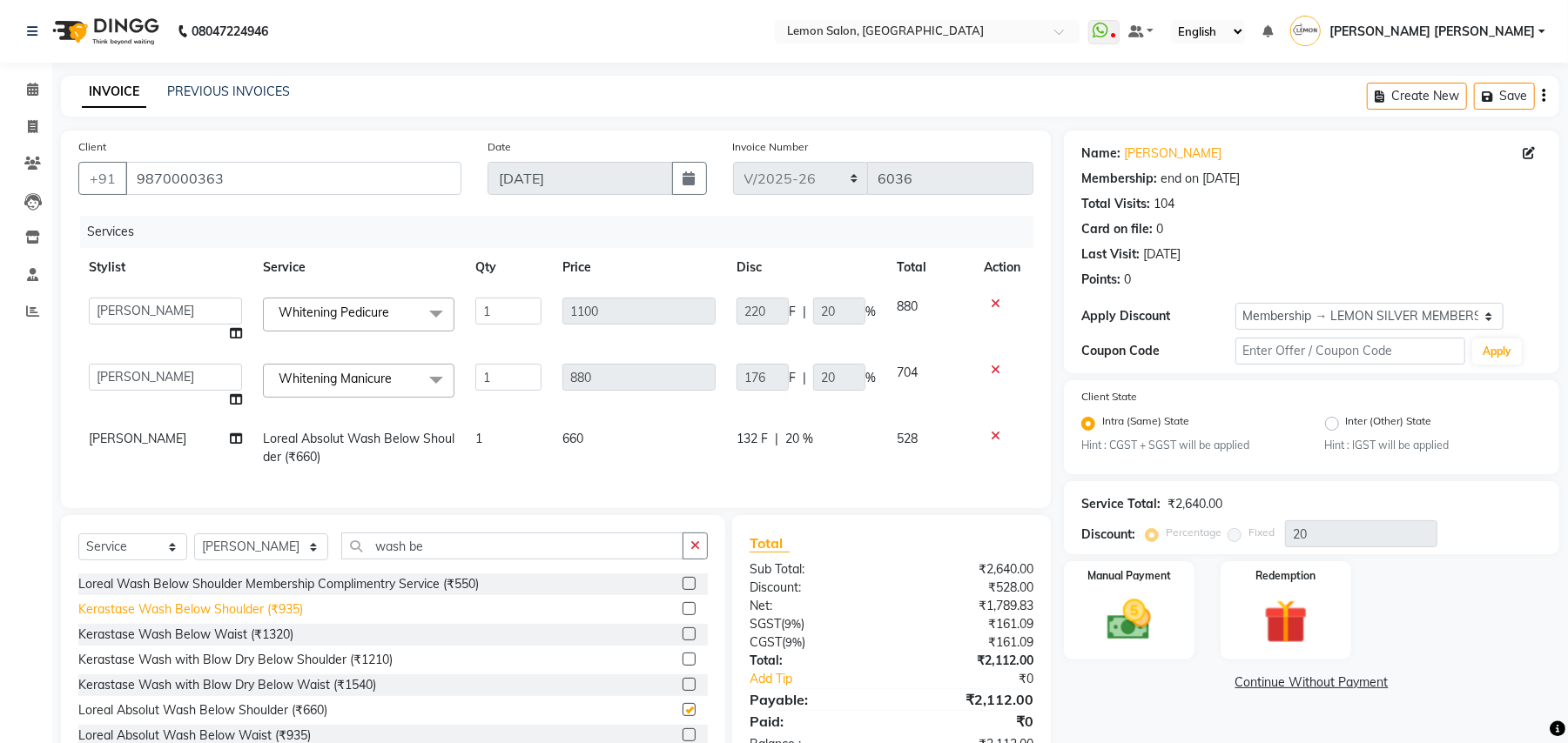
checkbox input "false"
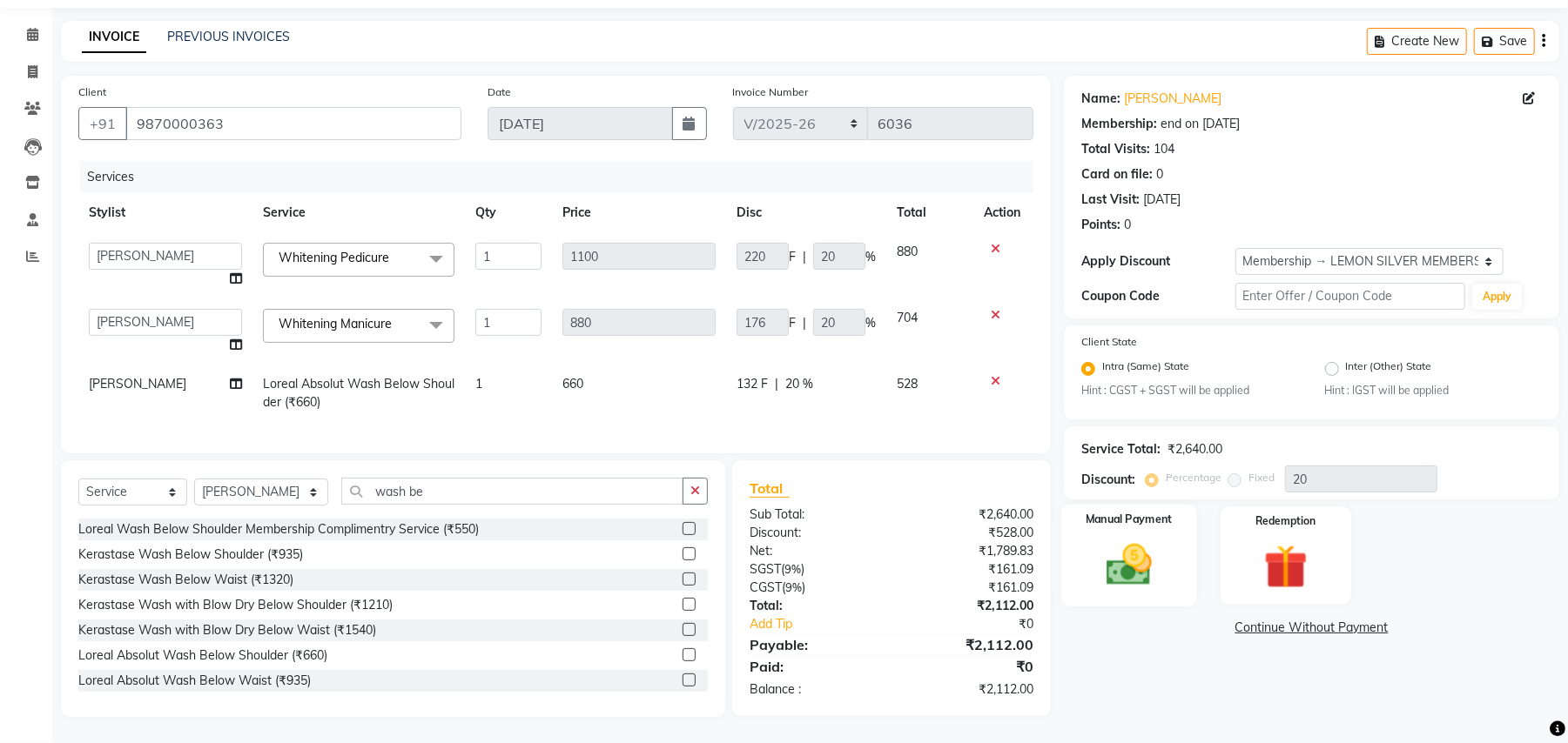
click at [1151, 540] on img at bounding box center [1129, 566] width 75 height 53
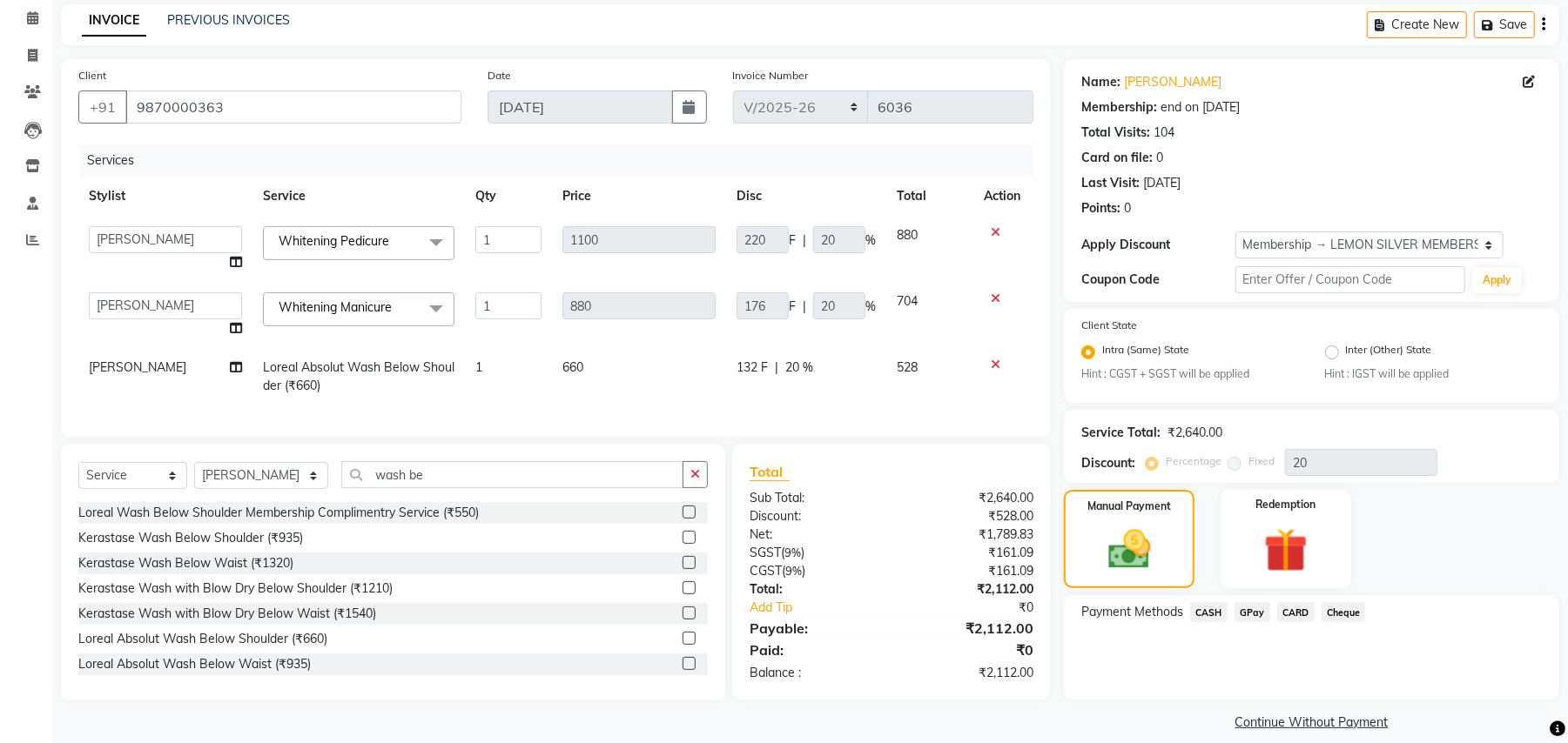
click at [1252, 606] on span "GPay" at bounding box center [1252, 612] width 36 height 20
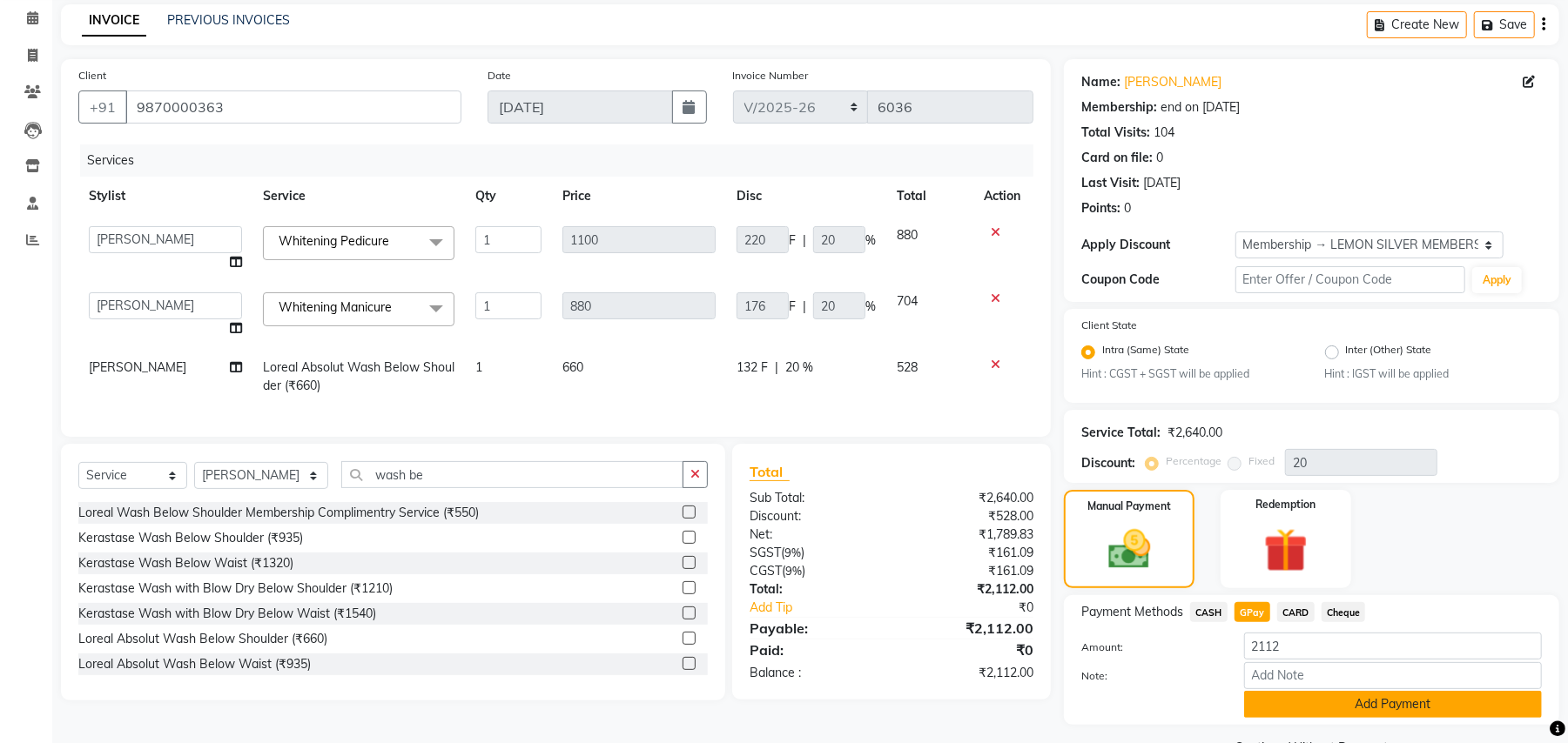
click at [1294, 705] on button "Add Payment" at bounding box center [1393, 705] width 298 height 27
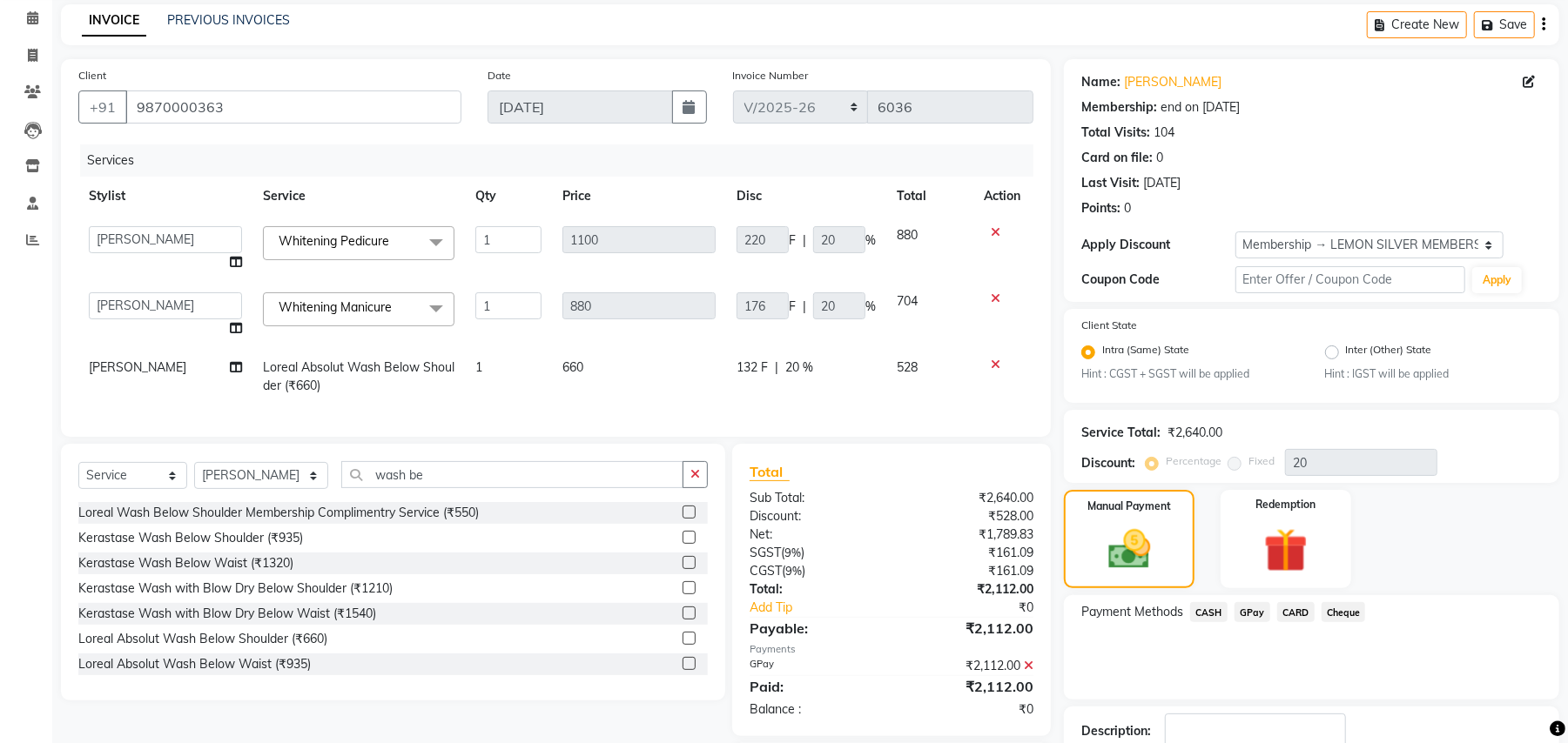
scroll to position [193, 0]
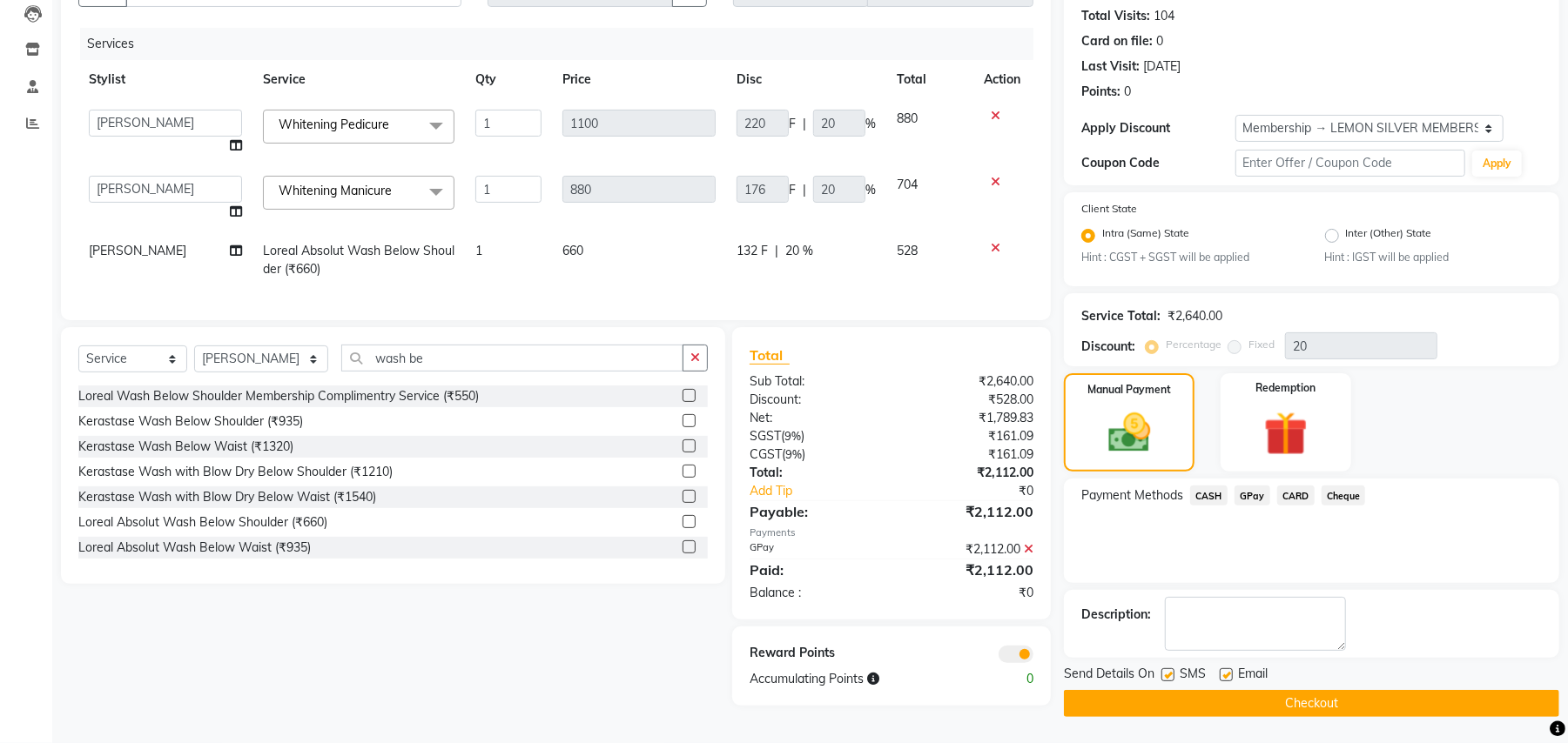
click at [1171, 704] on button "Checkout" at bounding box center [1310, 704] width 495 height 27
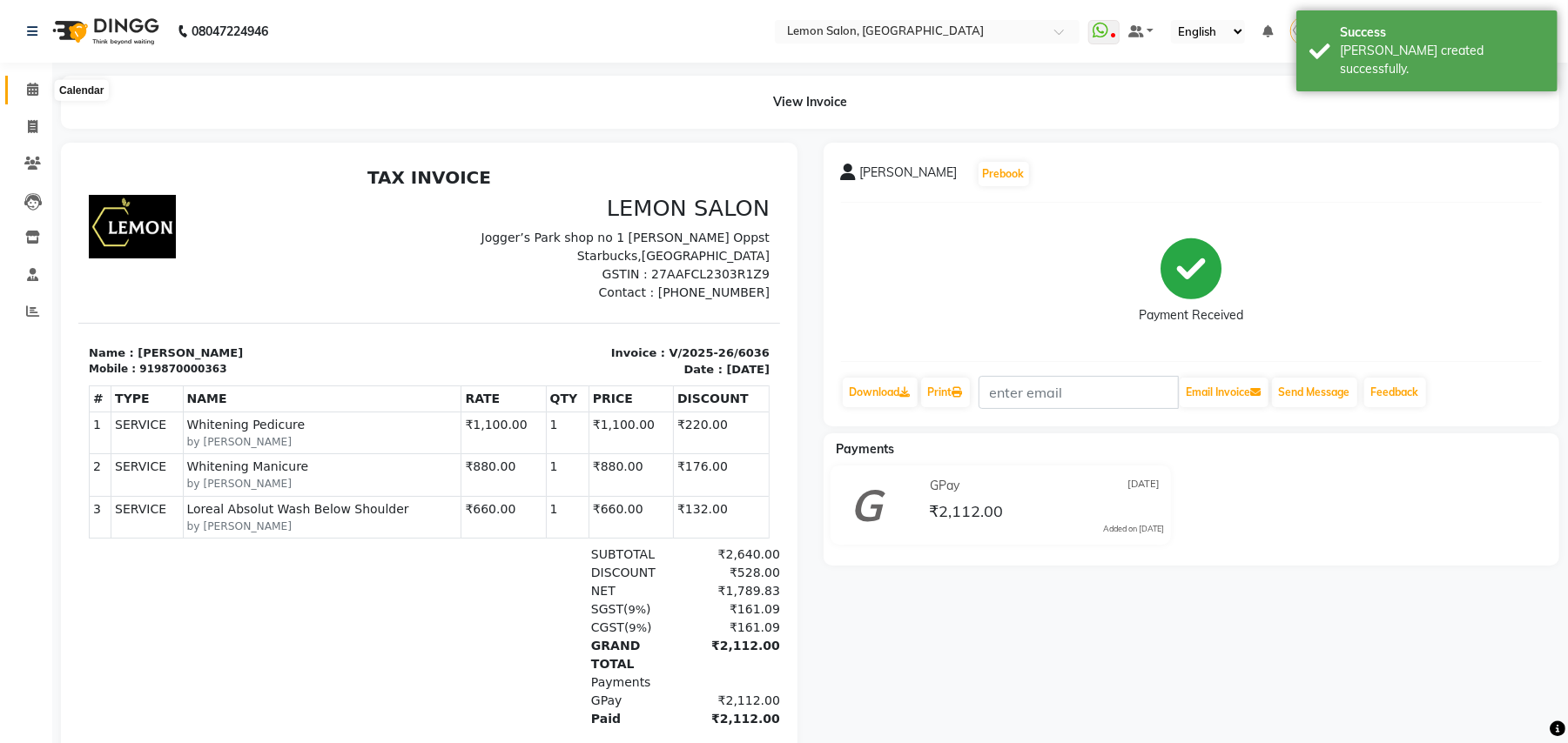
click at [31, 86] on icon at bounding box center [32, 89] width 11 height 13
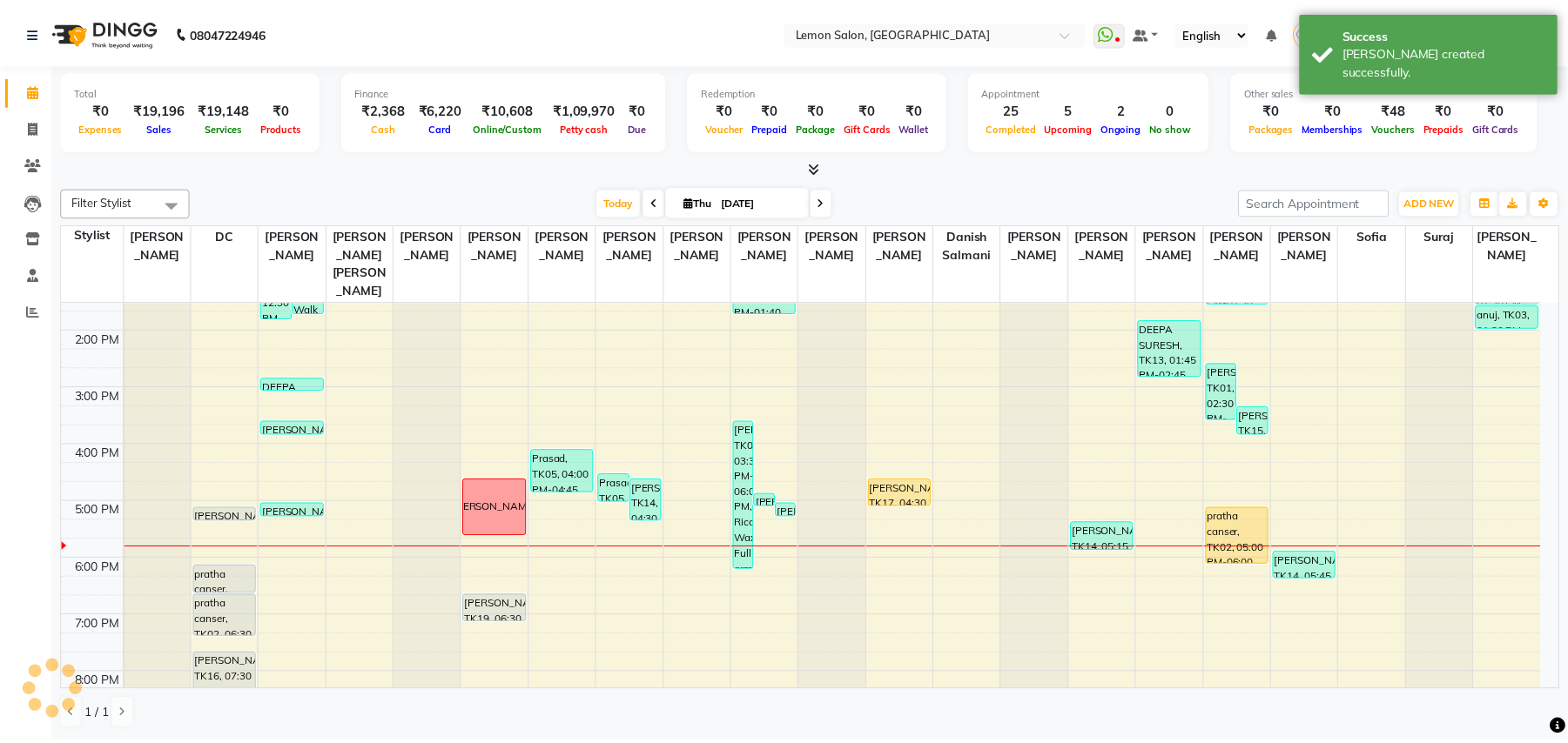
scroll to position [348, 0]
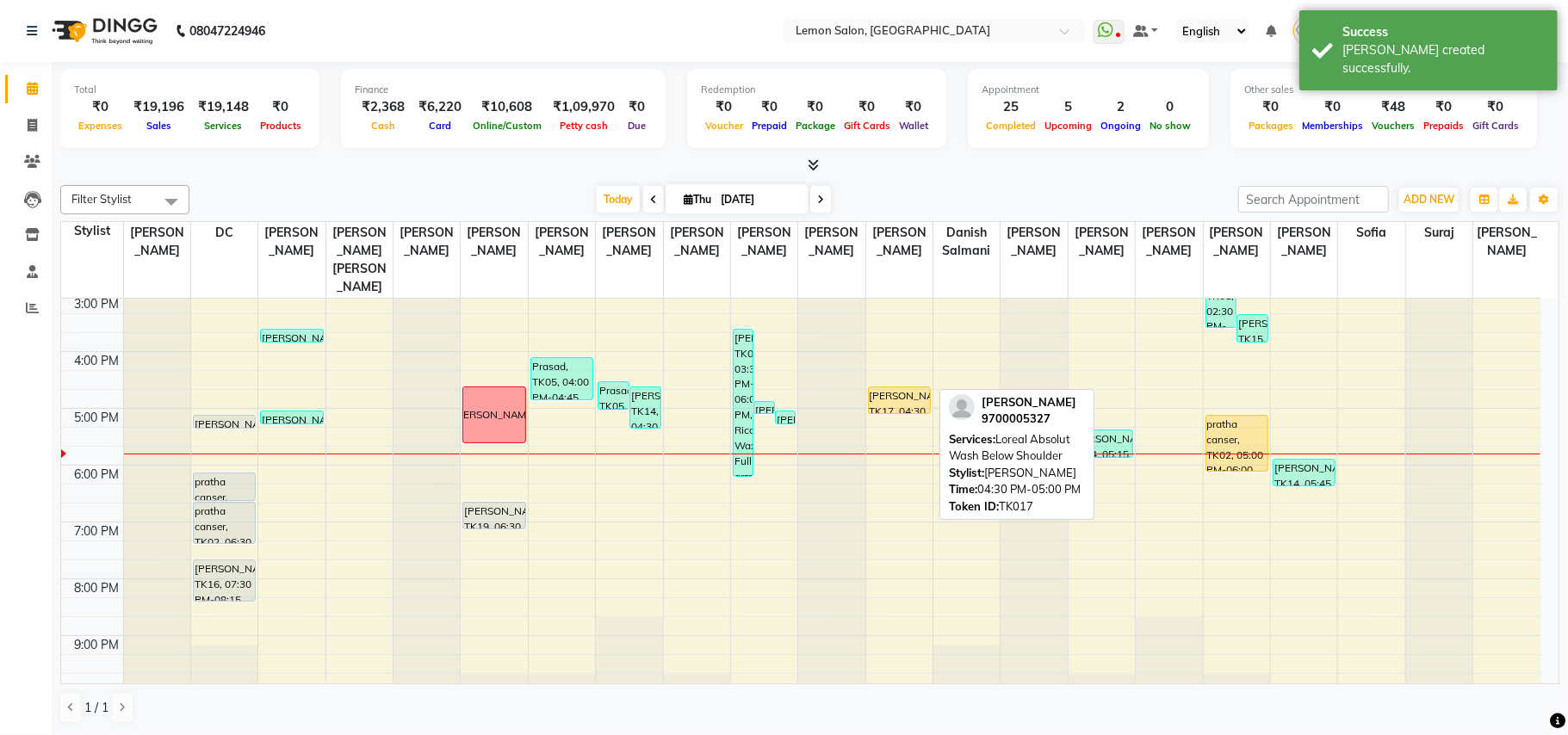
click at [889, 388] on div "Reenal, TK17, 04:30 PM-05:00 PM, Loreal Absolut Wash Below Shoulder" at bounding box center [899, 401] width 61 height 26
select select "1"
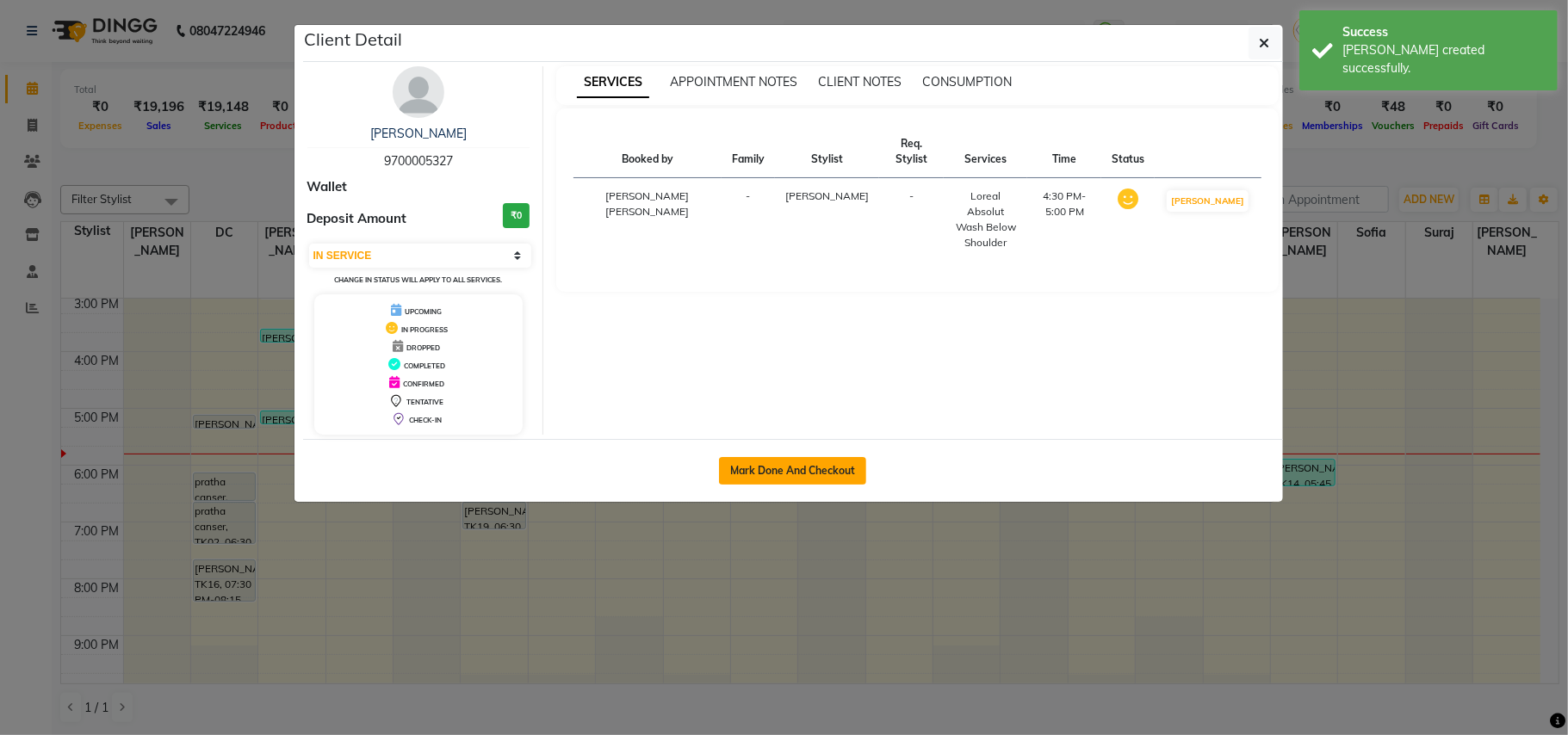
click at [806, 468] on button "Mark Done And Checkout" at bounding box center [793, 471] width 147 height 28
select select "551"
select select "service"
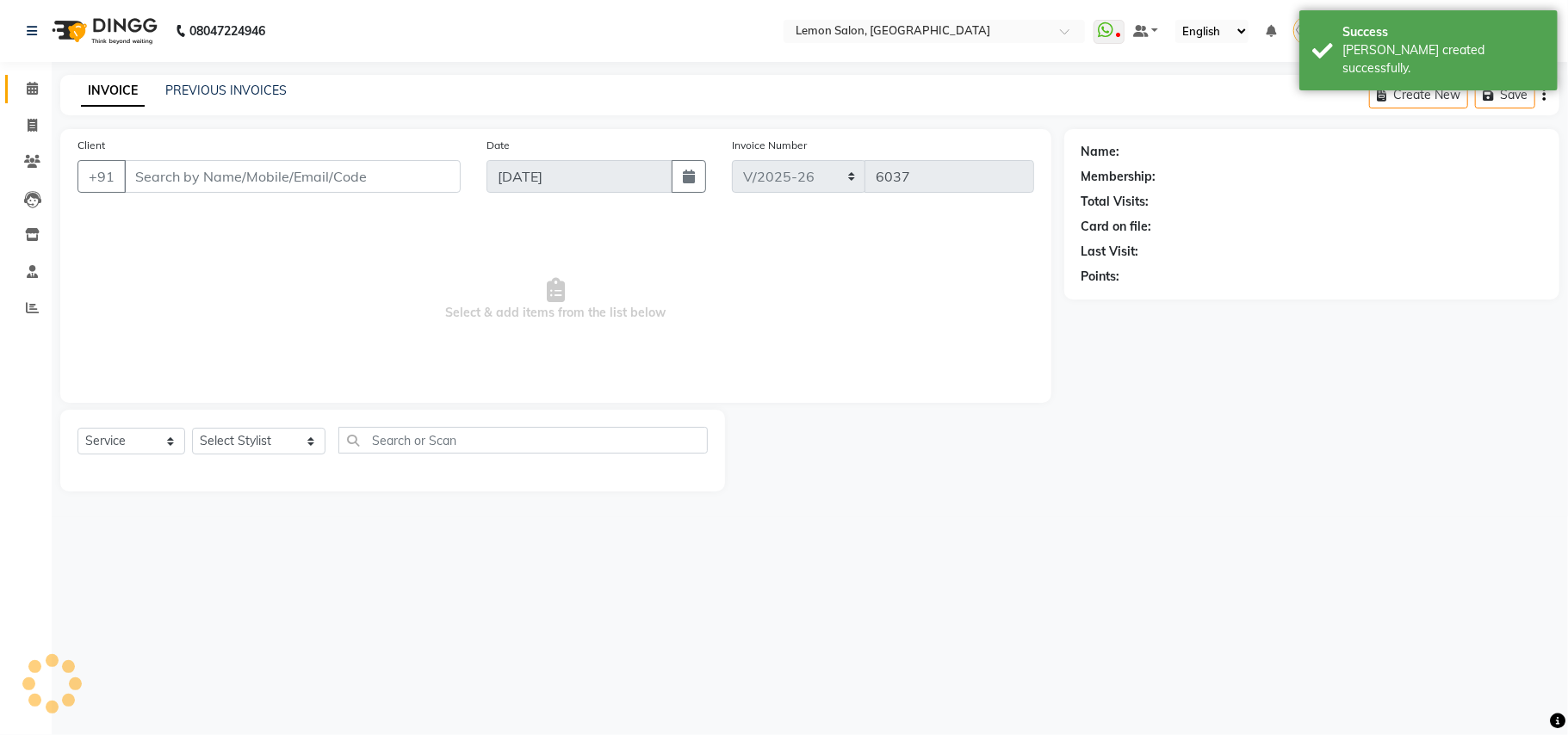
type input "9700005327"
select select "48089"
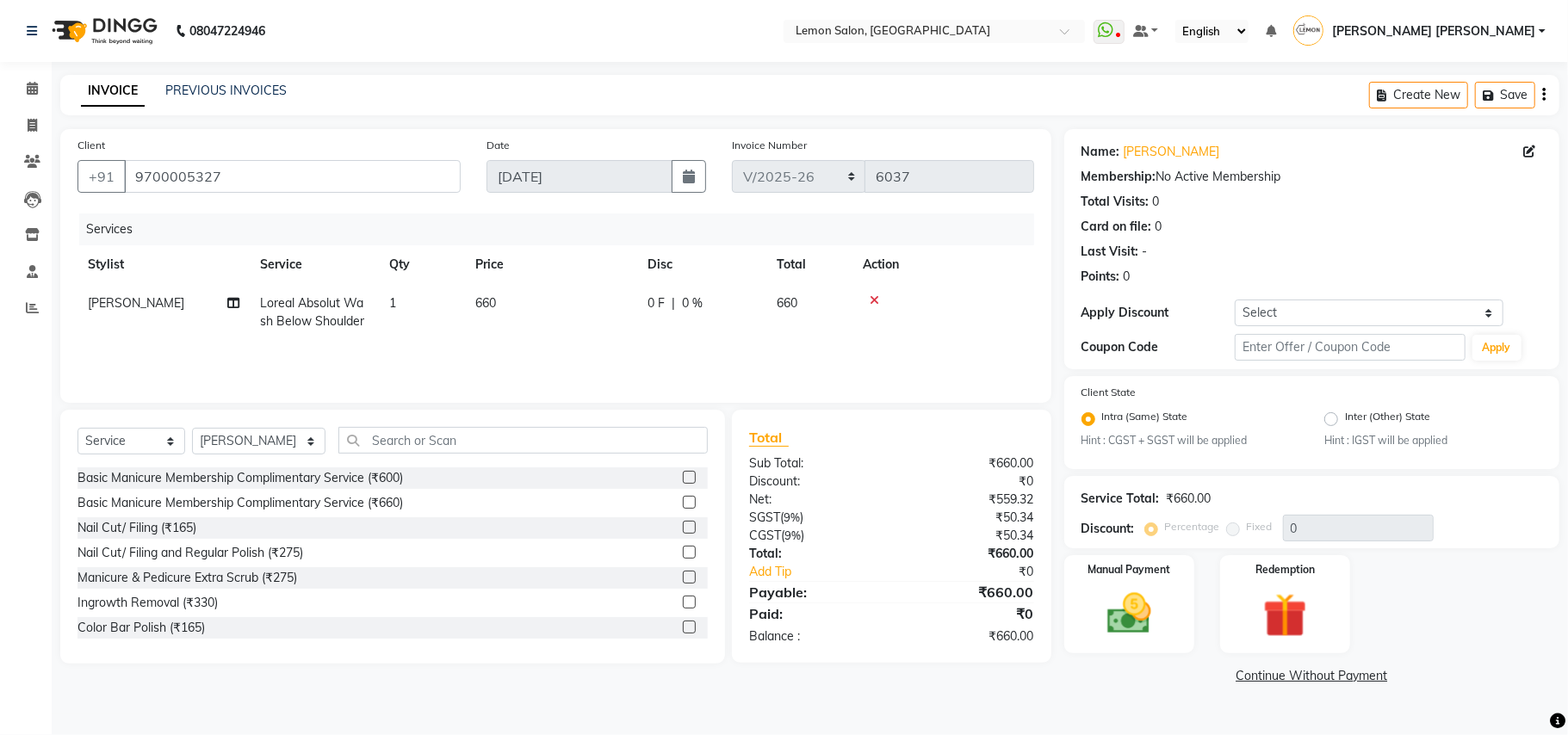
click at [304, 315] on span "Loreal Absolut Wash Below Shoulder" at bounding box center [312, 312] width 104 height 34
select select "48089"
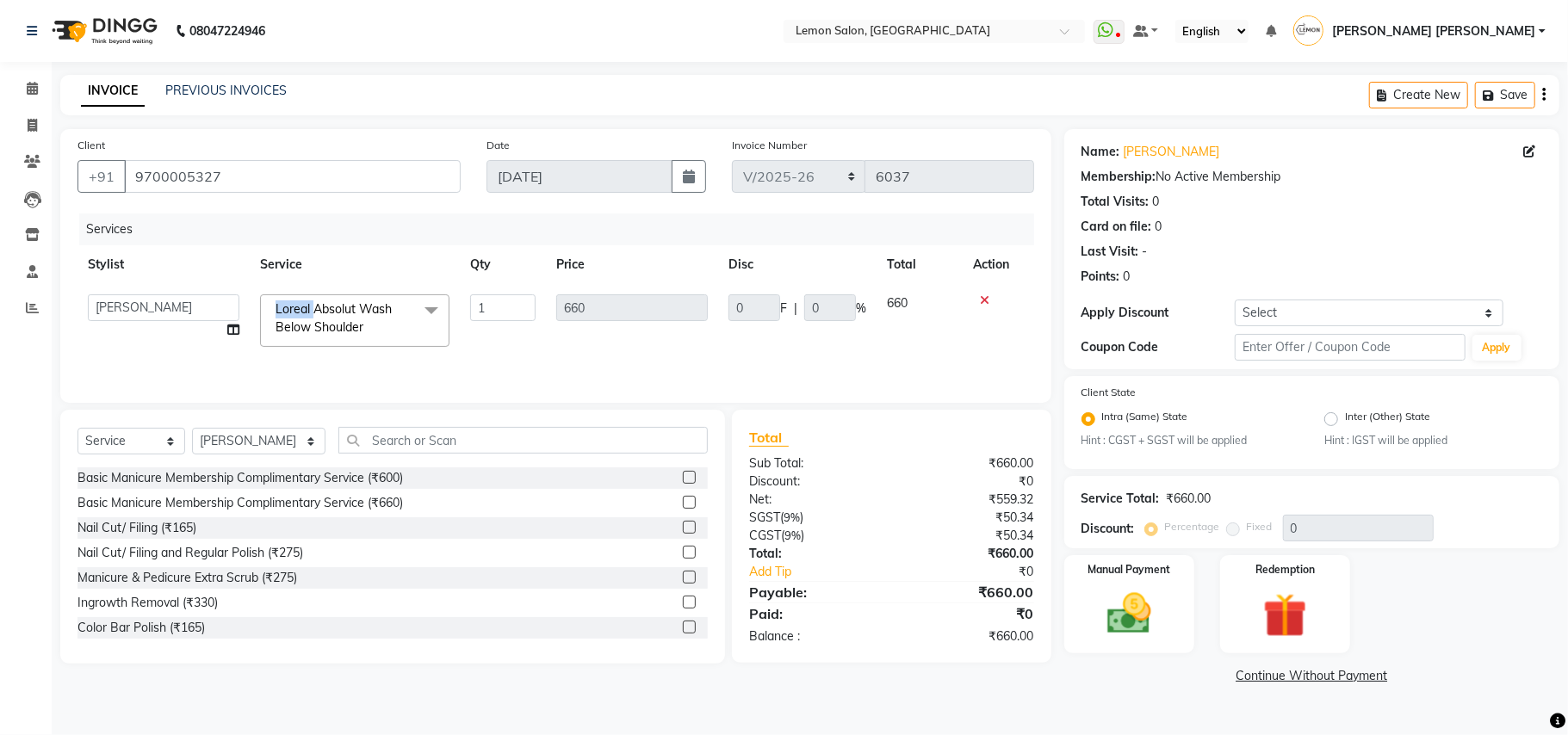
click at [304, 315] on span "Loreal Absolut Wash Below Shoulder" at bounding box center [333, 318] width 117 height 34
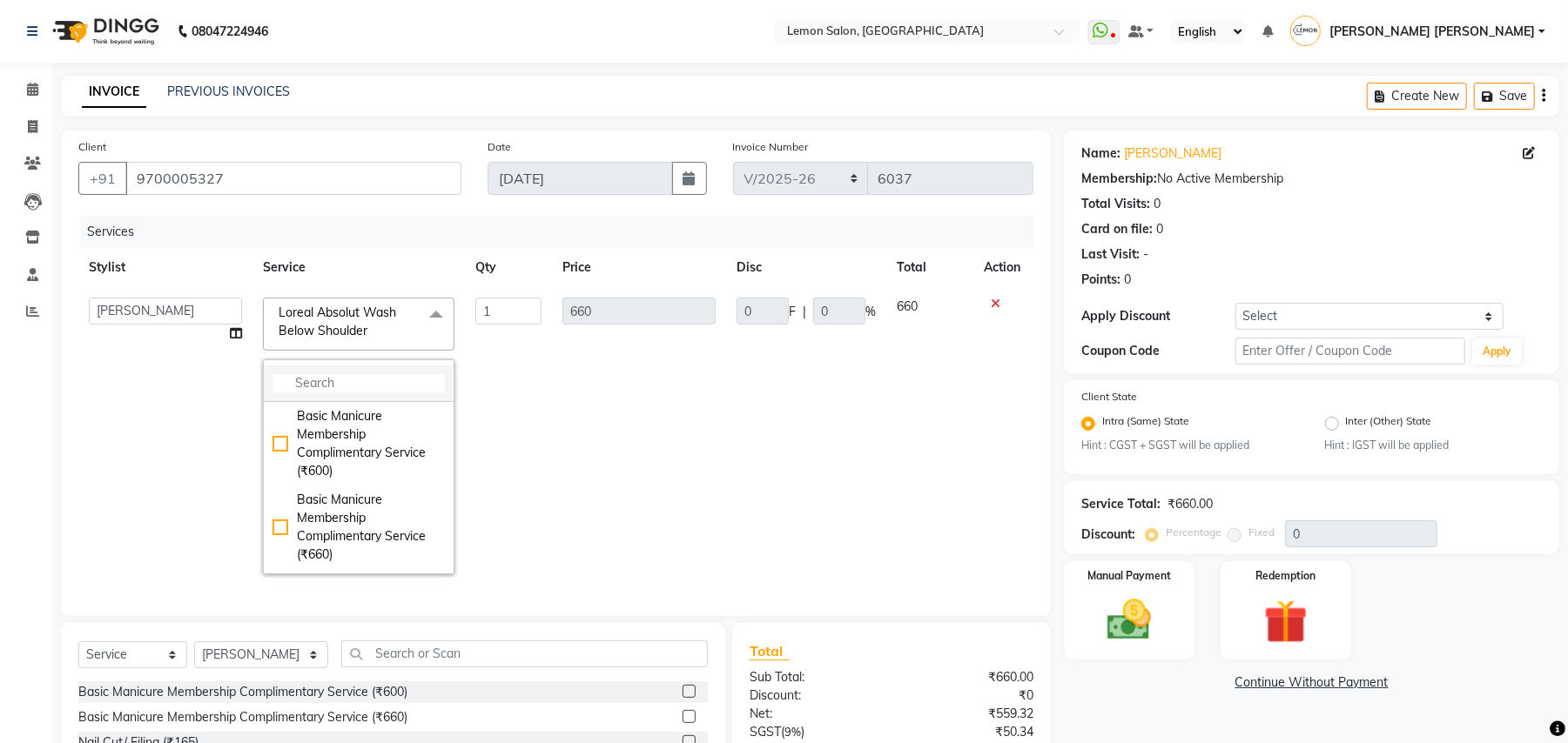
click at [361, 388] on input "multiselect-search" at bounding box center [358, 383] width 172 height 18
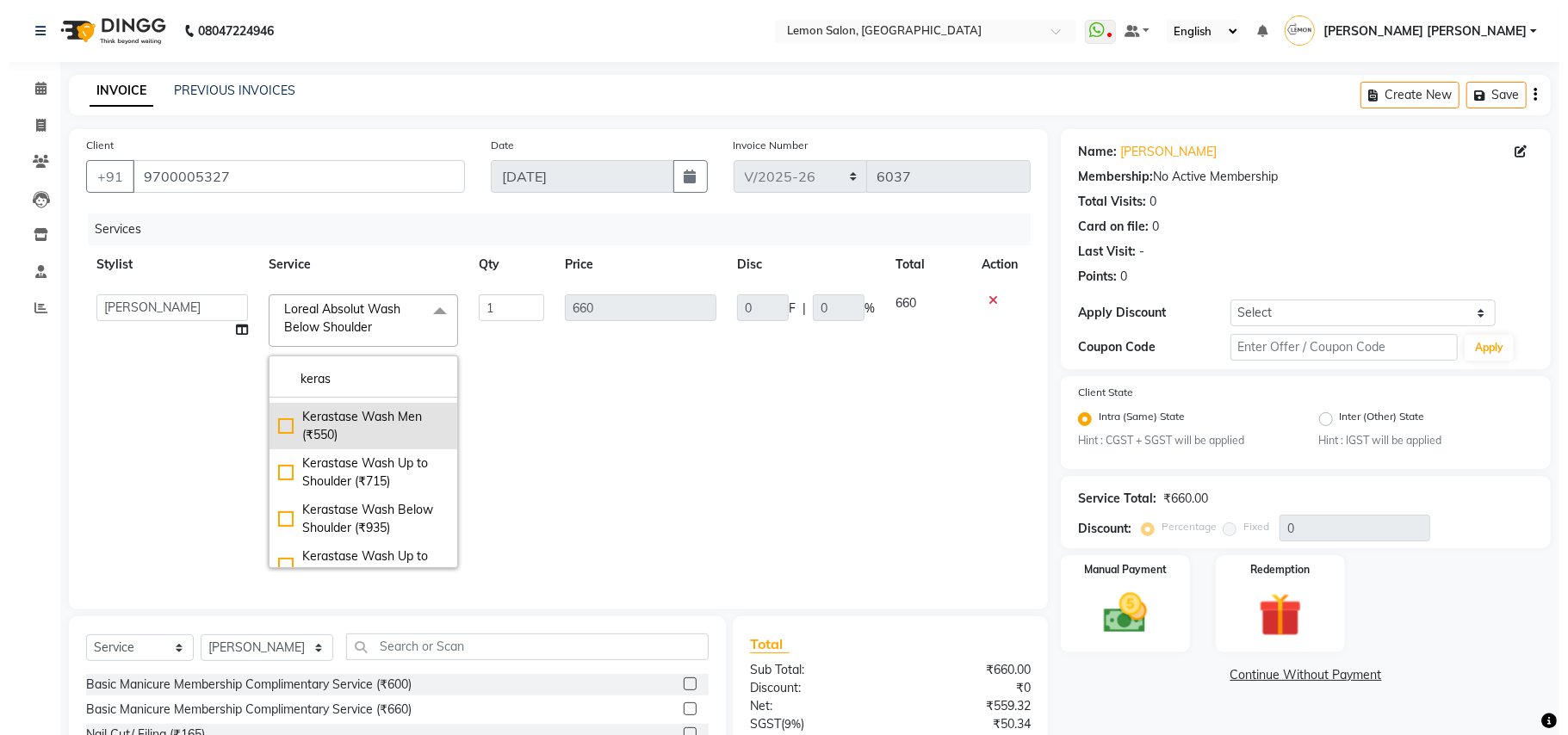
scroll to position [115, 0]
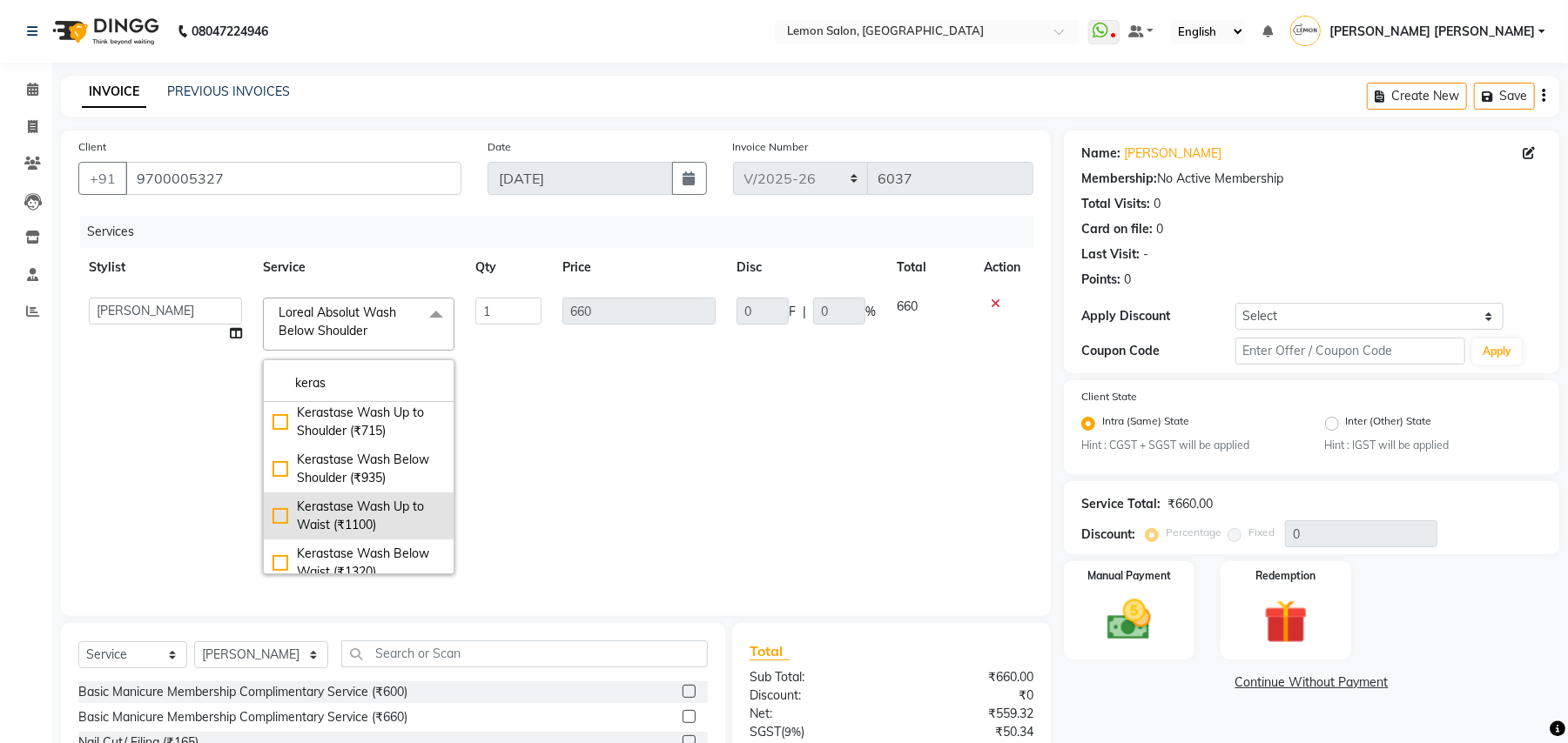
type input "keras"
click at [382, 498] on div "Kerastase Wash Up to Waist (₹1100)" at bounding box center [358, 516] width 172 height 37
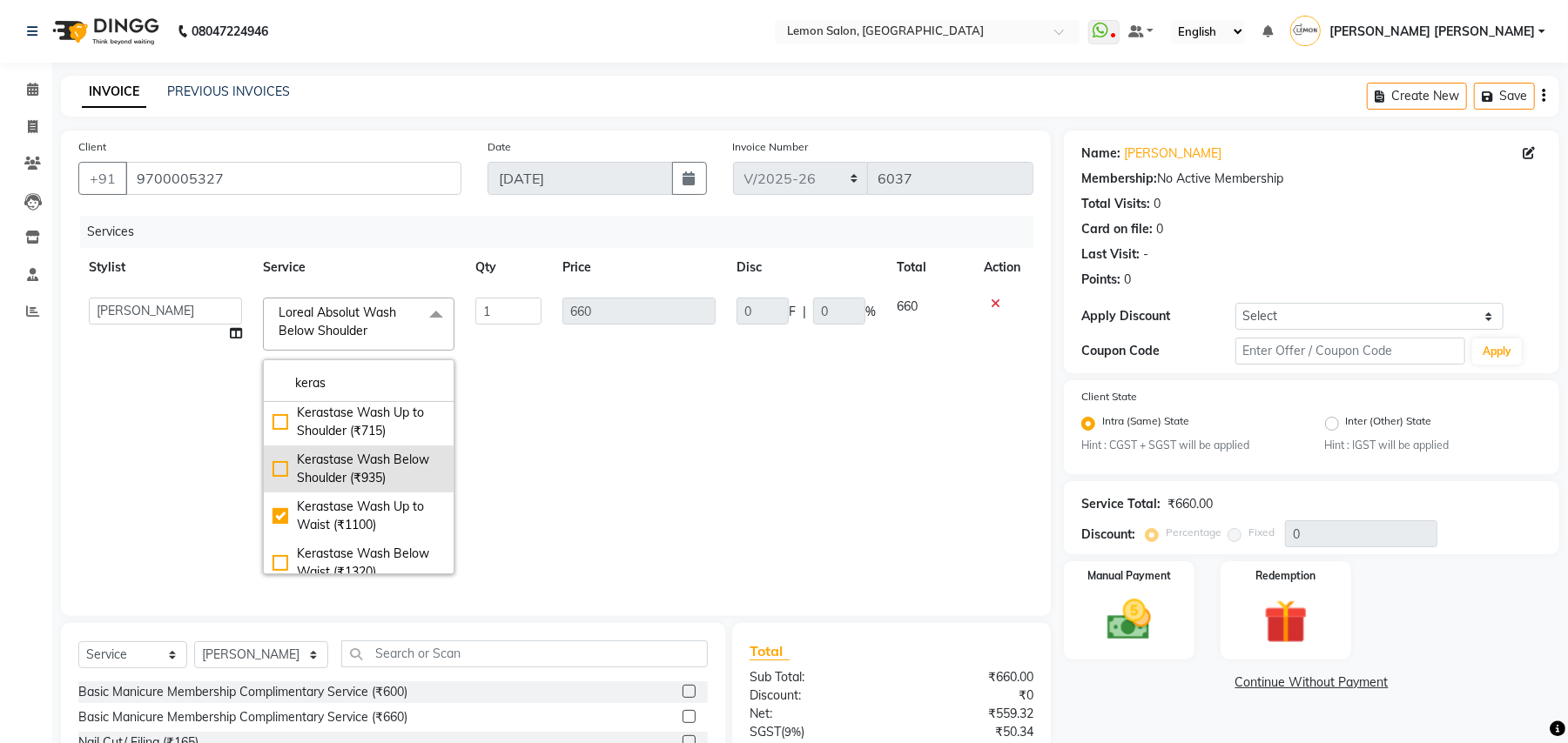
checkbox input "true"
type input "1100"
click at [642, 440] on td "1100" at bounding box center [638, 436] width 174 height 298
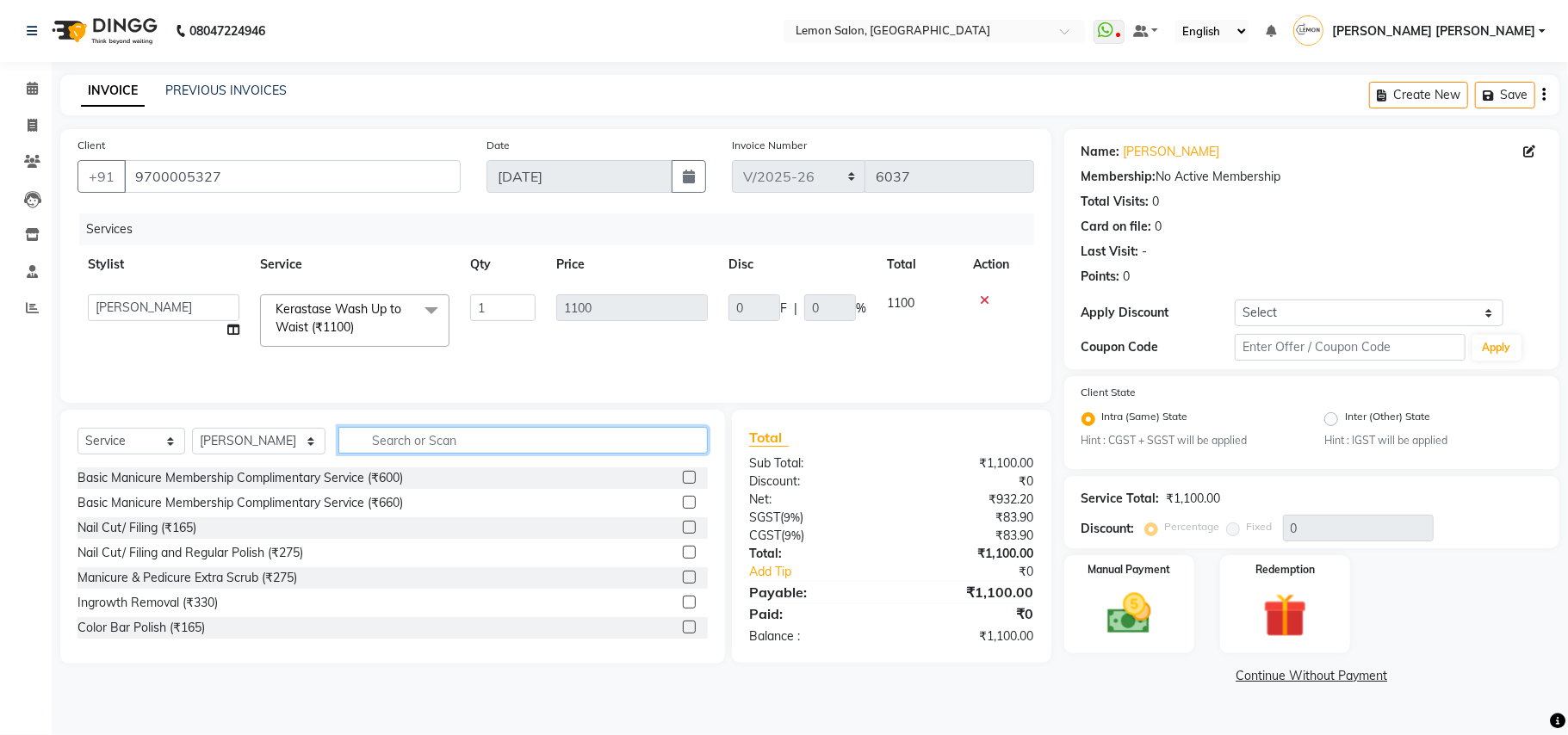
click at [465, 436] on input "text" at bounding box center [523, 440] width 370 height 27
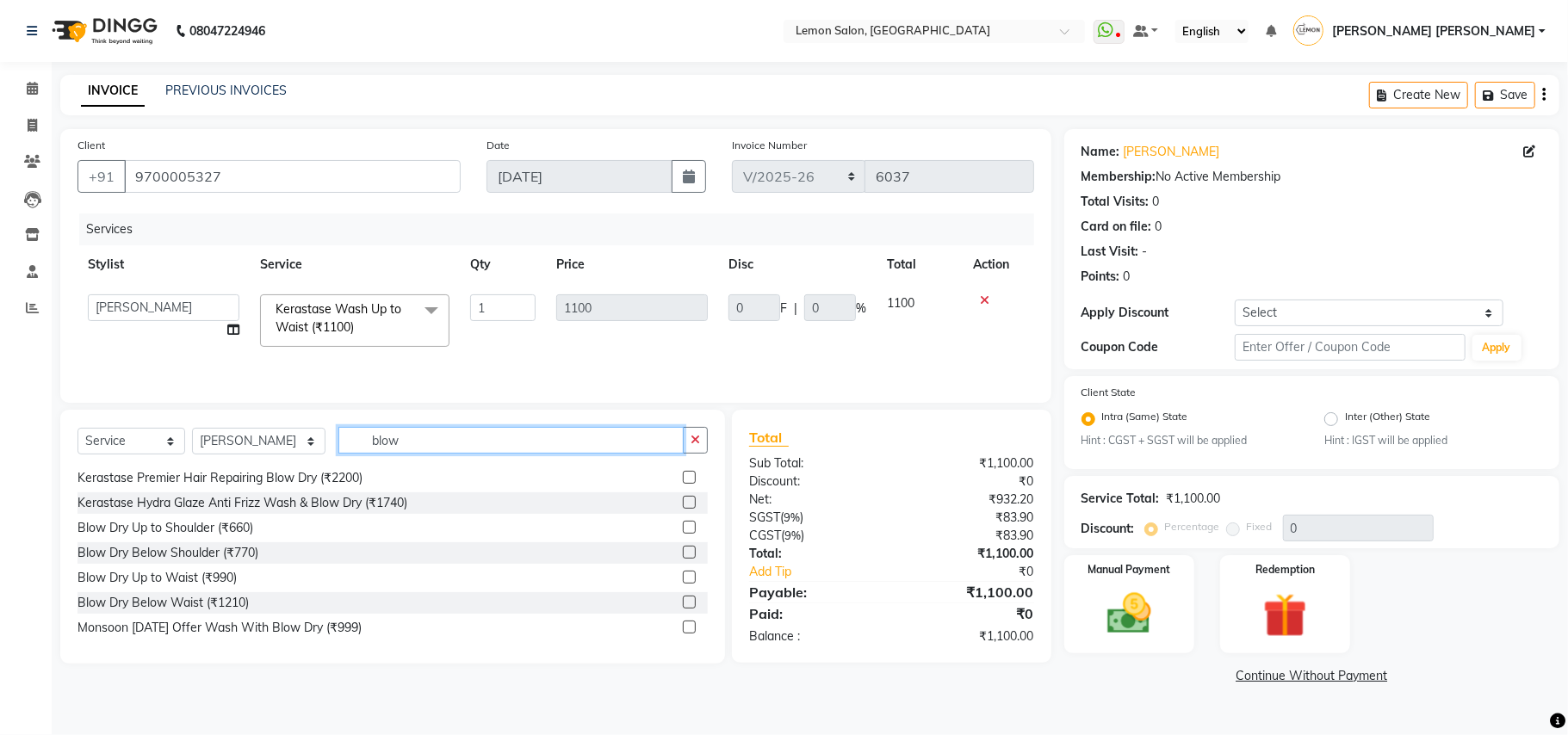
scroll to position [128, 0]
type input "blow"
click at [227, 560] on div "Blow Dry Below Shoulder (₹770)" at bounding box center [168, 550] width 180 height 18
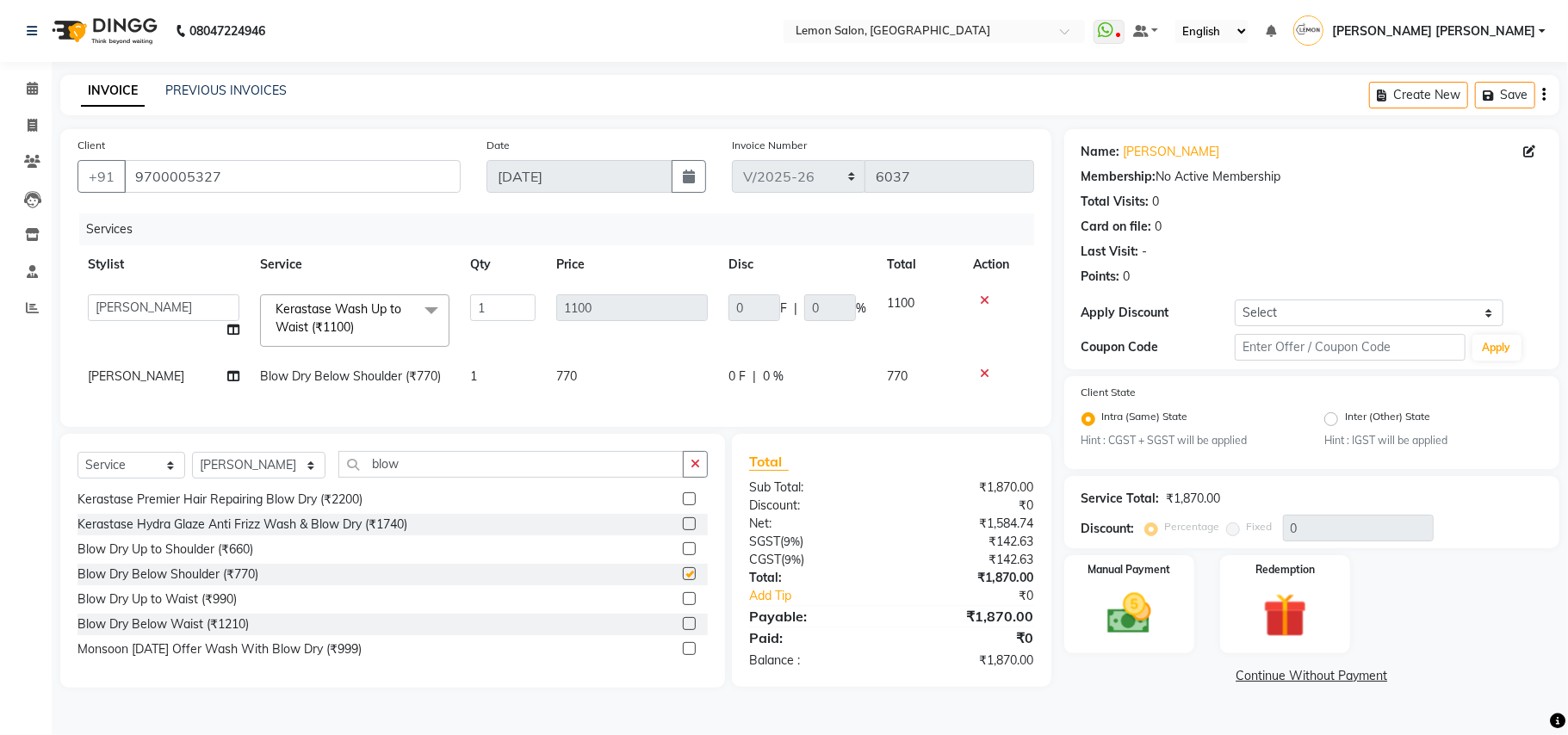
checkbox input "false"
click at [691, 470] on icon "button" at bounding box center [695, 464] width 9 height 12
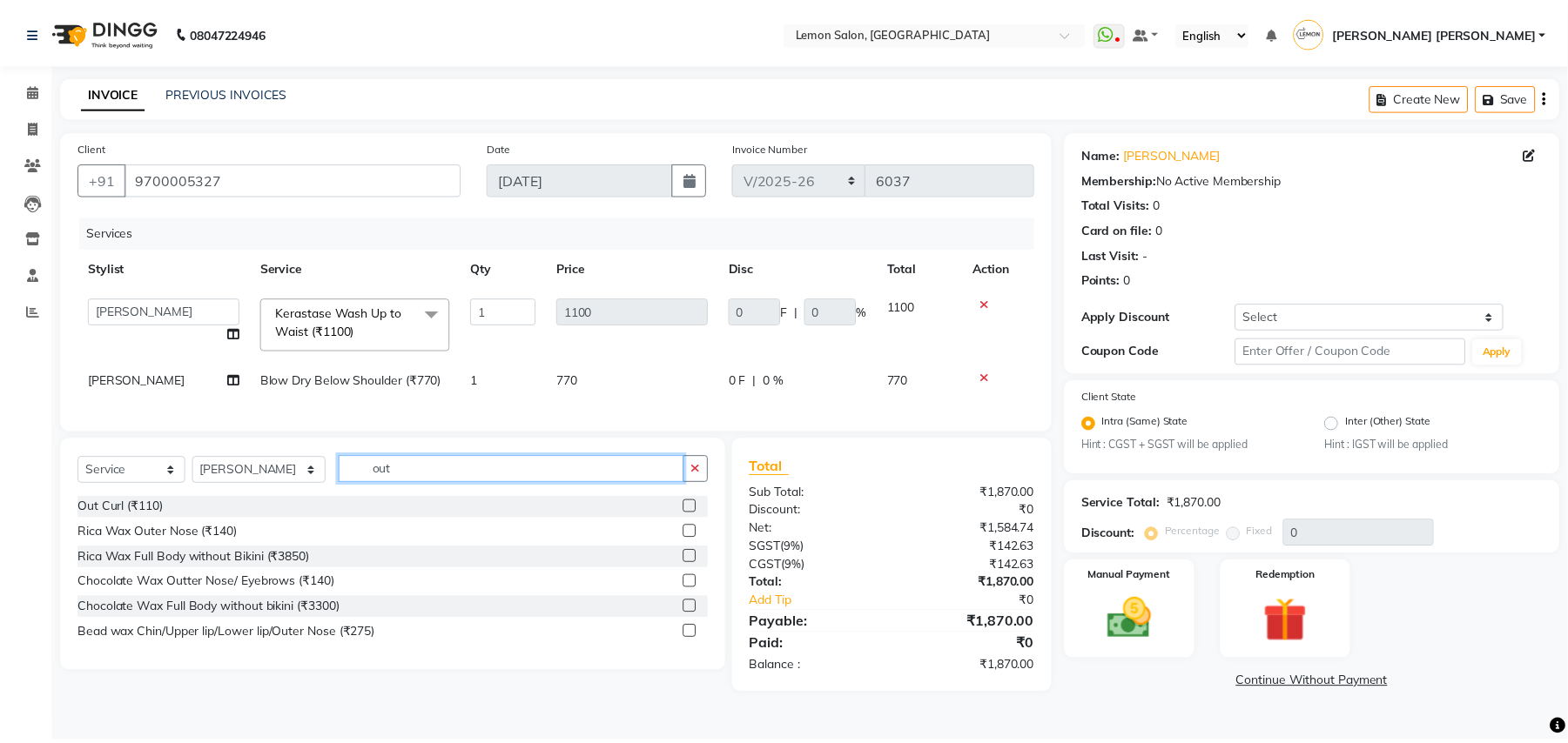
scroll to position [0, 0]
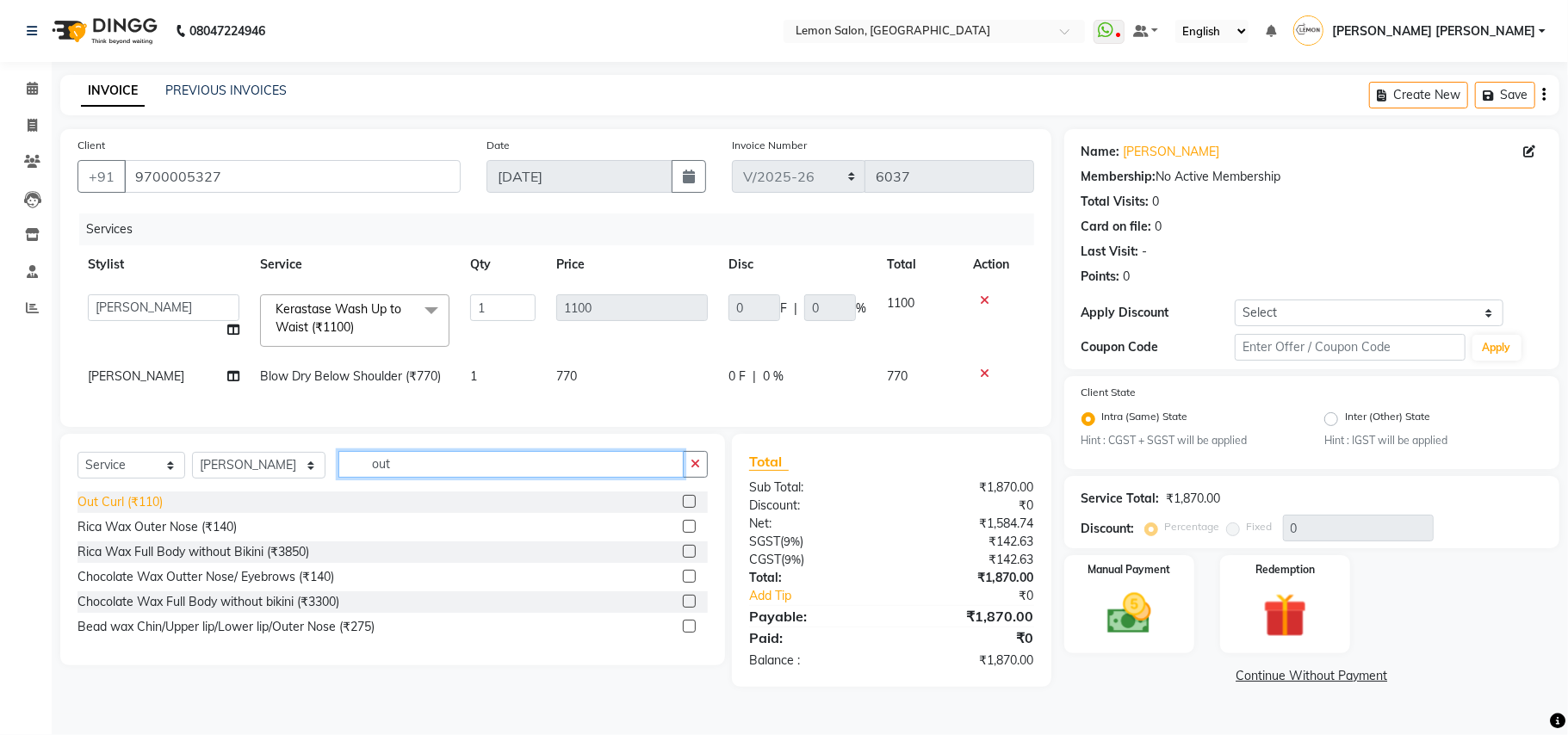
type input "out"
click at [133, 511] on div "Out Curl (₹110)" at bounding box center [120, 502] width 85 height 18
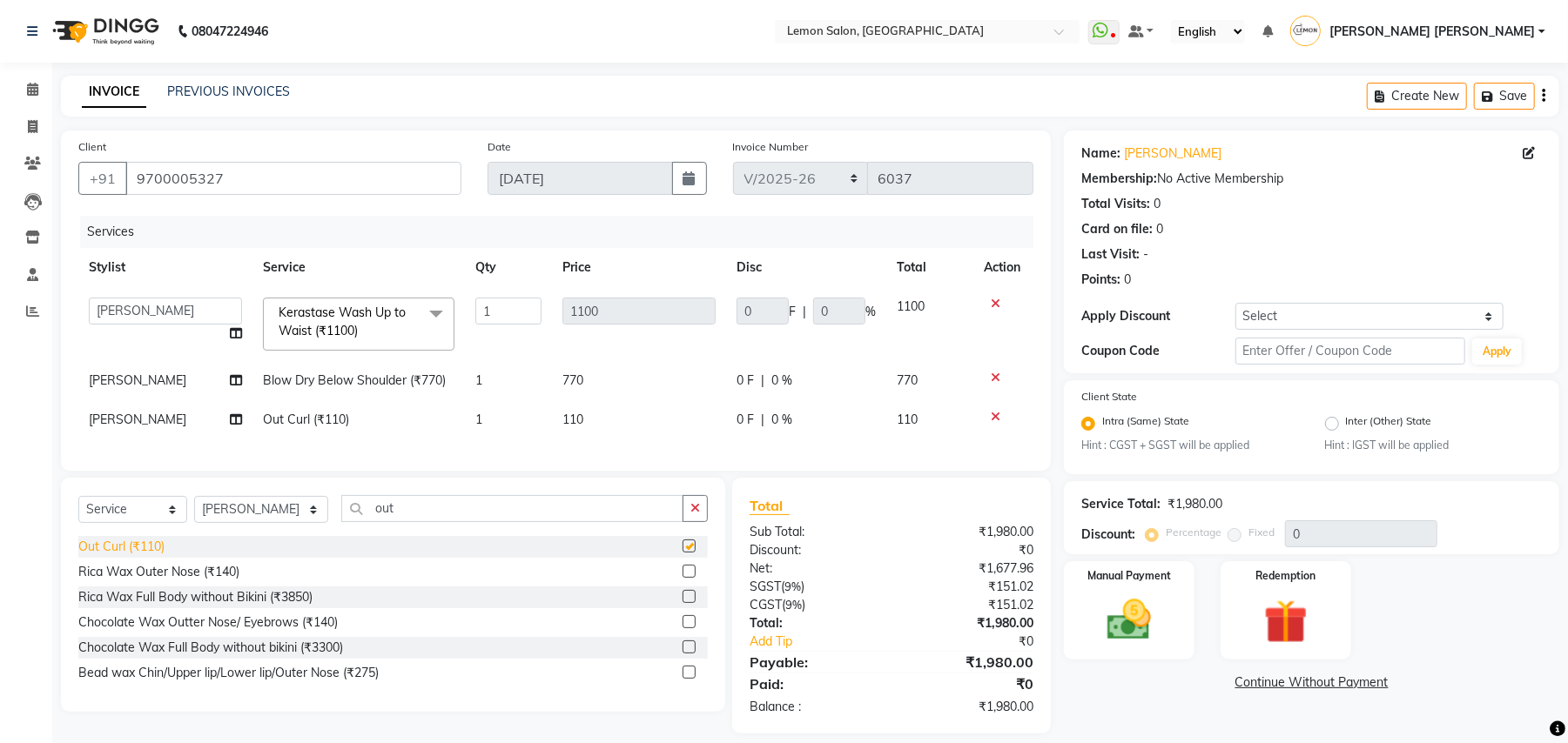
checkbox input "false"
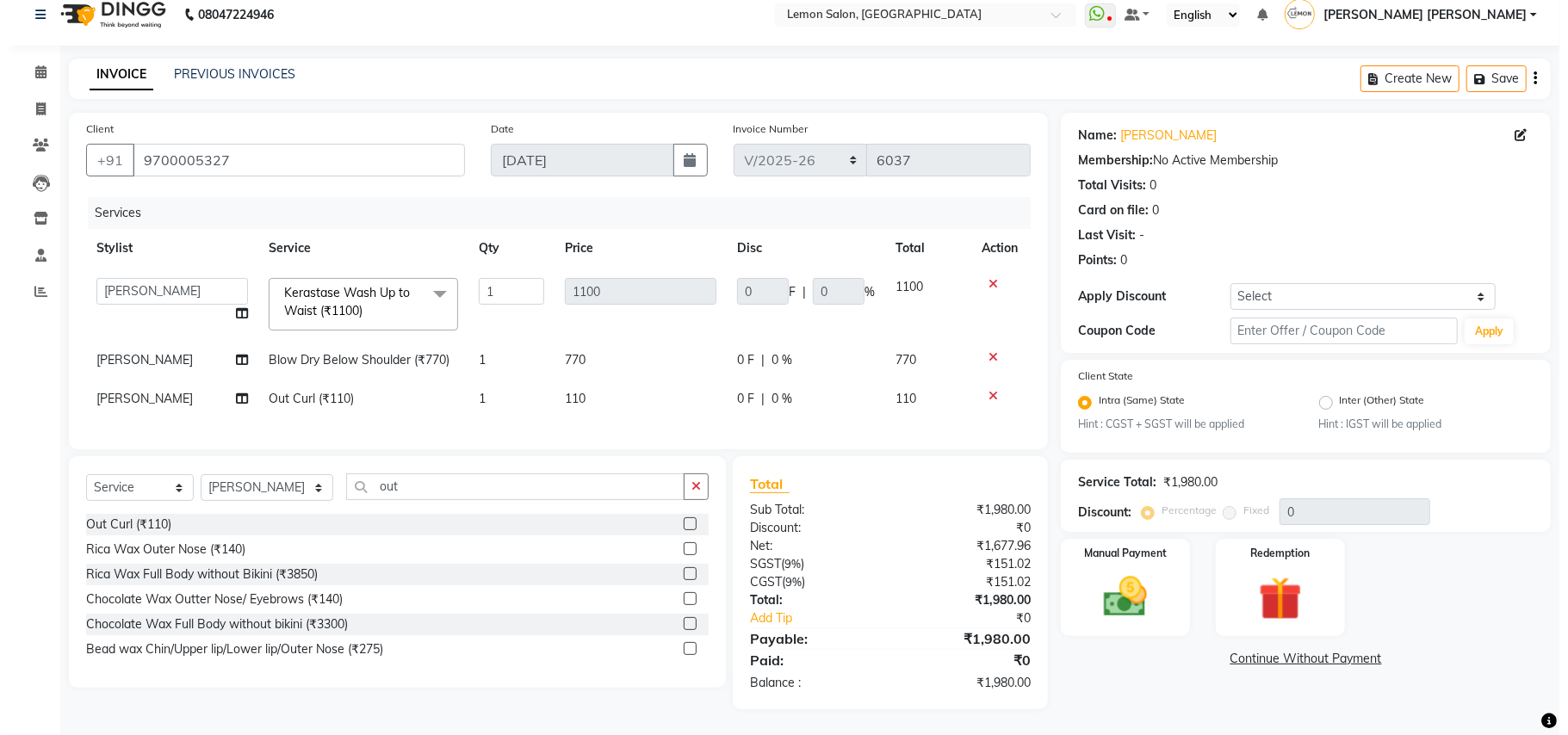
scroll to position [35, 0]
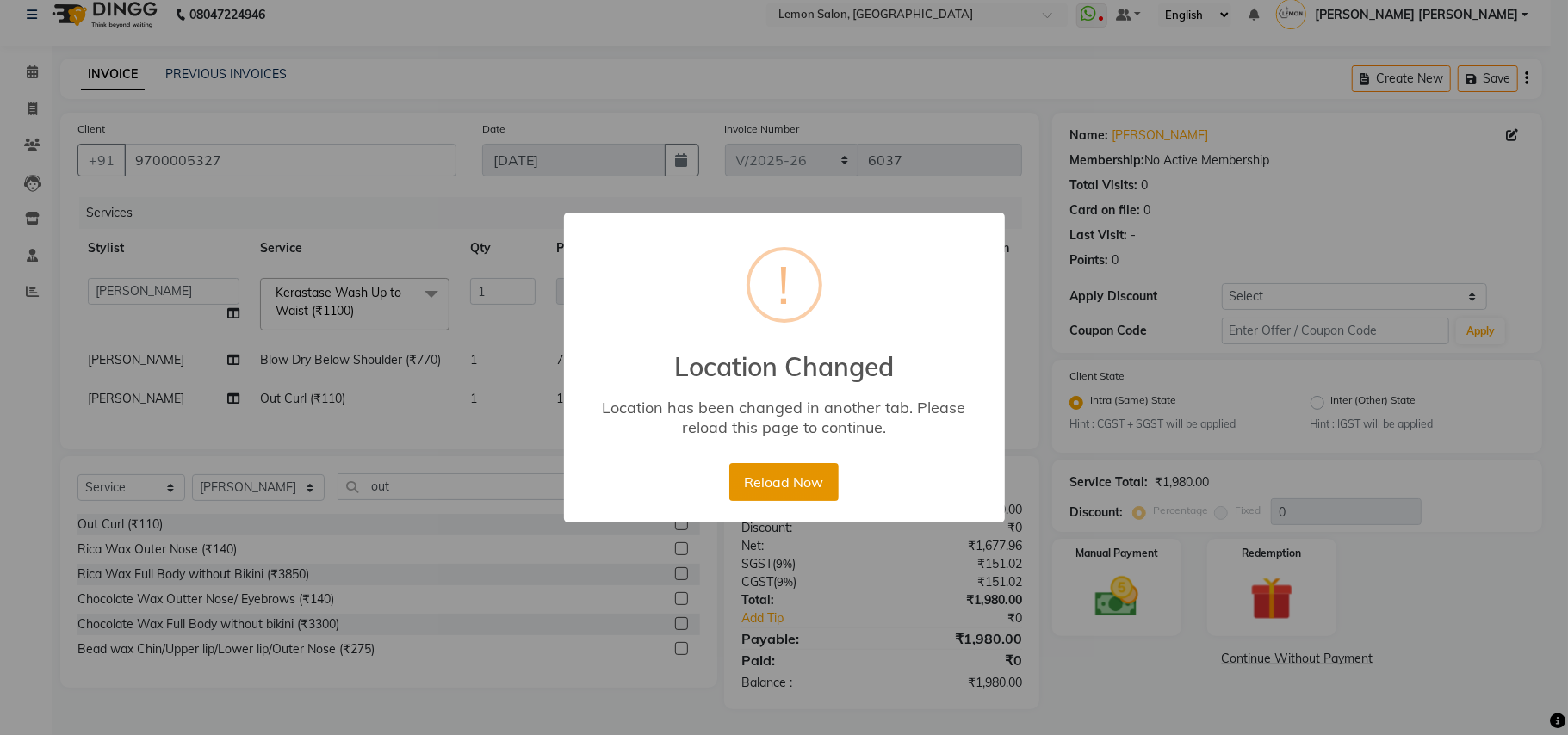
click at [819, 490] on button "Reload Now" at bounding box center [784, 482] width 110 height 38
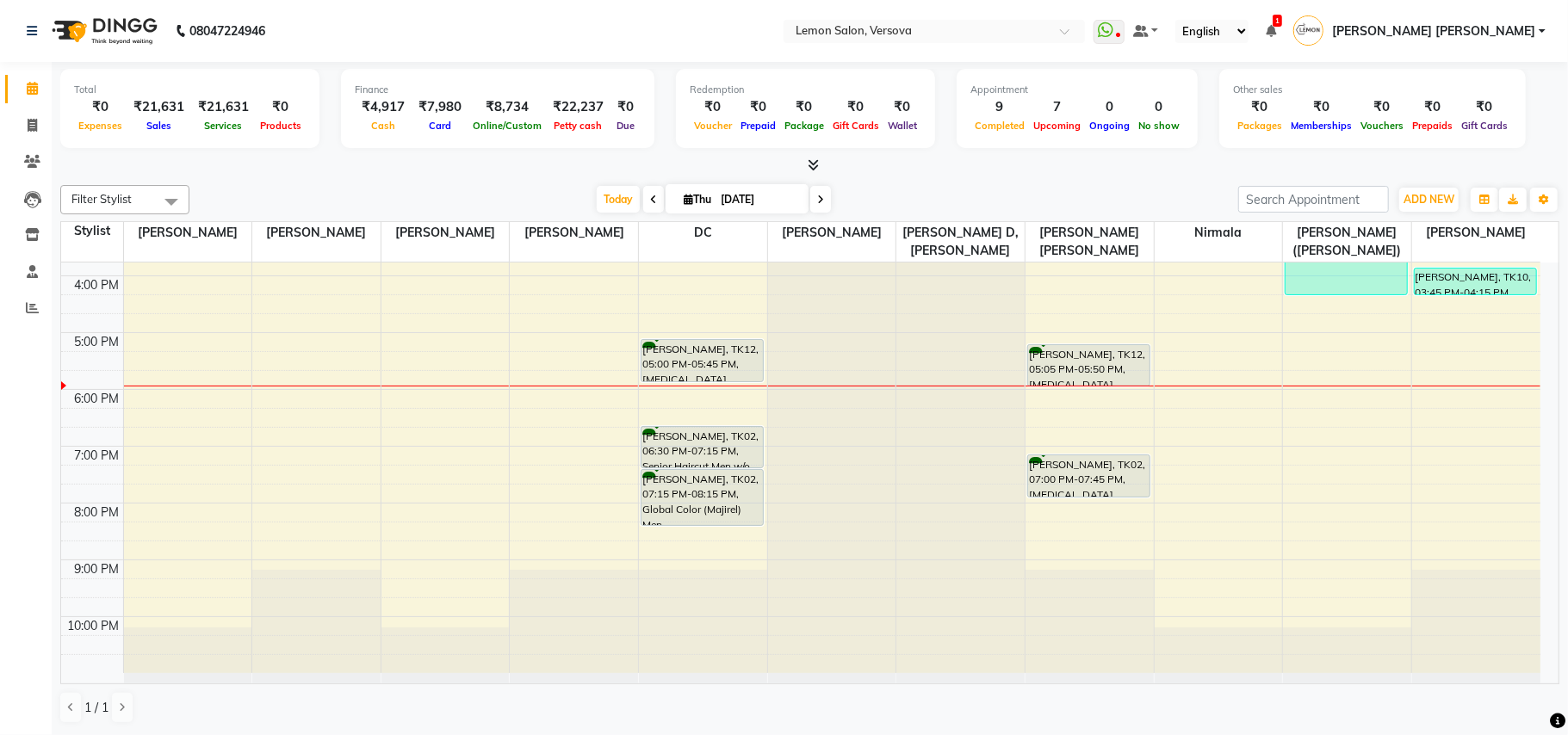
scroll to position [387, 0]
click at [1041, 25] on input "text" at bounding box center [916, 33] width 250 height 17
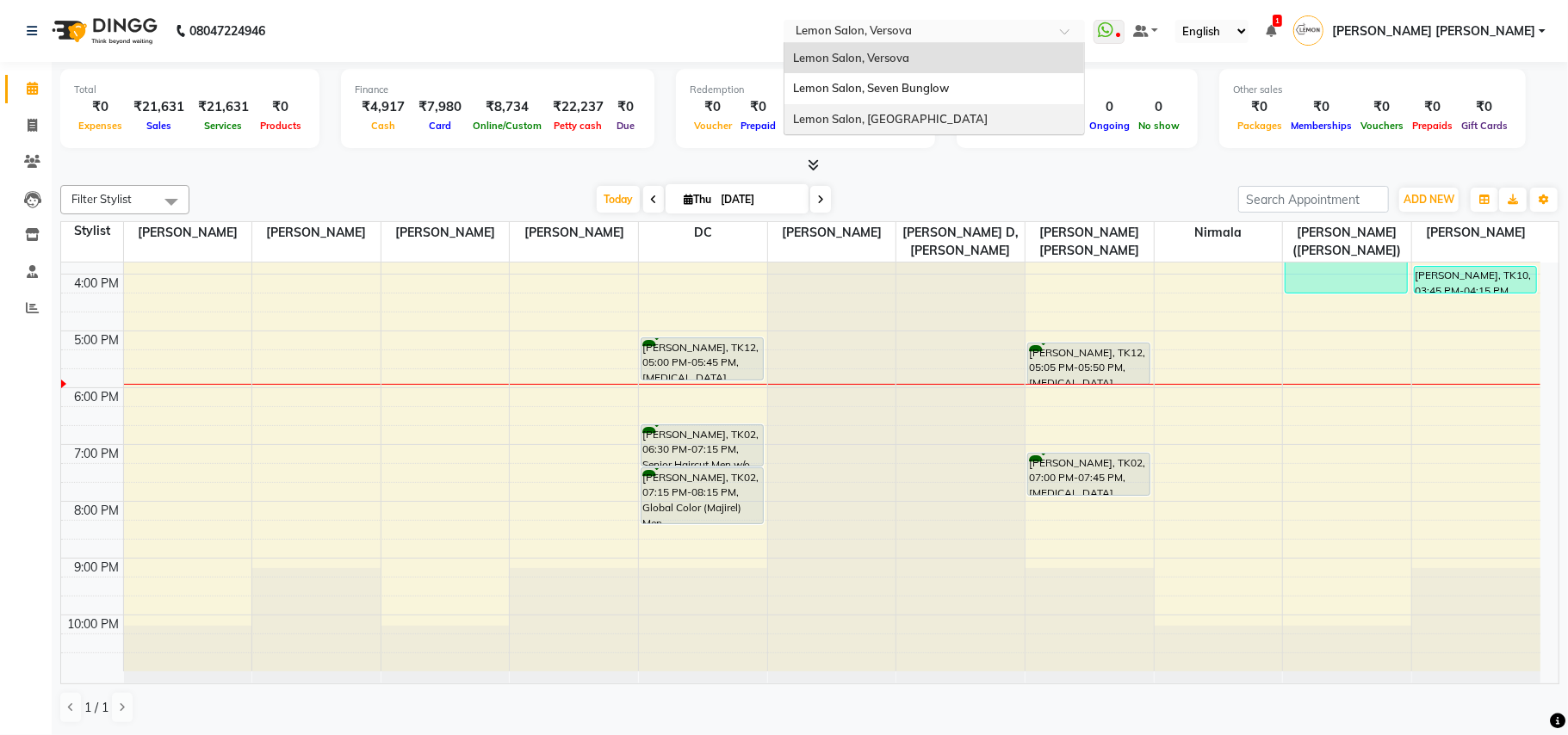
click at [1027, 109] on div "Lemon Salon, [GEOGRAPHIC_DATA]" at bounding box center [933, 120] width 300 height 31
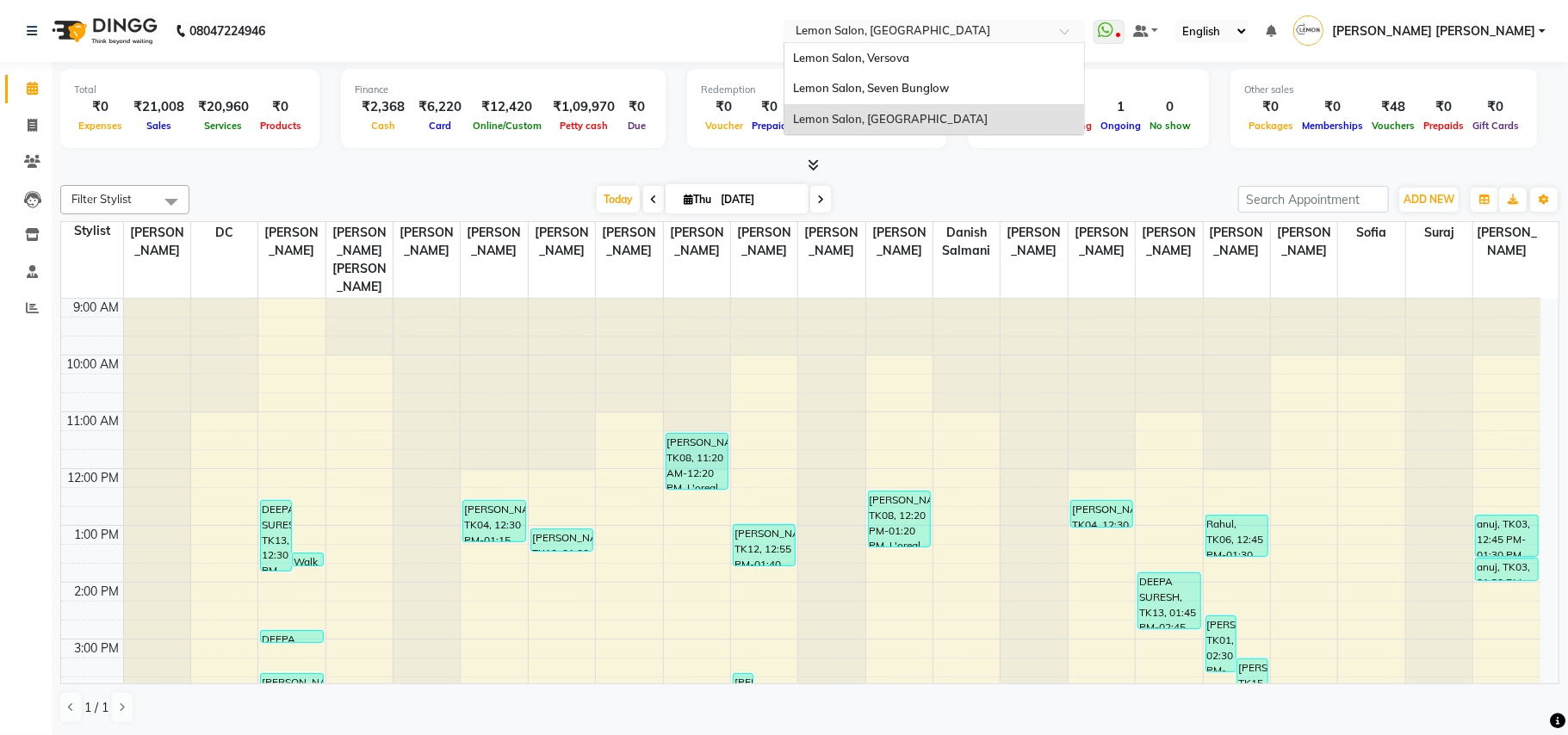
click at [997, 24] on input "text" at bounding box center [916, 33] width 250 height 17
click at [949, 83] on span "Lemon Salon, Seven Bunglow" at bounding box center [870, 88] width 155 height 14
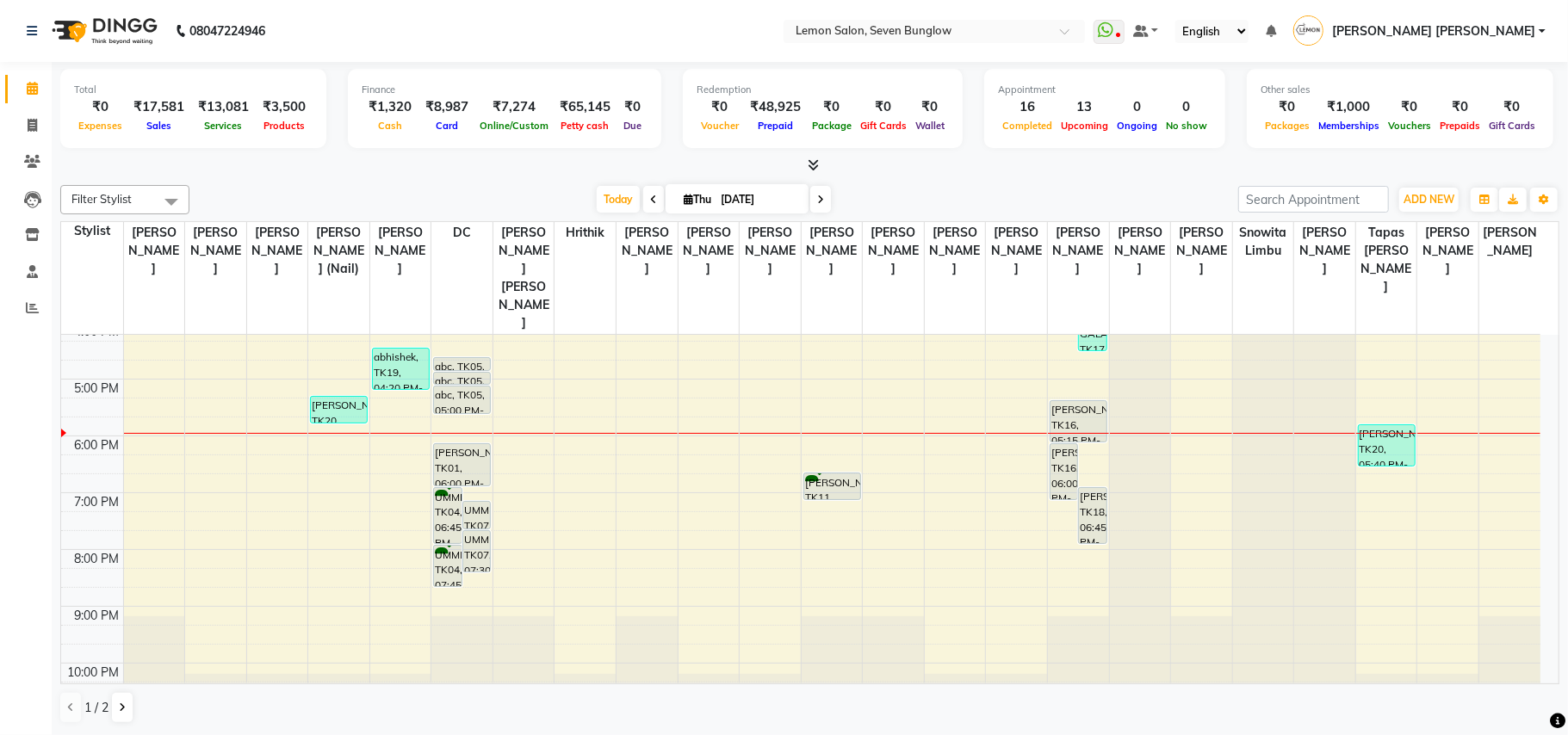
scroll to position [422, 0]
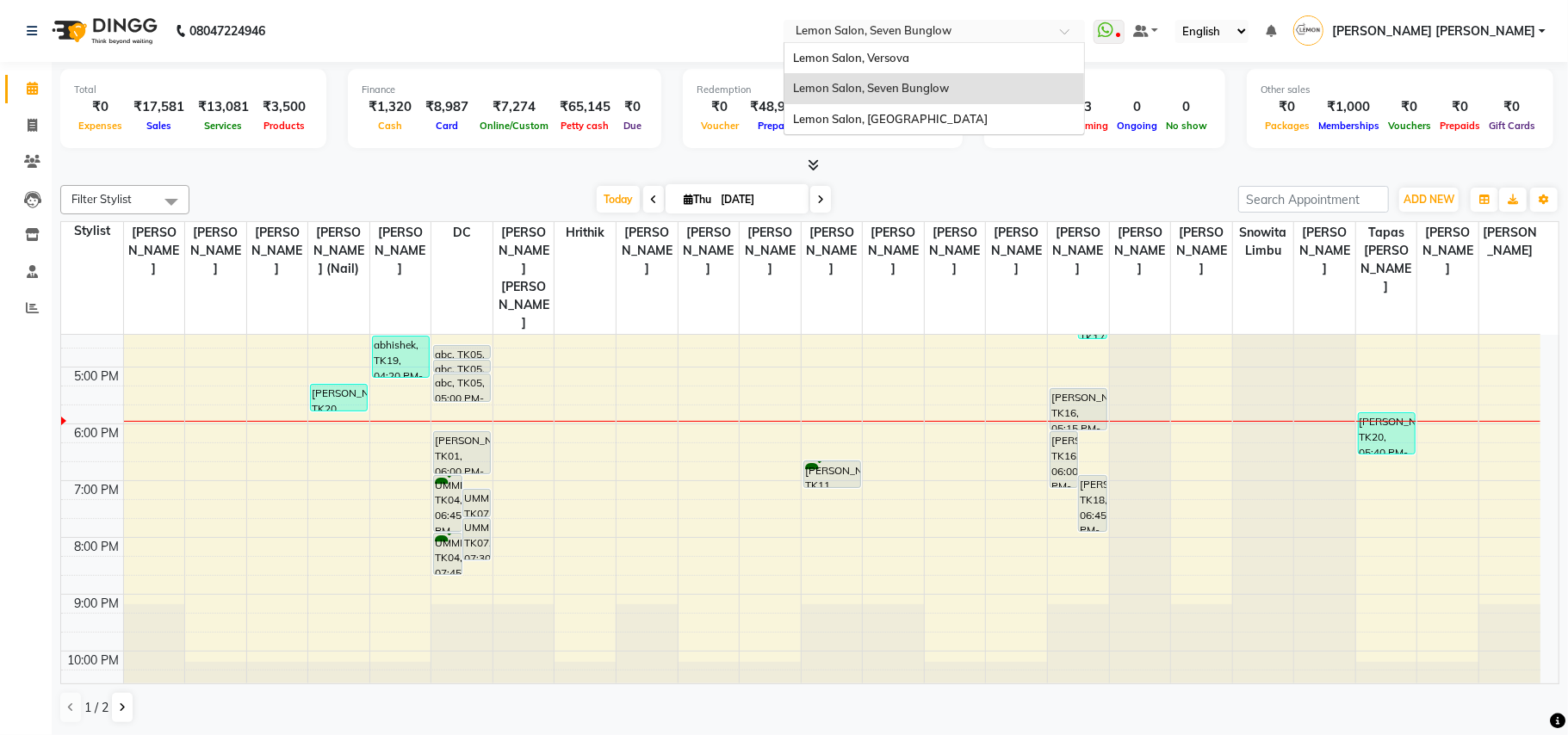
click at [920, 35] on input "text" at bounding box center [916, 33] width 250 height 17
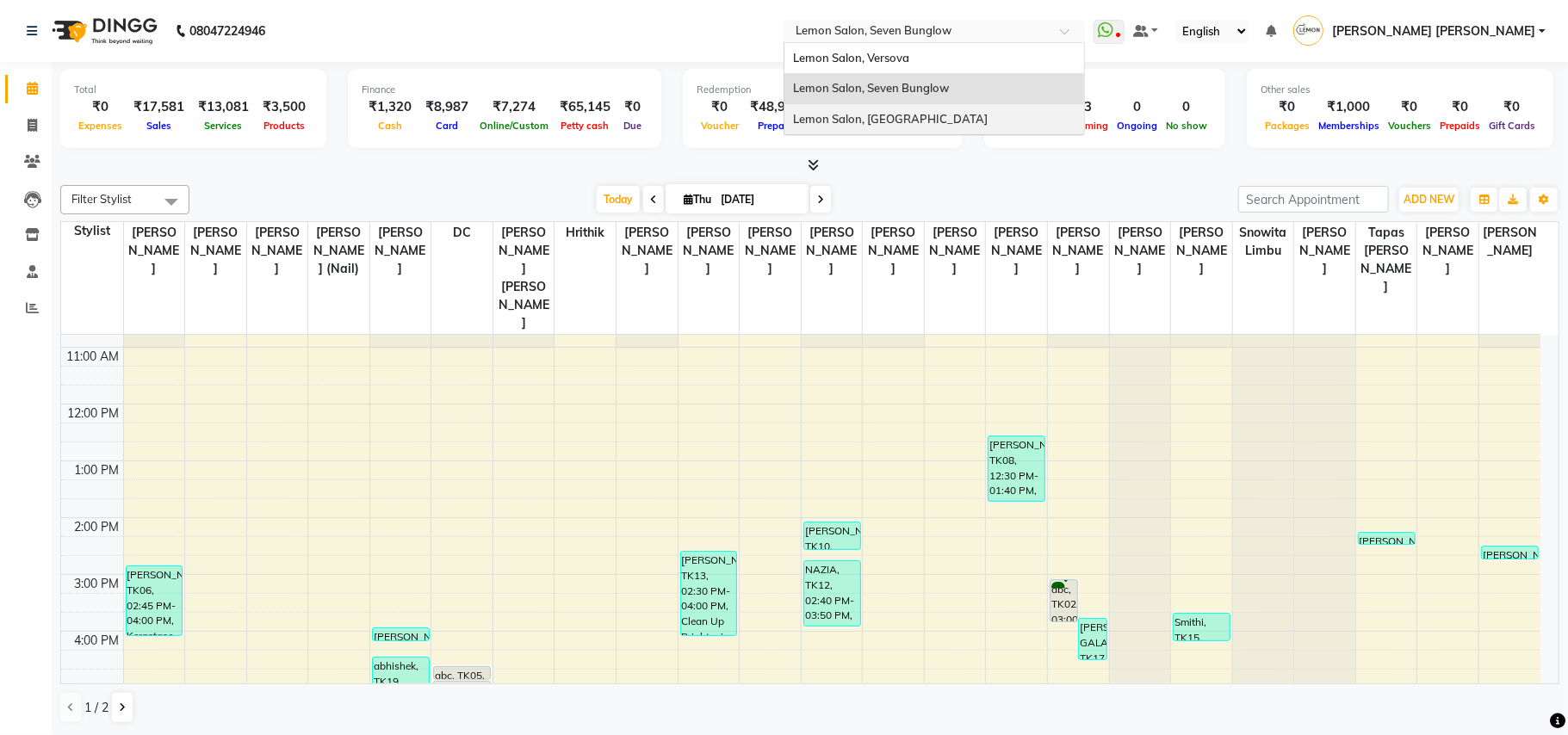
scroll to position [78, 0]
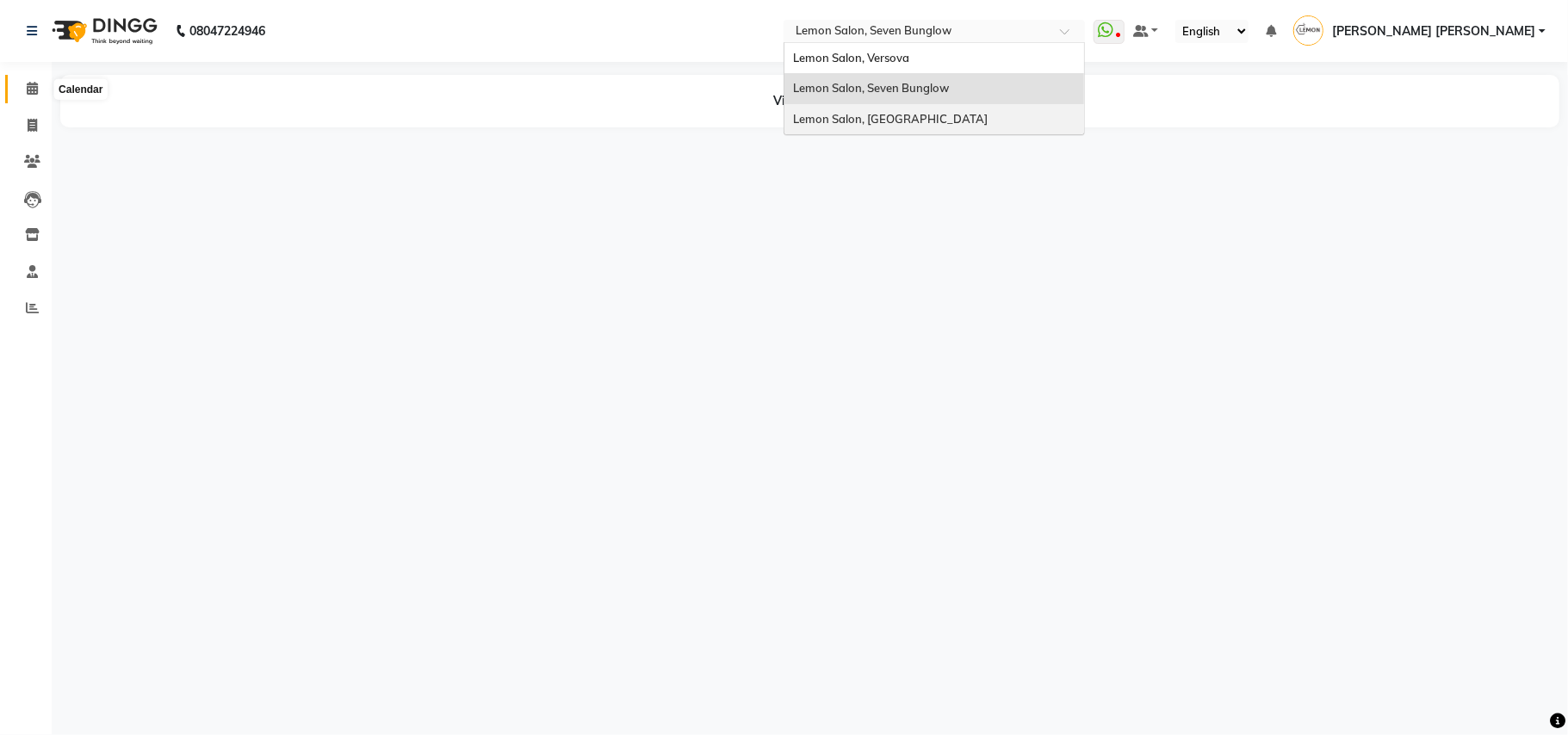
click at [29, 91] on icon at bounding box center [32, 88] width 11 height 13
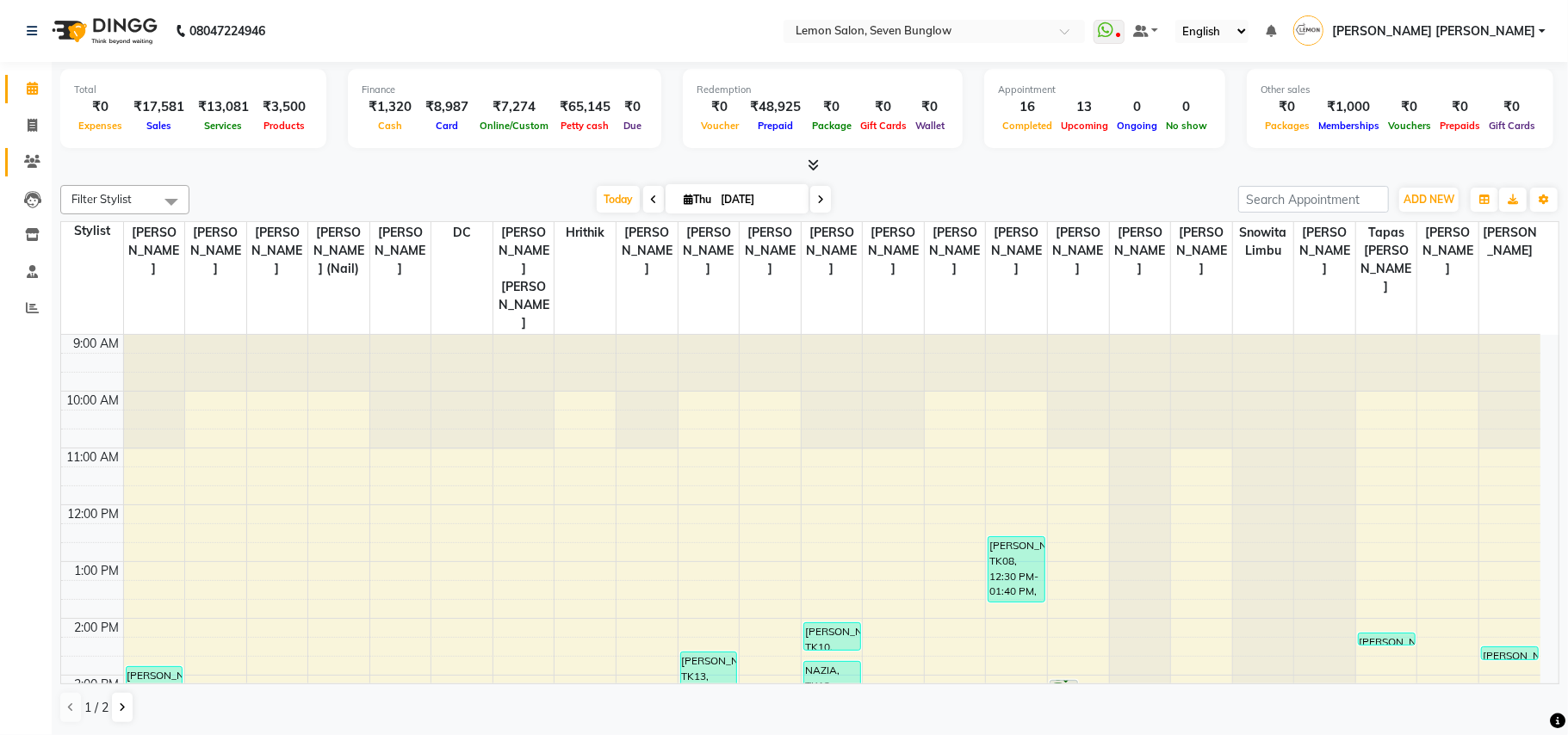
click at [36, 149] on link "Clients" at bounding box center [26, 162] width 41 height 29
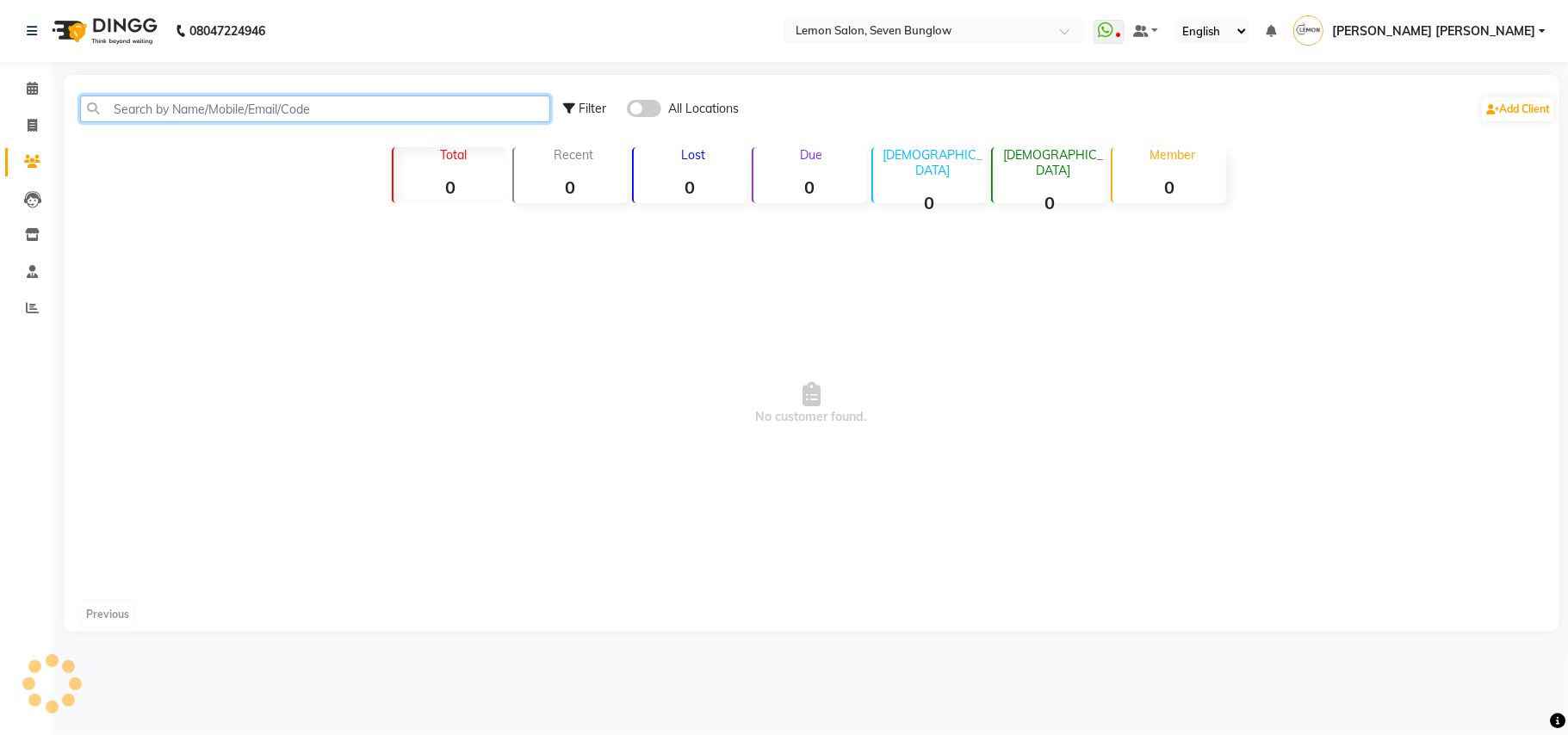
click at [206, 107] on input "text" at bounding box center [315, 109] width 470 height 27
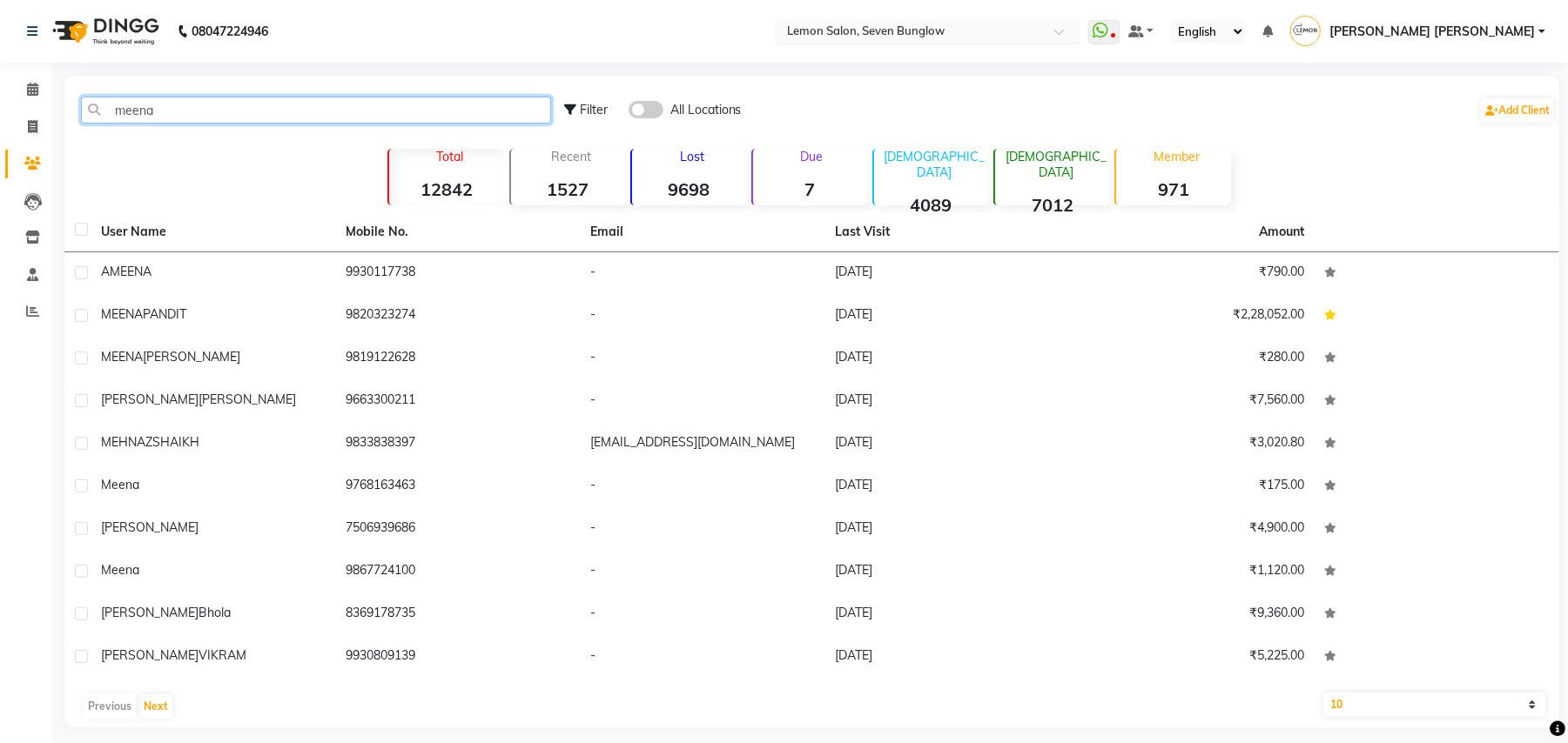
type input "meena"
click at [920, 33] on input "text" at bounding box center [909, 33] width 252 height 17
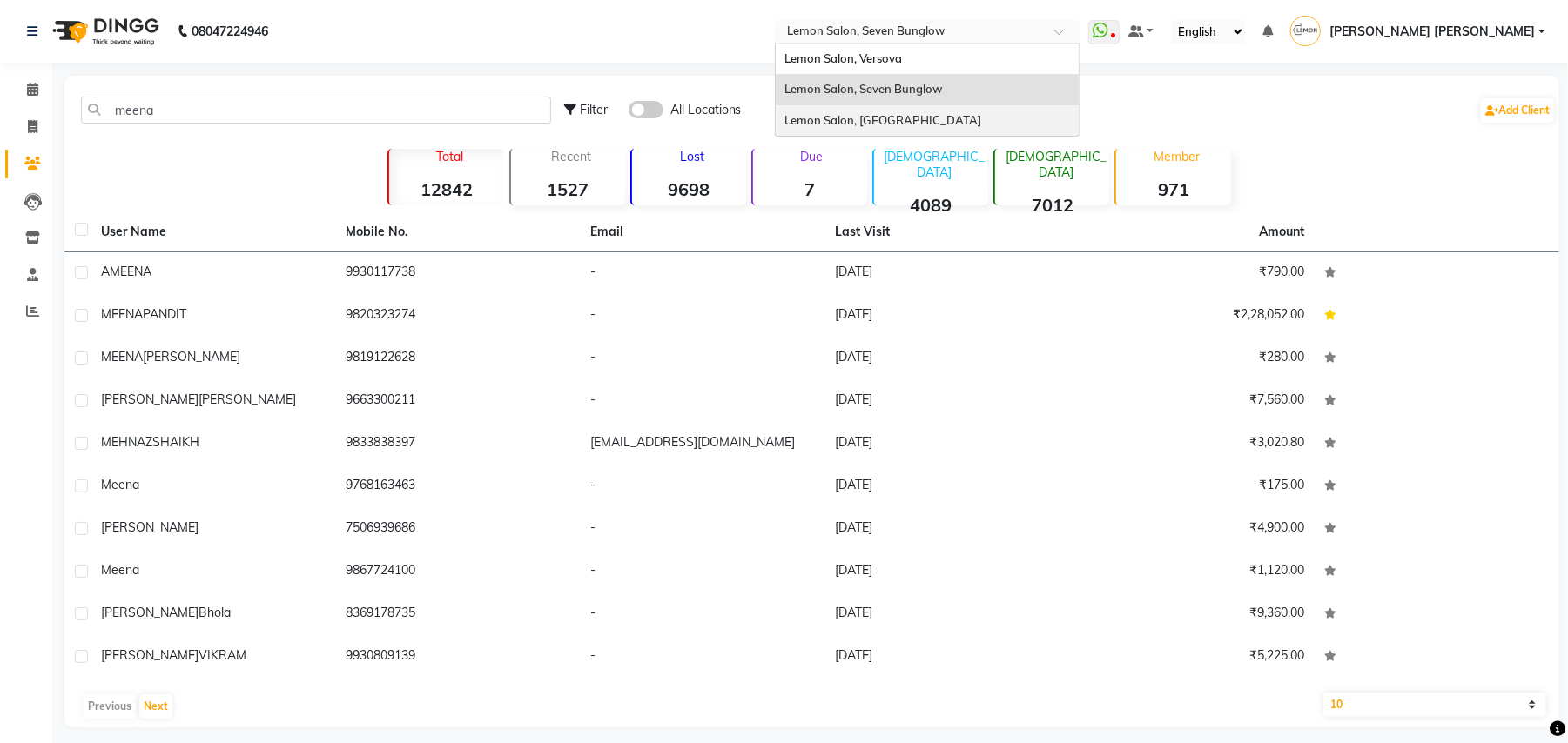
click at [924, 109] on div "Lemon Salon, [GEOGRAPHIC_DATA]" at bounding box center [926, 121] width 303 height 31
